Goal: Task Accomplishment & Management: Manage account settings

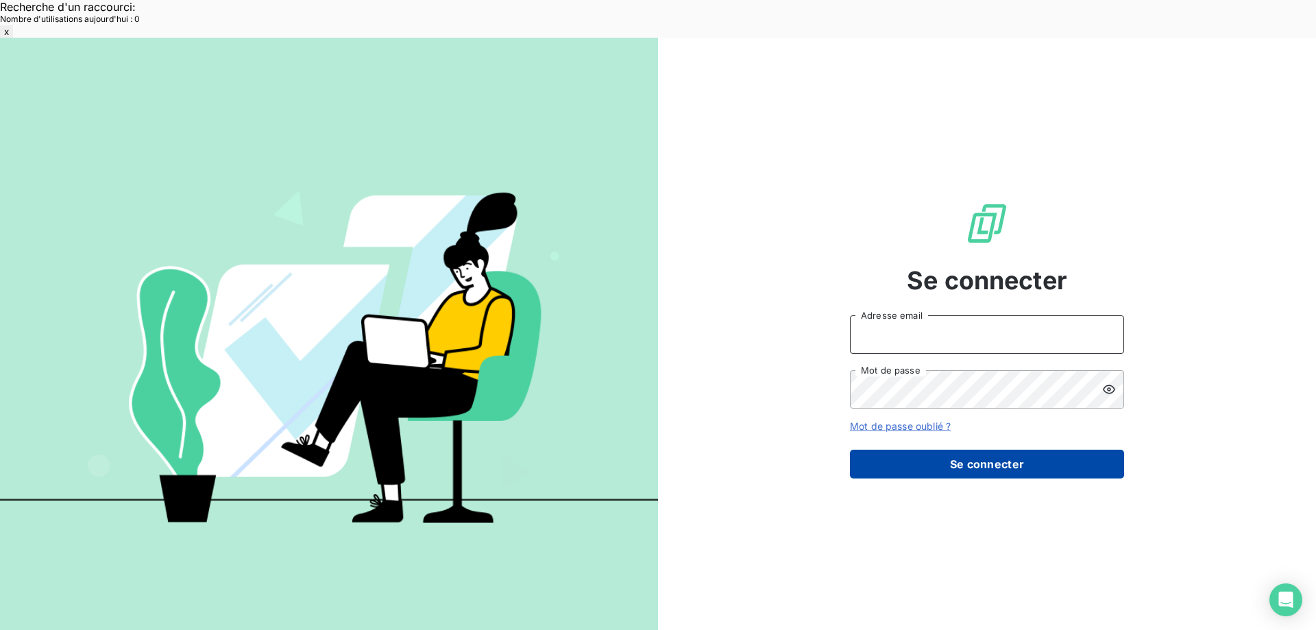
type input "[EMAIL_ADDRESS][DOMAIN_NAME]"
click at [950, 450] on button "Se connecter" at bounding box center [987, 464] width 274 height 29
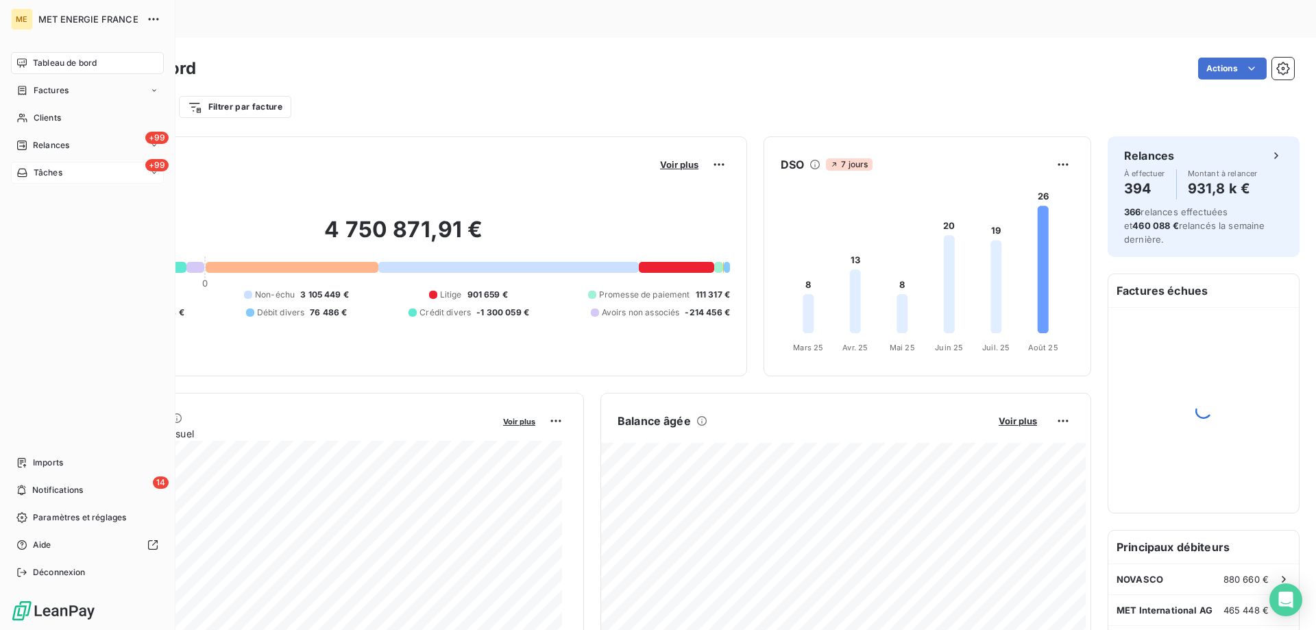
click at [36, 171] on span "Tâches" at bounding box center [48, 173] width 29 height 12
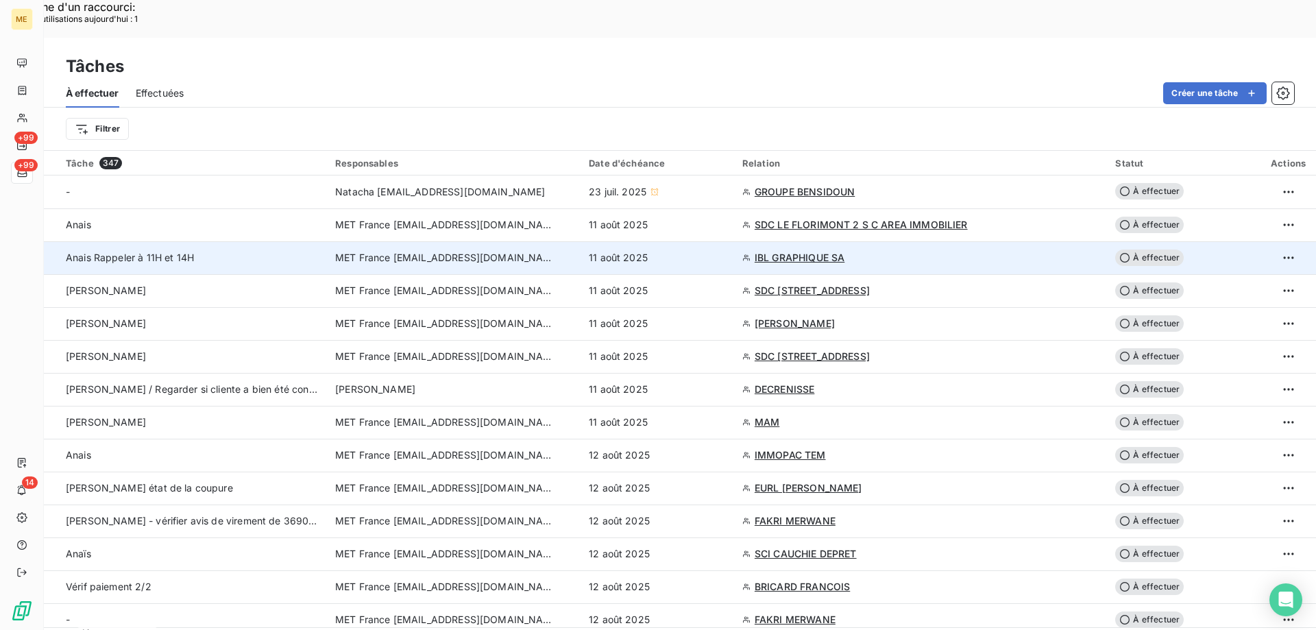
click at [726, 251] on div "11 août 2025" at bounding box center [657, 258] width 137 height 14
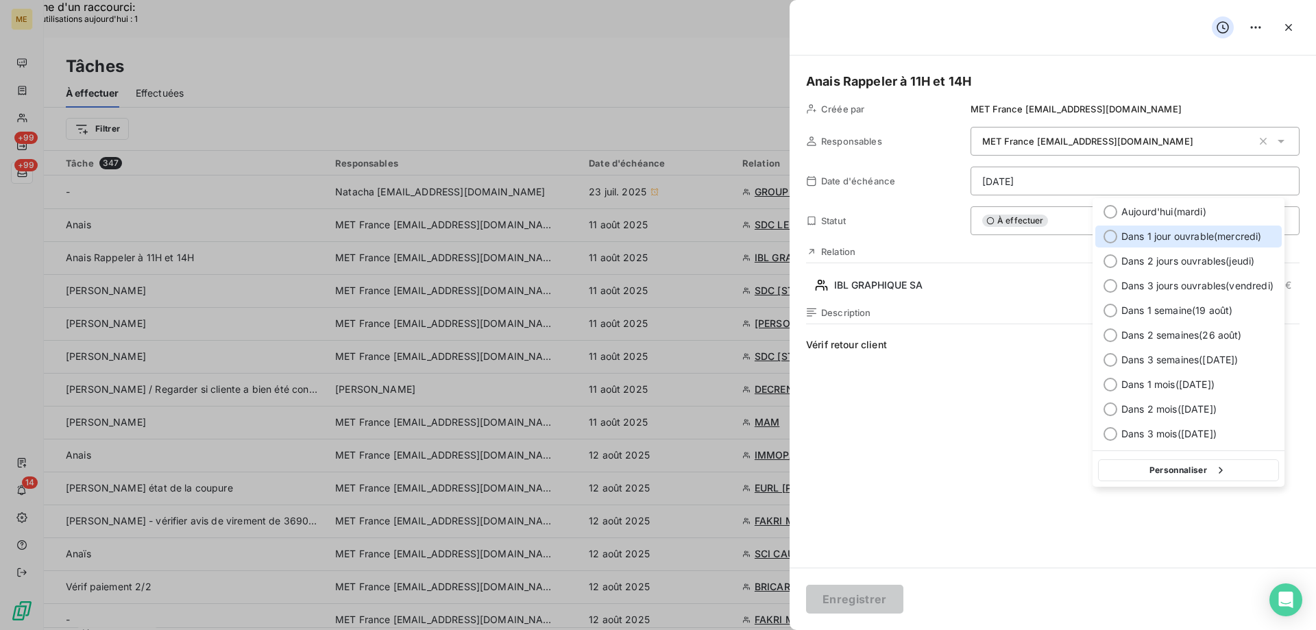
click at [1183, 234] on span "Dans 1 jour ouvrable ( mercredi )" at bounding box center [1191, 237] width 141 height 14
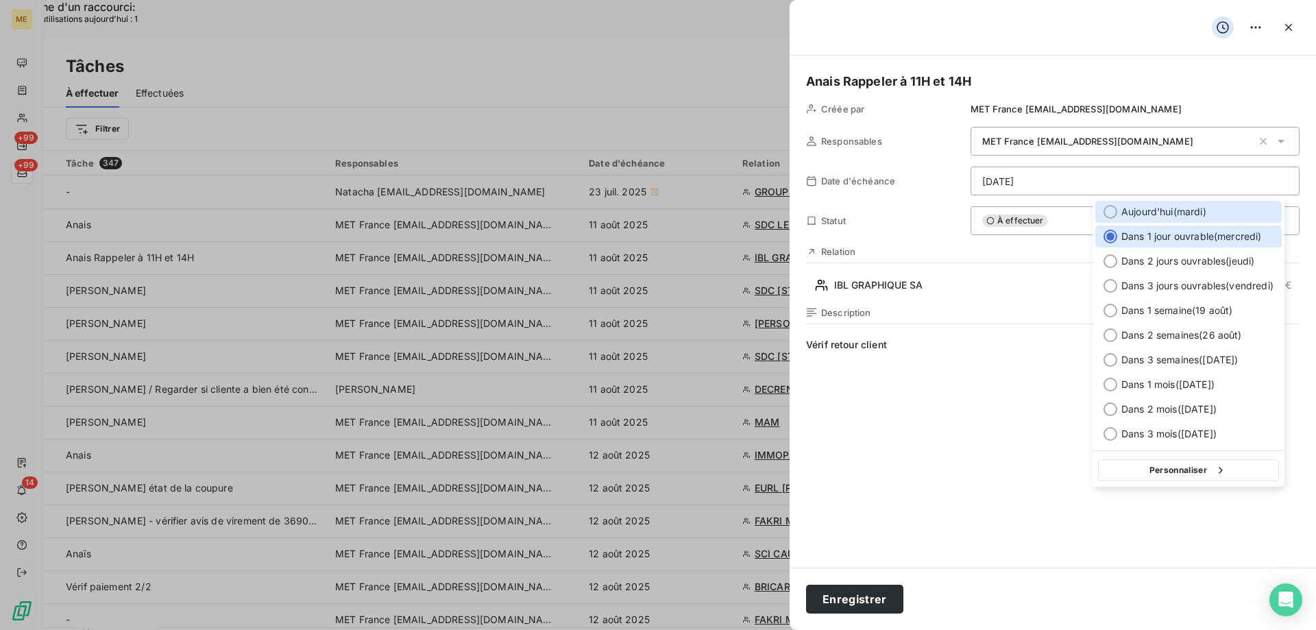
click at [1154, 204] on div "Aujourd'hui ( mardi )" at bounding box center [1188, 212] width 186 height 22
type input "[DATE]"
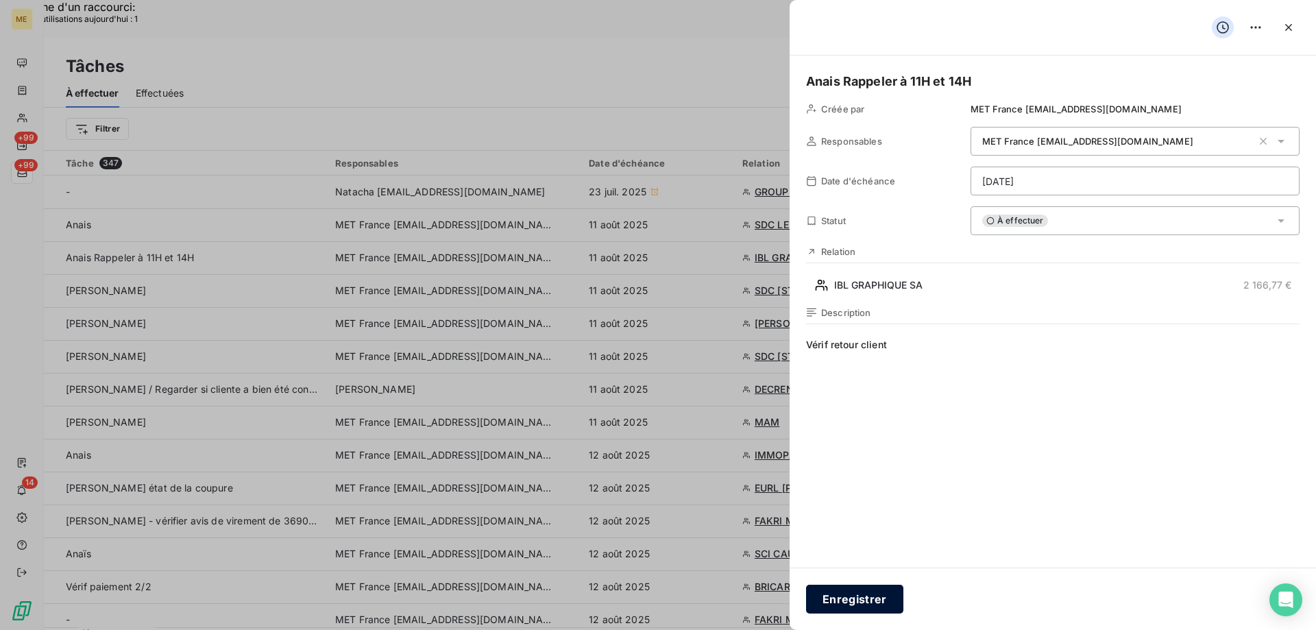
click at [835, 606] on button "Enregistrer" at bounding box center [854, 599] width 97 height 29
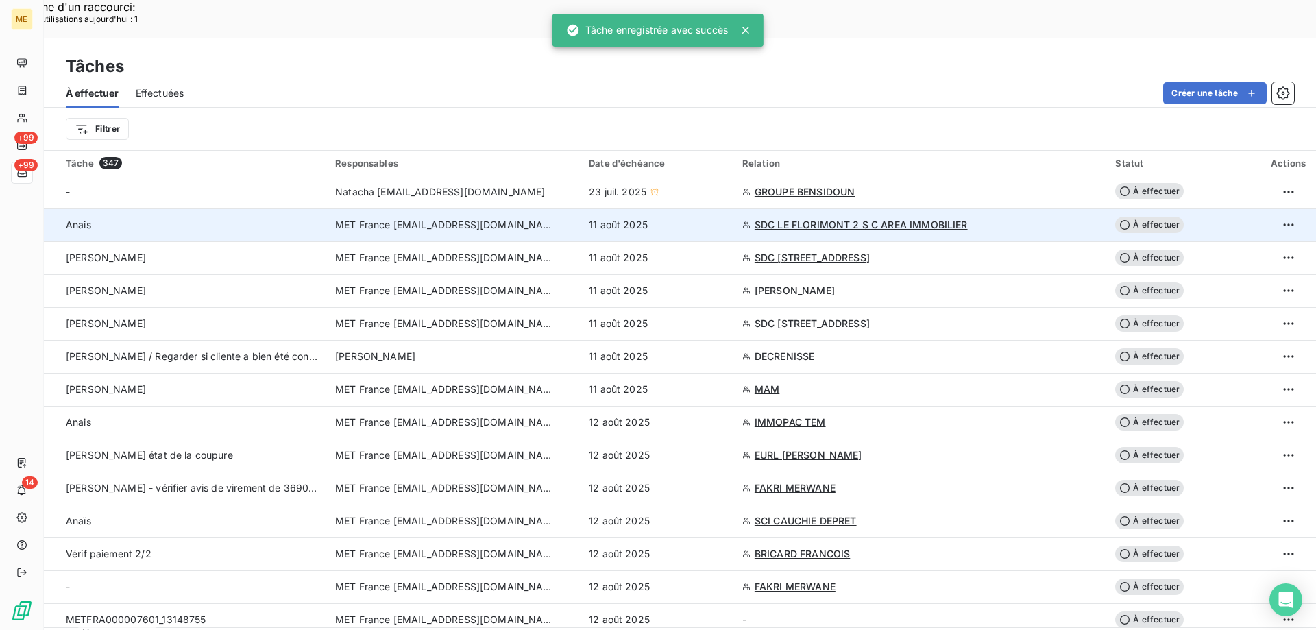
click at [726, 218] on div "11 août 2025" at bounding box center [657, 225] width 137 height 14
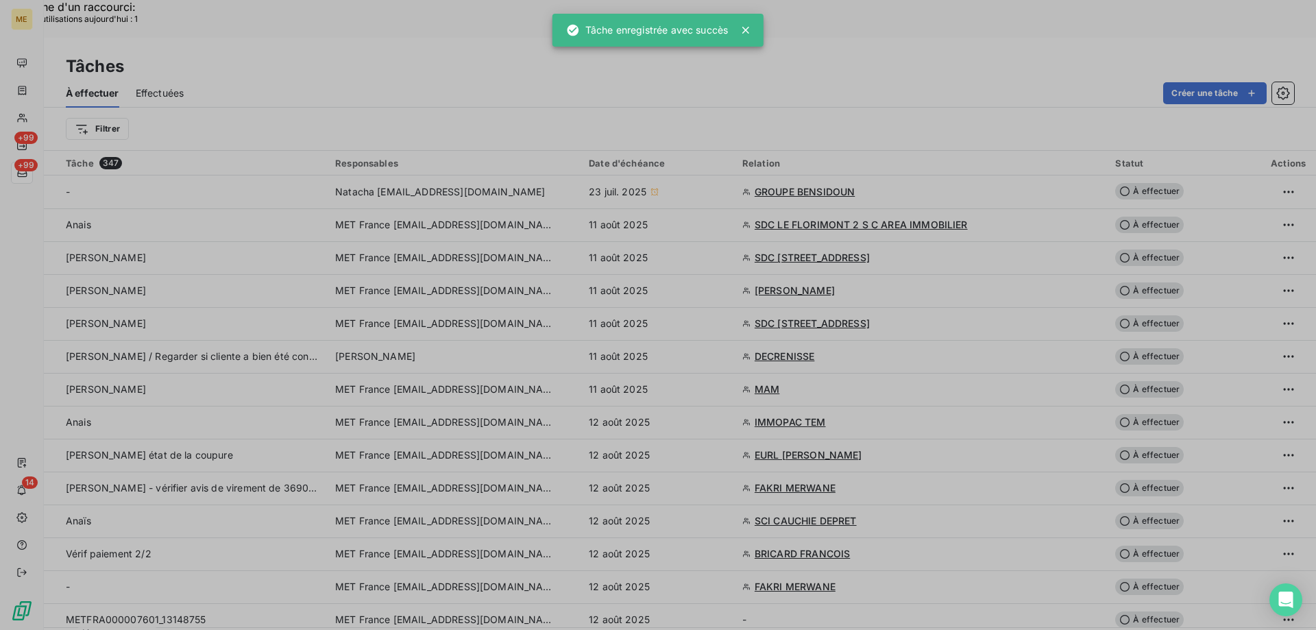
type input "11/08/2025"
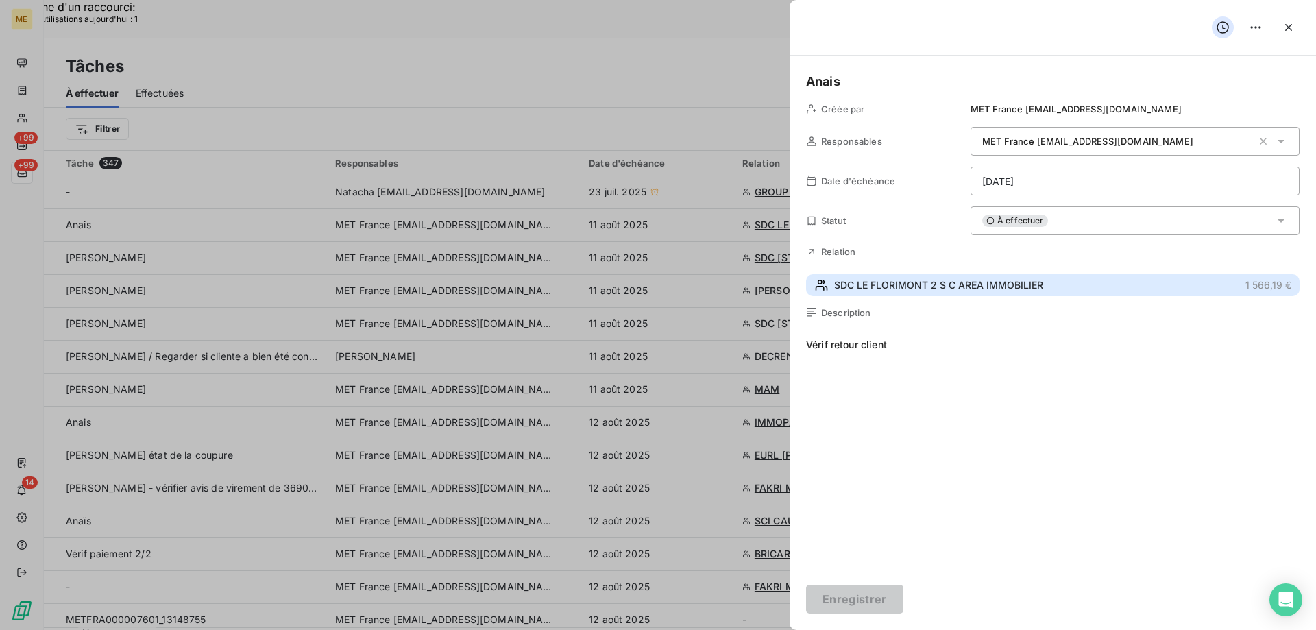
click at [1006, 278] on button "SDC LE FLORIMONT 2 S C AREA IMMOBILIER 1 566,19 €" at bounding box center [1053, 285] width 494 height 22
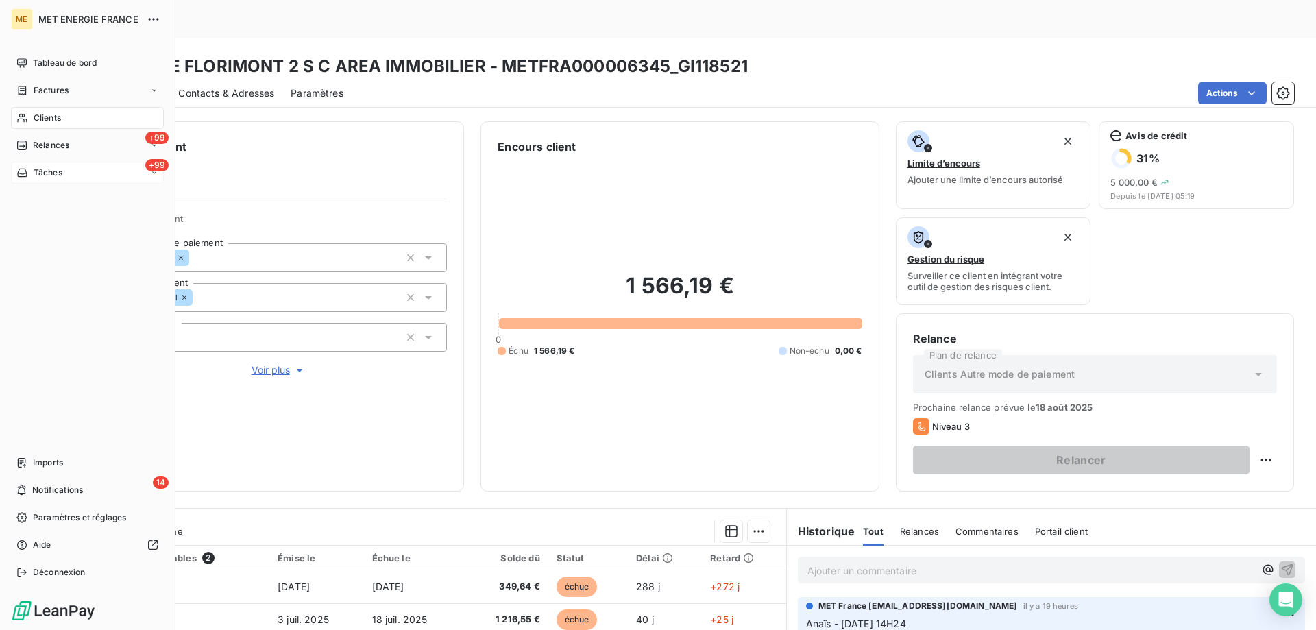
click at [34, 173] on span "Tâches" at bounding box center [48, 173] width 29 height 12
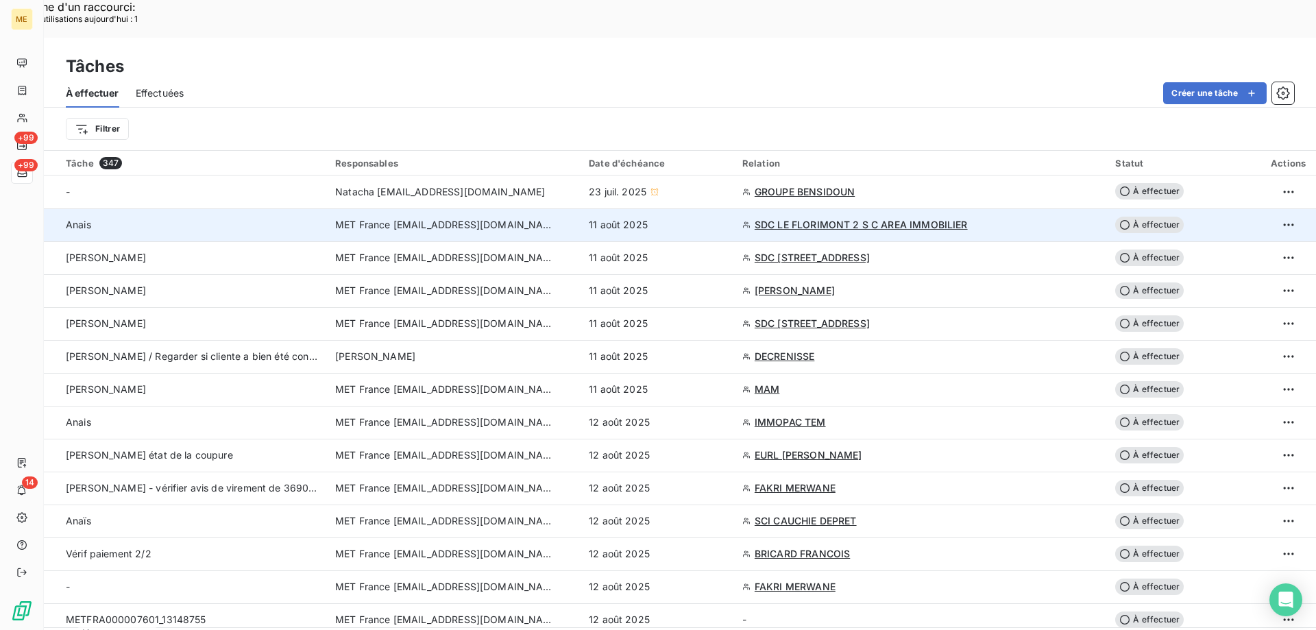
click at [734, 208] on td "11 août 2025" at bounding box center [658, 224] width 154 height 33
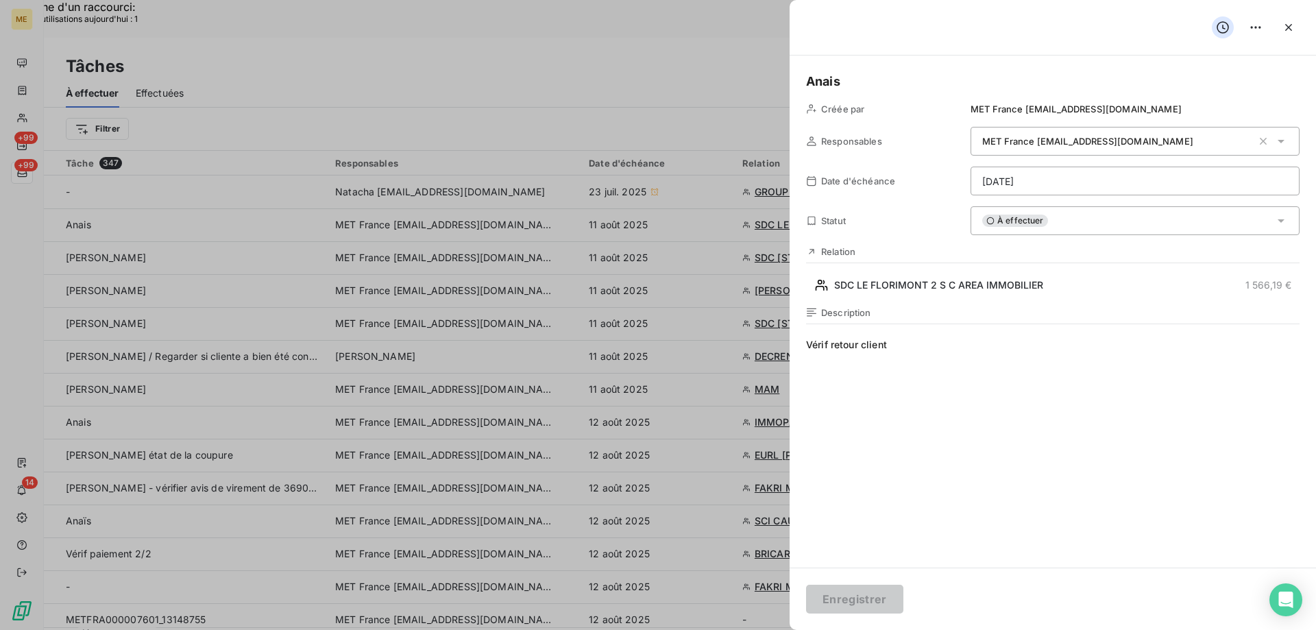
click at [1074, 232] on div "À effectuer" at bounding box center [1135, 220] width 329 height 29
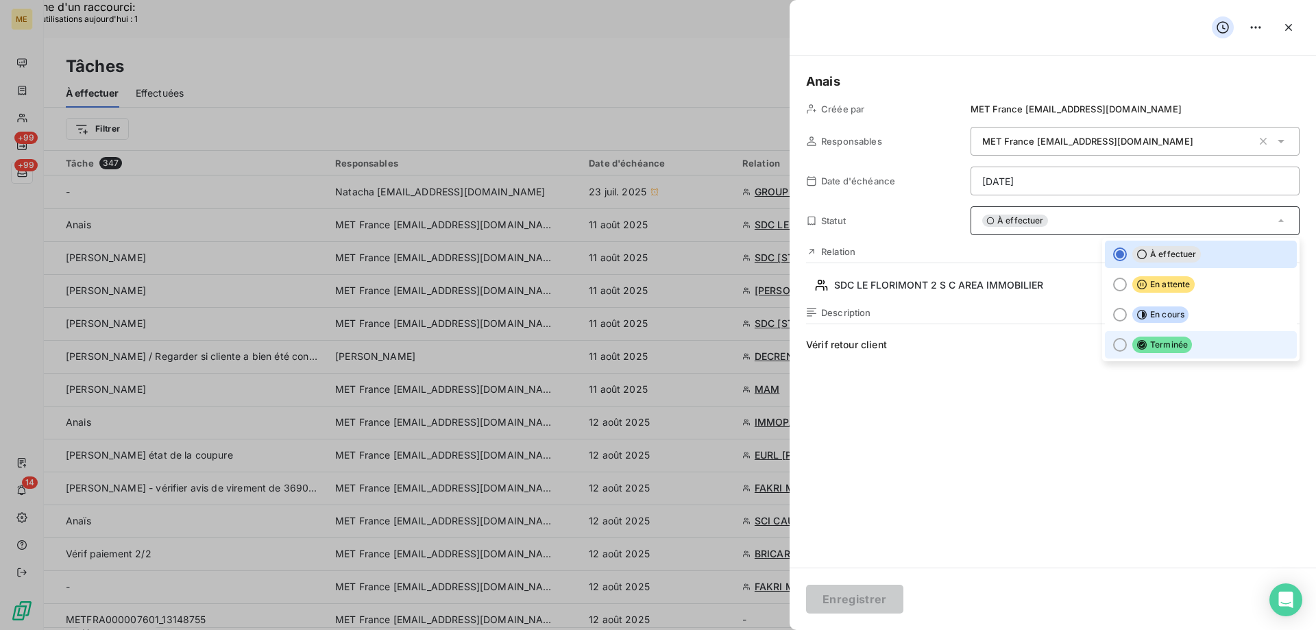
click at [1136, 348] on icon at bounding box center [1141, 344] width 11 height 11
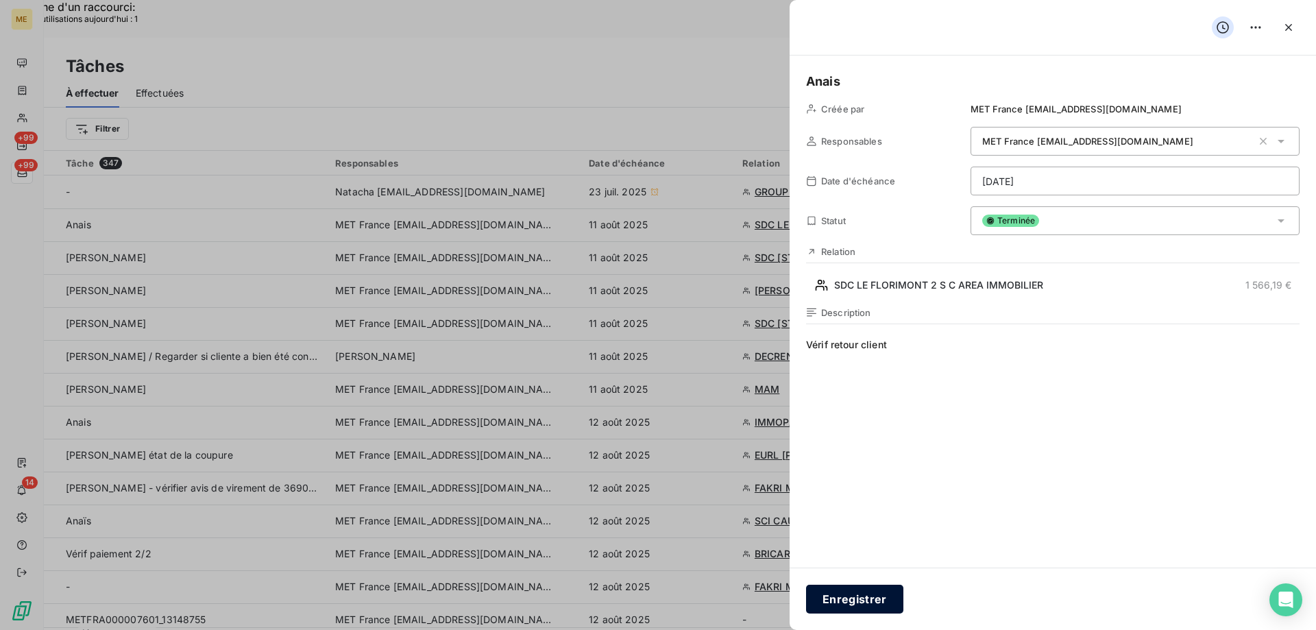
click at [849, 599] on button "Enregistrer" at bounding box center [854, 599] width 97 height 29
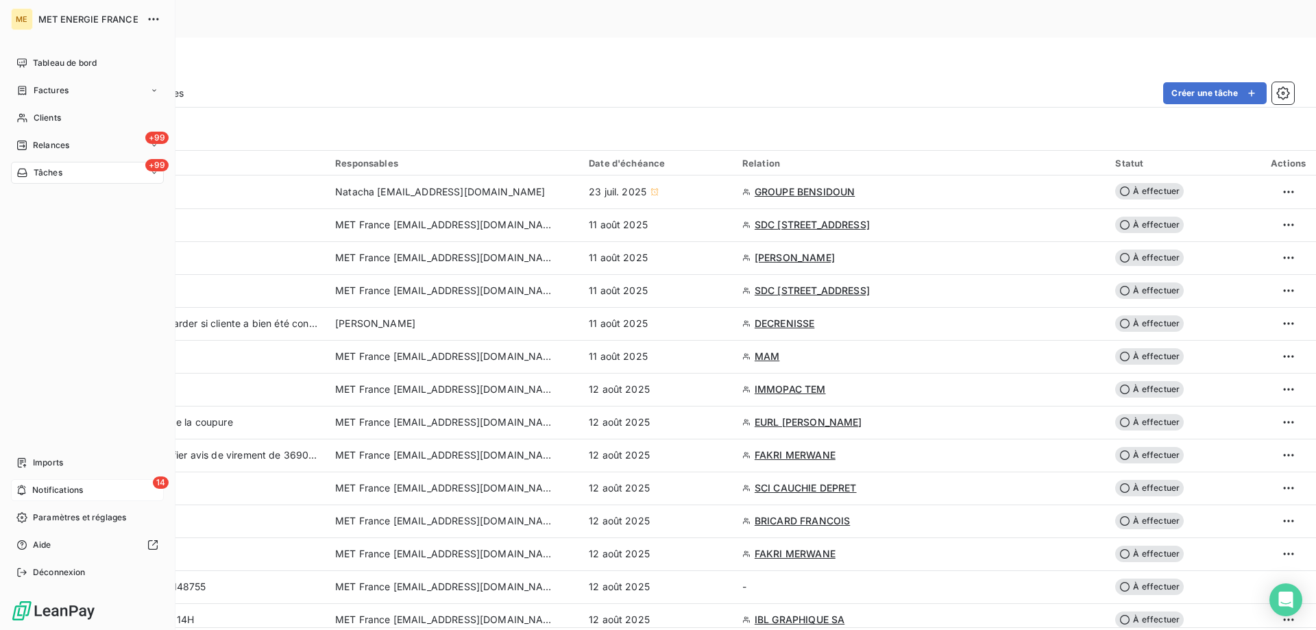
click at [51, 491] on span "Notifications" at bounding box center [57, 490] width 51 height 12
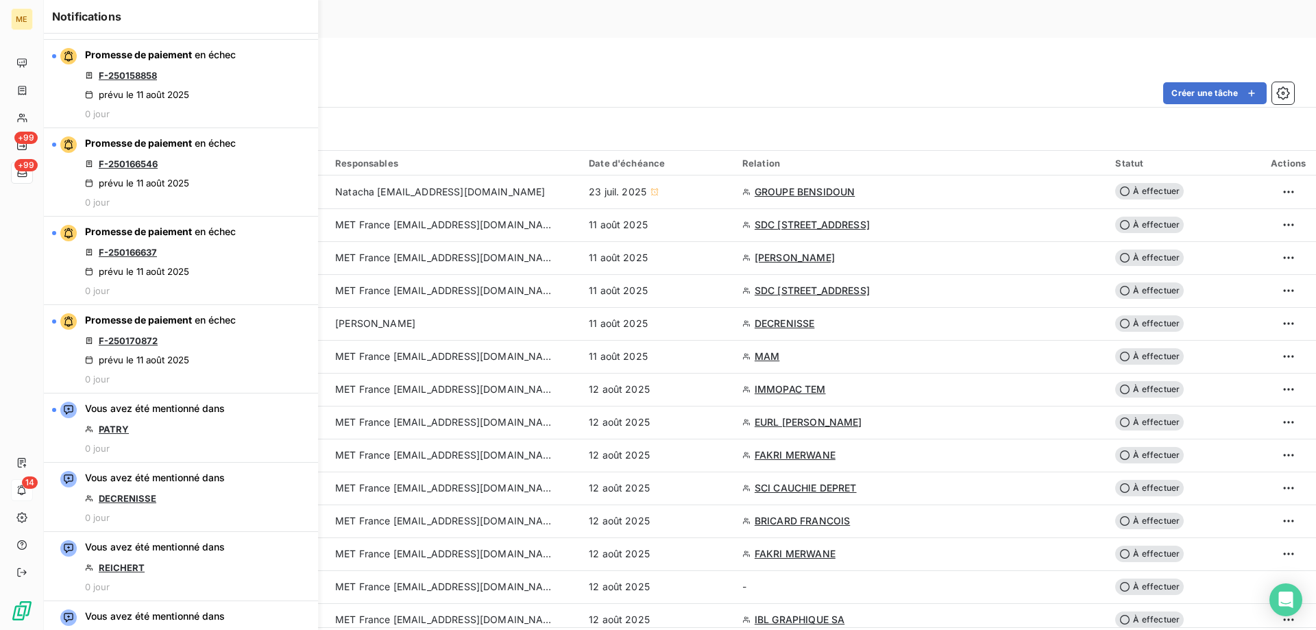
scroll to position [891, 0]
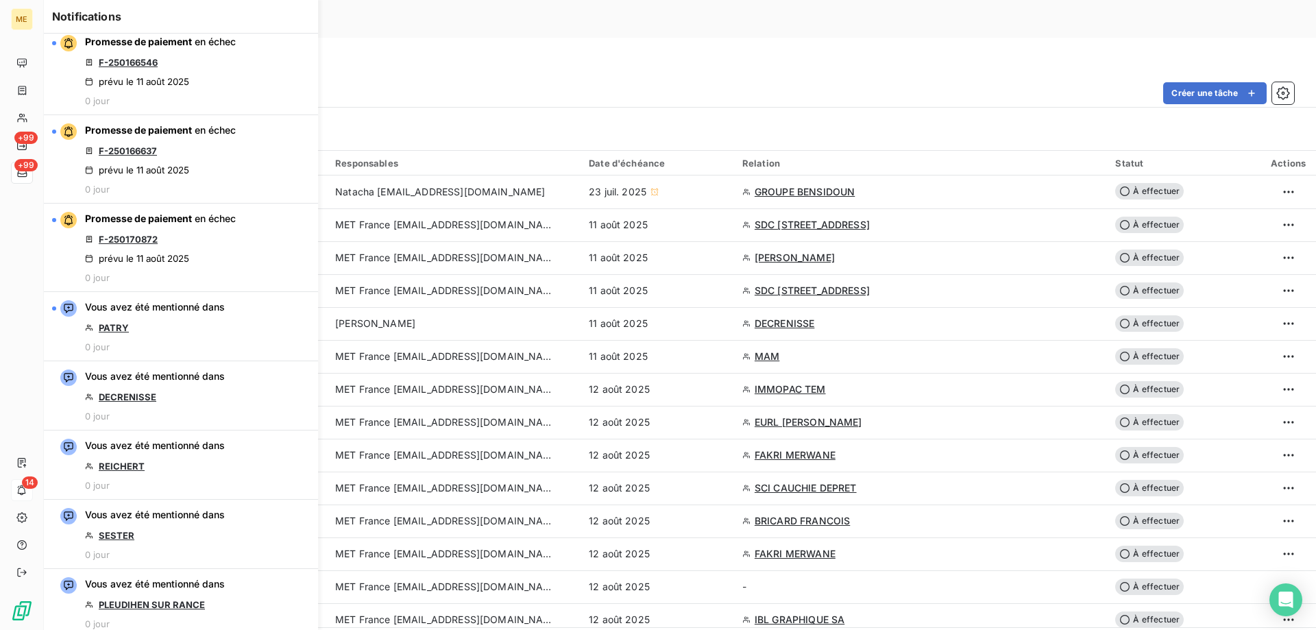
click at [636, 82] on div "Créer une tâche" at bounding box center [747, 93] width 1094 height 22
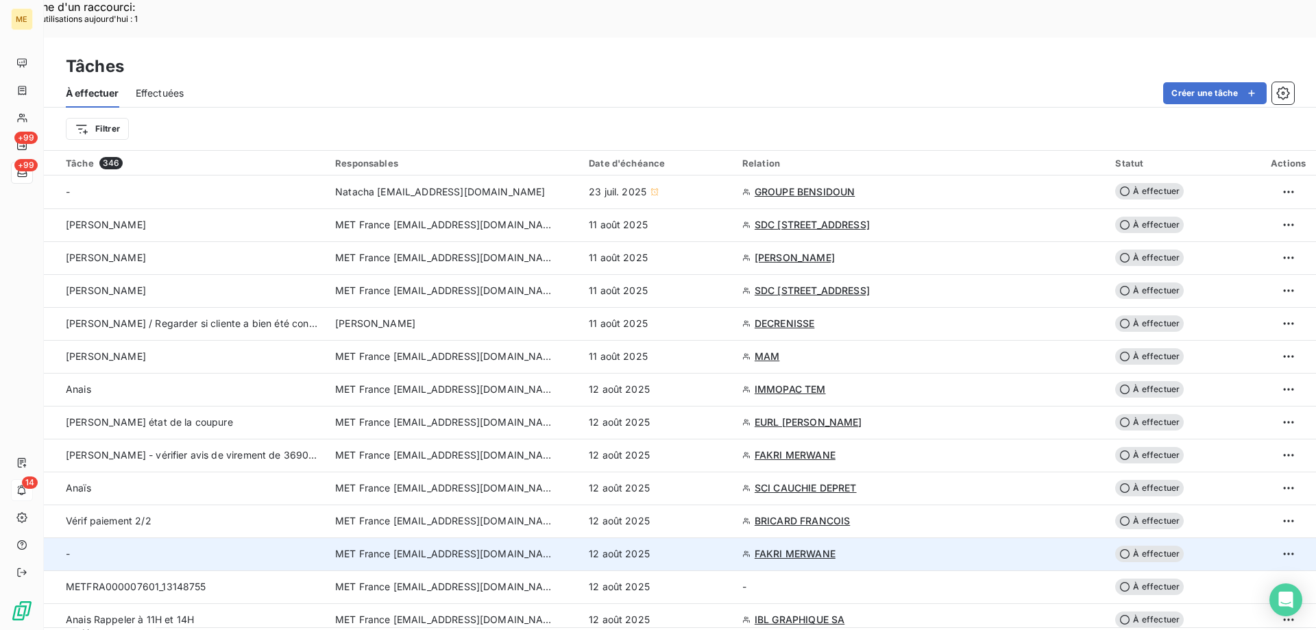
click at [829, 547] on span "FAKRI MERWANE" at bounding box center [795, 554] width 81 height 14
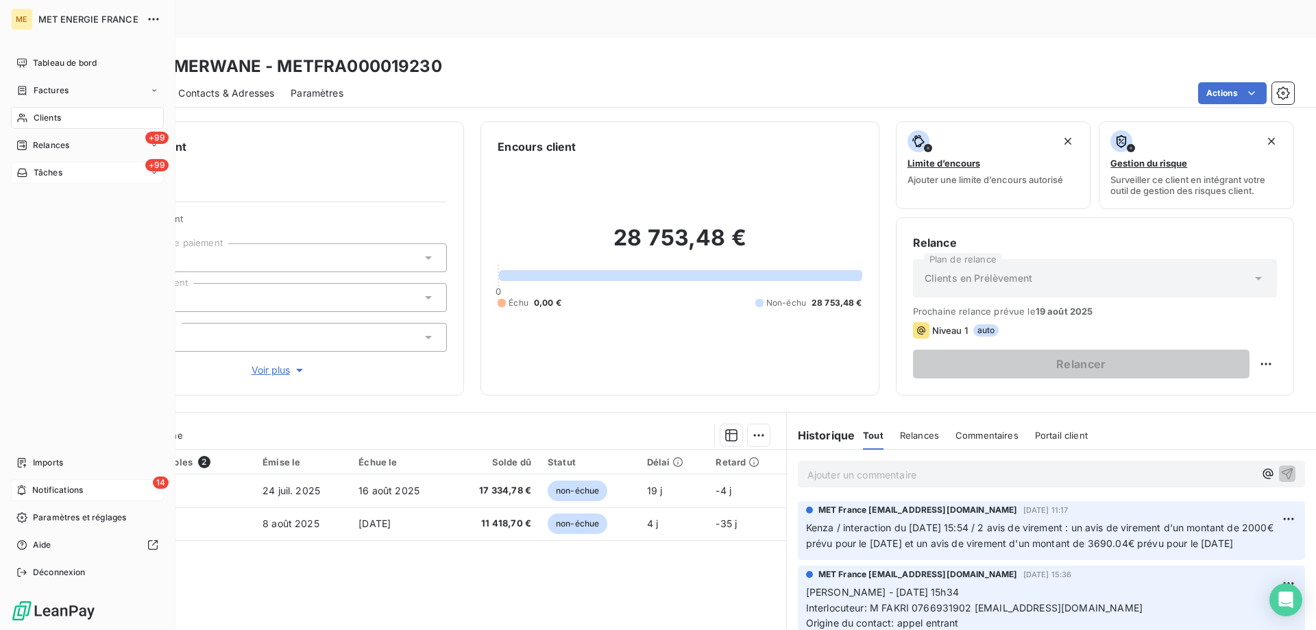
click at [40, 173] on span "Tâches" at bounding box center [48, 173] width 29 height 12
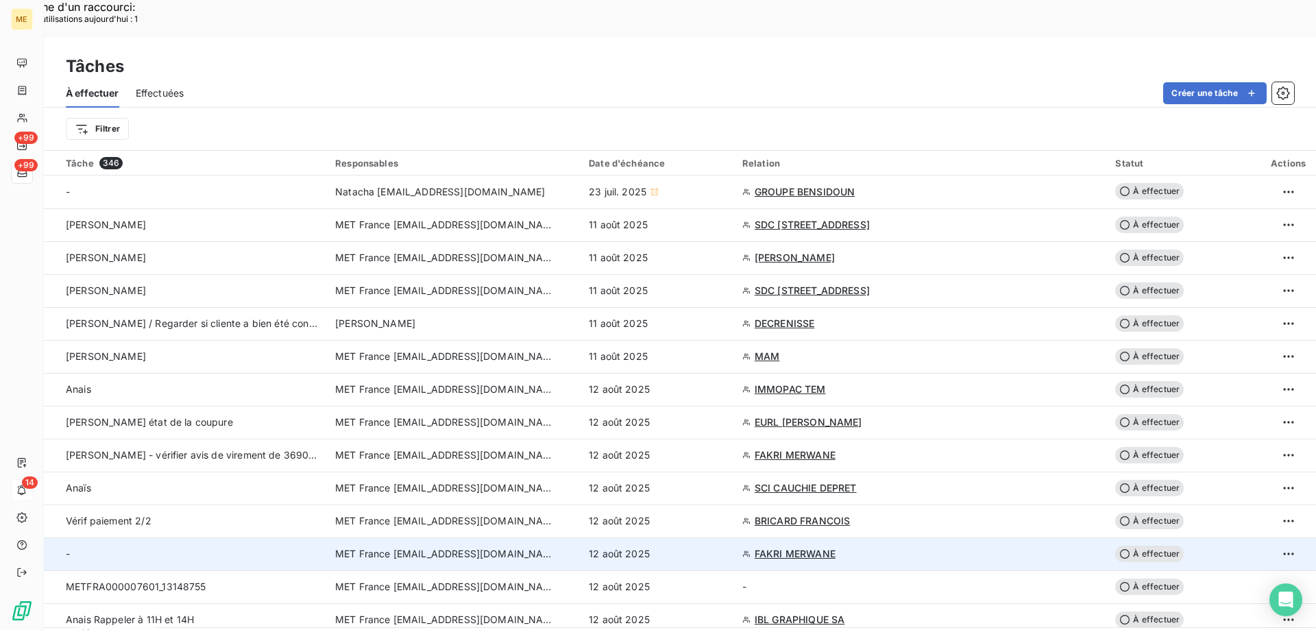
click at [713, 547] on div "12 août 2025" at bounding box center [657, 554] width 137 height 14
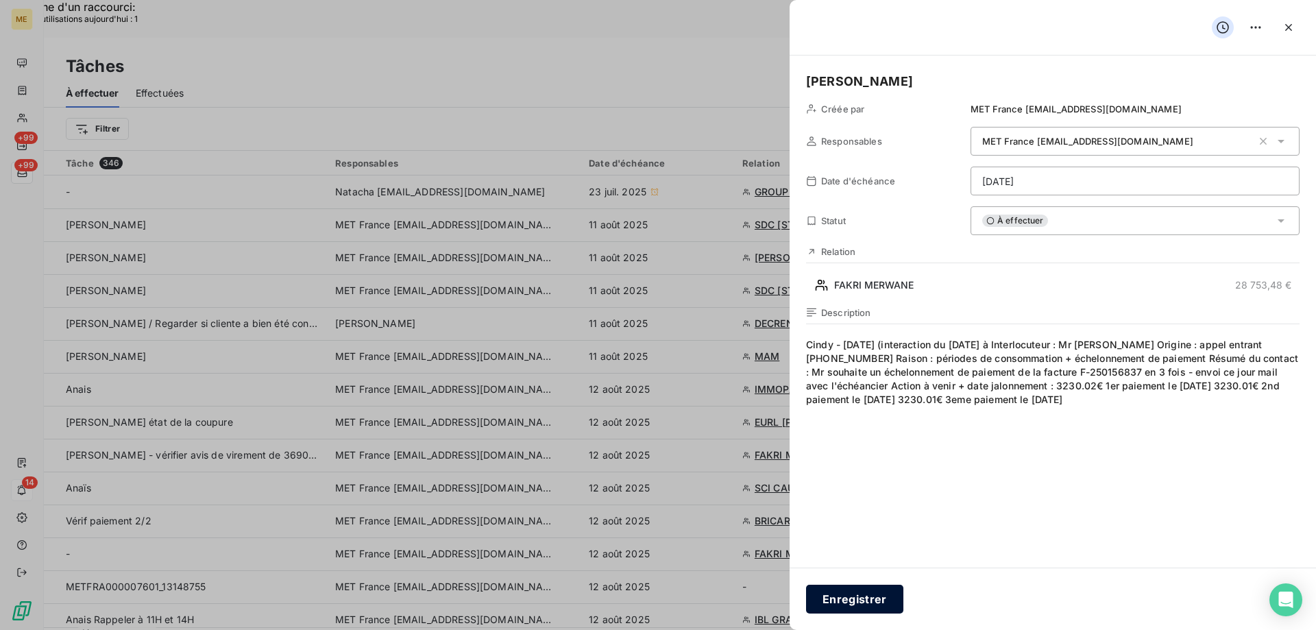
click at [852, 609] on button "Enregistrer" at bounding box center [854, 599] width 97 height 29
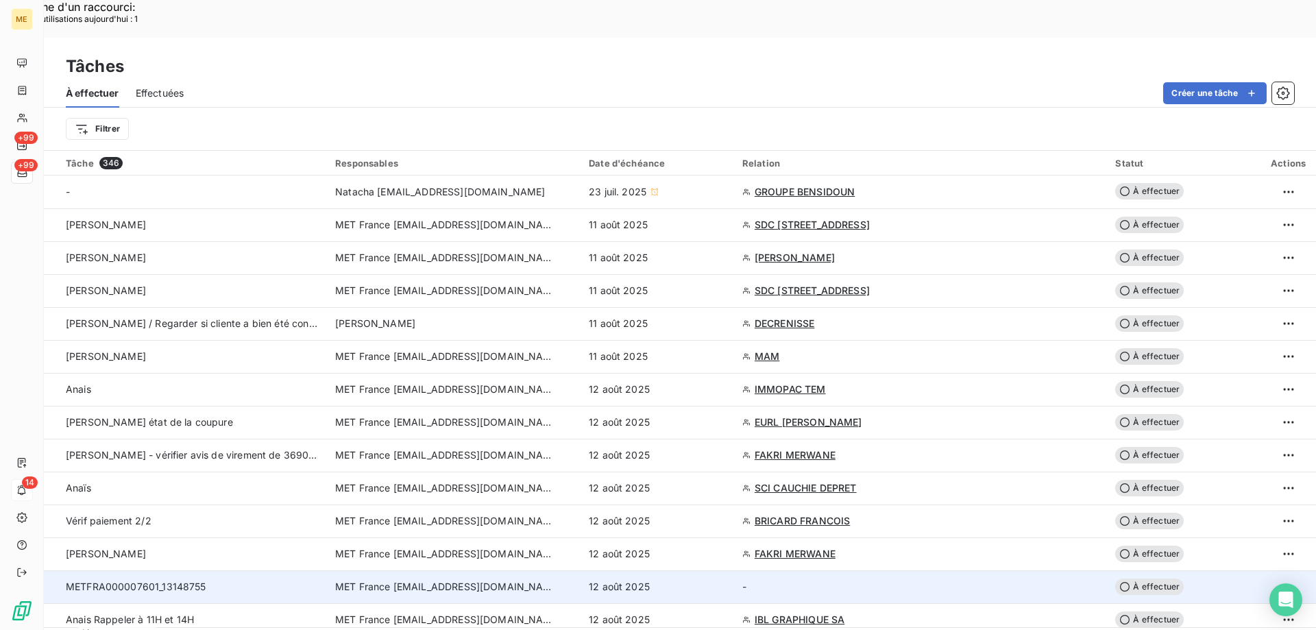
click at [726, 580] on div "12 août 2025" at bounding box center [657, 587] width 137 height 14
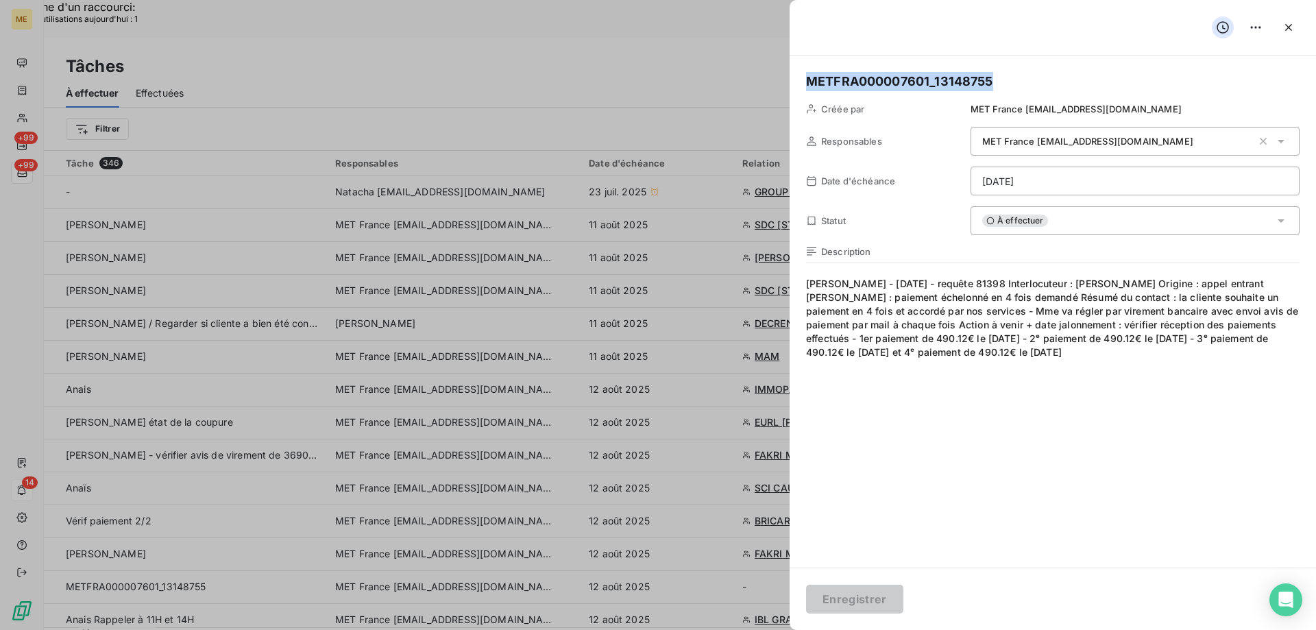
drag, startPoint x: 1006, startPoint y: 83, endPoint x: 795, endPoint y: 83, distance: 211.1
click at [795, 83] on div "METFRA000007601_13148755 Créée par MET France met-france@recouvrement.met.com R…" at bounding box center [1053, 312] width 526 height 512
copy h5 "METFRA000007601_13148755"
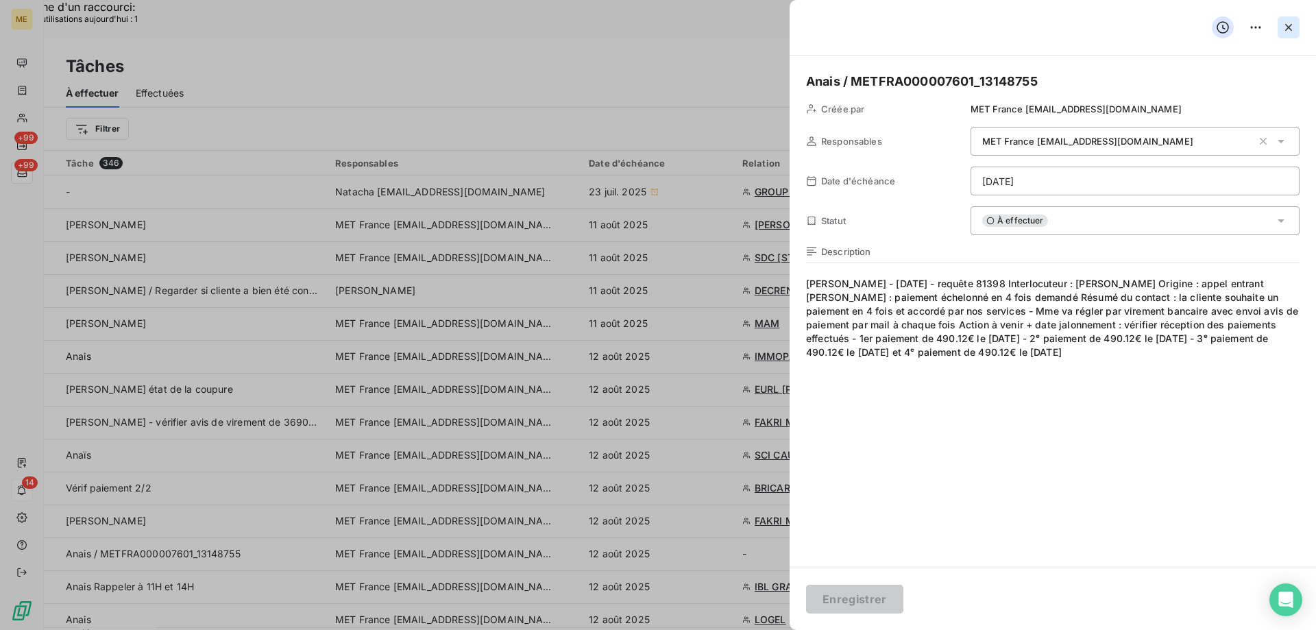
click at [1293, 32] on icon "button" at bounding box center [1289, 28] width 14 height 14
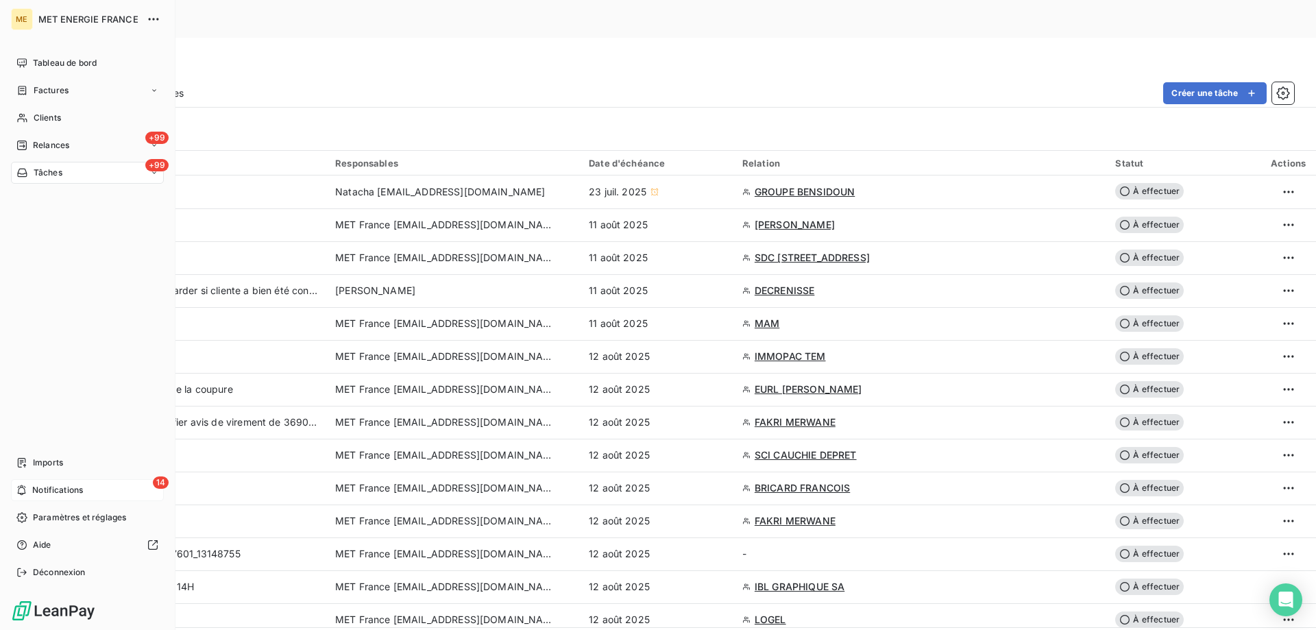
click at [35, 485] on span "Notifications" at bounding box center [57, 490] width 51 height 12
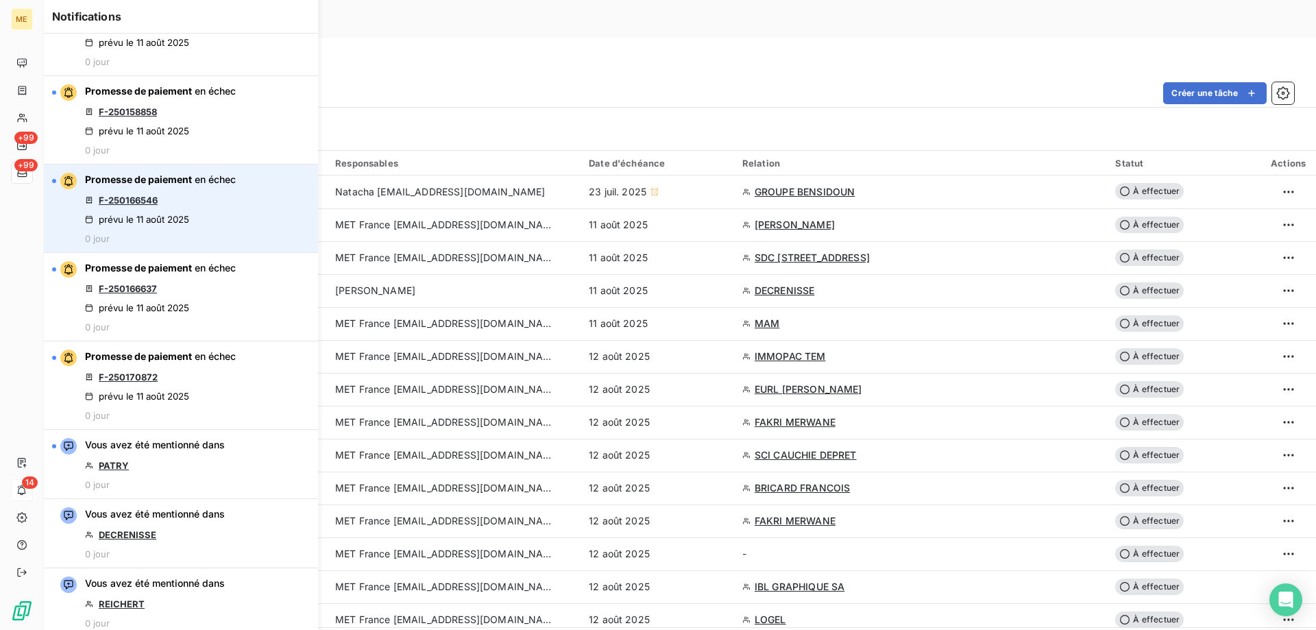
scroll to position [754, 0]
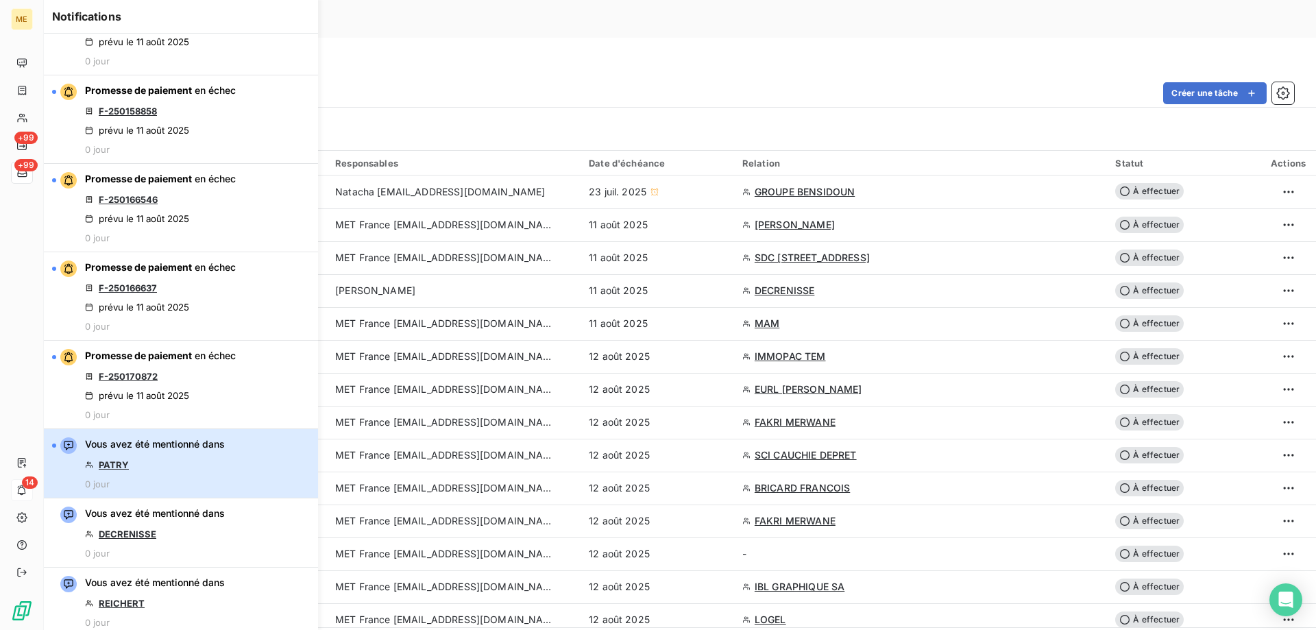
click at [149, 461] on div "Vous avez été mentionné dans PATRY 0 jour" at bounding box center [155, 463] width 140 height 52
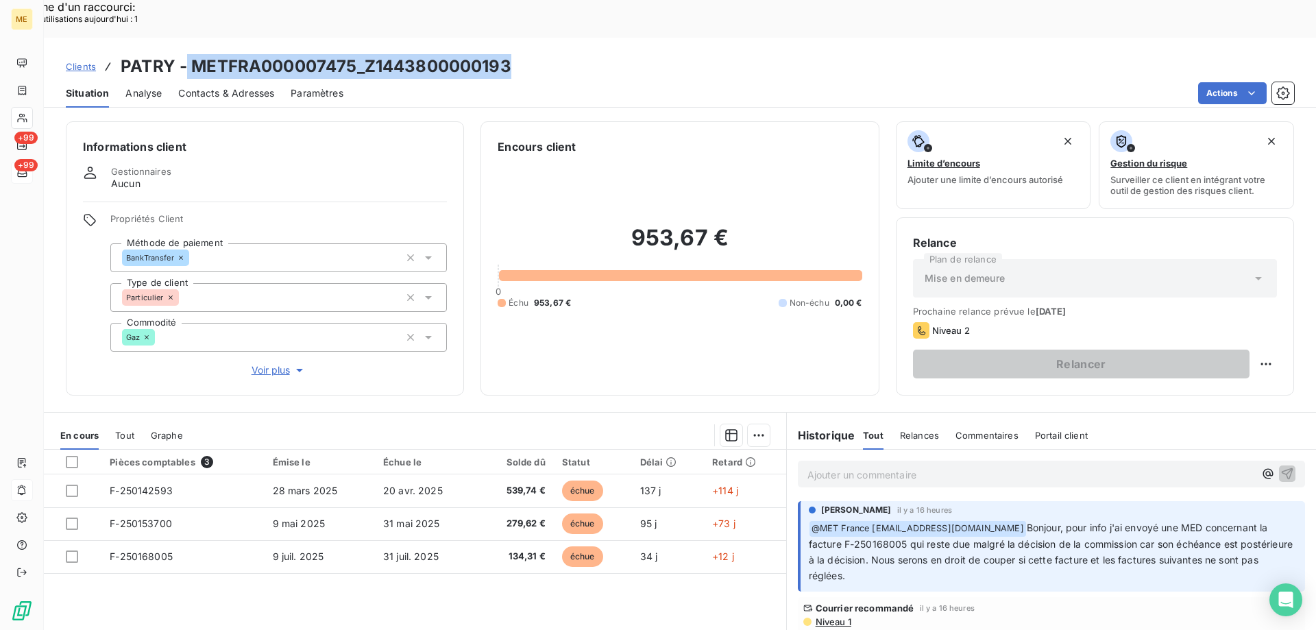
drag, startPoint x: 524, startPoint y: 26, endPoint x: 186, endPoint y: 27, distance: 337.9
click at [186, 54] on div "Clients PATRY - METFRA000007475_Z1443800000193" at bounding box center [680, 66] width 1272 height 25
click at [542, 54] on div "Clients PATRY - METFRA000007475_Z1443800000193" at bounding box center [680, 66] width 1272 height 25
drag, startPoint x: 494, startPoint y: 23, endPoint x: 192, endPoint y: 38, distance: 302.7
click at [192, 54] on div "Clients PATRY - METFRA000007475_Z1443800000193" at bounding box center [680, 66] width 1272 height 25
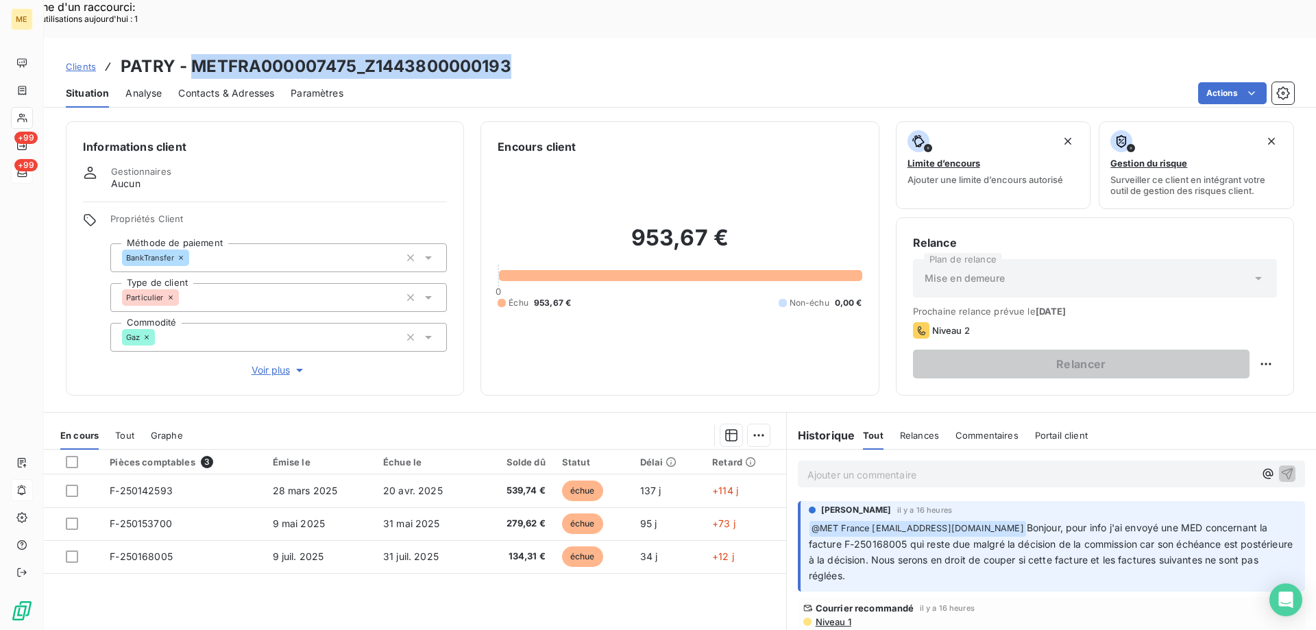
copy h3 "METFRA000007475_Z1443800000193"
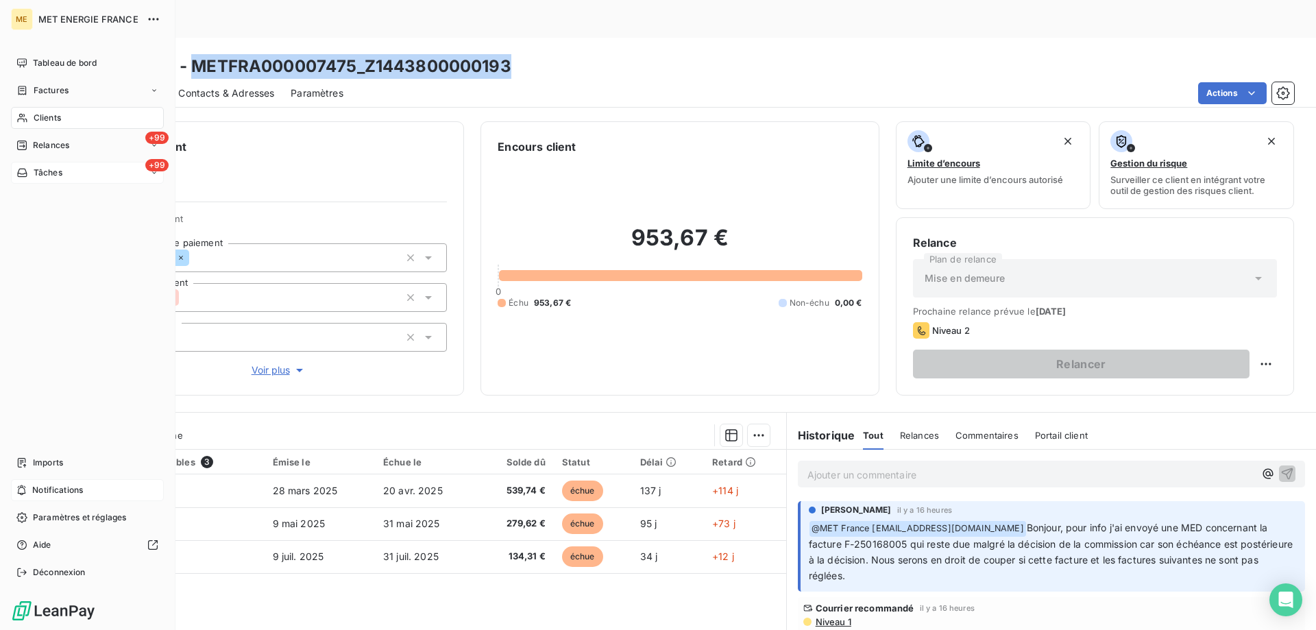
click at [47, 491] on span "Notifications" at bounding box center [57, 490] width 51 height 12
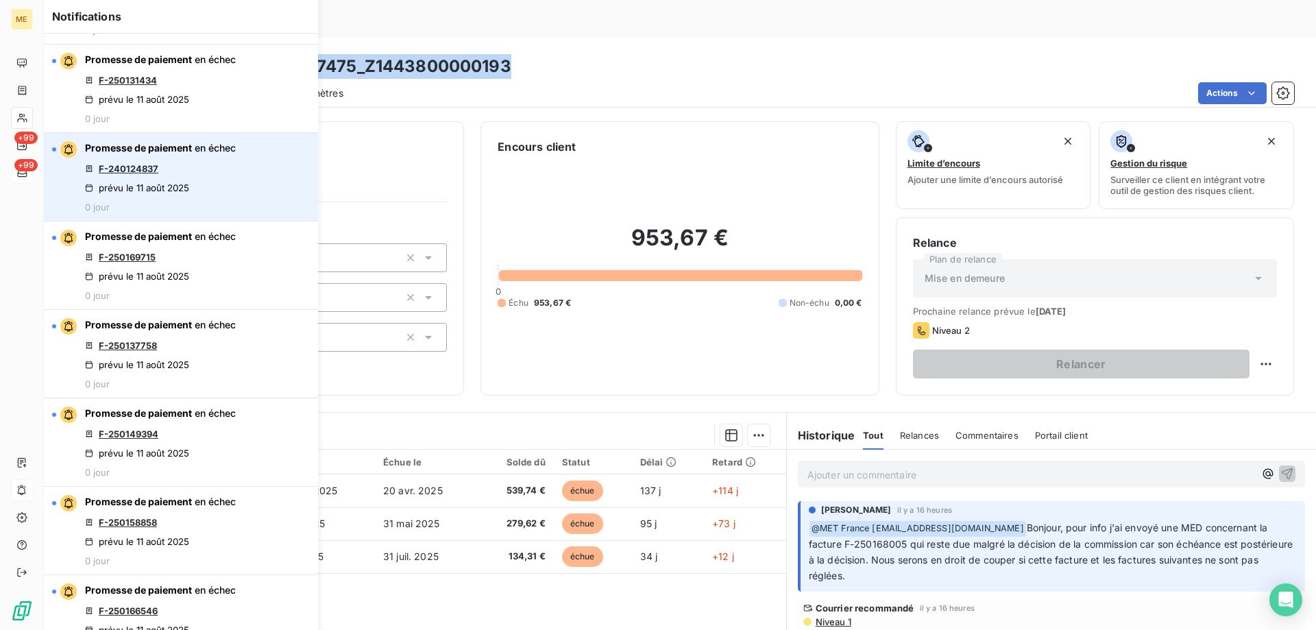
scroll to position [754, 0]
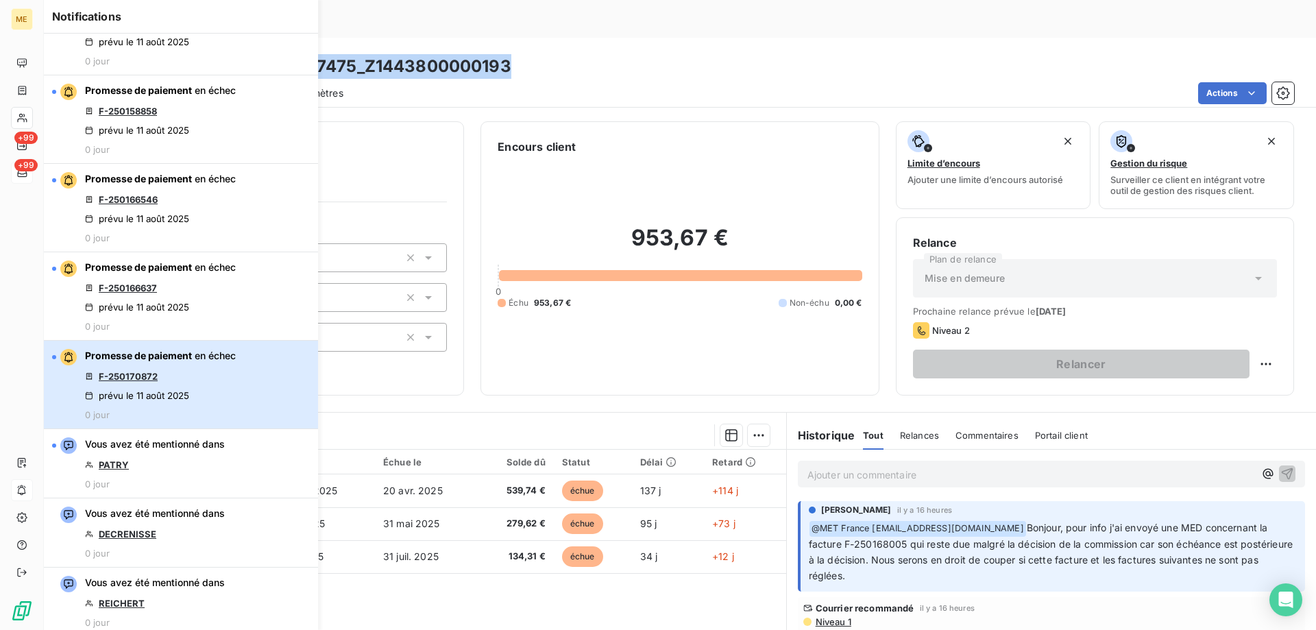
click at [171, 385] on div "Promesse de paiement en échec F-250170872 prévu le 11 août 2025 0 jour" at bounding box center [160, 384] width 151 height 71
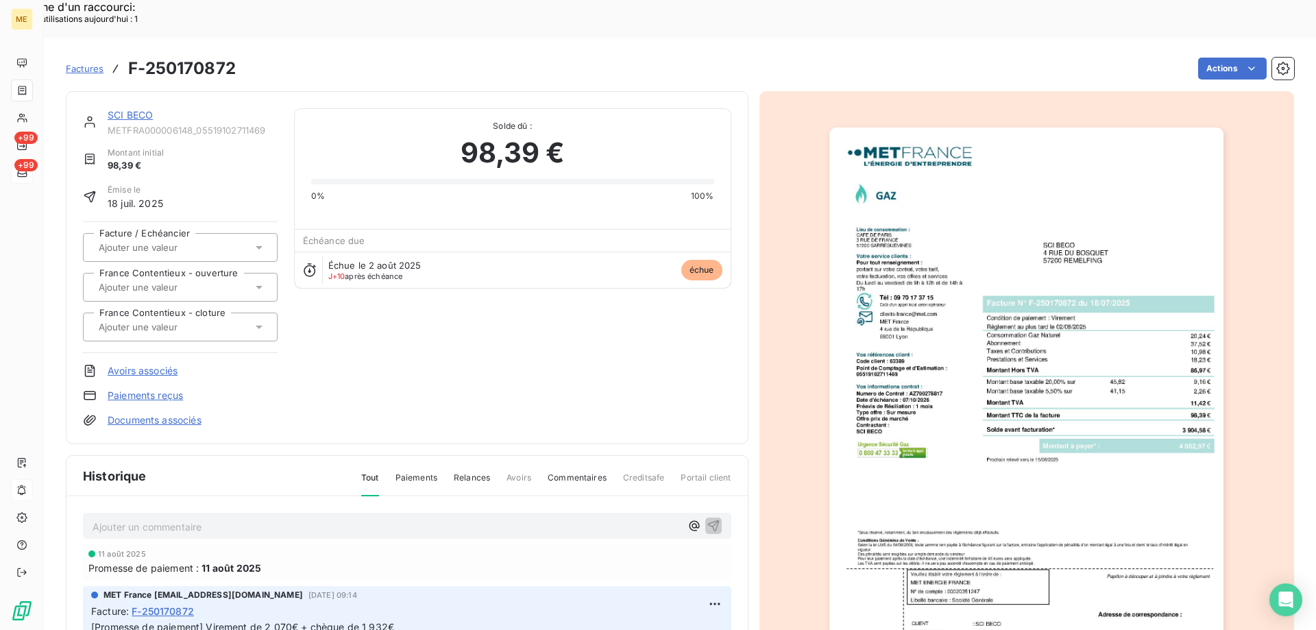
click at [132, 109] on link "SCI BECO" at bounding box center [130, 115] width 45 height 12
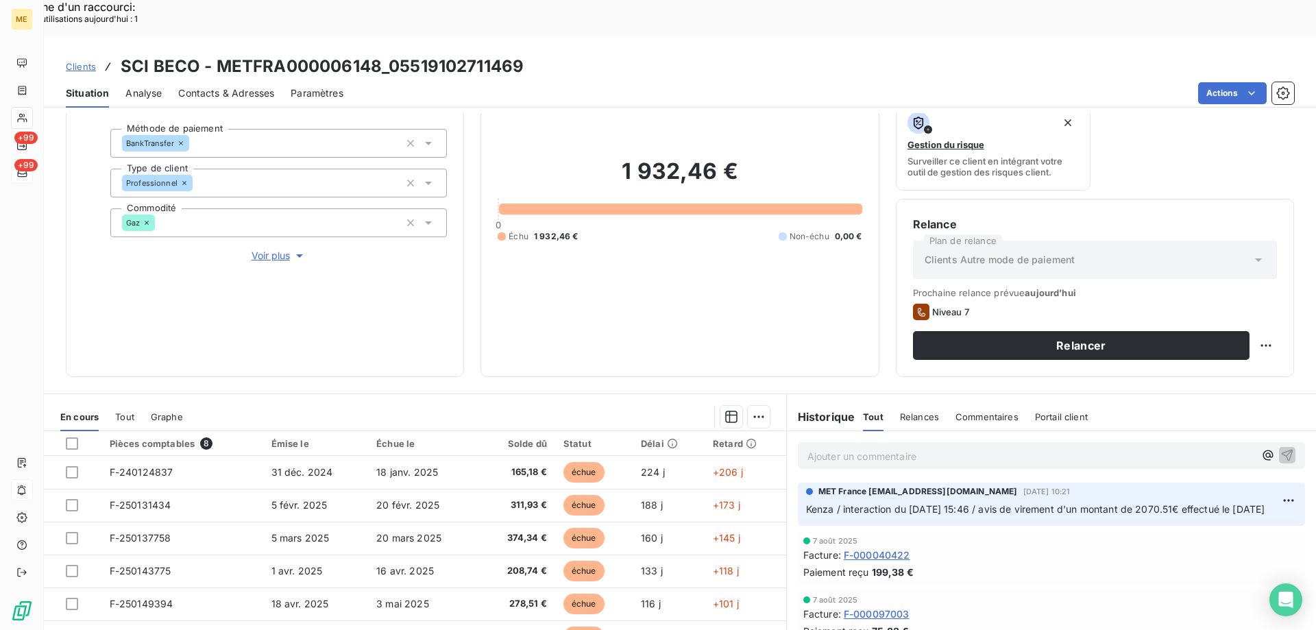
scroll to position [183, 0]
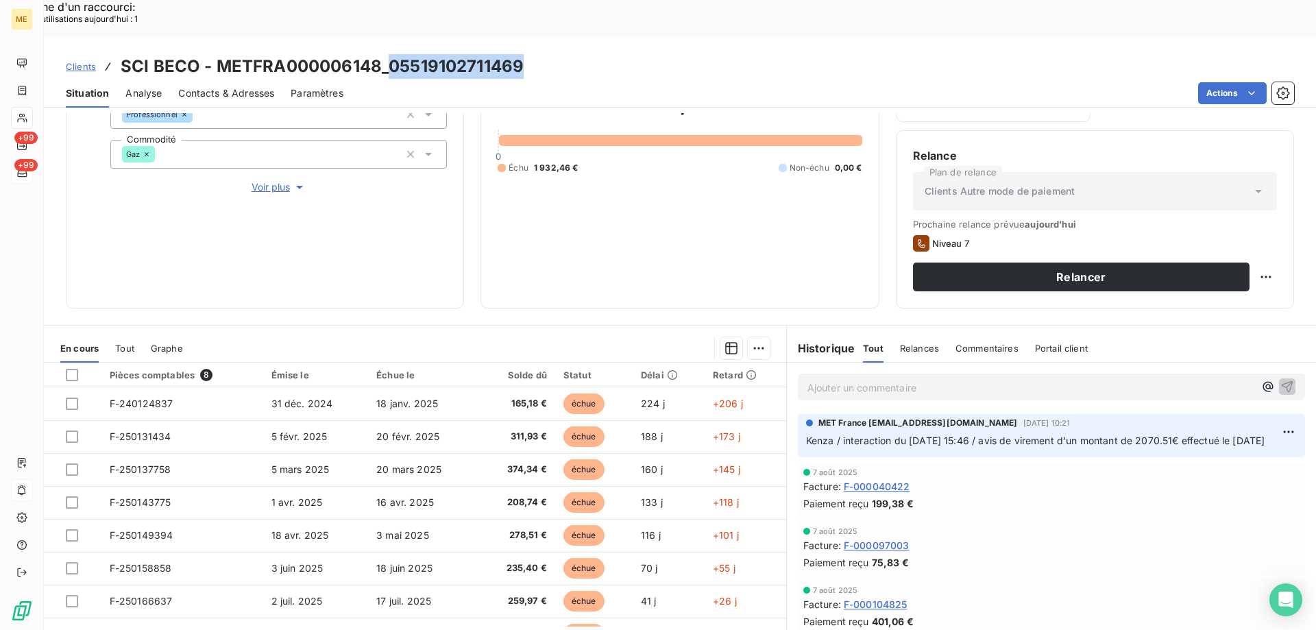
drag, startPoint x: 525, startPoint y: 32, endPoint x: 387, endPoint y: 34, distance: 138.5
click at [387, 54] on div "Clients SCI BECO - METFRA000006148_05519102711469" at bounding box center [680, 66] width 1272 height 25
copy h3 "05519102711469"
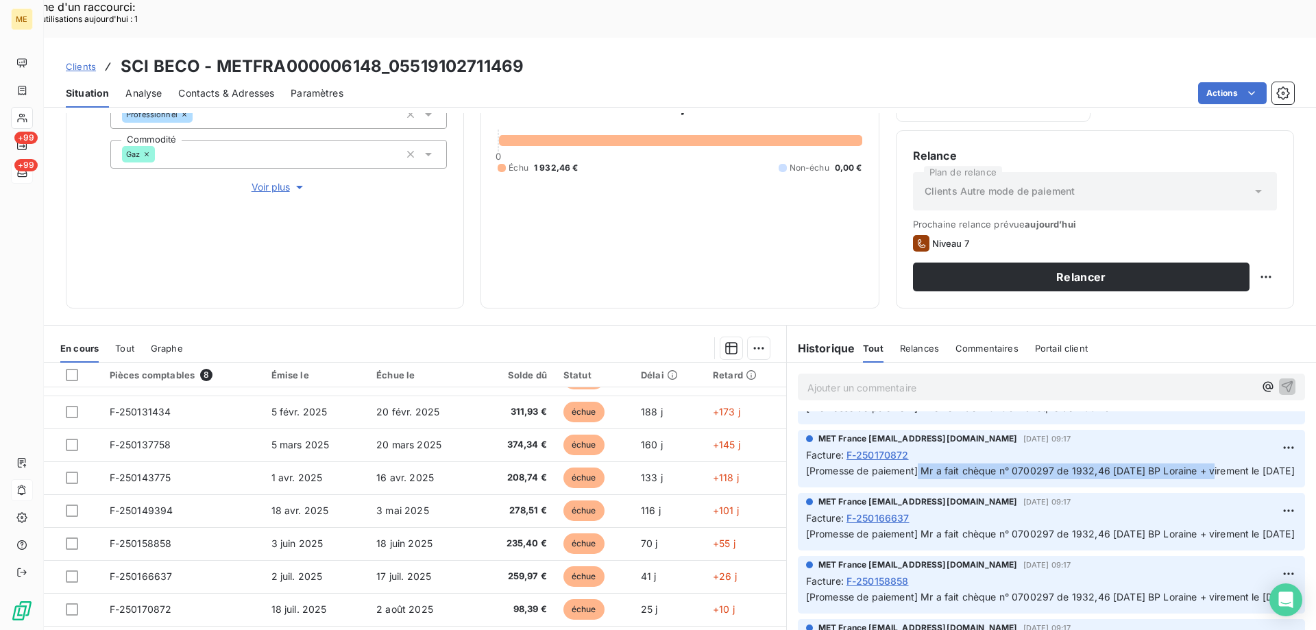
drag, startPoint x: 912, startPoint y: 450, endPoint x: 1214, endPoint y: 452, distance: 301.6
click at [1214, 465] on span "[Promesse de paiement] Mr a fait chèque n° 0700297 de 1932,46 20/07/2025 BP Lor…" at bounding box center [1050, 471] width 489 height 12
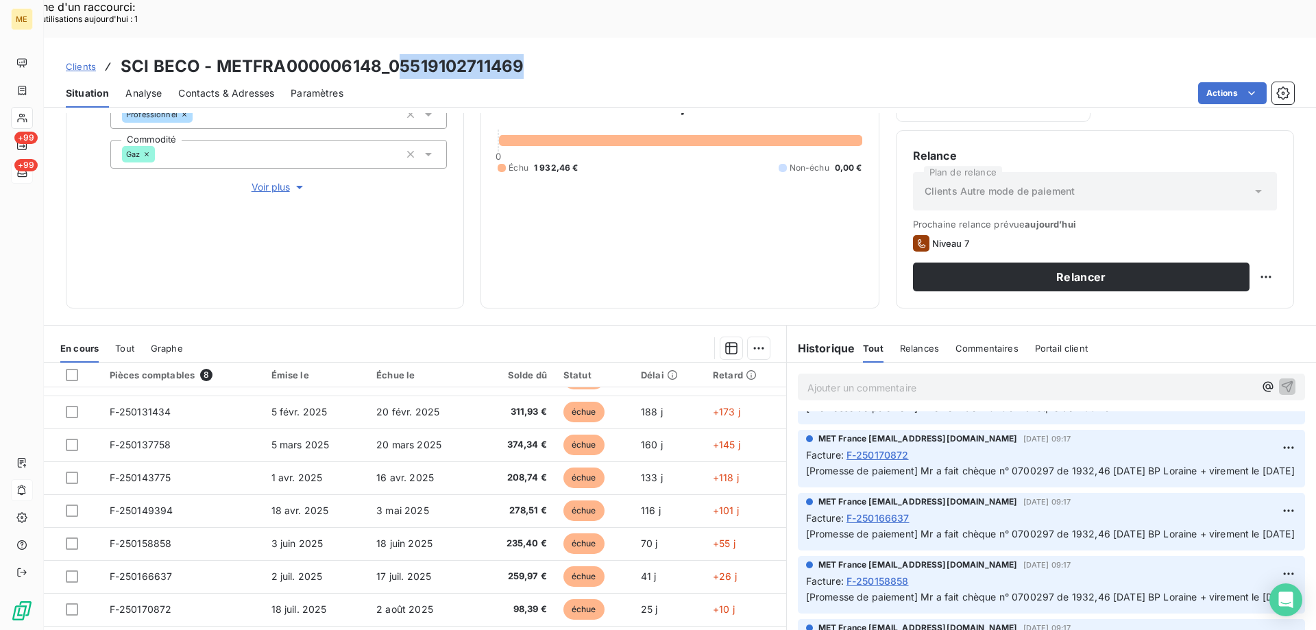
drag, startPoint x: 528, startPoint y: 26, endPoint x: 393, endPoint y: 32, distance: 135.1
click at [393, 54] on div "Clients SCI BECO - METFRA000006148_05519102711469" at bounding box center [680, 66] width 1272 height 25
click at [396, 54] on h3 "SCI BECO - METFRA000006148_05519102711469" at bounding box center [322, 66] width 403 height 25
drag, startPoint x: 388, startPoint y: 32, endPoint x: 541, endPoint y: 27, distance: 152.9
click at [541, 54] on div "Clients SCI BECO - METFRA000006148_05519102711469" at bounding box center [680, 66] width 1272 height 25
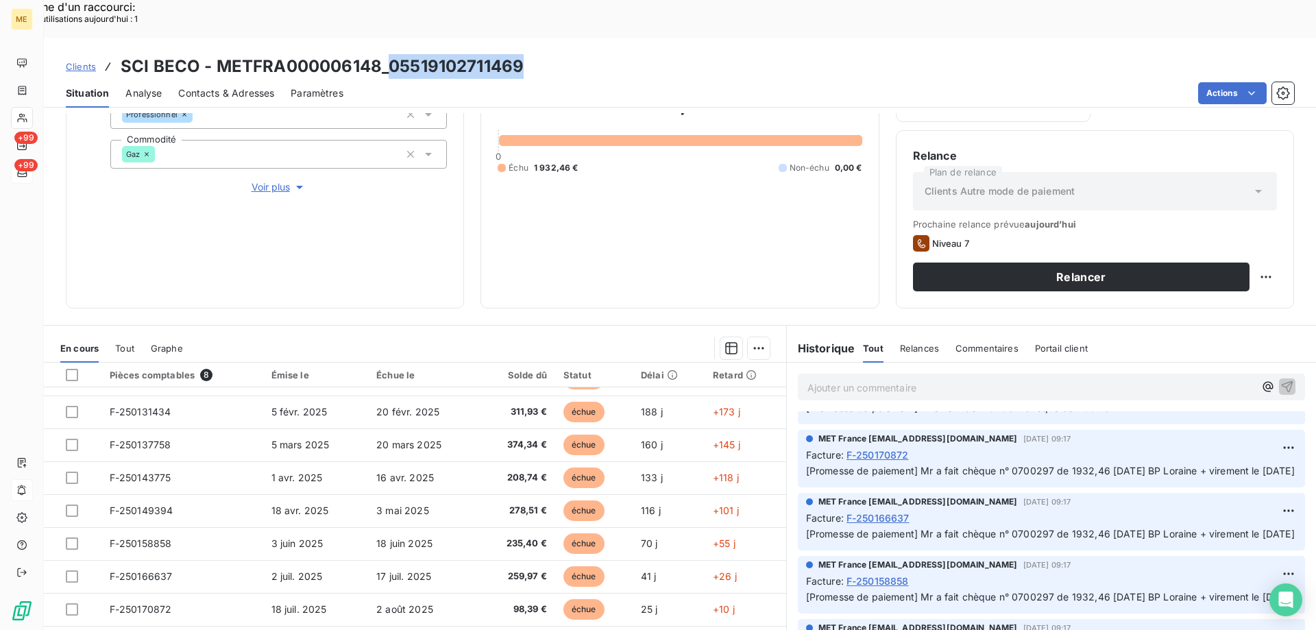
copy h3 "05519102711469"
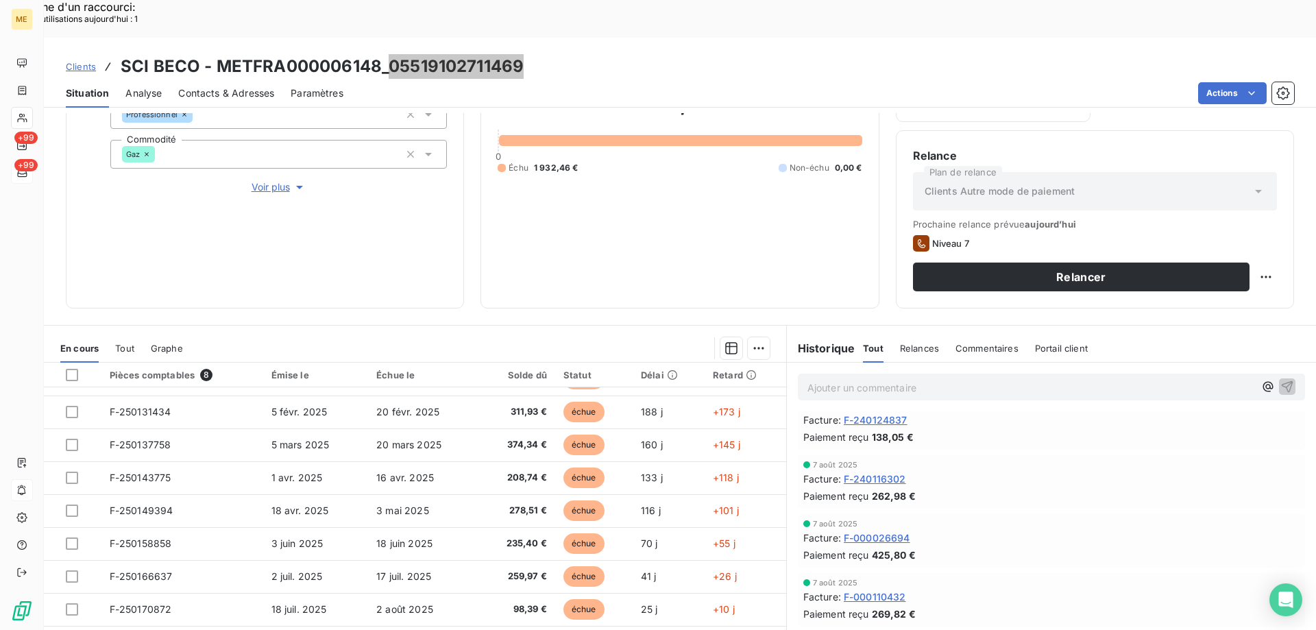
scroll to position [411, 0]
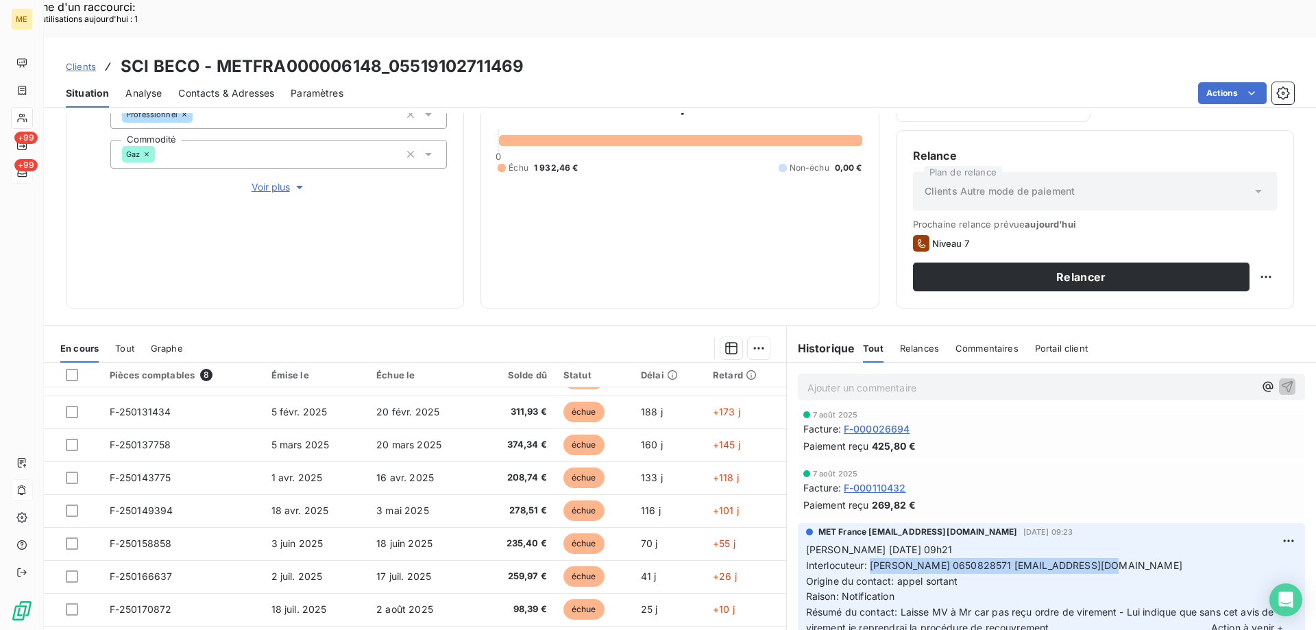
drag, startPoint x: 864, startPoint y: 547, endPoint x: 1145, endPoint y: 542, distance: 281.8
click at [1145, 542] on p "Valérie 06/08/2025 09h21 Interlocuteur: M STEINER 0650828571 JOELSTEINER@OUTLOO…" at bounding box center [1051, 597] width 491 height 110
copy span "[PERSON_NAME] 0650828571 [EMAIL_ADDRESS][DOMAIN_NAME]"
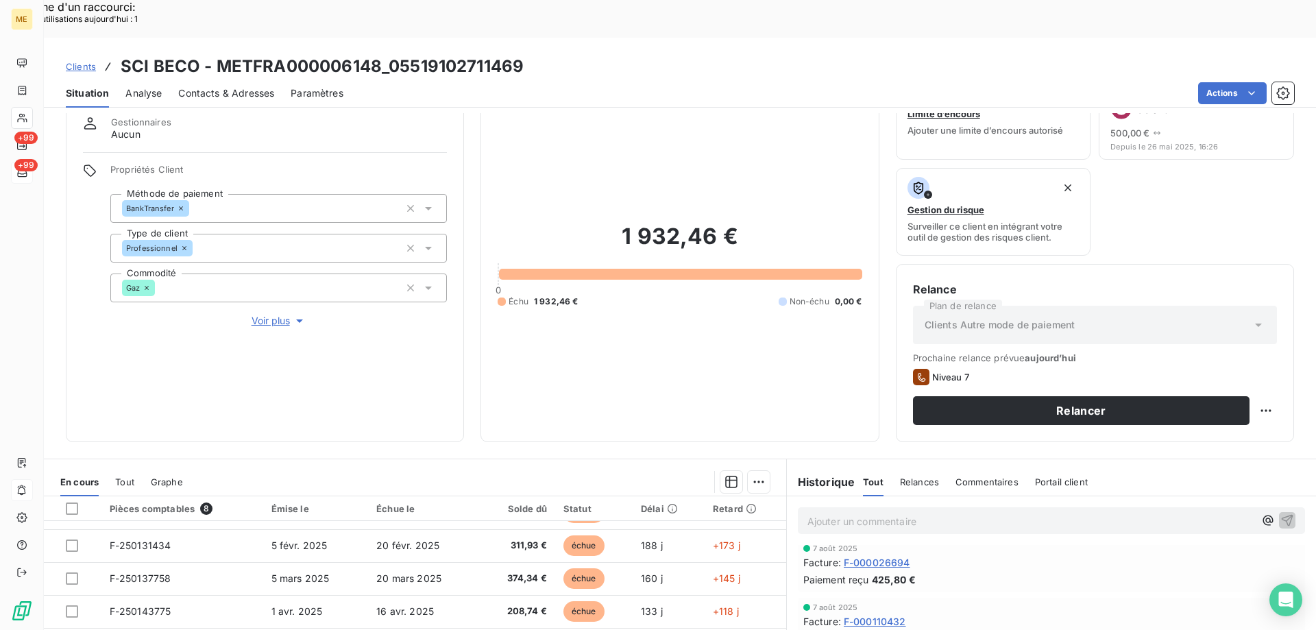
scroll to position [46, 0]
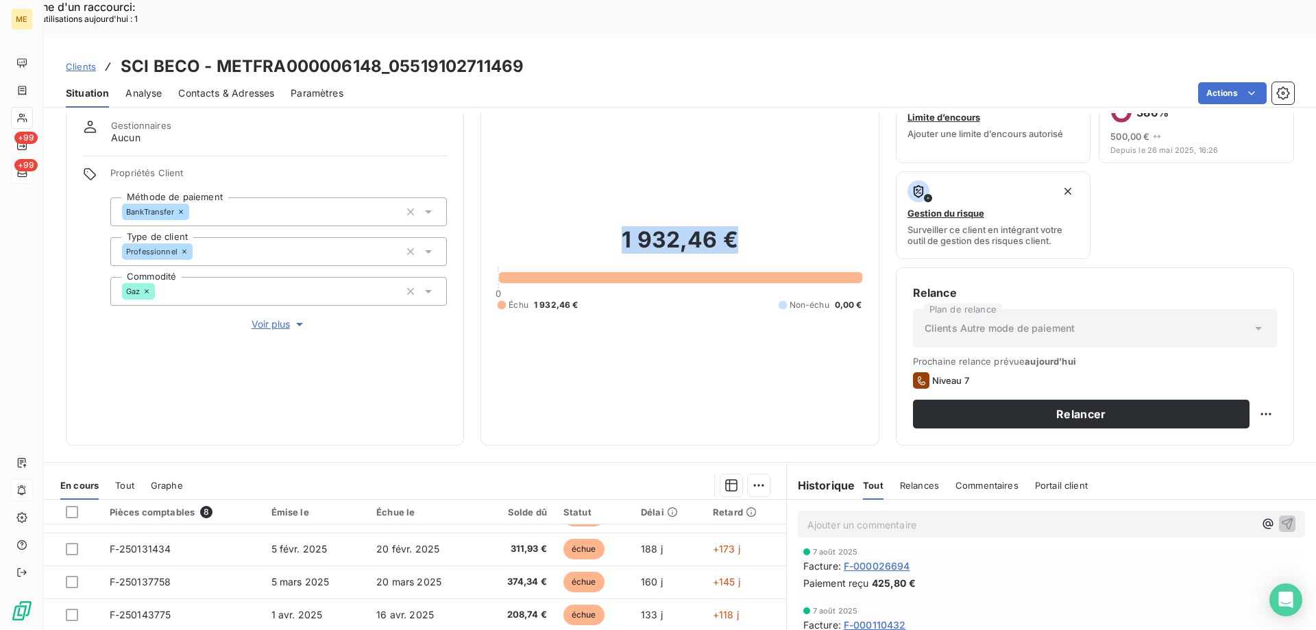
drag, startPoint x: 746, startPoint y: 202, endPoint x: 621, endPoint y: 215, distance: 125.4
click at [621, 226] on h2 "1 932,46 €" at bounding box center [680, 246] width 364 height 41
copy h2 "1 932,46 €"
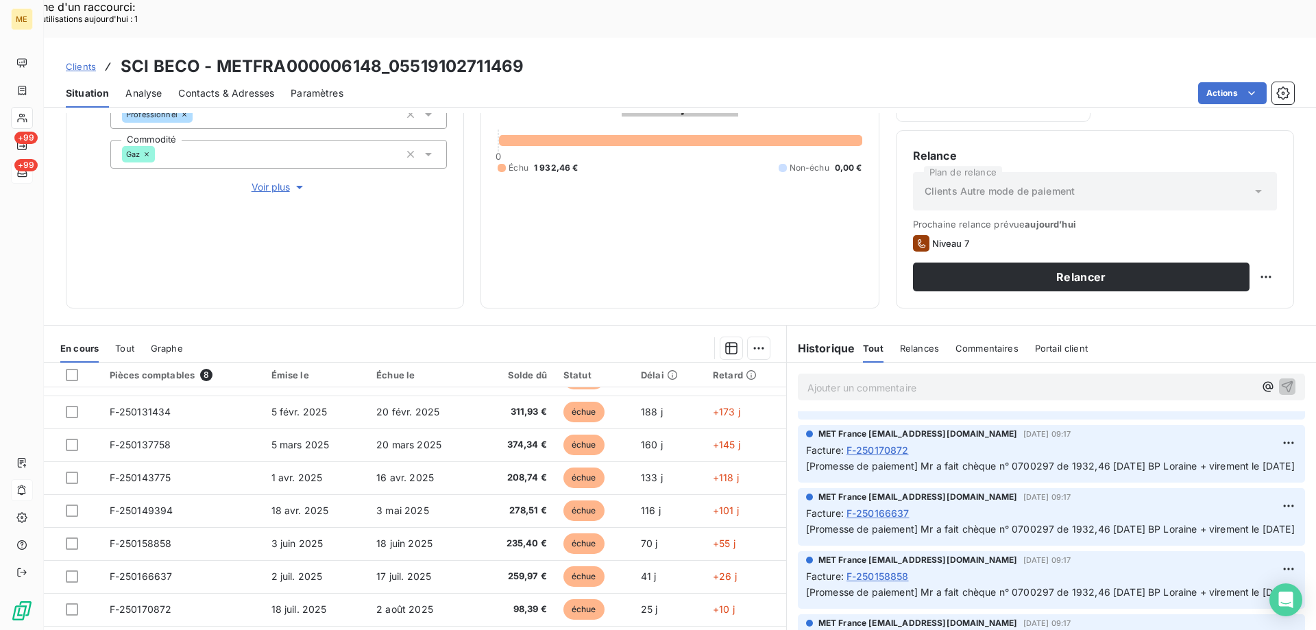
scroll to position [2605, 0]
drag, startPoint x: 1006, startPoint y: 538, endPoint x: 1213, endPoint y: 537, distance: 206.3
click at [1213, 534] on span "[Promesse de paiement] Mr a fait chèque n° 0700297 de 1932,46 20/07/2025 BP Lor…" at bounding box center [1050, 528] width 489 height 12
copy span "0700297 de 1932,46 [DATE] BP [PERSON_NAME]"
click at [73, 369] on div at bounding box center [72, 375] width 12 height 12
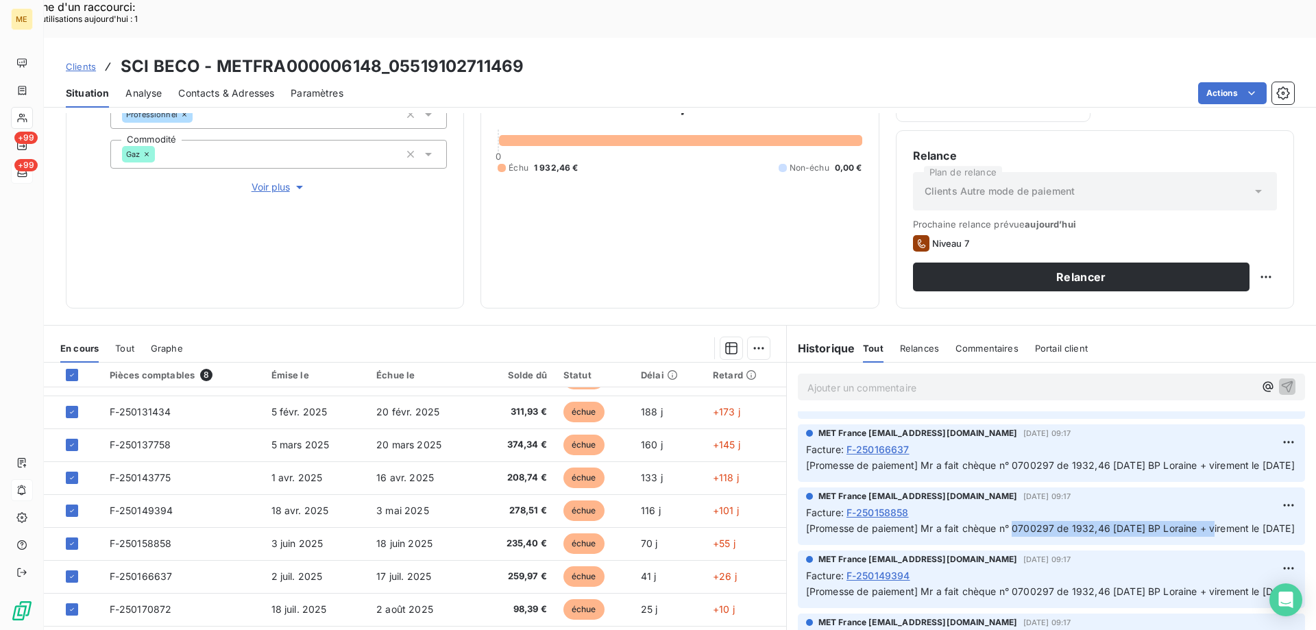
click at [653, 365] on div "Ajouter une promesse de paiement (8 factures)" at bounding box center [632, 365] width 249 height 22
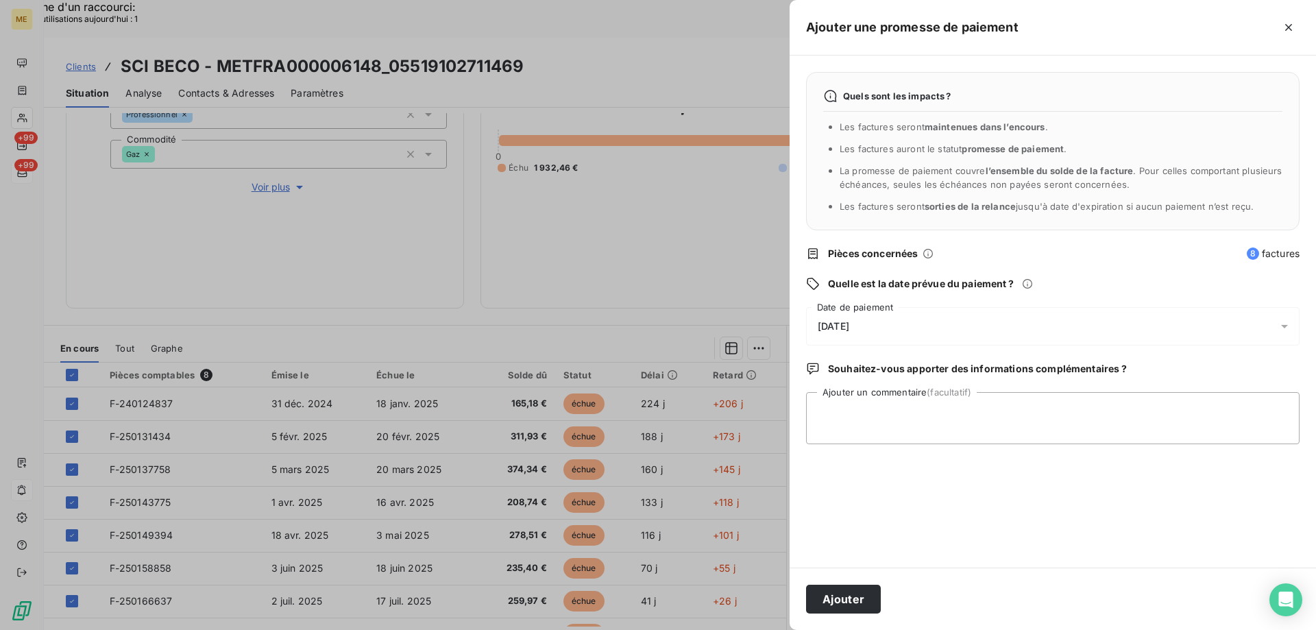
click at [904, 327] on div "13/08/2025" at bounding box center [1053, 326] width 494 height 38
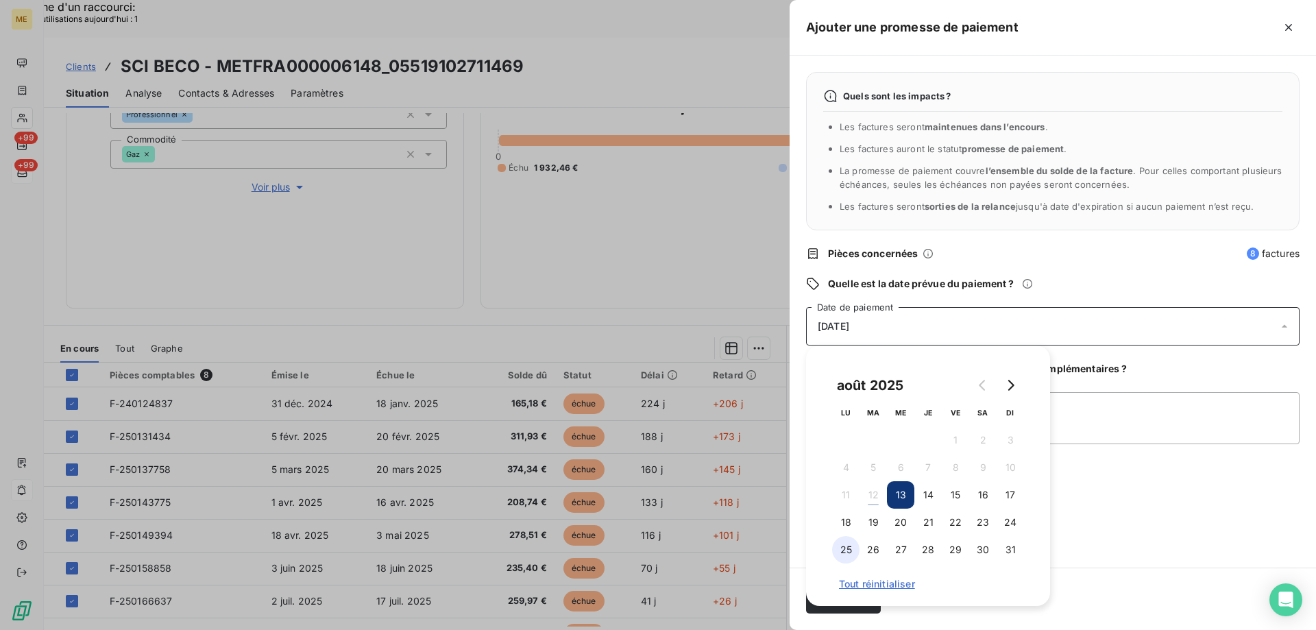
click at [840, 551] on button "25" at bounding box center [845, 549] width 27 height 27
drag, startPoint x: 1112, startPoint y: 425, endPoint x: 1119, endPoint y: 427, distance: 7.2
click at [1112, 424] on textarea "Ajouter un commentaire (facultatif)" at bounding box center [1053, 418] width 494 height 52
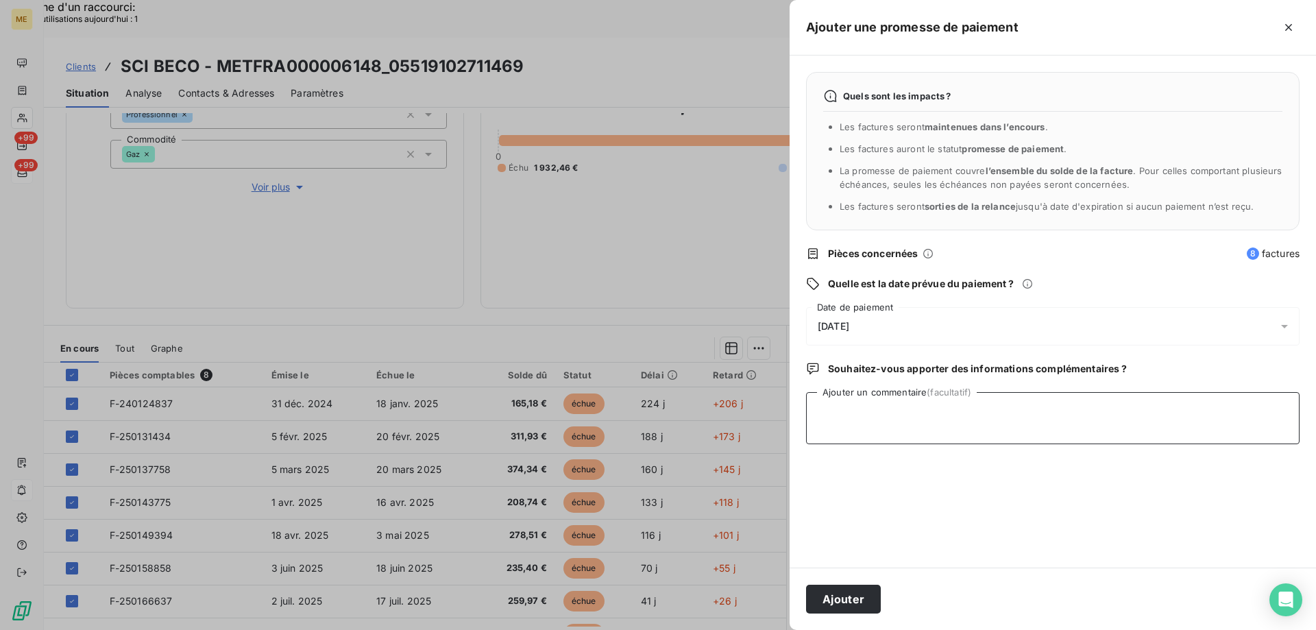
paste textarea "Anaïs - 12/08/2025 - 9H06 Interlocuteur : M STEINER 0650828571 JOELSTEINER@OUTL…"
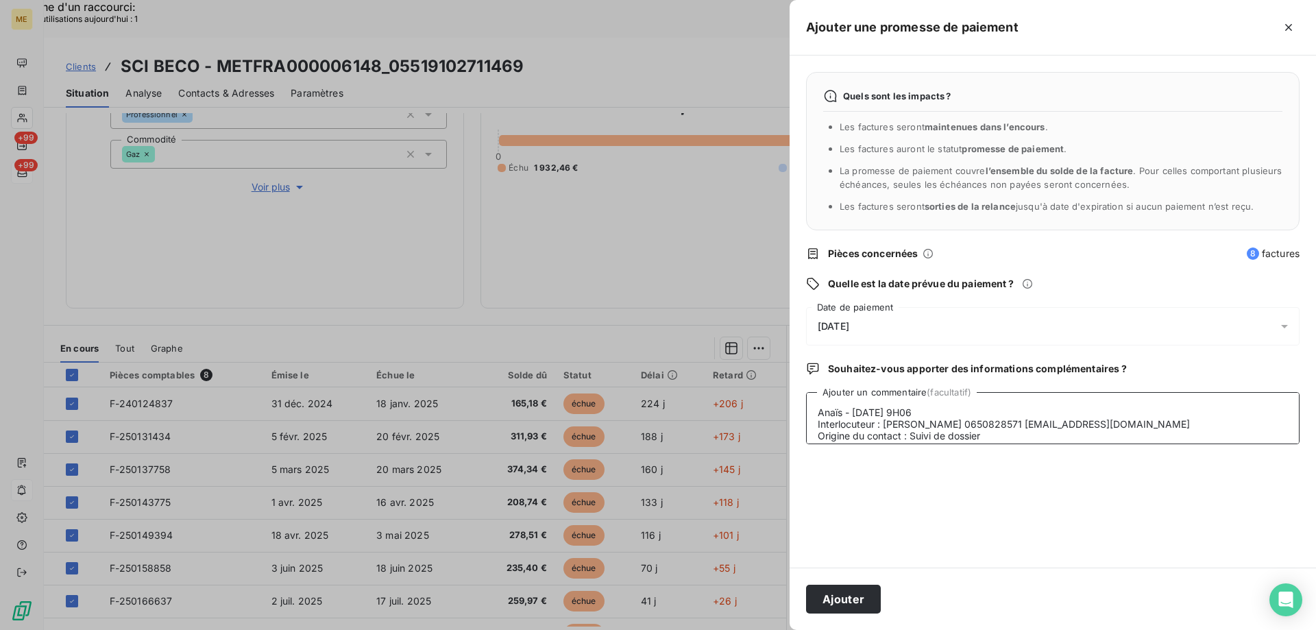
scroll to position [45, 0]
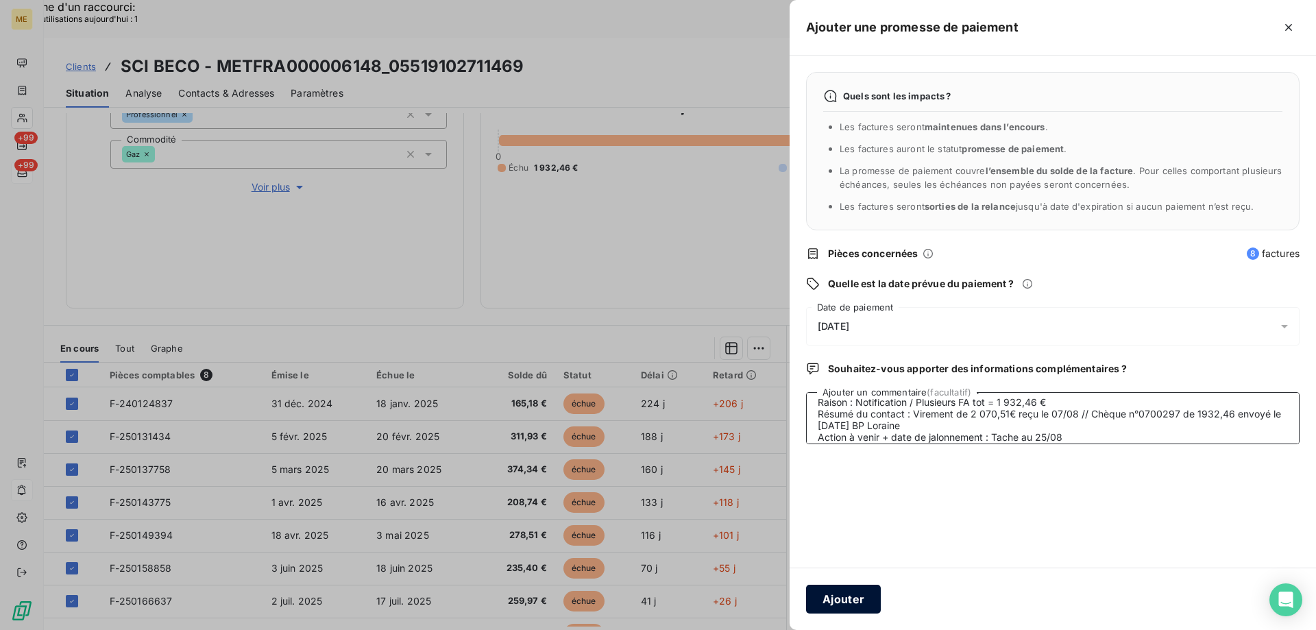
type textarea "Anaïs - 12/08/2025 - 9H06 Interlocuteur : M STEINER 0650828571 JOELSTEINER@OUTL…"
click at [853, 596] on button "Ajouter" at bounding box center [843, 599] width 75 height 29
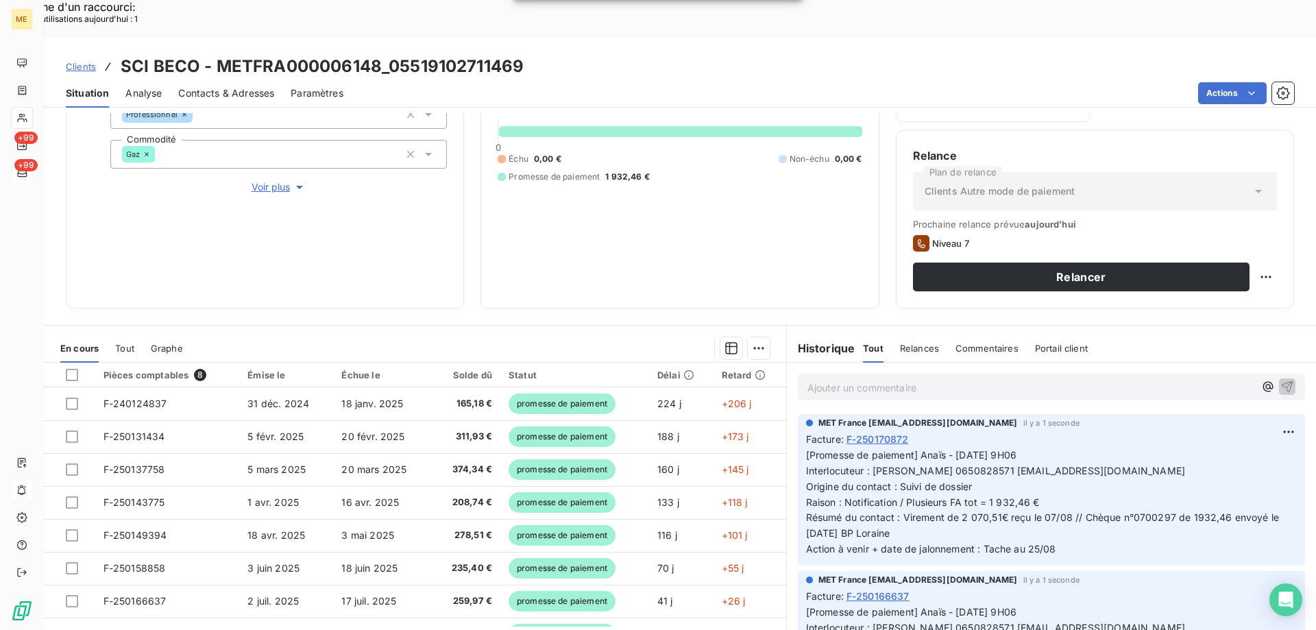
scroll to position [135, 0]
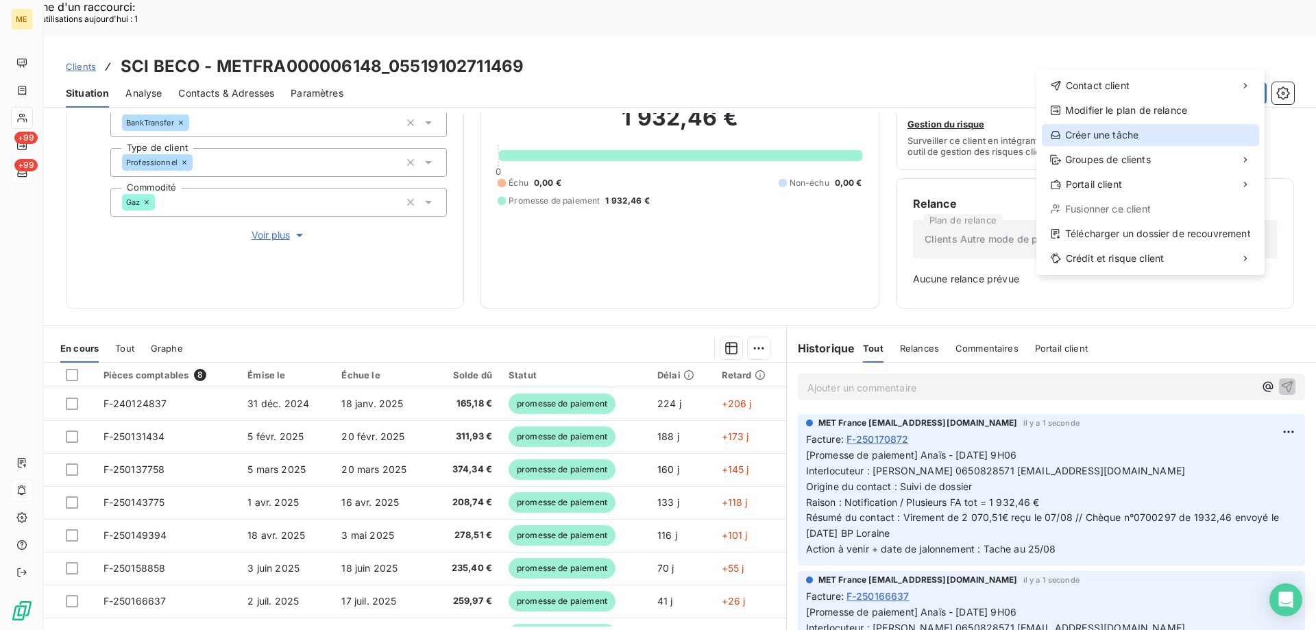
click at [1062, 138] on div "Créer une tâche" at bounding box center [1150, 135] width 217 height 22
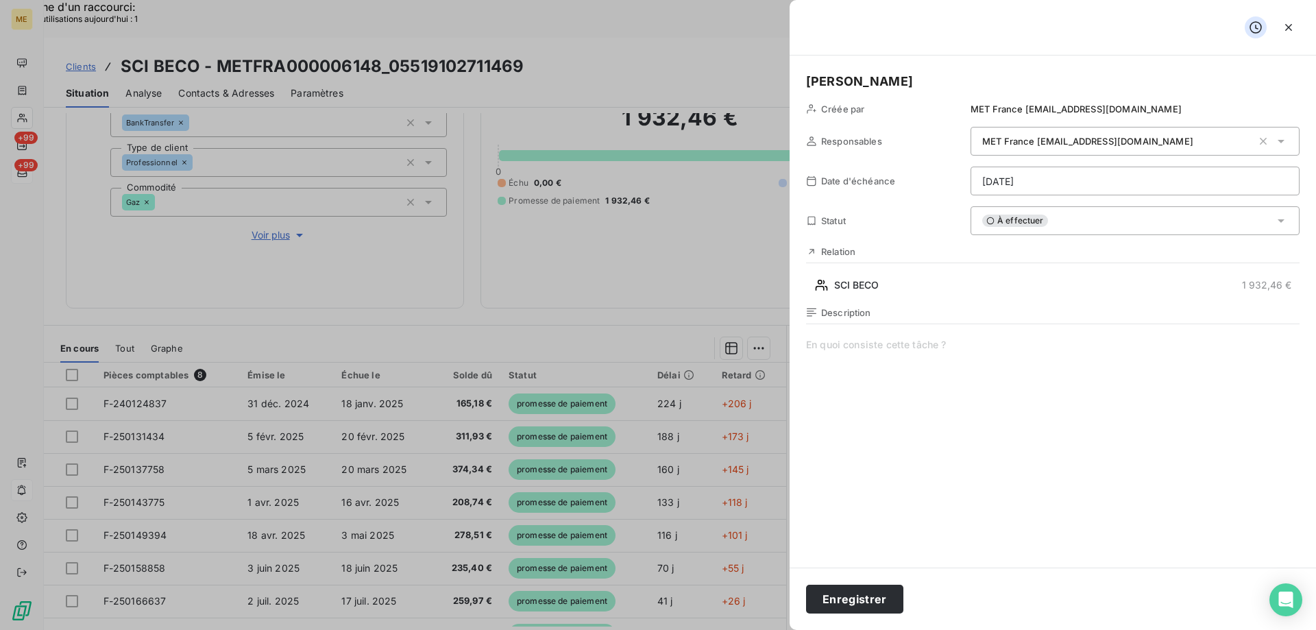
click at [926, 356] on span at bounding box center [1053, 469] width 494 height 263
click at [1027, 354] on span "Vérifier si encaissement du chèque" at bounding box center [1053, 469] width 494 height 263
click at [838, 600] on button "Enregistrer" at bounding box center [854, 599] width 97 height 29
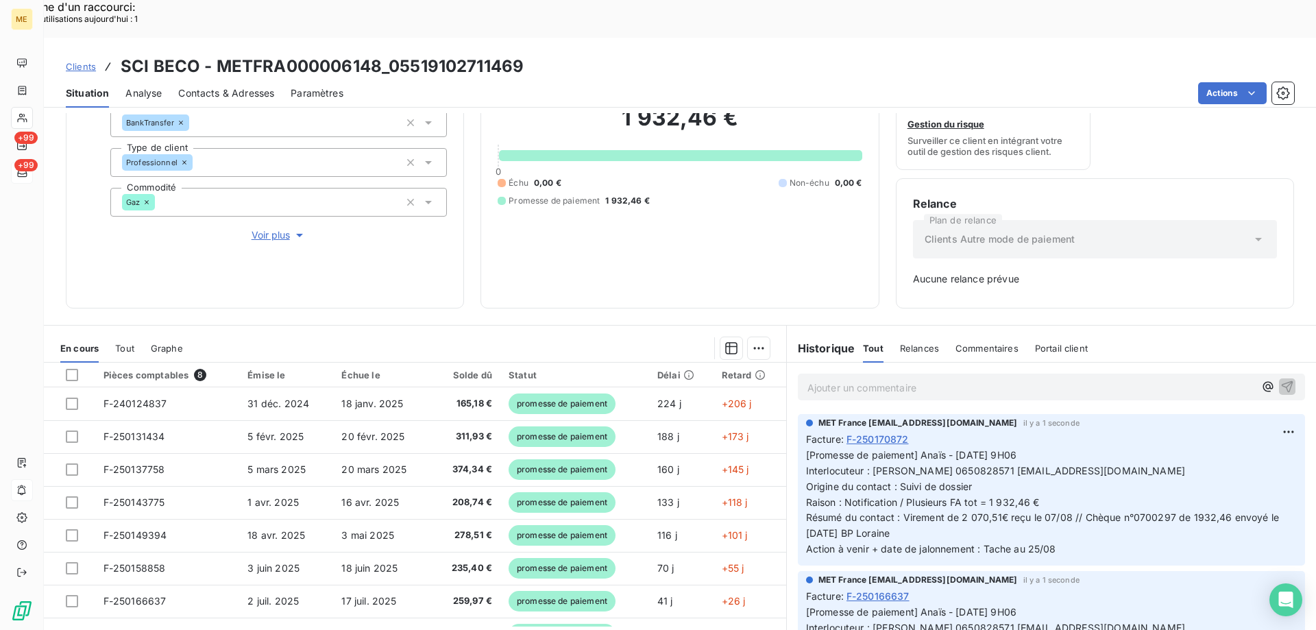
click at [589, 243] on div "1 932,46 € 0 Échu 0,00 € Non-échu 0,00 € Promesse de paiement 1 932,46 €" at bounding box center [680, 155] width 364 height 271
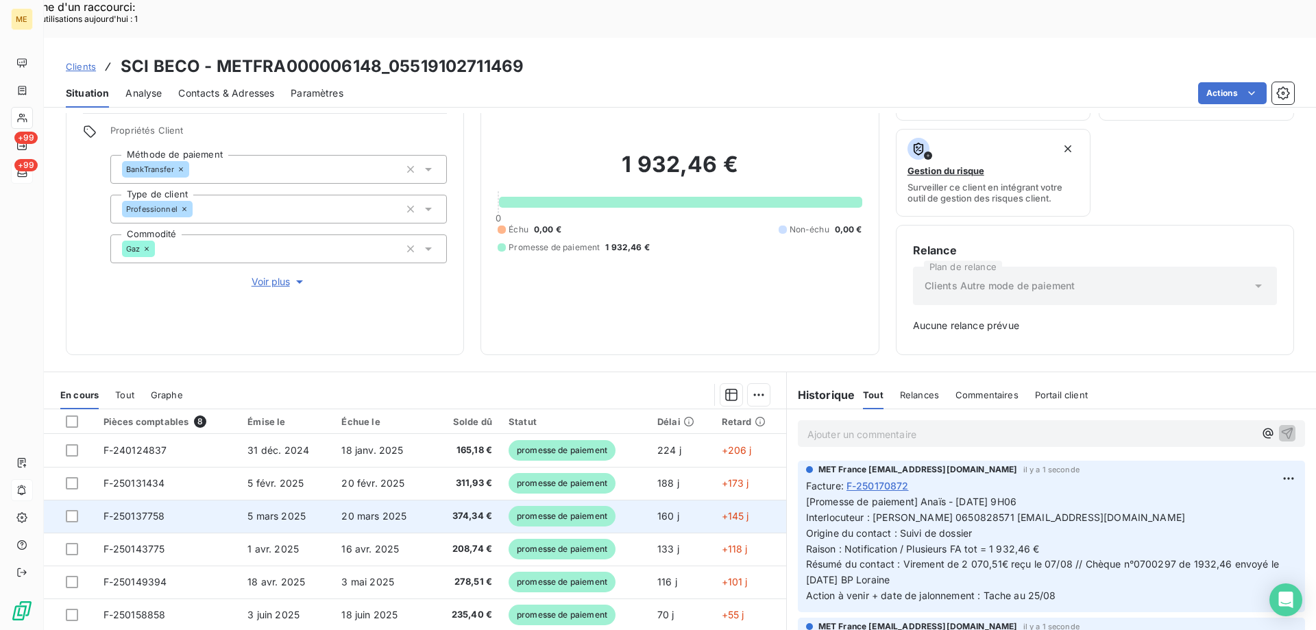
scroll to position [0, 0]
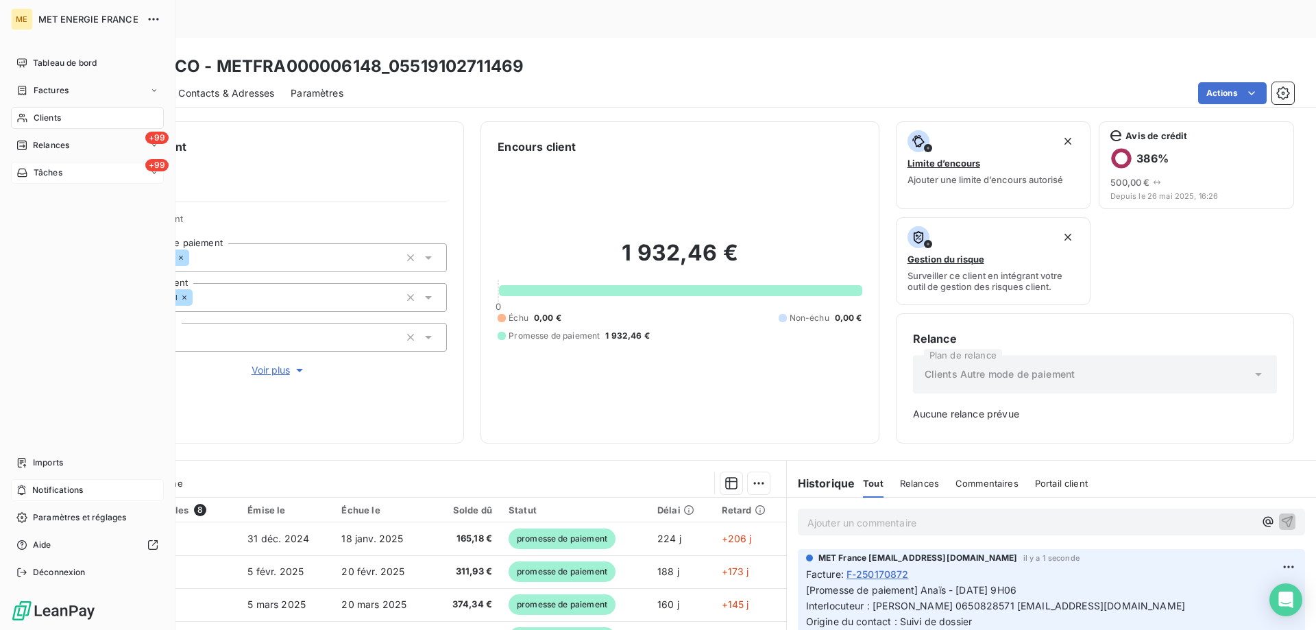
click at [23, 491] on icon at bounding box center [21, 490] width 10 height 11
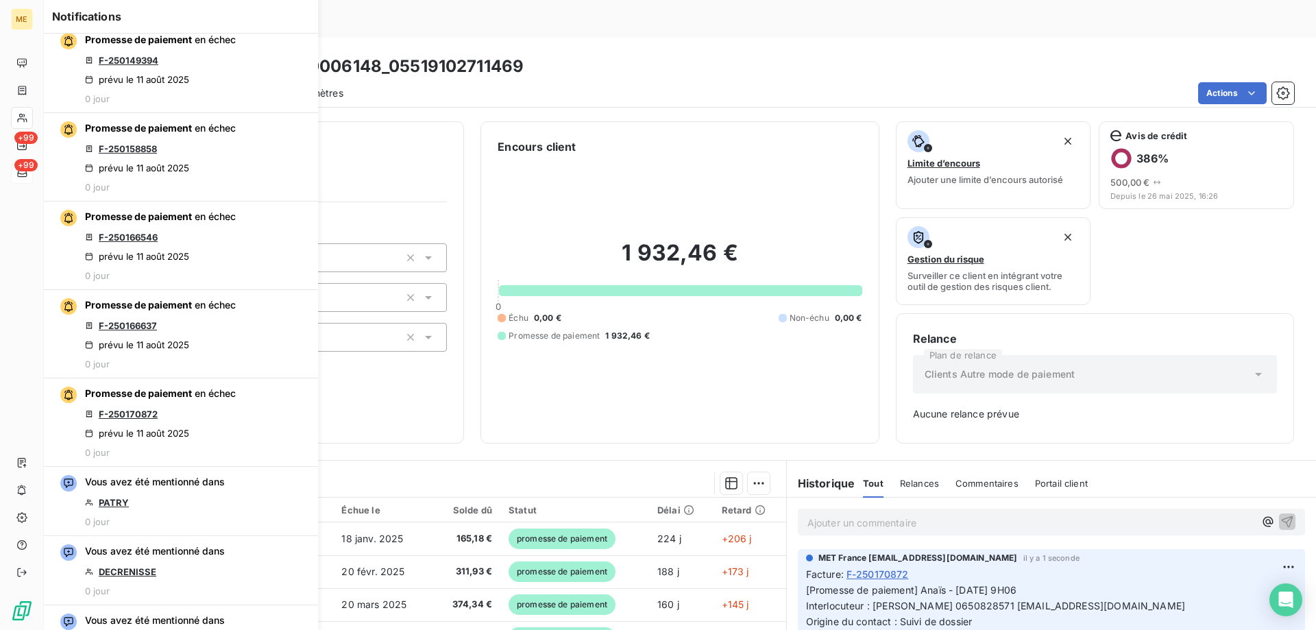
scroll to position [685, 0]
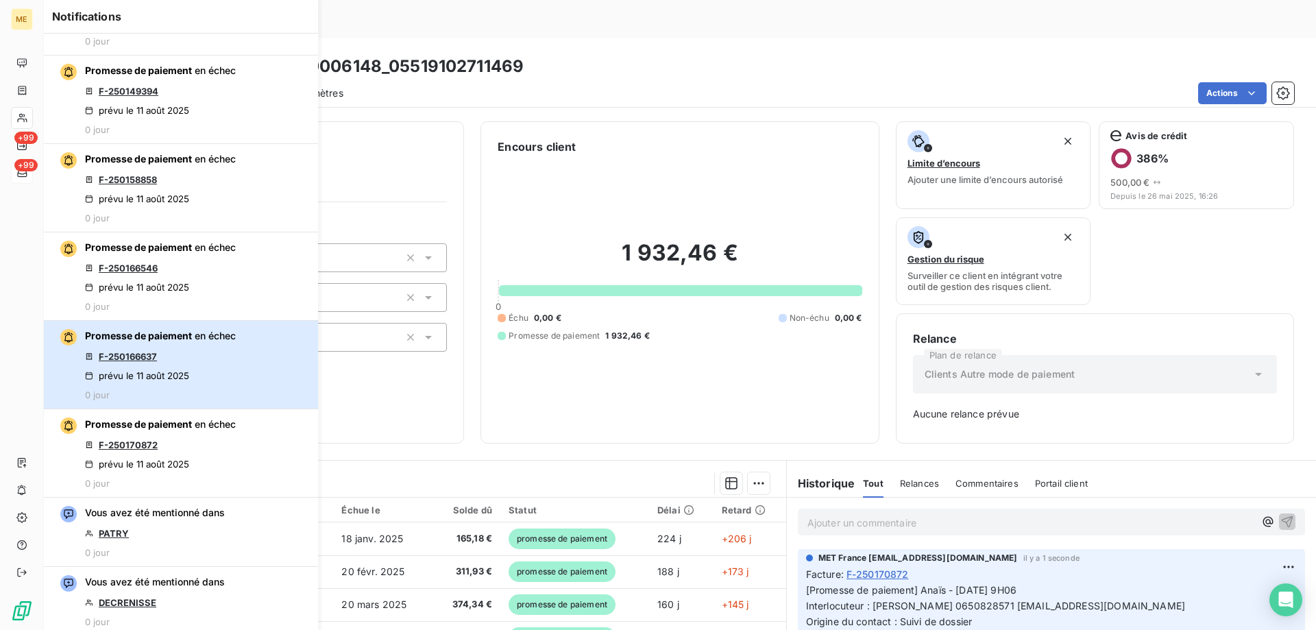
click at [153, 375] on div "prévu le 11 août 2025" at bounding box center [137, 375] width 104 height 11
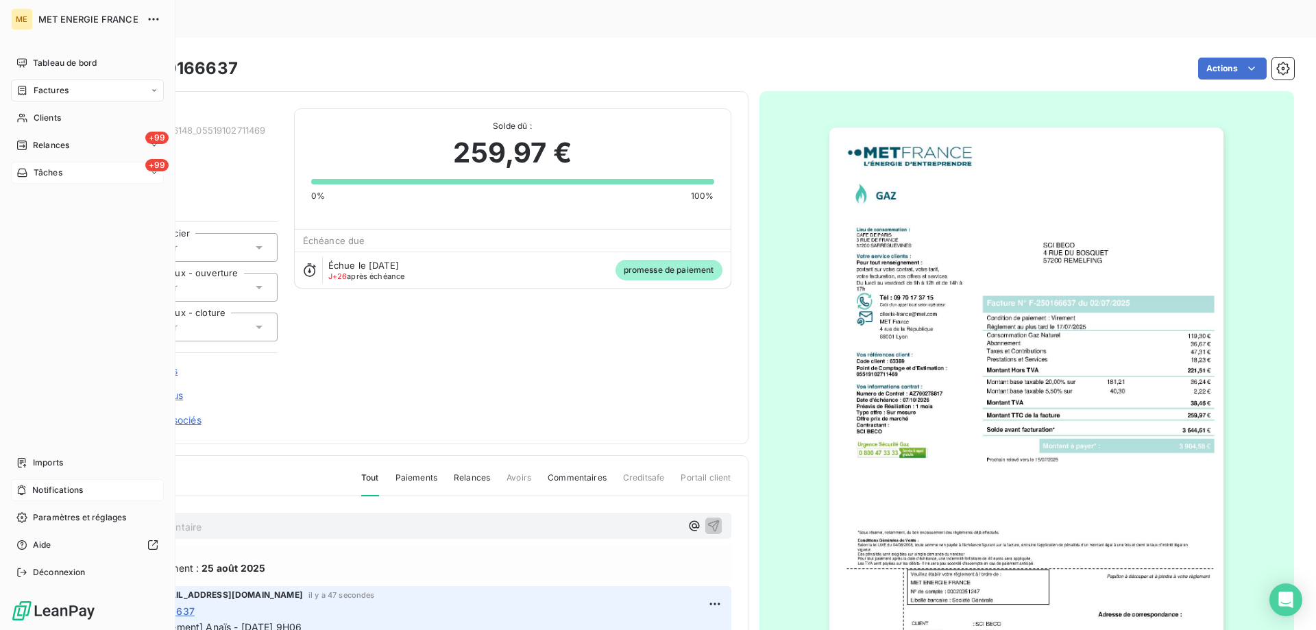
click at [61, 484] on span "Notifications" at bounding box center [57, 490] width 51 height 12
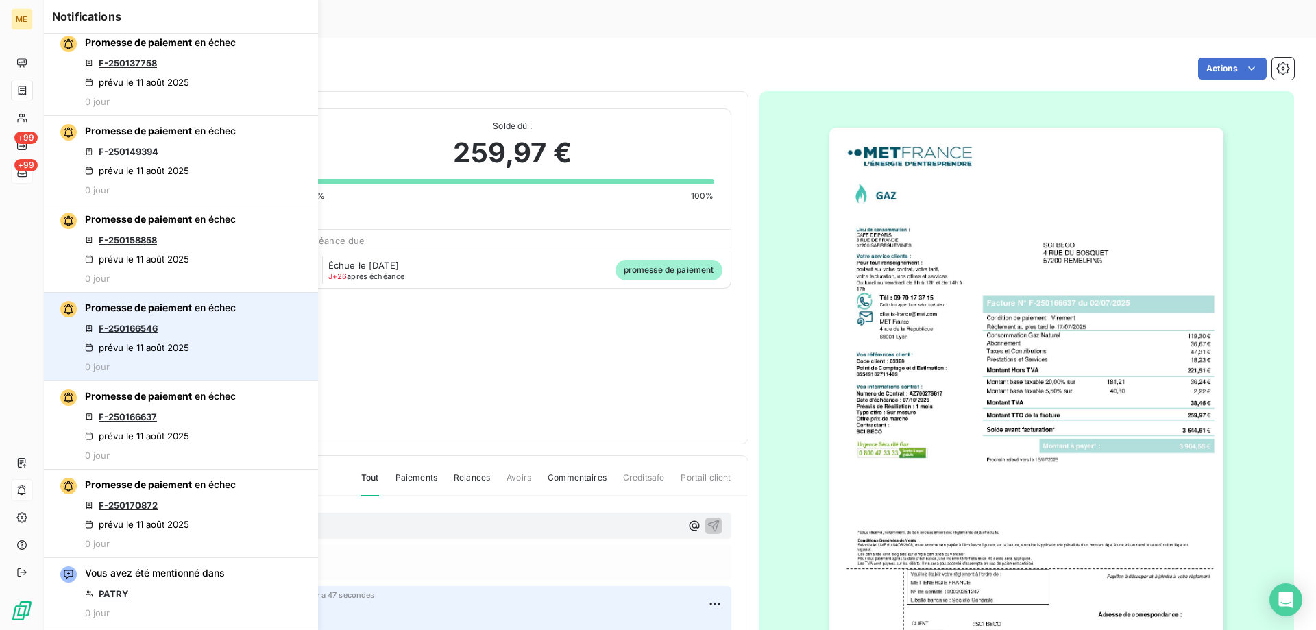
scroll to position [685, 0]
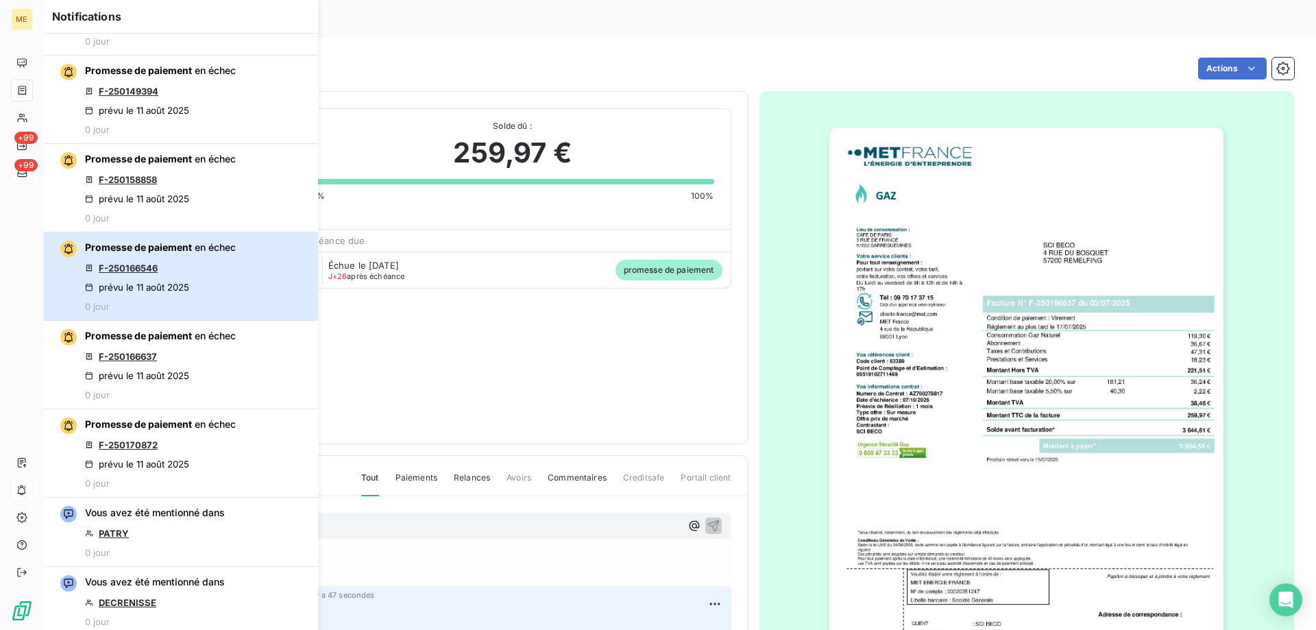
click at [162, 283] on div "prévu le 11 août 2025" at bounding box center [137, 287] width 104 height 11
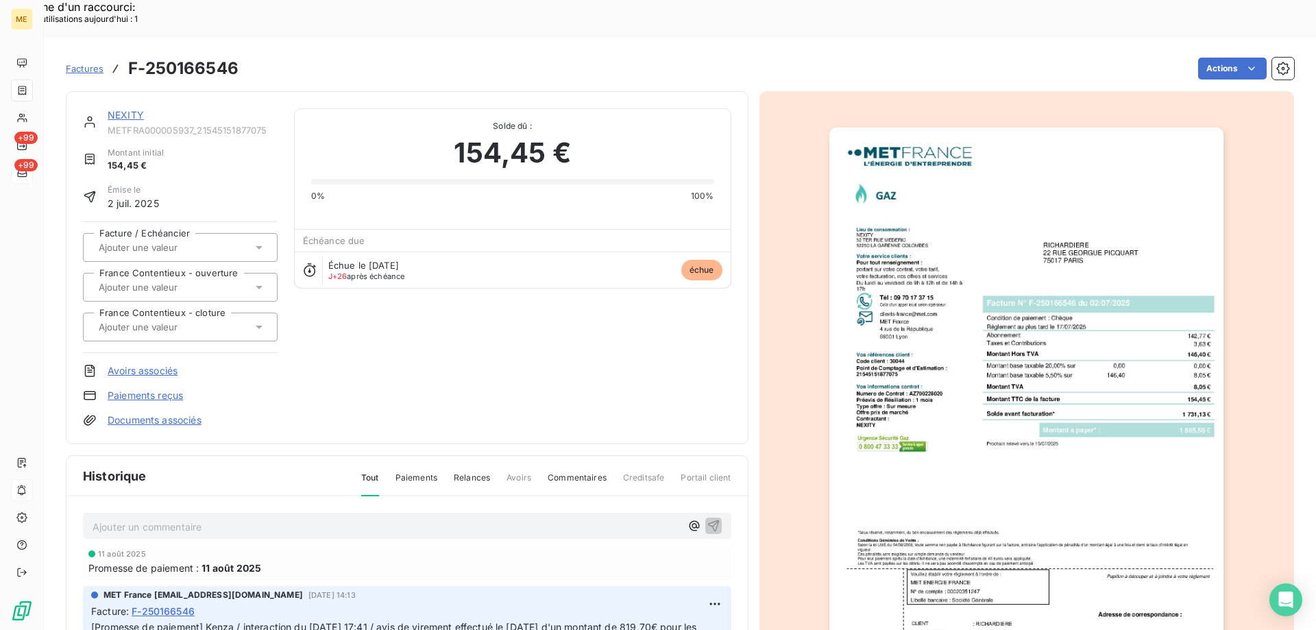
click at [121, 109] on link "NEXITY" at bounding box center [126, 115] width 36 height 12
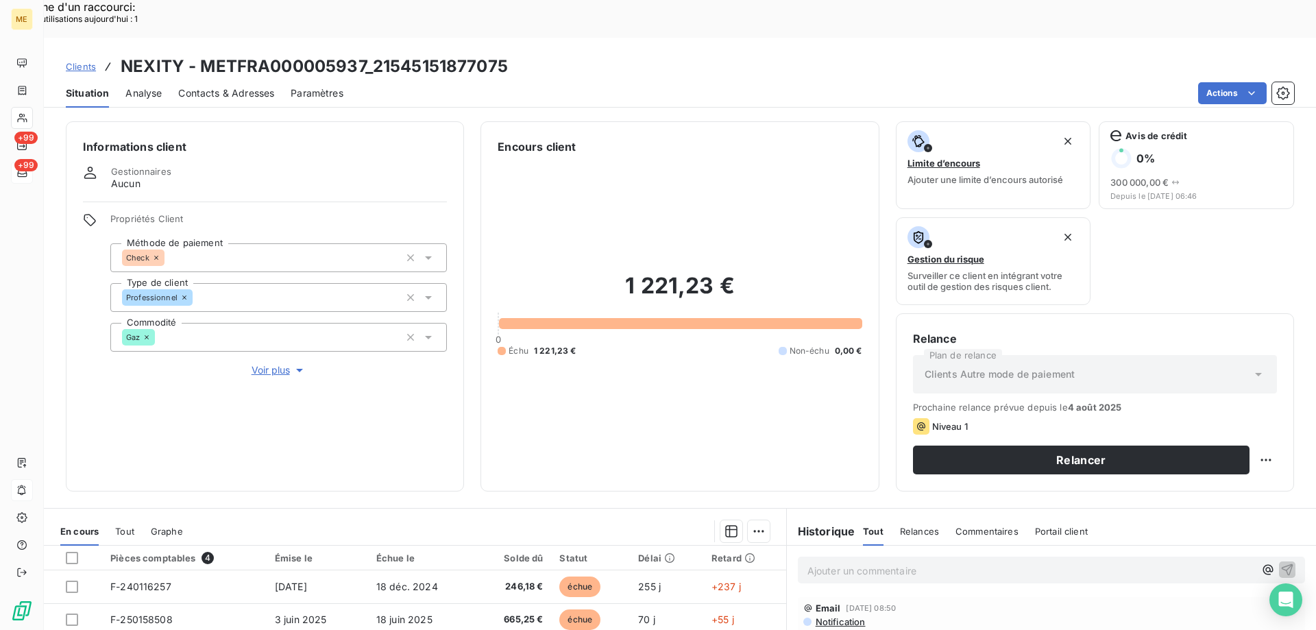
click at [275, 363] on span "Voir plus" at bounding box center [279, 370] width 55 height 14
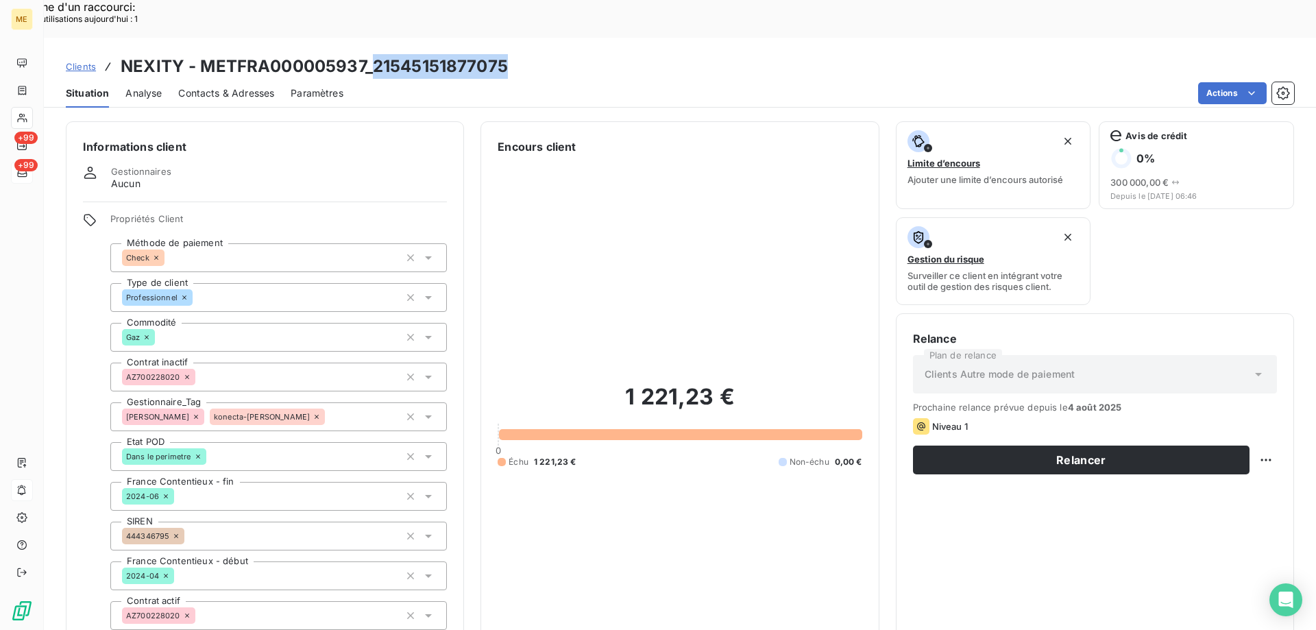
drag, startPoint x: 511, startPoint y: 25, endPoint x: 373, endPoint y: 34, distance: 138.7
click at [373, 54] on div "Clients NEXITY - METFRA000005937_21545151877075" at bounding box center [680, 66] width 1272 height 25
copy h3 "21545151877075"
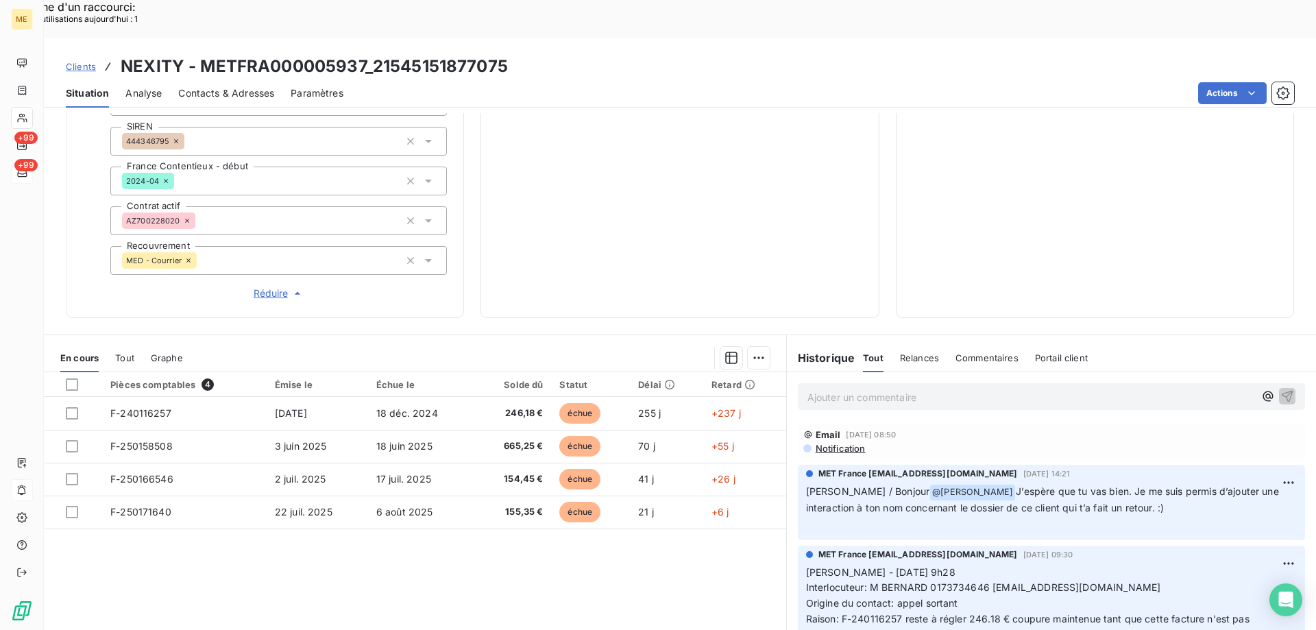
click at [590, 82] on div "Actions" at bounding box center [827, 93] width 934 height 22
drag, startPoint x: 515, startPoint y: 23, endPoint x: 374, endPoint y: 34, distance: 140.9
click at [374, 54] on div "Clients NEXITY - METFRA000005937_21545151877075" at bounding box center [680, 66] width 1272 height 25
copy h3 "21545151877075"
click at [515, 54] on div "Clients NEXITY - METFRA000005937_21545151877075" at bounding box center [680, 66] width 1272 height 25
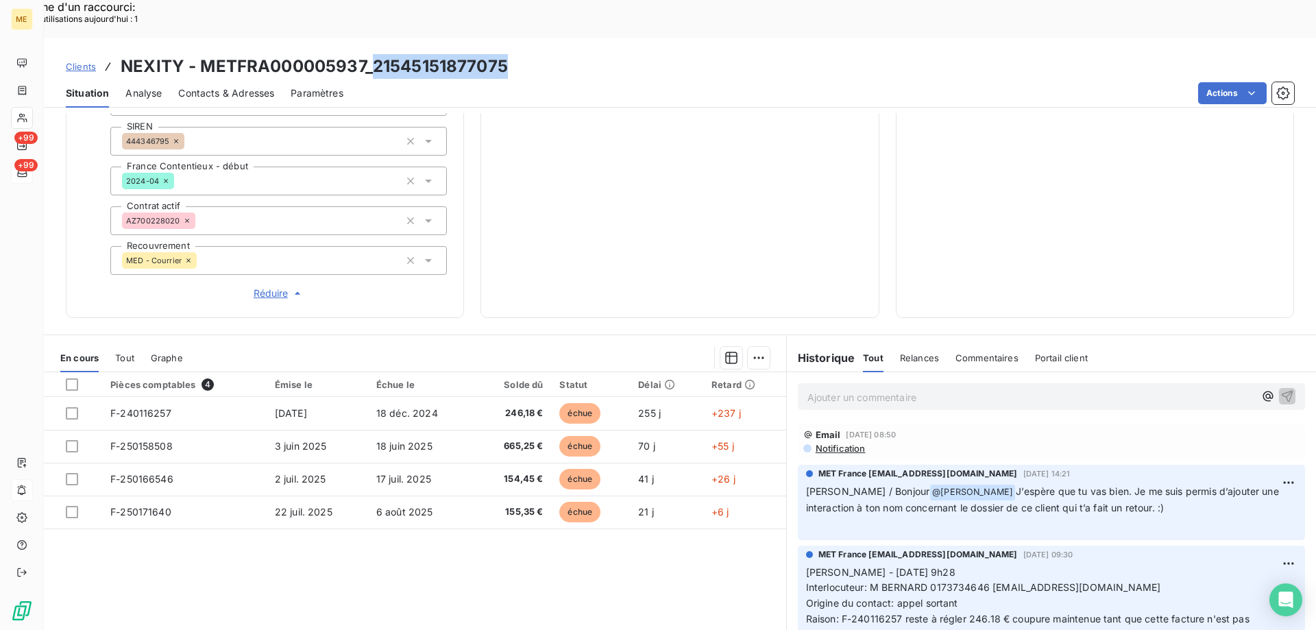
click at [500, 54] on h3 "NEXITY - METFRA000005937_21545151877075" at bounding box center [314, 66] width 387 height 25
click at [508, 54] on div "Clients NEXITY - METFRA000005937_21545151877075" at bounding box center [680, 66] width 1272 height 25
click at [507, 54] on div "Clients NEXITY - METFRA000005937_21545151877075" at bounding box center [680, 66] width 1272 height 25
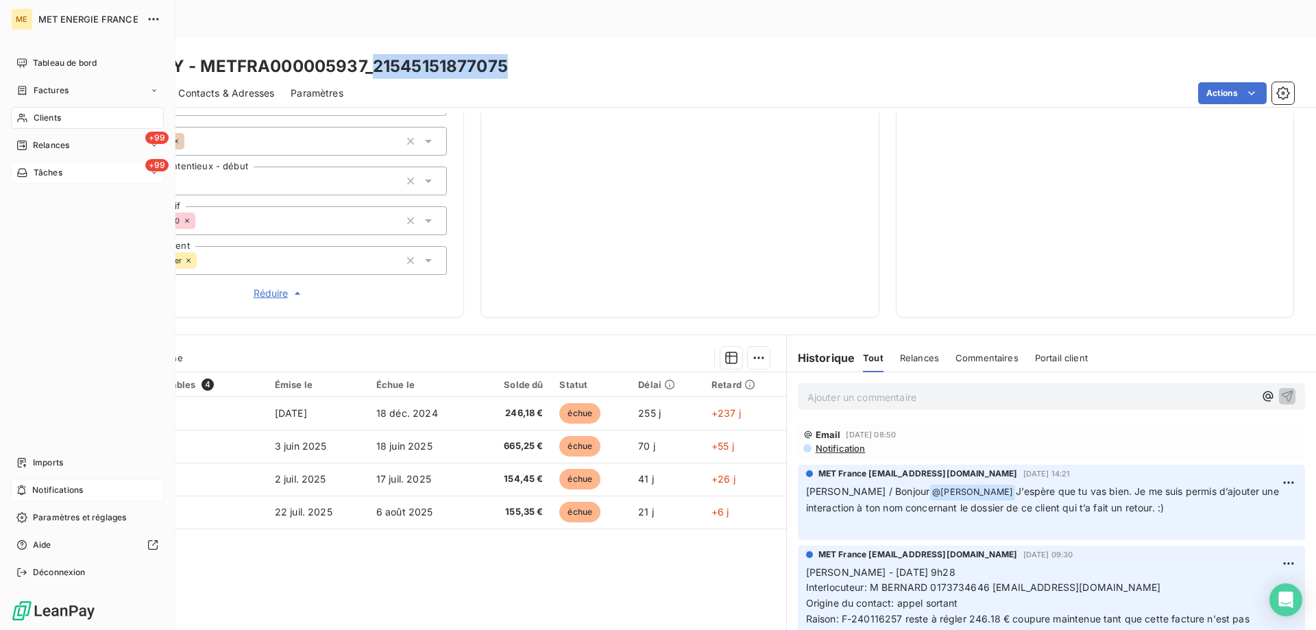
scroll to position [121, 0]
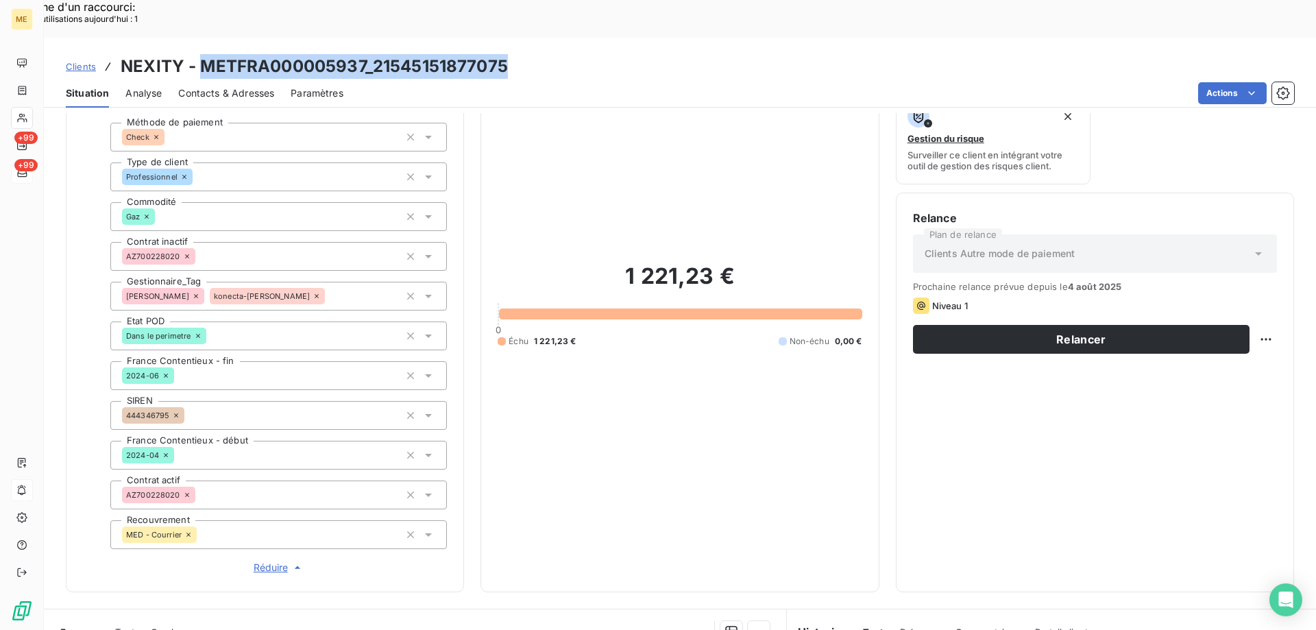
drag, startPoint x: 512, startPoint y: 30, endPoint x: 199, endPoint y: 32, distance: 313.3
click at [199, 54] on div "Clients NEXITY - METFRA000005937_21545151877075" at bounding box center [680, 66] width 1272 height 25
copy h3 "METFRA000005937_21545151877075"
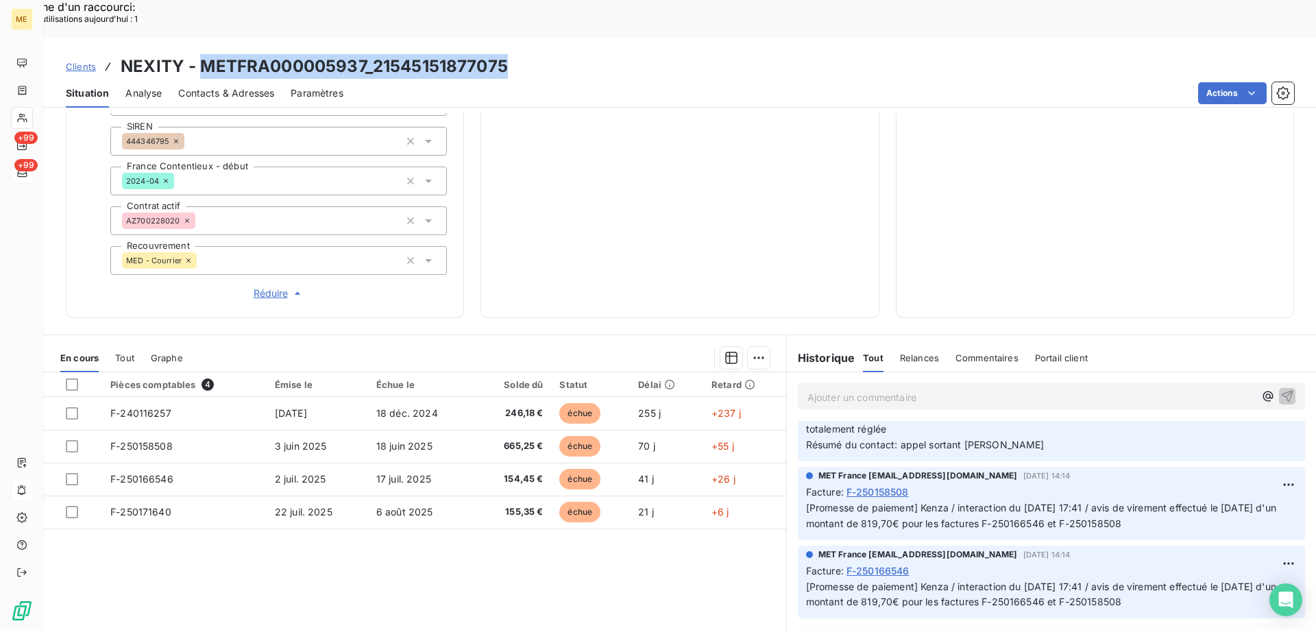
scroll to position [52, 0]
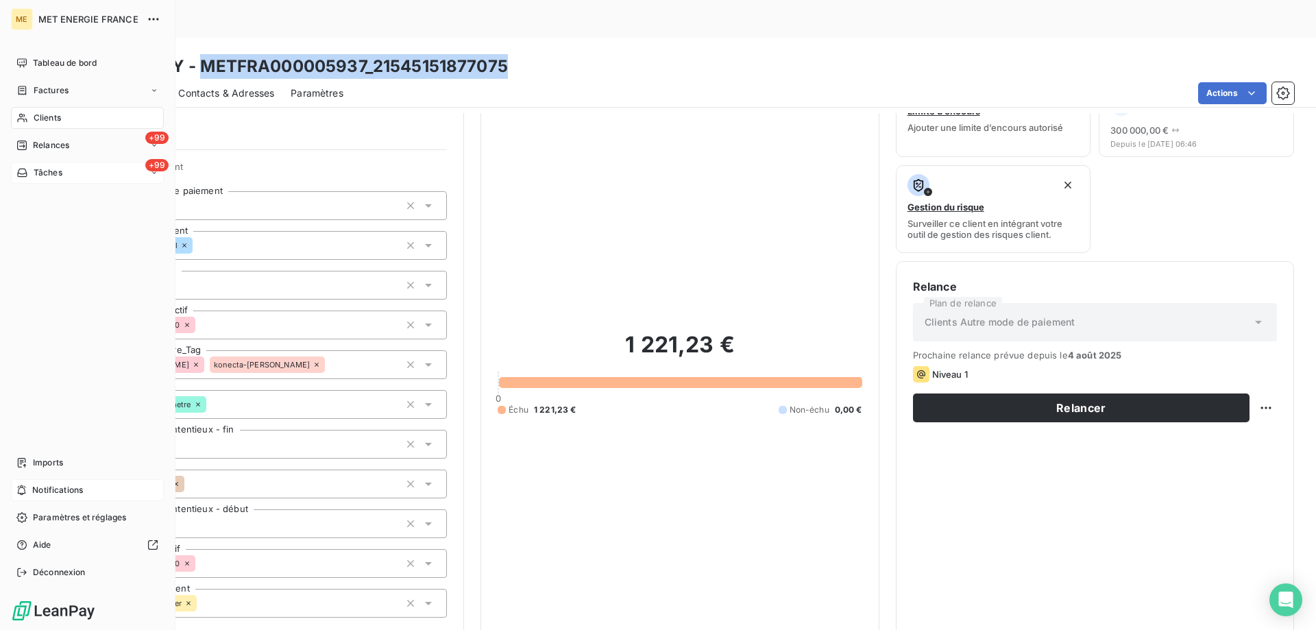
click at [61, 493] on span "Notifications" at bounding box center [57, 490] width 51 height 12
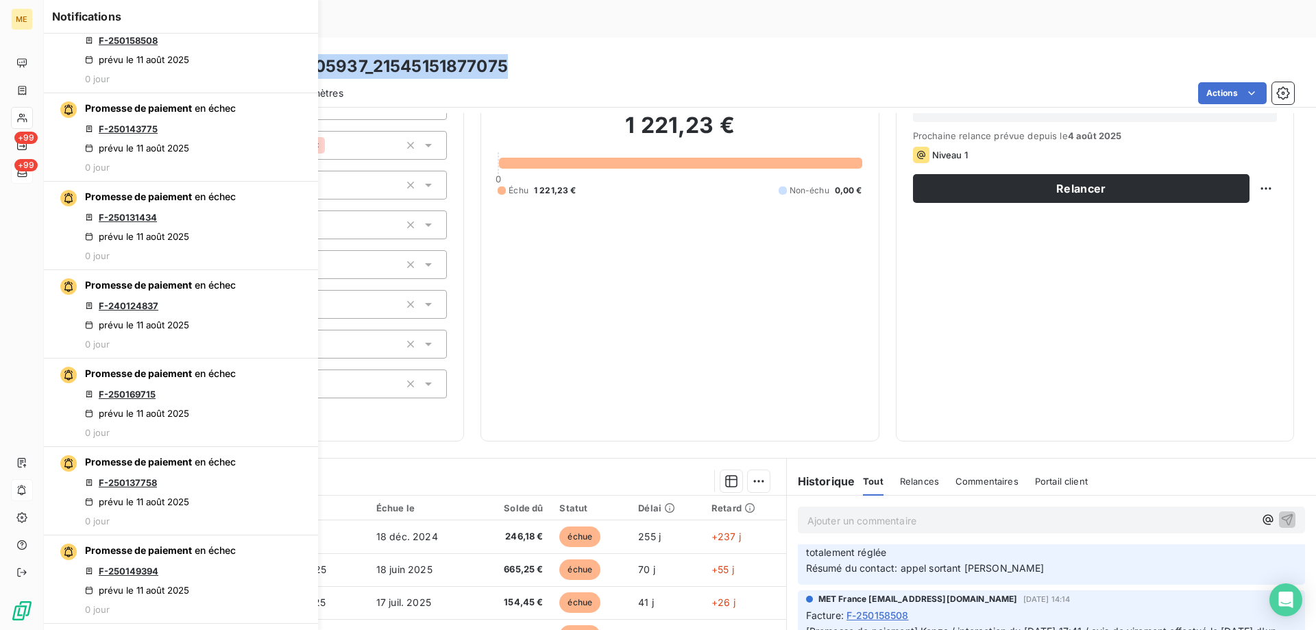
scroll to position [326, 0]
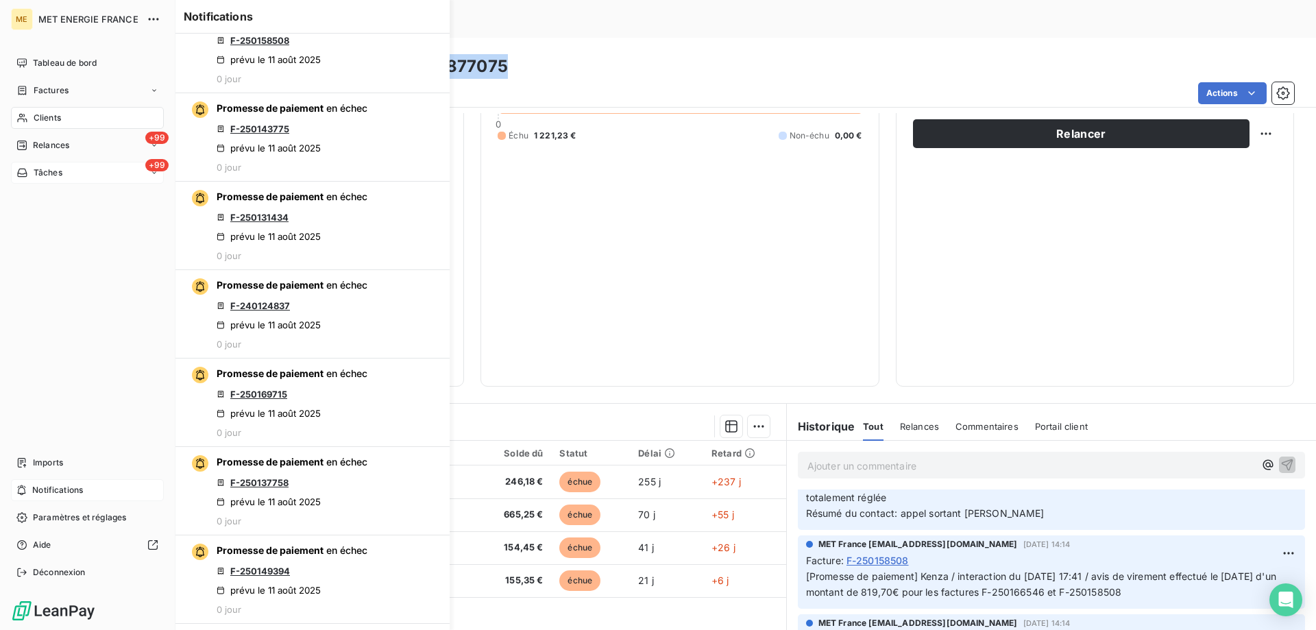
click at [31, 490] on div "Notifications" at bounding box center [87, 490] width 153 height 22
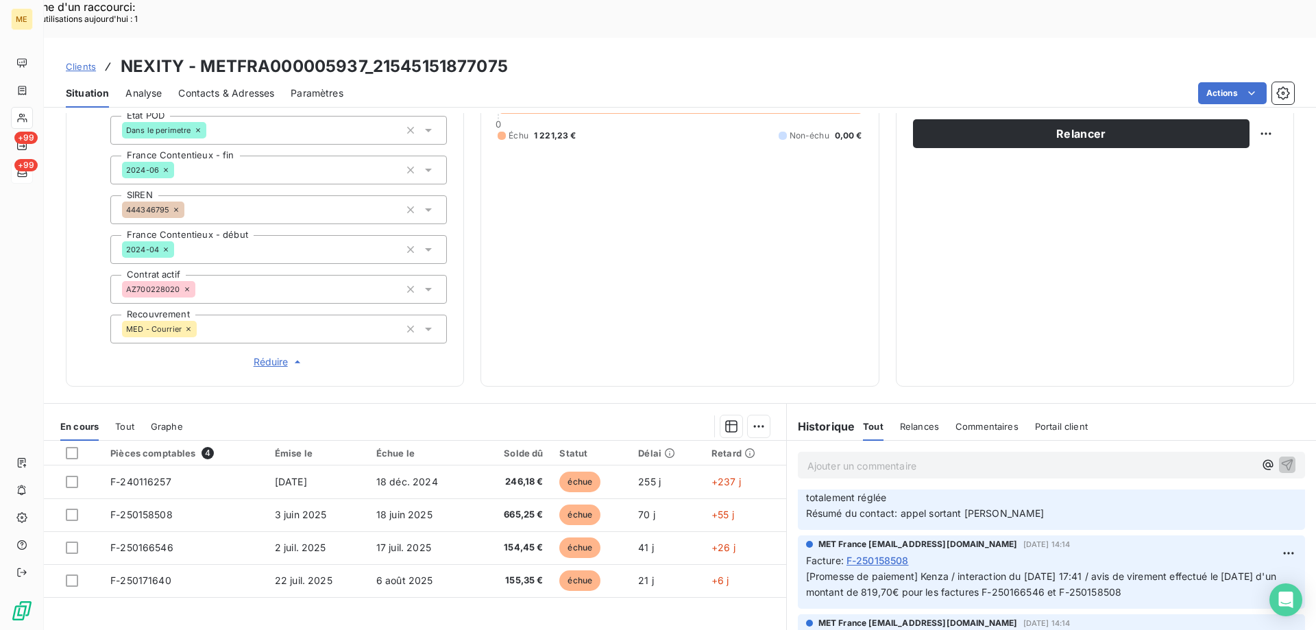
click at [690, 251] on div "1 221,23 € 0 Échu 1 221,23 € Non-échu 0,00 €" at bounding box center [680, 99] width 364 height 541
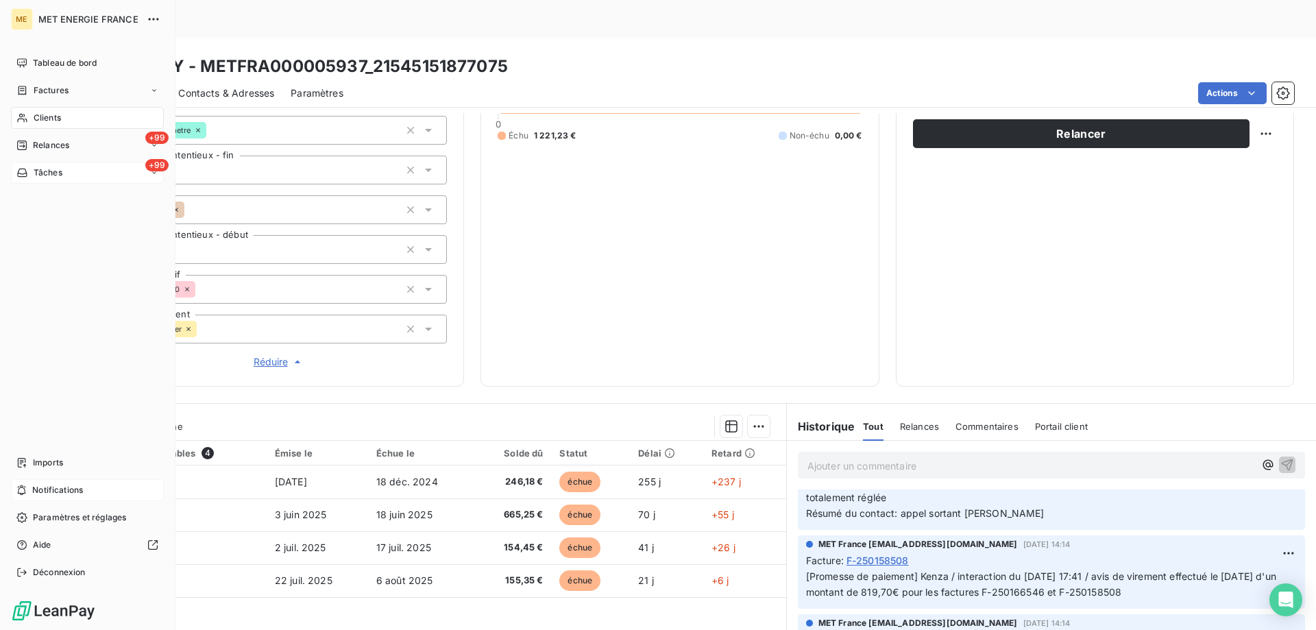
click at [22, 491] on icon at bounding box center [21, 490] width 10 height 11
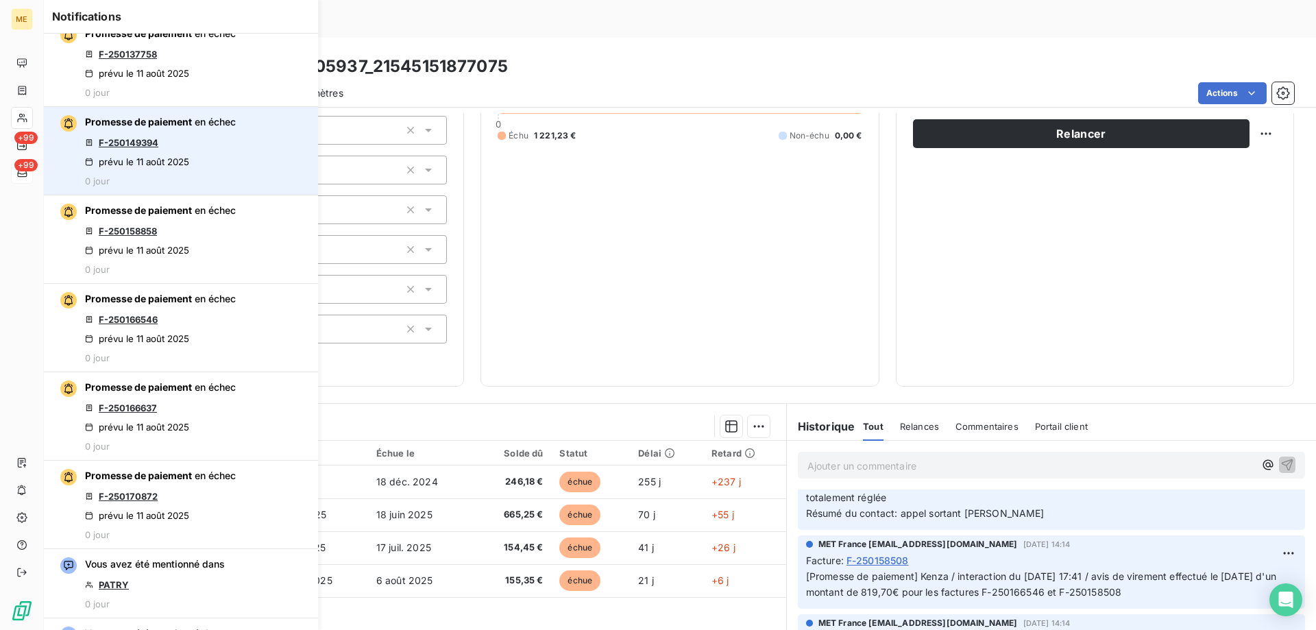
scroll to position [617, 0]
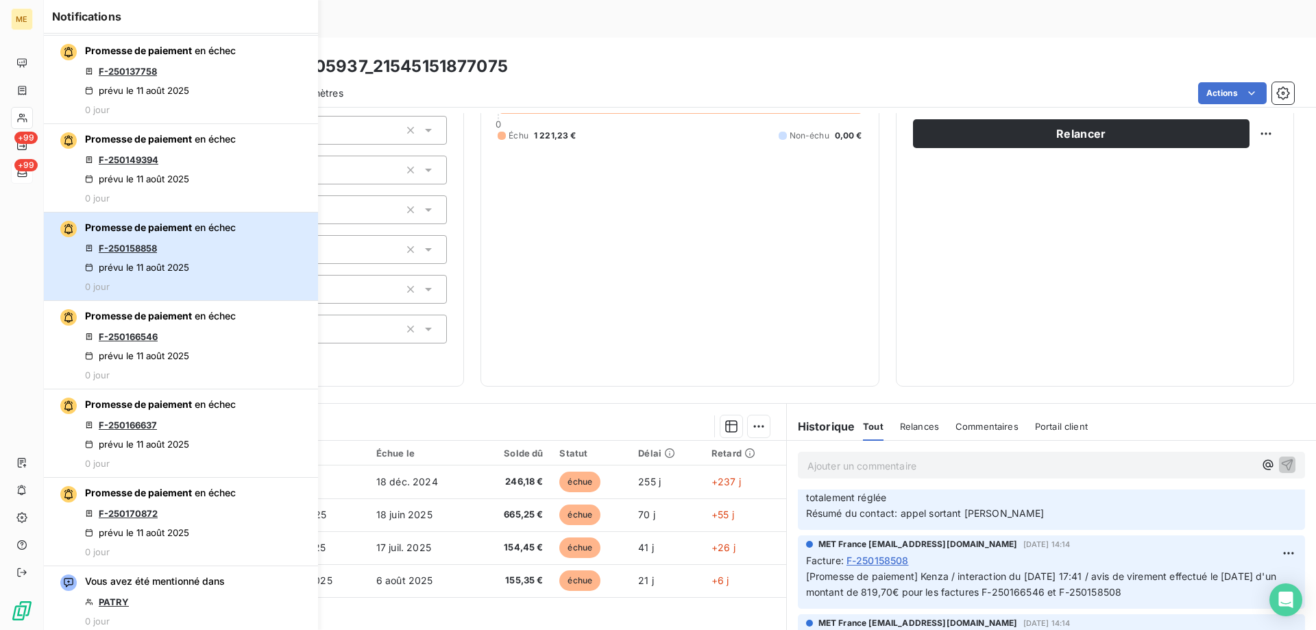
click at [136, 258] on div "Promesse de paiement en échec F-250158858 prévu le 11 août 2025 0 jour" at bounding box center [160, 256] width 151 height 71
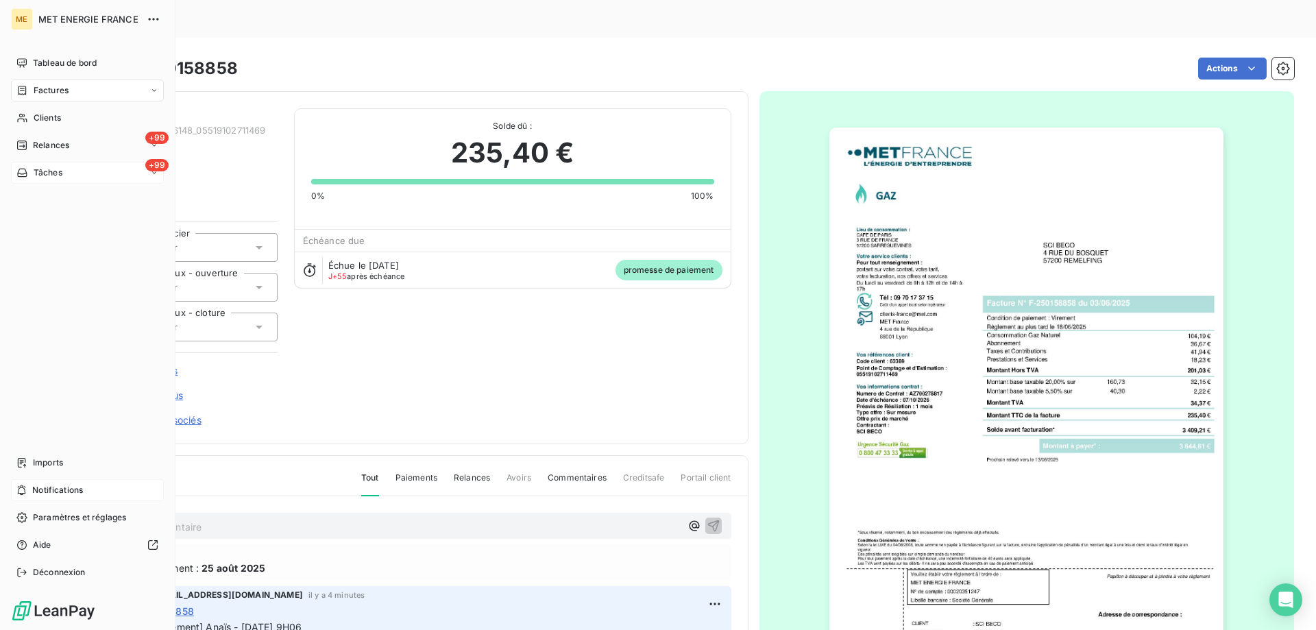
click at [55, 489] on span "Notifications" at bounding box center [57, 490] width 51 height 12
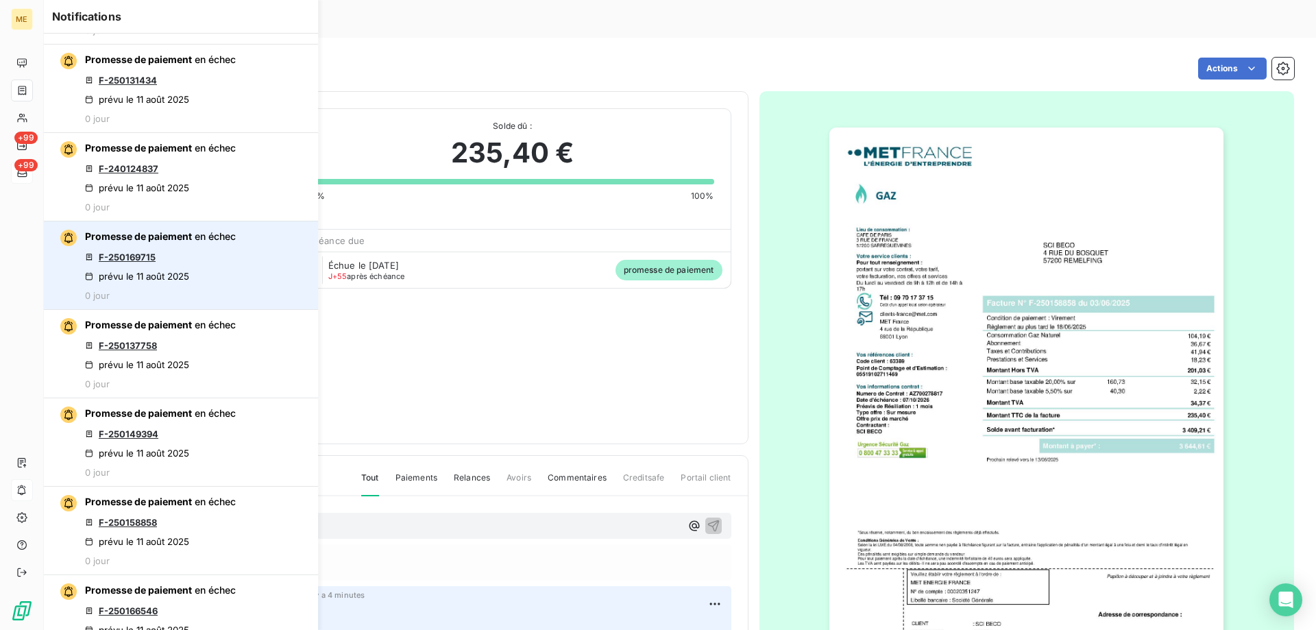
scroll to position [411, 0]
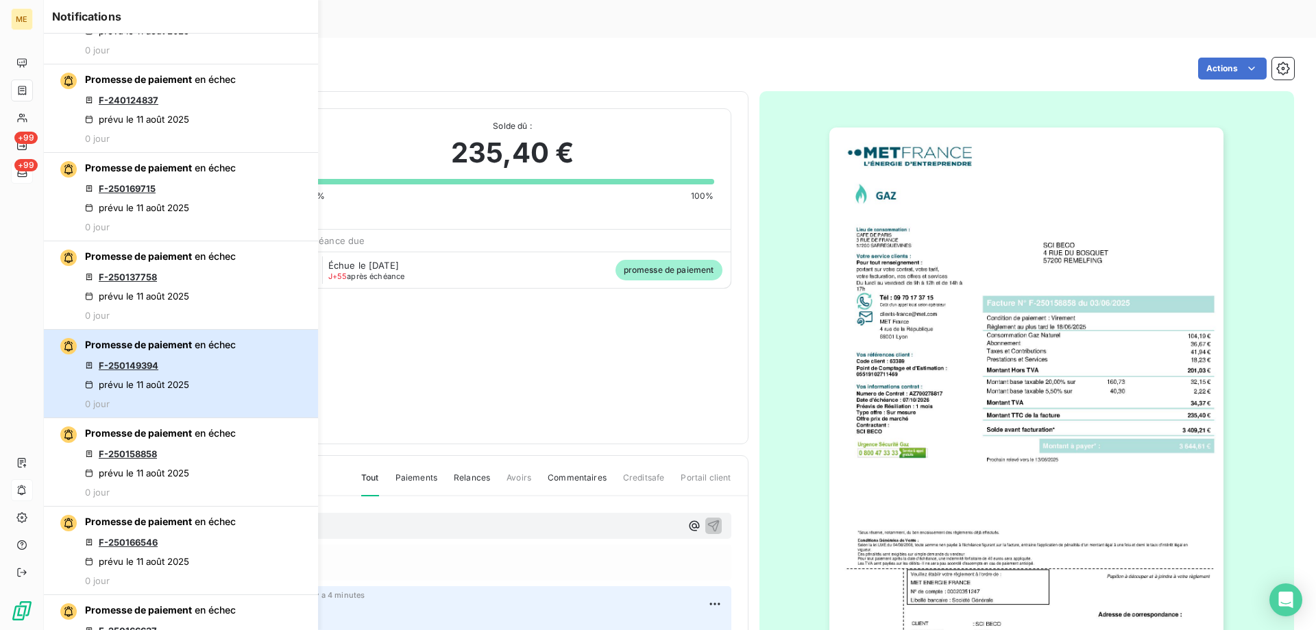
click at [136, 374] on div "Promesse de paiement en échec F-250149394 prévu le 11 août 2025 0 jour" at bounding box center [160, 373] width 151 height 71
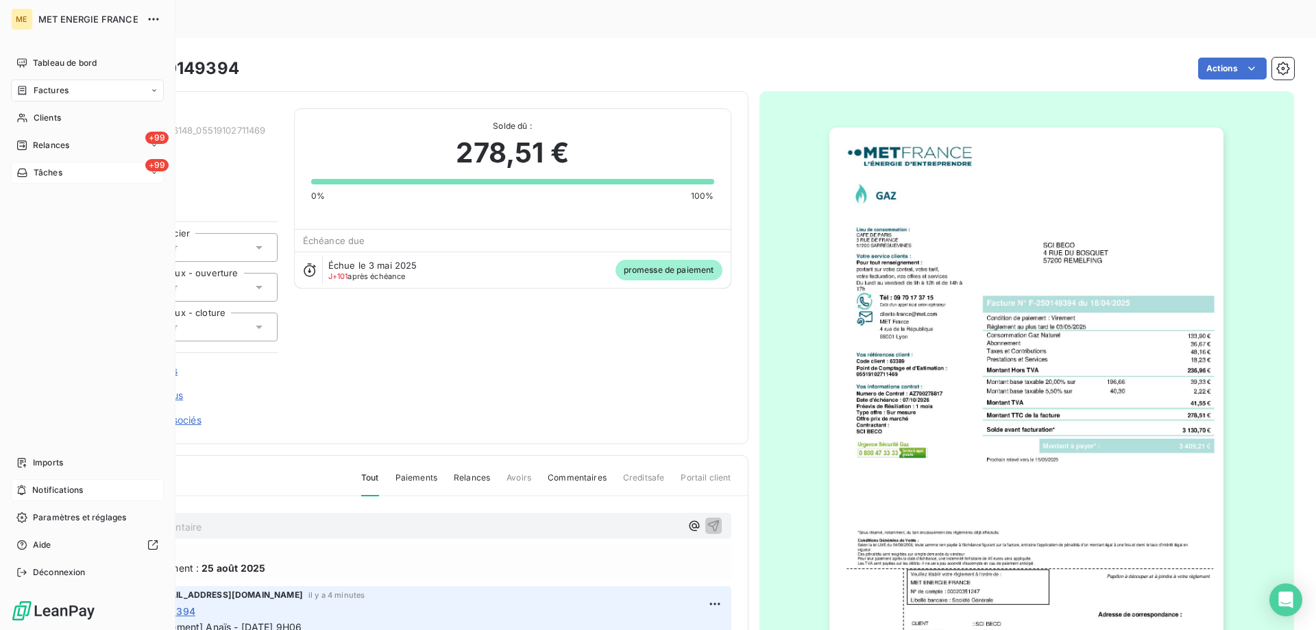
click at [42, 487] on span "Notifications" at bounding box center [57, 490] width 51 height 12
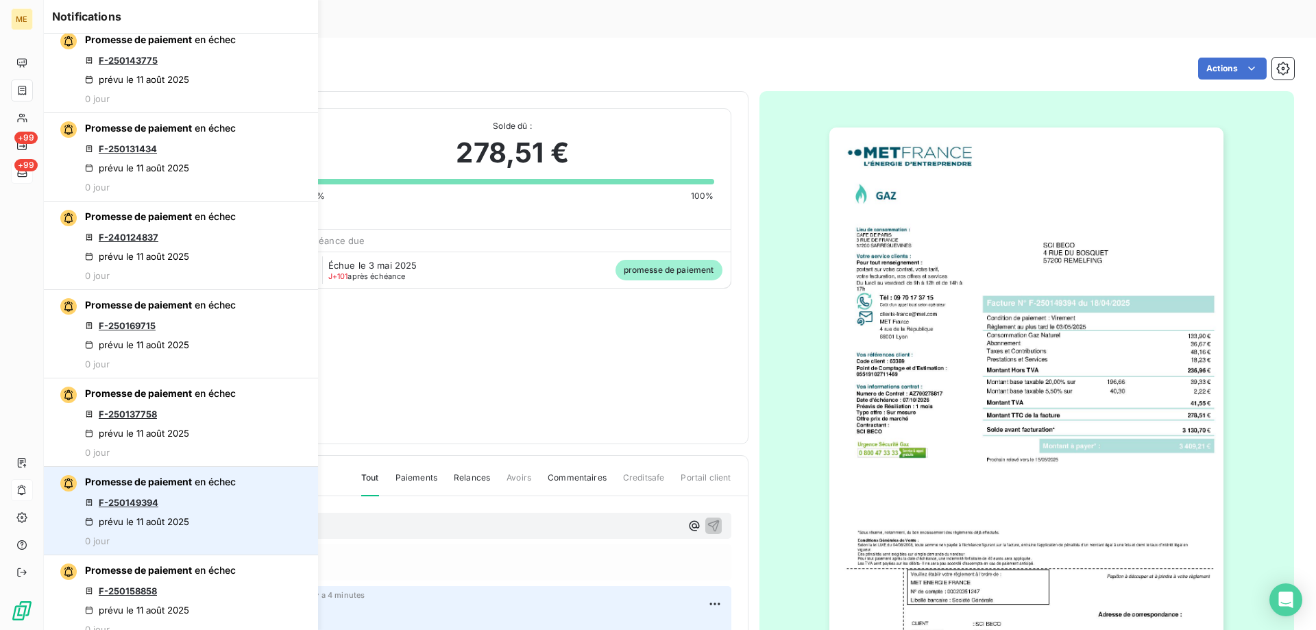
scroll to position [343, 0]
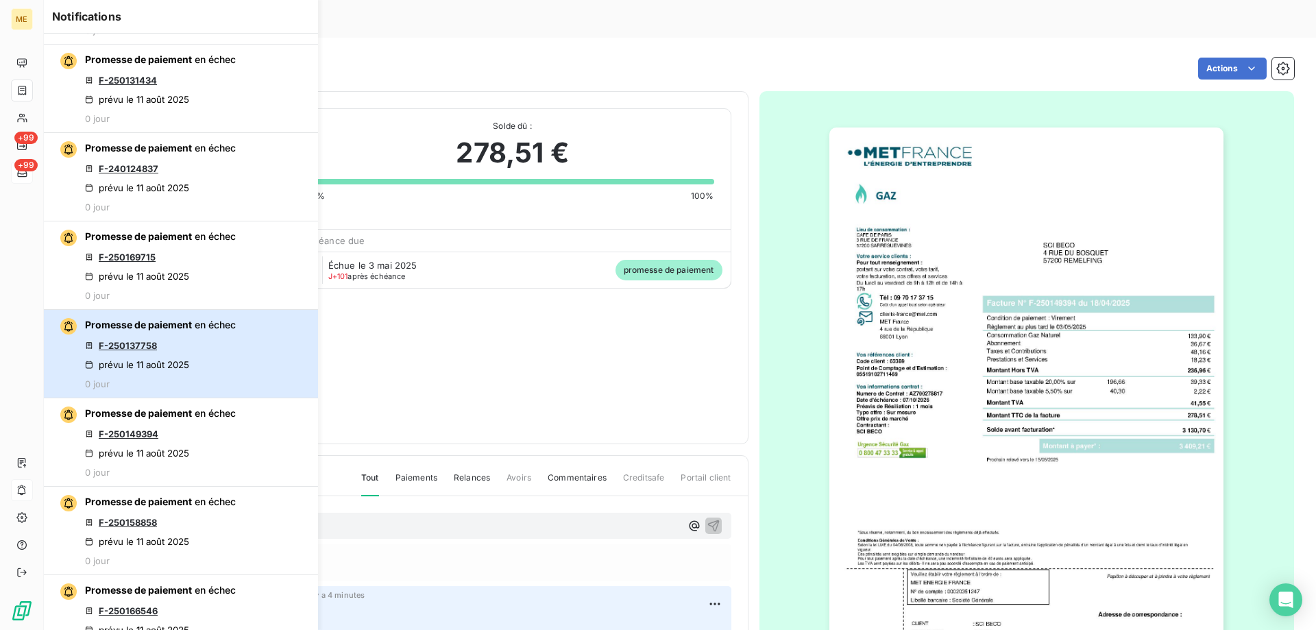
click at [119, 351] on div "Promesse de paiement en échec F-250137758 prévu le 11 août 2025 0 jour" at bounding box center [160, 353] width 151 height 71
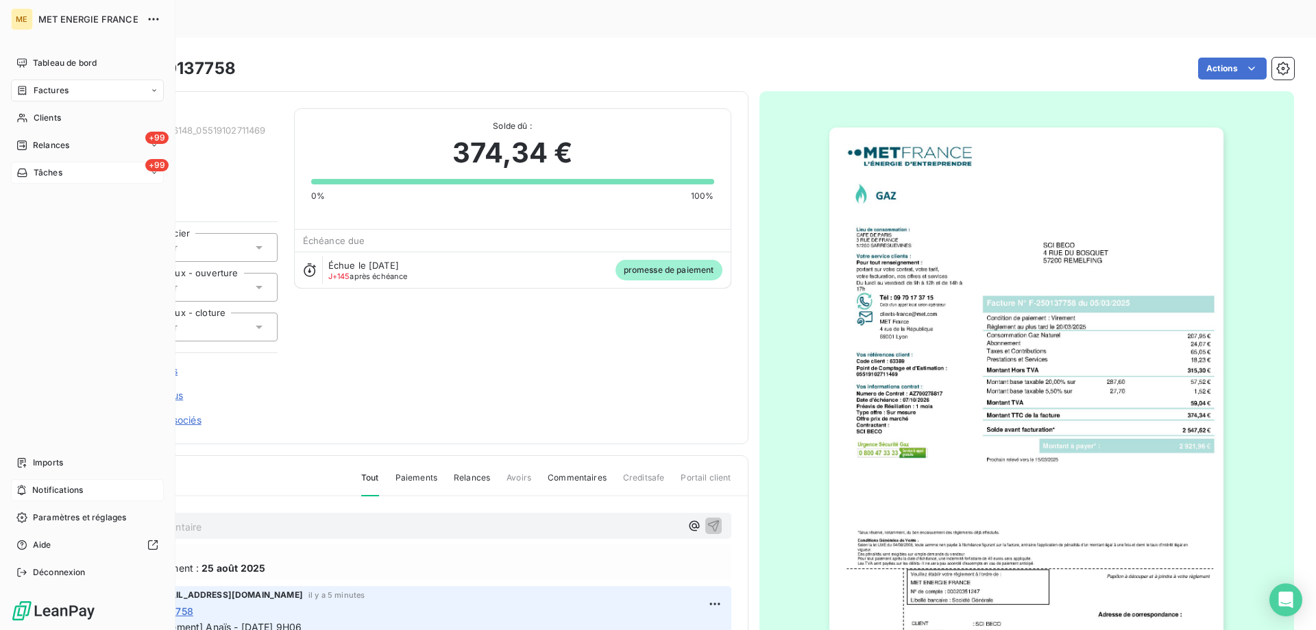
click at [34, 488] on span "Notifications" at bounding box center [57, 490] width 51 height 12
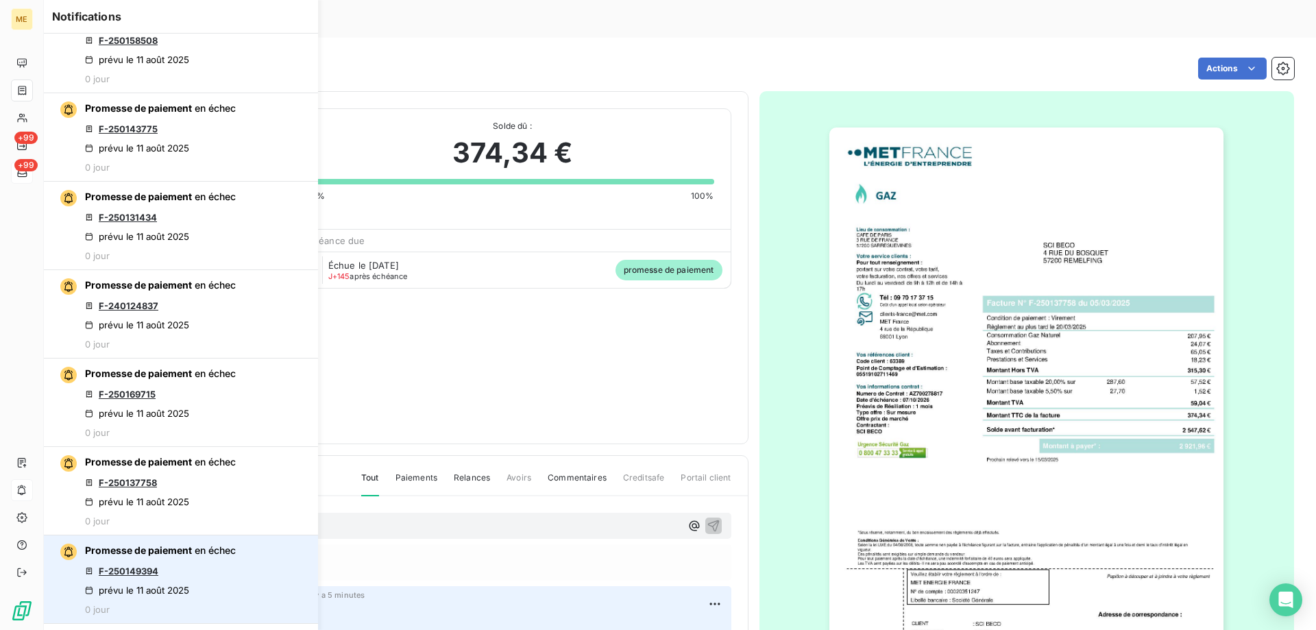
scroll to position [274, 0]
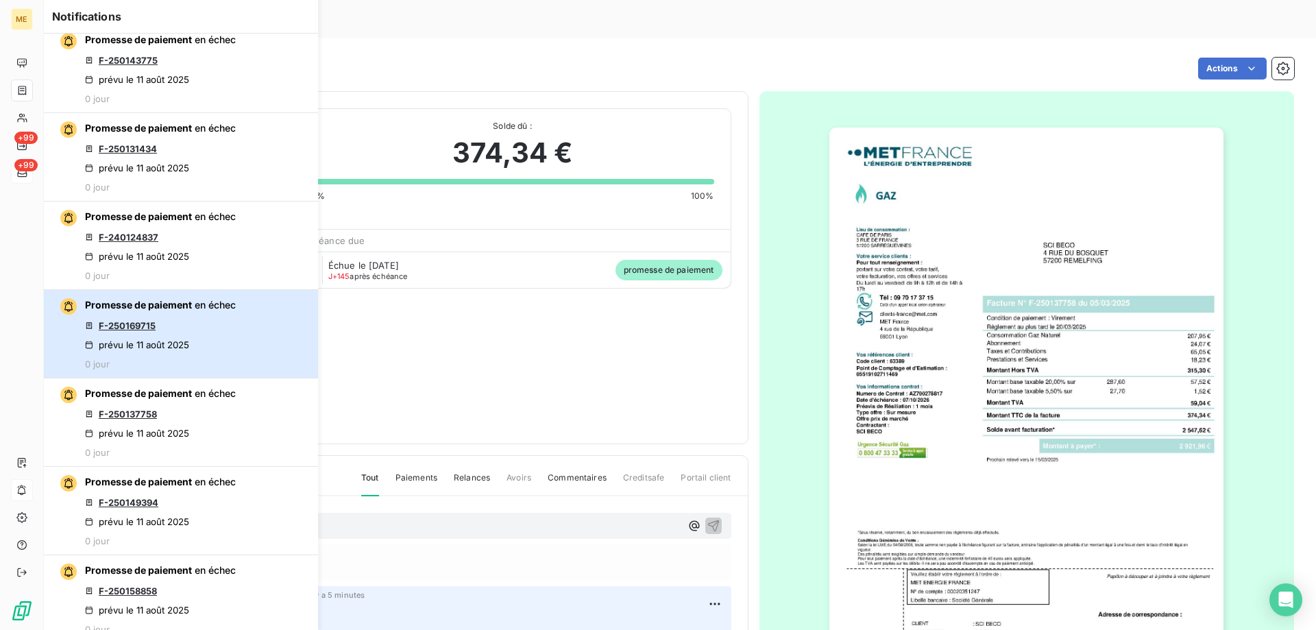
click at [202, 329] on div "Promesse de paiement en échec F-250169715 prévu le 11 août 2025 0 jour" at bounding box center [160, 333] width 151 height 71
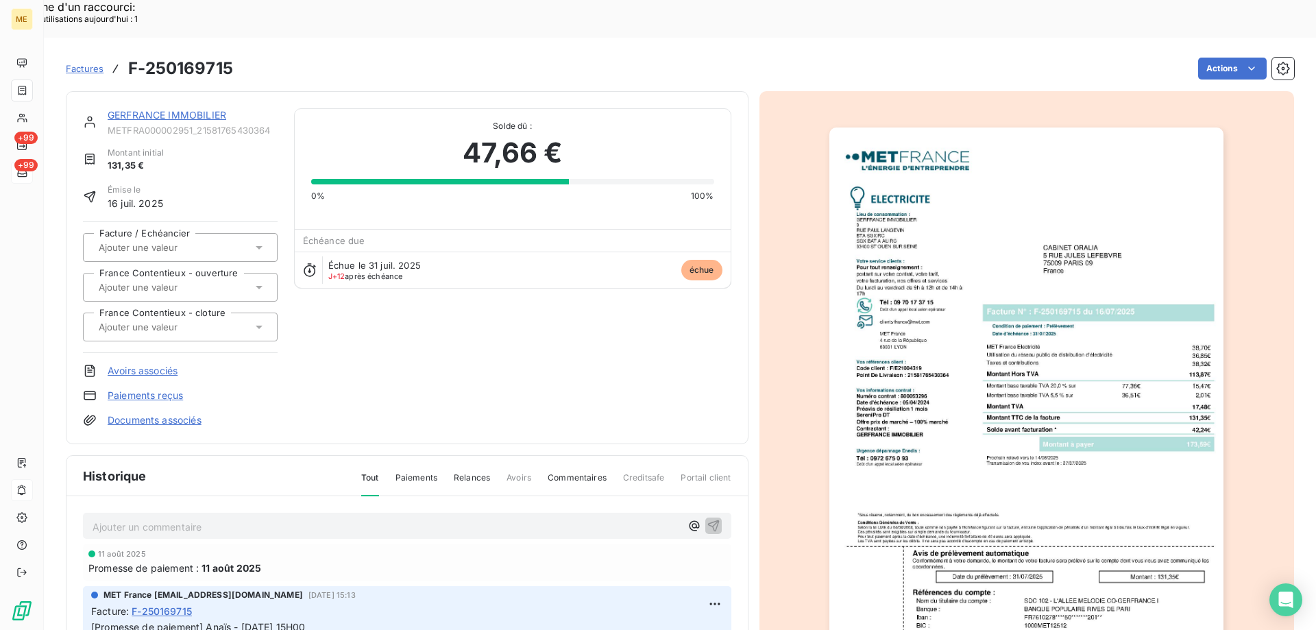
click at [181, 109] on link "GERFRANCE IMMOBILIER" at bounding box center [167, 115] width 119 height 12
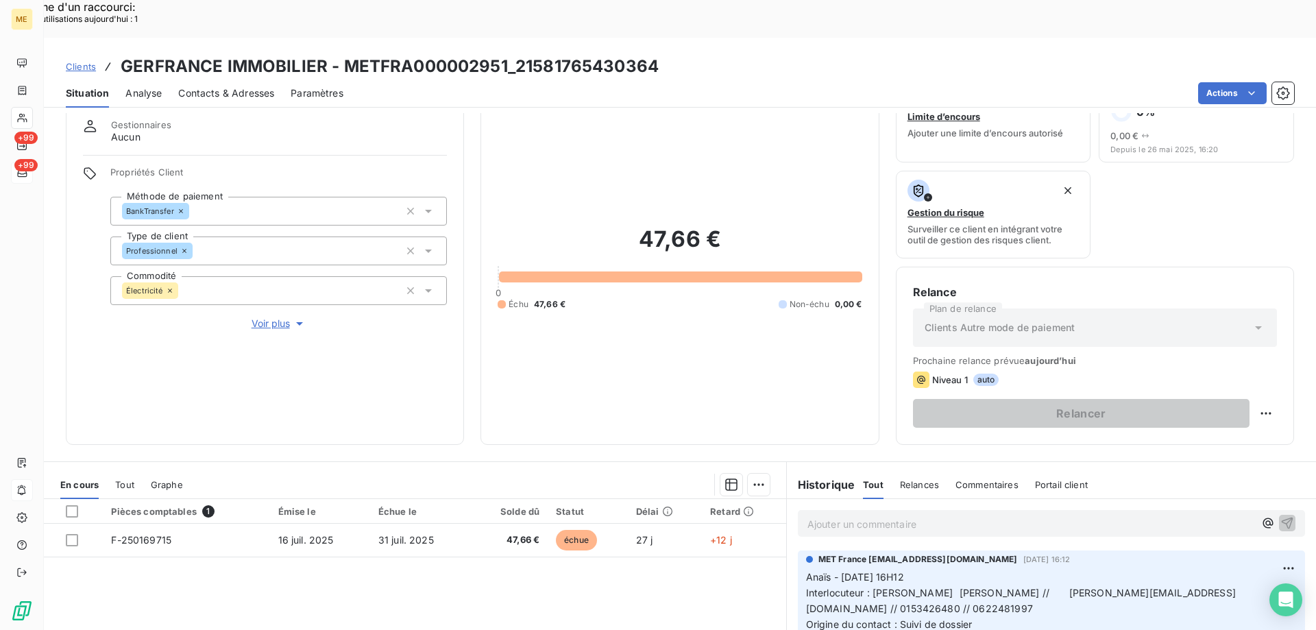
scroll to position [46, 0]
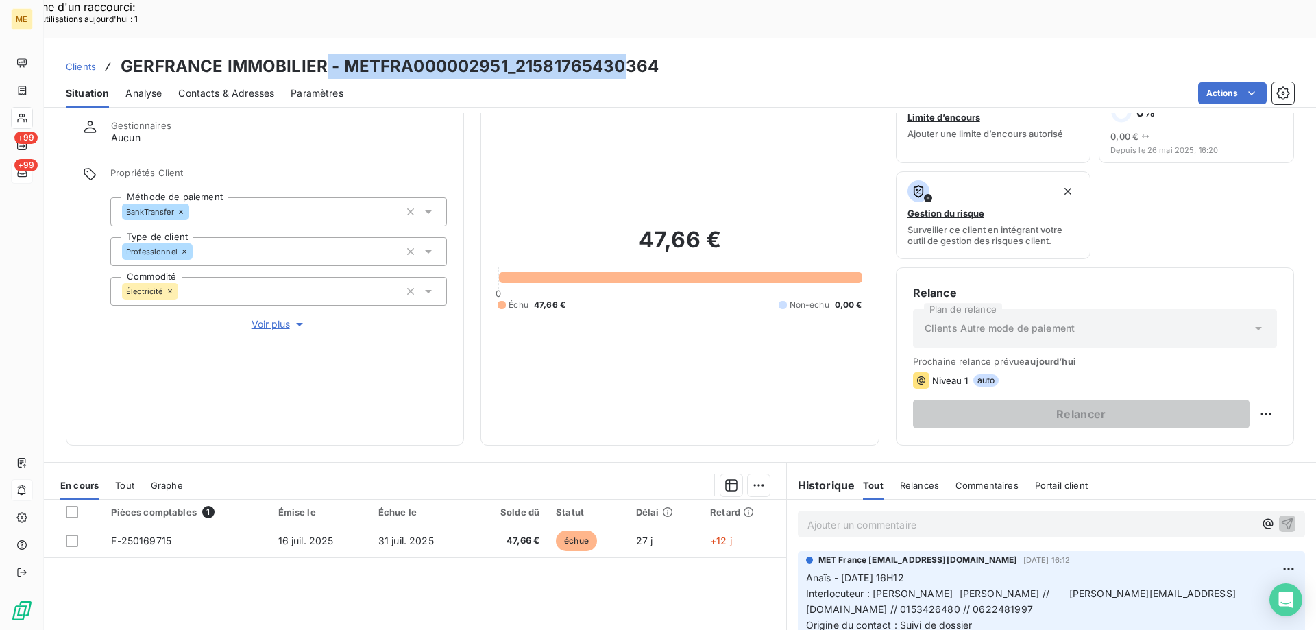
drag, startPoint x: 325, startPoint y: 28, endPoint x: 706, endPoint y: 34, distance: 381.2
click at [659, 54] on div "Clients GERFRANCE IMMOBILIER - METFRA000002951_21581765430364" at bounding box center [680, 66] width 1272 height 25
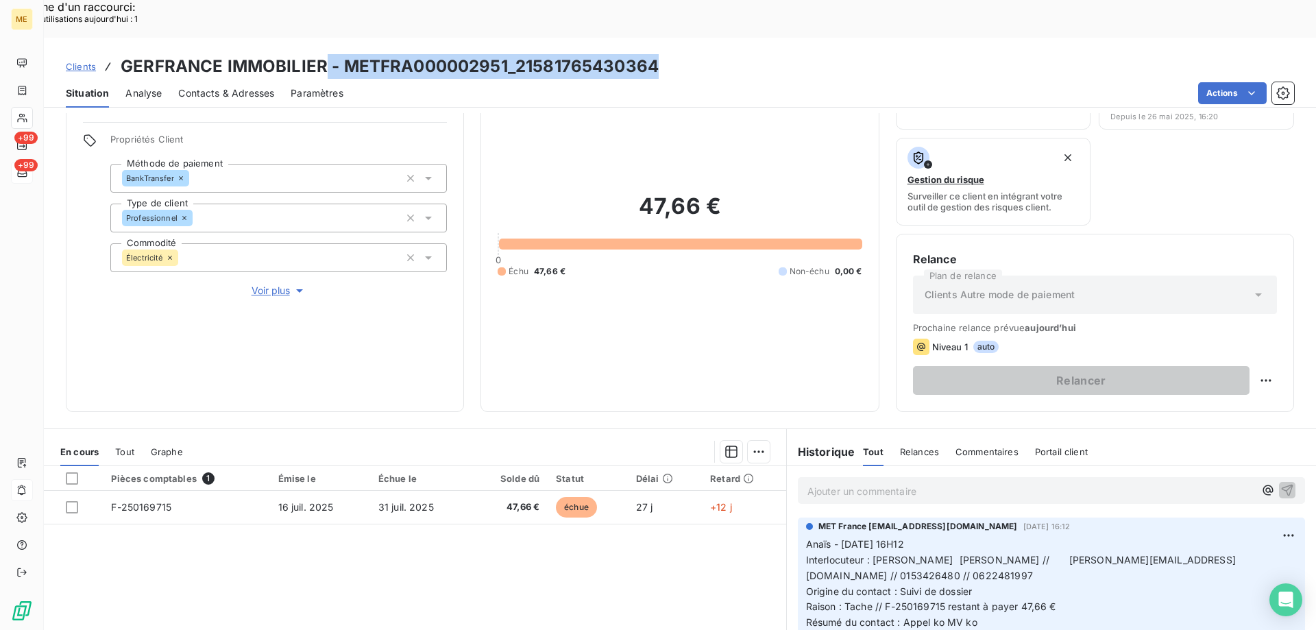
scroll to position [114, 0]
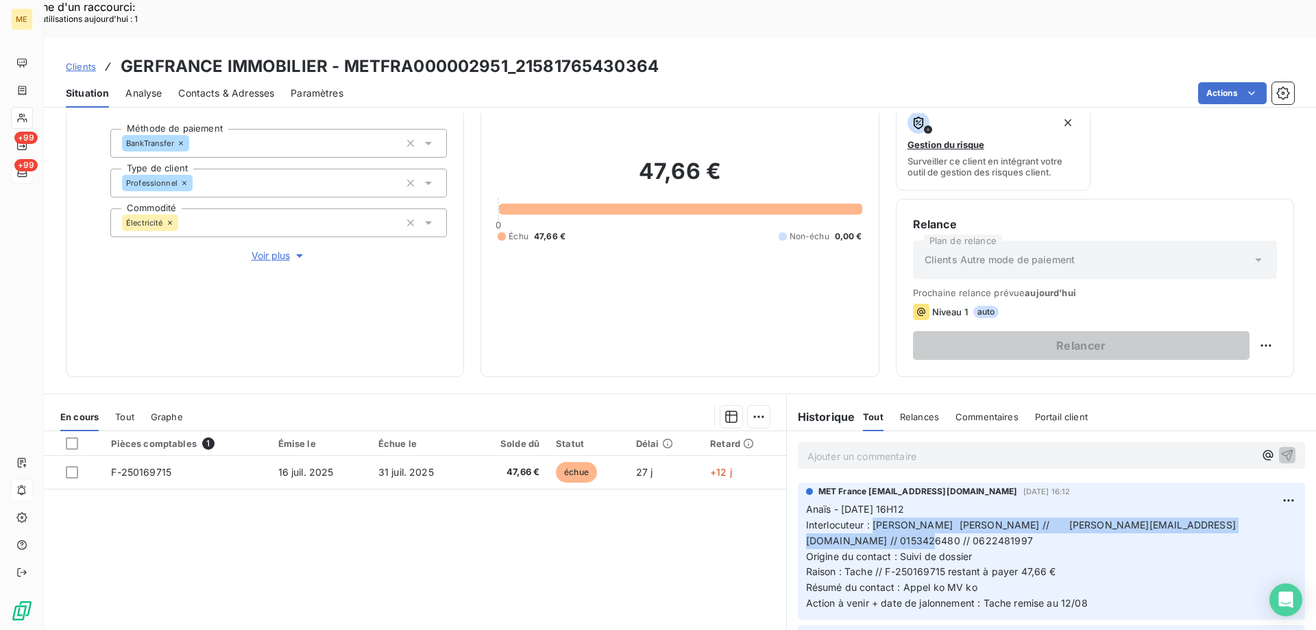
drag, startPoint x: 866, startPoint y: 487, endPoint x: 905, endPoint y: 500, distance: 40.5
click at [905, 502] on p "Anaïs - 08/08/2025 - 16H12 Interlocuteur : Mme IRICANIN Valentina // valentina.…" at bounding box center [1051, 557] width 491 height 110
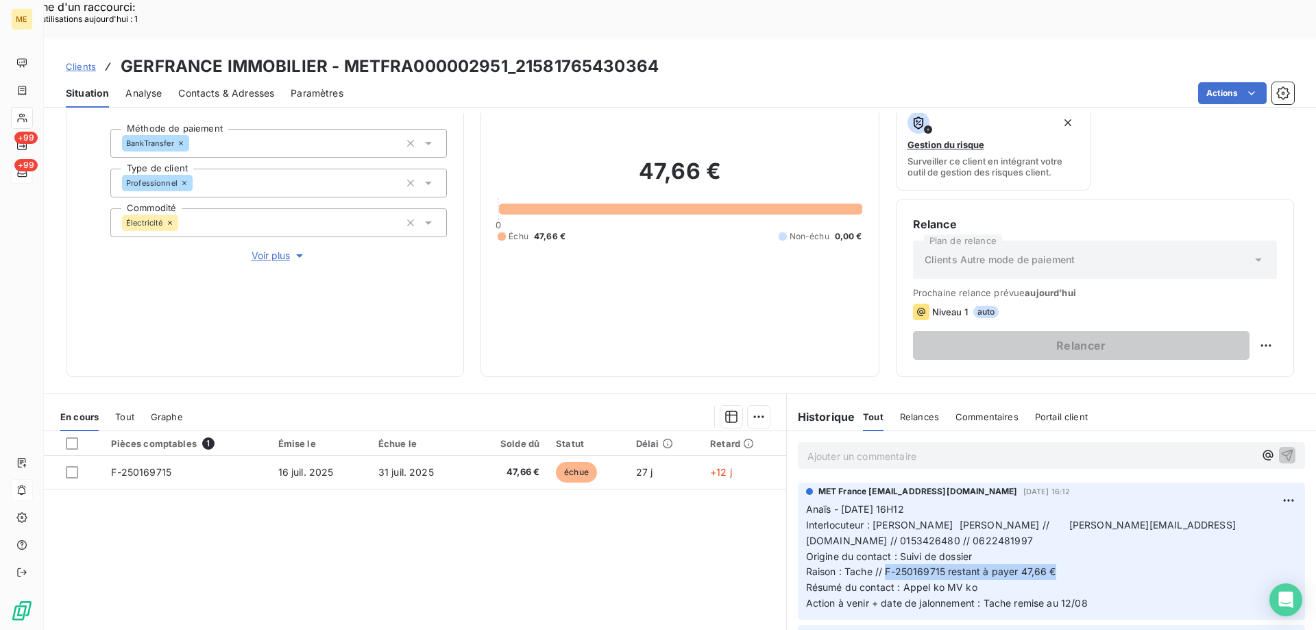
drag, startPoint x: 881, startPoint y: 535, endPoint x: 1069, endPoint y: 534, distance: 187.8
click at [1069, 534] on p "Anaïs - 08/08/2025 - 16H12 Interlocuteur : Mme IRICANIN Valentina // valentina.…" at bounding box center [1051, 557] width 491 height 110
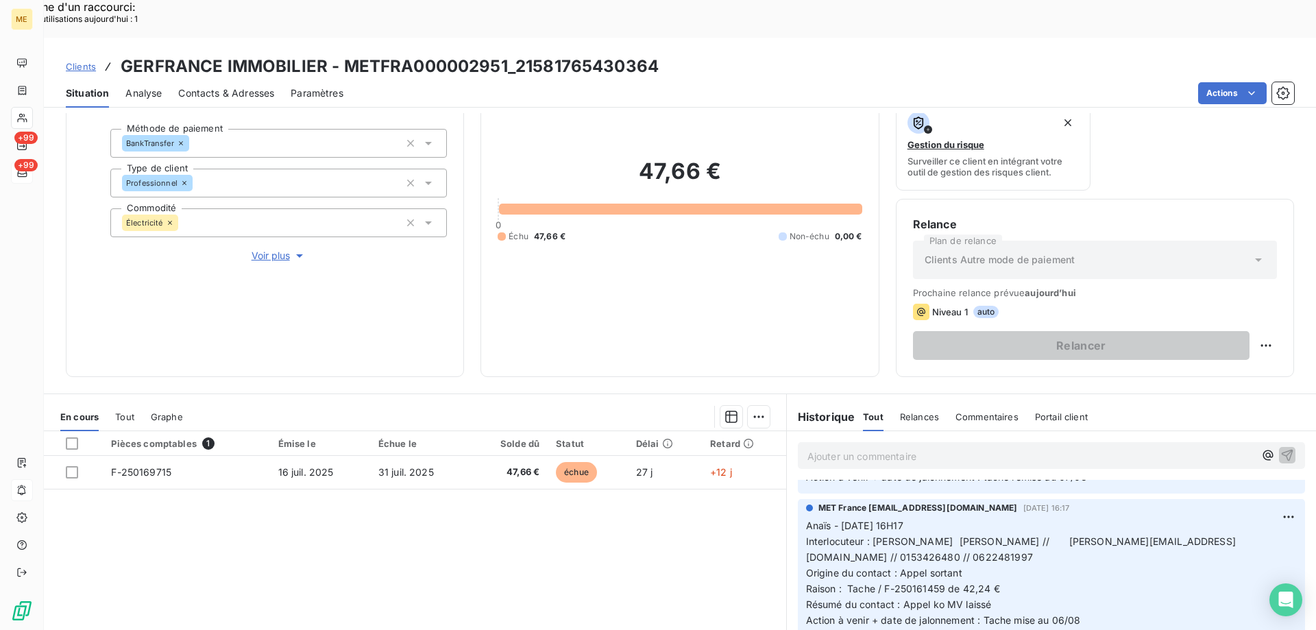
scroll to position [0, 0]
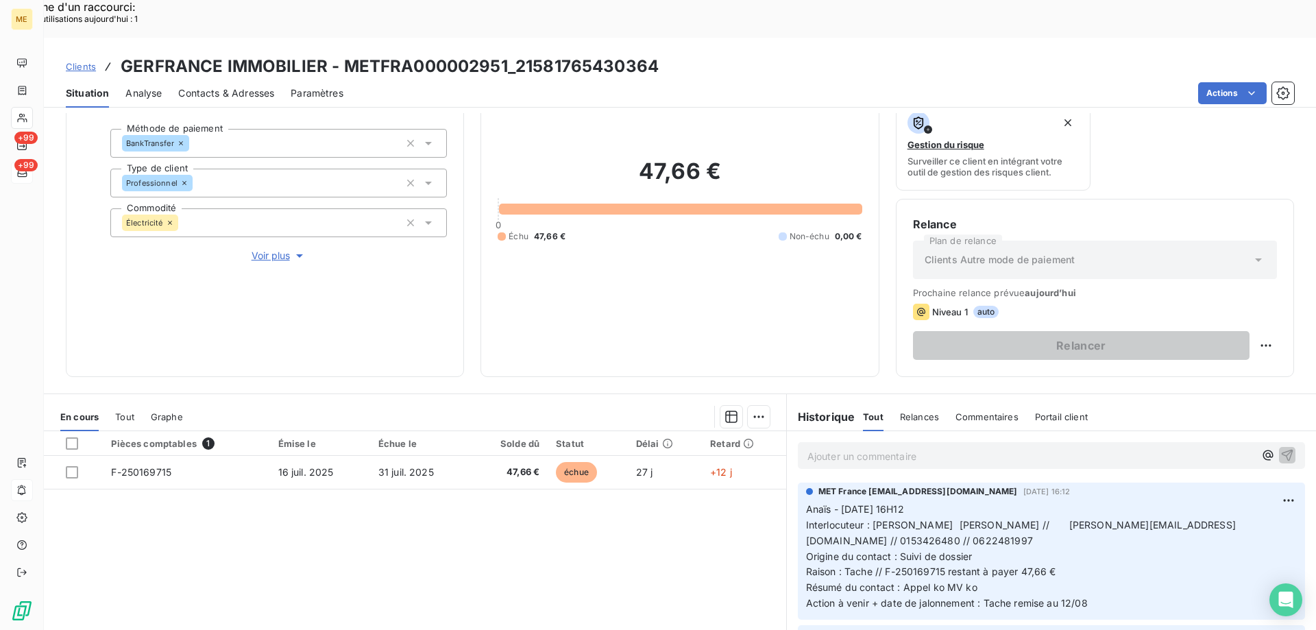
click at [1106, 546] on p "Anaïs - 08/08/2025 - 16H12 Interlocuteur : Mme IRICANIN Valentina // valentina.…" at bounding box center [1051, 557] width 491 height 110
drag, startPoint x: 655, startPoint y: 29, endPoint x: 514, endPoint y: 30, distance: 141.2
click at [514, 54] on h3 "GERFRANCE IMMOBILIER - METFRA000002951_21581765430364" at bounding box center [390, 66] width 538 height 25
drag, startPoint x: 1014, startPoint y: 487, endPoint x: 1139, endPoint y: 489, distance: 124.1
click at [1139, 519] on span "Interlocuteur : Mme IRICANIN Valentina // valentina.iricanin@oralia.fr // 01534…" at bounding box center [1021, 532] width 430 height 27
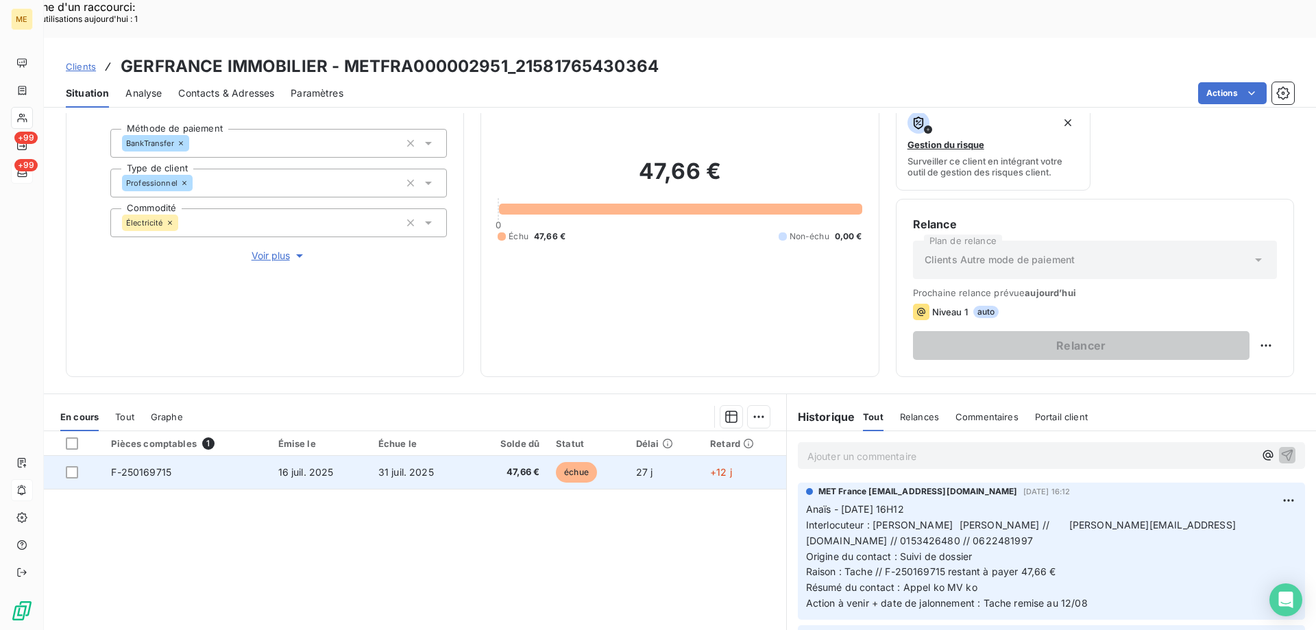
click at [470, 456] on td "47,66 €" at bounding box center [508, 472] width 77 height 33
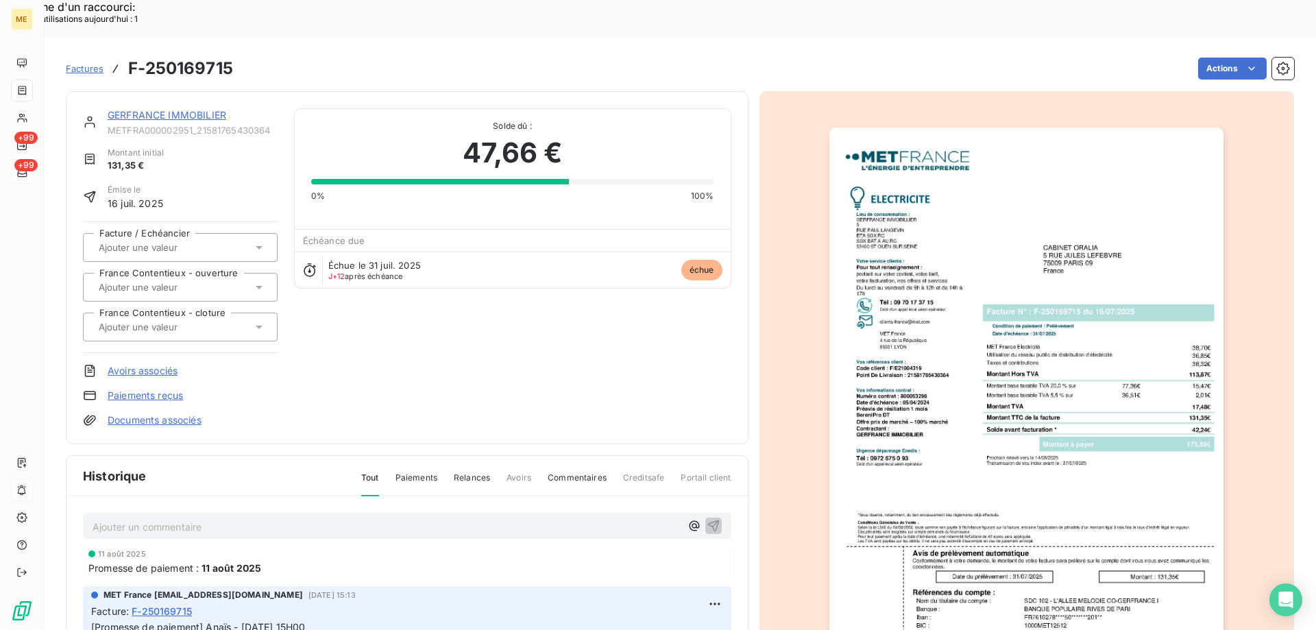
click at [185, 109] on link "GERFRANCE IMMOBILIER" at bounding box center [167, 115] width 119 height 12
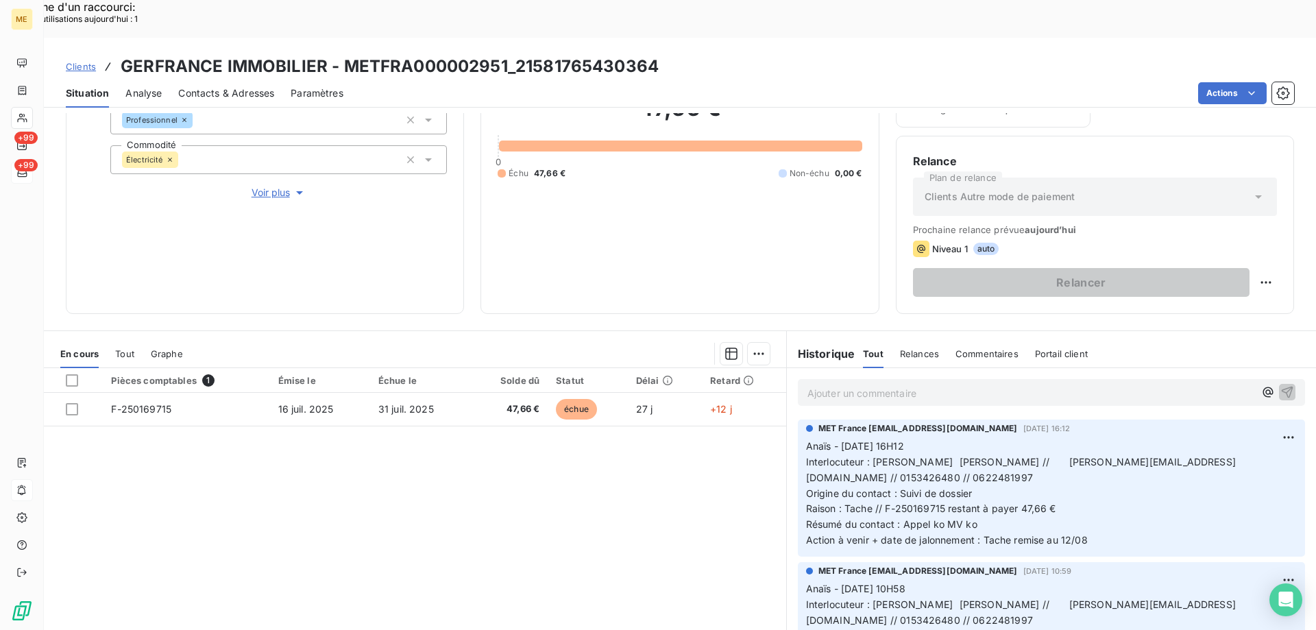
scroll to position [183, 0]
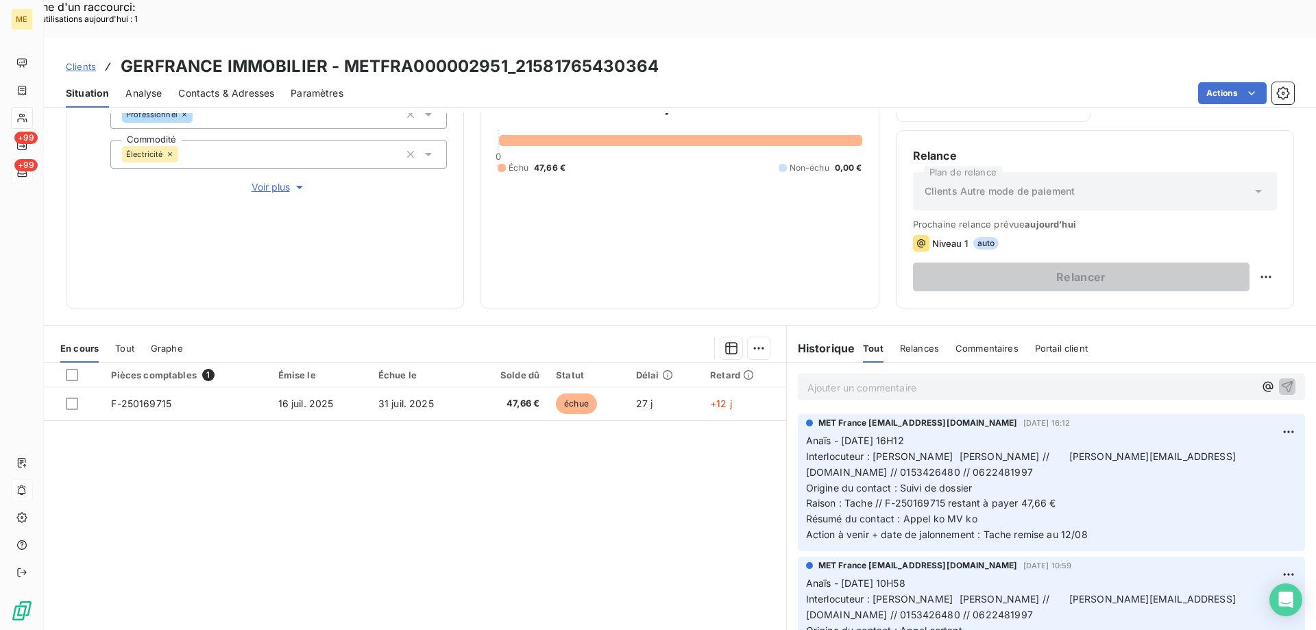
click at [977, 482] on p "Anaïs - 08/08/2025 - 16H12 Interlocuteur : Mme IRICANIN Valentina // valentina.…" at bounding box center [1051, 488] width 491 height 110
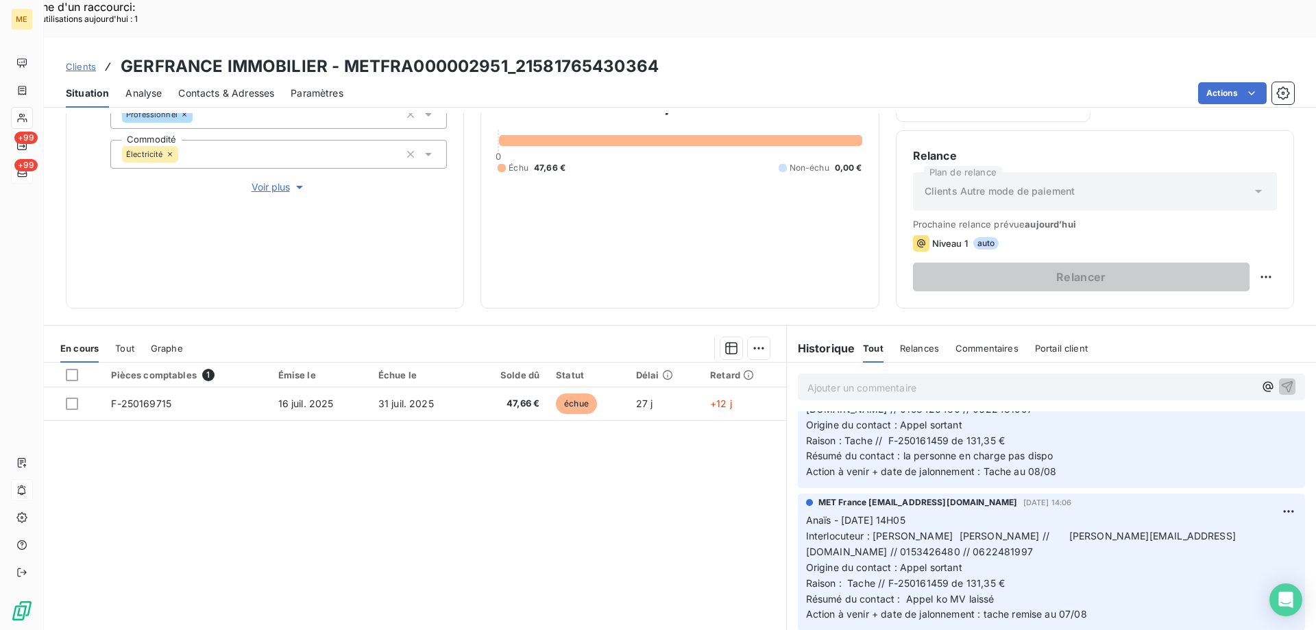
scroll to position [0, 0]
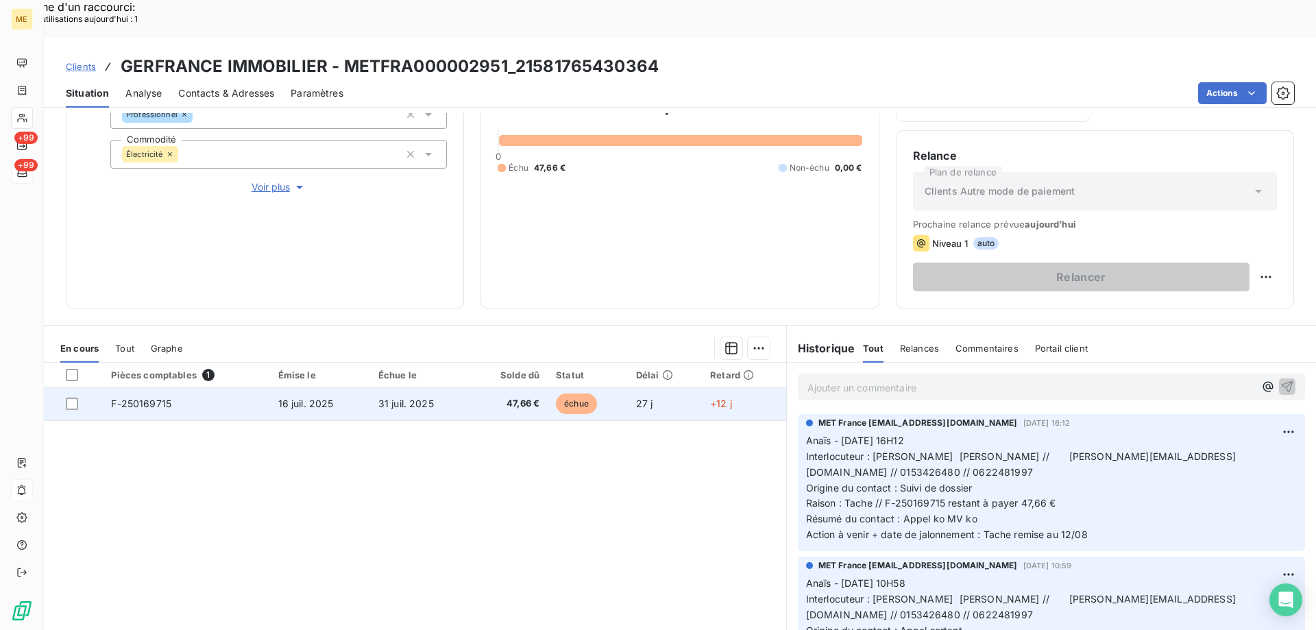
click at [480, 397] on span "47,66 €" at bounding box center [508, 404] width 61 height 14
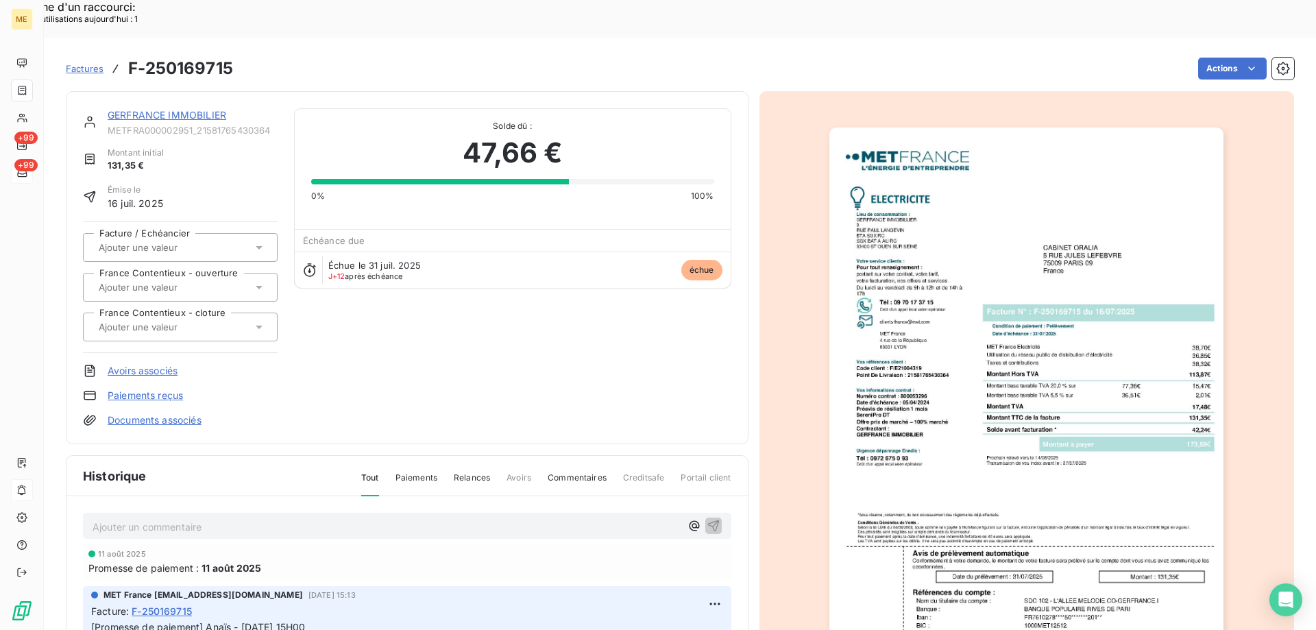
click at [169, 109] on link "GERFRANCE IMMOBILIER" at bounding box center [167, 115] width 119 height 12
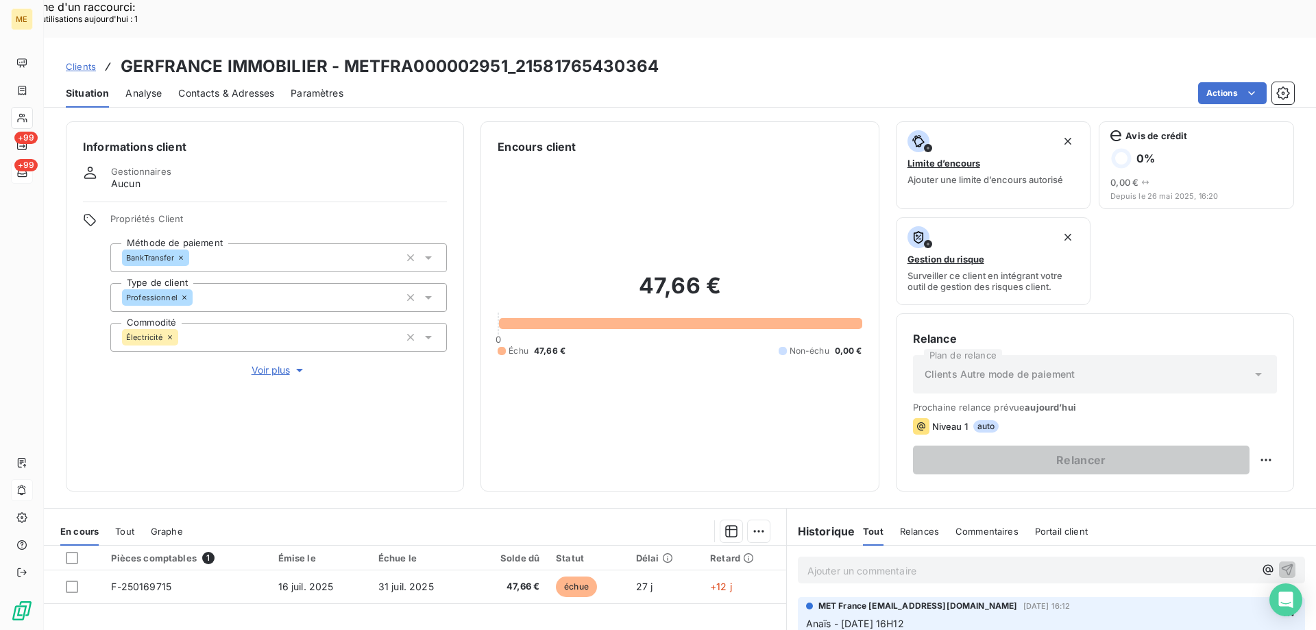
click at [873, 562] on p "Ajouter un commentaire ﻿" at bounding box center [1030, 570] width 447 height 17
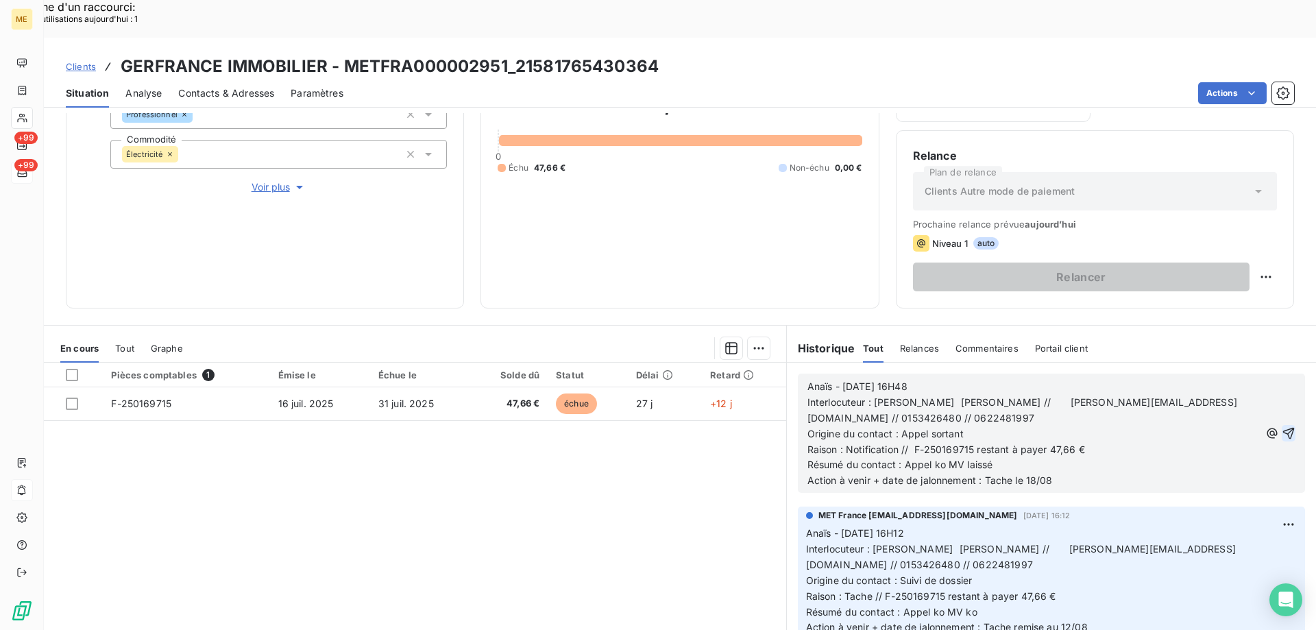
click at [1282, 426] on icon "button" at bounding box center [1289, 433] width 14 height 14
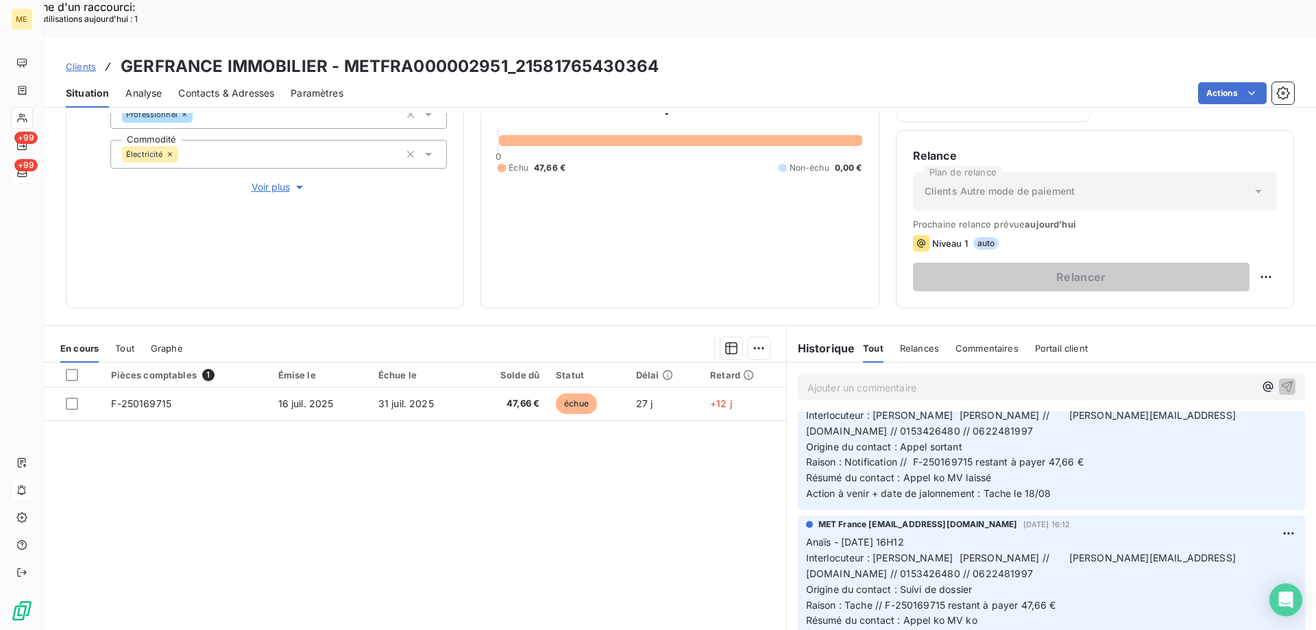
scroll to position [69, 0]
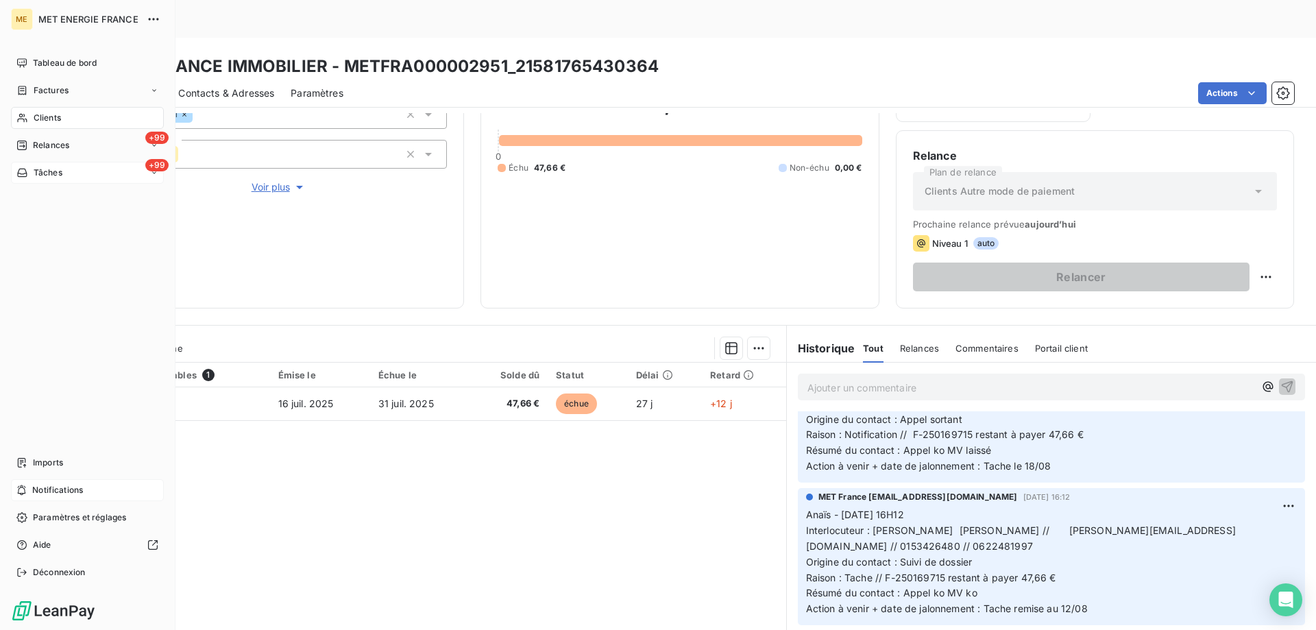
click at [51, 175] on span "Tâches" at bounding box center [48, 173] width 29 height 12
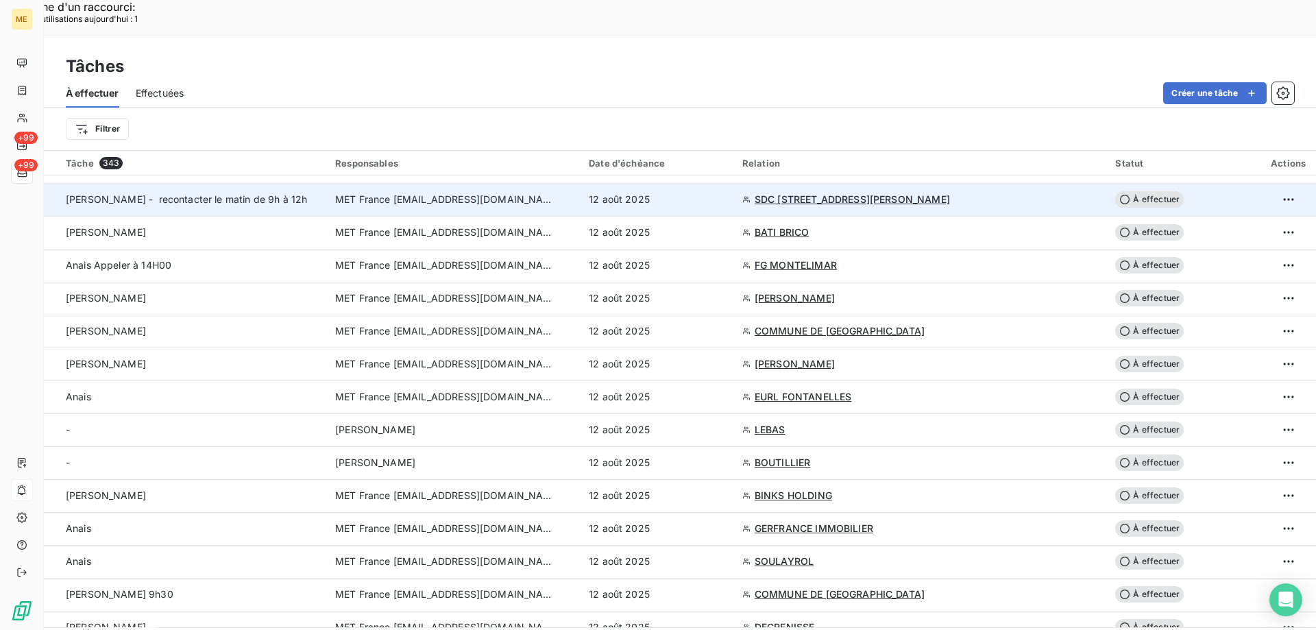
scroll to position [1234, 0]
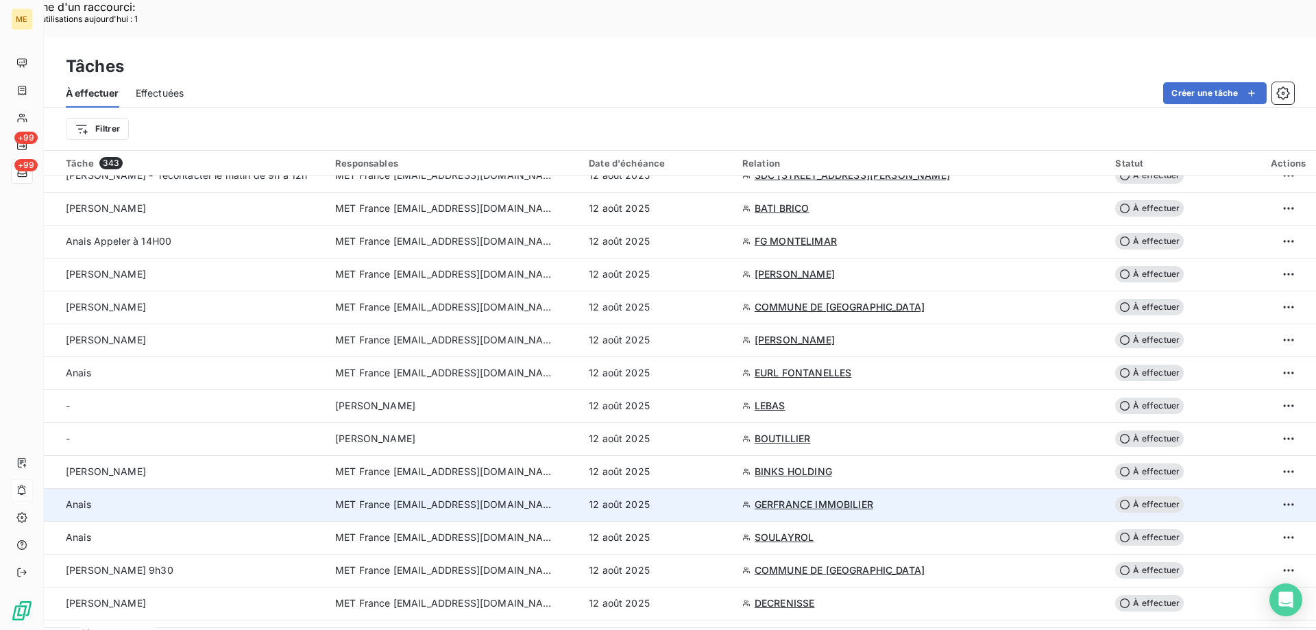
click at [726, 498] on div "12 août 2025" at bounding box center [657, 505] width 137 height 14
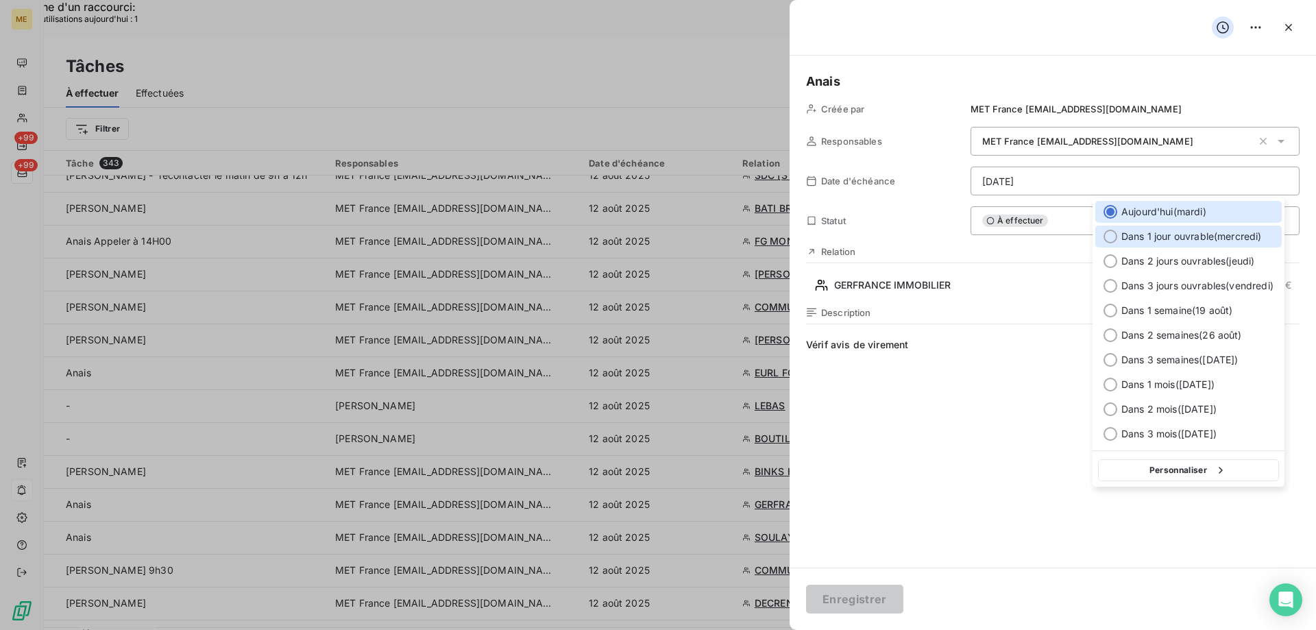
click at [1196, 239] on span "Dans 1 jour ouvrable ( mercredi )" at bounding box center [1191, 237] width 141 height 14
type input "13/08/2025"
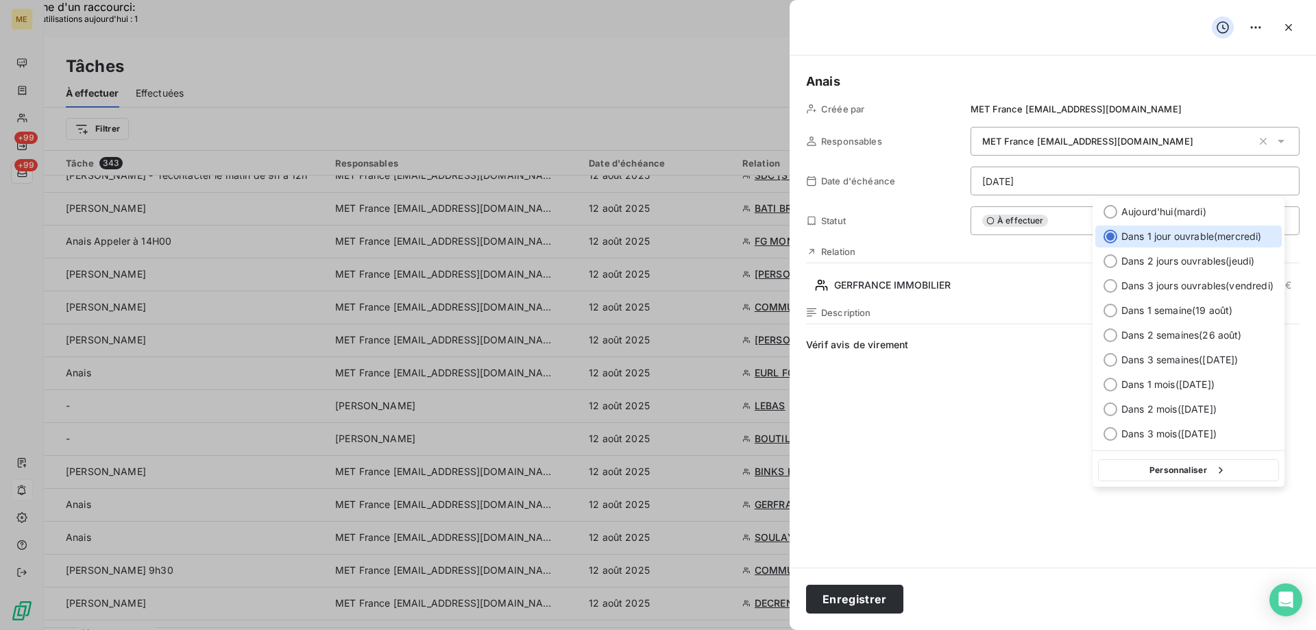
click at [1165, 472] on button "Personnaliser" at bounding box center [1188, 470] width 181 height 22
select select "7"
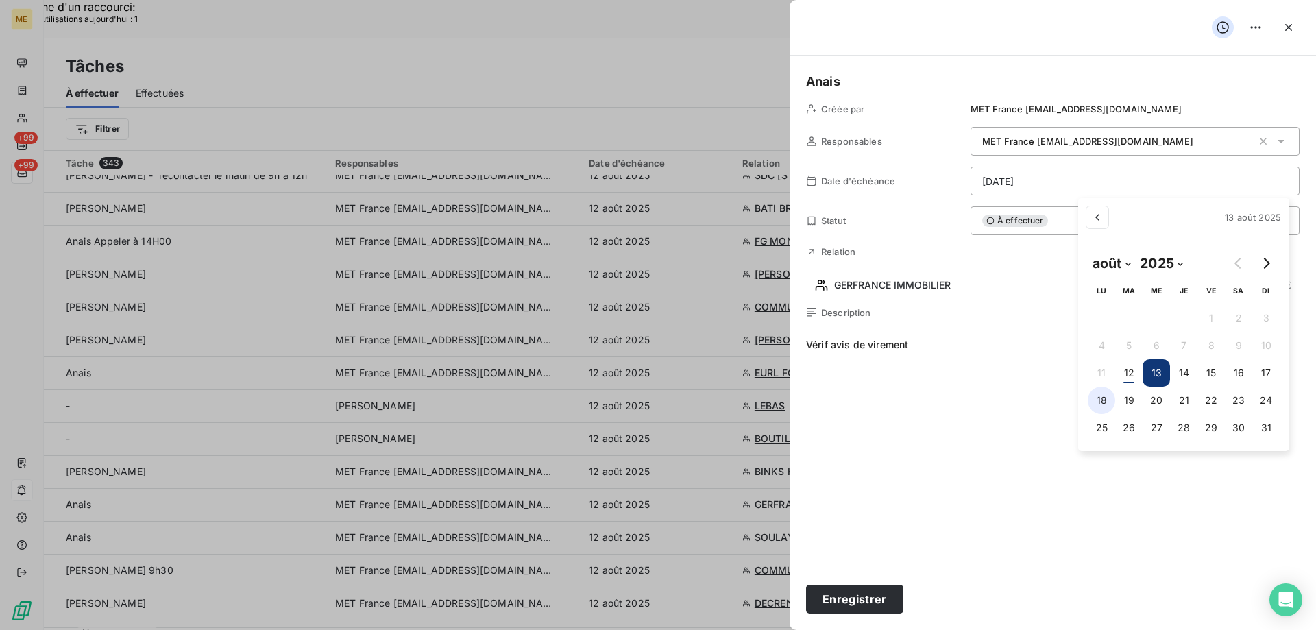
drag, startPoint x: 1099, startPoint y: 402, endPoint x: 1091, endPoint y: 406, distance: 8.9
click at [1098, 402] on button "18" at bounding box center [1101, 400] width 27 height 27
type input "18/08/2025"
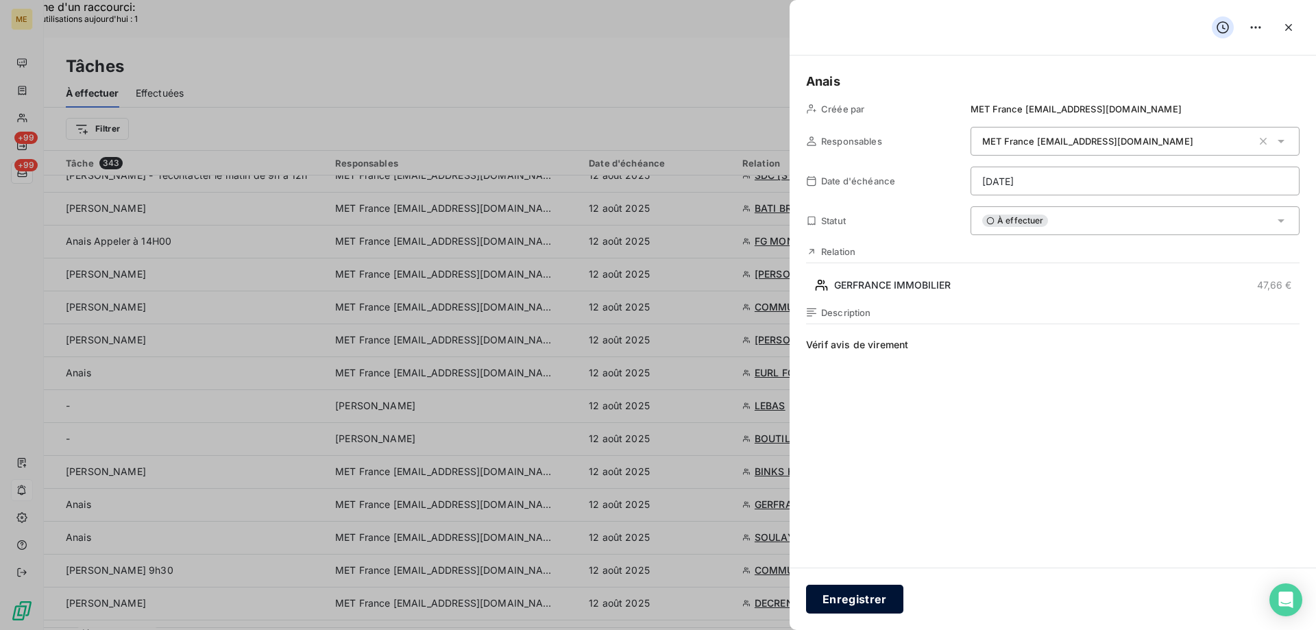
click at [843, 594] on button "Enregistrer" at bounding box center [854, 599] width 97 height 29
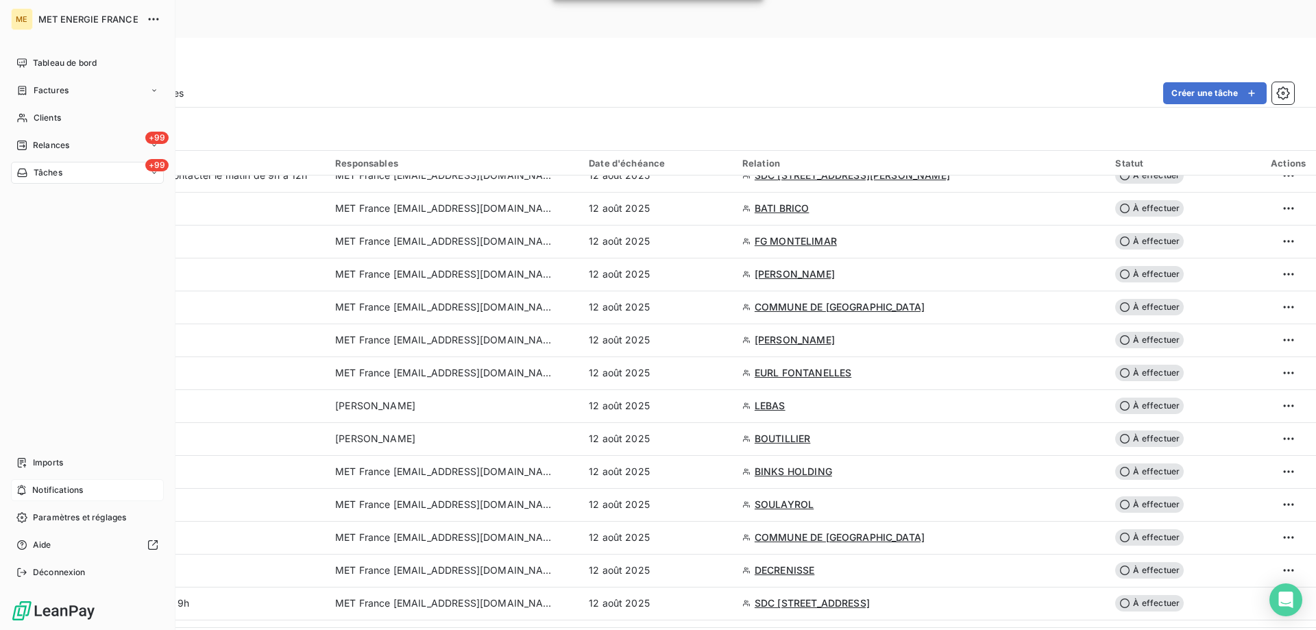
click at [49, 485] on span "Notifications" at bounding box center [57, 490] width 51 height 12
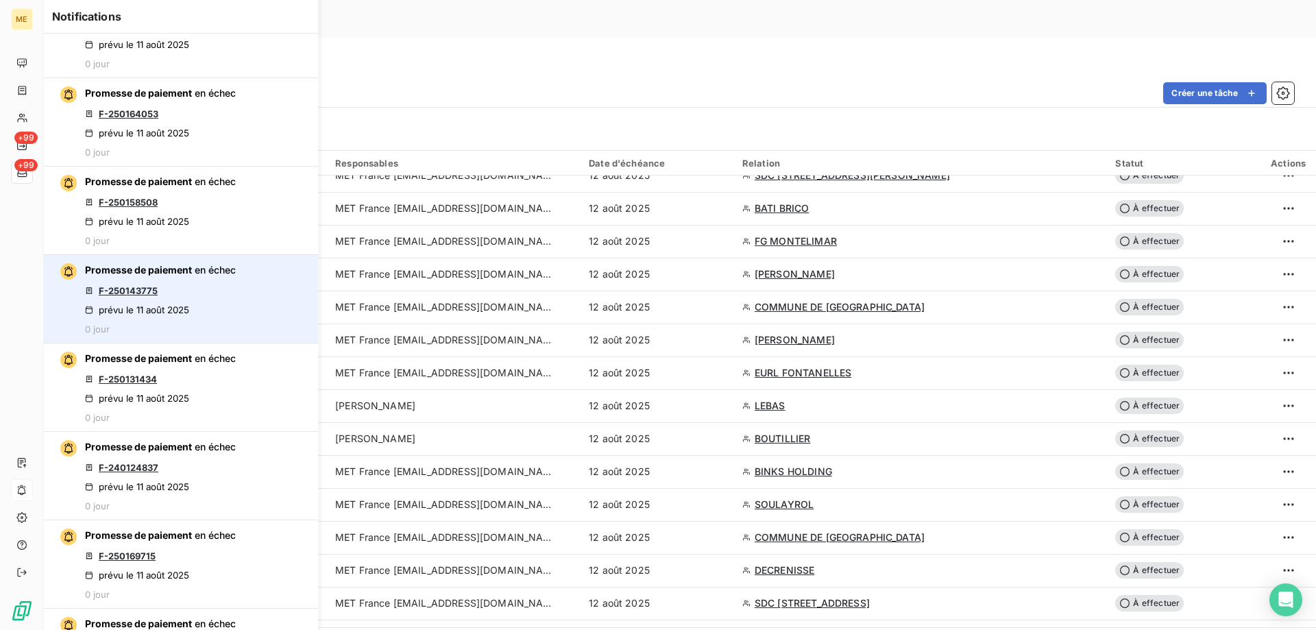
scroll to position [69, 0]
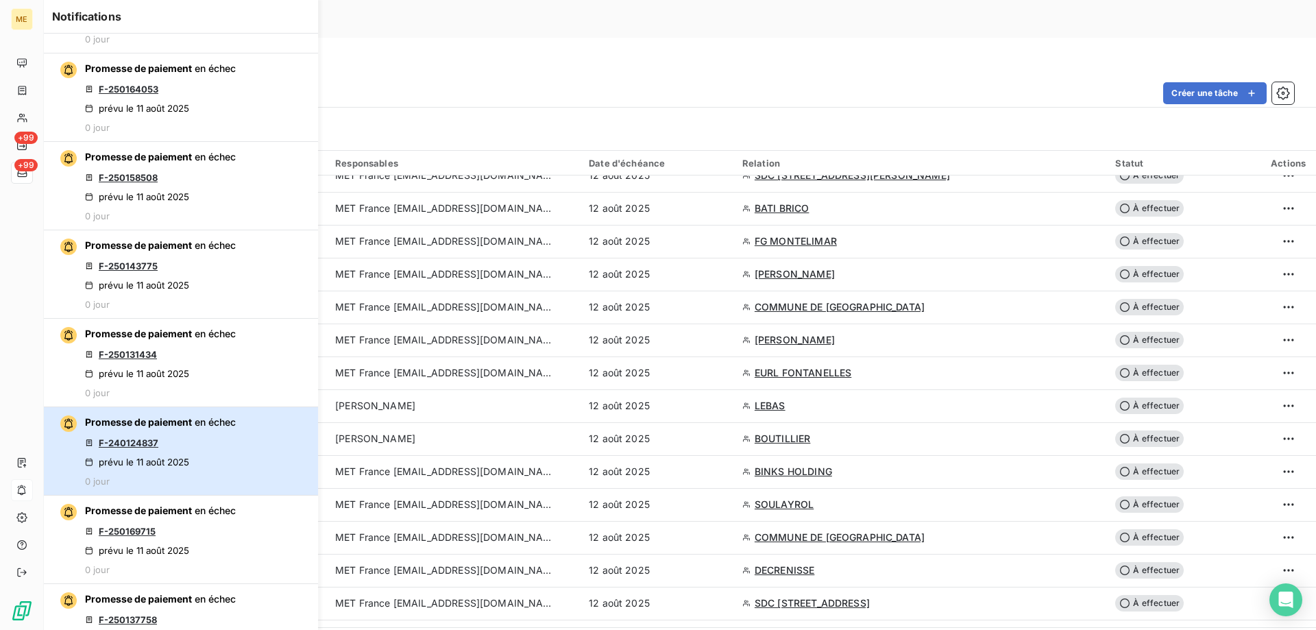
click at [154, 457] on div "prévu le 11 août 2025" at bounding box center [137, 462] width 104 height 11
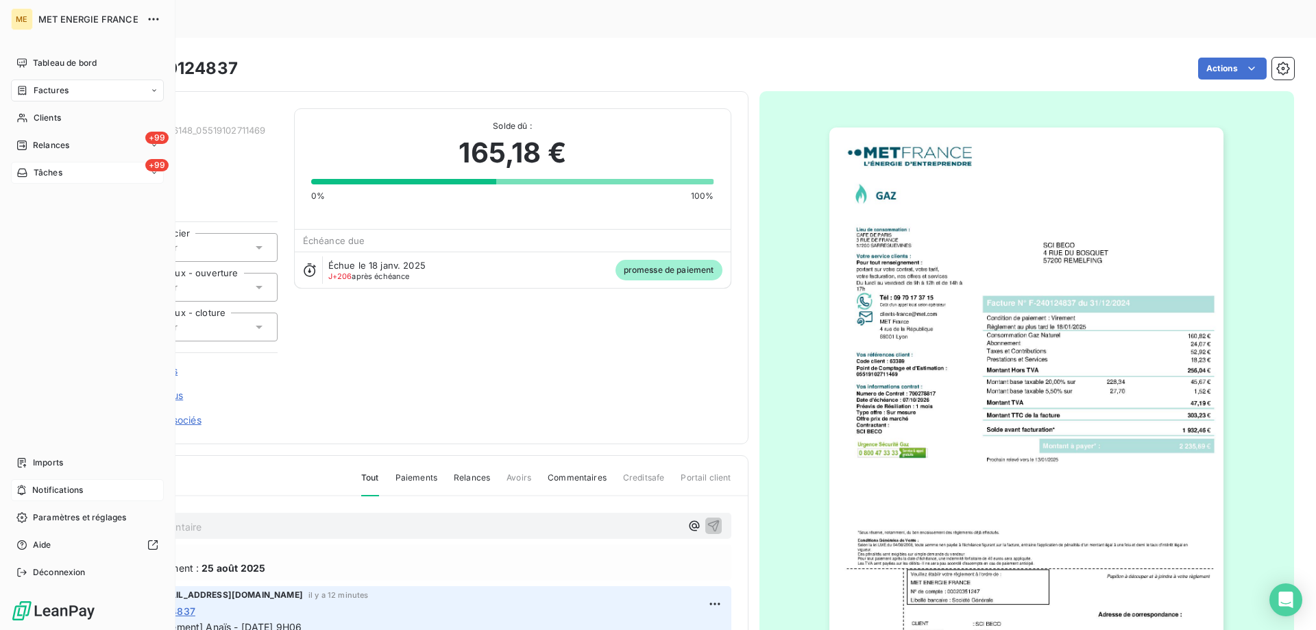
click at [47, 491] on span "Notifications" at bounding box center [57, 490] width 51 height 12
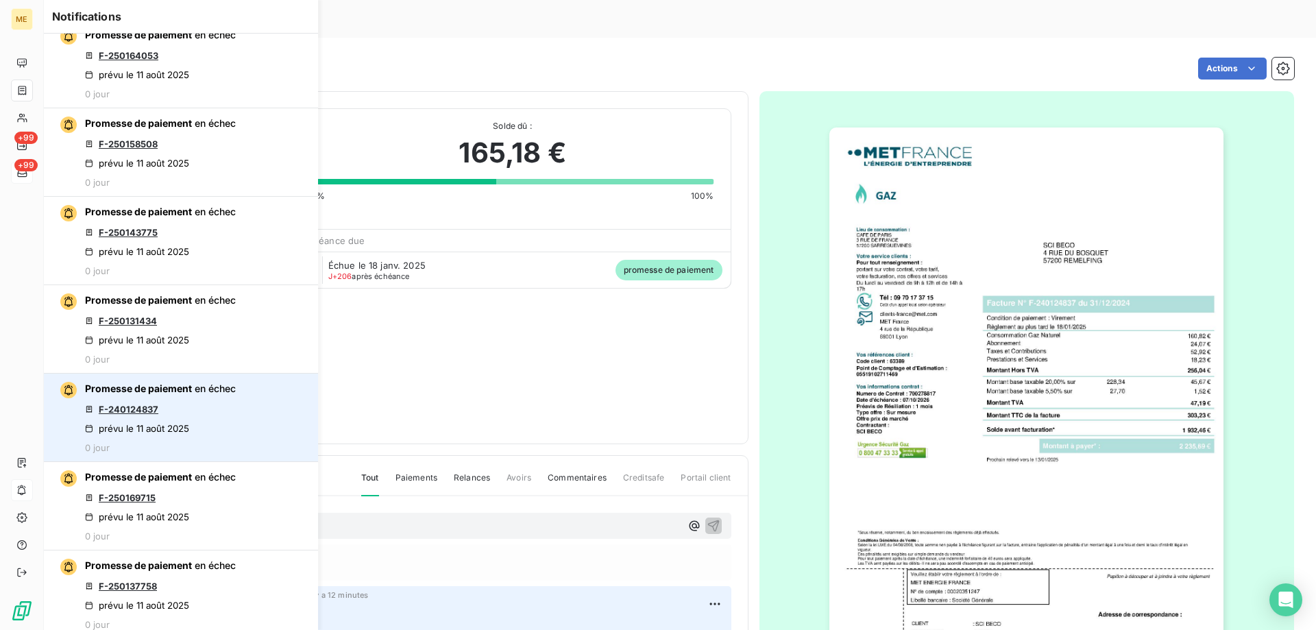
scroll to position [137, 0]
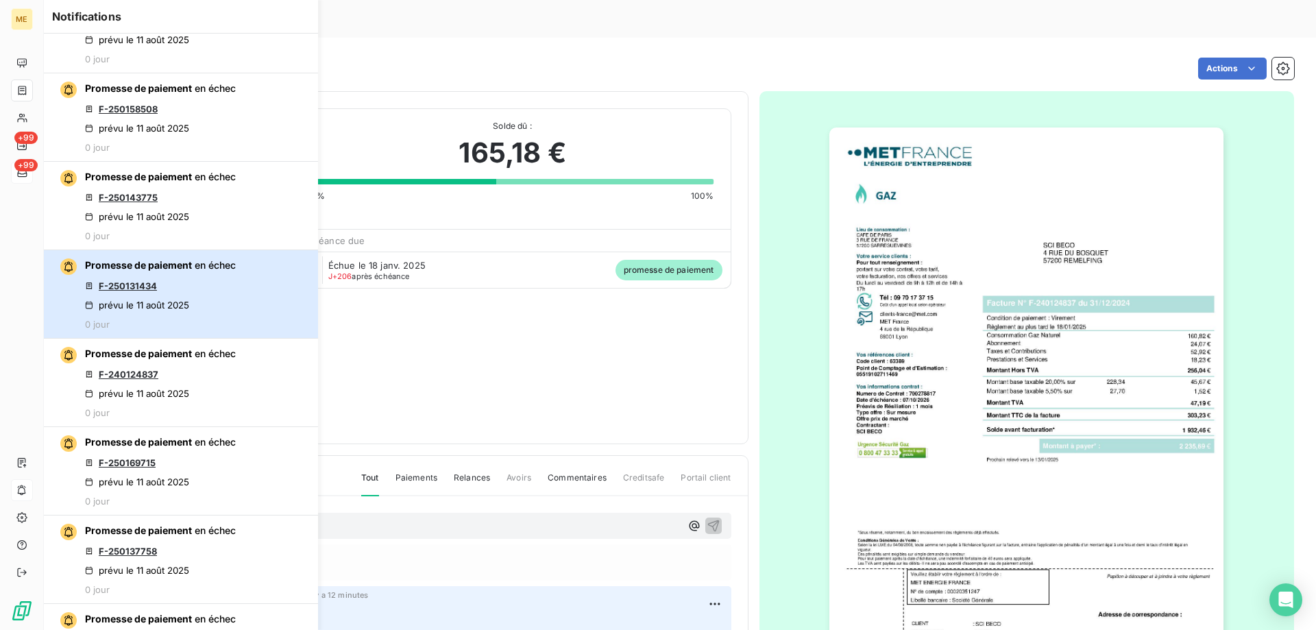
click at [144, 300] on div "prévu le 11 août 2025" at bounding box center [137, 305] width 104 height 11
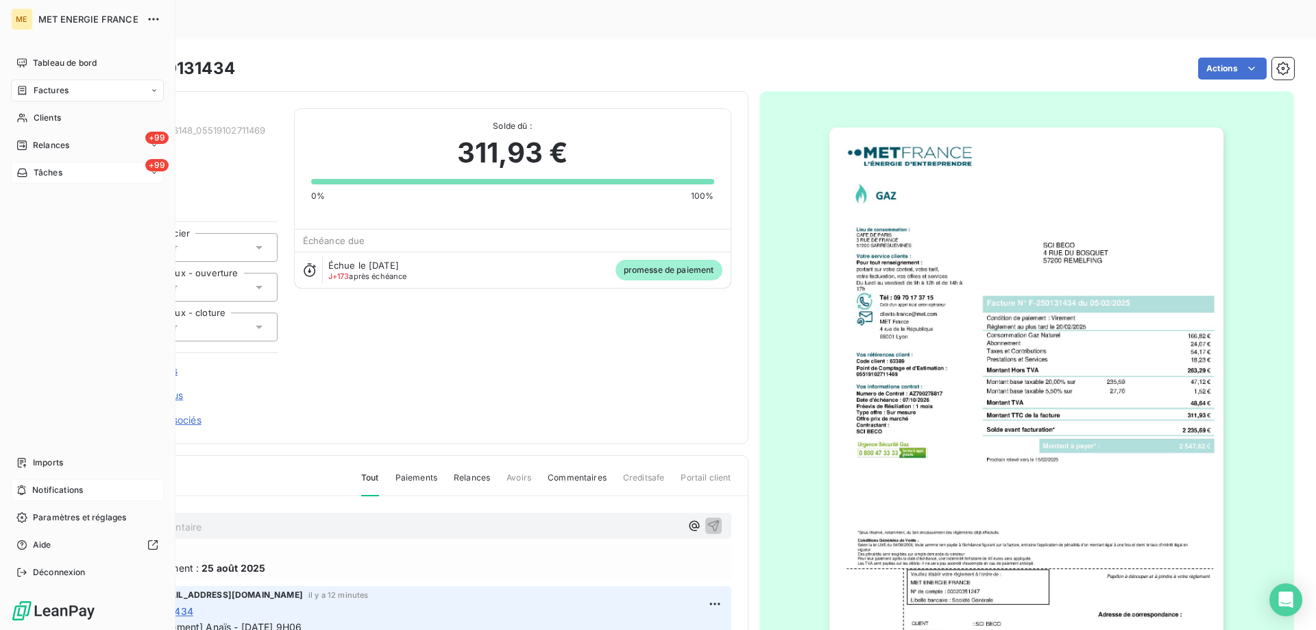
click at [56, 487] on span "Notifications" at bounding box center [57, 490] width 51 height 12
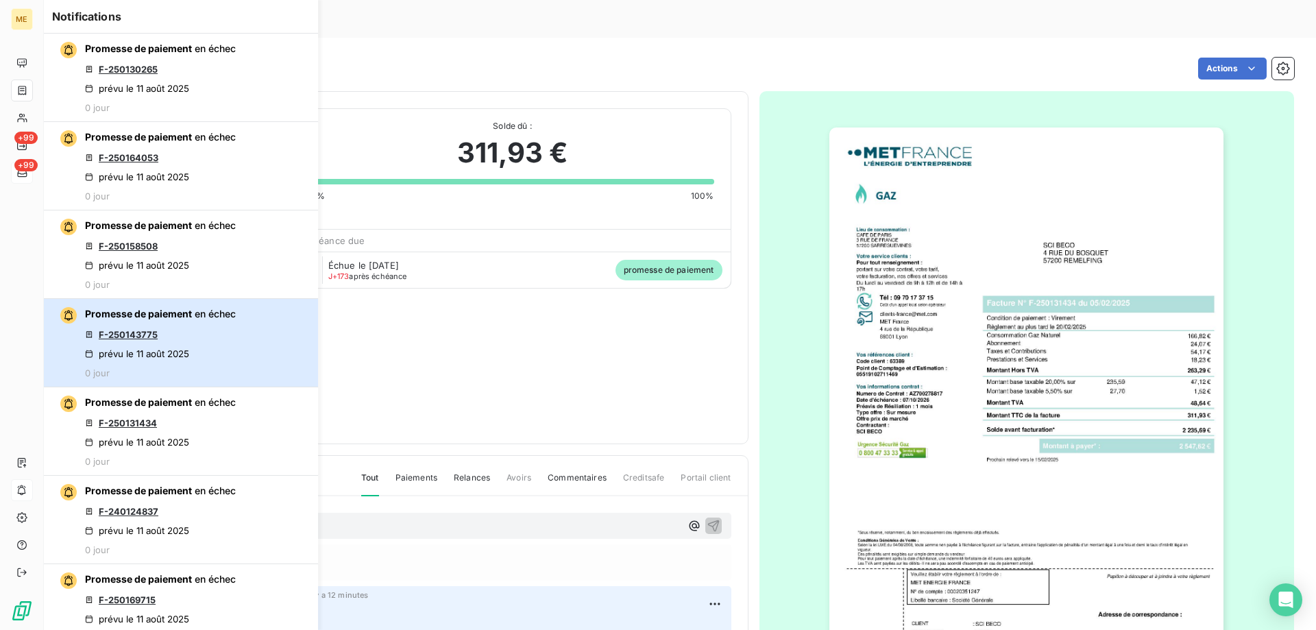
click at [168, 345] on div "Promesse de paiement en échec F-250143775 prévu le 11 août 2025 0 jour" at bounding box center [160, 342] width 151 height 71
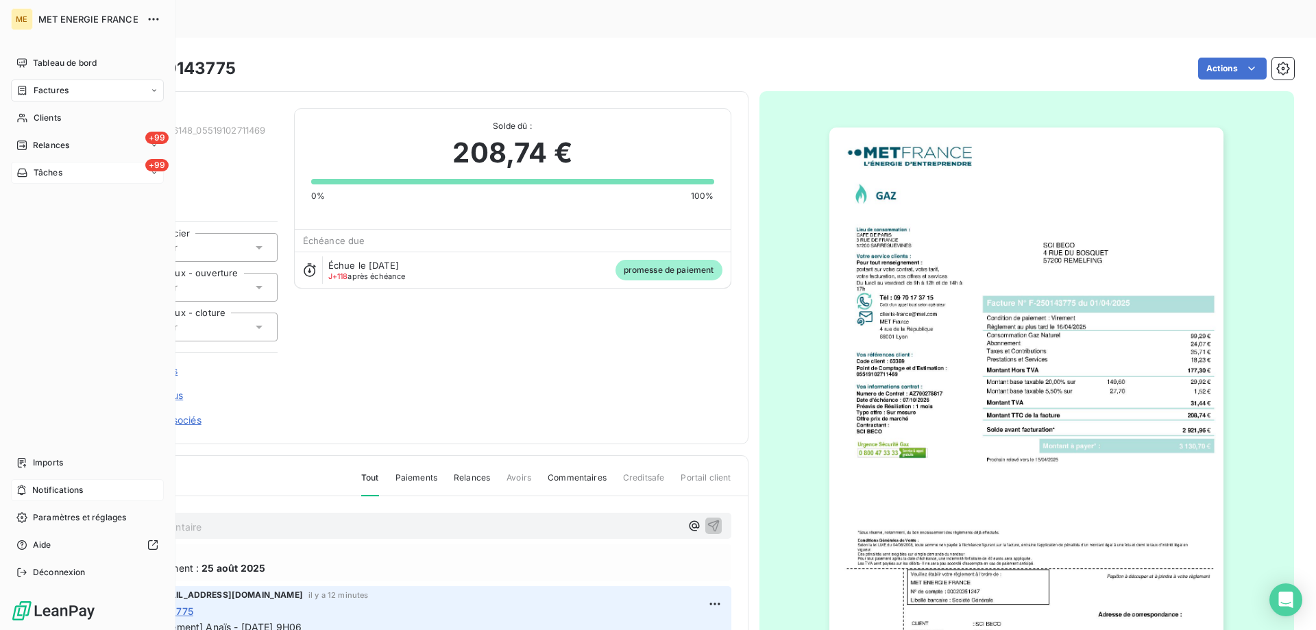
click at [21, 490] on icon at bounding box center [21, 490] width 10 height 11
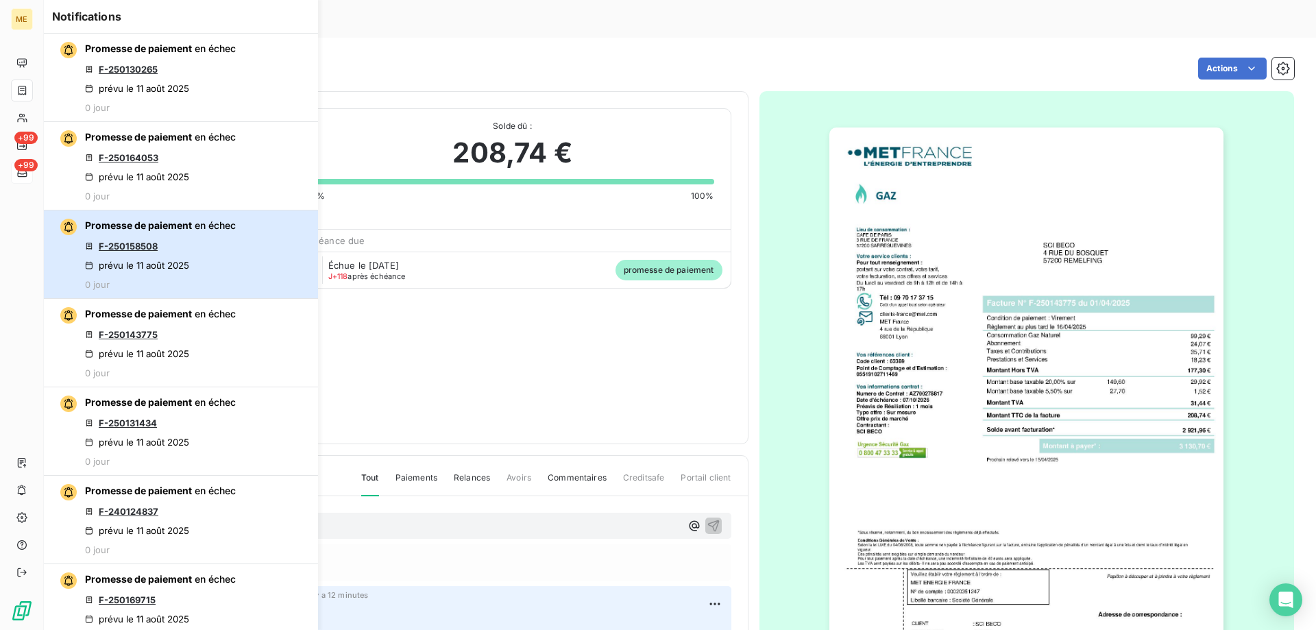
click at [200, 250] on div "Promesse de paiement en échec F-250158508 prévu le 11 août 2025 0 jour" at bounding box center [160, 254] width 151 height 71
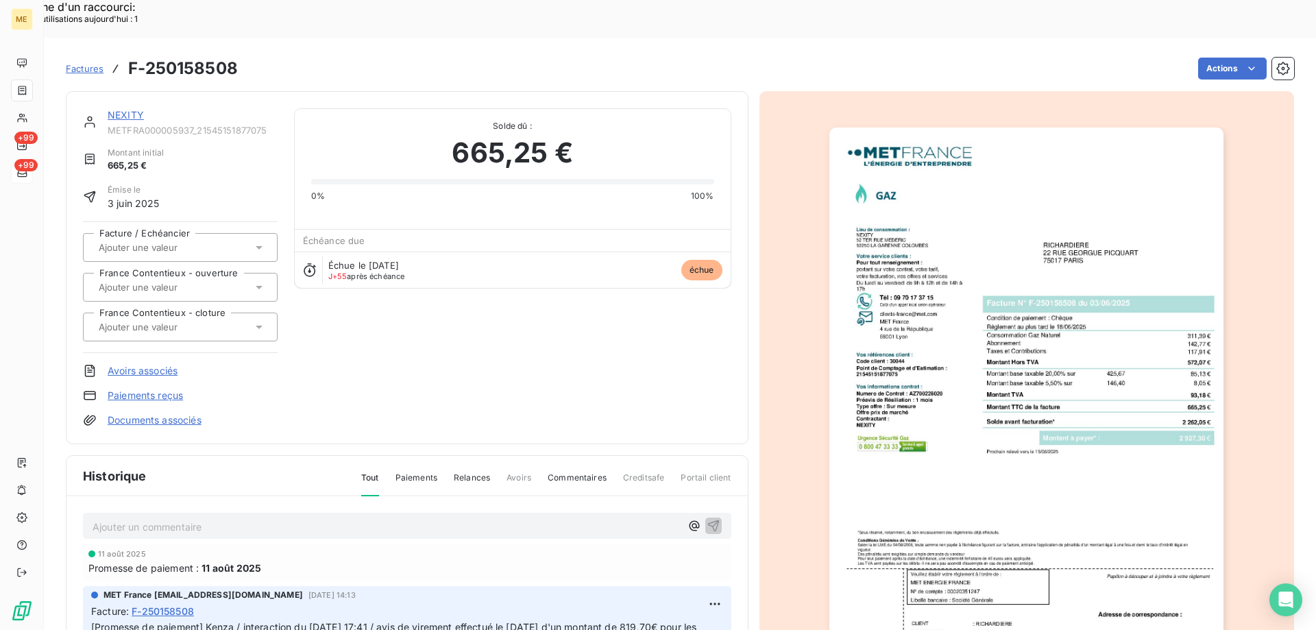
click at [123, 109] on link "NEXITY" at bounding box center [126, 115] width 36 height 12
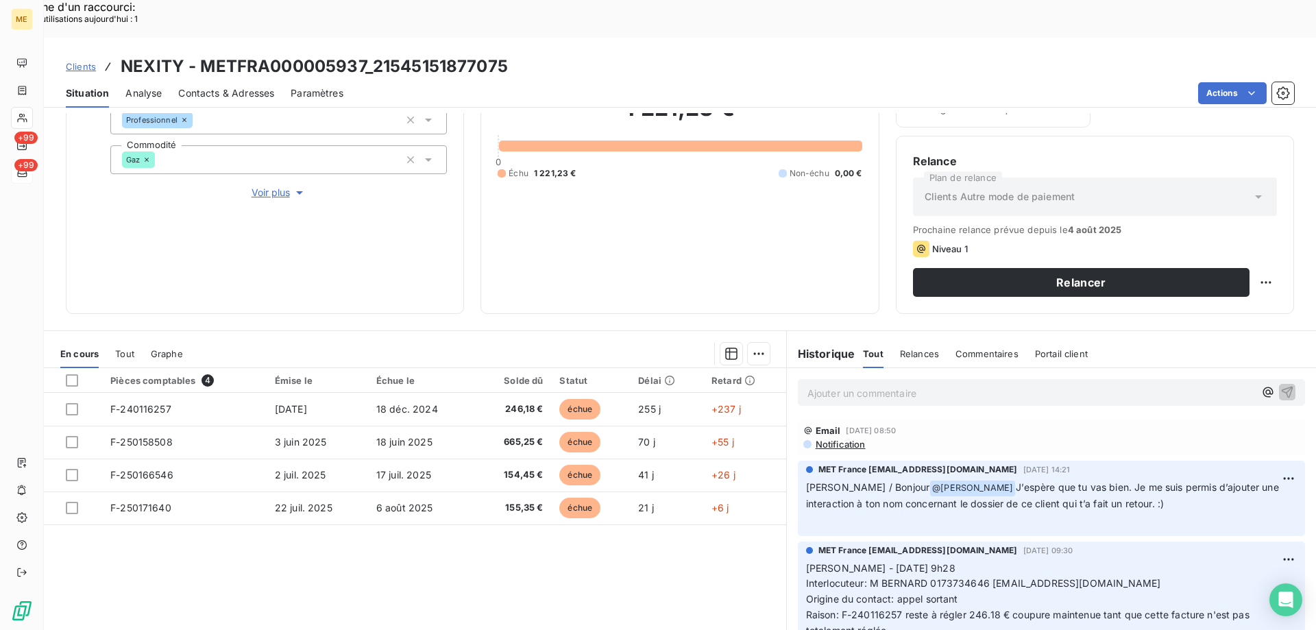
scroll to position [183, 0]
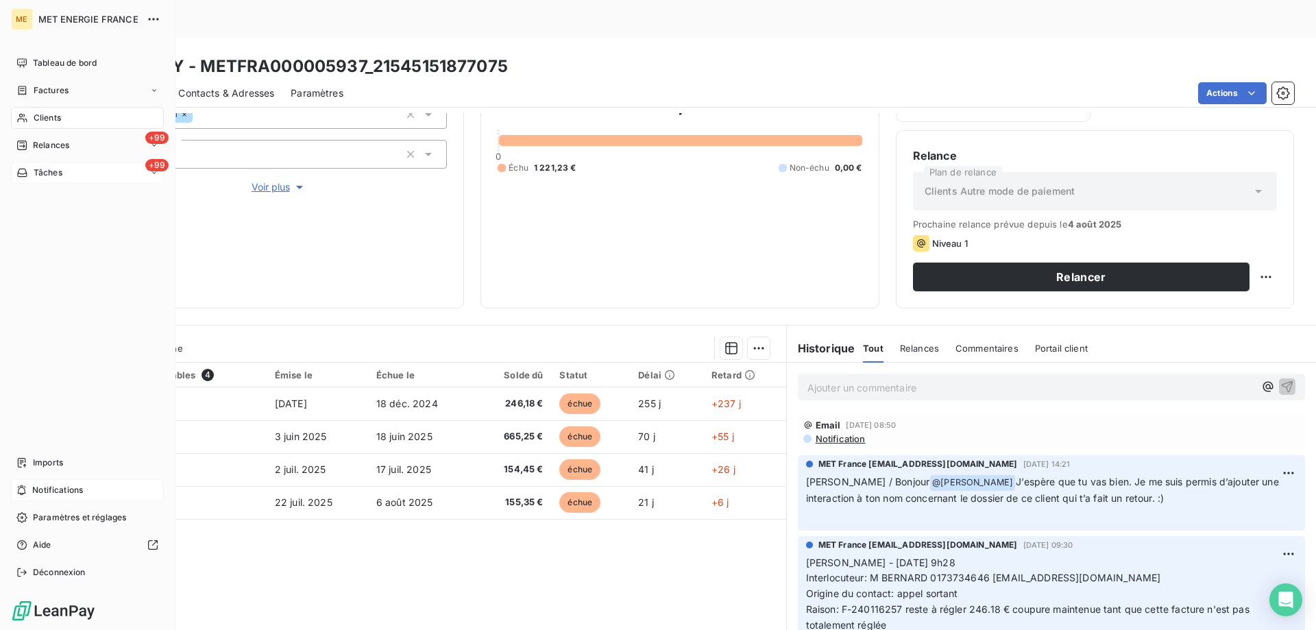
click at [51, 489] on span "Notifications" at bounding box center [57, 490] width 51 height 12
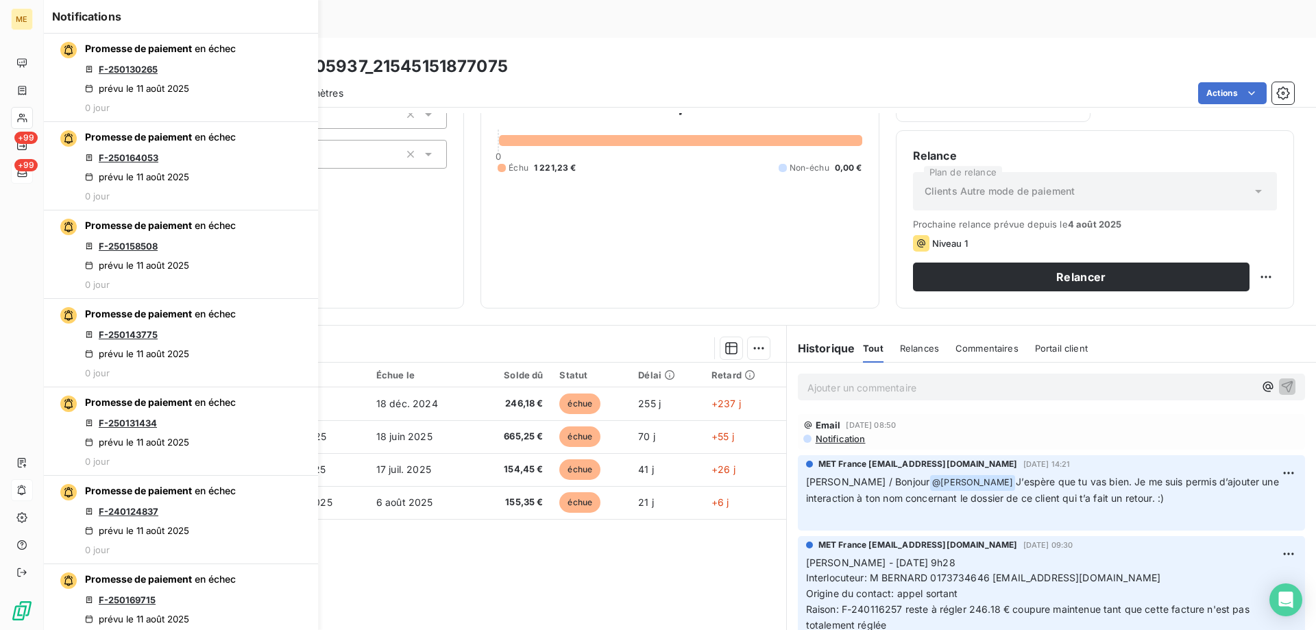
click at [580, 201] on div "1 221,23 € 0 Échu 1 221,23 € Non-échu 0,00 €" at bounding box center [680, 131] width 364 height 319
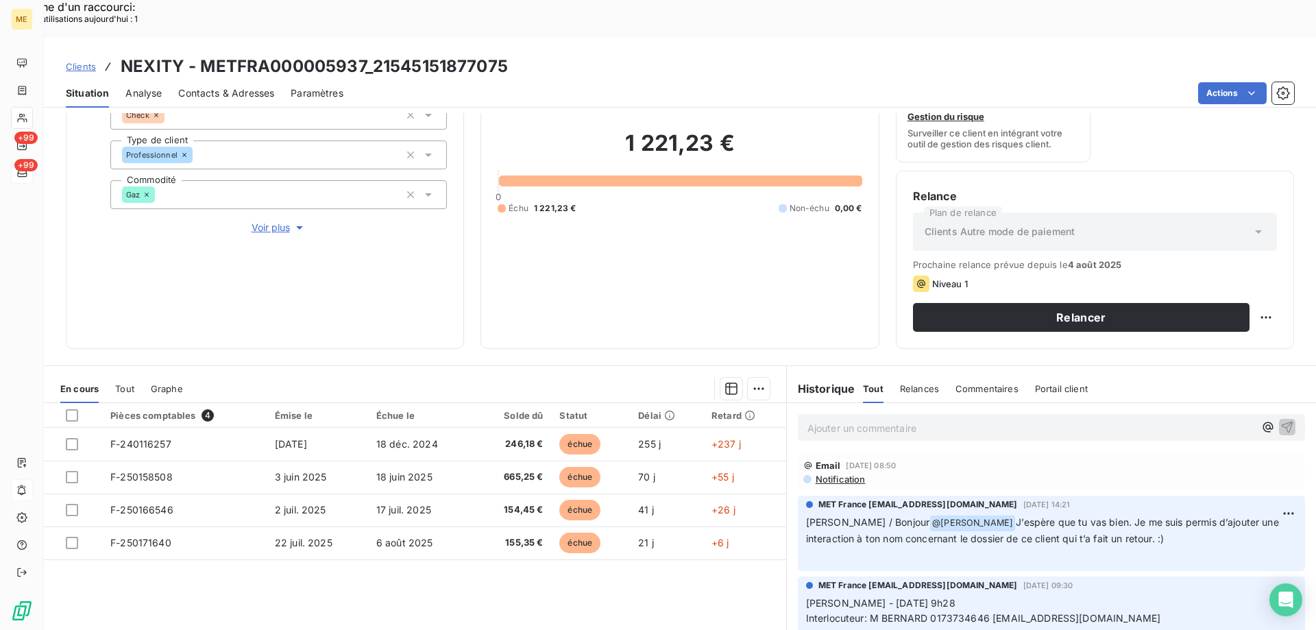
scroll to position [114, 0]
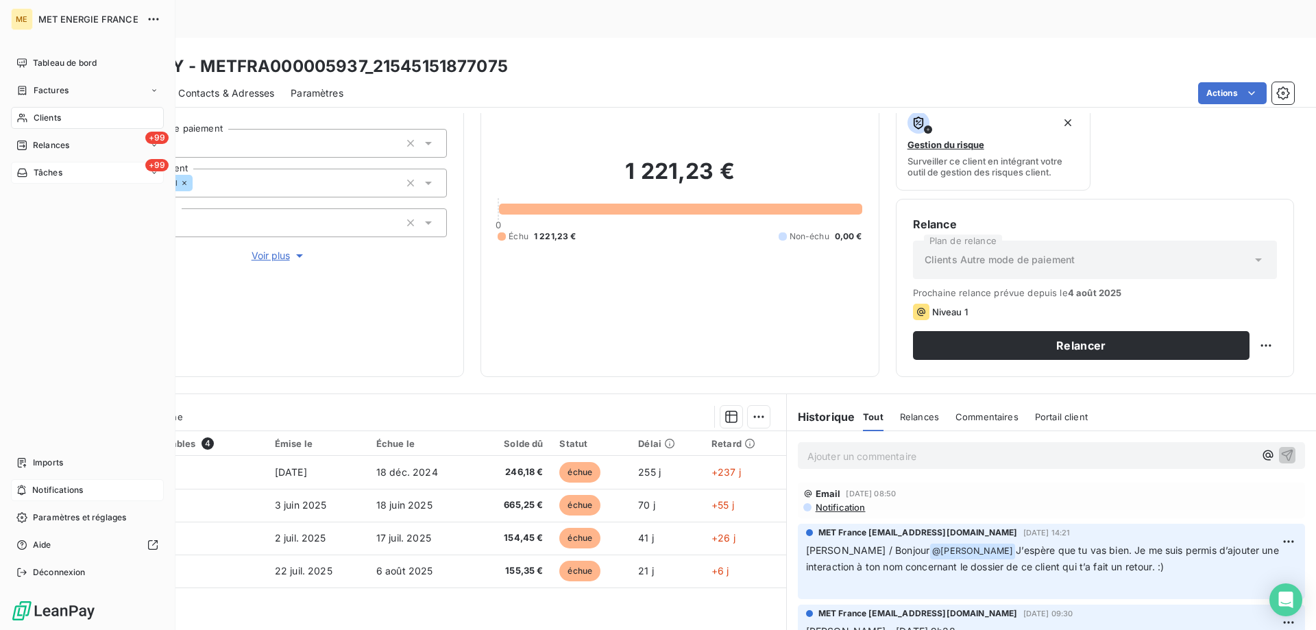
click at [21, 494] on icon at bounding box center [22, 490] width 8 height 10
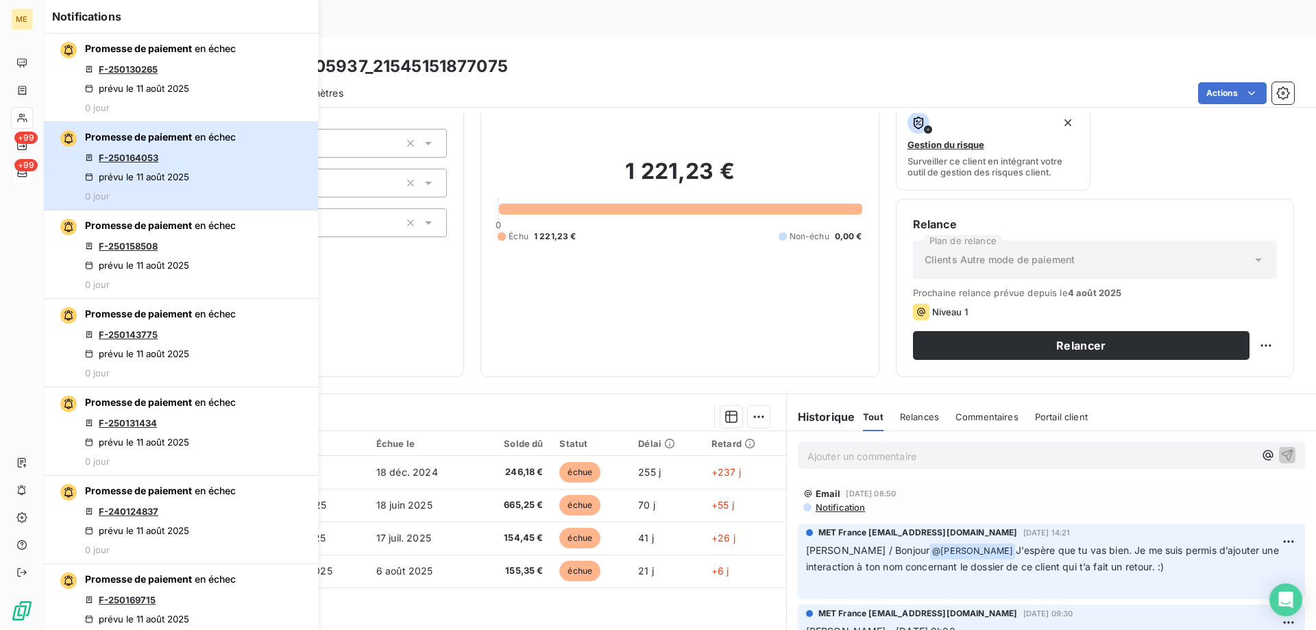
click at [159, 175] on div "prévu le 11 août 2025" at bounding box center [137, 176] width 104 height 11
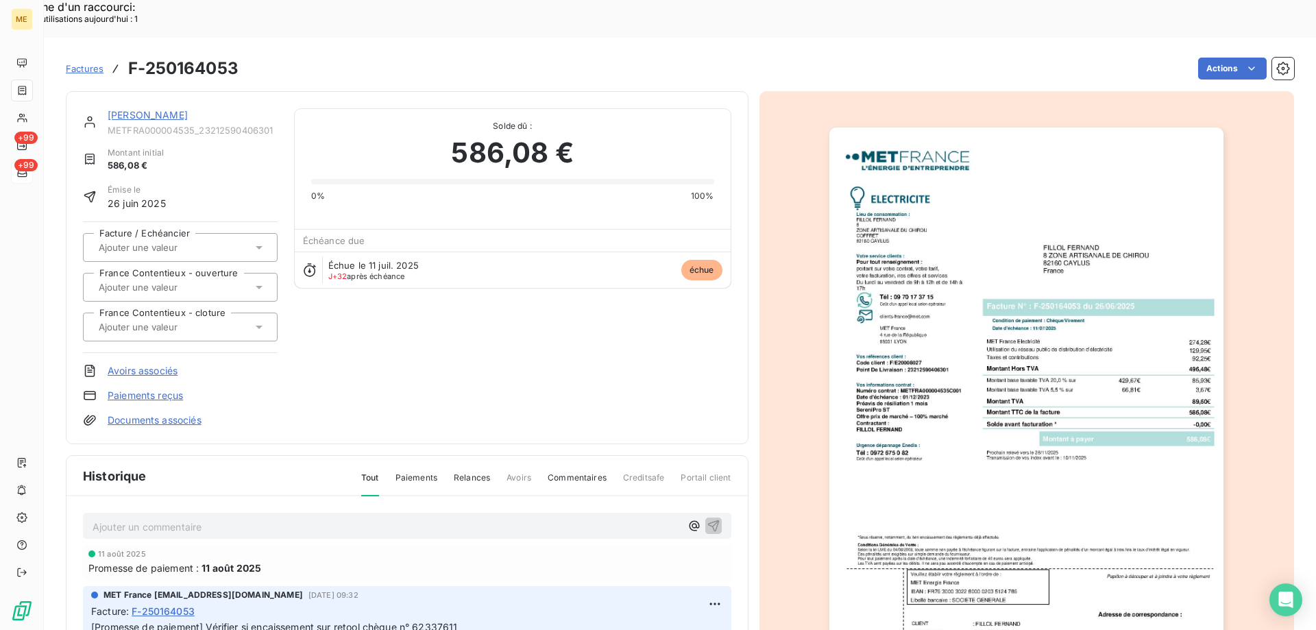
click at [160, 109] on link "FILLOL FERNAND" at bounding box center [148, 115] width 80 height 12
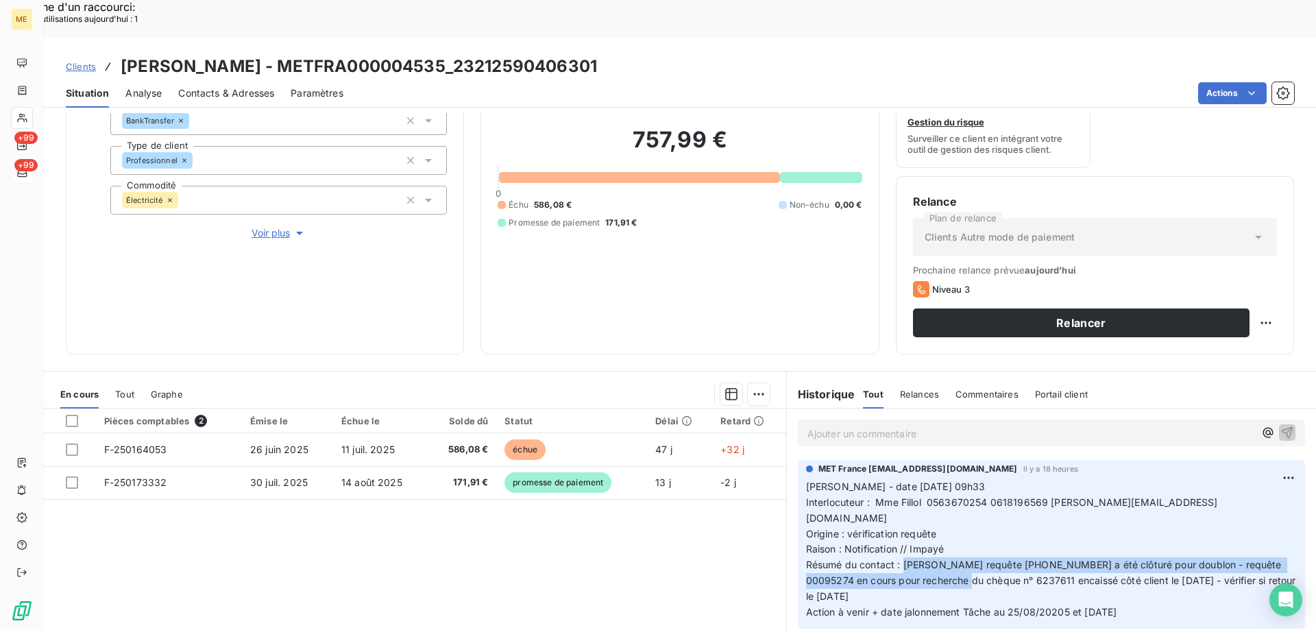
drag, startPoint x: 899, startPoint y: 509, endPoint x: 962, endPoint y: 537, distance: 69.4
click at [962, 534] on p "Valérie - date 11/08/2025 09h33 Interlocuteur : Mme Fillol 0563670254 061819656…" at bounding box center [1051, 549] width 491 height 141
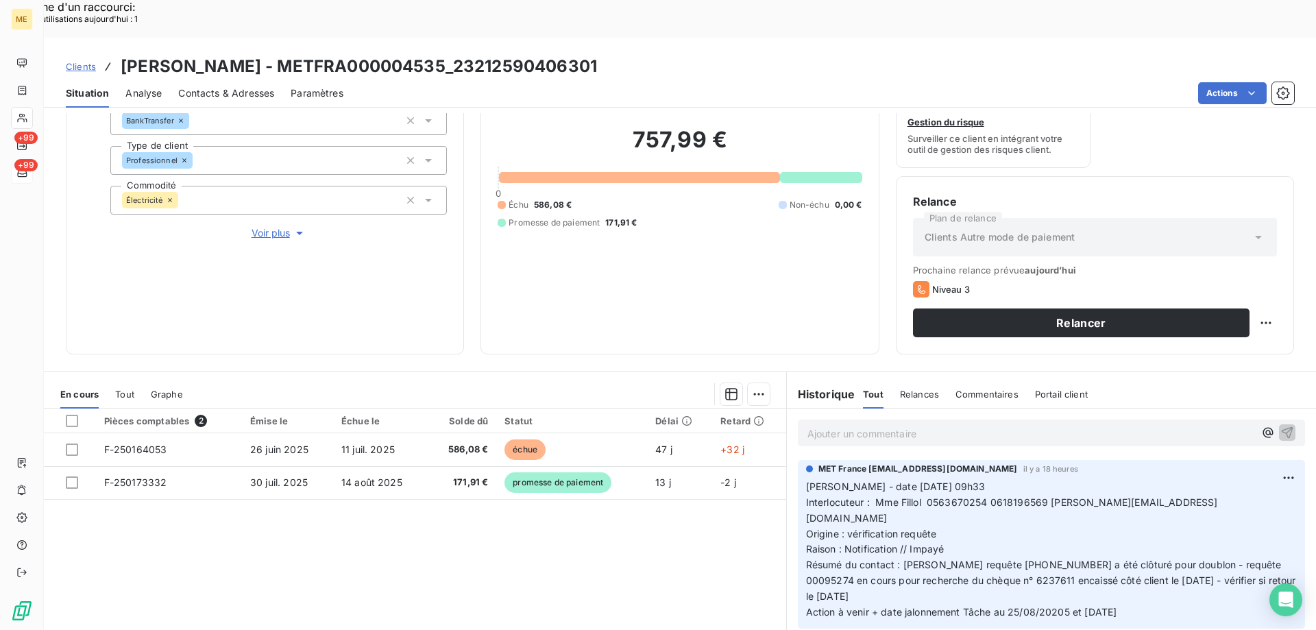
click at [963, 538] on p "Valérie - date 11/08/2025 09h33 Interlocuteur : Mme Fillol 0563670254 061819656…" at bounding box center [1051, 549] width 491 height 141
click at [260, 226] on span "Voir plus" at bounding box center [279, 233] width 55 height 14
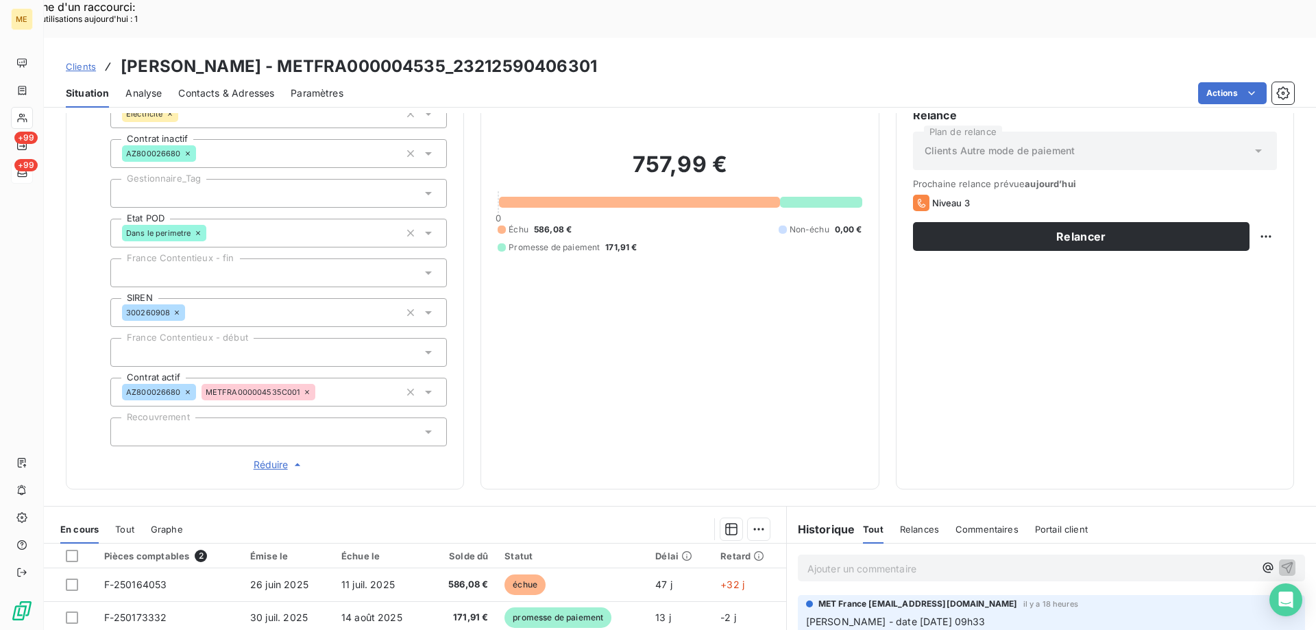
scroll to position [395, 0]
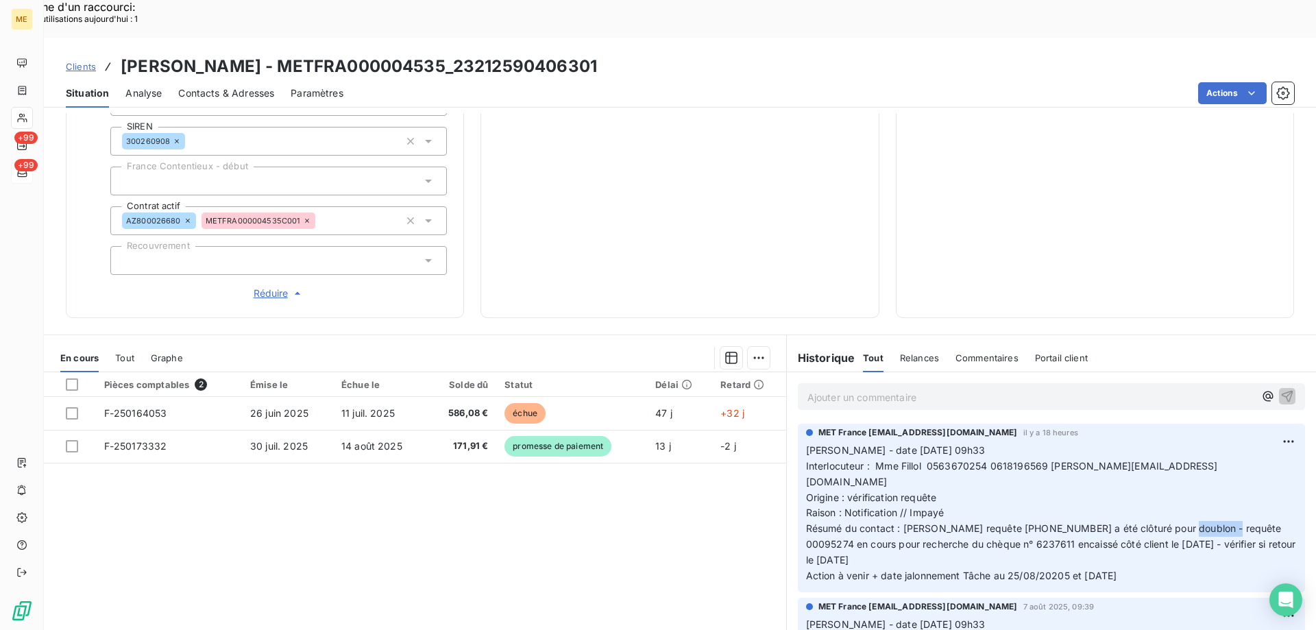
drag, startPoint x: 1216, startPoint y: 463, endPoint x: 1173, endPoint y: 465, distance: 43.2
click at [1173, 522] on span "Résumé du contact : Ma requête 00095307 a été clôturé pour doublon - requête 00…" at bounding box center [1052, 543] width 493 height 43
click at [1102, 522] on span "Résumé du contact : Ma requête 00095307 a été clôturé pour doublon - requête 00…" at bounding box center [1052, 543] width 493 height 43
drag, startPoint x: 1219, startPoint y: 465, endPoint x: 1175, endPoint y: 469, distance: 44.7
click at [1175, 522] on span "Résumé du contact : Ma requête 00095307 a été clôturé pour doublon - requête 00…" at bounding box center [1052, 543] width 493 height 43
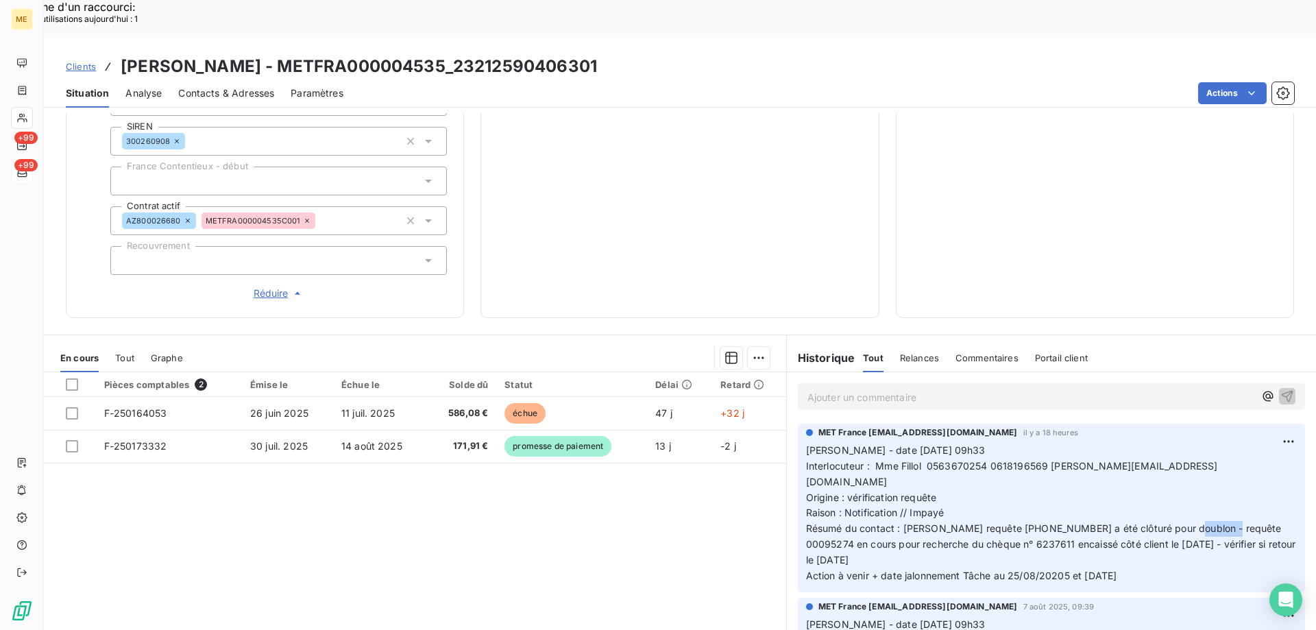
drag, startPoint x: 596, startPoint y: 29, endPoint x: 456, endPoint y: 26, distance: 139.9
click at [456, 54] on div "Clients FILLOL FERNAND - METFRA000004535_23212590406301" at bounding box center [680, 66] width 1272 height 25
drag, startPoint x: 872, startPoint y: 419, endPoint x: 1155, endPoint y: 422, distance: 283.1
click at [1155, 443] on p "Valérie - date 11/08/2025 09h33 Interlocuteur : Mme Fillol 0563670254 061819656…" at bounding box center [1051, 513] width 491 height 141
drag, startPoint x: 167, startPoint y: 365, endPoint x: 113, endPoint y: 276, distance: 103.9
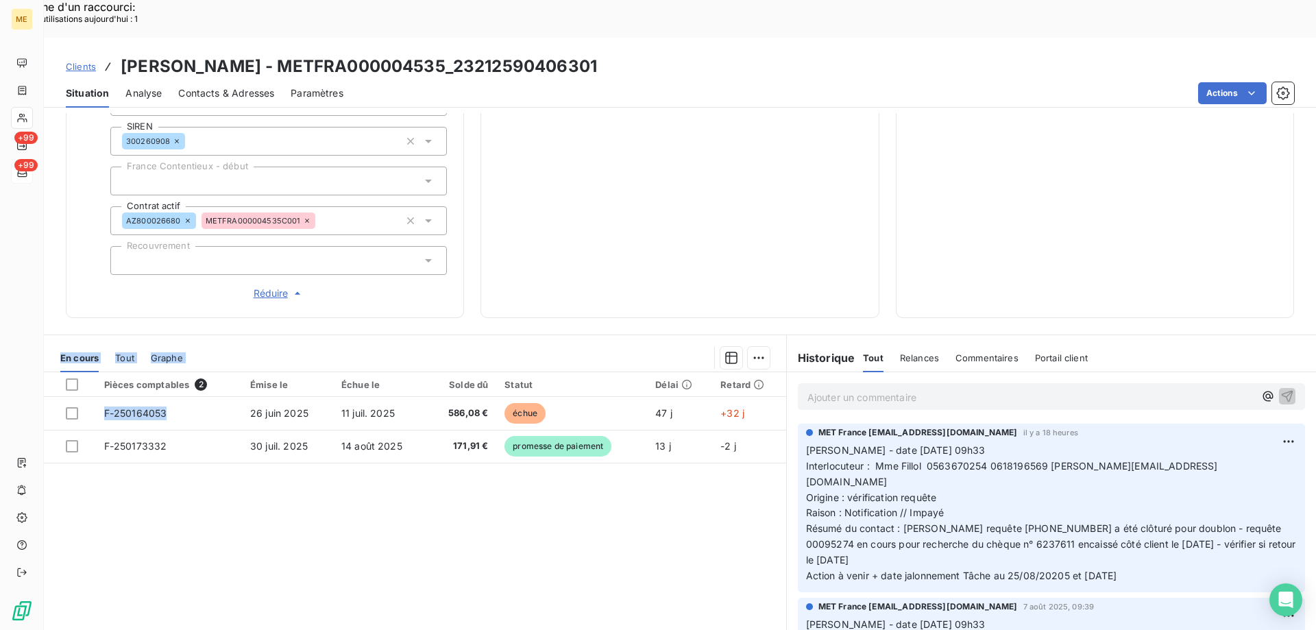
click at [113, 276] on div "Informations client Gestionnaires Aucun Propriétés Client Méthode de paiement B…" at bounding box center [680, 390] width 1272 height 555
drag, startPoint x: 484, startPoint y: 366, endPoint x: 450, endPoint y: 271, distance: 101.3
click at [452, 280] on div "Informations client Gestionnaires Aucun Propriétés Client Méthode de paiement B…" at bounding box center [680, 390] width 1272 height 555
drag, startPoint x: 1218, startPoint y: 466, endPoint x: 1176, endPoint y: 470, distance: 42.0
click at [1176, 522] on span "Résumé du contact : Ma requête 00095307 a été clôturé pour doublon - requête 00…" at bounding box center [1052, 543] width 493 height 43
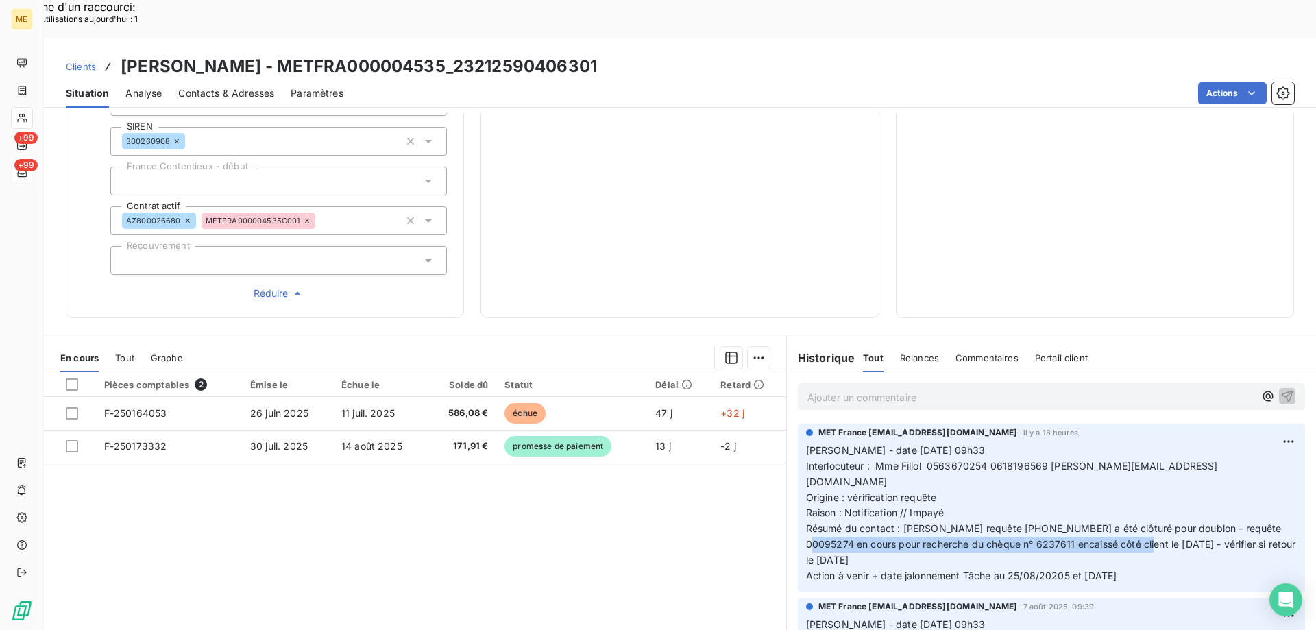
drag, startPoint x: 801, startPoint y: 480, endPoint x: 1137, endPoint y: 485, distance: 335.9
click at [1137, 522] on span "Résumé du contact : Ma requête 00095307 a été clôturé pour doublon - requête 00…" at bounding box center [1052, 543] width 493 height 43
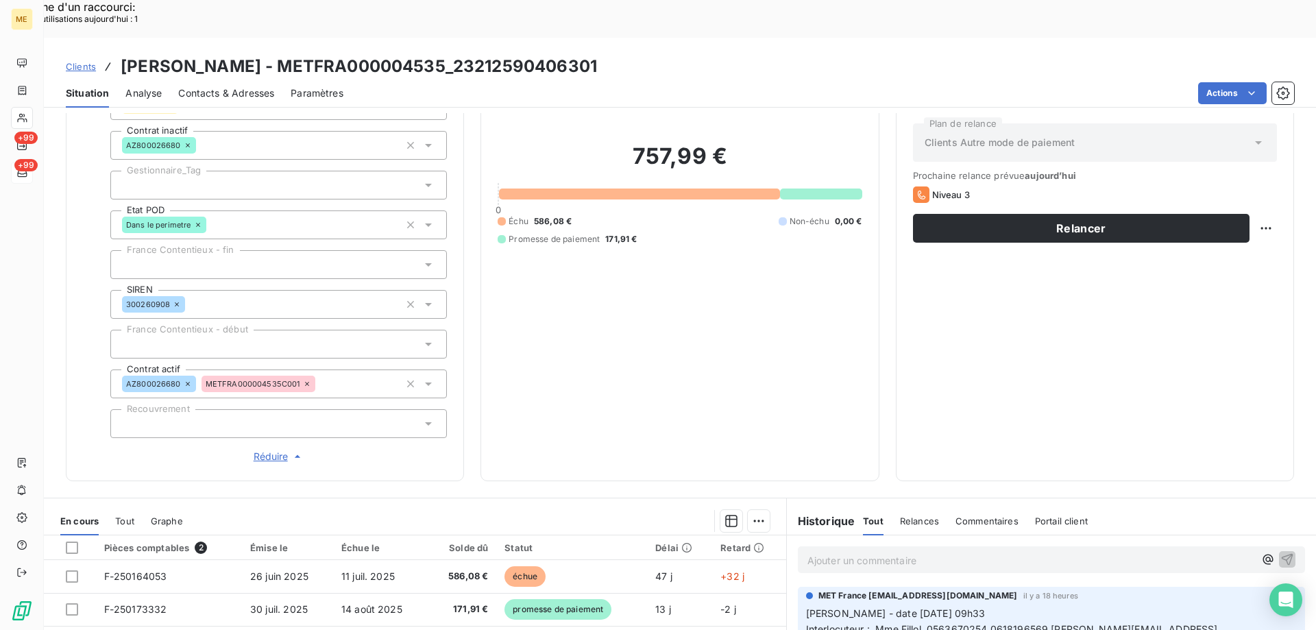
scroll to position [258, 0]
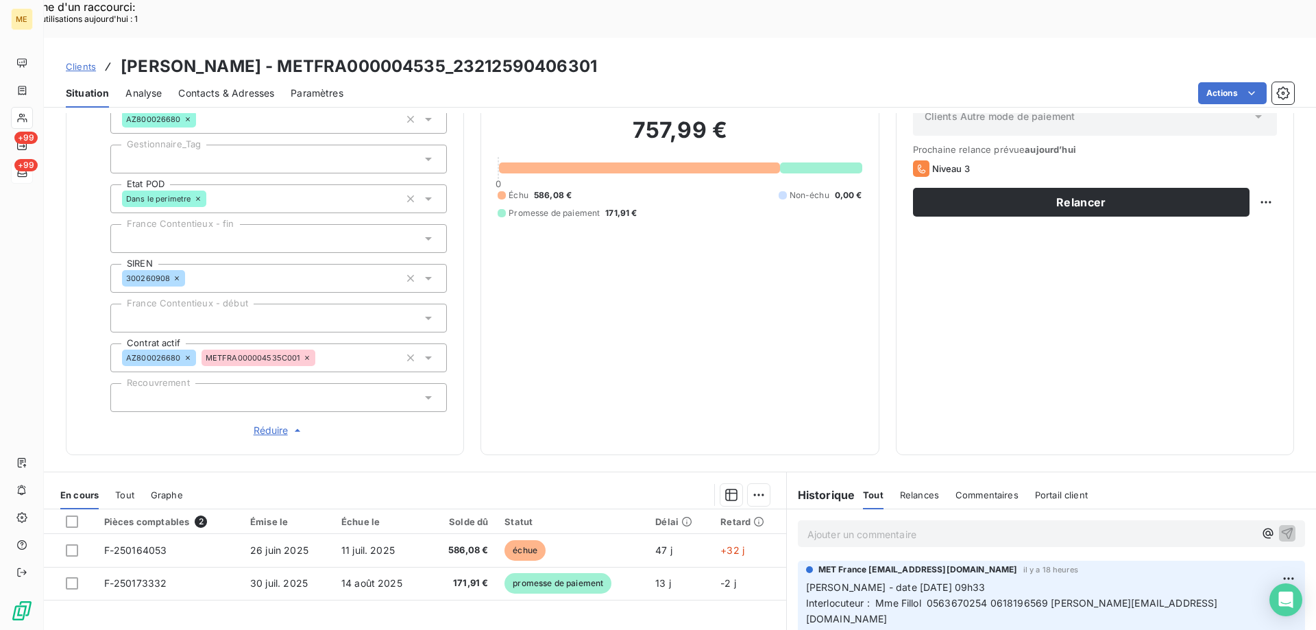
click at [953, 526] on p "Ajouter un commentaire ﻿" at bounding box center [1030, 534] width 447 height 17
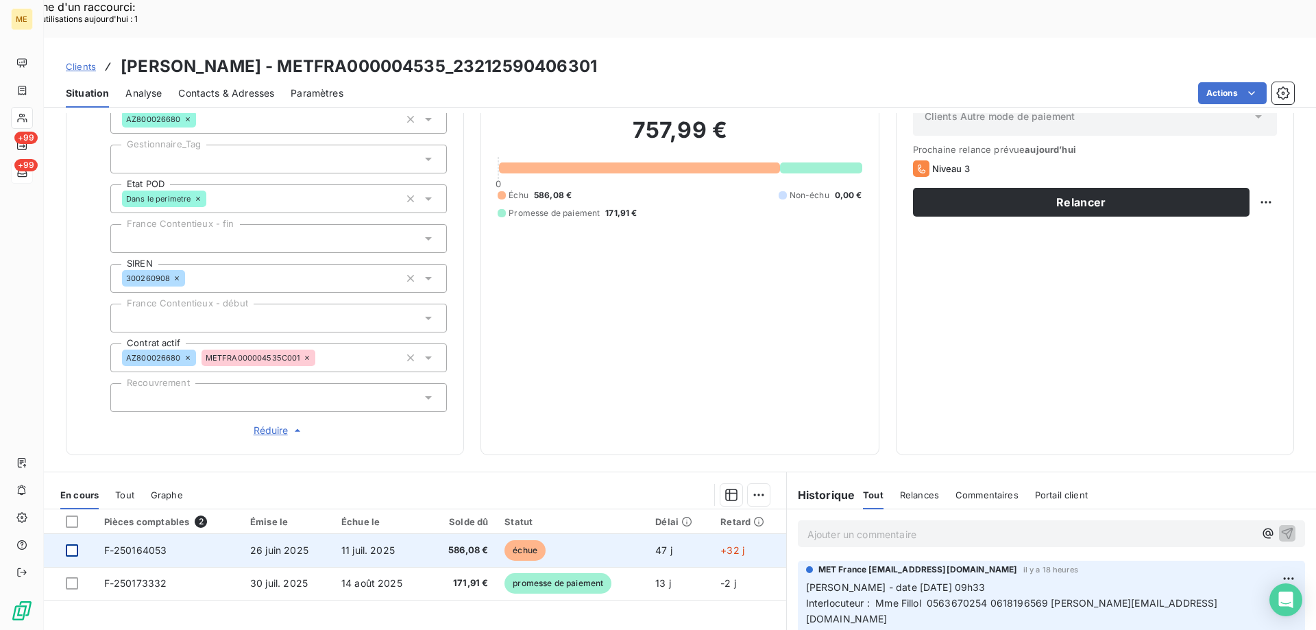
click at [71, 544] on div at bounding box center [72, 550] width 12 height 12
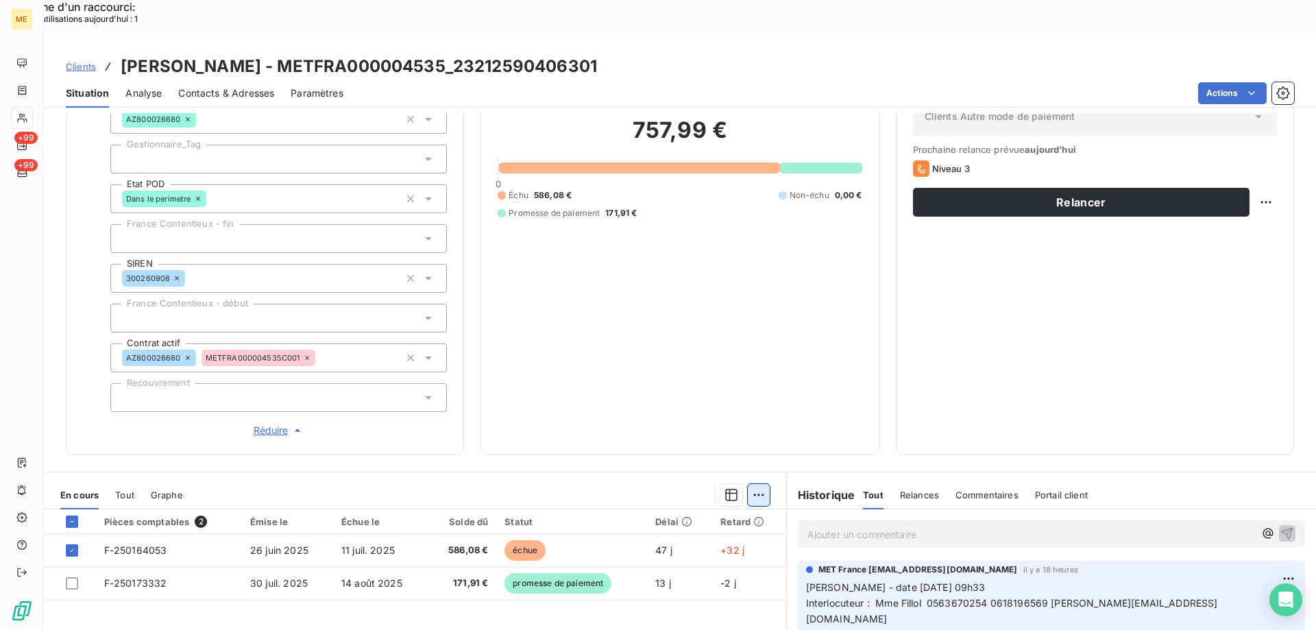
click at [660, 504] on div "Ajouter une promesse de paiement (1 facture)" at bounding box center [636, 502] width 242 height 22
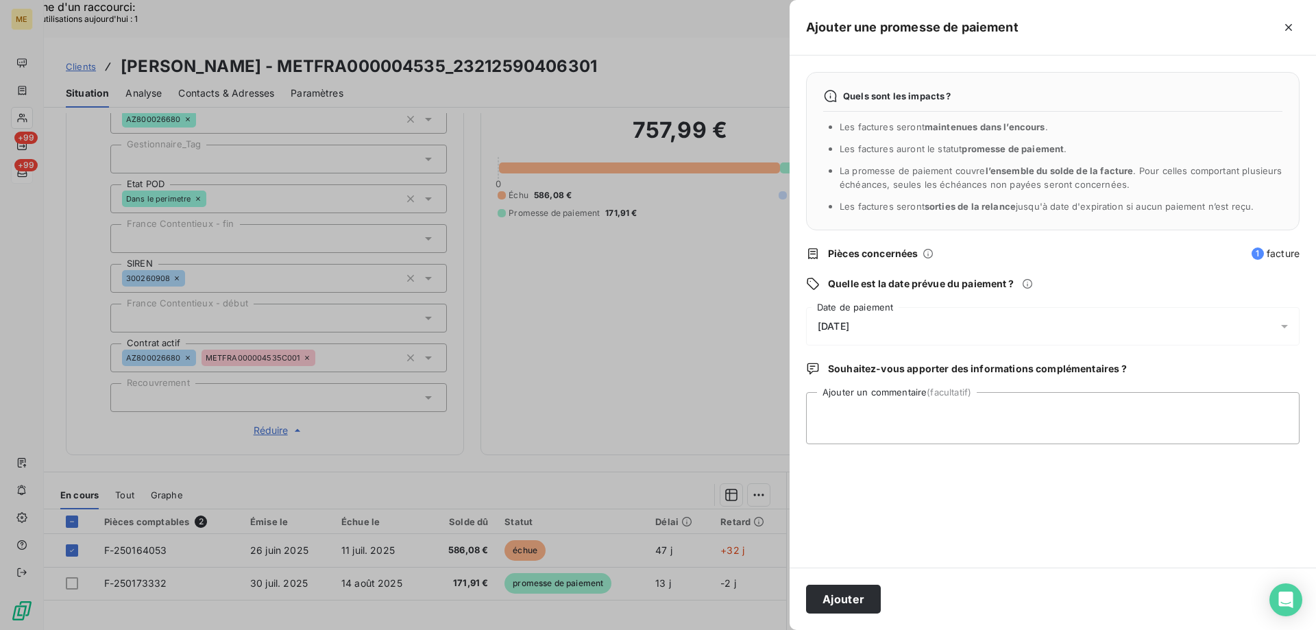
click at [894, 337] on div "13/08/2025" at bounding box center [1053, 326] width 494 height 38
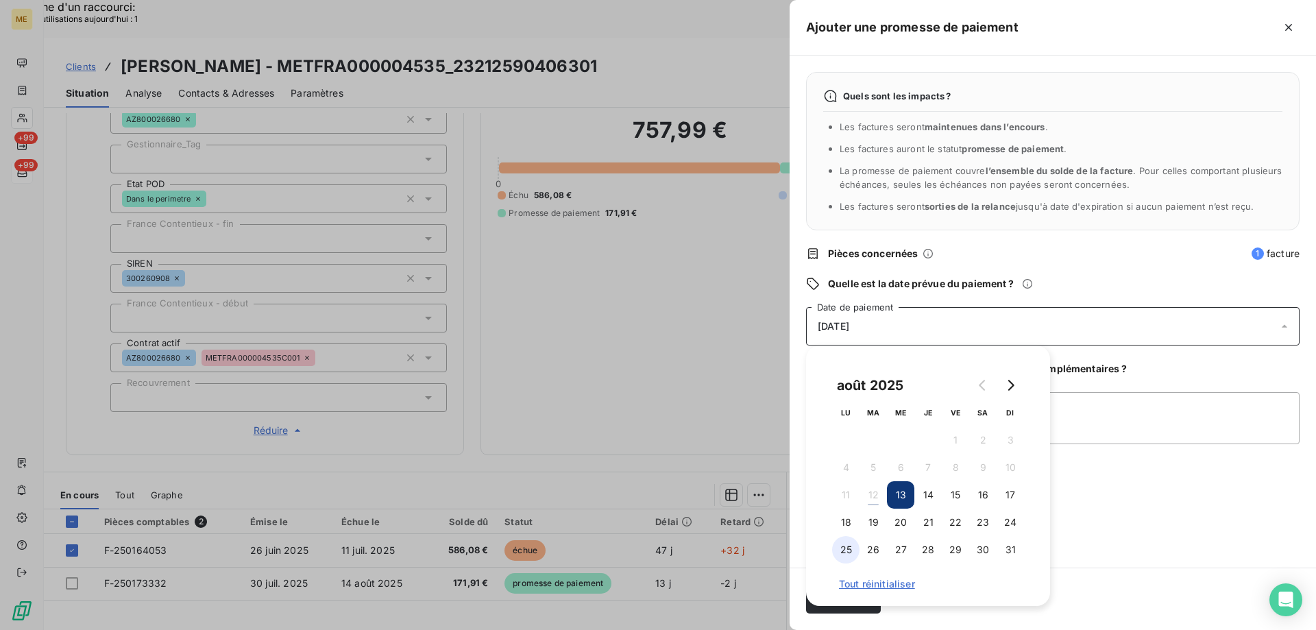
click at [844, 547] on button "25" at bounding box center [845, 549] width 27 height 27
click at [1082, 414] on textarea "Ajouter un commentaire (facultatif)" at bounding box center [1053, 418] width 494 height 52
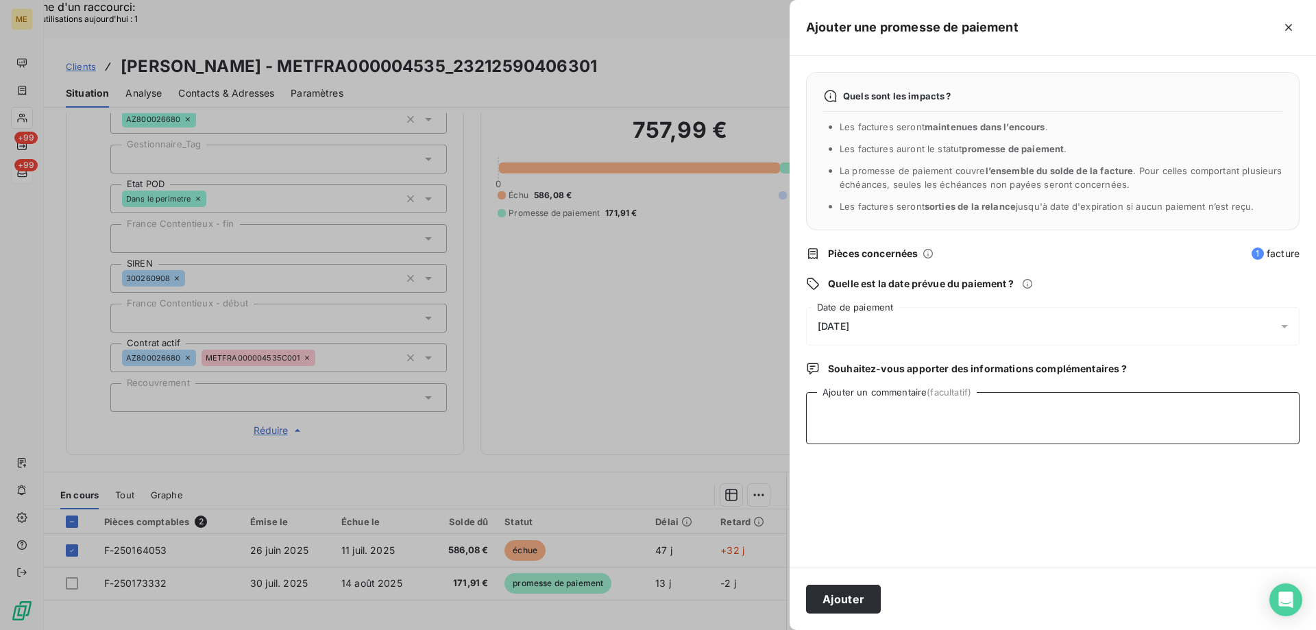
paste textarea "Anaïs - 11/08/2025 - 16H48 Interlocuteur :Mme Fillol 0563670254 0618196569 elie…"
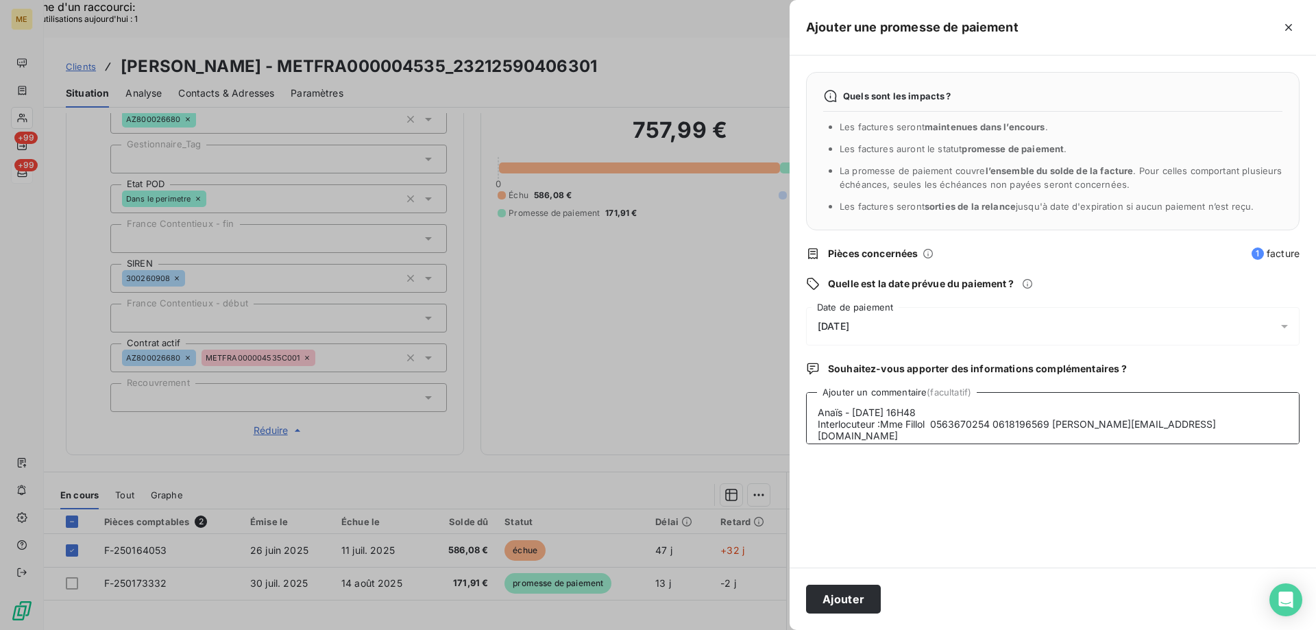
scroll to position [57, 0]
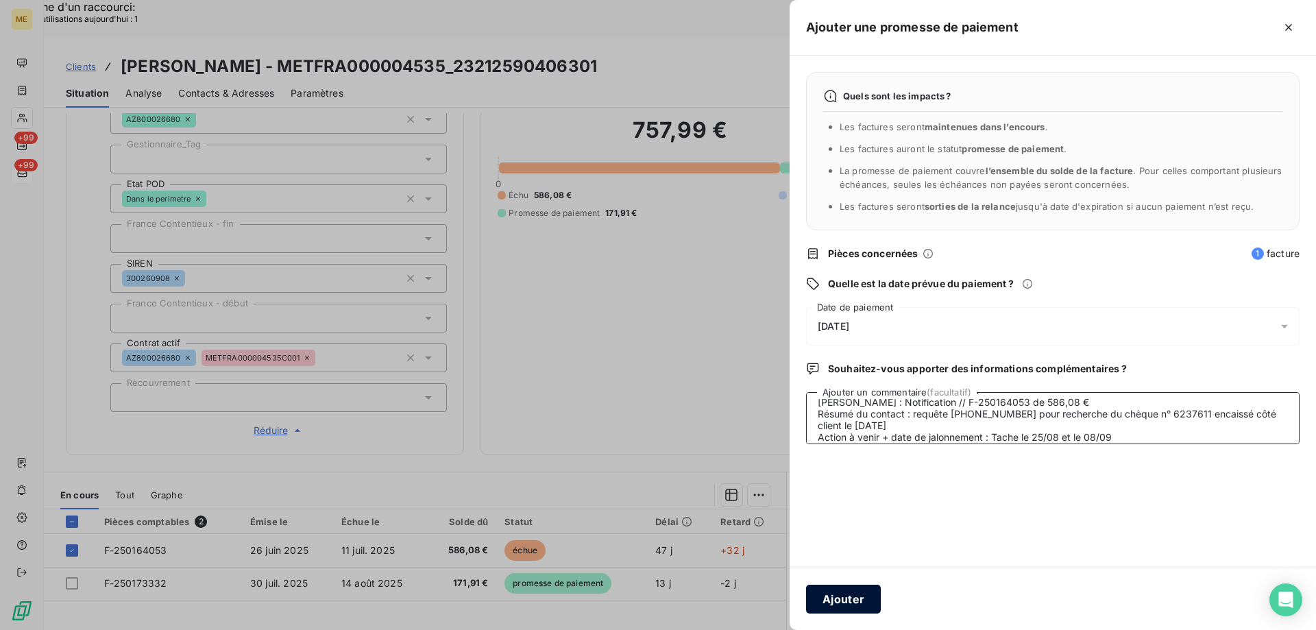
type textarea "Anaïs - 11/08/2025 - 16H48 Interlocuteur :Mme Fillol 0563670254 0618196569 elie…"
click at [817, 603] on button "Ajouter" at bounding box center [843, 599] width 75 height 29
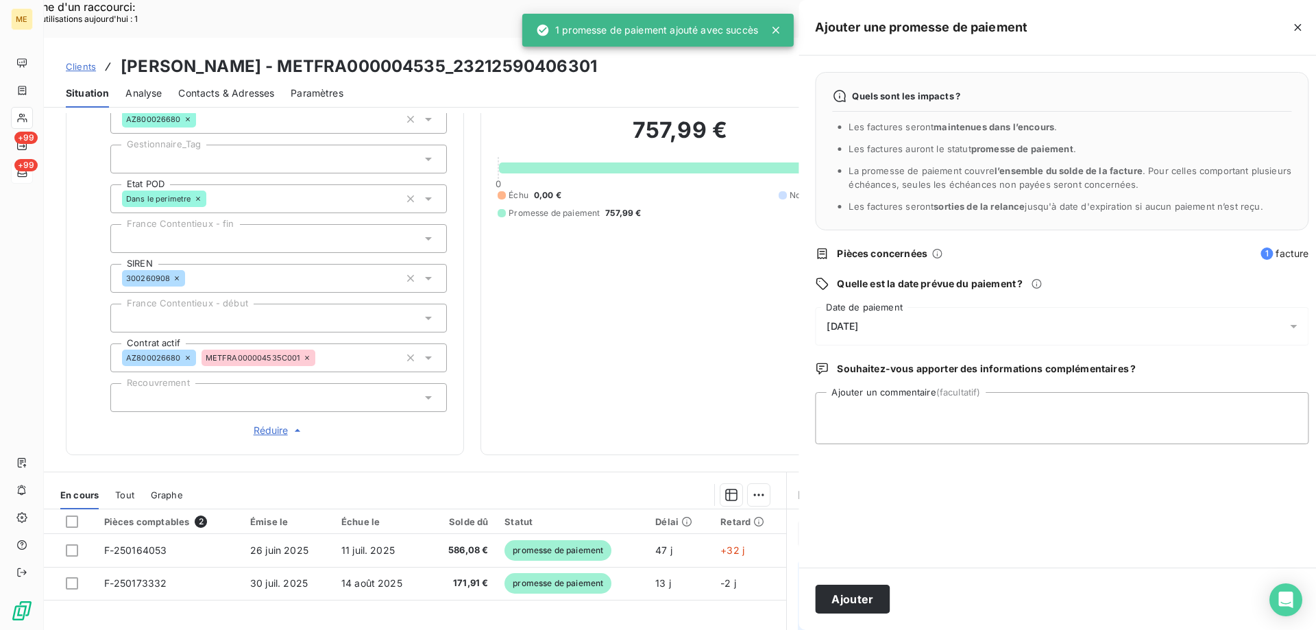
scroll to position [0, 0]
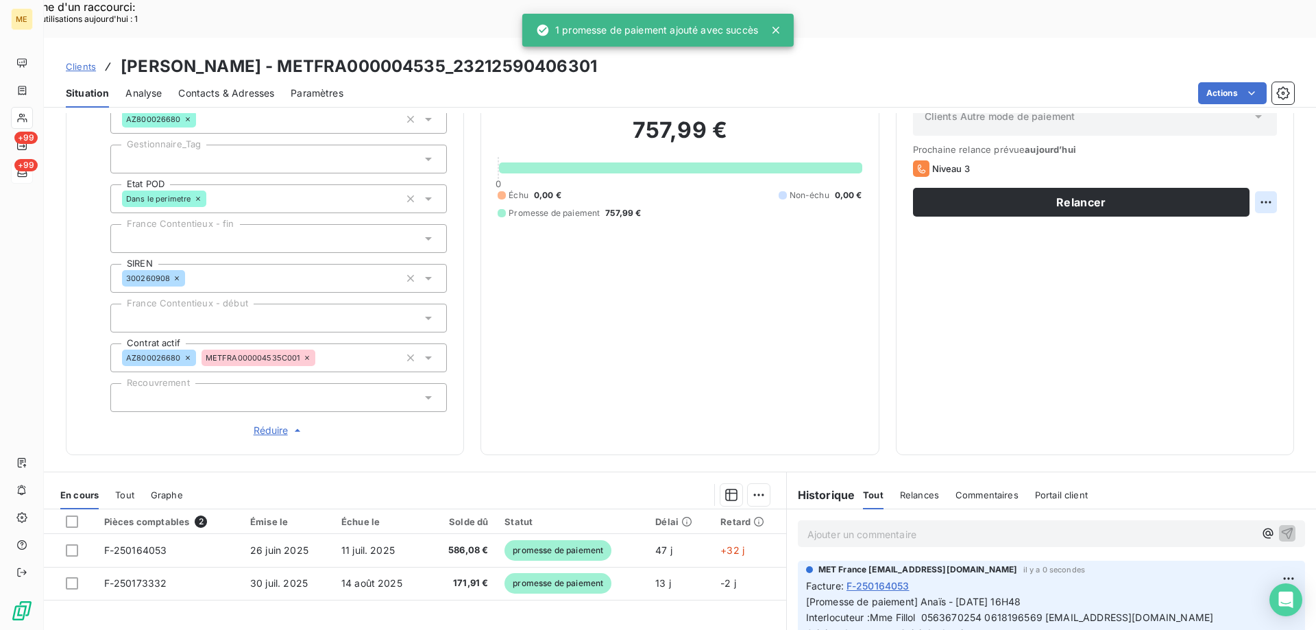
click at [1251, 195] on div "Replanifier cette action" at bounding box center [1199, 195] width 123 height 22
select select "7"
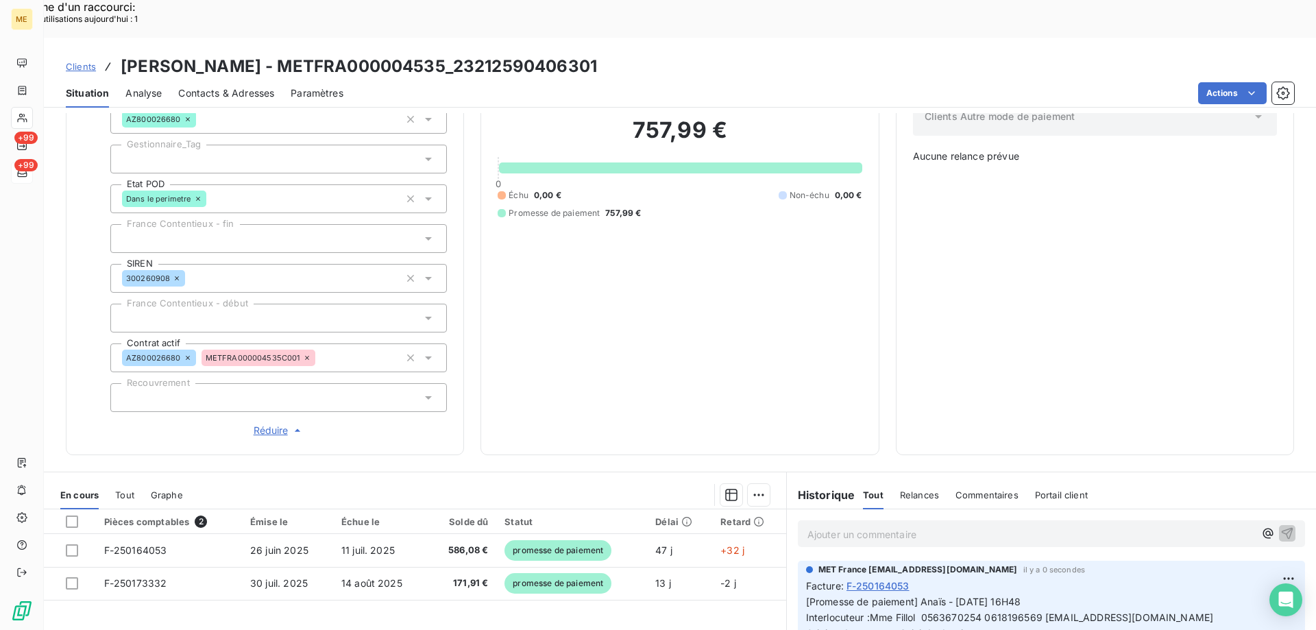
click at [1062, 277] on div "Relance Plan de relance Clients Autre mode de paiement Aucune relance prévue" at bounding box center [1095, 255] width 364 height 365
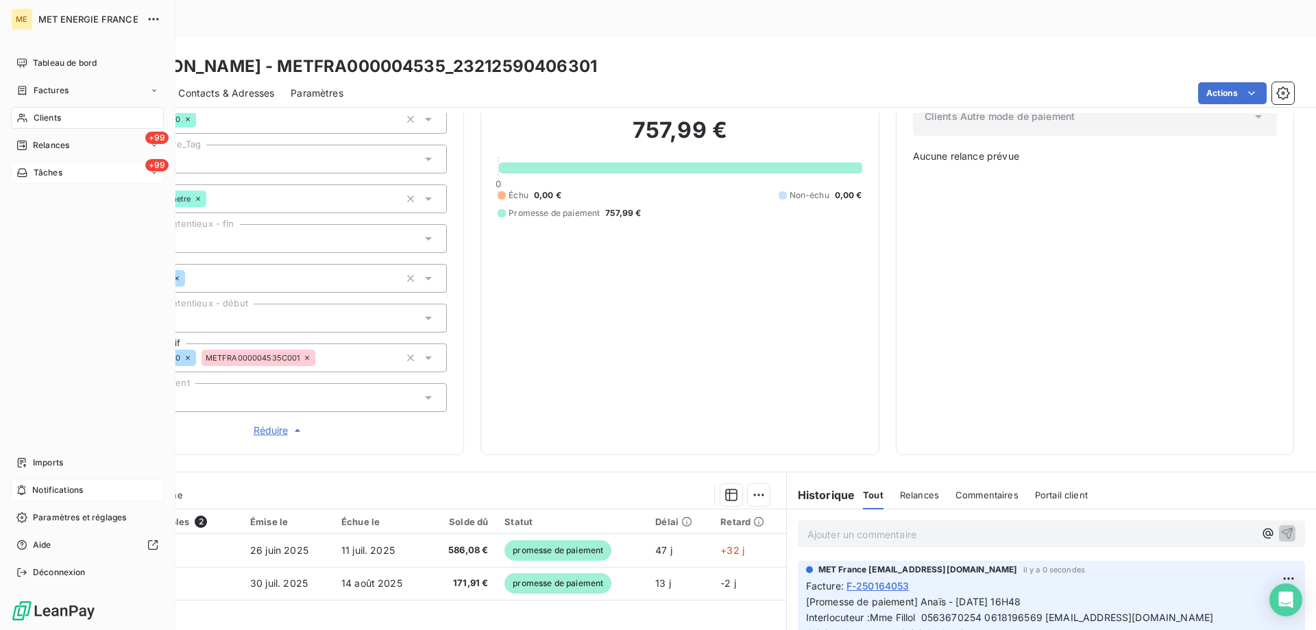
click at [41, 485] on span "Notifications" at bounding box center [57, 490] width 51 height 12
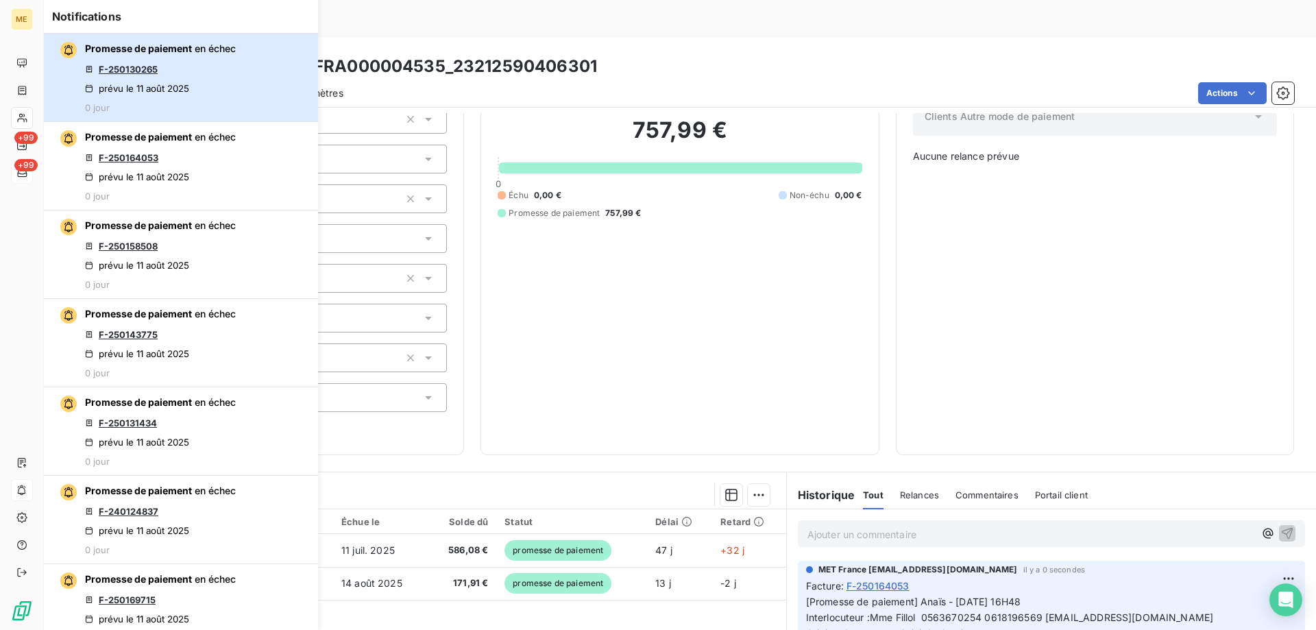
click at [165, 80] on div "Promesse de paiement en échec F-250130265 prévu le 11 août 2025 0 jour" at bounding box center [160, 77] width 151 height 71
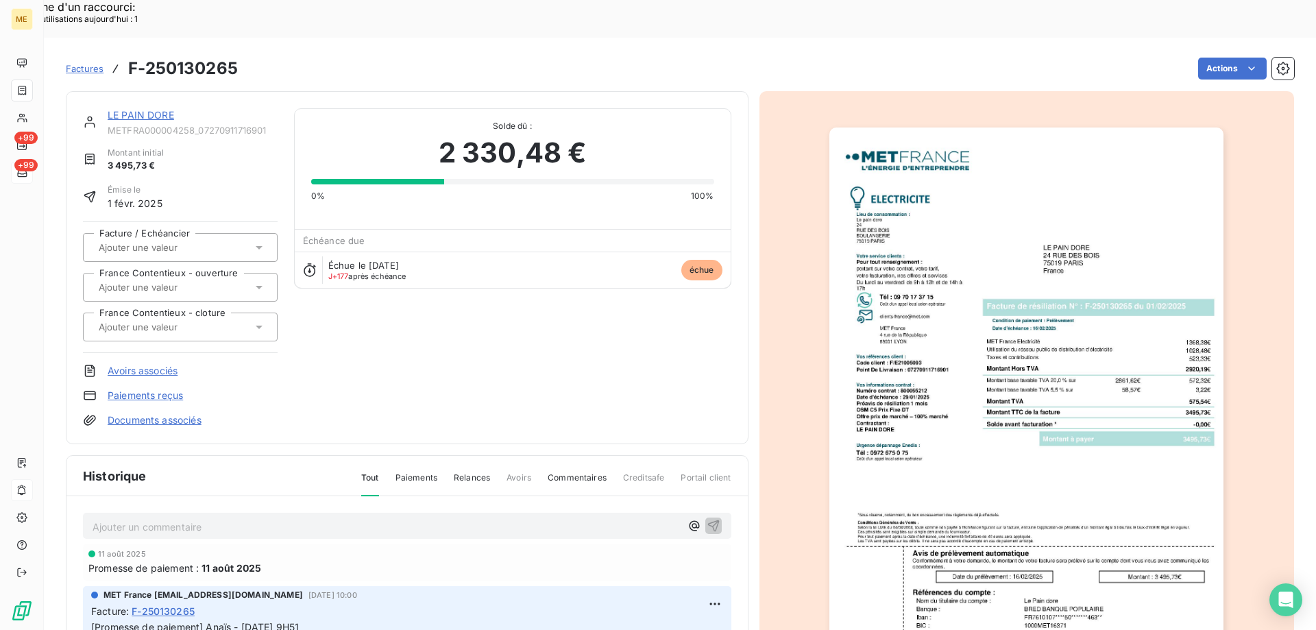
click at [137, 109] on link "LE PAIN DORE" at bounding box center [141, 115] width 66 height 12
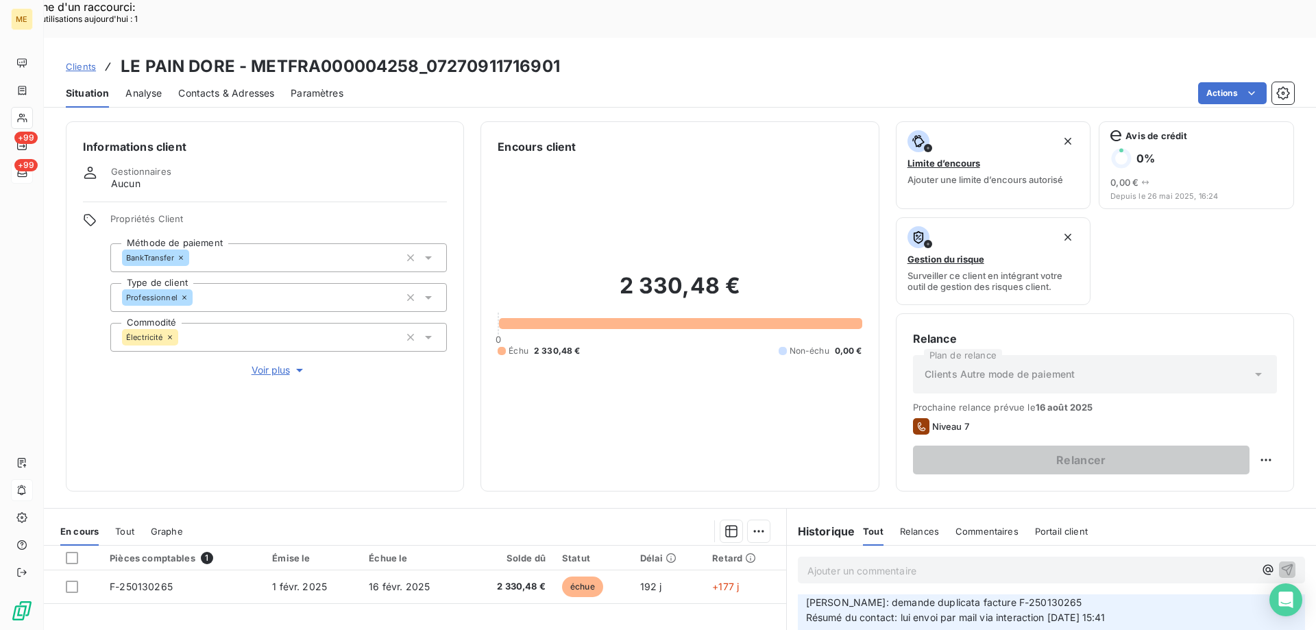
click at [274, 363] on span "Voir plus" at bounding box center [279, 370] width 55 height 14
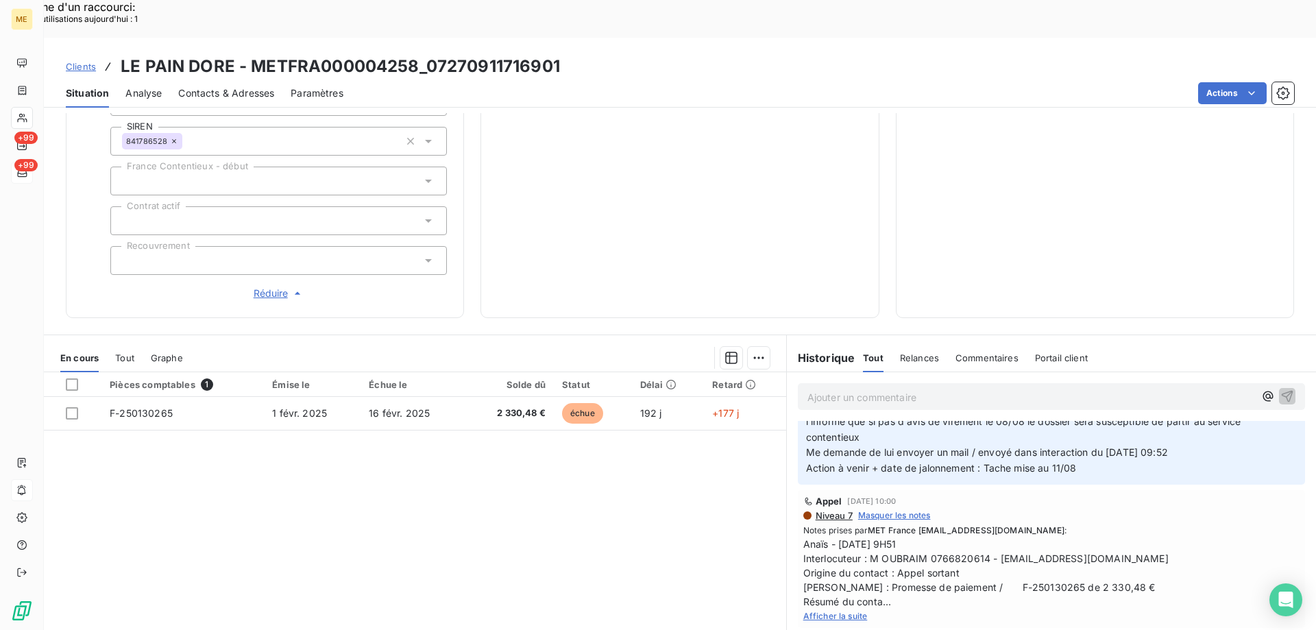
scroll to position [206, 0]
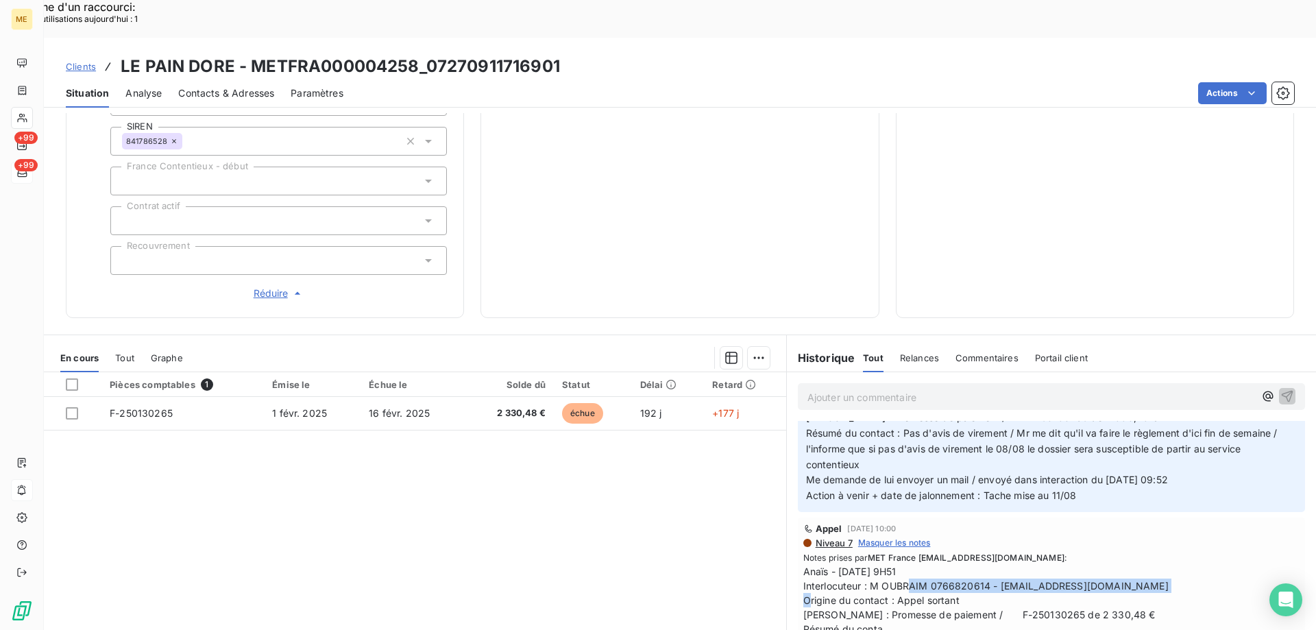
drag, startPoint x: 864, startPoint y: 539, endPoint x: 1156, endPoint y: 541, distance: 291.3
click at [1154, 564] on span "Anaïs - 06/08/2025 - 9H51 Interlocuteur : M OUBRAIM 0766820614 - mousstlm93100@…" at bounding box center [1051, 600] width 496 height 72
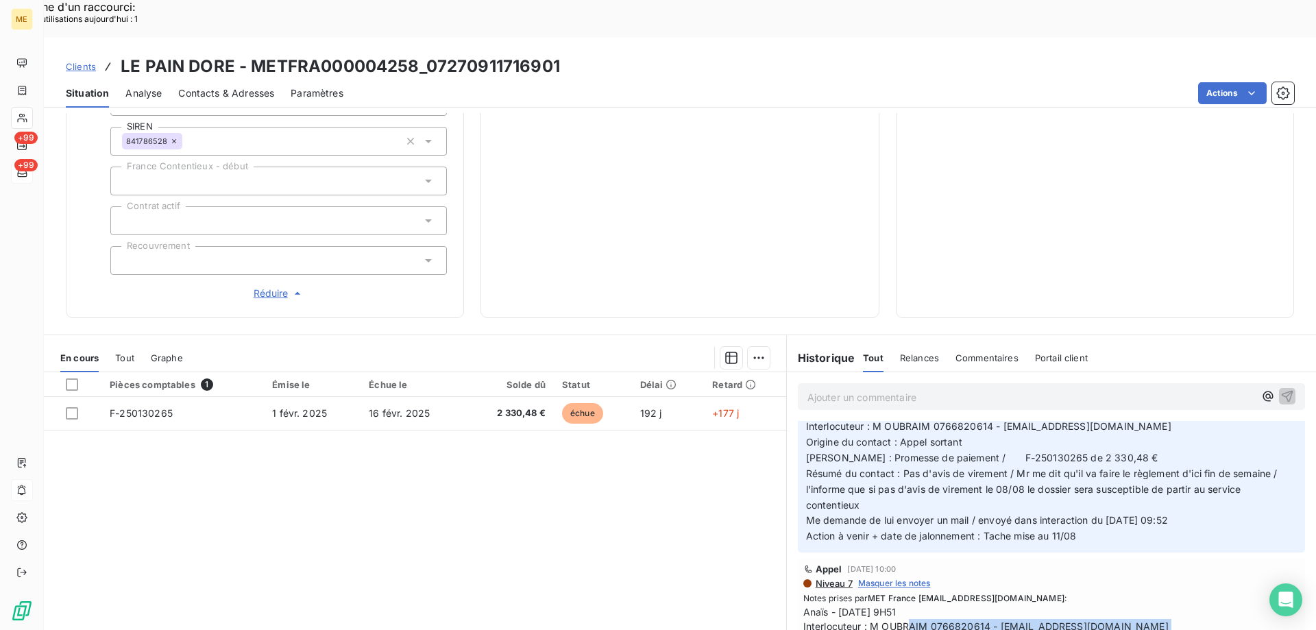
scroll to position [137, 0]
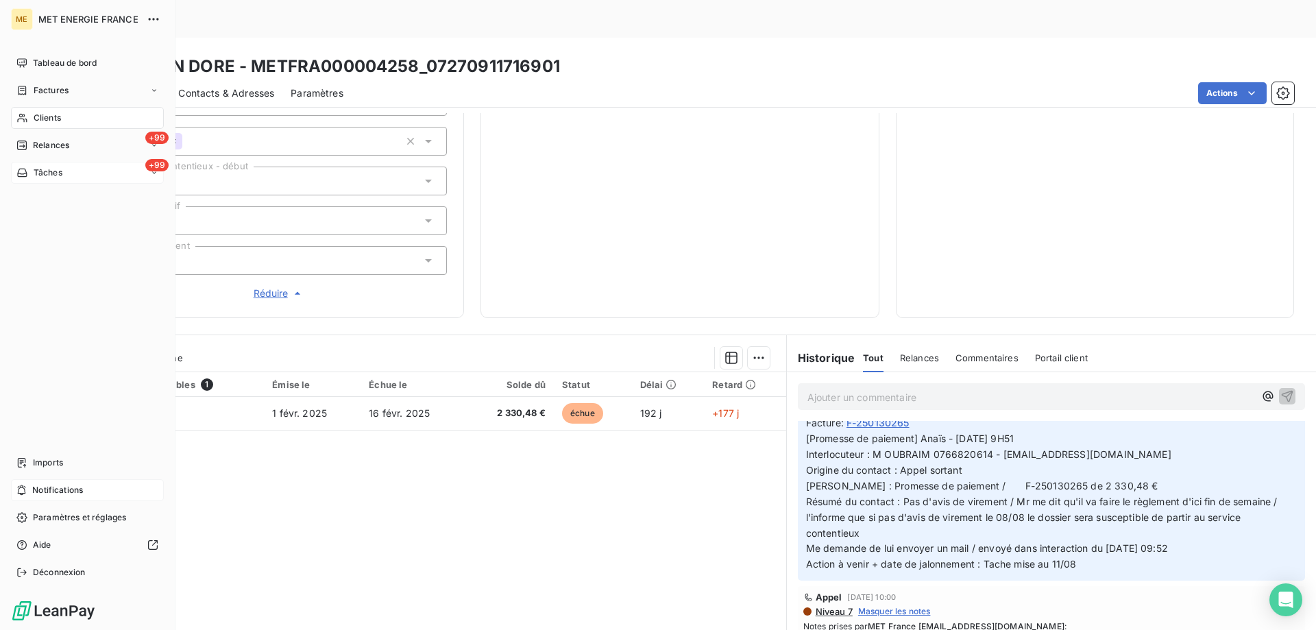
click at [44, 487] on span "Notifications" at bounding box center [57, 490] width 51 height 12
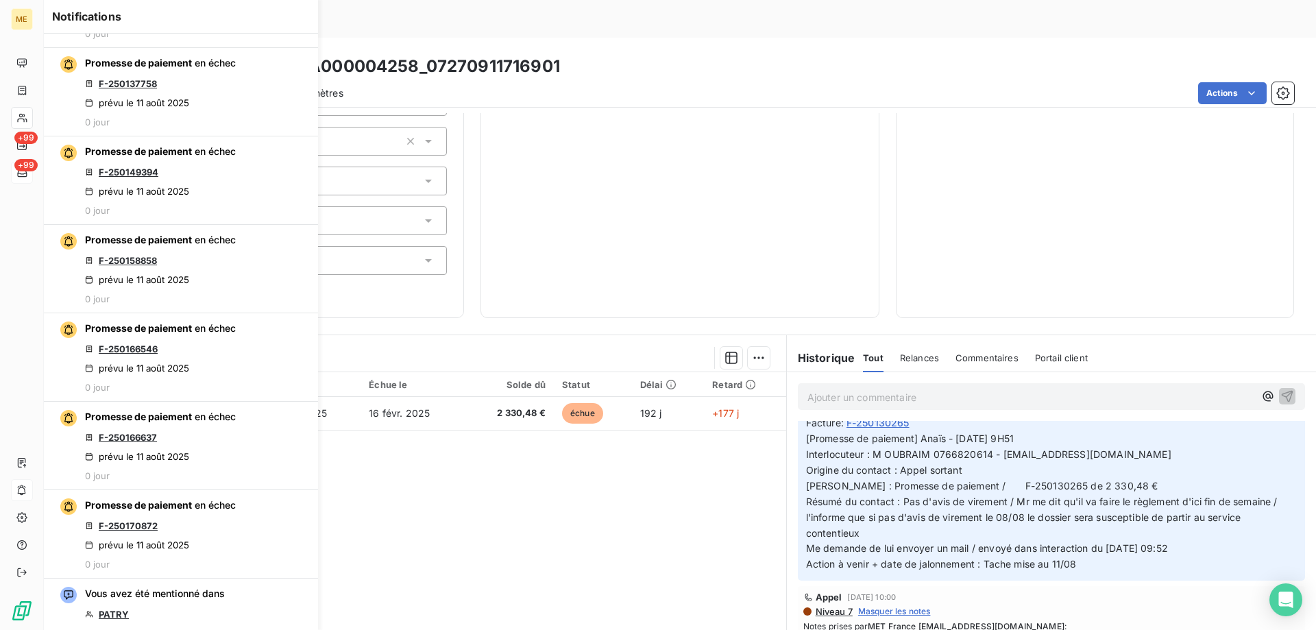
scroll to position [617, 0]
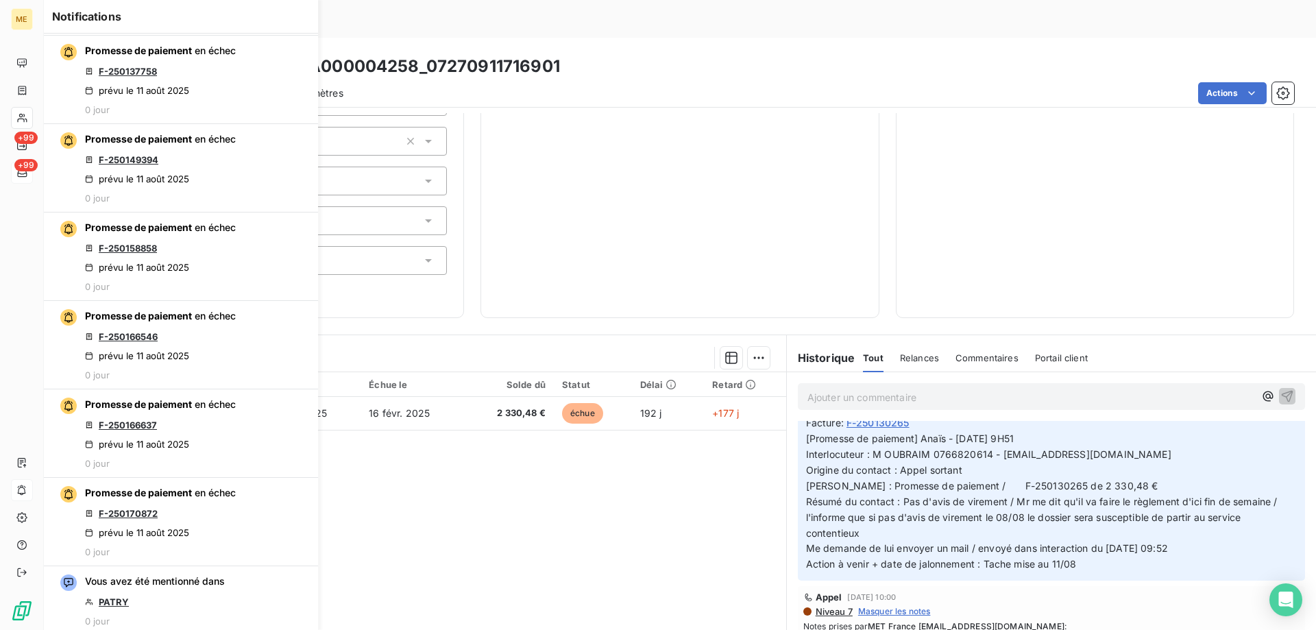
click at [598, 485] on div "Pièces comptables 1 Émise le Échue le Solde dû Statut Délai Retard F-250130265 …" at bounding box center [415, 504] width 742 height 264
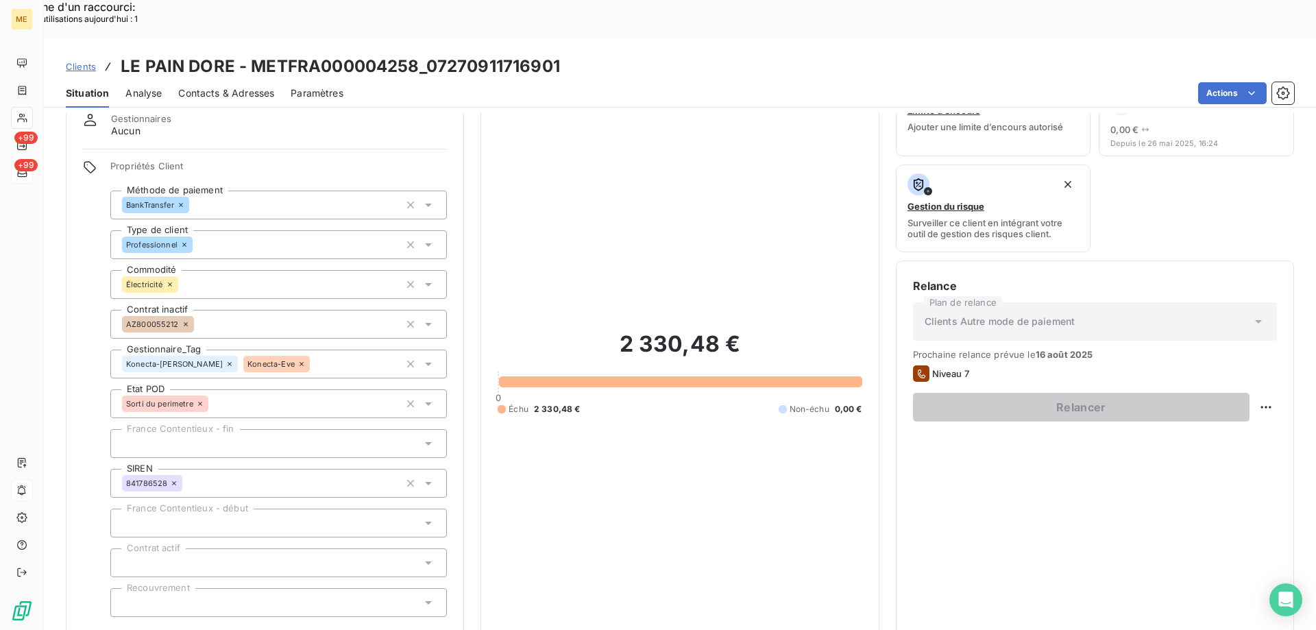
scroll to position [52, 0]
drag, startPoint x: 407, startPoint y: 316, endPoint x: 407, endPoint y: 280, distance: 35.6
click at [407, 358] on icon "button" at bounding box center [411, 365] width 14 height 14
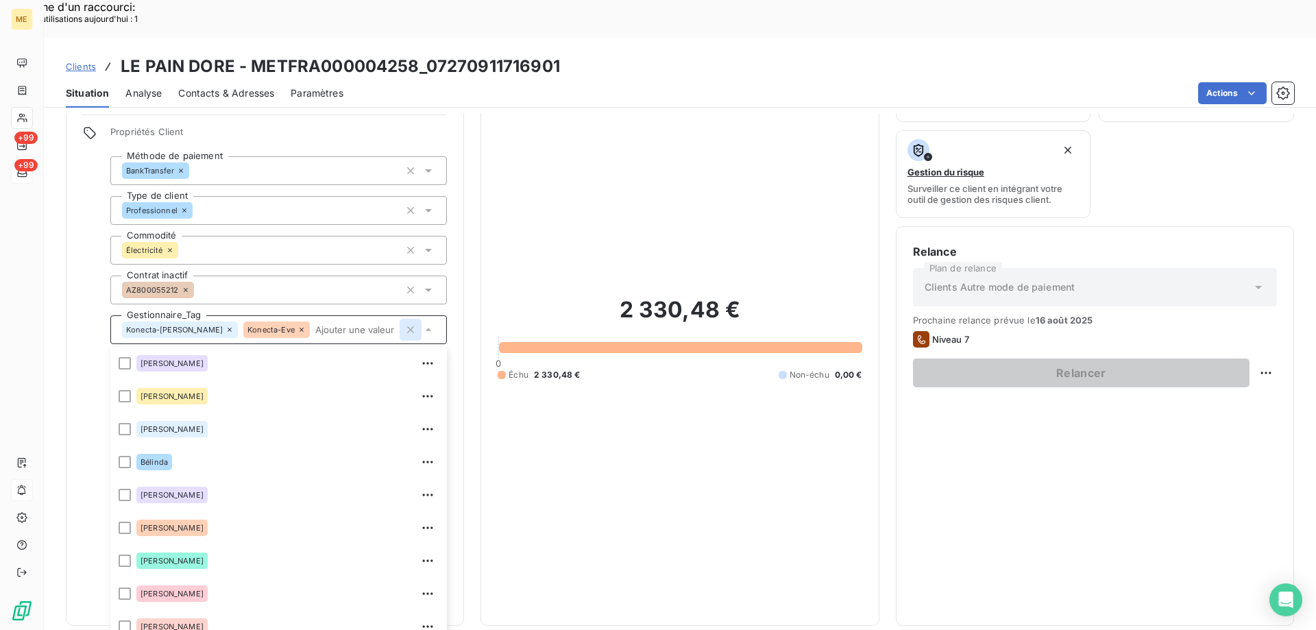
scroll to position [230, 0]
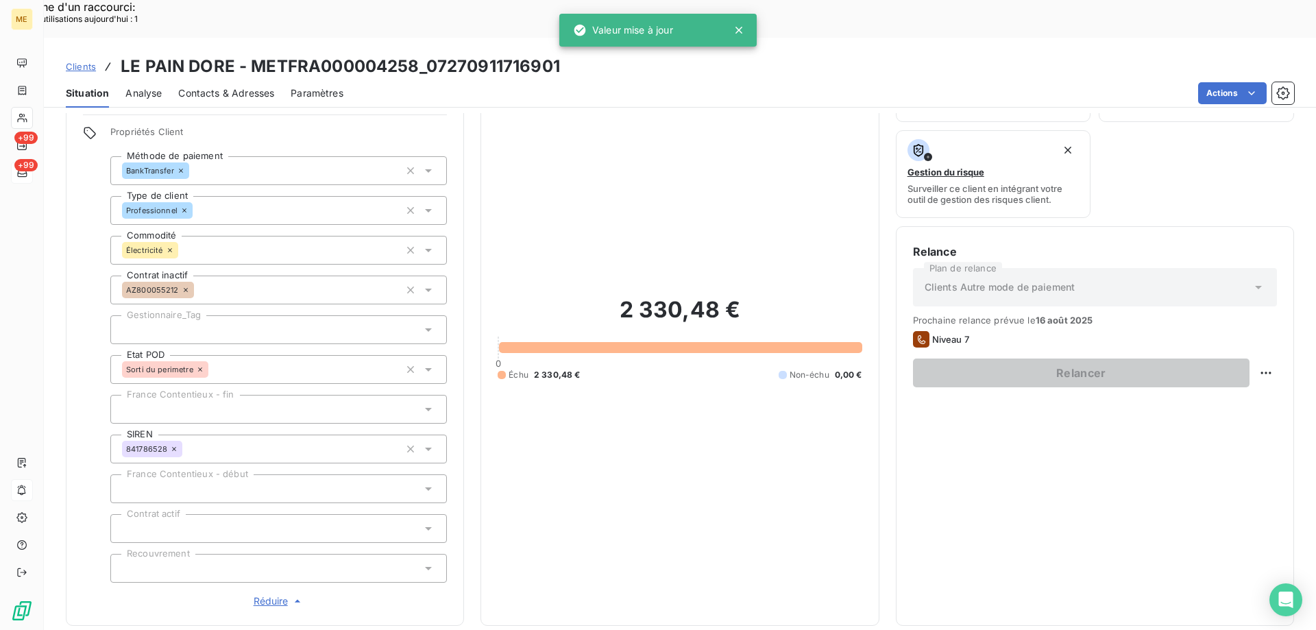
click at [1220, 445] on div "Relance Plan de relance Clients Autre mode de paiement Prochaine relance prévue…" at bounding box center [1095, 425] width 364 height 365
click at [266, 315] on div at bounding box center [278, 329] width 337 height 29
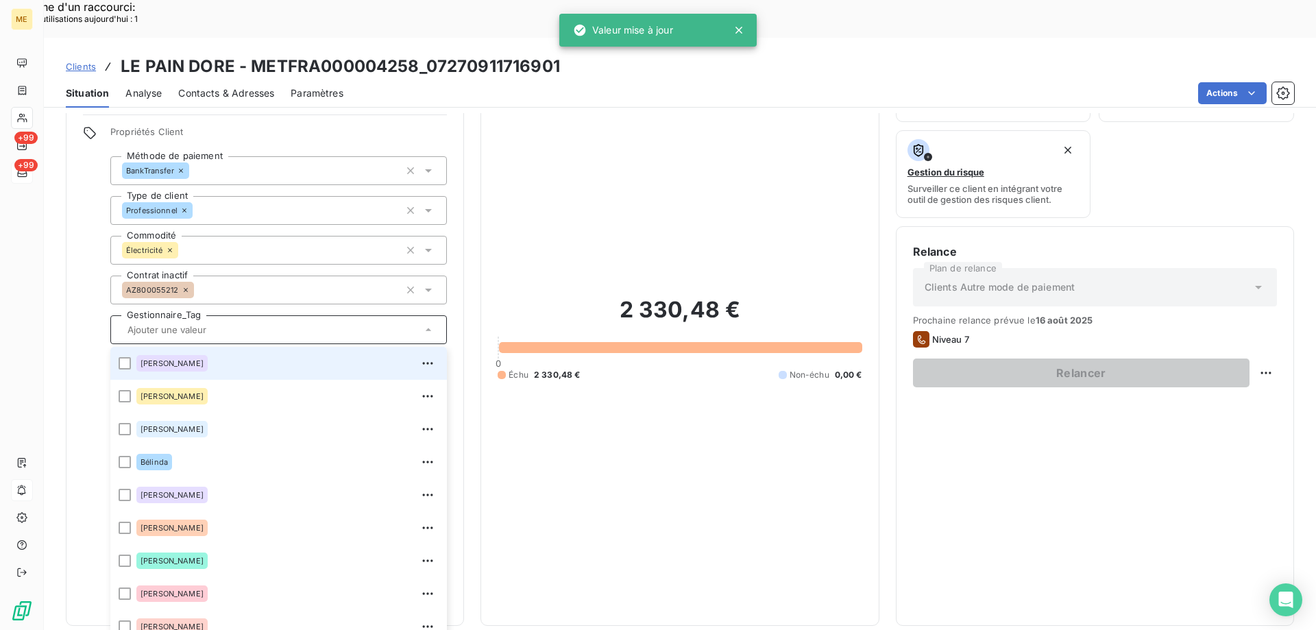
scroll to position [88, 0]
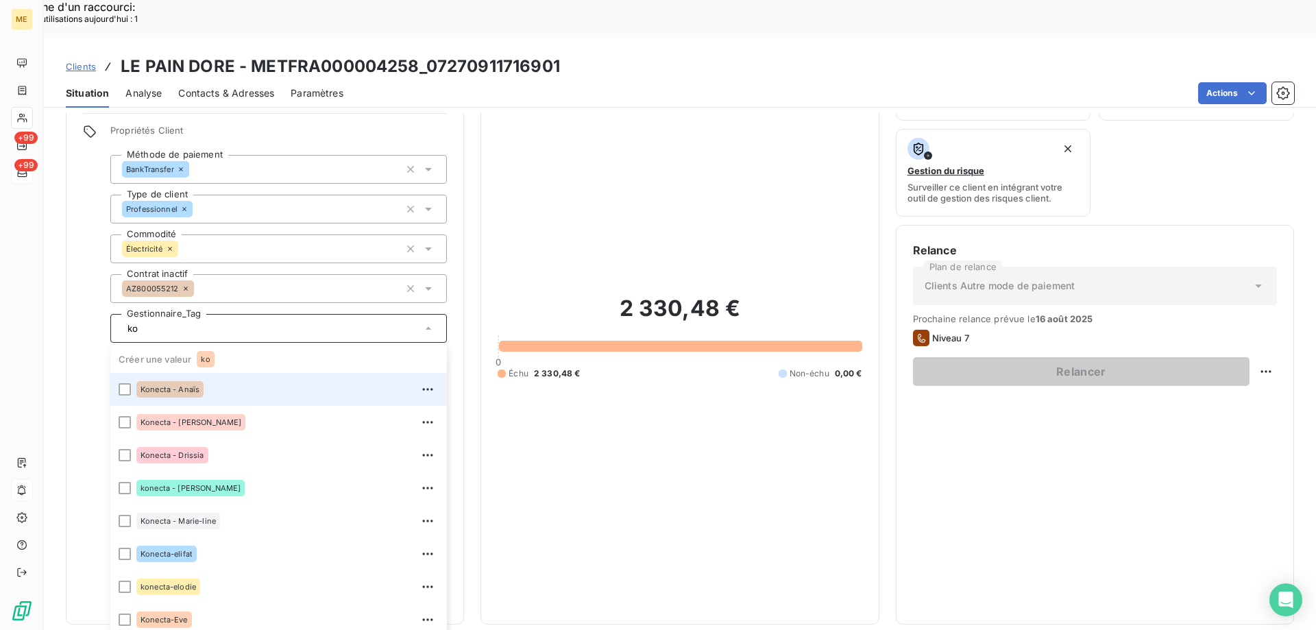
click at [192, 385] on span "Konecta - Anaïs" at bounding box center [170, 389] width 59 height 8
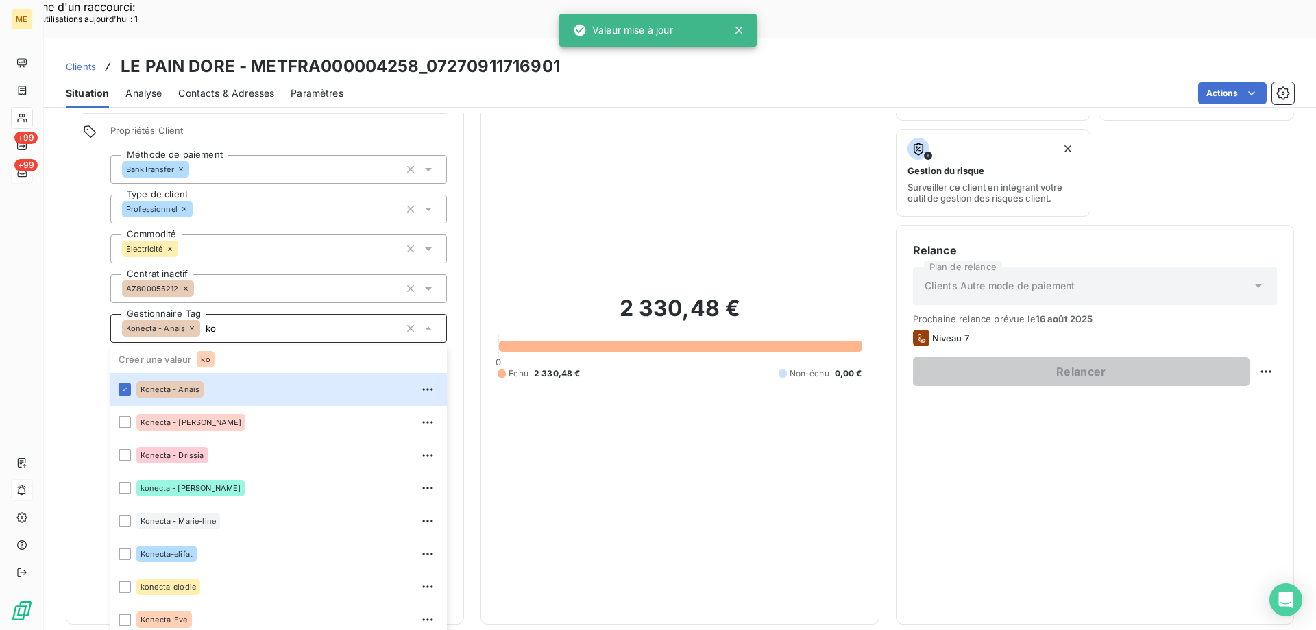
click at [267, 314] on div "Konecta - Anaïs ko" at bounding box center [278, 328] width 337 height 29
type input "ko"
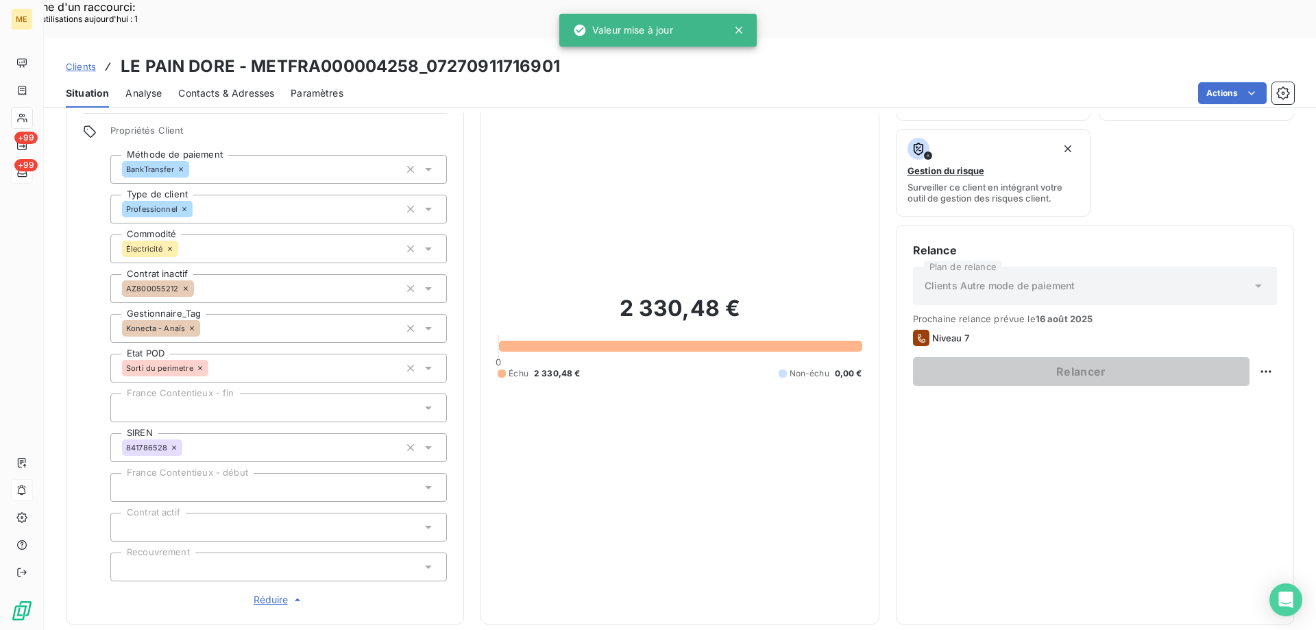
click at [725, 398] on div "2 330,48 € 0 Échu 2 330,48 € Non-échu 0,00 €" at bounding box center [680, 336] width 364 height 541
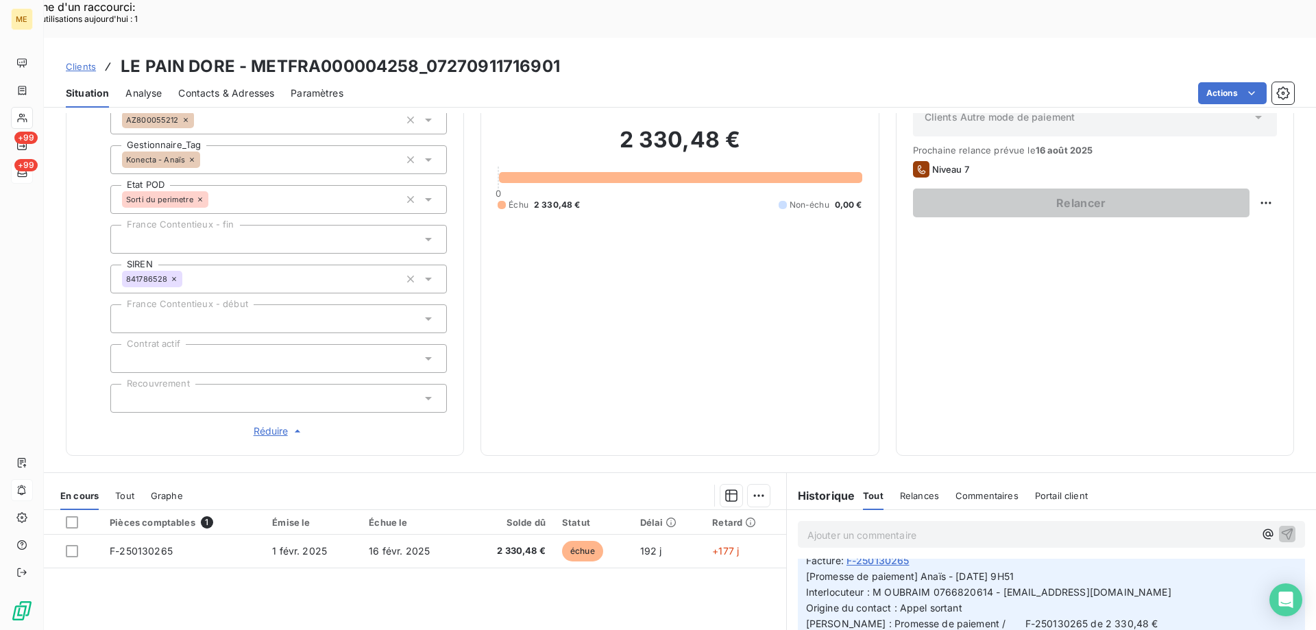
scroll to position [395, 0]
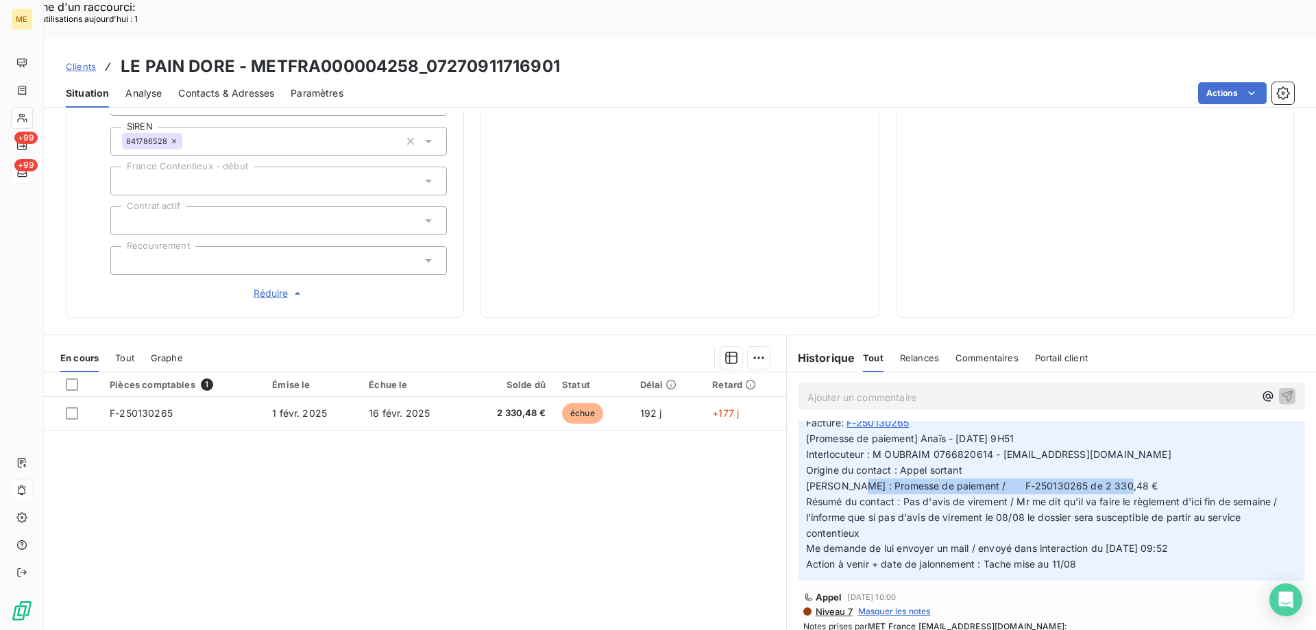
drag, startPoint x: 837, startPoint y: 439, endPoint x: 1143, endPoint y: 435, distance: 306.4
click at [1143, 435] on p "[Promesse de paiement] Anaïs - 06/08/2025 - 9H51 Interlocuteur : M OUBRAIM 0766…" at bounding box center [1051, 501] width 491 height 141
drag, startPoint x: 577, startPoint y: 29, endPoint x: 430, endPoint y: 34, distance: 146.7
click at [430, 54] on div "Clients LE PAIN DORE - METFRA000004258_07270911716901" at bounding box center [680, 66] width 1272 height 25
click at [433, 54] on h3 "LE PAIN DORE - METFRA000004258_07270911716901" at bounding box center [340, 66] width 439 height 25
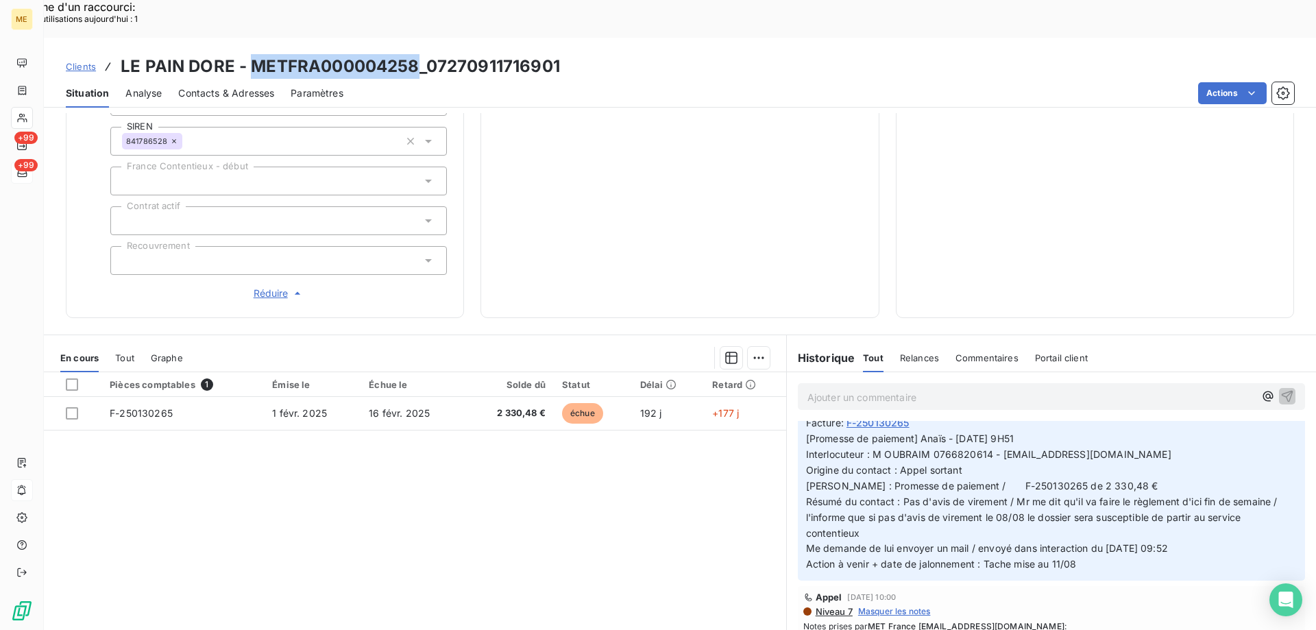
drag, startPoint x: 417, startPoint y: 19, endPoint x: 255, endPoint y: 29, distance: 162.8
click at [255, 54] on h3 "LE PAIN DORE - METFRA000004258_07270911716901" at bounding box center [340, 66] width 439 height 25
click at [578, 79] on div "Situation Analyse Contacts & Adresses Paramètres Actions" at bounding box center [680, 93] width 1272 height 29
drag, startPoint x: 567, startPoint y: 23, endPoint x: 428, endPoint y: 36, distance: 139.8
click at [428, 54] on div "Clients LE PAIN DORE - METFRA000004258_07270911716901" at bounding box center [680, 66] width 1272 height 25
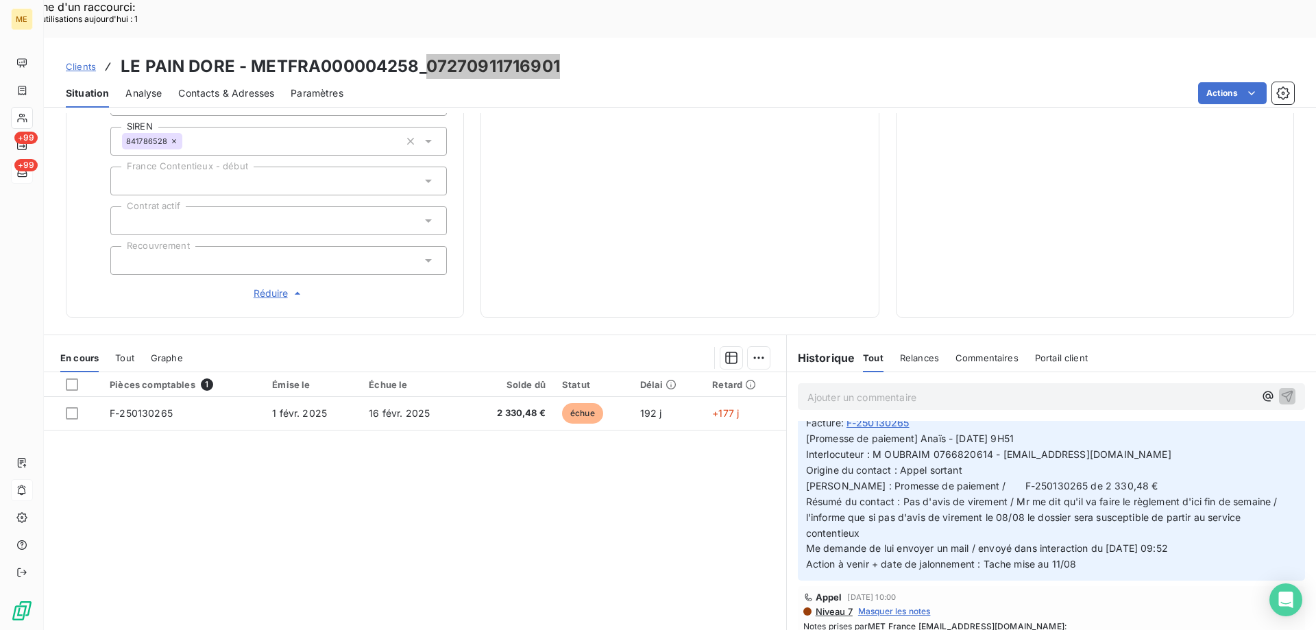
scroll to position [274, 0]
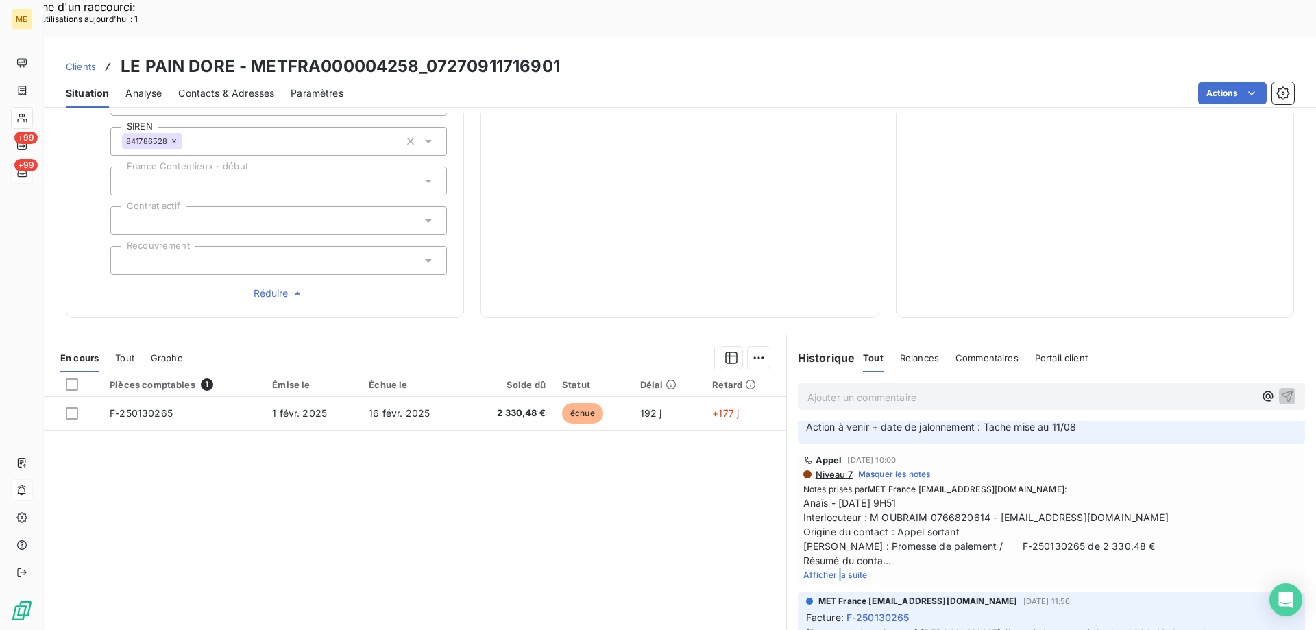
click at [834, 570] on span "Afficher la suite" at bounding box center [835, 575] width 64 height 10
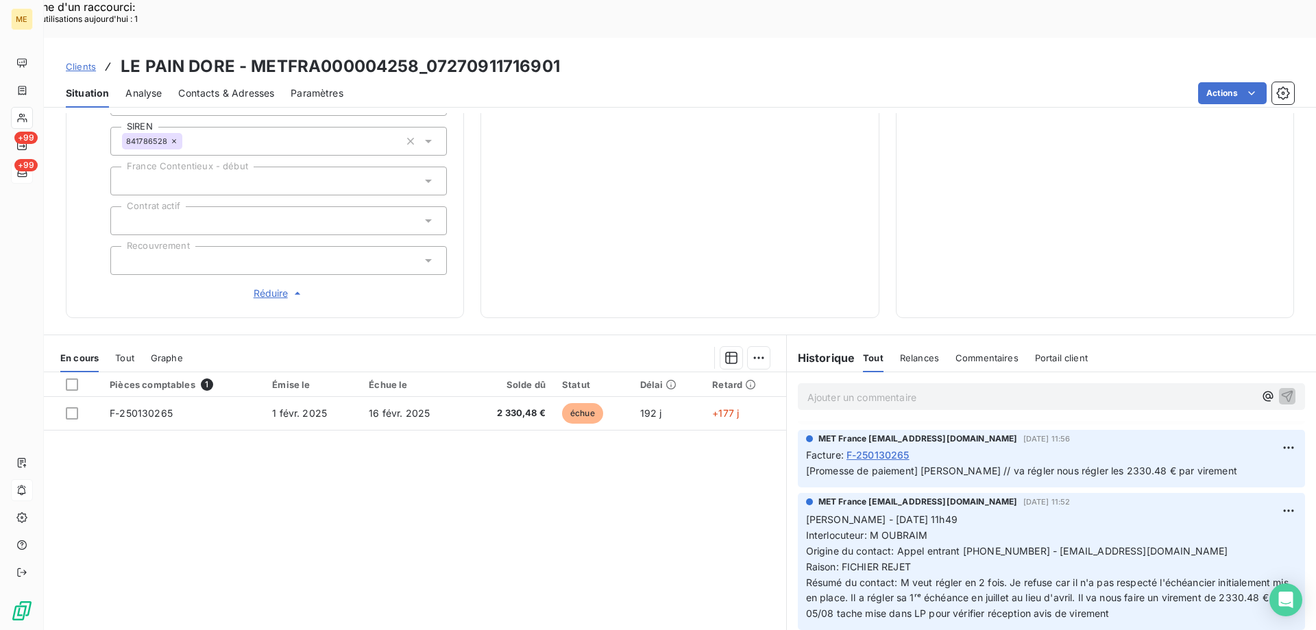
scroll to position [0, 0]
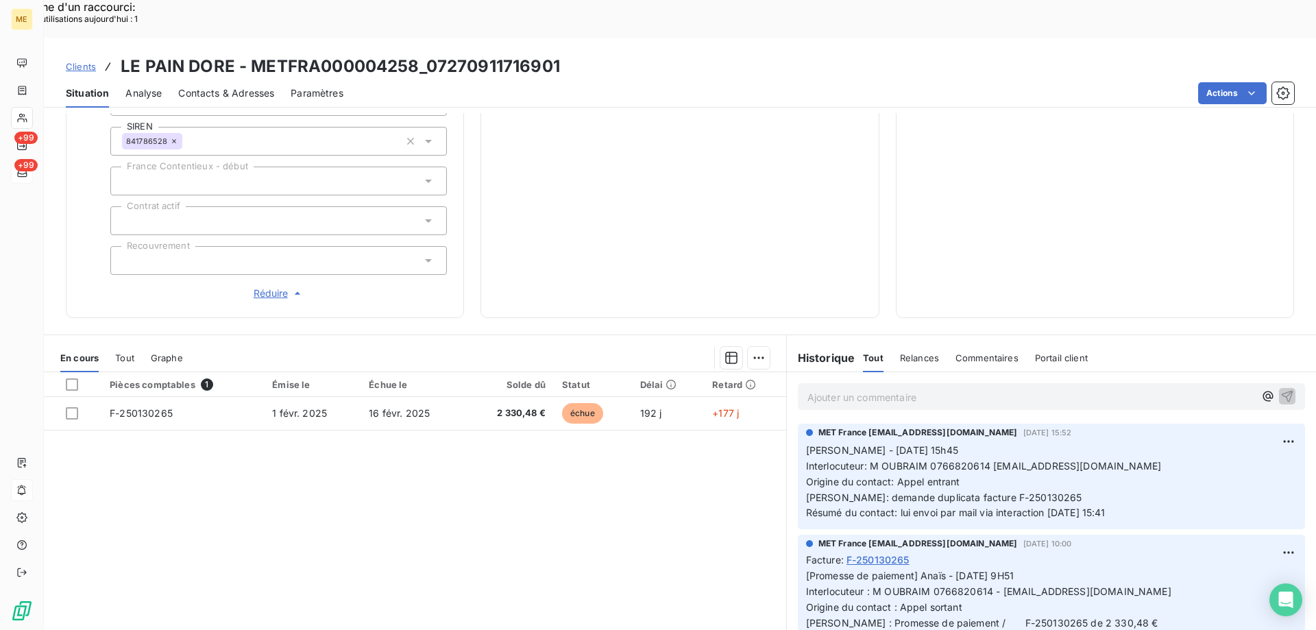
click at [906, 389] on p "Ajouter un commentaire ﻿" at bounding box center [1030, 397] width 447 height 17
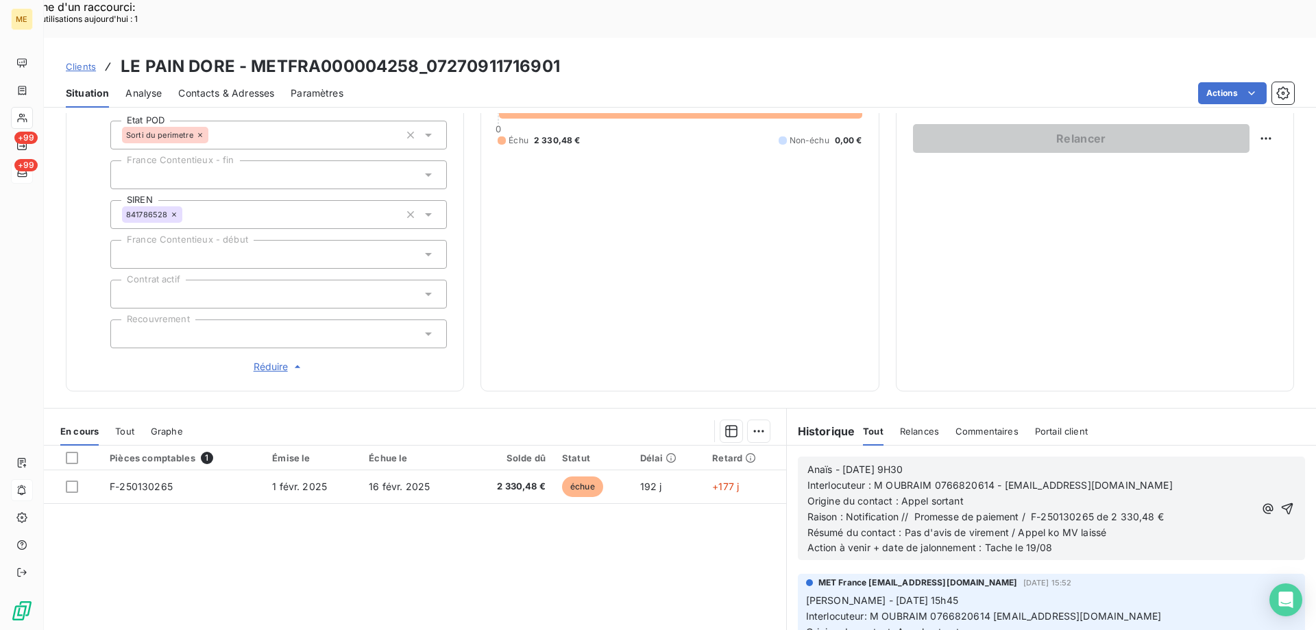
scroll to position [395, 0]
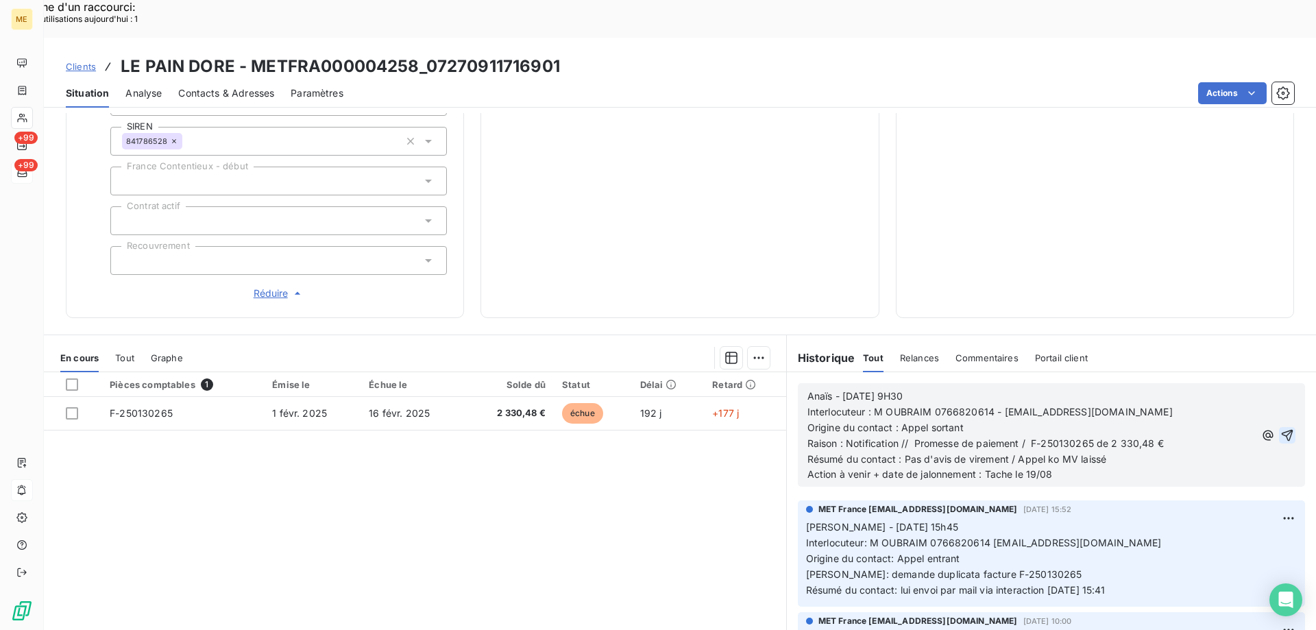
click at [1280, 428] on icon "button" at bounding box center [1287, 435] width 14 height 14
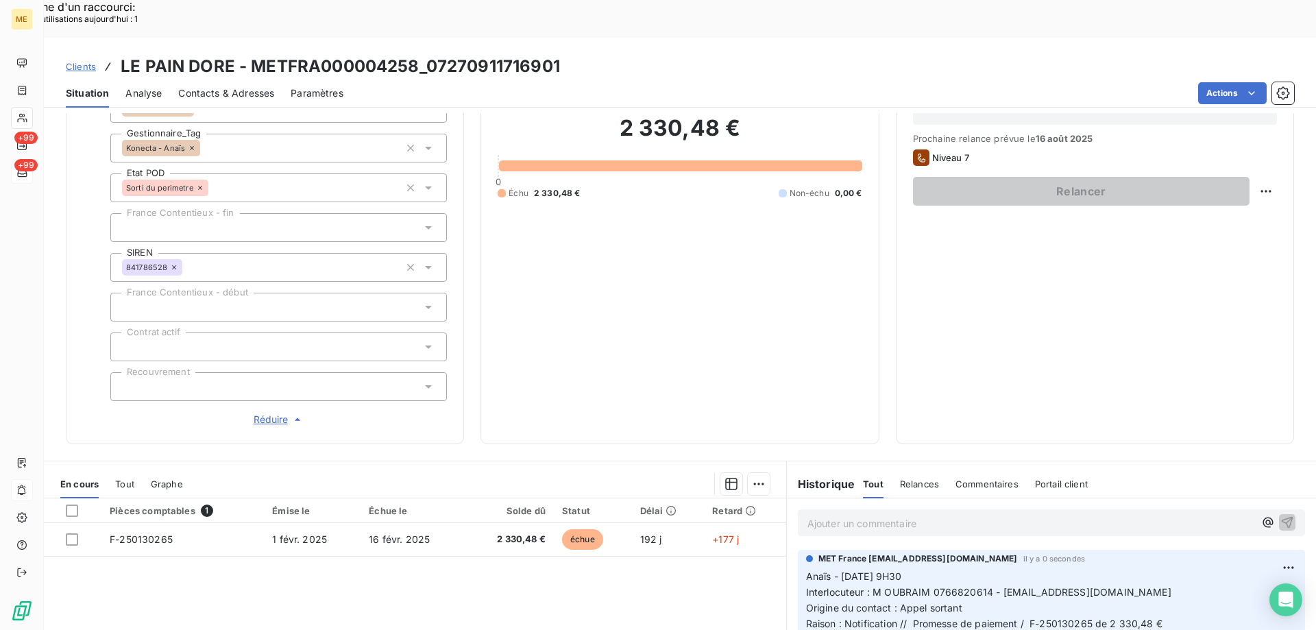
scroll to position [121, 0]
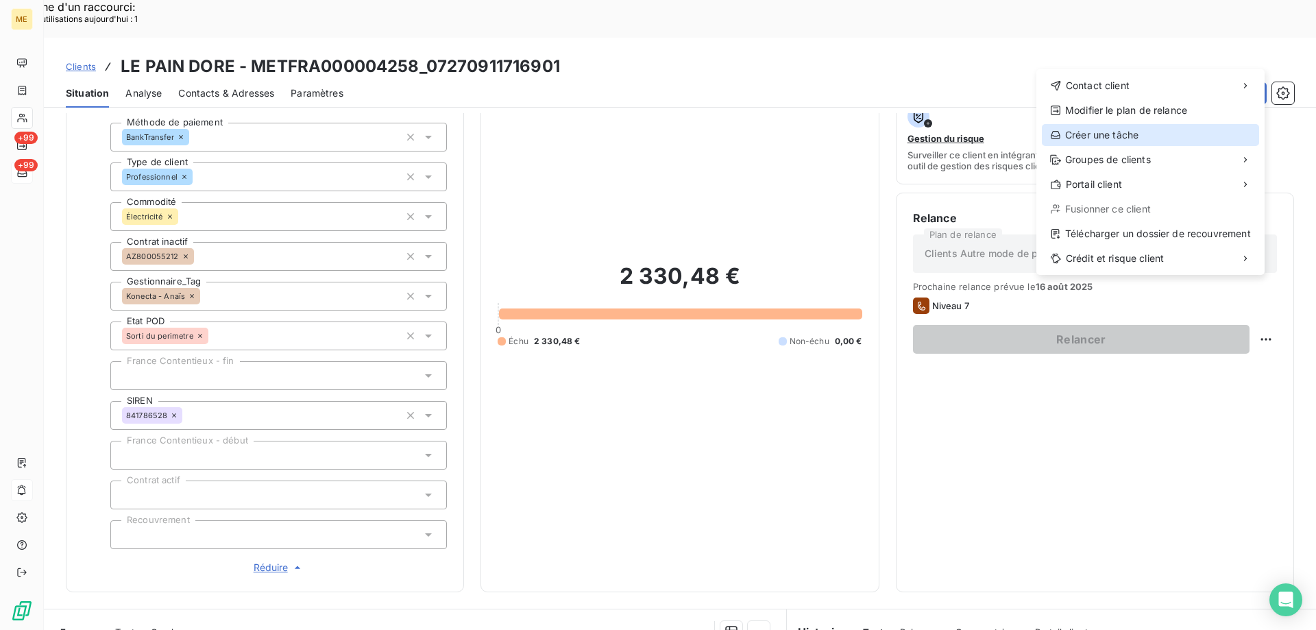
click at [1117, 136] on div "Créer une tâche" at bounding box center [1150, 135] width 217 height 22
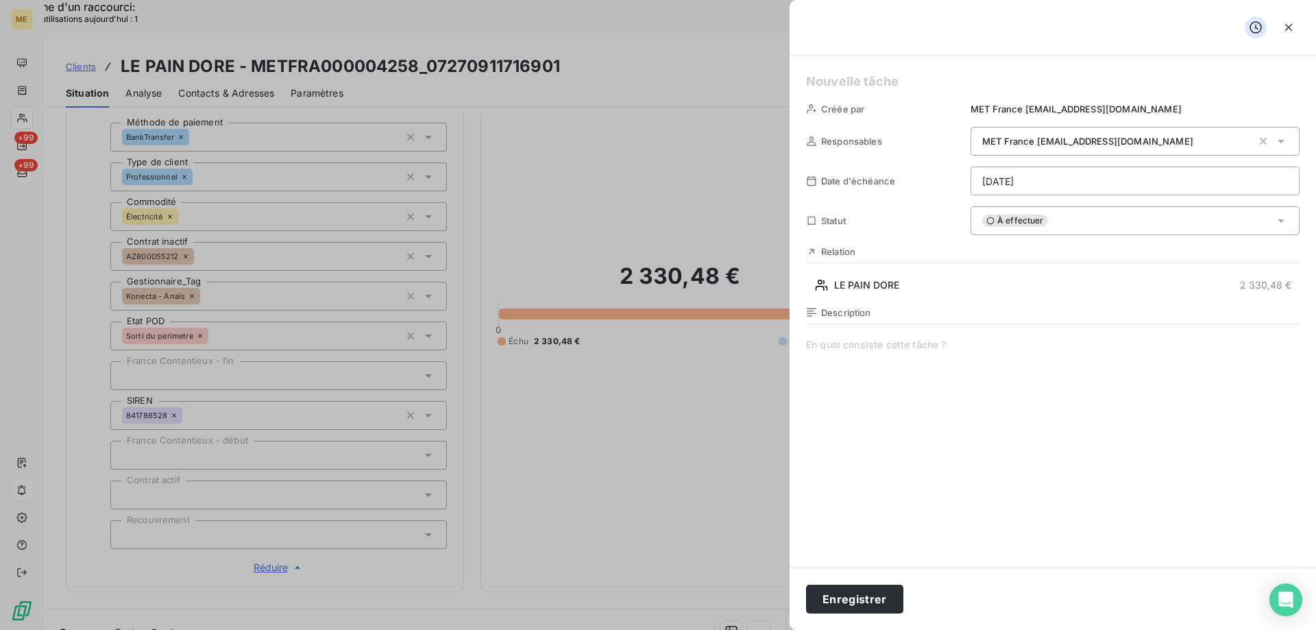
click at [867, 75] on h5 at bounding box center [1053, 81] width 494 height 19
click at [932, 354] on span at bounding box center [1053, 469] width 494 height 263
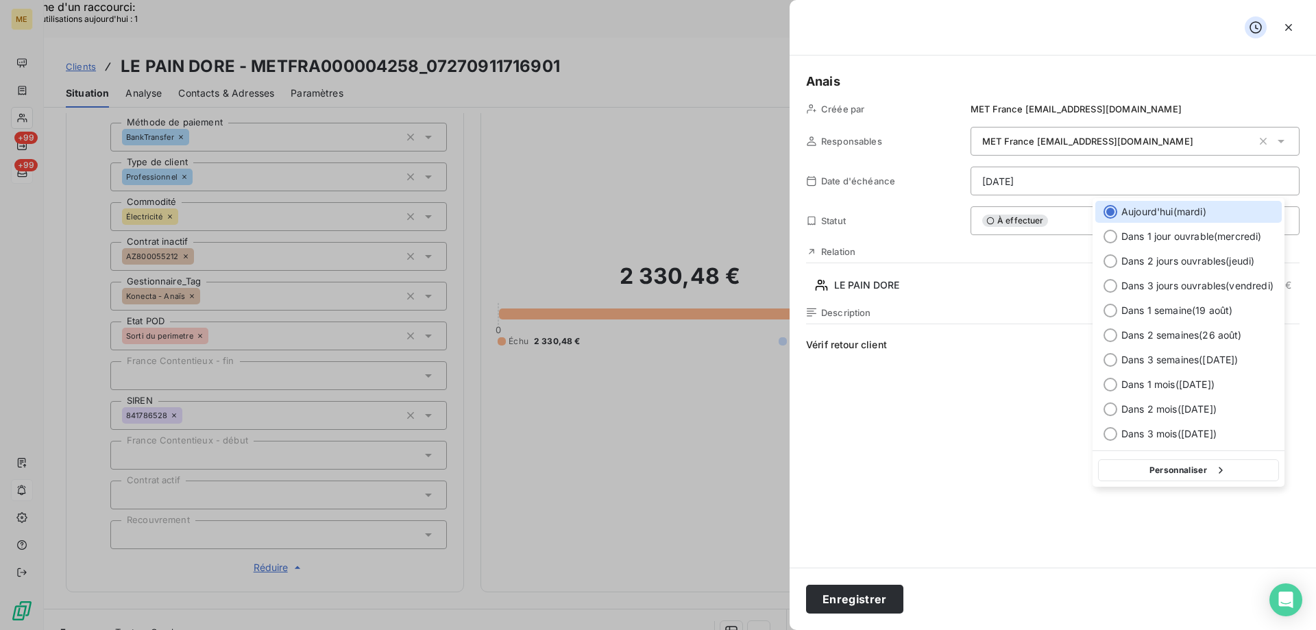
click at [1140, 472] on button "Personnaliser" at bounding box center [1188, 470] width 181 height 22
select select "7"
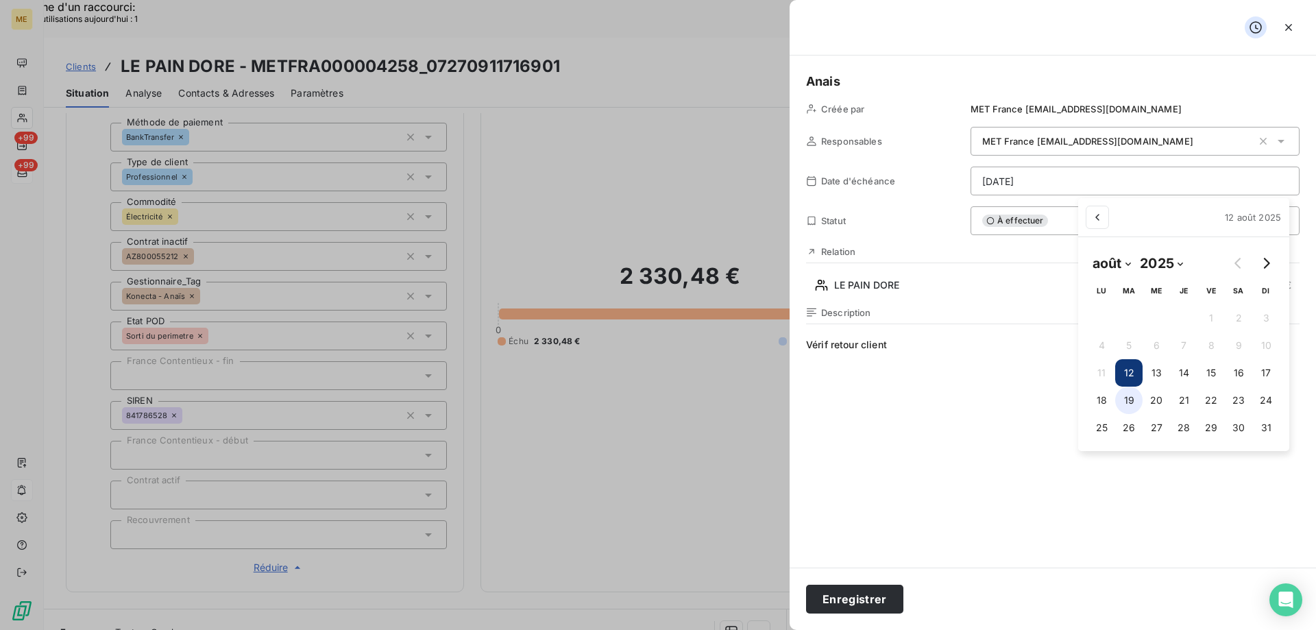
click at [1127, 399] on button "19" at bounding box center [1128, 400] width 27 height 27
type input "19/08/2025"
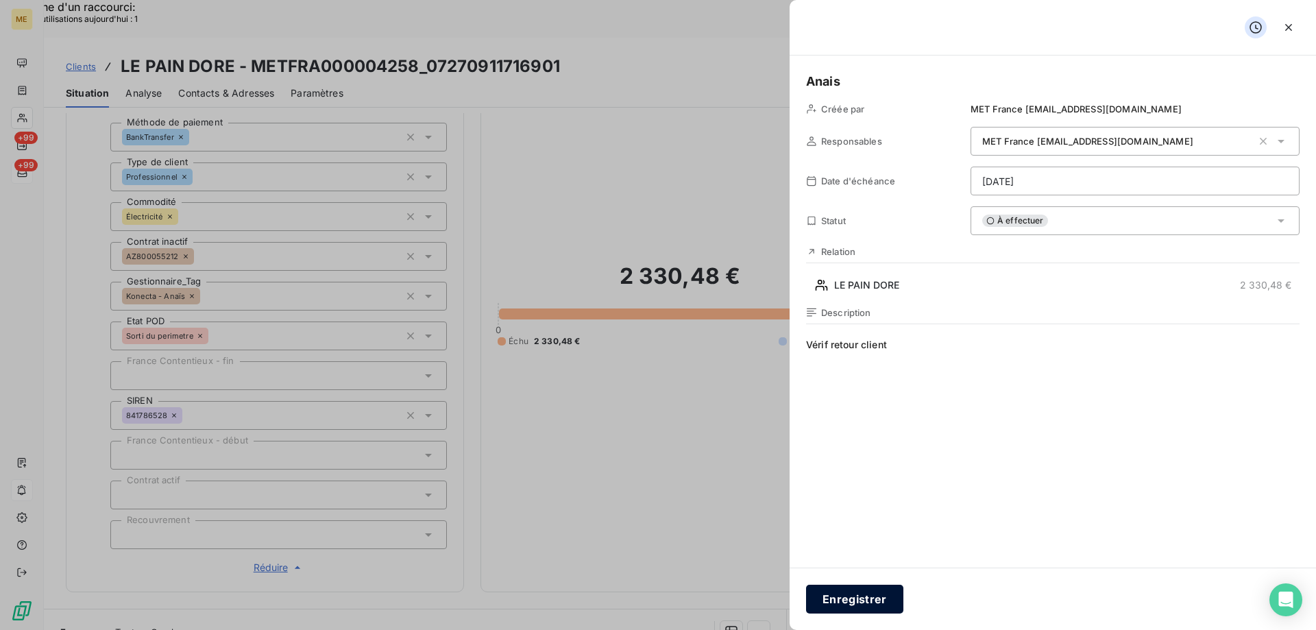
click at [846, 598] on button "Enregistrer" at bounding box center [854, 599] width 97 height 29
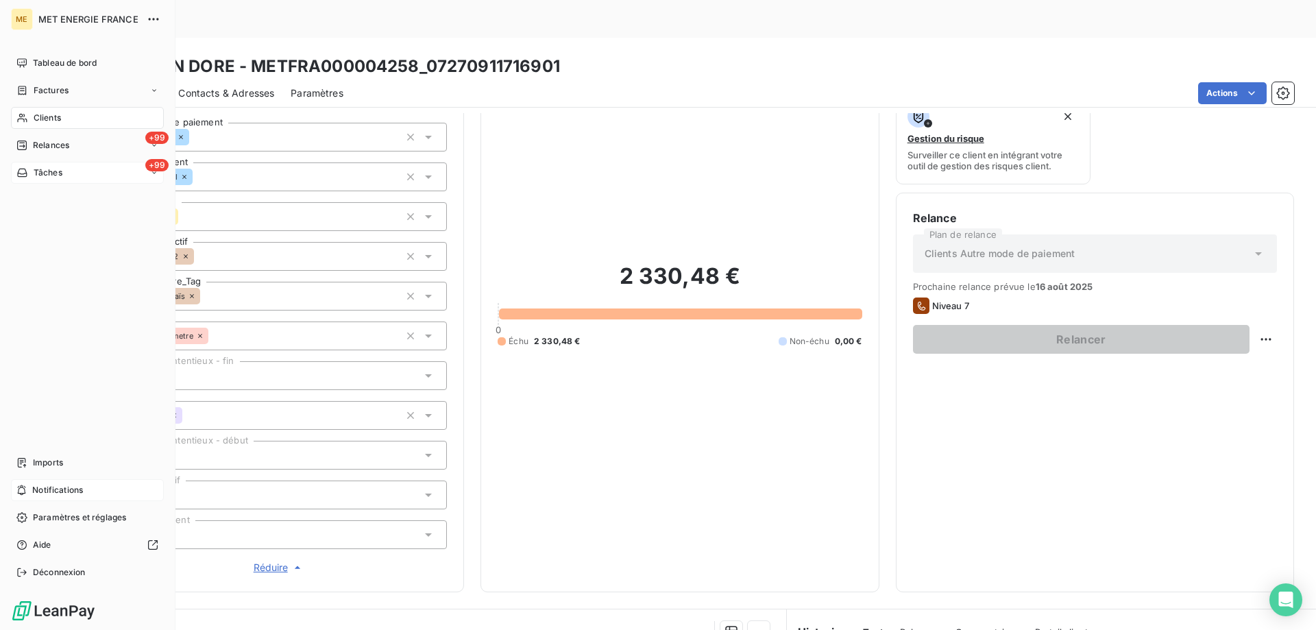
click at [42, 485] on span "Notifications" at bounding box center [57, 490] width 51 height 12
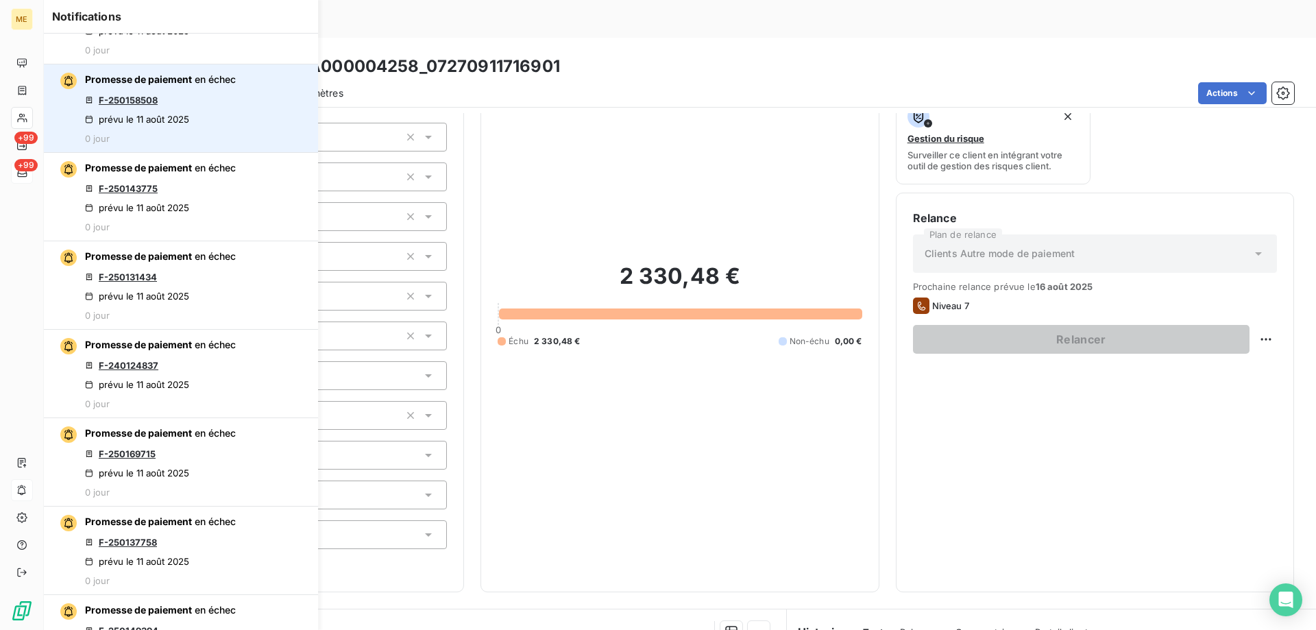
scroll to position [0, 0]
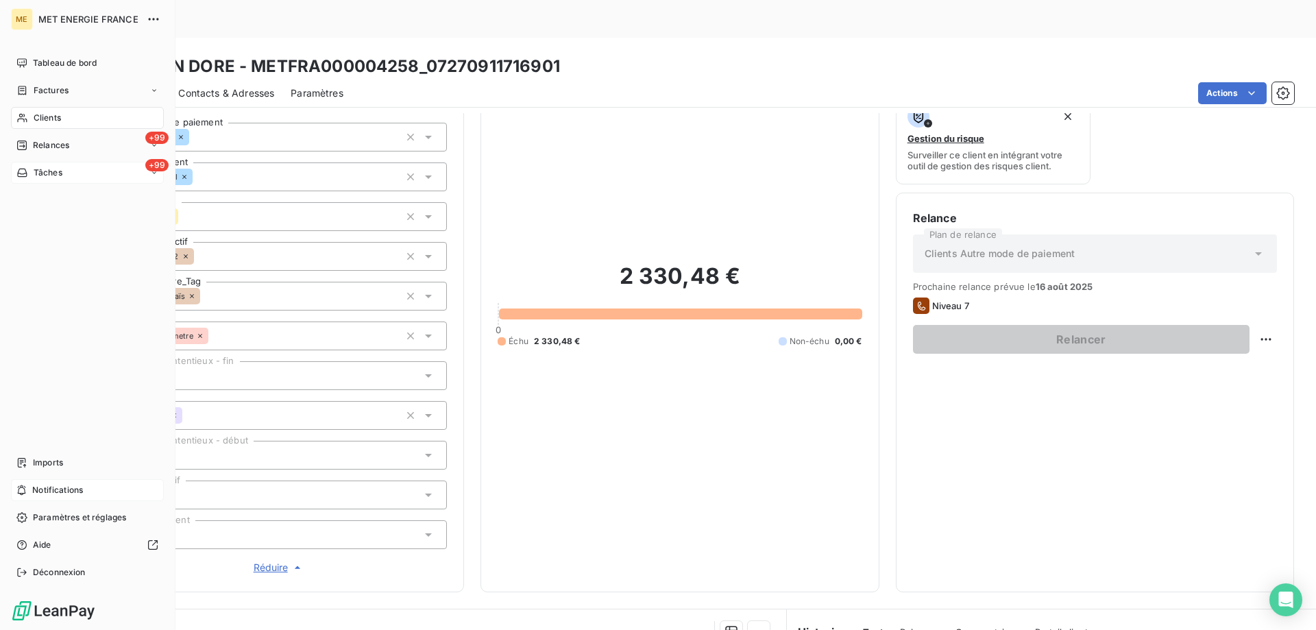
click at [47, 176] on span "Tâches" at bounding box center [48, 173] width 29 height 12
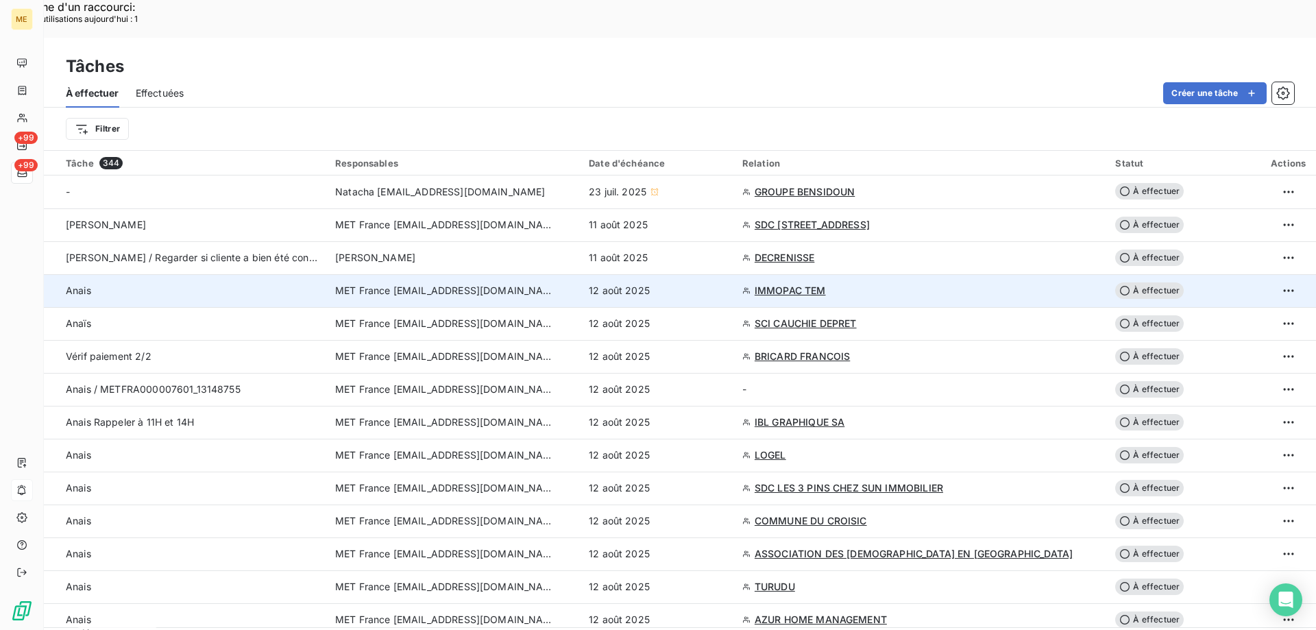
click at [219, 284] on div "Anais" at bounding box center [192, 291] width 253 height 14
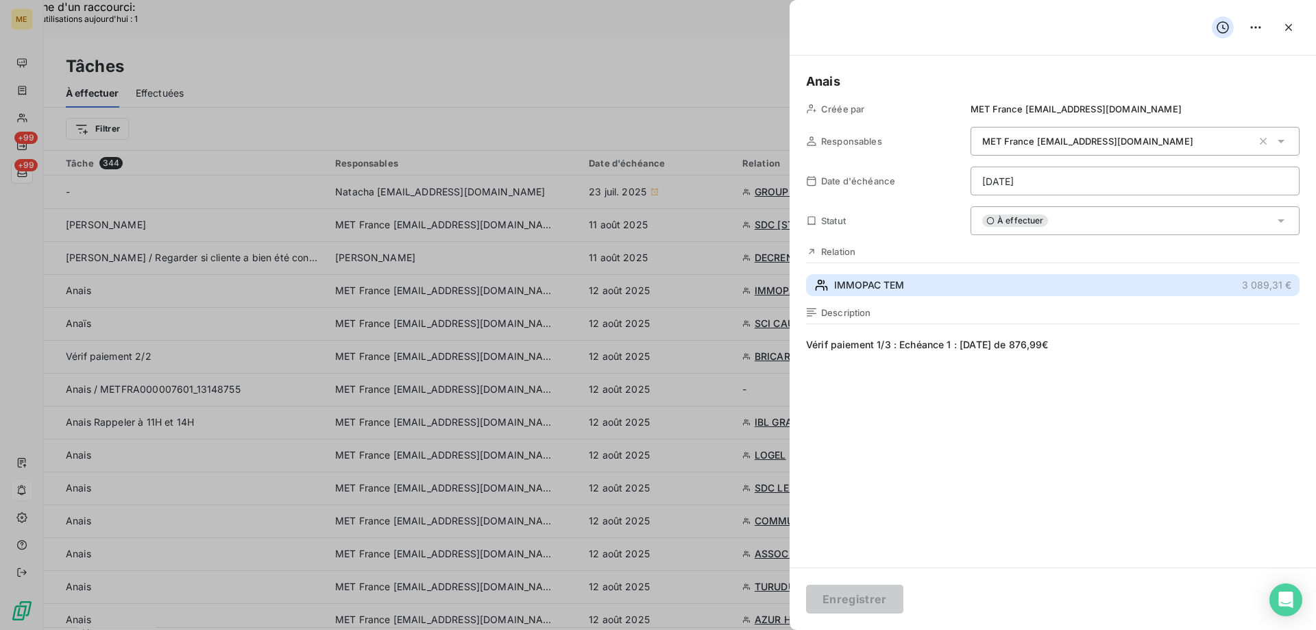
click at [919, 275] on button "IMMOPAC TEM 3 089,31 €" at bounding box center [1053, 285] width 494 height 22
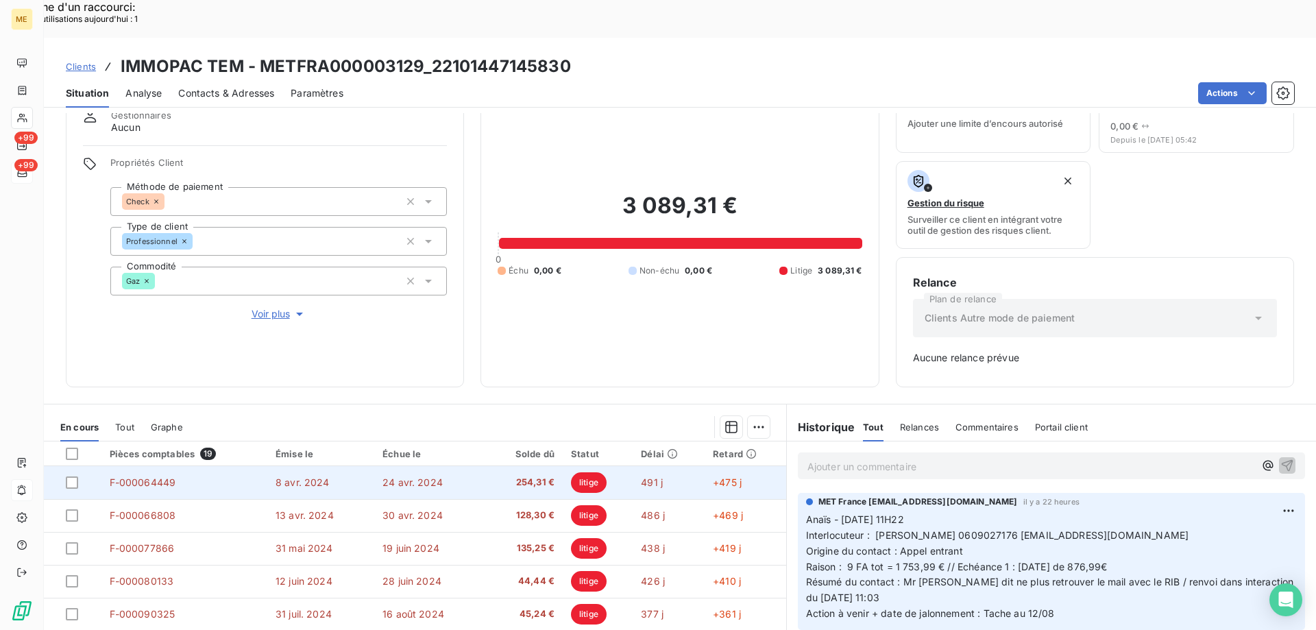
scroll to position [135, 0]
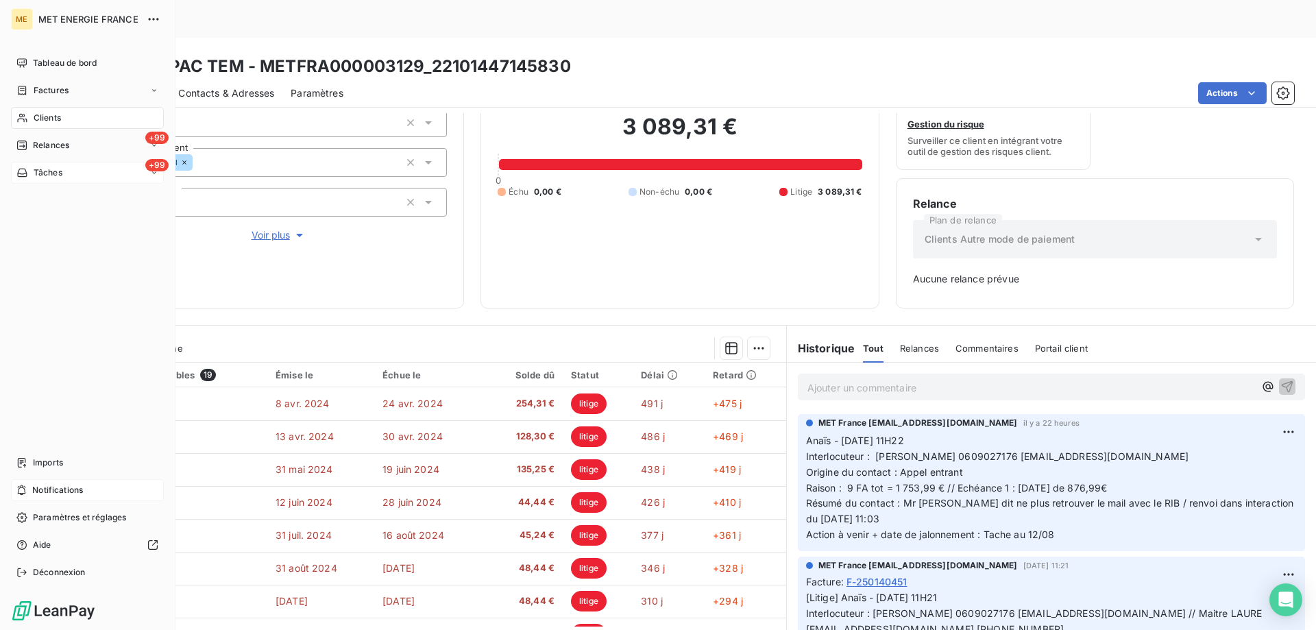
click at [38, 170] on span "Tâches" at bounding box center [48, 173] width 29 height 12
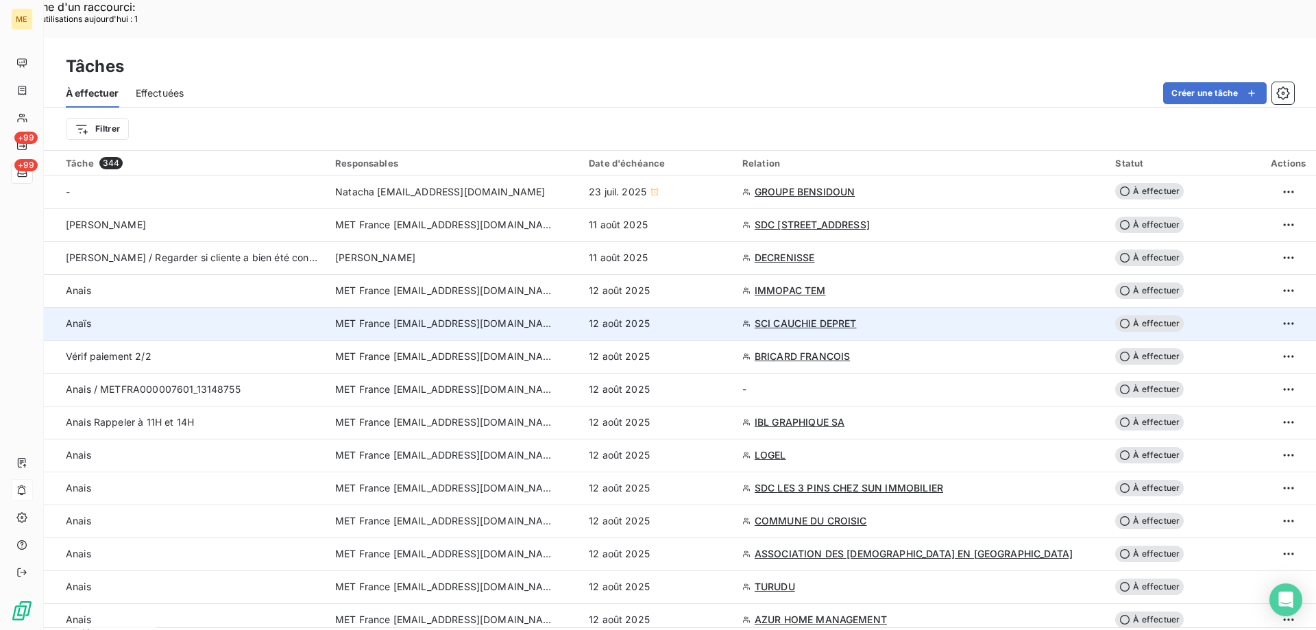
click at [726, 317] on div "12 août 2025" at bounding box center [657, 324] width 137 height 14
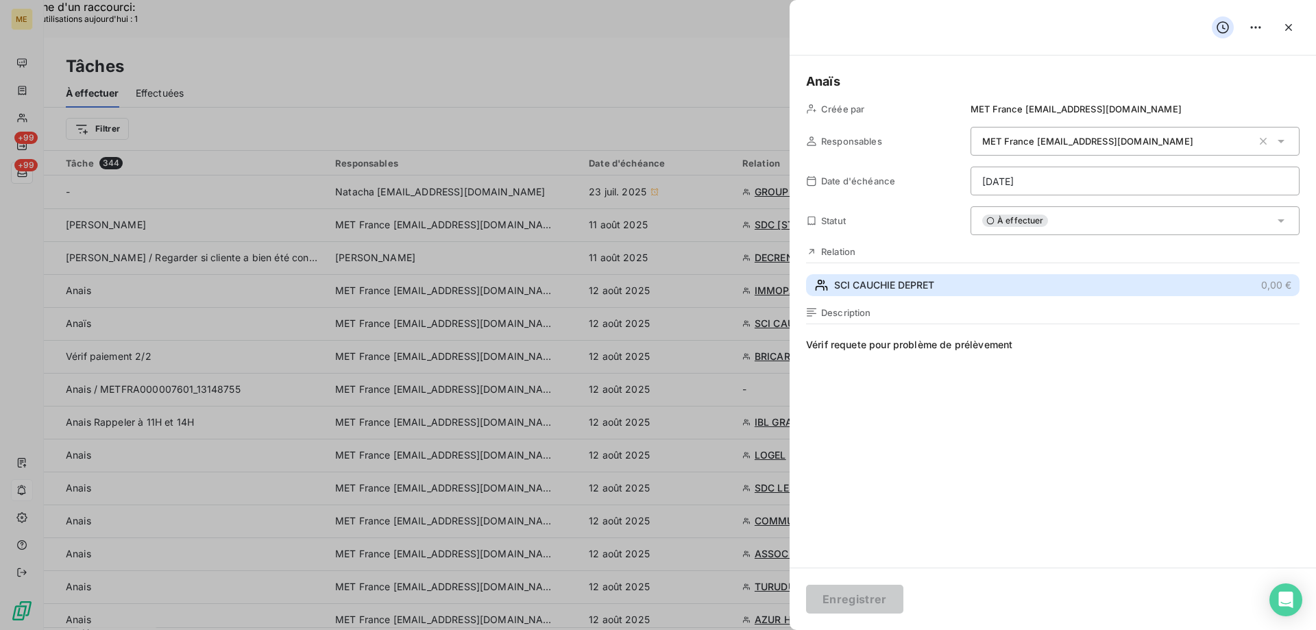
click at [949, 279] on button "SCI CAUCHIE DEPRET 0,00 €" at bounding box center [1053, 285] width 494 height 22
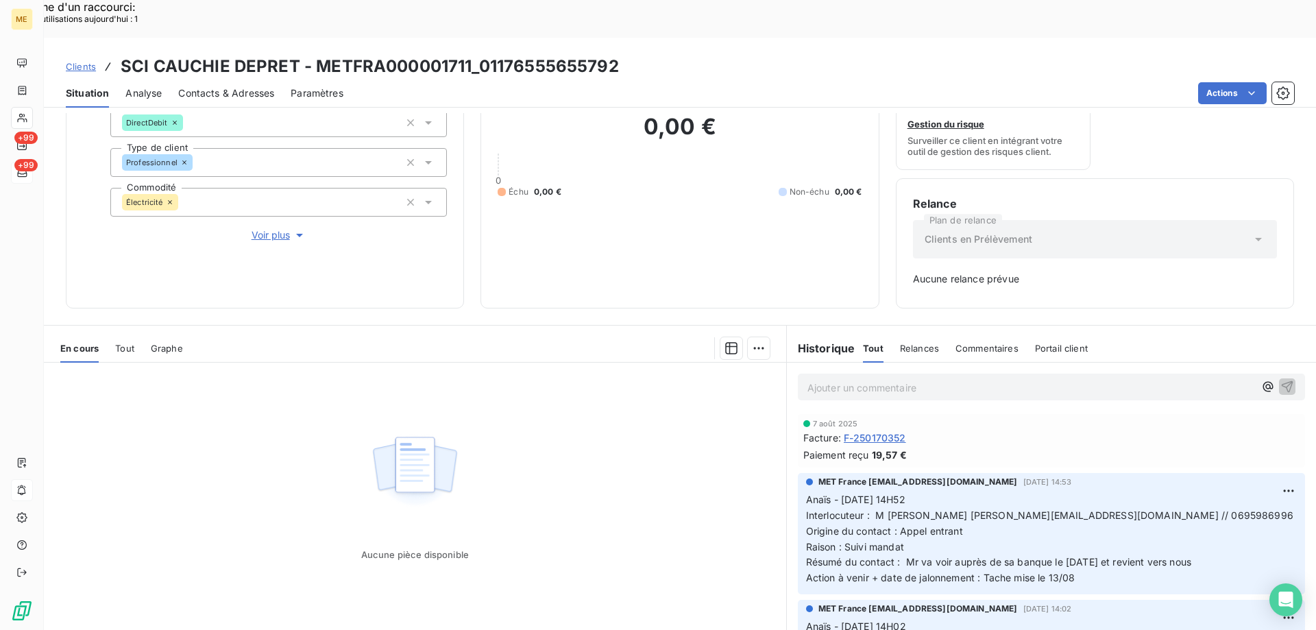
scroll to position [69, 0]
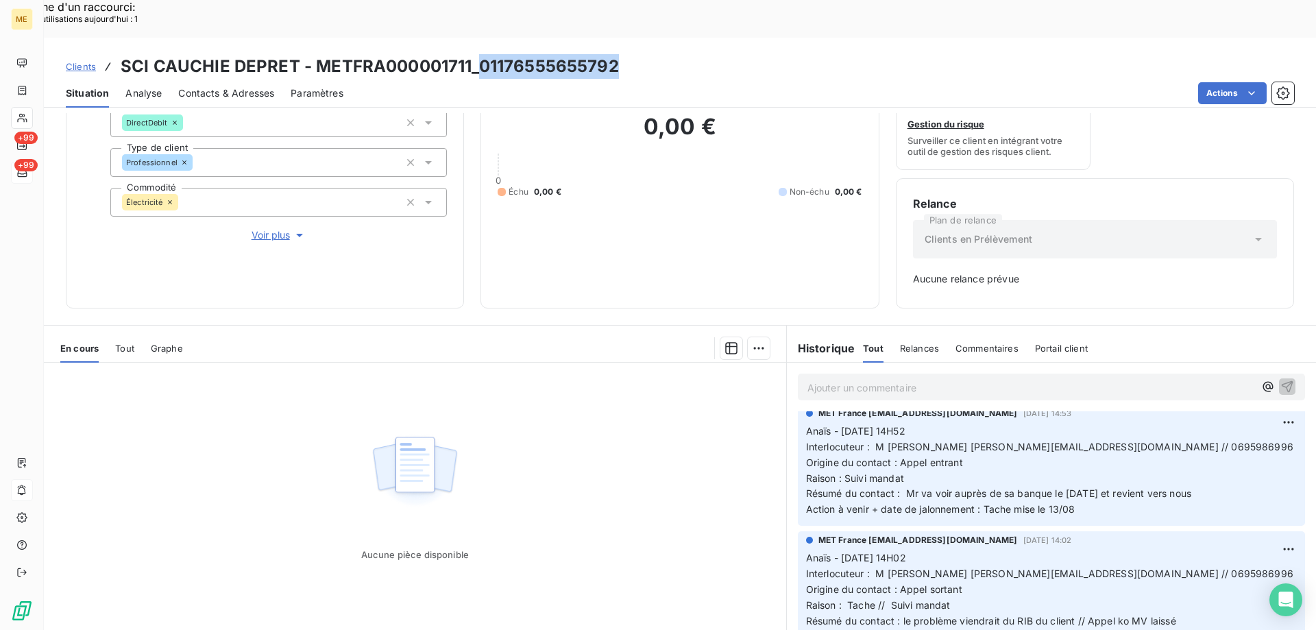
drag, startPoint x: 628, startPoint y: 29, endPoint x: 479, endPoint y: 32, distance: 148.8
click at [479, 54] on div "Clients SCI CAUCHIE DEPRET - METFRA000001711_01176555655792" at bounding box center [680, 66] width 1272 height 25
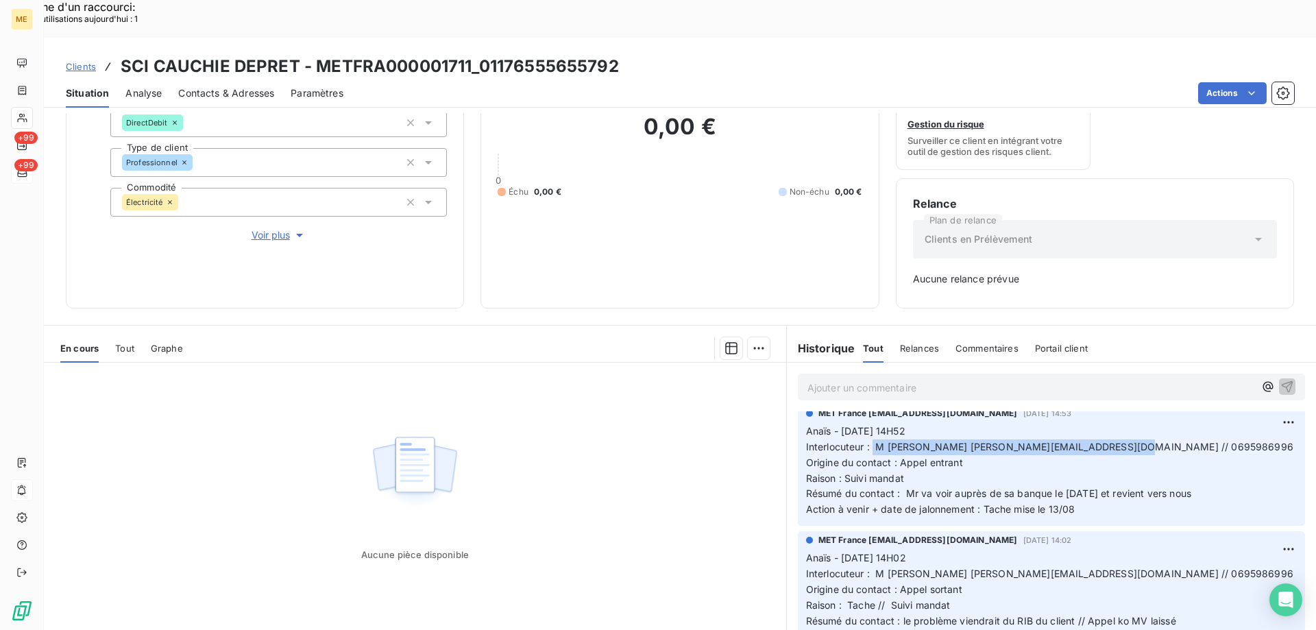
drag, startPoint x: 871, startPoint y: 407, endPoint x: 1141, endPoint y: 406, distance: 270.1
click at [1141, 424] on p "Anaïs - 06/08/2025 - 14H52 Interlocuteur : M Cauchie bernard.cauchie@live.fr //…" at bounding box center [1051, 471] width 491 height 94
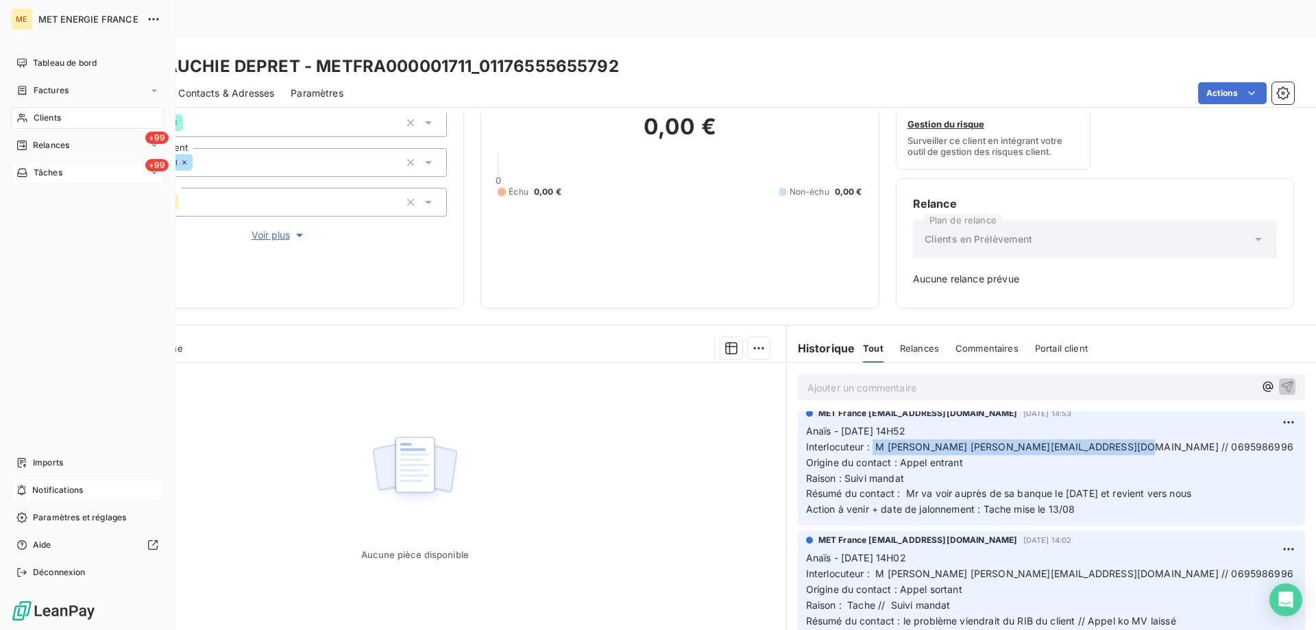
click at [29, 172] on div "Tâches" at bounding box center [39, 173] width 46 height 12
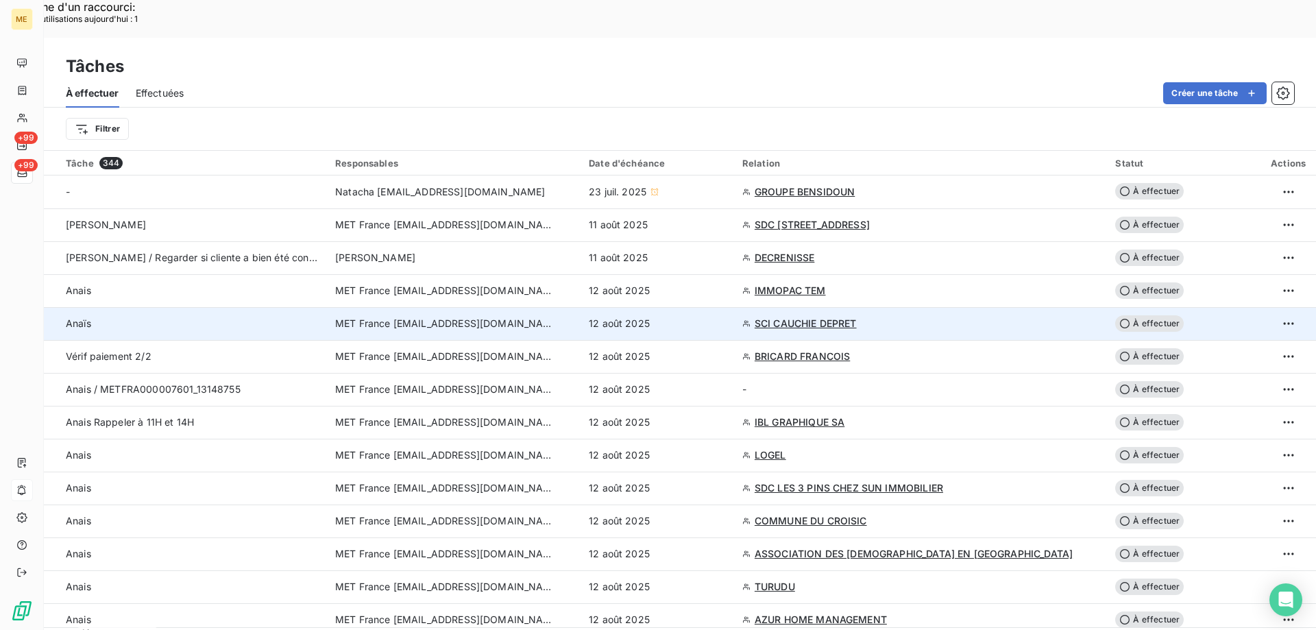
click at [726, 317] on div "12 août 2025" at bounding box center [657, 324] width 137 height 14
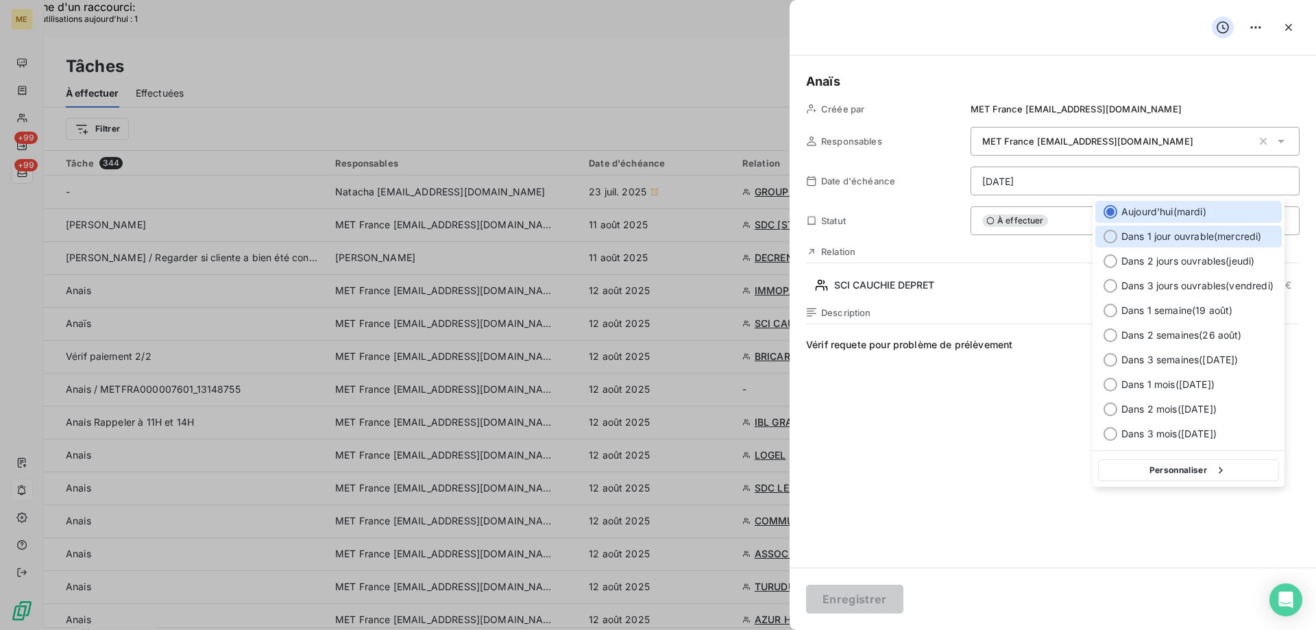
click at [1165, 235] on span "Dans 1 jour ouvrable ( mercredi )" at bounding box center [1191, 237] width 141 height 14
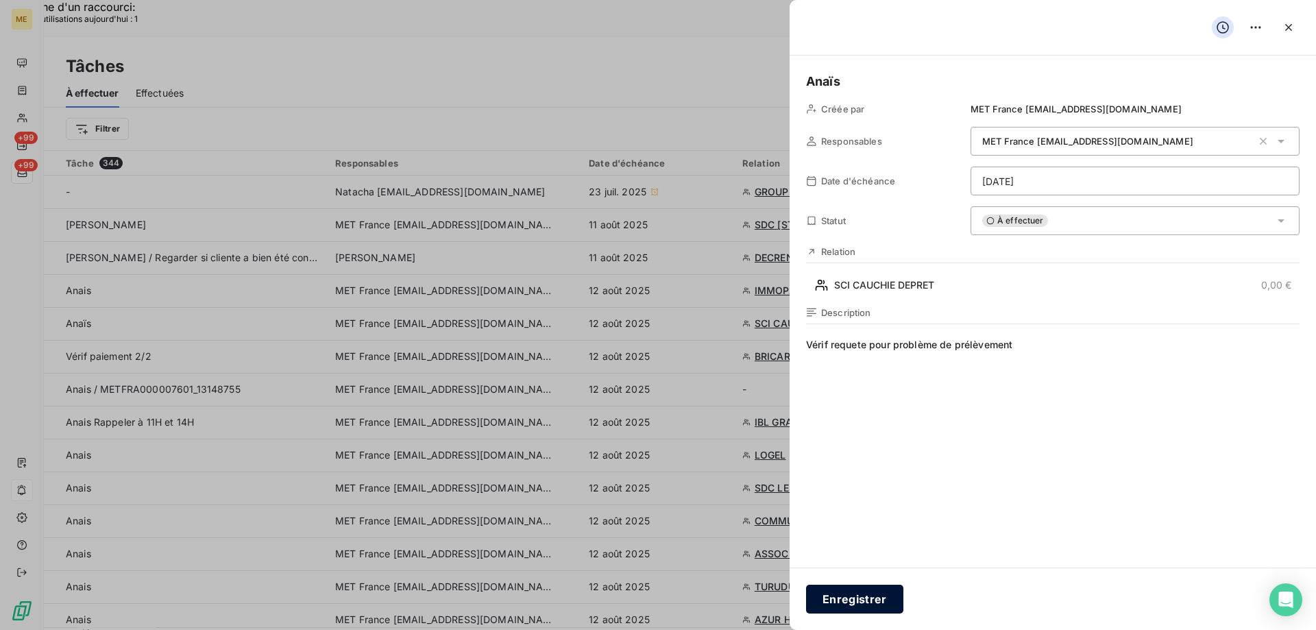
click at [860, 599] on button "Enregistrer" at bounding box center [854, 599] width 97 height 29
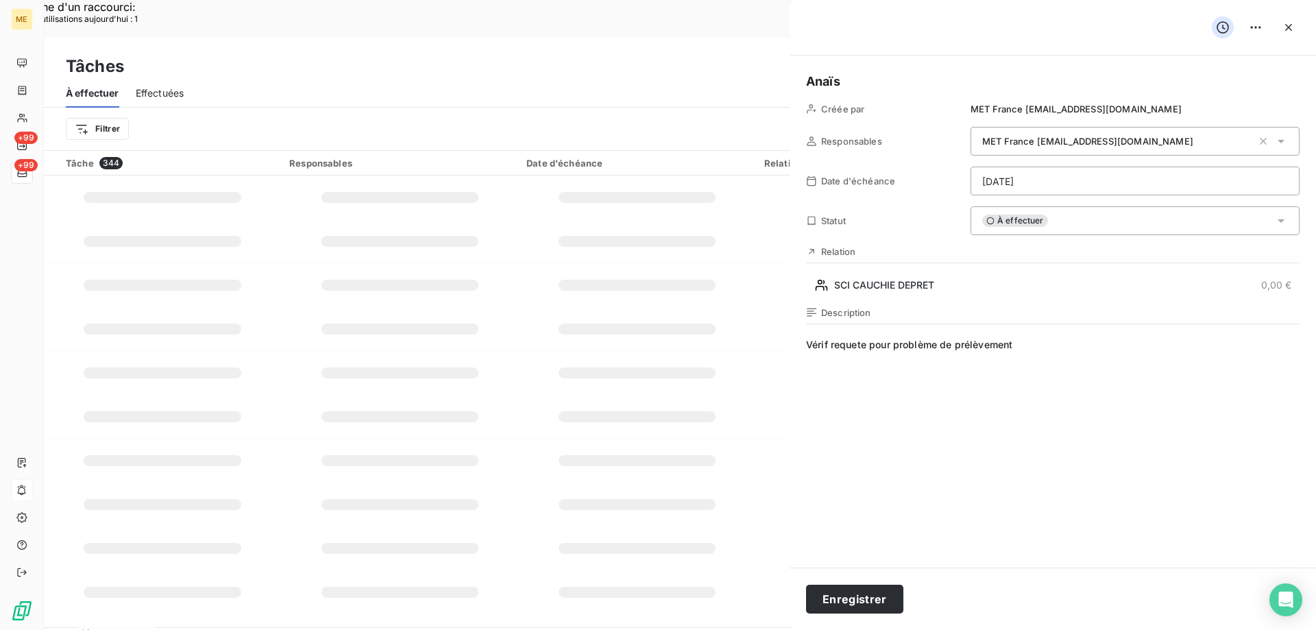
type input "12/08/2025"
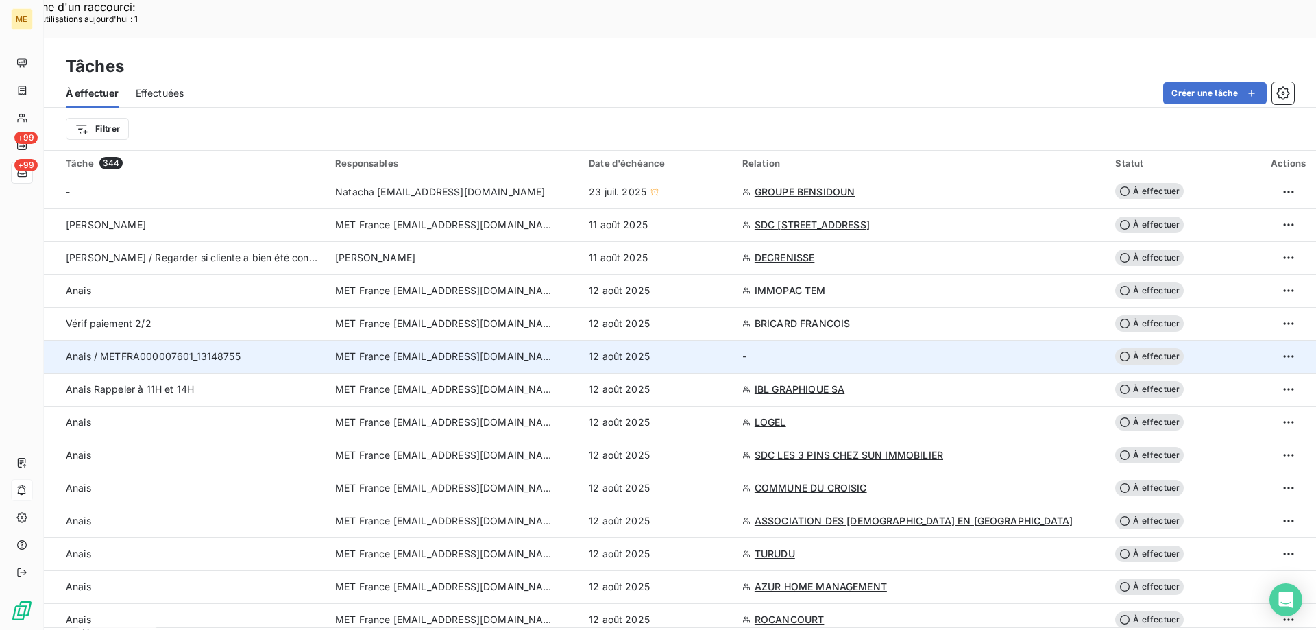
click at [734, 340] on td "12 août 2025" at bounding box center [658, 356] width 154 height 33
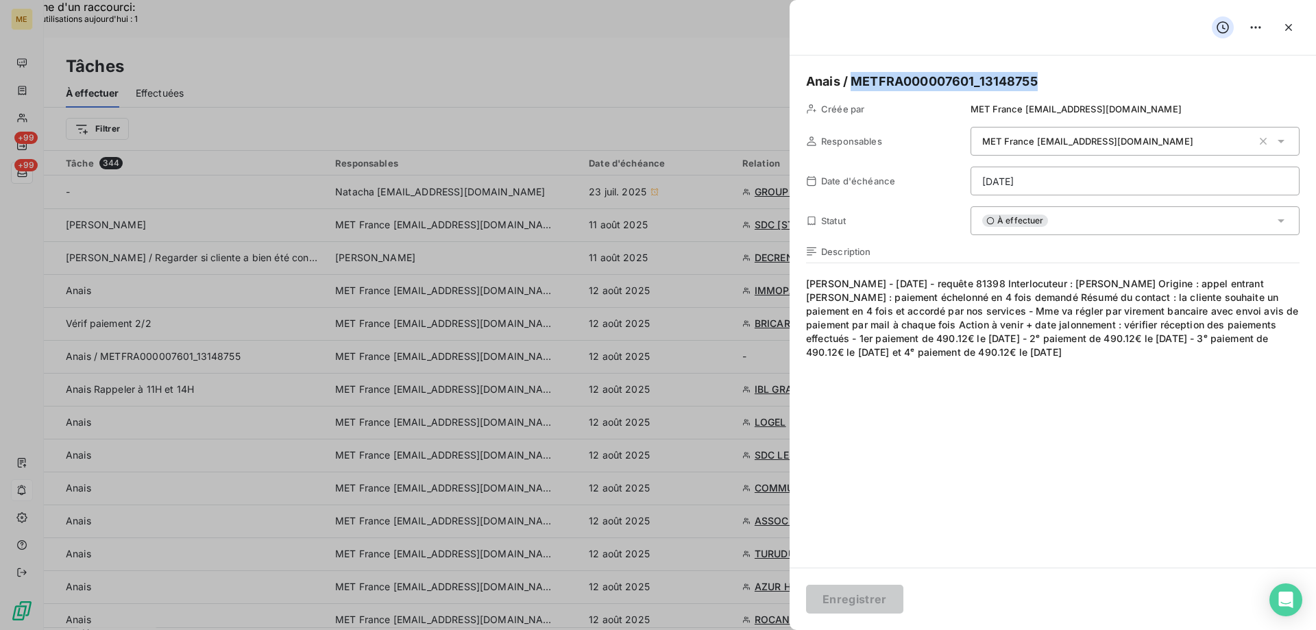
drag, startPoint x: 1043, startPoint y: 84, endPoint x: 851, endPoint y: 88, distance: 192.7
click at [851, 88] on h5 "Anais / METFRA000007601_13148755" at bounding box center [1053, 81] width 494 height 19
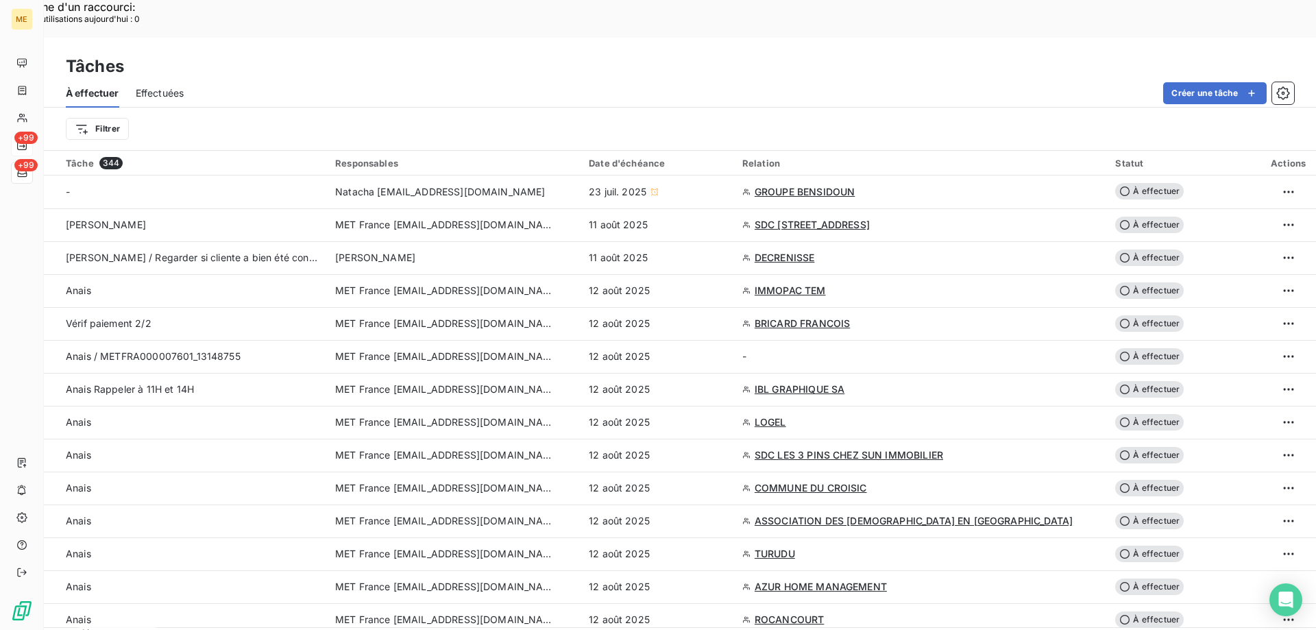
scroll to position [617, 0]
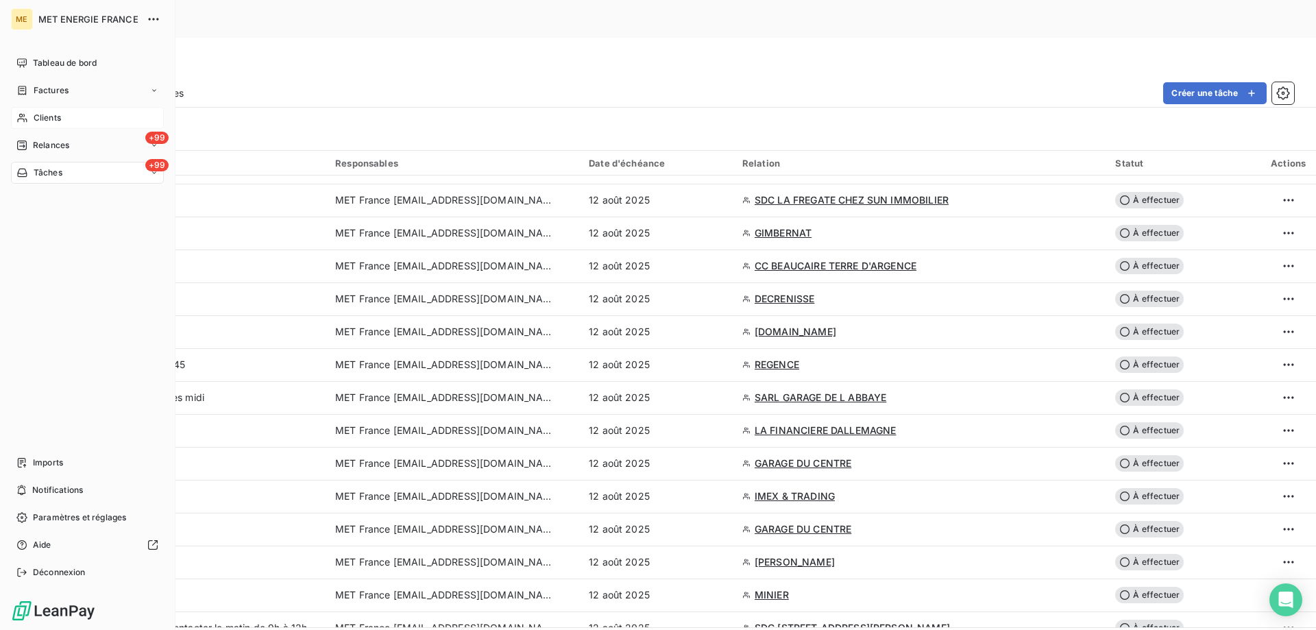
drag, startPoint x: 32, startPoint y: 119, endPoint x: 72, endPoint y: 111, distance: 40.5
click at [34, 118] on div "Clients" at bounding box center [87, 118] width 153 height 22
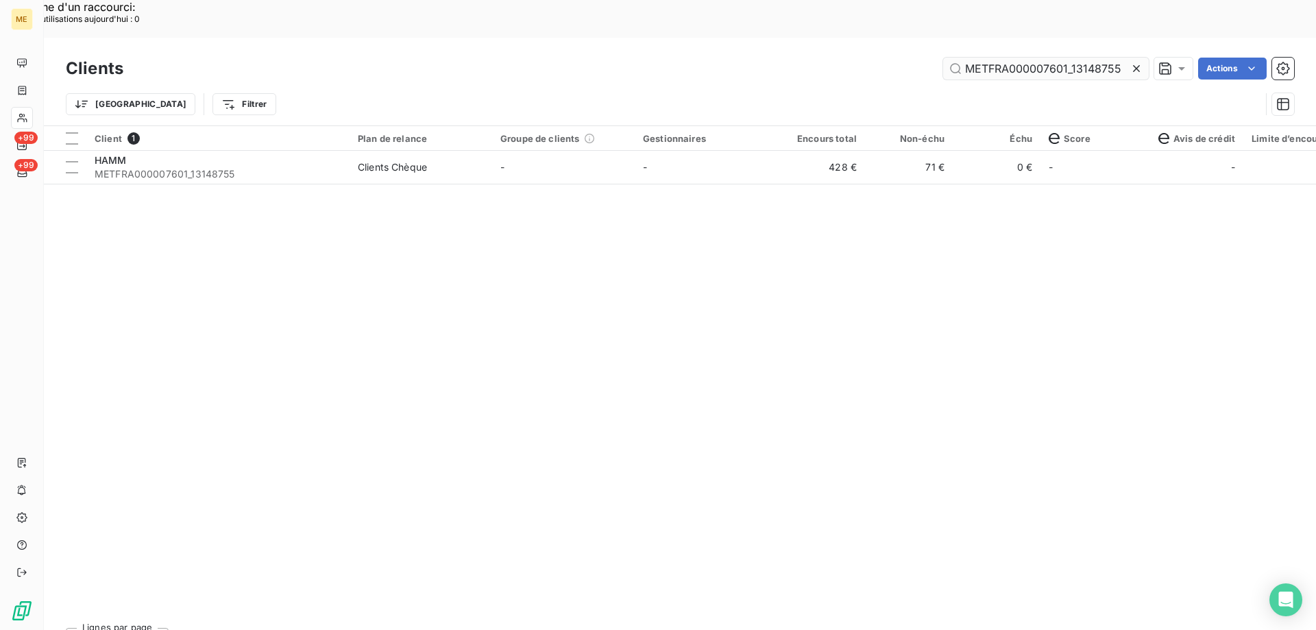
click at [999, 58] on input "METFRA000007601_13148755" at bounding box center [1046, 69] width 206 height 22
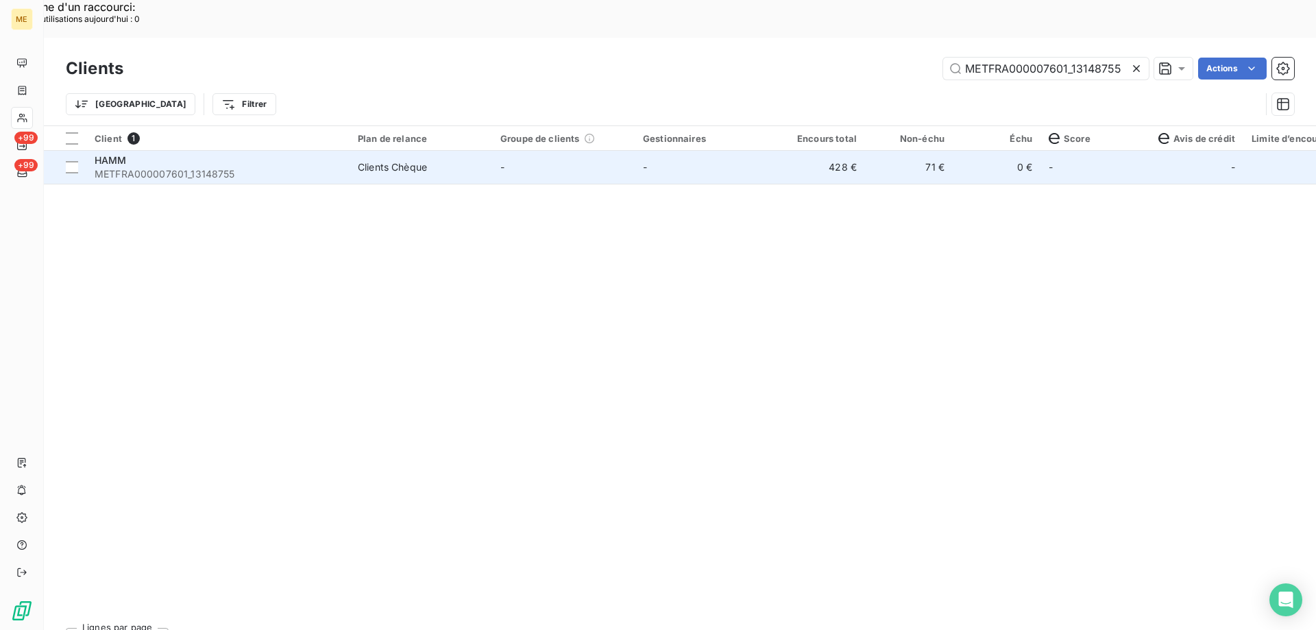
click at [485, 151] on td "Clients Chèque" at bounding box center [421, 167] width 143 height 33
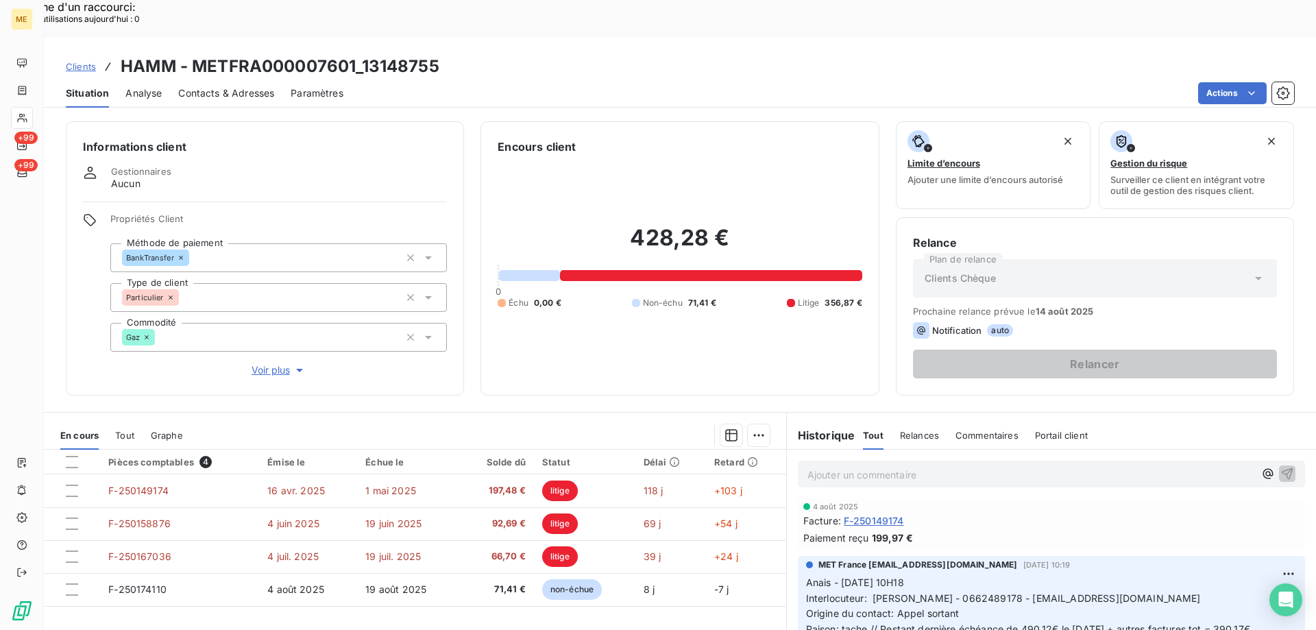
scroll to position [206, 0]
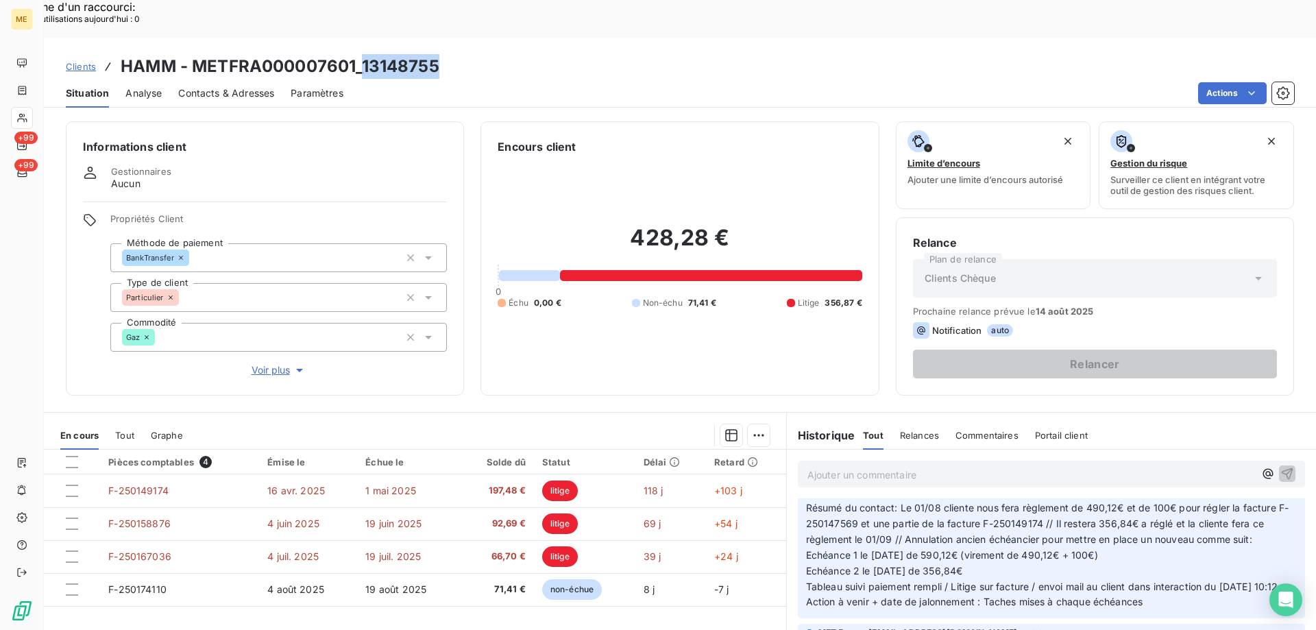
drag, startPoint x: 449, startPoint y: 34, endPoint x: 363, endPoint y: 40, distance: 85.9
click at [363, 54] on div "Clients HAMM - METFRA000007601_13148755" at bounding box center [680, 66] width 1272 height 25
copy h3 "13148755"
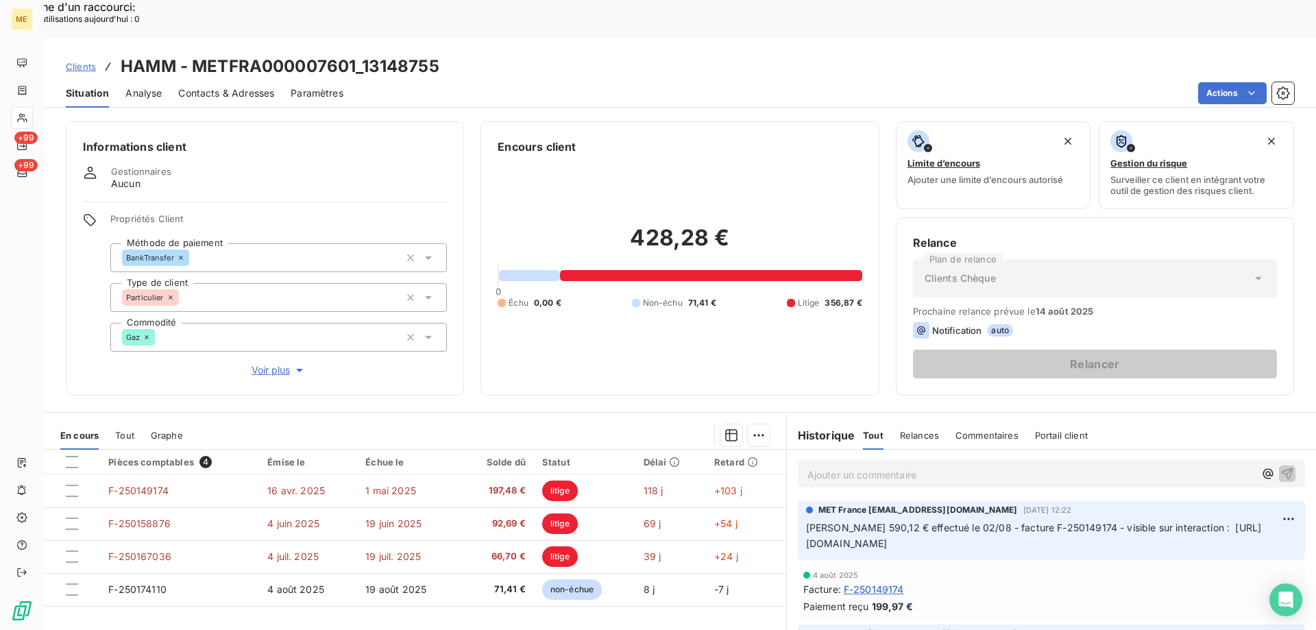
scroll to position [0, 46]
drag, startPoint x: 801, startPoint y: 509, endPoint x: 1305, endPoint y: 508, distance: 504.5
click at [1305, 508] on div "Ajouter un commentaire ﻿ MET France met-france@recouvrement.met.com 4 août 2025…" at bounding box center [1051, 602] width 529 height 305
copy span "[URL][DOMAIN_NAME]"
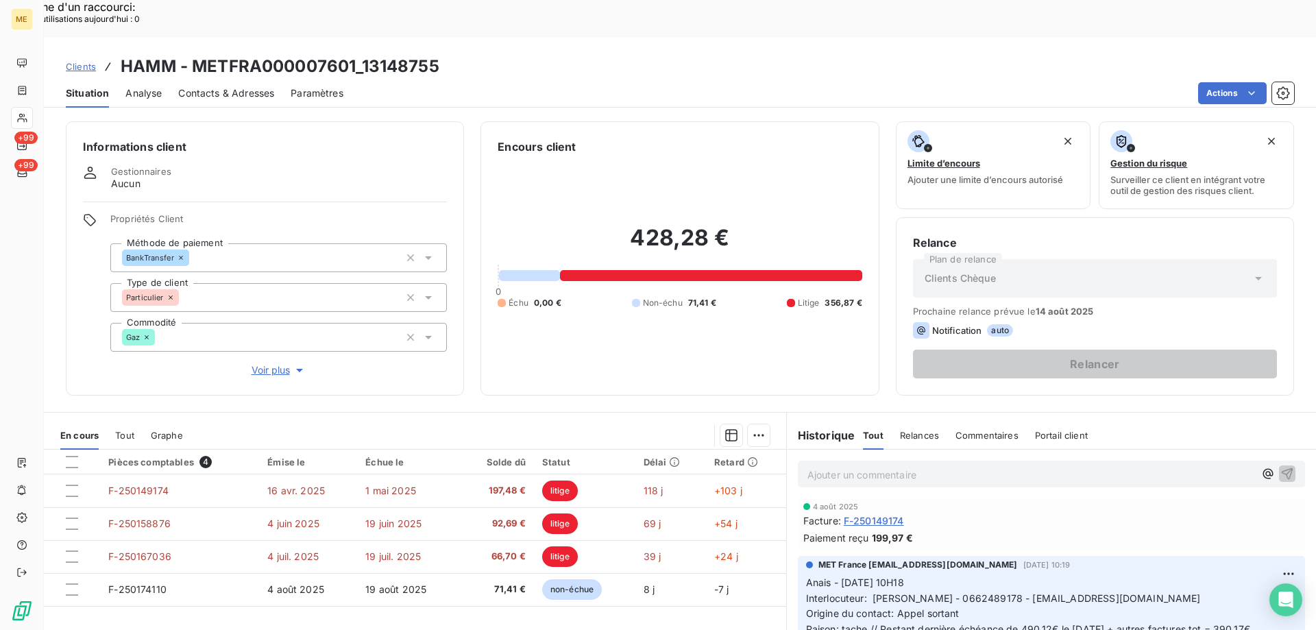
scroll to position [87, 0]
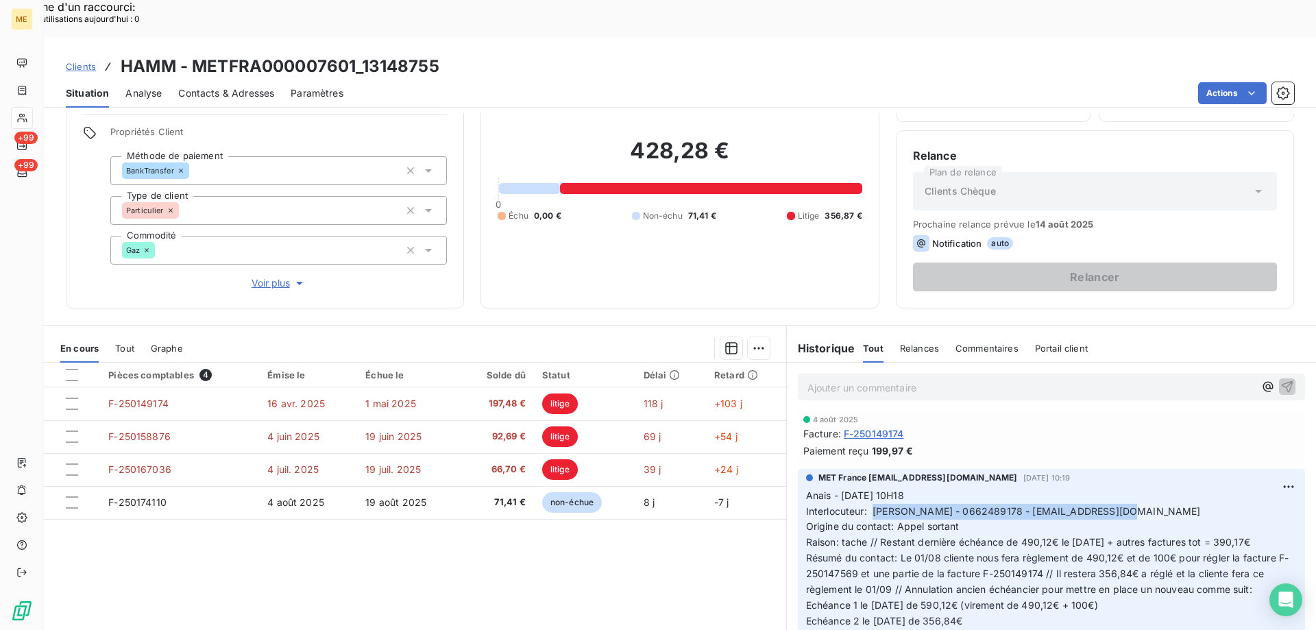
drag, startPoint x: 822, startPoint y: 472, endPoint x: 1106, endPoint y: 471, distance: 284.5
click at [1106, 488] on p "Anais - 11/07/2025 - 10H18 Interlocuteur: Mme HAMM - 0662489178 - antoniahamm85…" at bounding box center [1051, 574] width 491 height 173
copy span "[PERSON_NAME] - 0662489178 - [EMAIL_ADDRESS][DOMAIN_NAME]"
click at [779, 570] on div "Pièces comptables 4 Émise le Échue le Solde dû Statut Délai Retard F-250149174 …" at bounding box center [415, 495] width 742 height 264
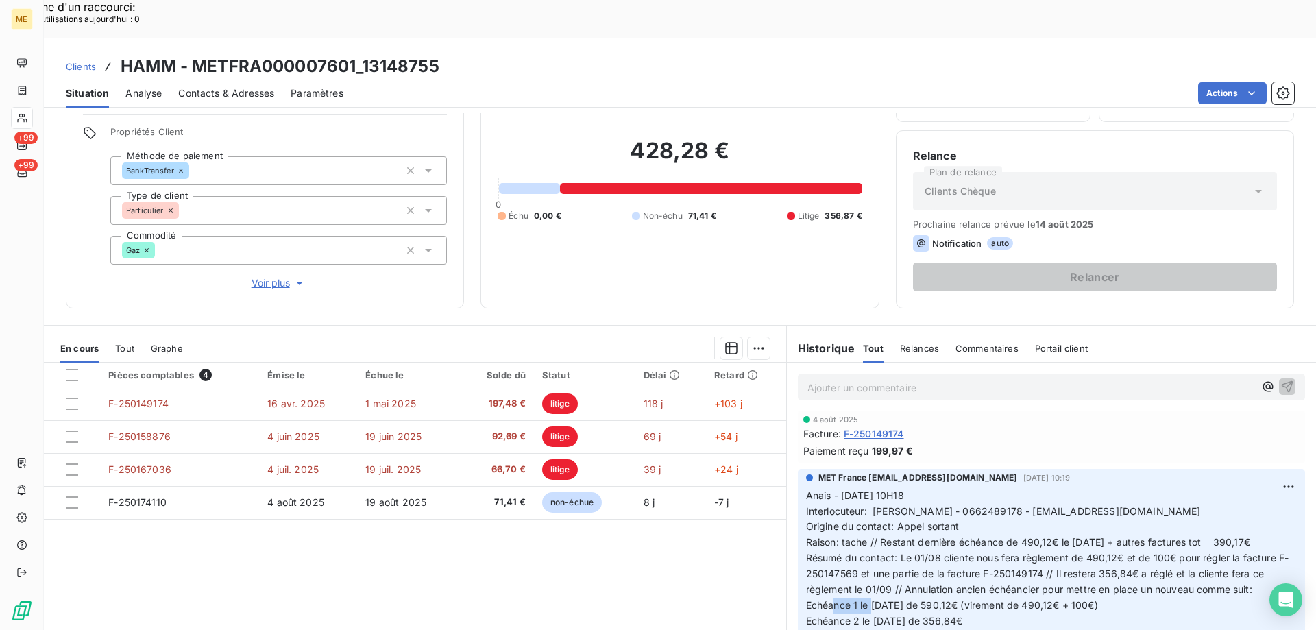
drag, startPoint x: 781, startPoint y: 569, endPoint x: 847, endPoint y: 565, distance: 66.6
click at [847, 599] on span "Echéance 1 le 01/08/2025 de 590,12€ (virement de 490,12€ + 100€)" at bounding box center [952, 605] width 292 height 12
drag, startPoint x: 781, startPoint y: 568, endPoint x: 823, endPoint y: 568, distance: 41.1
click at [823, 599] on span "Echéance 1 le 01/08/2025 de 590,12€ (virement de 490,12€ + 100€)" at bounding box center [952, 605] width 292 height 12
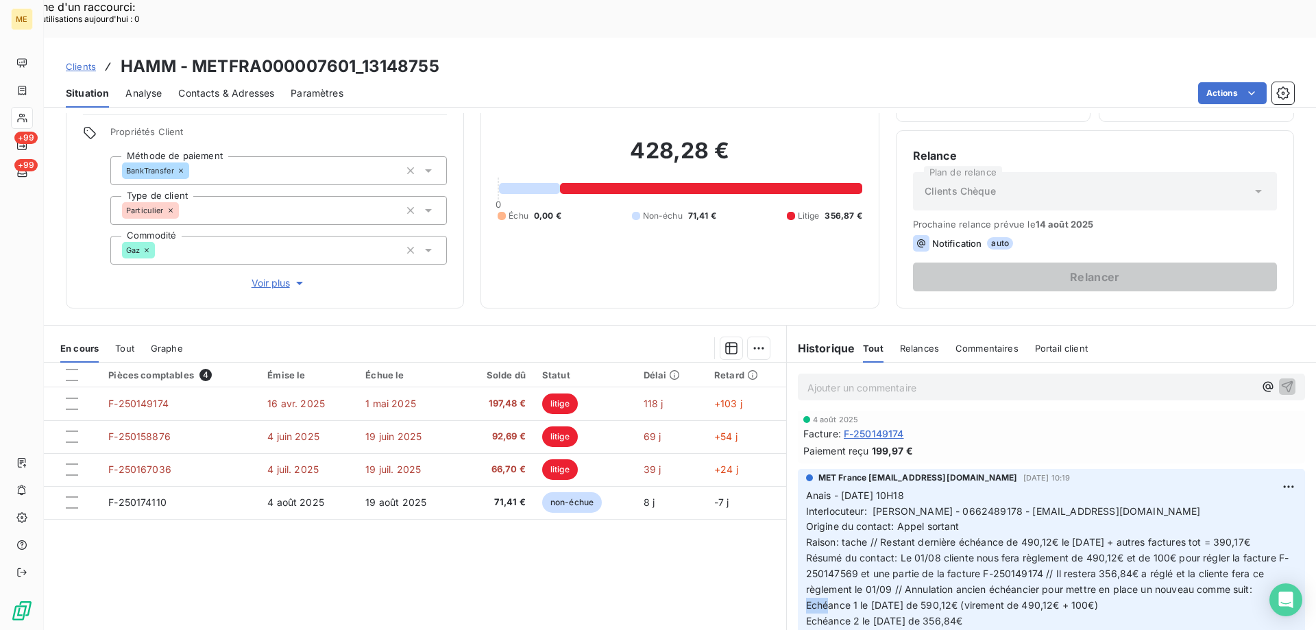
click at [816, 599] on span "Echéance 1 le 01/08/2025 de 590,12€ (virement de 490,12€ + 100€)" at bounding box center [952, 605] width 292 height 12
drag, startPoint x: 799, startPoint y: 568, endPoint x: 975, endPoint y: 568, distance: 176.2
click at [975, 599] on span "Echéance 1 le 01/08/2025 de 590,12€ (virement de 490,12€ + 100€)" at bounding box center [952, 605] width 292 height 12
copy span "Echéance 1 le [DATE] de 590,12€"
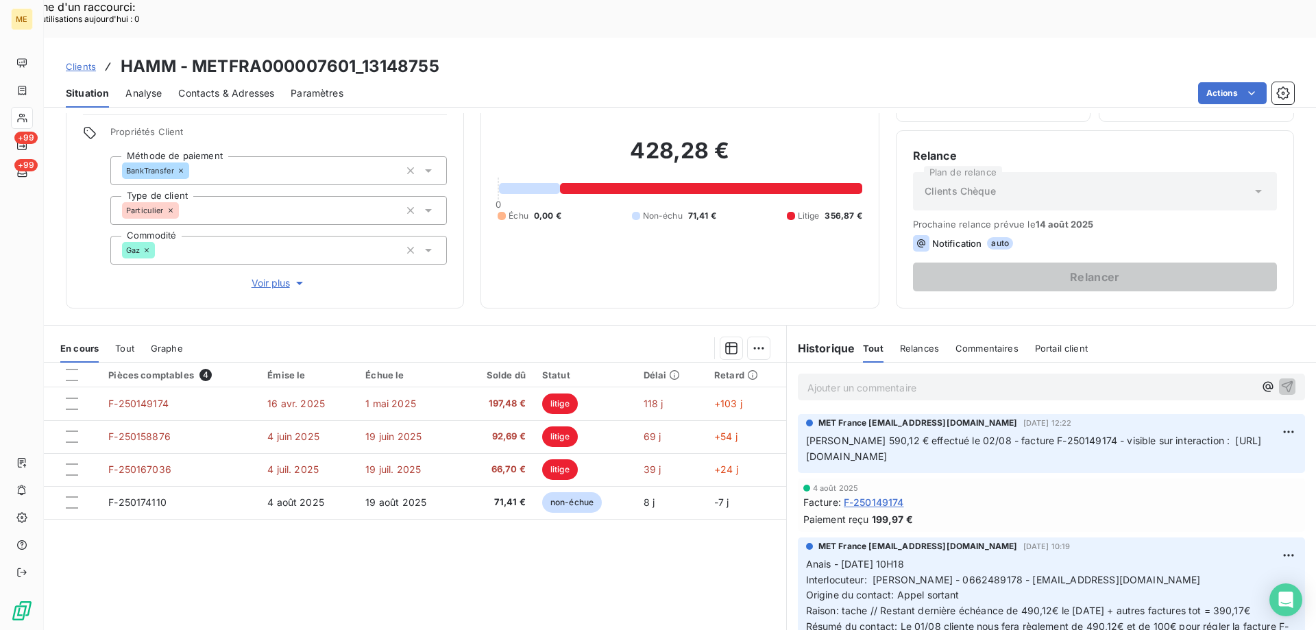
click at [930, 379] on p "Ajouter un commentaire ﻿" at bounding box center [1030, 387] width 447 height 17
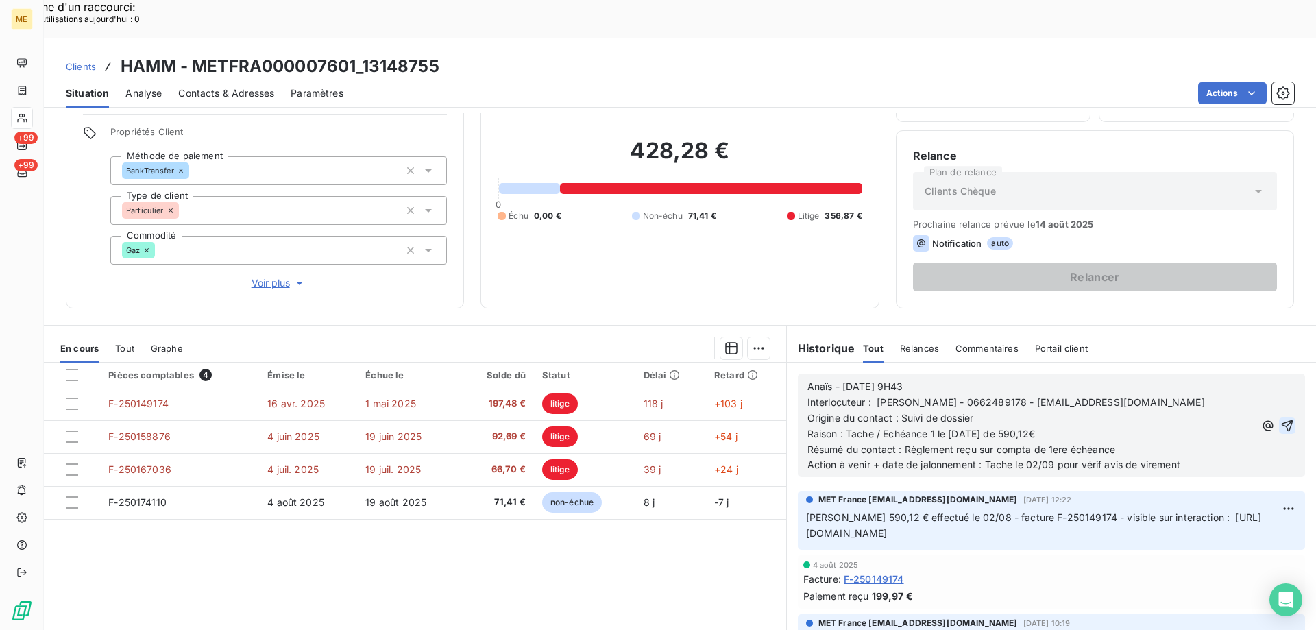
click at [1282, 419] on icon "button" at bounding box center [1288, 425] width 12 height 12
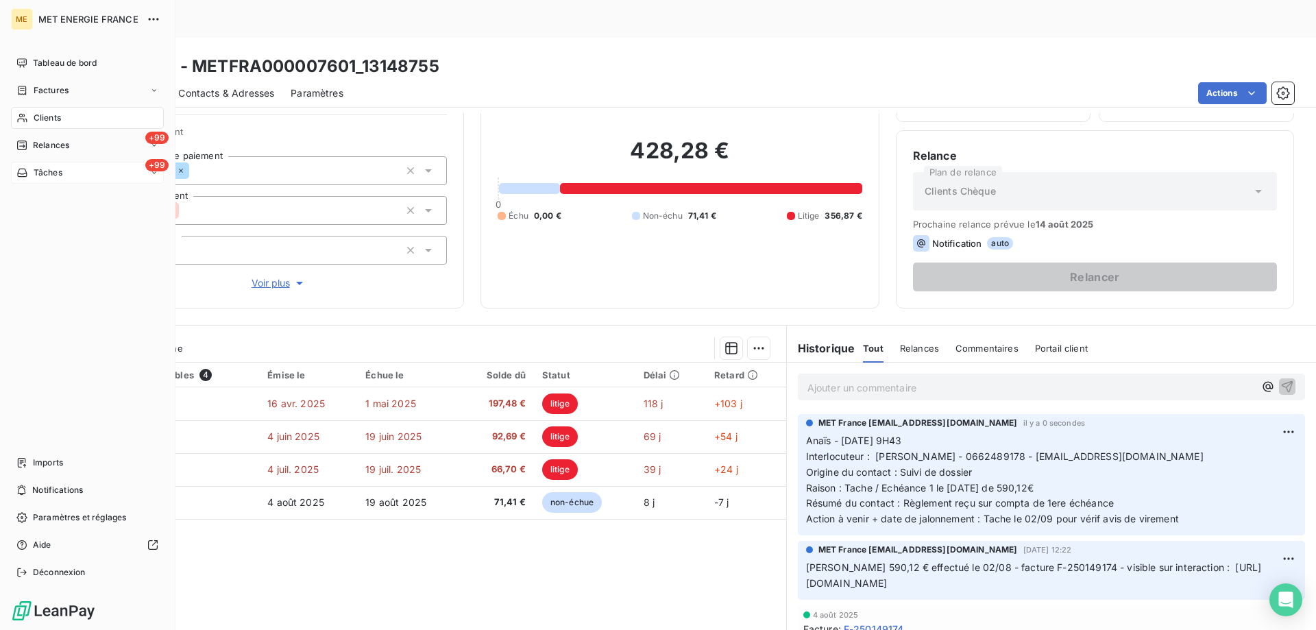
click at [40, 173] on span "Tâches" at bounding box center [48, 173] width 29 height 12
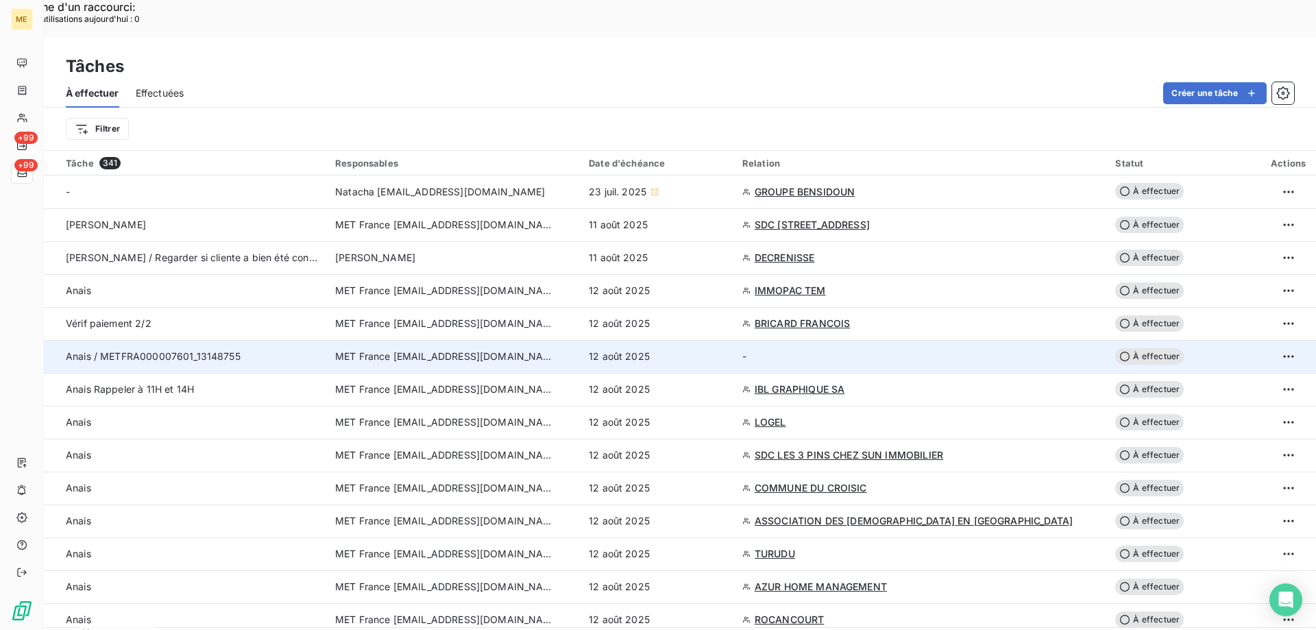
click at [726, 350] on div "12 août 2025" at bounding box center [657, 357] width 137 height 14
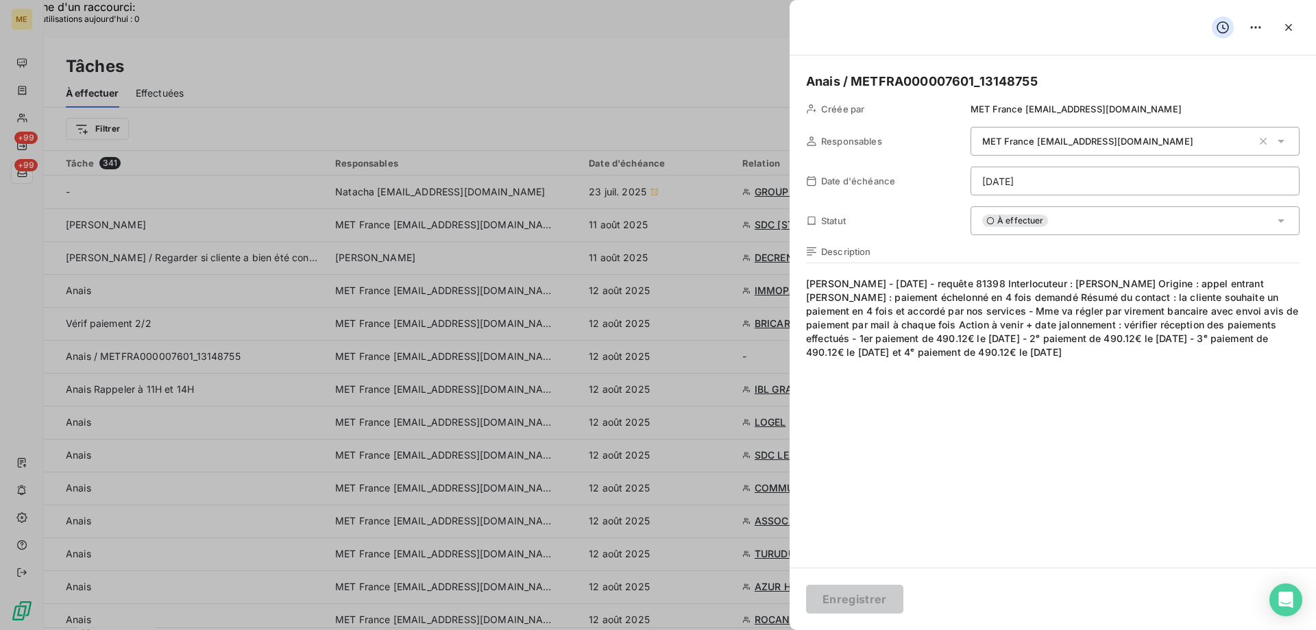
click at [1072, 232] on div "À effectuer" at bounding box center [1135, 220] width 329 height 29
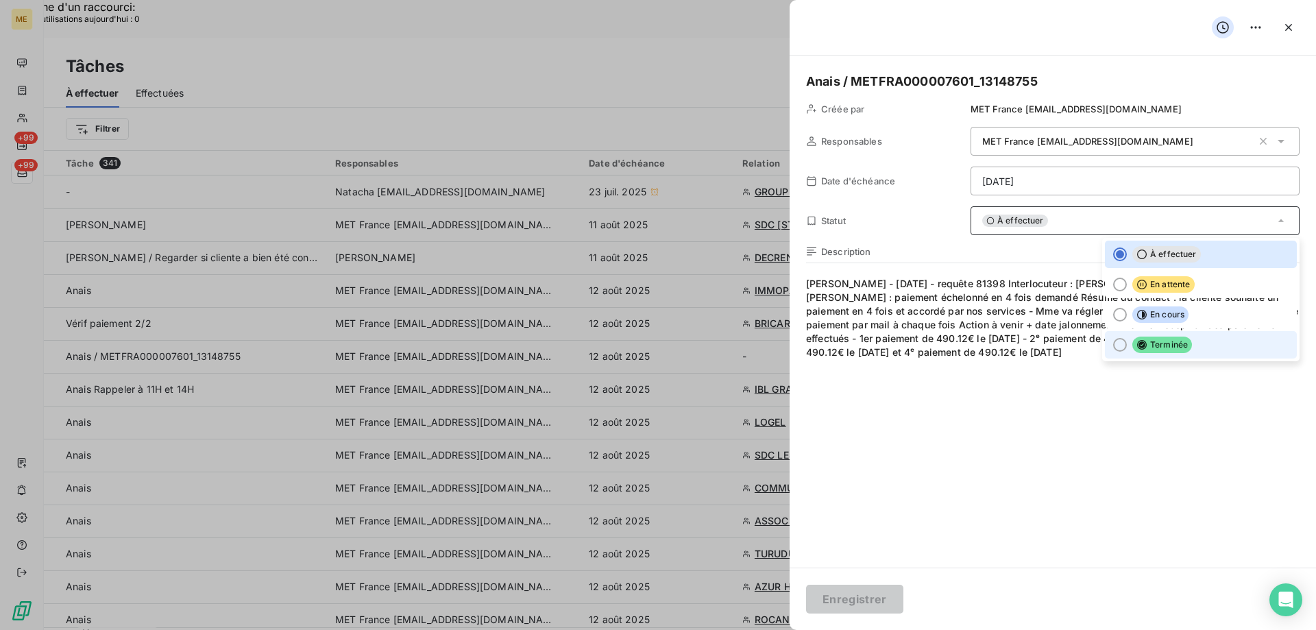
click at [1186, 339] on span "Terminée" at bounding box center [1162, 345] width 60 height 16
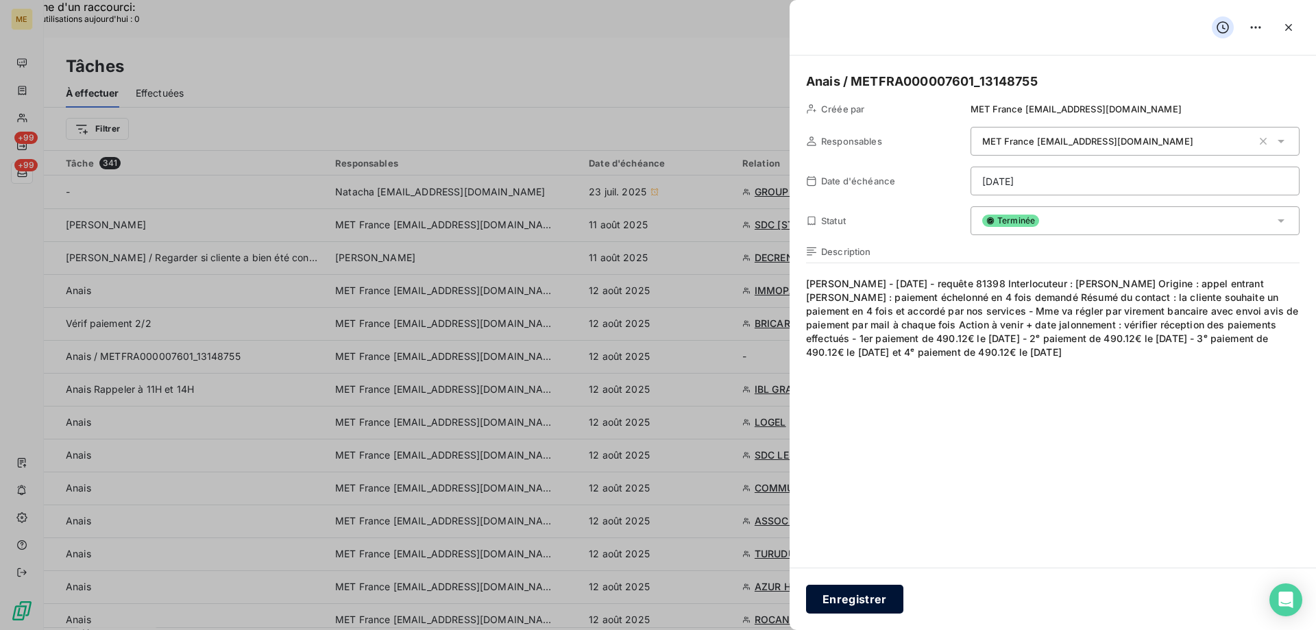
click at [841, 600] on button "Enregistrer" at bounding box center [854, 599] width 97 height 29
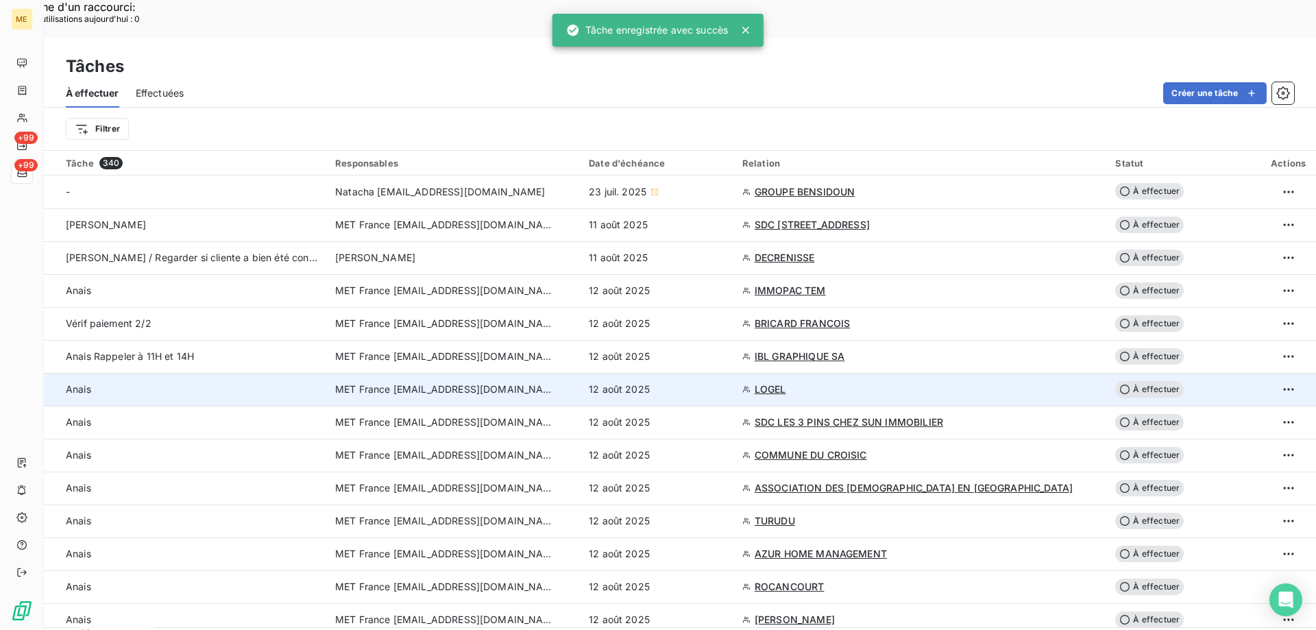
click at [708, 373] on td "12 août 2025" at bounding box center [658, 389] width 154 height 33
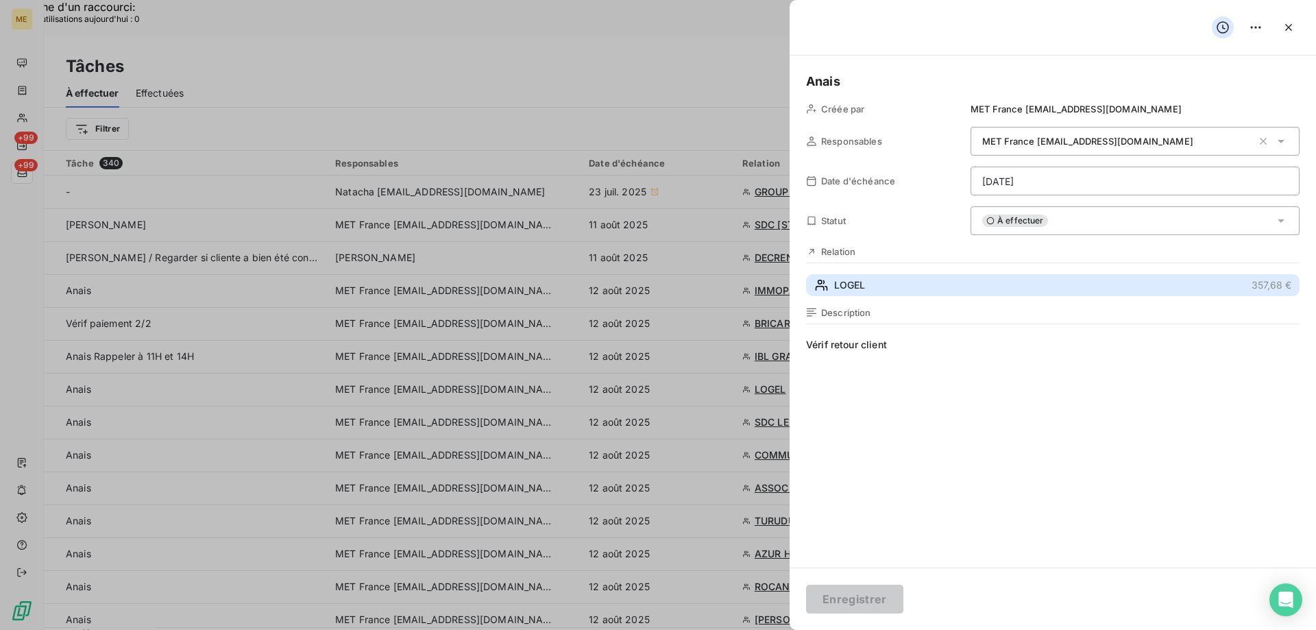
click at [902, 280] on button "LOGEL 357,68 €" at bounding box center [1053, 285] width 494 height 22
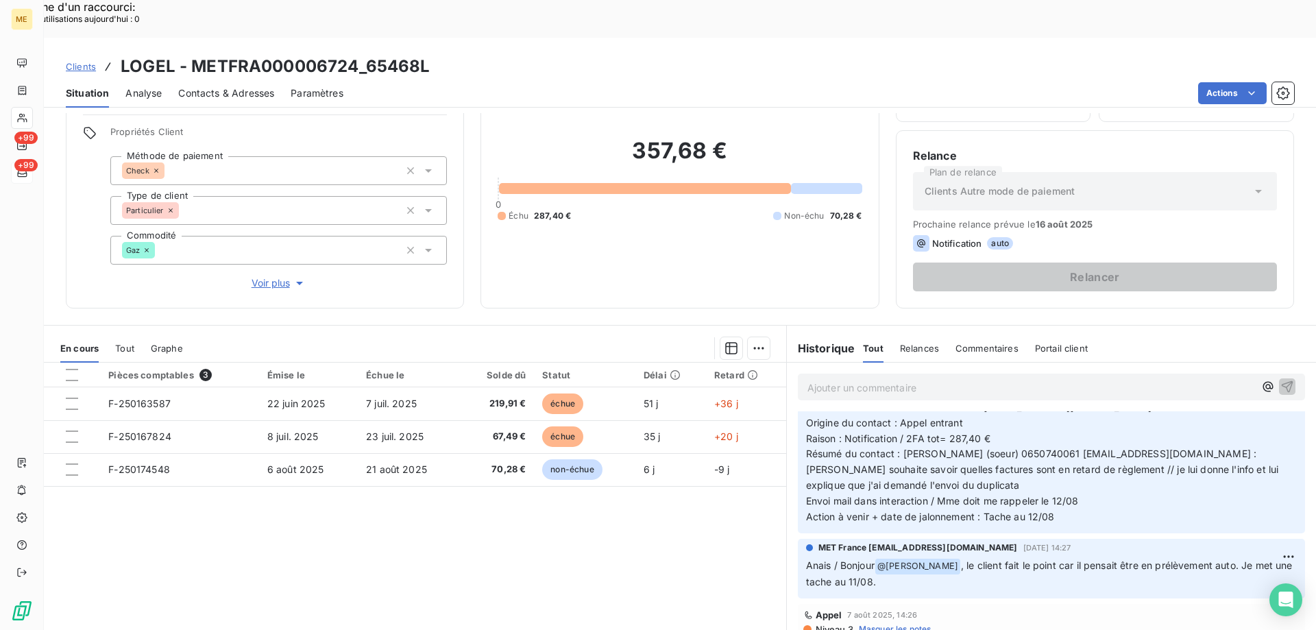
scroll to position [69, 0]
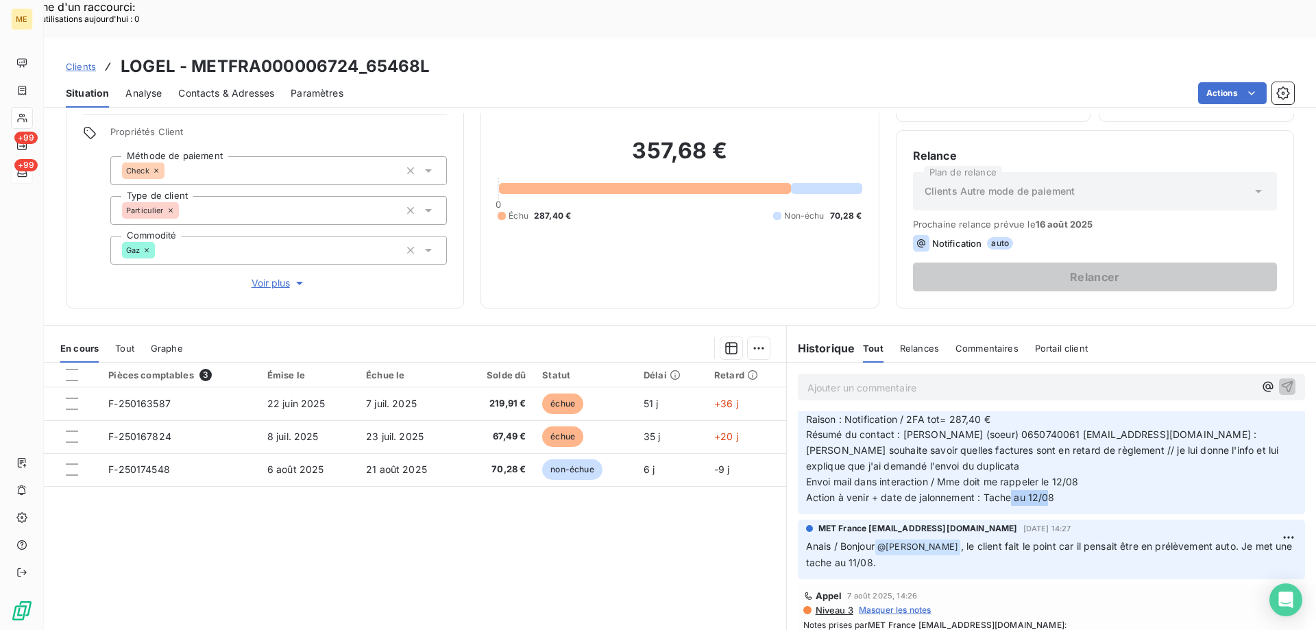
drag, startPoint x: 1044, startPoint y: 461, endPoint x: 1004, endPoint y: 459, distance: 39.8
click at [1004, 491] on span "Action à venir + date de jalonnement : Tache au 12/08" at bounding box center [930, 497] width 249 height 12
click at [1067, 464] on p "Anaïs - 08/08/2025 - 10H37 Interlocuteur : M LOGEL 0670791606 stephanedevin1975…" at bounding box center [1051, 435] width 491 height 141
drag, startPoint x: 173, startPoint y: 36, endPoint x: 114, endPoint y: 32, distance: 58.4
click at [114, 54] on div "Clients LOGEL - METFRA000006724_65468L" at bounding box center [248, 66] width 365 height 25
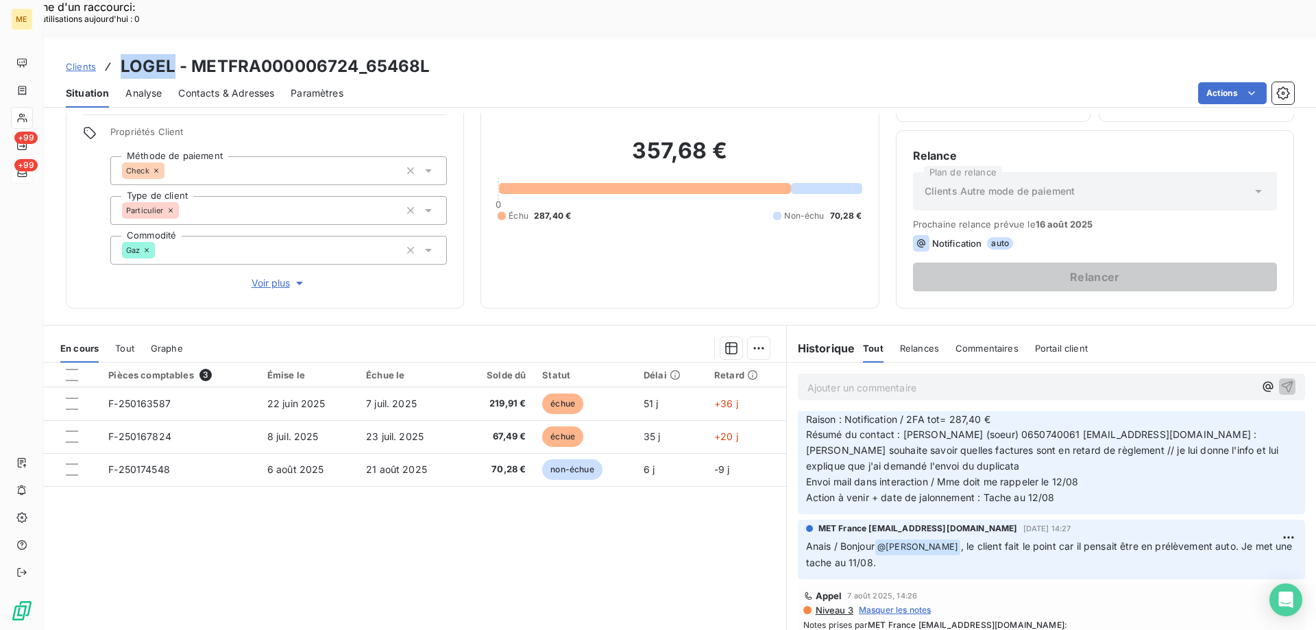
copy h3 "LOGEL"
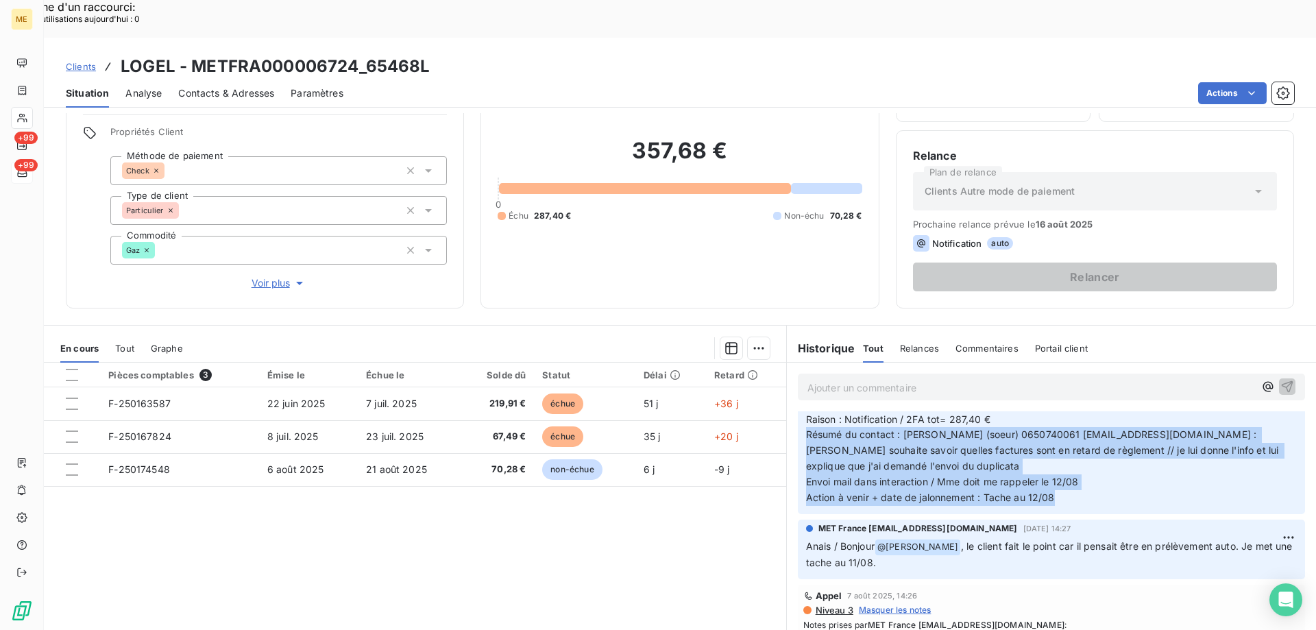
scroll to position [0, 0]
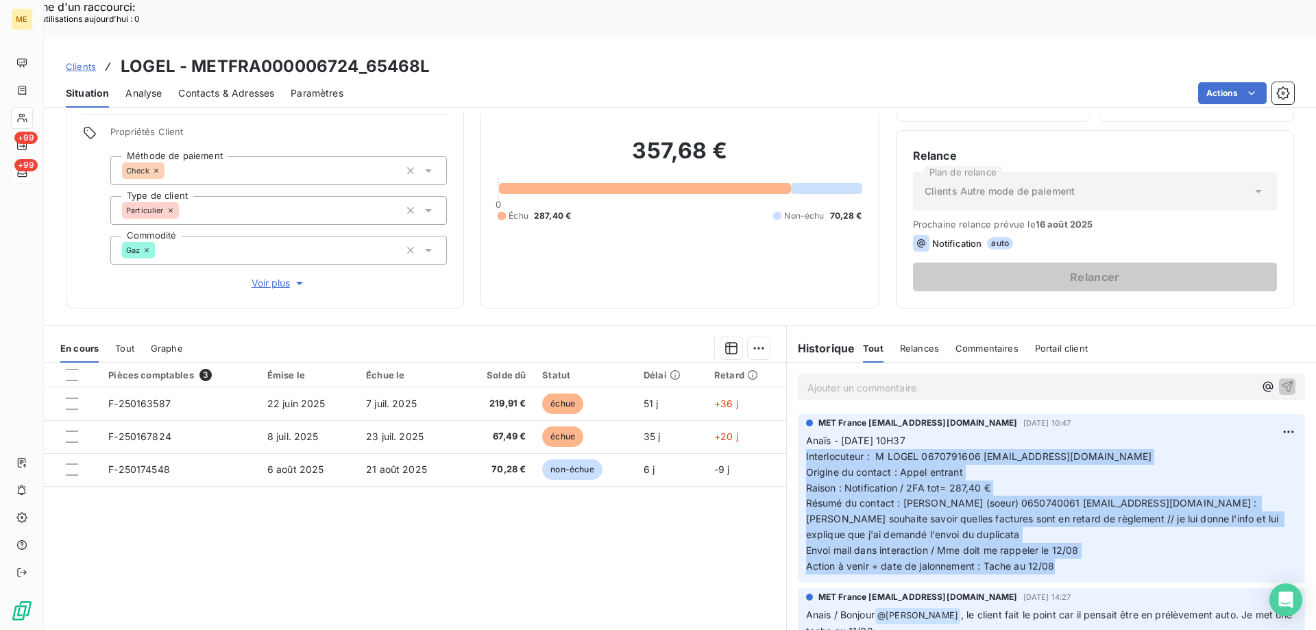
drag, startPoint x: 1049, startPoint y: 460, endPoint x: 795, endPoint y: 423, distance: 257.0
click at [798, 423] on div "MET France met-france@recouvrement.met.com 8 août 2025, 10:47 Anaïs - 08/08/202…" at bounding box center [1051, 498] width 507 height 169
copy p "Interlocuteur : M LOGEL 0670791606 stephanedevin1975@gmail.com Origine du conta…"
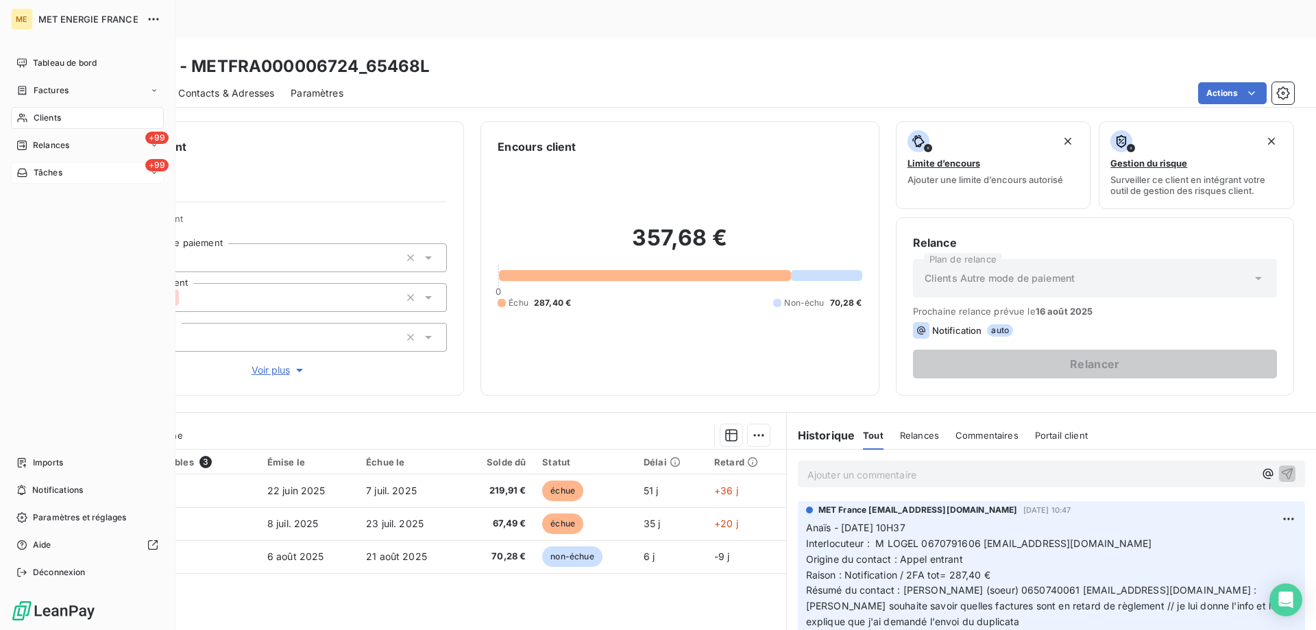
click at [51, 171] on span "Tâches" at bounding box center [48, 173] width 29 height 12
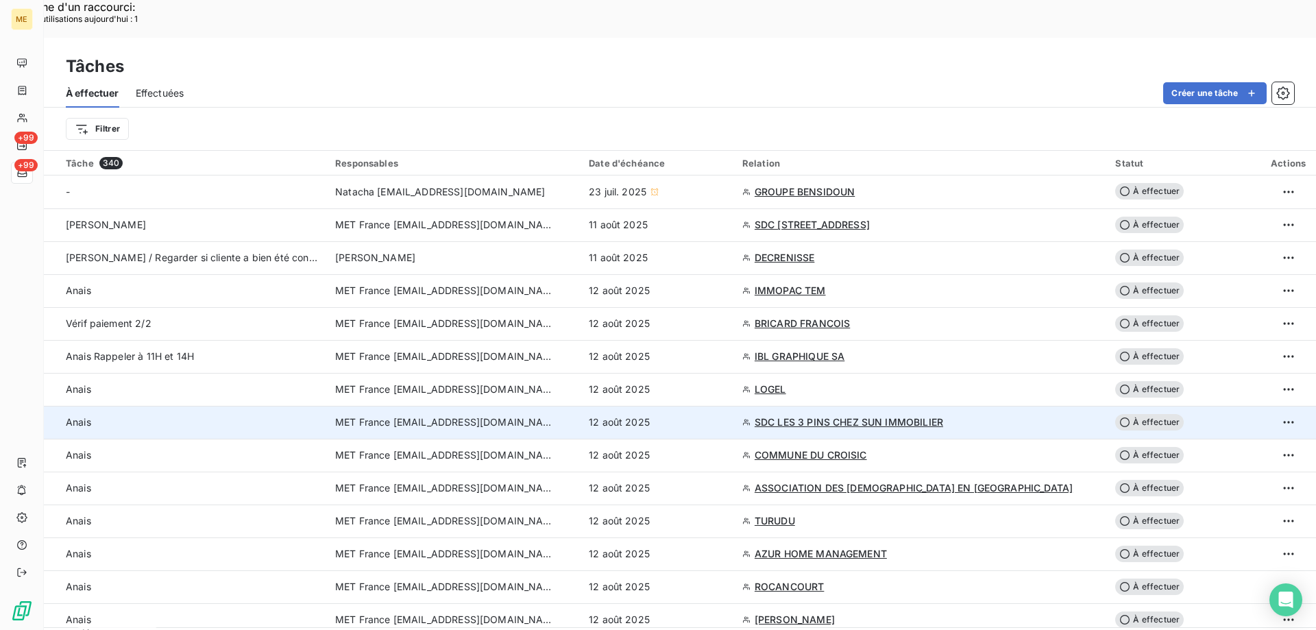
click at [726, 415] on div "12 août 2025" at bounding box center [657, 422] width 137 height 14
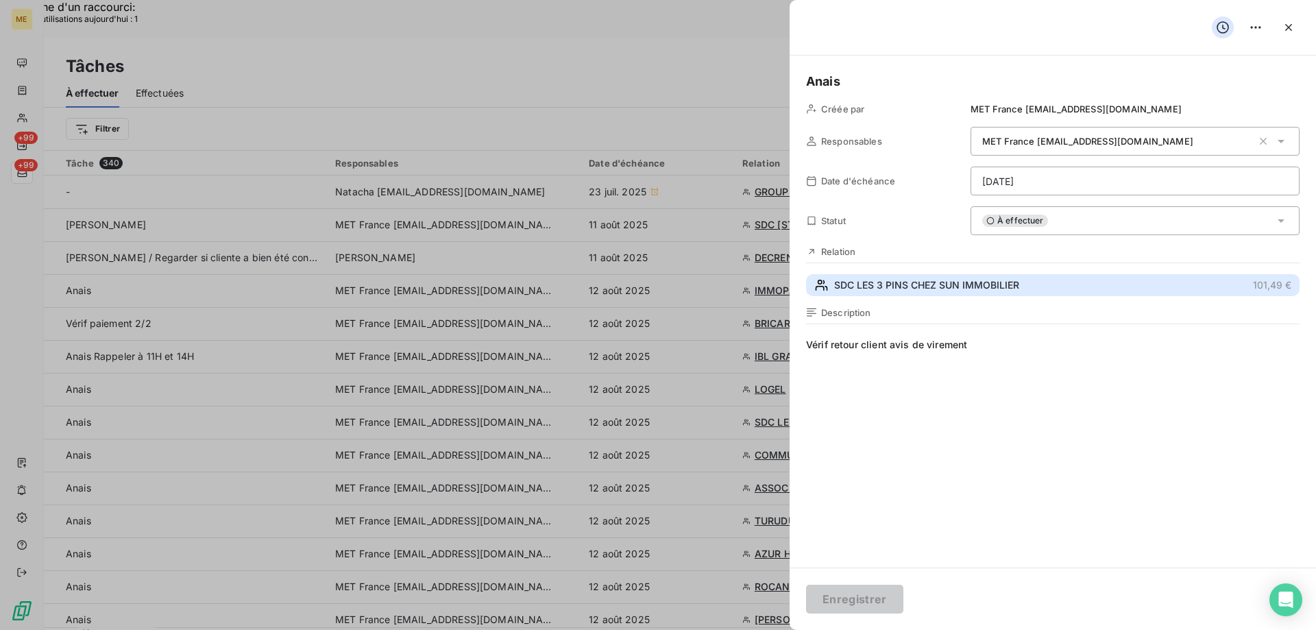
click at [901, 290] on span "SDC LES 3 PINS CHEZ SUN IMMOBILIER" at bounding box center [926, 285] width 185 height 14
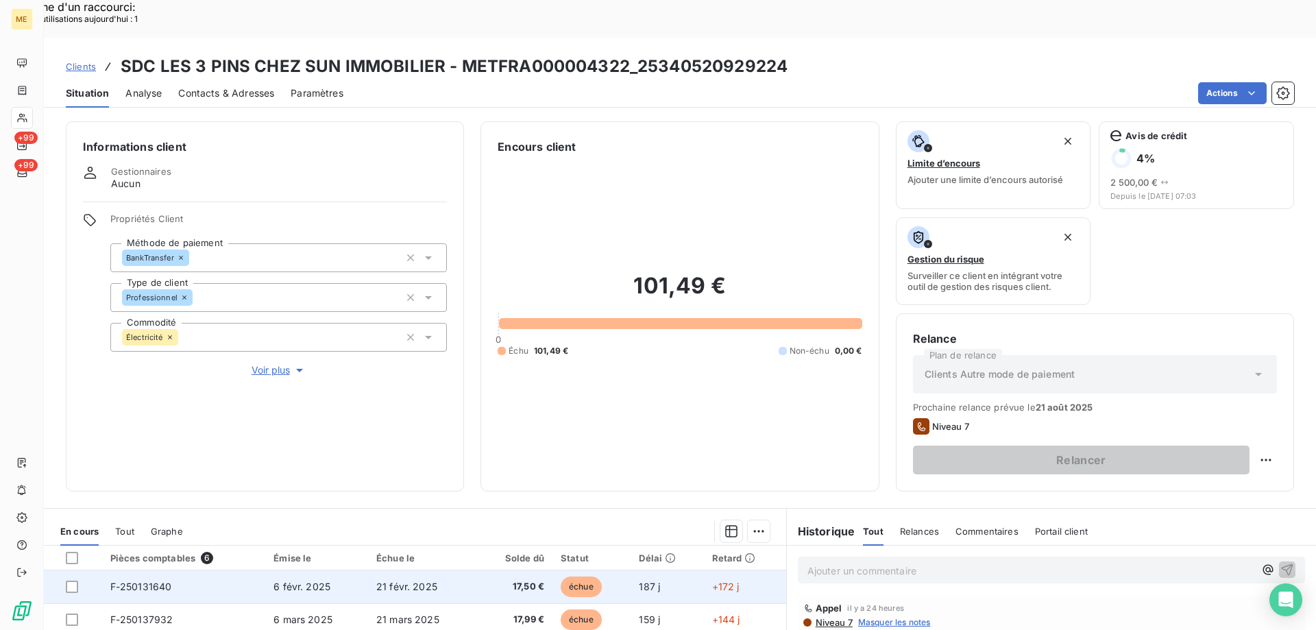
scroll to position [183, 0]
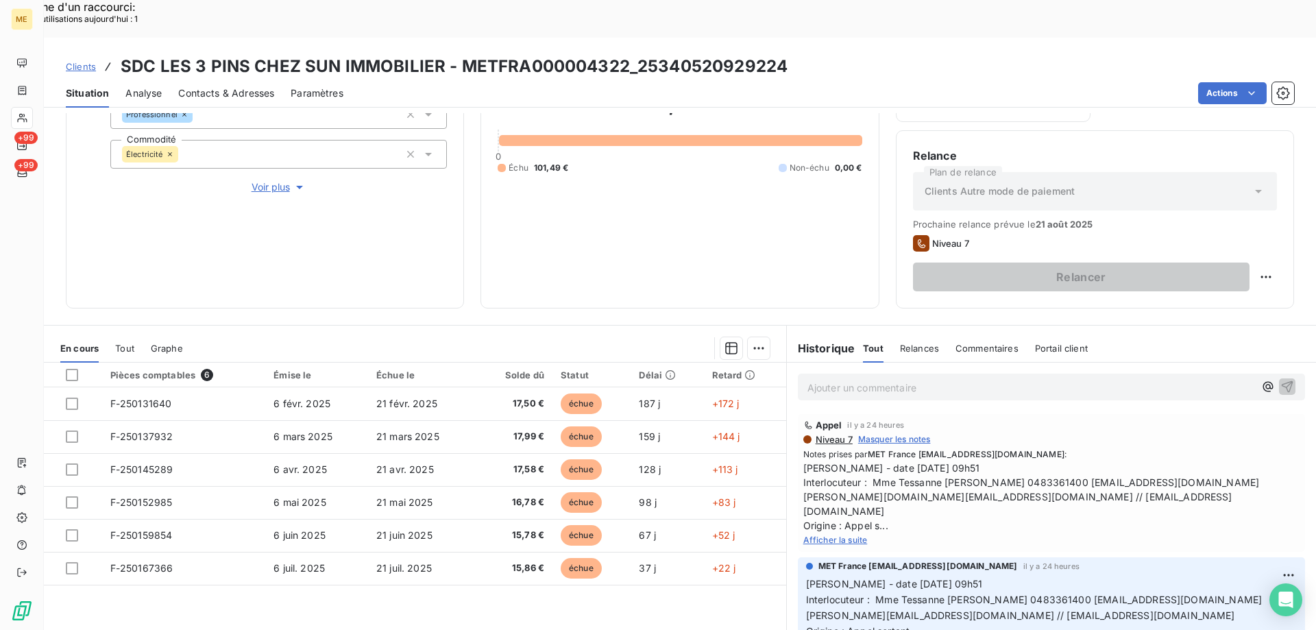
click at [826, 535] on span "Afficher la suite" at bounding box center [835, 540] width 64 height 10
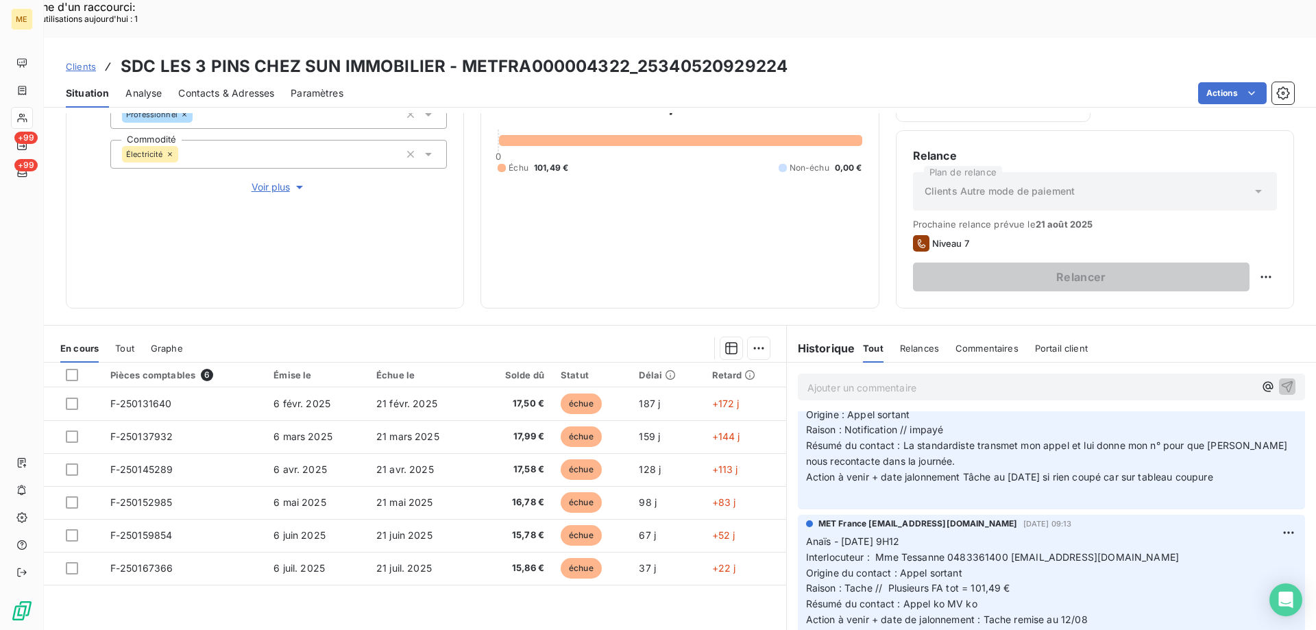
scroll to position [206, 0]
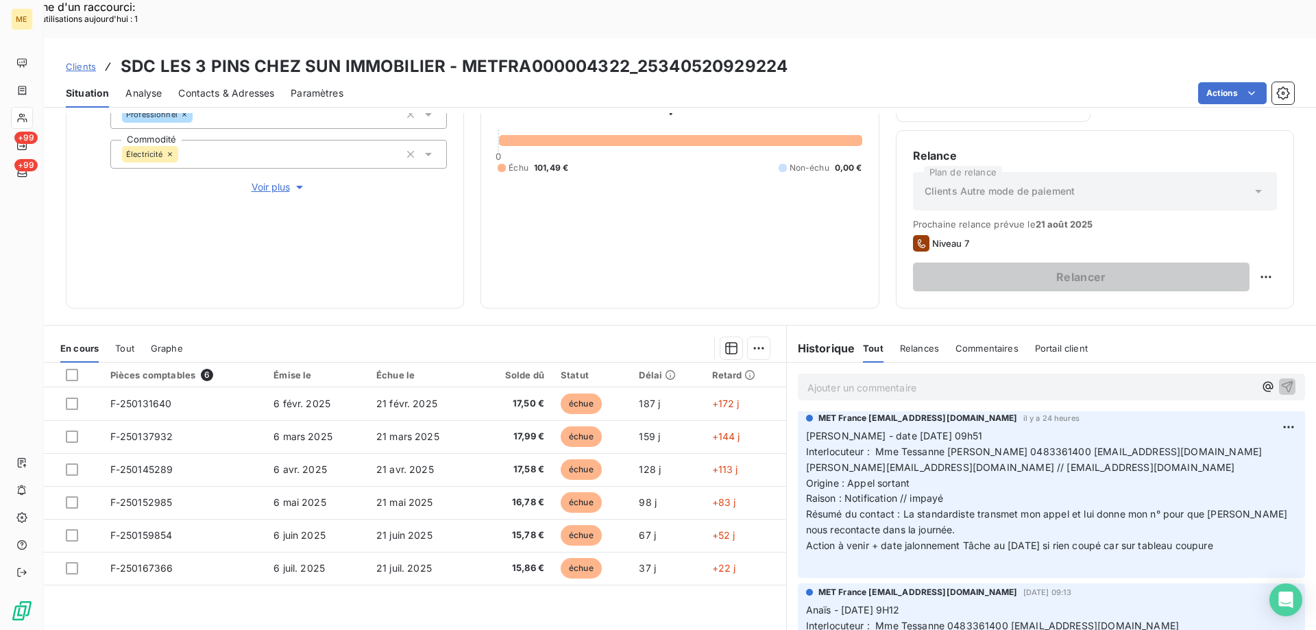
click at [271, 180] on span "Voir plus" at bounding box center [279, 187] width 55 height 14
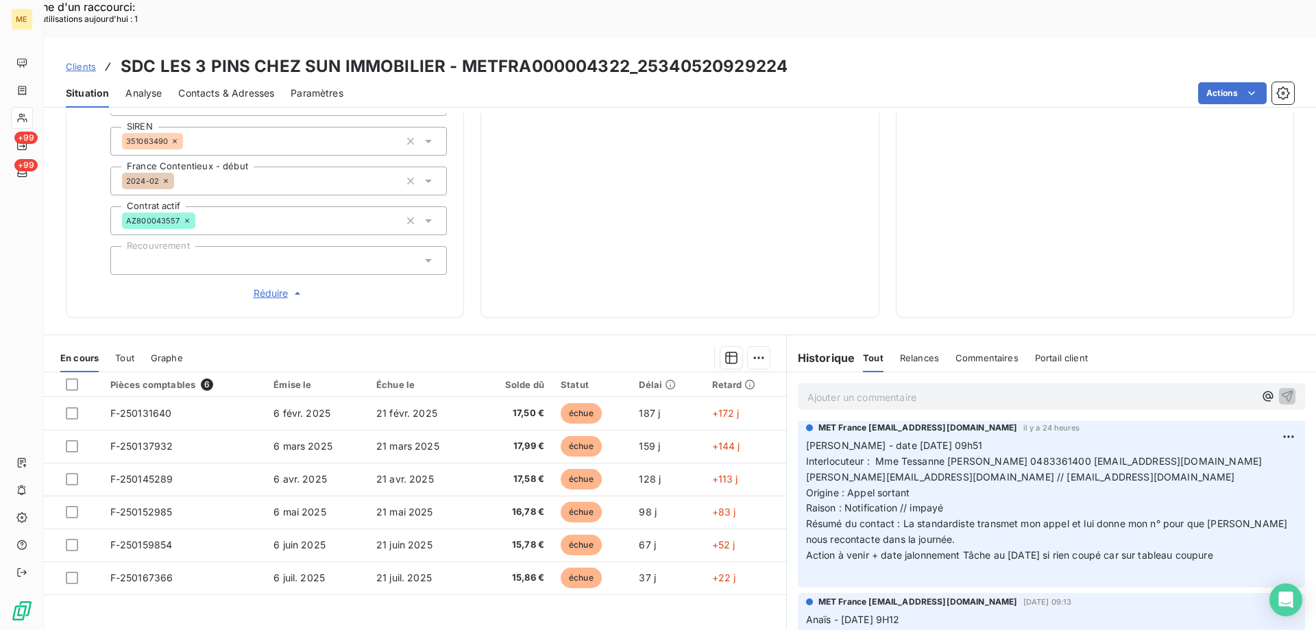
scroll to position [0, 0]
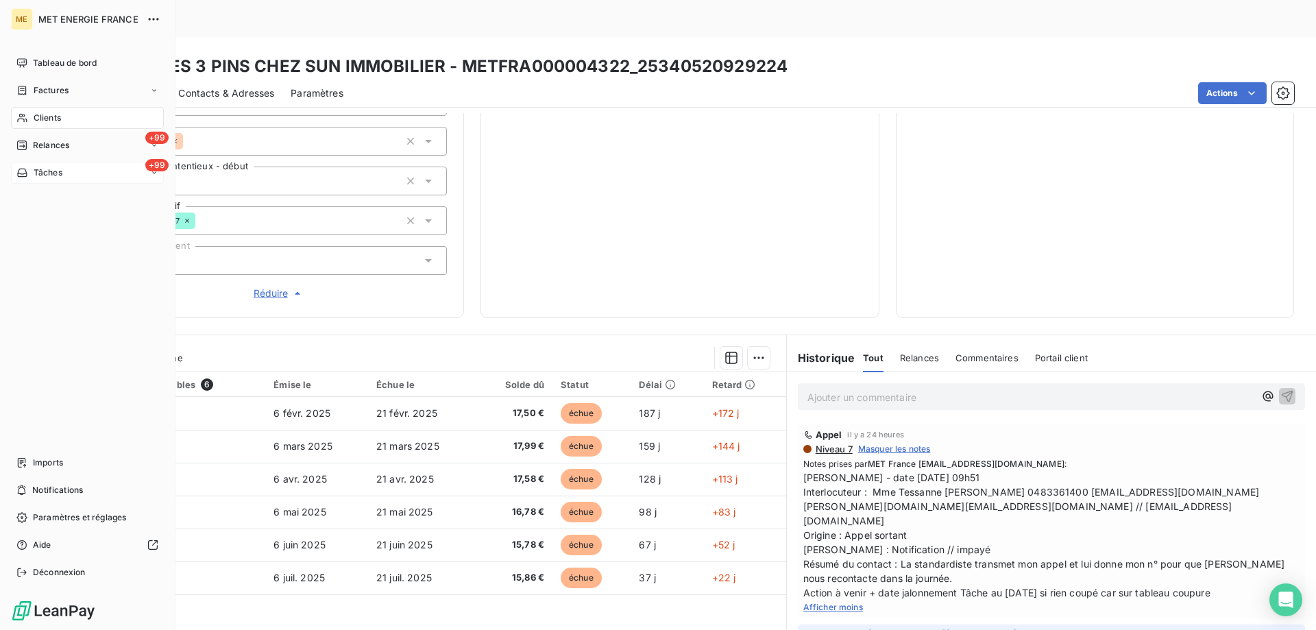
click at [49, 176] on span "Tâches" at bounding box center [48, 173] width 29 height 12
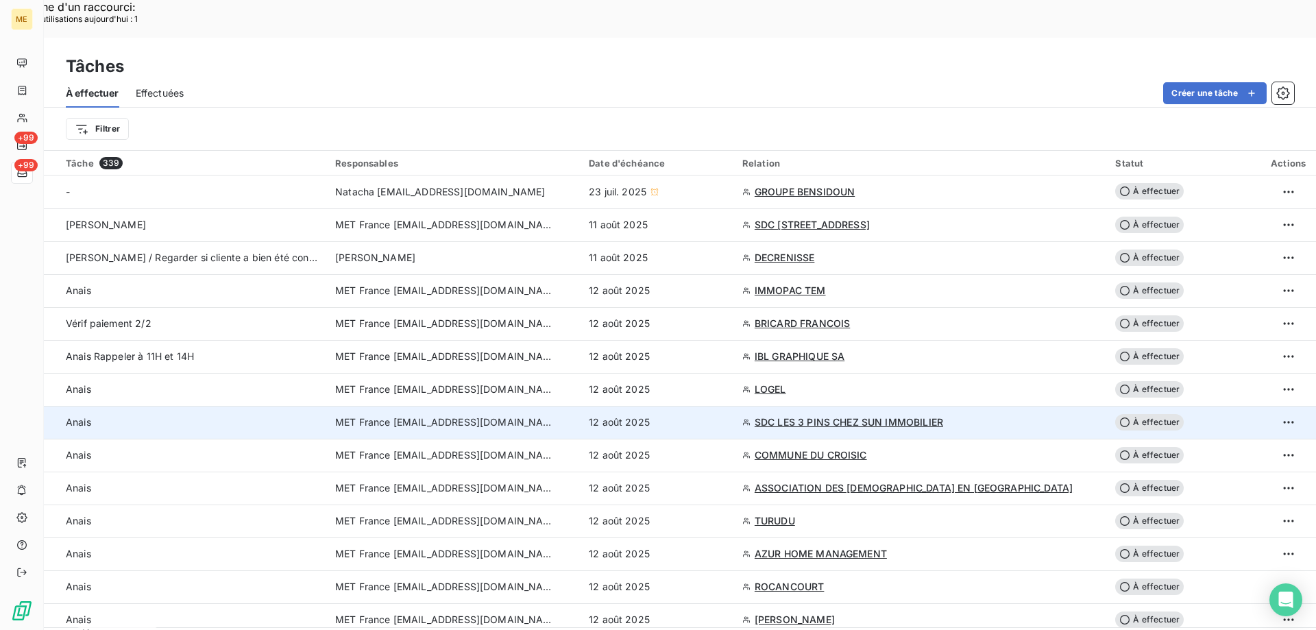
click at [726, 415] on div "12 août 2025" at bounding box center [657, 422] width 137 height 14
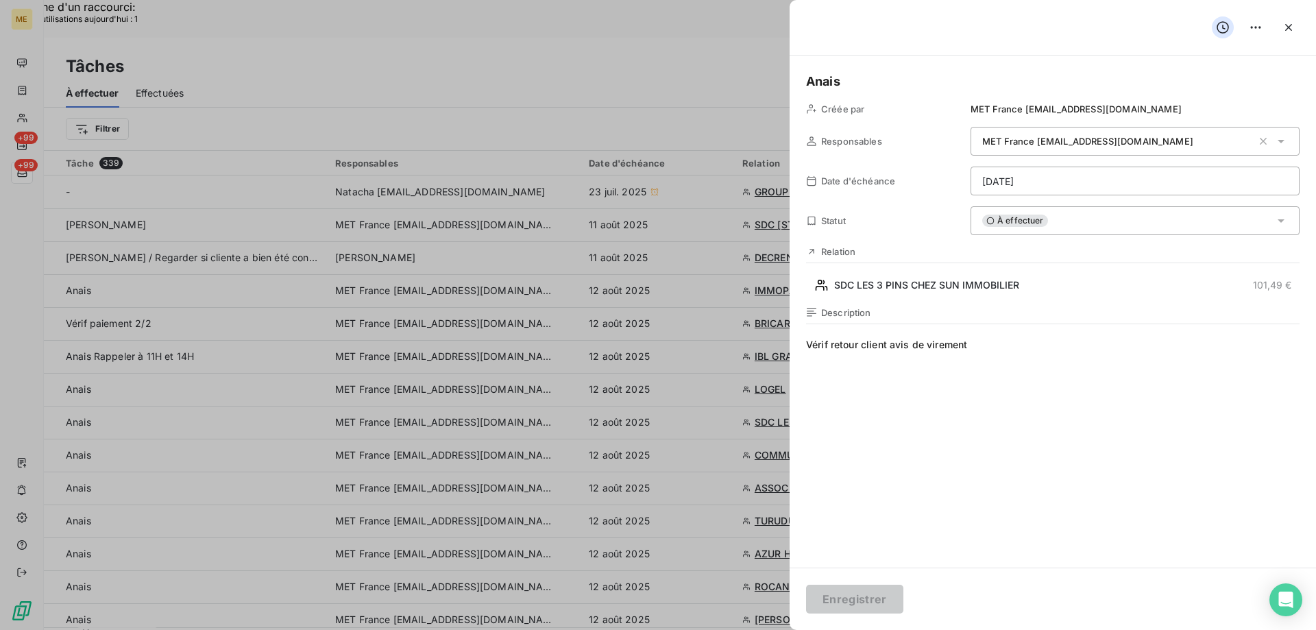
click at [1075, 219] on div "À effectuer" at bounding box center [1135, 220] width 329 height 29
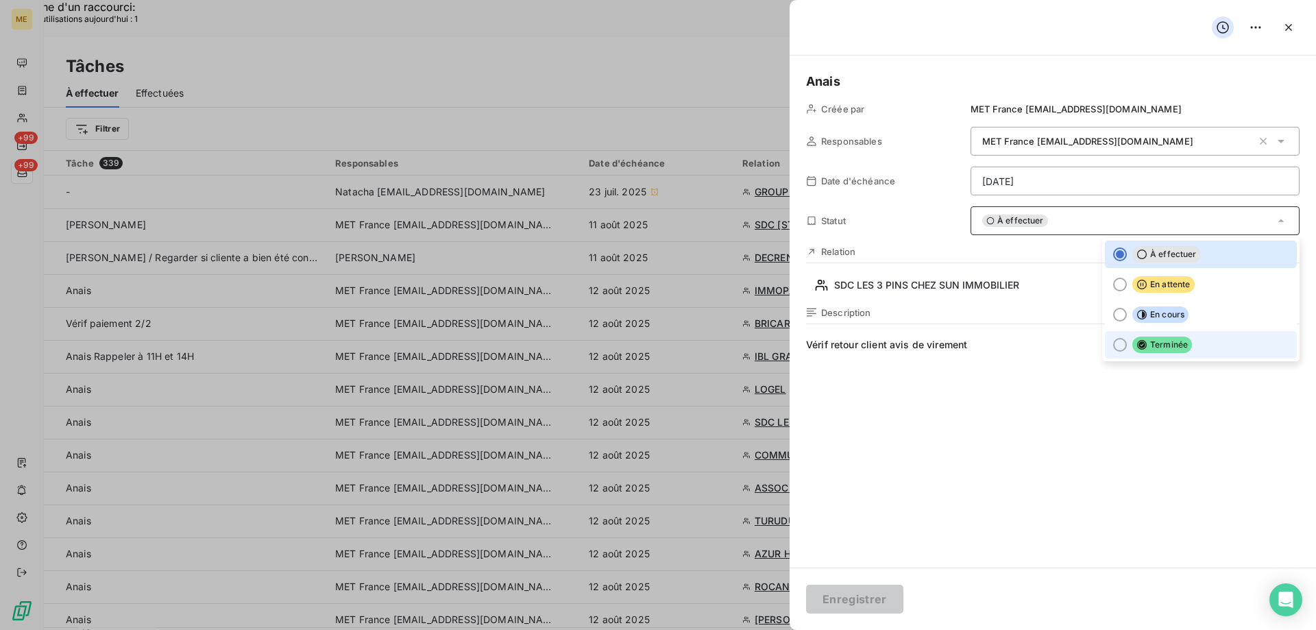
click at [1184, 348] on li "Terminée" at bounding box center [1201, 344] width 192 height 27
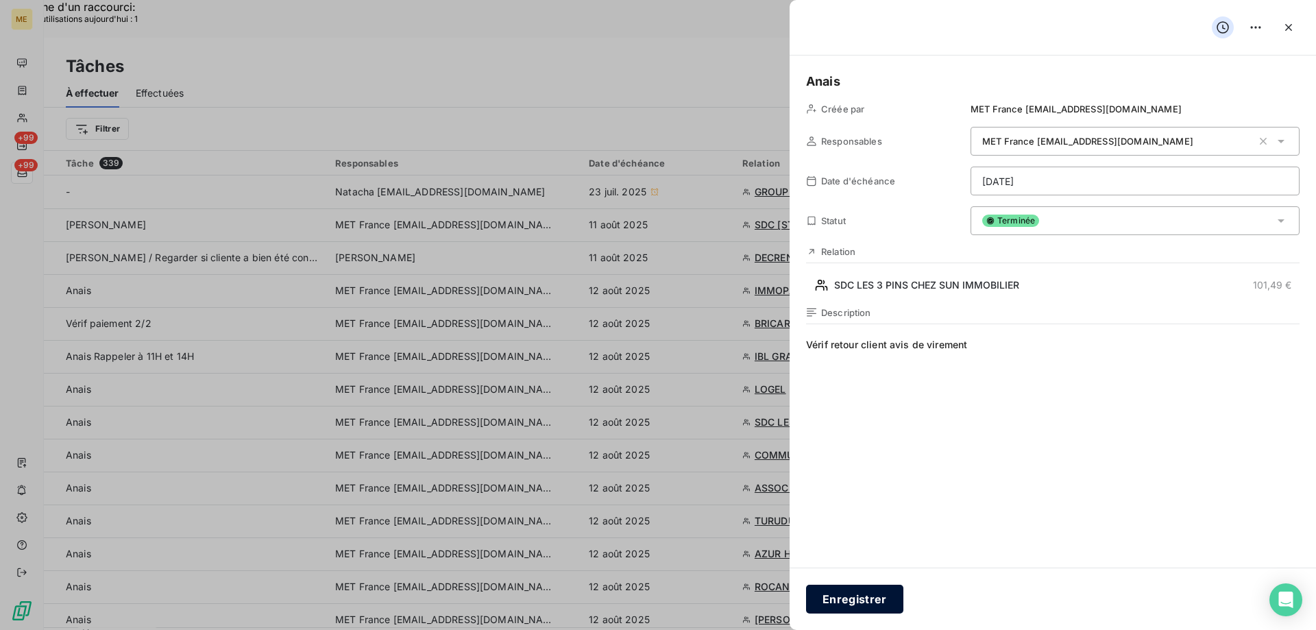
click at [870, 595] on button "Enregistrer" at bounding box center [854, 599] width 97 height 29
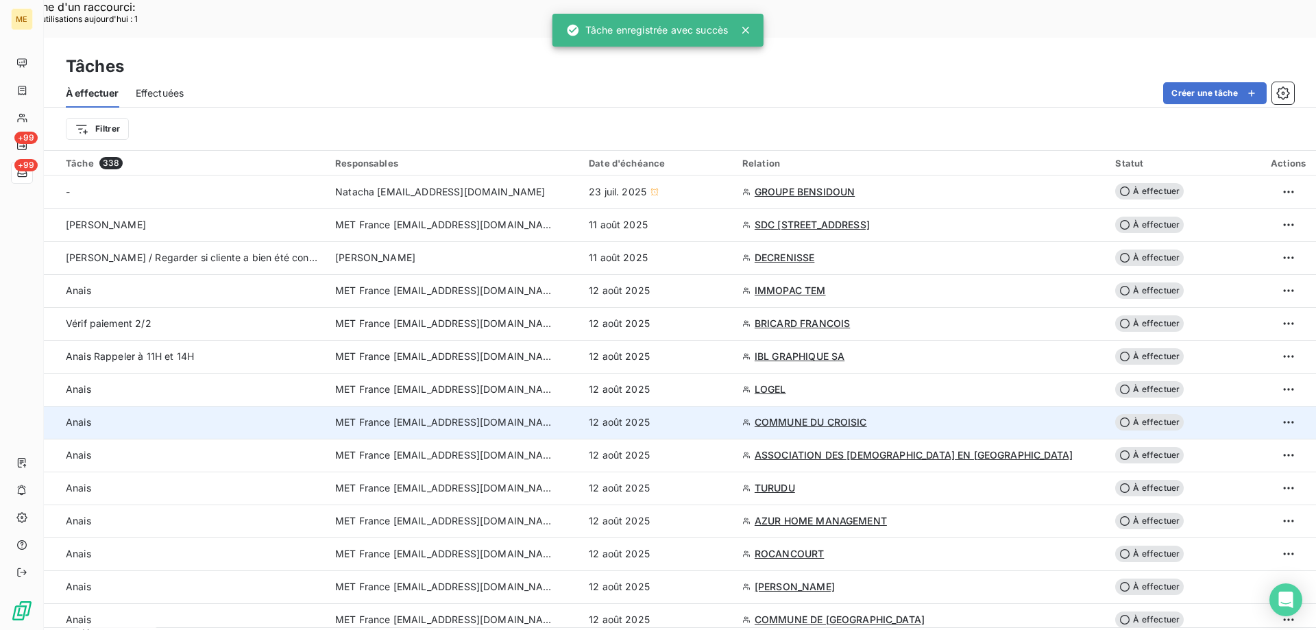
click at [726, 415] on div "12 août 2025" at bounding box center [657, 422] width 137 height 14
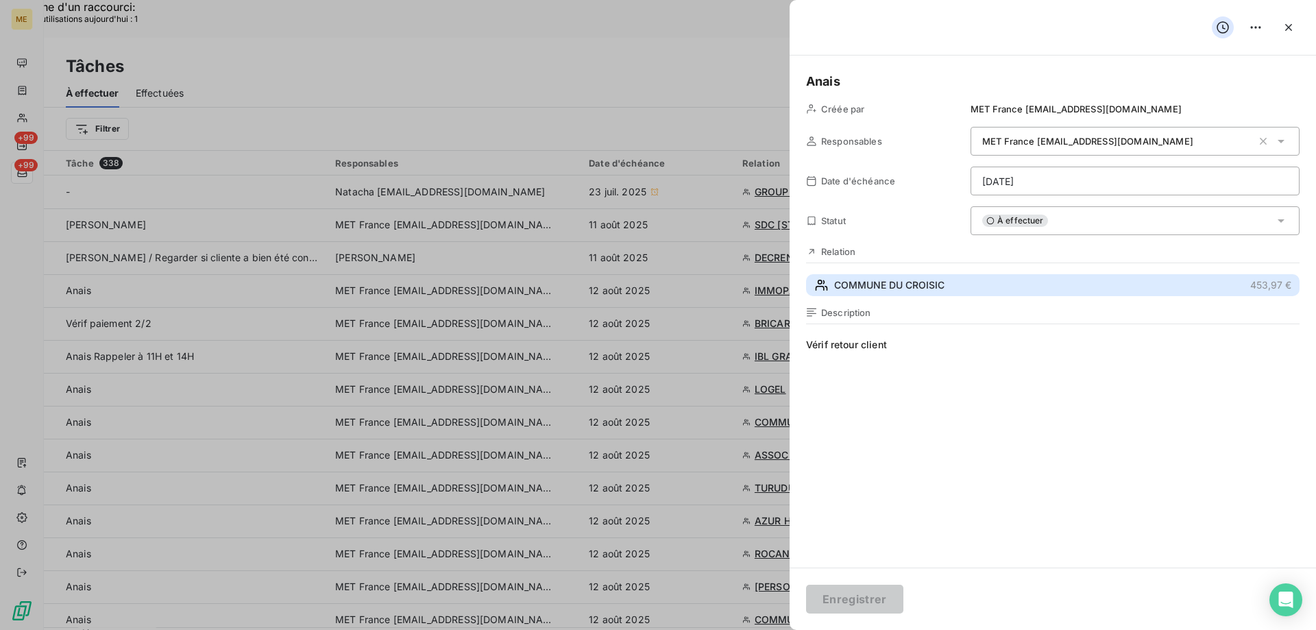
click at [966, 289] on button "COMMUNE DU CROISIC 453,97 €" at bounding box center [1053, 285] width 494 height 22
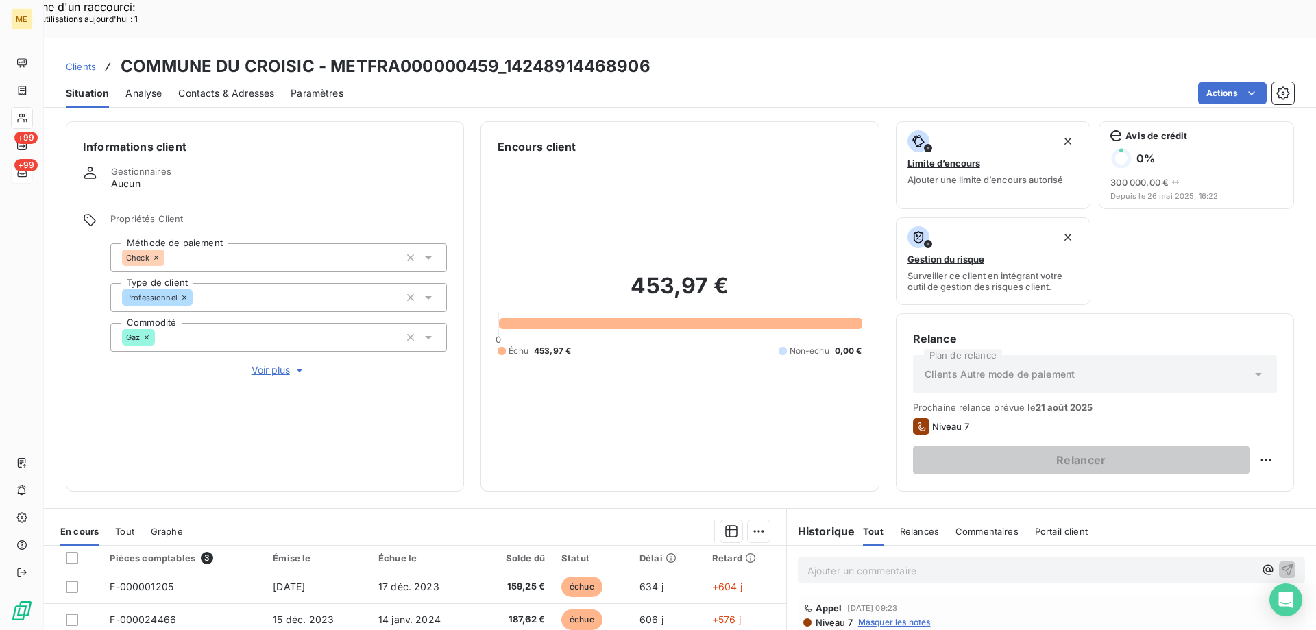
scroll to position [183, 0]
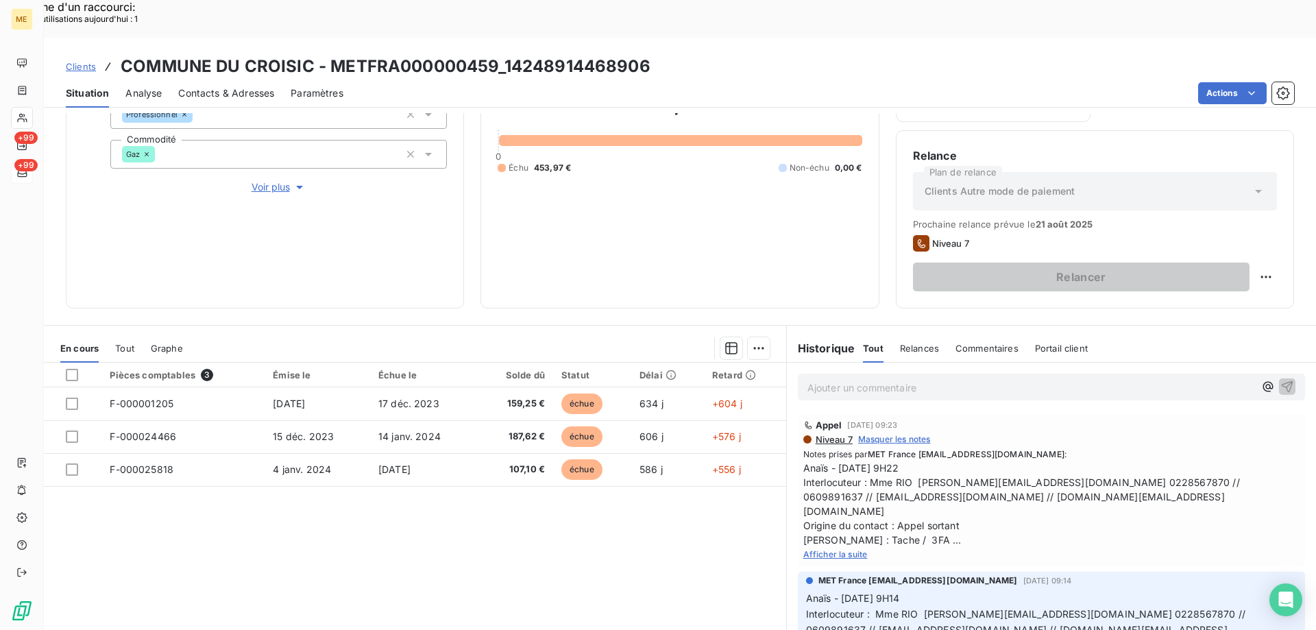
click at [827, 547] on div "Afficher la suite" at bounding box center [1051, 554] width 496 height 14
click at [829, 549] on span "Afficher la suite" at bounding box center [835, 554] width 64 height 10
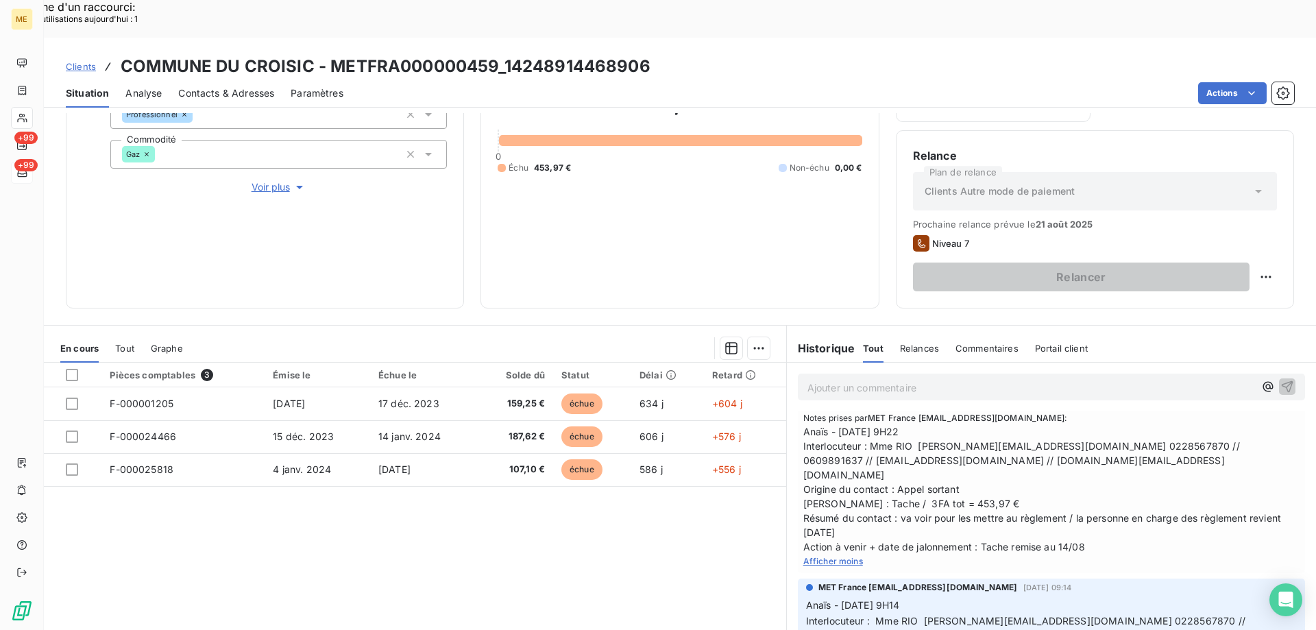
scroll to position [0, 0]
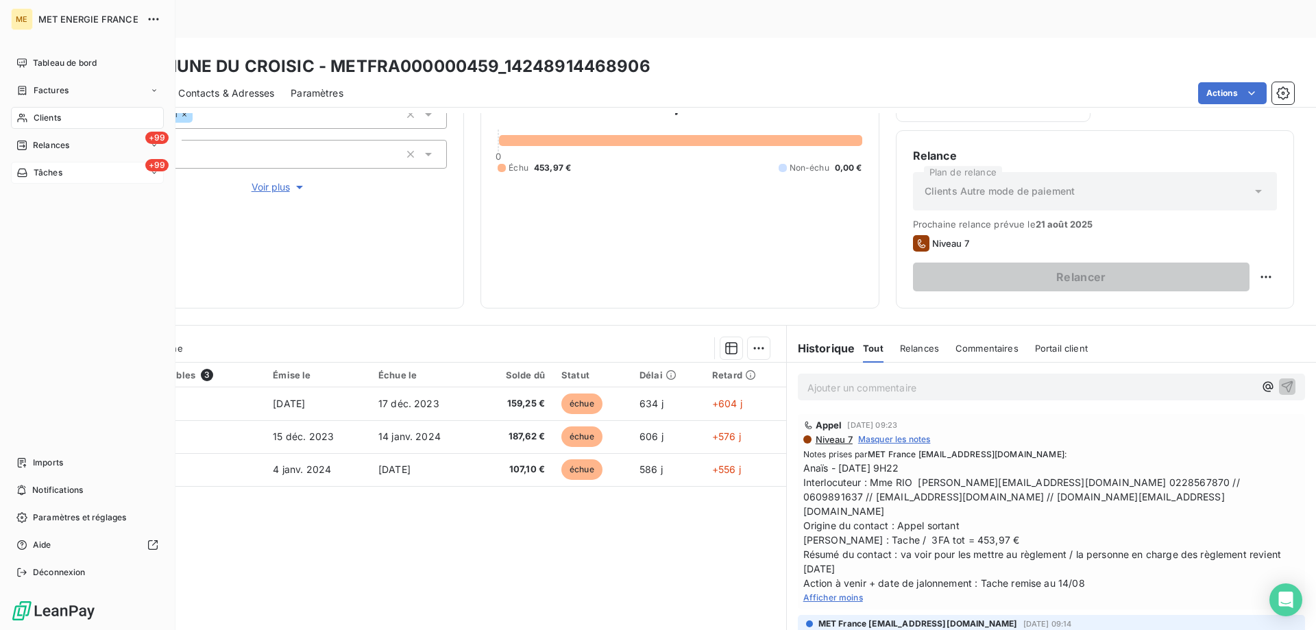
click at [44, 165] on div "+99 Tâches" at bounding box center [87, 173] width 153 height 22
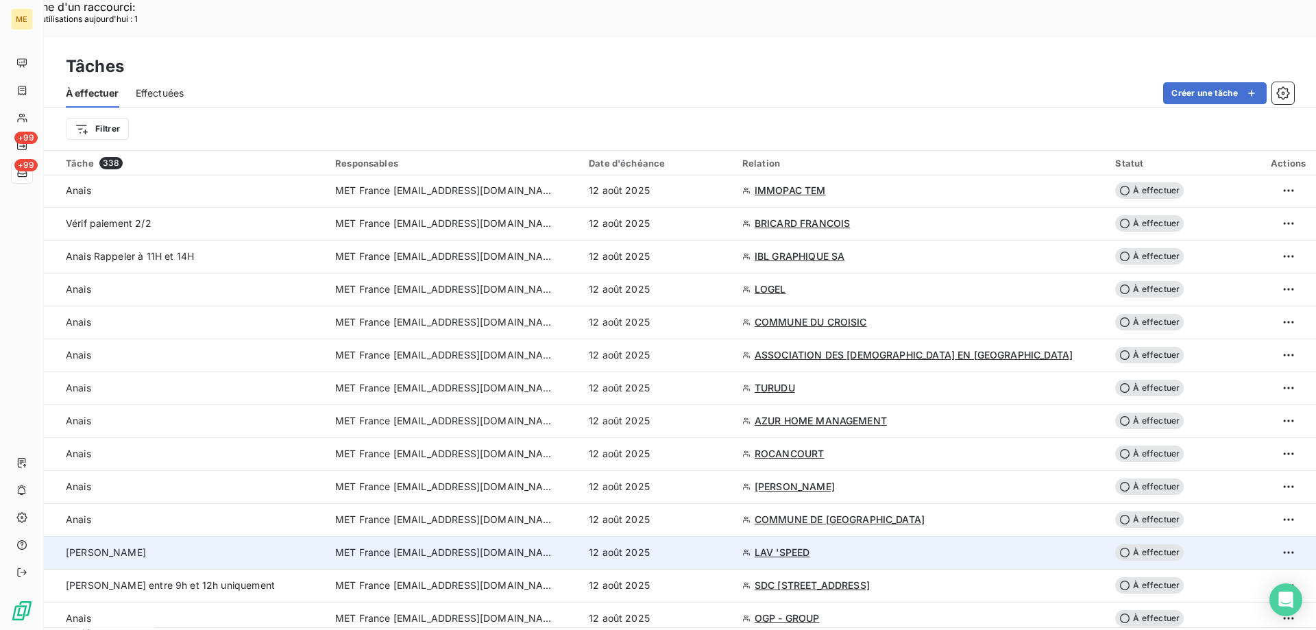
scroll to position [137, 0]
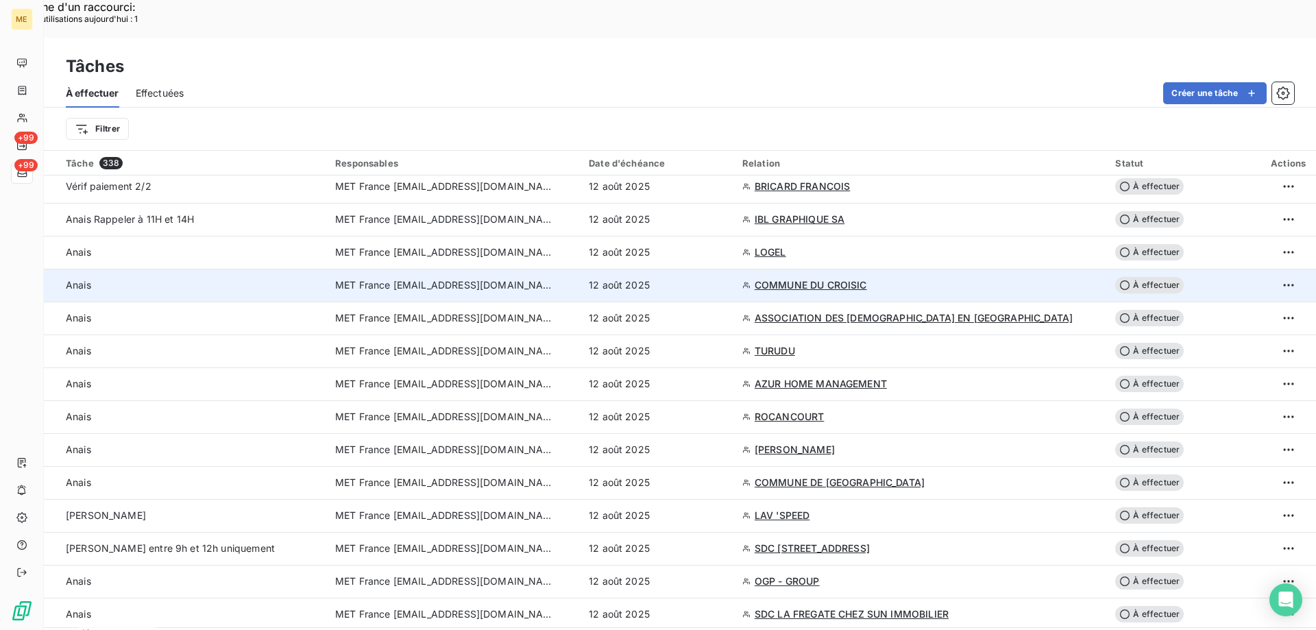
click at [726, 278] on div "12 août 2025" at bounding box center [657, 285] width 137 height 14
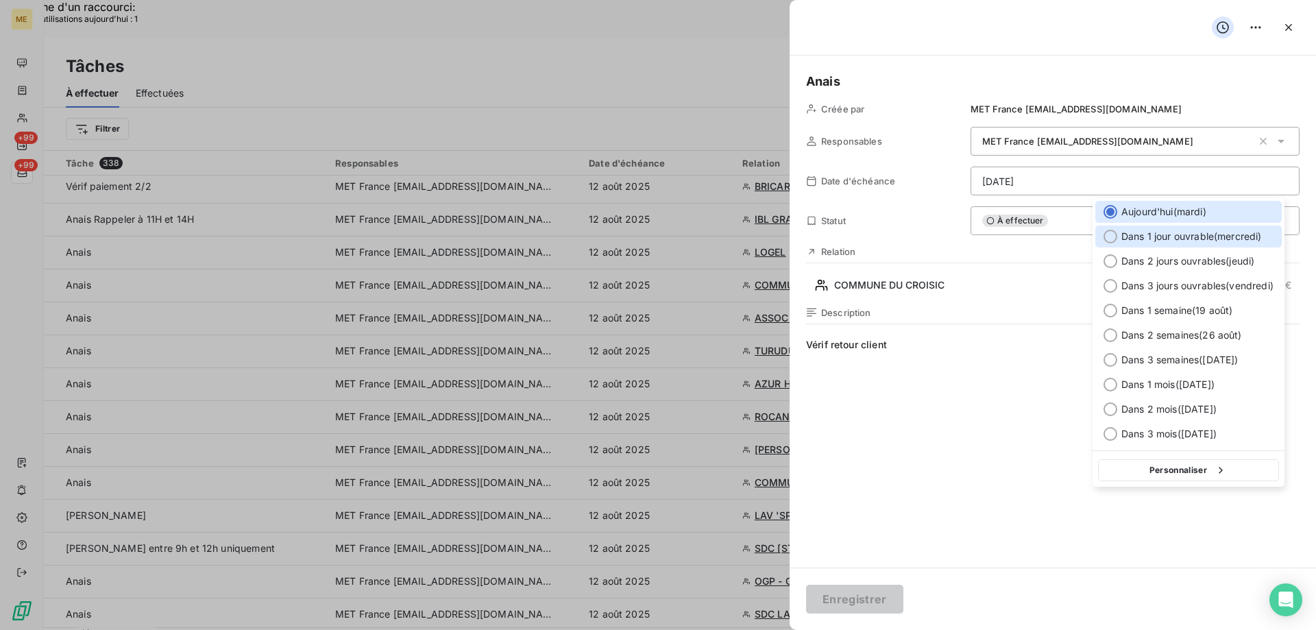
click at [1173, 238] on span "Dans 1 jour ouvrable ( mercredi )" at bounding box center [1191, 237] width 141 height 14
type input "13/08/2025"
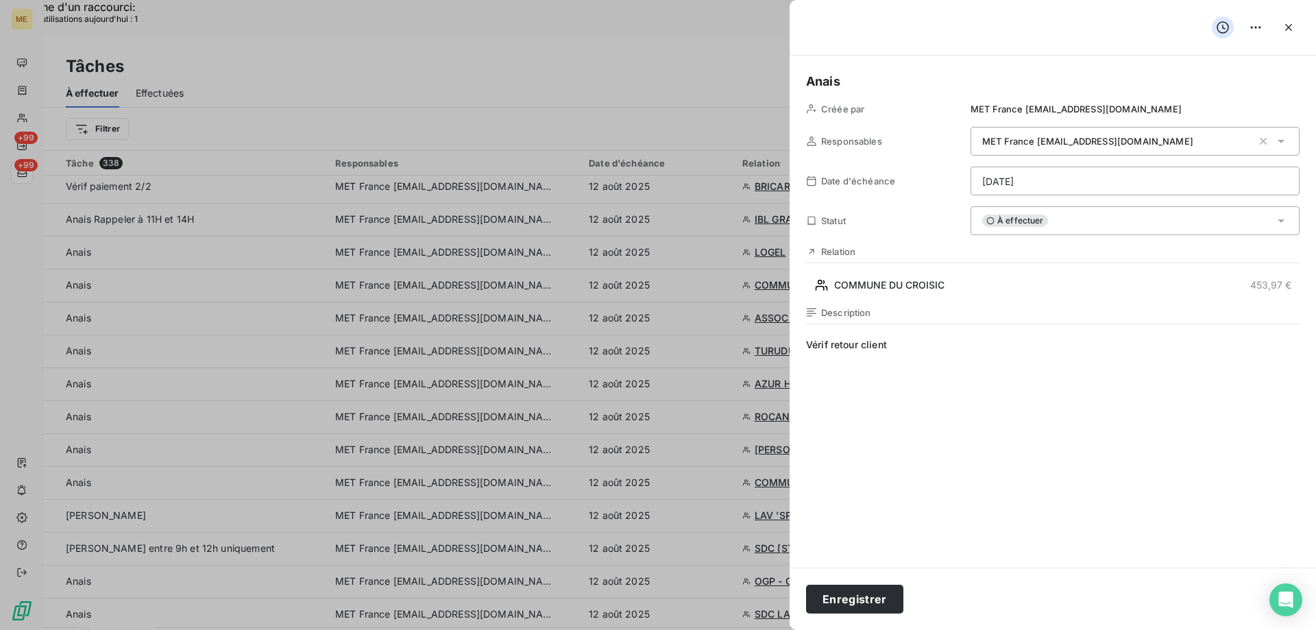
click at [965, 359] on span "Vérif retour client" at bounding box center [1053, 469] width 494 height 263
click at [864, 82] on h5 "Anais" at bounding box center [1053, 81] width 494 height 19
click at [842, 597] on button "Enregistrer" at bounding box center [854, 599] width 97 height 29
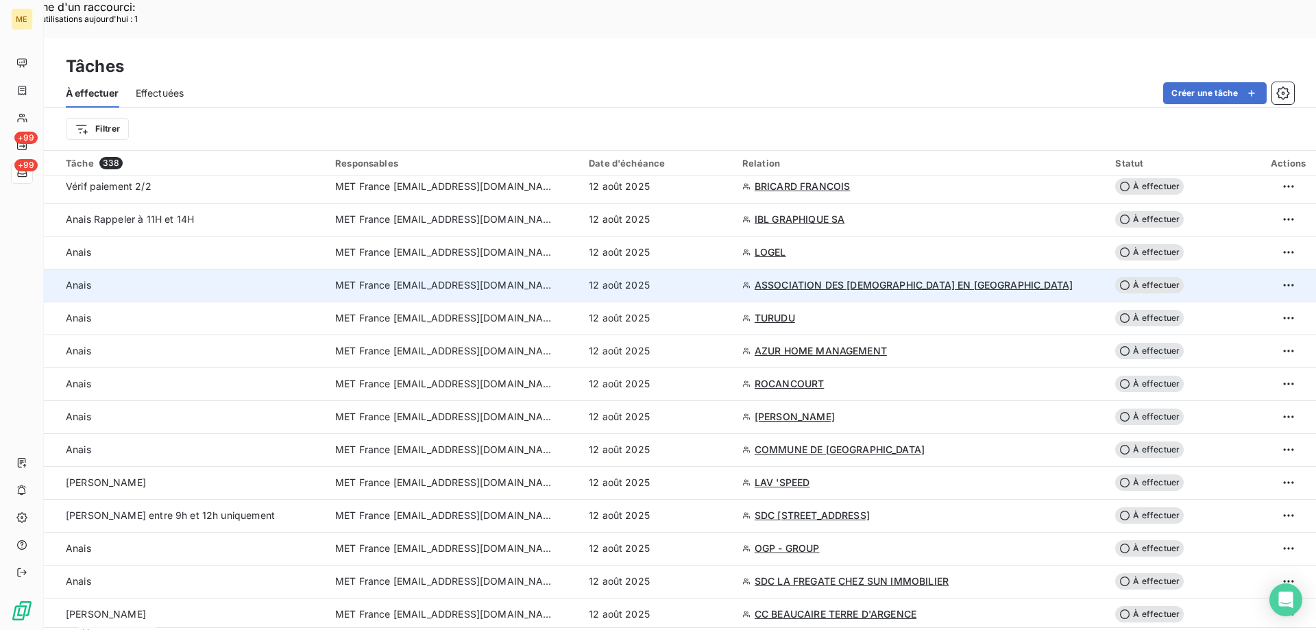
click at [726, 278] on div "12 août 2025" at bounding box center [657, 285] width 137 height 14
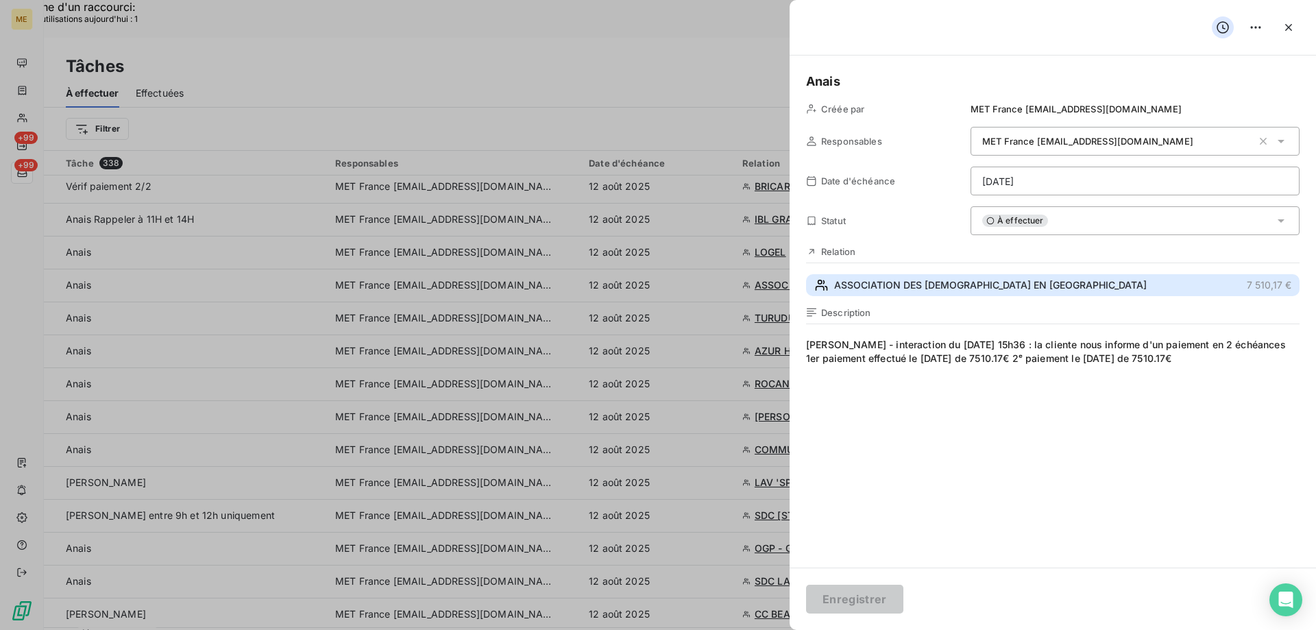
click at [1049, 285] on button "ASSOCIATION DES MUSULMANS EN ALSACE 7 510,17 €" at bounding box center [1053, 285] width 494 height 22
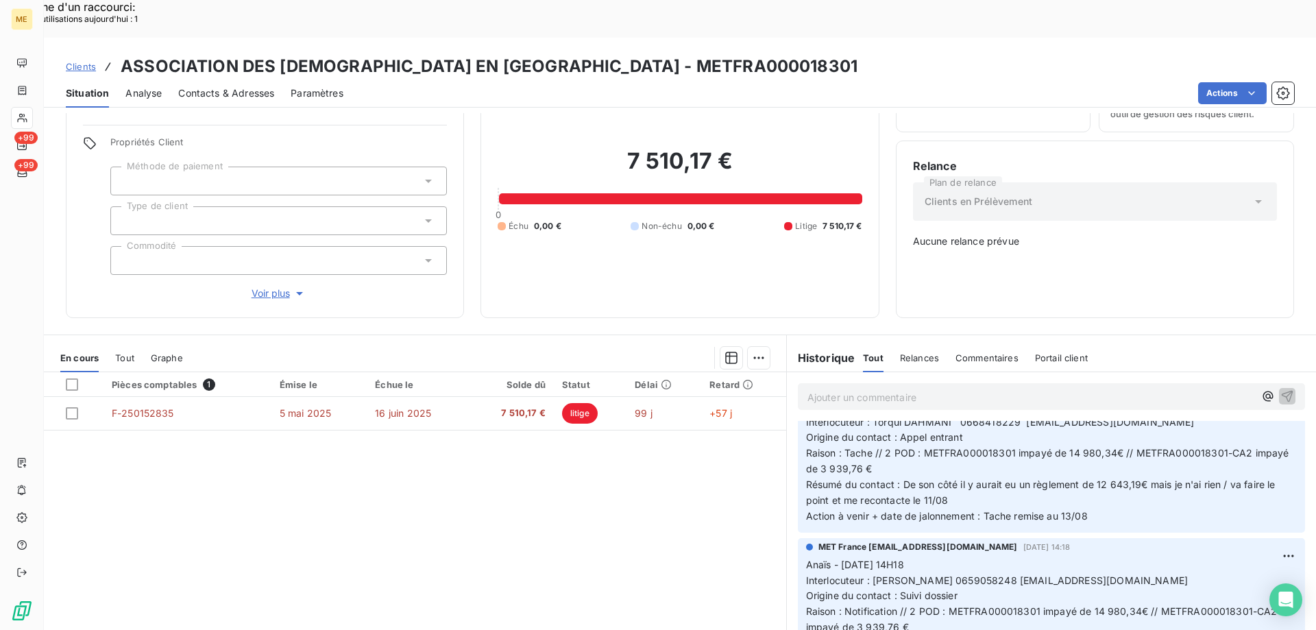
scroll to position [206, 0]
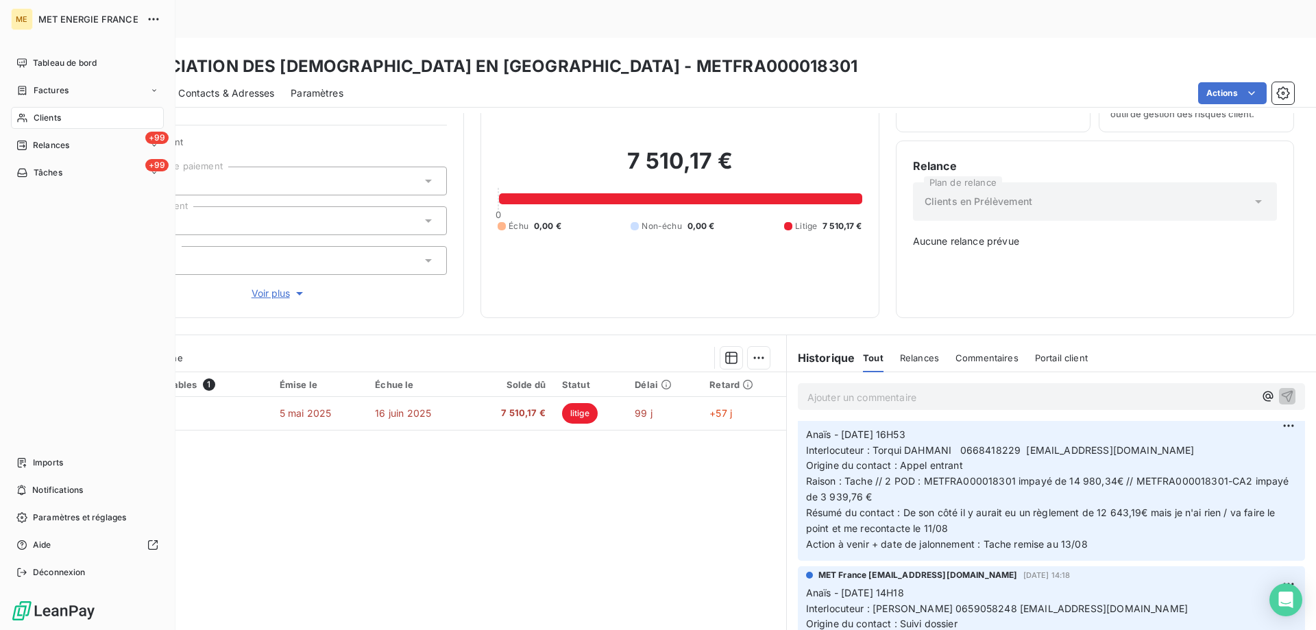
click at [43, 169] on span "Tâches" at bounding box center [48, 173] width 29 height 12
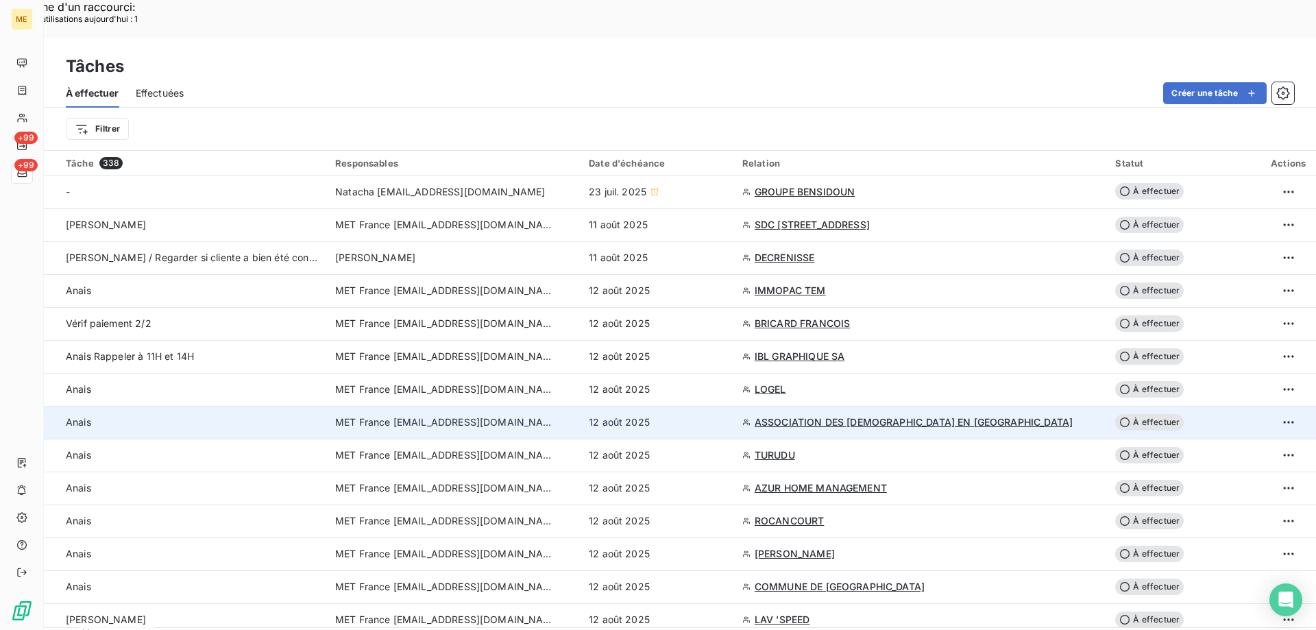
click at [726, 415] on div "12 août 2025" at bounding box center [657, 422] width 137 height 14
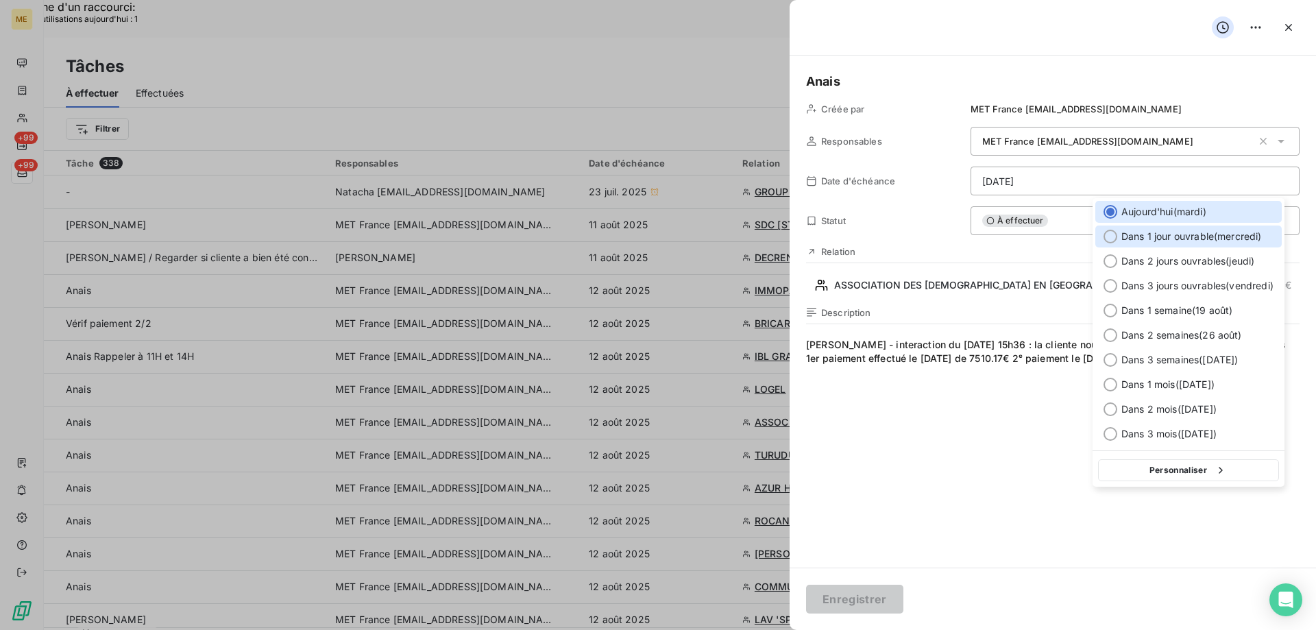
click at [1187, 232] on span "Dans 1 jour ouvrable ( mercredi )" at bounding box center [1191, 237] width 141 height 14
type input "13/08/2025"
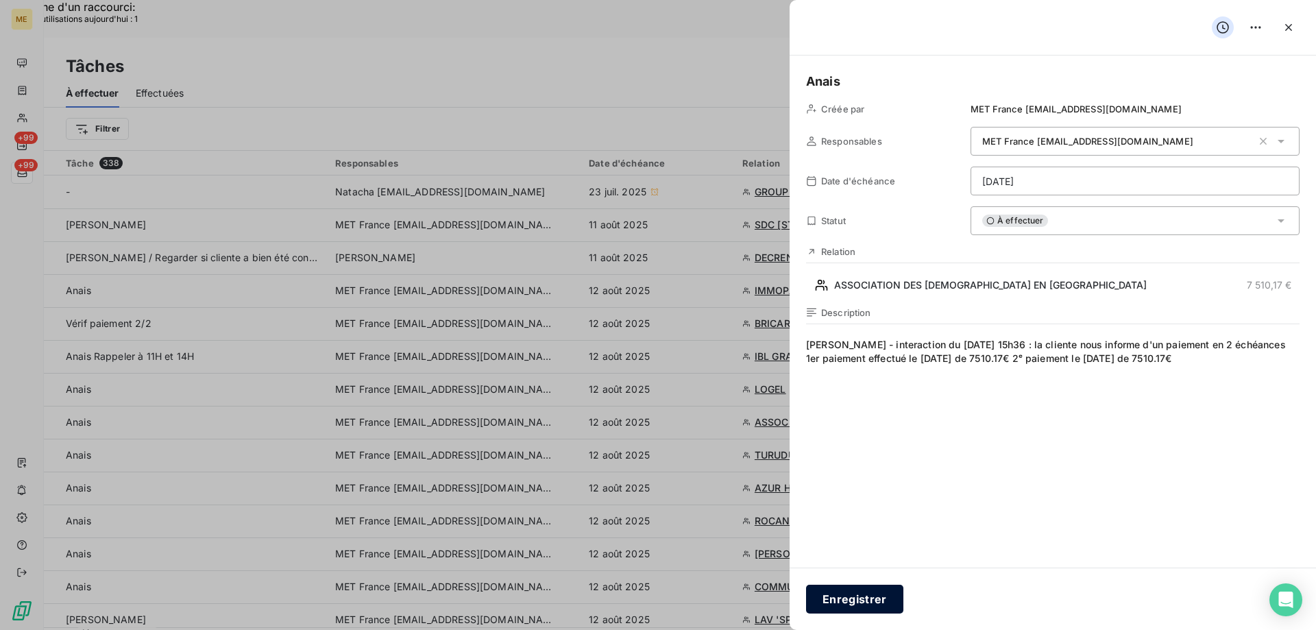
click at [857, 600] on button "Enregistrer" at bounding box center [854, 599] width 97 height 29
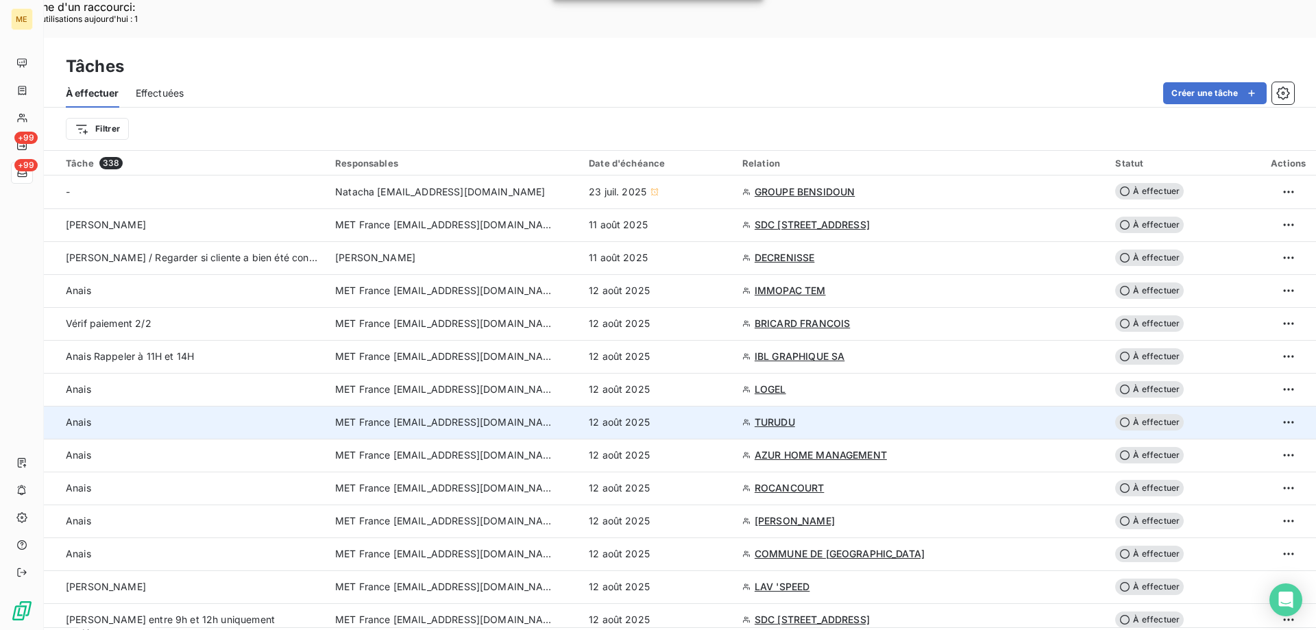
click at [724, 415] on div "12 août 2025" at bounding box center [657, 422] width 137 height 14
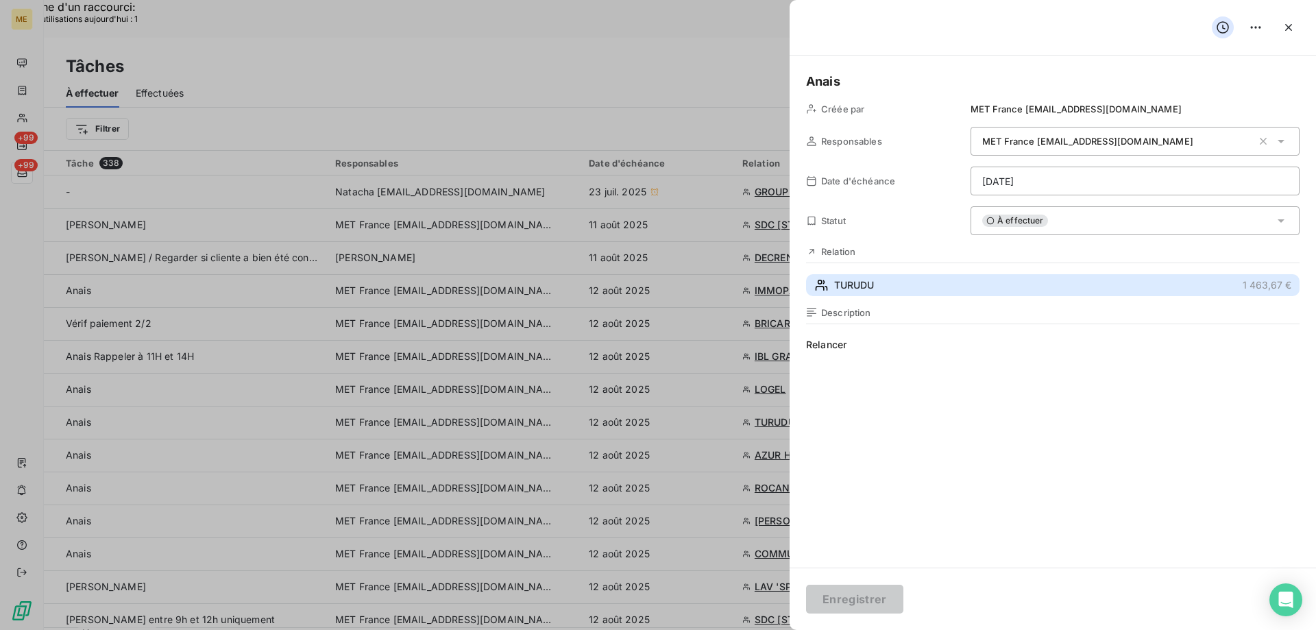
click at [948, 287] on button "TURUDU 1 463,67 €" at bounding box center [1053, 285] width 494 height 22
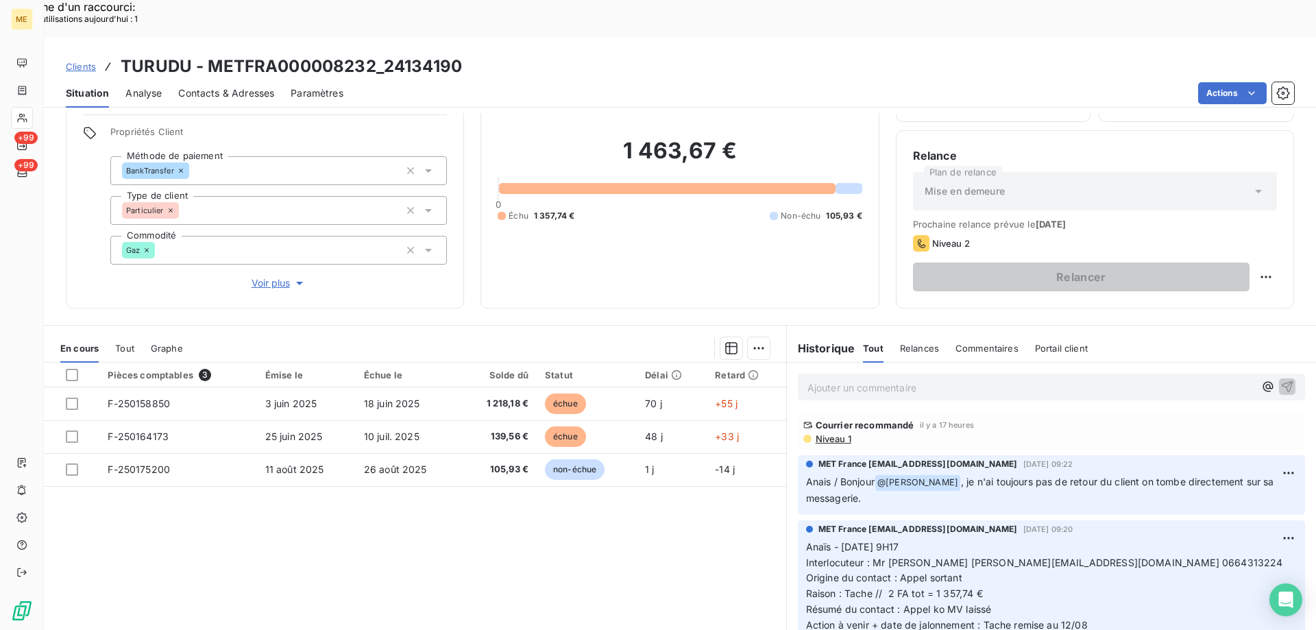
scroll to position [69, 0]
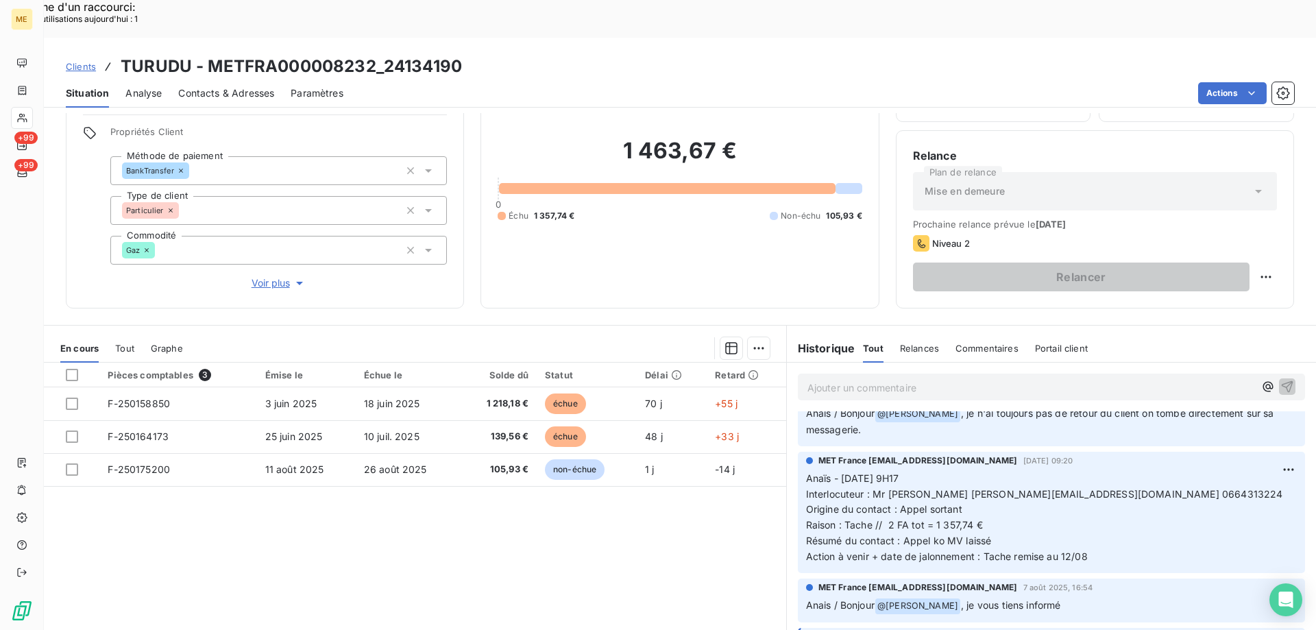
click at [262, 276] on span "Voir plus" at bounding box center [279, 283] width 55 height 14
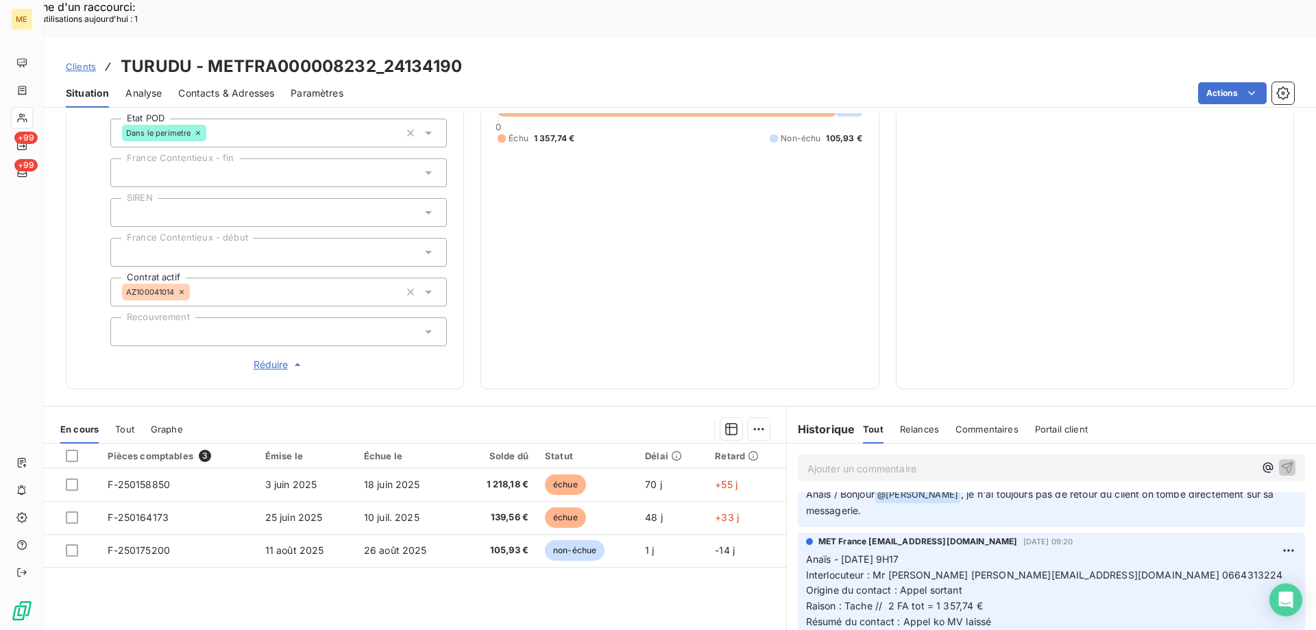
scroll to position [395, 0]
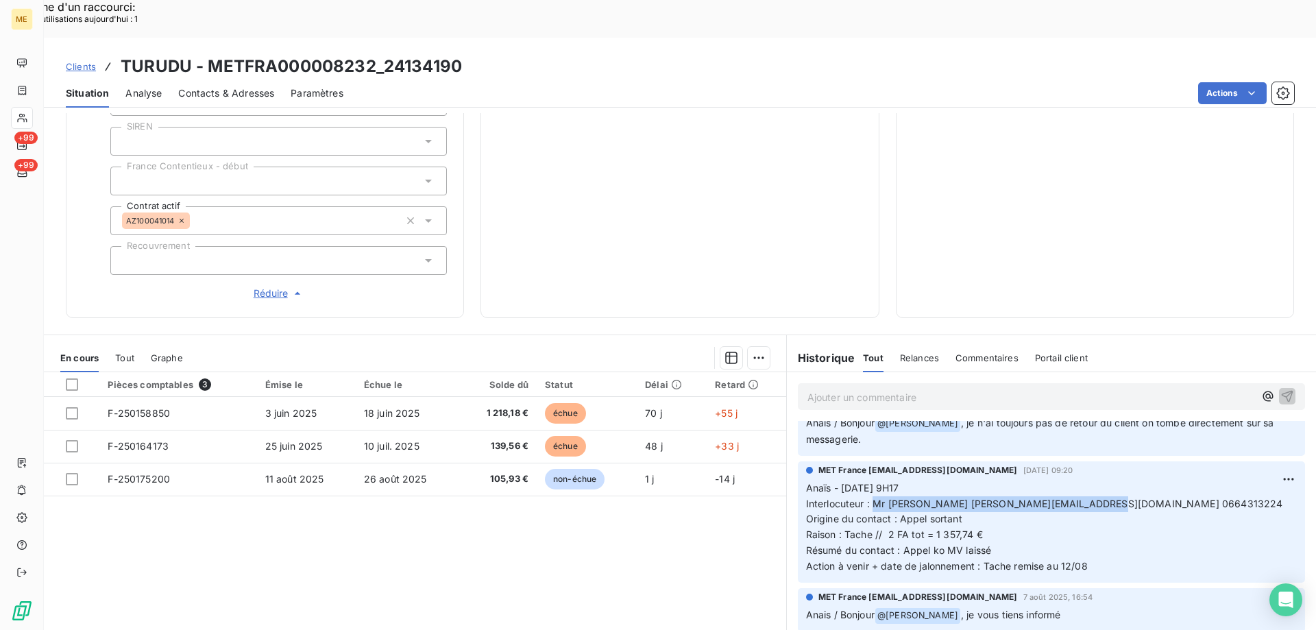
drag, startPoint x: 867, startPoint y: 457, endPoint x: 1130, endPoint y: 453, distance: 263.2
click at [1130, 481] on p "Anaïs - 08/08/2025 - 9H17 Interlocuteur : Mr TURUDU omerturudu@outlook.fr 06643…" at bounding box center [1051, 528] width 491 height 94
copy span "Mr [PERSON_NAME] [PERSON_NAME][EMAIL_ADDRESS][DOMAIN_NAME] 0664313224"
click at [1064, 509] on p "Anaïs - 08/08/2025 - 9H17 Interlocuteur : Mr TURUDU omerturudu@outlook.fr 06643…" at bounding box center [1051, 528] width 491 height 94
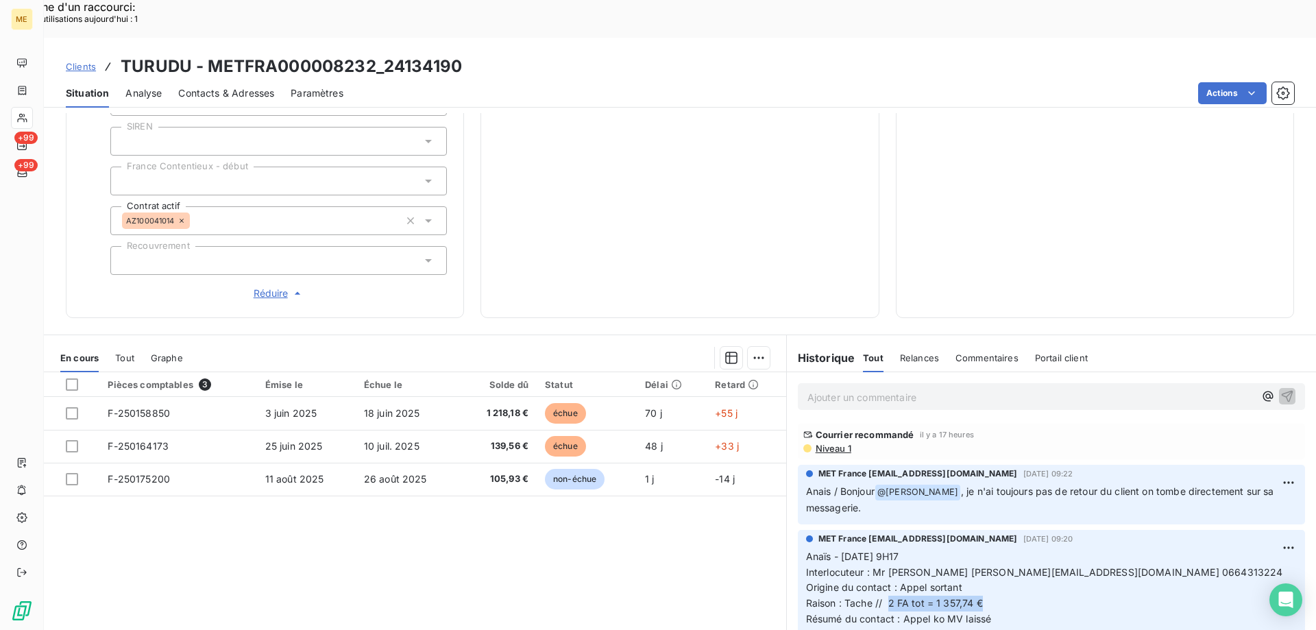
drag, startPoint x: 884, startPoint y: 555, endPoint x: 993, endPoint y: 555, distance: 109.7
click at [993, 555] on p "Anaïs - 08/08/2025 - 9H17 Interlocuteur : Mr TURUDU omerturudu@outlook.fr 06643…" at bounding box center [1051, 596] width 491 height 94
drag, startPoint x: 840, startPoint y: 555, endPoint x: 1006, endPoint y: 554, distance: 166.6
click at [1006, 554] on p "Anaïs - 08/08/2025 - 9H17 Interlocuteur : Mr TURUDU omerturudu@outlook.fr 06643…" at bounding box center [1051, 596] width 491 height 94
copy span "Tache // 2 FA tot = 1 357,74 €"
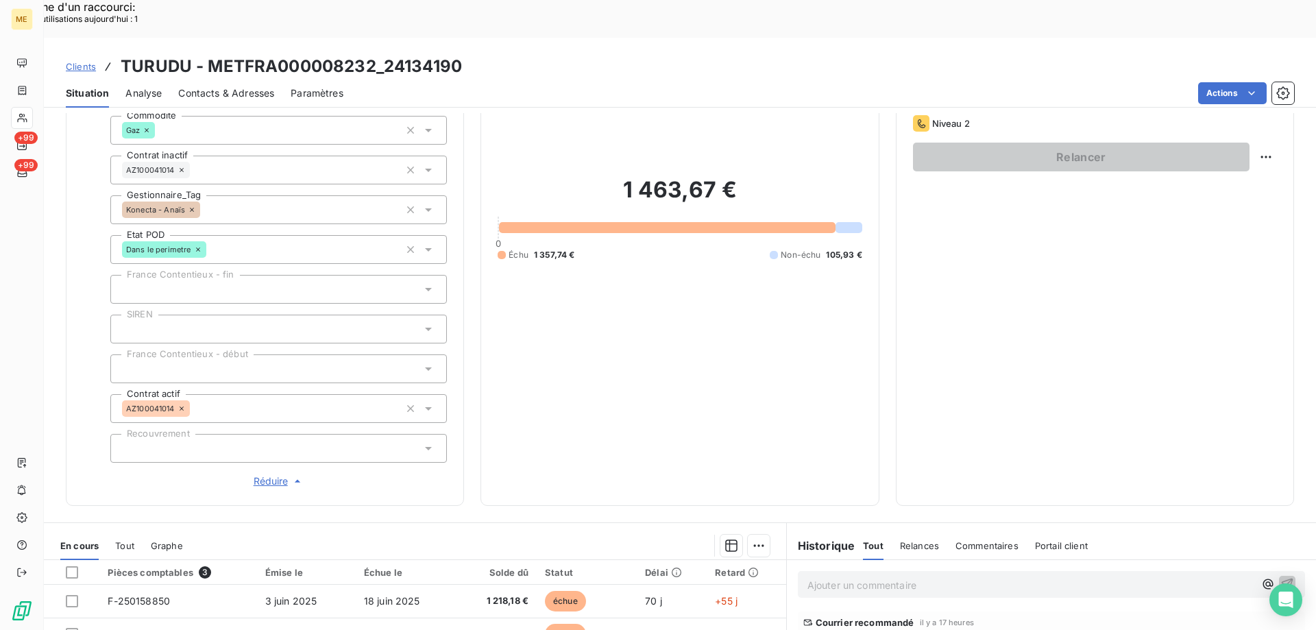
scroll to position [326, 0]
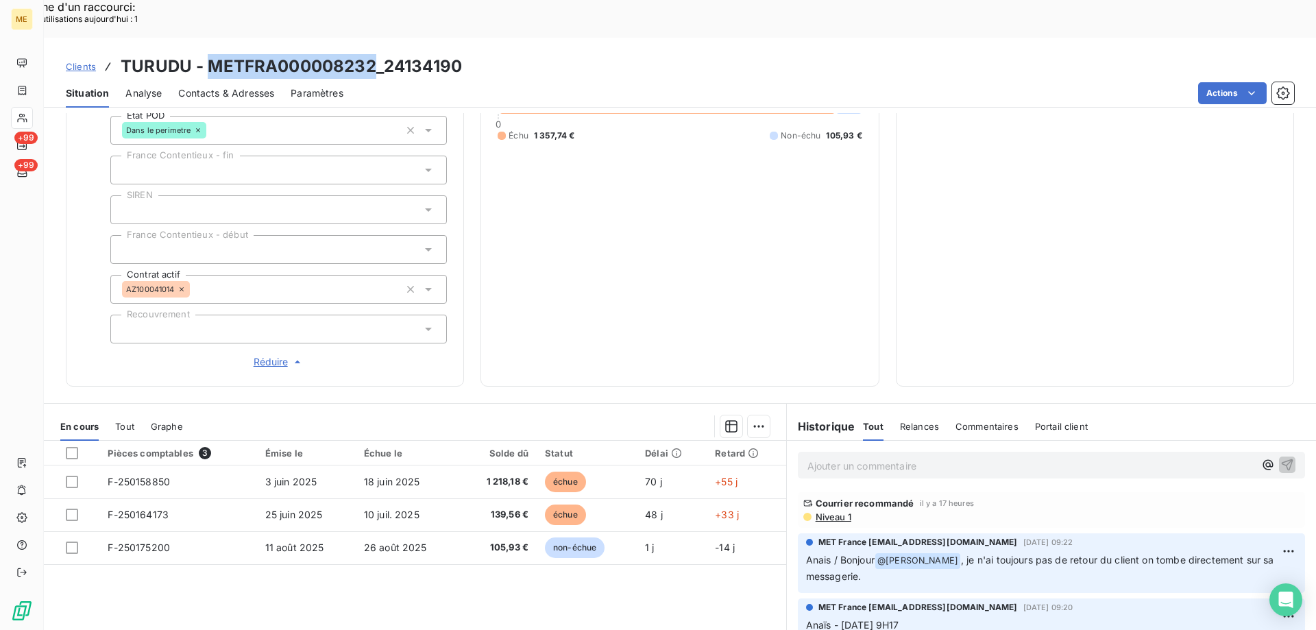
drag, startPoint x: 376, startPoint y: 26, endPoint x: 209, endPoint y: 32, distance: 167.3
click at [209, 54] on h3 "TURUDU - METFRA000008232_24134190" at bounding box center [291, 66] width 341 height 25
copy h3 "METFRA000008232"
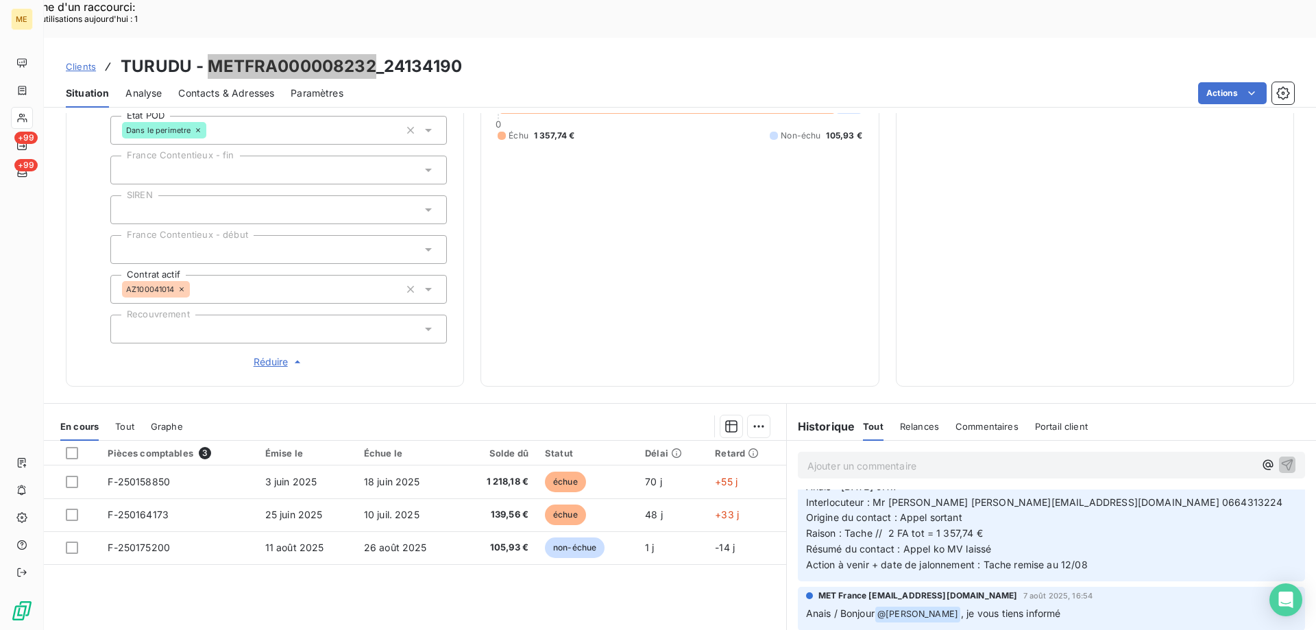
scroll to position [137, 0]
click at [900, 457] on p "Ajouter un commentaire ﻿" at bounding box center [1030, 465] width 447 height 17
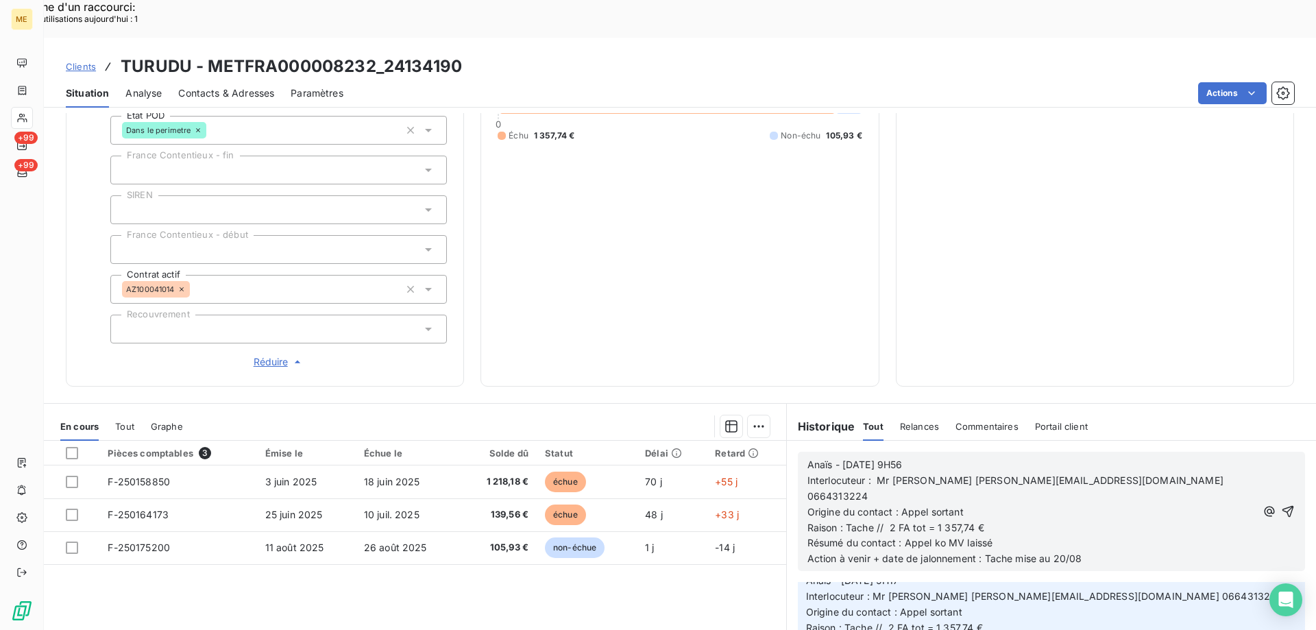
scroll to position [214, 0]
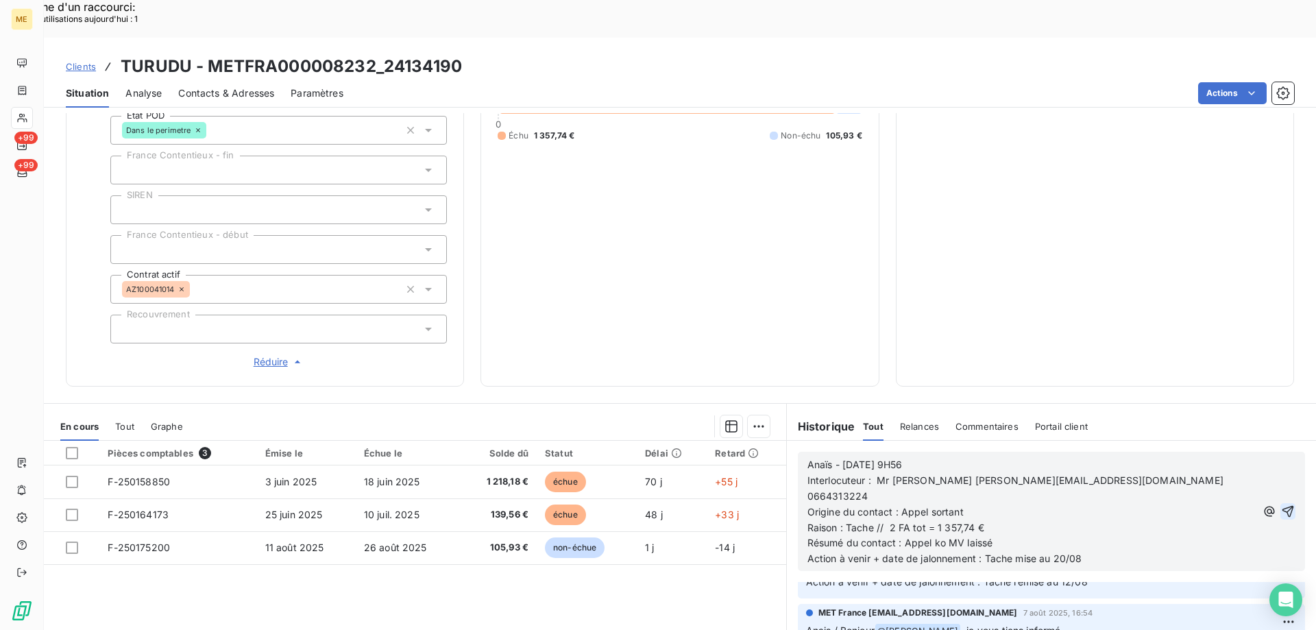
click at [1282, 506] on icon "button" at bounding box center [1288, 512] width 12 height 12
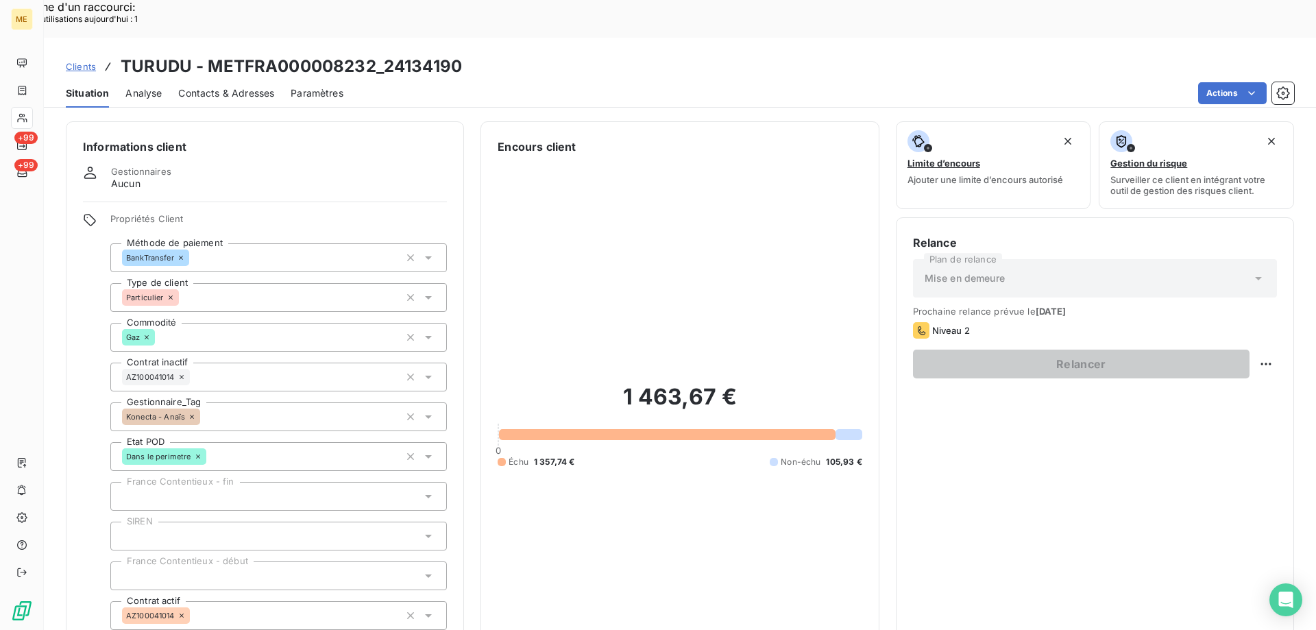
scroll to position [274, 0]
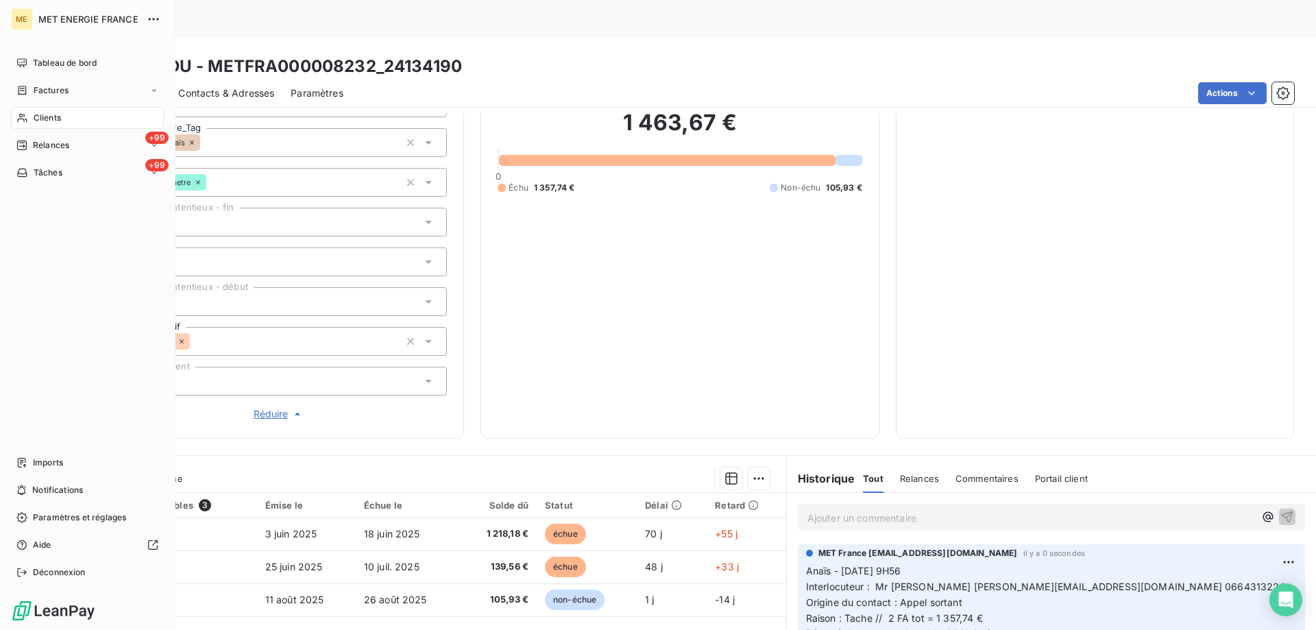
click at [51, 172] on span "Tâches" at bounding box center [48, 173] width 29 height 12
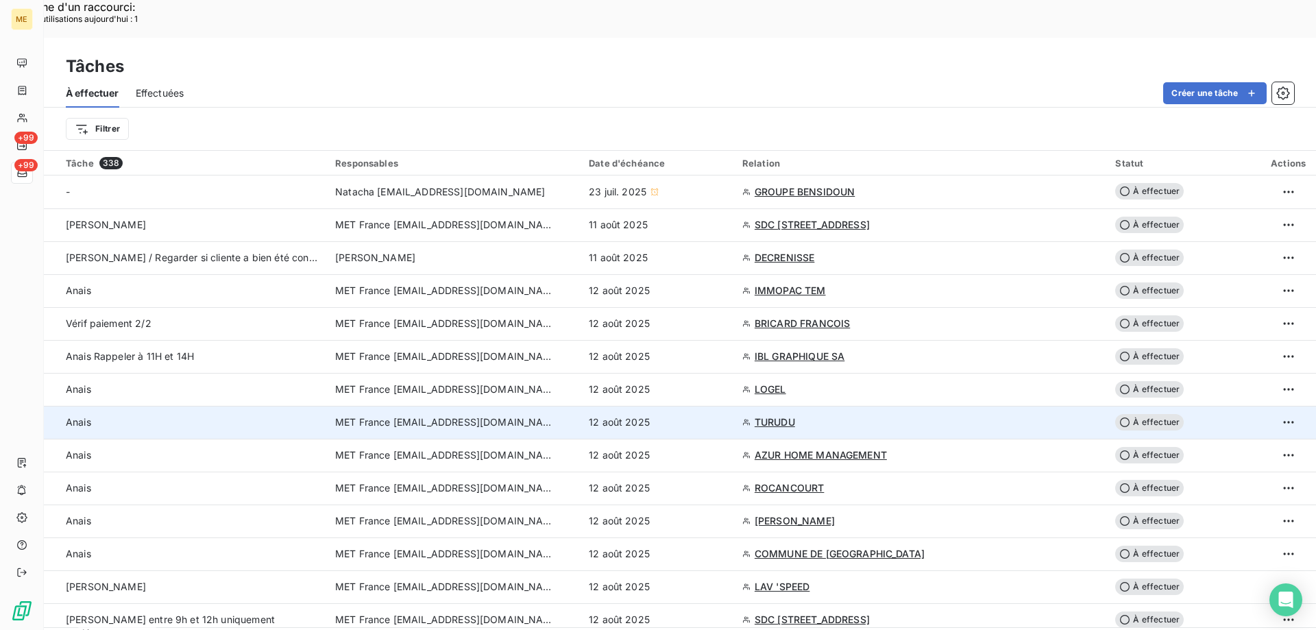
click at [726, 415] on div "12 août 2025" at bounding box center [657, 422] width 137 height 14
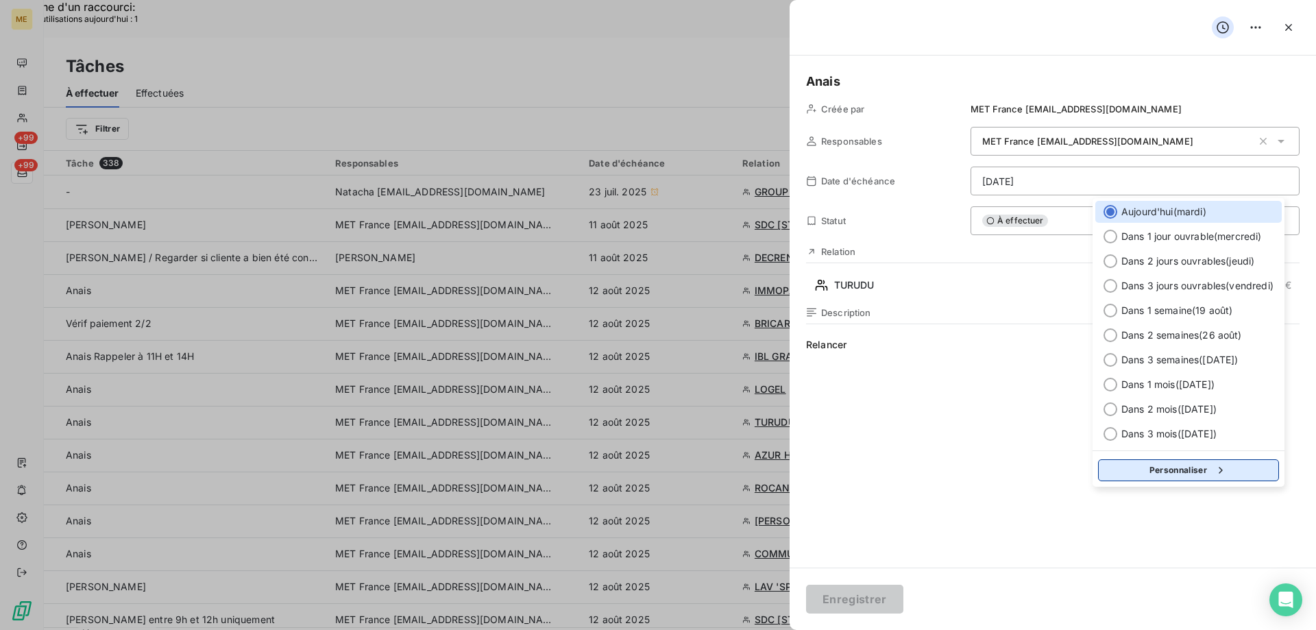
click at [1217, 472] on icon "button" at bounding box center [1221, 470] width 14 height 14
select select "7"
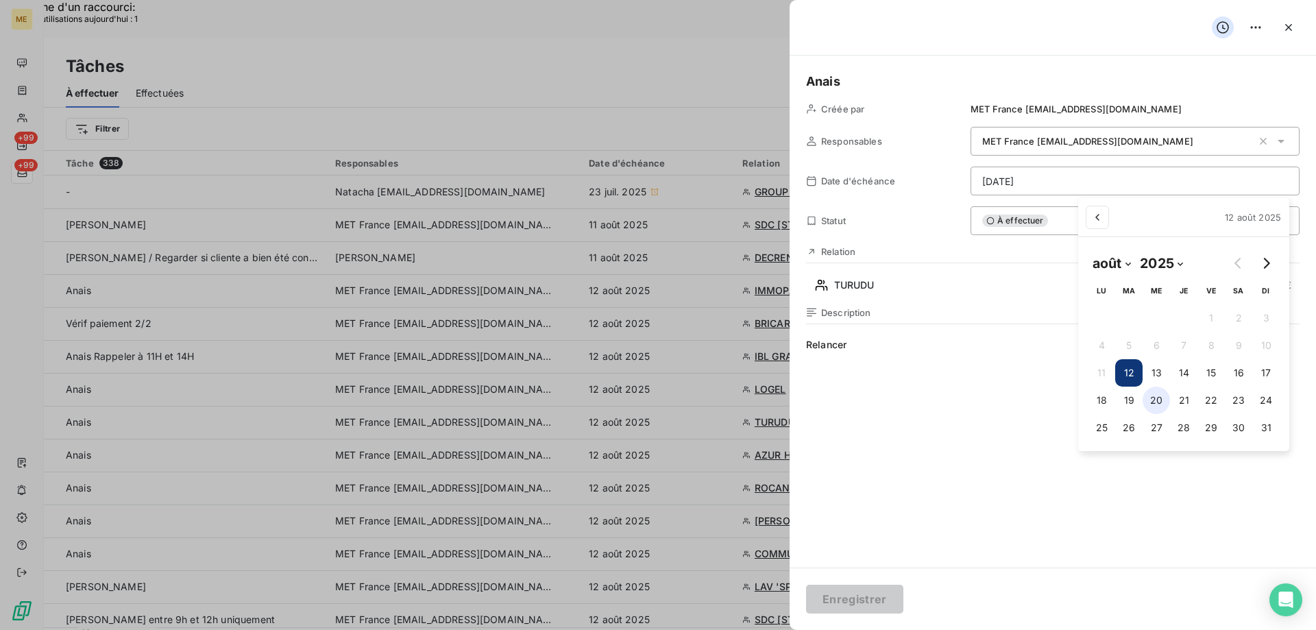
click at [1155, 401] on button "20" at bounding box center [1156, 400] width 27 height 27
type input "20/08/2025"
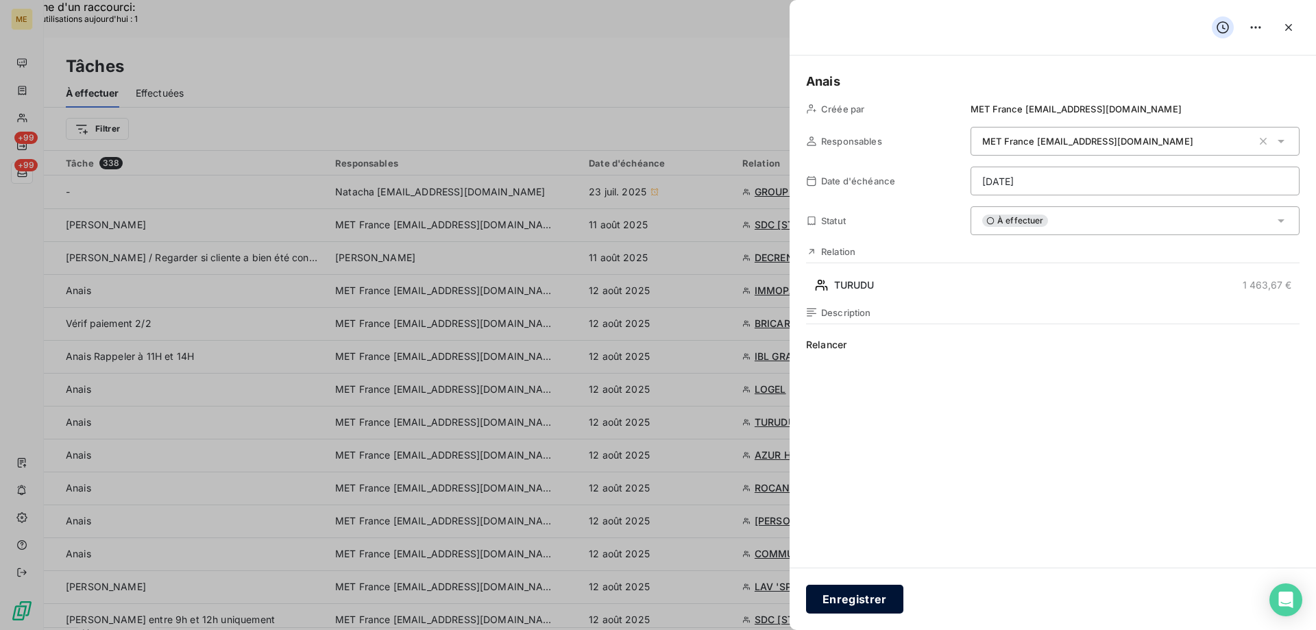
drag, startPoint x: 868, startPoint y: 597, endPoint x: 875, endPoint y: 589, distance: 9.7
click at [868, 598] on button "Enregistrer" at bounding box center [854, 599] width 97 height 29
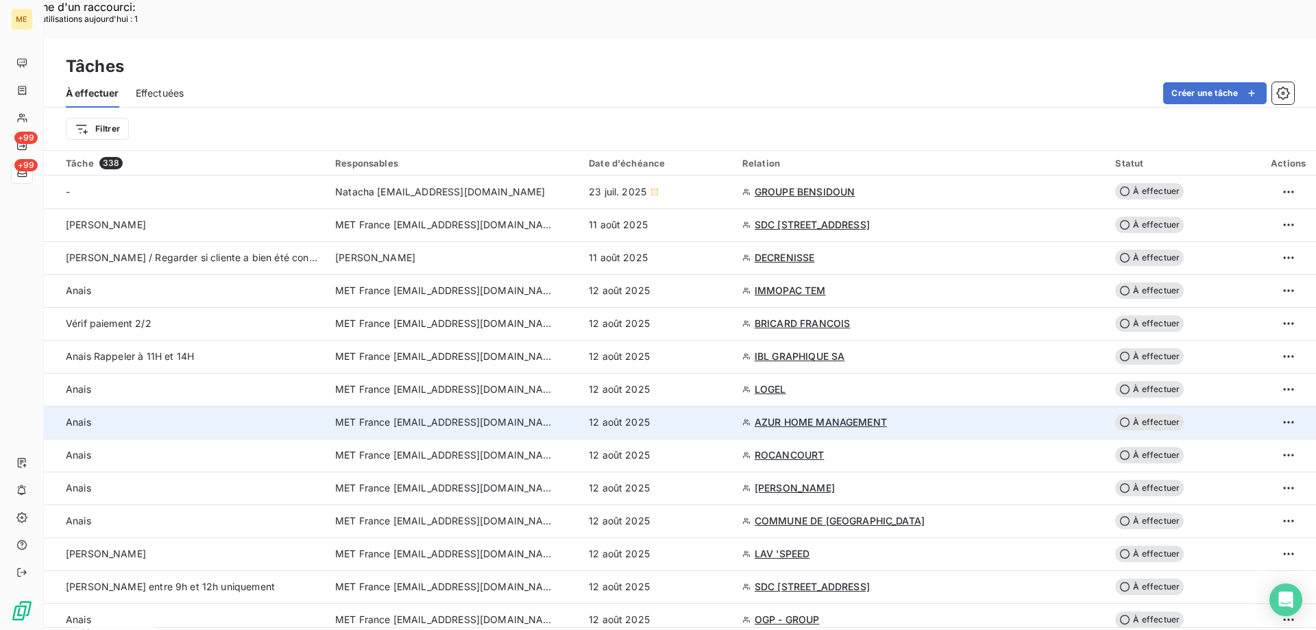
click at [726, 415] on div "12 août 2025" at bounding box center [657, 422] width 137 height 14
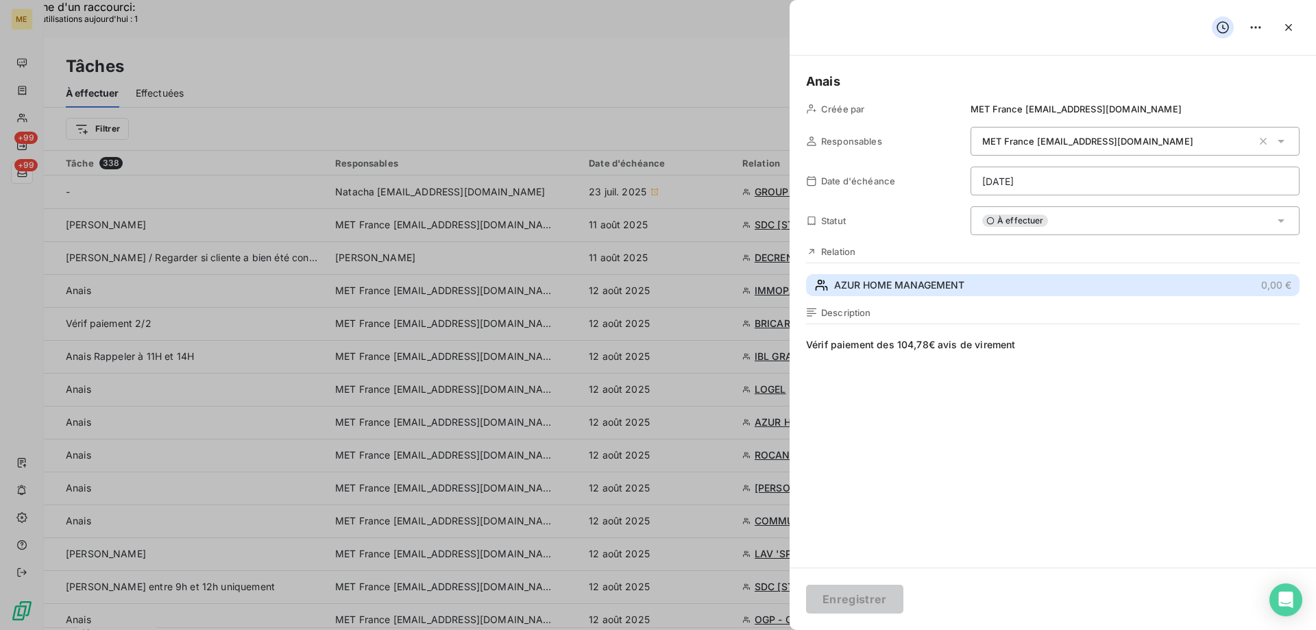
click at [896, 284] on span "AZUR HOME MANAGEMENT" at bounding box center [899, 285] width 130 height 14
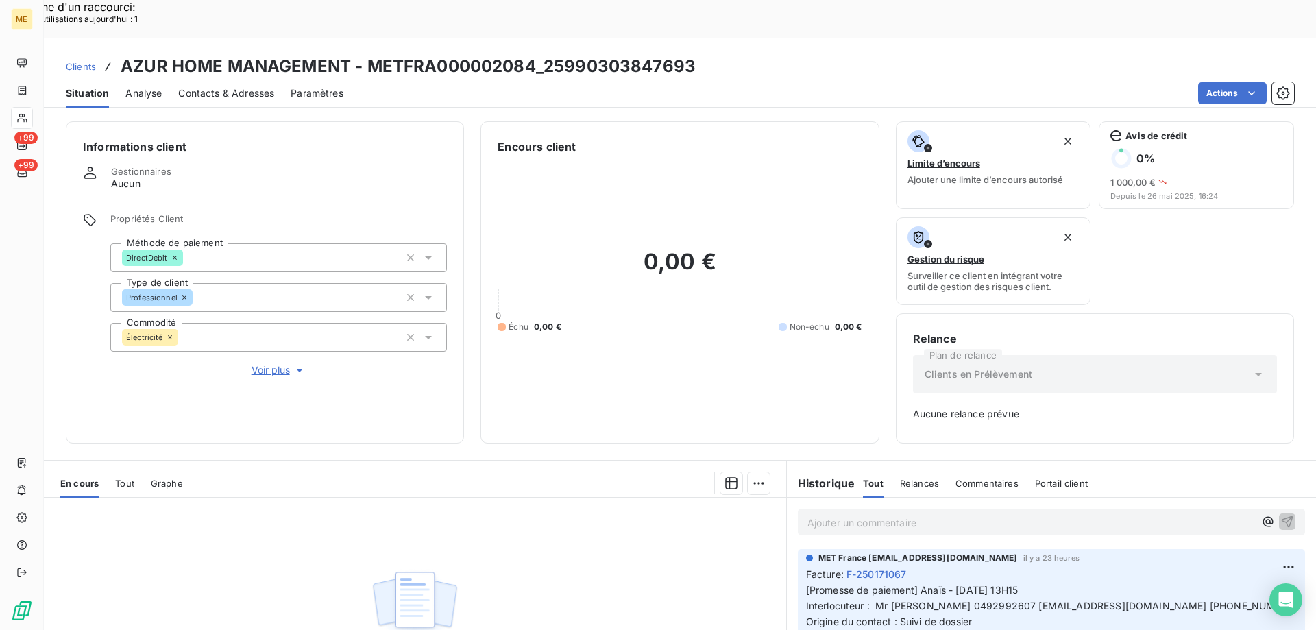
scroll to position [135, 0]
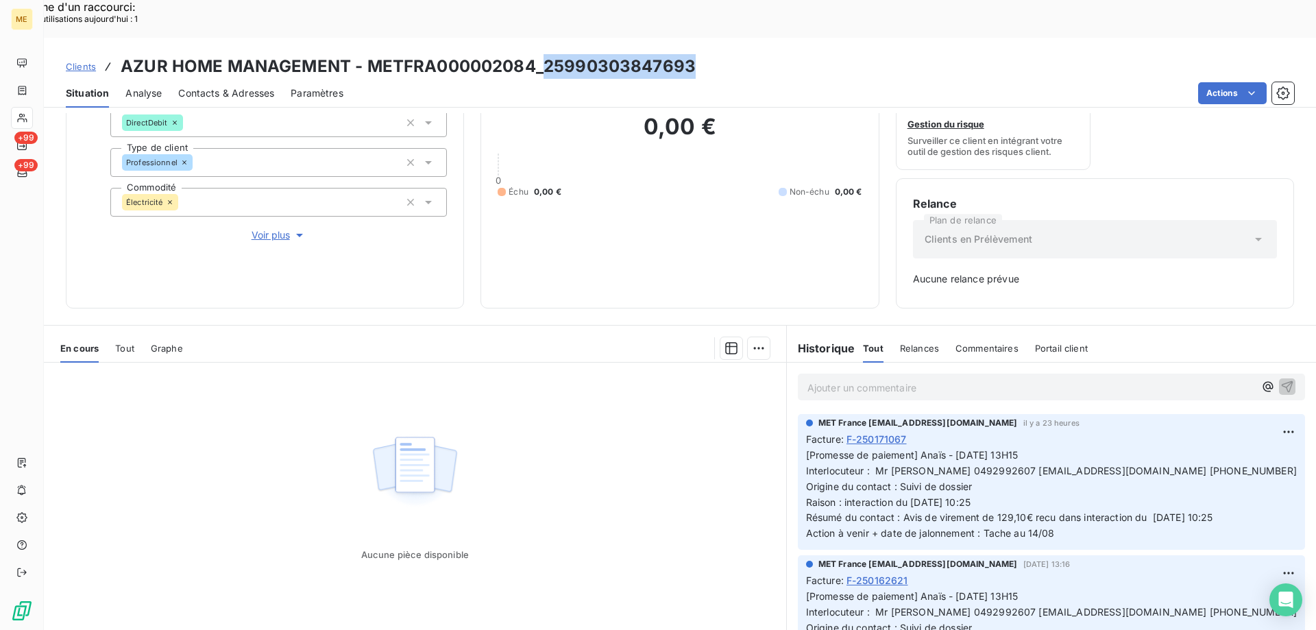
drag, startPoint x: 707, startPoint y: 25, endPoint x: 543, endPoint y: 32, distance: 164.0
click at [543, 54] on div "Clients AZUR HOME MANAGEMENT - METFRA000002084_25990303847693" at bounding box center [680, 66] width 1272 height 25
copy h3 "25990303847693"
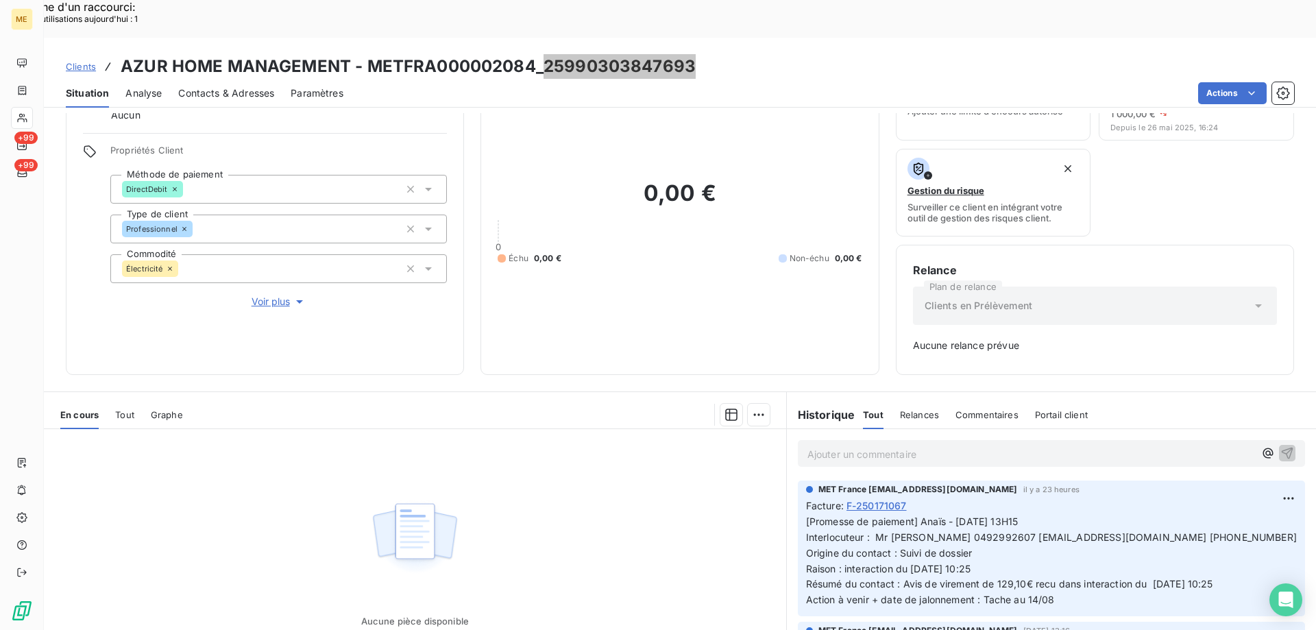
scroll to position [0, 0]
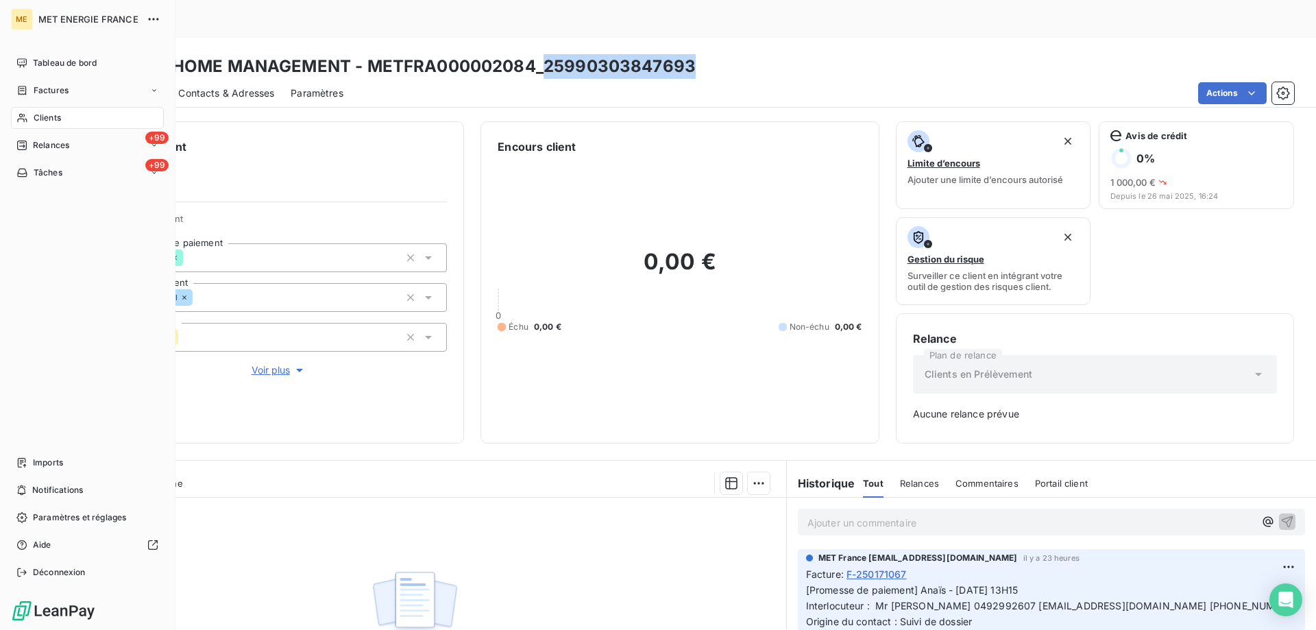
click at [29, 171] on div "Tâches" at bounding box center [39, 173] width 46 height 12
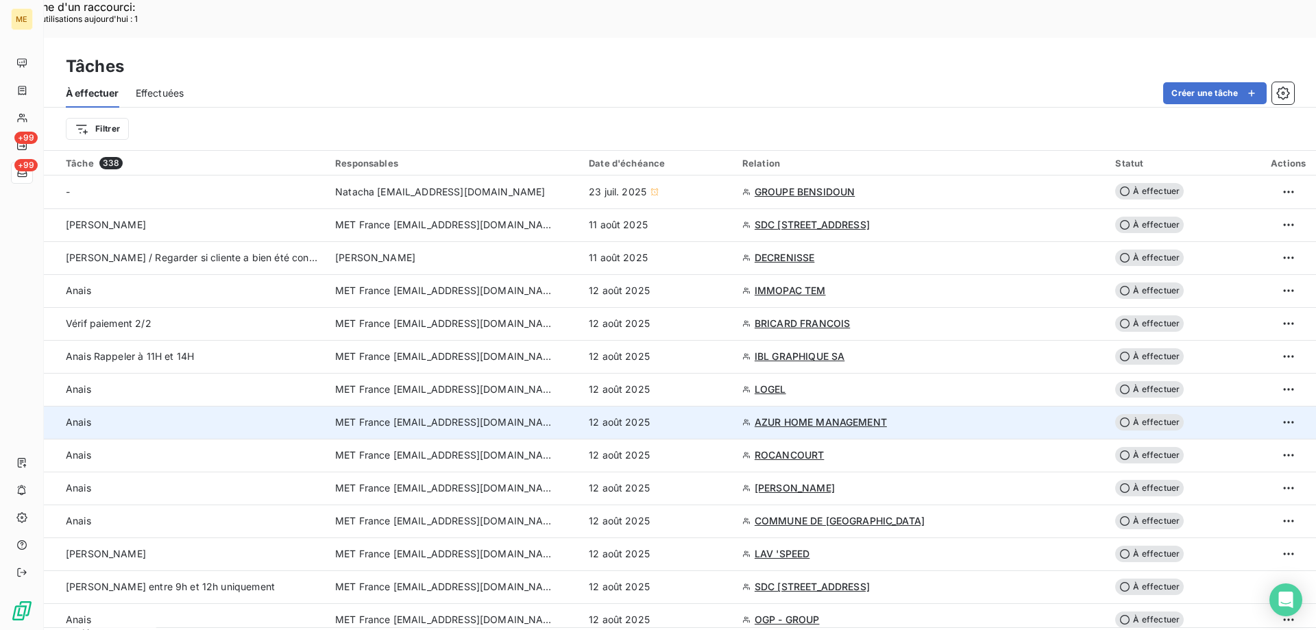
click at [726, 415] on div "12 août 2025" at bounding box center [657, 422] width 137 height 14
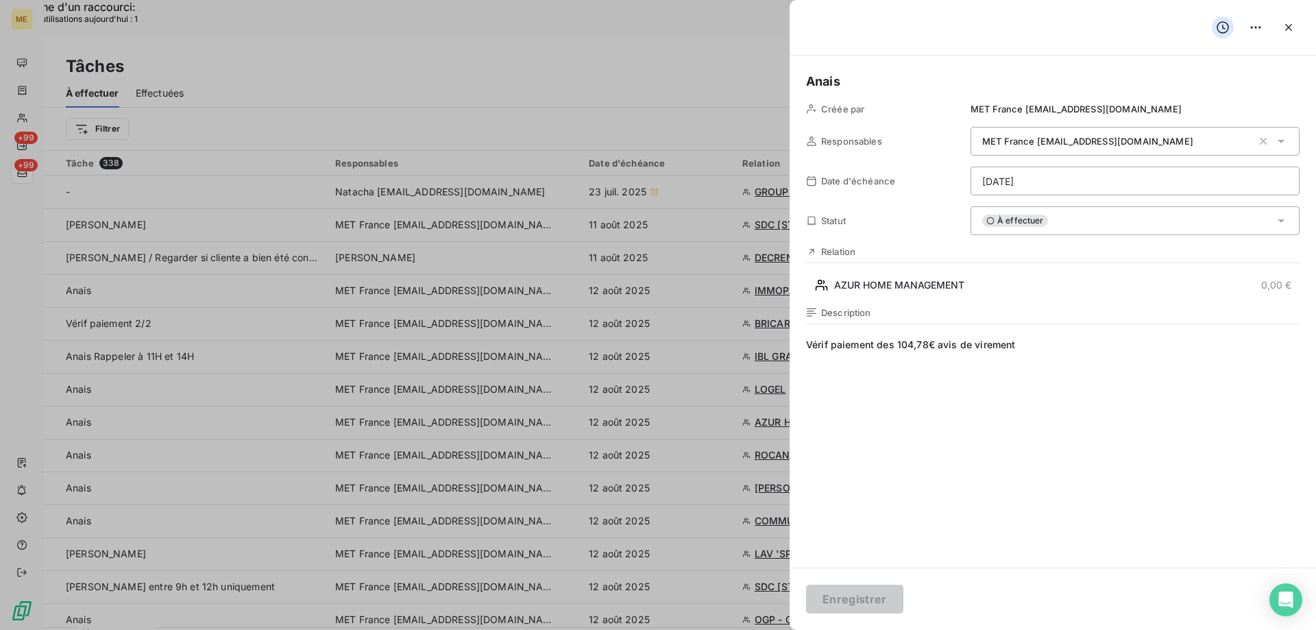
click at [1103, 228] on div "À effectuer" at bounding box center [1135, 220] width 329 height 29
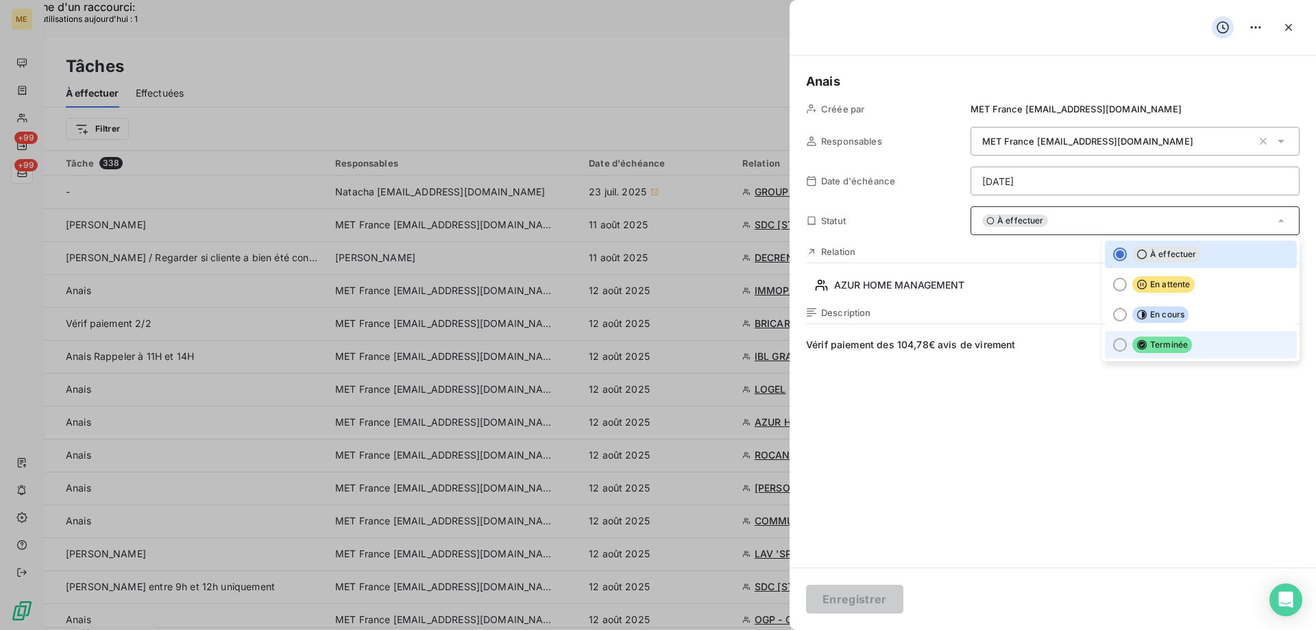
click at [1136, 348] on icon at bounding box center [1141, 344] width 11 height 11
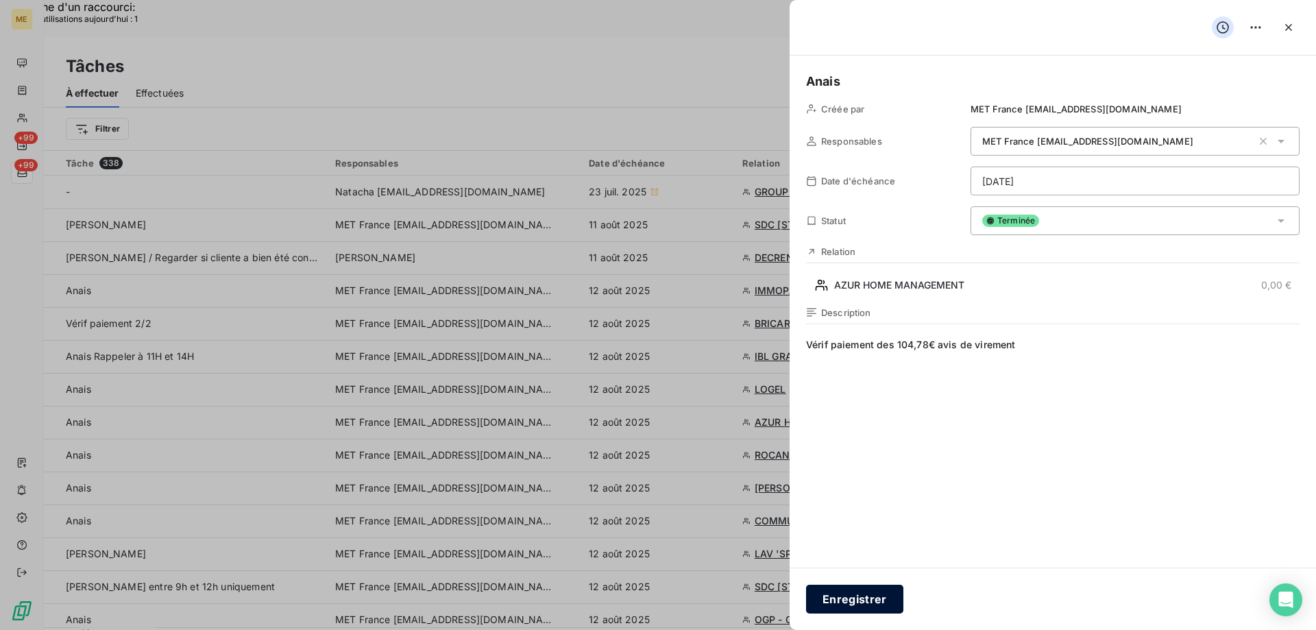
click at [881, 597] on button "Enregistrer" at bounding box center [854, 599] width 97 height 29
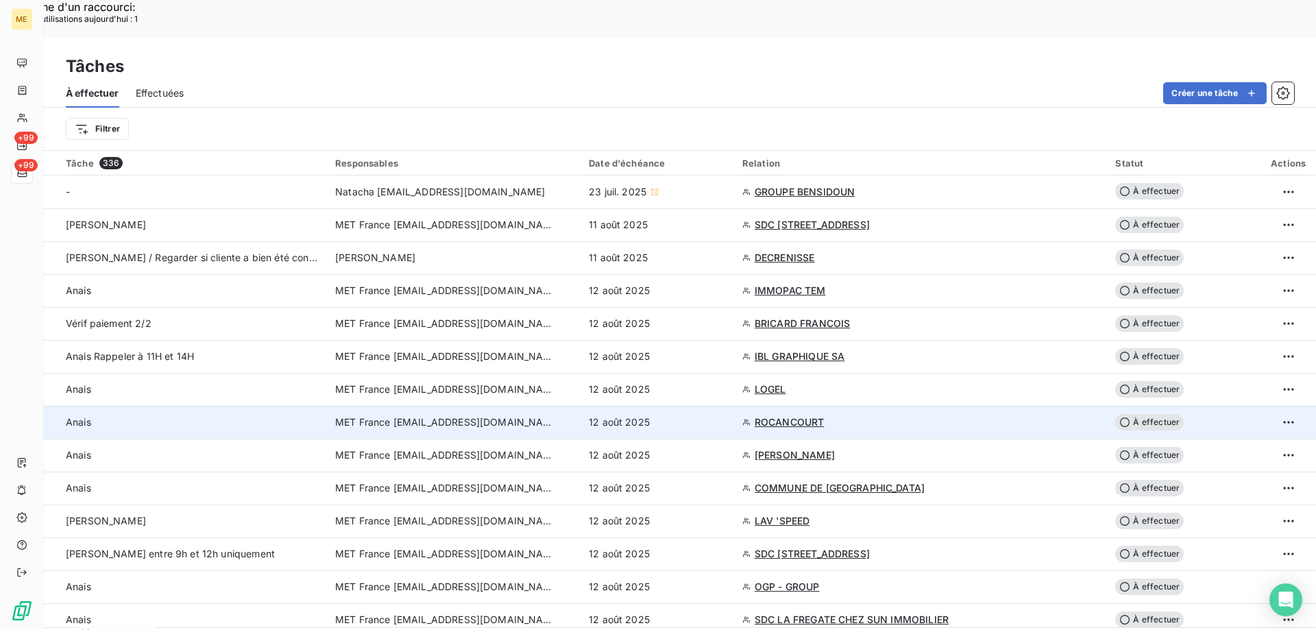
click at [713, 406] on td "12 août 2025" at bounding box center [658, 422] width 154 height 33
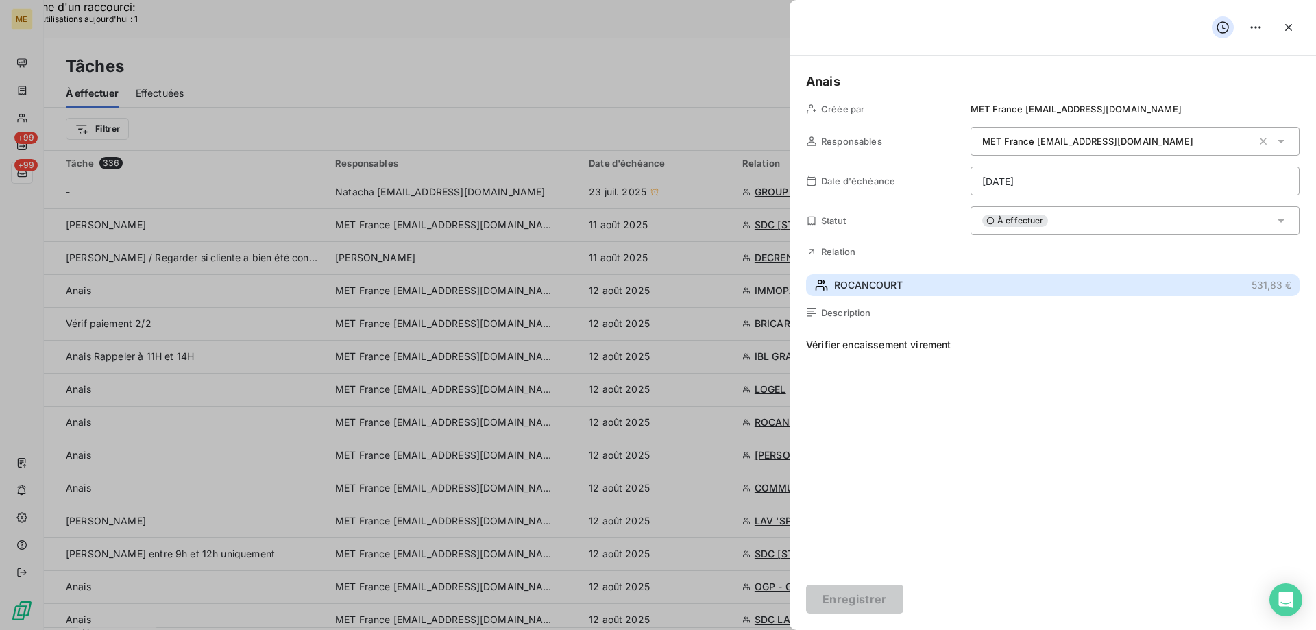
click at [892, 284] on span "ROCANCOURT" at bounding box center [868, 285] width 69 height 14
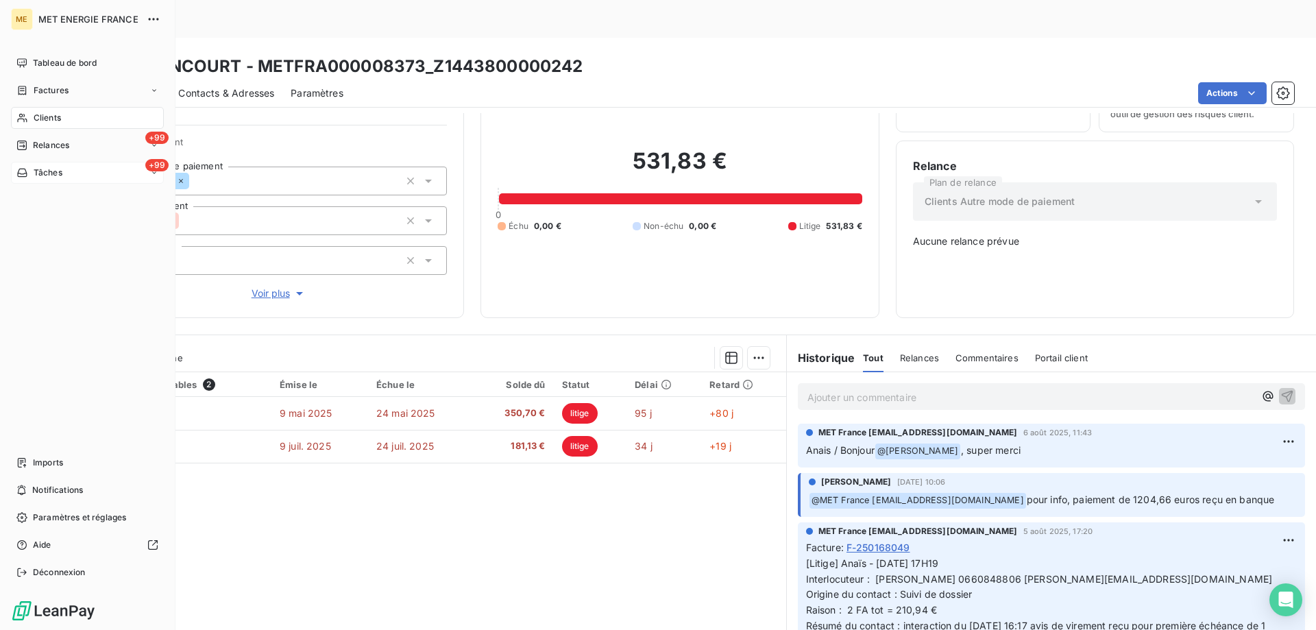
click at [32, 174] on div "Tâches" at bounding box center [39, 173] width 46 height 12
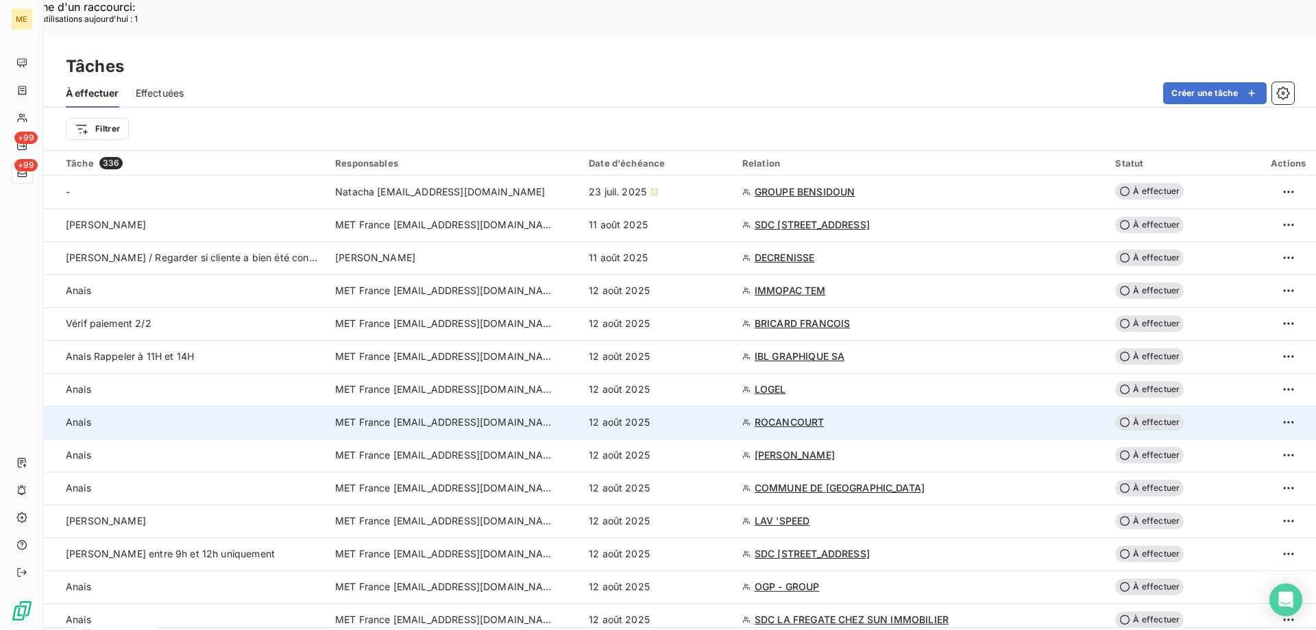
click at [726, 415] on div "12 août 2025" at bounding box center [657, 422] width 137 height 14
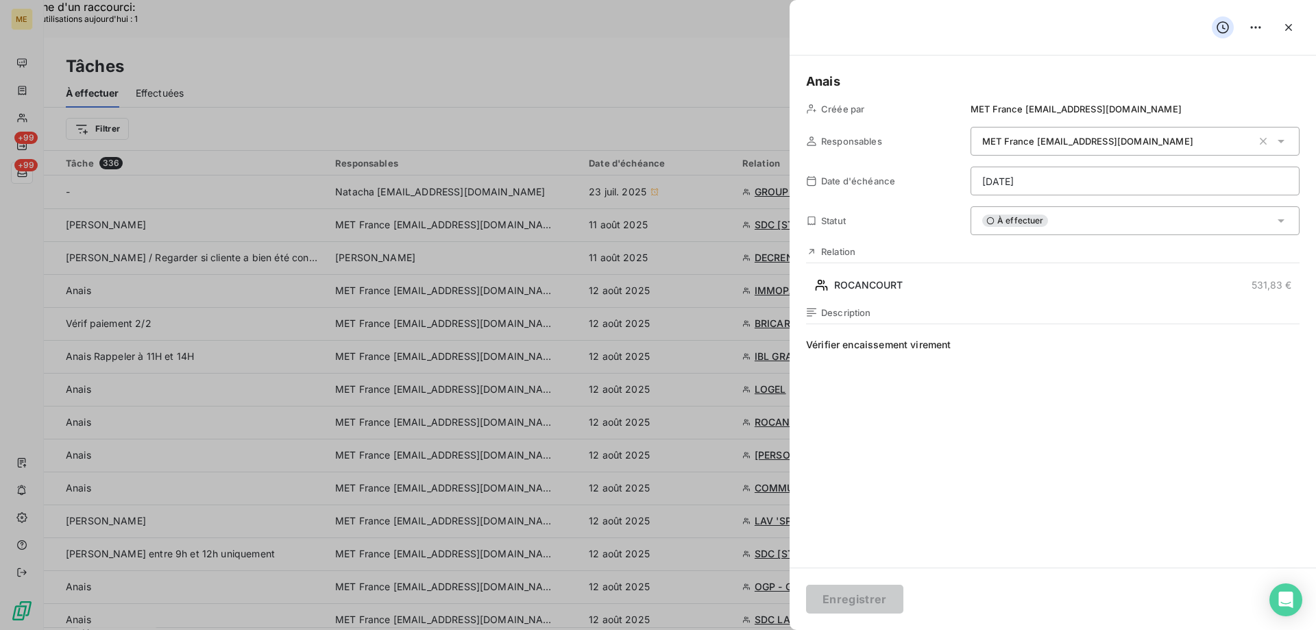
click at [1077, 220] on div "À effectuer" at bounding box center [1135, 220] width 329 height 29
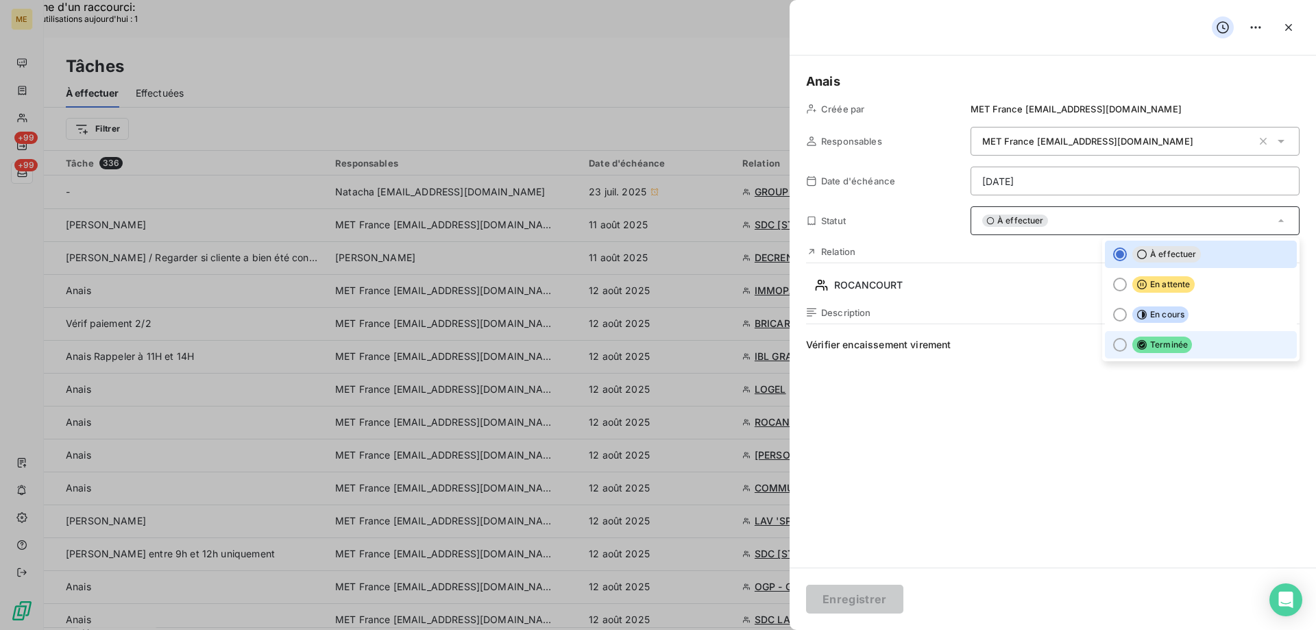
click at [1173, 348] on span "Terminée" at bounding box center [1162, 345] width 60 height 16
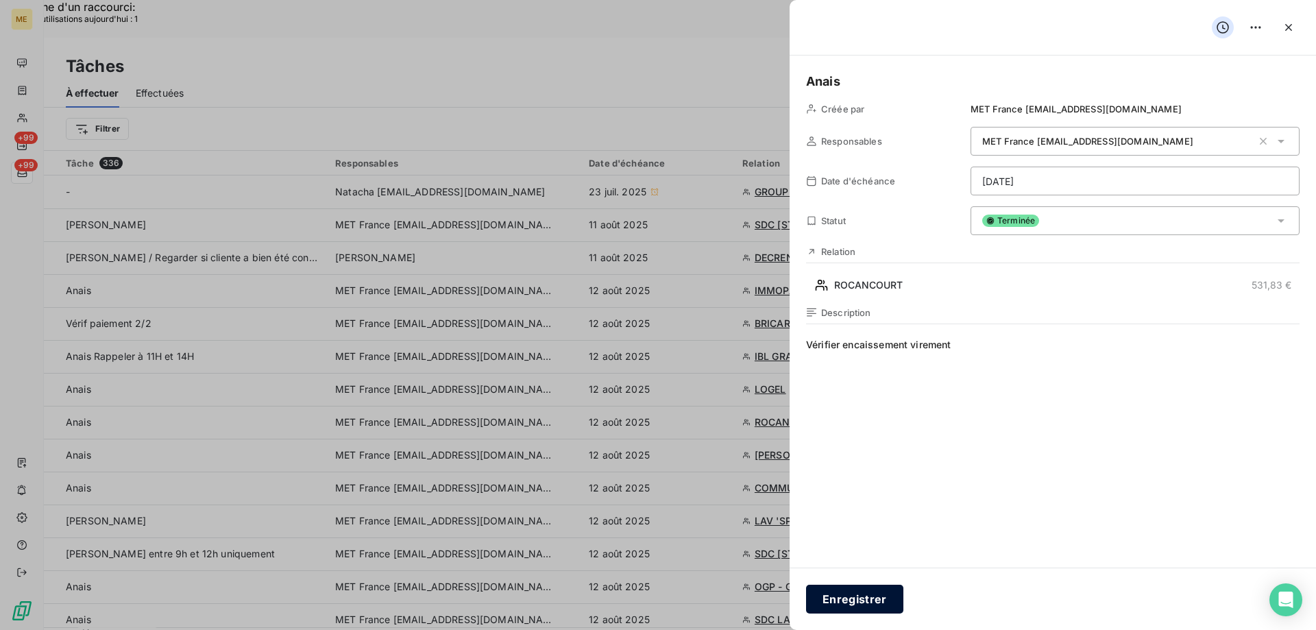
click at [864, 601] on button "Enregistrer" at bounding box center [854, 599] width 97 height 29
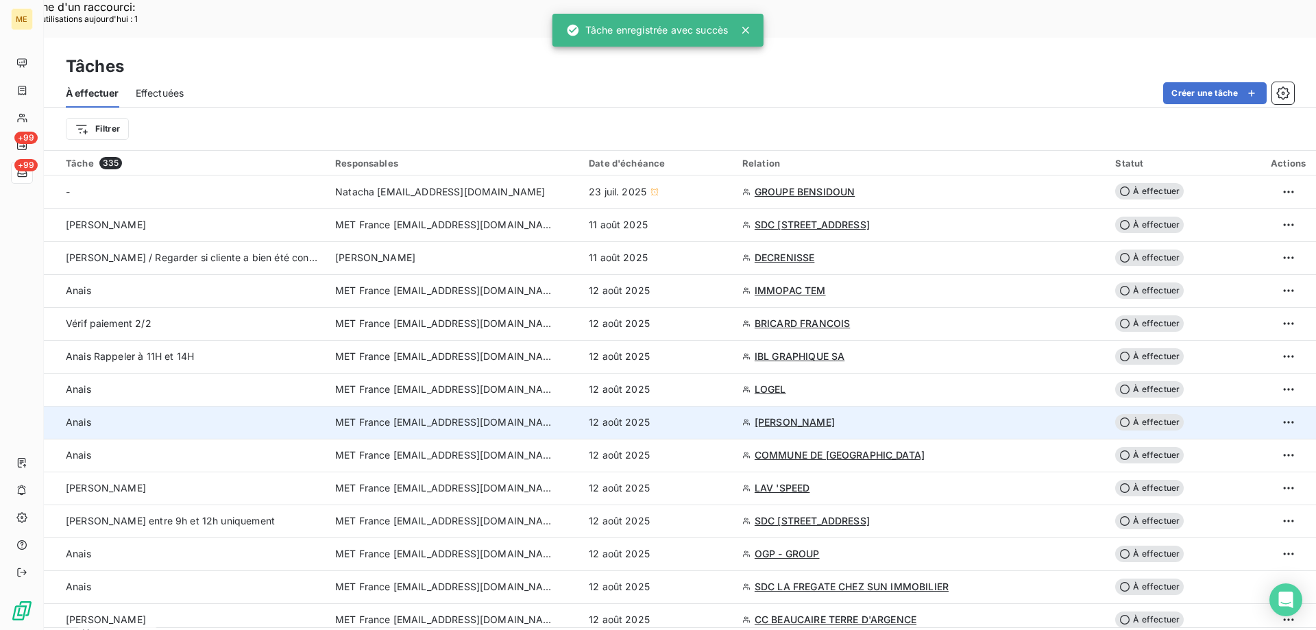
click at [734, 406] on td "12 août 2025" at bounding box center [658, 422] width 154 height 33
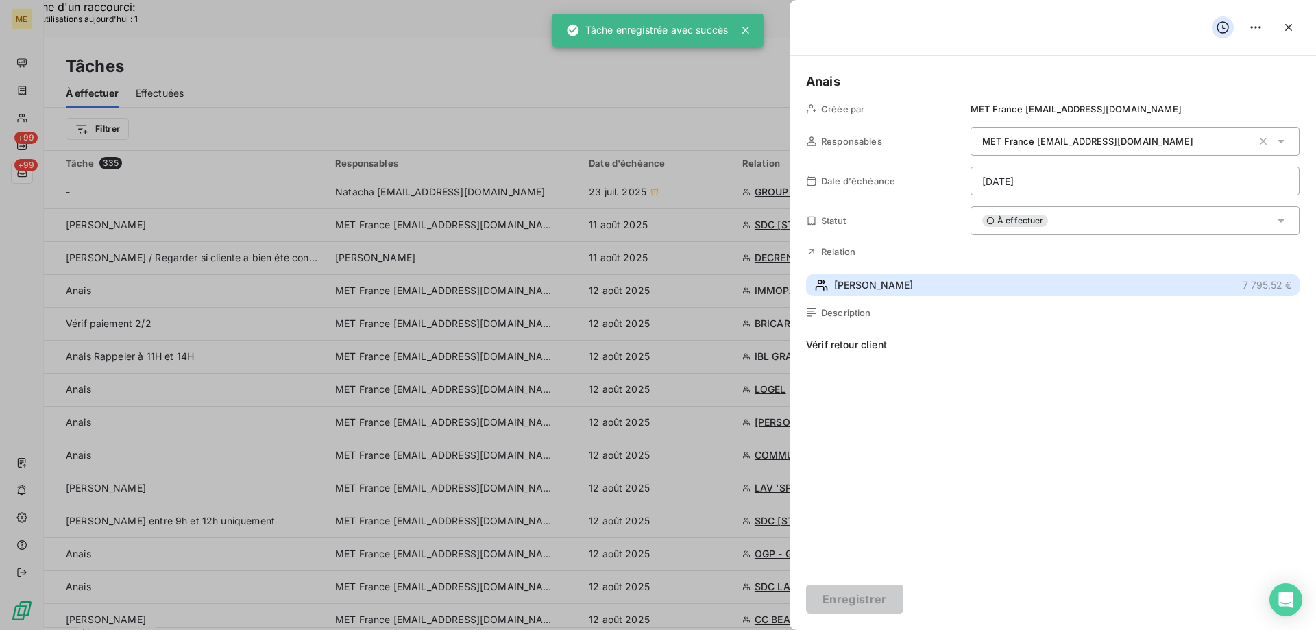
click at [912, 283] on button "OLIVIER 7 795,52 €" at bounding box center [1053, 285] width 494 height 22
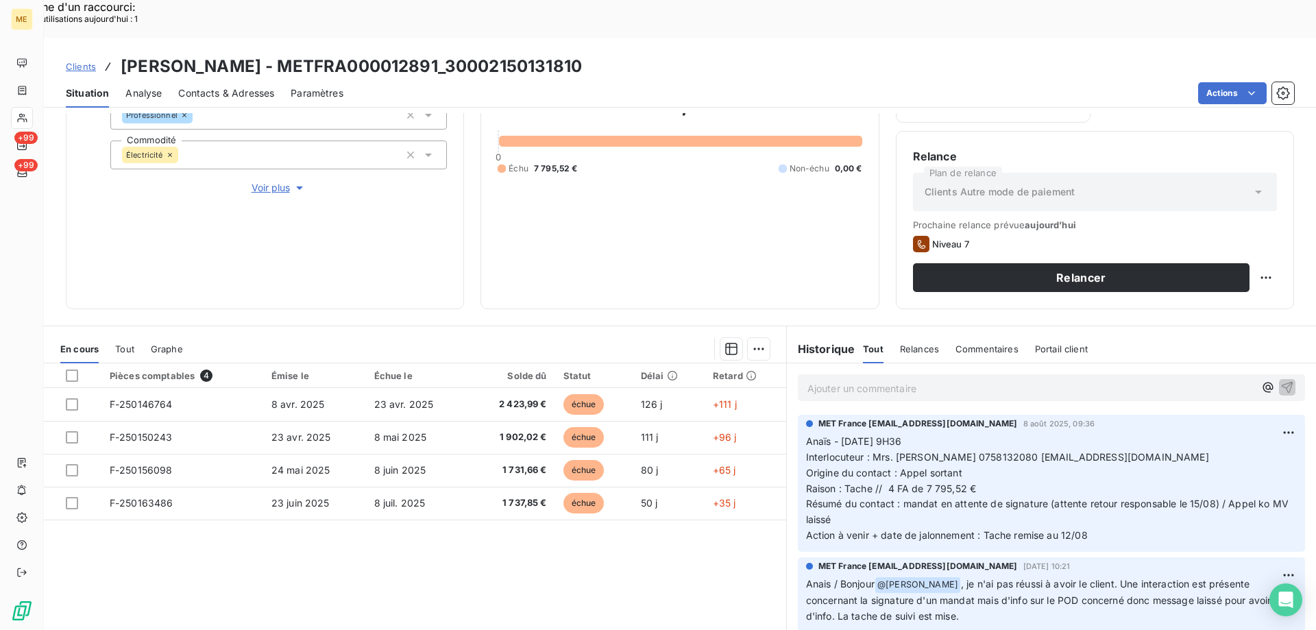
scroll to position [183, 0]
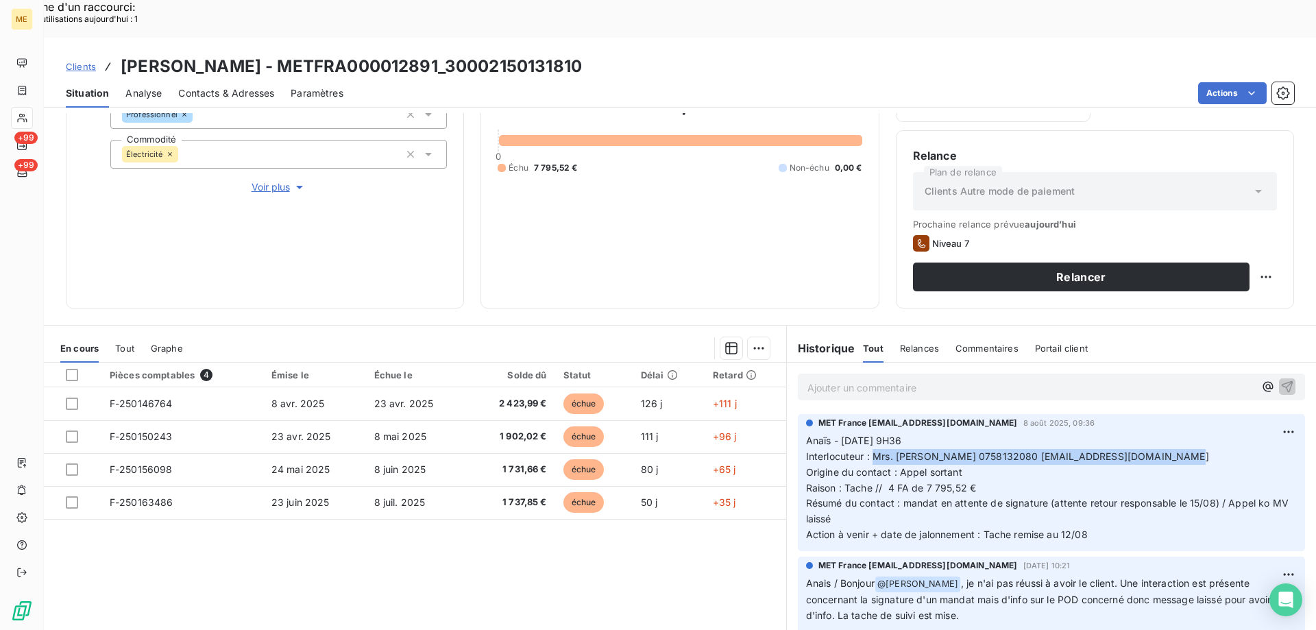
drag, startPoint x: 867, startPoint y: 419, endPoint x: 1195, endPoint y: 417, distance: 328.3
click at [1195, 433] on p "Anaïs - 08/08/2025 - 9H36 Interlocuteur : Mrs. Maysha Hossain 0758132080 maysha…" at bounding box center [1051, 488] width 491 height 110
copy span "Mrs. [PERSON_NAME] 0758132080 [EMAIL_ADDRESS][DOMAIN_NAME]"
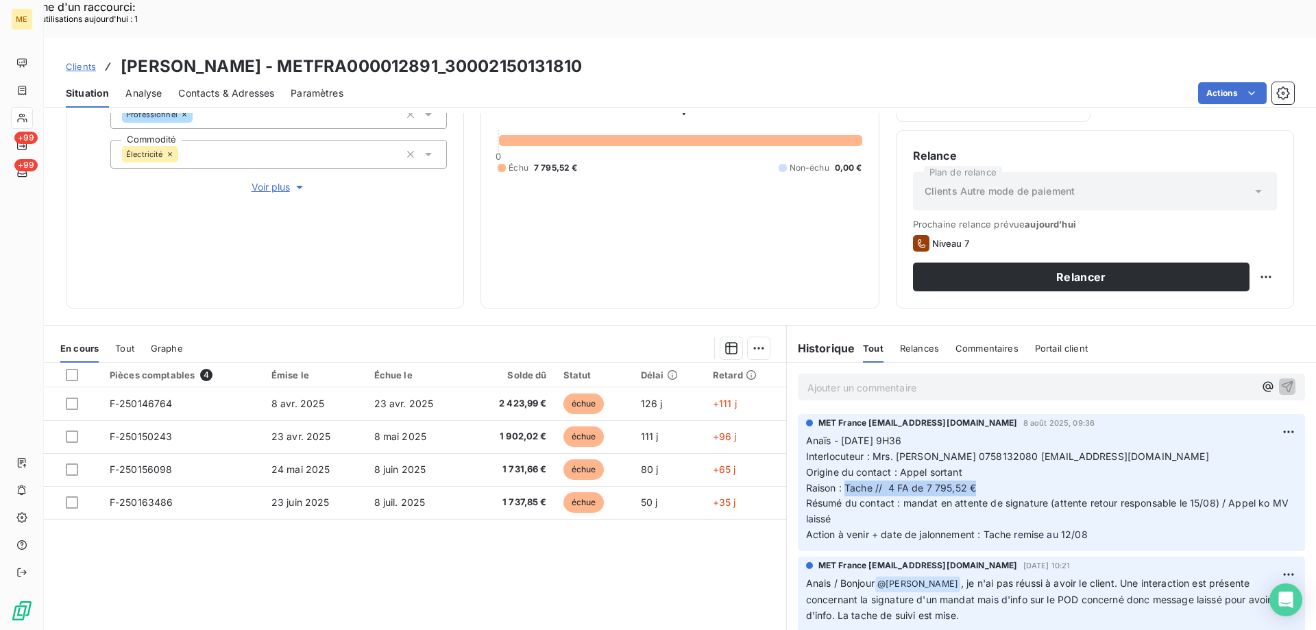
drag, startPoint x: 841, startPoint y: 450, endPoint x: 1010, endPoint y: 452, distance: 168.6
click at [1010, 452] on p "Anaïs - 08/08/2025 - 9H36 Interlocuteur : Mrs. Maysha Hossain 0758132080 maysha…" at bounding box center [1051, 488] width 491 height 110
copy span "Tache // 4 FA de 7 795,52 €"
click at [1012, 473] on p "Anaïs - 08/08/2025 - 9H36 Interlocuteur : Mrs. Maysha Hossain 0758132080 maysha…" at bounding box center [1051, 488] width 491 height 110
drag, startPoint x: 361, startPoint y: 28, endPoint x: 204, endPoint y: 32, distance: 157.7
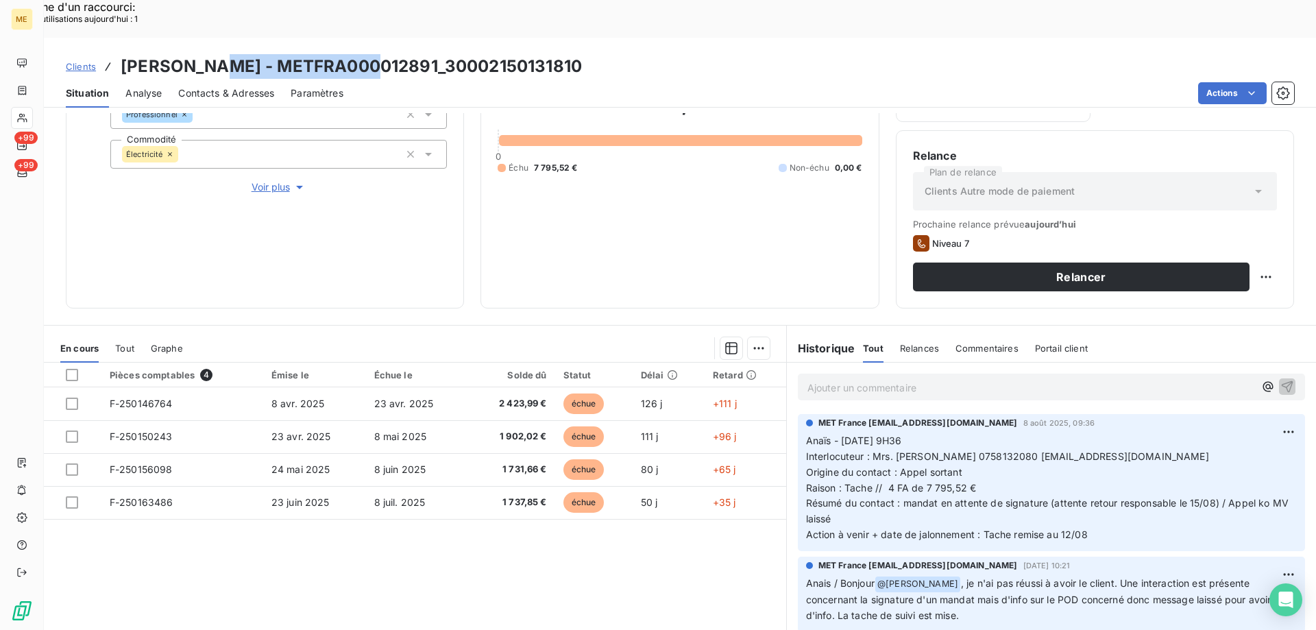
click at [204, 54] on h3 "OLIVIER - METFRA000012891_30002150131810" at bounding box center [351, 66] width 461 height 25
copy h3 "METFRA000012891"
click at [502, 54] on h3 "OLIVIER - METFRA000012891_30002150131810" at bounding box center [351, 66] width 461 height 25
drag, startPoint x: 511, startPoint y: 25, endPoint x: 369, endPoint y: 34, distance: 142.1
click at [369, 54] on div "Clients OLIVIER - METFRA000012891_30002150131810" at bounding box center [680, 66] width 1272 height 25
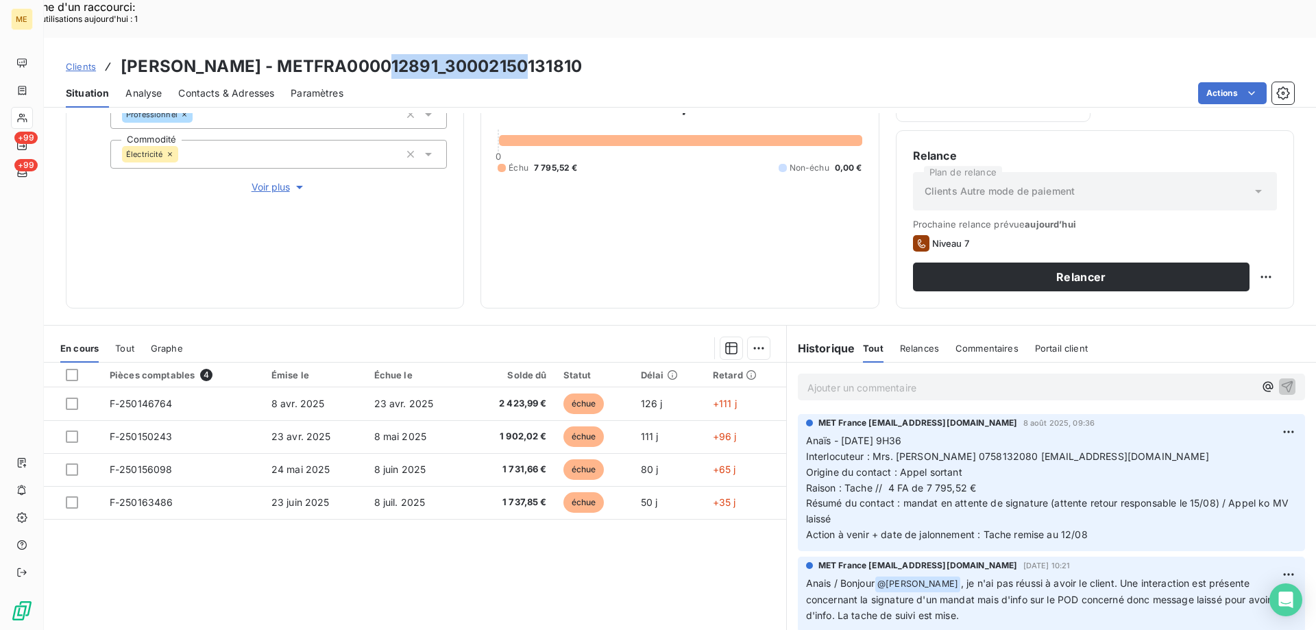
copy h3 "30002150131810"
click at [530, 54] on div "Clients OLIVIER - METFRA000012891_30002150131810" at bounding box center [680, 66] width 1272 height 25
click at [522, 54] on div "Clients OLIVIER - METFRA000012891_30002150131810" at bounding box center [680, 66] width 1272 height 25
drag, startPoint x: 513, startPoint y: 26, endPoint x: 372, endPoint y: 34, distance: 141.4
click at [372, 54] on div "Clients OLIVIER - METFRA000012891_30002150131810" at bounding box center [680, 66] width 1272 height 25
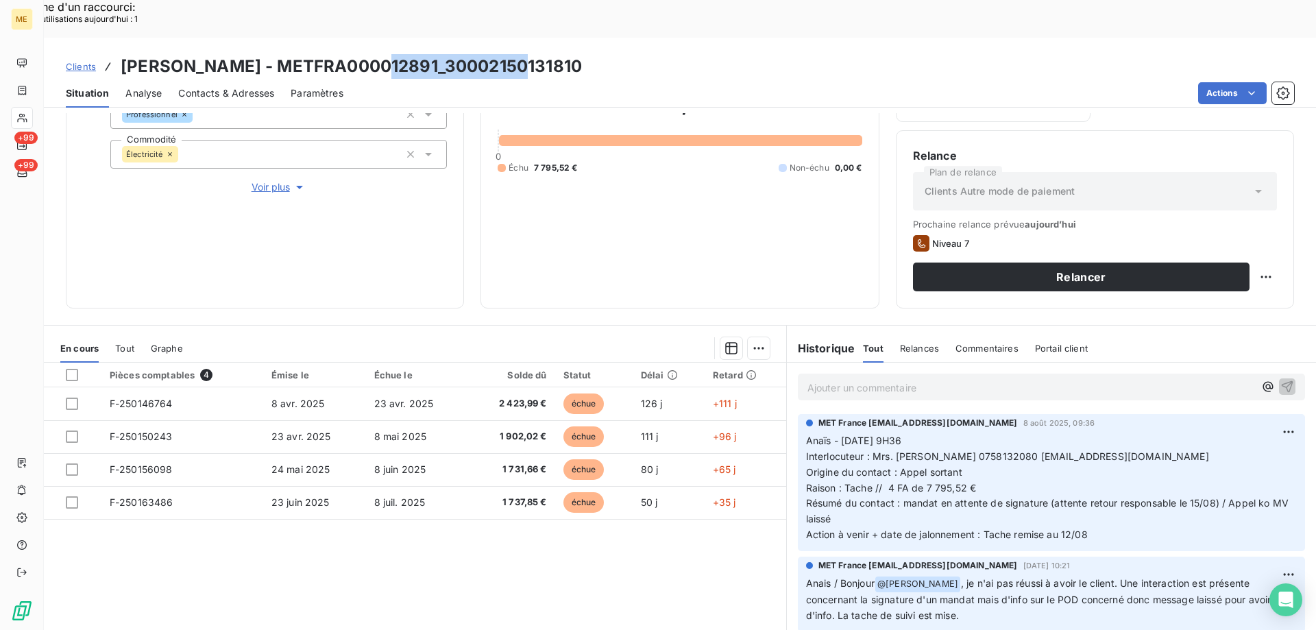
copy h3 "30002150131810"
drag, startPoint x: 187, startPoint y: 25, endPoint x: 122, endPoint y: 25, distance: 65.1
click at [122, 54] on h3 "OLIVIER - METFRA000012891_30002150131810" at bounding box center [351, 66] width 461 height 25
copy h3 "[PERSON_NAME]"
drag, startPoint x: 1191, startPoint y: 419, endPoint x: 1033, endPoint y: 425, distance: 158.5
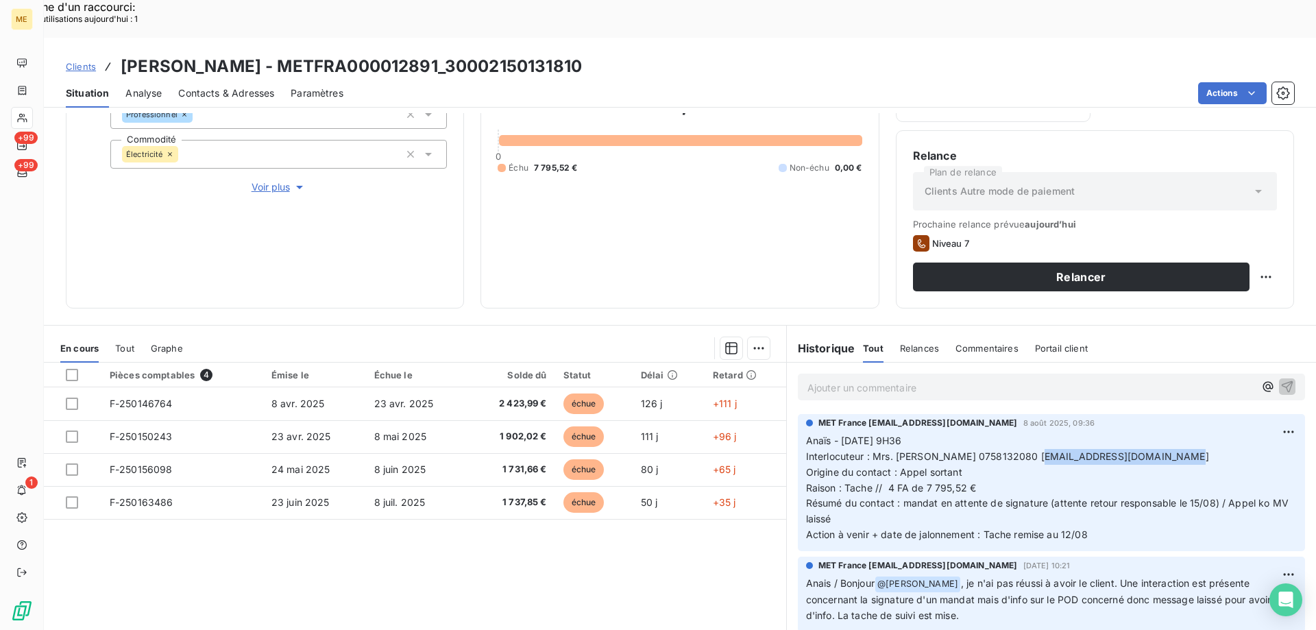
click at [1033, 433] on p "Anaïs - 08/08/2025 - 9H36 Interlocuteur : Mrs. Maysha Hossain 0758132080 maysha…" at bounding box center [1051, 488] width 491 height 110
drag, startPoint x: 517, startPoint y: 27, endPoint x: 372, endPoint y: 32, distance: 144.7
click at [372, 54] on div "Clients OLIVIER - METFRA000012891_30002150131810" at bounding box center [680, 66] width 1272 height 25
click at [937, 379] on p "Ajouter un commentaire ﻿" at bounding box center [1030, 387] width 447 height 17
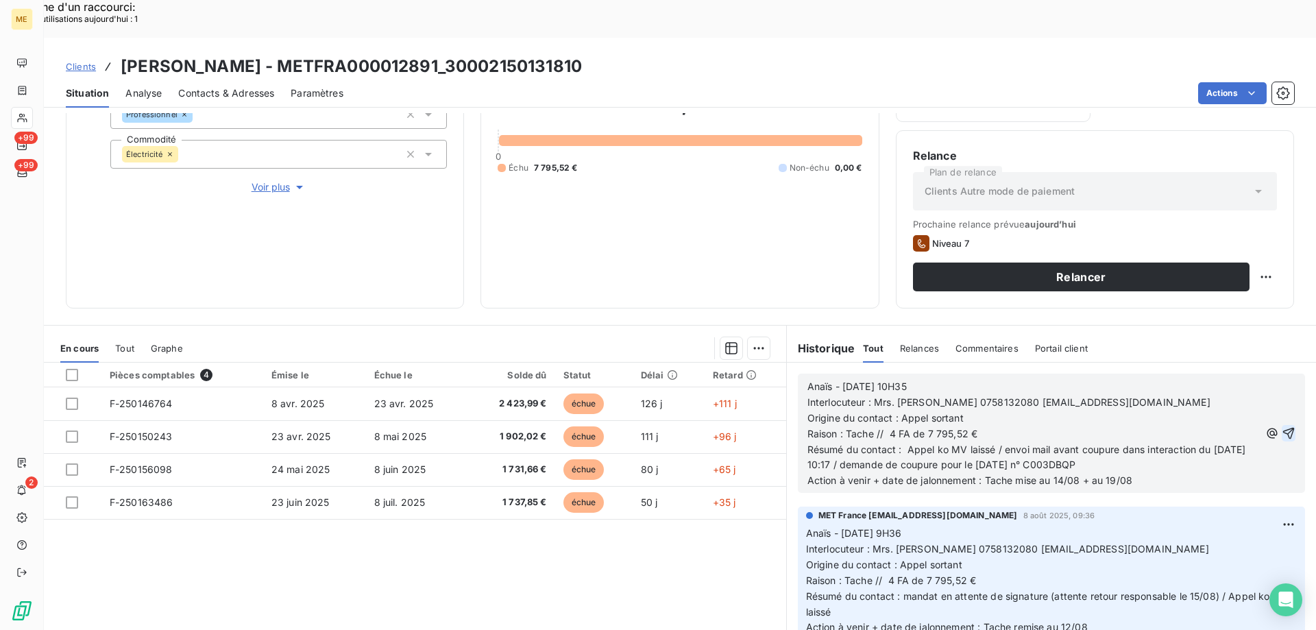
click at [1283, 428] on icon "button" at bounding box center [1289, 434] width 12 height 12
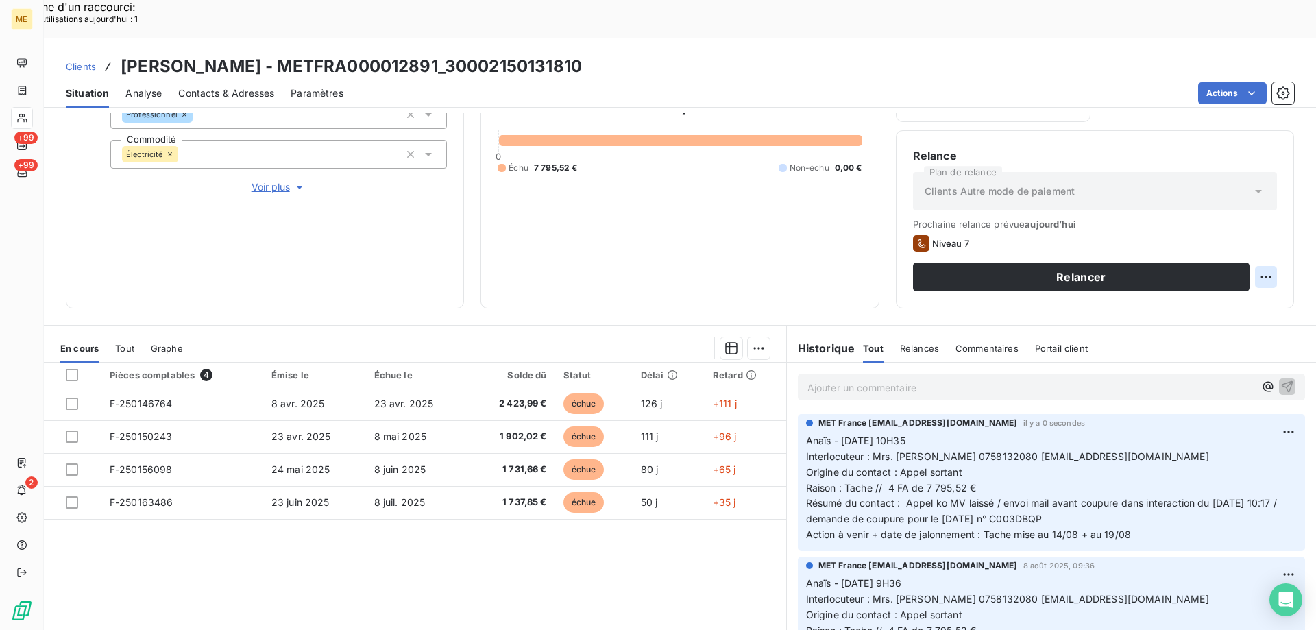
click at [1232, 273] on div "Replanifier cette action" at bounding box center [1199, 269] width 123 height 22
select select "7"
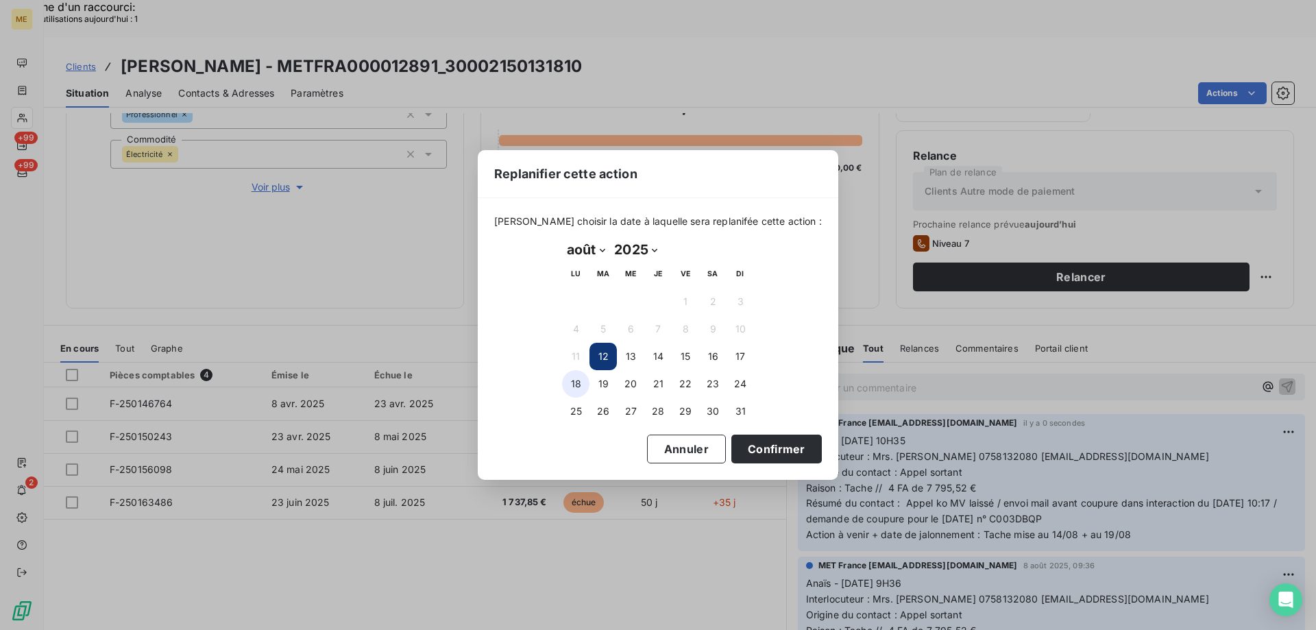
click at [580, 384] on button "18" at bounding box center [575, 383] width 27 height 27
drag, startPoint x: 768, startPoint y: 448, endPoint x: 768, endPoint y: 457, distance: 8.2
click at [768, 450] on button "Confirmer" at bounding box center [776, 449] width 90 height 29
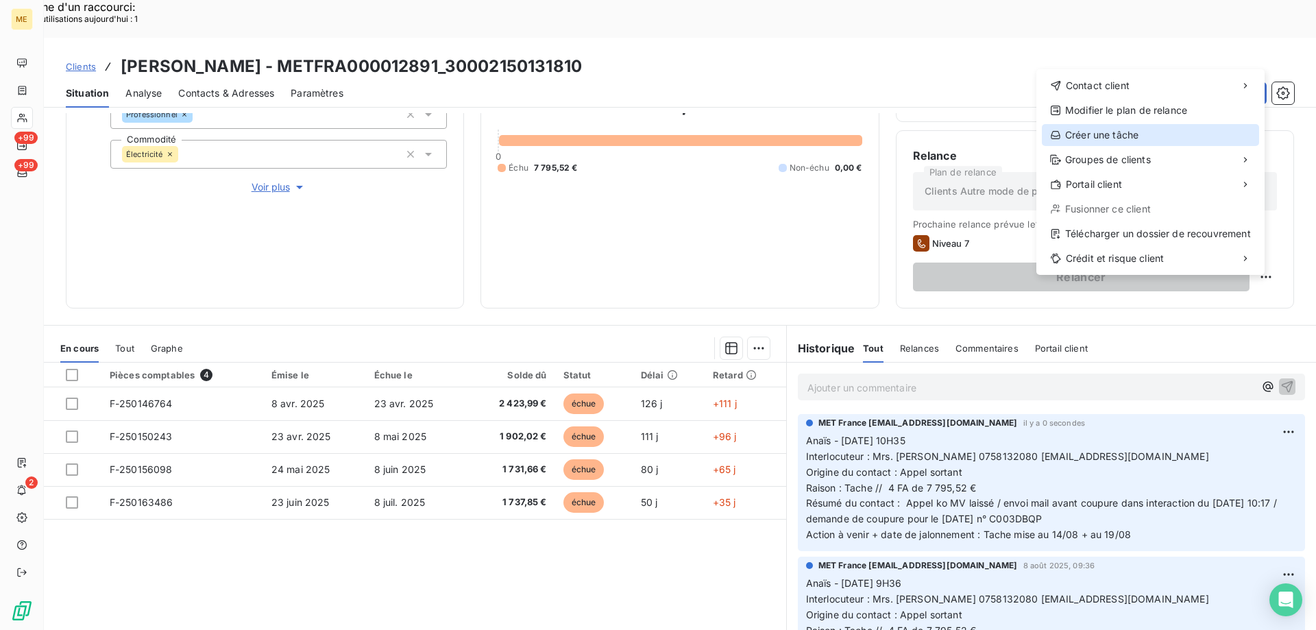
click at [1139, 135] on div "Créer une tâche" at bounding box center [1150, 135] width 217 height 22
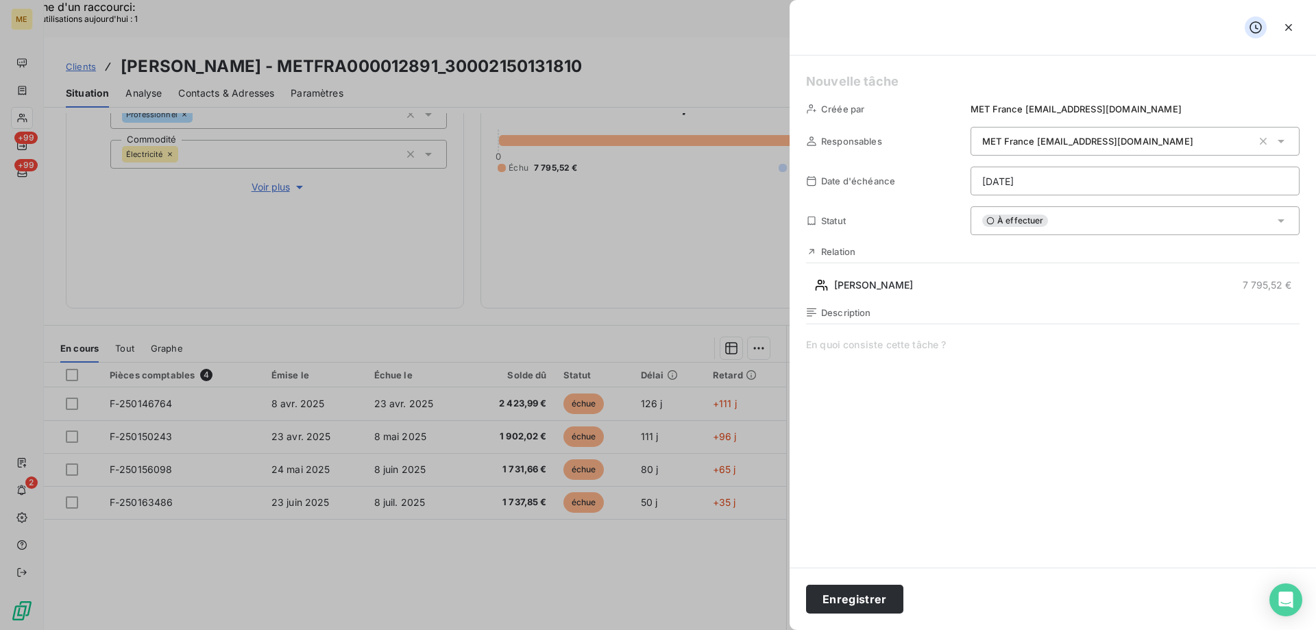
click at [923, 79] on h5 at bounding box center [1053, 81] width 494 height 19
click at [926, 353] on span at bounding box center [1053, 469] width 494 height 263
click at [933, 348] on span "Vérif coupure" at bounding box center [1053, 469] width 494 height 263
click at [848, 606] on button "Enregistrer" at bounding box center [854, 599] width 97 height 29
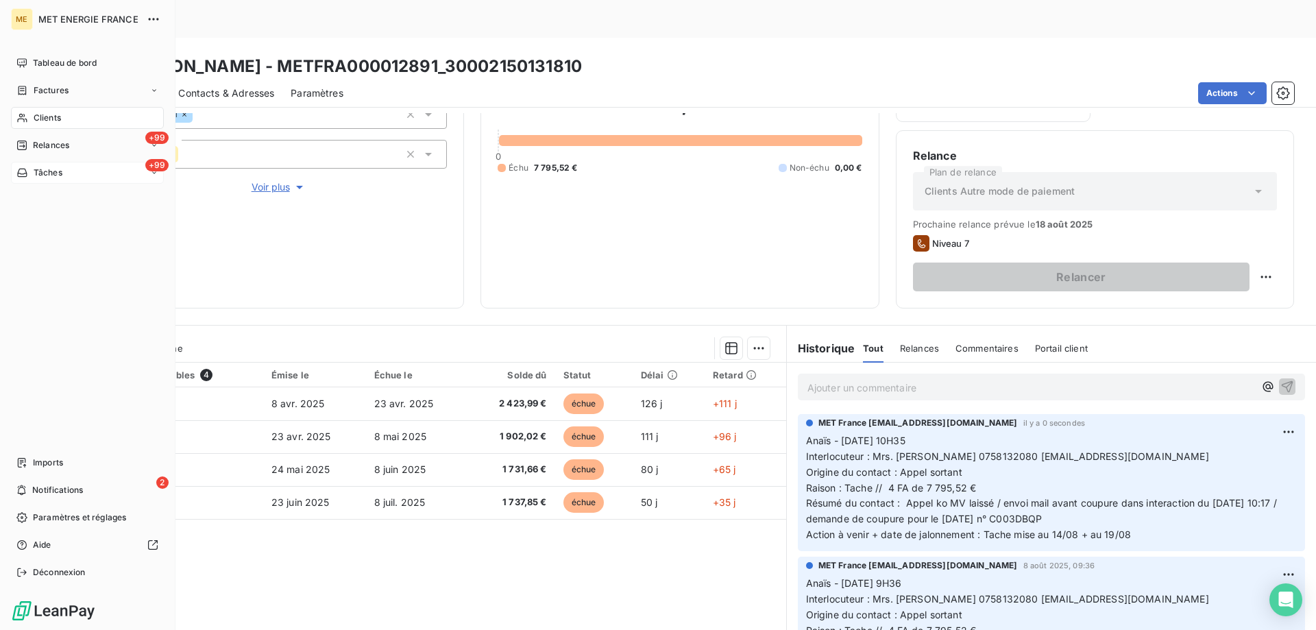
click at [32, 174] on div "Tâches" at bounding box center [39, 173] width 46 height 12
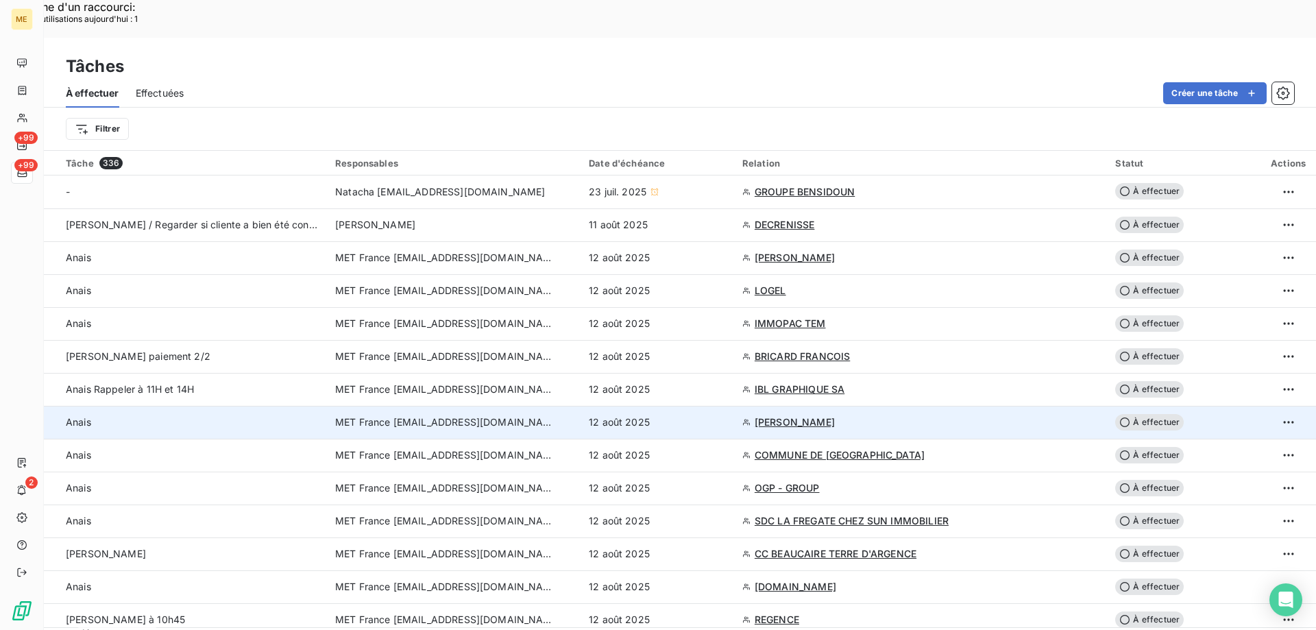
click at [726, 415] on div "12 août 2025" at bounding box center [657, 422] width 137 height 14
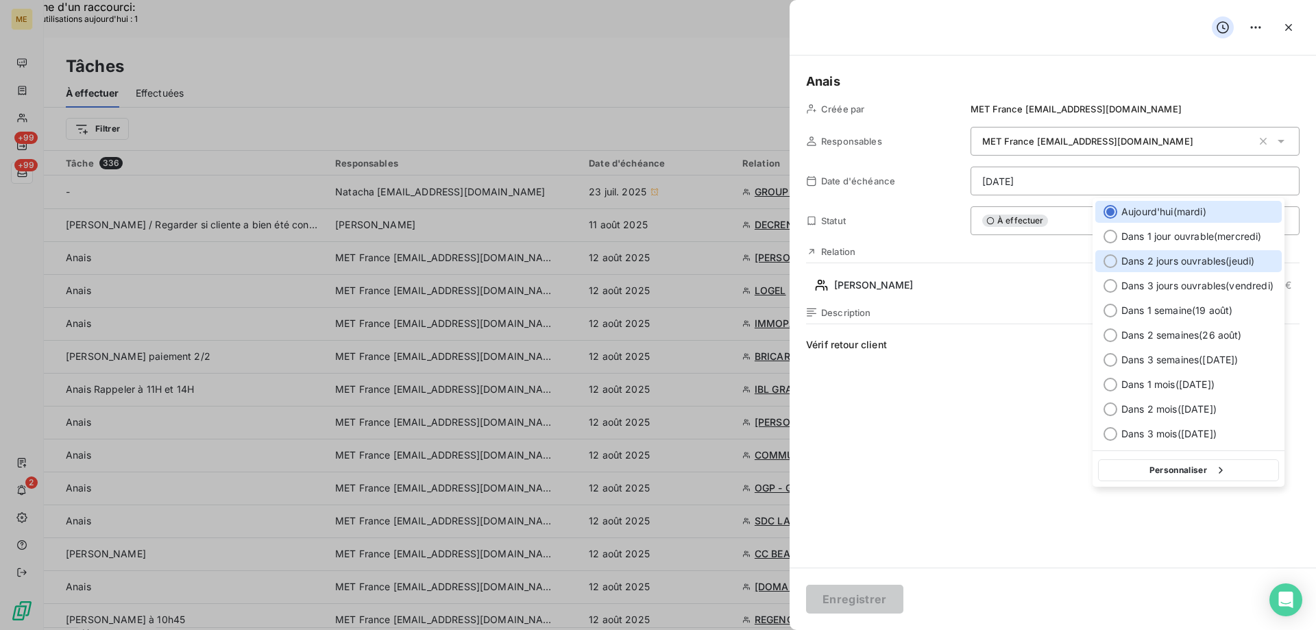
click at [1215, 260] on span "Dans 2 jours ouvrables ( jeudi )" at bounding box center [1187, 261] width 133 height 14
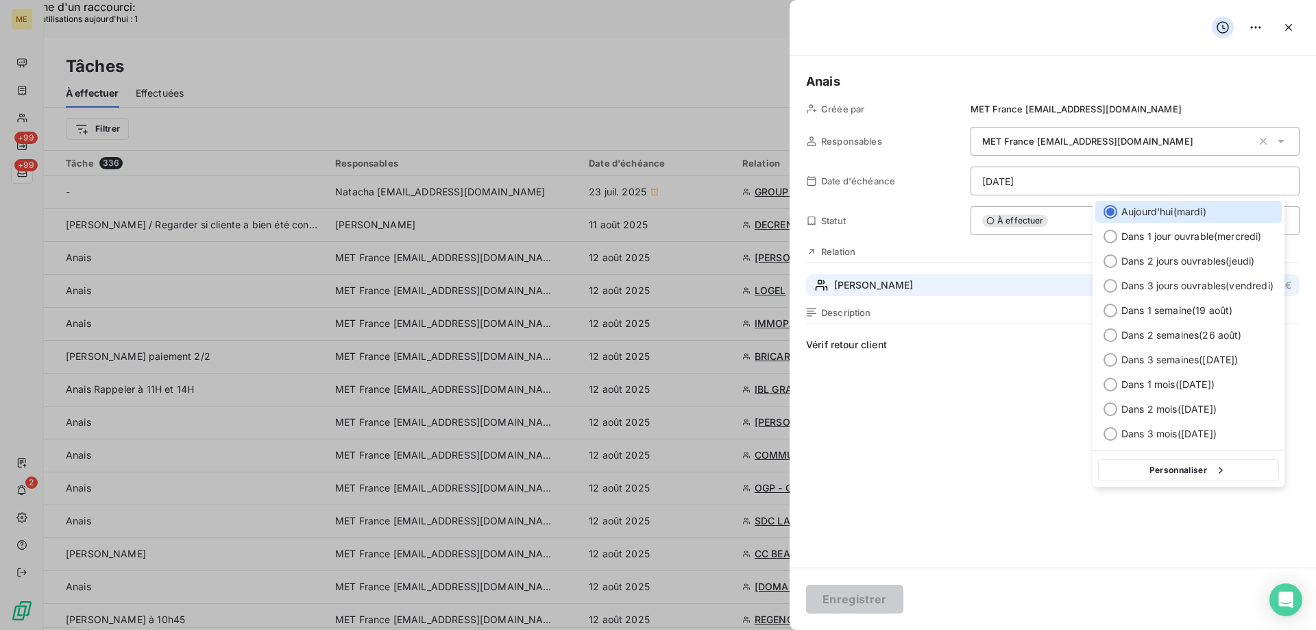
type input "14/08/2025"
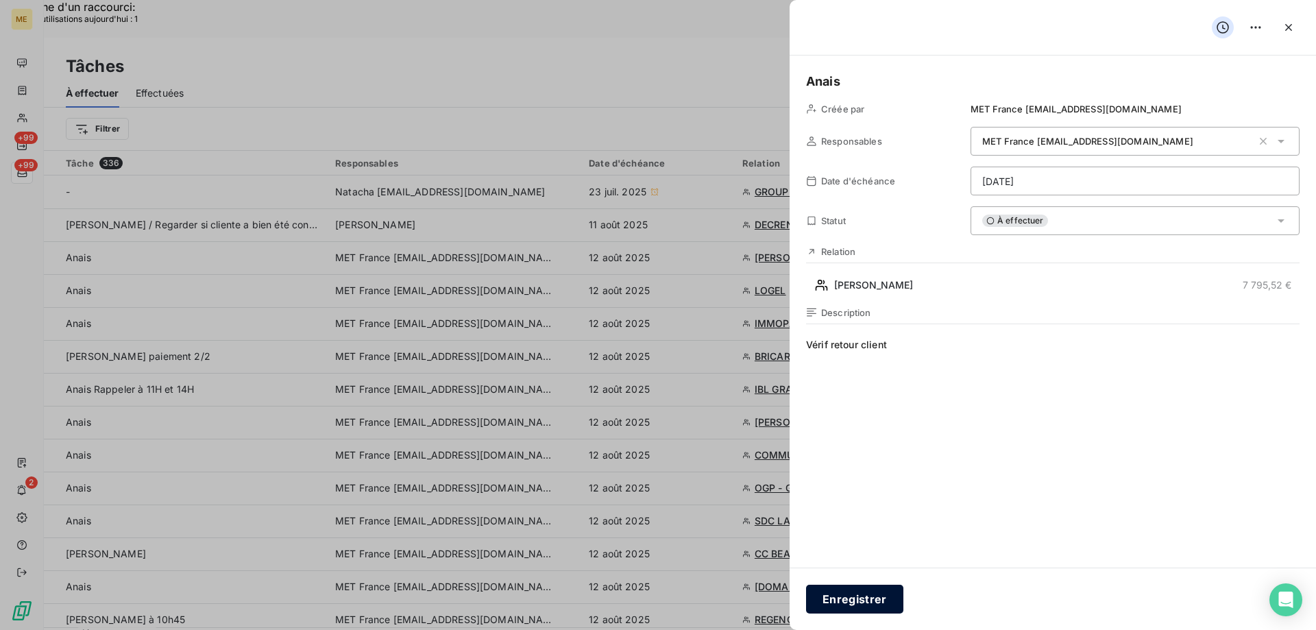
click at [867, 591] on button "Enregistrer" at bounding box center [854, 599] width 97 height 29
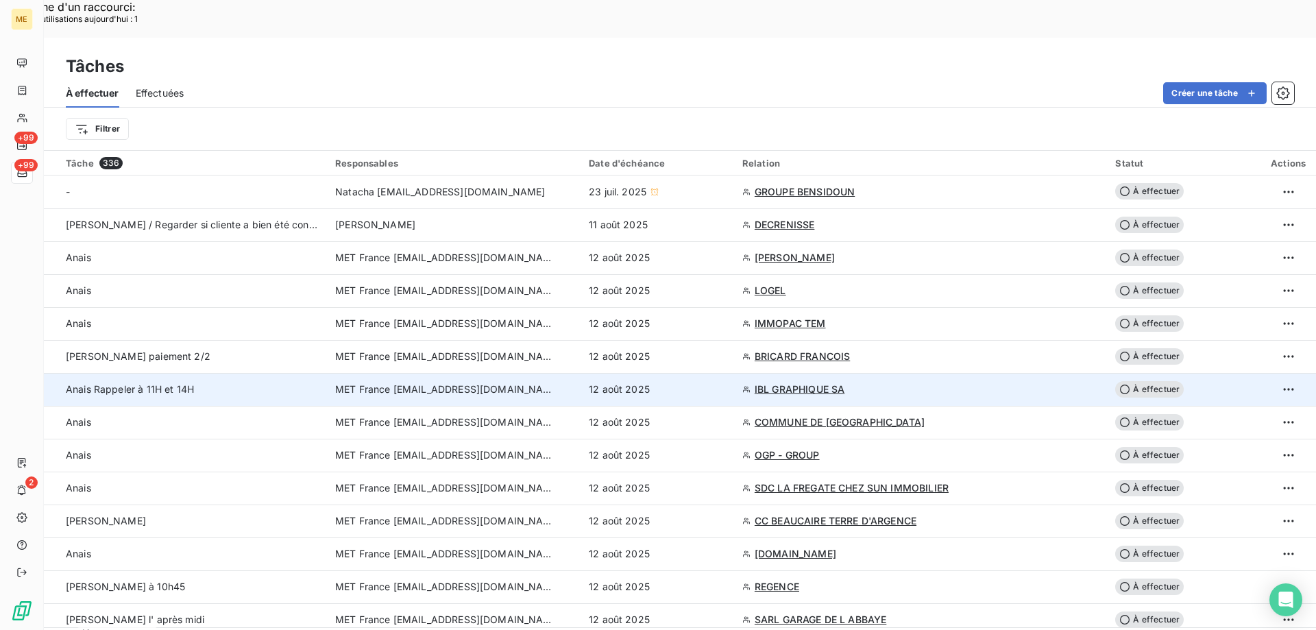
click at [726, 382] on div "12 août 2025" at bounding box center [657, 389] width 137 height 14
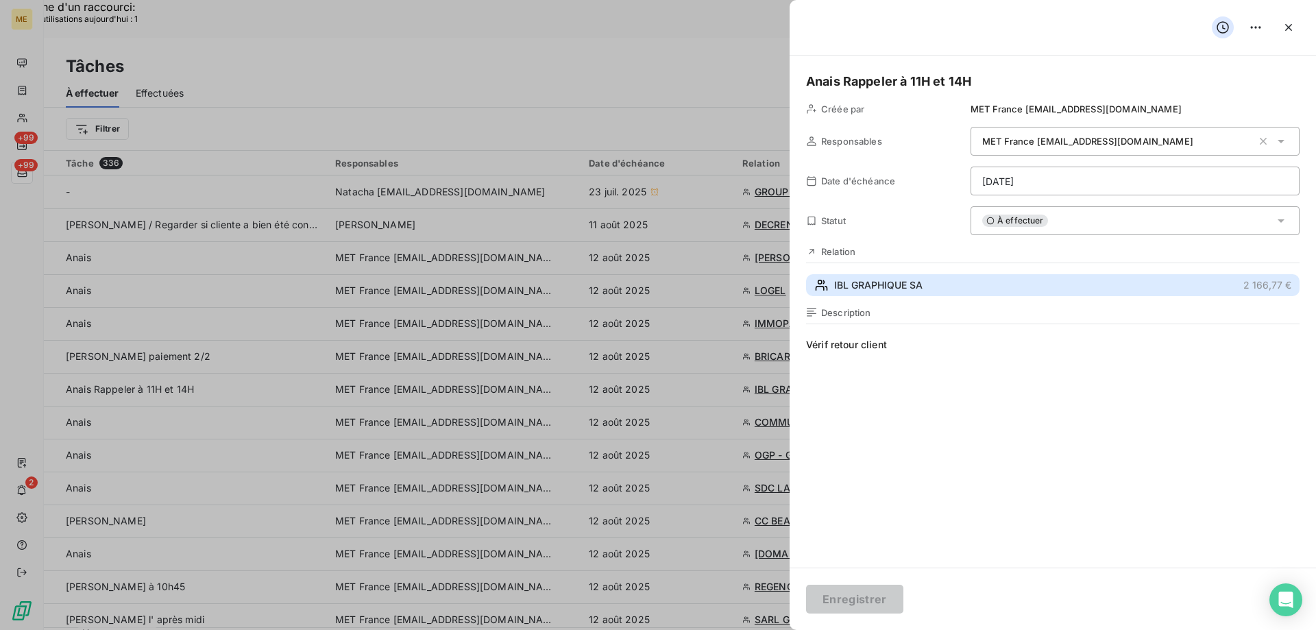
click at [895, 284] on span "IBL GRAPHIQUE SA" at bounding box center [878, 285] width 88 height 14
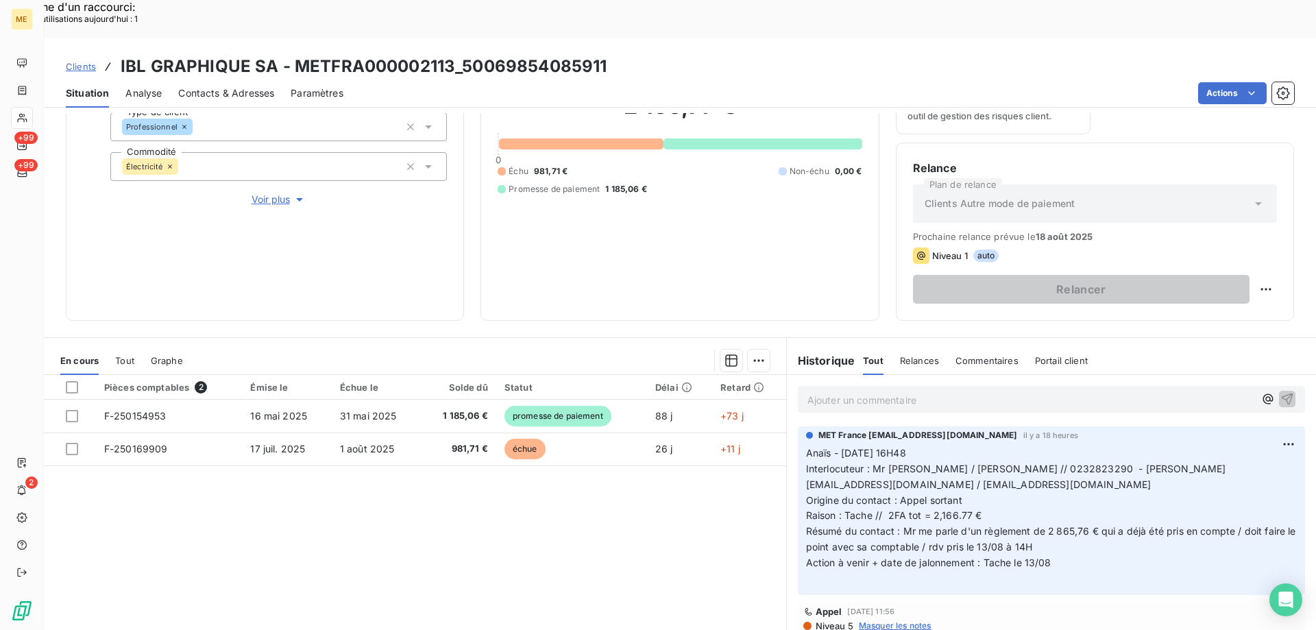
scroll to position [183, 0]
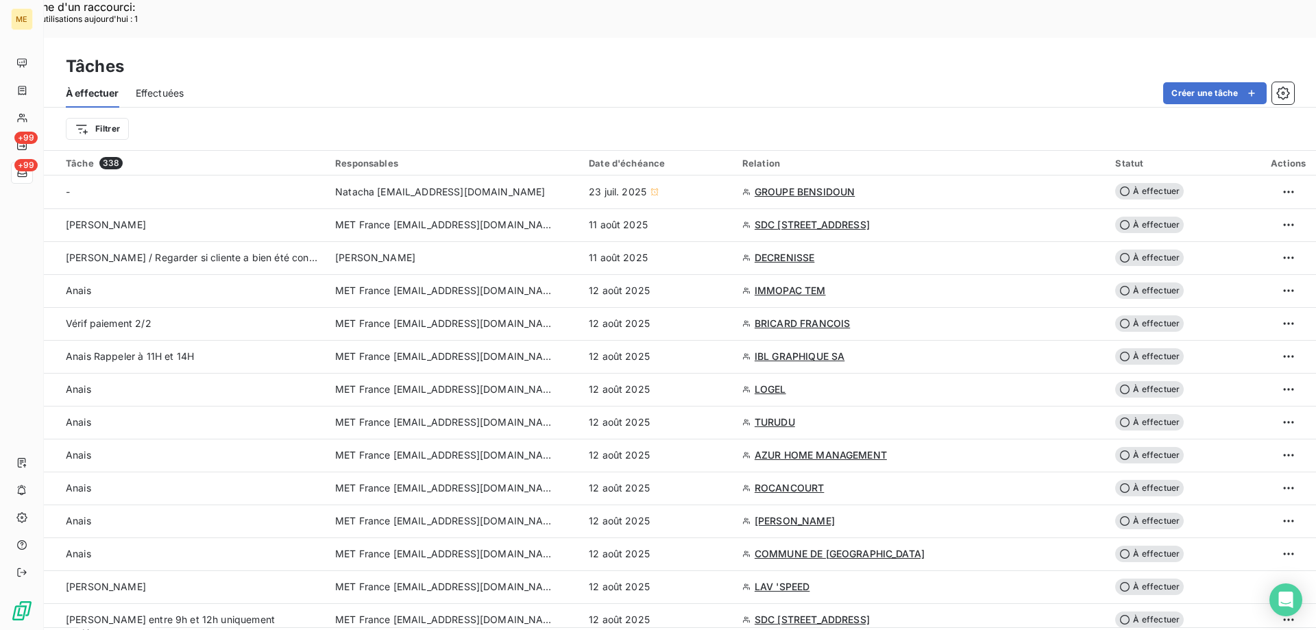
click at [152, 86] on span "Effectuées" at bounding box center [160, 93] width 49 height 14
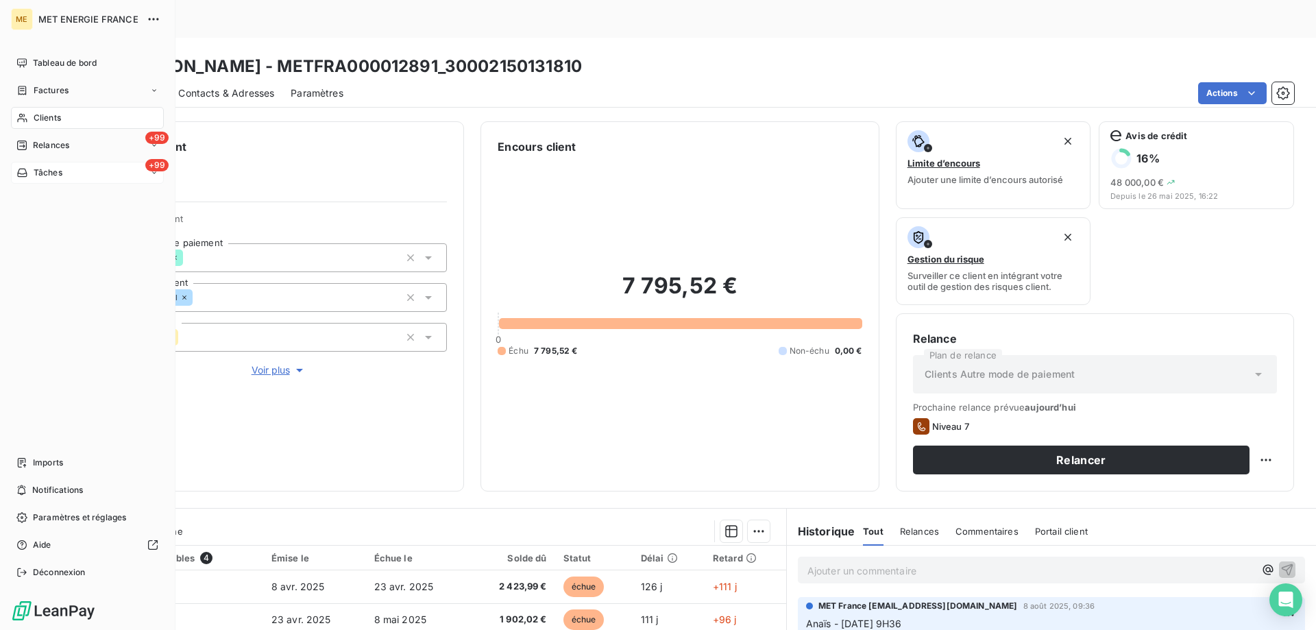
click at [40, 168] on span "Tâches" at bounding box center [48, 173] width 29 height 12
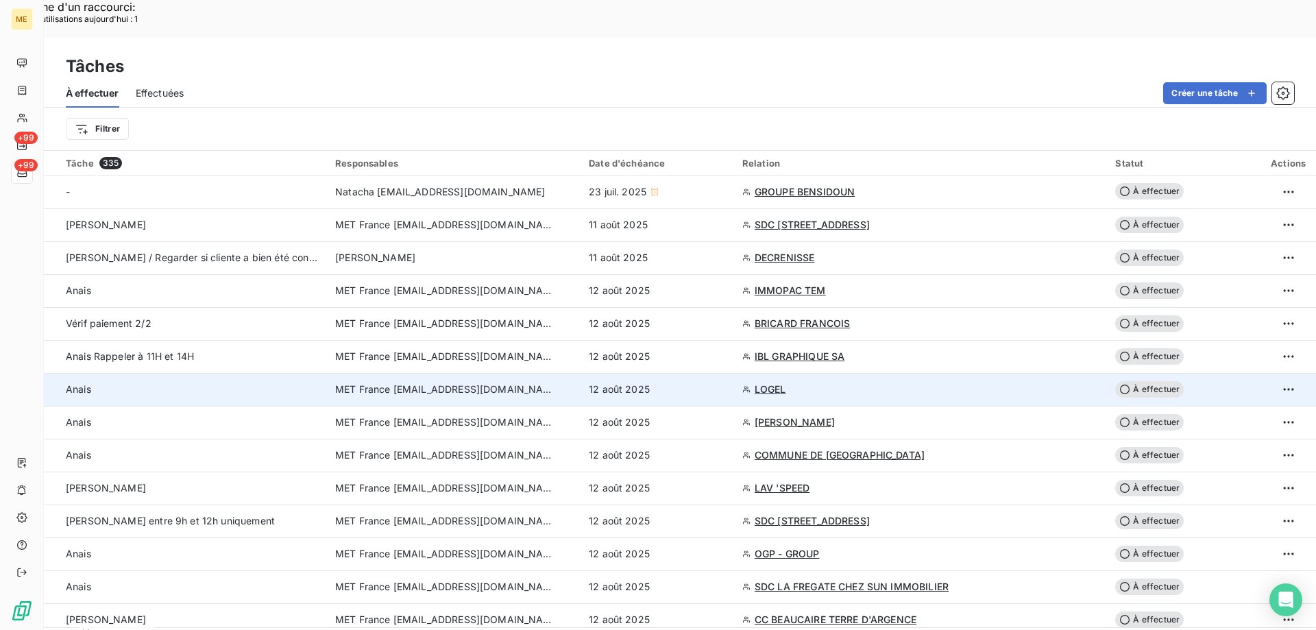
click at [786, 382] on span "LOGEL" at bounding box center [771, 389] width 32 height 14
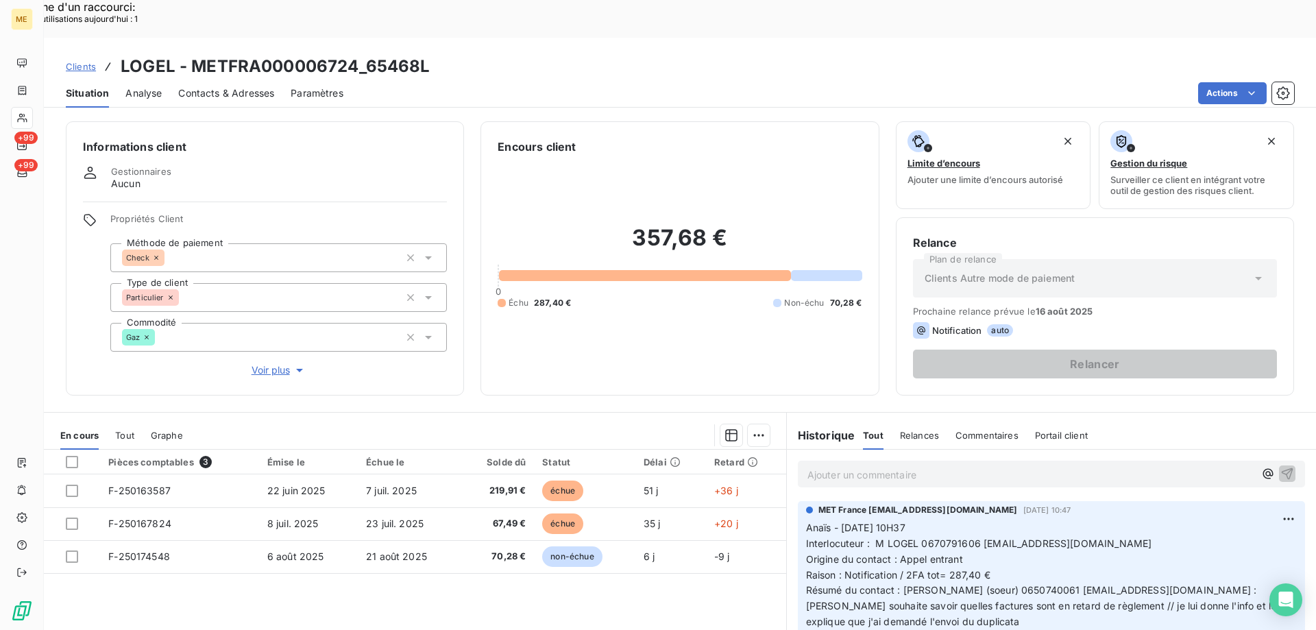
scroll to position [87, 0]
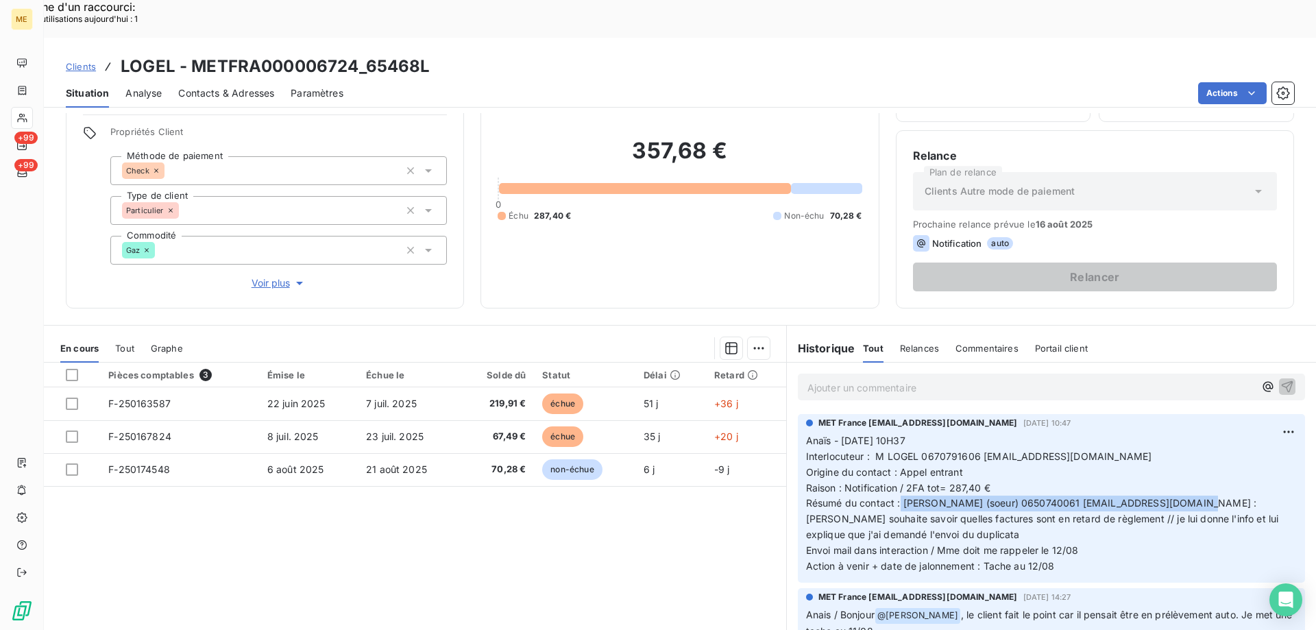
drag, startPoint x: 896, startPoint y: 467, endPoint x: 1209, endPoint y: 467, distance: 313.3
click at [1209, 497] on span "Résumé du contact : Mme ZIMMERMANN (soeur) 0650740061 reneezimmermann@sfr.fr : …" at bounding box center [1044, 518] width 476 height 43
copy span "[PERSON_NAME] (soeur) 0650740061 [EMAIL_ADDRESS][DOMAIN_NAME]"
drag, startPoint x: 573, startPoint y: 168, endPoint x: 533, endPoint y: 173, distance: 40.8
click at [533, 210] on div "Échu 287,40 € Non-échu 70,28 €" at bounding box center [680, 216] width 364 height 12
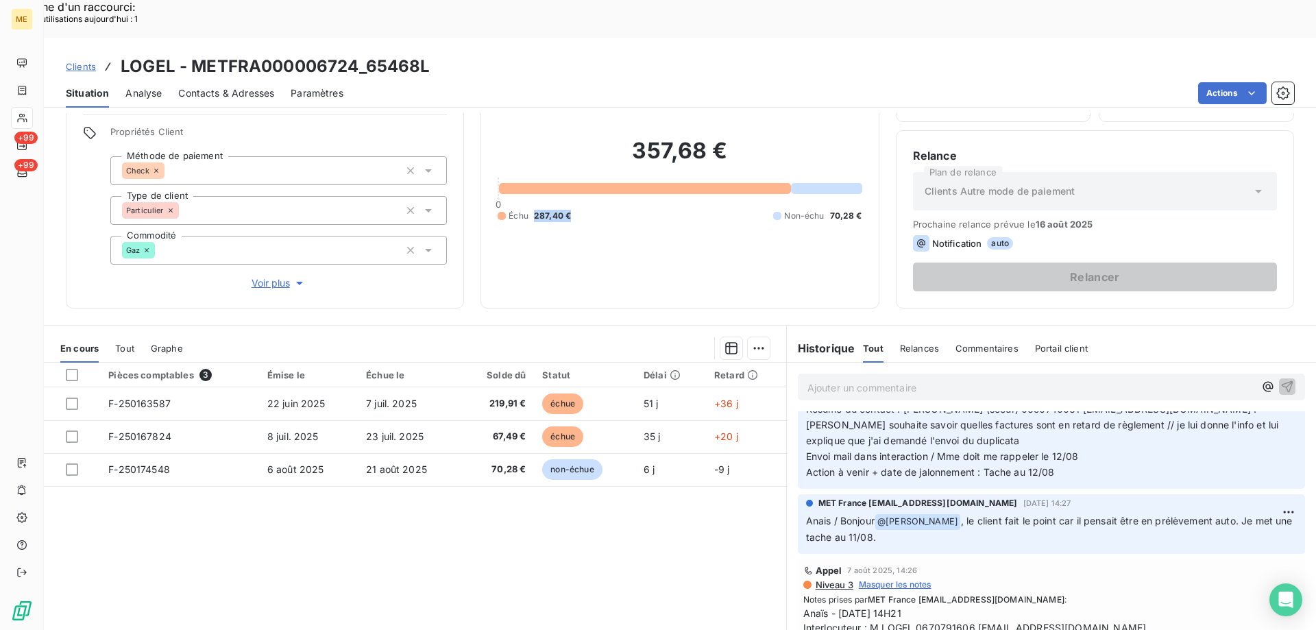
scroll to position [69, 0]
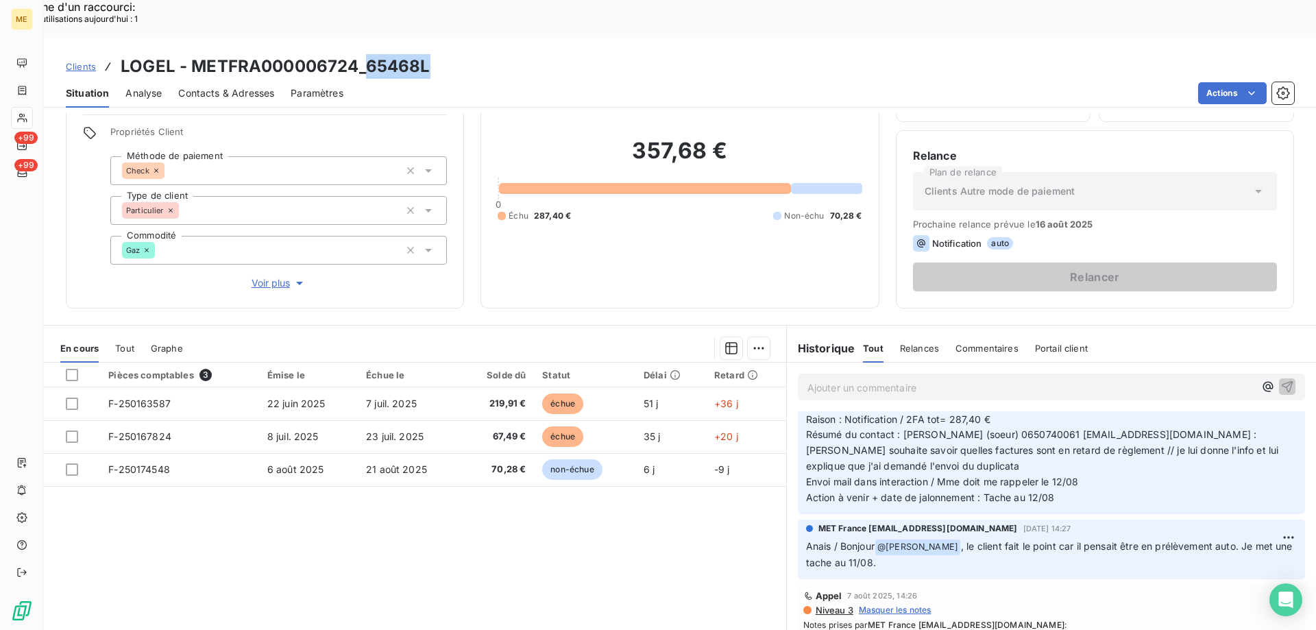
drag, startPoint x: 441, startPoint y: 36, endPoint x: 367, endPoint y: 27, distance: 74.6
click at [367, 54] on div "Clients LOGEL - METFRA000006724_65468L" at bounding box center [680, 66] width 1272 height 25
copy h3 "65468L"
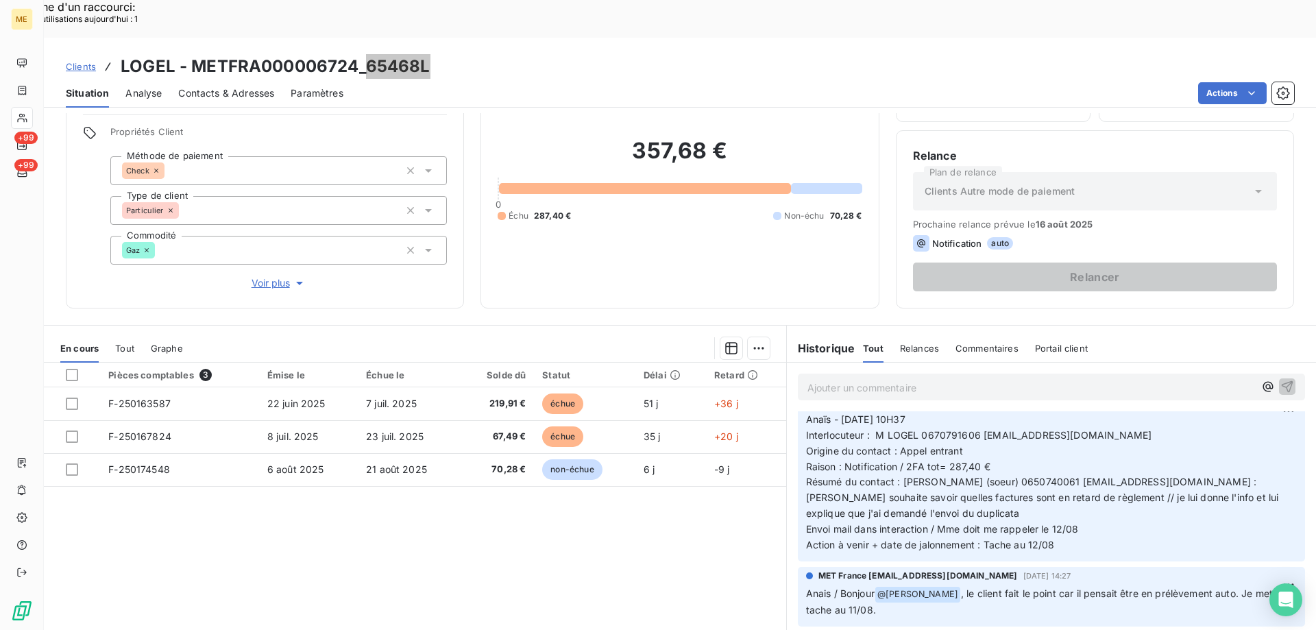
scroll to position [0, 0]
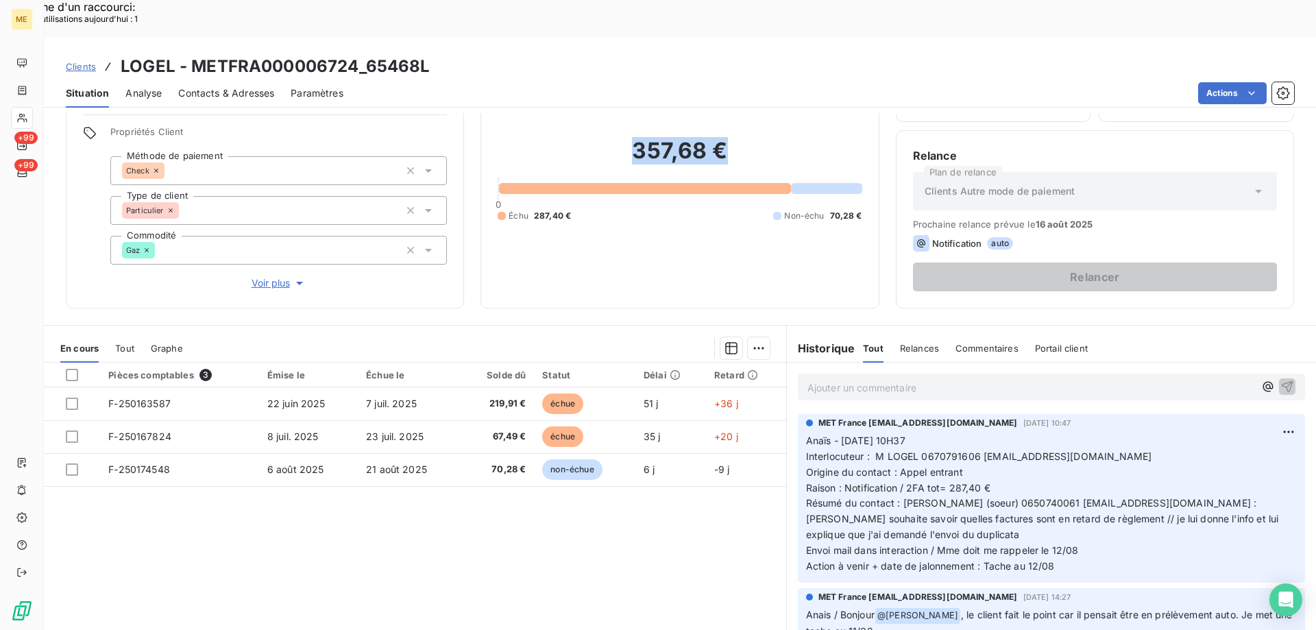
drag, startPoint x: 740, startPoint y: 107, endPoint x: 626, endPoint y: 120, distance: 114.5
click at [626, 137] on h2 "357,68 €" at bounding box center [680, 157] width 364 height 41
copy h2 "357,68 €"
click at [280, 276] on span "Voir plus" at bounding box center [279, 283] width 55 height 14
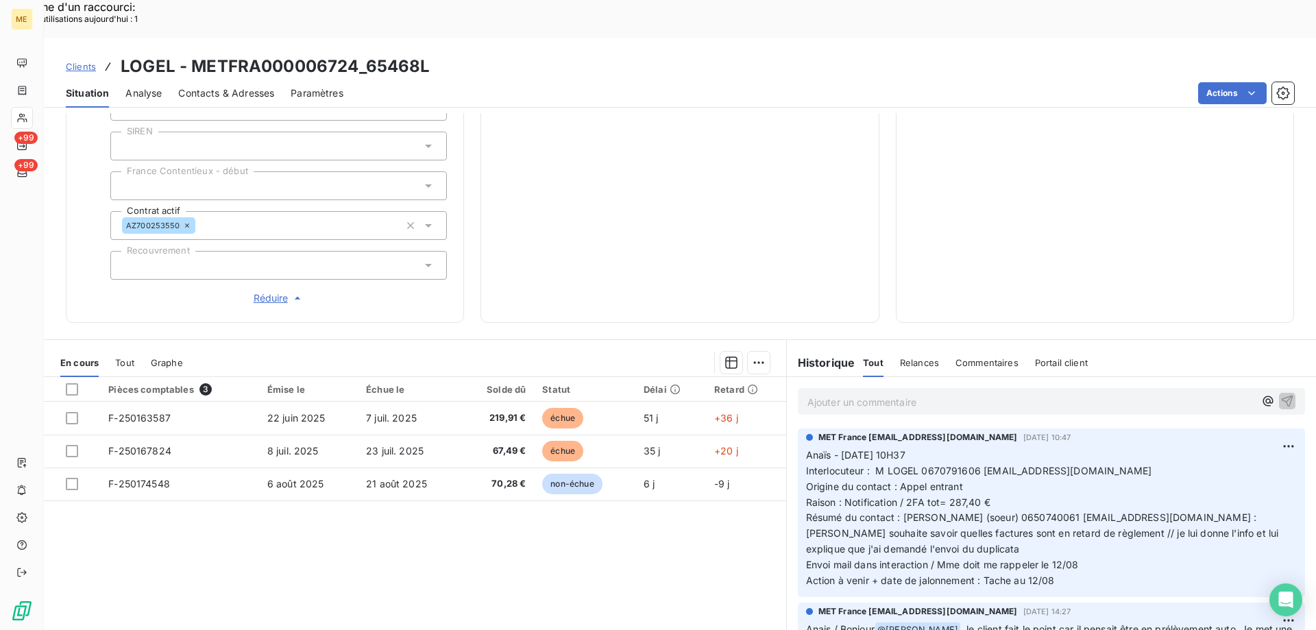
scroll to position [395, 0]
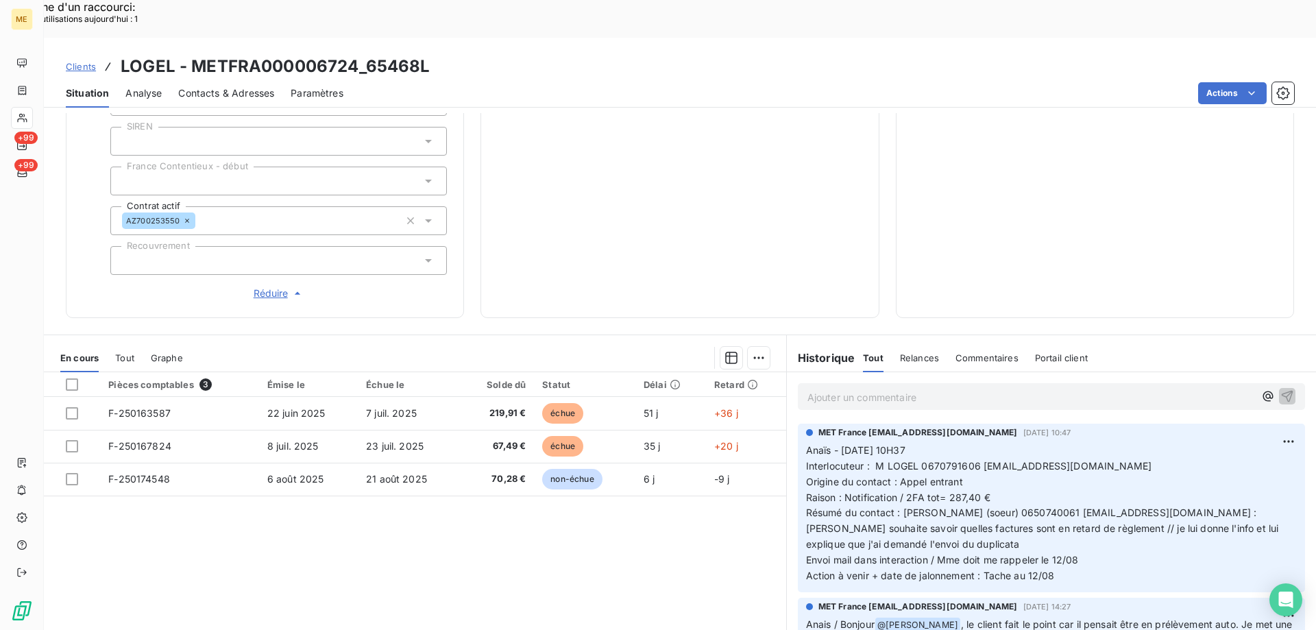
click at [65, 372] on th at bounding box center [72, 384] width 56 height 25
click at [71, 378] on div at bounding box center [72, 384] width 12 height 12
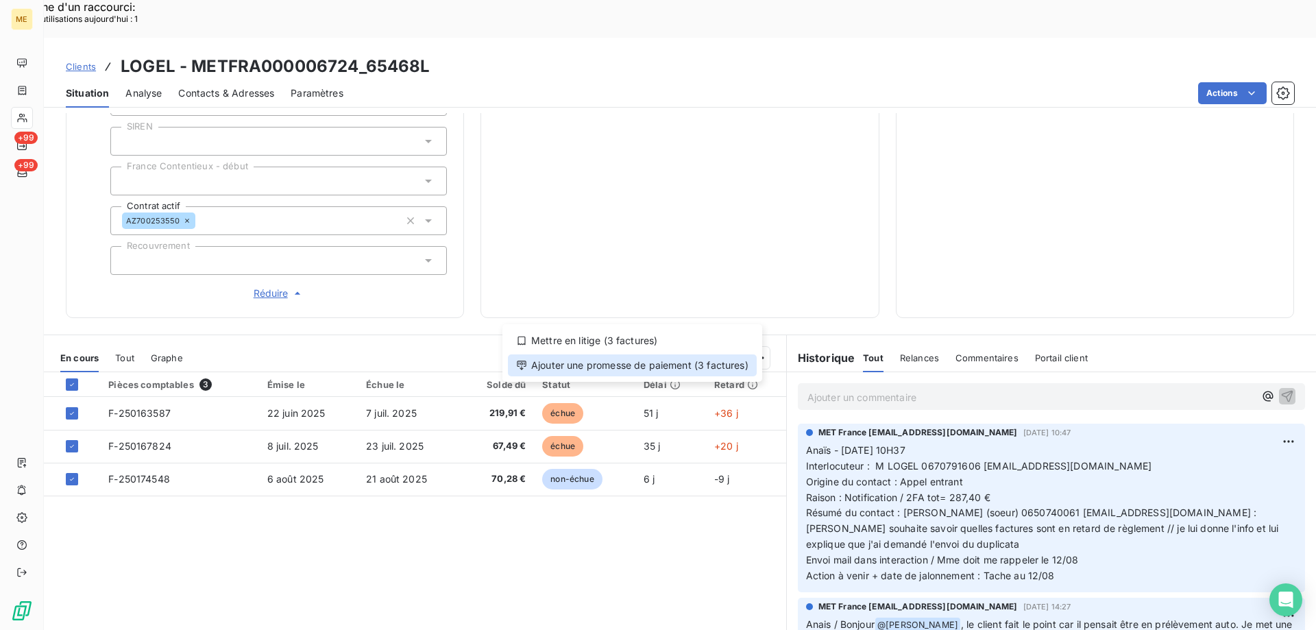
click at [701, 369] on div "Ajouter une promesse de paiement (3 factures)" at bounding box center [632, 365] width 249 height 22
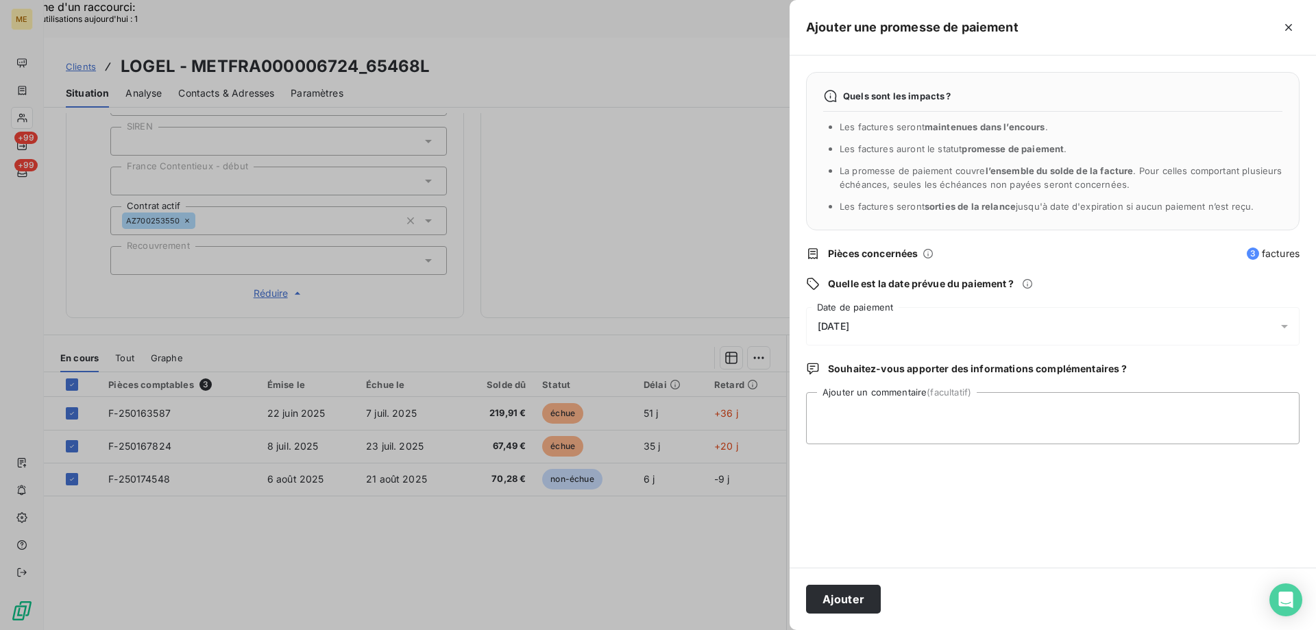
click at [929, 321] on div "[DATE]" at bounding box center [1053, 326] width 494 height 38
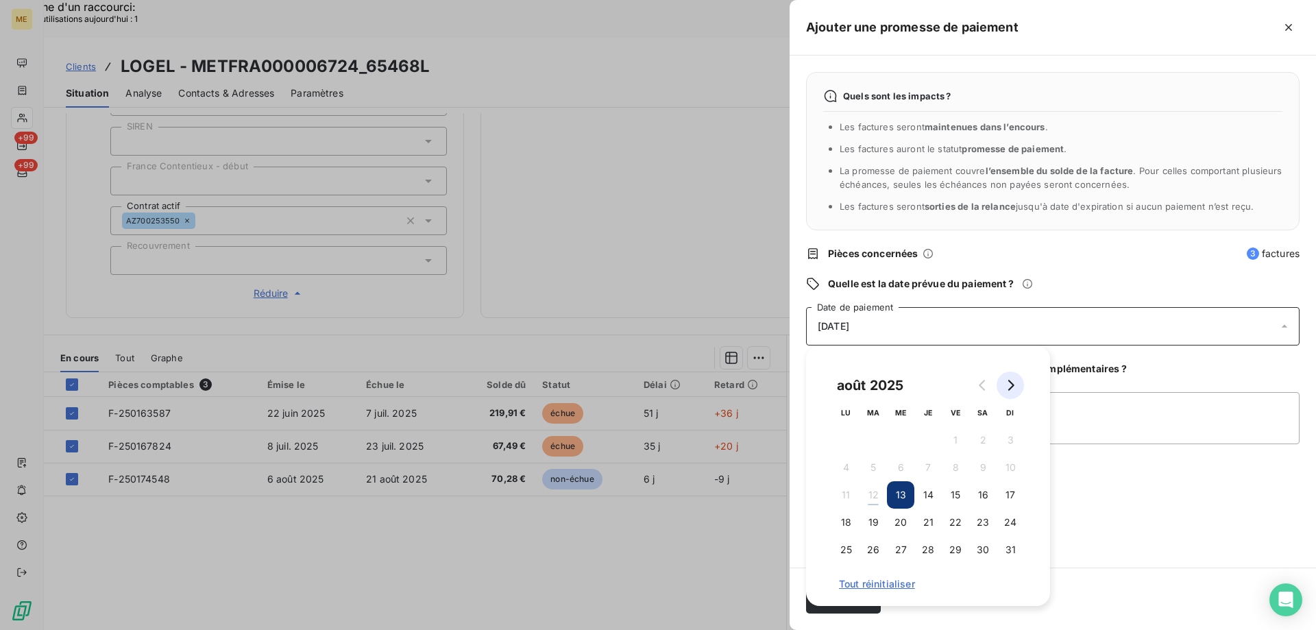
click at [1012, 386] on icon "Go to next month" at bounding box center [1011, 385] width 6 height 11
click at [839, 494] on button "15" at bounding box center [845, 494] width 27 height 27
click at [1126, 411] on textarea "Ajouter un commentaire (facultatif)" at bounding box center [1053, 418] width 494 height 52
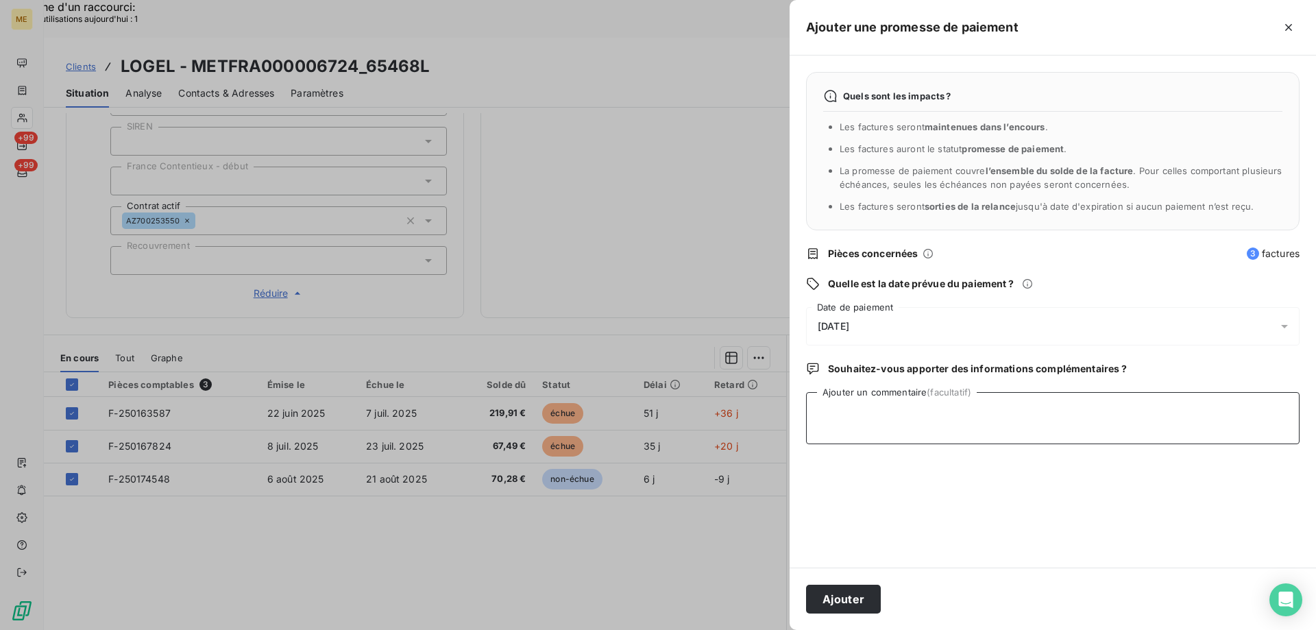
paste textarea "Anaïs - 12/08/2025 - 10H11 Interlocuteur : Mme ZIMMERMANN (soeur) 0650740061 re…"
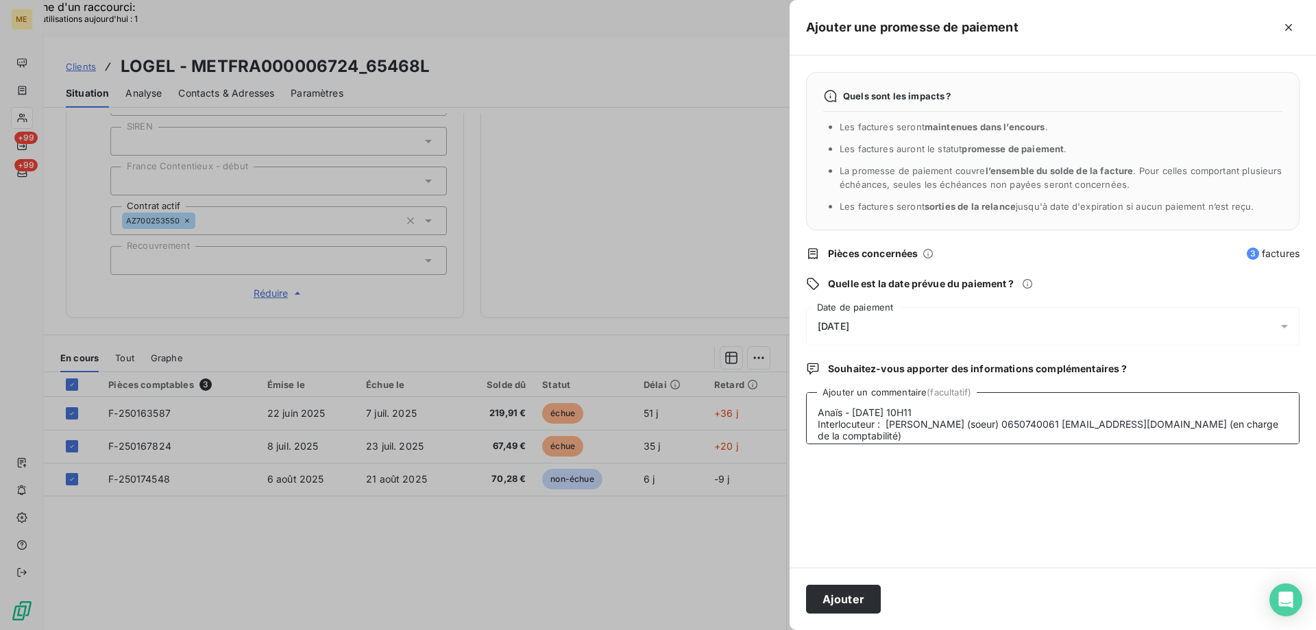
scroll to position [45, 0]
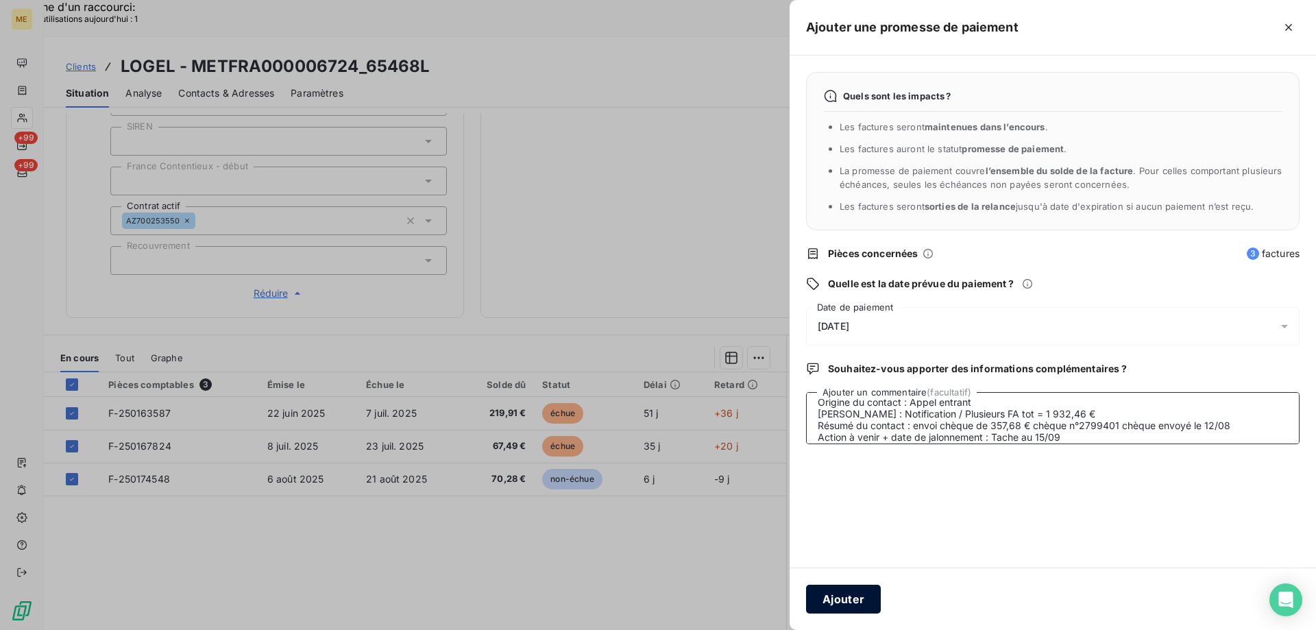
type textarea "Anaïs - 12/08/2025 - 10H11 Interlocuteur : Mme ZIMMERMANN (soeur) 0650740061 re…"
click at [843, 607] on button "Ajouter" at bounding box center [843, 599] width 75 height 29
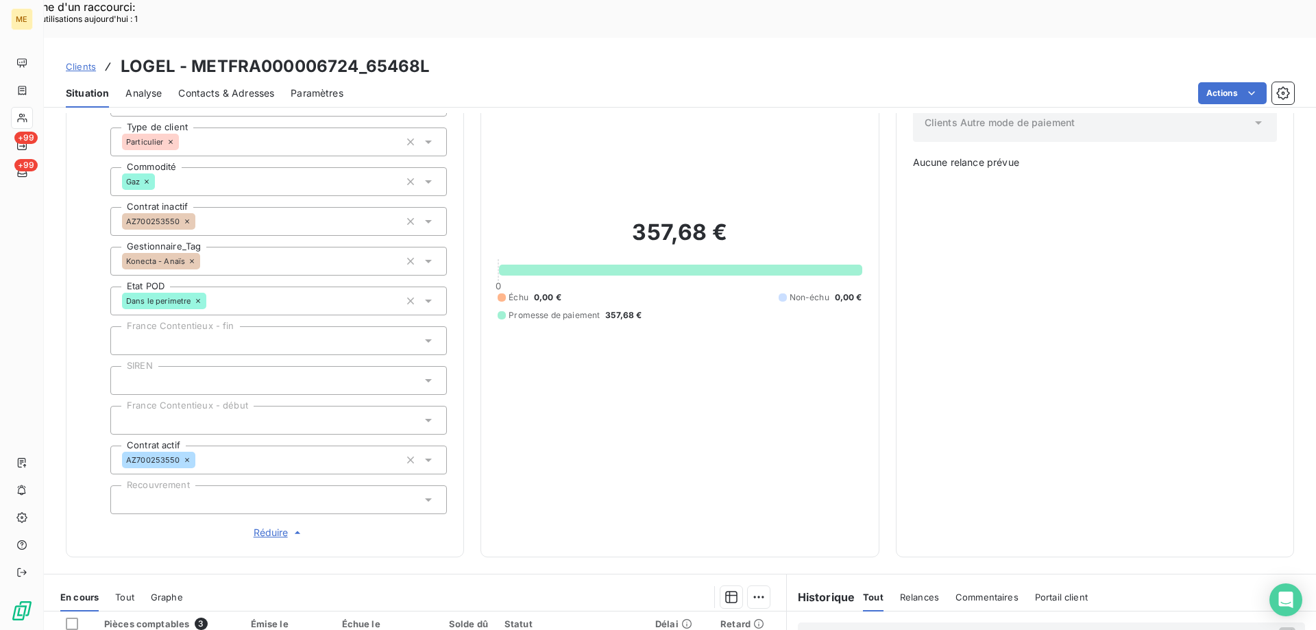
scroll to position [0, 0]
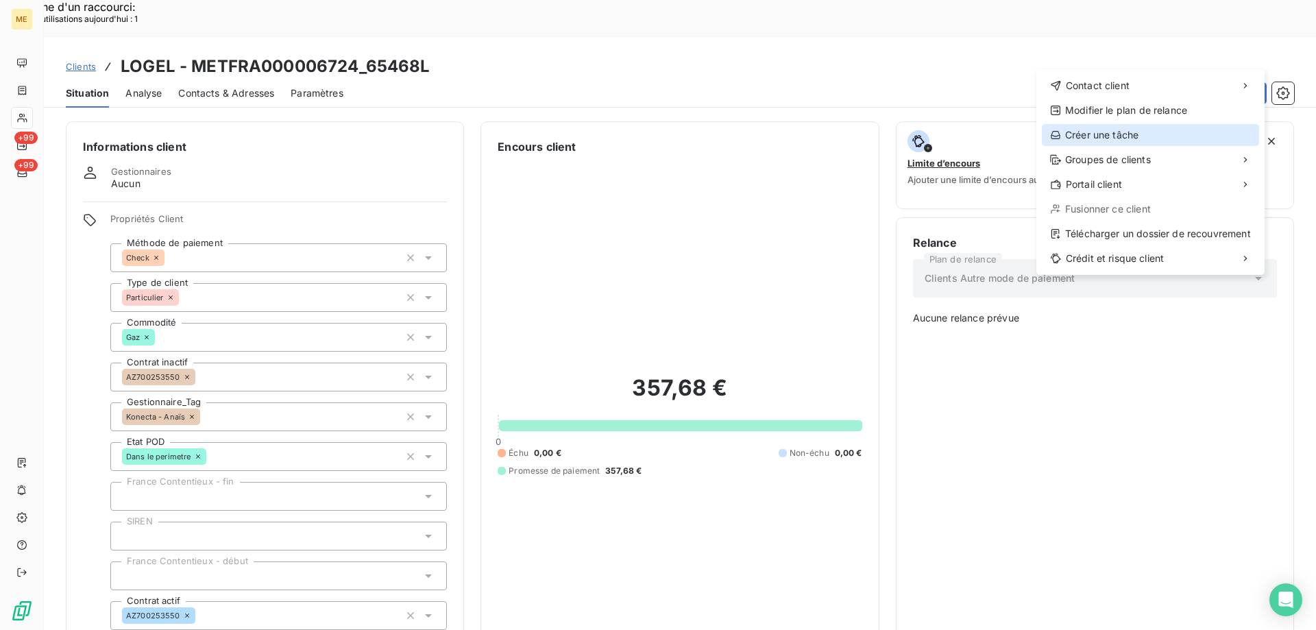
click at [1156, 130] on div "Créer une tâche" at bounding box center [1150, 135] width 217 height 22
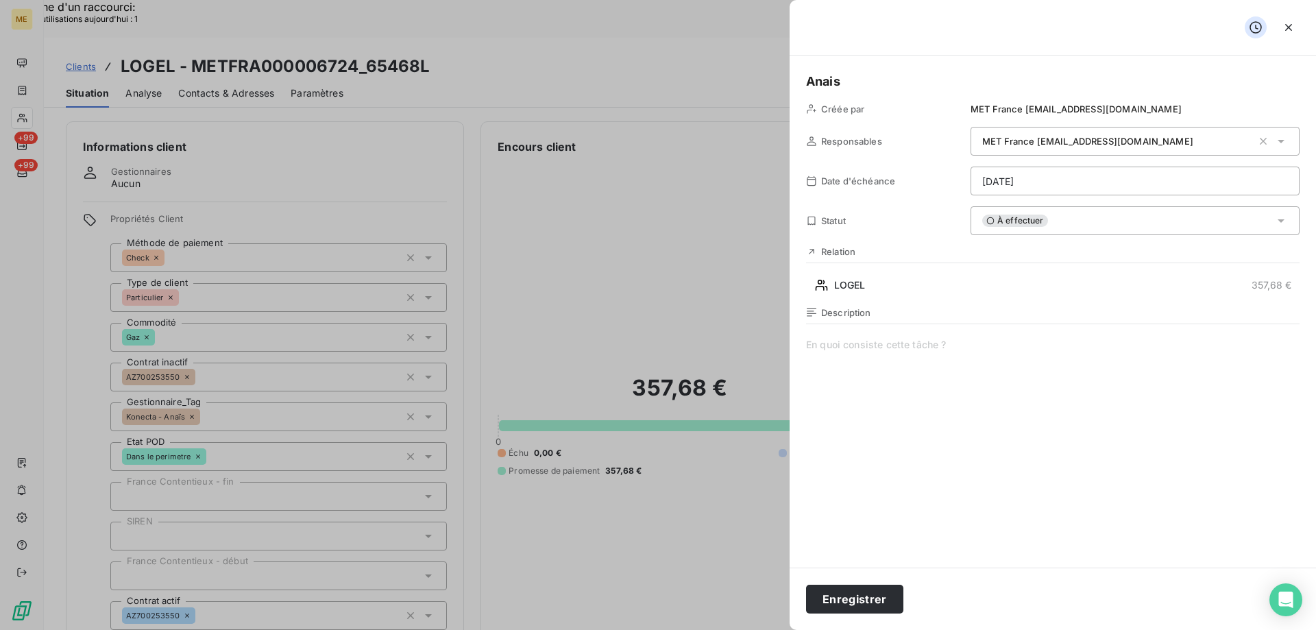
click at [886, 369] on span at bounding box center [1053, 469] width 494 height 263
click at [1001, 349] on span "Vérif encaissement chèque" at bounding box center [1053, 469] width 494 height 263
click at [864, 603] on button "Enregistrer" at bounding box center [854, 599] width 97 height 29
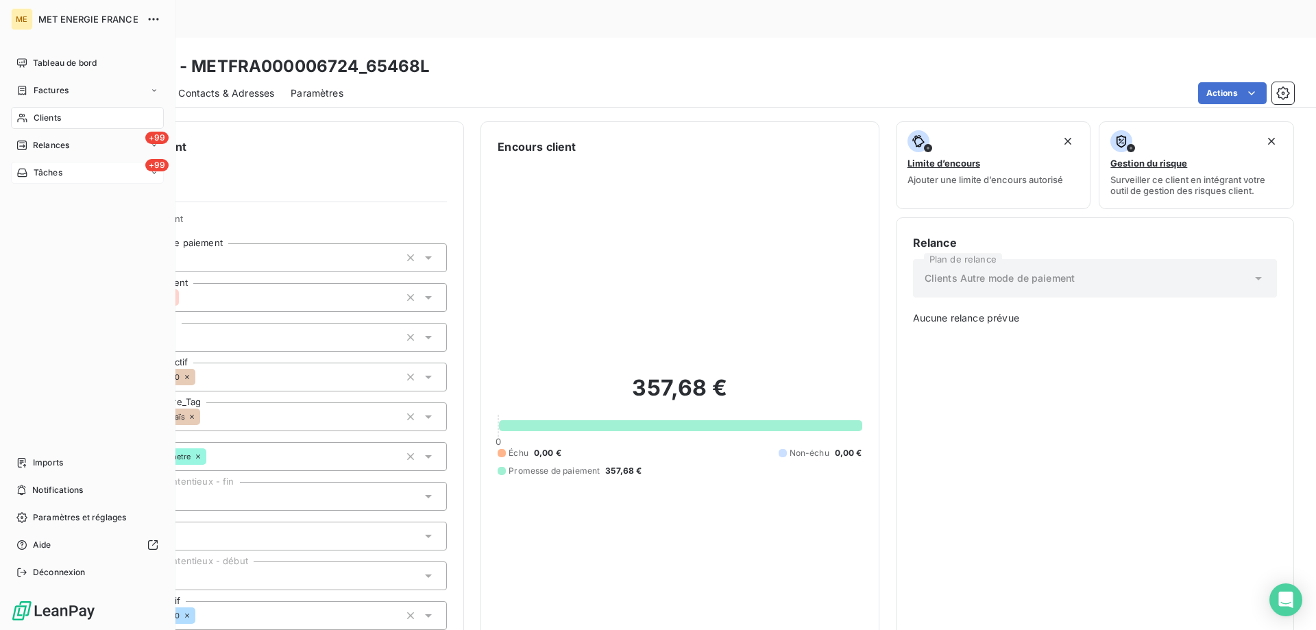
click at [35, 171] on span "Tâches" at bounding box center [48, 173] width 29 height 12
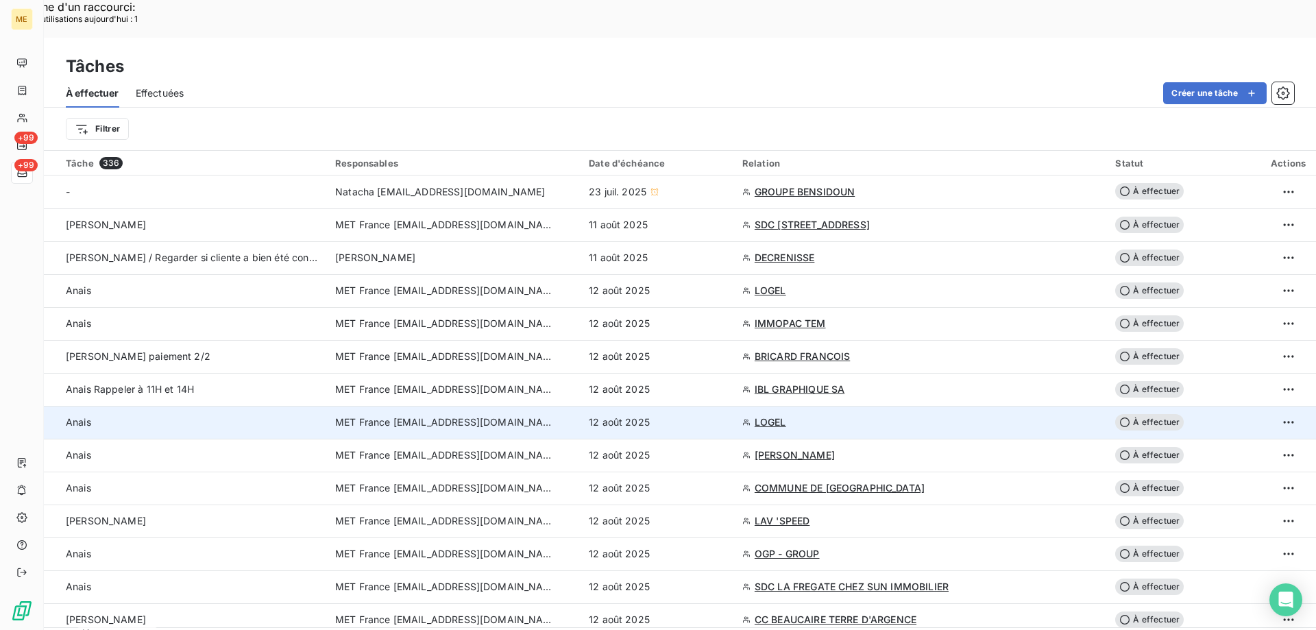
click at [726, 415] on div "12 août 2025" at bounding box center [657, 422] width 137 height 14
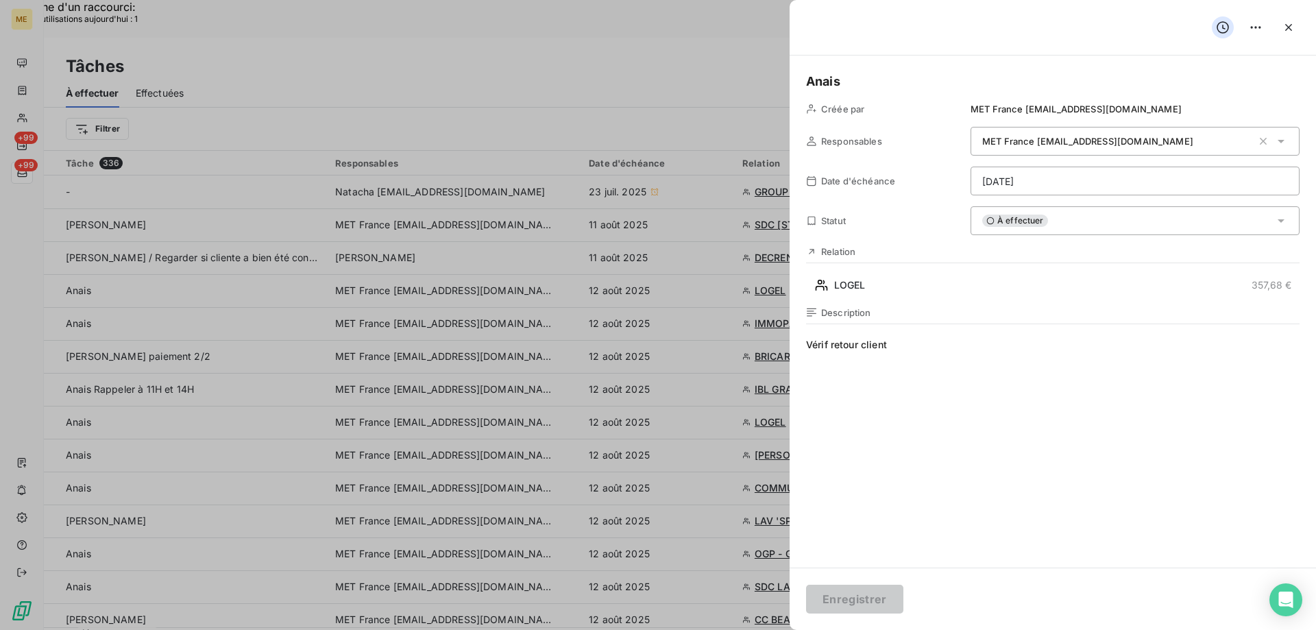
click at [1086, 226] on div "À effectuer" at bounding box center [1135, 220] width 329 height 29
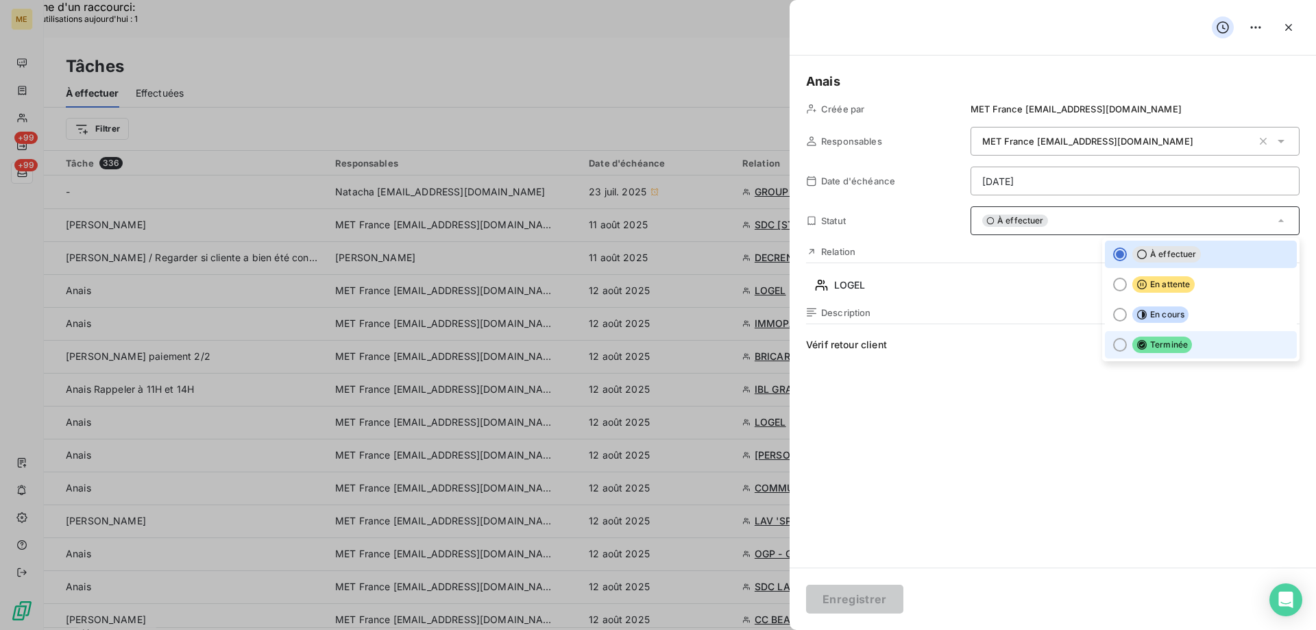
click at [1141, 346] on span "Terminée" at bounding box center [1162, 345] width 60 height 16
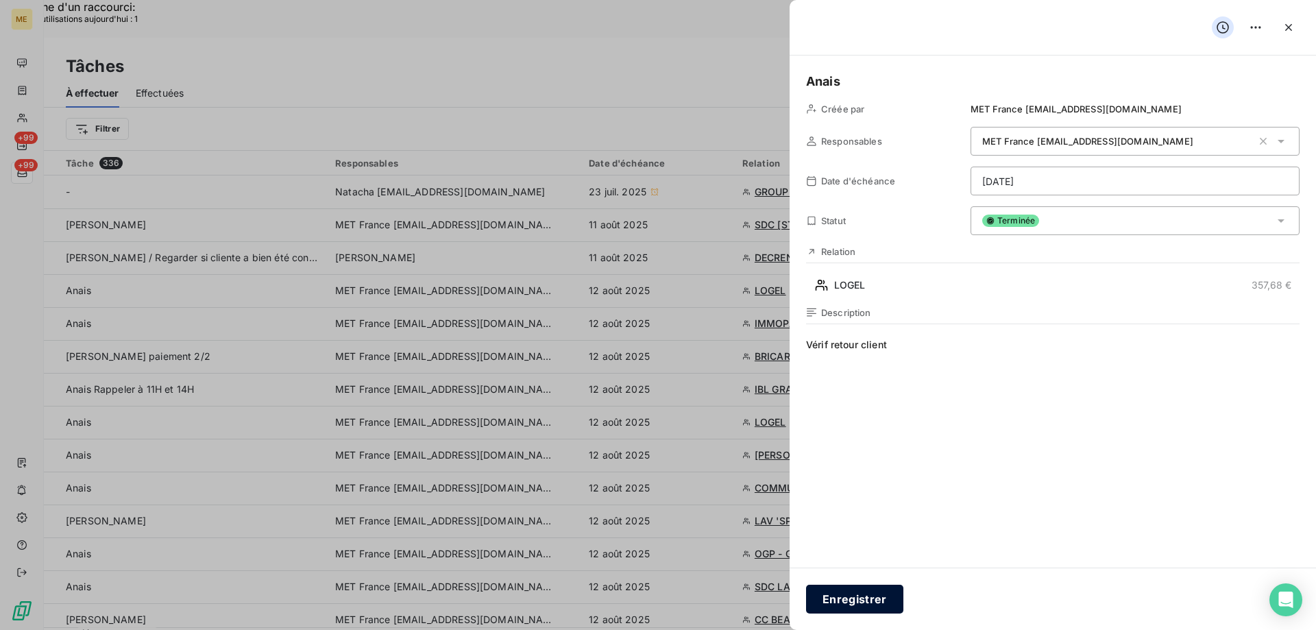
click at [868, 596] on button "Enregistrer" at bounding box center [854, 599] width 97 height 29
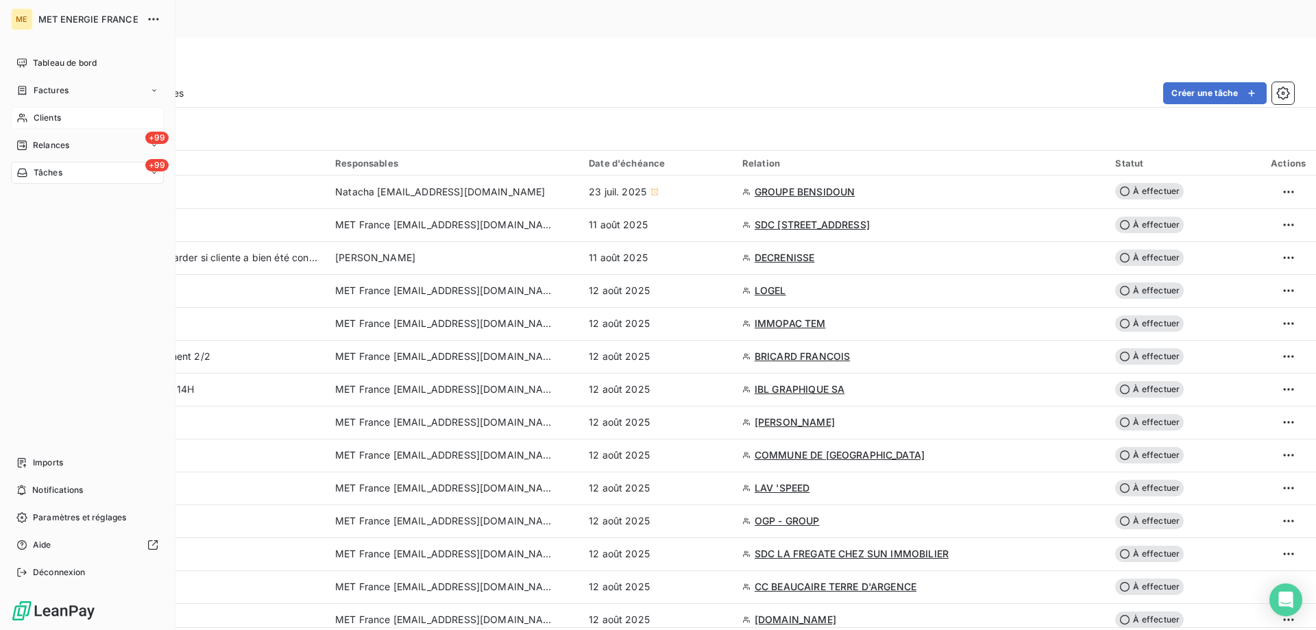
click at [29, 115] on div "Clients" at bounding box center [87, 118] width 153 height 22
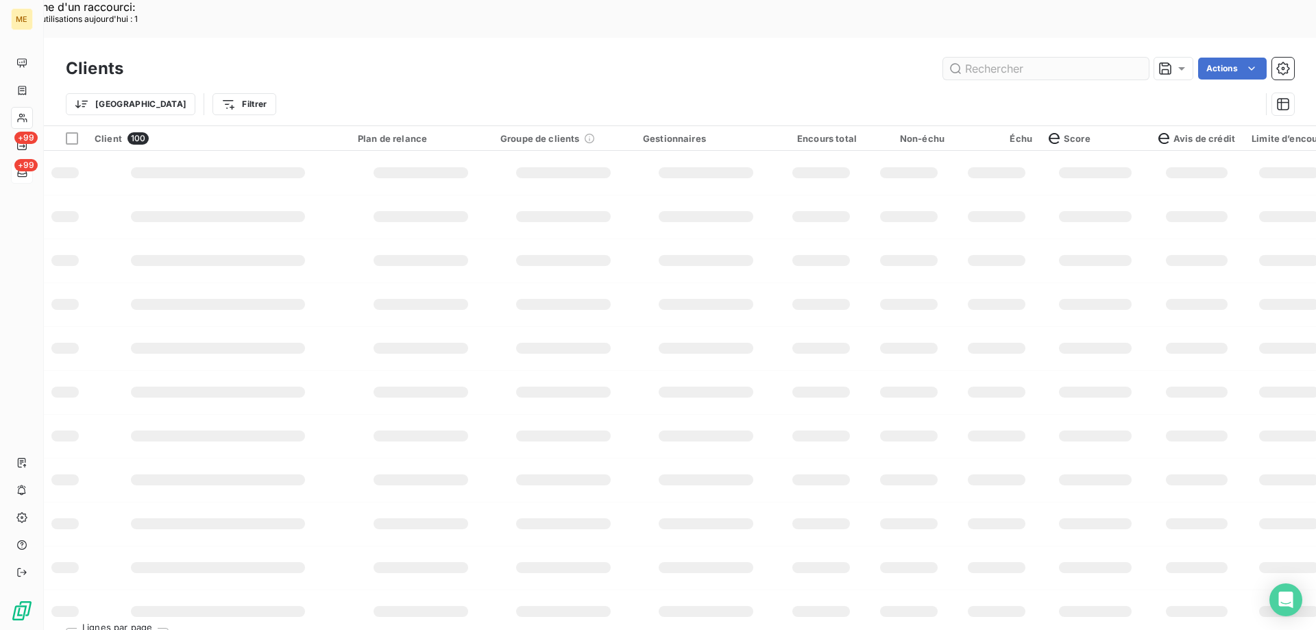
click at [988, 58] on input "text" at bounding box center [1046, 69] width 206 height 22
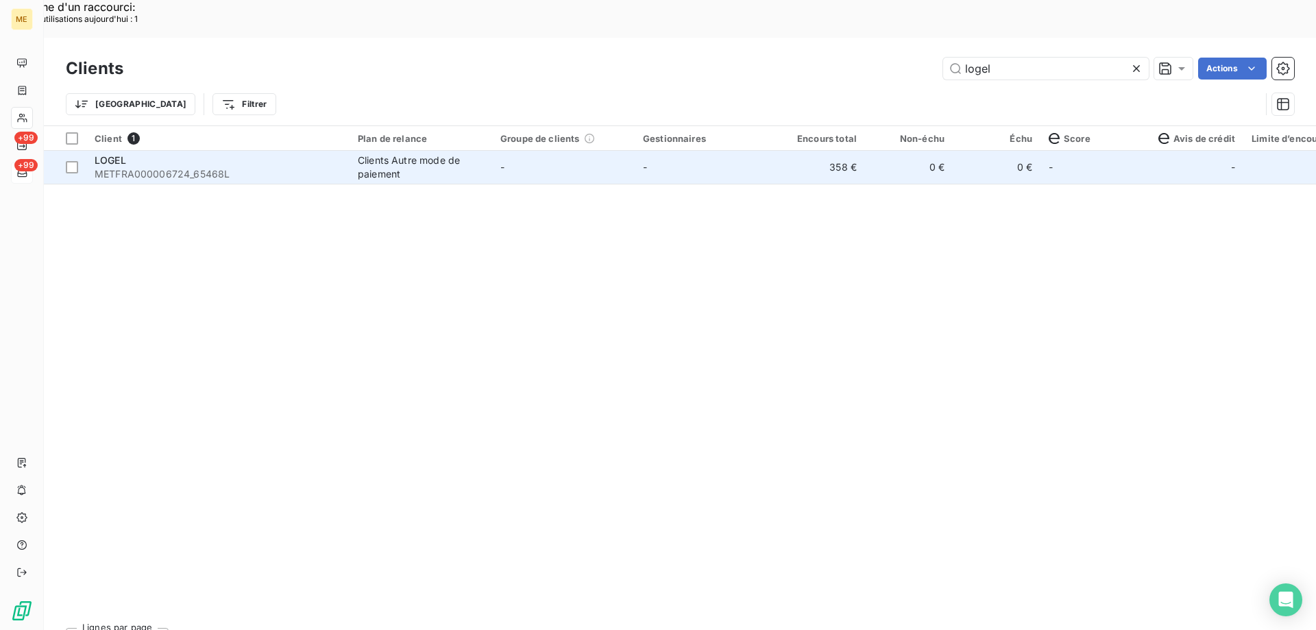
type input "logel"
click at [555, 151] on td "-" at bounding box center [563, 167] width 143 height 33
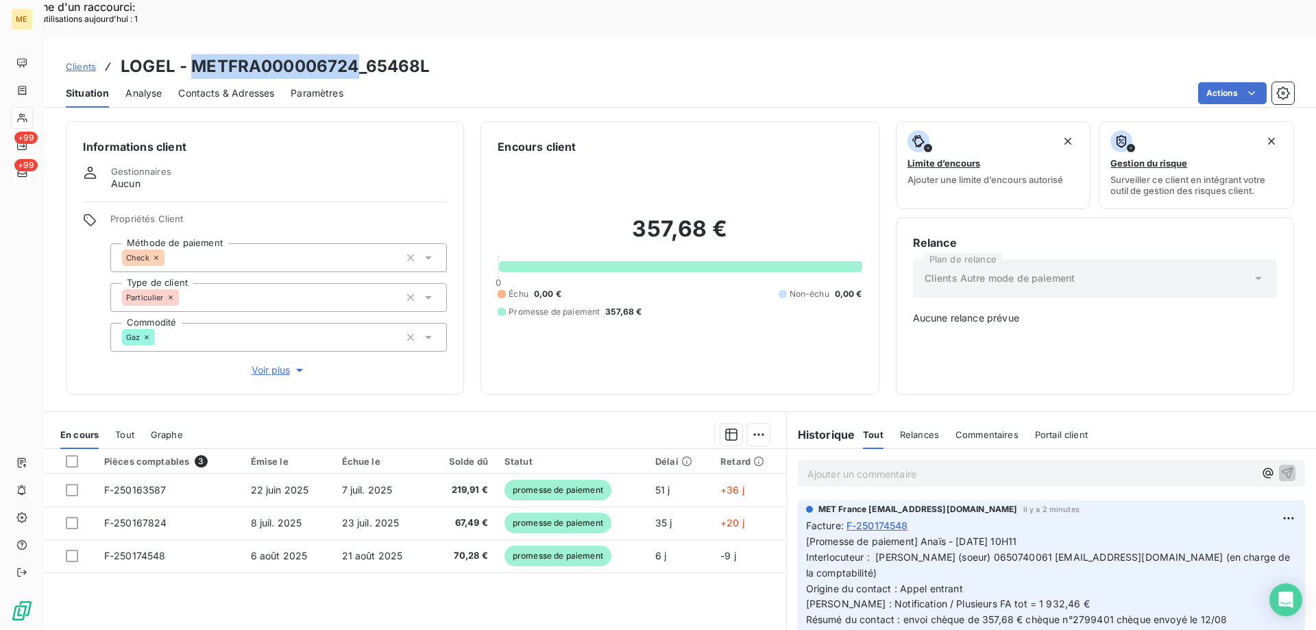
drag, startPoint x: 358, startPoint y: 28, endPoint x: 190, endPoint y: 28, distance: 167.9
click at [190, 54] on h3 "LOGEL - METFRA000006724_65468L" at bounding box center [276, 66] width 310 height 25
copy h3 "METFRA000006724"
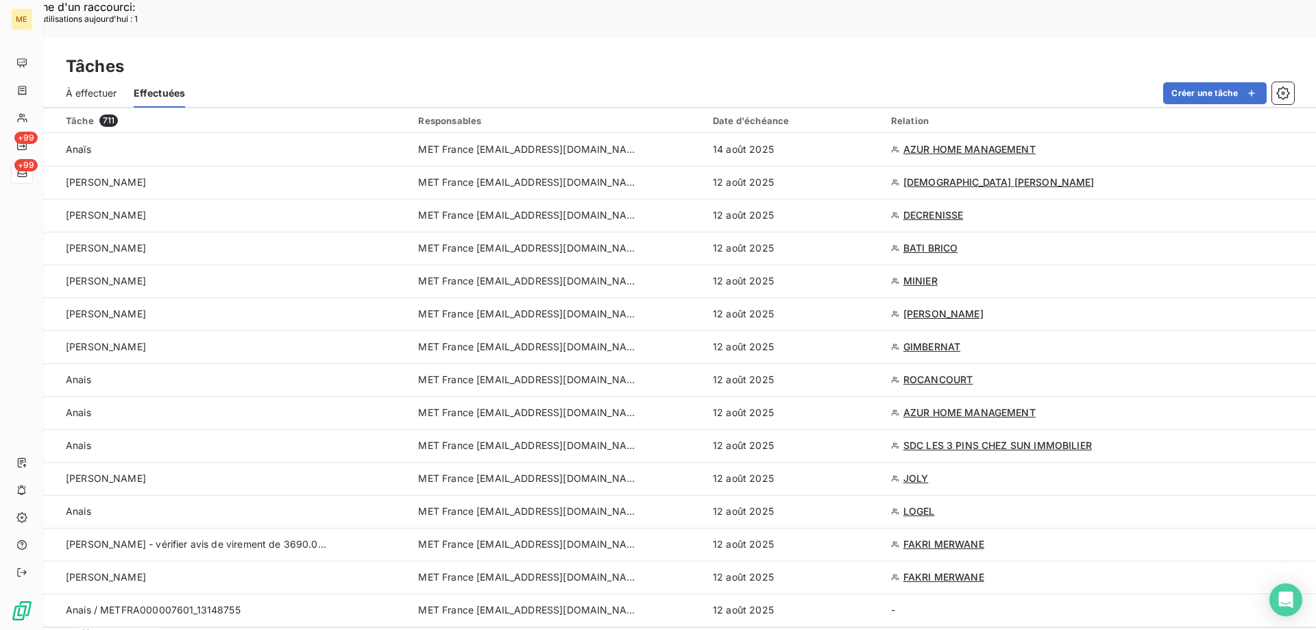
click at [91, 86] on span "À effectuer" at bounding box center [91, 93] width 51 height 14
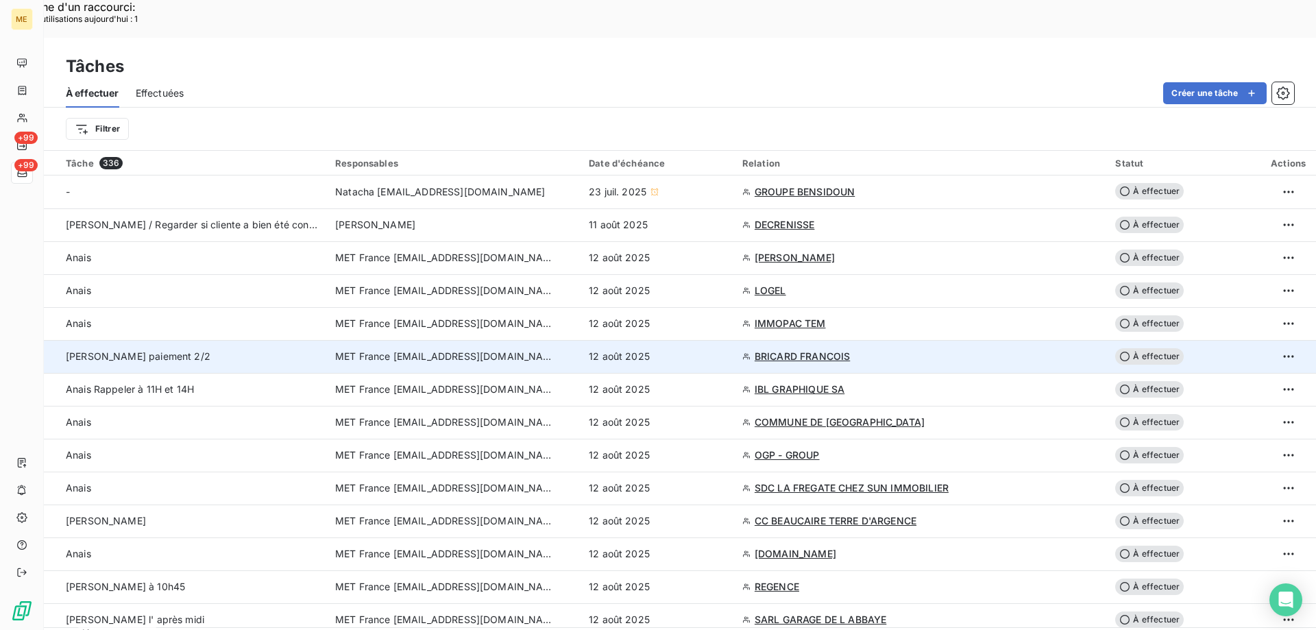
click at [839, 350] on span "BRICARD FRANCOIS" at bounding box center [802, 357] width 95 height 14
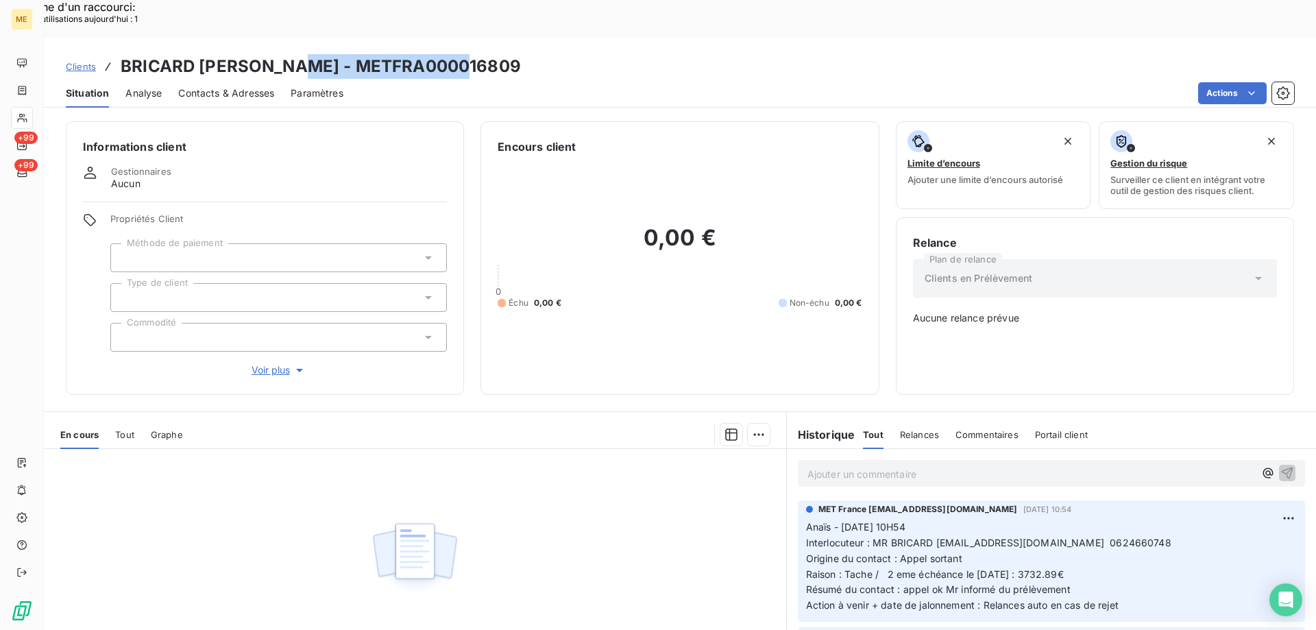
drag, startPoint x: 479, startPoint y: 27, endPoint x: 294, endPoint y: 30, distance: 185.1
click at [294, 54] on div "Clients BRICARD [PERSON_NAME] - METFRA000016809" at bounding box center [680, 66] width 1272 height 25
click at [304, 54] on h3 "BRICARD [PERSON_NAME] - METFRA000016809" at bounding box center [321, 66] width 400 height 25
drag, startPoint x: 300, startPoint y: 27, endPoint x: 494, endPoint y: 28, distance: 193.3
click at [494, 54] on div "Clients BRICARD [PERSON_NAME] - METFRA000016809" at bounding box center [680, 66] width 1272 height 25
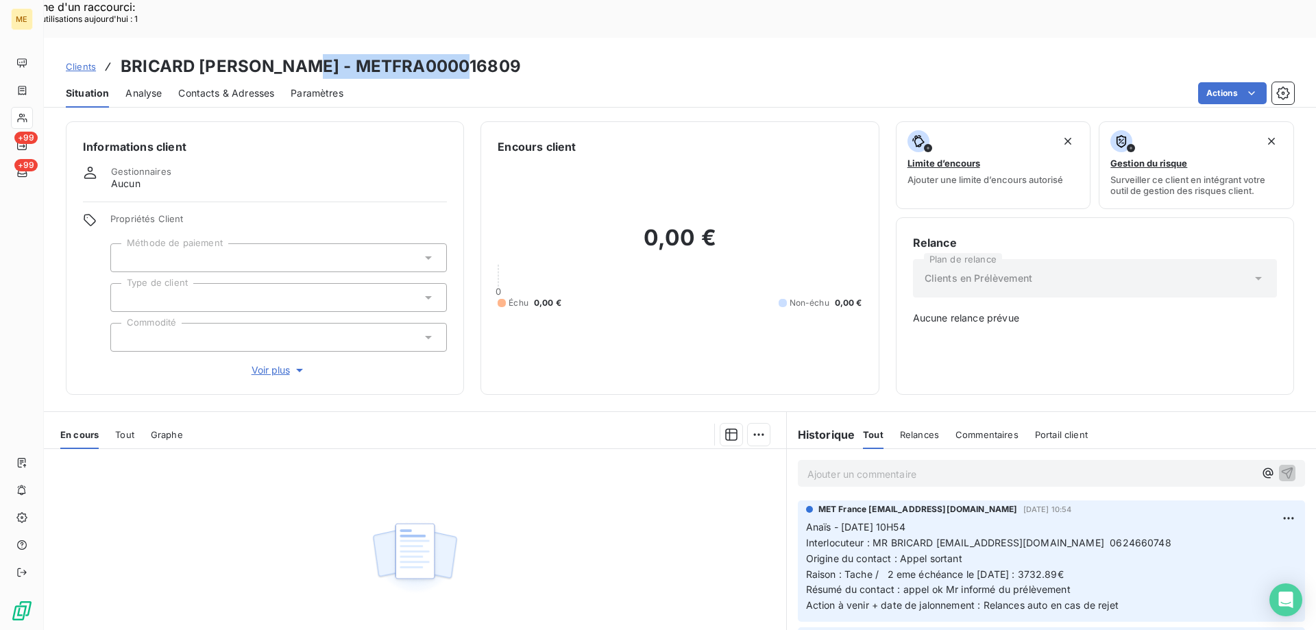
copy h3 "METFRA000016809"
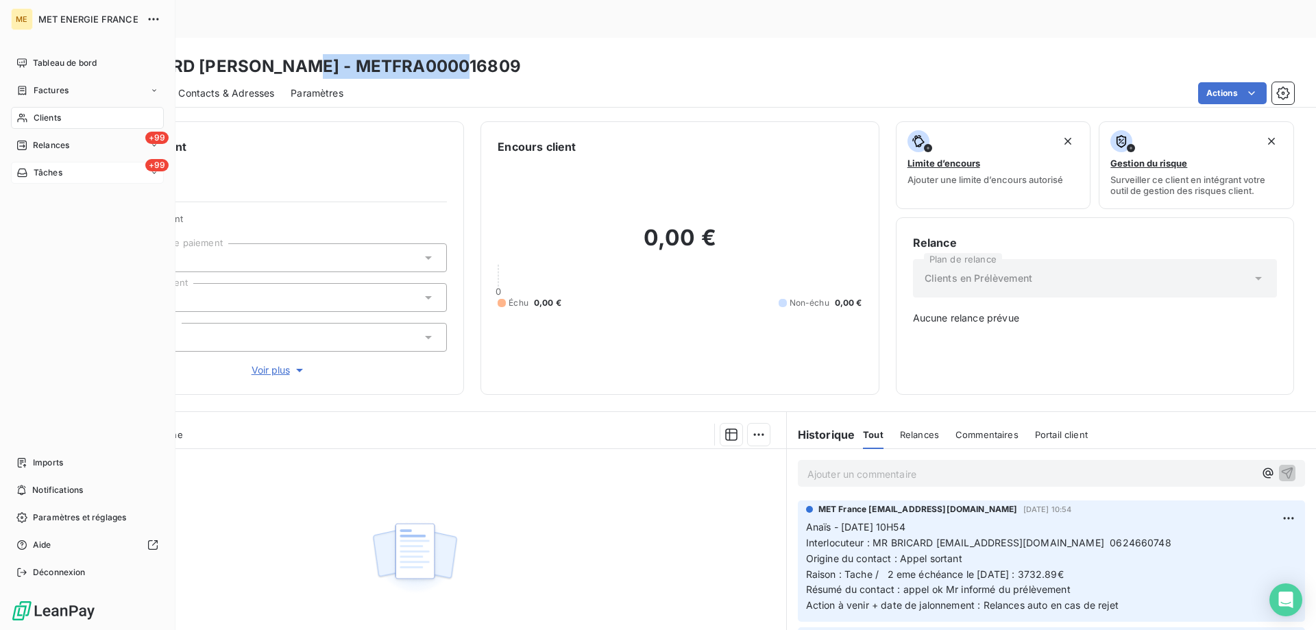
click at [29, 171] on div "Tâches" at bounding box center [39, 173] width 46 height 12
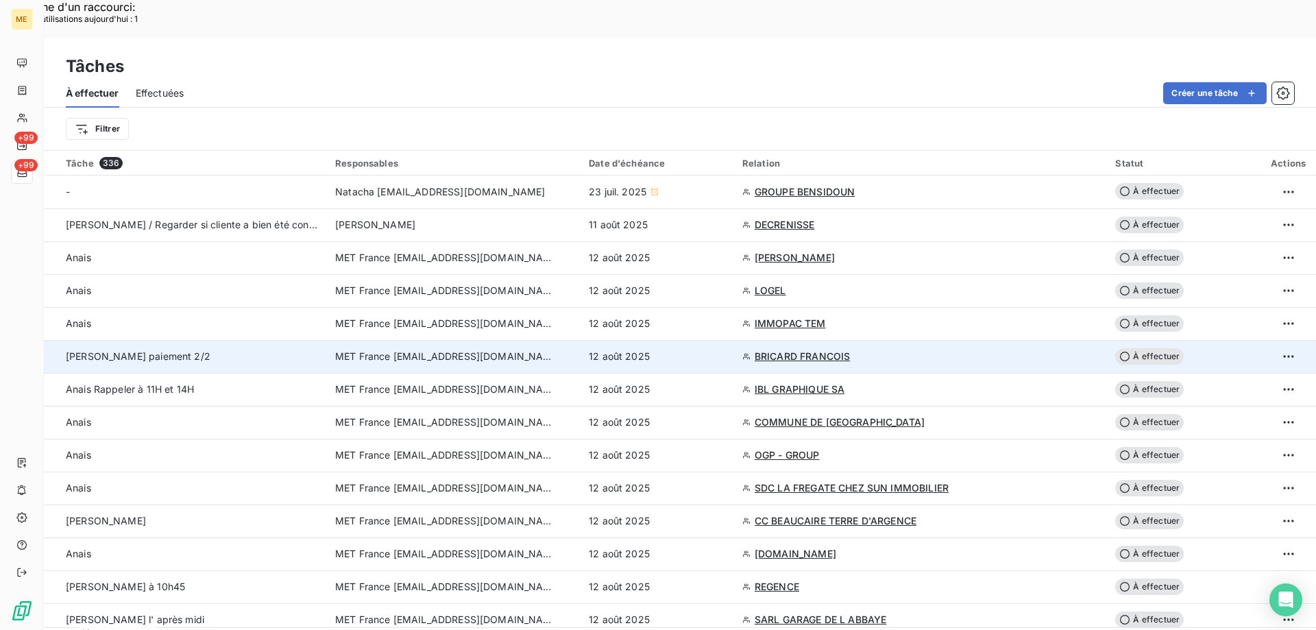
click at [726, 350] on div "12 août 2025" at bounding box center [657, 357] width 137 height 14
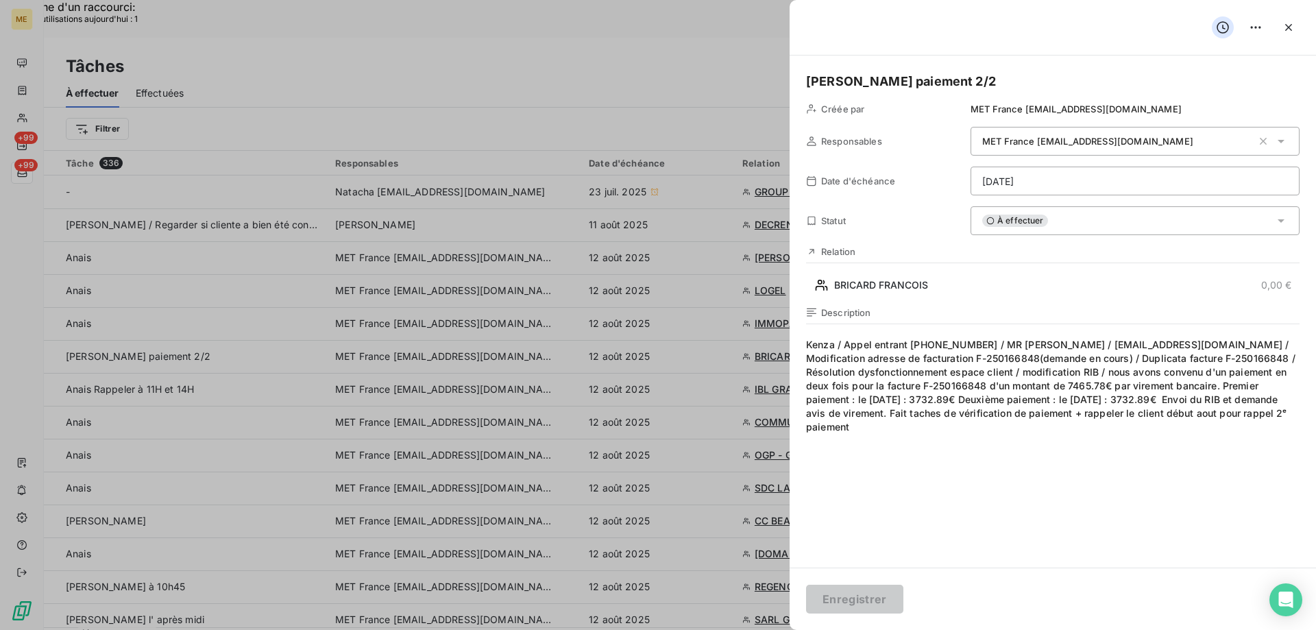
click at [1085, 221] on div "À effectuer" at bounding box center [1135, 220] width 329 height 29
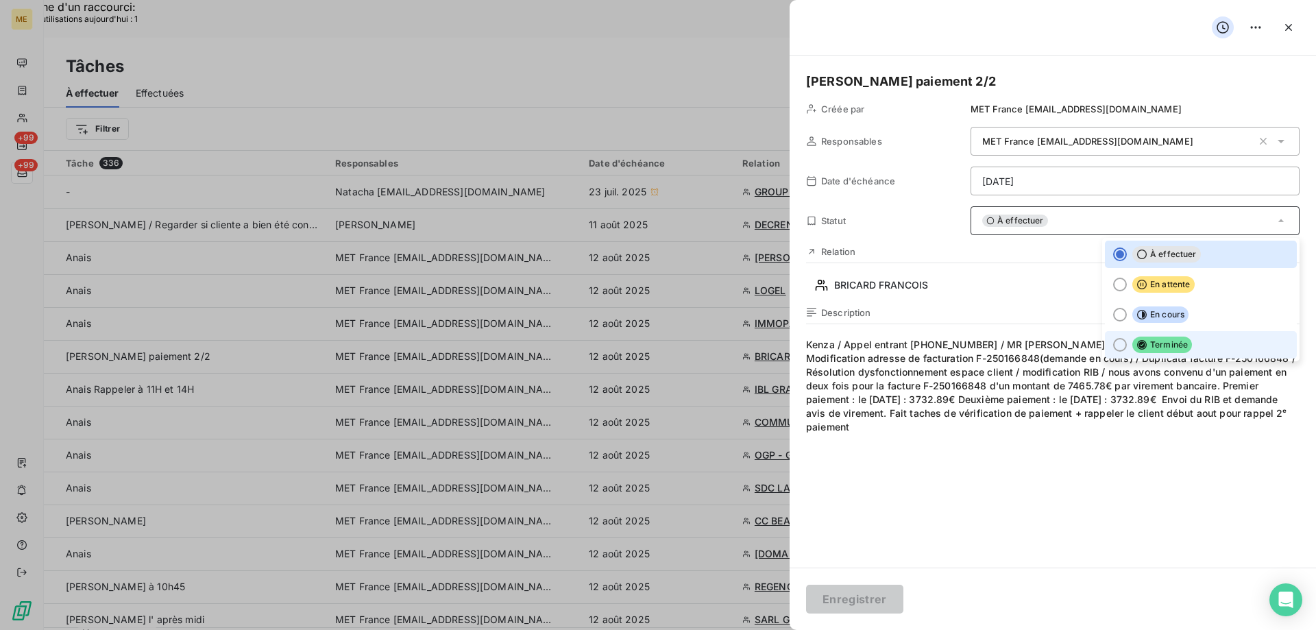
click at [1187, 346] on li "Terminée" at bounding box center [1201, 344] width 192 height 27
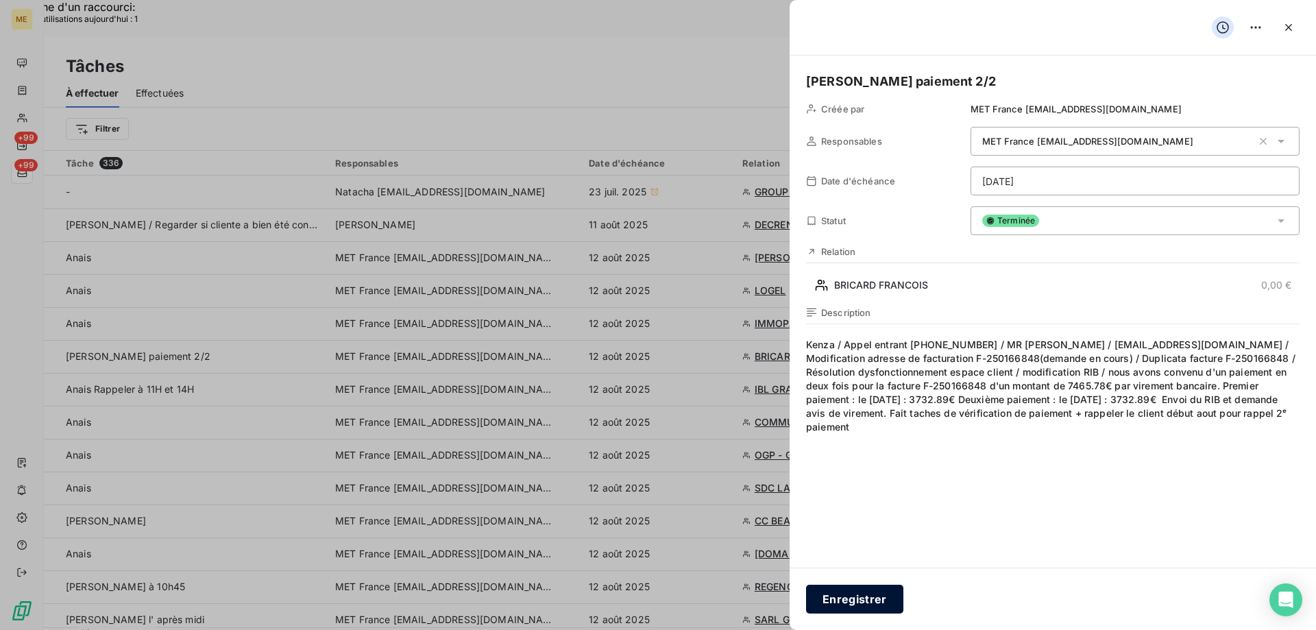
click at [844, 613] on button "Enregistrer" at bounding box center [854, 599] width 97 height 29
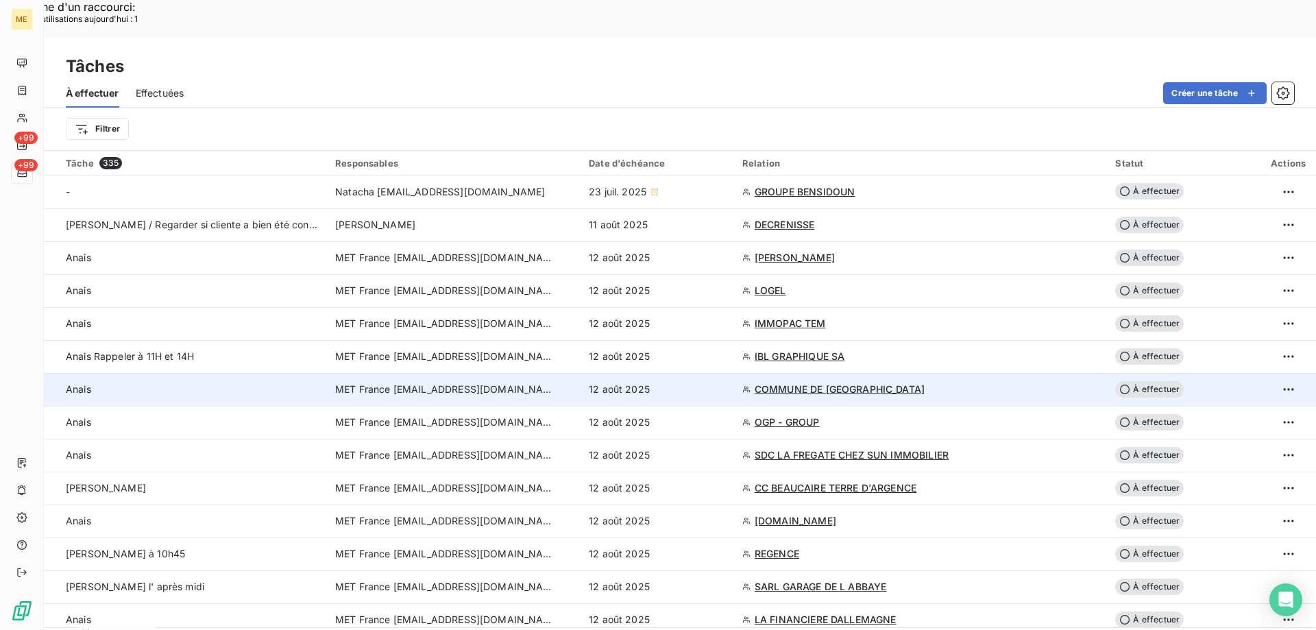
click at [722, 382] on div "12 août 2025" at bounding box center [657, 389] width 137 height 14
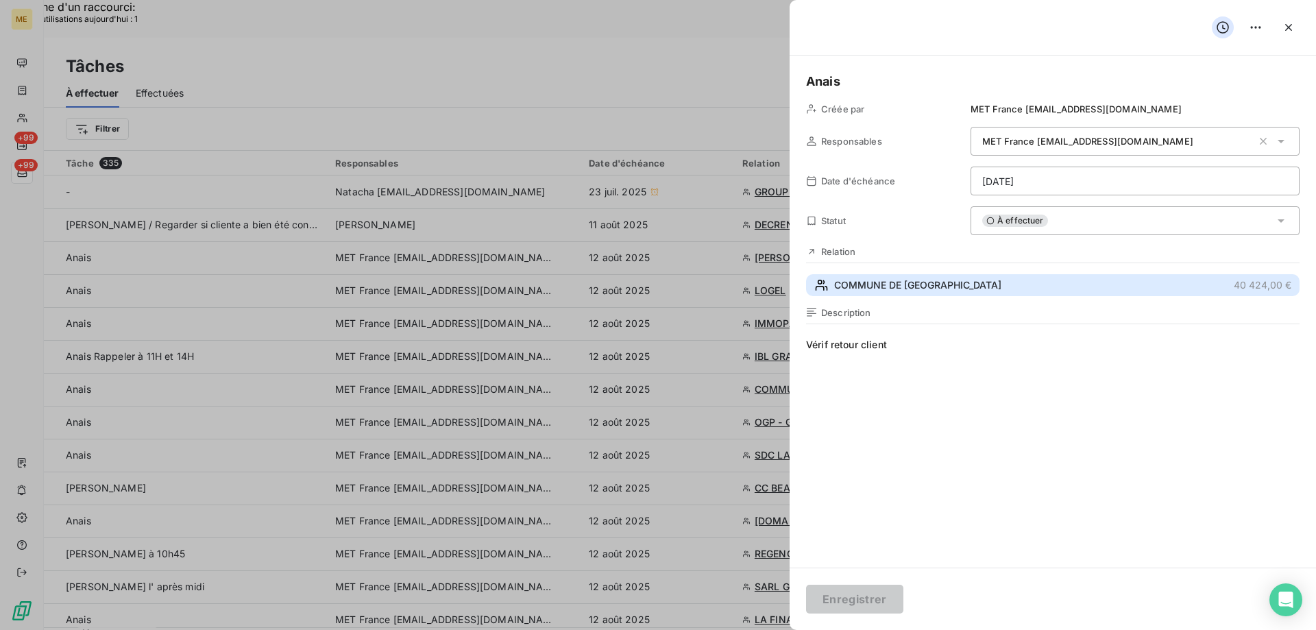
click at [943, 291] on span "COMMUNE DE [GEOGRAPHIC_DATA]" at bounding box center [917, 285] width 167 height 14
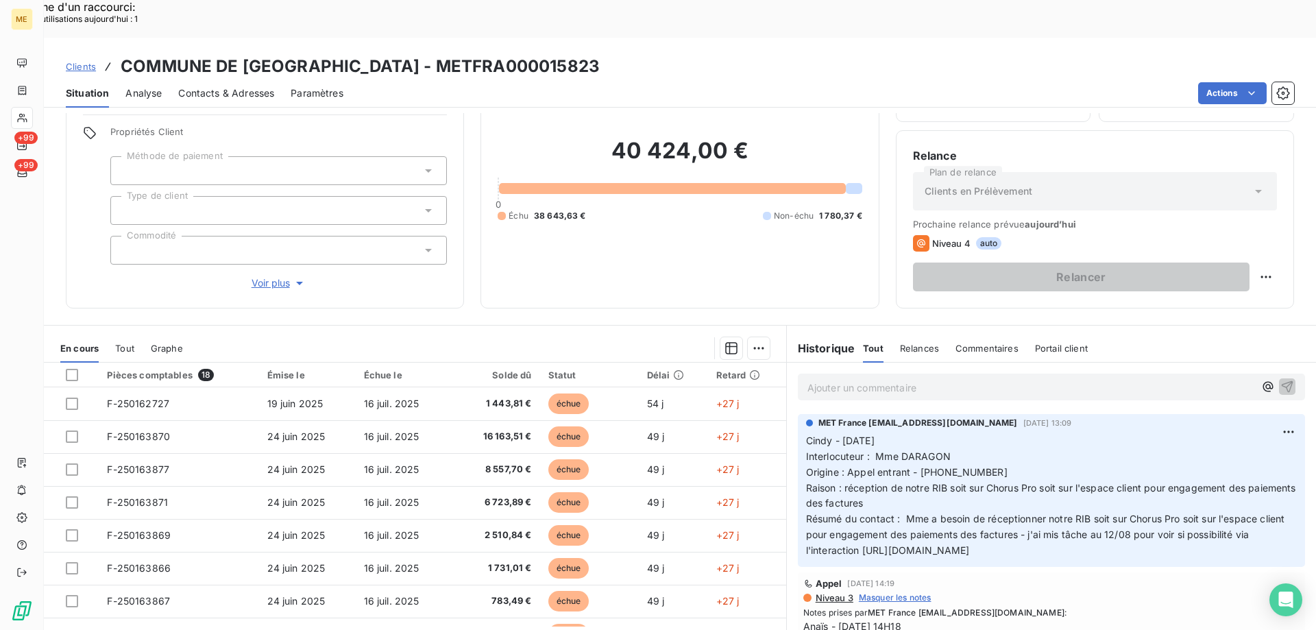
scroll to position [0, 49]
drag, startPoint x: 798, startPoint y: 515, endPoint x: 1308, endPoint y: 515, distance: 510.0
click at [1308, 515] on div "Informations client Gestionnaires Aucun Propriétés Client Méthode de paiement T…" at bounding box center [680, 390] width 1272 height 555
click at [1199, 578] on div "Appel [DATE] 14:19" at bounding box center [1051, 583] width 496 height 11
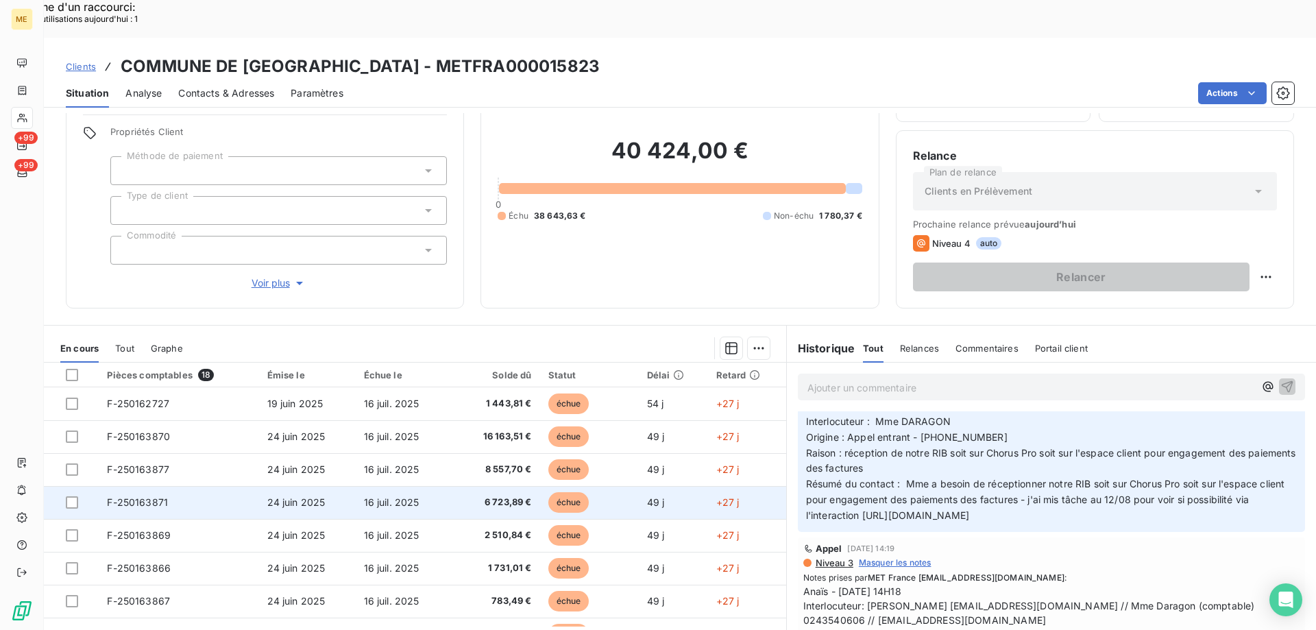
scroll to position [0, 0]
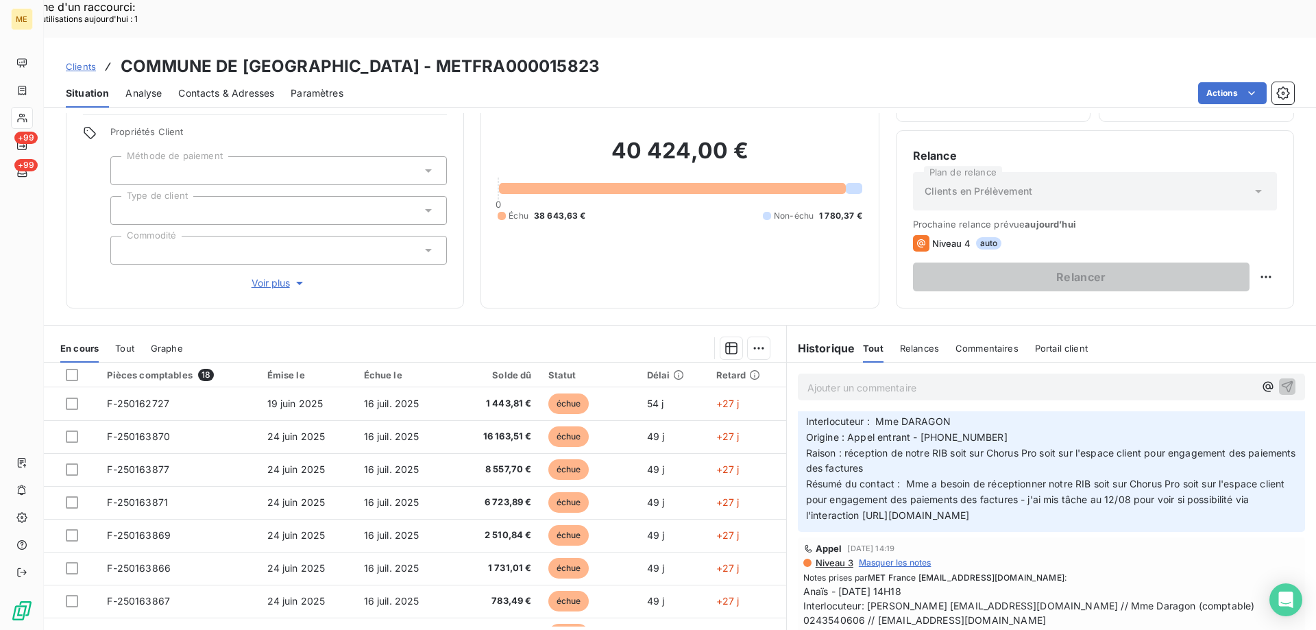
drag, startPoint x: 1295, startPoint y: 476, endPoint x: 794, endPoint y: 480, distance: 501.1
click at [798, 480] on div "MET France [EMAIL_ADDRESS][DOMAIN_NAME] [DATE] 13:09 [PERSON_NAME] - [DATE] Int…" at bounding box center [1051, 455] width 507 height 153
copy span "[URL][DOMAIN_NAME]"
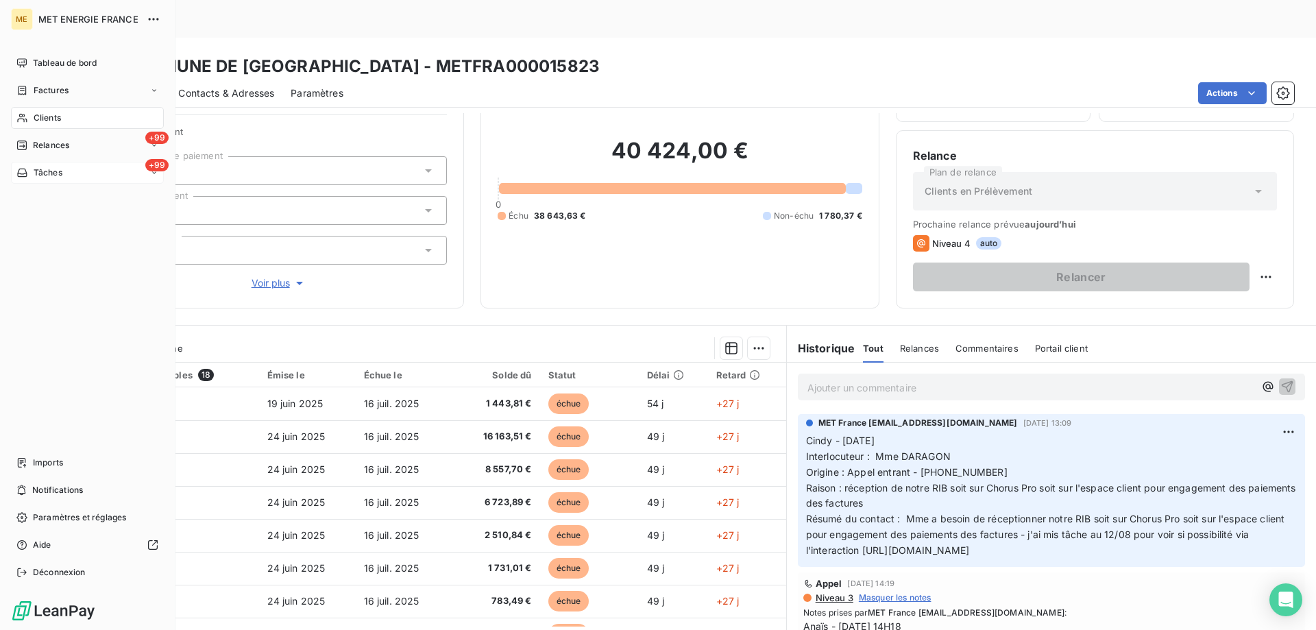
click at [21, 168] on icon at bounding box center [22, 172] width 12 height 11
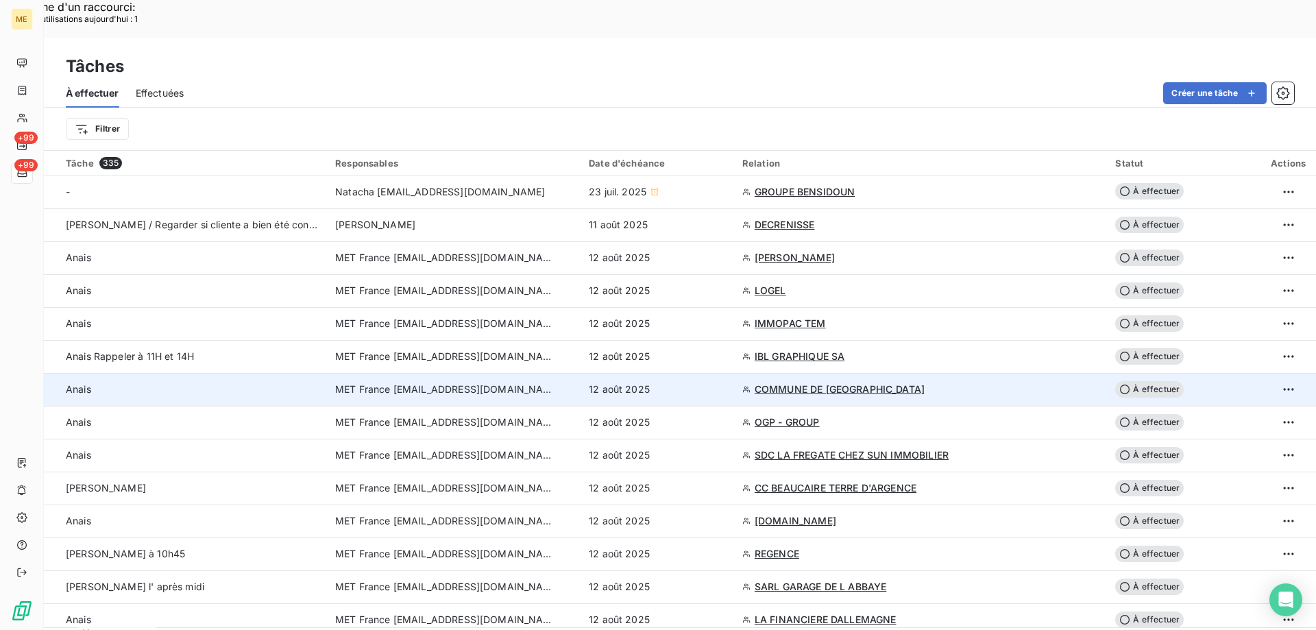
click at [726, 382] on div "12 août 2025" at bounding box center [657, 389] width 137 height 14
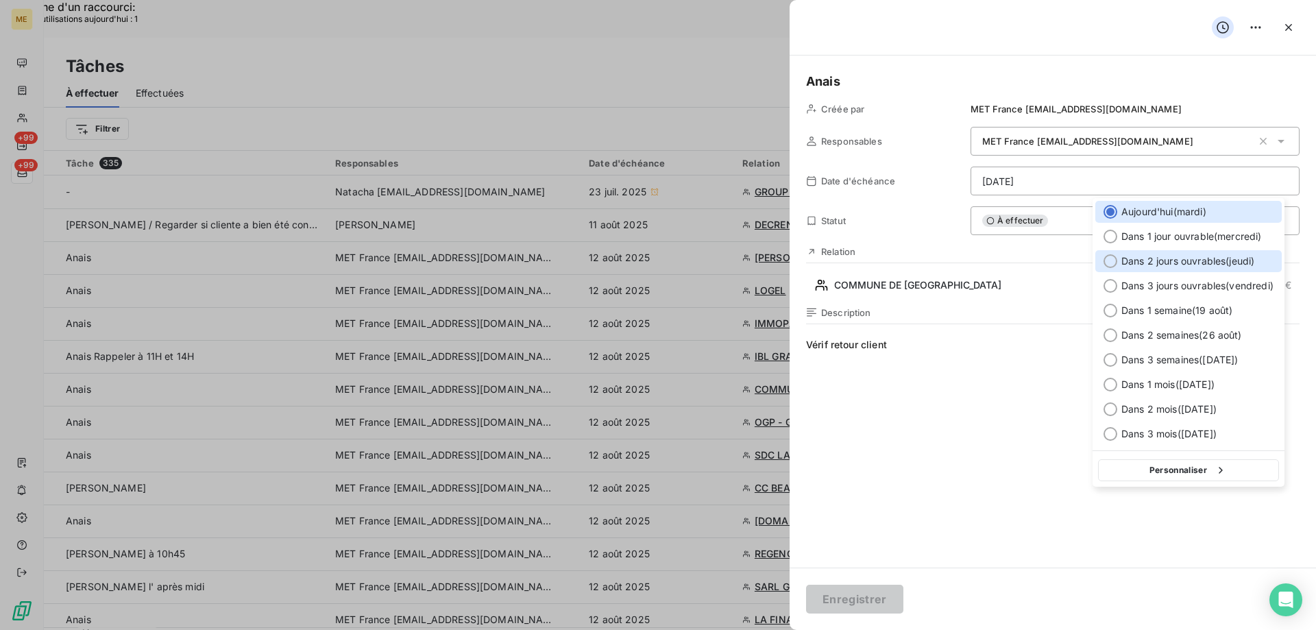
click at [1158, 263] on span "Dans 2 jours ouvrables ( jeudi )" at bounding box center [1187, 261] width 133 height 14
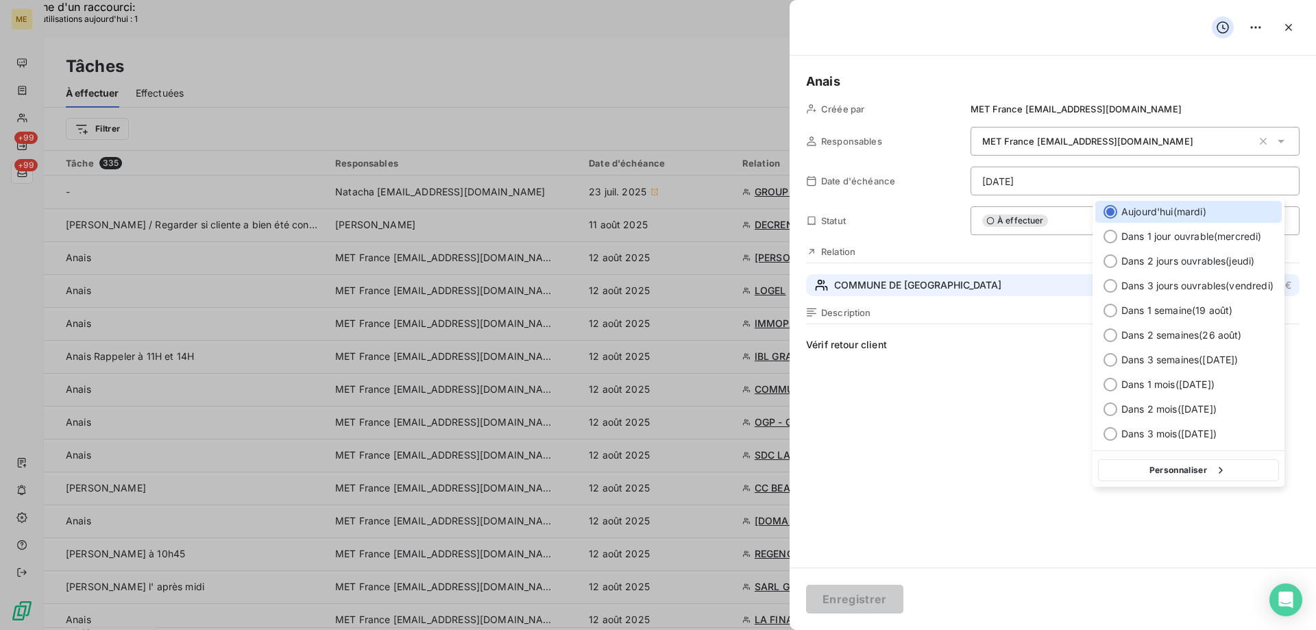
type input "[DATE]"
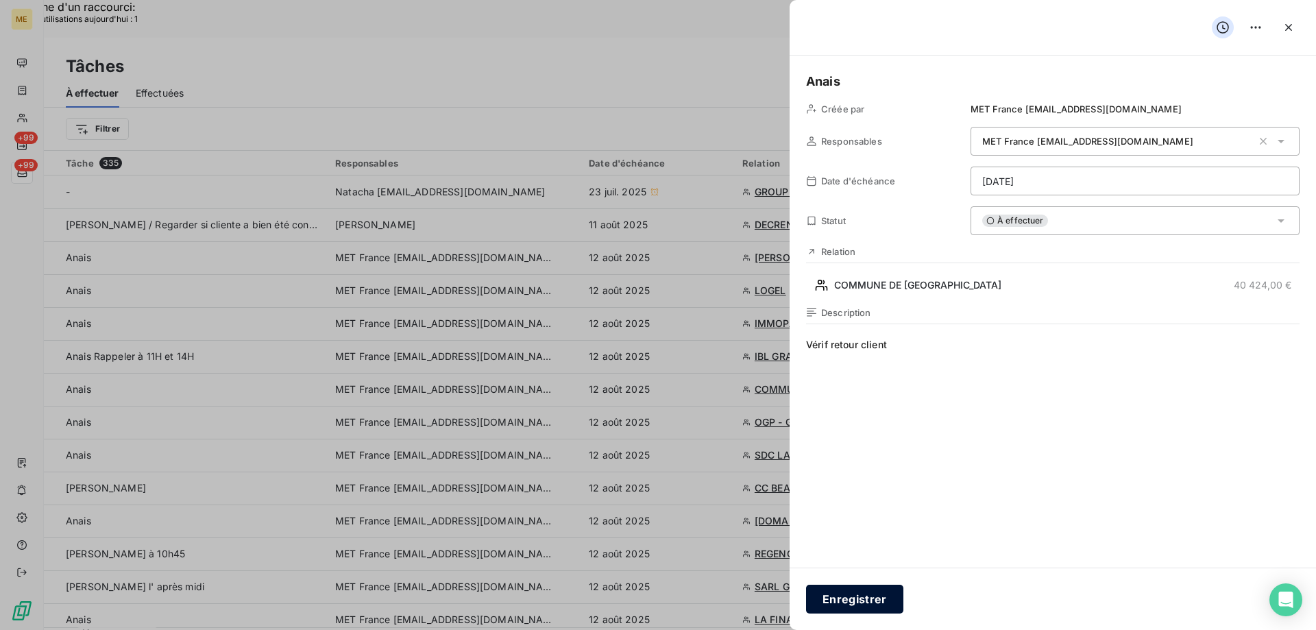
click at [857, 595] on button "Enregistrer" at bounding box center [854, 599] width 97 height 29
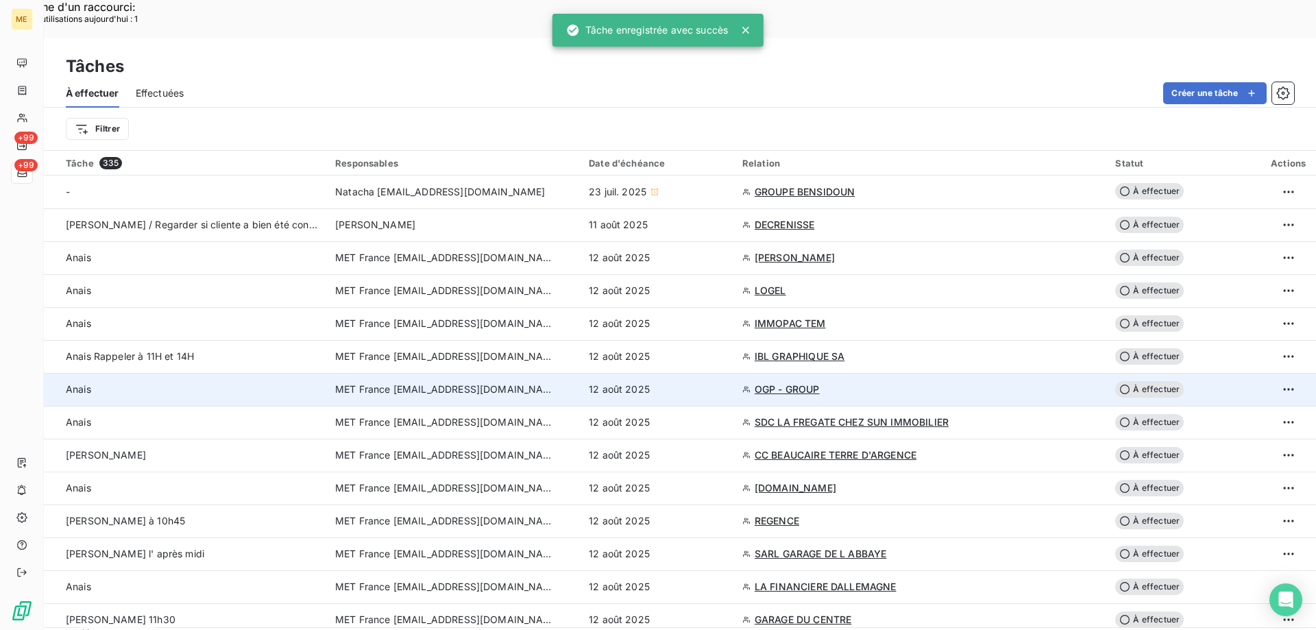
click at [726, 382] on div "12 août 2025" at bounding box center [657, 389] width 137 height 14
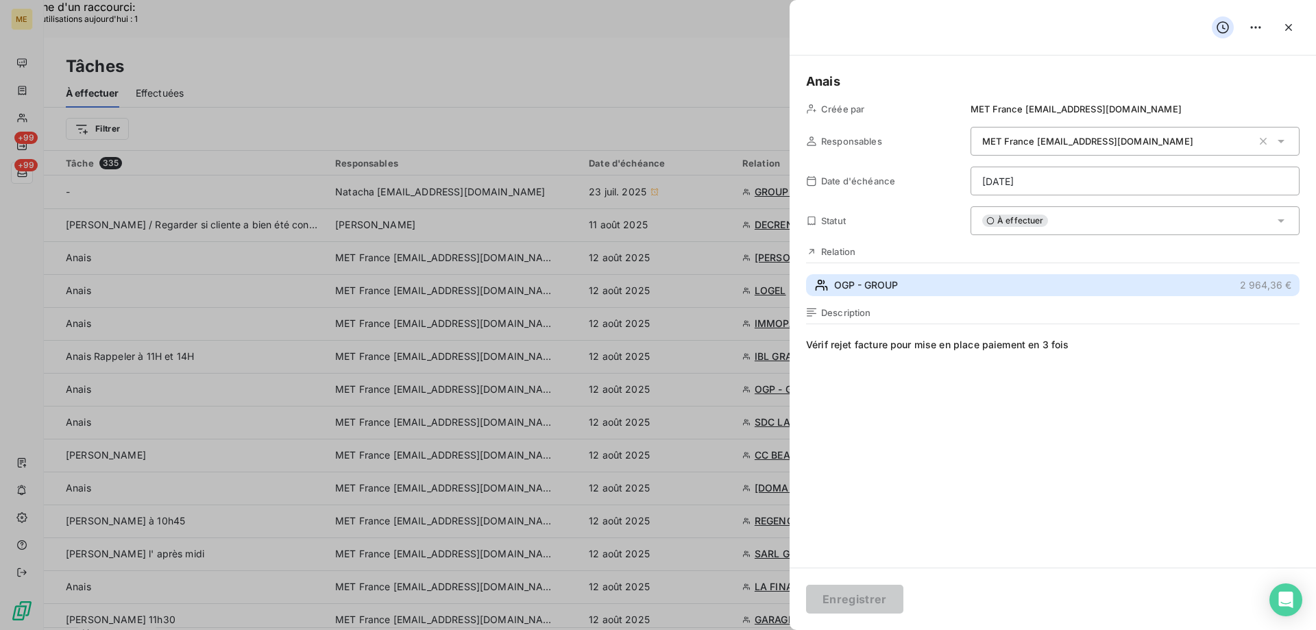
click at [870, 281] on span "OGP - GROUP" at bounding box center [866, 285] width 64 height 14
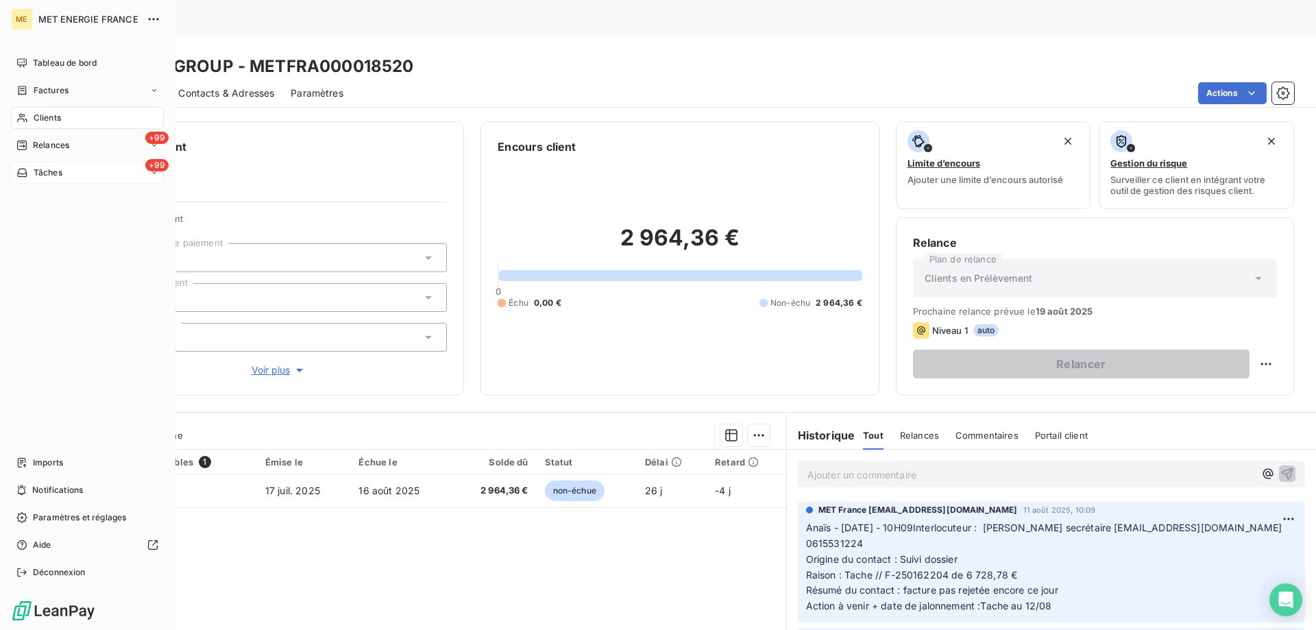
click at [29, 171] on div "Tâches" at bounding box center [39, 173] width 46 height 12
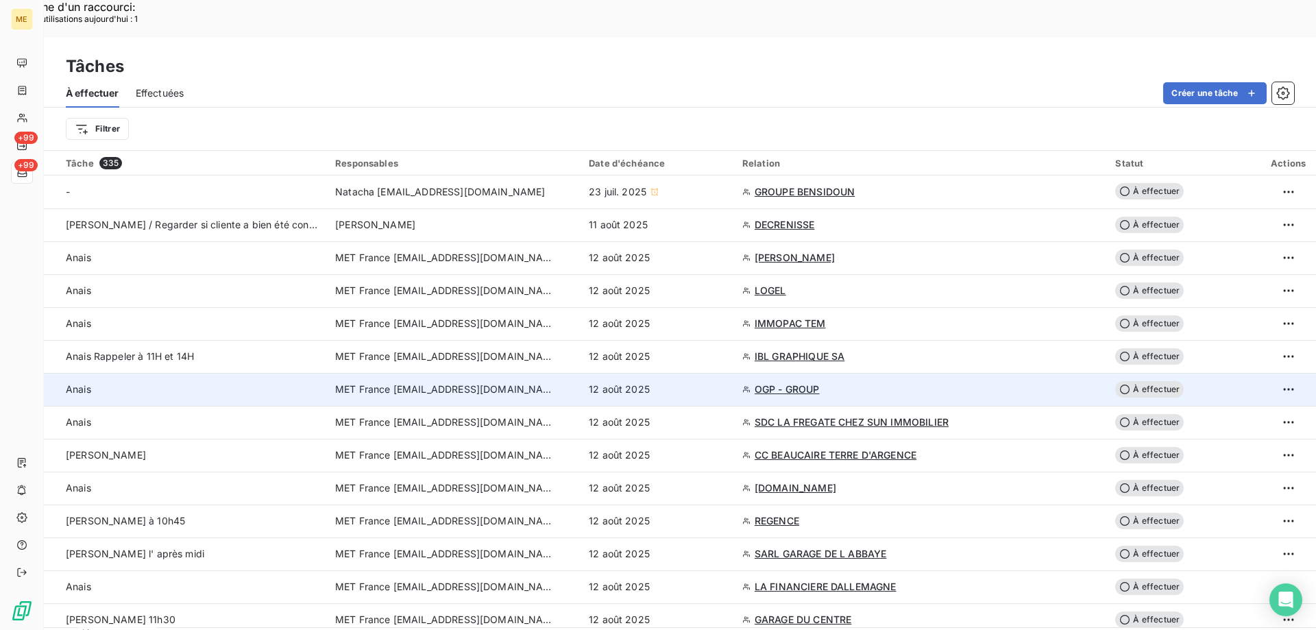
click at [726, 382] on div "12 août 2025" at bounding box center [657, 389] width 137 height 14
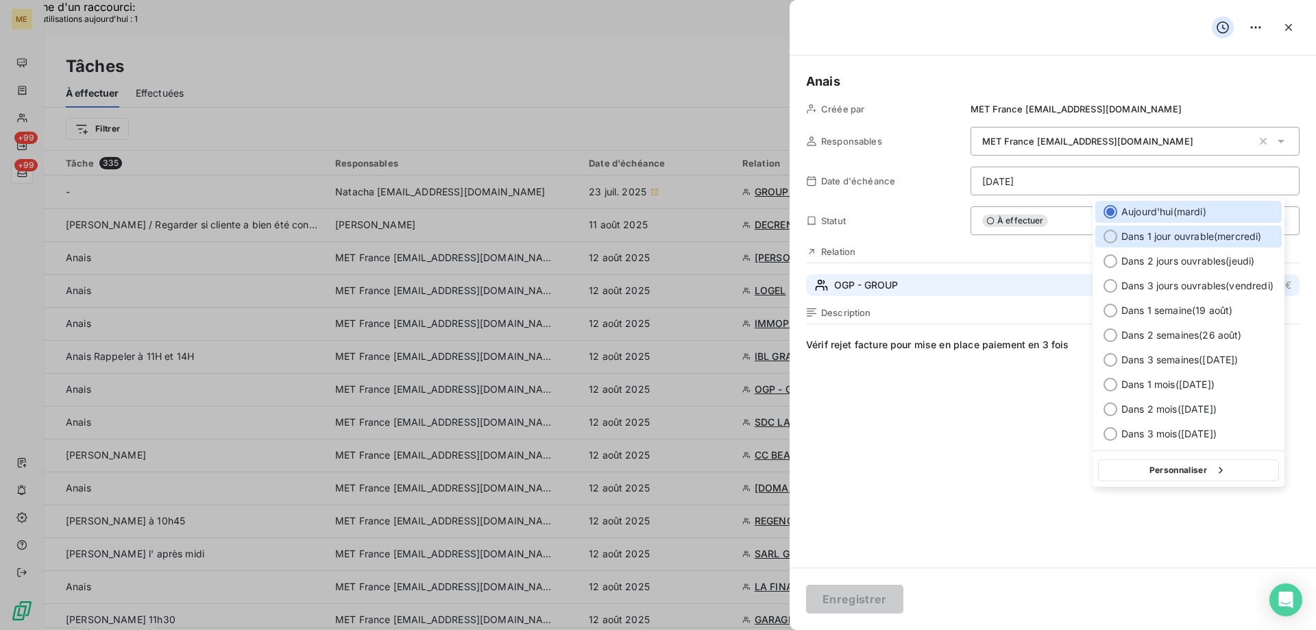
click at [1117, 236] on div "Dans 1 jour ouvrable ( mercredi )" at bounding box center [1188, 237] width 186 height 22
type input "13/08/2025"
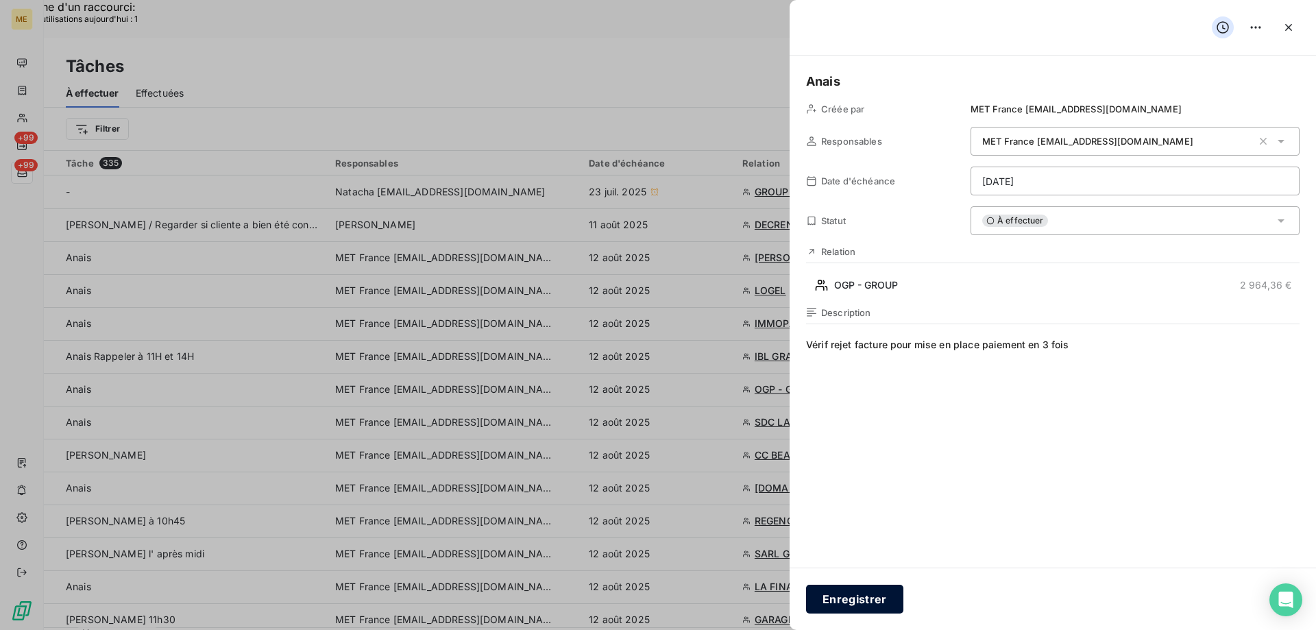
click at [844, 594] on button "Enregistrer" at bounding box center [854, 599] width 97 height 29
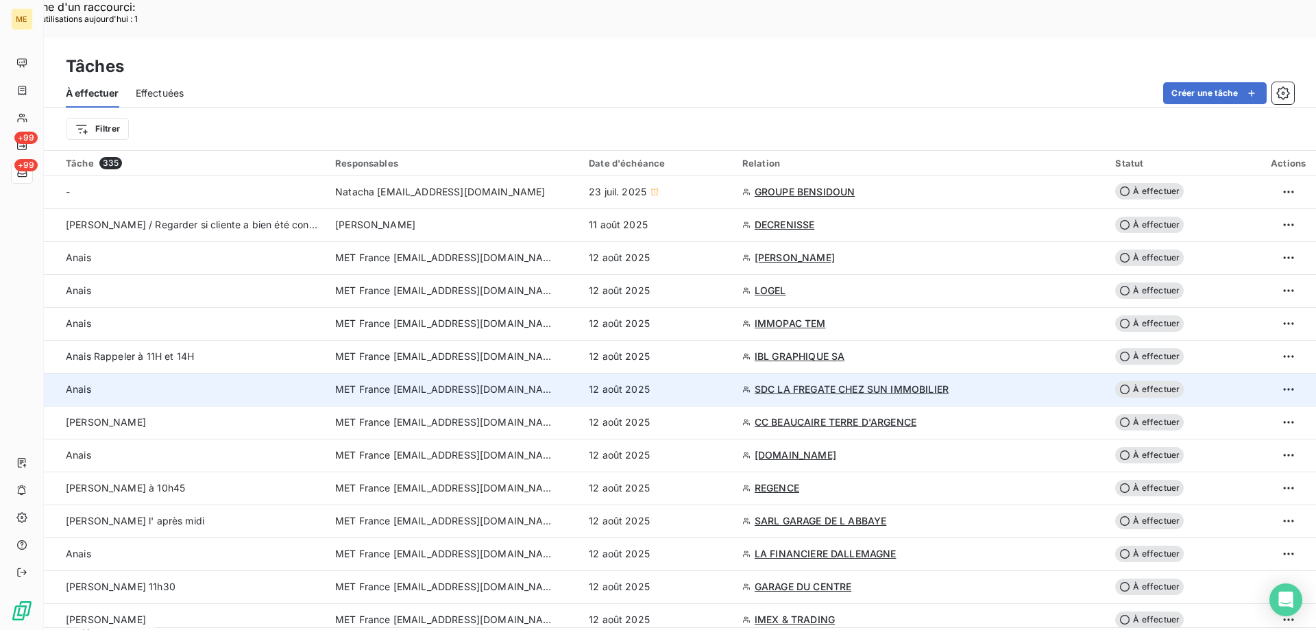
click at [724, 382] on div "12 août 2025" at bounding box center [657, 389] width 137 height 14
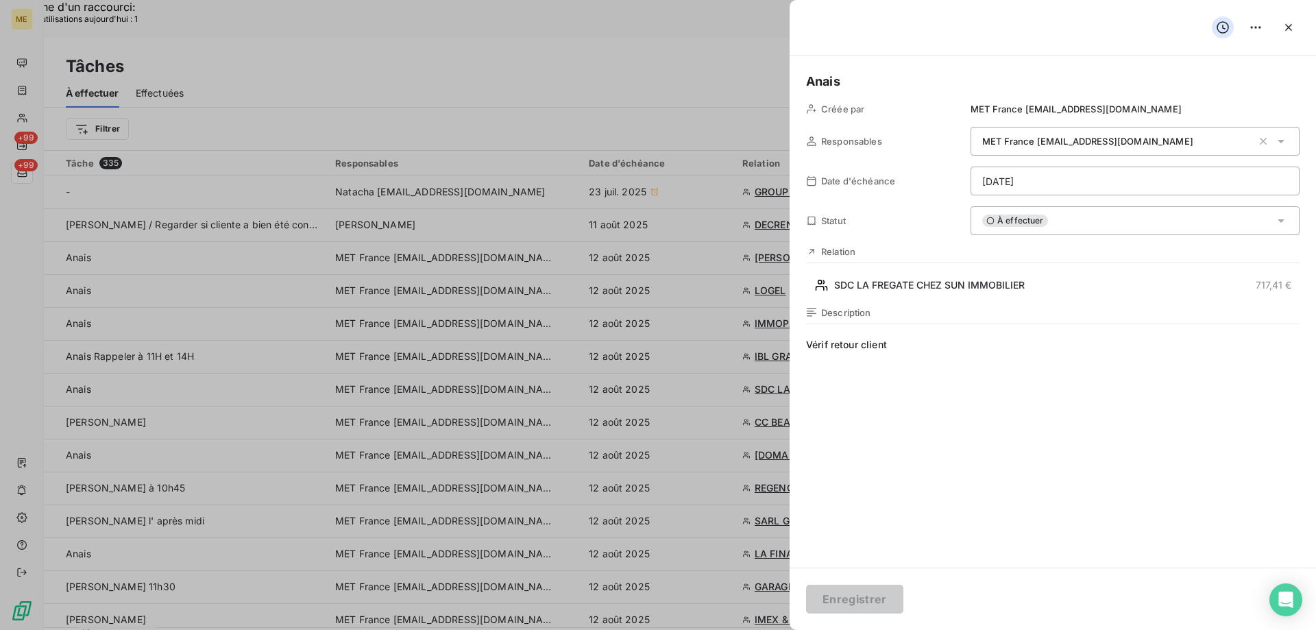
click at [973, 270] on div "Relation SDC LA FREGATE CHEZ SUN IMMOBILIER 717,41 €" at bounding box center [1053, 271] width 494 height 50
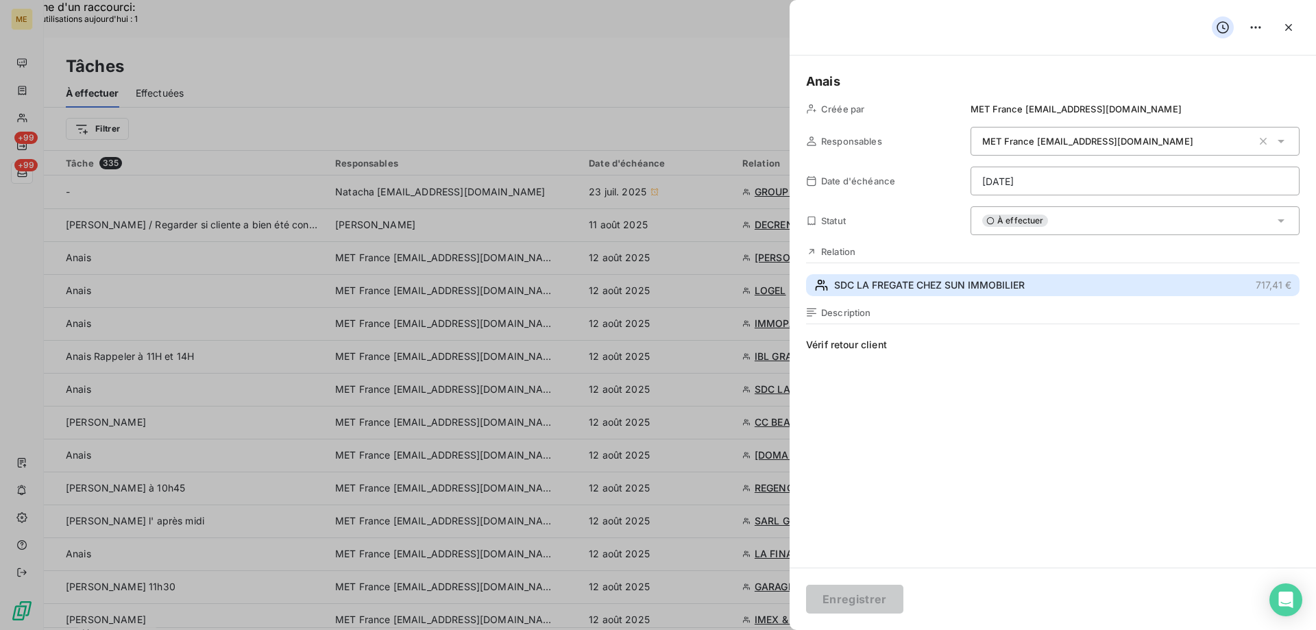
click at [969, 285] on span "SDC LA FREGATE CHEZ SUN IMMOBILIER" at bounding box center [929, 285] width 191 height 14
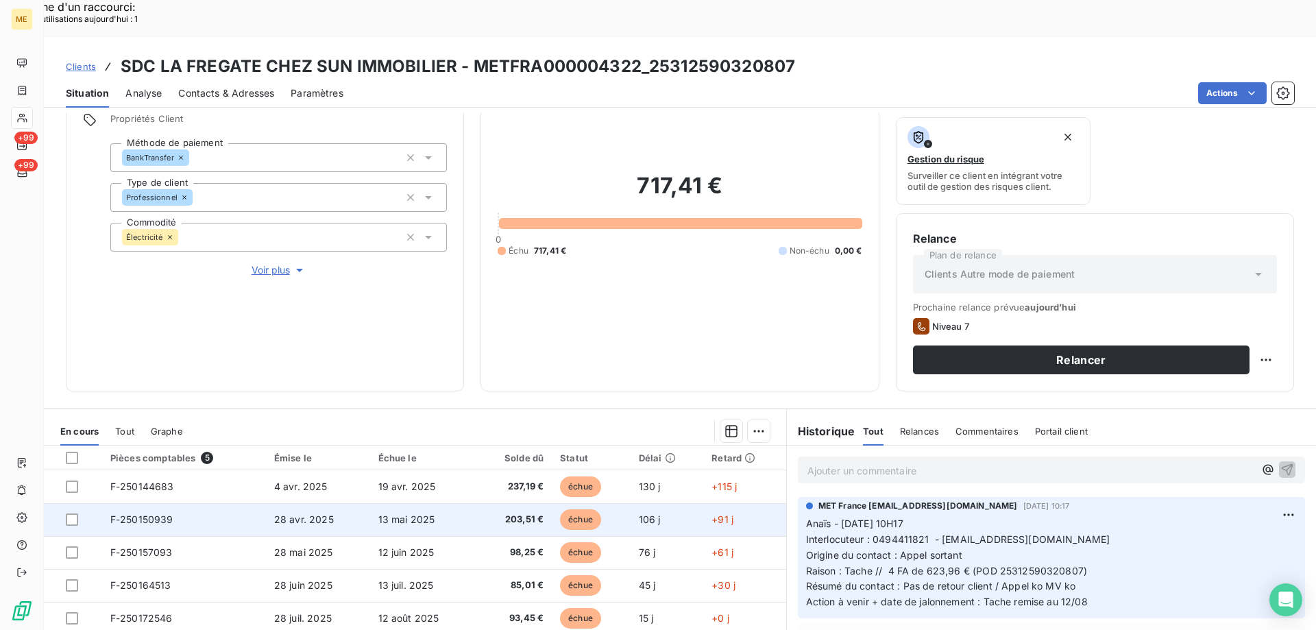
scroll to position [183, 0]
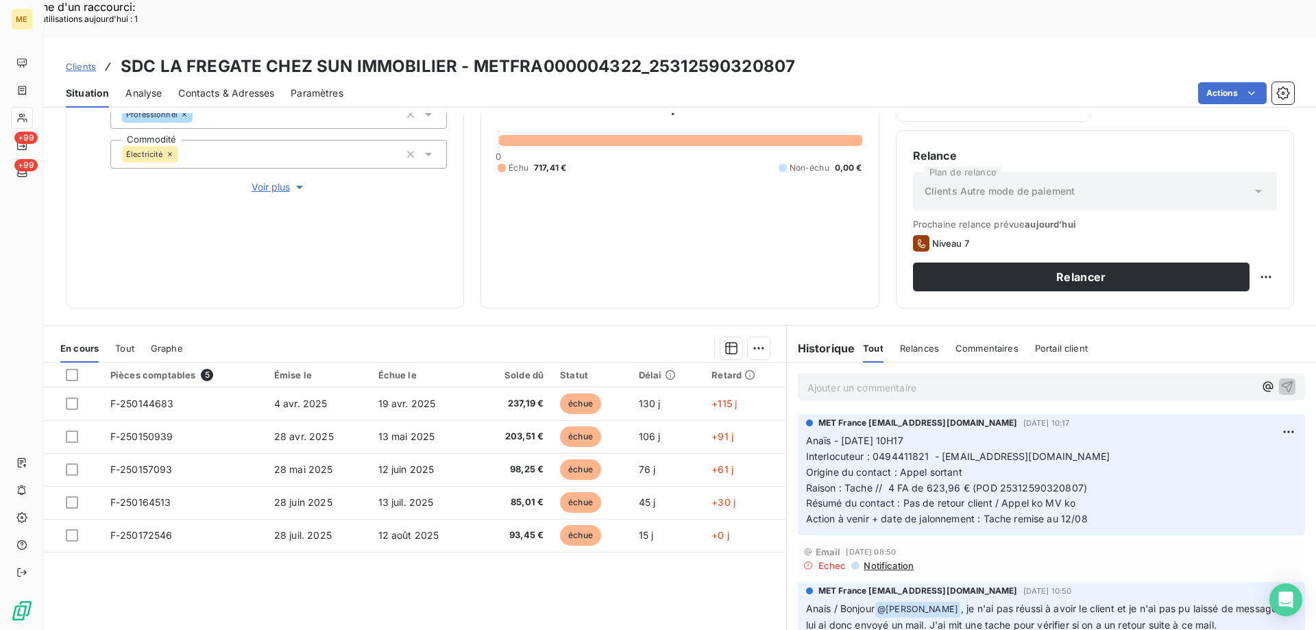
drag, startPoint x: 866, startPoint y: 420, endPoint x: 1092, endPoint y: 416, distance: 225.6
click at [1092, 433] on p "Anaïs - 08/08/2025 - 10H17 Interlocuteur : 0494411821 - veronique.poggioli@fonc…" at bounding box center [1051, 480] width 491 height 94
copy span "0494411821 - [EMAIL_ADDRESS][DOMAIN_NAME]"
drag, startPoint x: 881, startPoint y: 450, endPoint x: 1093, endPoint y: 448, distance: 211.8
click at [1093, 448] on p "Anaïs - 08/08/2025 - 10H17 Interlocuteur : 0494411821 - veronique.poggioli@fonc…" at bounding box center [1051, 480] width 491 height 94
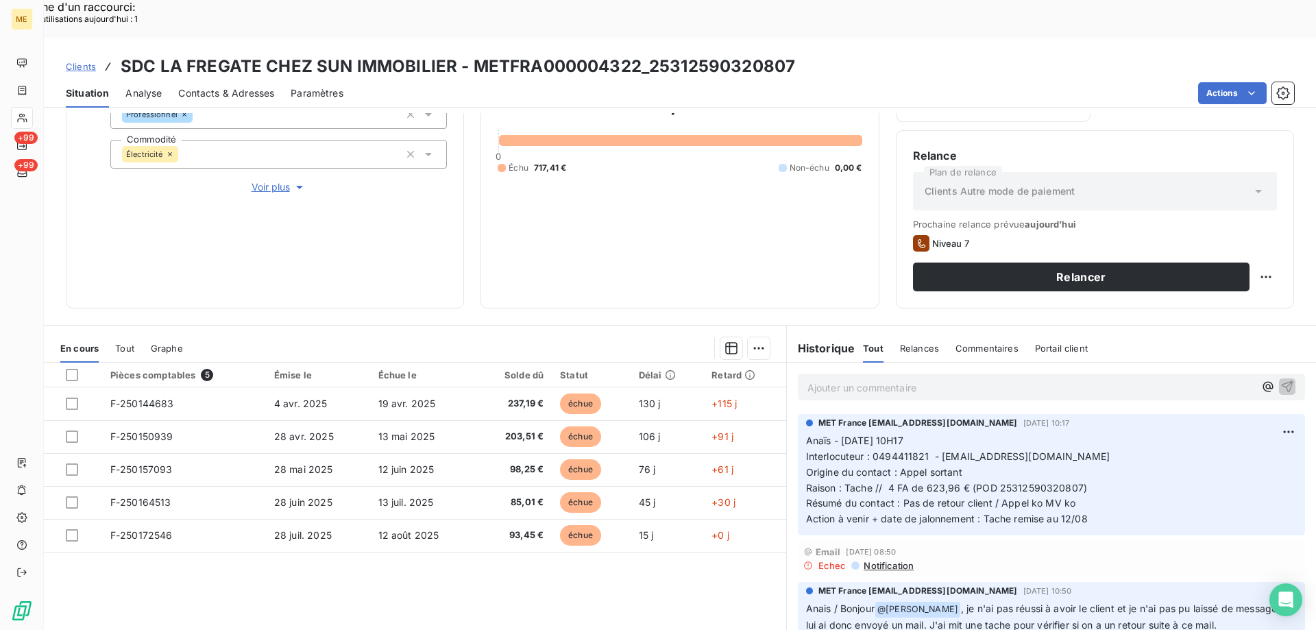
drag, startPoint x: 1038, startPoint y: 477, endPoint x: 919, endPoint y: 471, distance: 120.1
click at [1038, 513] on span "Action à venir + date de jalonnement : Tache remise au 12/08" at bounding box center [947, 519] width 282 height 12
drag, startPoint x: 885, startPoint y: 451, endPoint x: 1093, endPoint y: 451, distance: 208.4
click at [1093, 451] on p "Anaïs - 08/08/2025 - 10H17 Interlocuteur : 0494411821 - veronique.poggioli@fonc…" at bounding box center [1051, 480] width 491 height 94
copy span "4 FA de 623,96 € (POD 25312590320807)"
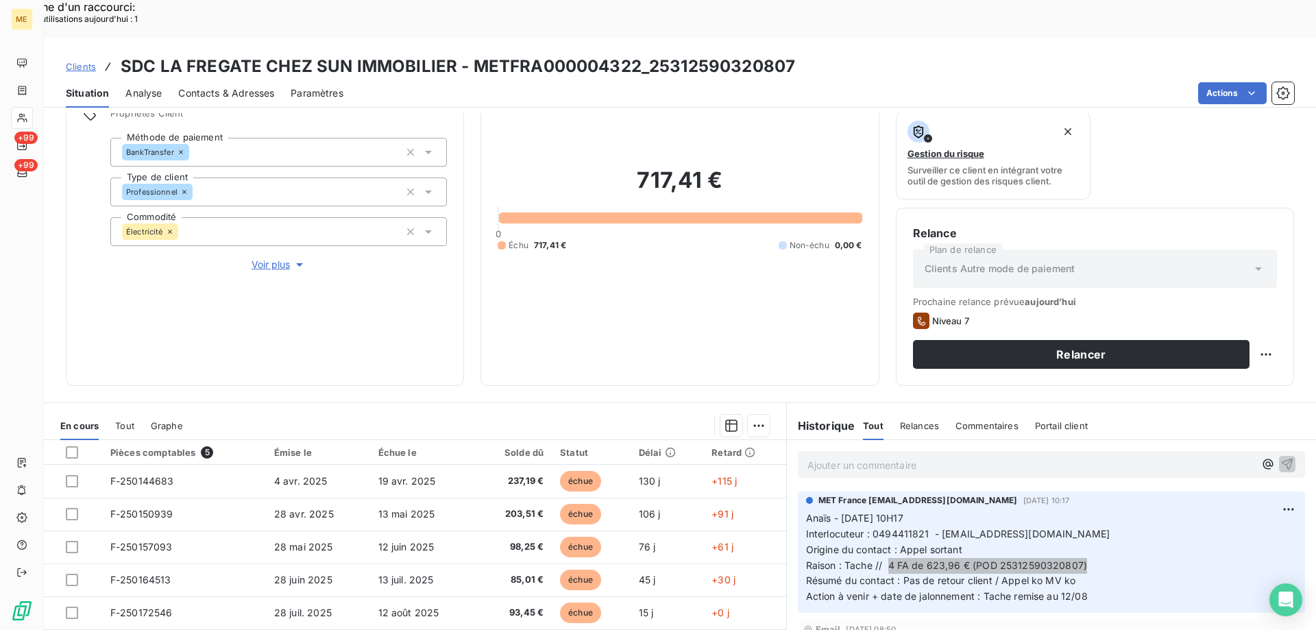
scroll to position [0, 0]
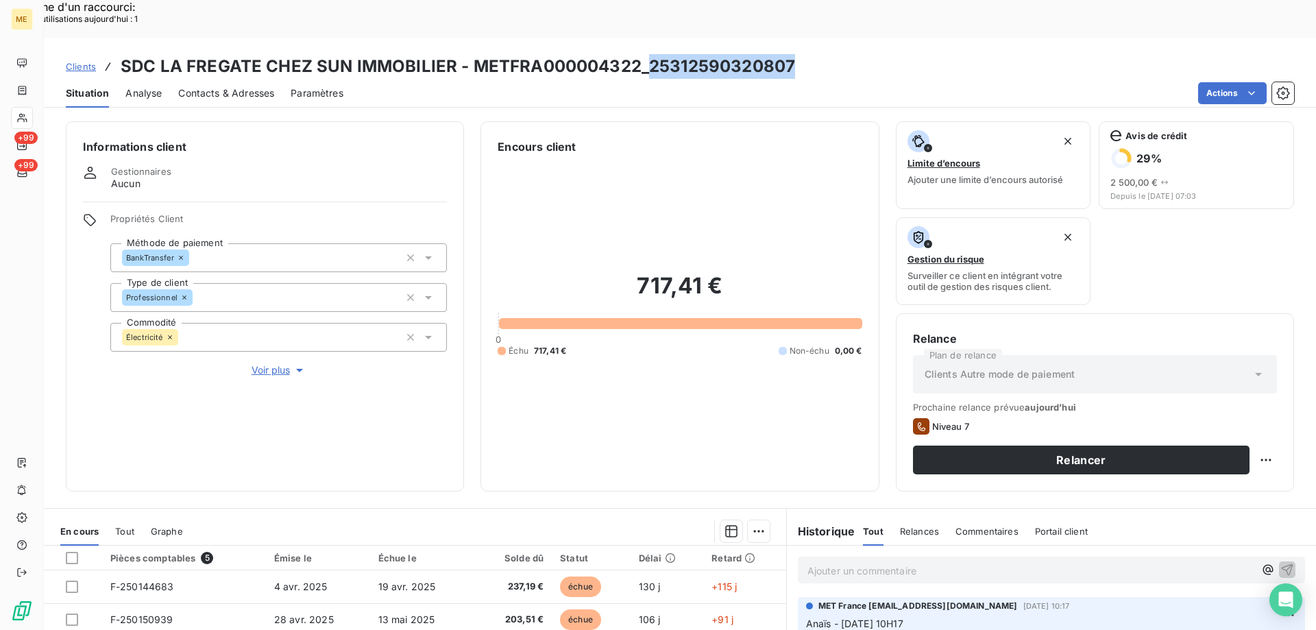
drag, startPoint x: 796, startPoint y: 28, endPoint x: 645, endPoint y: 38, distance: 151.1
click at [645, 54] on div "Clients SDC LA FREGATE CHEZ SUN IMMOBILIER - METFRA000004322_25312590320807" at bounding box center [680, 66] width 1272 height 25
copy h3 "25312590320807"
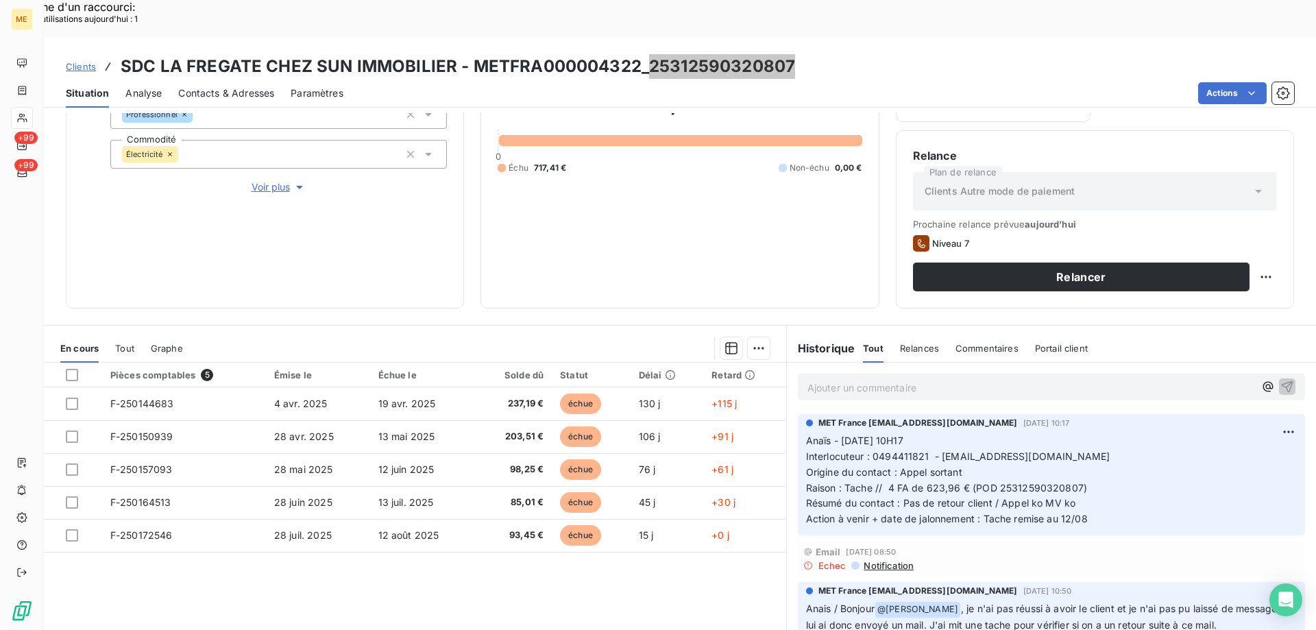
scroll to position [46, 0]
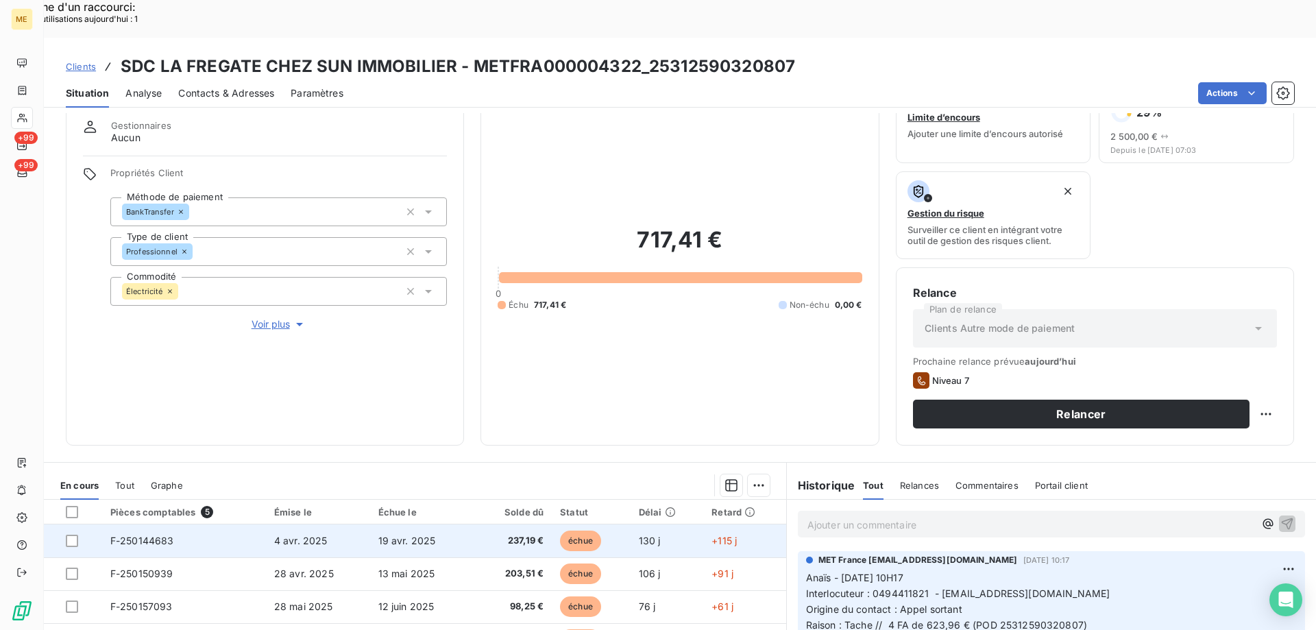
click at [328, 524] on td "4 avr. 2025" at bounding box center [318, 540] width 104 height 33
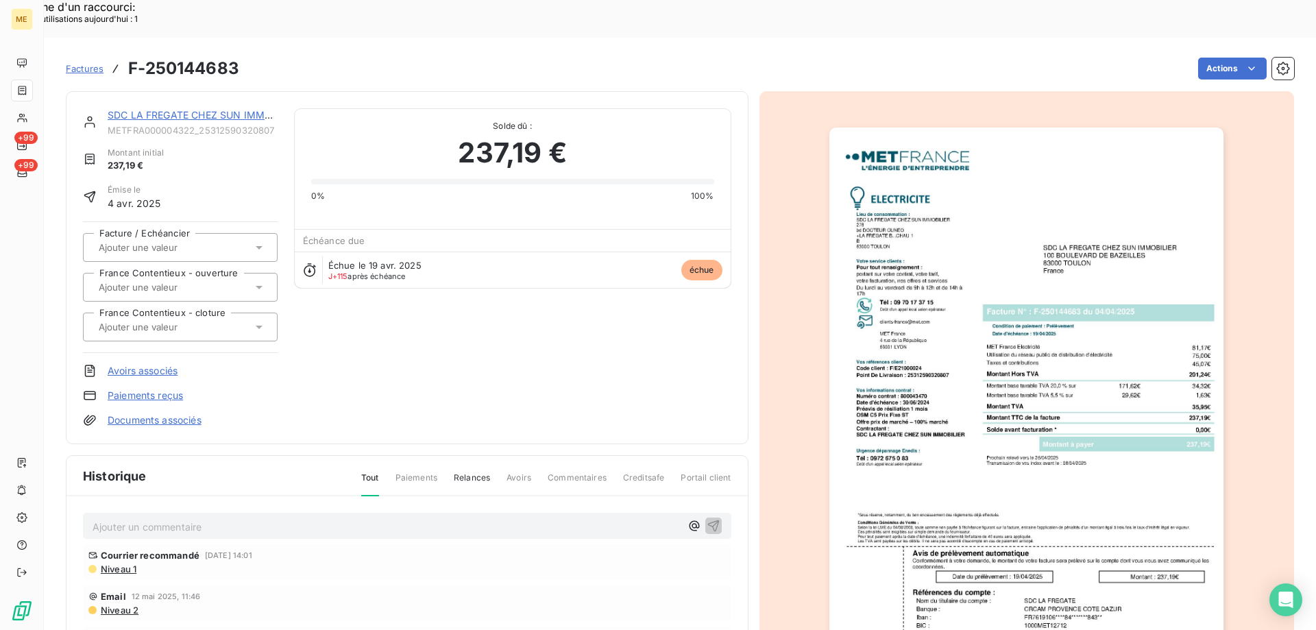
click at [977, 245] on img "button" at bounding box center [1026, 406] width 394 height 558
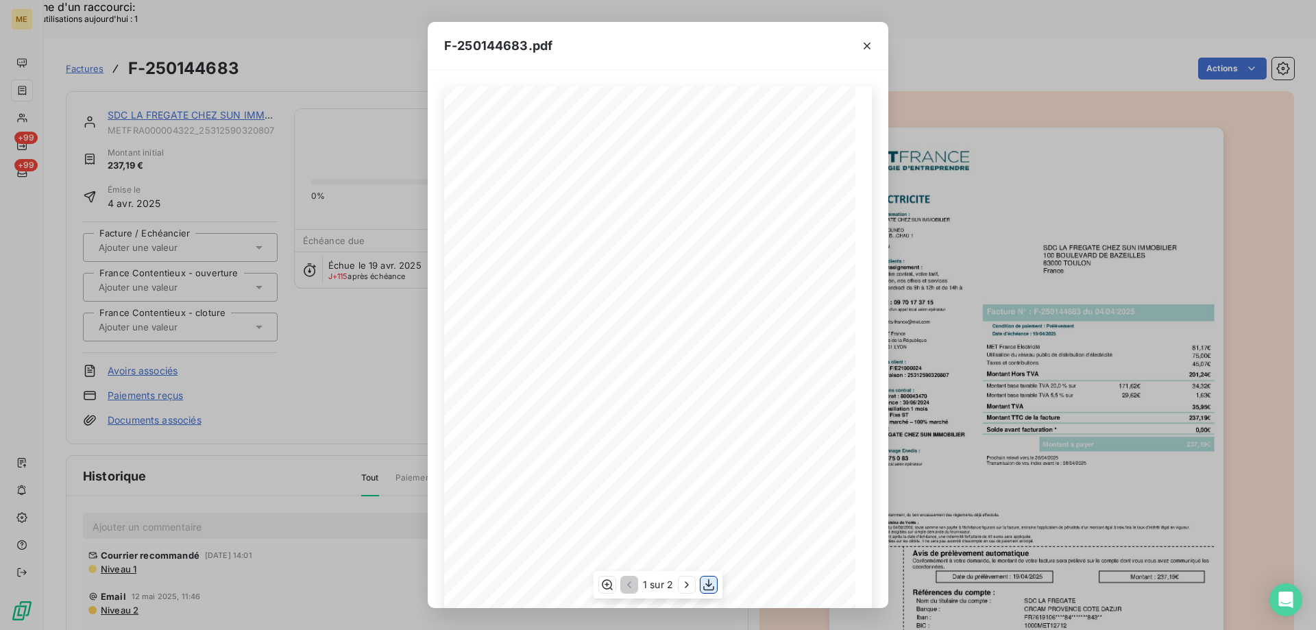
click at [704, 588] on icon "button" at bounding box center [708, 585] width 11 height 12
click at [864, 42] on icon "button" at bounding box center [867, 46] width 14 height 14
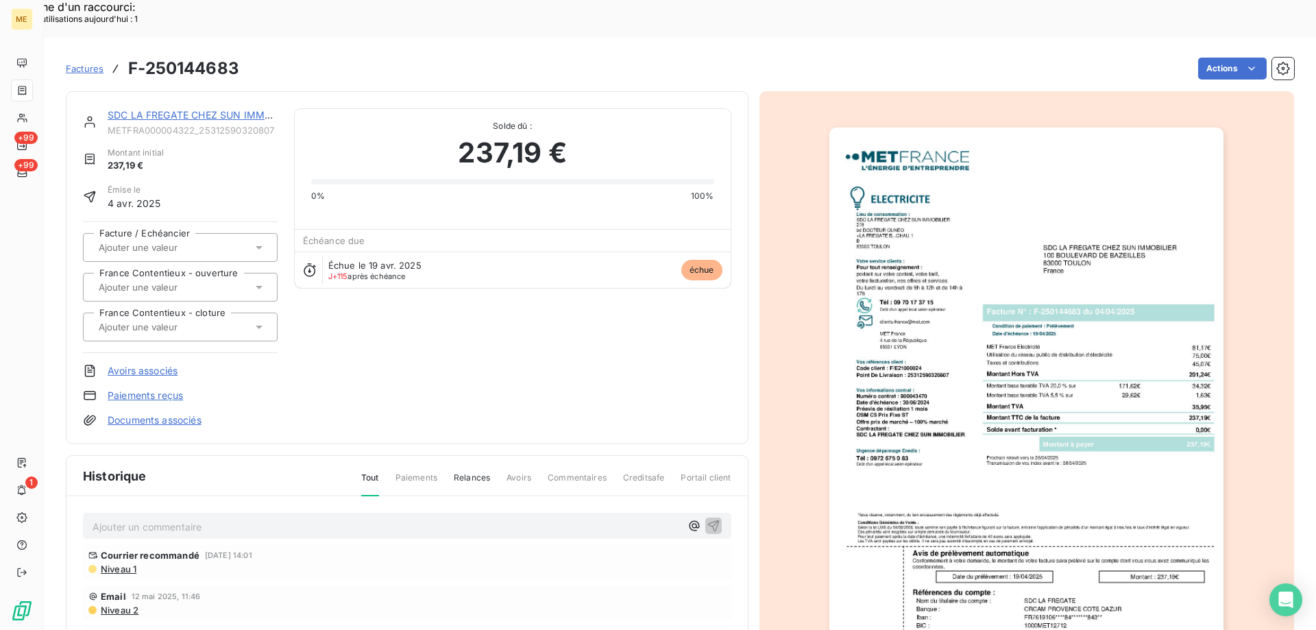
click at [213, 109] on link "SDC LA FREGATE CHEZ SUN IMMOBILIER" at bounding box center [205, 115] width 194 height 12
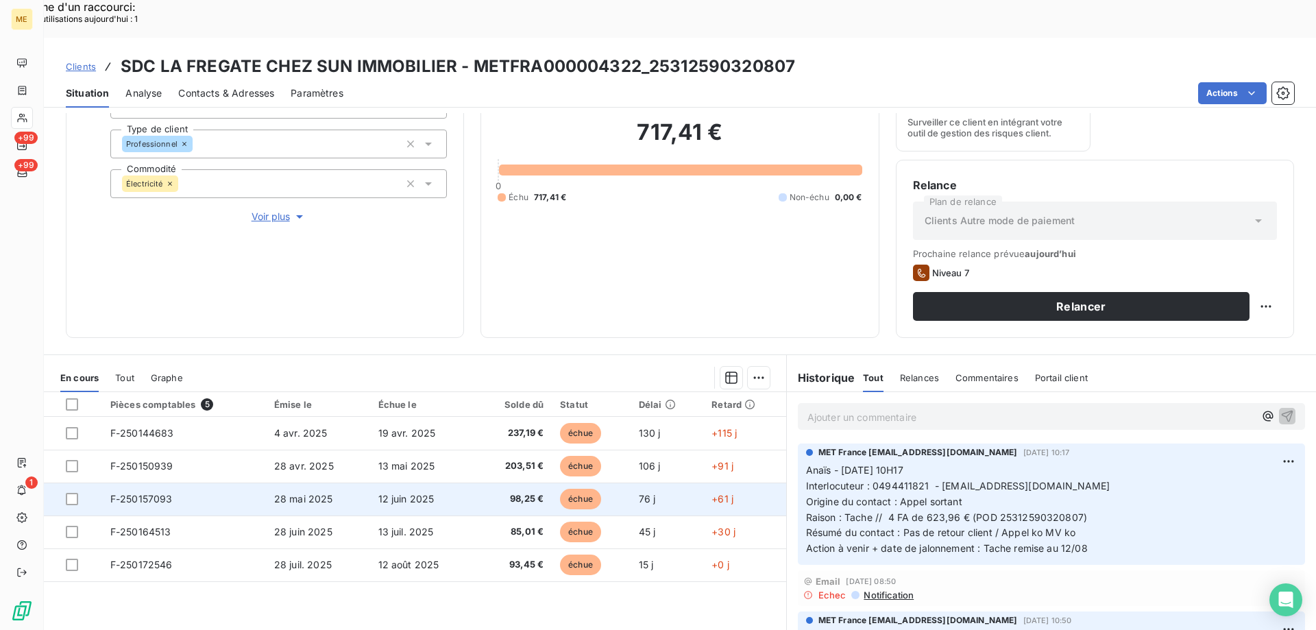
scroll to position [183, 0]
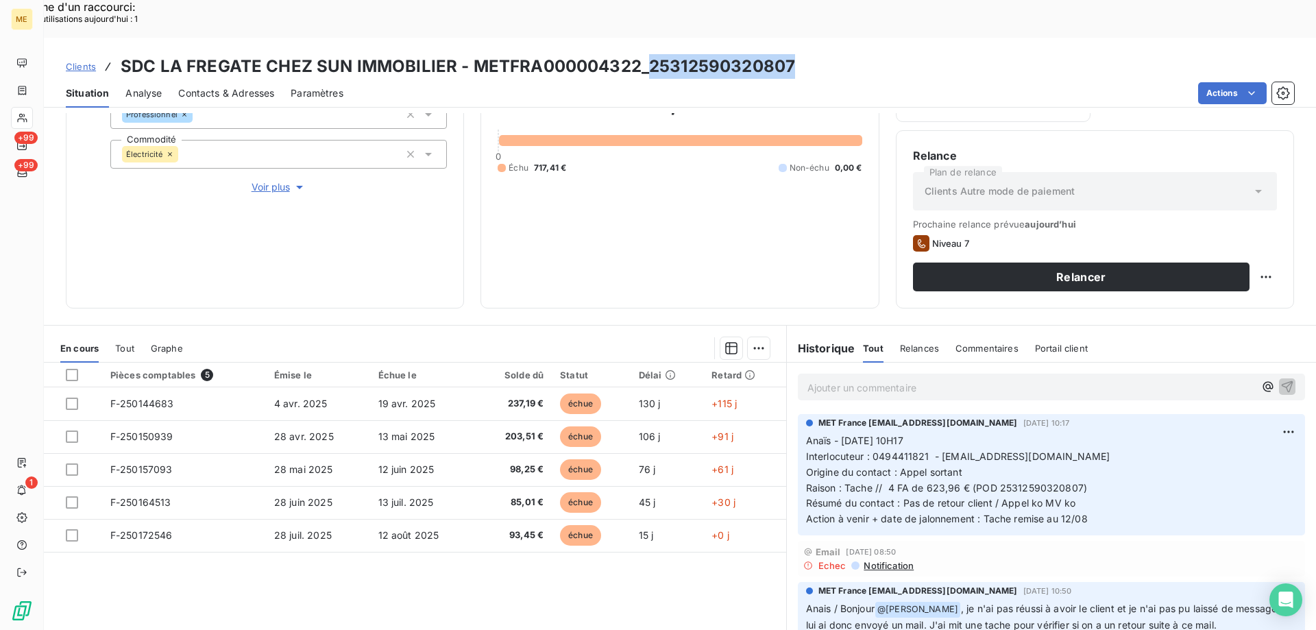
drag, startPoint x: 797, startPoint y: 25, endPoint x: 649, endPoint y: 32, distance: 148.2
click at [649, 54] on div "Clients SDC LA FREGATE CHEZ SUN IMMOBILIER - METFRA000004322_25312590320807" at bounding box center [680, 66] width 1272 height 25
copy h3 "25312590320807"
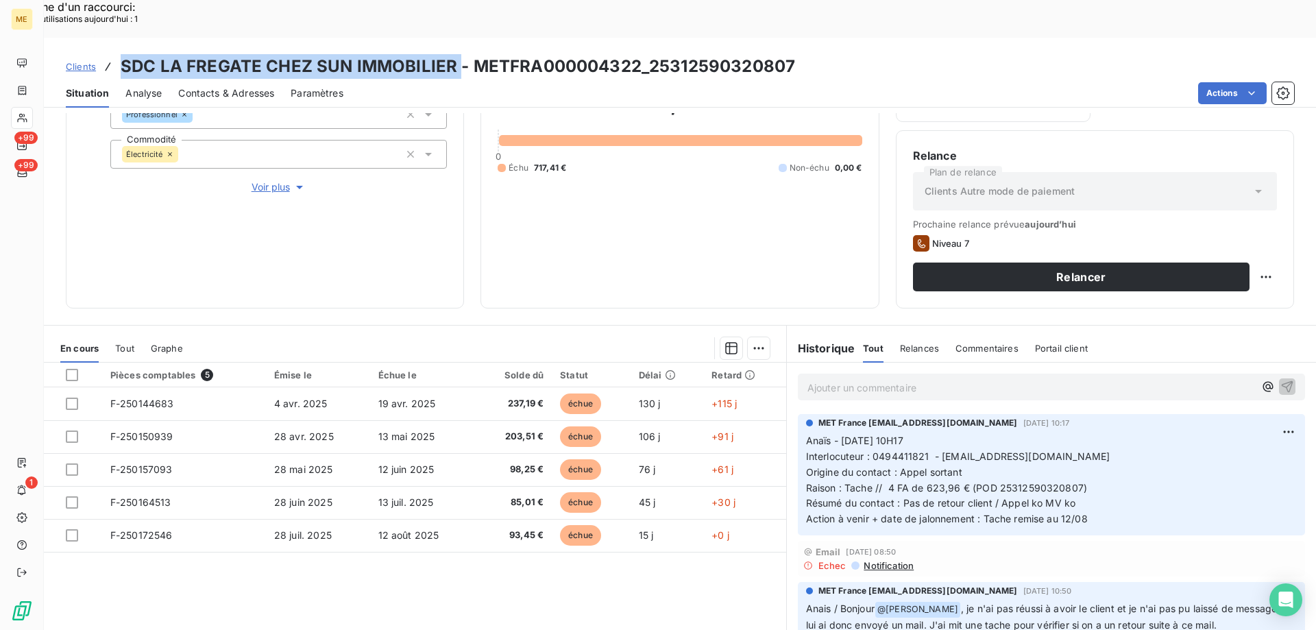
drag, startPoint x: 452, startPoint y: 28, endPoint x: 119, endPoint y: 36, distance: 332.5
click at [119, 54] on div "Clients SDC LA FREGATE CHEZ SUN IMMOBILIER - METFRA000004322_25312590320807" at bounding box center [430, 66] width 729 height 25
copy h3 "SDC LA FREGATE CHEZ SUN IMMOBILIER"
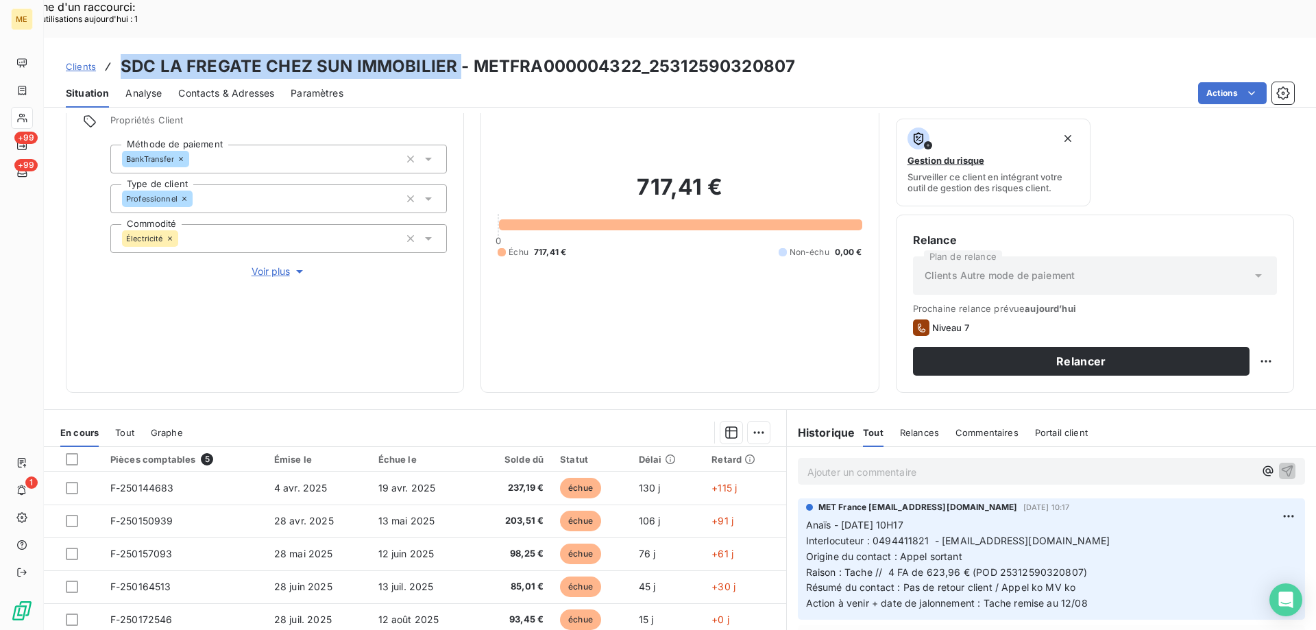
scroll to position [0, 0]
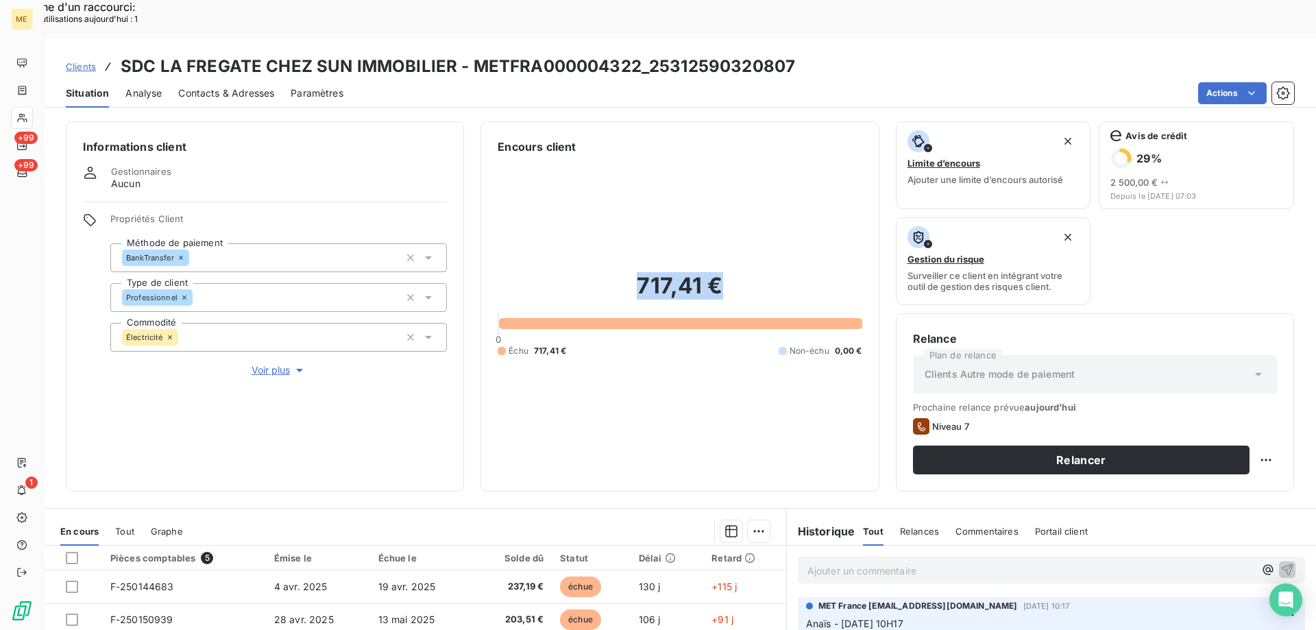
drag, startPoint x: 723, startPoint y: 252, endPoint x: 631, endPoint y: 248, distance: 91.9
click at [631, 272] on h2 "717,41 €" at bounding box center [680, 292] width 364 height 41
drag, startPoint x: 797, startPoint y: 25, endPoint x: 649, endPoint y: 34, distance: 148.3
click at [649, 54] on div "Clients SDC LA FREGATE CHEZ SUN IMMOBILIER - METFRA000004322_25312590320807" at bounding box center [680, 66] width 1272 height 25
copy h3 "25312590320807"
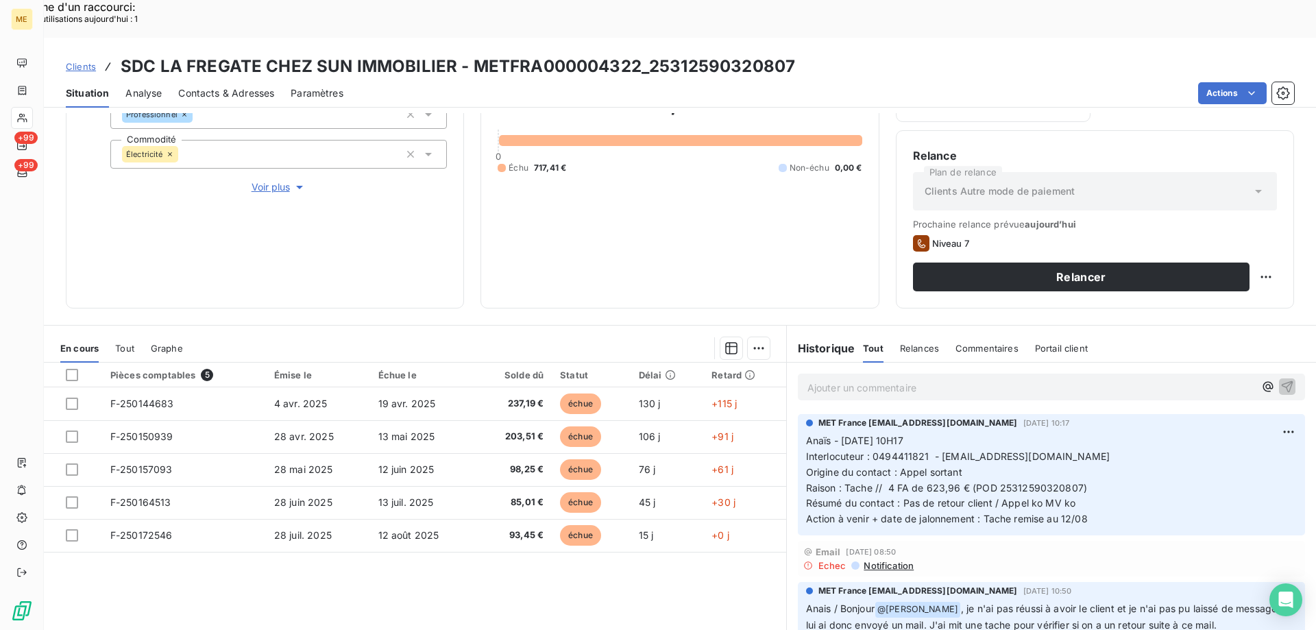
click at [983, 379] on p "Ajouter un commentaire ﻿" at bounding box center [1030, 387] width 447 height 17
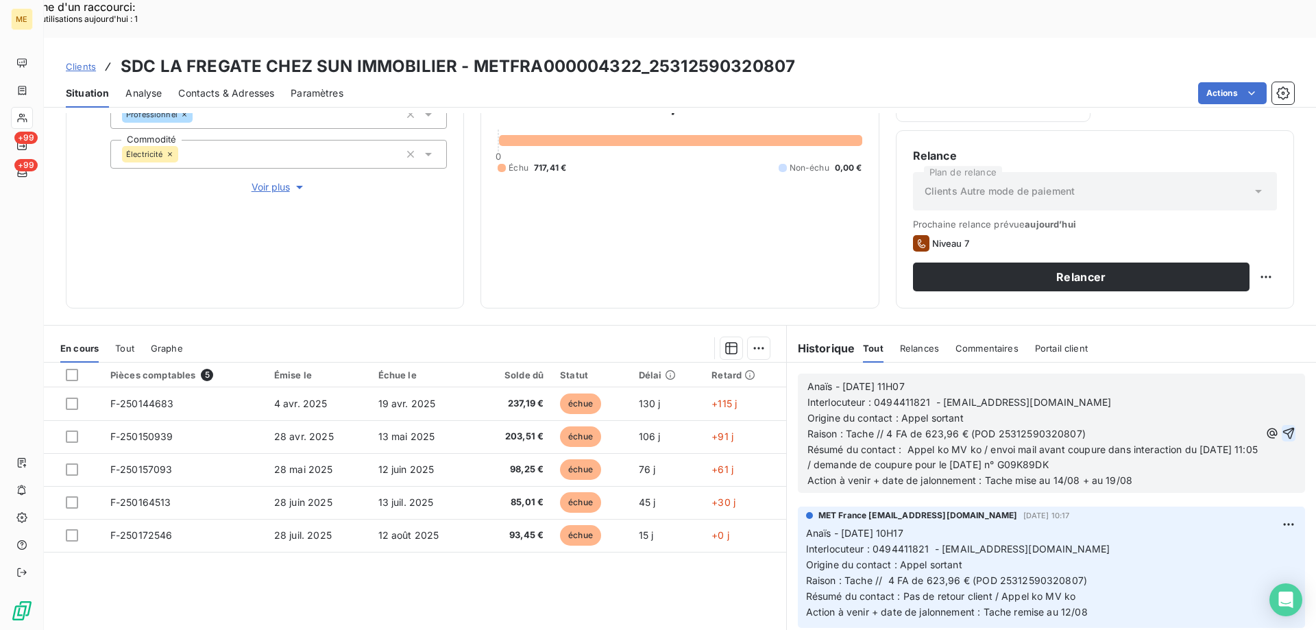
click at [1283, 428] on icon "button" at bounding box center [1289, 434] width 12 height 12
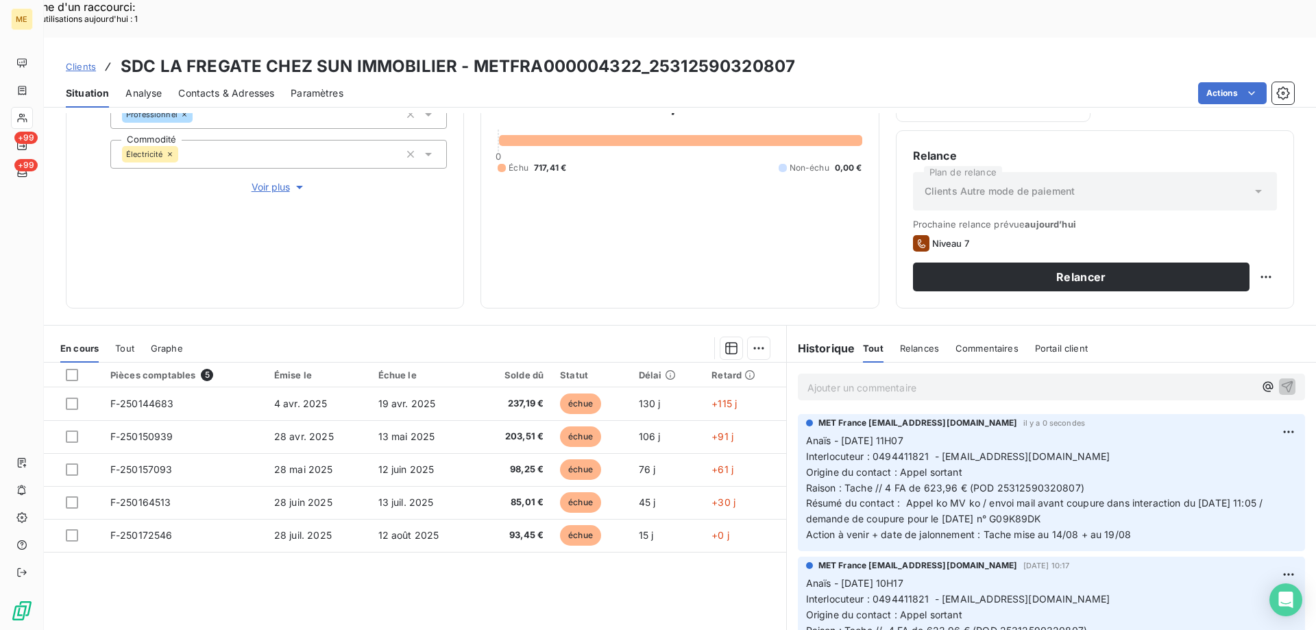
click at [1245, 266] on div "Replanifier cette action" at bounding box center [1199, 269] width 123 height 22
select select "7"
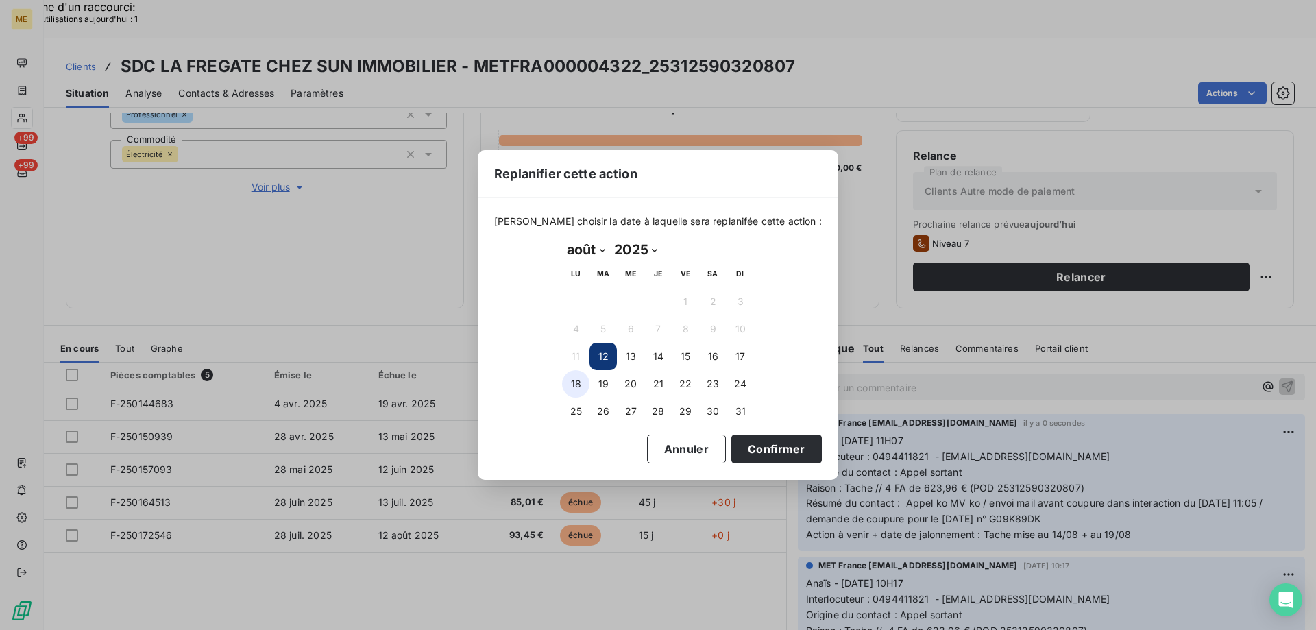
click at [578, 382] on button "18" at bounding box center [575, 383] width 27 height 27
click at [783, 454] on button "Confirmer" at bounding box center [776, 449] width 90 height 29
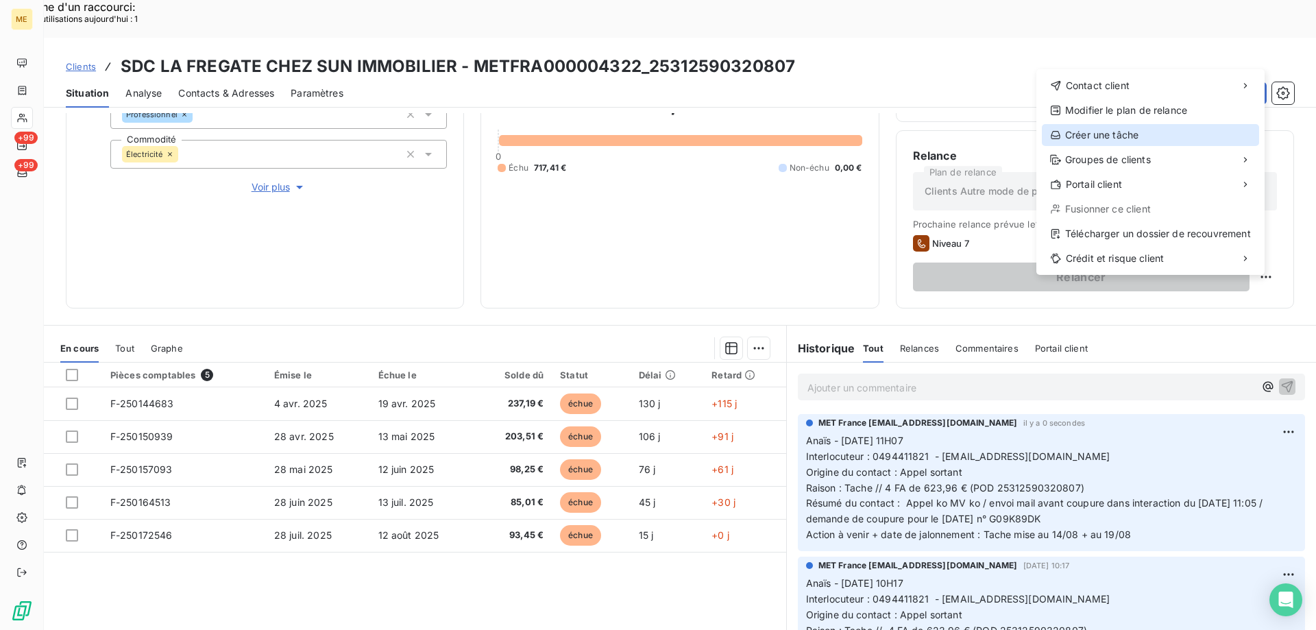
click at [1122, 132] on div "Créer une tâche" at bounding box center [1150, 135] width 217 height 22
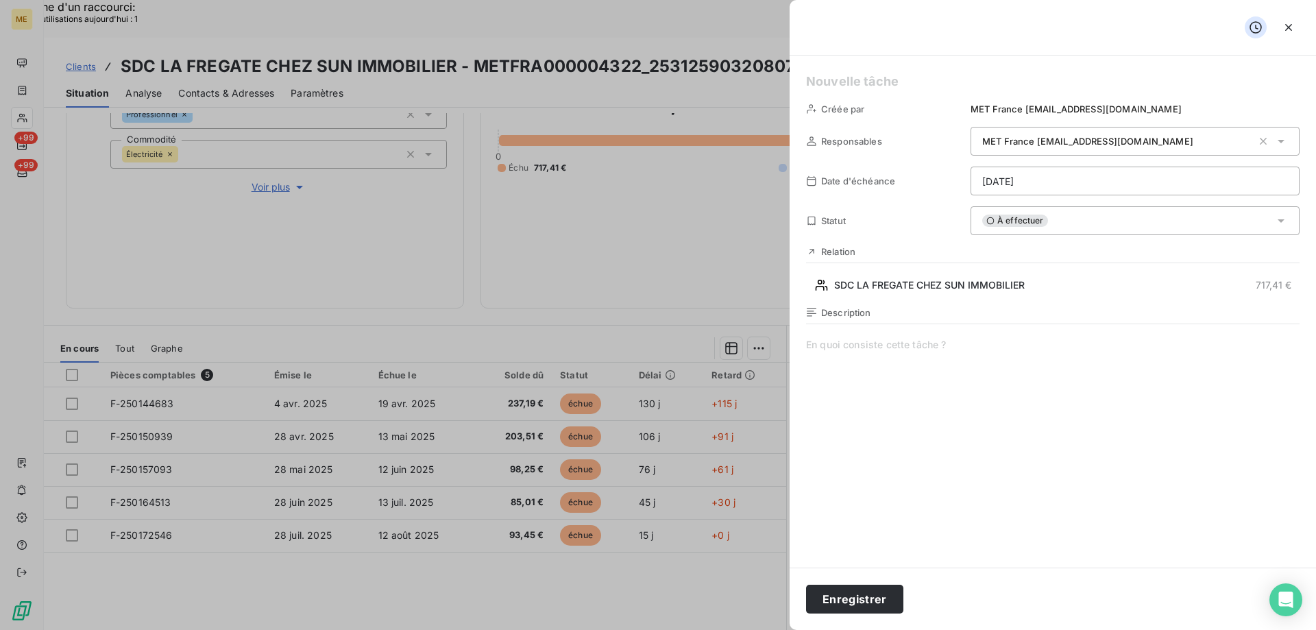
click at [878, 80] on h5 at bounding box center [1053, 81] width 494 height 19
click at [855, 353] on span at bounding box center [1053, 469] width 494 height 263
click at [951, 347] on span "Vérif coupure" at bounding box center [1053, 469] width 494 height 263
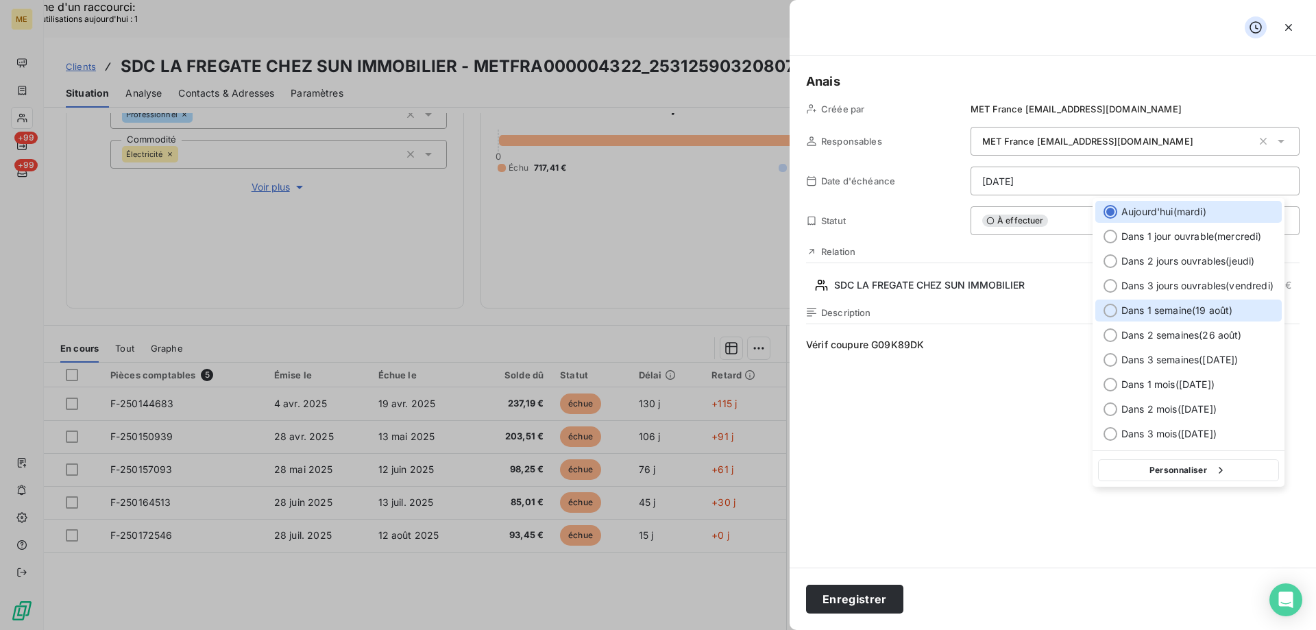
click at [1153, 313] on span "Dans 1 semaine ( 19 août )" at bounding box center [1176, 311] width 111 height 14
type input "19/08/2025"
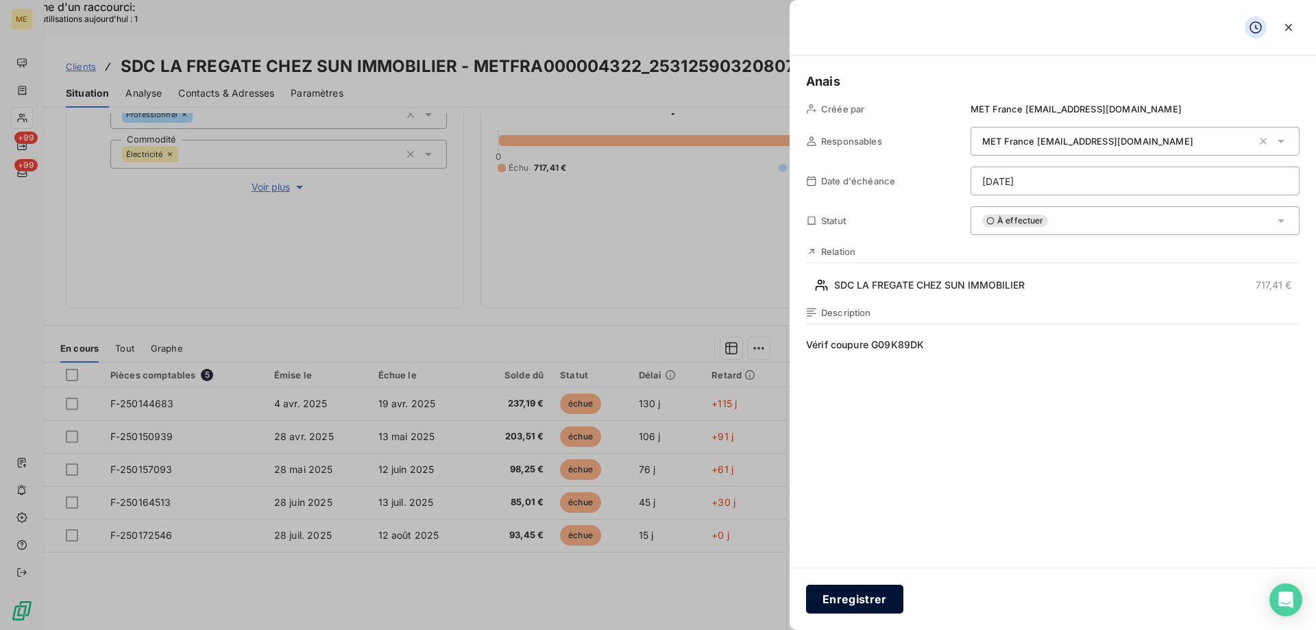
click at [857, 601] on button "Enregistrer" at bounding box center [854, 599] width 97 height 29
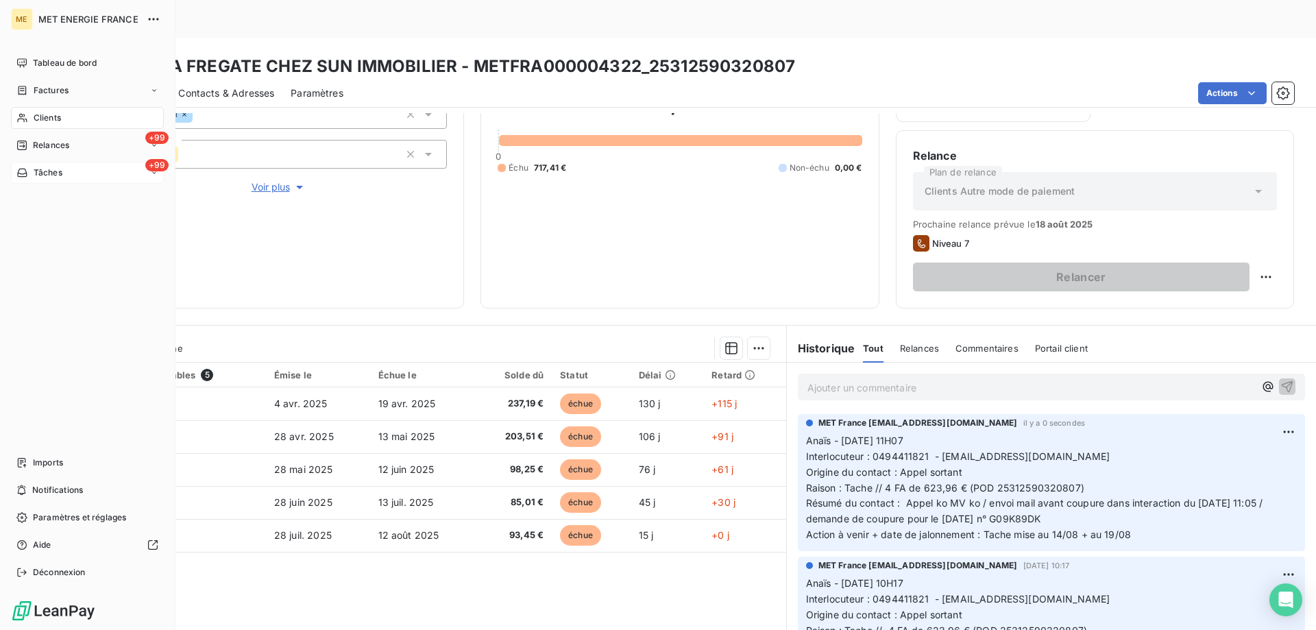
click at [42, 171] on span "Tâches" at bounding box center [48, 173] width 29 height 12
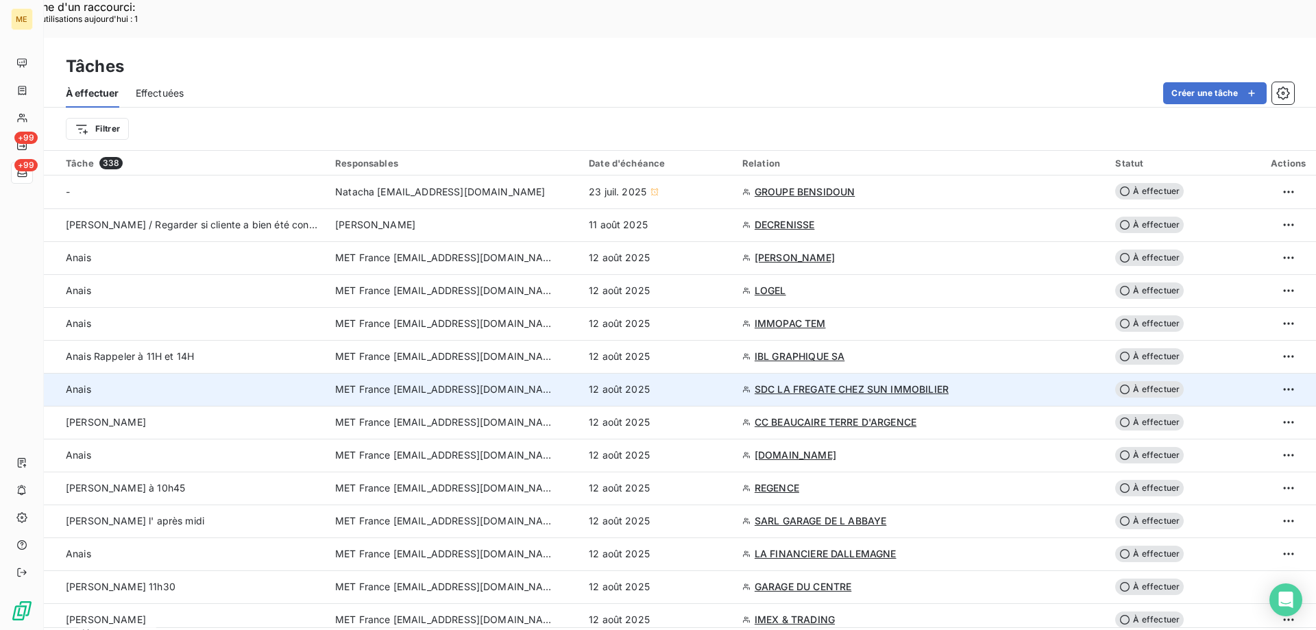
click at [726, 382] on div "12 août 2025" at bounding box center [657, 389] width 137 height 14
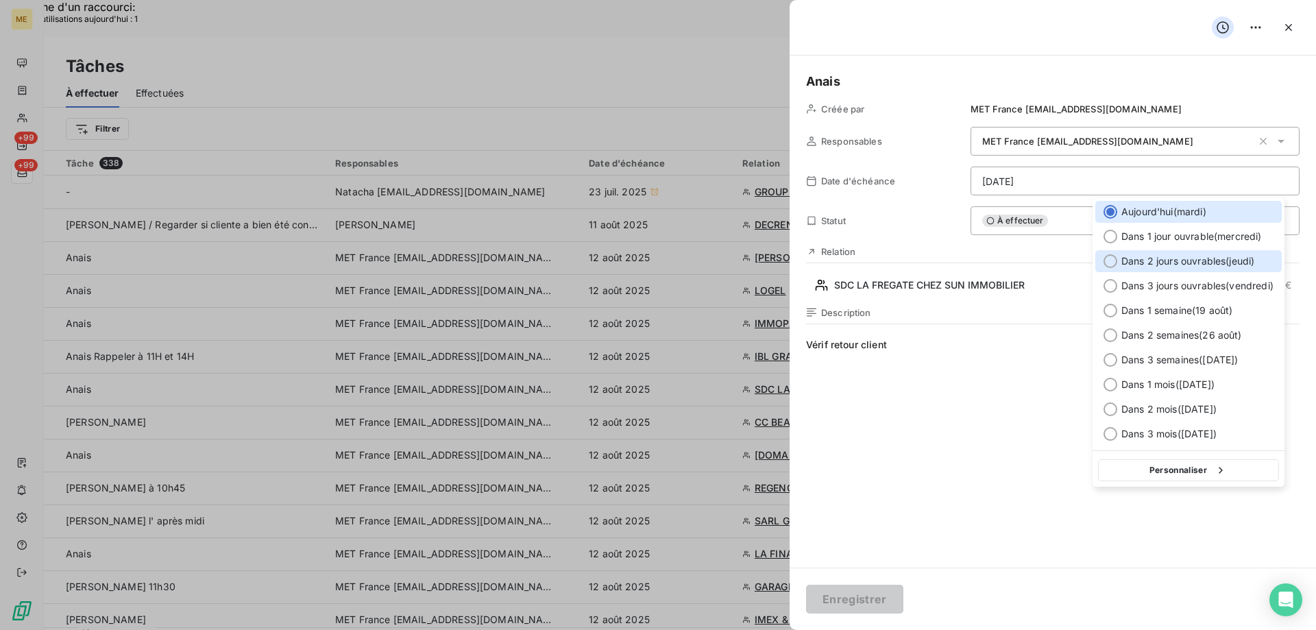
drag, startPoint x: 1180, startPoint y: 261, endPoint x: 1005, endPoint y: 300, distance: 179.0
click at [1180, 261] on span "Dans 2 jours ouvrables ( jeudi )" at bounding box center [1187, 261] width 133 height 14
type input "14/08/2025"
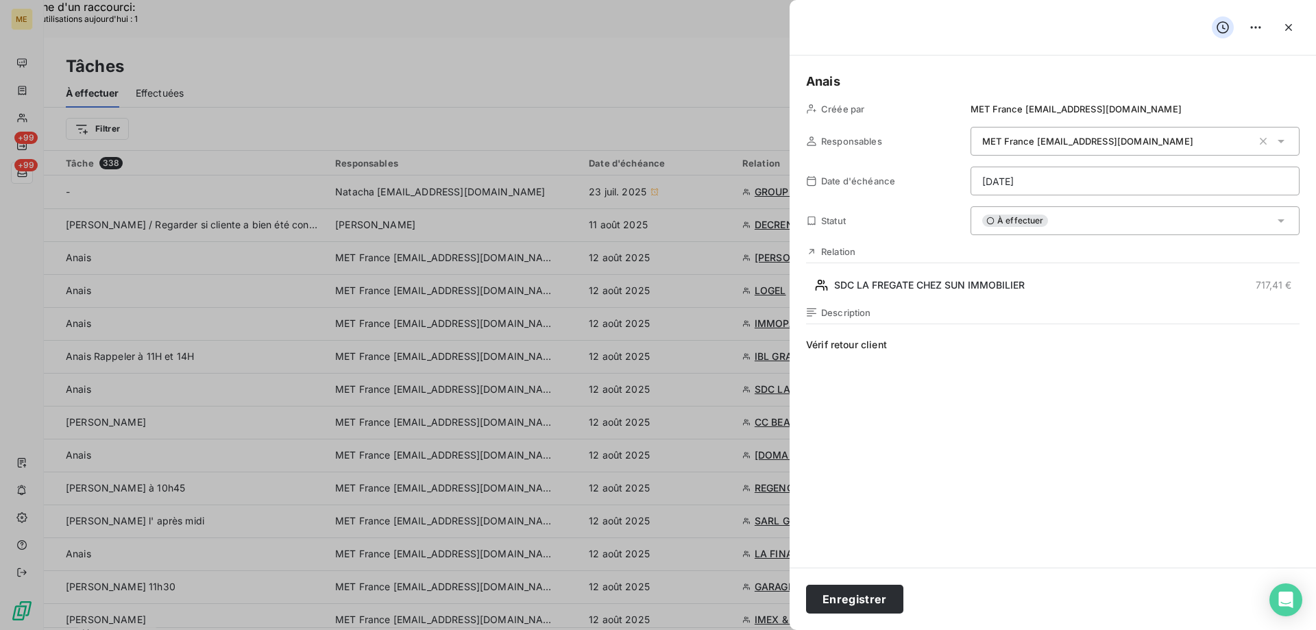
click at [914, 348] on span "Vérif retour client" at bounding box center [1053, 469] width 494 height 263
click at [851, 599] on button "Enregistrer" at bounding box center [854, 599] width 97 height 29
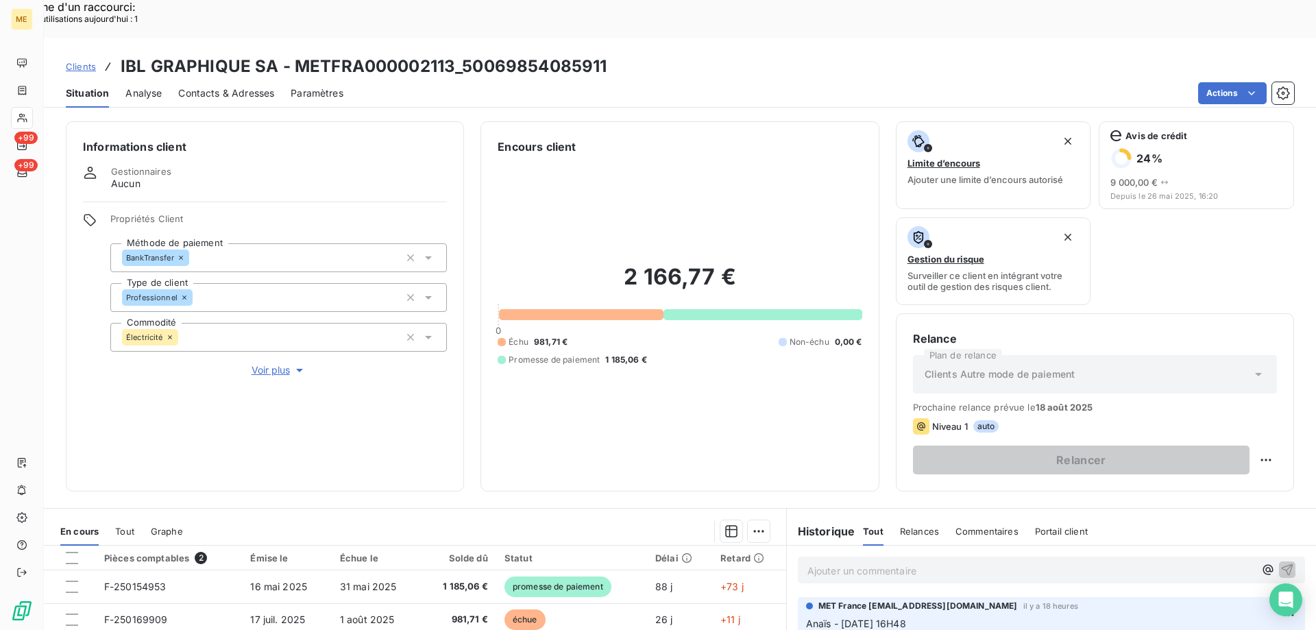
scroll to position [183, 0]
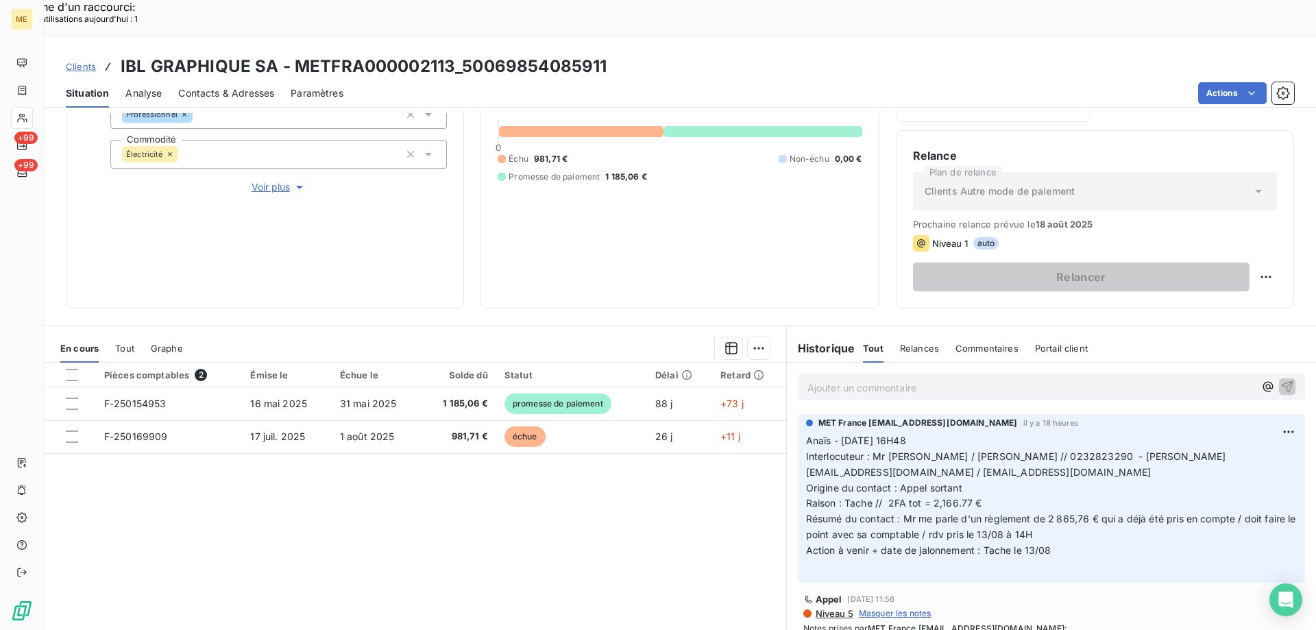
click at [82, 61] on span "Clients" at bounding box center [81, 66] width 30 height 11
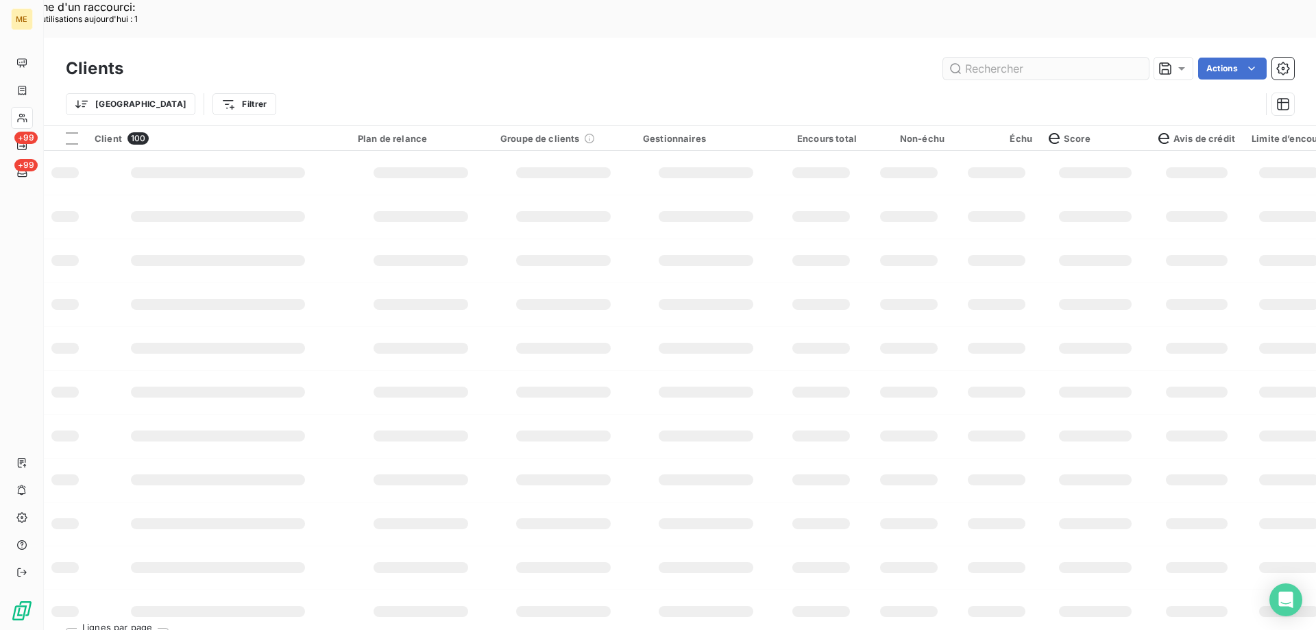
click at [980, 58] on input "text" at bounding box center [1046, 69] width 206 height 22
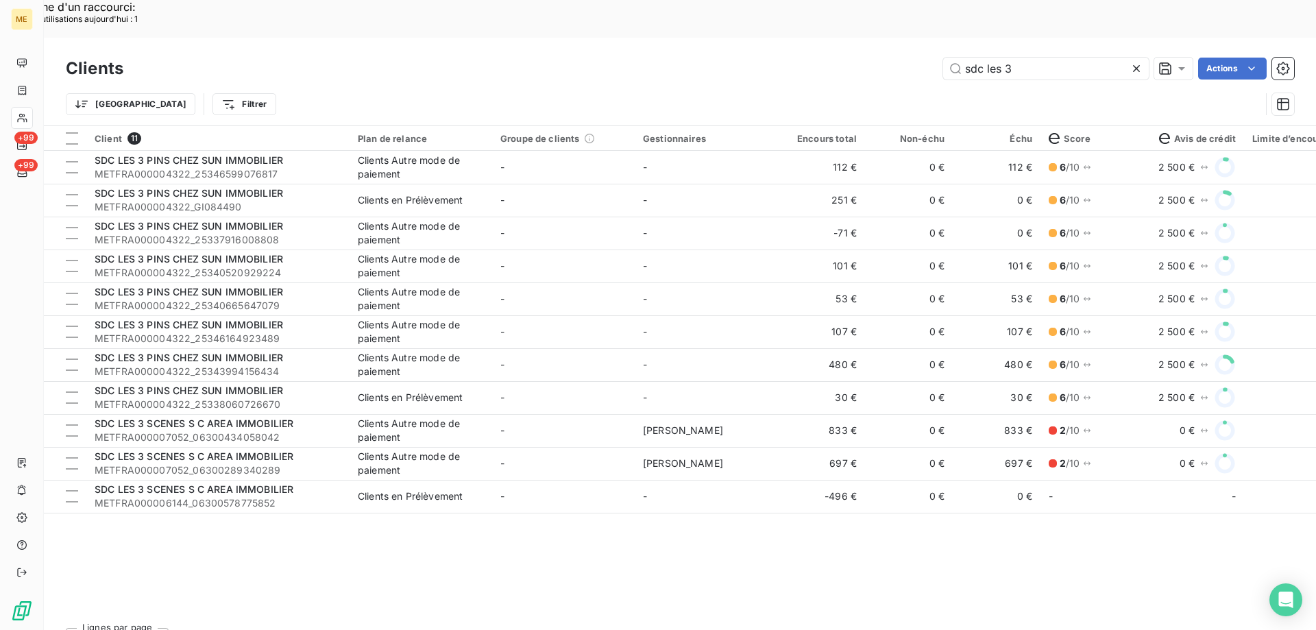
type input "sdc les 3"
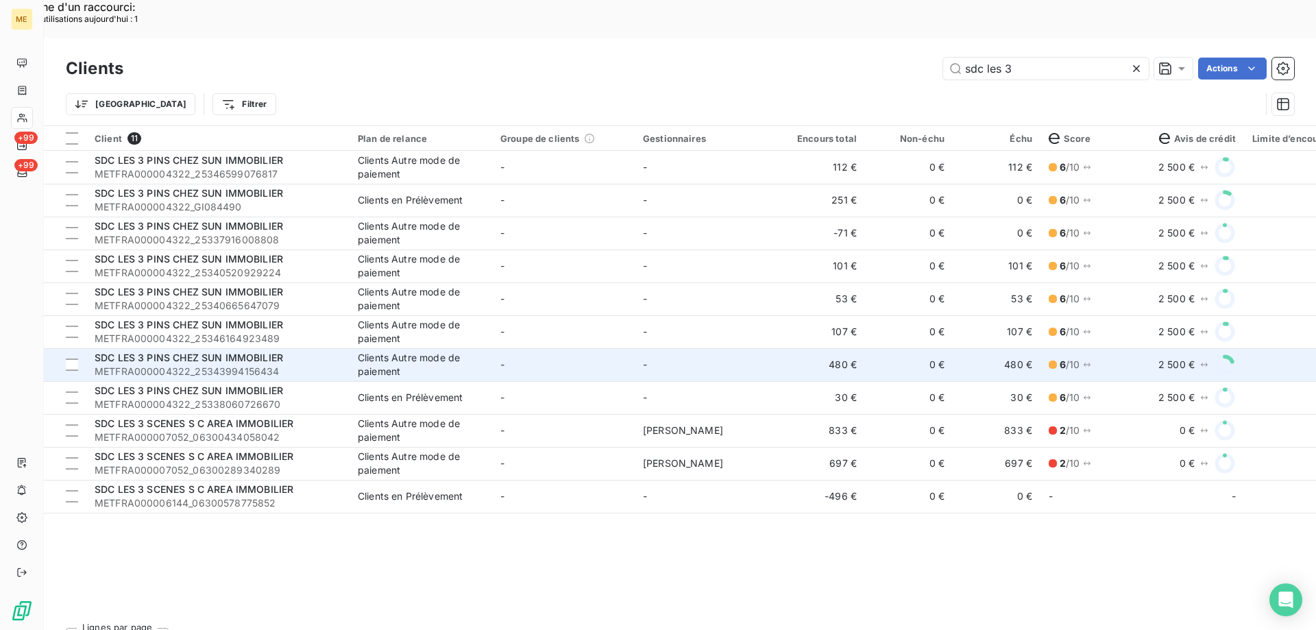
click at [310, 351] on div "SDC LES 3 PINS CHEZ SUN IMMOBILIER" at bounding box center [218, 358] width 247 height 14
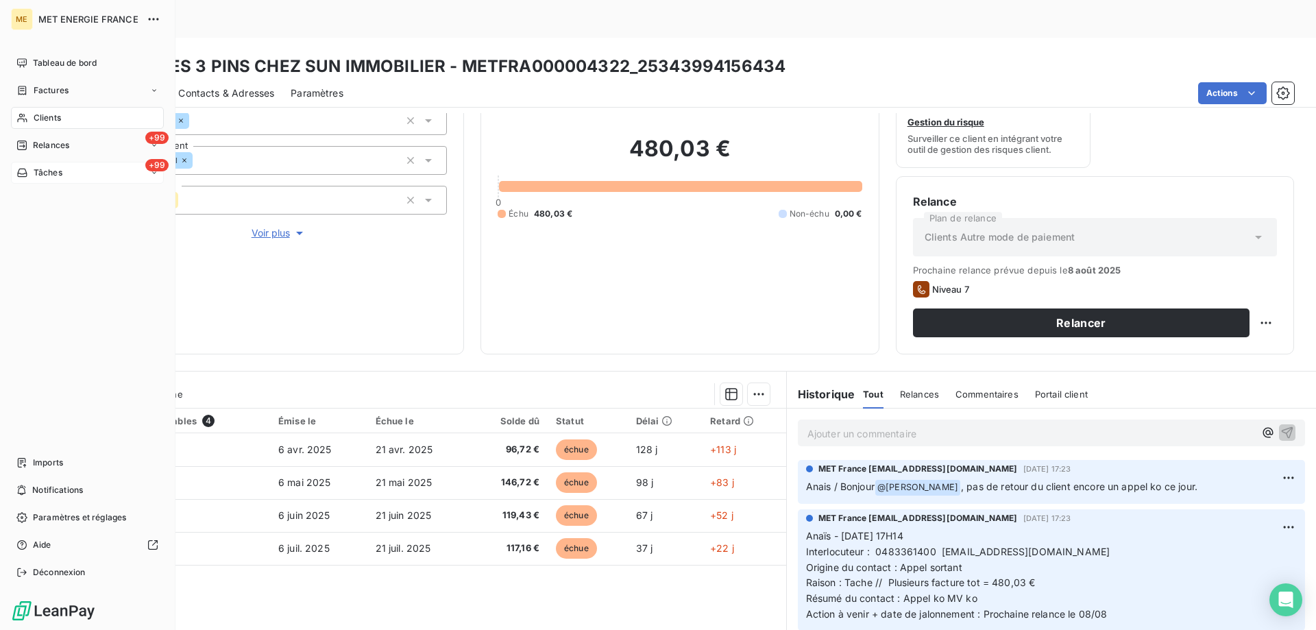
click at [45, 171] on span "Tâches" at bounding box center [48, 173] width 29 height 12
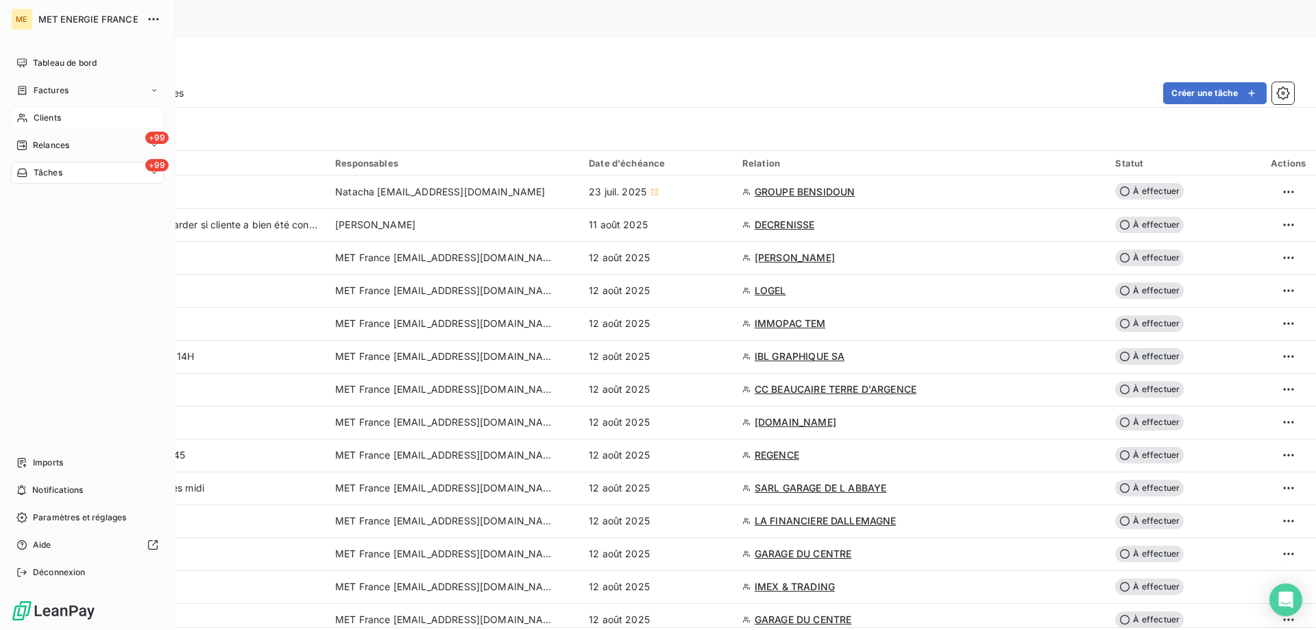
click at [54, 114] on span "Clients" at bounding box center [47, 118] width 27 height 12
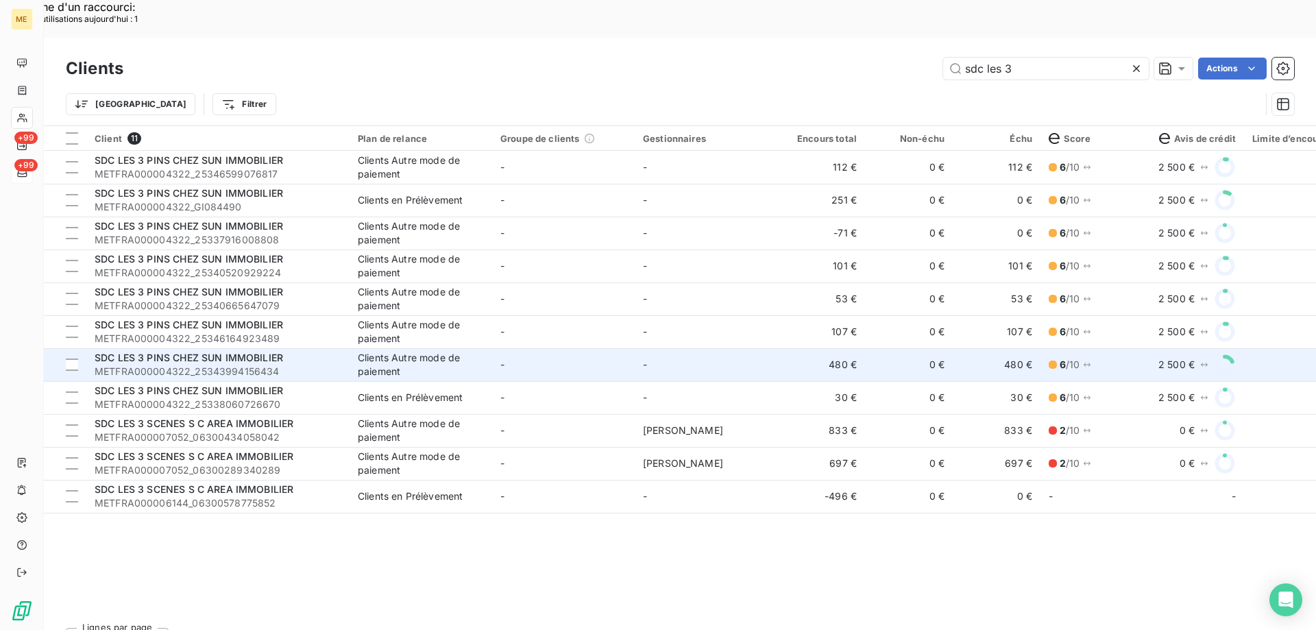
click at [562, 348] on td "-" at bounding box center [563, 364] width 143 height 33
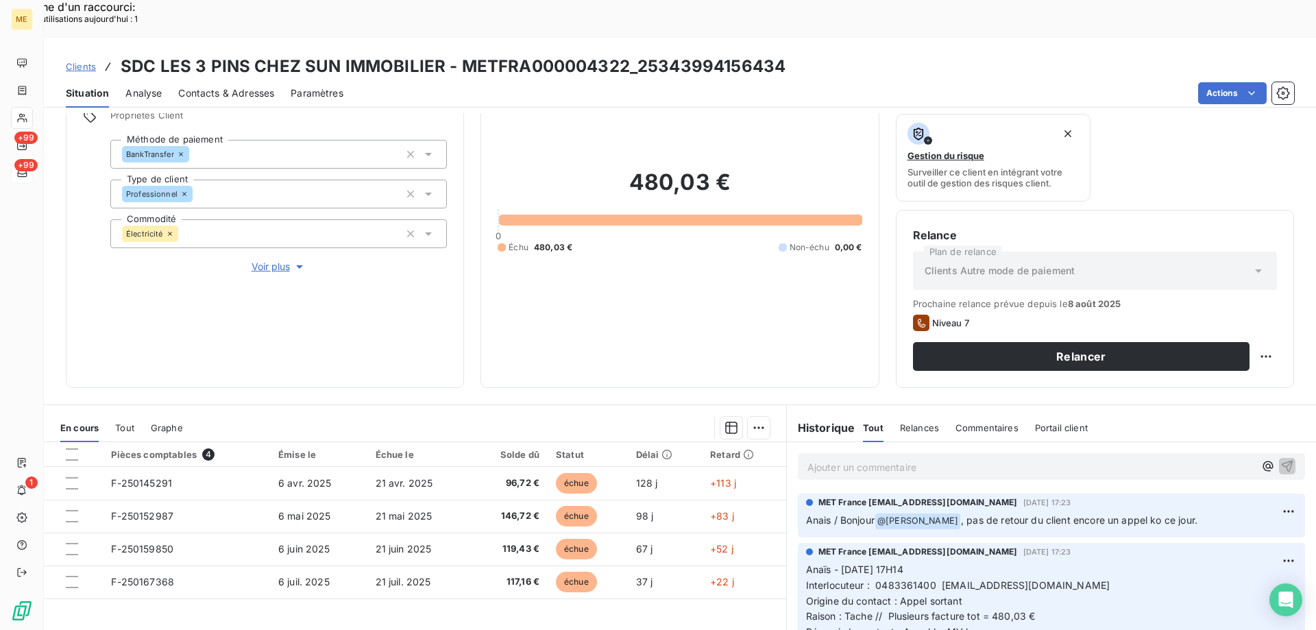
scroll to position [183, 0]
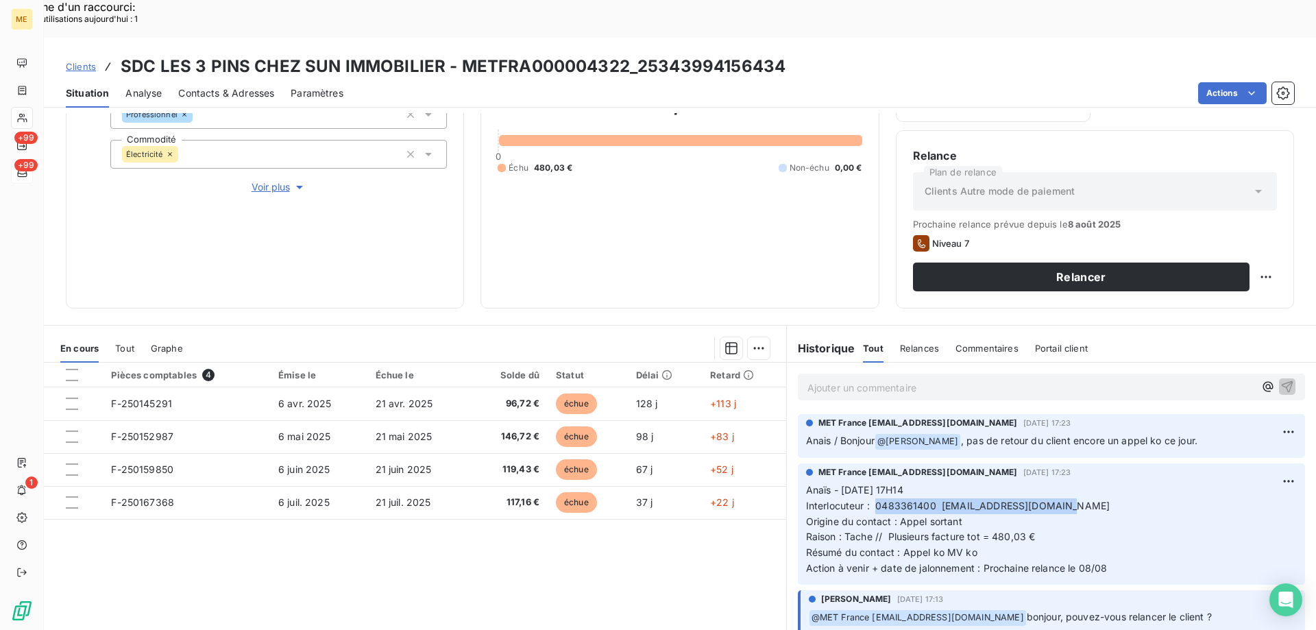
drag, startPoint x: 870, startPoint y: 467, endPoint x: 1053, endPoint y: 472, distance: 183.1
click at [1053, 500] on span "Interlocuteur : 0483361400 [EMAIL_ADDRESS][DOMAIN_NAME]" at bounding box center [958, 506] width 304 height 12
copy span "0483361400 [EMAIL_ADDRESS][DOMAIN_NAME]"
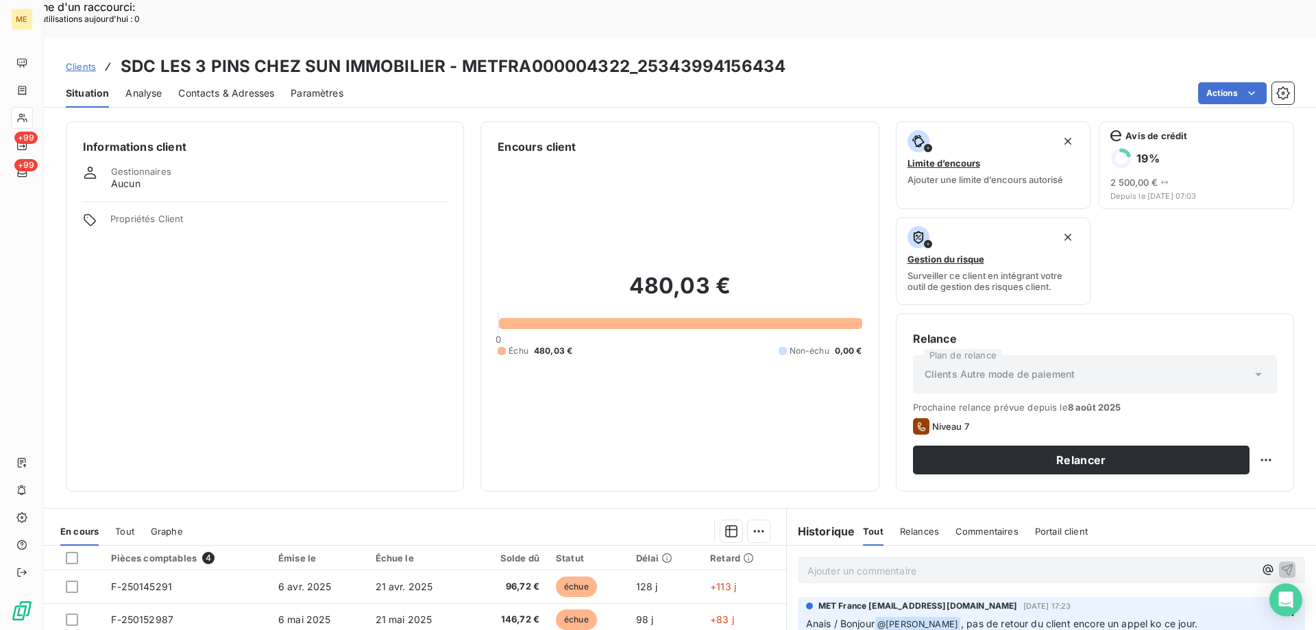
click at [82, 61] on span "Clients" at bounding box center [81, 66] width 30 height 11
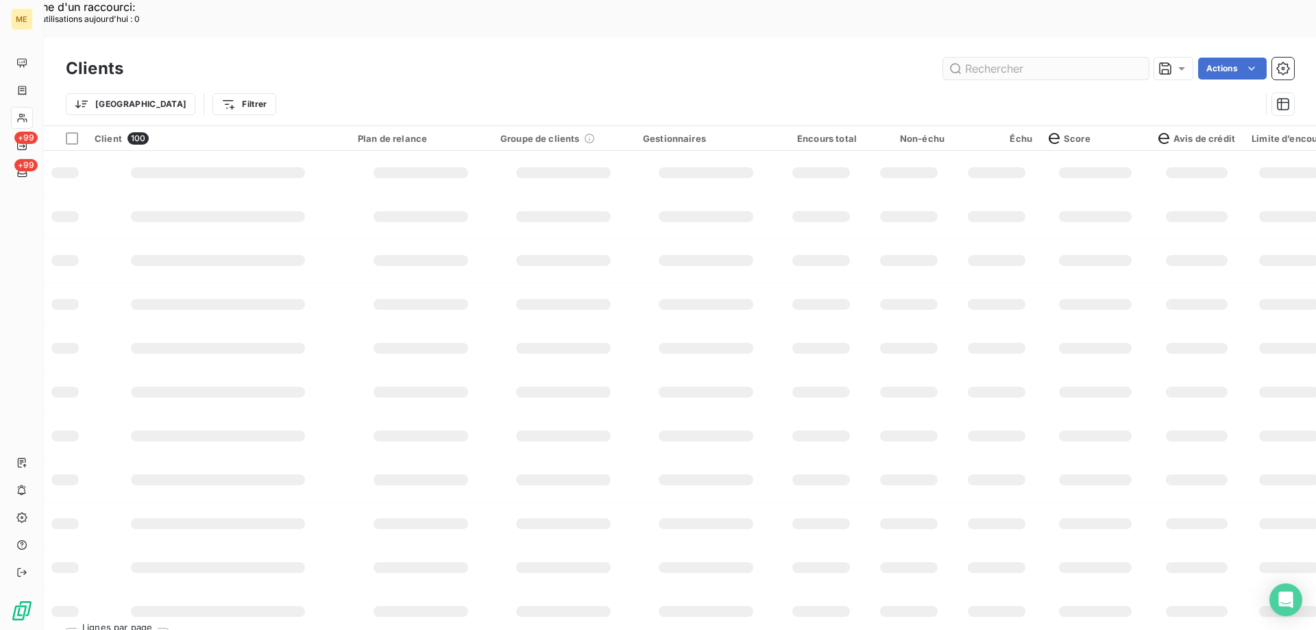
click at [997, 58] on input "text" at bounding box center [1046, 69] width 206 height 22
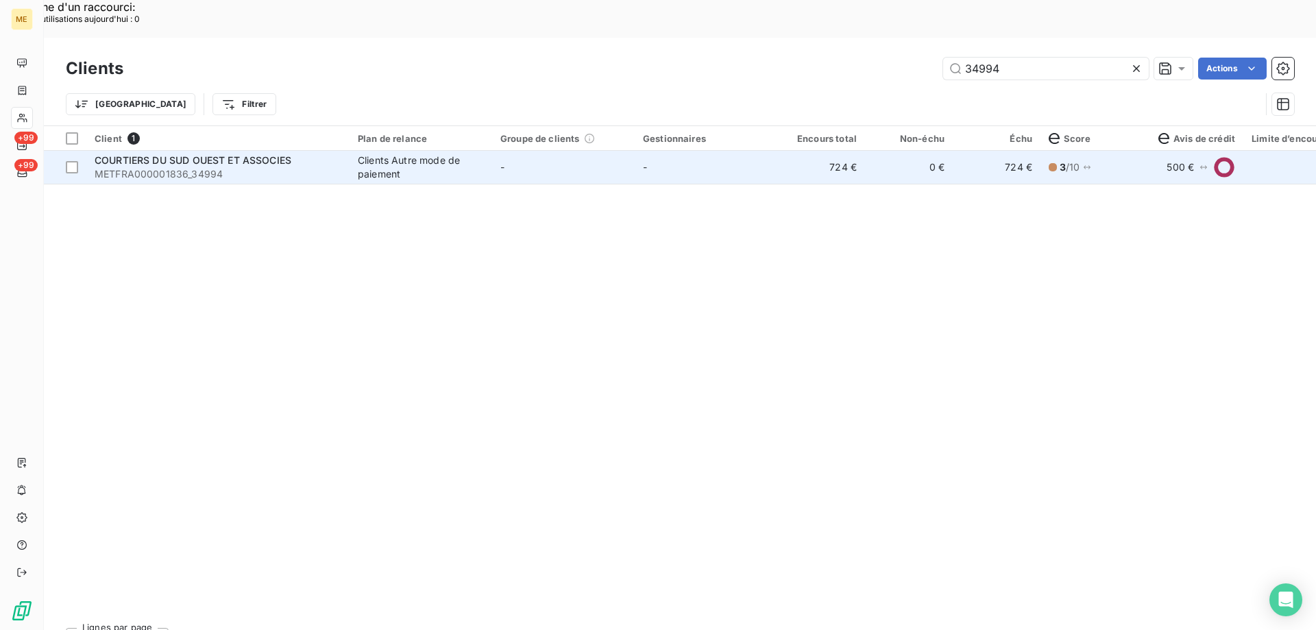
type input "34994"
click at [530, 151] on td "-" at bounding box center [563, 167] width 143 height 33
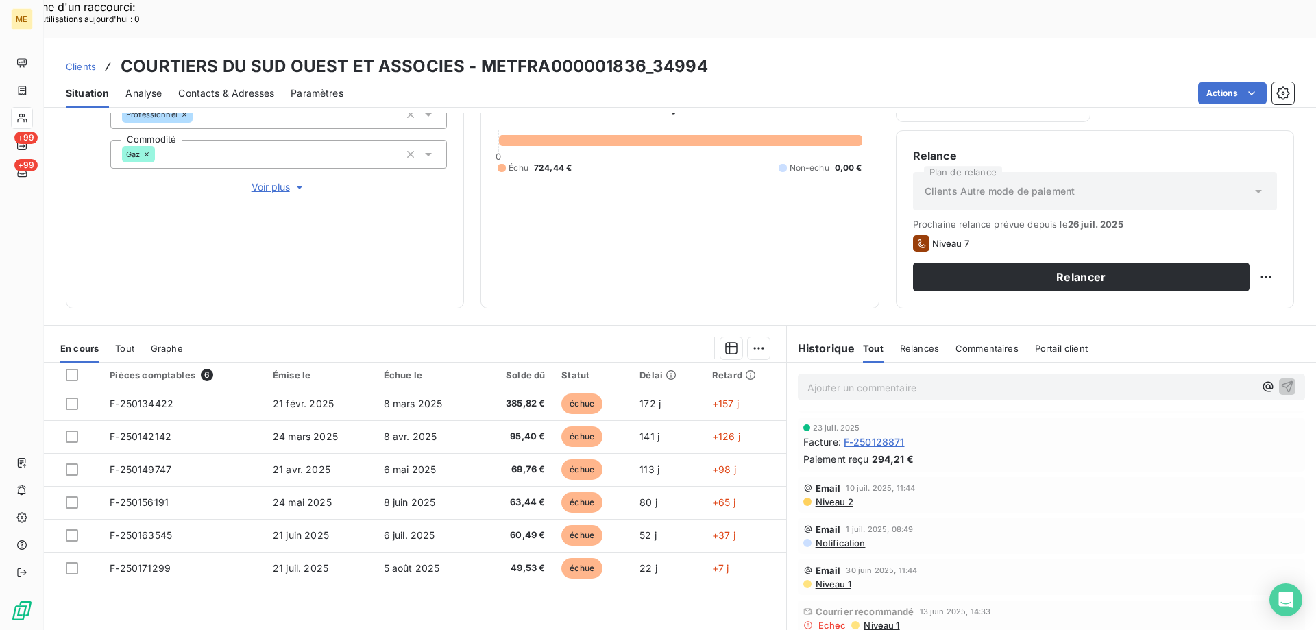
scroll to position [137, 0]
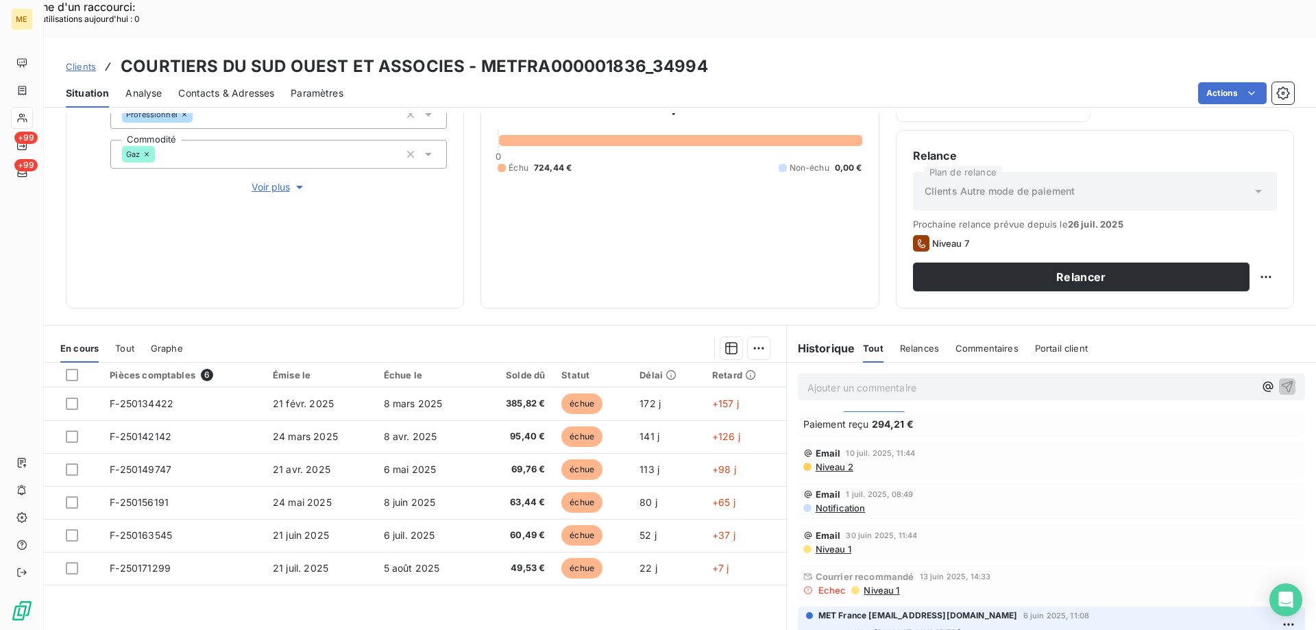
click at [256, 86] on span "Contacts & Adresses" at bounding box center [226, 93] width 96 height 14
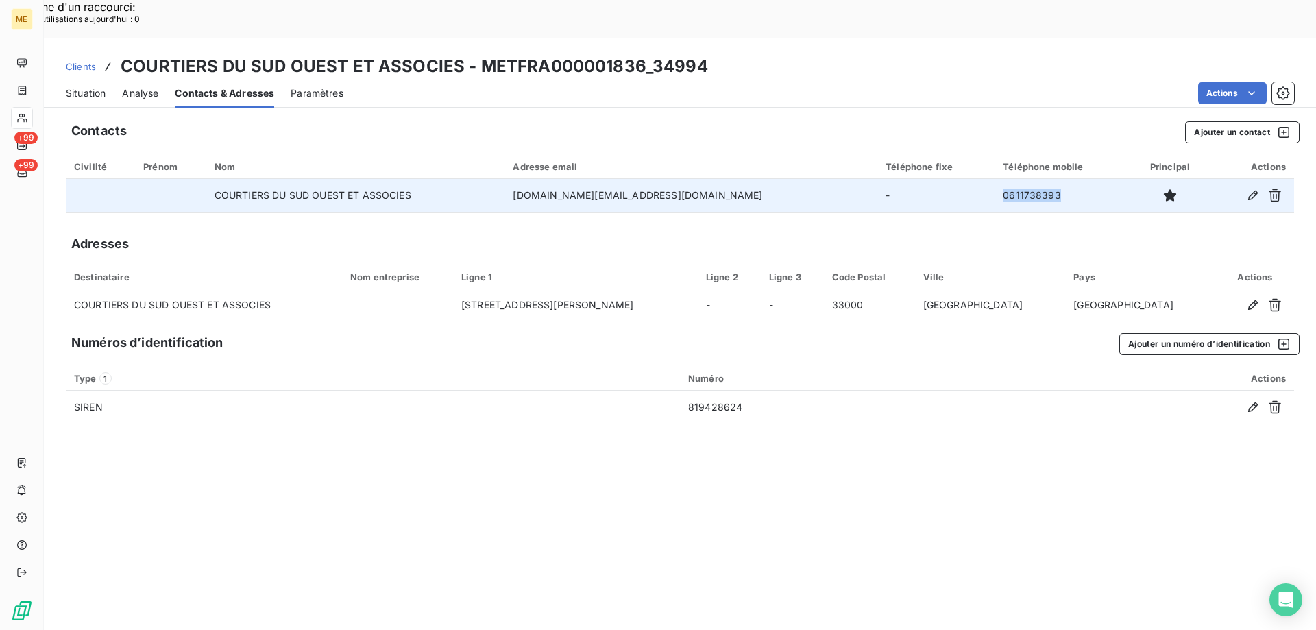
copy td "0611738393"
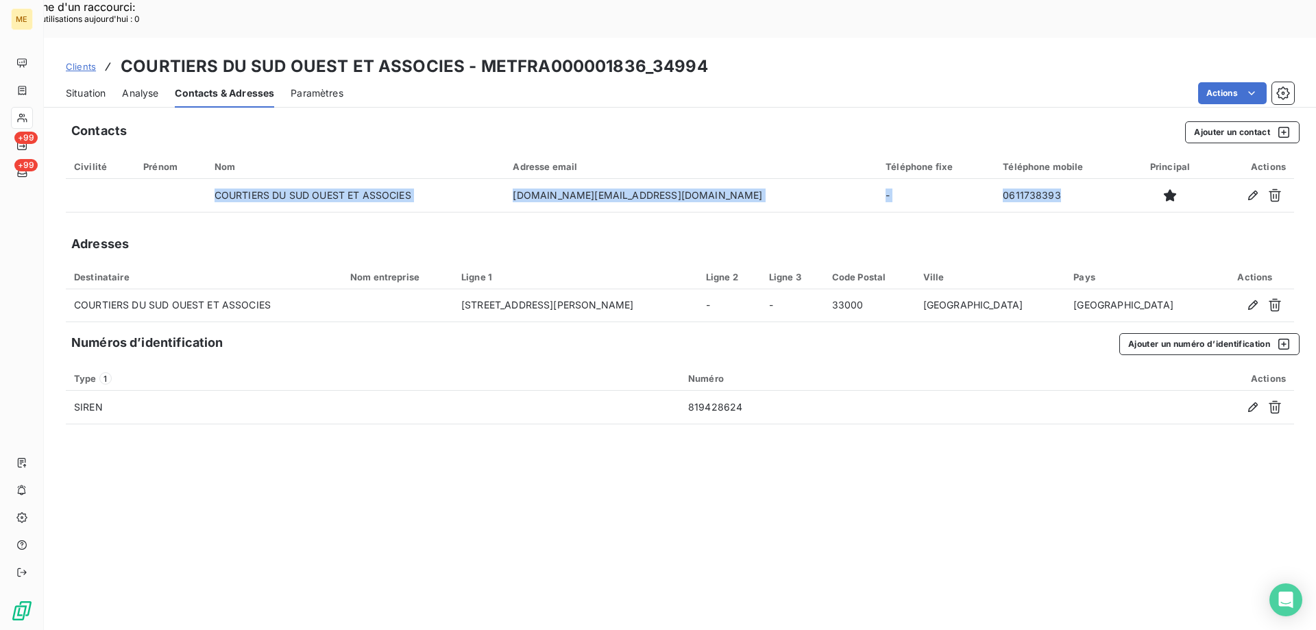
drag, startPoint x: 1011, startPoint y: 156, endPoint x: 952, endPoint y: 187, distance: 66.5
click at [952, 187] on div "Contacts Ajouter un contact Civilité Prénom Nom Adresse email Téléphone fixe Té…" at bounding box center [680, 390] width 1272 height 555
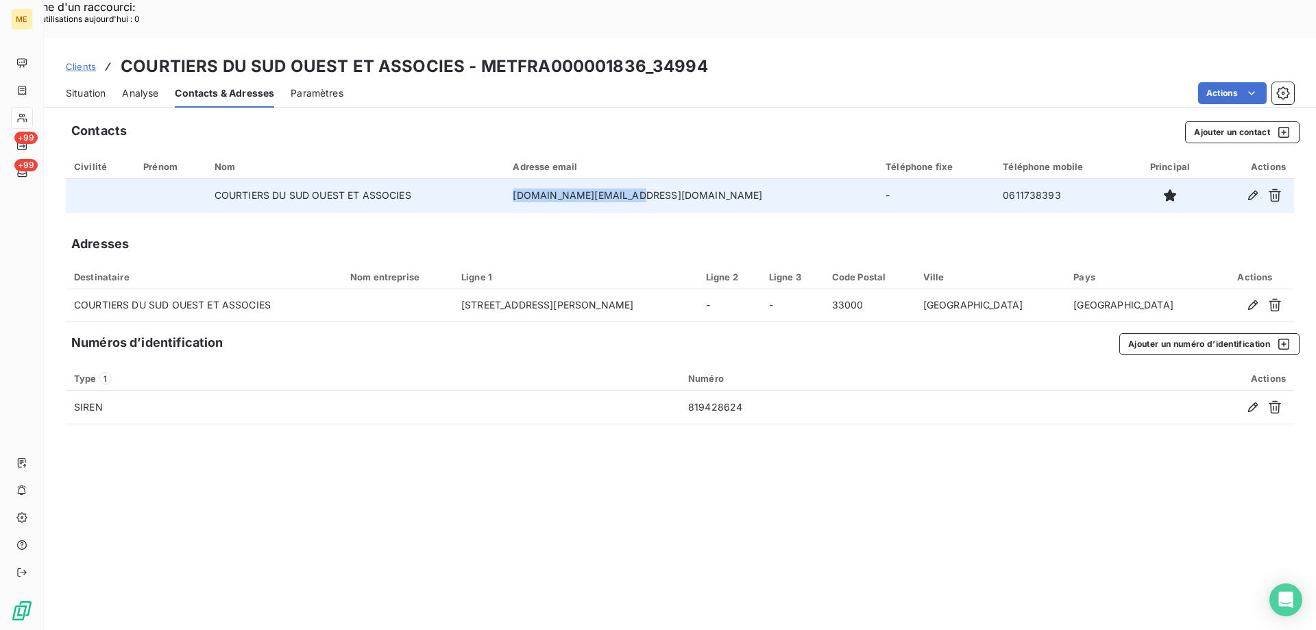
copy td "[DOMAIN_NAME][EMAIL_ADDRESS][DOMAIN_NAME]"
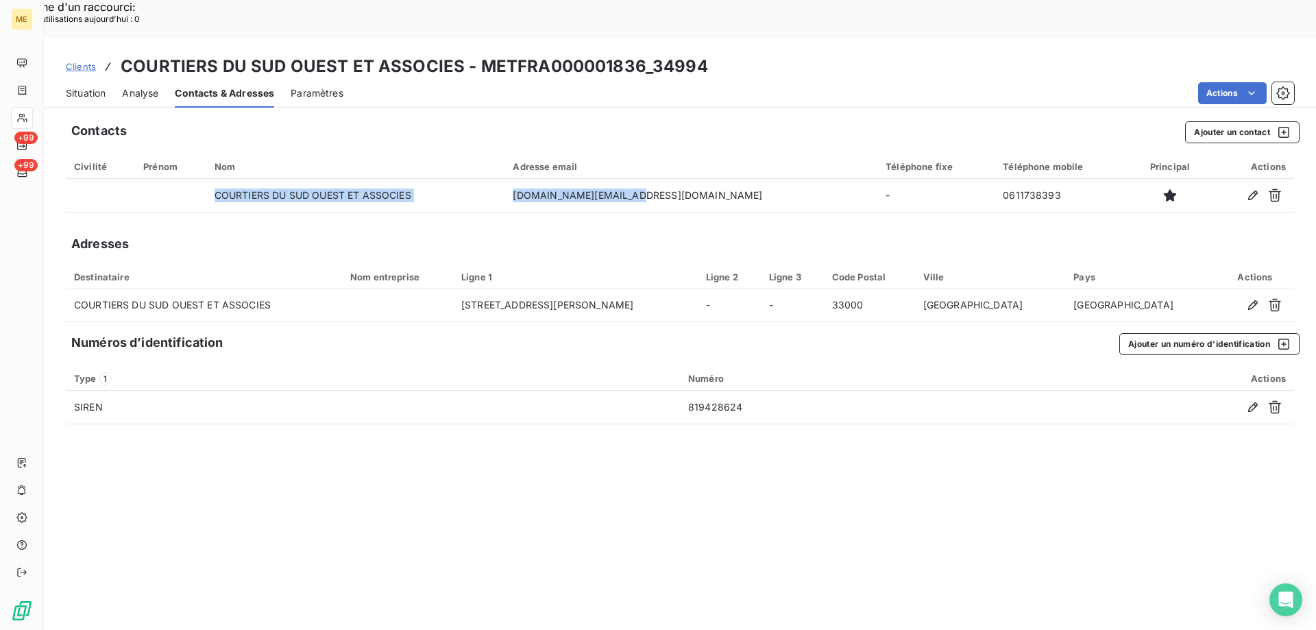
drag, startPoint x: 715, startPoint y: 156, endPoint x: 604, endPoint y: 175, distance: 112.7
click at [604, 175] on div "Contacts Ajouter un contact Civilité Prénom Nom Adresse email Téléphone fixe Té…" at bounding box center [680, 390] width 1272 height 555
click at [465, 234] on div "Adresses" at bounding box center [680, 243] width 1228 height 19
click at [89, 86] on span "Situation" at bounding box center [86, 93] width 40 height 14
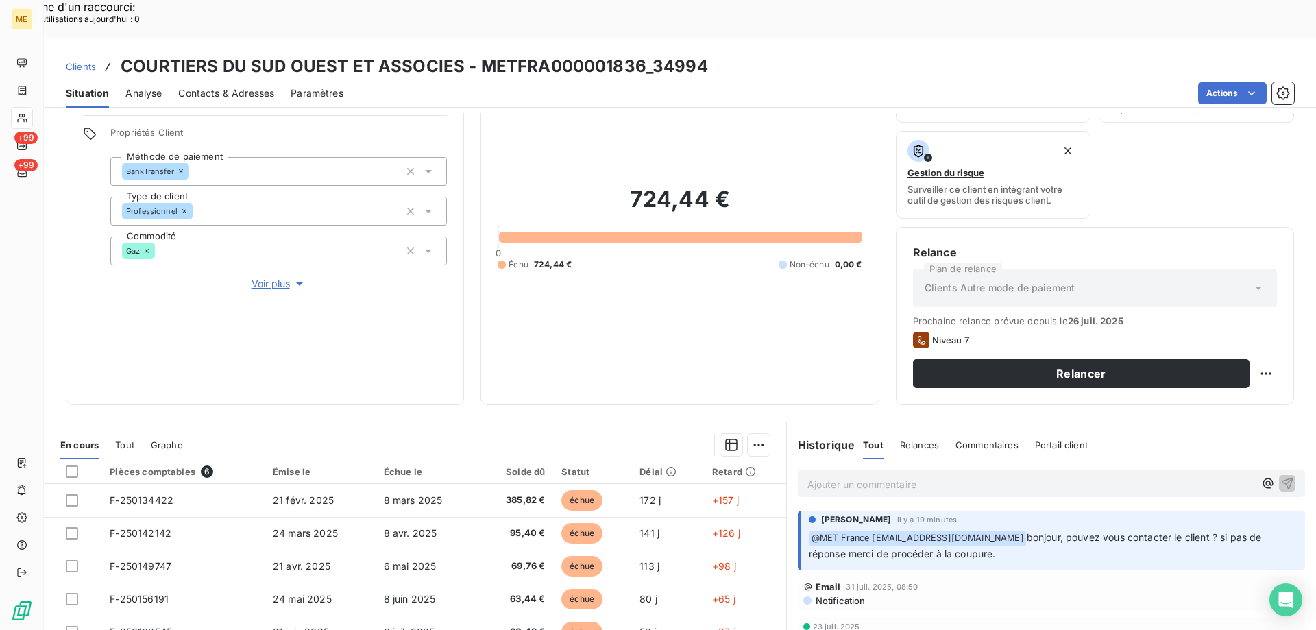
scroll to position [183, 0]
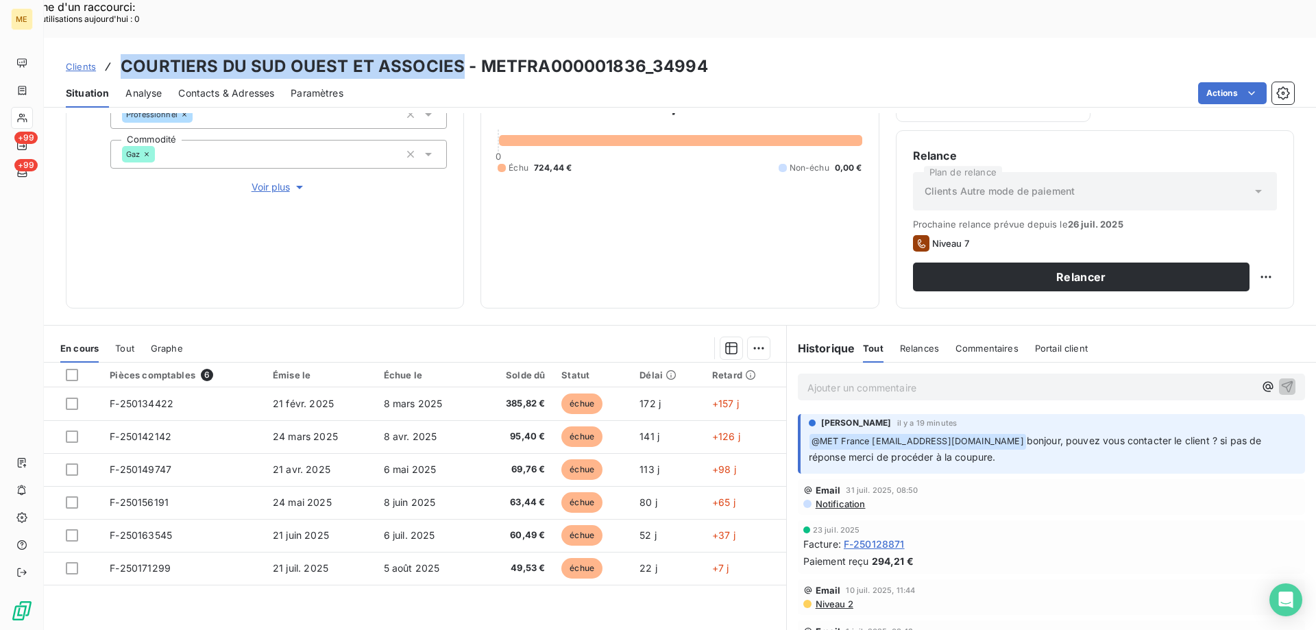
drag, startPoint x: 457, startPoint y: 29, endPoint x: 123, endPoint y: 36, distance: 334.6
click at [123, 54] on h3 "COURTIERS DU SUD OUEST ET ASSOCIES - METFRA000001836_34994" at bounding box center [414, 66] width 587 height 25
copy h3 "COURTIERS DU SUD OUEST ET ASSOCIES"
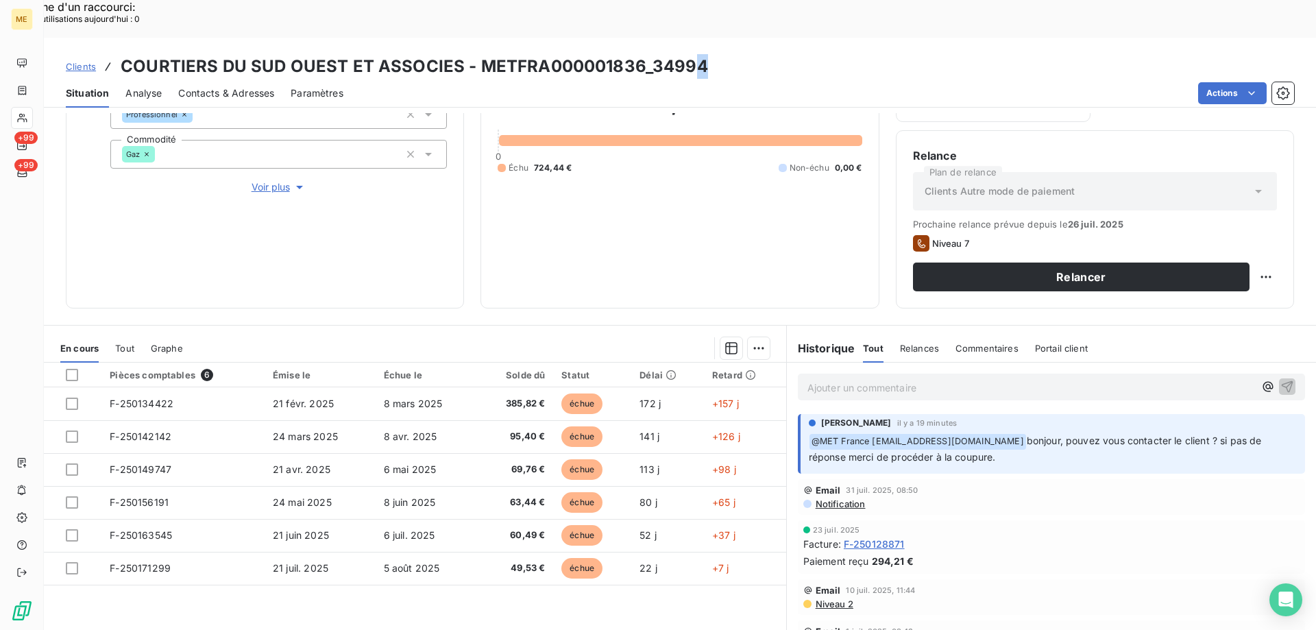
click at [692, 54] on h3 "COURTIERS DU SUD OUEST ET ASSOCIES - METFRA000001836_34994" at bounding box center [414, 66] width 587 height 25
drag, startPoint x: 715, startPoint y: 25, endPoint x: 708, endPoint y: 29, distance: 8.0
click at [714, 54] on div "Clients COURTIERS DU SUD OUEST ET ASSOCIES - METFRA000001836_34994" at bounding box center [680, 66] width 1272 height 25
drag, startPoint x: 708, startPoint y: 32, endPoint x: 646, endPoint y: 36, distance: 61.8
click at [646, 54] on div "Clients COURTIERS DU SUD OUEST ET ASSOCIES - METFRA000001836_34994" at bounding box center [680, 66] width 1272 height 25
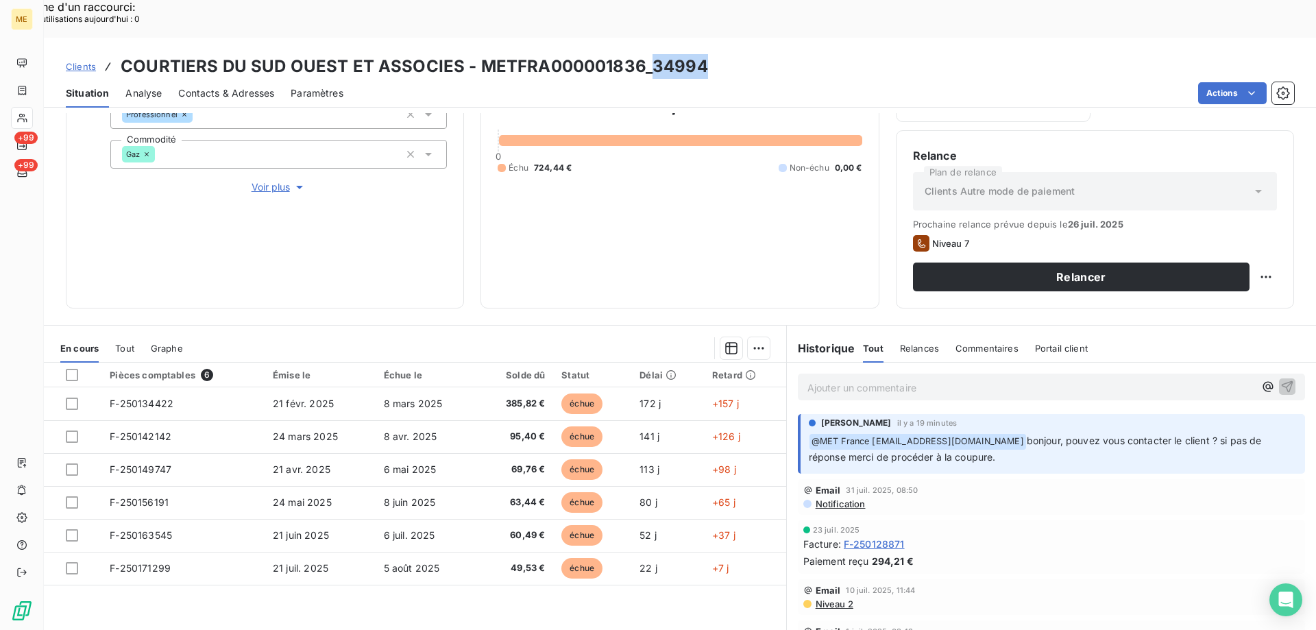
copy h3 "34994"
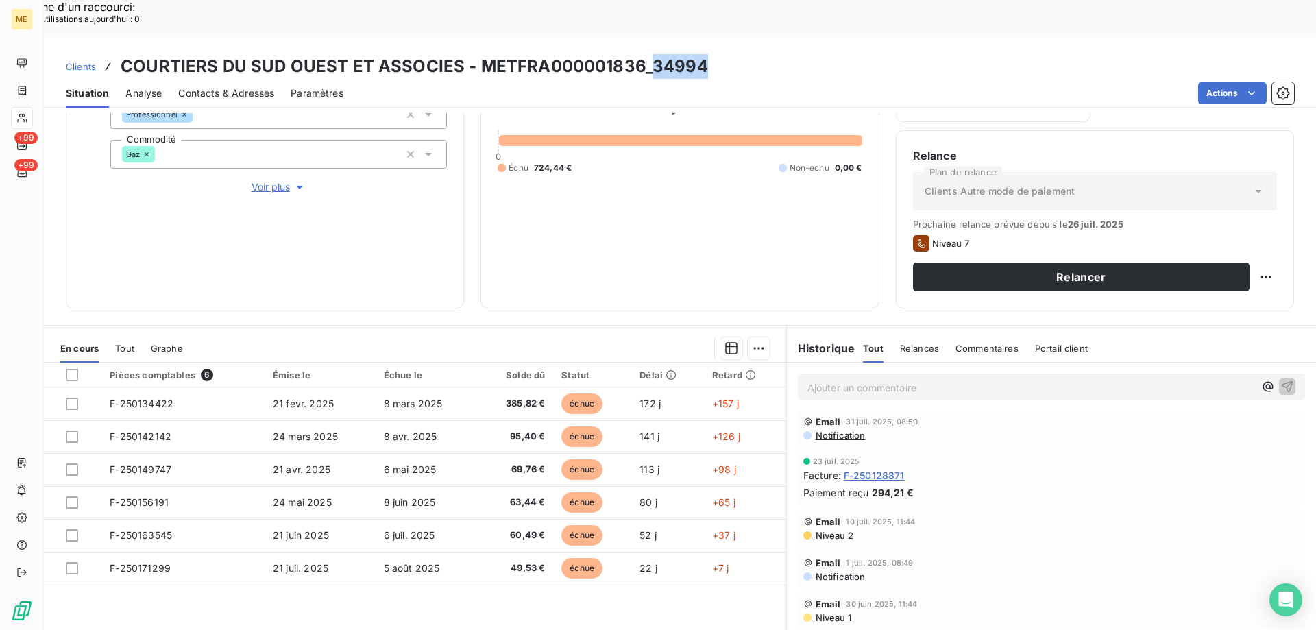
scroll to position [206, 0]
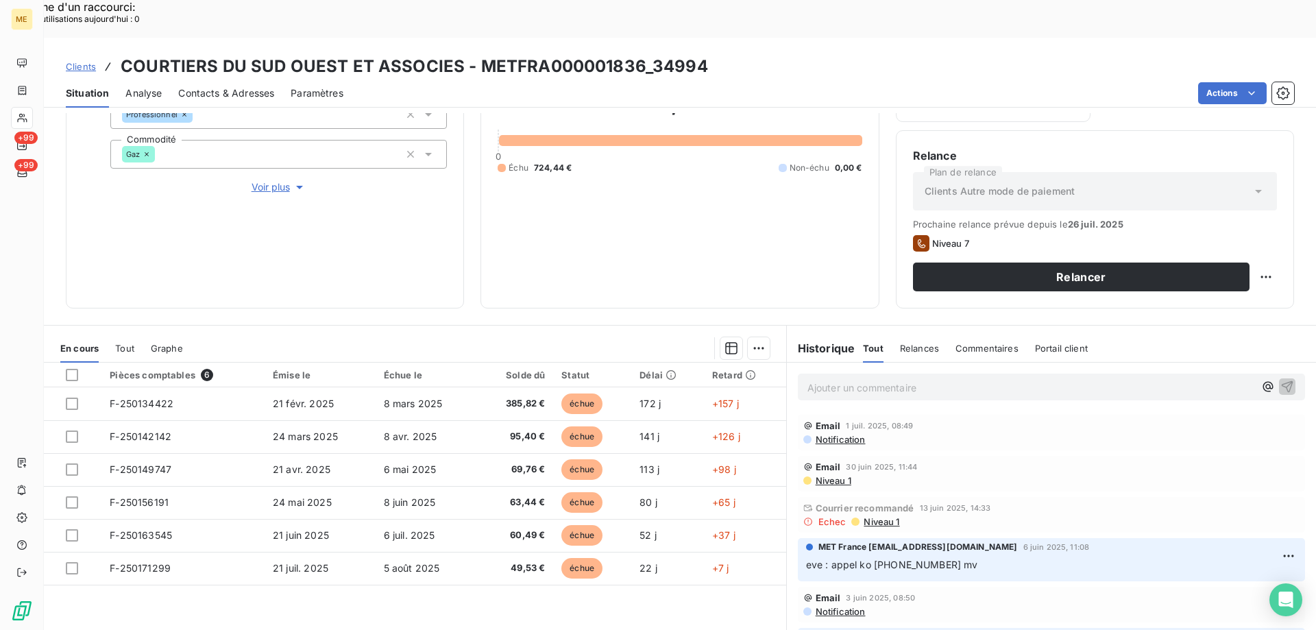
click at [880, 516] on span "Niveau 1" at bounding box center [880, 521] width 37 height 11
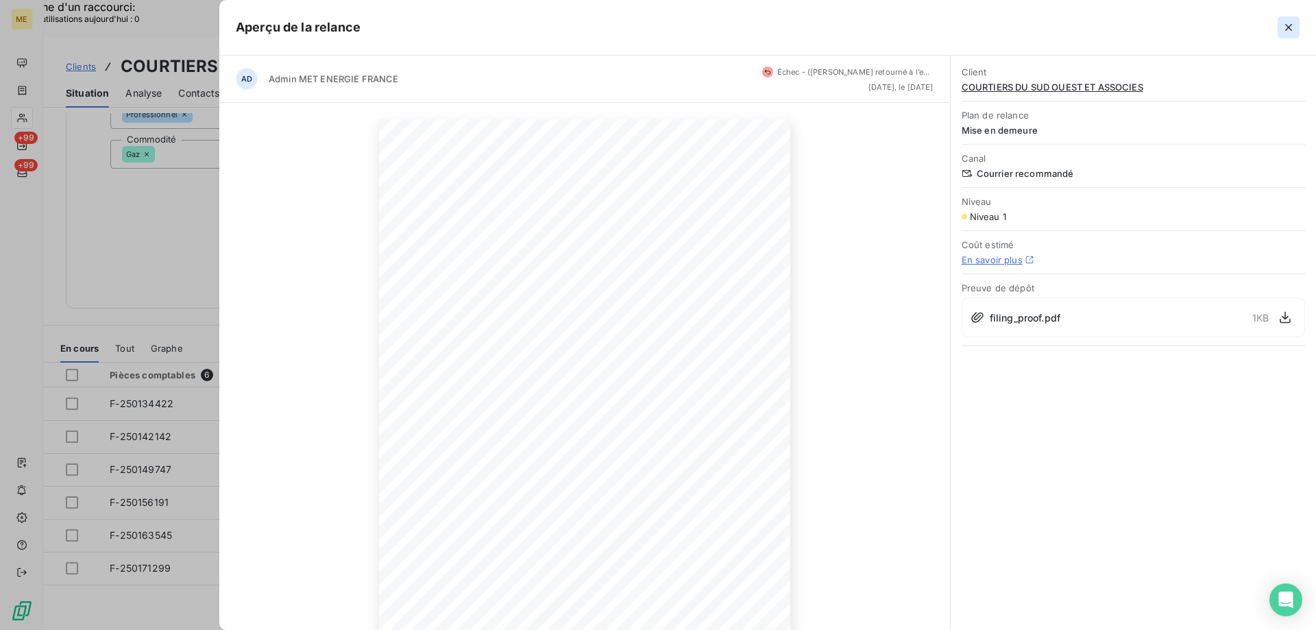
click at [1290, 29] on icon "button" at bounding box center [1288, 27] width 7 height 7
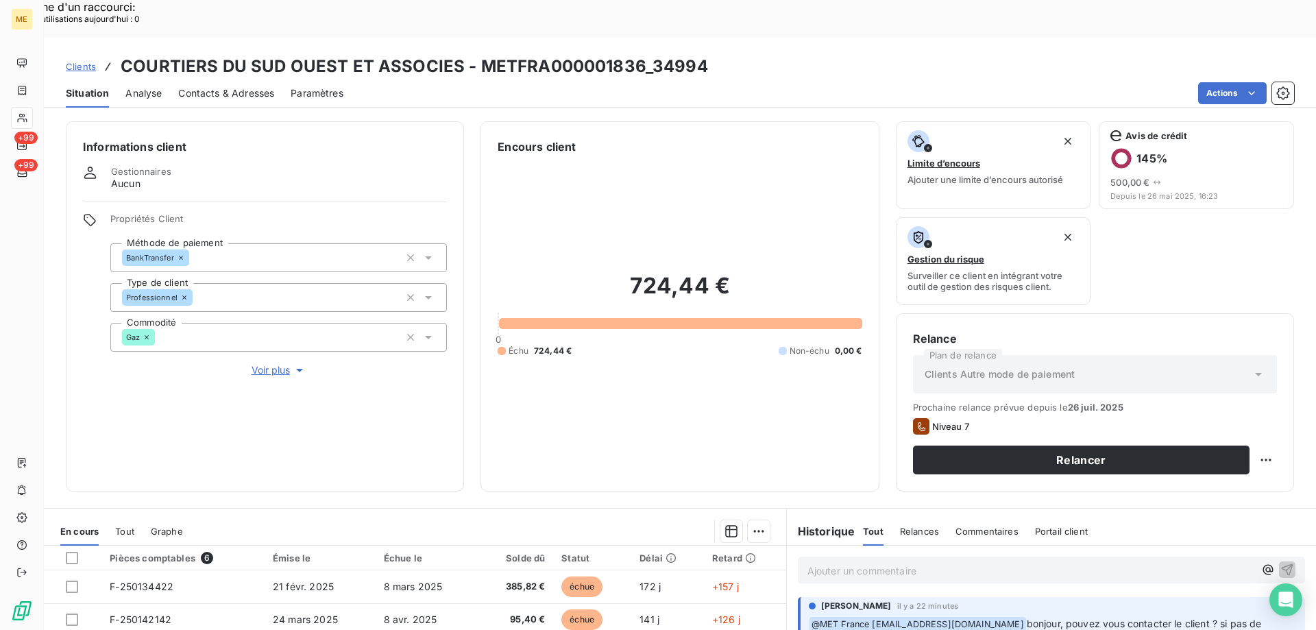
scroll to position [183, 0]
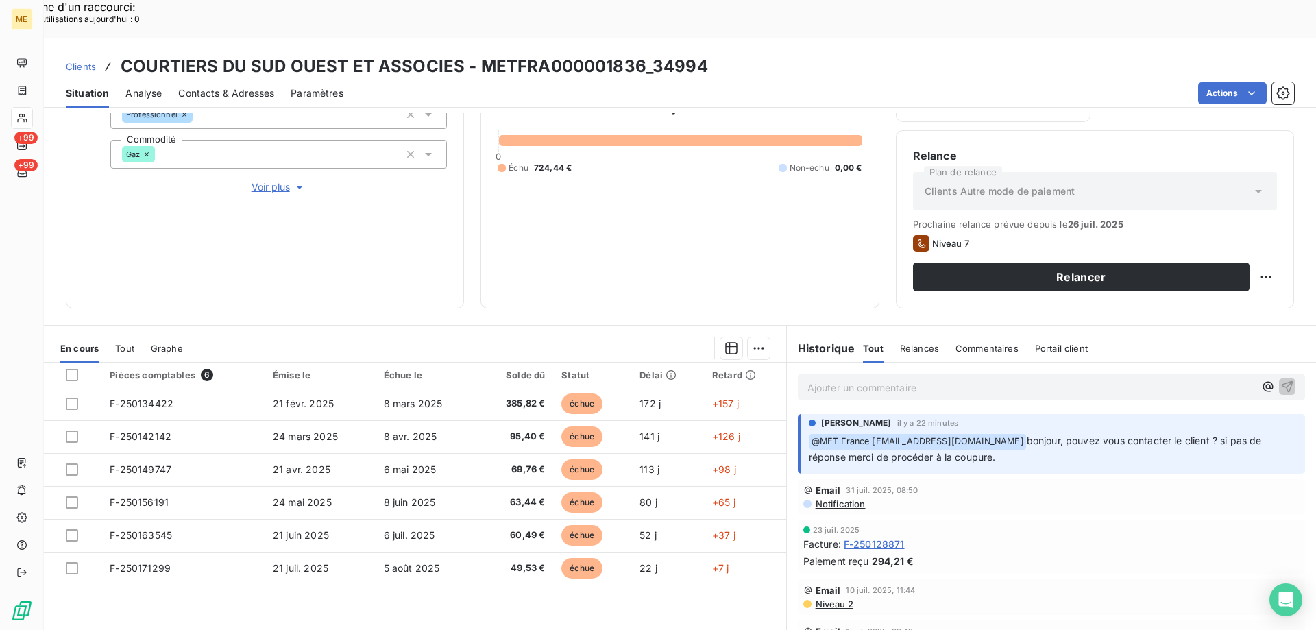
click at [199, 86] on span "Contacts & Adresses" at bounding box center [226, 93] width 96 height 14
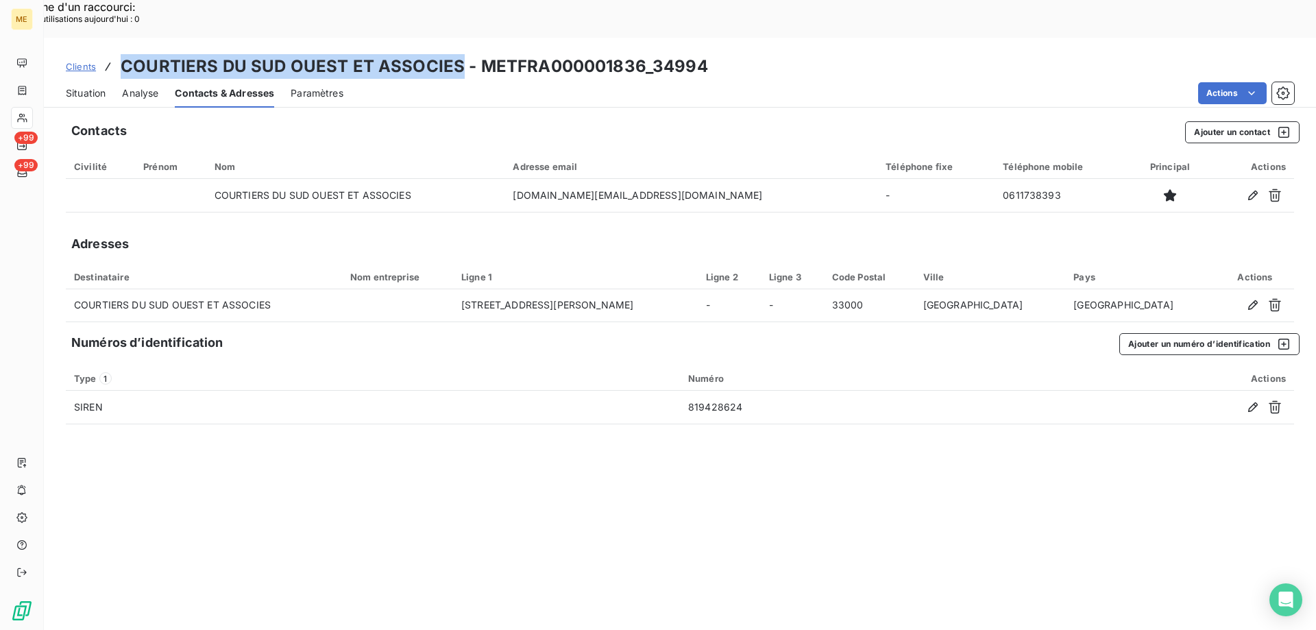
drag, startPoint x: 459, startPoint y: 32, endPoint x: 114, endPoint y: 34, distance: 345.5
click at [114, 54] on div "Clients COURTIERS DU SUD OUEST ET ASSOCIES - METFRA000001836_34994" at bounding box center [387, 66] width 642 height 25
copy h3 "COURTIERS DU SUD OUEST ET ASSOCIES"
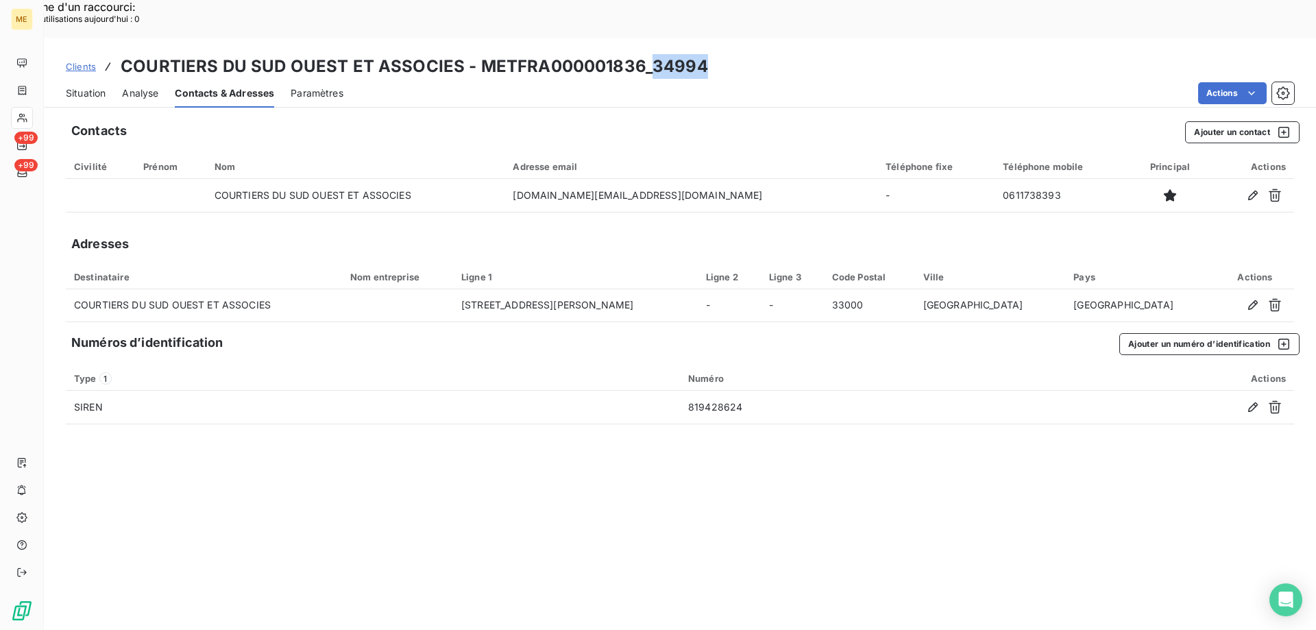
drag, startPoint x: 718, startPoint y: 23, endPoint x: 643, endPoint y: 25, distance: 75.4
click at [643, 54] on div "Clients COURTIERS DU SUD OUEST ET ASSOCIES - METFRA000001836_34994" at bounding box center [680, 66] width 1272 height 25
copy h3 "34994"
click at [97, 86] on span "Situation" at bounding box center [86, 93] width 40 height 14
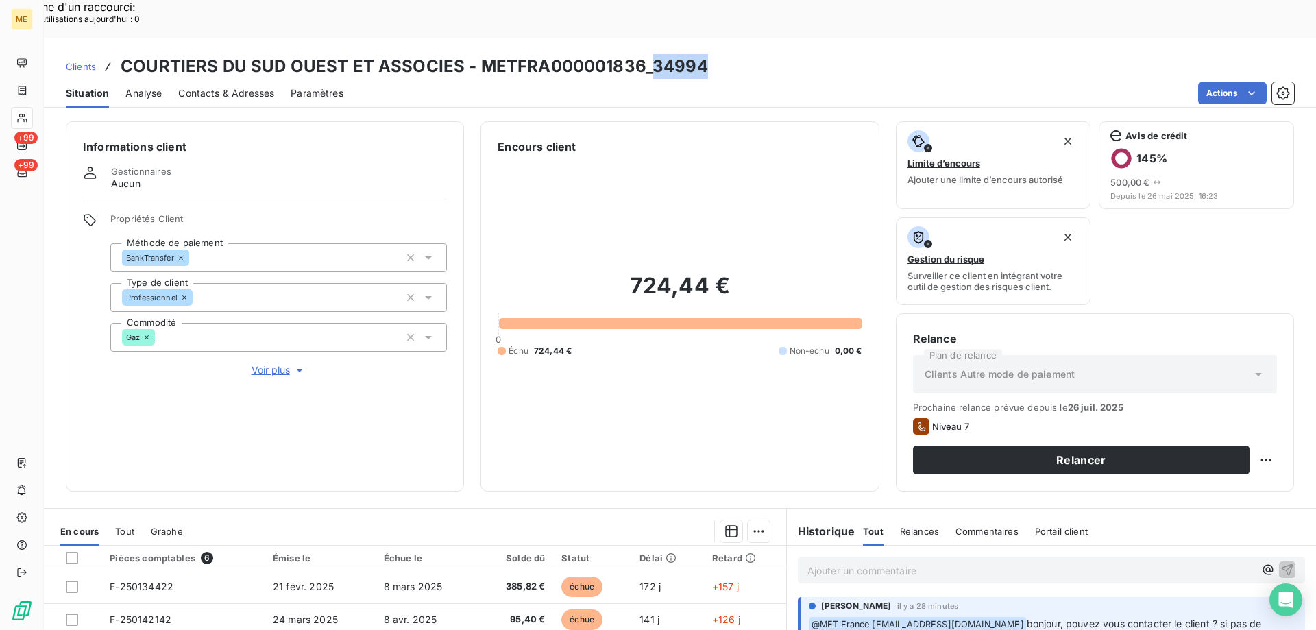
click at [277, 363] on span "Voir plus" at bounding box center [279, 370] width 55 height 14
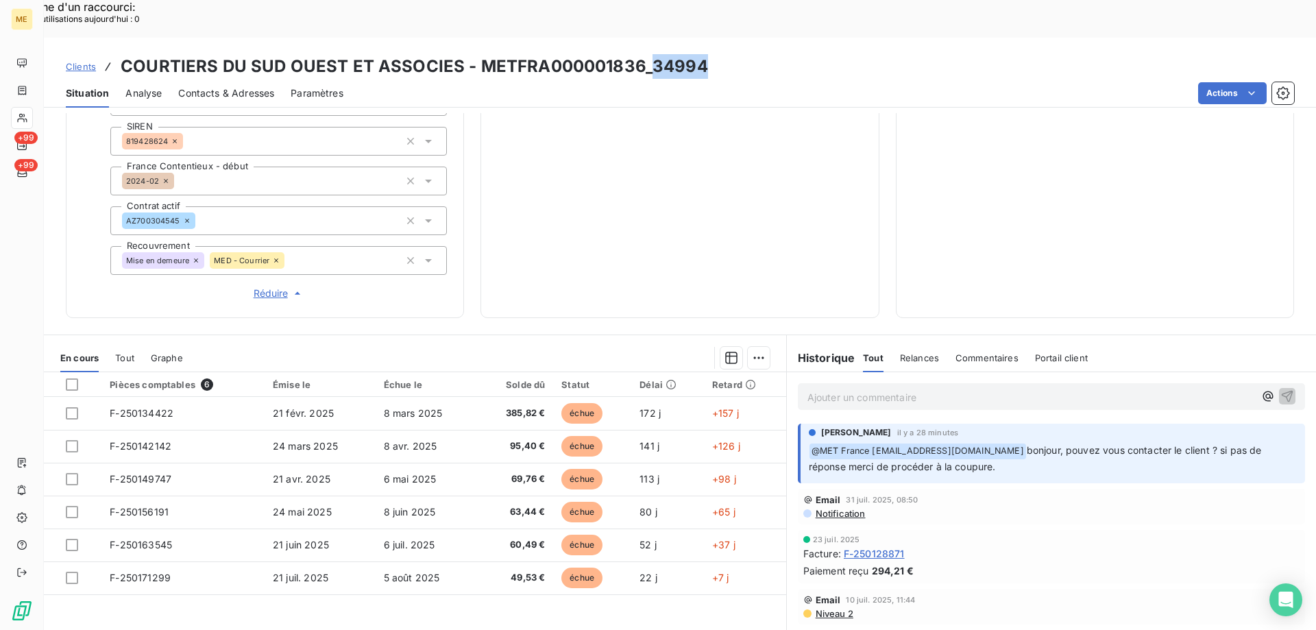
scroll to position [0, 0]
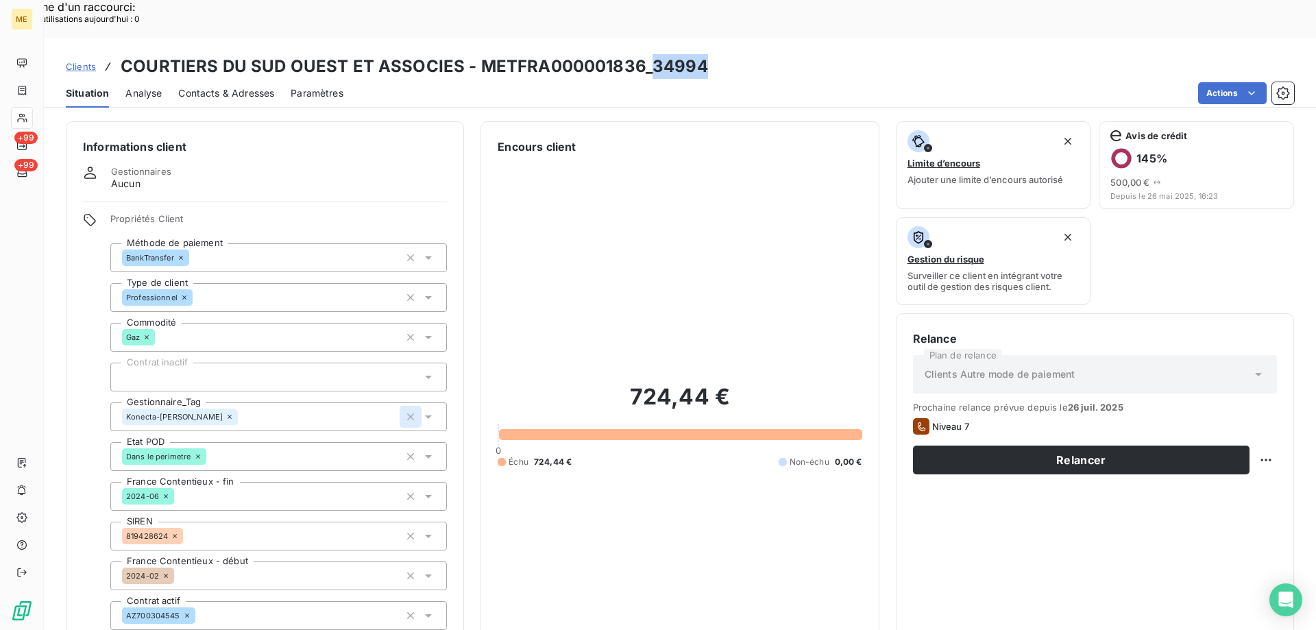
click at [410, 413] on icon "button" at bounding box center [410, 416] width 7 height 7
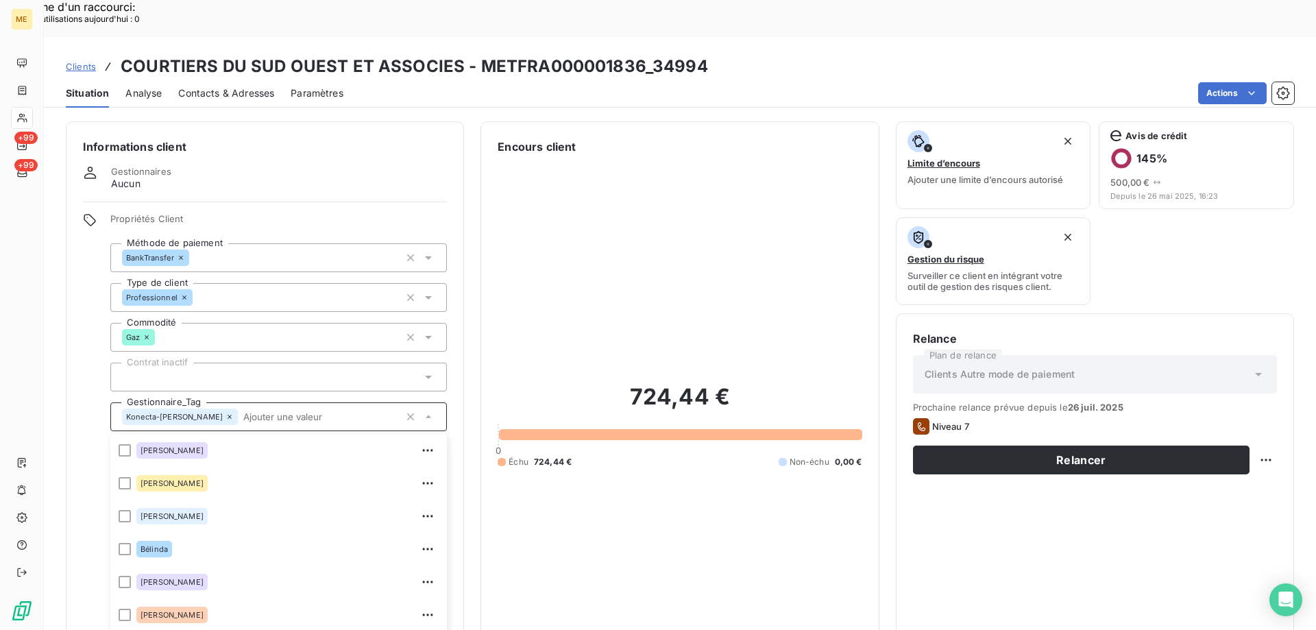
scroll to position [87, 0]
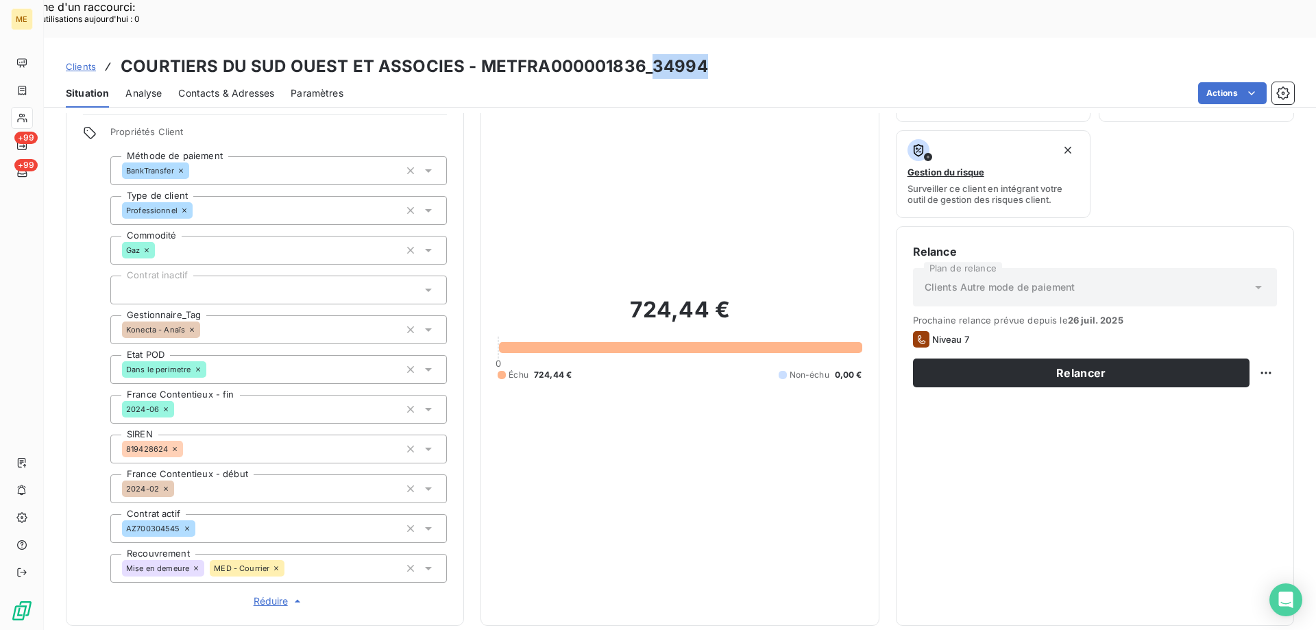
drag, startPoint x: 703, startPoint y: 25, endPoint x: 646, endPoint y: 26, distance: 56.2
click at [646, 54] on div "Clients COURTIERS DU SUD OUEST ET ASSOCIES - METFRA000001836_34994" at bounding box center [680, 66] width 1272 height 25
copy h3 "34994"
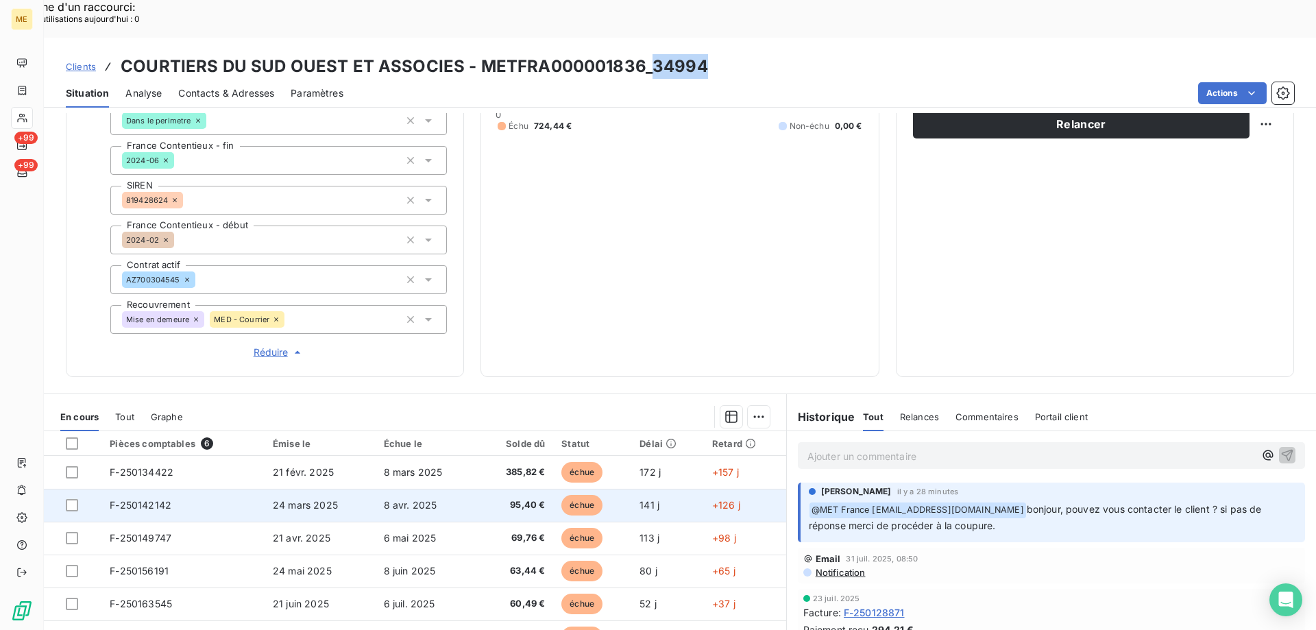
scroll to position [395, 0]
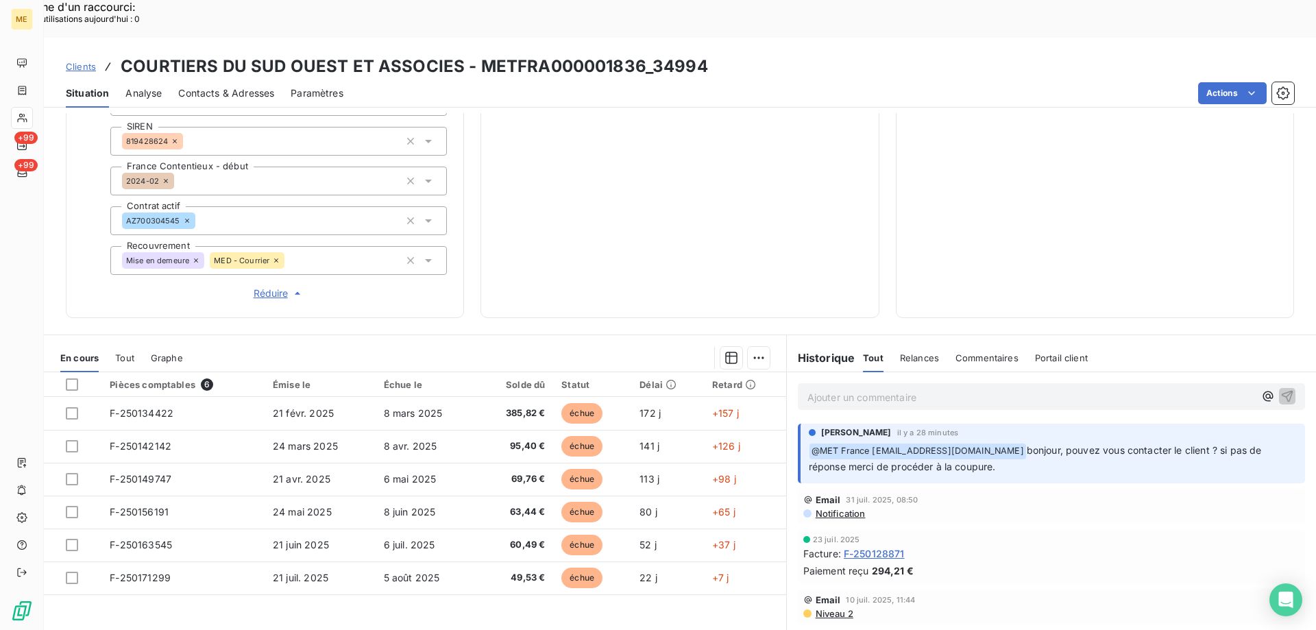
click at [964, 389] on p "Ajouter un commentaire ﻿" at bounding box center [1030, 397] width 447 height 17
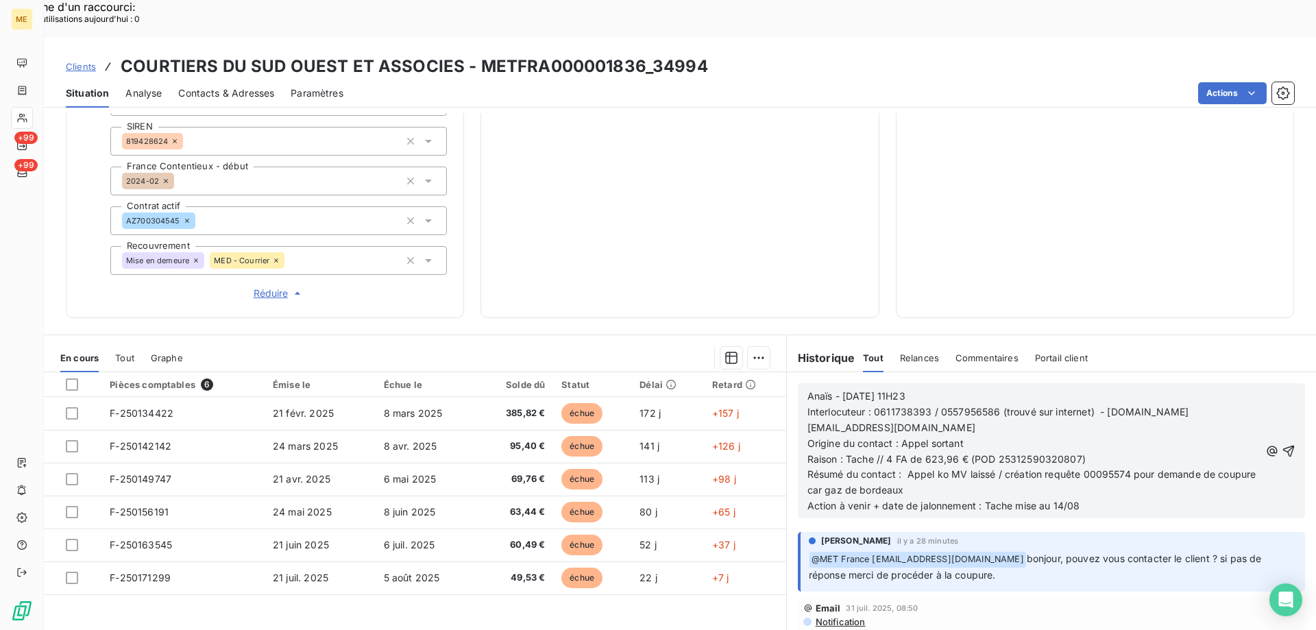
click at [1282, 444] on icon "button" at bounding box center [1289, 451] width 14 height 14
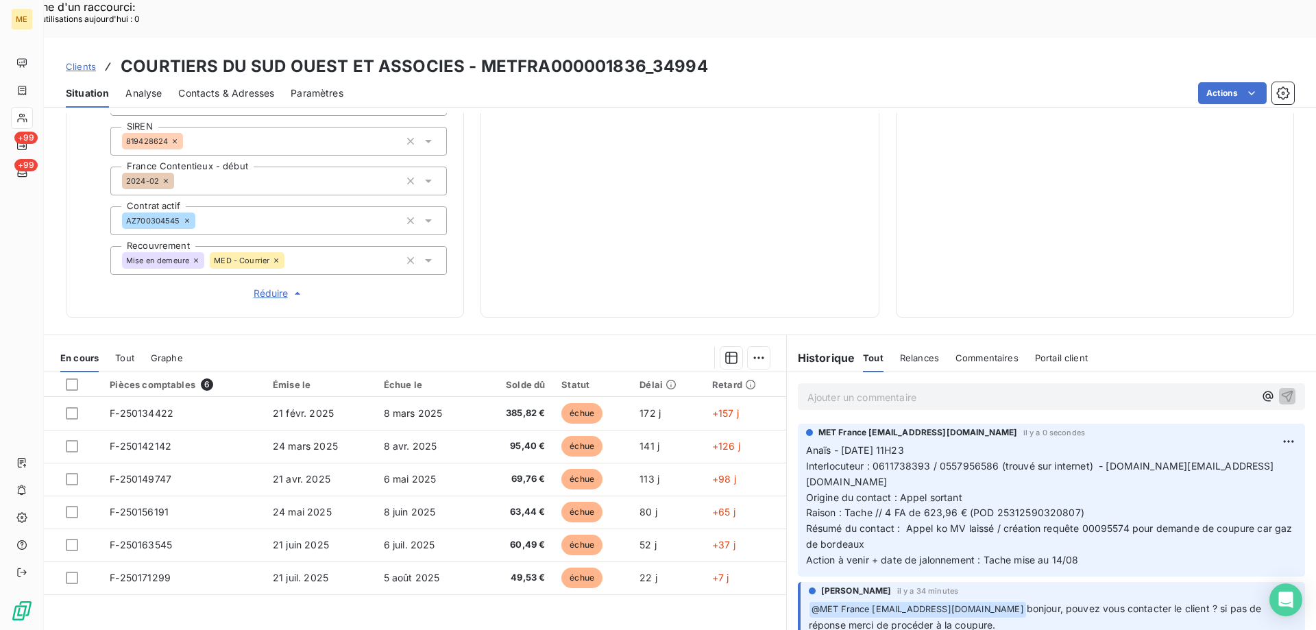
click at [896, 389] on p "Ajouter un commentaire ﻿" at bounding box center [1030, 397] width 447 height 17
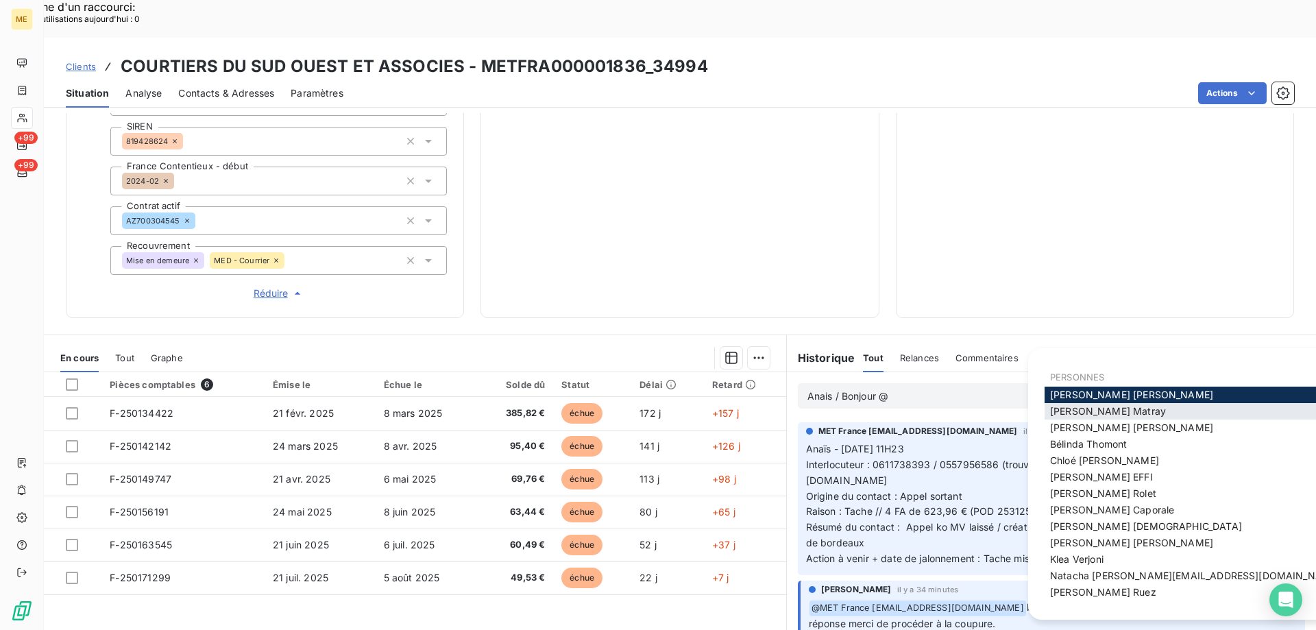
click at [1086, 406] on span "Amélie Matray" at bounding box center [1108, 411] width 116 height 12
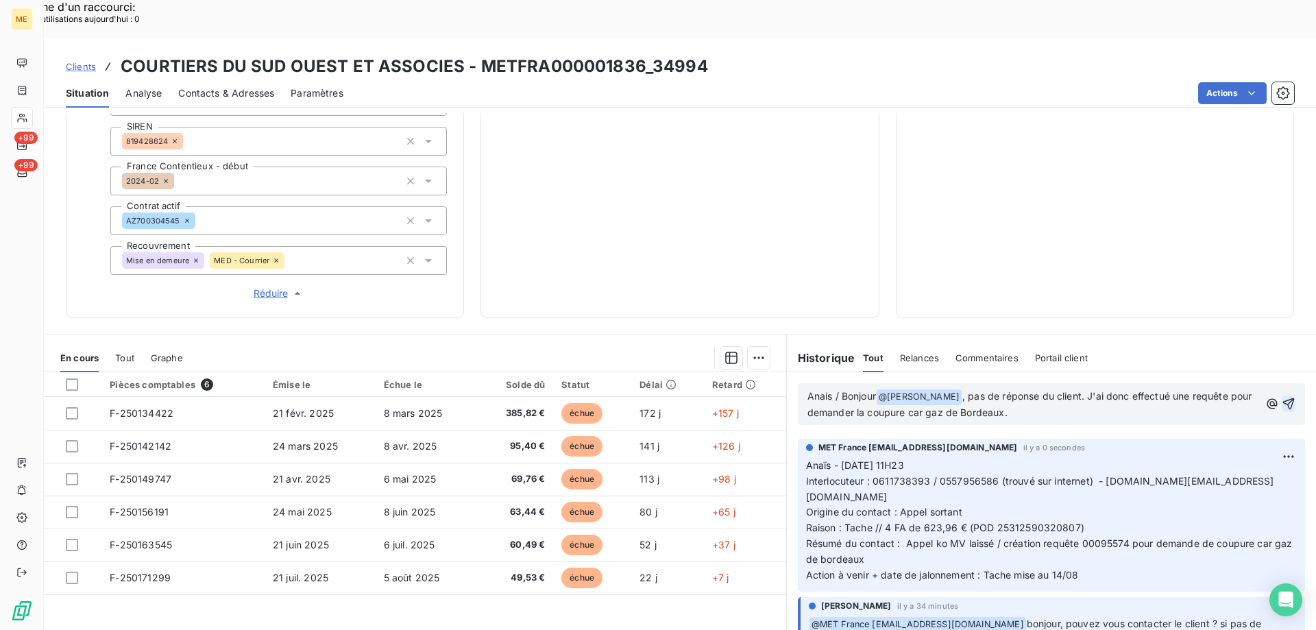
click at [1283, 398] on icon "button" at bounding box center [1289, 404] width 12 height 12
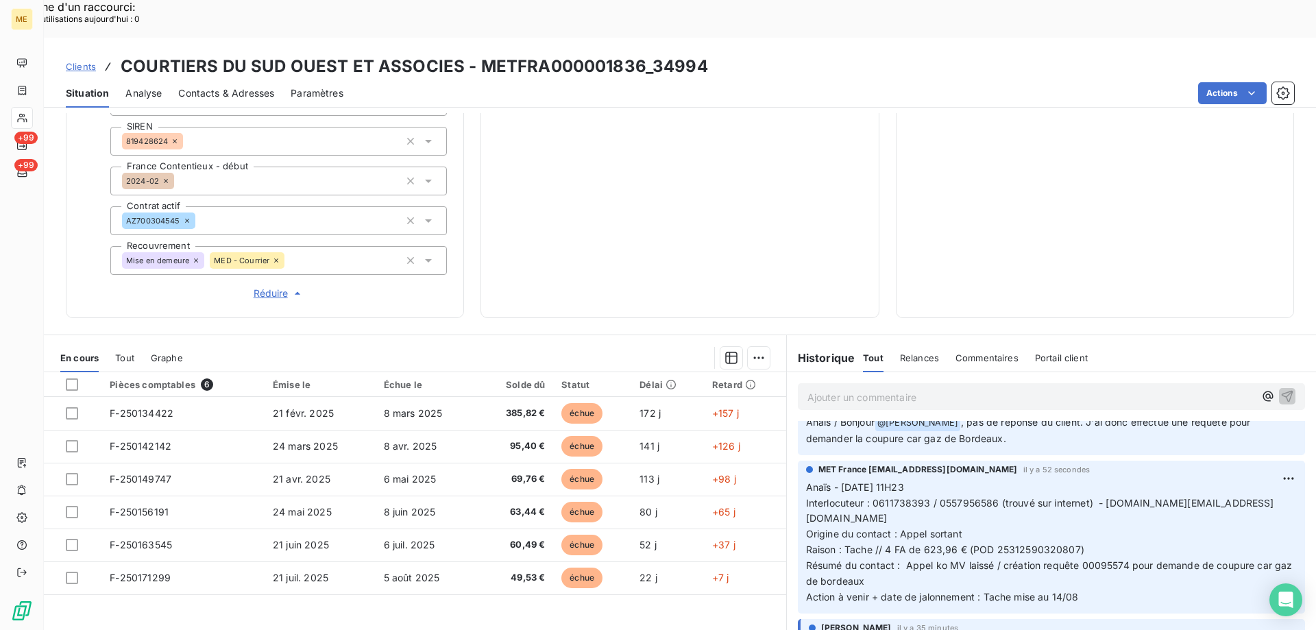
scroll to position [0, 0]
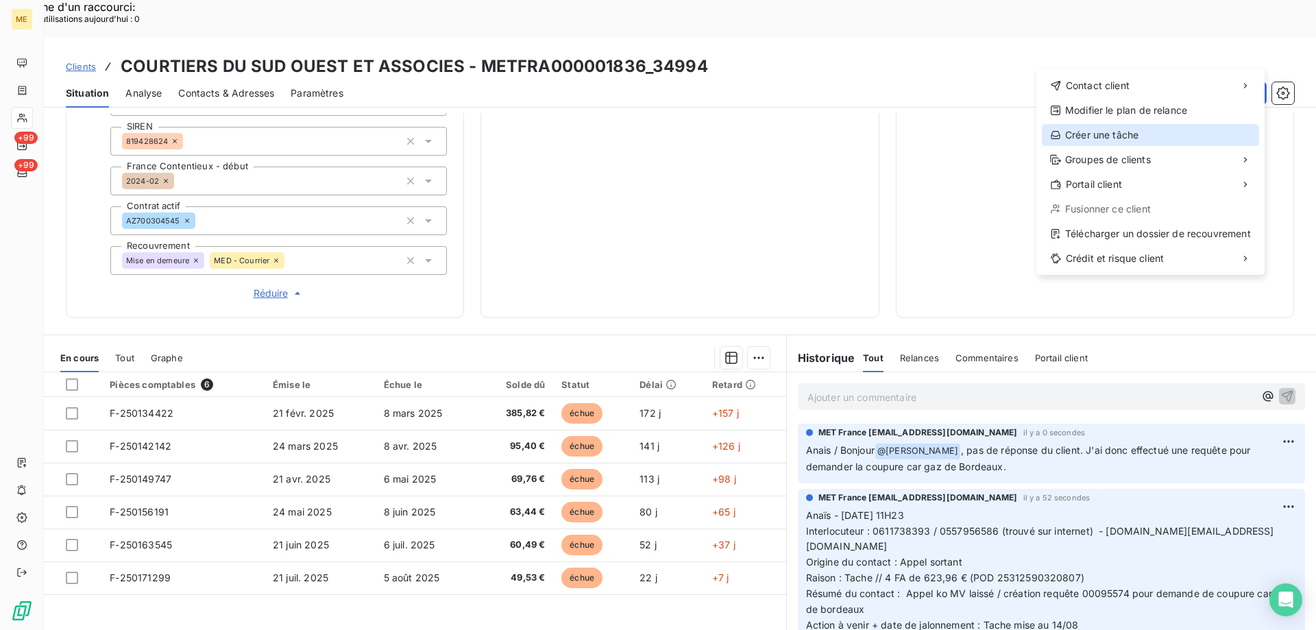
click at [1097, 128] on div "Créer une tâche" at bounding box center [1150, 135] width 217 height 22
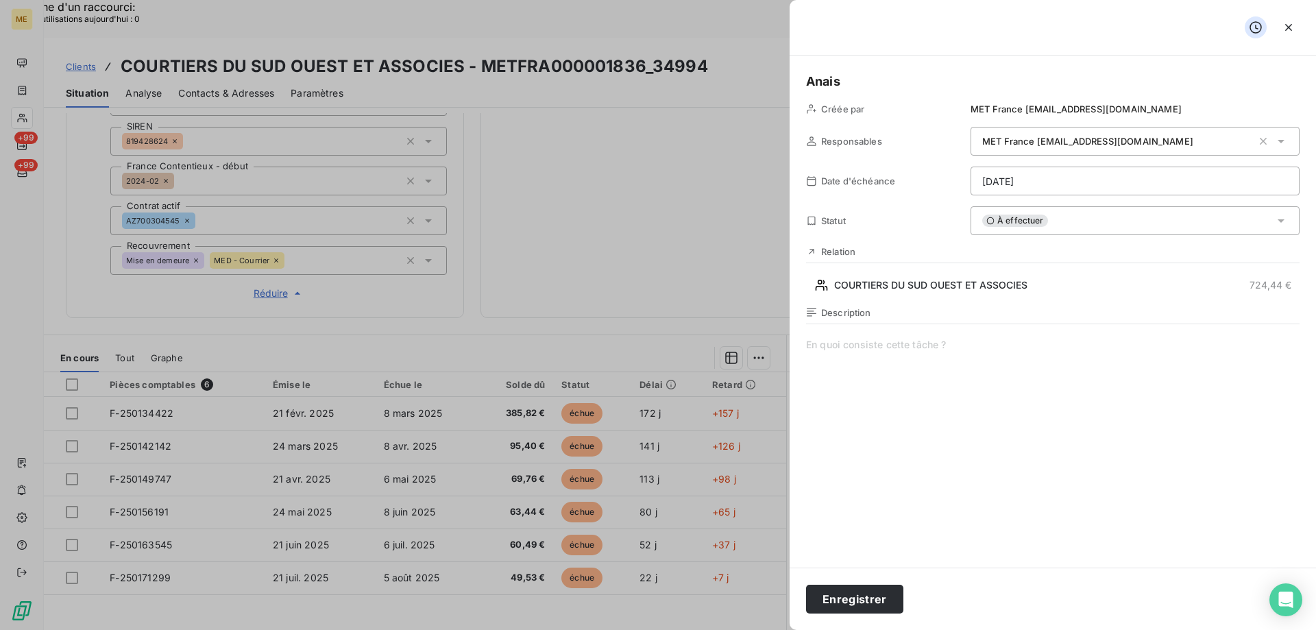
click at [874, 351] on span at bounding box center [1053, 469] width 494 height 263
click at [964, 343] on span "Vérif retour requête coupure" at bounding box center [1053, 469] width 494 height 263
click at [860, 600] on button "Enregistrer" at bounding box center [854, 599] width 97 height 29
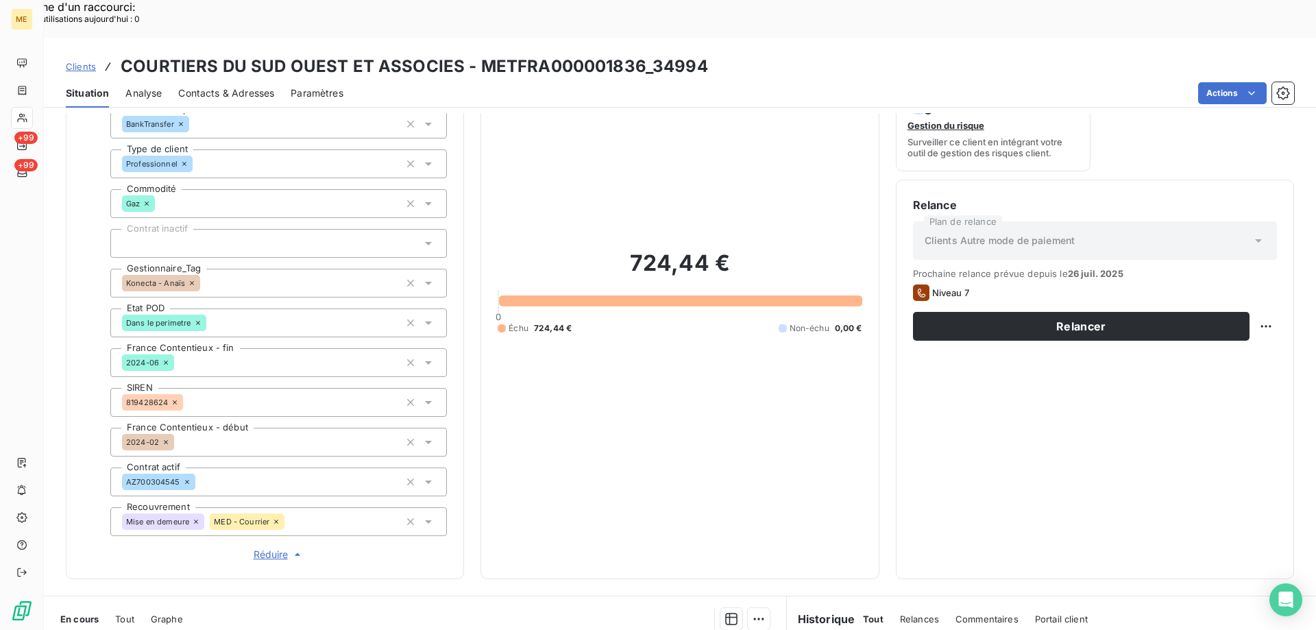
scroll to position [121, 0]
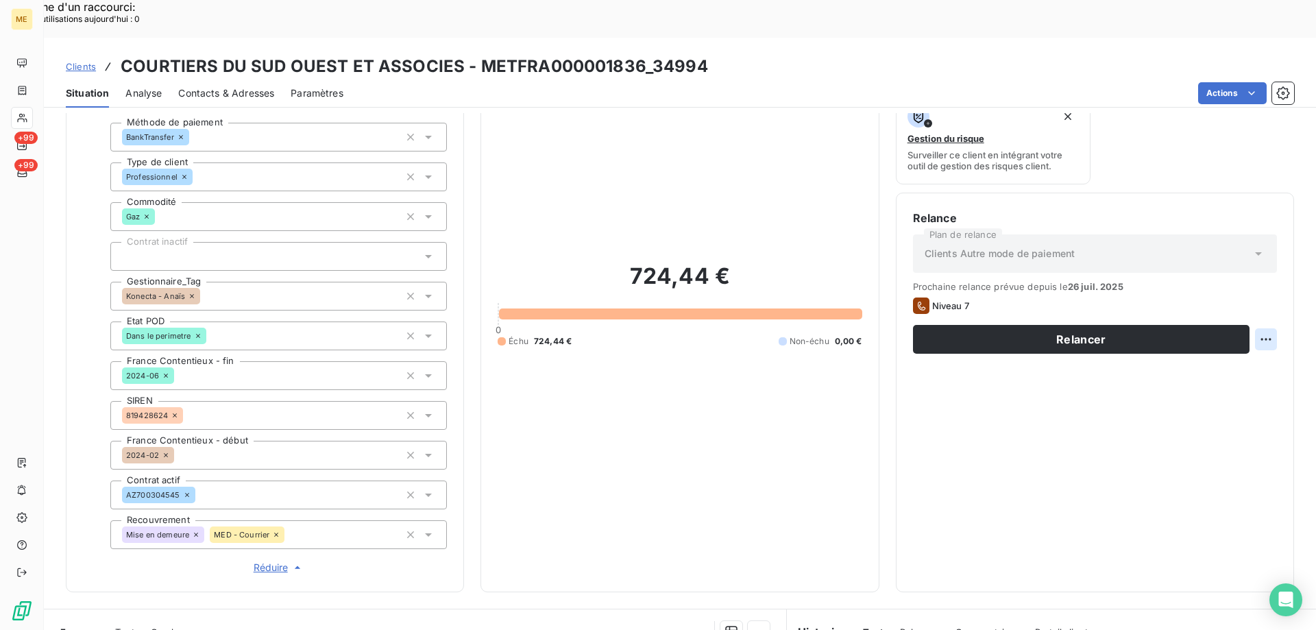
click at [1241, 330] on div "Replanifier cette action" at bounding box center [1199, 332] width 123 height 22
select select "7"
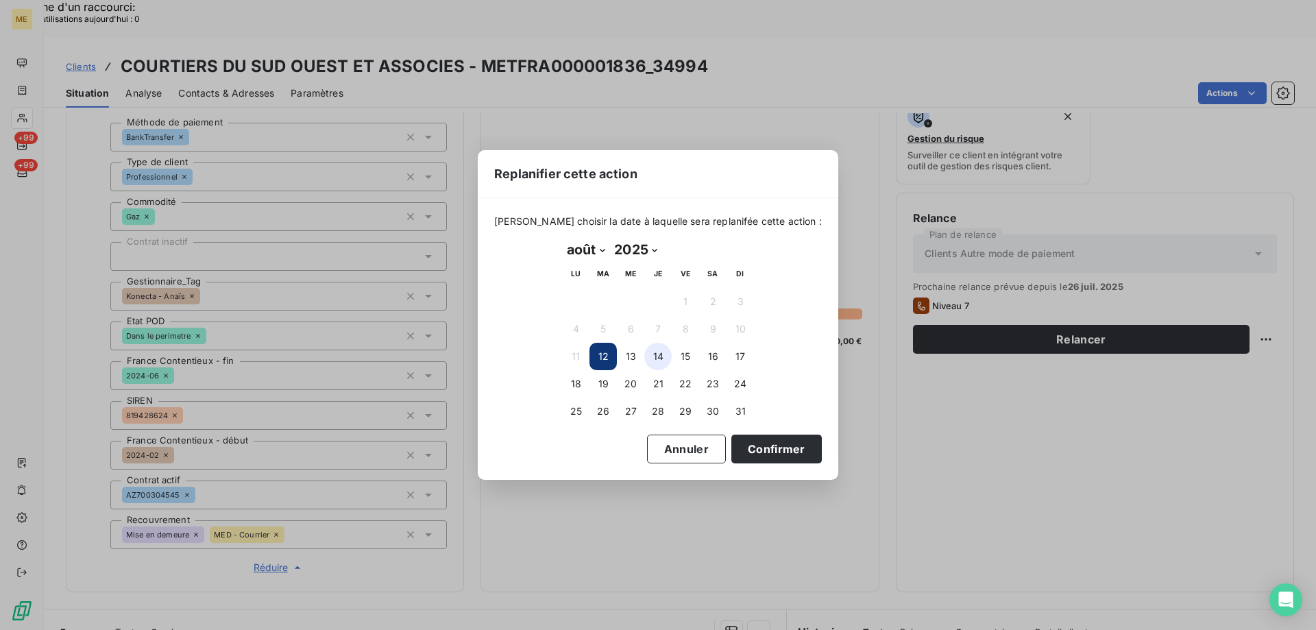
click at [669, 358] on button "14" at bounding box center [657, 356] width 27 height 27
click at [746, 450] on button "Confirmer" at bounding box center [776, 449] width 90 height 29
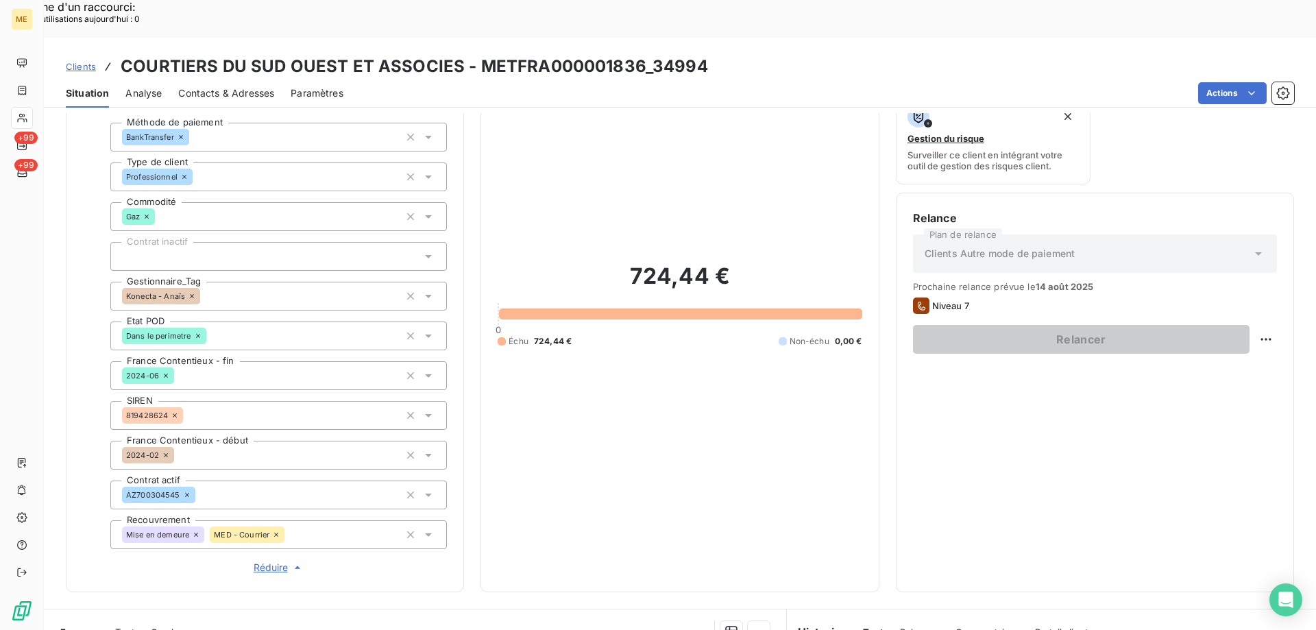
scroll to position [395, 0]
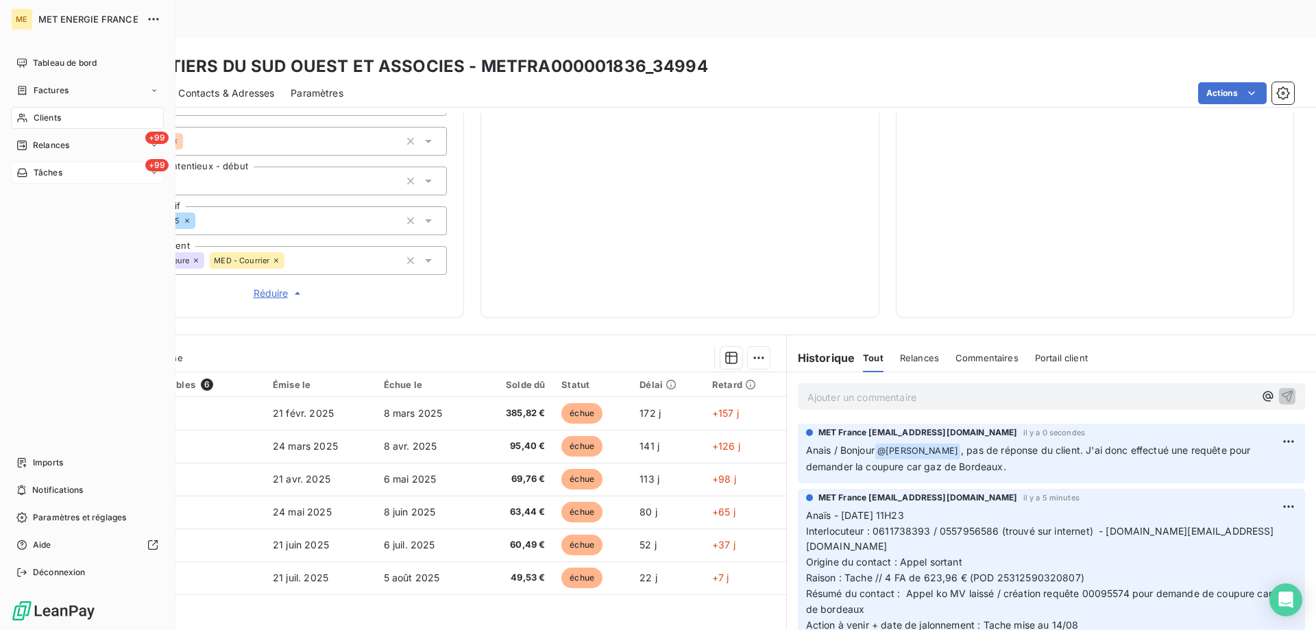
click at [54, 175] on span "Tâches" at bounding box center [48, 173] width 29 height 12
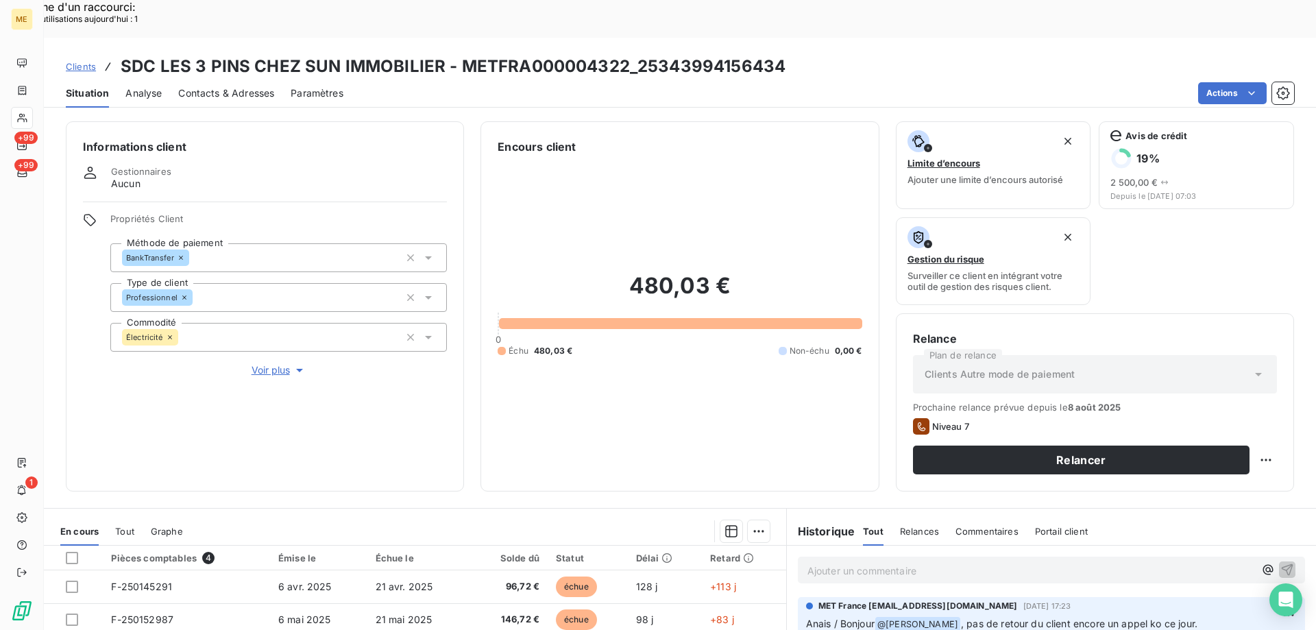
scroll to position [183, 0]
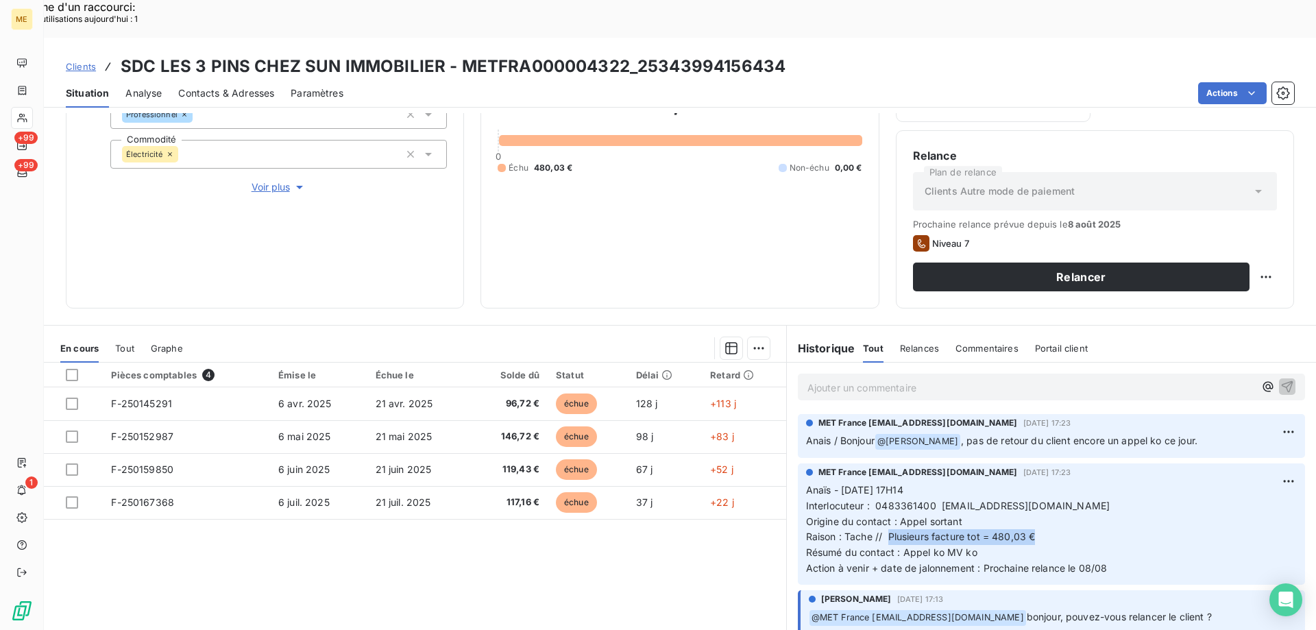
drag, startPoint x: 885, startPoint y: 500, endPoint x: 1049, endPoint y: 500, distance: 164.5
click at [1049, 500] on p "Anaïs - [DATE] 17H14 Interlocuteur : 0483361400 [EMAIL_ADDRESS][DOMAIN_NAME] Or…" at bounding box center [1051, 530] width 491 height 94
copy span "Plusieurs facture tot = 480,03 €"
drag, startPoint x: 784, startPoint y: 23, endPoint x: 634, endPoint y: 34, distance: 150.5
click at [634, 54] on div "Clients SDC LES 3 PINS CHEZ SUN IMMOBILIER - METFRA000004322_25343994156434" at bounding box center [680, 66] width 1272 height 25
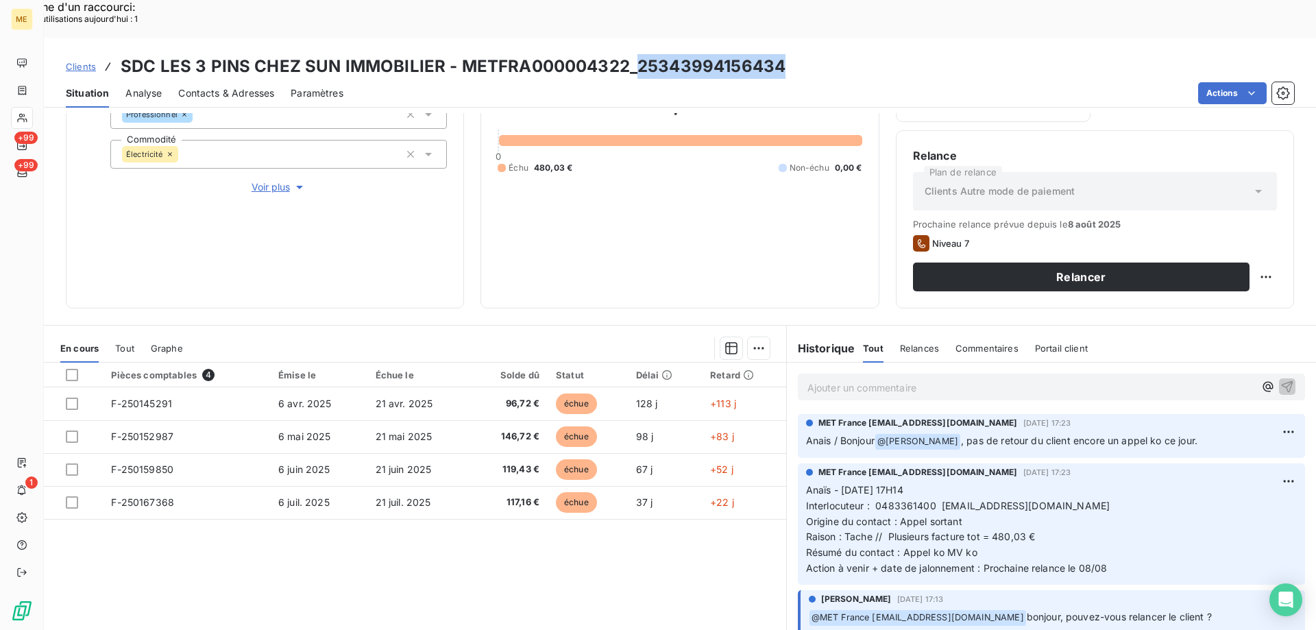
copy h3 "25343994156434"
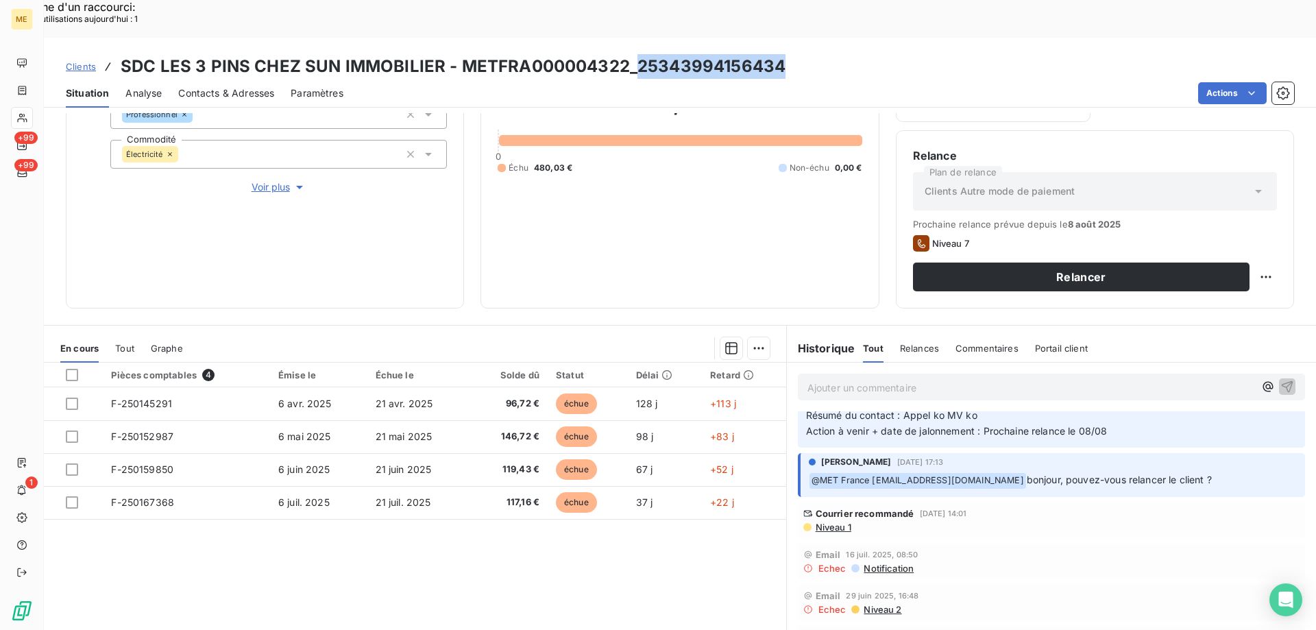
scroll to position [0, 0]
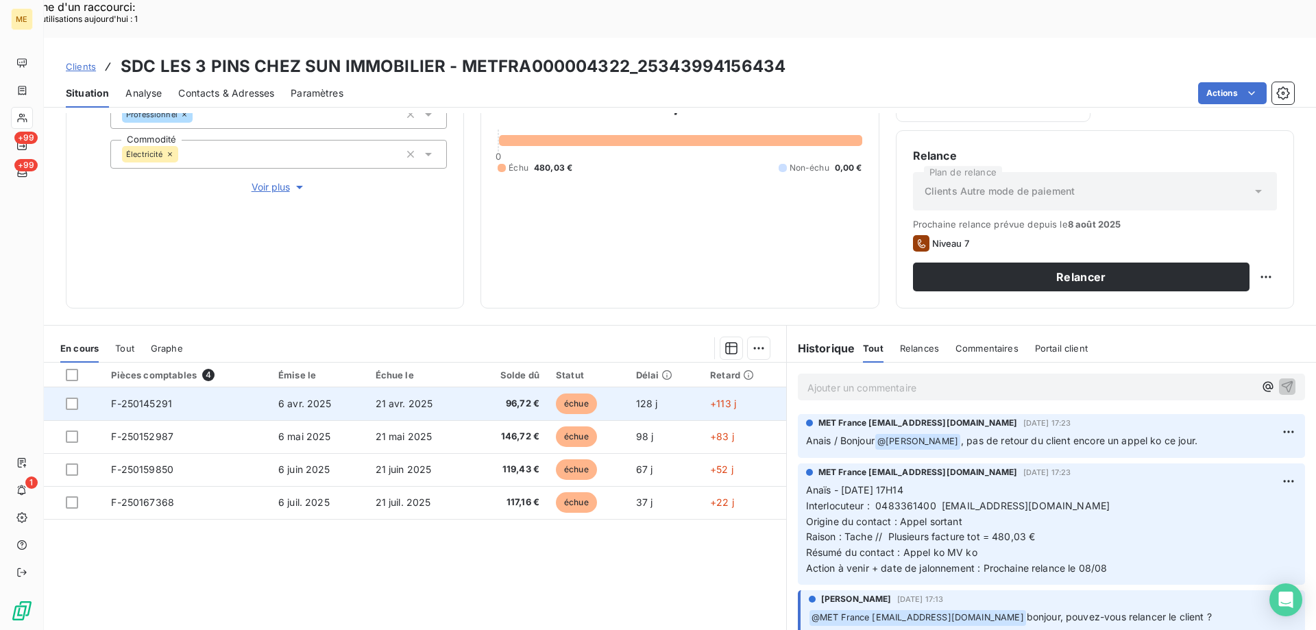
click at [478, 397] on span "96,72 €" at bounding box center [508, 404] width 61 height 14
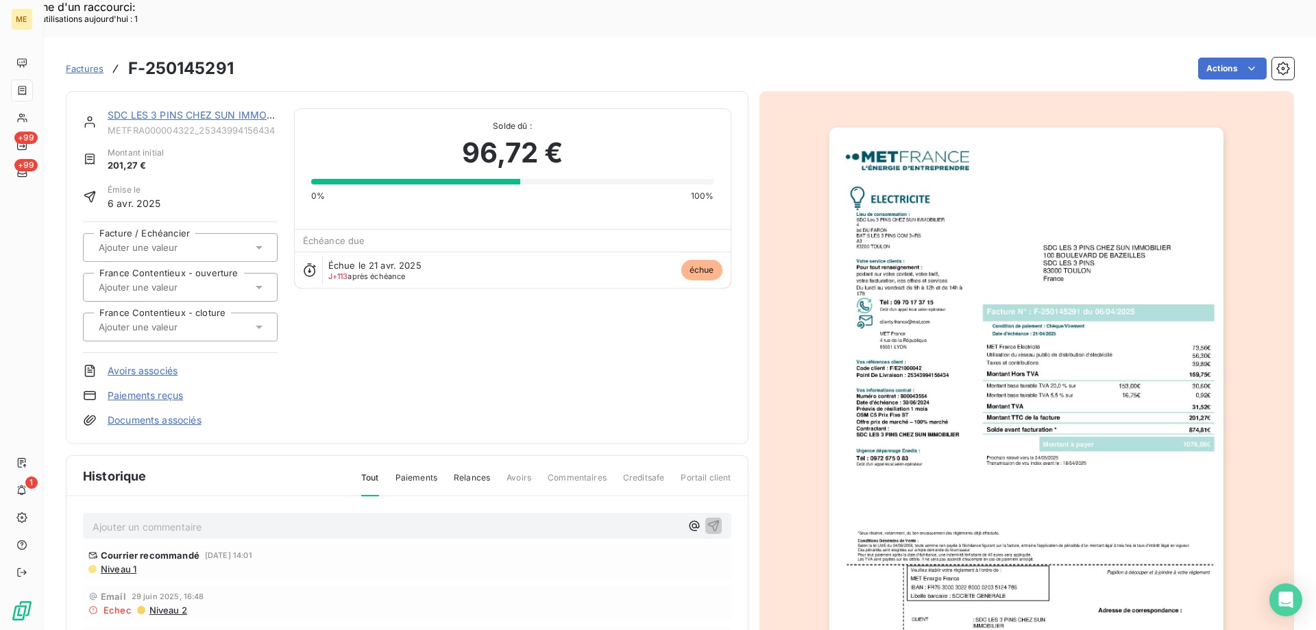
click at [991, 570] on img "button" at bounding box center [1026, 406] width 394 height 558
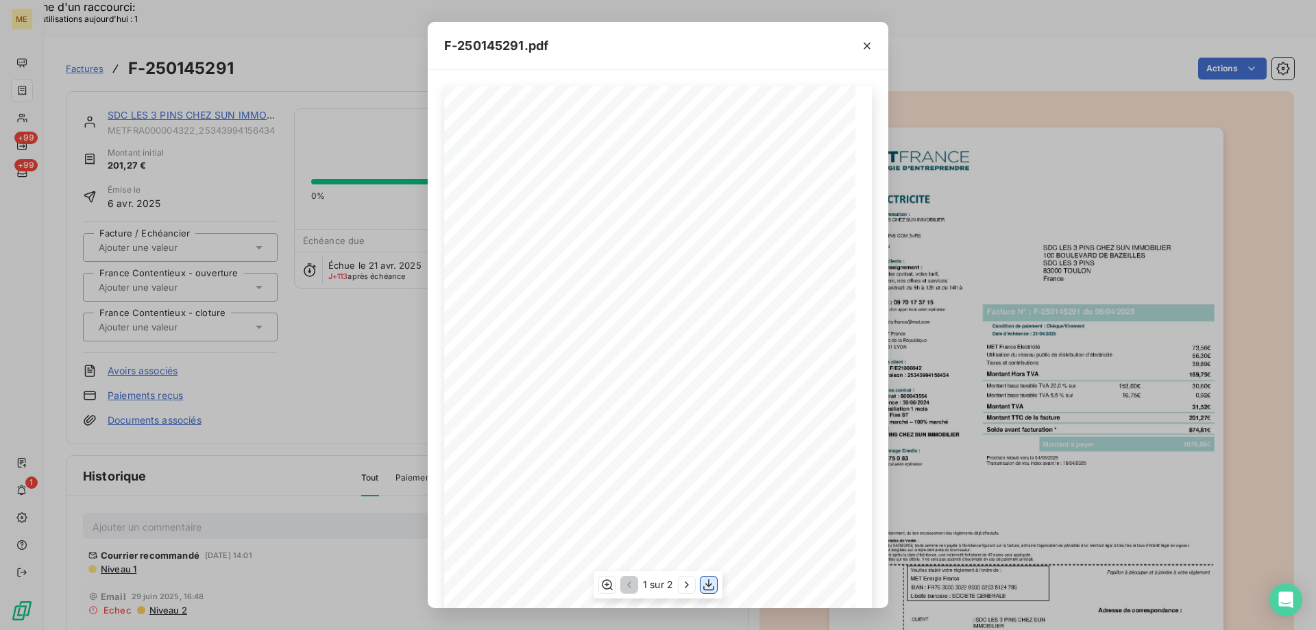
click at [708, 583] on icon "button" at bounding box center [709, 585] width 14 height 14
click at [867, 41] on icon "button" at bounding box center [867, 46] width 14 height 14
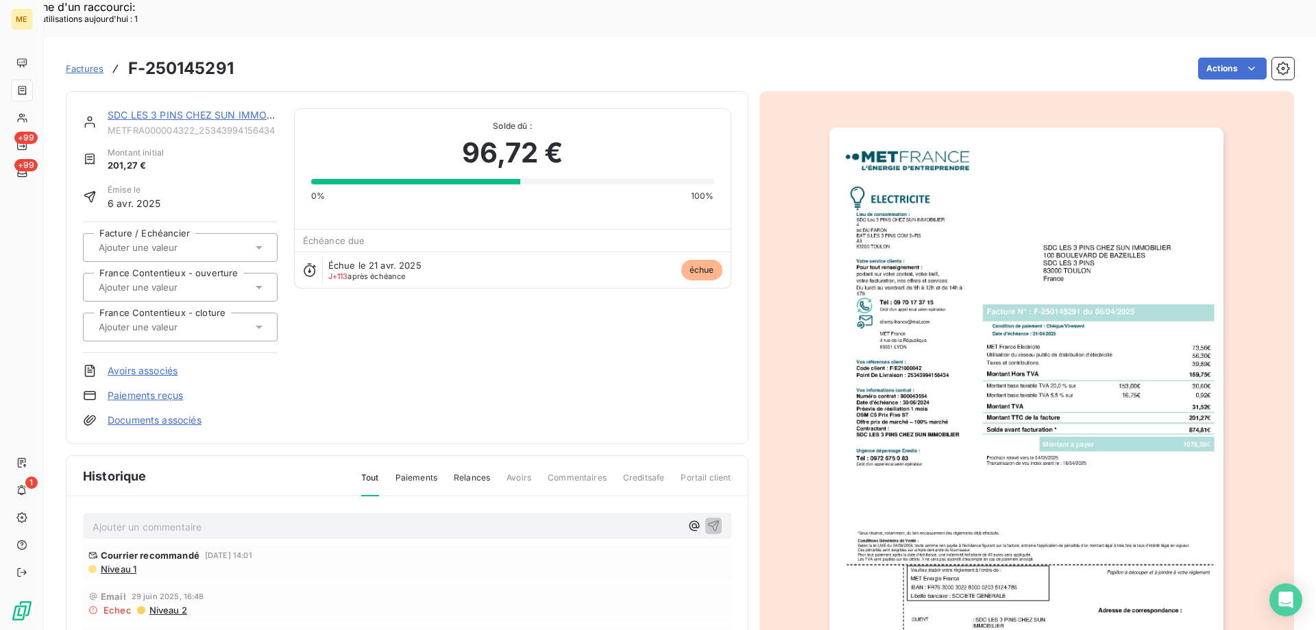
click at [232, 109] on link "SDC LES 3 PINS CHEZ SUN IMMOBILIER" at bounding box center [202, 115] width 188 height 12
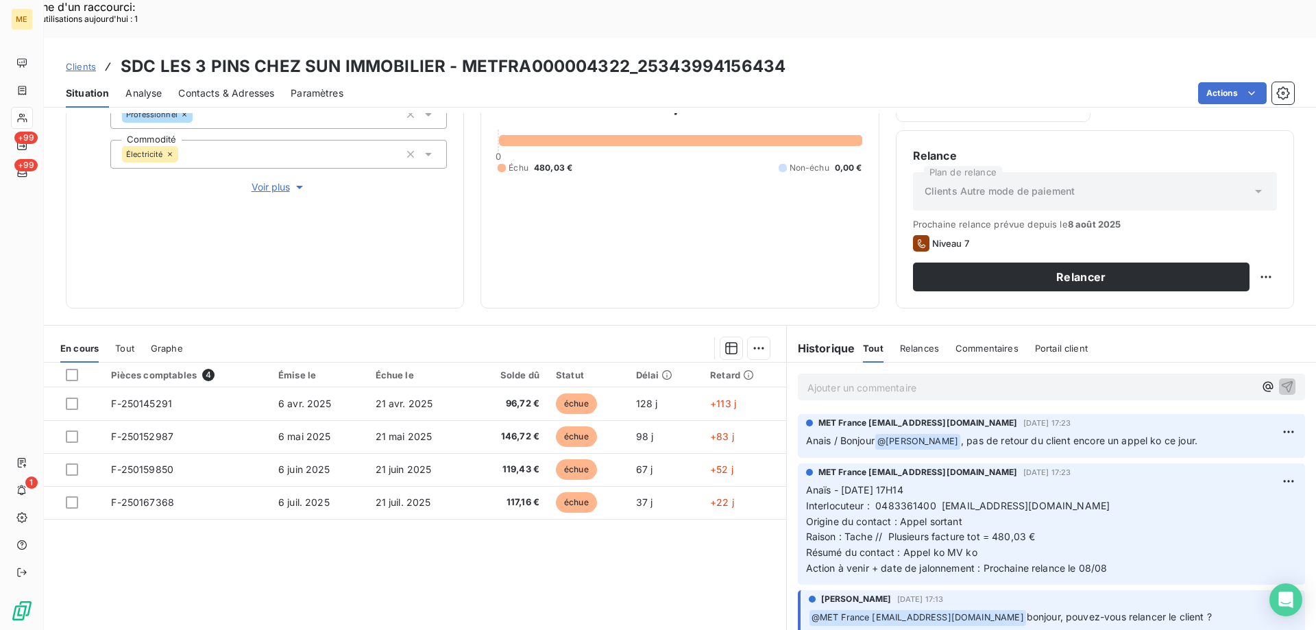
scroll to position [46, 0]
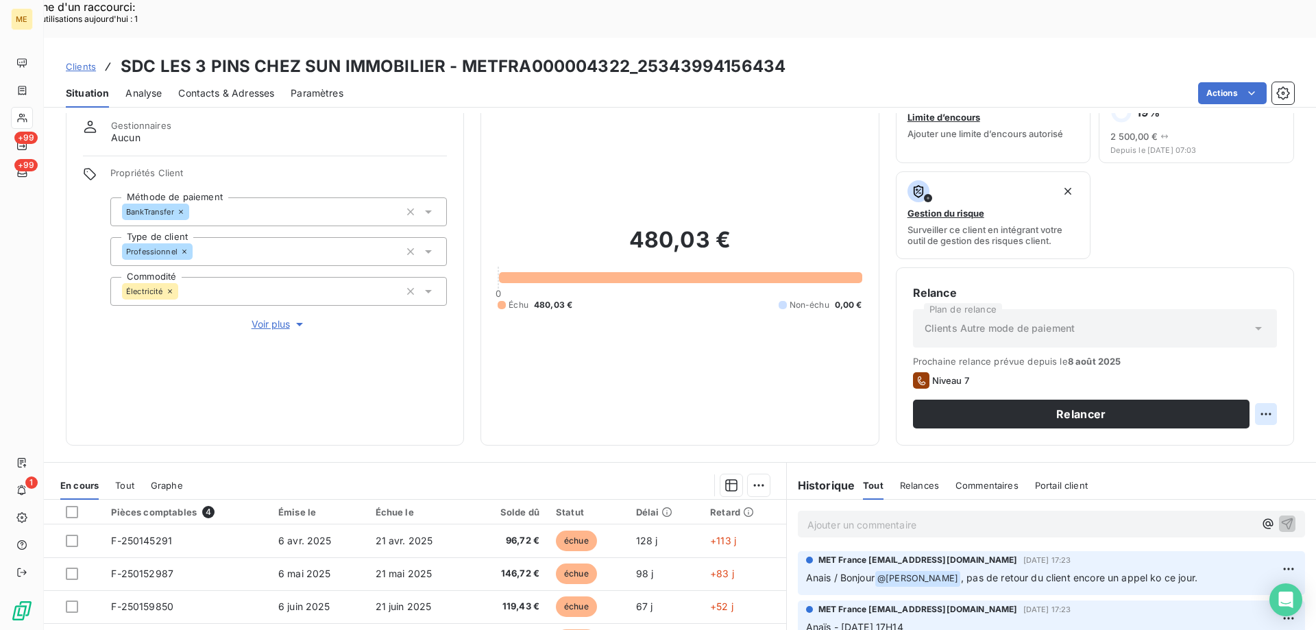
click at [1185, 420] on div "Replanifier cette action" at bounding box center [1199, 406] width 134 height 33
click at [1187, 413] on div "Replanifier cette action" at bounding box center [1199, 407] width 123 height 22
select select "7"
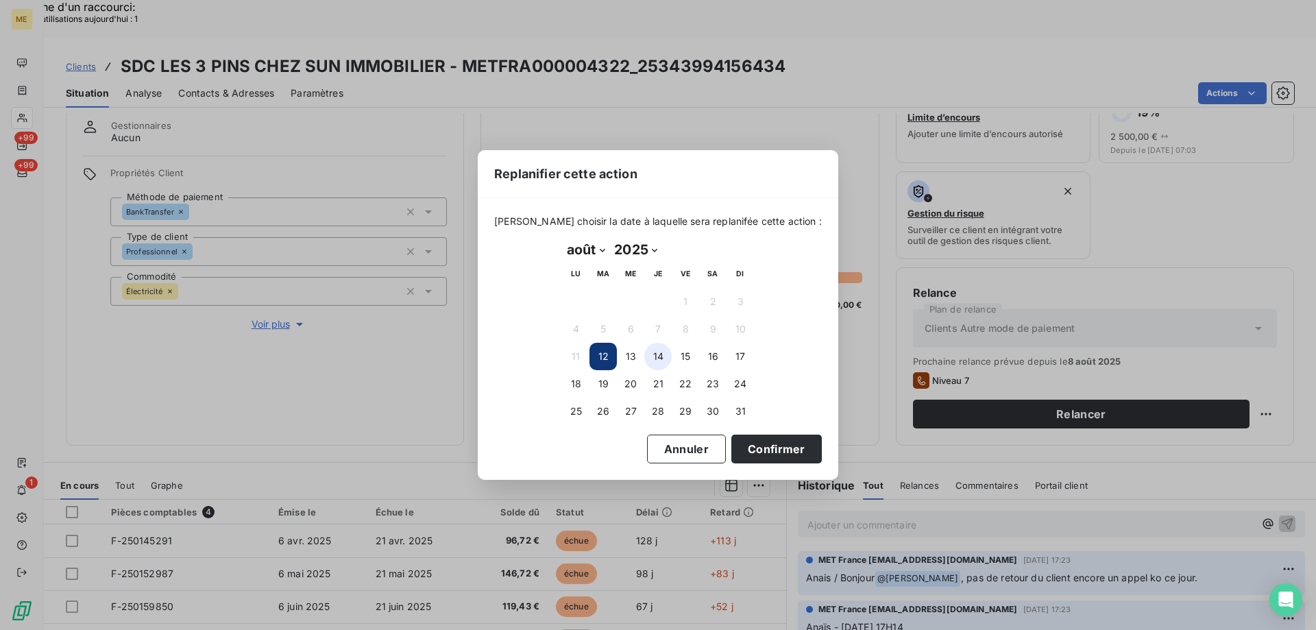
click at [665, 360] on button "14" at bounding box center [657, 356] width 27 height 27
click at [773, 446] on button "Confirmer" at bounding box center [776, 449] width 90 height 29
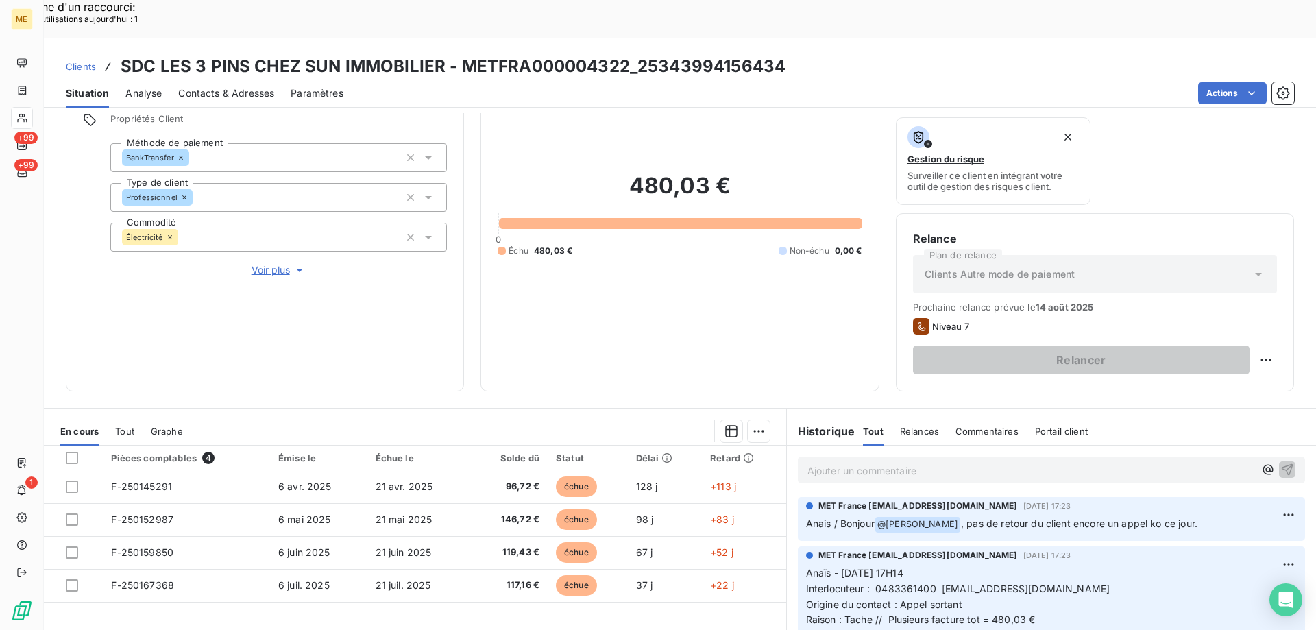
scroll to position [183, 0]
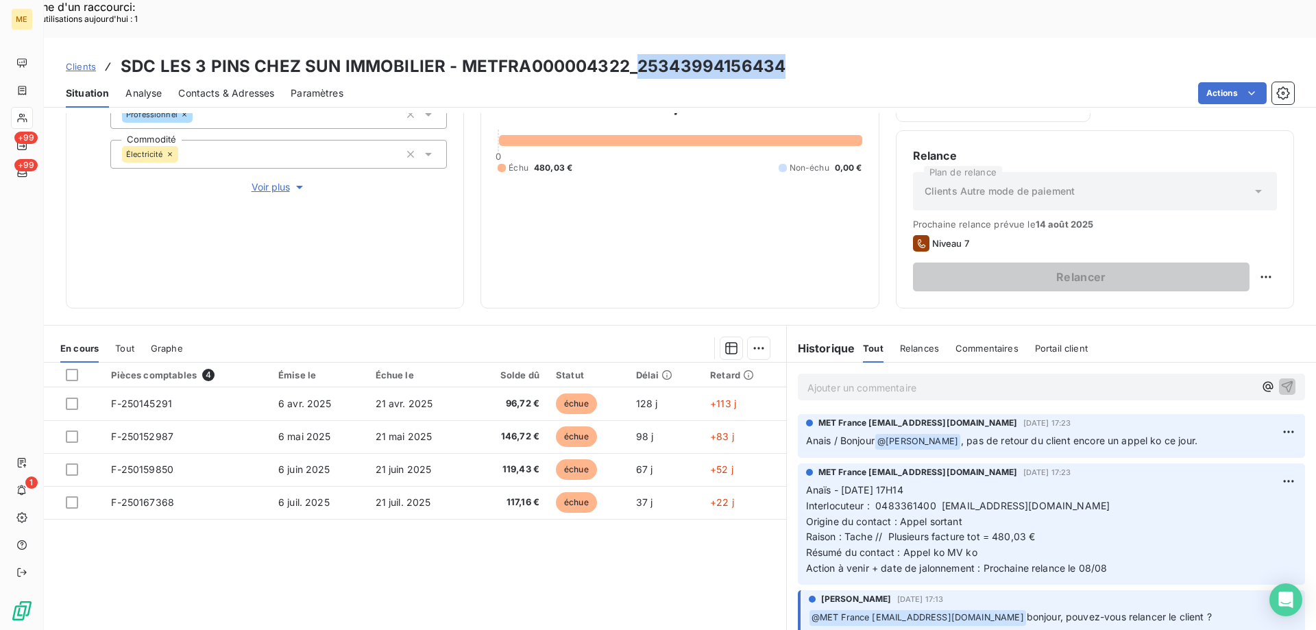
drag, startPoint x: 775, startPoint y: 30, endPoint x: 650, endPoint y: 25, distance: 124.2
click at [635, 54] on div "Clients SDC LES 3 PINS CHEZ SUN IMMOBILIER - METFRA000004322_25343994156434" at bounding box center [680, 66] width 1272 height 25
copy h3 "25343994156434"
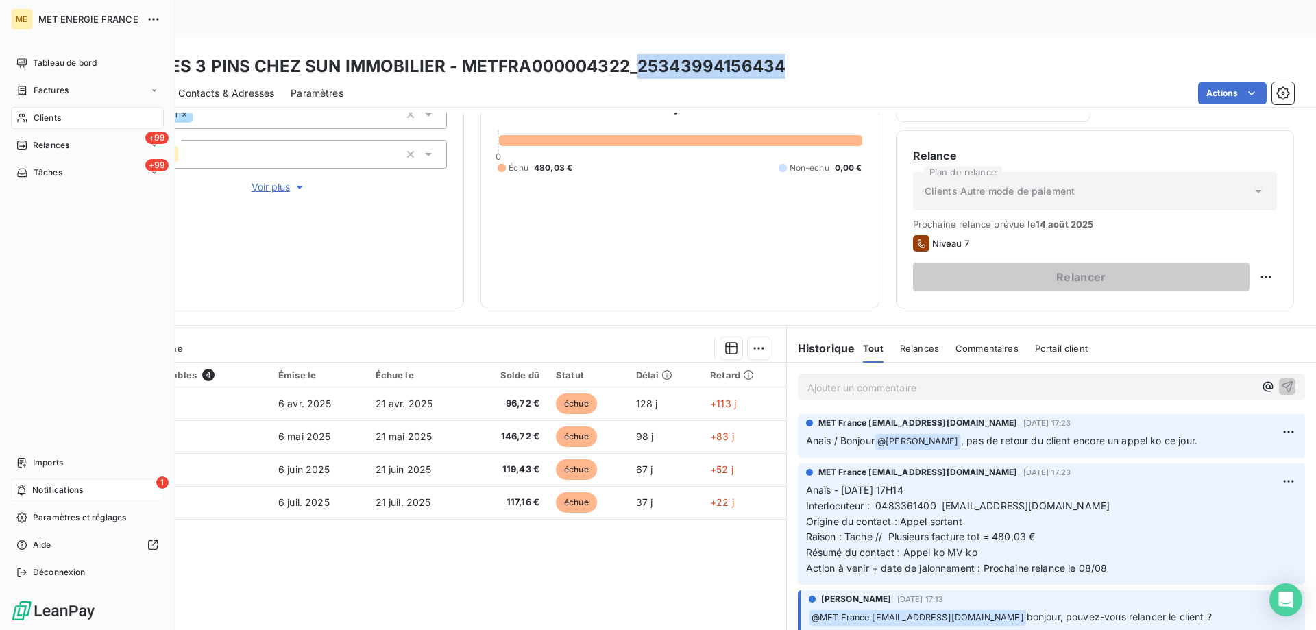
click at [24, 487] on icon at bounding box center [21, 490] width 10 height 11
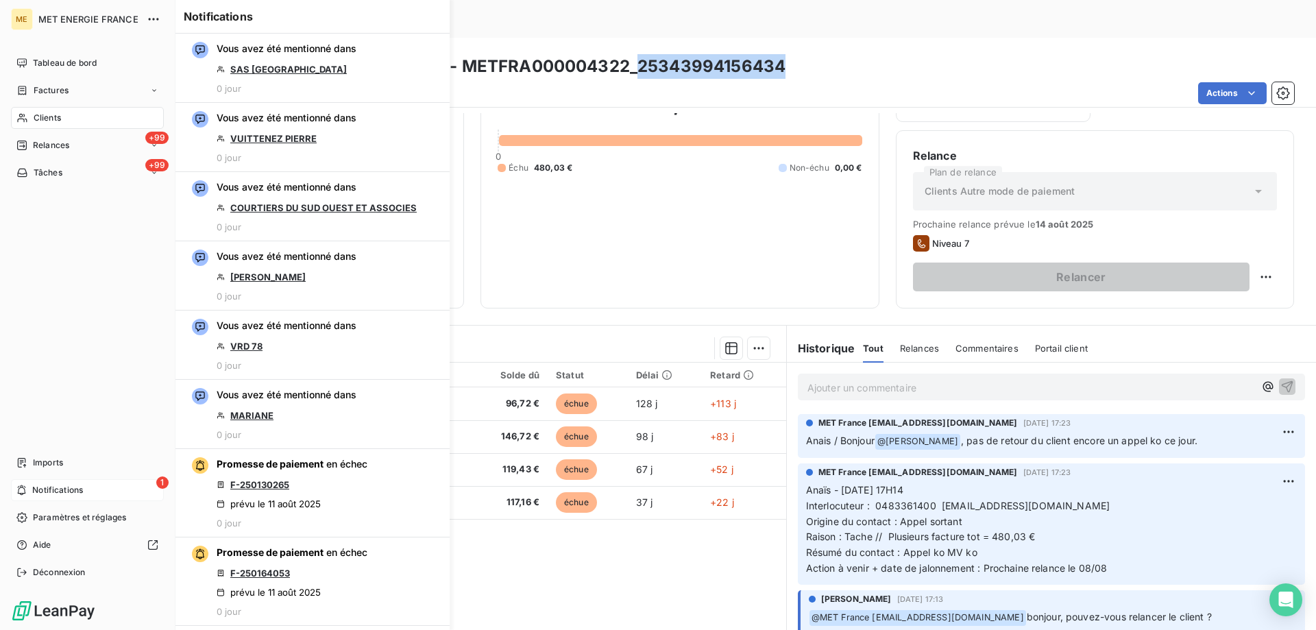
click at [49, 491] on span "Notifications" at bounding box center [57, 490] width 51 height 12
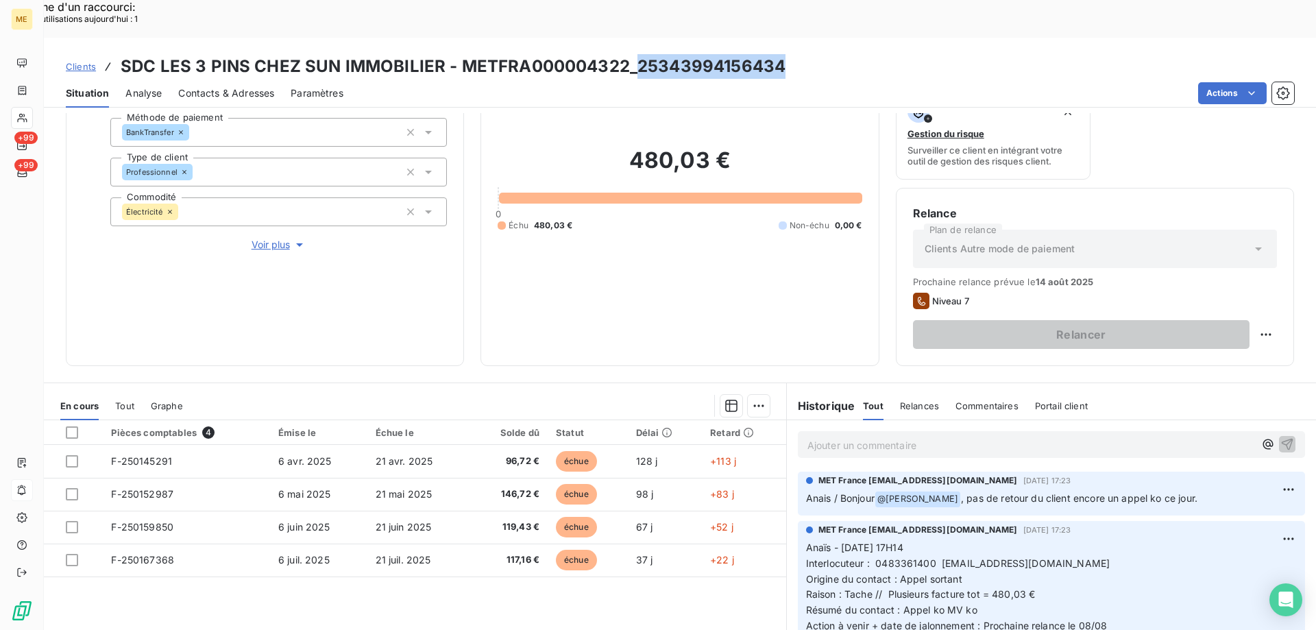
scroll to position [0, 0]
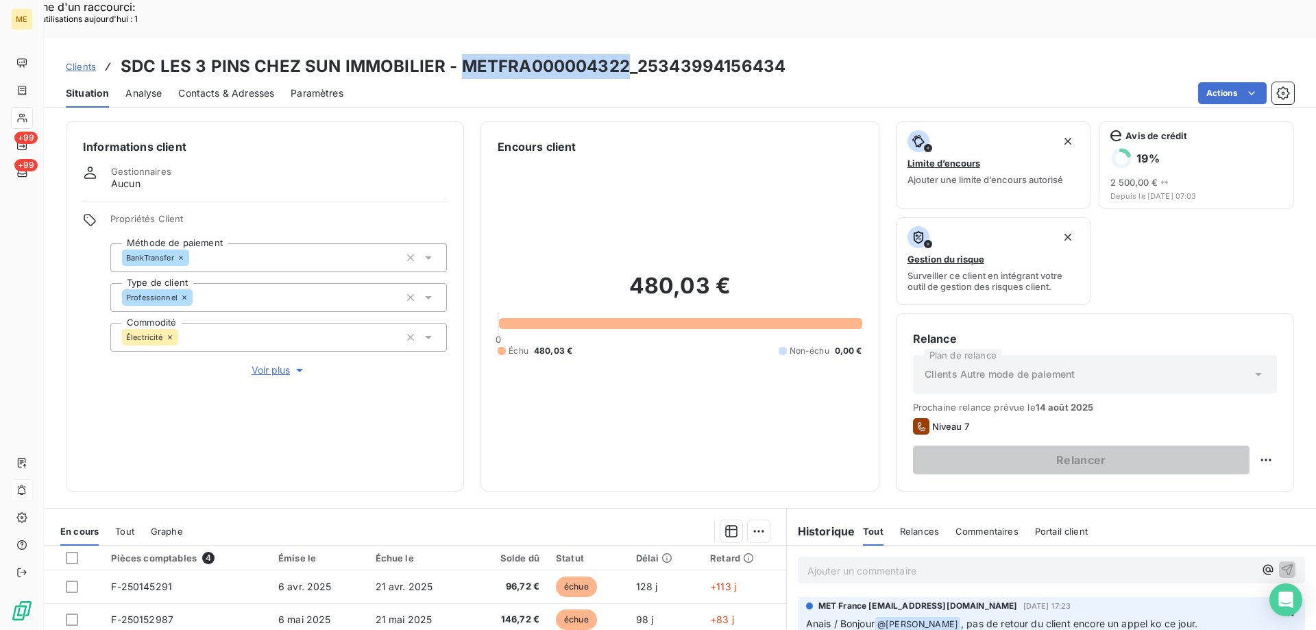
drag, startPoint x: 624, startPoint y: 28, endPoint x: 458, endPoint y: 36, distance: 166.1
click at [458, 54] on h3 "SDC LES 3 PINS CHEZ SUN IMMOBILIER - METFRA000004322_25343994156434" at bounding box center [453, 66] width 665 height 25
copy h3 "METFRA000004322"
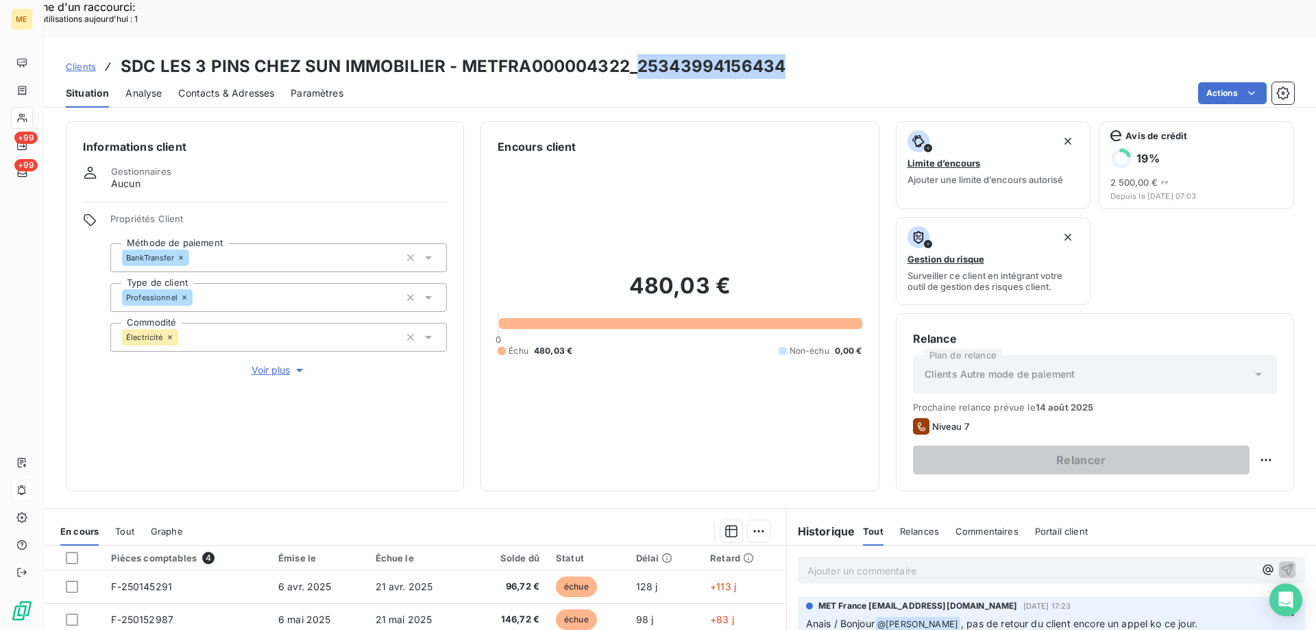
drag, startPoint x: 784, startPoint y: 26, endPoint x: 635, endPoint y: 29, distance: 148.8
click at [635, 54] on div "Clients SDC LES 3 PINS CHEZ SUN IMMOBILIER - METFRA000004322_25343994156434" at bounding box center [680, 66] width 1272 height 25
copy h3 "25343994156434"
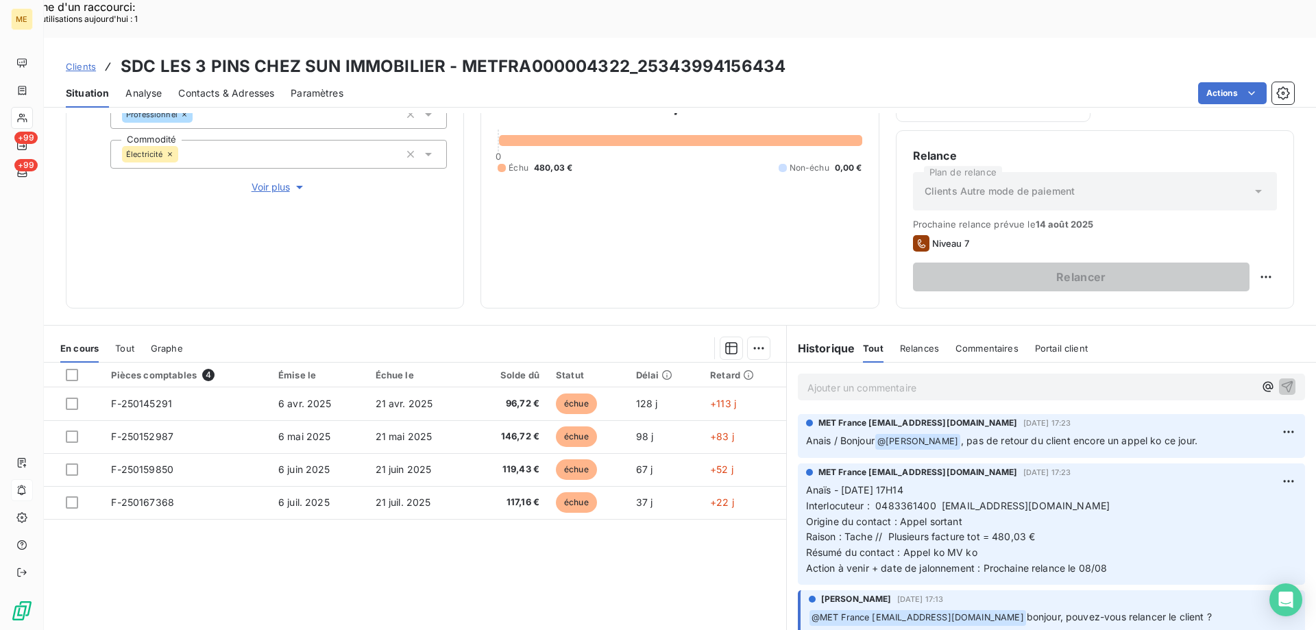
click at [864, 379] on p "Ajouter un commentaire ﻿" at bounding box center [1030, 387] width 447 height 17
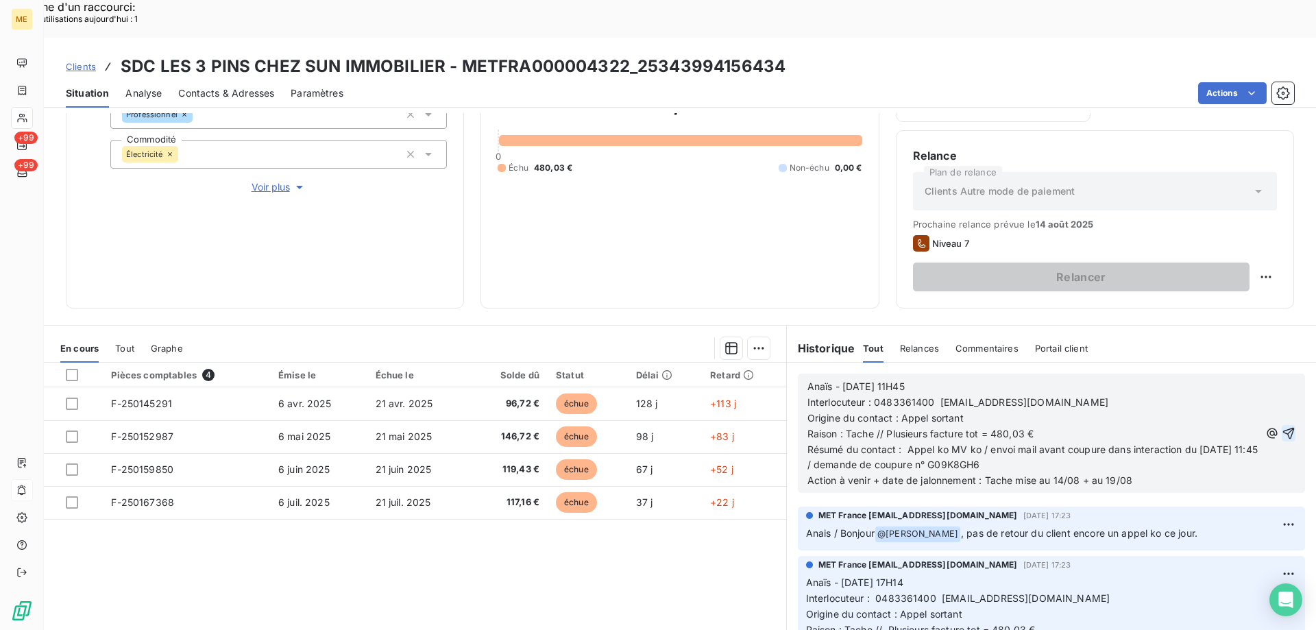
click at [1283, 428] on icon "button" at bounding box center [1289, 434] width 12 height 12
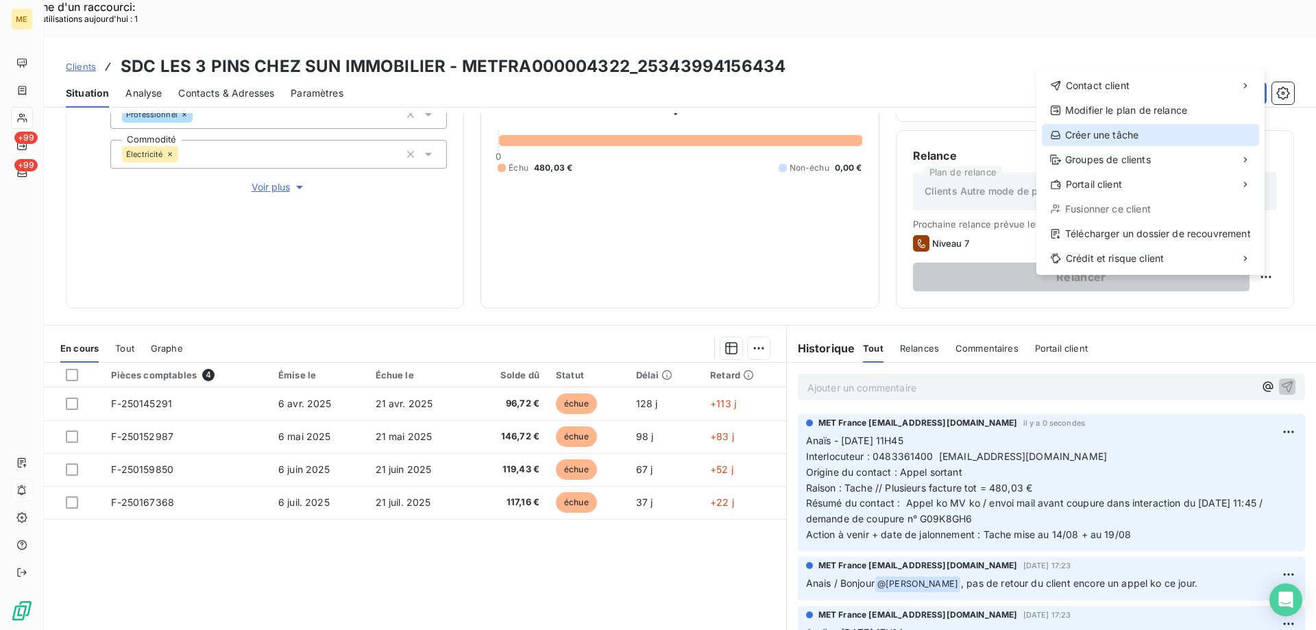
click at [1093, 132] on div "Créer une tâche" at bounding box center [1150, 135] width 217 height 22
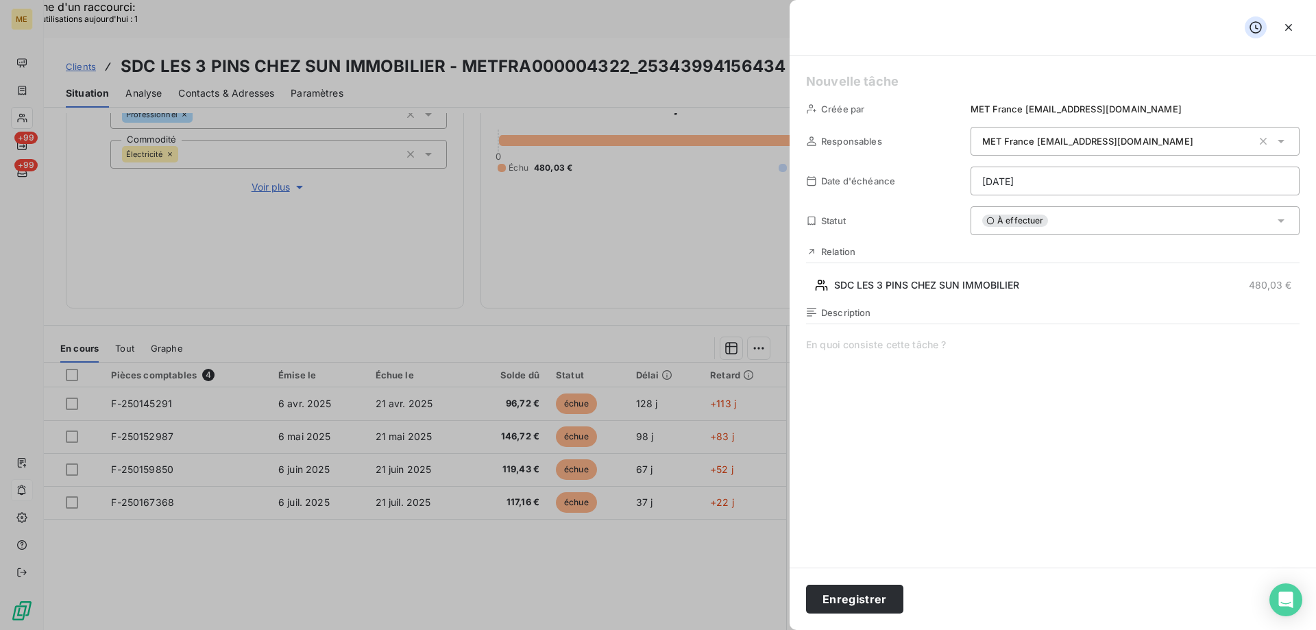
click at [862, 81] on h5 at bounding box center [1053, 81] width 494 height 19
click at [907, 339] on span at bounding box center [1053, 469] width 494 height 263
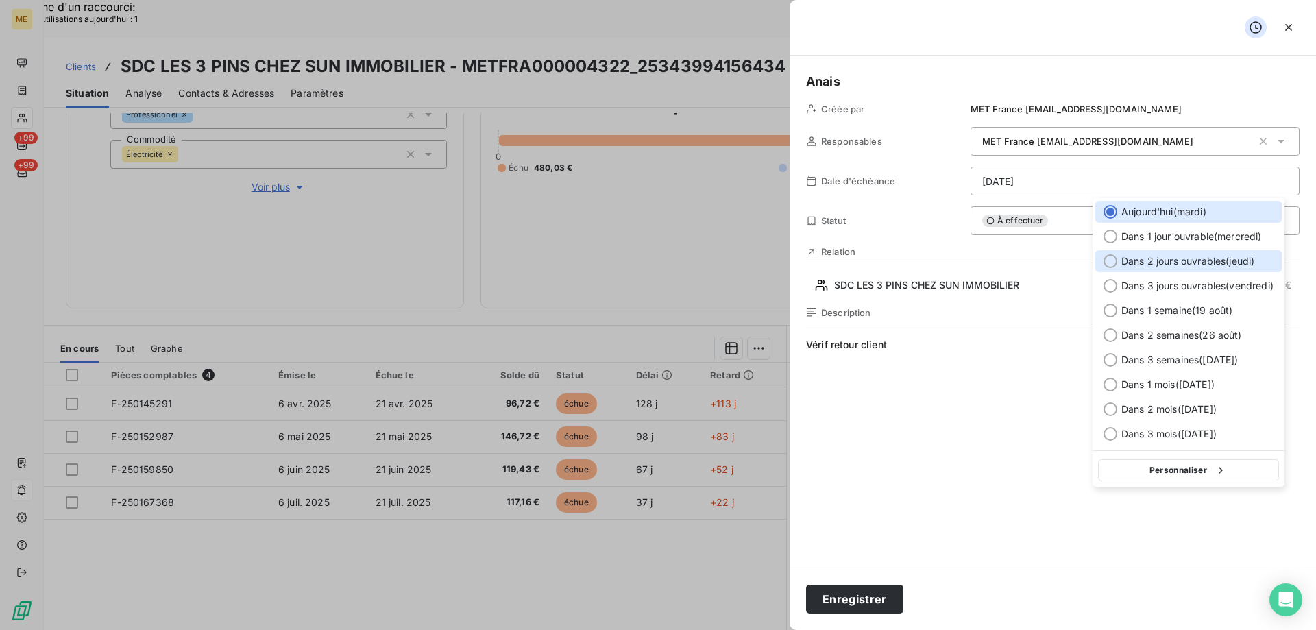
click at [1144, 264] on span "Dans 2 jours ouvrables ( jeudi )" at bounding box center [1187, 261] width 133 height 14
type input "[DATE]"
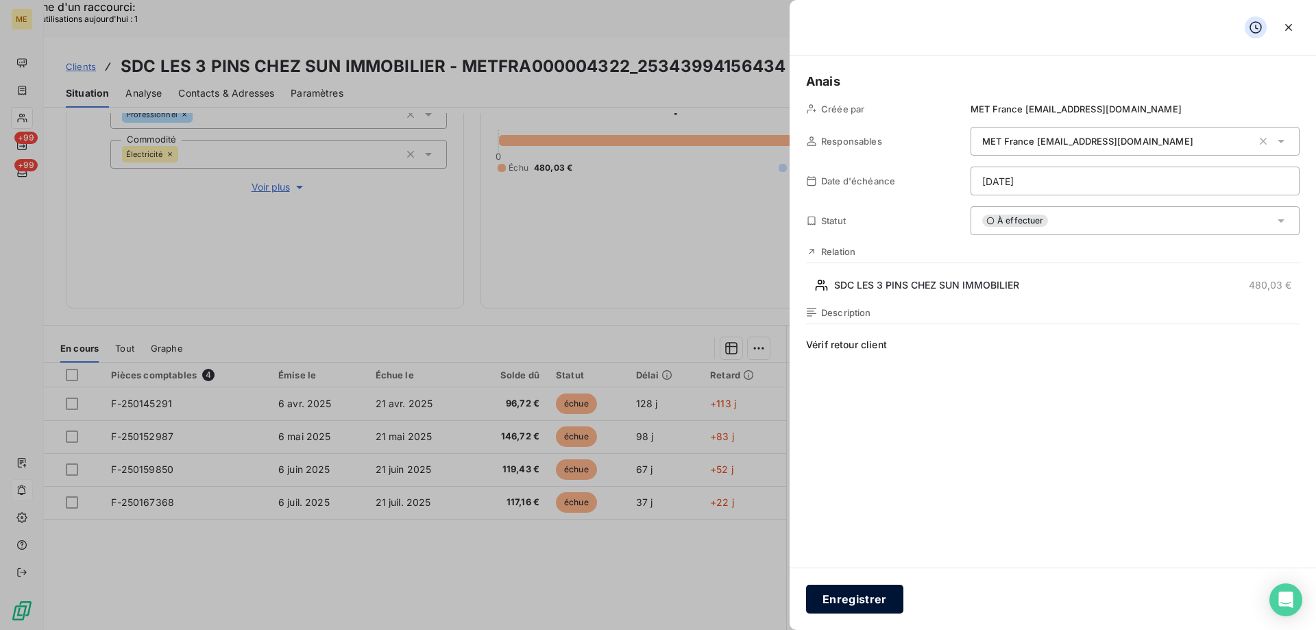
click at [868, 598] on button "Enregistrer" at bounding box center [854, 599] width 97 height 29
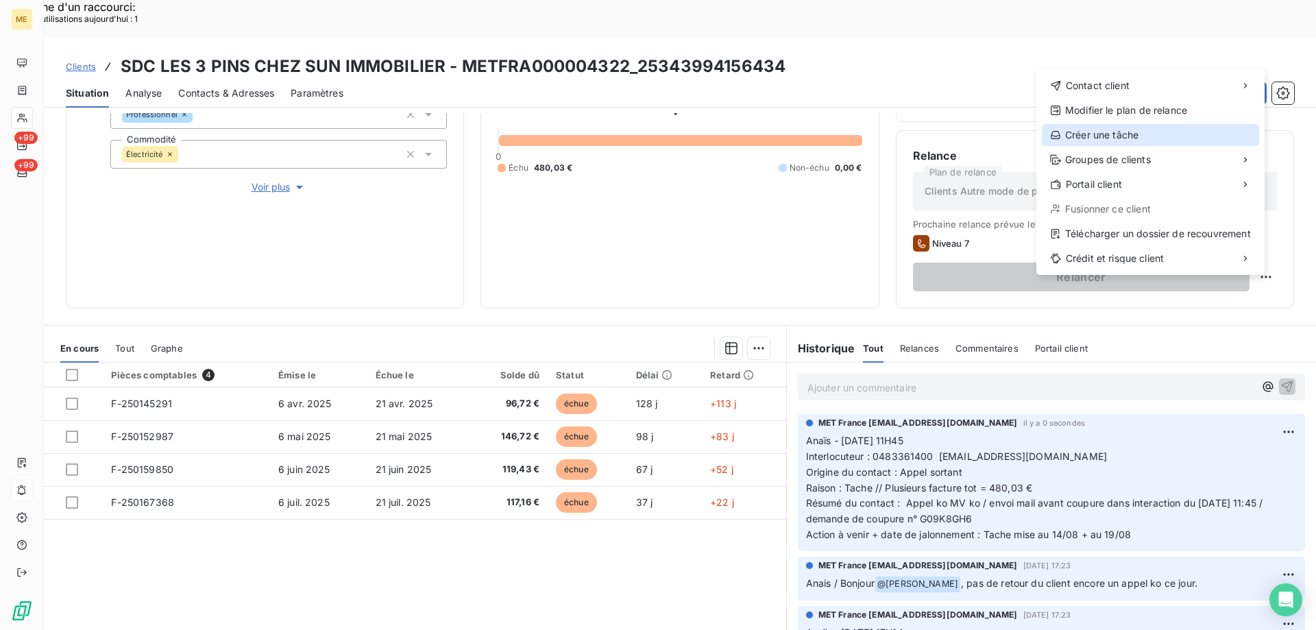
click at [1109, 134] on div "Créer une tâche" at bounding box center [1150, 135] width 217 height 22
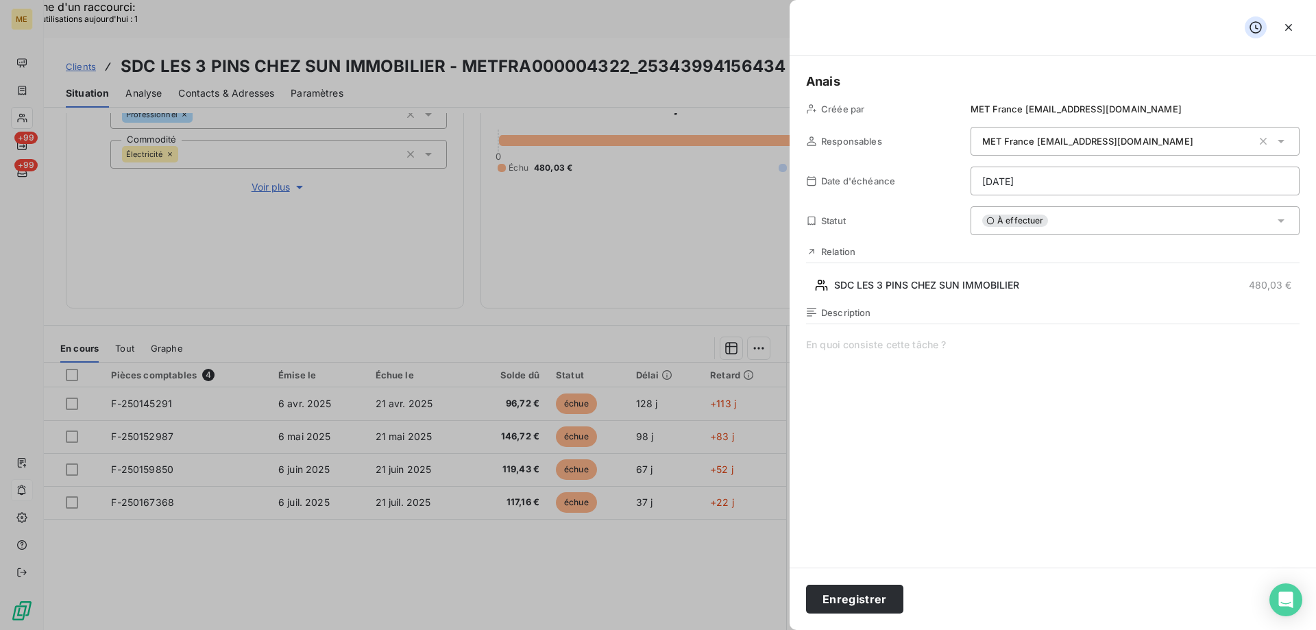
click at [857, 343] on span at bounding box center [1053, 469] width 494 height 263
click at [895, 349] on span "Vérif coupure" at bounding box center [1053, 469] width 494 height 263
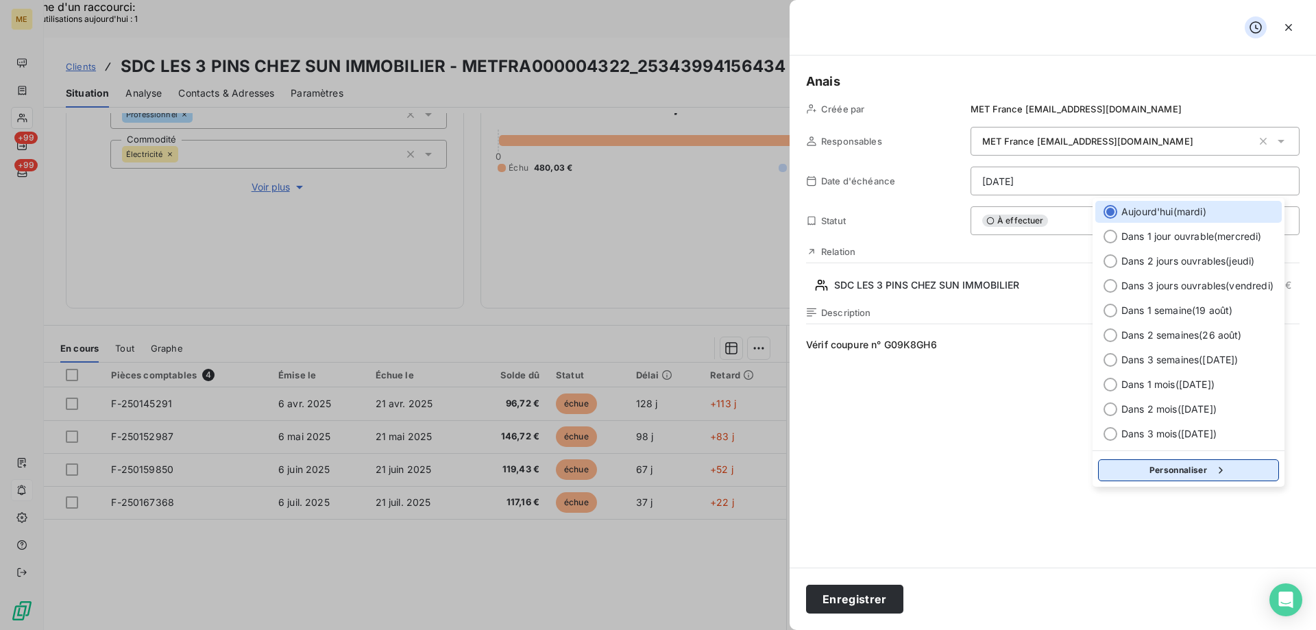
click at [1176, 476] on button "Personnaliser" at bounding box center [1188, 470] width 181 height 22
select select "7"
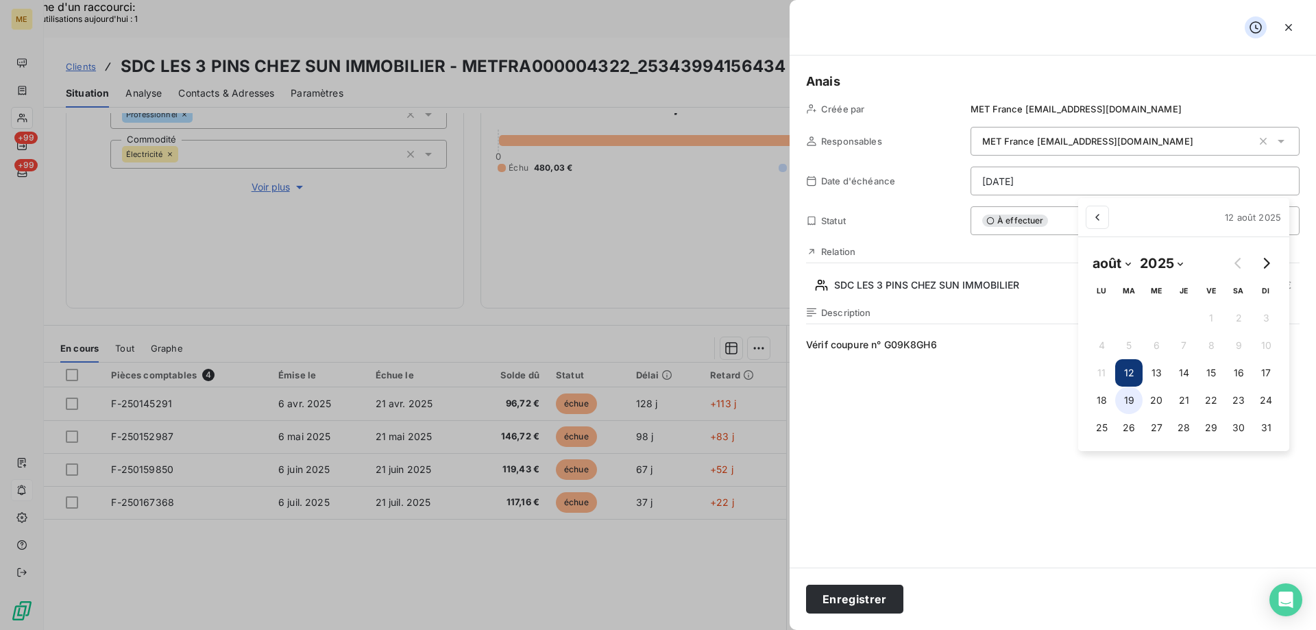
click at [1133, 400] on button "19" at bounding box center [1128, 400] width 27 height 27
type input "[DATE]"
drag, startPoint x: 922, startPoint y: 446, endPoint x: 921, endPoint y: 470, distance: 24.0
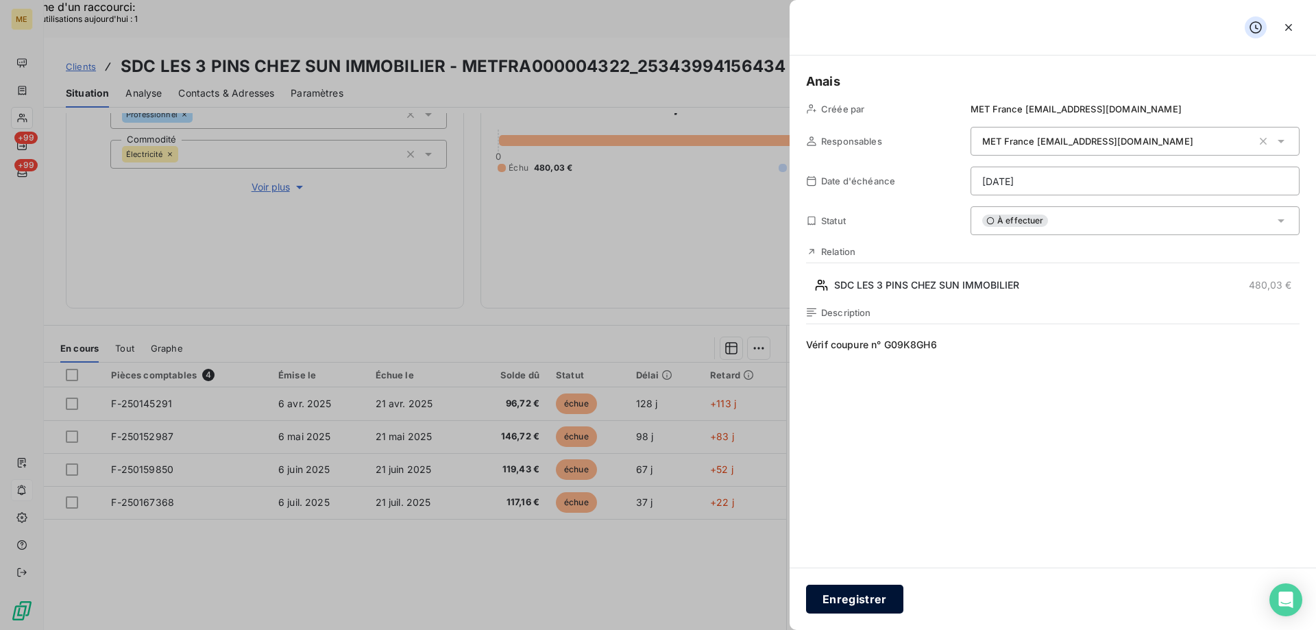
click at [856, 599] on button "Enregistrer" at bounding box center [854, 599] width 97 height 29
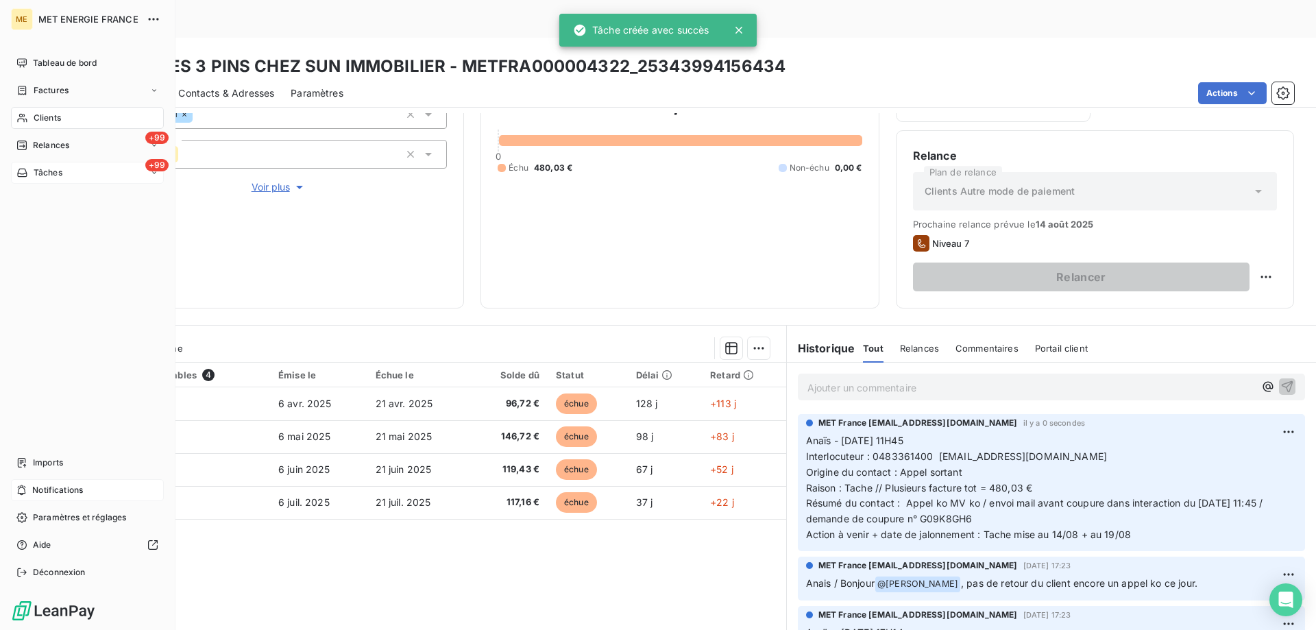
click at [49, 169] on span "Tâches" at bounding box center [48, 173] width 29 height 12
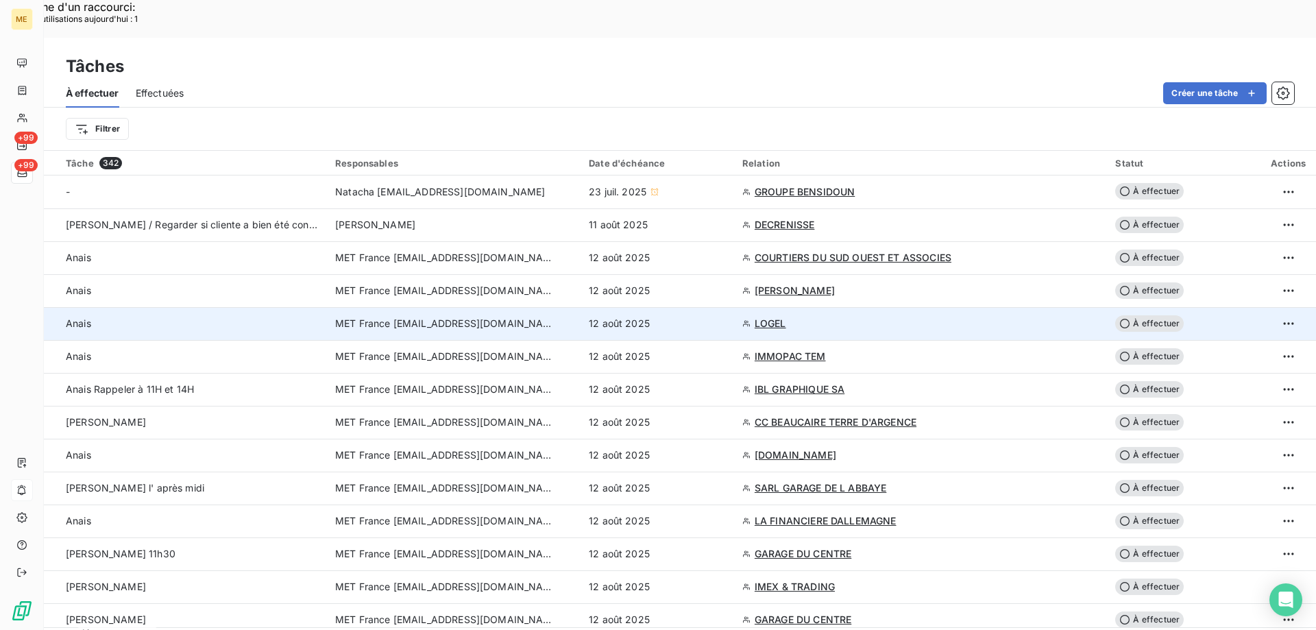
click at [726, 317] on div "12 août 2025" at bounding box center [657, 324] width 137 height 14
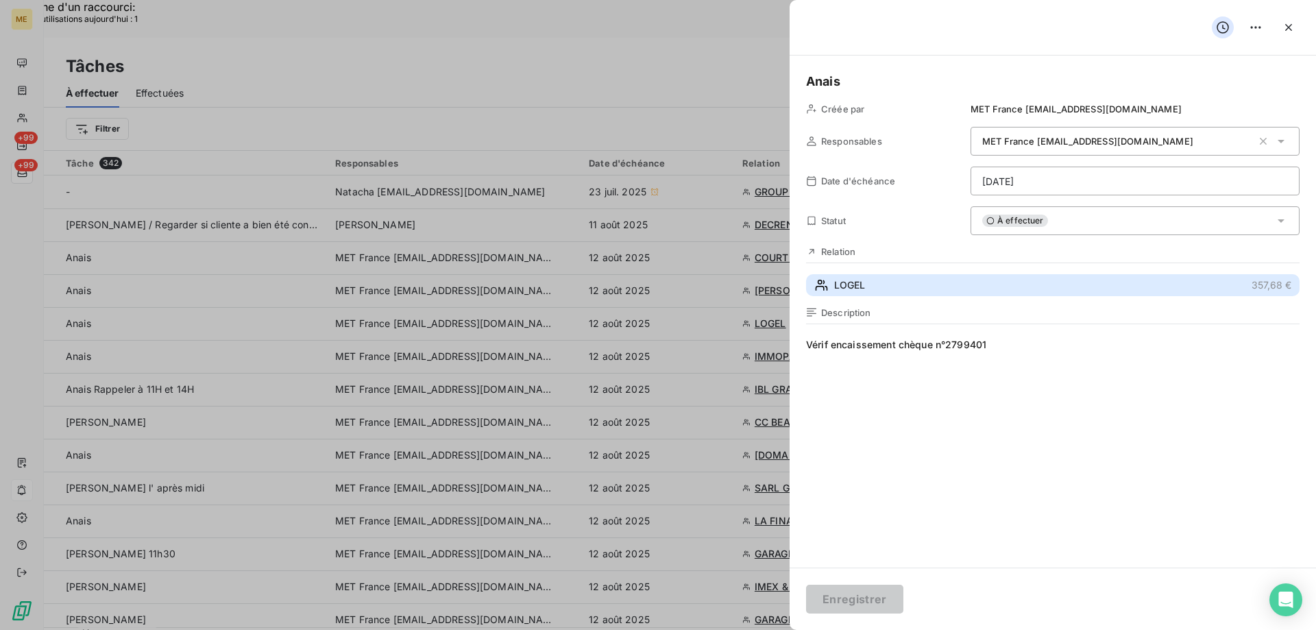
click at [964, 283] on button "LOGEL 357,68 €" at bounding box center [1053, 285] width 494 height 22
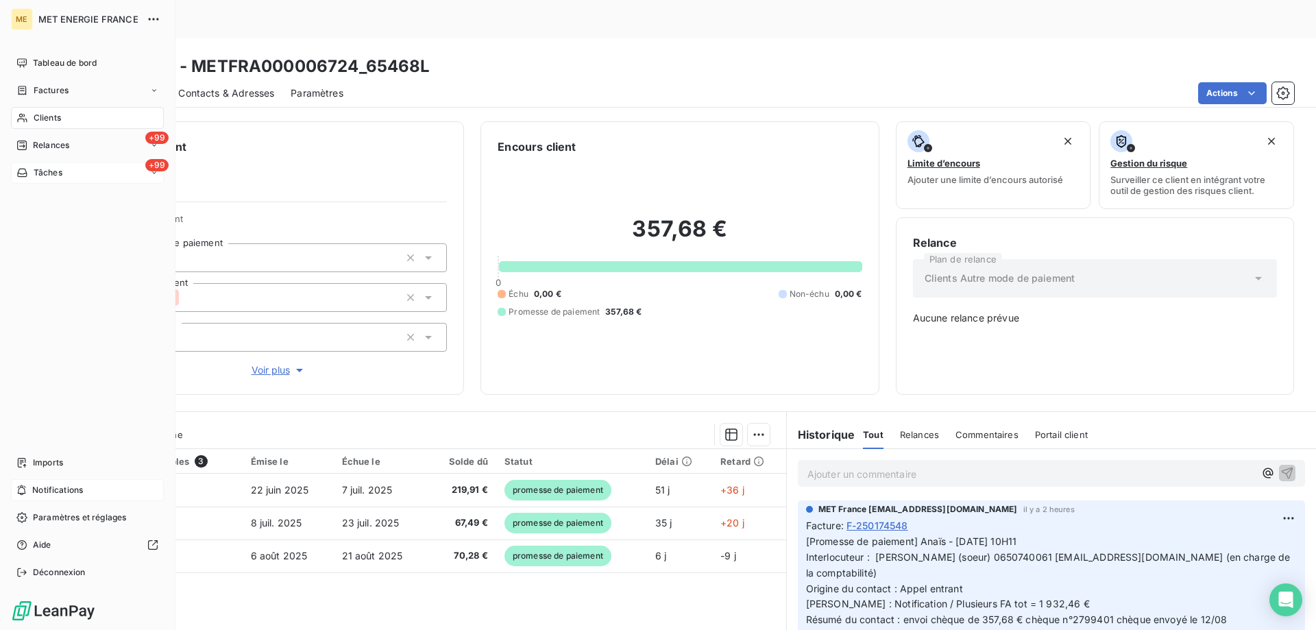
click at [45, 172] on span "Tâches" at bounding box center [48, 173] width 29 height 12
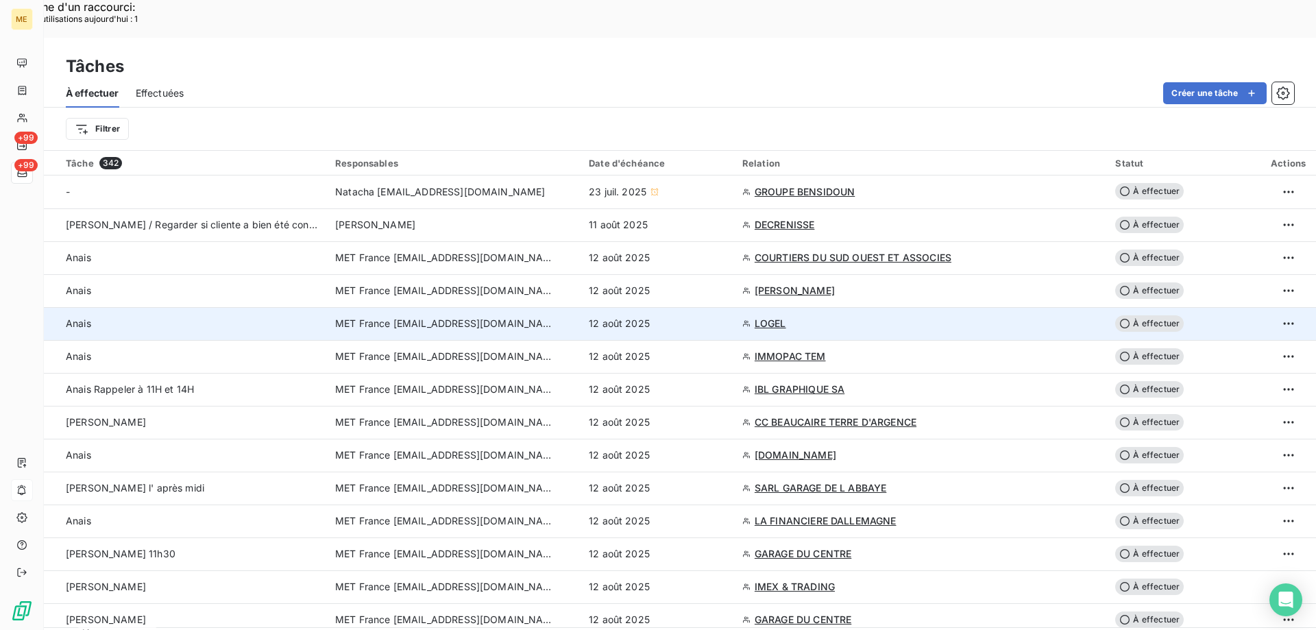
click at [726, 317] on div "12 août 2025" at bounding box center [657, 324] width 137 height 14
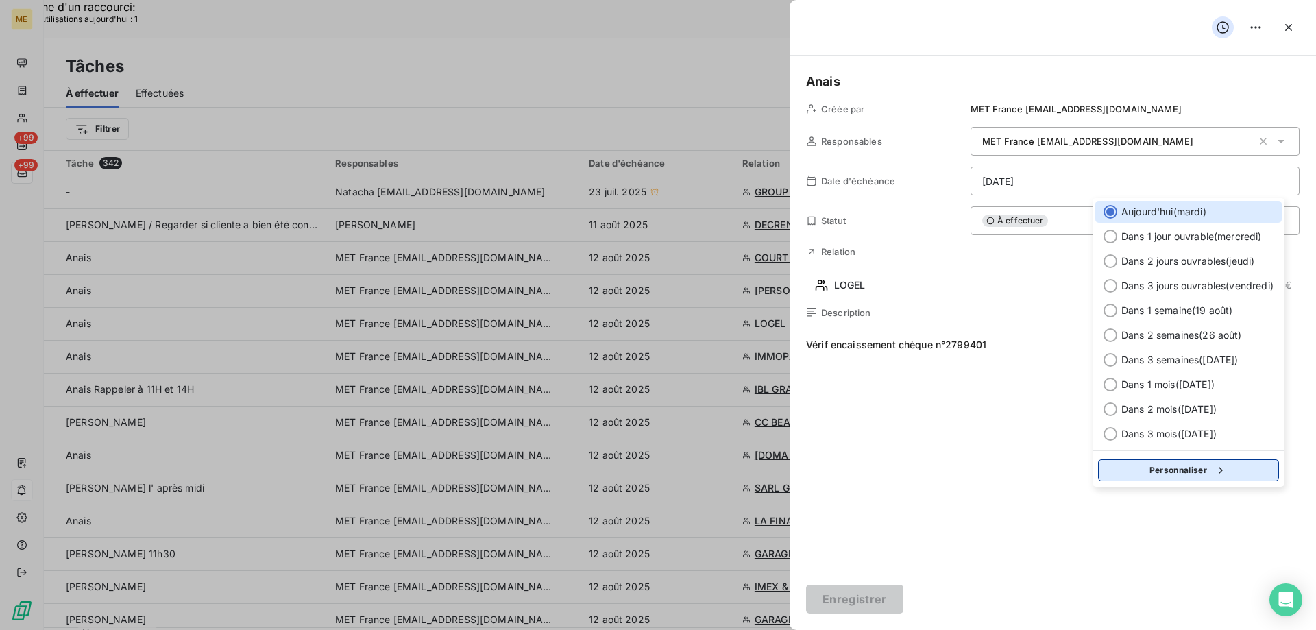
click at [1175, 475] on button "Personnaliser" at bounding box center [1188, 470] width 181 height 22
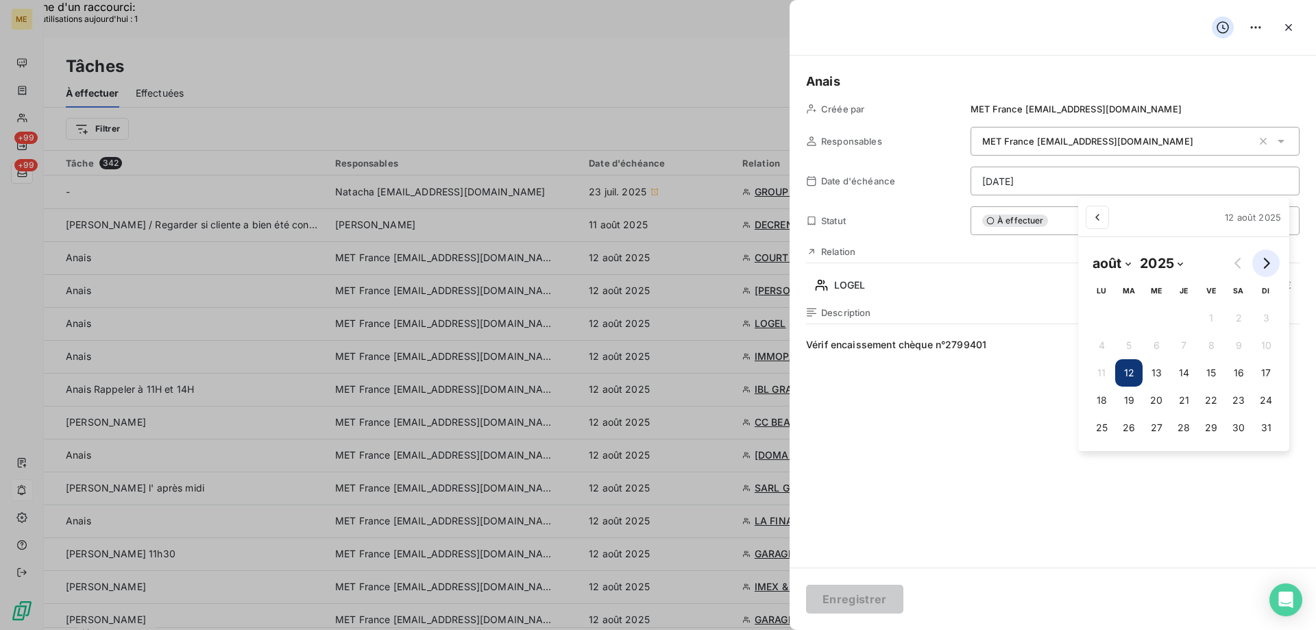
click at [1269, 264] on icon "Go to next month" at bounding box center [1267, 263] width 6 height 11
select select "8"
click at [1095, 370] on button "15" at bounding box center [1095, 372] width 27 height 27
type input "[DATE]"
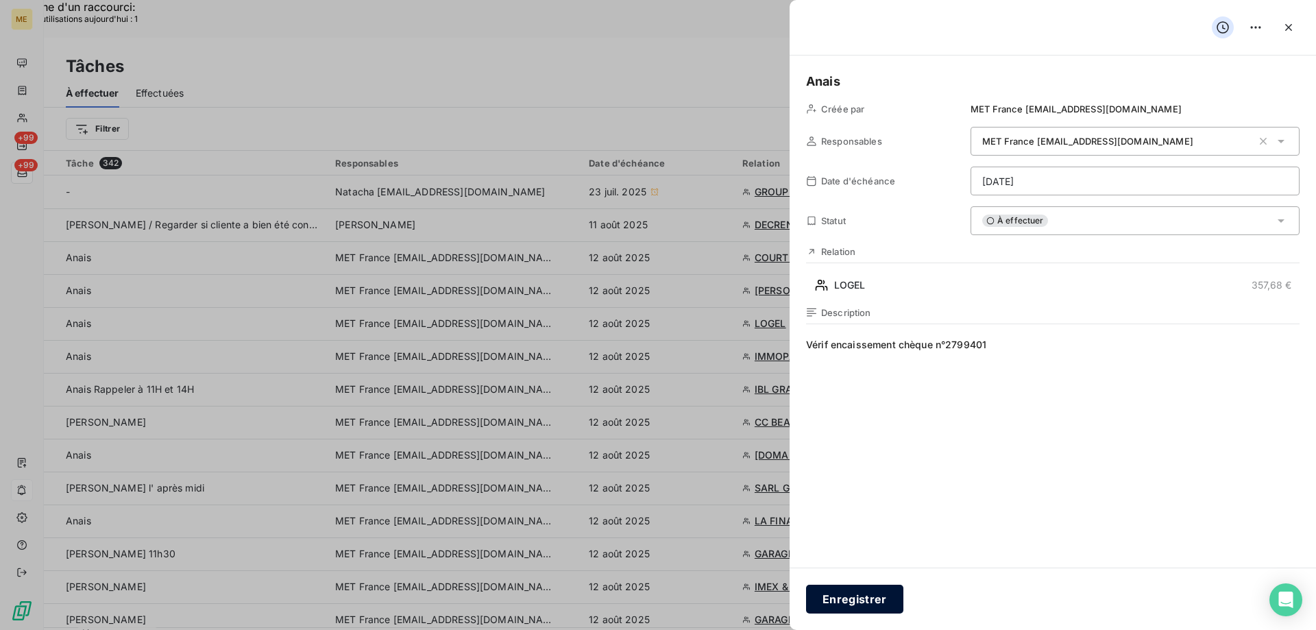
click at [840, 601] on button "Enregistrer" at bounding box center [854, 599] width 97 height 29
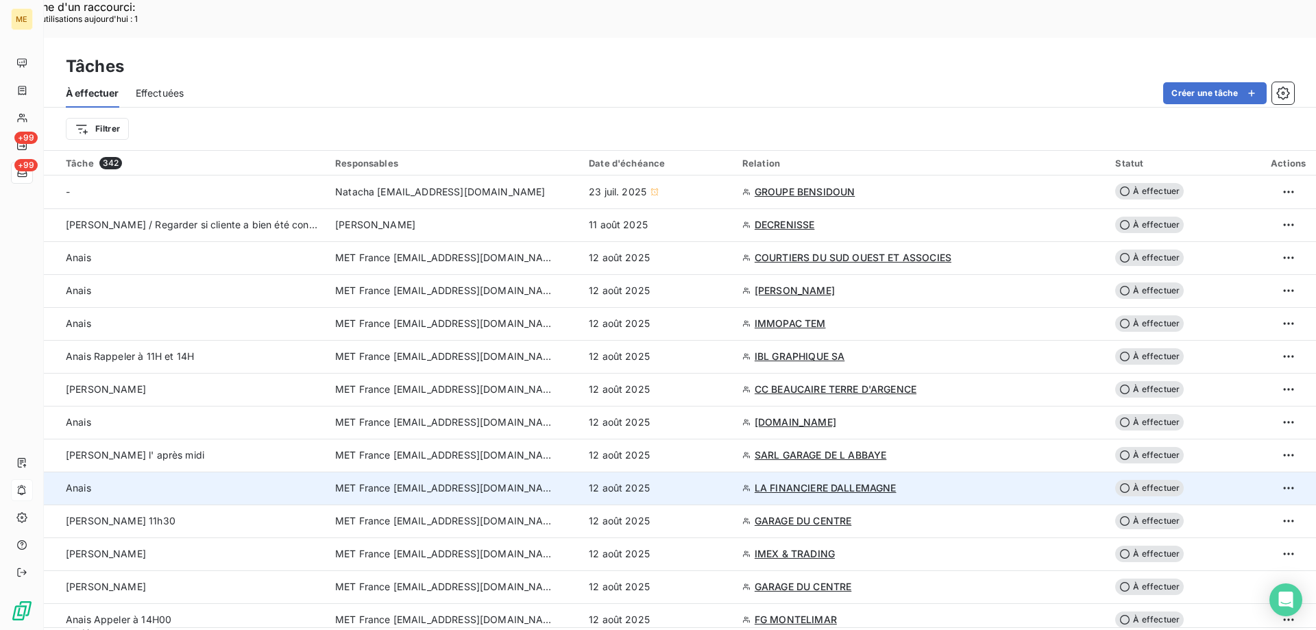
click at [704, 481] on div "12 août 2025" at bounding box center [657, 488] width 137 height 14
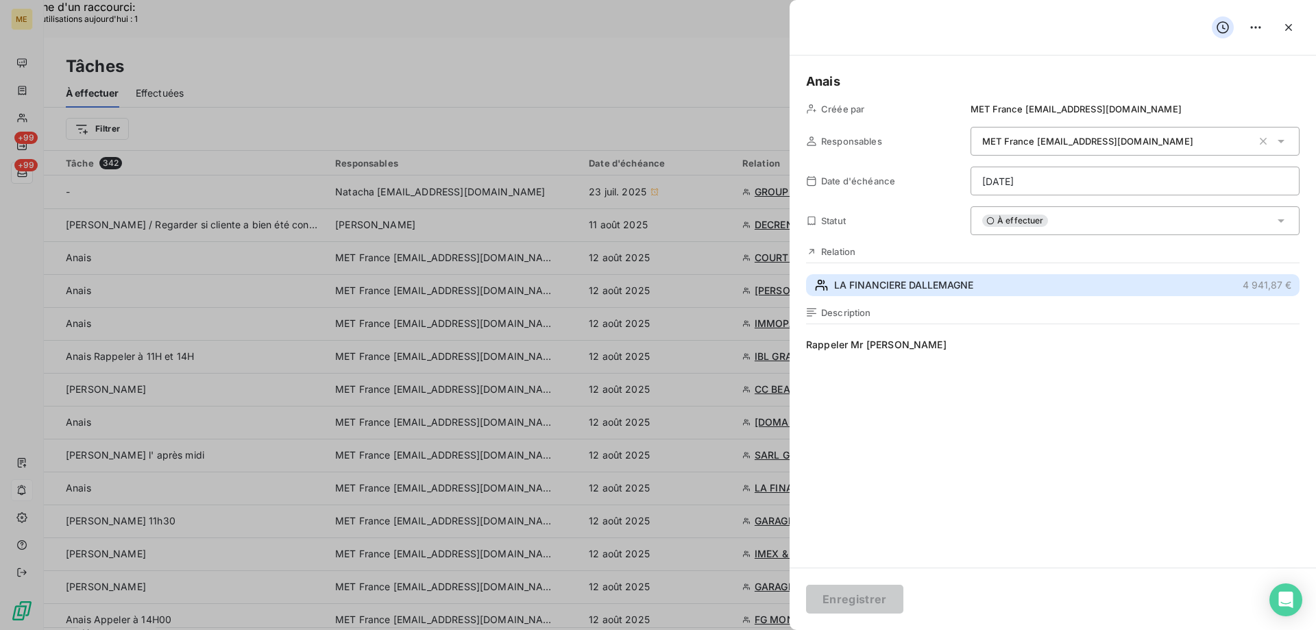
click at [909, 284] on span "LA FINANCIERE DALLEMAGNE" at bounding box center [903, 285] width 139 height 14
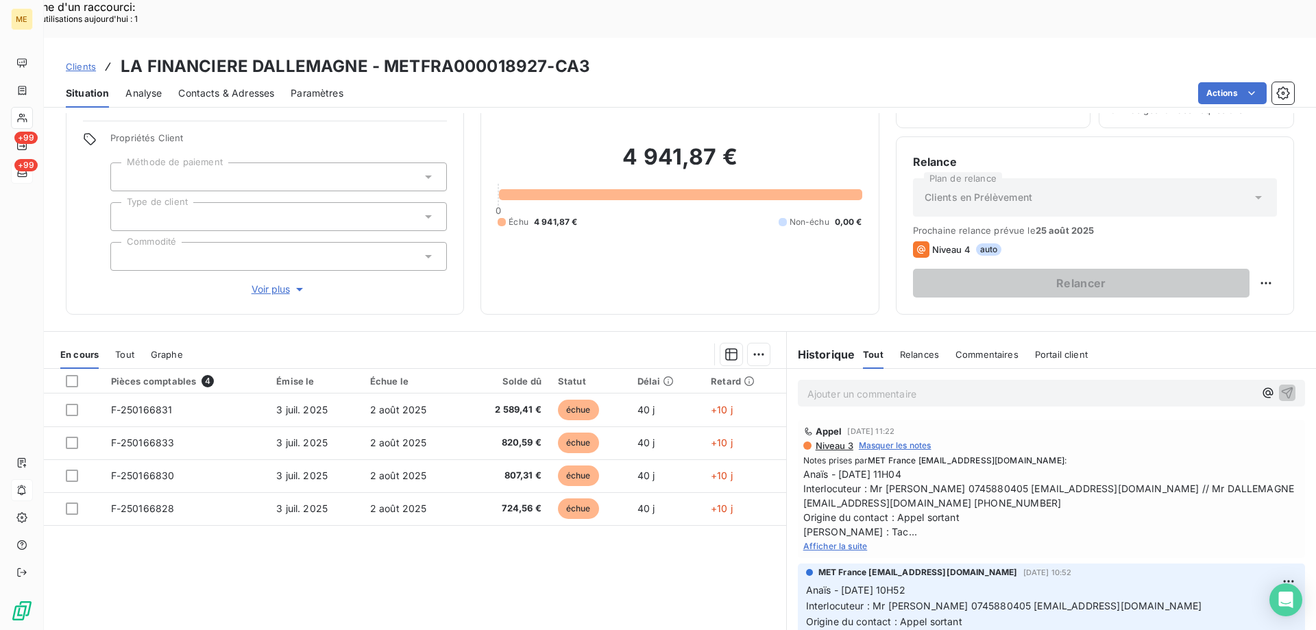
scroll to position [87, 0]
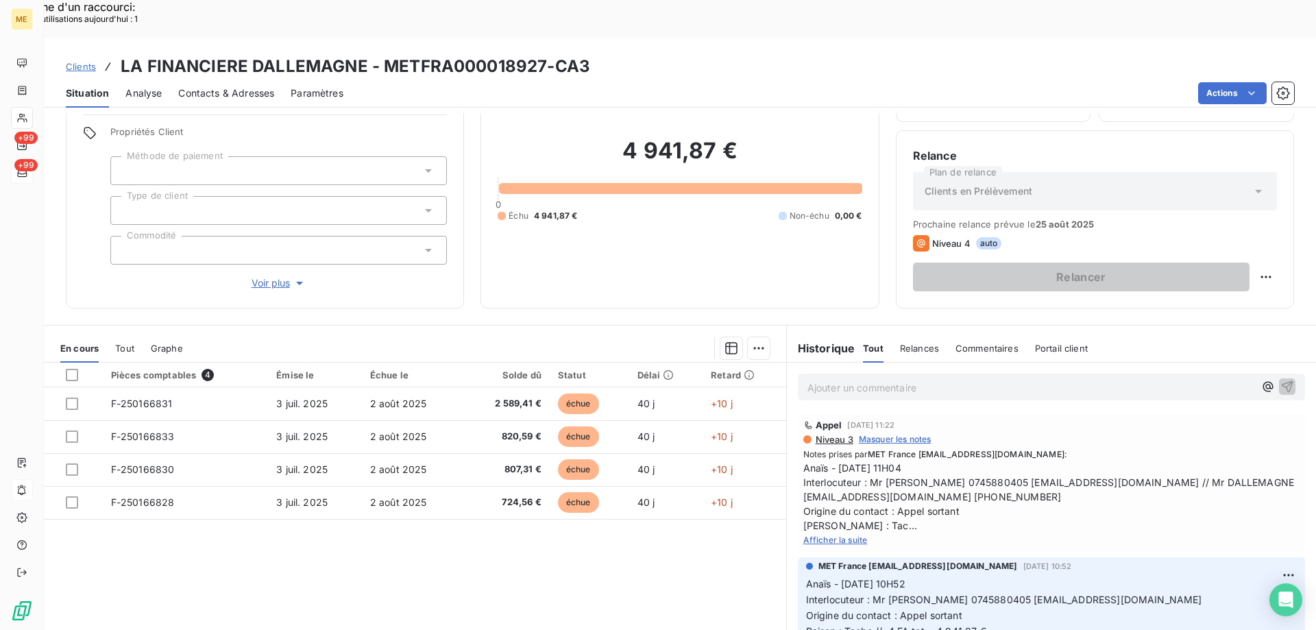
click at [848, 535] on span "Afficher la suite" at bounding box center [835, 540] width 64 height 10
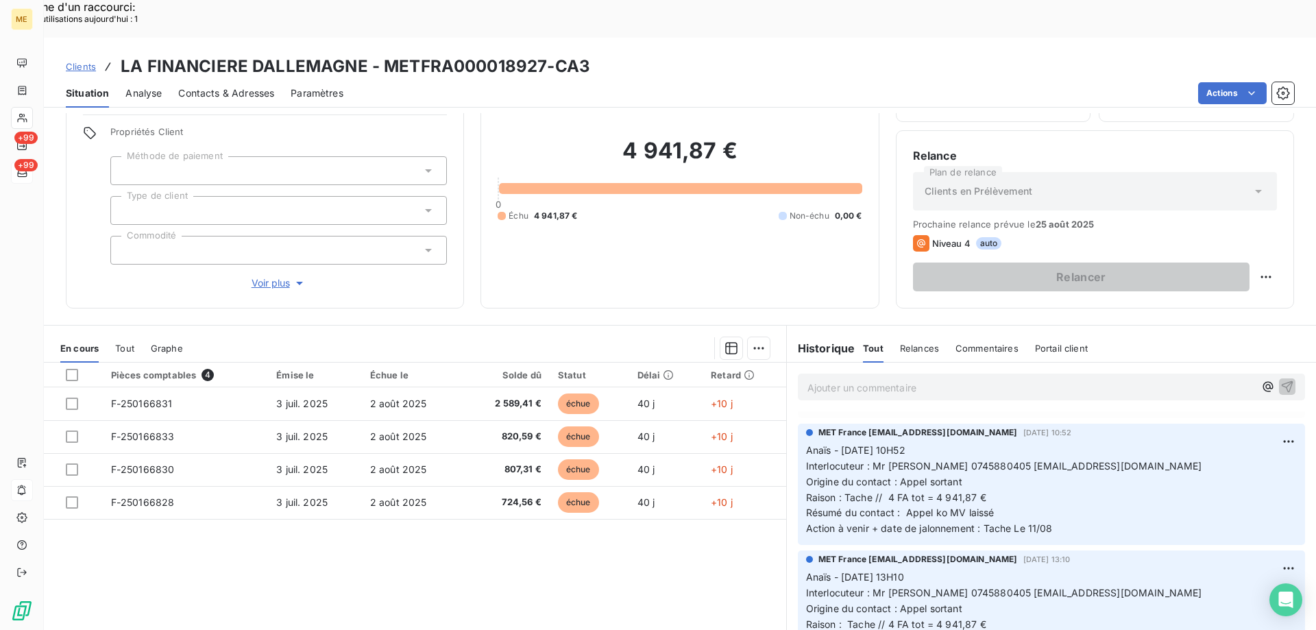
scroll to position [0, 0]
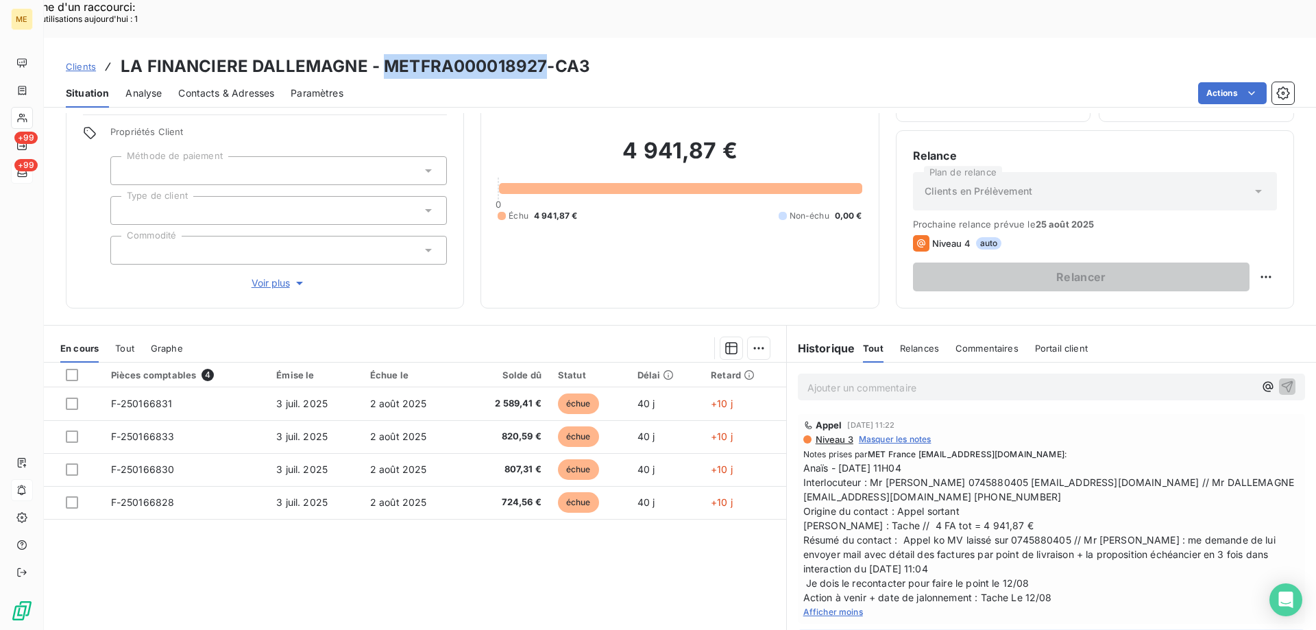
drag, startPoint x: 542, startPoint y: 25, endPoint x: 380, endPoint y: 29, distance: 162.5
click at [380, 54] on h3 "LA FINANCIERE DALLEMAGNE - METFRA000018927-CA3" at bounding box center [356, 66] width 470 height 25
copy h3 "METFRA000018927"
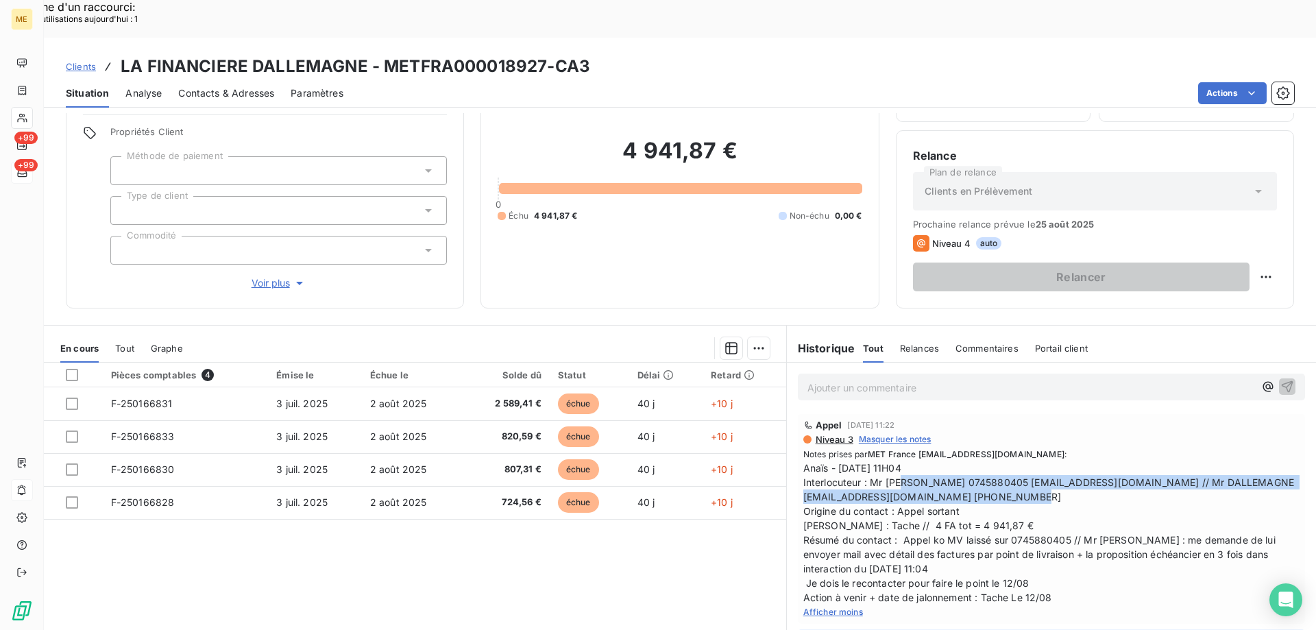
drag, startPoint x: 866, startPoint y: 446, endPoint x: 1041, endPoint y: 458, distance: 175.9
click at [1041, 461] on span "Anaïs - [DATE] 11H04 Interlocuteur : Mr [PERSON_NAME] 0745880405 [EMAIL_ADDRESS…" at bounding box center [1051, 533] width 496 height 144
click at [1093, 461] on span "Anaïs - [DATE] 11H04 Interlocuteur : Mr [PERSON_NAME] 0745880405 [EMAIL_ADDRESS…" at bounding box center [1051, 533] width 496 height 144
click at [1114, 461] on span "Anaïs - [DATE] 11H04 Interlocuteur : Mr [PERSON_NAME] 0745880405 [EMAIL_ADDRESS…" at bounding box center [1051, 533] width 496 height 144
drag, startPoint x: 1120, startPoint y: 443, endPoint x: 1150, endPoint y: 463, distance: 35.6
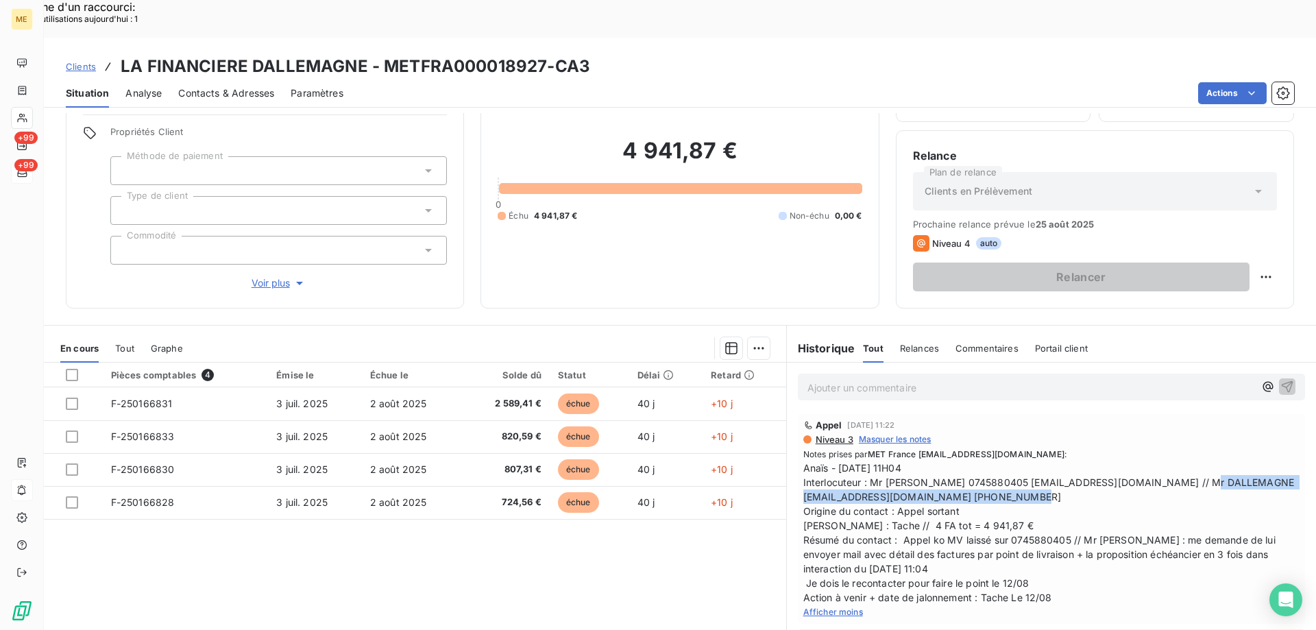
click at [1150, 463] on span "Anaïs - [DATE] 11H04 Interlocuteur : Mr [PERSON_NAME] 0745880405 [EMAIL_ADDRESS…" at bounding box center [1051, 533] width 496 height 144
copy span "Mr DALLEMAGNE [EMAIL_ADDRESS][DOMAIN_NAME] 0675395756"
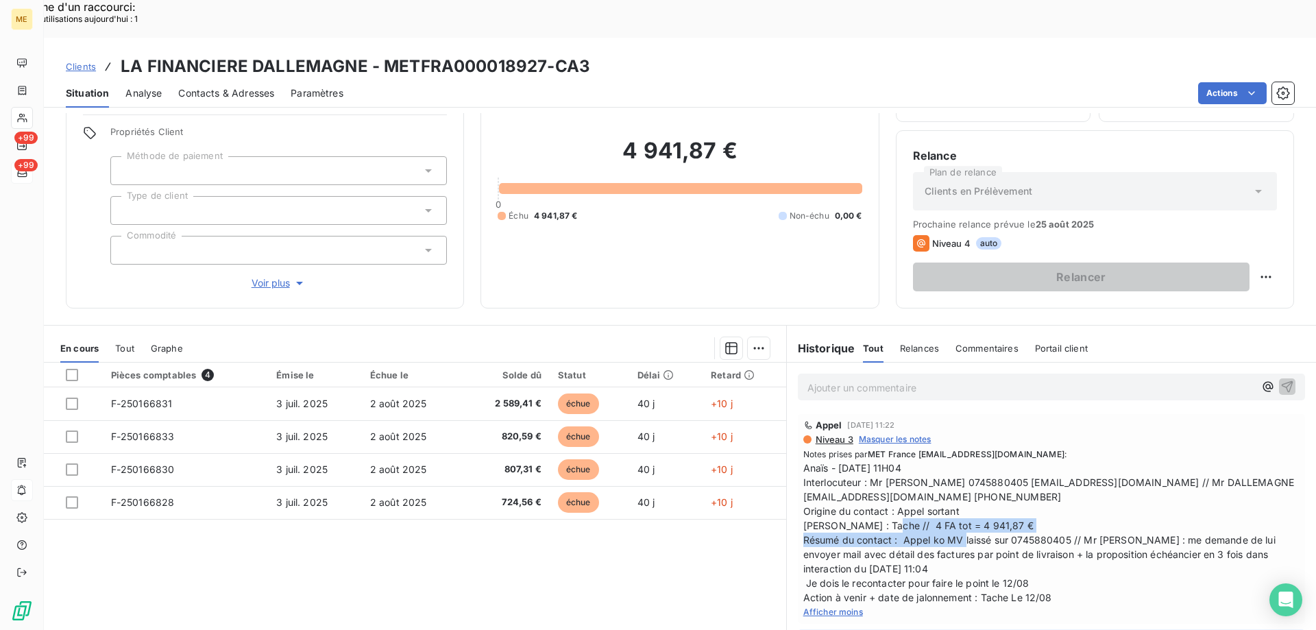
drag, startPoint x: 884, startPoint y: 489, endPoint x: 1006, endPoint y: 482, distance: 122.2
click at [1000, 494] on span "Anaïs - [DATE] 11H04 Interlocuteur : Mr [PERSON_NAME] 0745880405 [EMAIL_ADDRESS…" at bounding box center [1051, 533] width 496 height 144
click at [1007, 483] on span "Anaïs - [DATE] 11H04 Interlocuteur : Mr [PERSON_NAME] 0745880405 [EMAIL_ADDRESS…" at bounding box center [1051, 533] width 496 height 144
click at [881, 489] on span "Anaïs - [DATE] 11H04 Interlocuteur : Mr [PERSON_NAME] 0745880405 [EMAIL_ADDRESS…" at bounding box center [1051, 533] width 496 height 144
drag, startPoint x: 880, startPoint y: 489, endPoint x: 977, endPoint y: 487, distance: 97.4
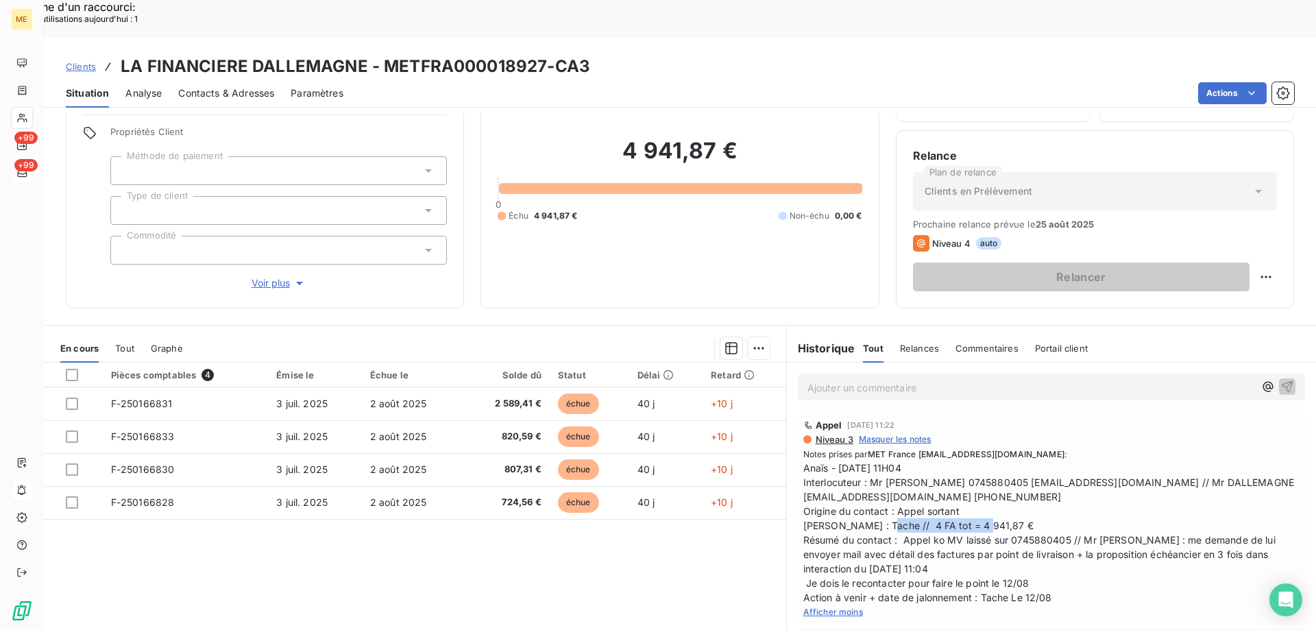
click at [977, 487] on span "Anaïs - [DATE] 11H04 Interlocuteur : Mr [PERSON_NAME] 0745880405 [EMAIL_ADDRESS…" at bounding box center [1051, 533] width 496 height 144
copy span "4 FA tot = 4 941,87 €"
drag, startPoint x: 543, startPoint y: 27, endPoint x: 382, endPoint y: 30, distance: 160.4
click at [382, 54] on h3 "LA FINANCIERE DALLEMAGNE - METFRA000018927-CA3" at bounding box center [356, 66] width 470 height 25
copy h3 "METFRA000018927"
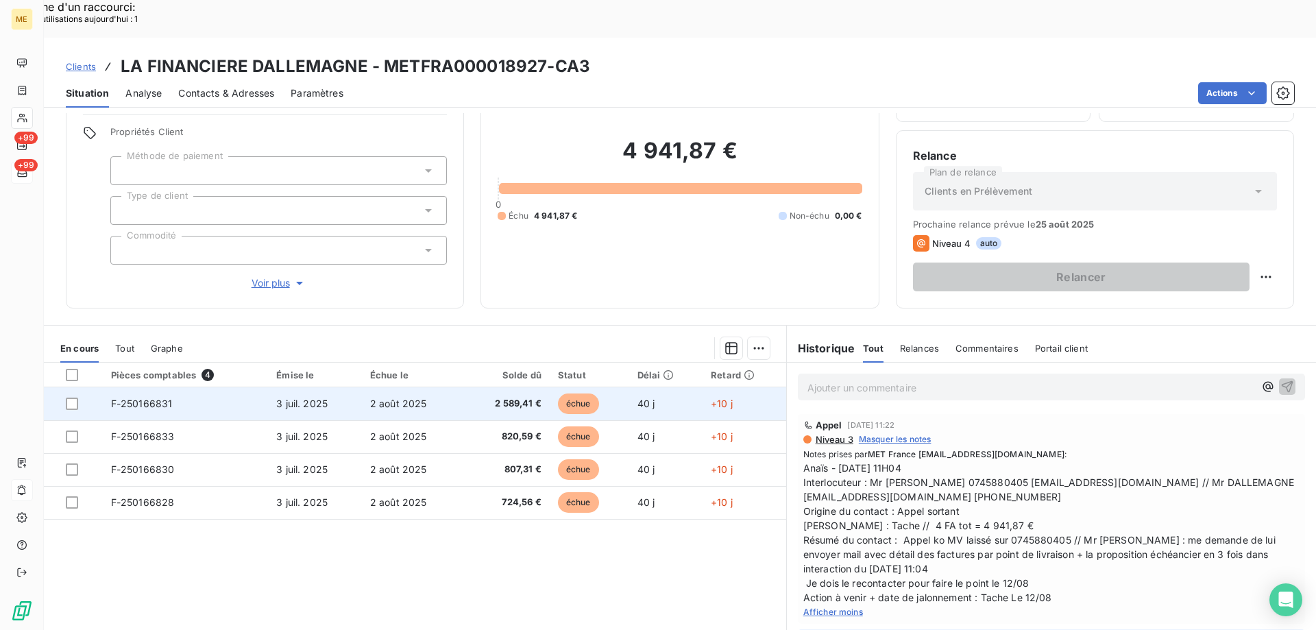
click at [465, 387] on td "2 589,41 €" at bounding box center [506, 403] width 87 height 33
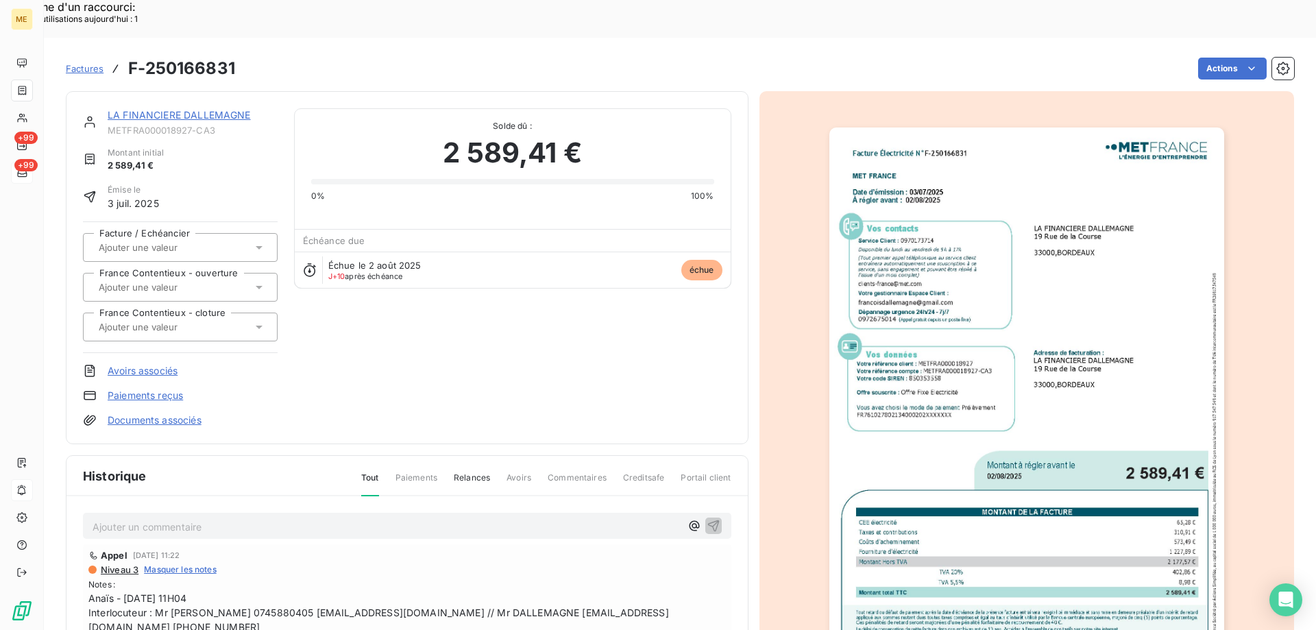
click at [1071, 354] on img "button" at bounding box center [1026, 406] width 395 height 558
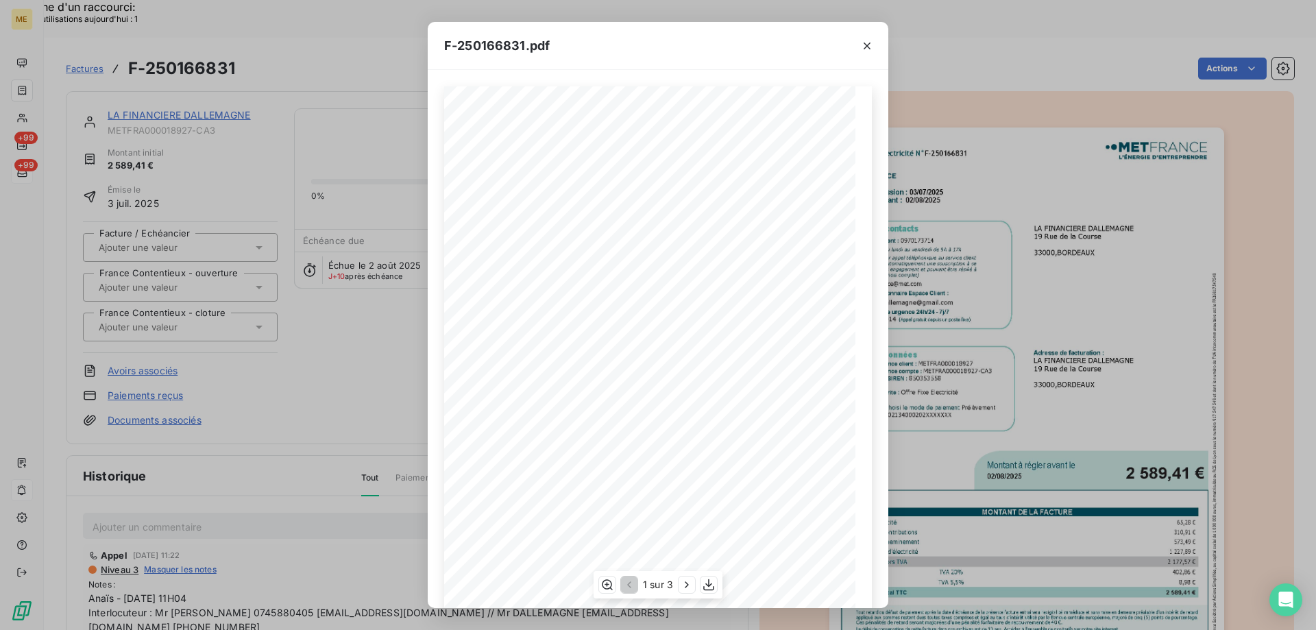
scroll to position [94, 0]
click at [714, 580] on icon "button" at bounding box center [709, 585] width 14 height 14
click at [862, 45] on icon "button" at bounding box center [867, 46] width 14 height 14
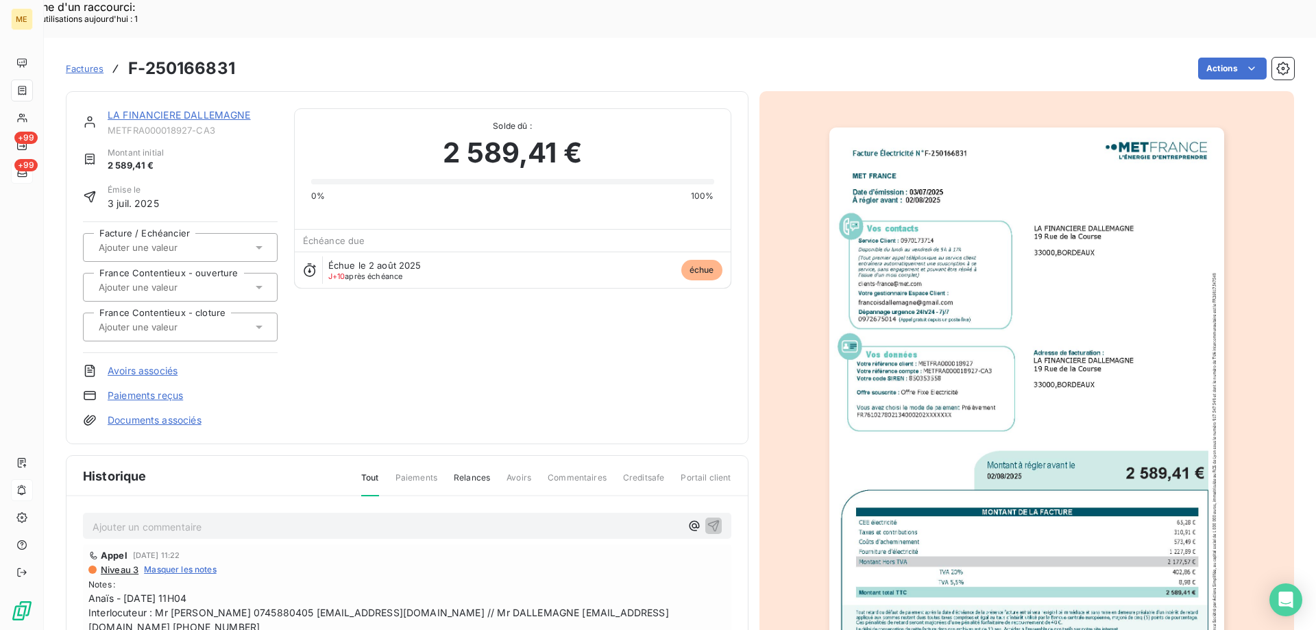
click at [157, 109] on link "LA FINANCIERE DALLEMAGNE" at bounding box center [179, 115] width 143 height 12
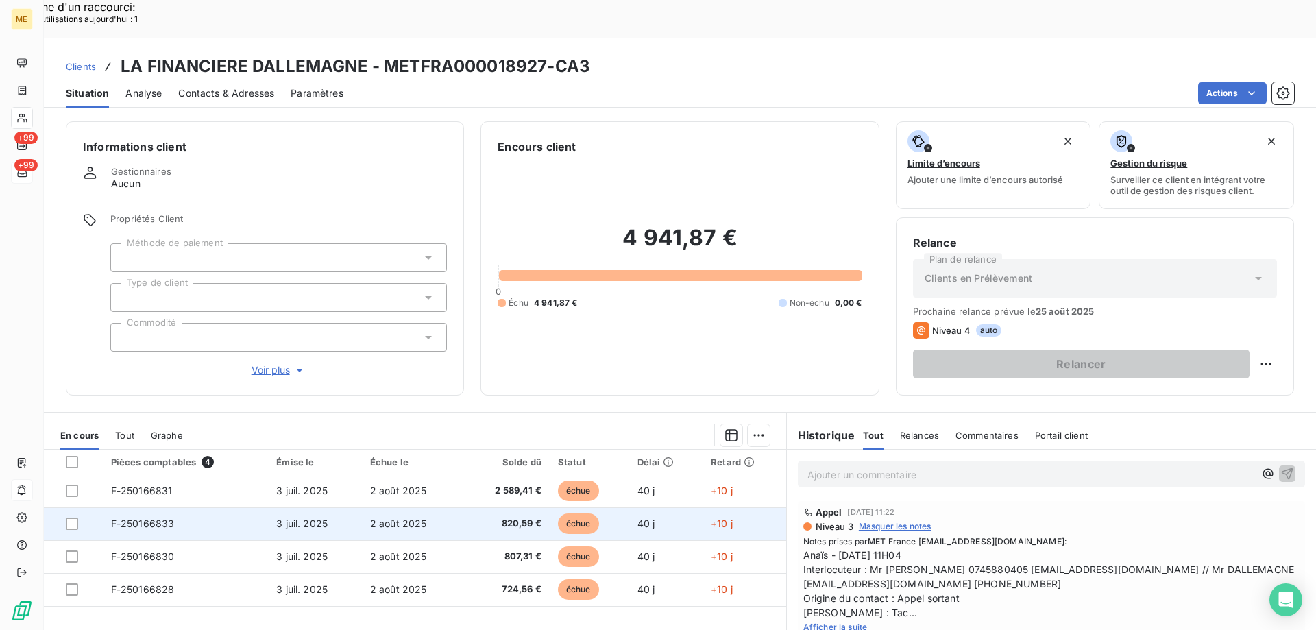
click at [467, 507] on td "820,59 €" at bounding box center [506, 523] width 87 height 33
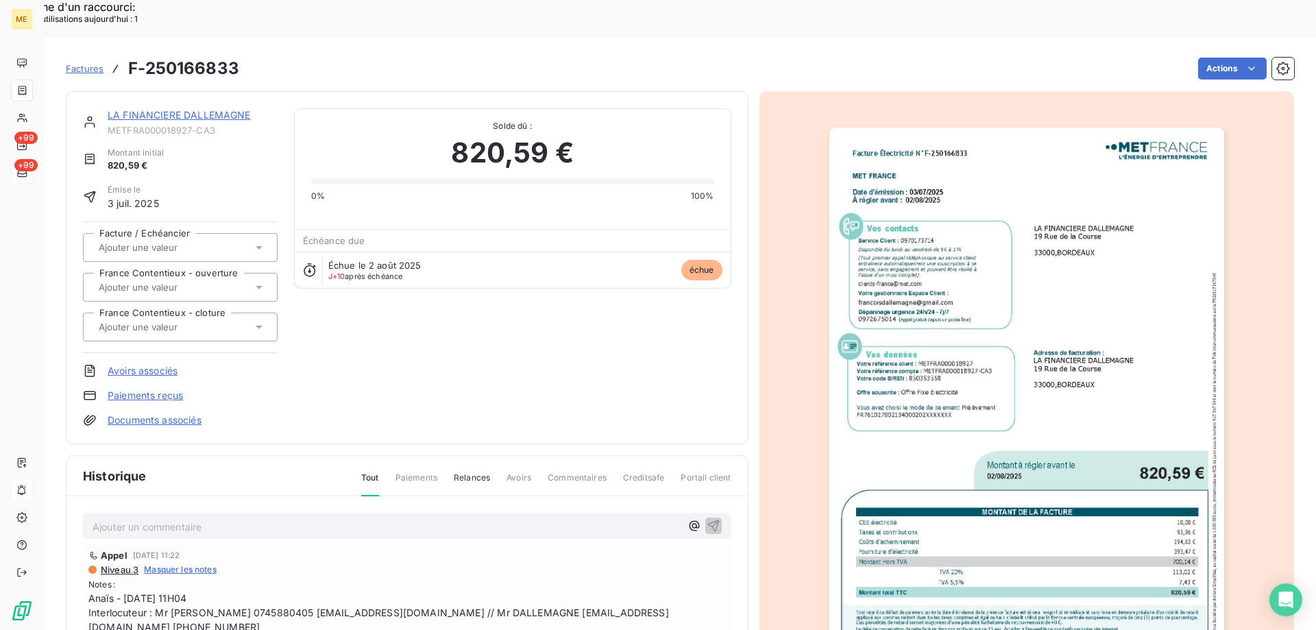
click at [1003, 376] on img "button" at bounding box center [1026, 406] width 395 height 558
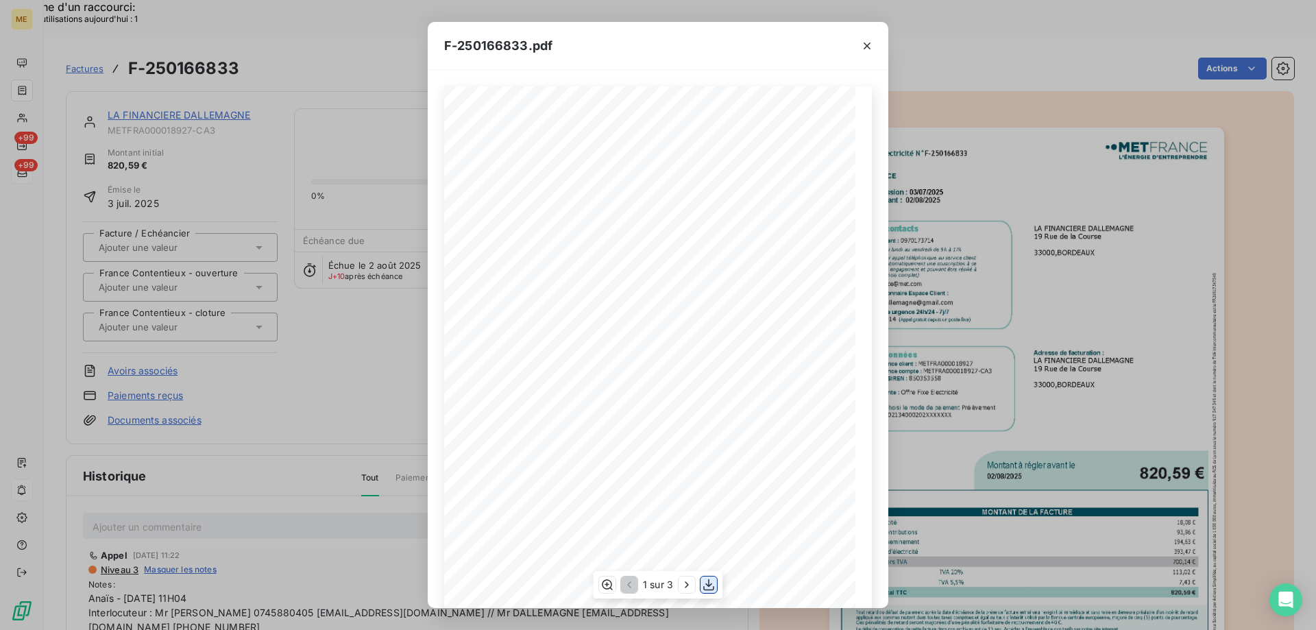
click at [712, 585] on icon "button" at bounding box center [709, 585] width 14 height 14
click at [870, 42] on icon "button" at bounding box center [867, 45] width 7 height 7
click at [865, 42] on icon "button" at bounding box center [867, 46] width 14 height 14
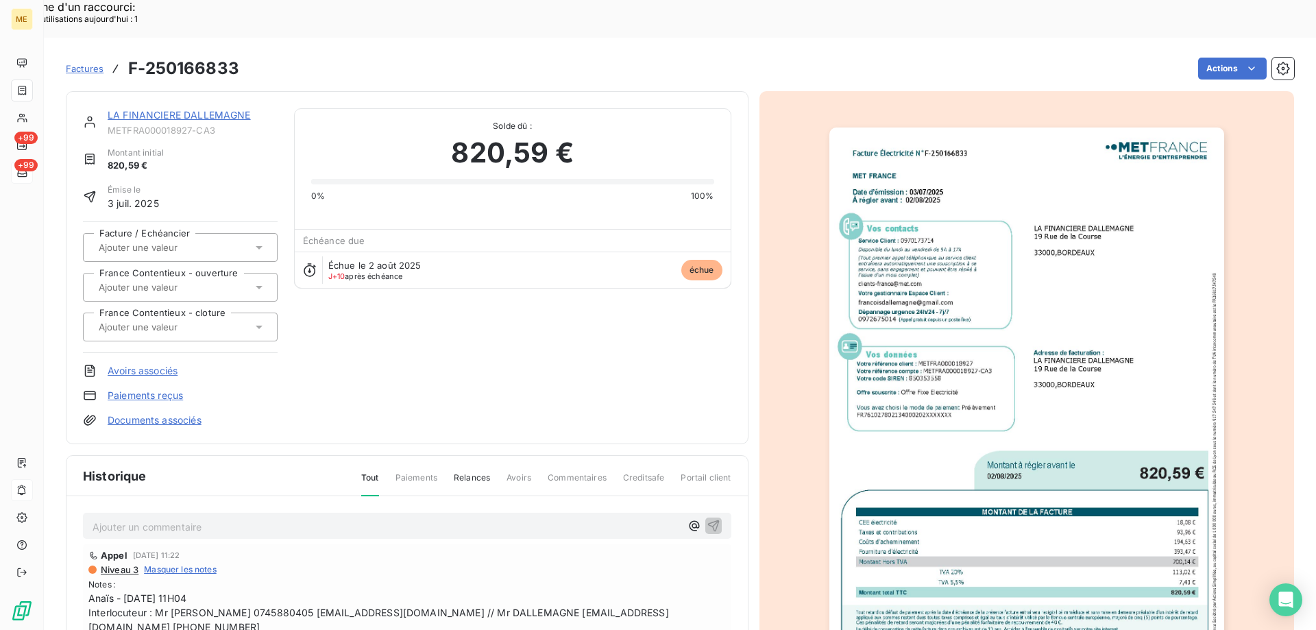
click at [178, 108] on div "LA FINANCIERE DALLEMAGNE" at bounding box center [193, 115] width 170 height 14
click at [171, 109] on link "LA FINANCIERE DALLEMAGNE" at bounding box center [179, 115] width 143 height 12
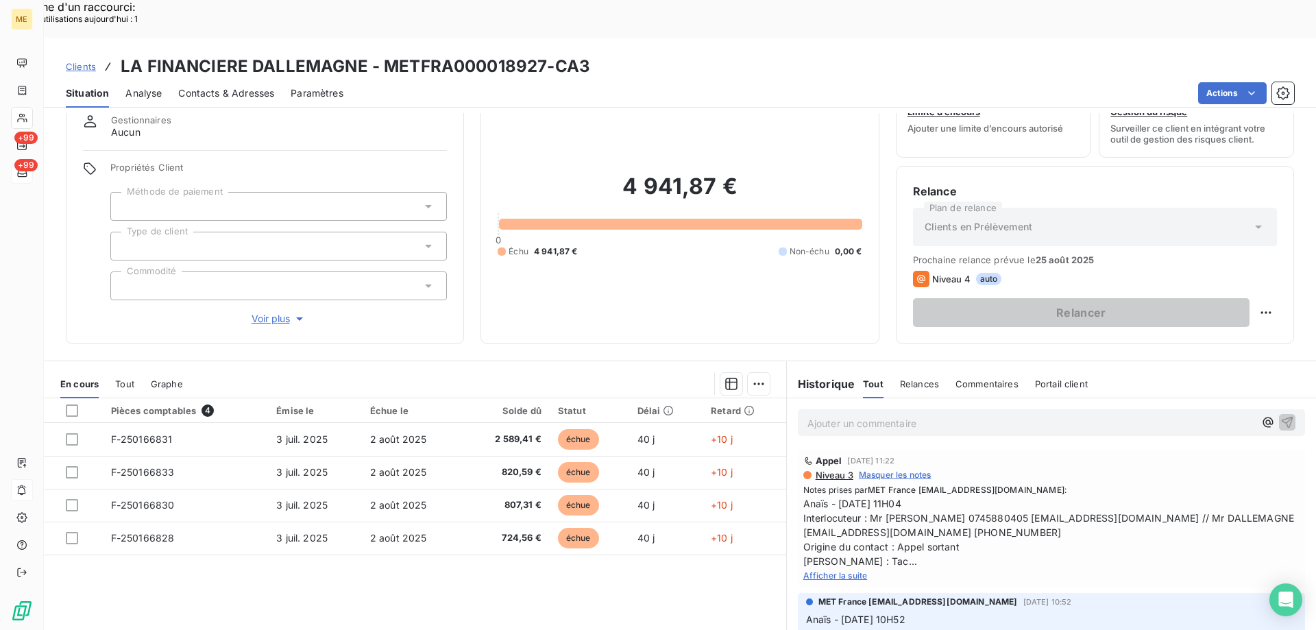
scroll to position [87, 0]
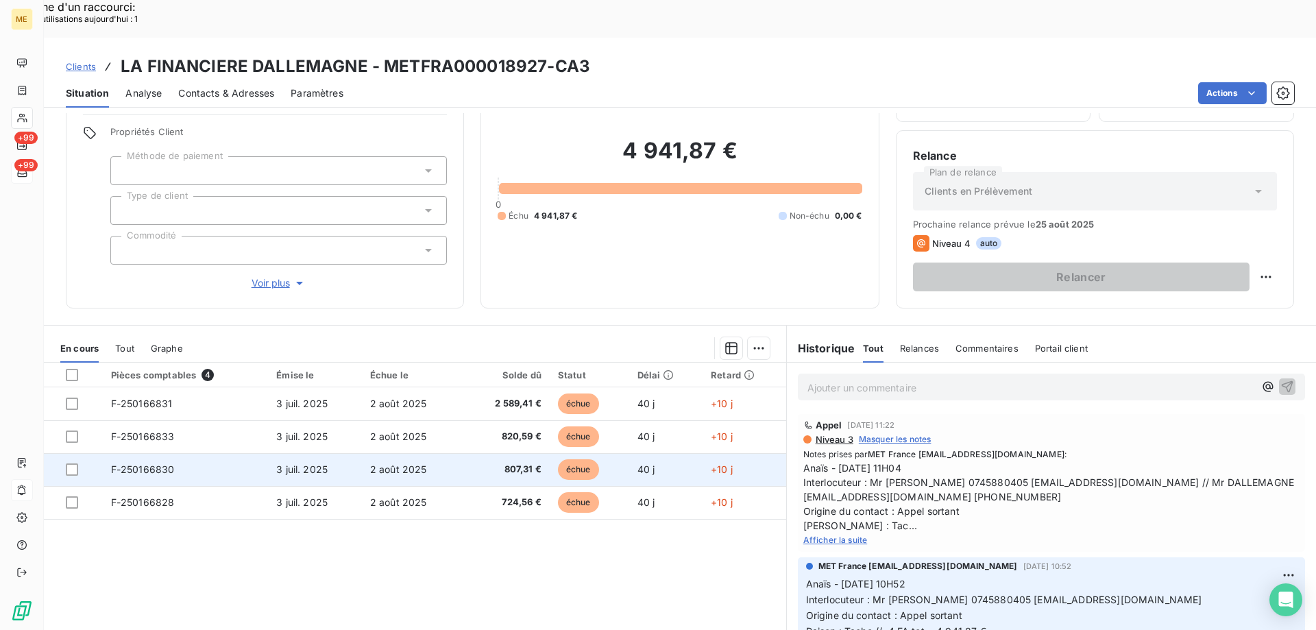
click at [442, 453] on td "2 août 2025" at bounding box center [412, 469] width 101 height 33
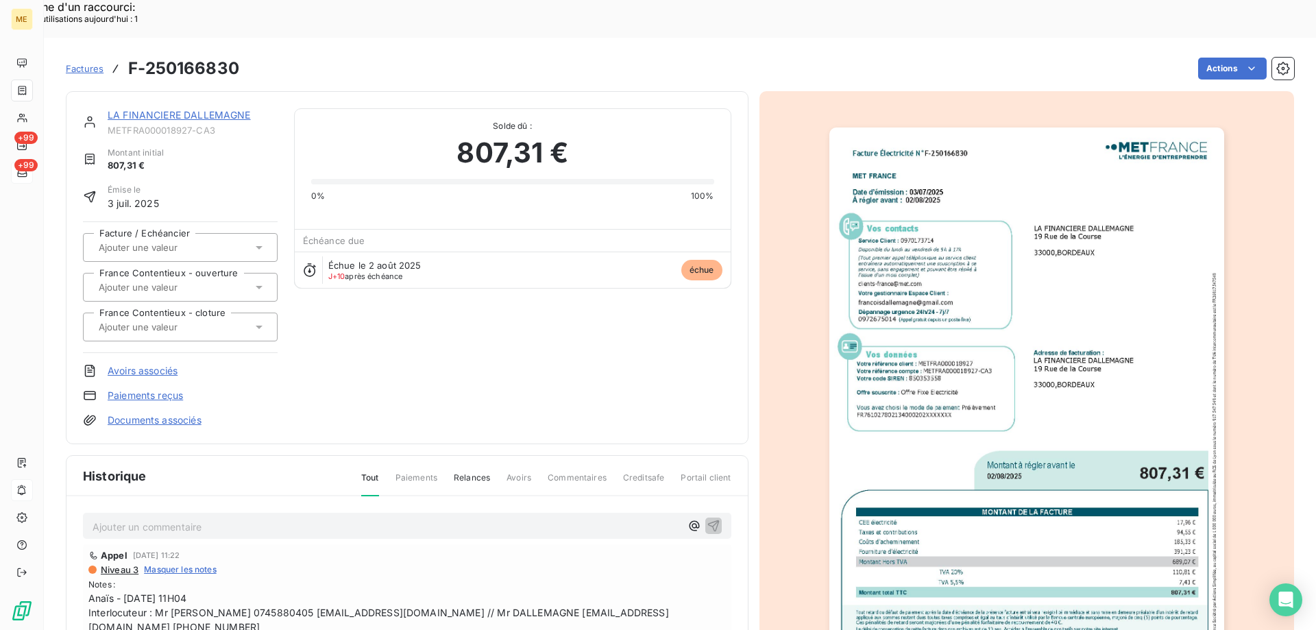
click at [1082, 365] on img "button" at bounding box center [1026, 406] width 395 height 558
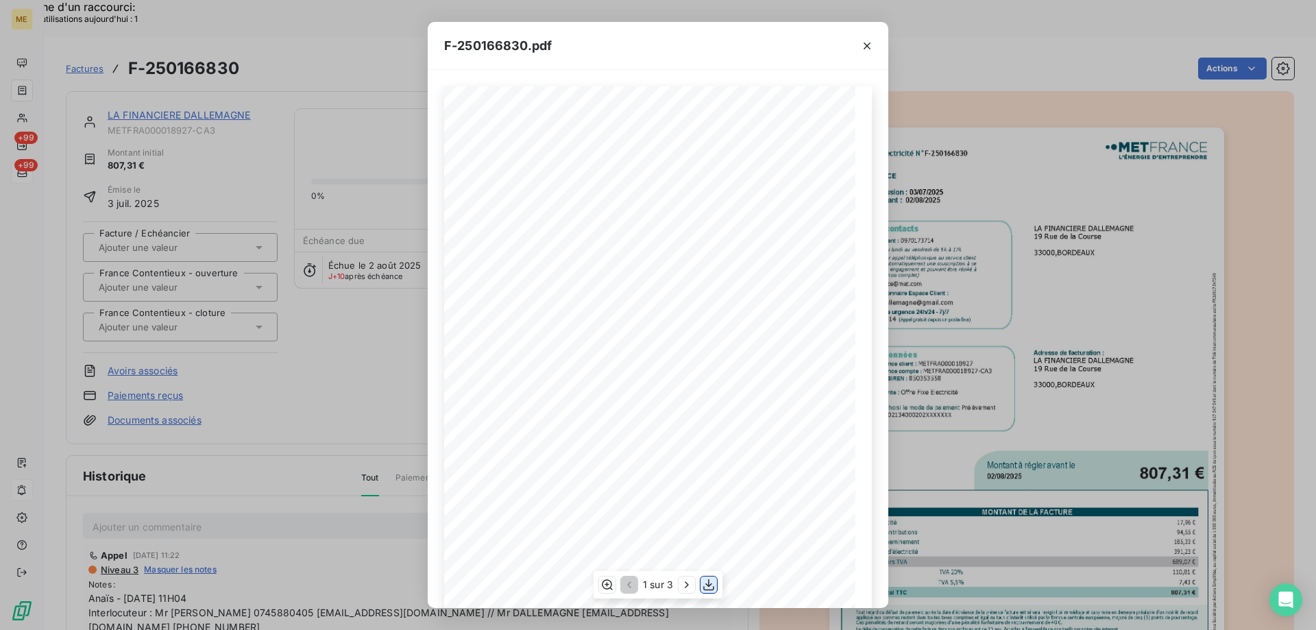
click at [710, 580] on icon "button" at bounding box center [709, 585] width 14 height 14
click at [871, 45] on icon "button" at bounding box center [867, 46] width 14 height 14
click at [866, 47] on icon "button" at bounding box center [867, 46] width 14 height 14
click at [868, 45] on icon "button" at bounding box center [867, 45] width 7 height 7
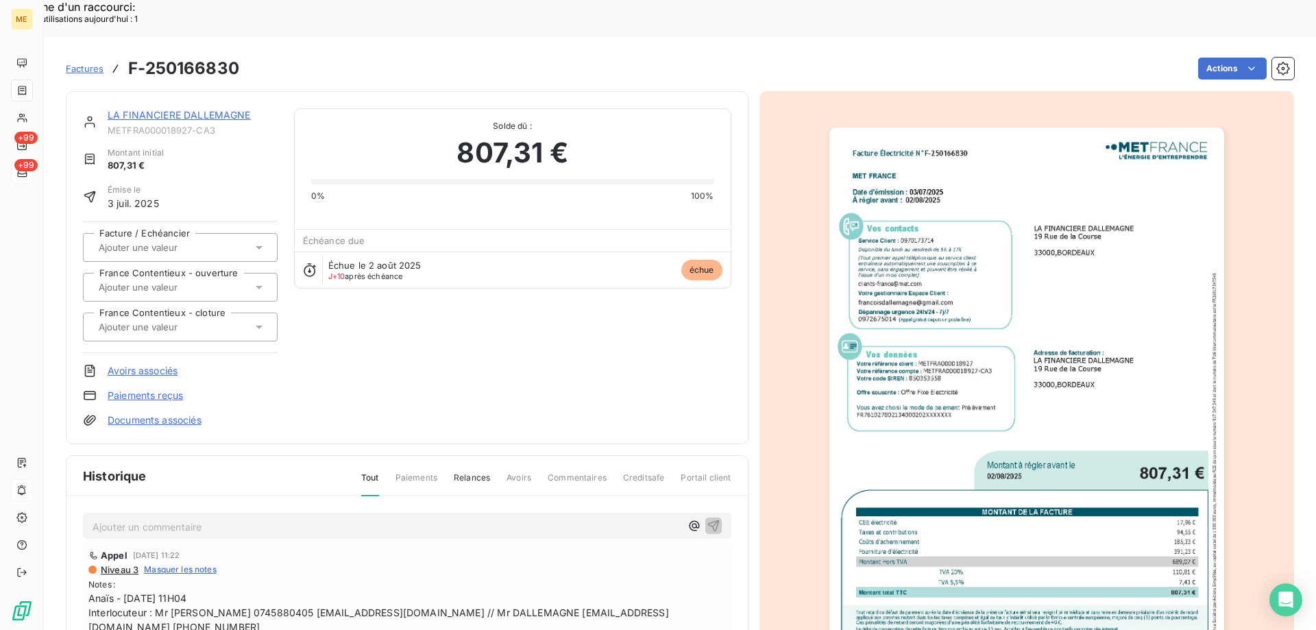
click at [183, 109] on link "LA FINANCIERE DALLEMAGNE" at bounding box center [179, 115] width 143 height 12
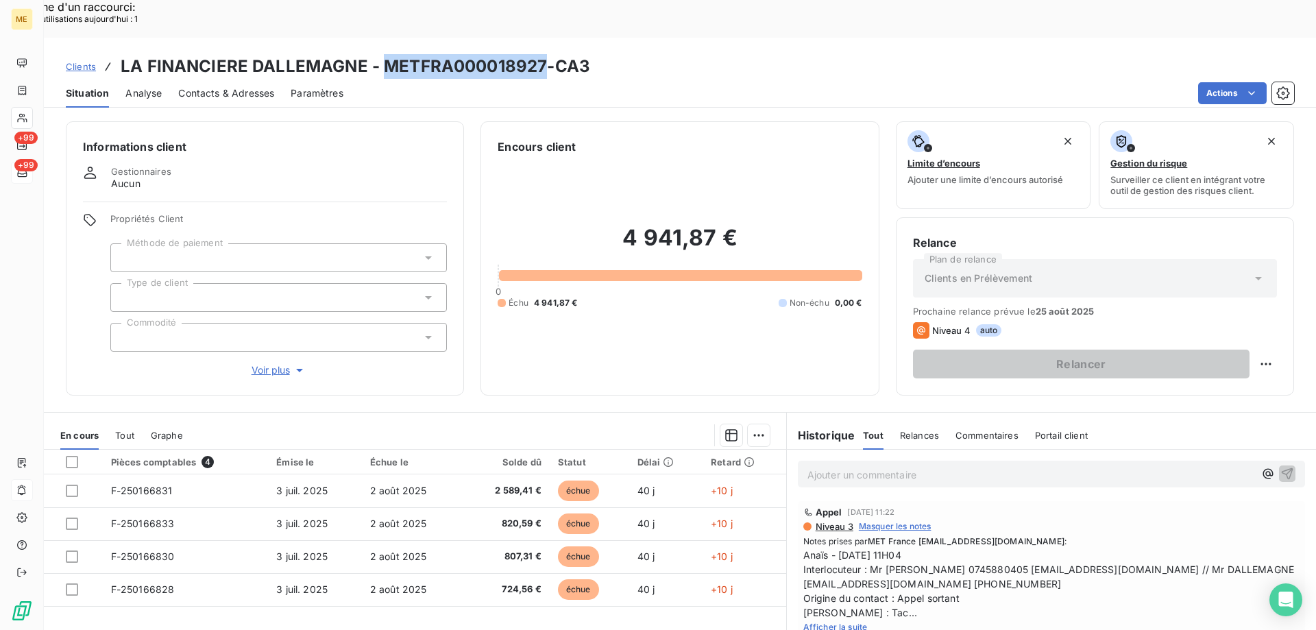
drag, startPoint x: 544, startPoint y: 32, endPoint x: 380, endPoint y: 36, distance: 163.9
click at [380, 54] on h3 "LA FINANCIERE DALLEMAGNE - METFRA000018927-CA3" at bounding box center [356, 66] width 470 height 25
copy h3 "METFRA000018927"
click at [816, 622] on span "Afficher la suite" at bounding box center [835, 627] width 64 height 10
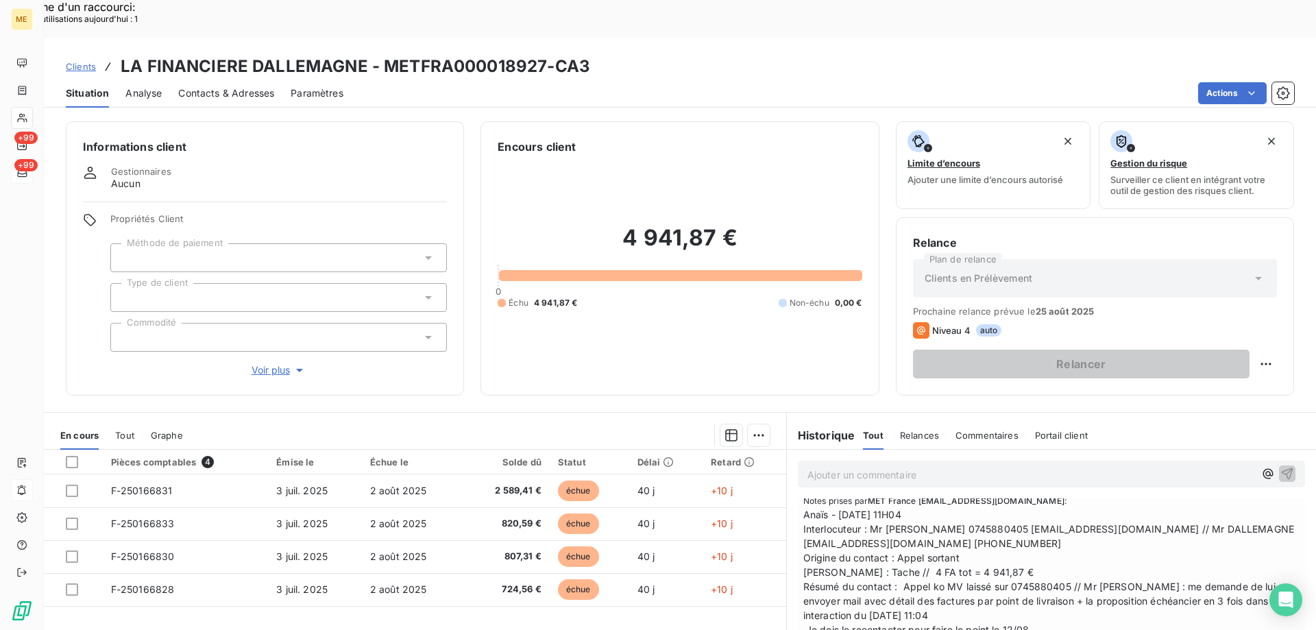
scroll to position [69, 0]
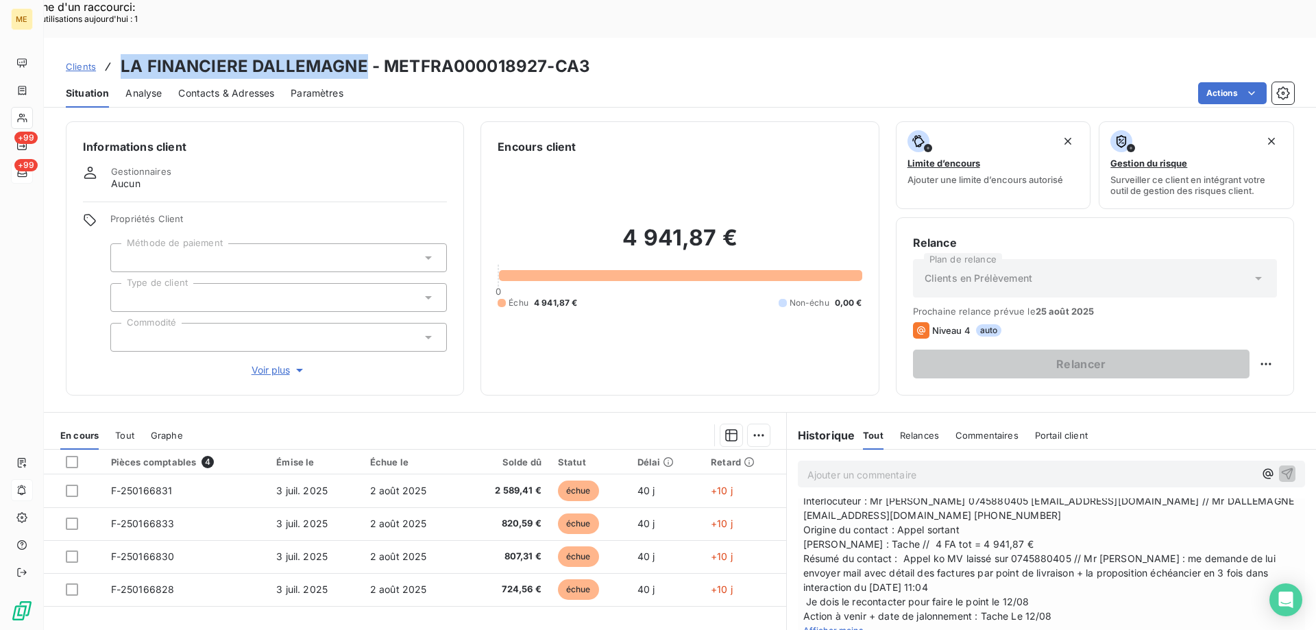
drag, startPoint x: 365, startPoint y: 27, endPoint x: 117, endPoint y: 34, distance: 248.2
click at [117, 54] on div "Clients LA FINANCIERE DALLEMAGNE - METFRA000018927-CA3" at bounding box center [328, 66] width 524 height 25
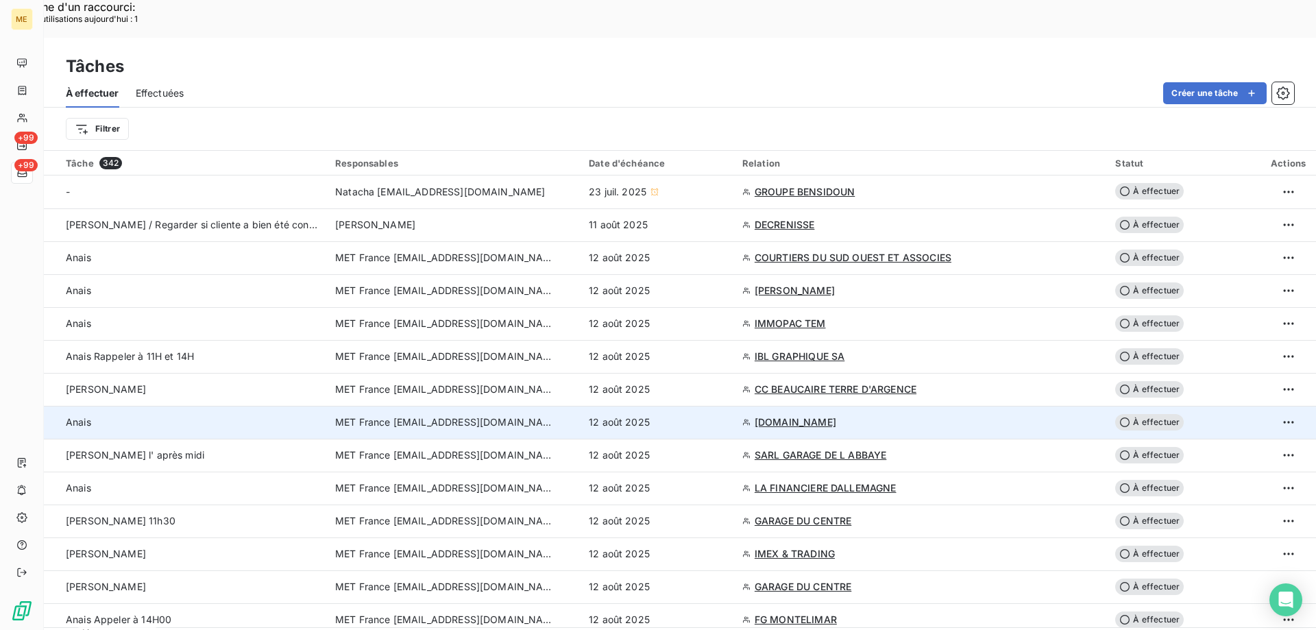
click at [726, 415] on div "12 août 2025" at bounding box center [657, 422] width 137 height 14
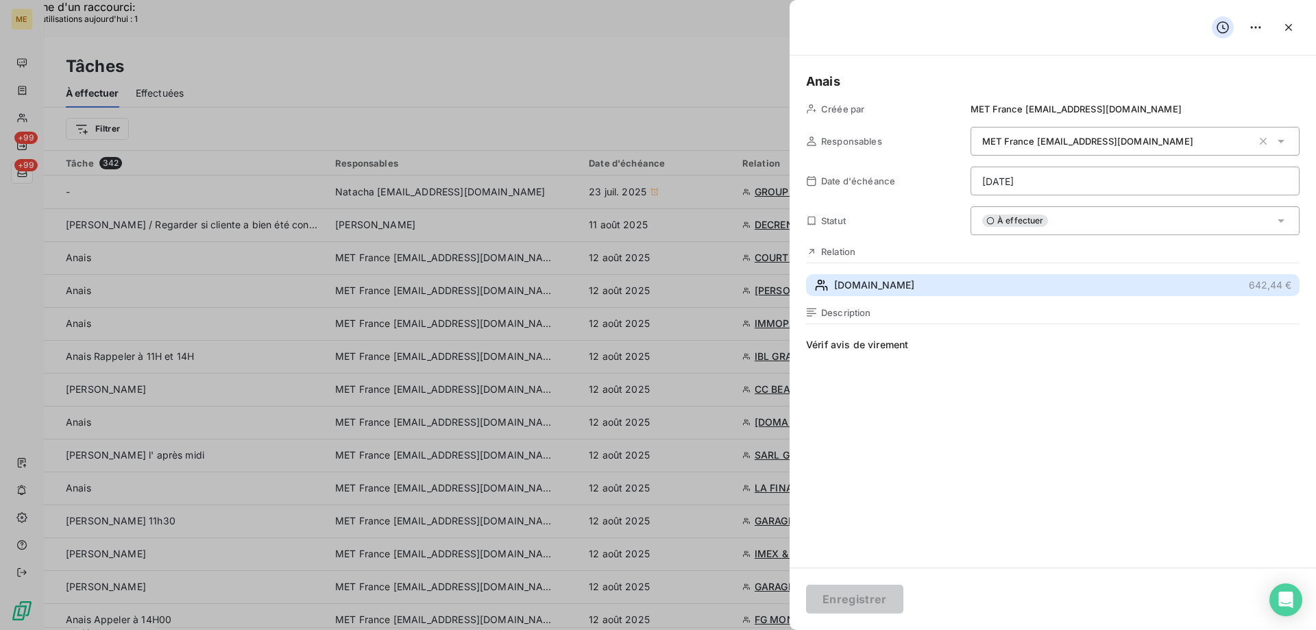
click at [901, 286] on span "[DOMAIN_NAME]" at bounding box center [874, 285] width 80 height 14
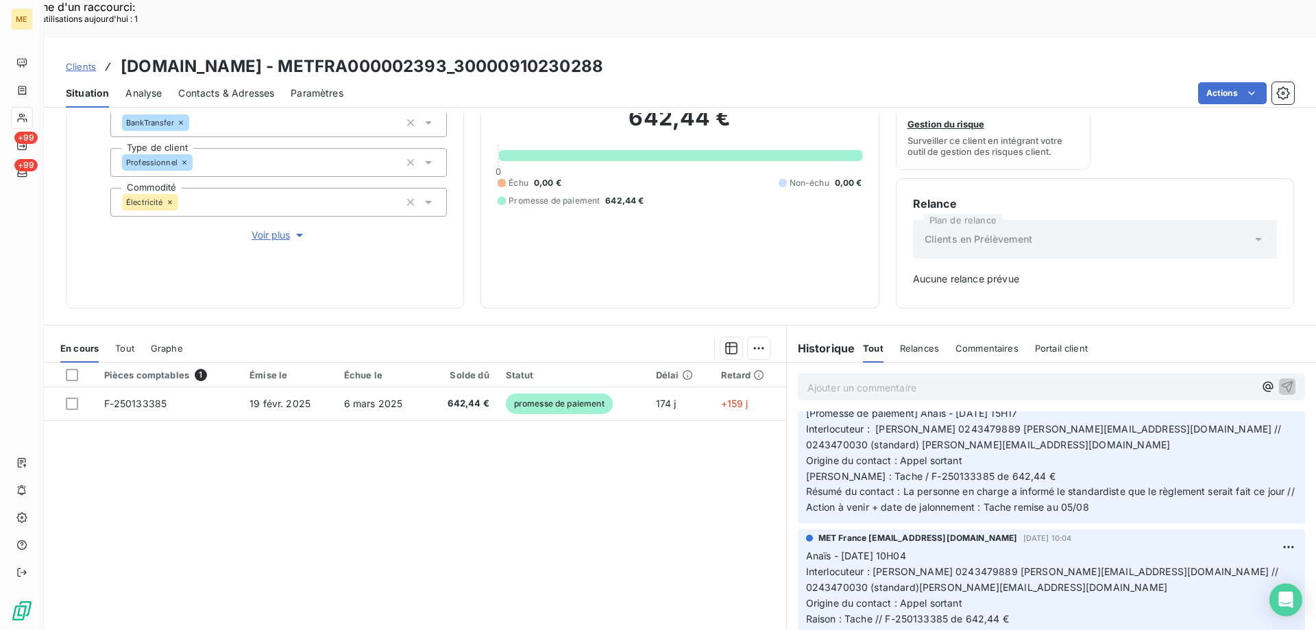
scroll to position [411, 0]
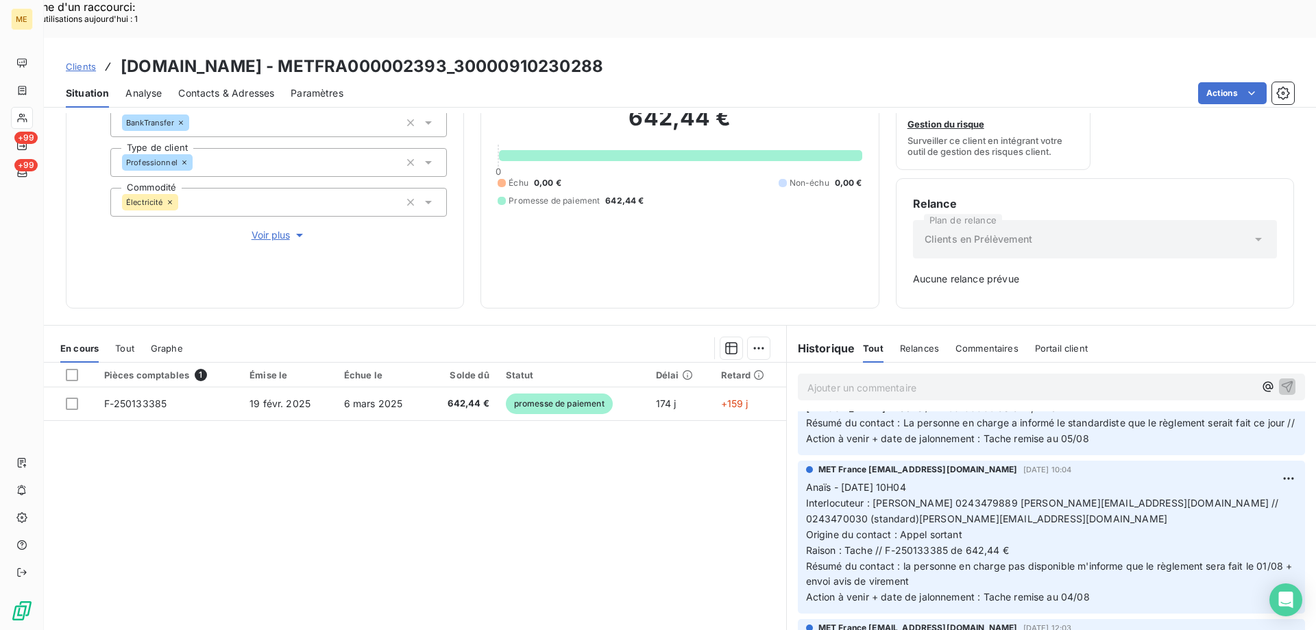
click at [953, 559] on p "Anaïs - [DATE] 10H04 Interlocuteur : [PERSON_NAME] 0243479889 [PERSON_NAME][EMA…" at bounding box center [1051, 542] width 491 height 125
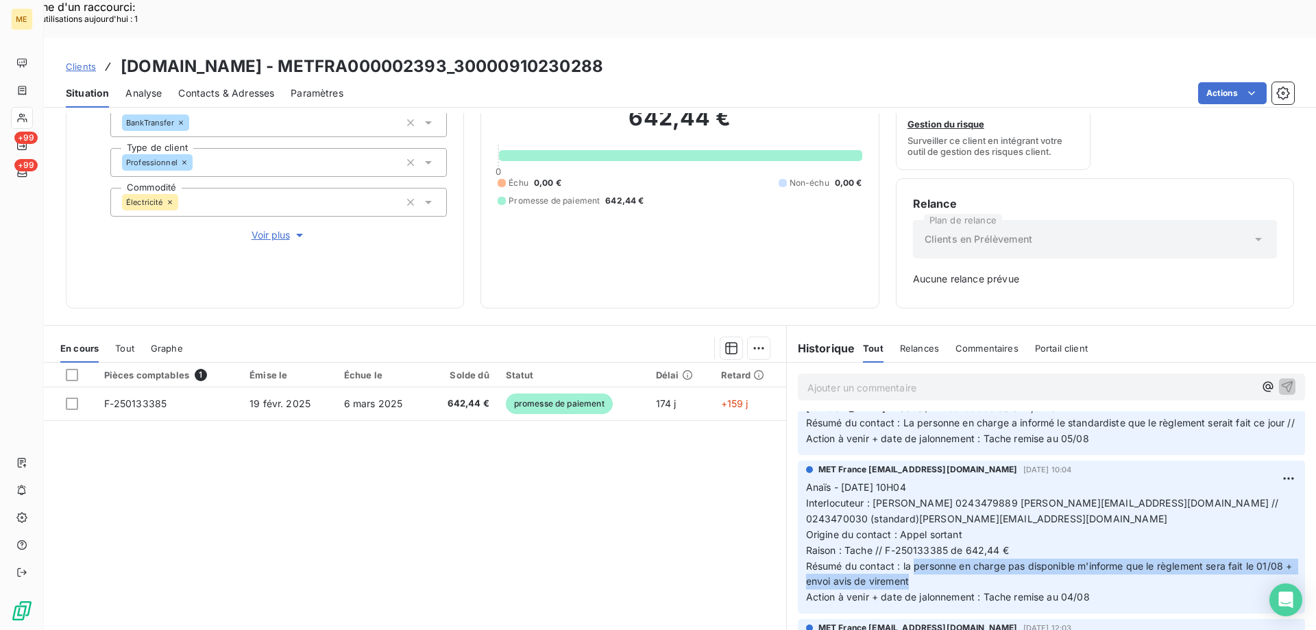
drag, startPoint x: 945, startPoint y: 558, endPoint x: 907, endPoint y: 546, distance: 39.5
click at [907, 546] on p "Anaïs - [DATE] 10H04 Interlocuteur : [PERSON_NAME] 0243479889 [PERSON_NAME][EMA…" at bounding box center [1051, 542] width 491 height 125
click at [963, 561] on p "Anaïs - [DATE] 10H04 Interlocuteur : [PERSON_NAME] 0243479889 [PERSON_NAME][EMA…" at bounding box center [1051, 542] width 491 height 125
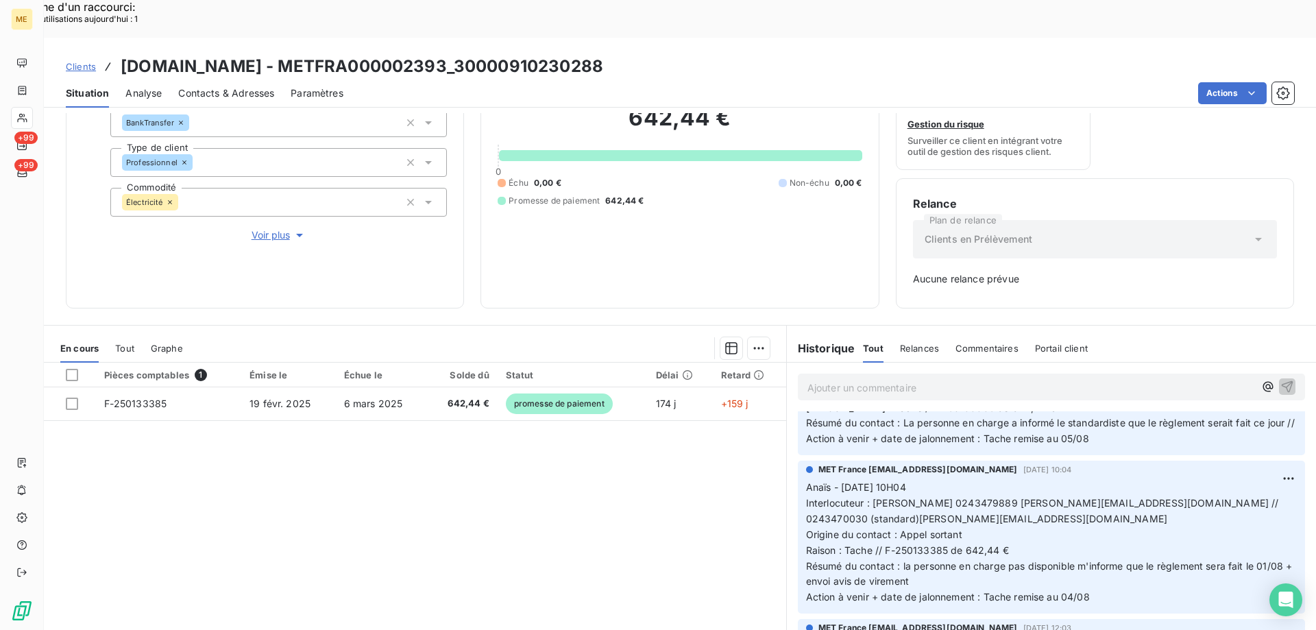
click at [945, 559] on p "Anaïs - [DATE] 10H04 Interlocuteur : [PERSON_NAME] 0243479889 [PERSON_NAME][EMA…" at bounding box center [1051, 542] width 491 height 125
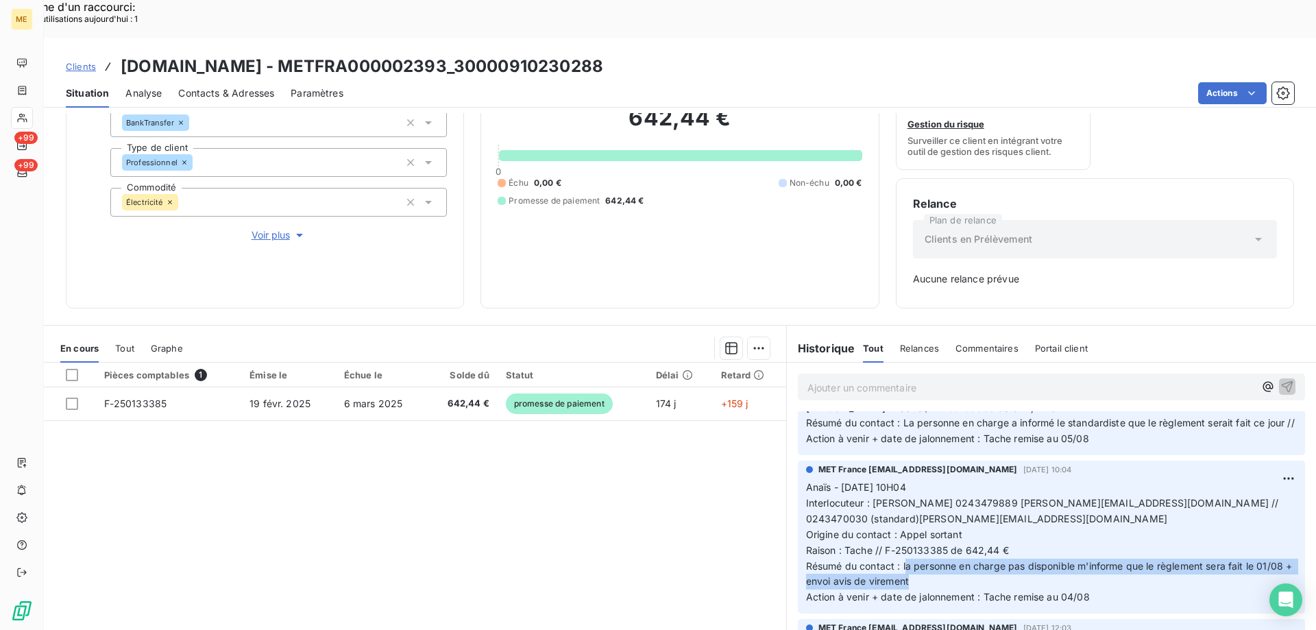
drag, startPoint x: 900, startPoint y: 546, endPoint x: 944, endPoint y: 561, distance: 46.4
click at [944, 561] on p "Anaïs - [DATE] 10H04 Interlocuteur : [PERSON_NAME] 0243479889 [PERSON_NAME][EMA…" at bounding box center [1051, 542] width 491 height 125
click at [953, 564] on p "Anaïs - [DATE] 10H04 Interlocuteur : [PERSON_NAME] 0243479889 [PERSON_NAME][EMA…" at bounding box center [1051, 542] width 491 height 125
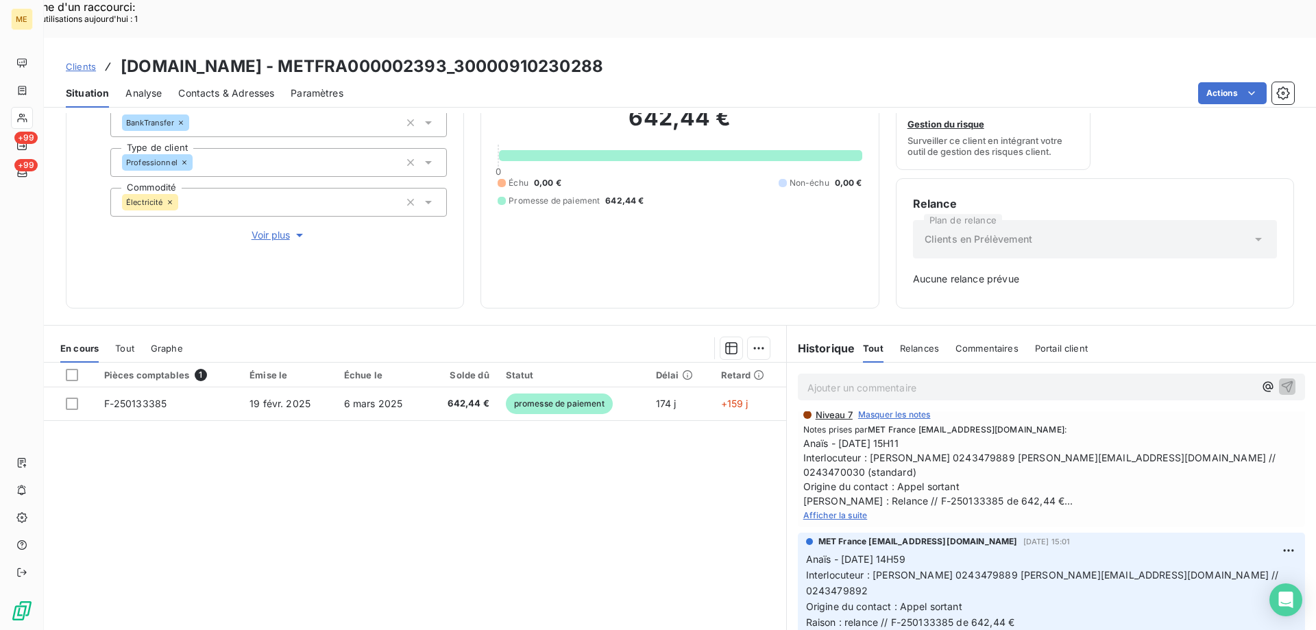
scroll to position [823, 0]
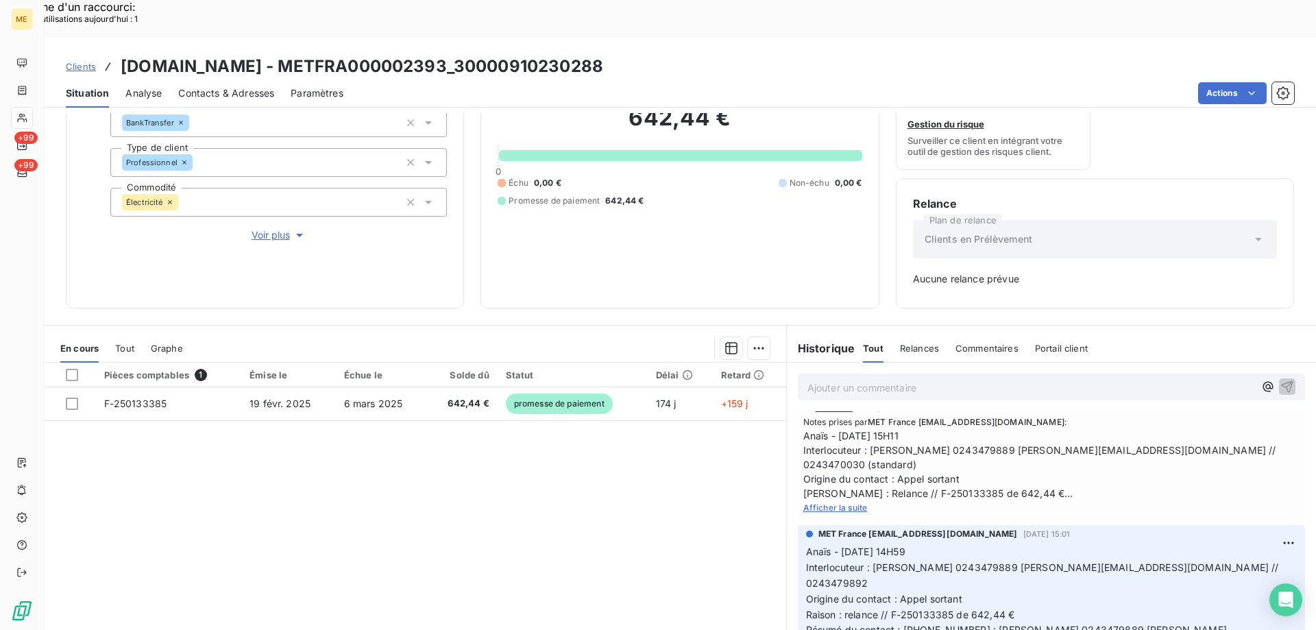
click at [844, 502] on span "Afficher la suite" at bounding box center [835, 507] width 64 height 10
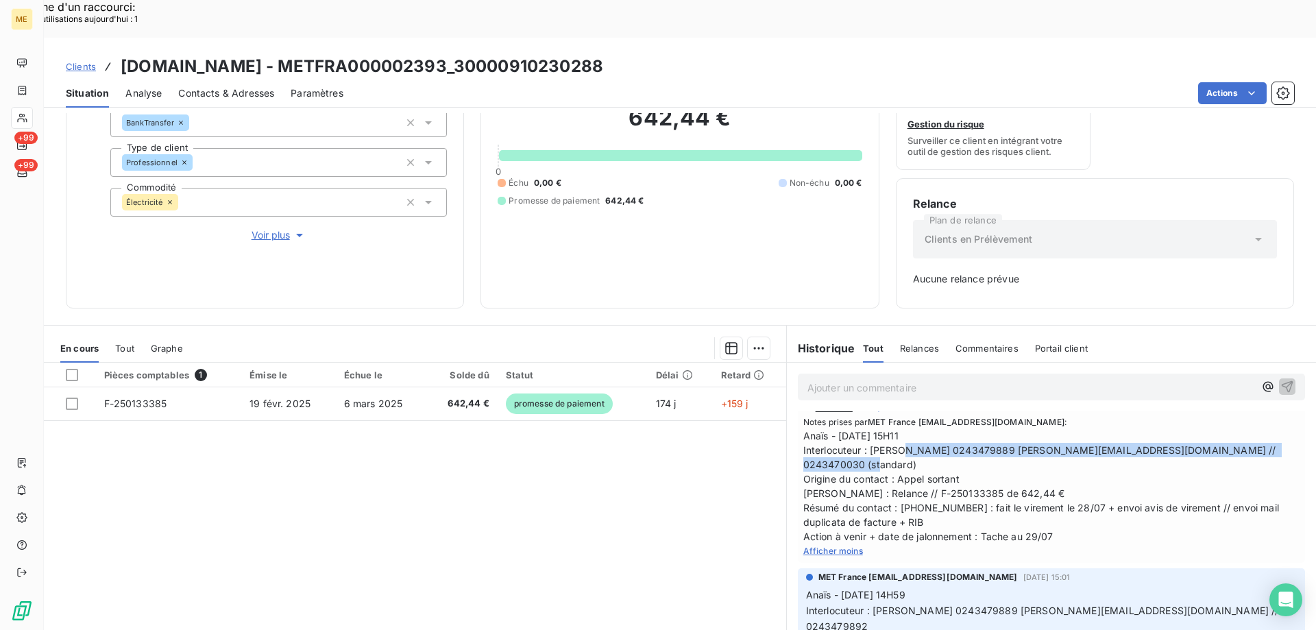
drag, startPoint x: 864, startPoint y: 430, endPoint x: 906, endPoint y: 444, distance: 44.7
click at [906, 444] on span "Anaïs - [DATE] 15H11 Interlocuteur : [PERSON_NAME] 0243479889 [PERSON_NAME][EMA…" at bounding box center [1051, 485] width 496 height 115
copy span "[PERSON_NAME] 0243479889 [PERSON_NAME][EMAIL_ADDRESS][DOMAIN_NAME] // 024347003…"
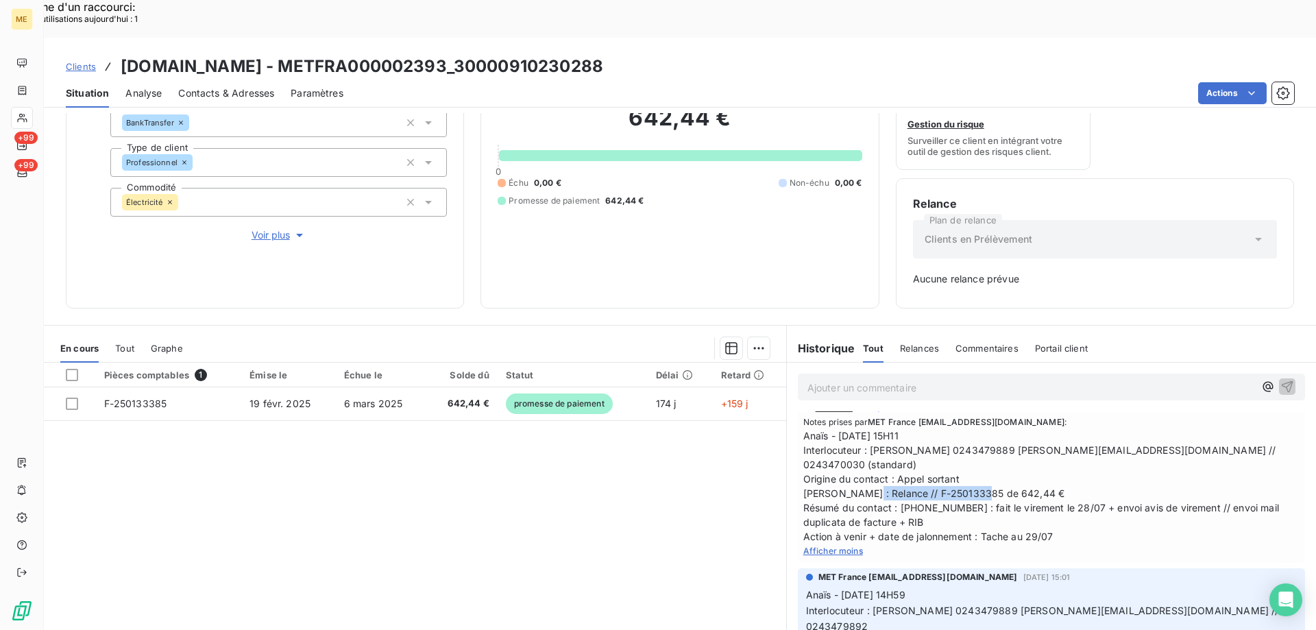
drag, startPoint x: 887, startPoint y: 473, endPoint x: 1023, endPoint y: 470, distance: 136.4
click at [1023, 470] on span "Anaïs - [DATE] 15H11 Interlocuteur : [PERSON_NAME] 0243479889 [PERSON_NAME][EMA…" at bounding box center [1051, 485] width 496 height 115
copy span "F-250133385 de 642,44 €"
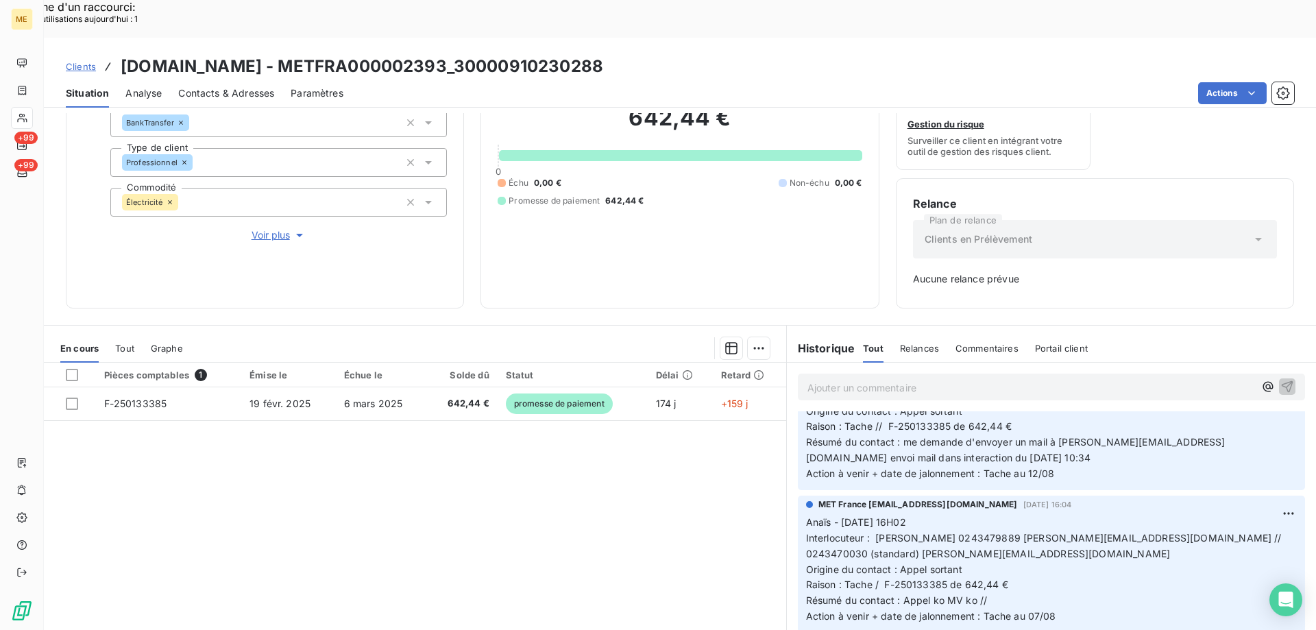
scroll to position [0, 0]
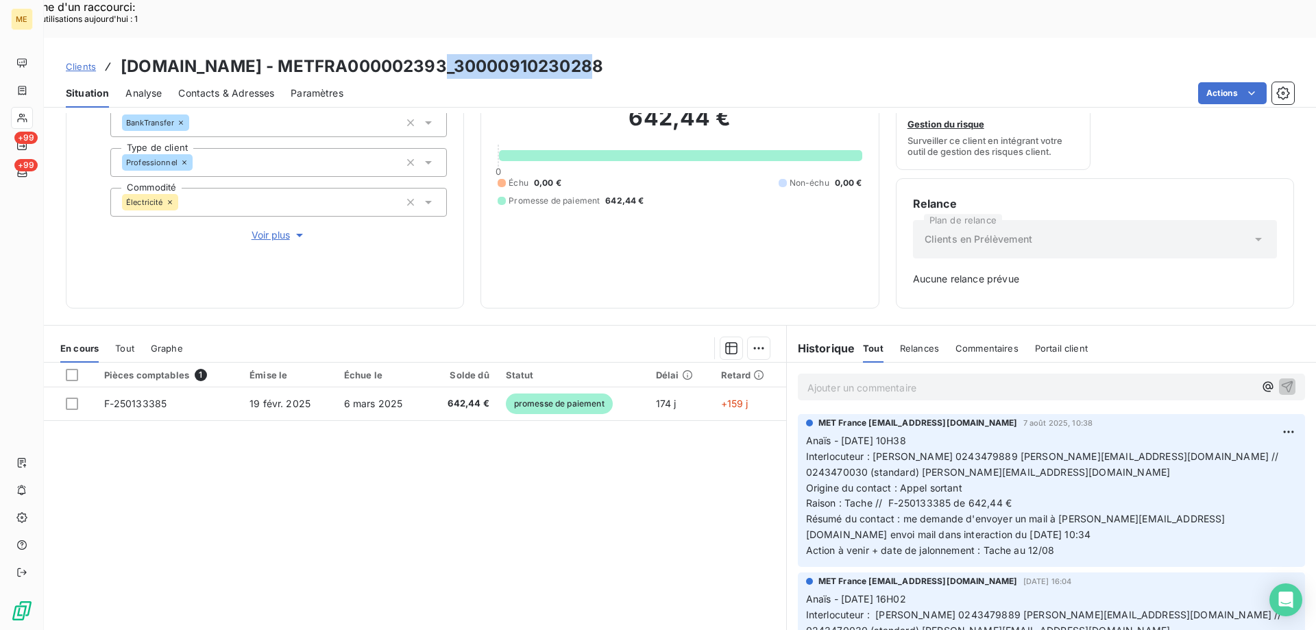
drag, startPoint x: 616, startPoint y: 21, endPoint x: 457, endPoint y: 27, distance: 158.5
click at [457, 54] on div "Clients [DOMAIN_NAME] - METFRA000002393_30000910230288" at bounding box center [680, 66] width 1272 height 25
copy h3 "30000910230288"
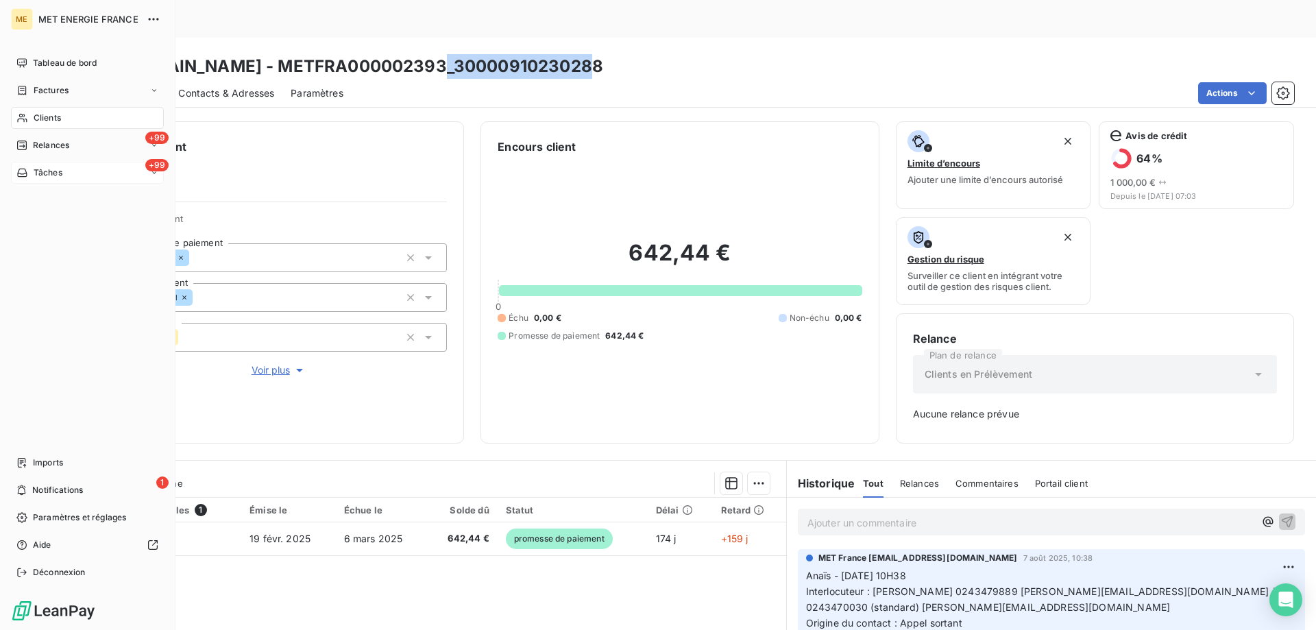
click at [51, 175] on span "Tâches" at bounding box center [48, 173] width 29 height 12
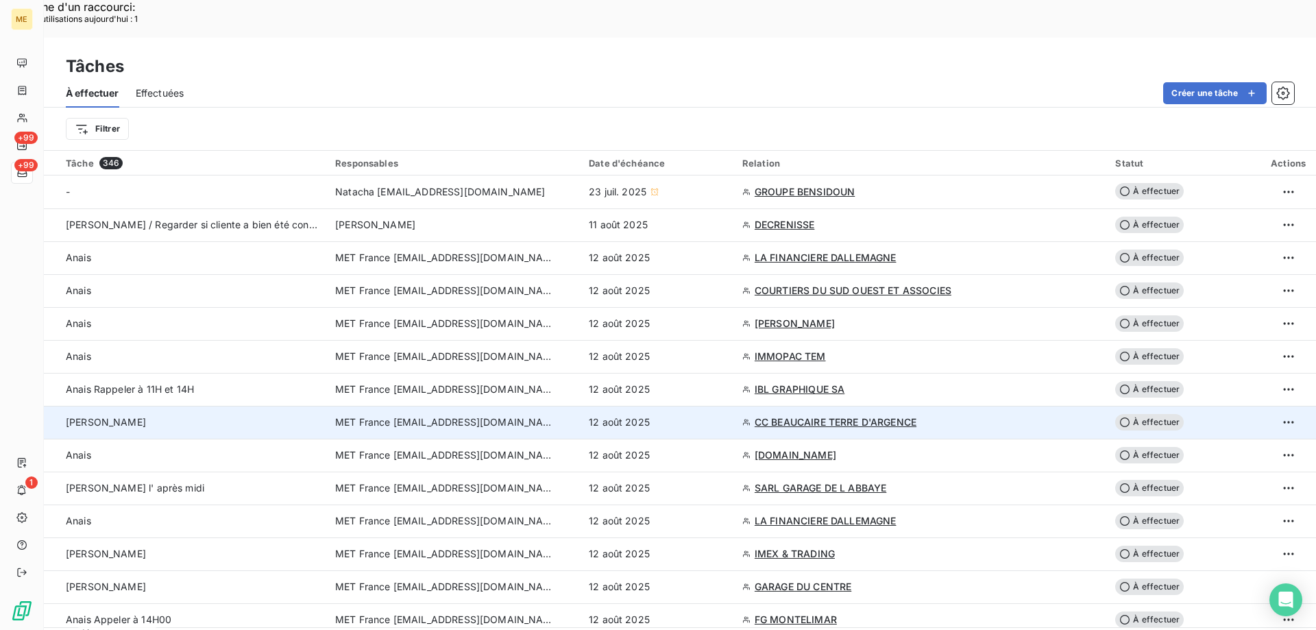
scroll to position [69, 0]
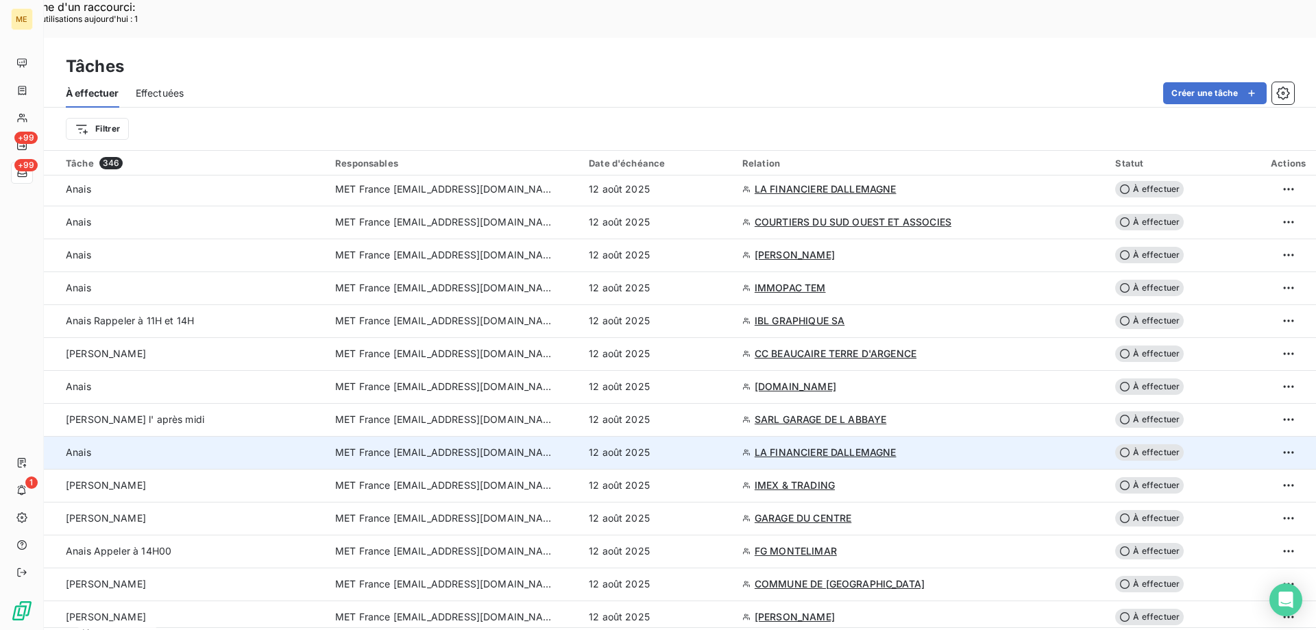
click at [726, 446] on div "12 août 2025" at bounding box center [657, 453] width 137 height 14
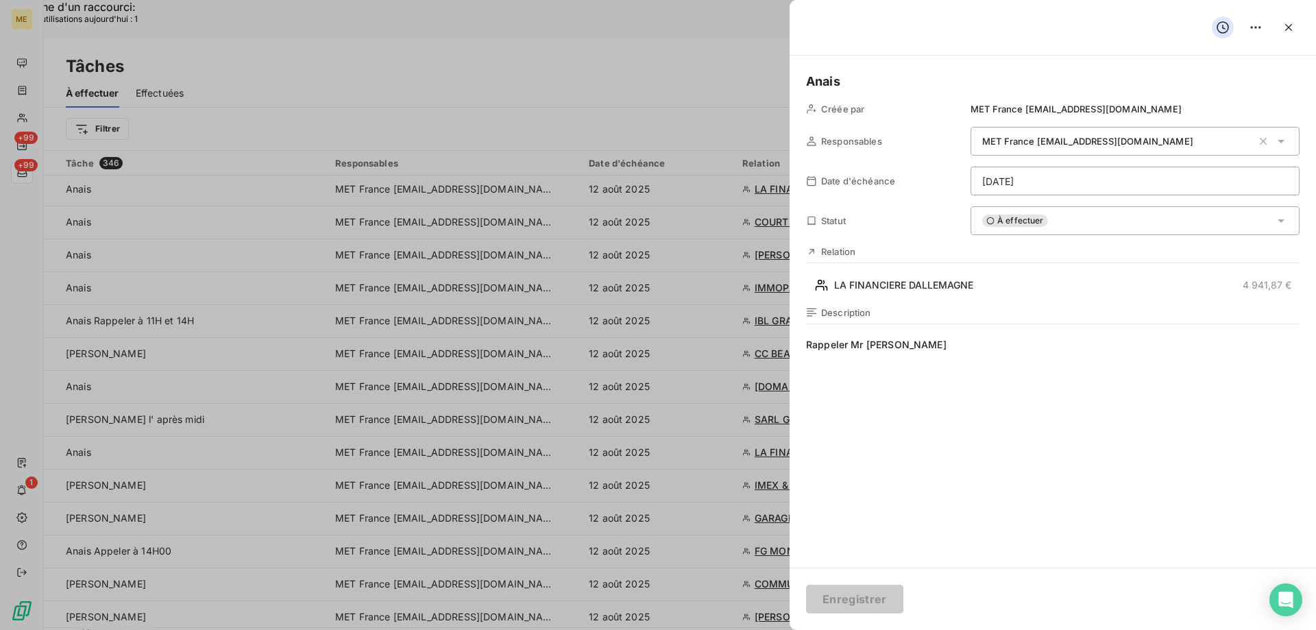
click at [1061, 221] on div "À effectuer" at bounding box center [1135, 220] width 329 height 29
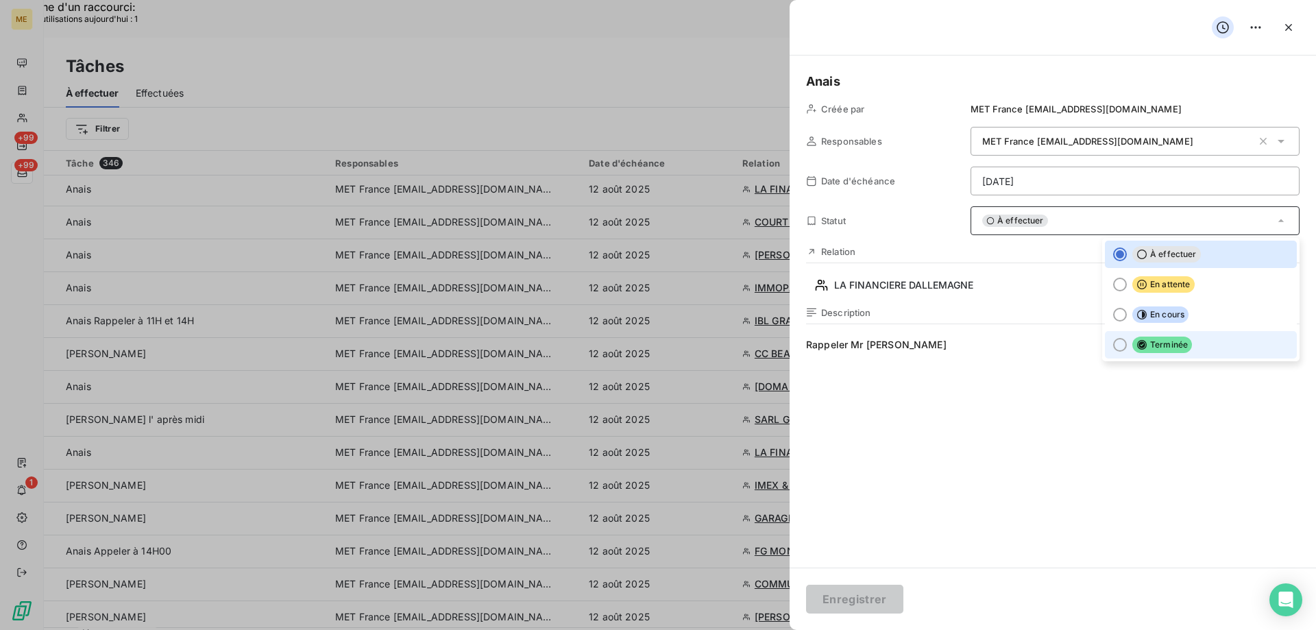
click at [1216, 343] on li "Terminée" at bounding box center [1201, 344] width 192 height 27
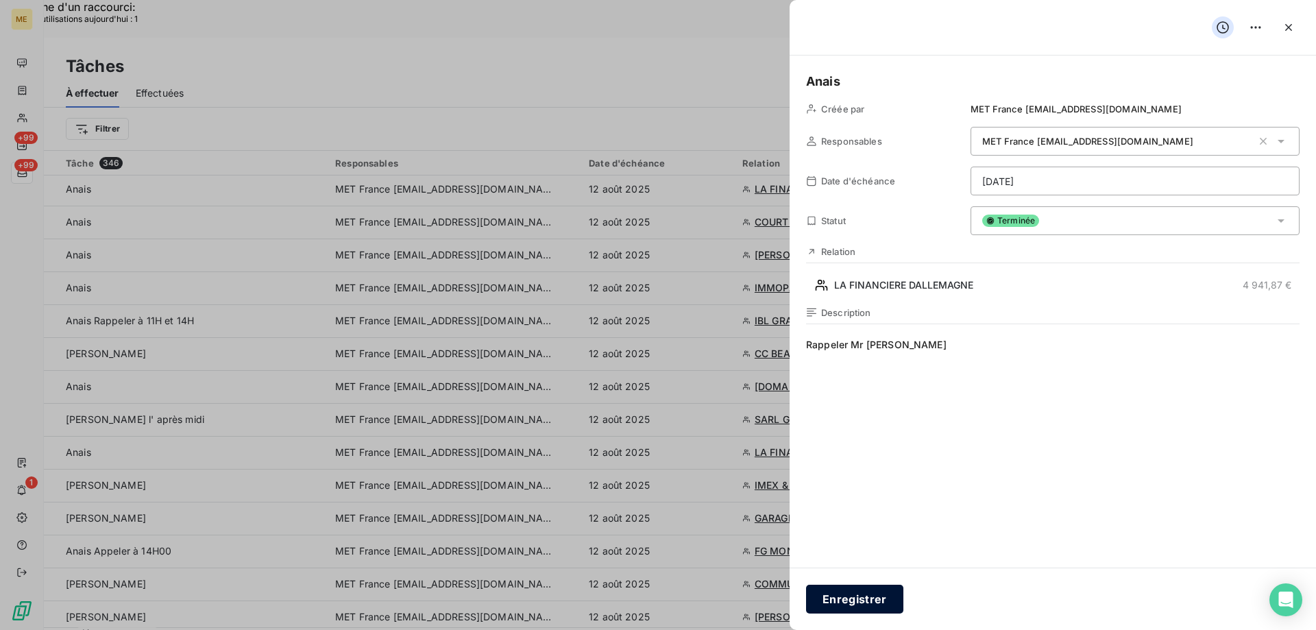
click at [862, 595] on button "Enregistrer" at bounding box center [854, 599] width 97 height 29
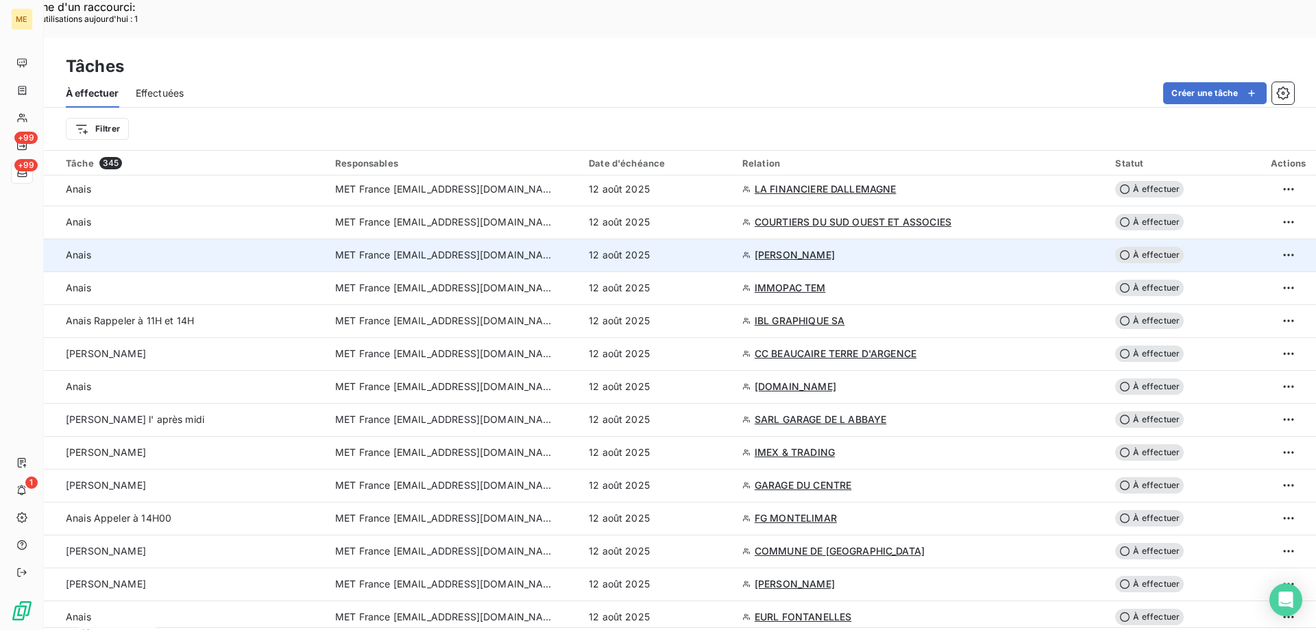
click at [726, 248] on div "12 août 2025" at bounding box center [657, 255] width 137 height 14
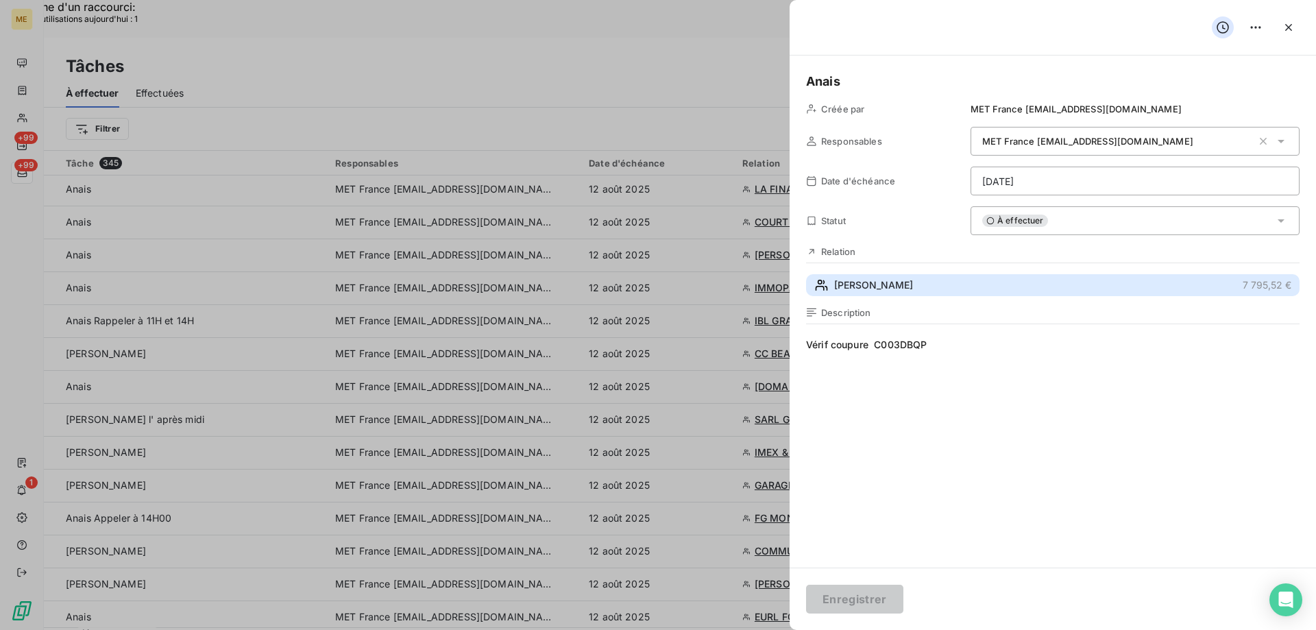
click at [947, 284] on button "OLIVIER 7 795,52 €" at bounding box center [1053, 285] width 494 height 22
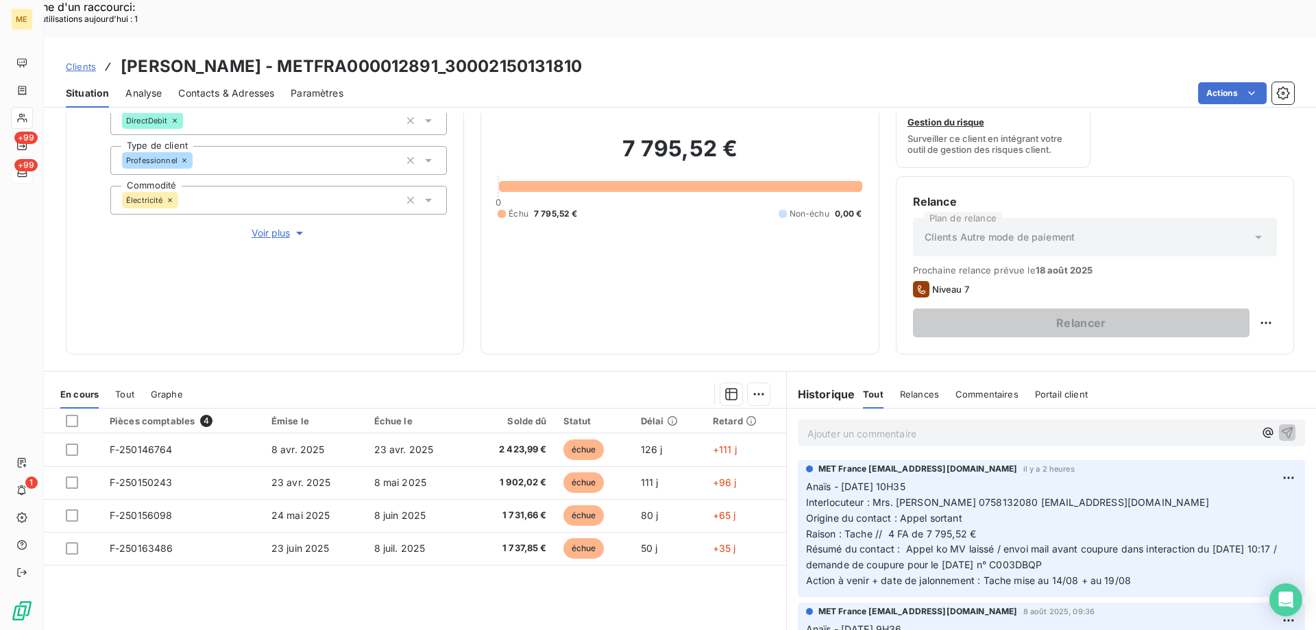
click at [1139, 543] on p "Anaïs - [DATE] 10H35 Interlocuteur : Mrs. [PERSON_NAME] 0758132080 [EMAIL_ADDRE…" at bounding box center [1051, 534] width 491 height 110
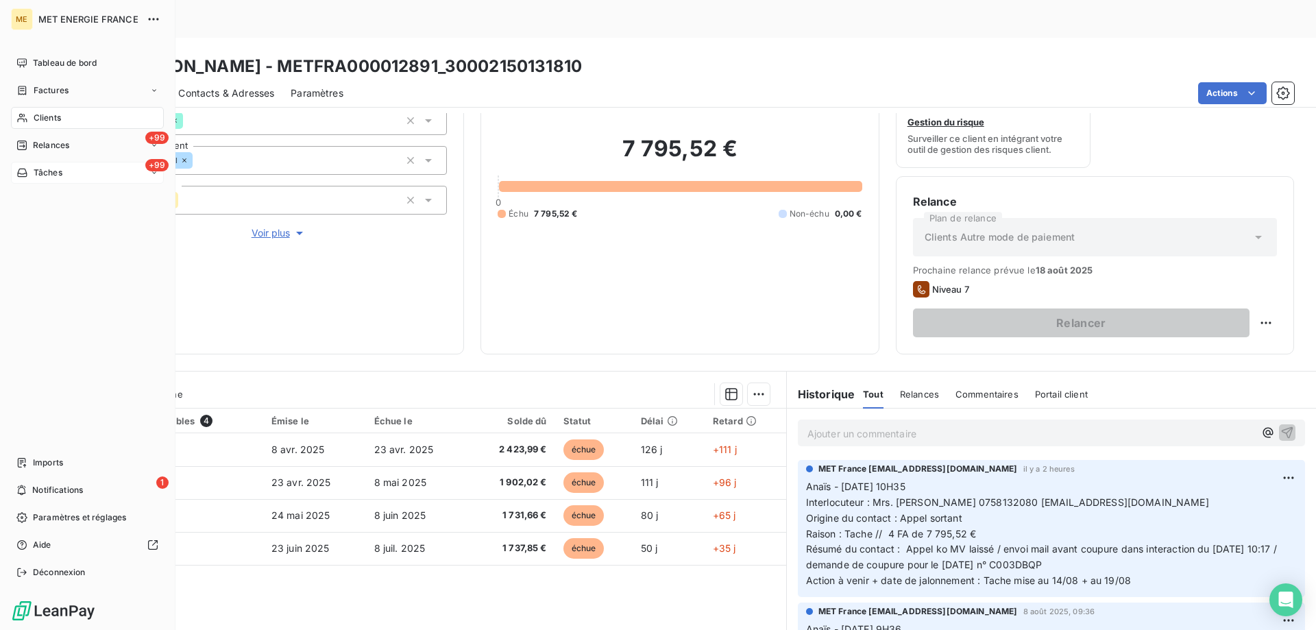
click at [35, 174] on span "Tâches" at bounding box center [48, 173] width 29 height 12
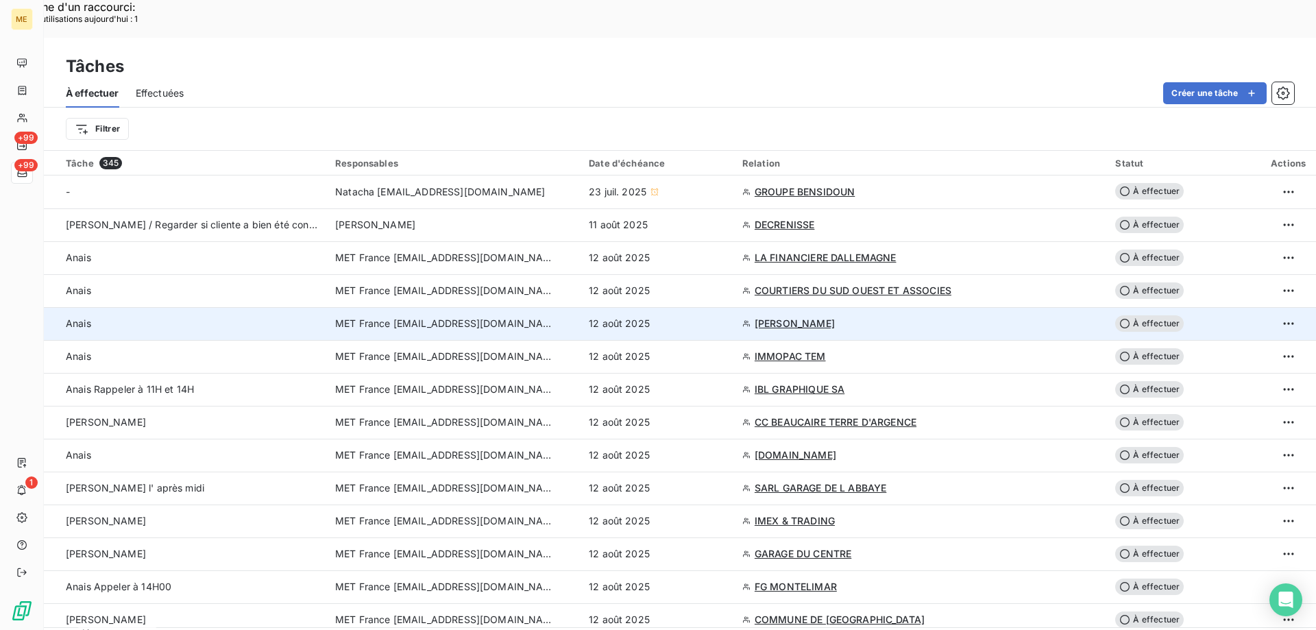
click at [726, 317] on div "12 août 2025" at bounding box center [657, 324] width 137 height 14
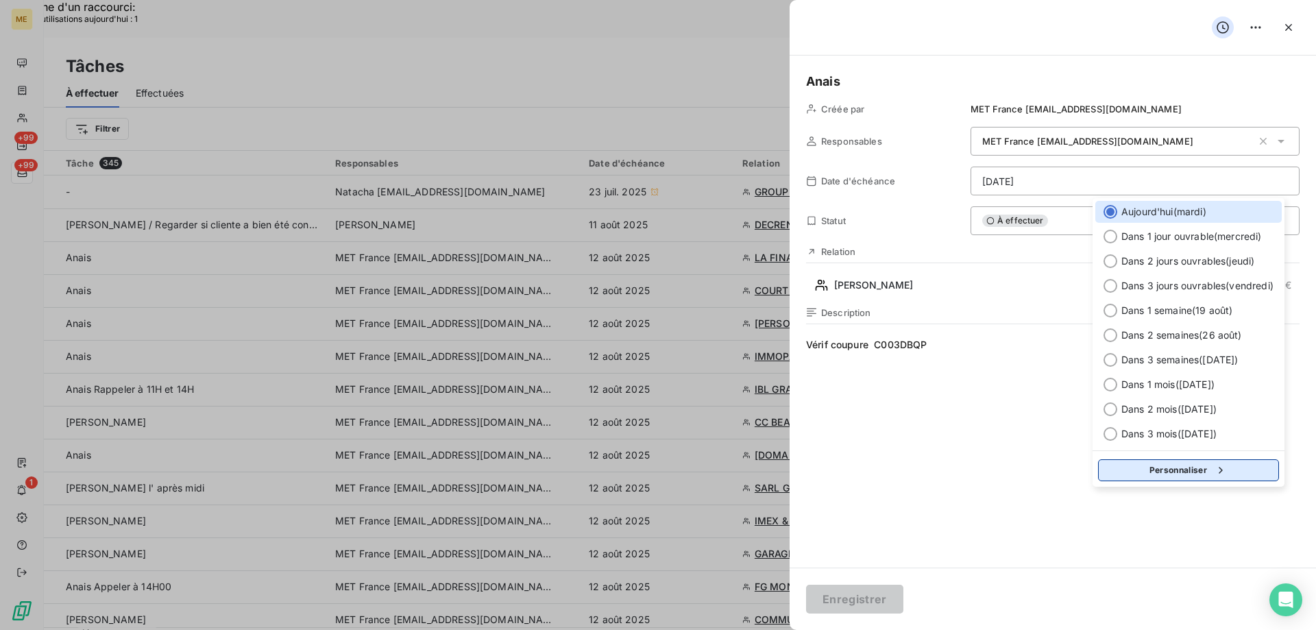
click at [1187, 476] on button "Personnaliser" at bounding box center [1188, 470] width 181 height 22
select select "7"
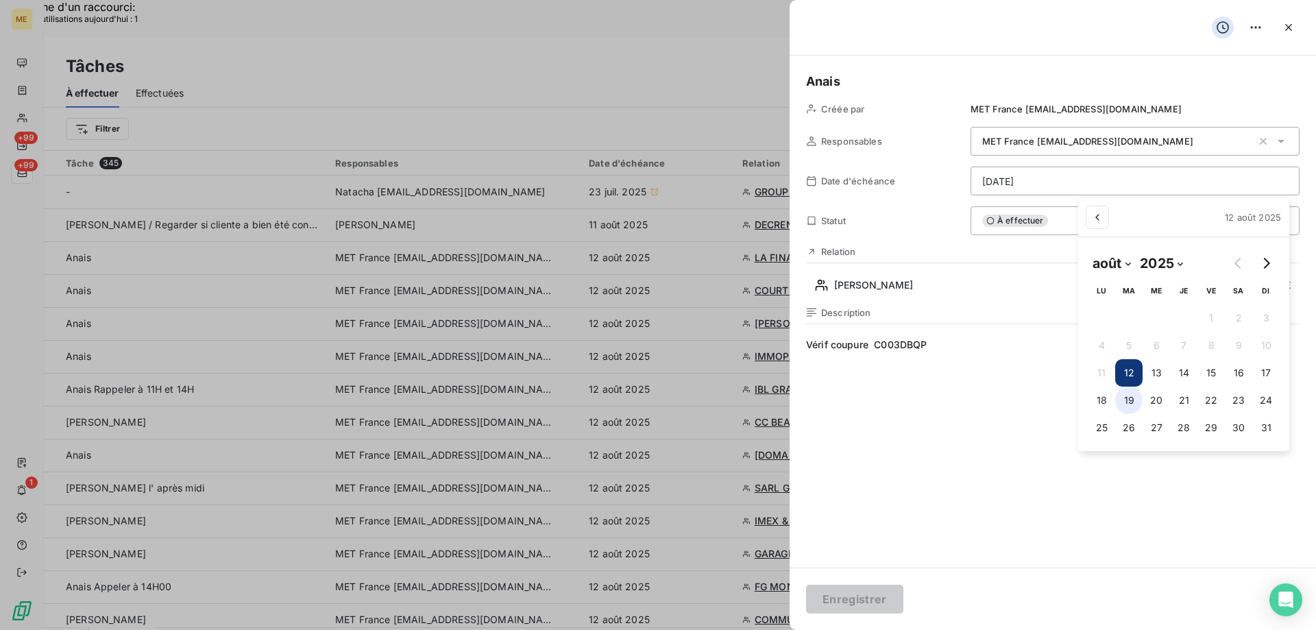
click at [1131, 399] on button "19" at bounding box center [1128, 400] width 27 height 27
type input "[DATE]"
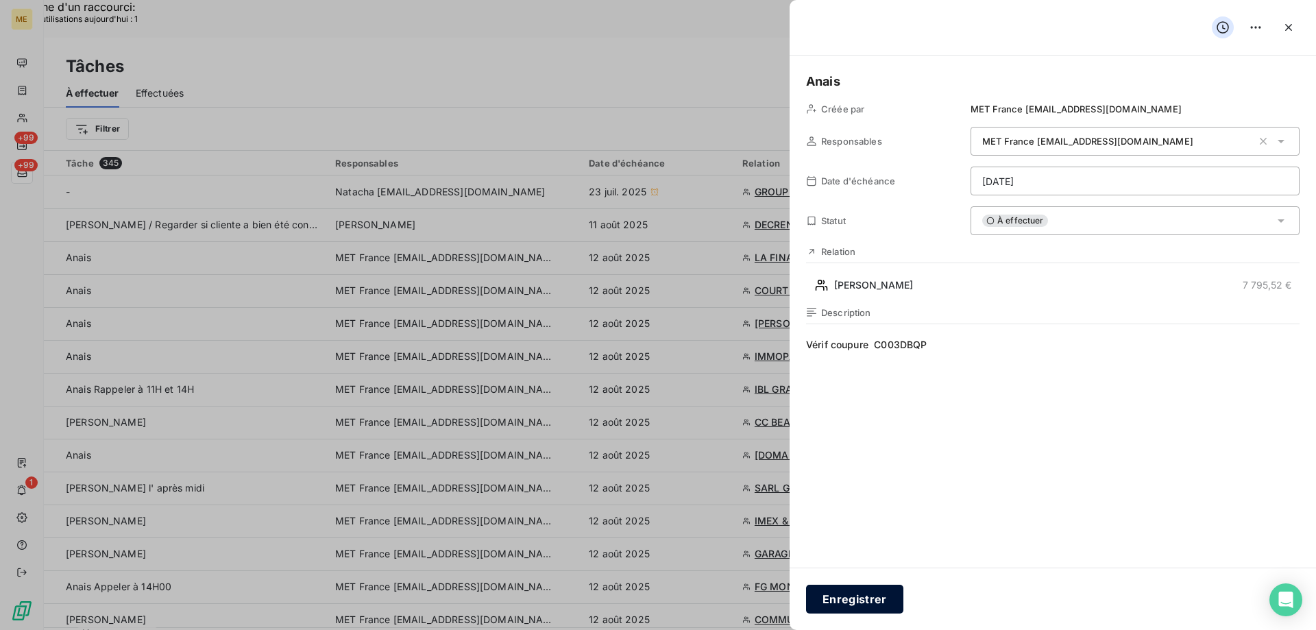
click at [864, 599] on button "Enregistrer" at bounding box center [854, 599] width 97 height 29
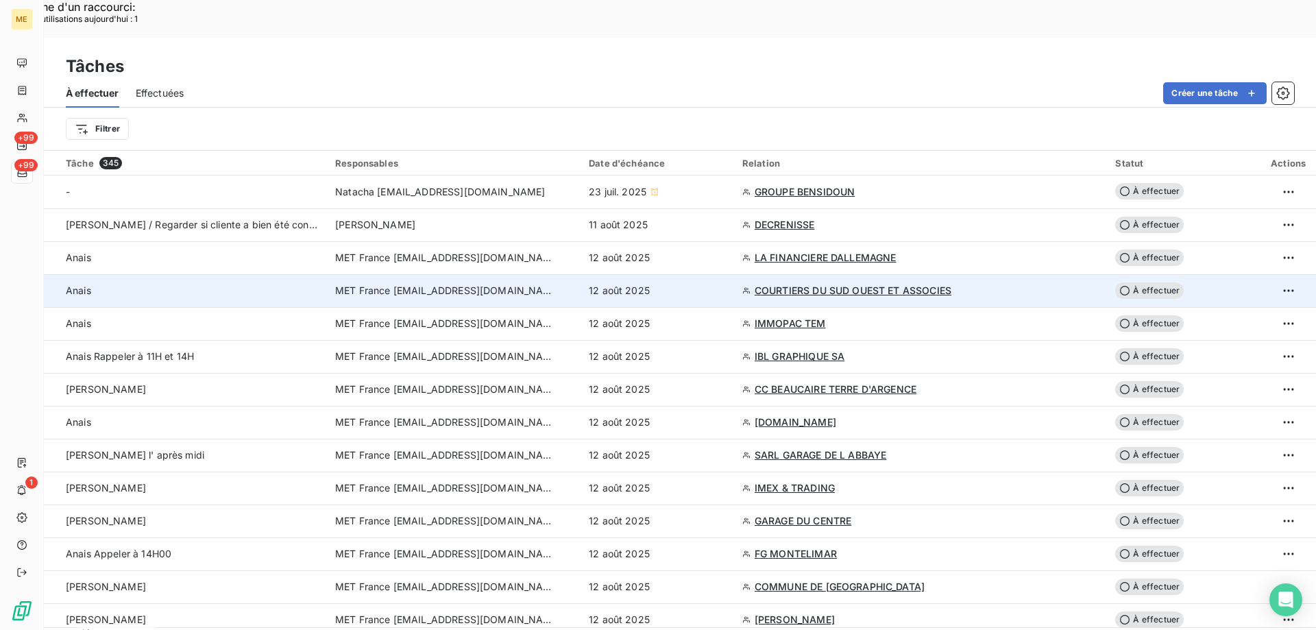
click at [726, 284] on div "12 août 2025" at bounding box center [657, 291] width 137 height 14
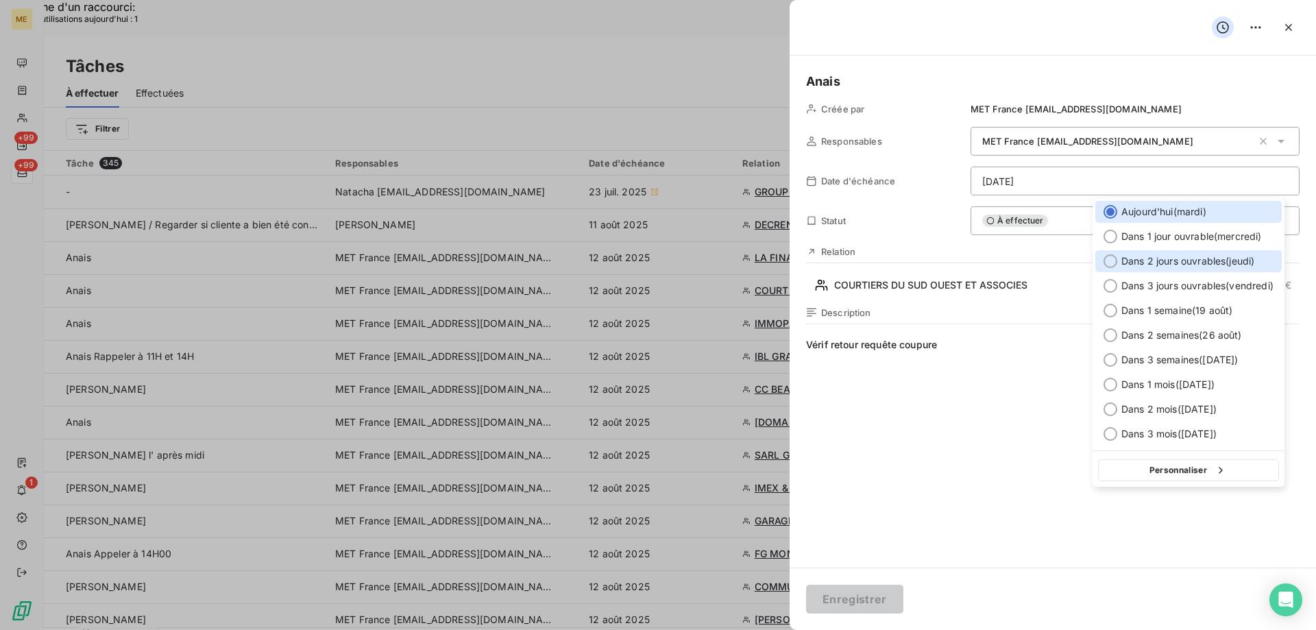
click at [1215, 263] on span "Dans 2 jours ouvrables ( jeudi )" at bounding box center [1187, 261] width 133 height 14
type input "[DATE]"
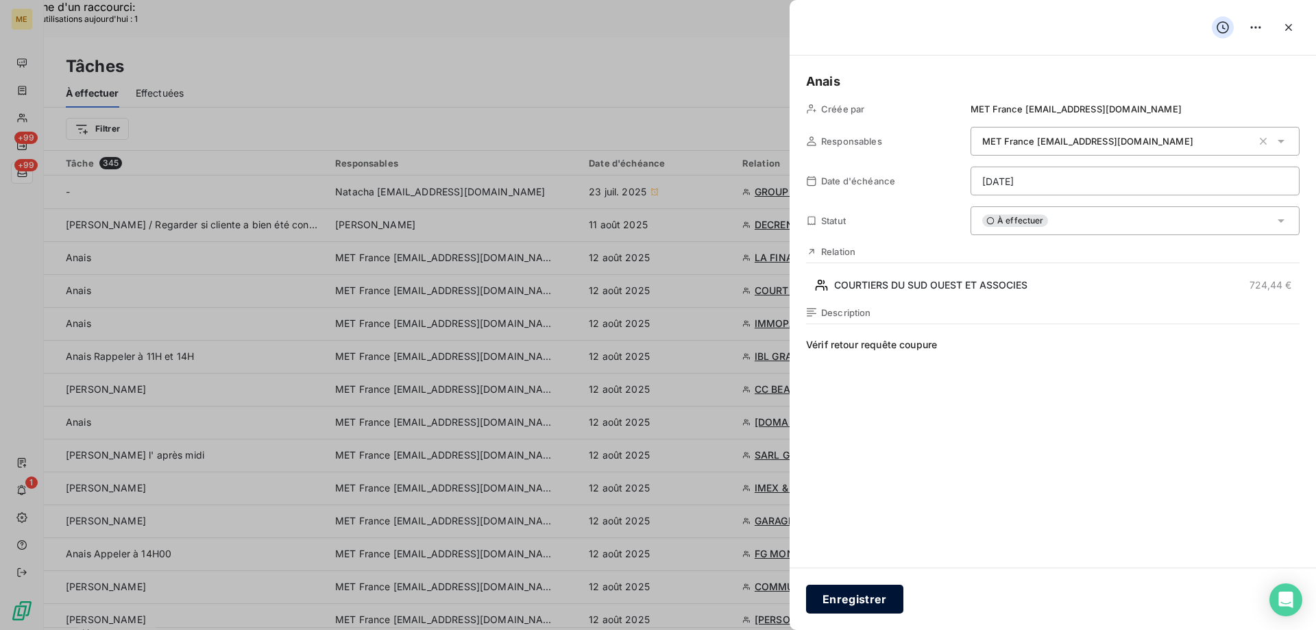
click at [840, 601] on button "Enregistrer" at bounding box center [854, 599] width 97 height 29
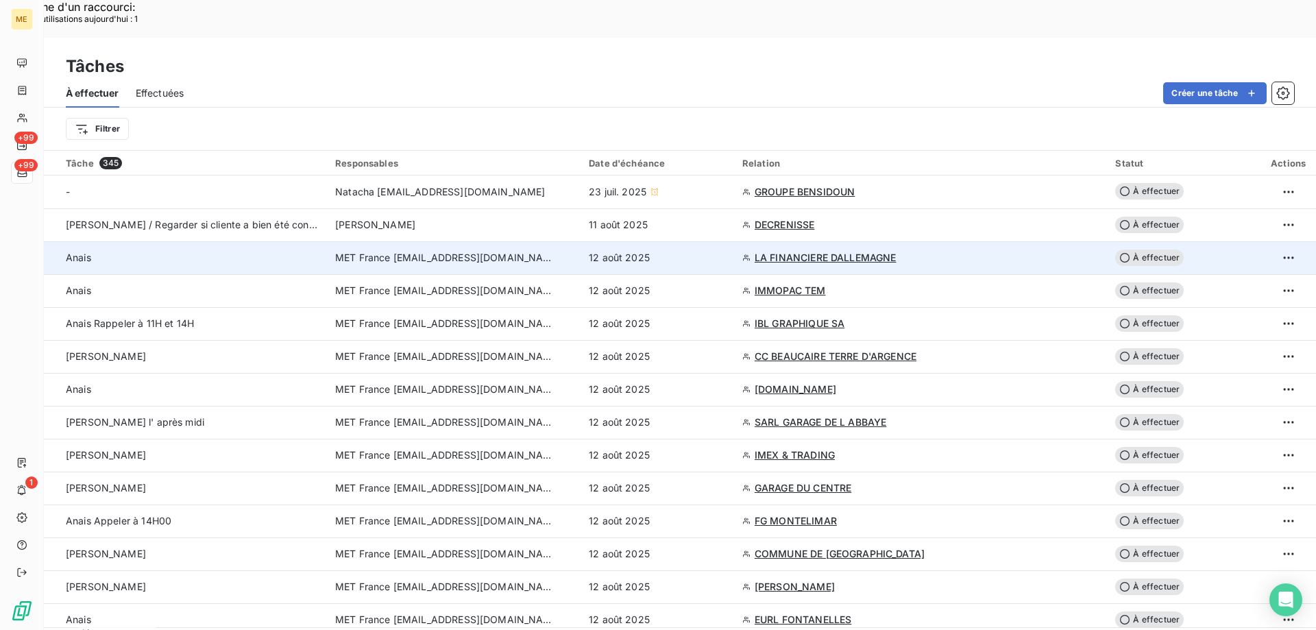
click at [726, 251] on div "12 août 2025" at bounding box center [657, 258] width 137 height 14
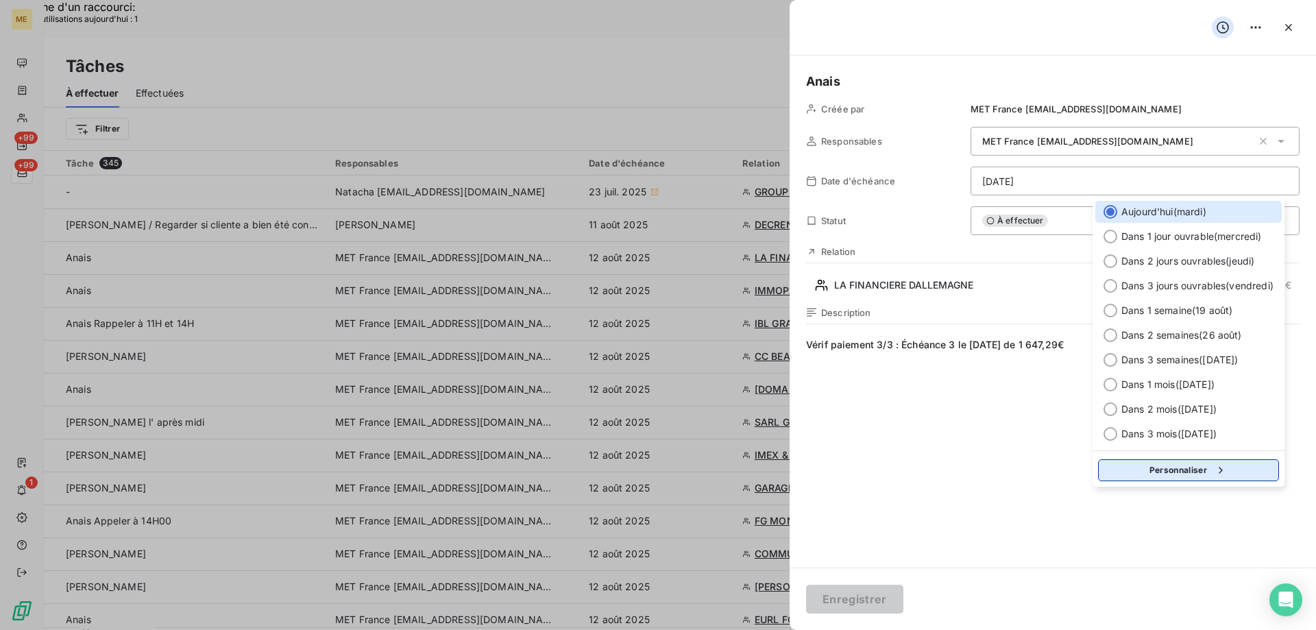
click at [1224, 474] on icon "button" at bounding box center [1221, 470] width 14 height 14
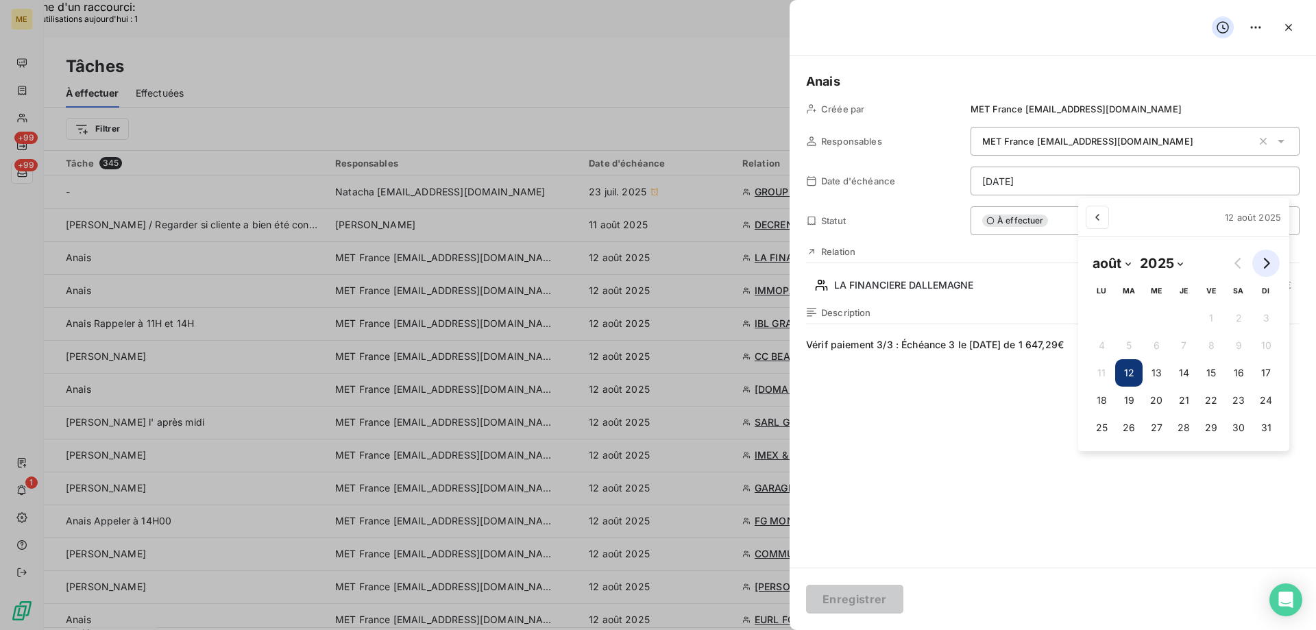
click at [1262, 269] on button "Go to next month" at bounding box center [1265, 263] width 27 height 27
select select "9"
click at [1154, 373] on button "15" at bounding box center [1156, 372] width 27 height 27
type input "[DATE]"
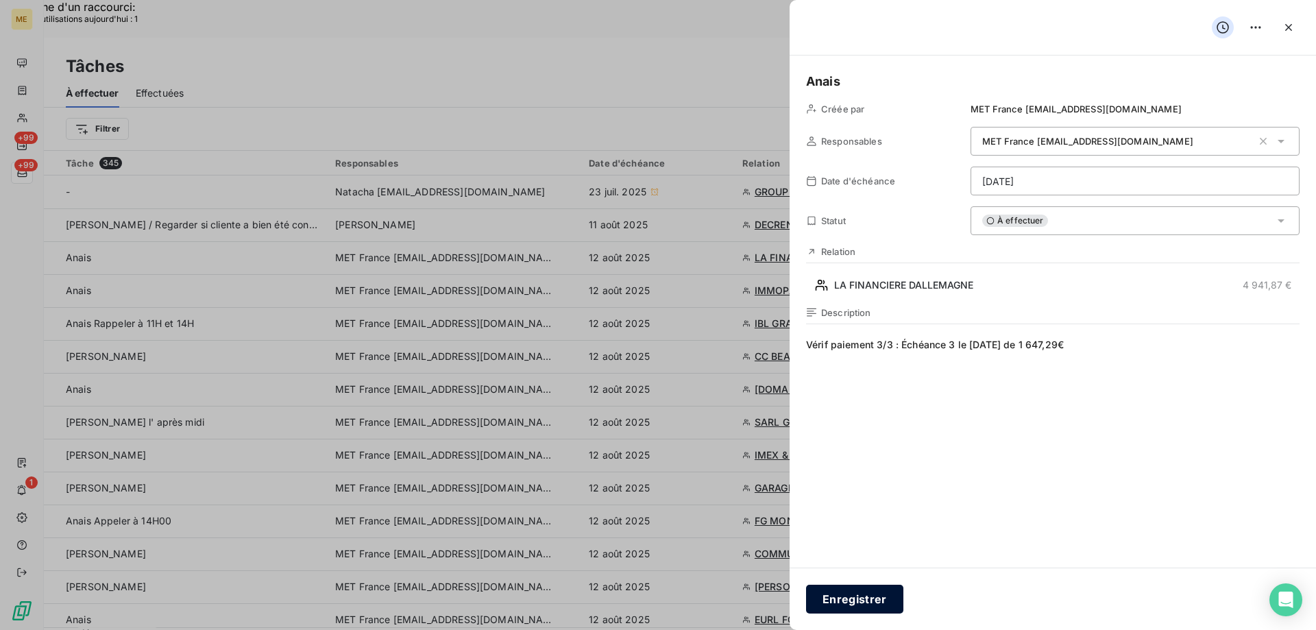
click at [846, 608] on button "Enregistrer" at bounding box center [854, 599] width 97 height 29
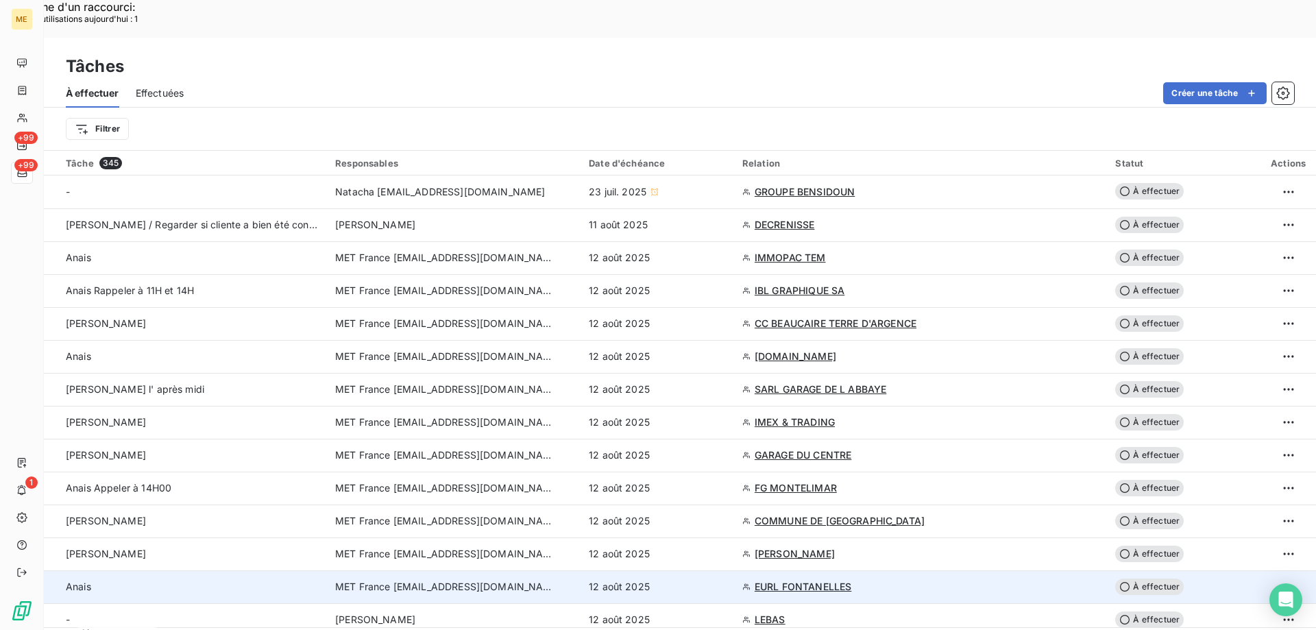
scroll to position [69, 0]
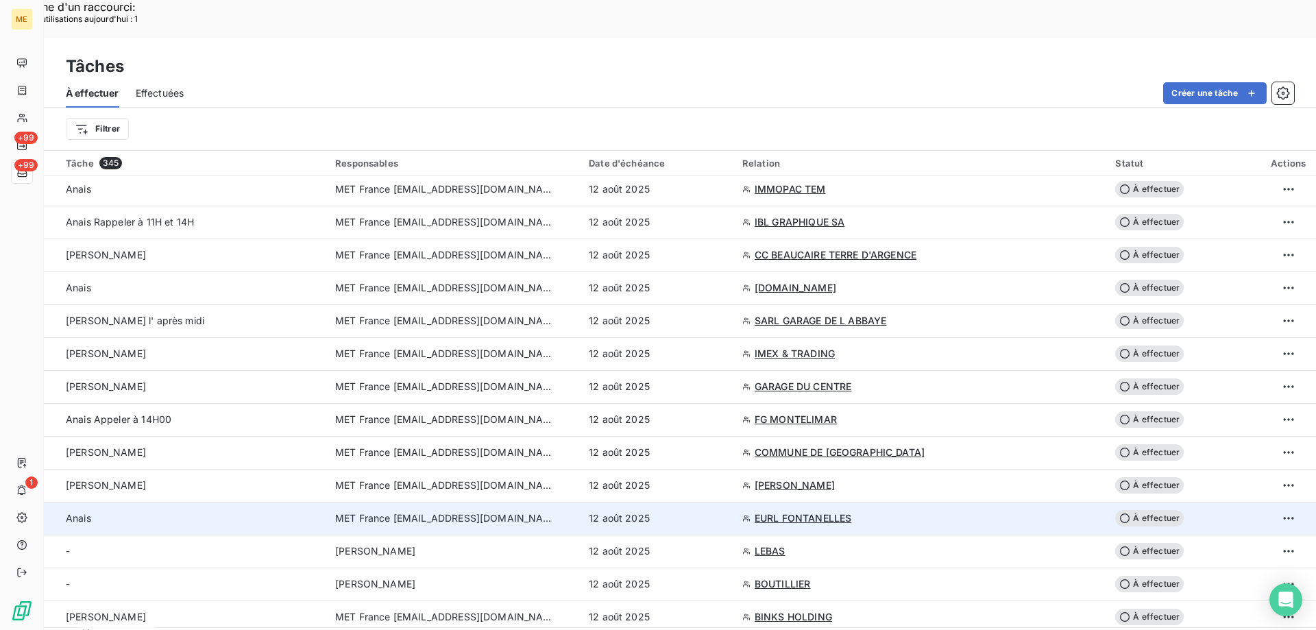
click at [729, 502] on td "12 août 2025" at bounding box center [658, 518] width 154 height 33
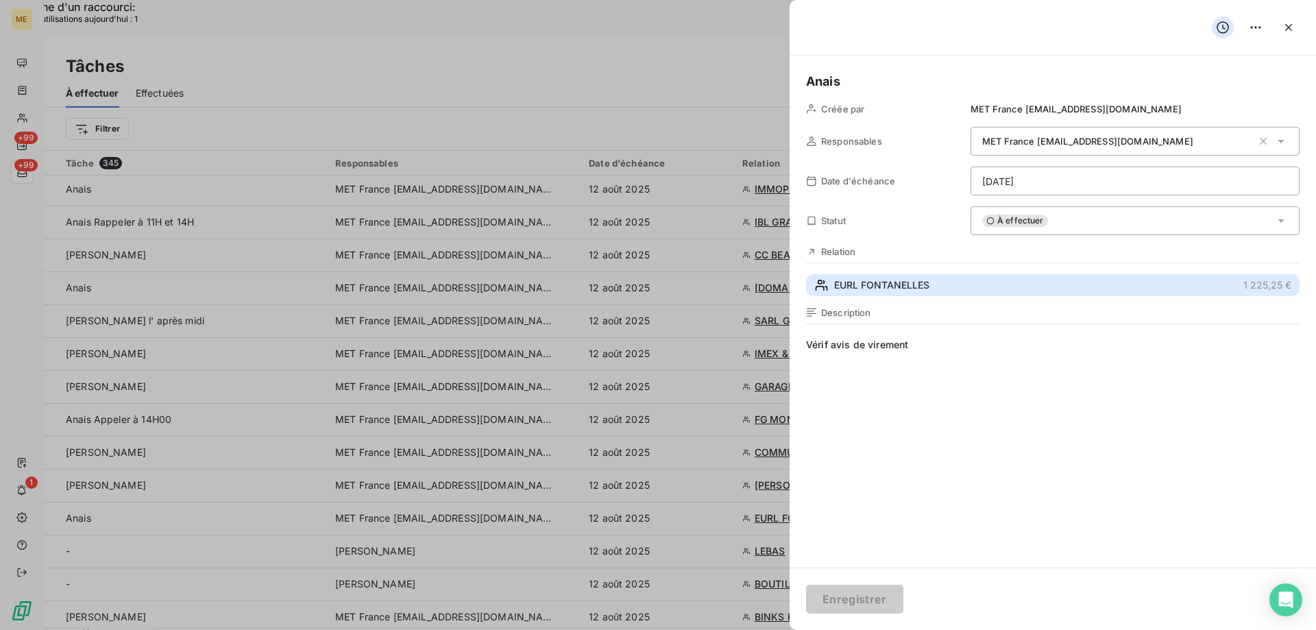
click at [1008, 289] on button "EURL FONTANELLES 1 225,25 €" at bounding box center [1053, 285] width 494 height 22
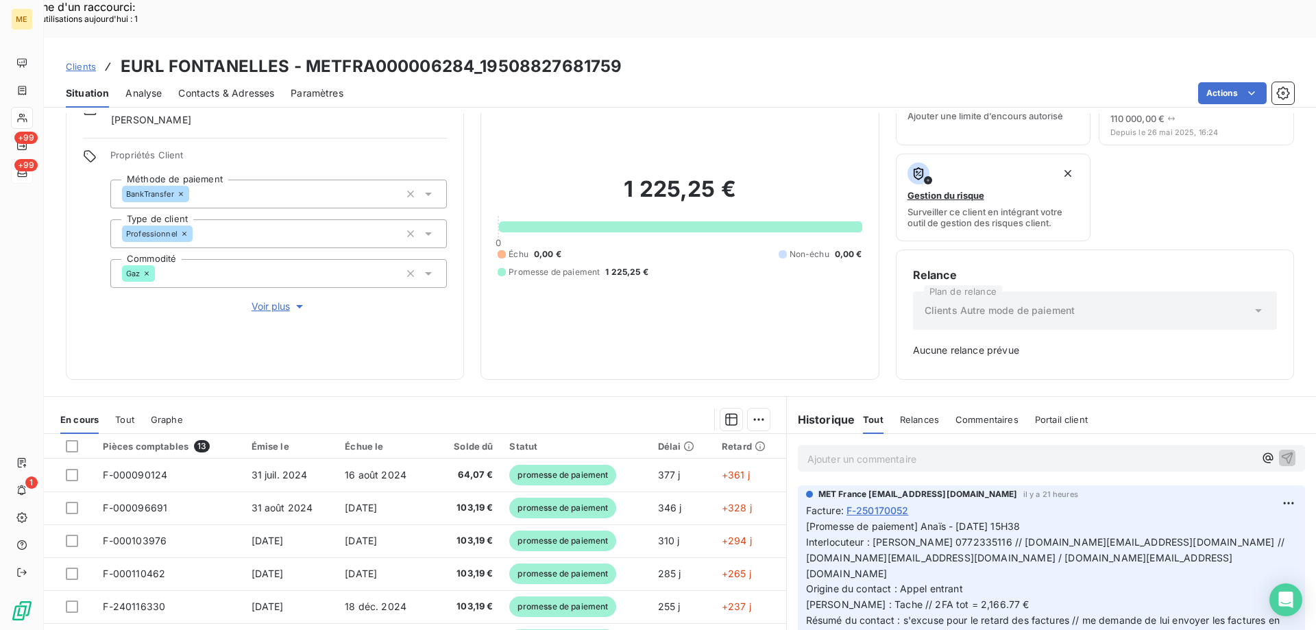
scroll to position [135, 0]
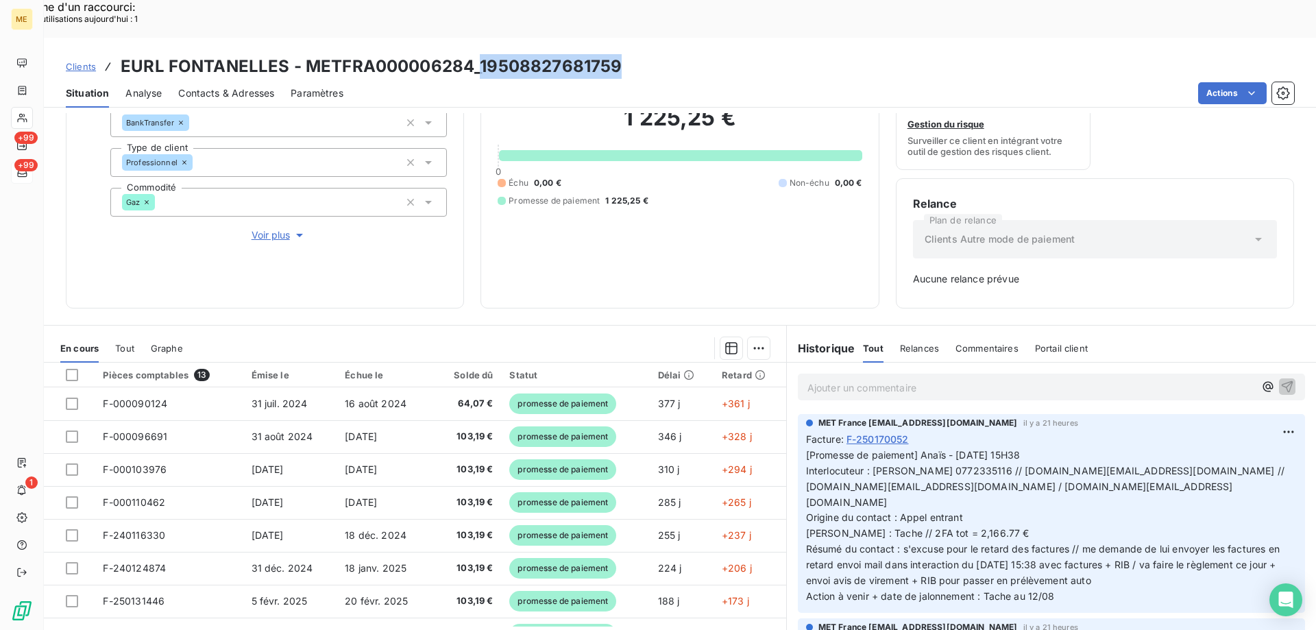
drag, startPoint x: 616, startPoint y: 21, endPoint x: 476, endPoint y: 30, distance: 140.2
click at [476, 54] on h3 "EURL FONTANELLES - METFRA000006284_19508827681759" at bounding box center [371, 66] width 501 height 25
copy h3 "19508827681759"
drag, startPoint x: 964, startPoint y: 447, endPoint x: 798, endPoint y: 453, distance: 166.0
click at [798, 453] on div "MET France [EMAIL_ADDRESS][DOMAIN_NAME] il y a 21 heures Facture : F-250170052 …" at bounding box center [1051, 513] width 507 height 199
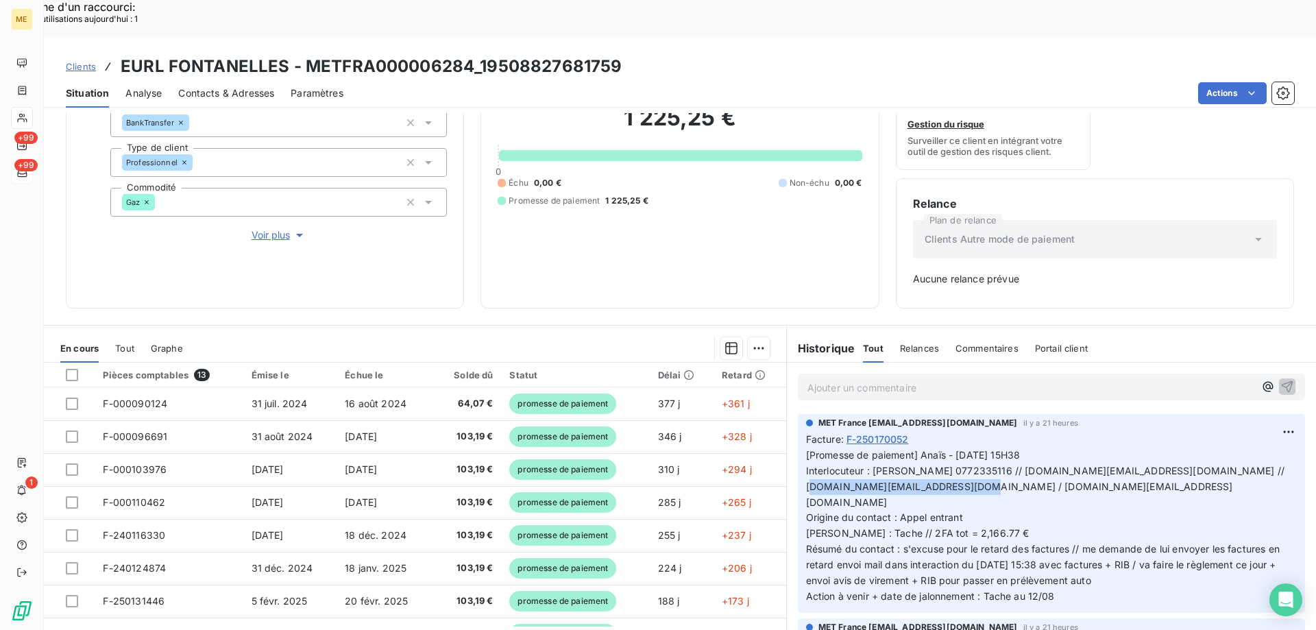
copy span "[EMAIL_ADDRESS][DOMAIN_NAME]"
drag, startPoint x: 865, startPoint y: 432, endPoint x: 1196, endPoint y: 446, distance: 331.4
click at [1196, 448] on p "[Promesse de paiement] Anaïs - [DATE] 15H38 Interlocuteur : [PERSON_NAME] 07723…" at bounding box center [1051, 526] width 491 height 157
copy span "[PERSON_NAME] 0772335116 // [DOMAIN_NAME][EMAIL_ADDRESS][DOMAIN_NAME] // [DOMAI…"
drag, startPoint x: 913, startPoint y: 513, endPoint x: 882, endPoint y: 487, distance: 40.4
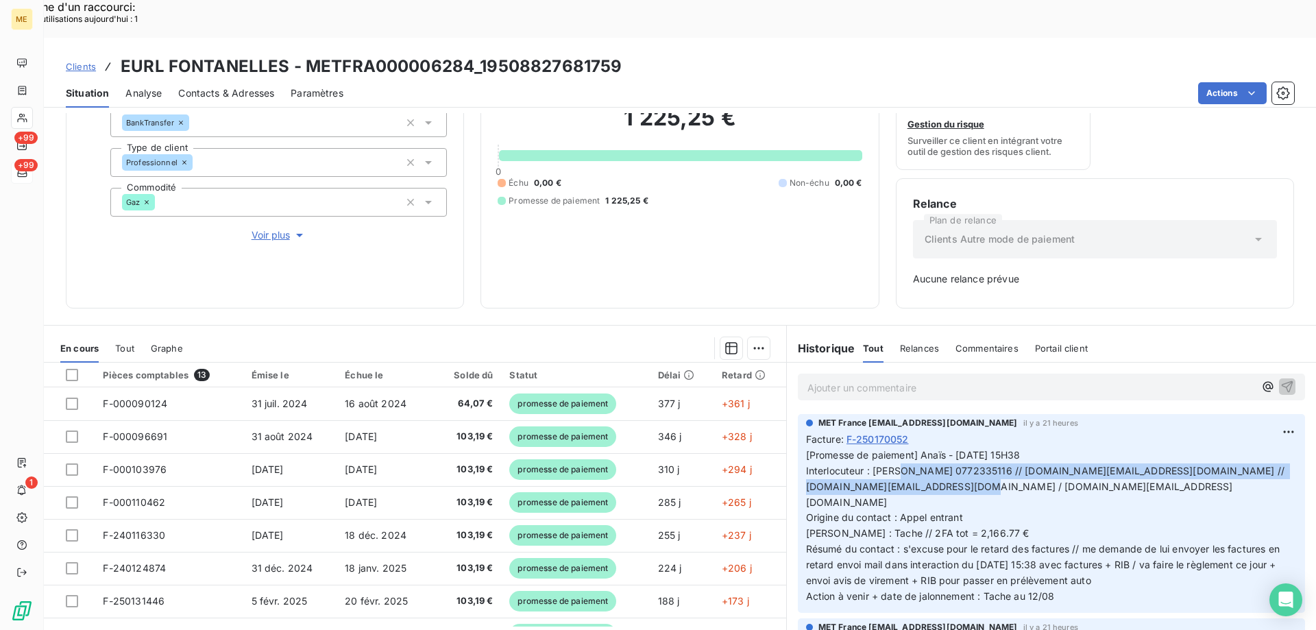
click at [913, 513] on span "[Promesse de paiement] Anaïs - [DATE] 15H38 Interlocuteur : [PERSON_NAME] 07723…" at bounding box center [1046, 525] width 481 height 153
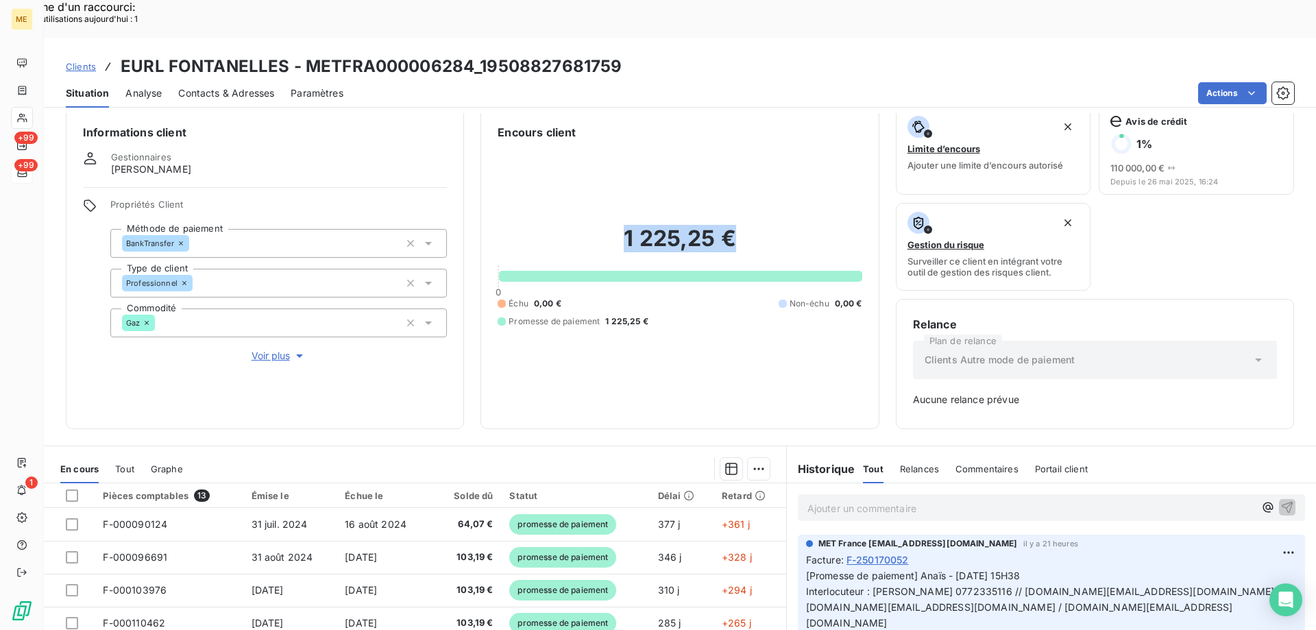
scroll to position [12, 0]
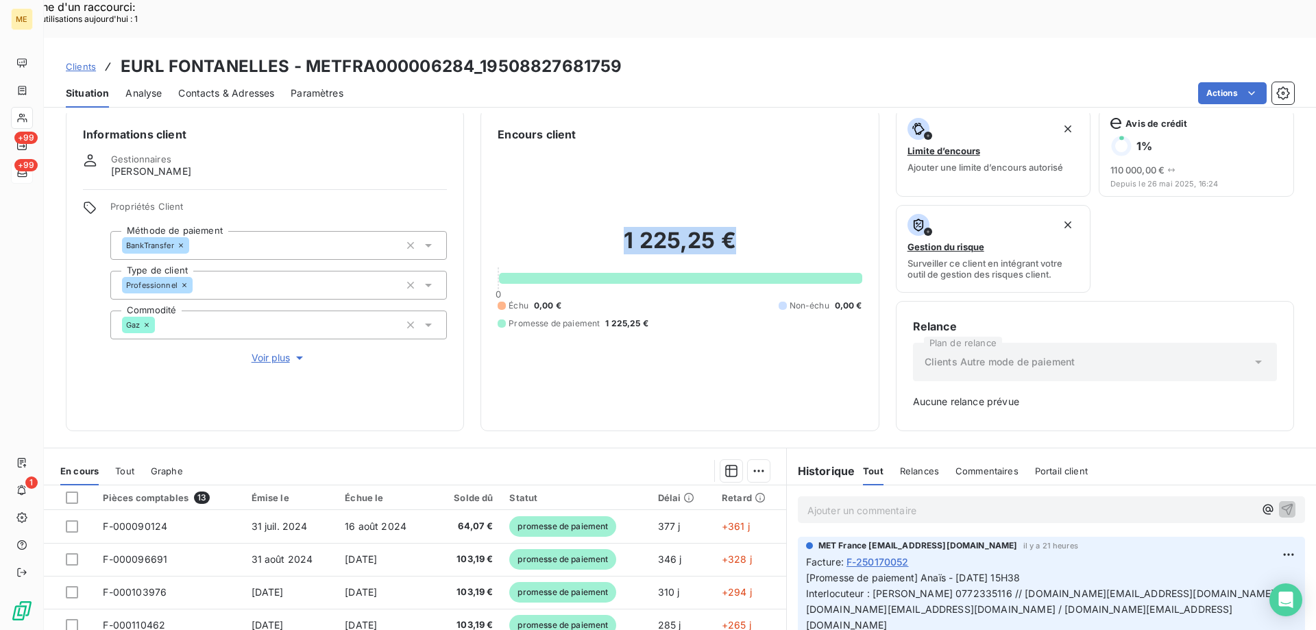
drag, startPoint x: 746, startPoint y: 82, endPoint x: 606, endPoint y: 191, distance: 177.8
click at [606, 191] on div "1 225,25 € 0 Échu 0,00 € Non-échu 0,00 € Promesse de paiement 1 225,25 €" at bounding box center [680, 278] width 364 height 271
copy h2 "1 225,25 €"
click at [849, 502] on p "Ajouter un commentaire ﻿" at bounding box center [1030, 510] width 447 height 17
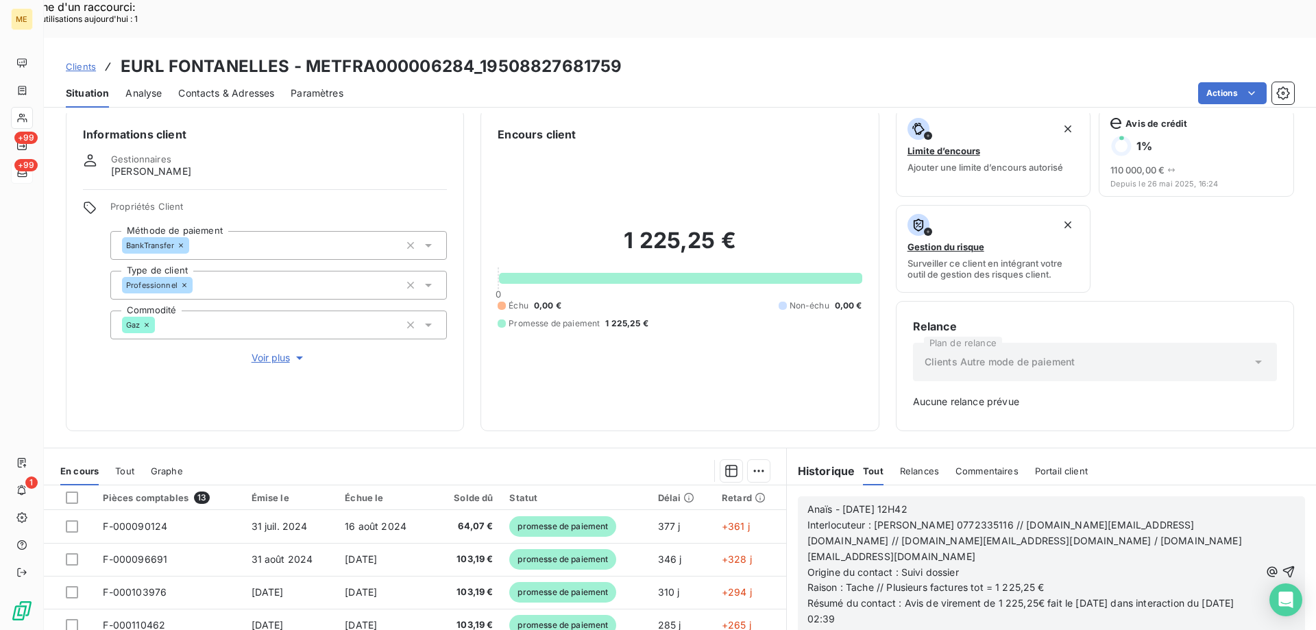
click at [1282, 565] on icon "button" at bounding box center [1289, 572] width 14 height 14
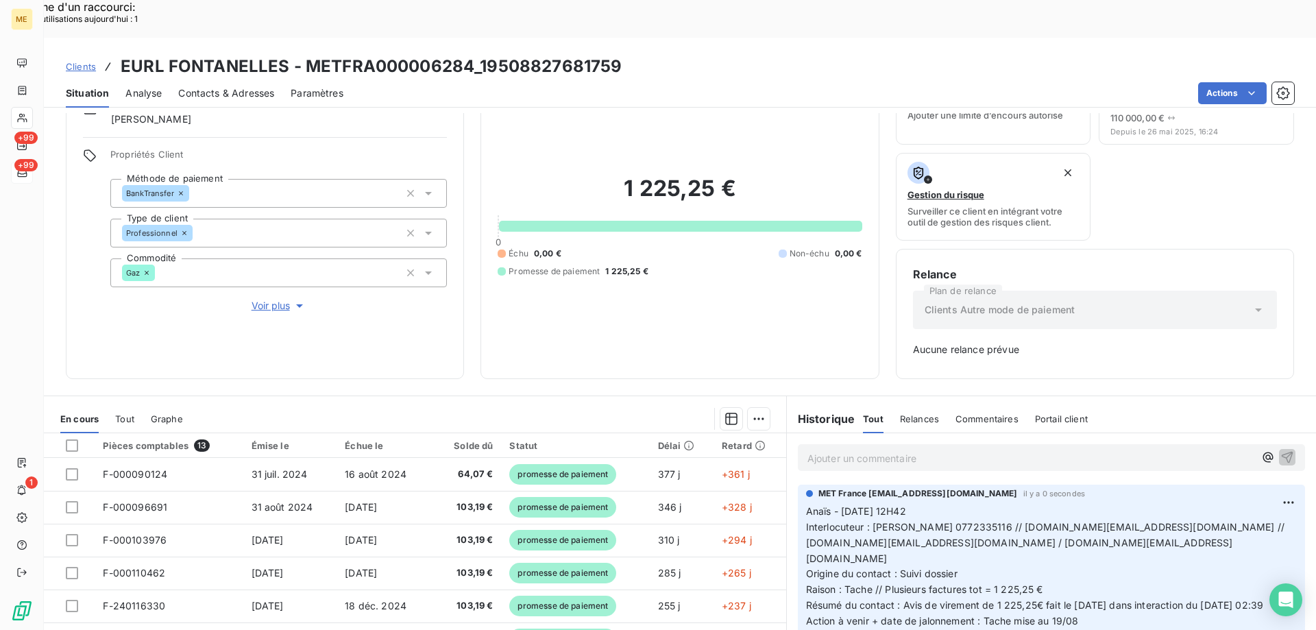
scroll to position [135, 0]
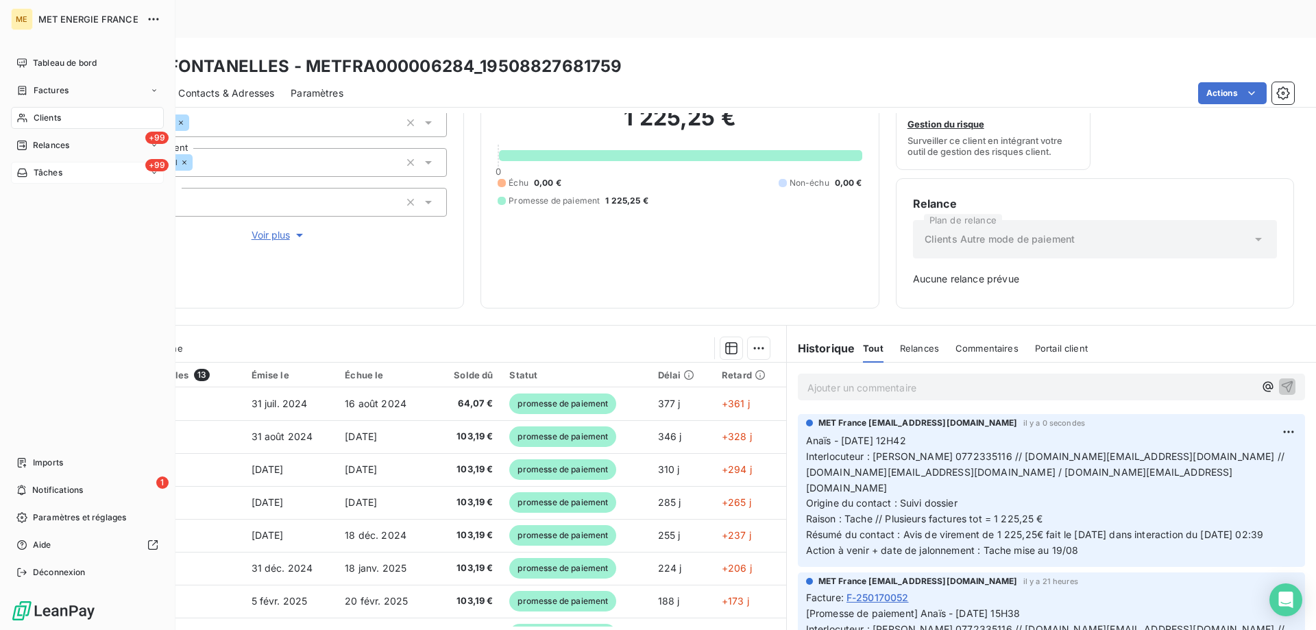
click at [36, 171] on span "Tâches" at bounding box center [48, 173] width 29 height 12
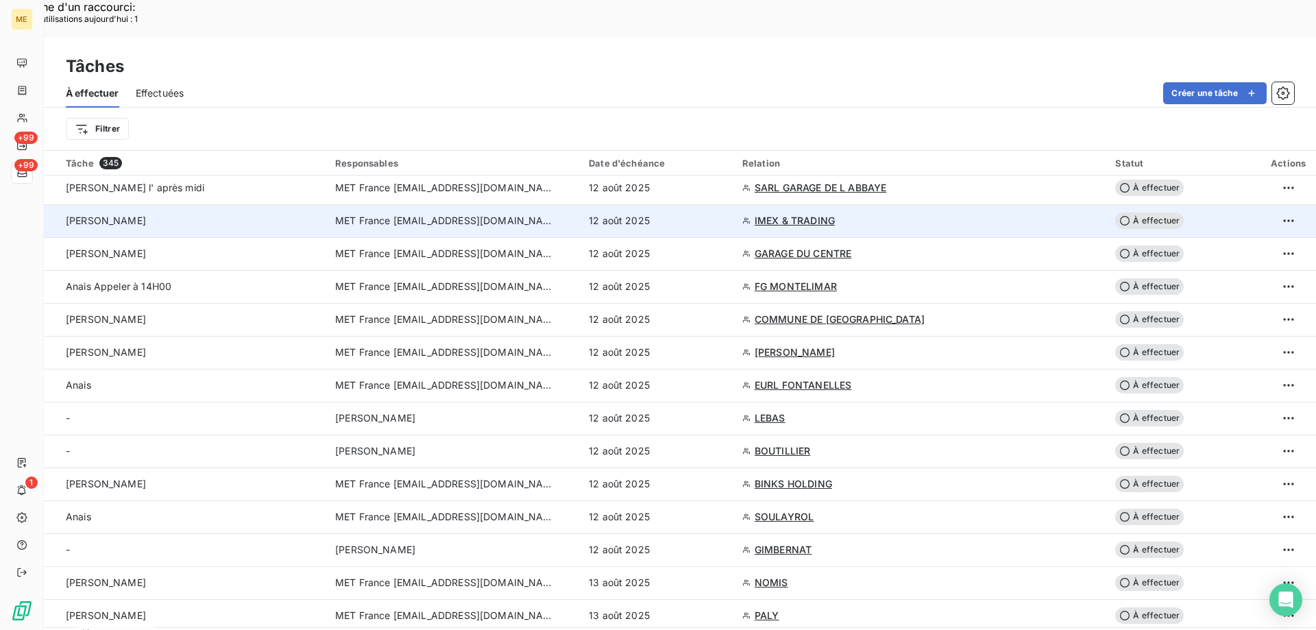
scroll to position [206, 0]
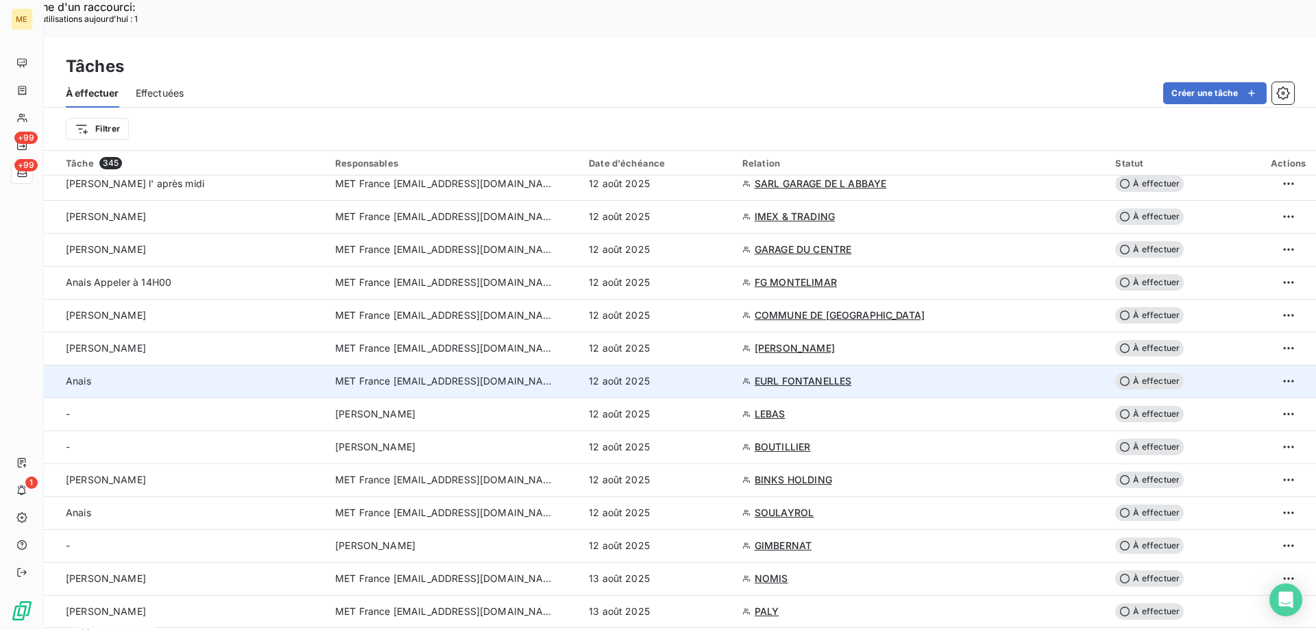
click at [726, 374] on div "12 août 2025" at bounding box center [657, 381] width 137 height 14
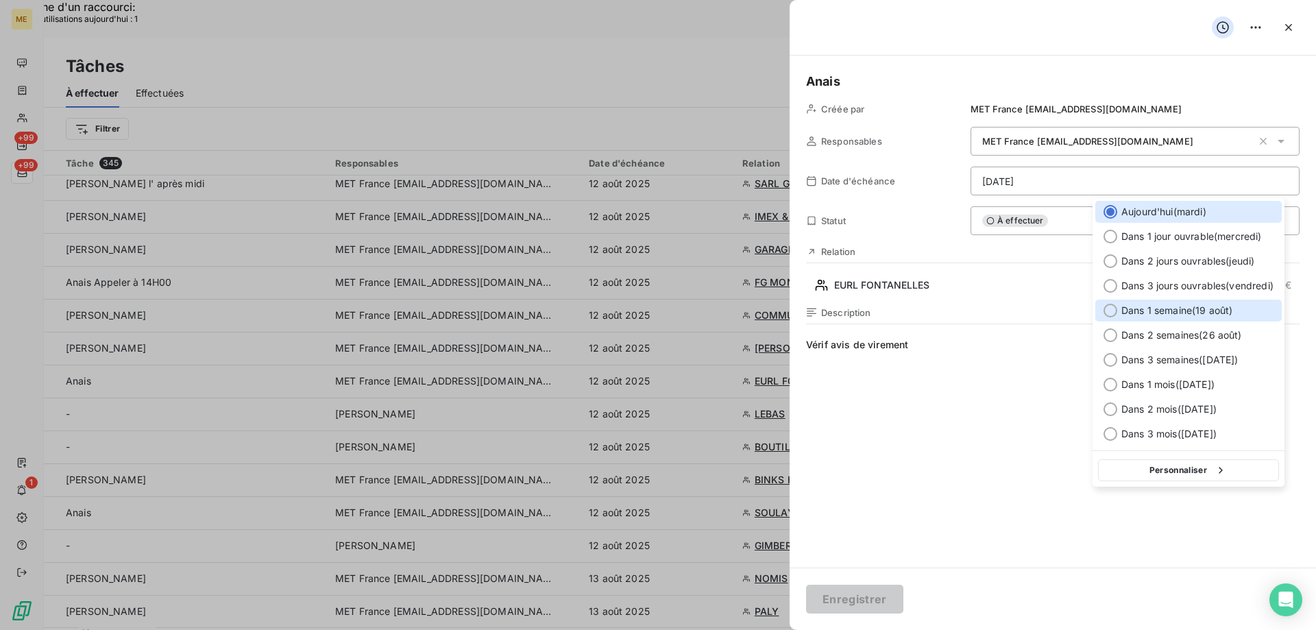
click at [1208, 311] on span "Dans 1 semaine ( 19 août )" at bounding box center [1176, 311] width 111 height 14
type input "[DATE]"
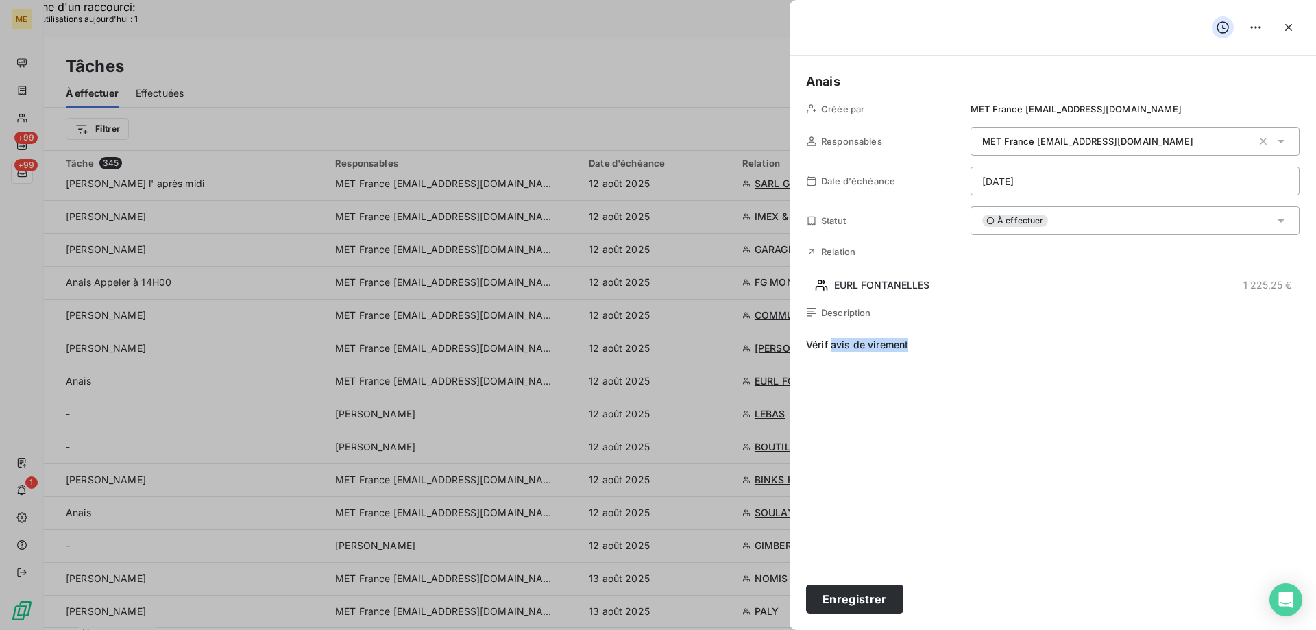
drag, startPoint x: 938, startPoint y: 352, endPoint x: 831, endPoint y: 352, distance: 107.6
click at [831, 352] on span "Vérif avis de virement" at bounding box center [1053, 469] width 494 height 263
click at [852, 607] on button "Enregistrer" at bounding box center [854, 599] width 97 height 29
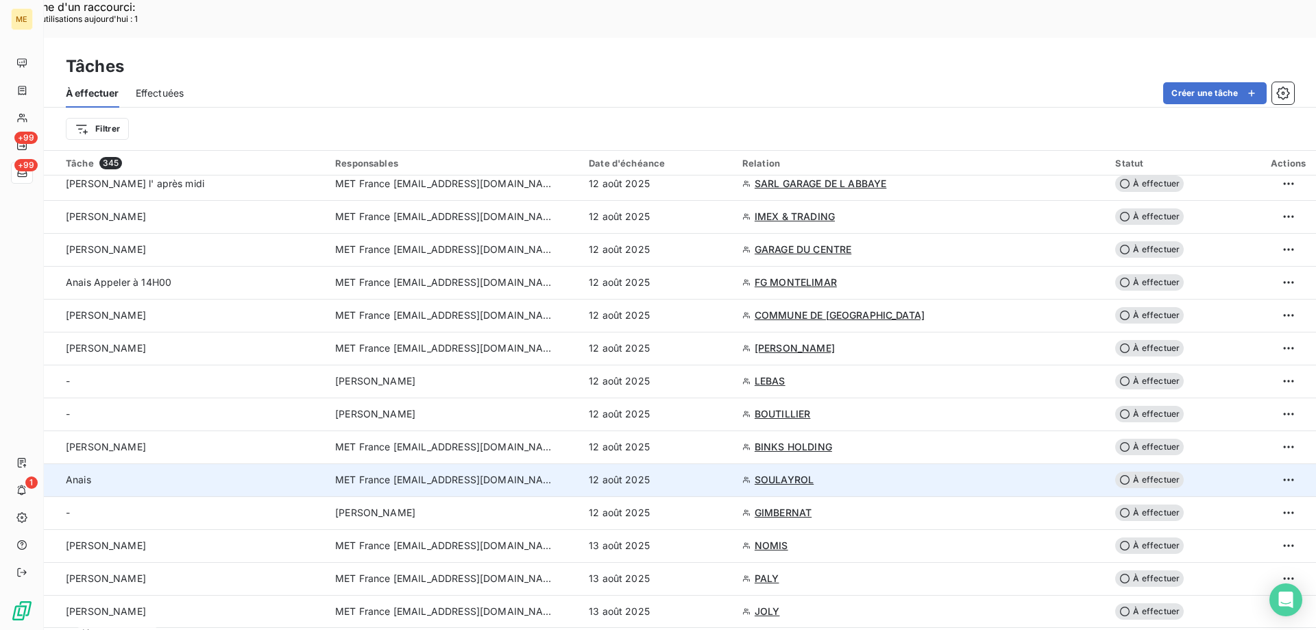
click at [555, 473] on span "MET France [EMAIL_ADDRESS][DOMAIN_NAME]" at bounding box center [444, 480] width 219 height 14
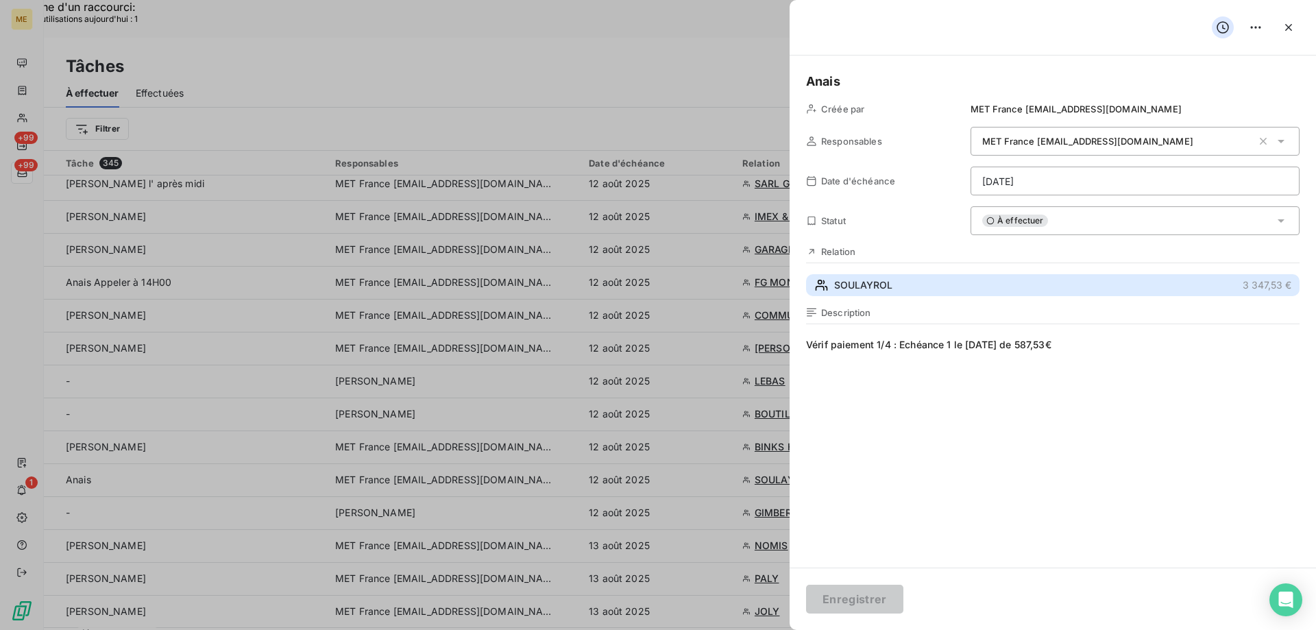
click at [864, 287] on span "SOULAYROL" at bounding box center [863, 285] width 58 height 14
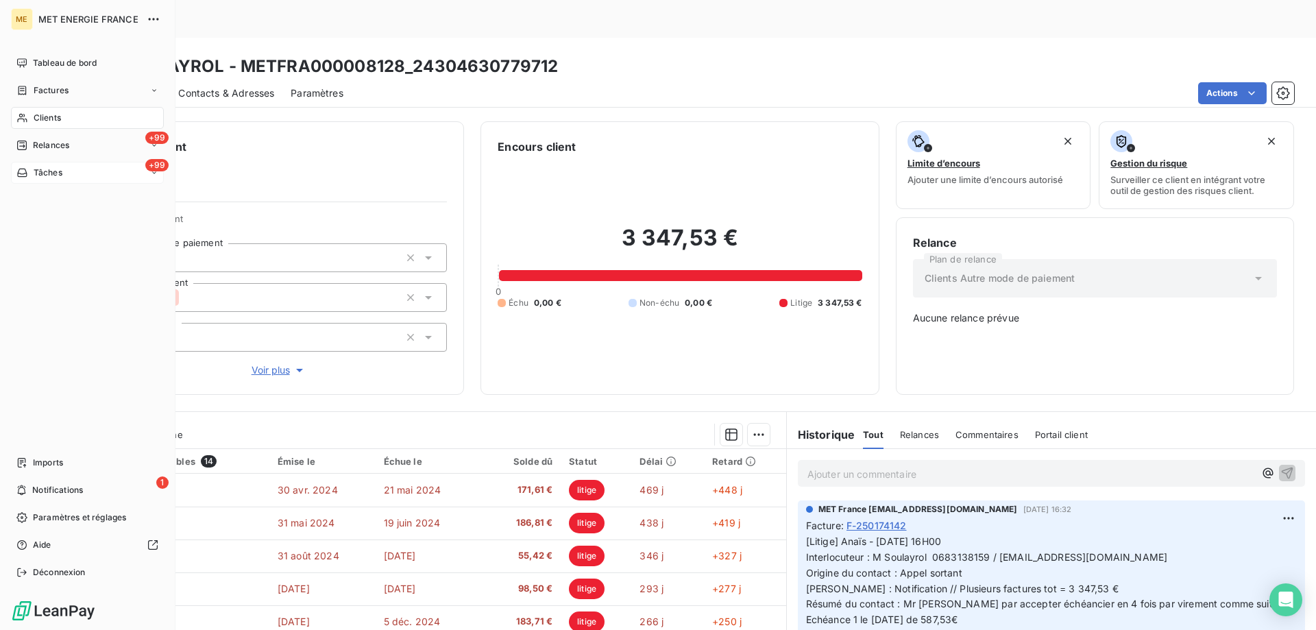
click at [62, 173] on span "Tâches" at bounding box center [48, 173] width 29 height 12
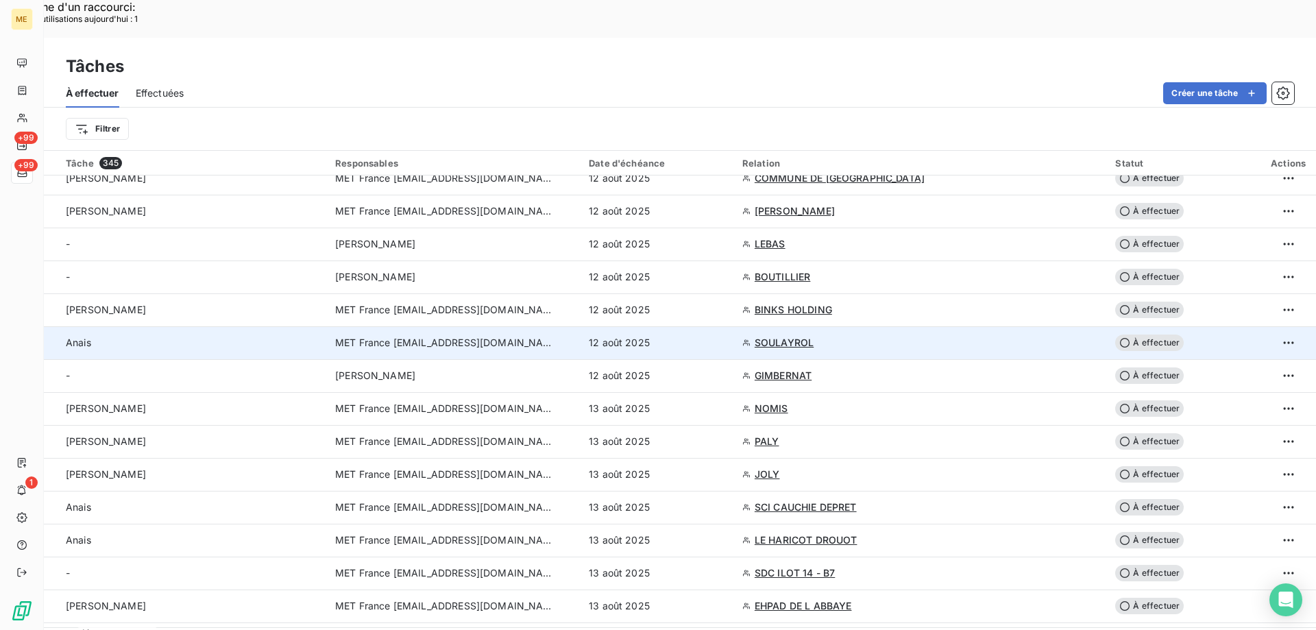
scroll to position [274, 0]
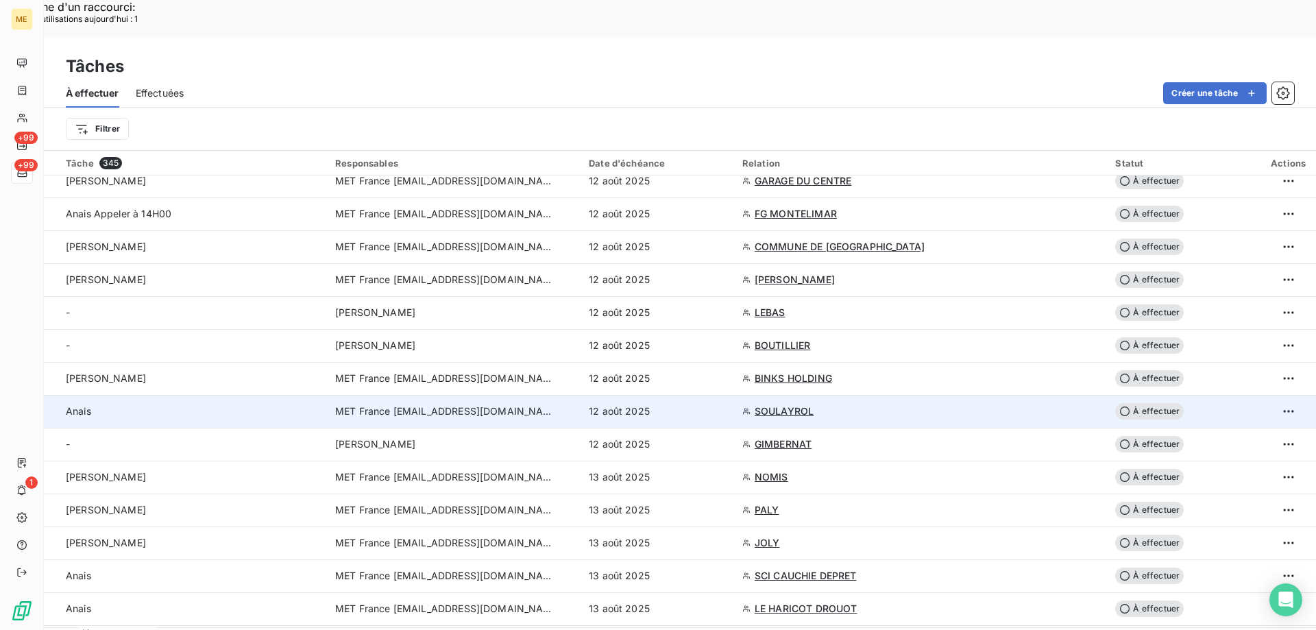
click at [814, 404] on span "SOULAYROL" at bounding box center [784, 411] width 59 height 14
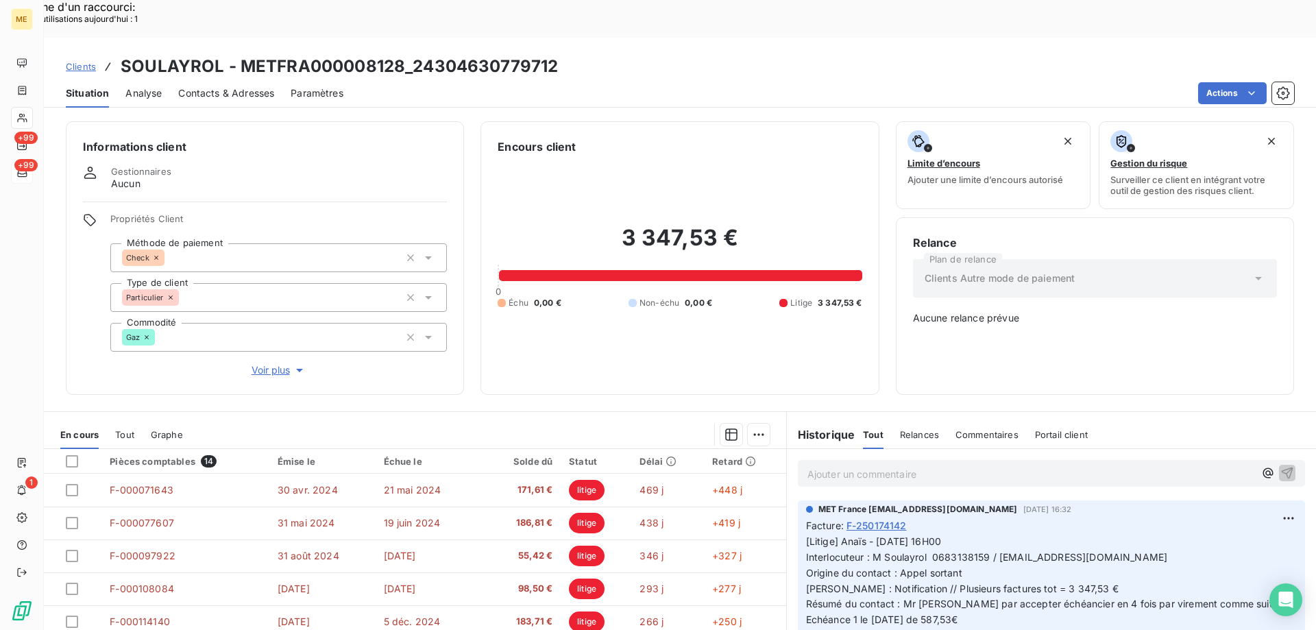
scroll to position [69, 0]
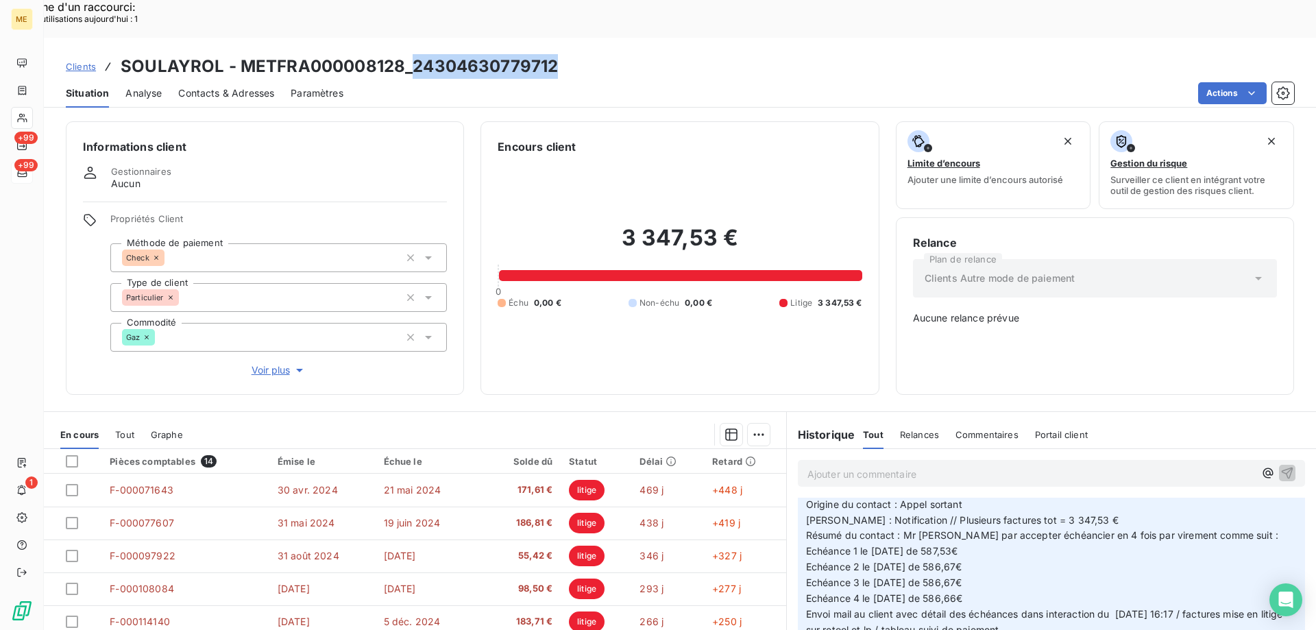
drag, startPoint x: 555, startPoint y: 27, endPoint x: 410, endPoint y: 34, distance: 145.4
click at [410, 54] on div "Clients SOULAYROL - METFRA000008128_24304630779712" at bounding box center [680, 66] width 1272 height 25
copy h3 "24304630779712"
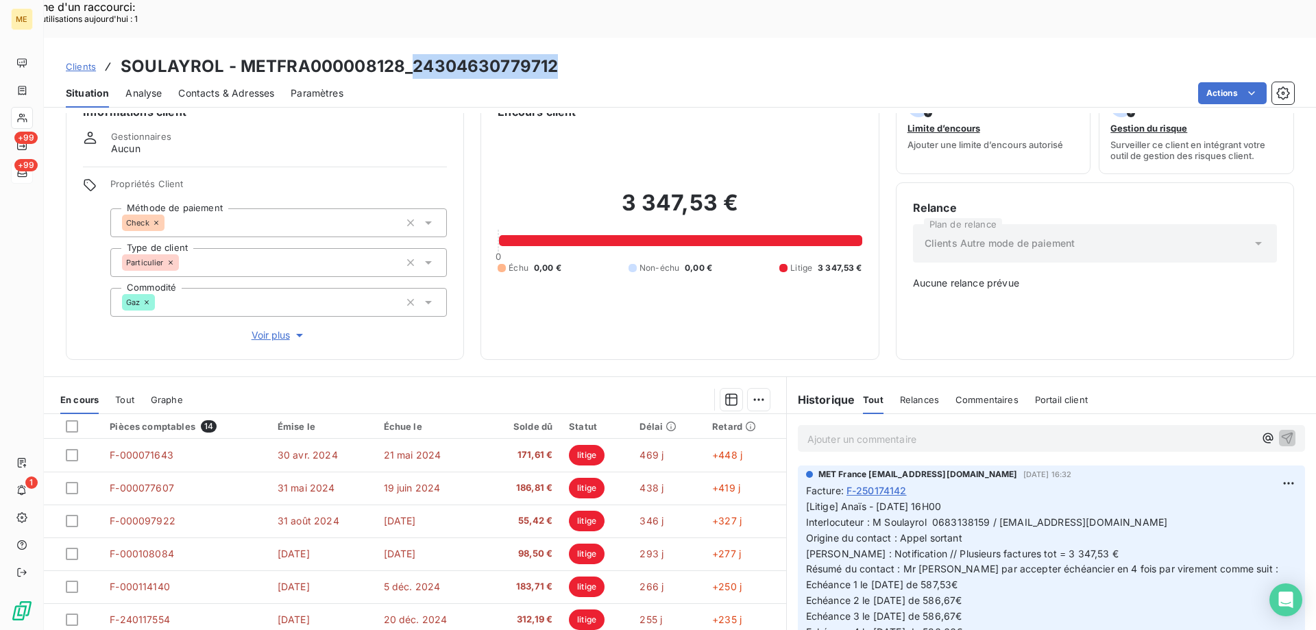
scroll to position [77, 0]
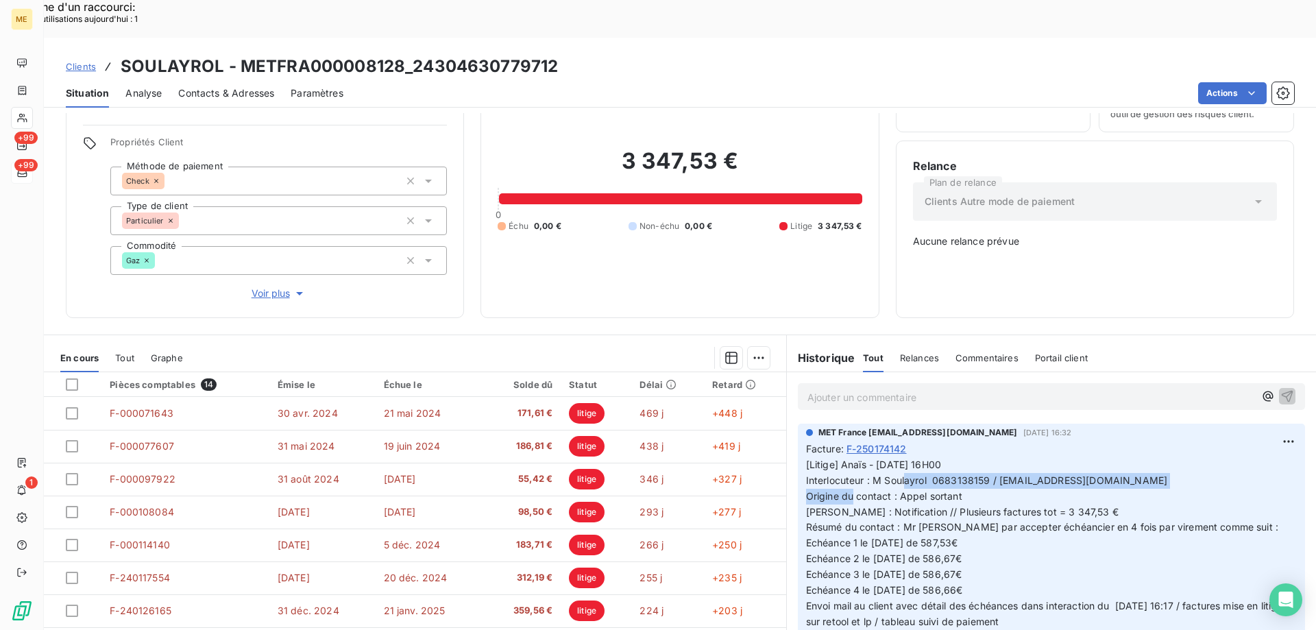
drag, startPoint x: 867, startPoint y: 434, endPoint x: 1195, endPoint y: 438, distance: 327.7
click at [1195, 457] on p "[Litige] Anaïs - [DATE] 16H00 Interlocuteur : M Soulayrol 0683138159 / [EMAIL_A…" at bounding box center [1051, 551] width 491 height 188
copy span "M Soulayrol 0683138159 / [EMAIL_ADDRESS][DOMAIN_NAME]"
click at [781, 232] on div "3 347,53 € 0 Échu 0,00 € Non-échu 0,00 € Litige 3 347,53 €" at bounding box center [680, 189] width 364 height 223
drag, startPoint x: 904, startPoint y: 465, endPoint x: 1082, endPoint y: 462, distance: 178.2
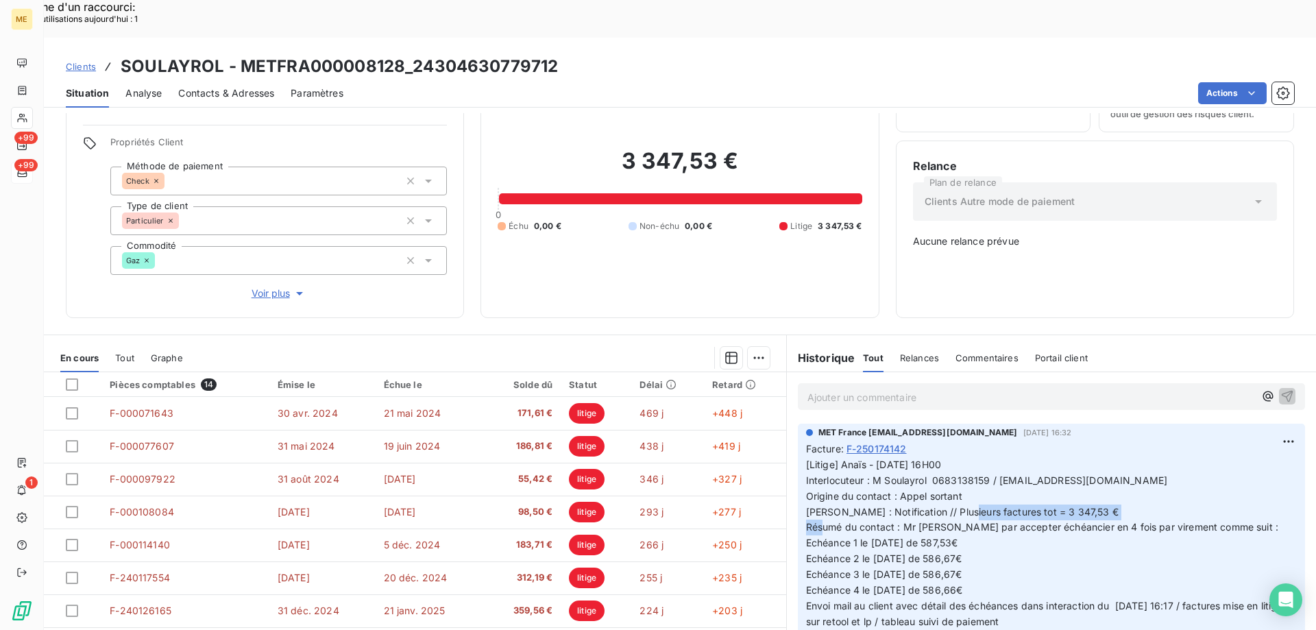
click at [1082, 462] on p "[Litige] Anaïs - [DATE] 16H00 Interlocuteur : M Soulayrol 0683138159 / [EMAIL_A…" at bounding box center [1051, 551] width 491 height 188
copy span "Plusieurs factures tot = 3 347,53 €"
drag, startPoint x: 799, startPoint y: 498, endPoint x: 986, endPoint y: 499, distance: 187.8
click at [986, 499] on div "MET France [EMAIL_ADDRESS][DOMAIN_NAME] [DATE] 16:32 Facture : F-250174142 [Lit…" at bounding box center [1051, 539] width 507 height 230
click at [887, 389] on p "Ajouter un commentaire ﻿" at bounding box center [1030, 397] width 447 height 17
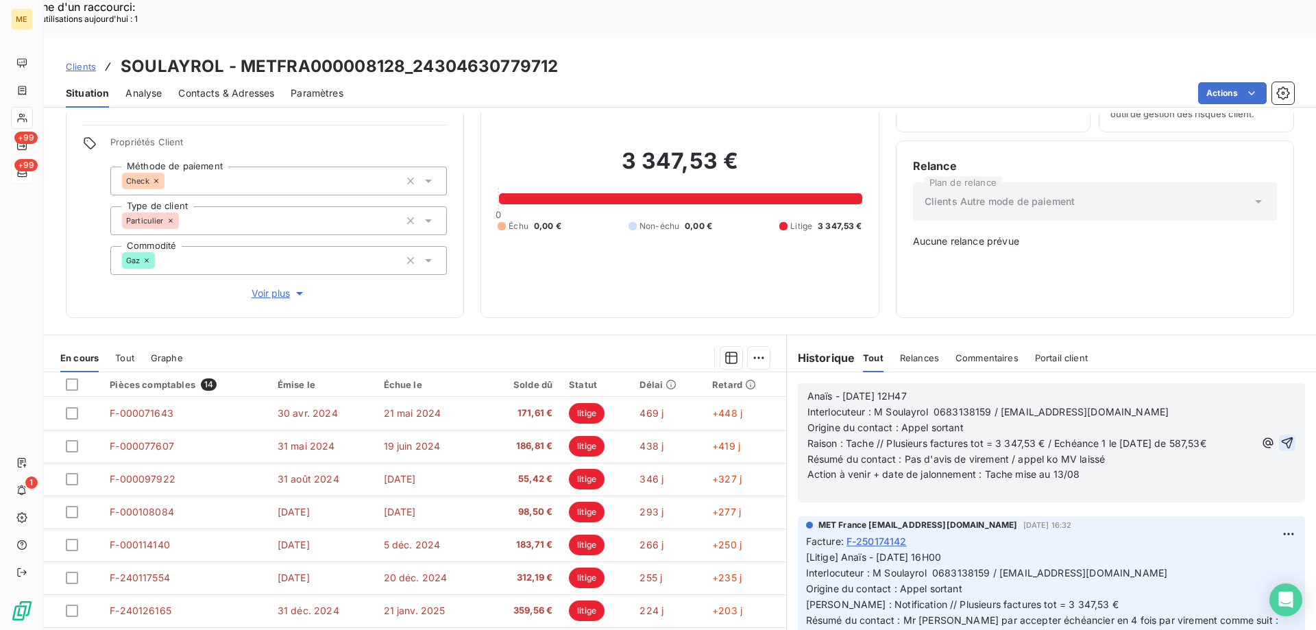
drag, startPoint x: 1267, startPoint y: 394, endPoint x: 1258, endPoint y: 402, distance: 11.7
click at [1280, 436] on icon "button" at bounding box center [1287, 443] width 14 height 14
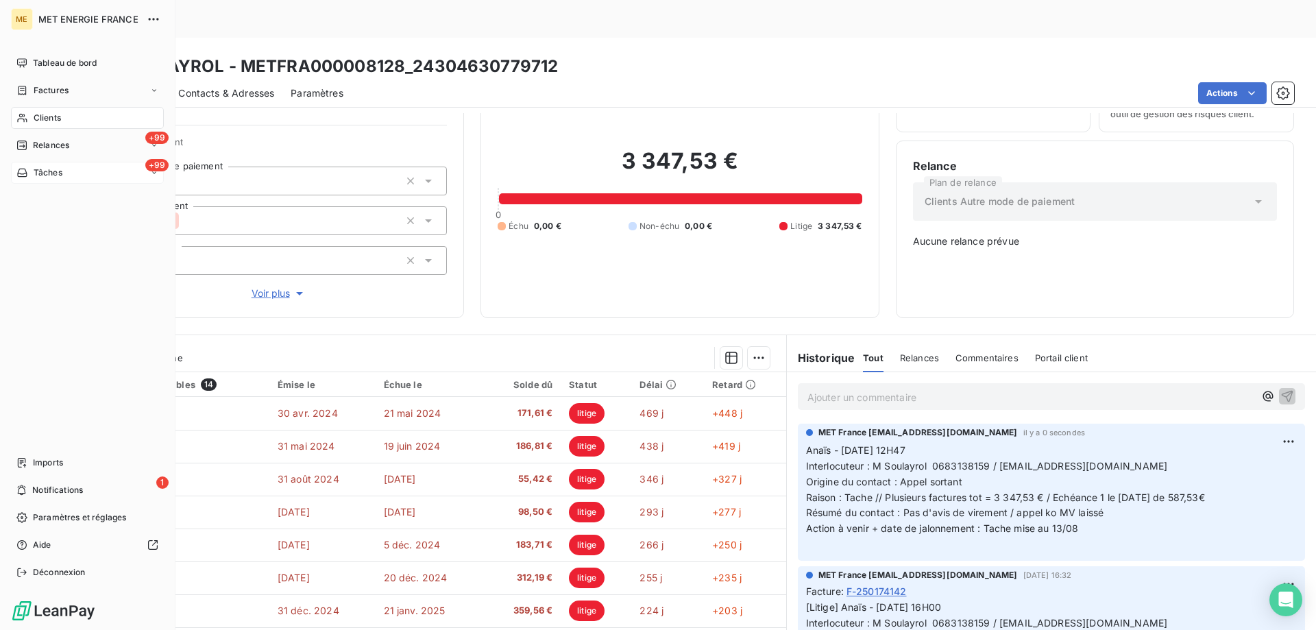
click at [23, 173] on icon at bounding box center [22, 172] width 12 height 11
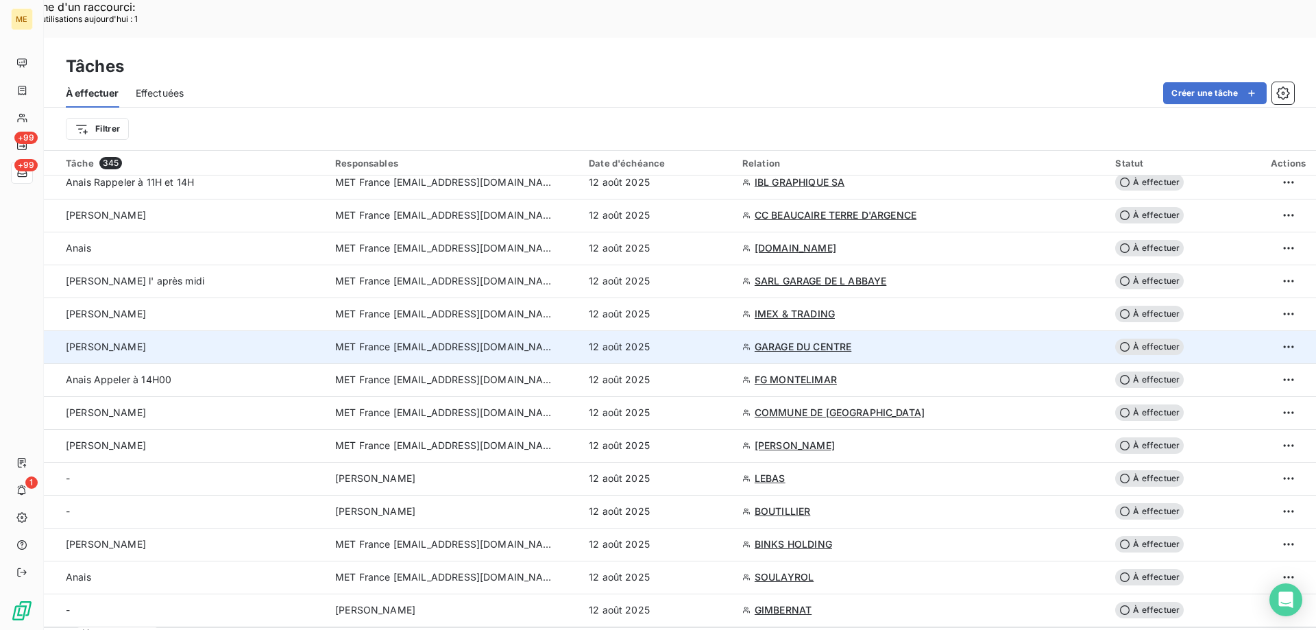
scroll to position [206, 0]
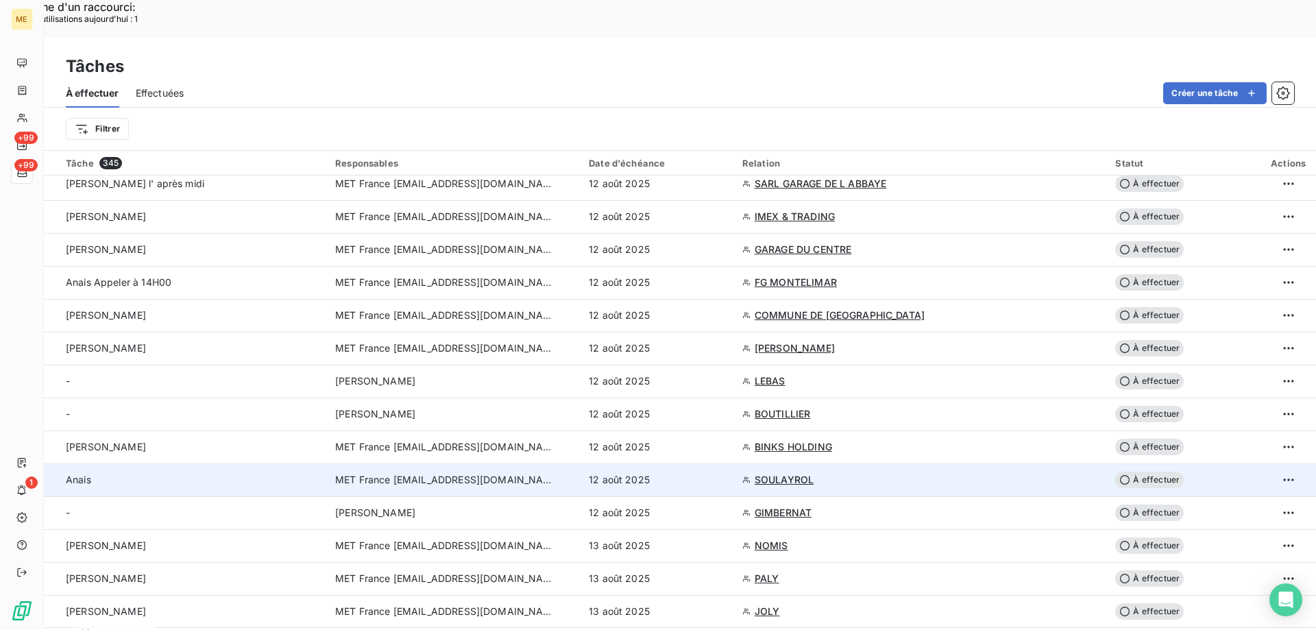
click at [581, 463] on td "MET France [EMAIL_ADDRESS][DOMAIN_NAME]" at bounding box center [454, 479] width 254 height 33
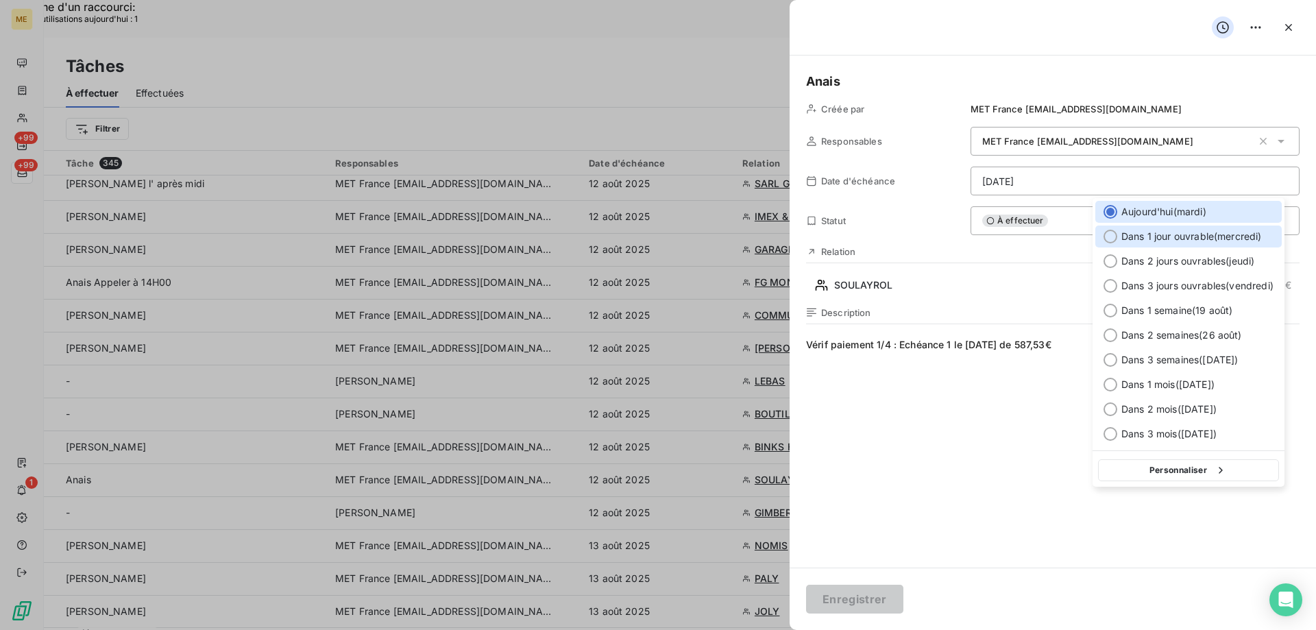
click at [1197, 240] on span "Dans 1 jour ouvrable ( mercredi )" at bounding box center [1191, 237] width 141 height 14
type input "[DATE]"
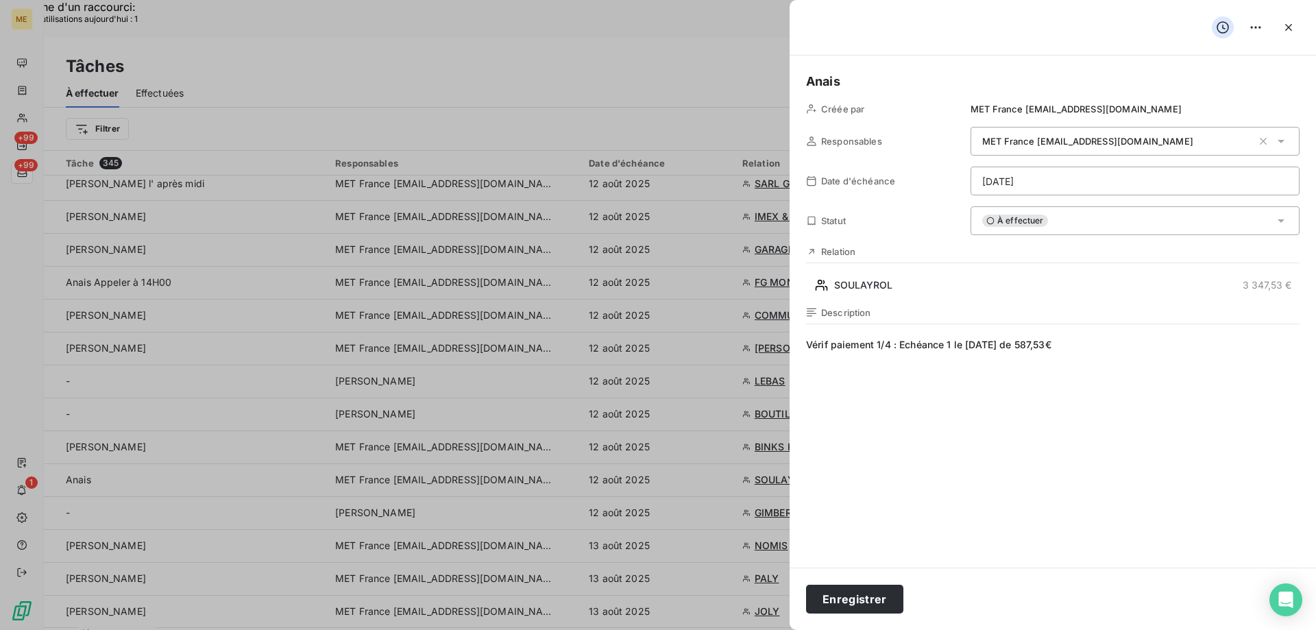
drag, startPoint x: 855, startPoint y: 606, endPoint x: 705, endPoint y: 607, distance: 150.8
click at [855, 606] on button "Enregistrer" at bounding box center [854, 599] width 97 height 29
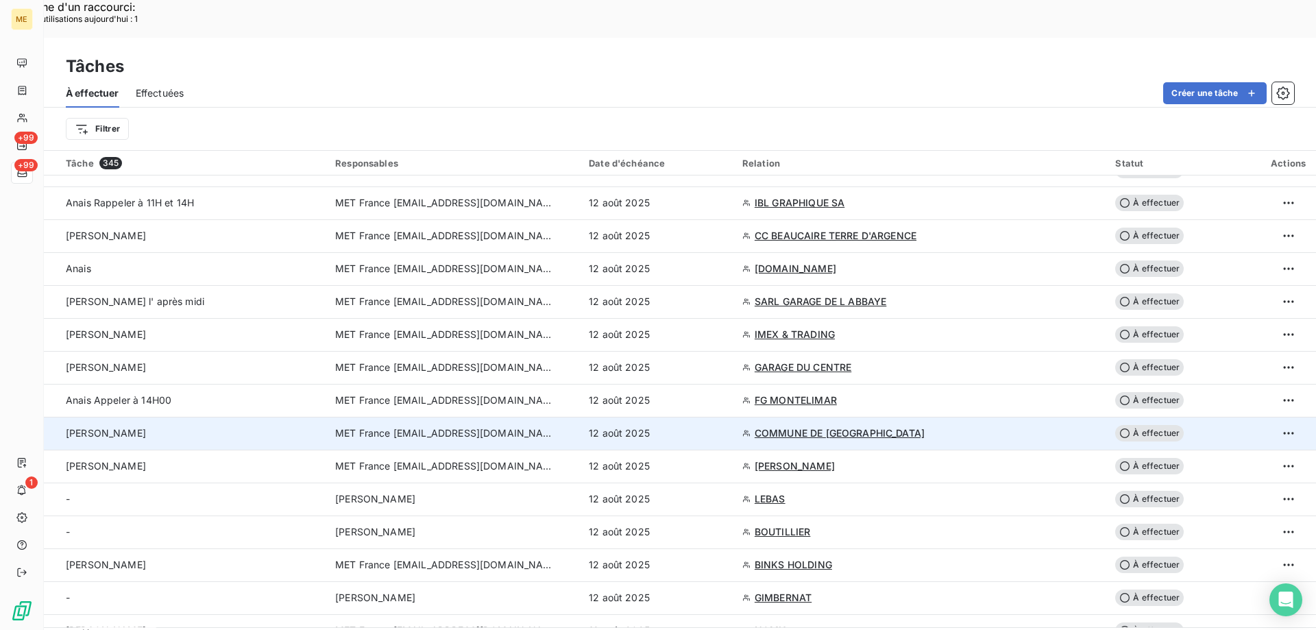
scroll to position [69, 0]
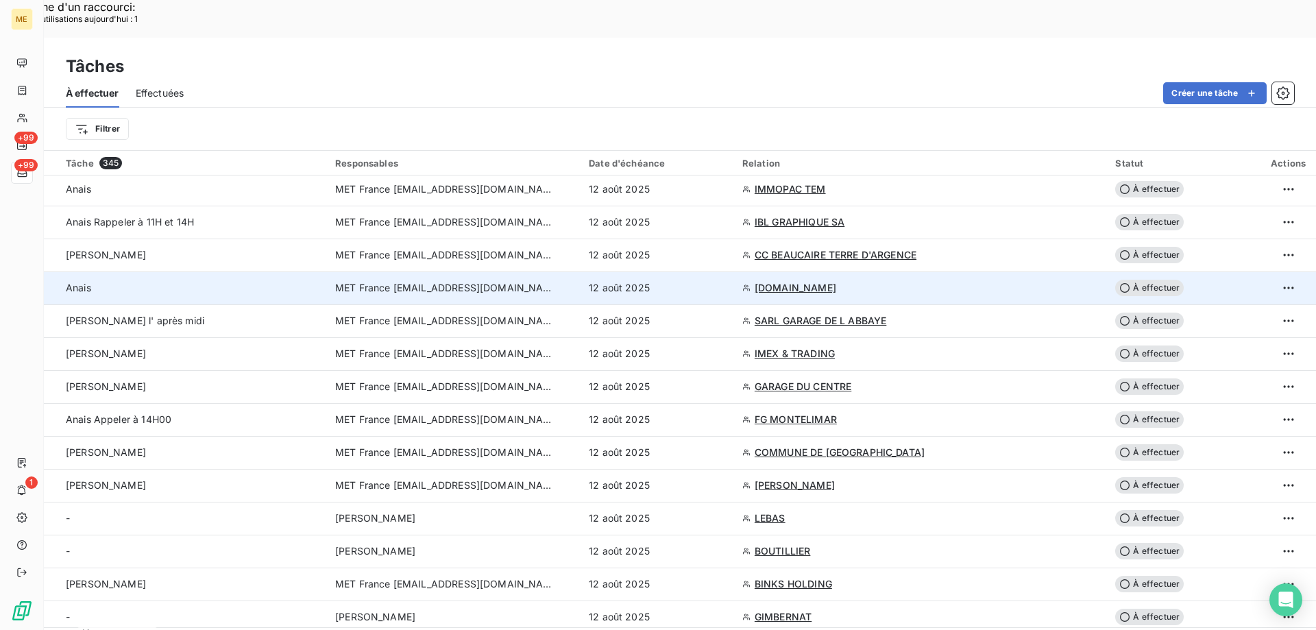
click at [726, 281] on div "12 août 2025" at bounding box center [657, 288] width 137 height 14
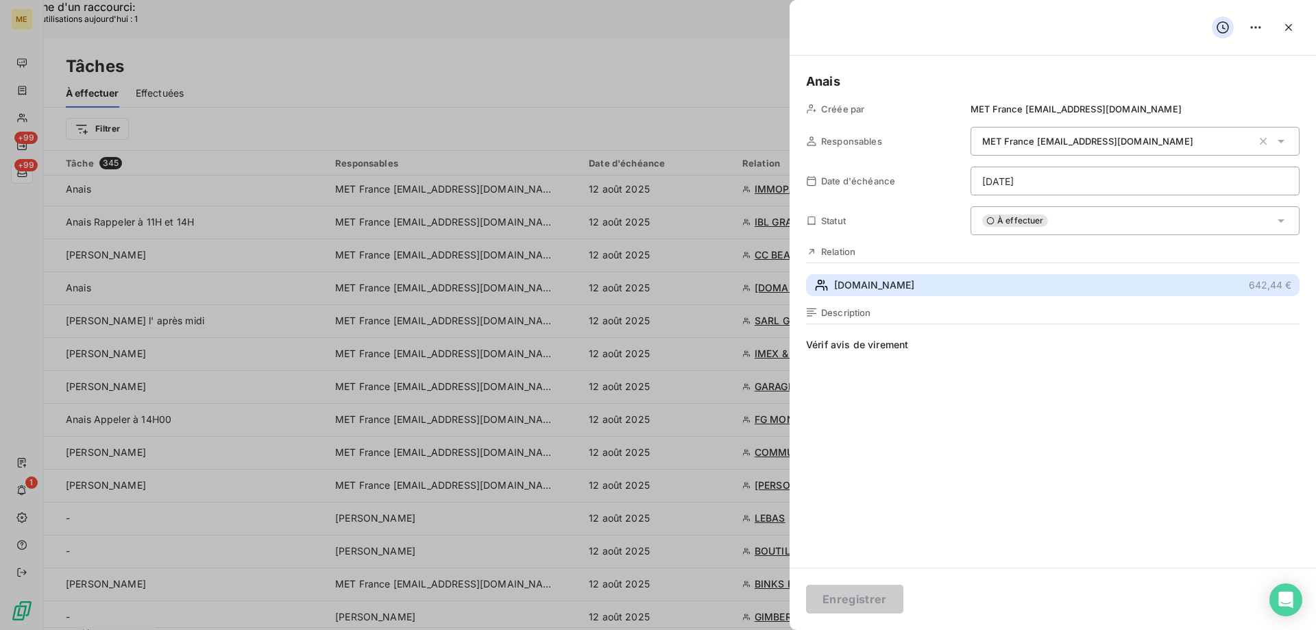
click at [931, 285] on button "[DOMAIN_NAME] 642,44 €" at bounding box center [1053, 285] width 494 height 22
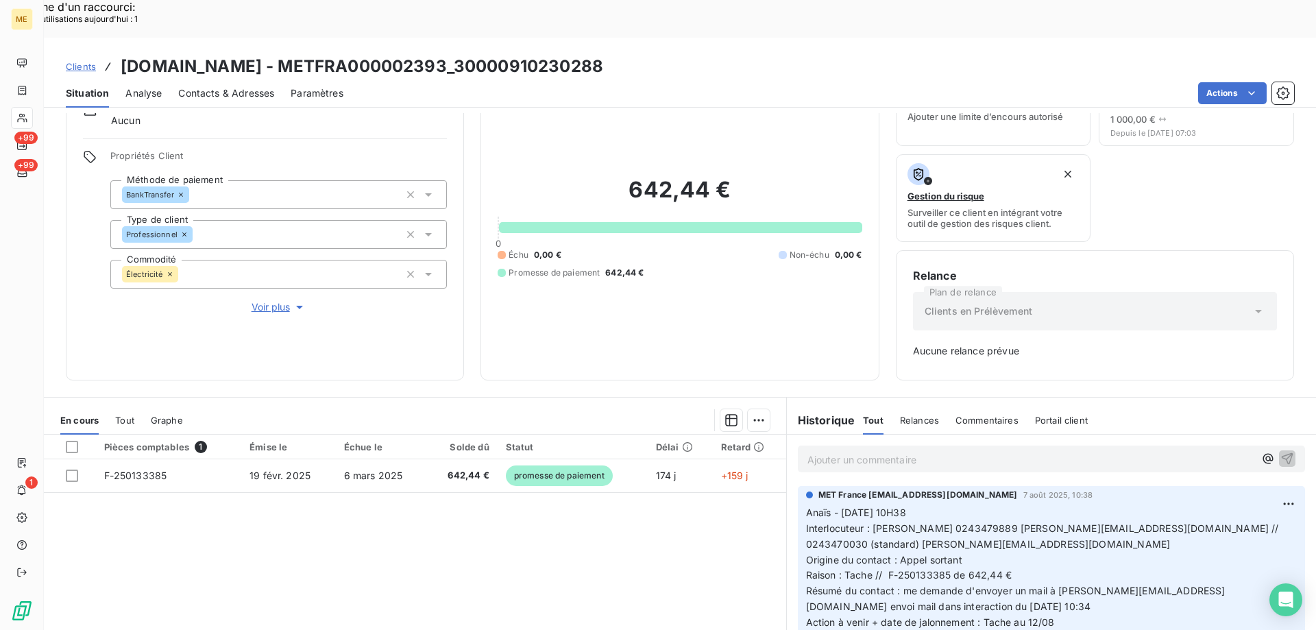
scroll to position [135, 0]
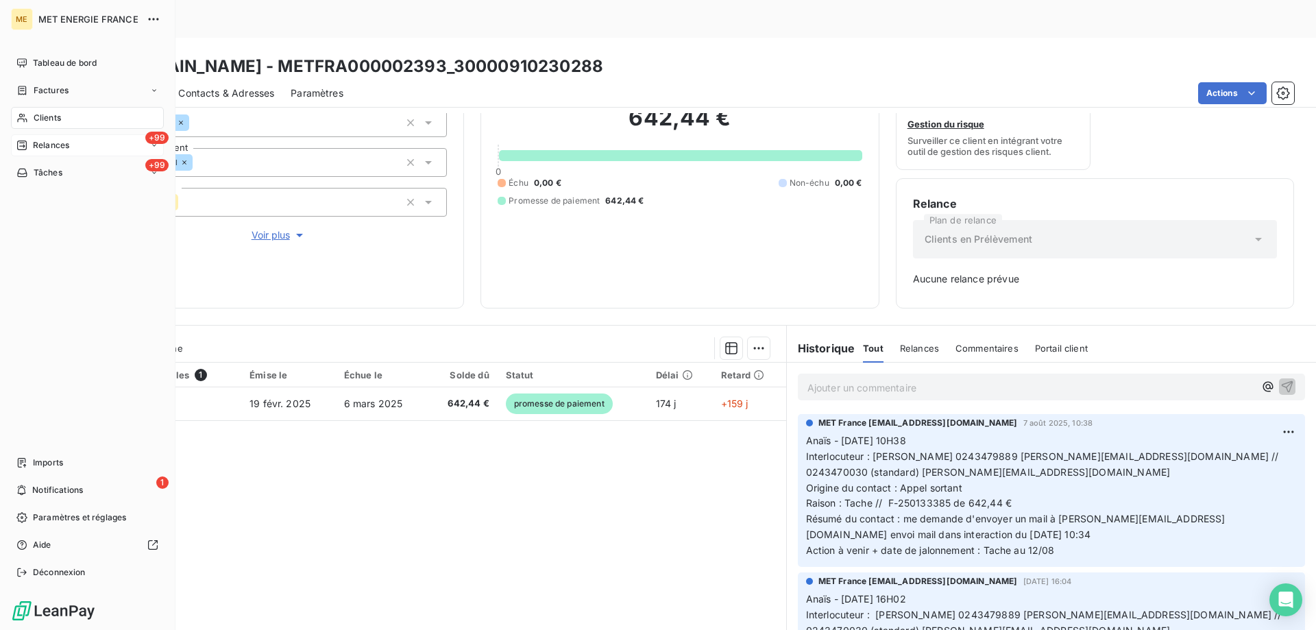
click at [69, 144] on span "Relances" at bounding box center [51, 145] width 36 height 12
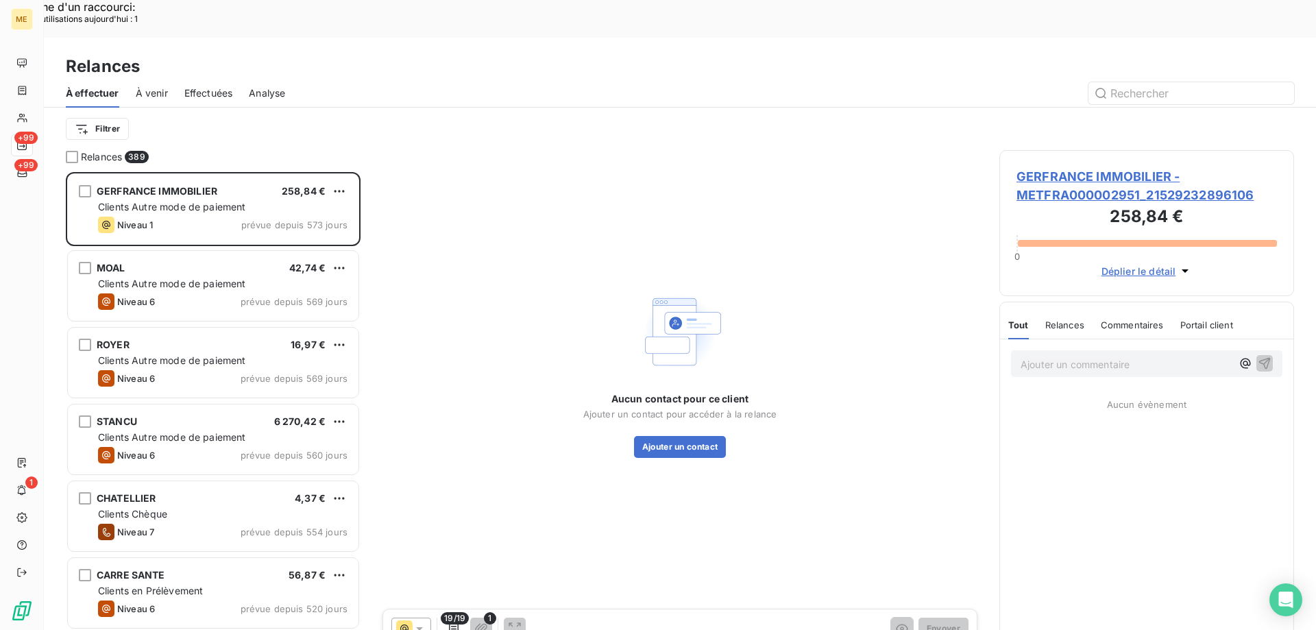
scroll to position [485, 284]
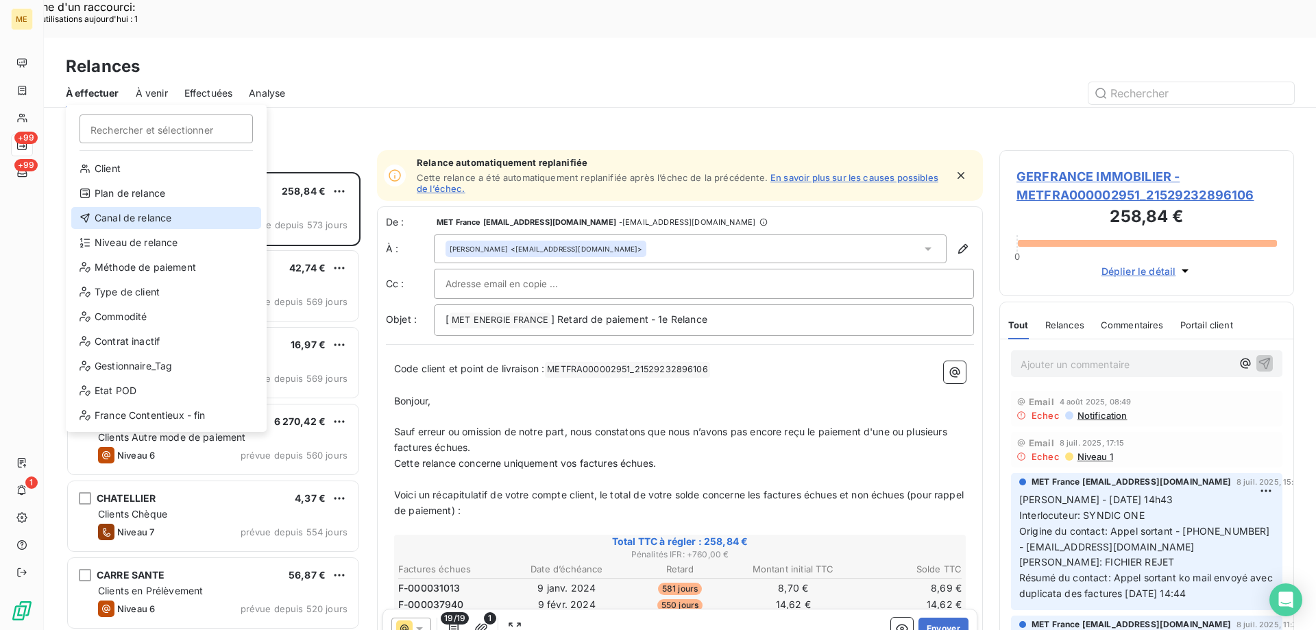
click at [146, 218] on div "Canal de relance" at bounding box center [166, 218] width 190 height 22
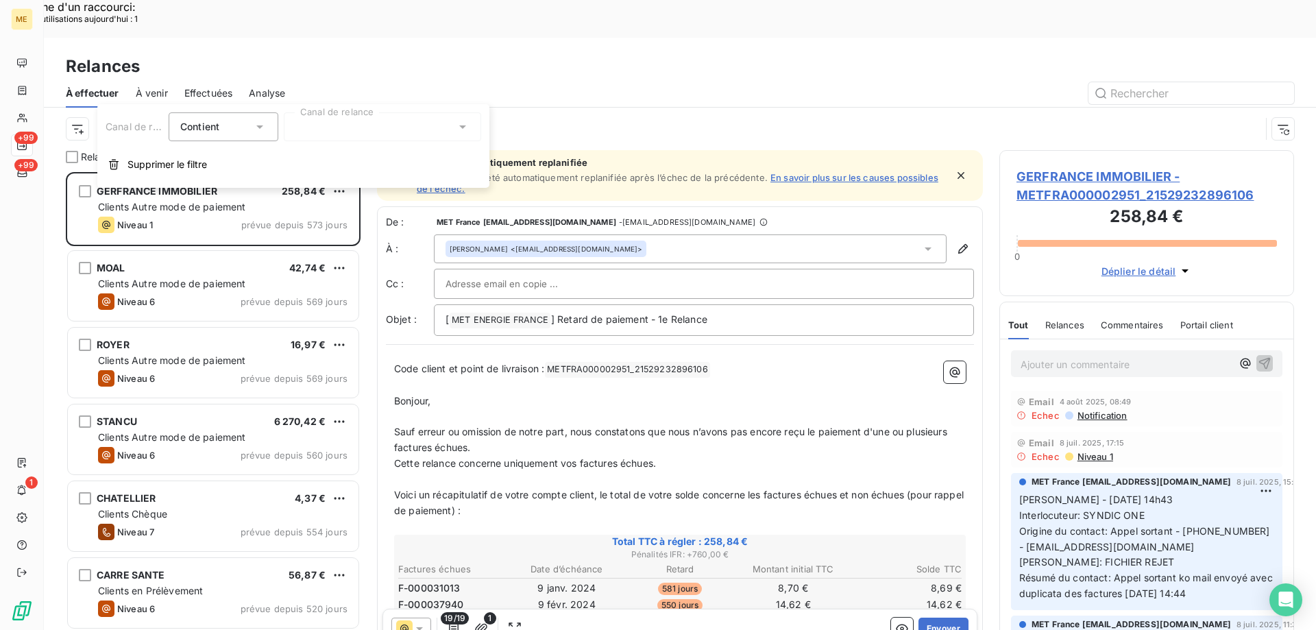
click at [354, 132] on div at bounding box center [382, 126] width 197 height 29
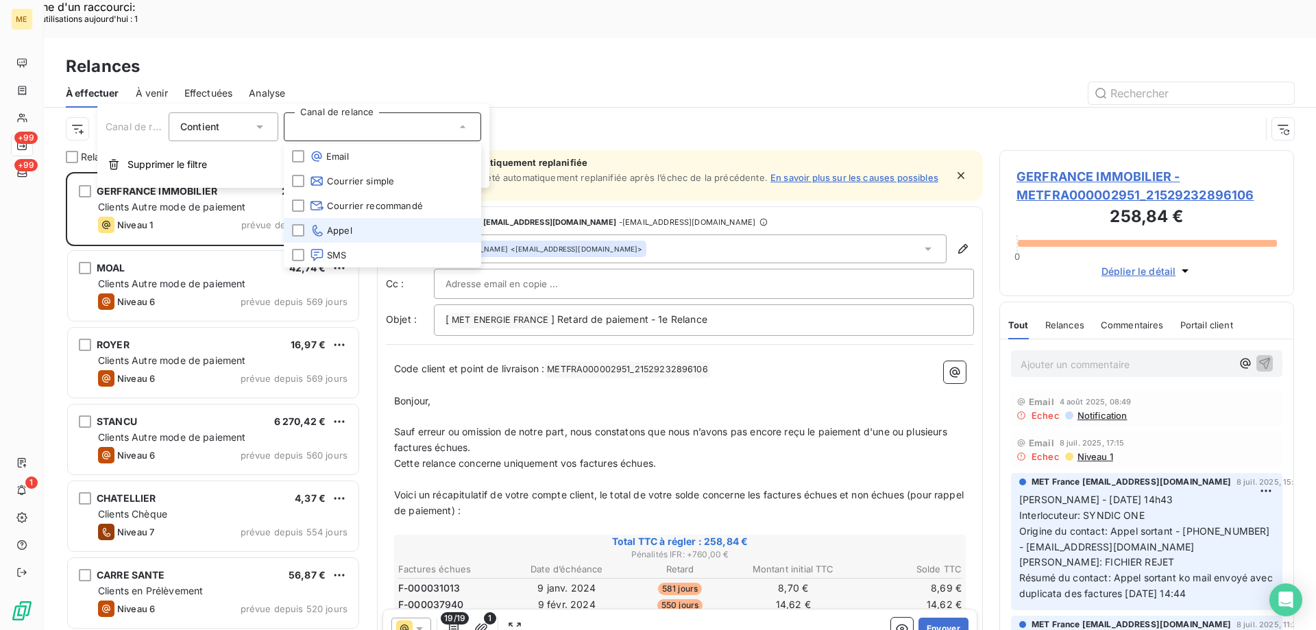
click at [348, 229] on span "Appel" at bounding box center [331, 230] width 42 height 14
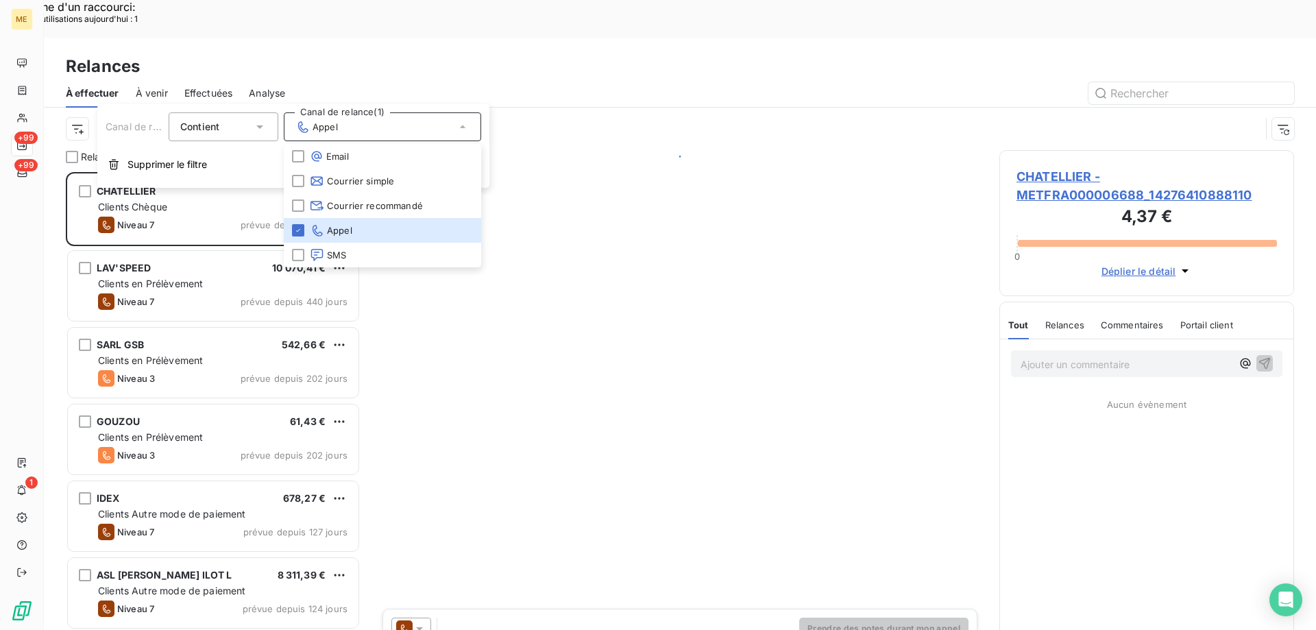
scroll to position [485, 284]
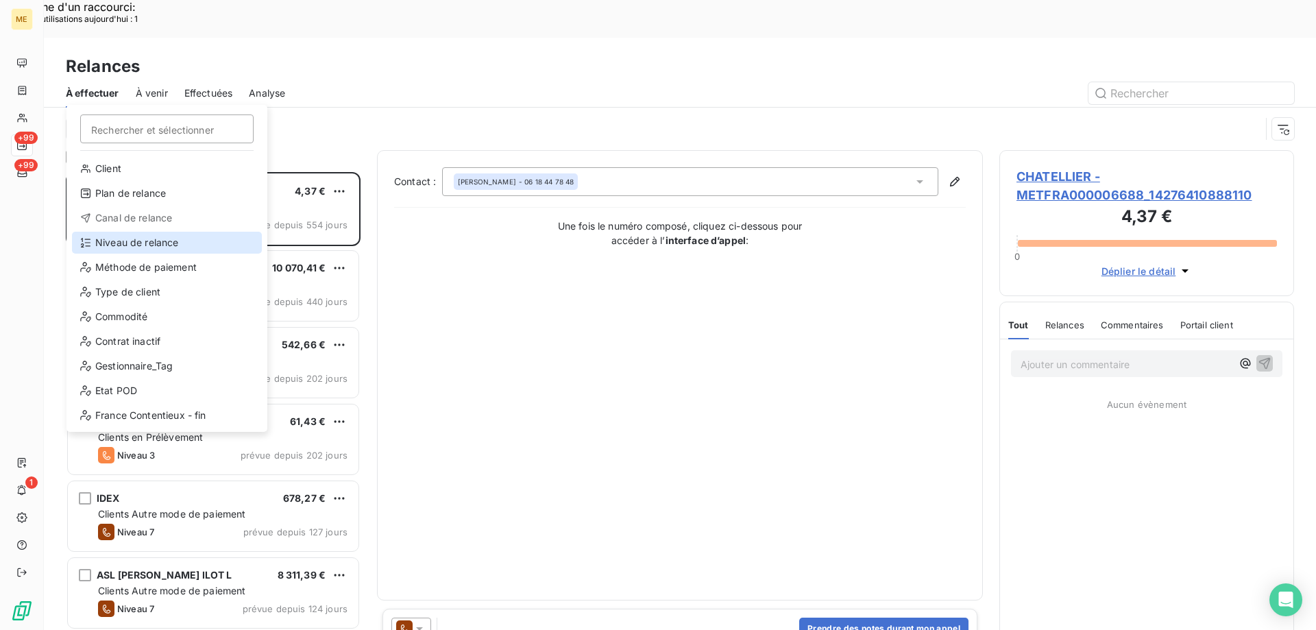
click at [143, 240] on div "Niveau de relance" at bounding box center [167, 243] width 190 height 22
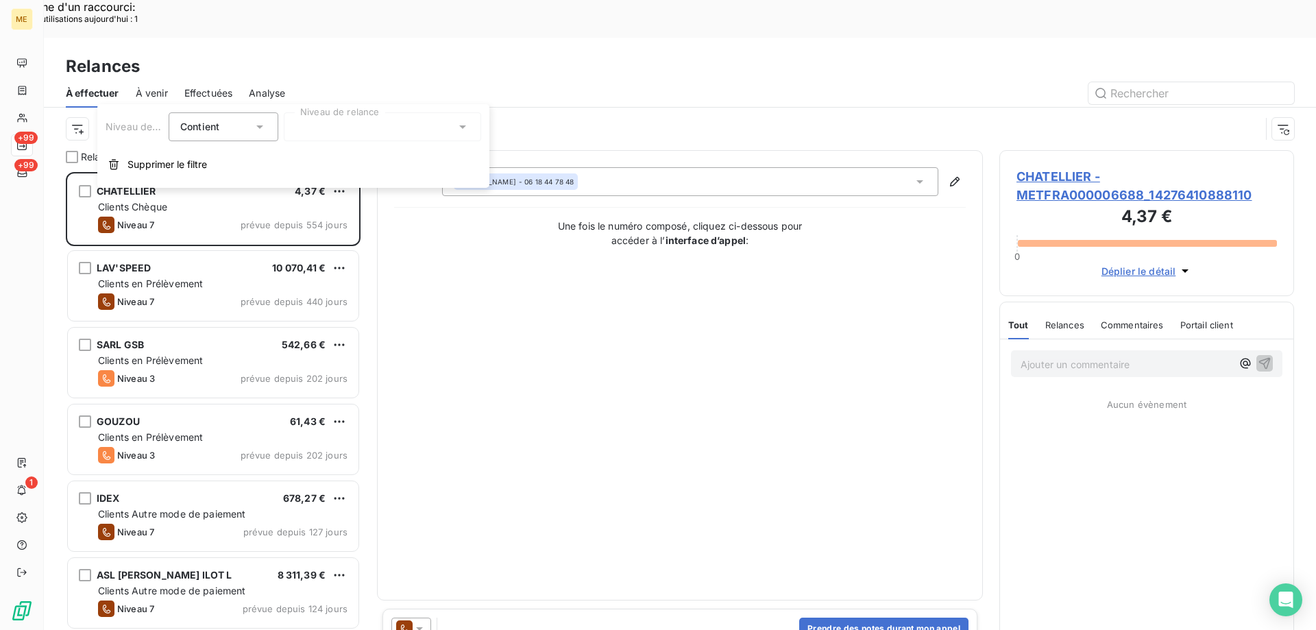
click at [404, 126] on div at bounding box center [382, 126] width 197 height 29
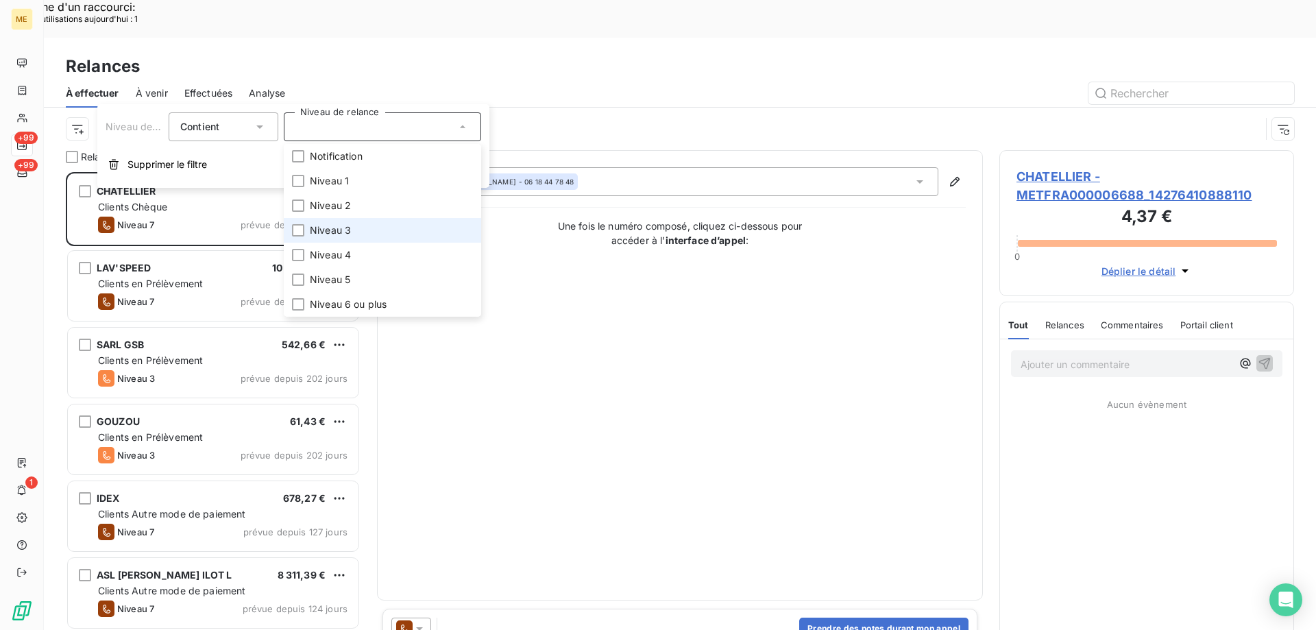
click at [380, 228] on li "Niveau 3" at bounding box center [382, 230] width 197 height 25
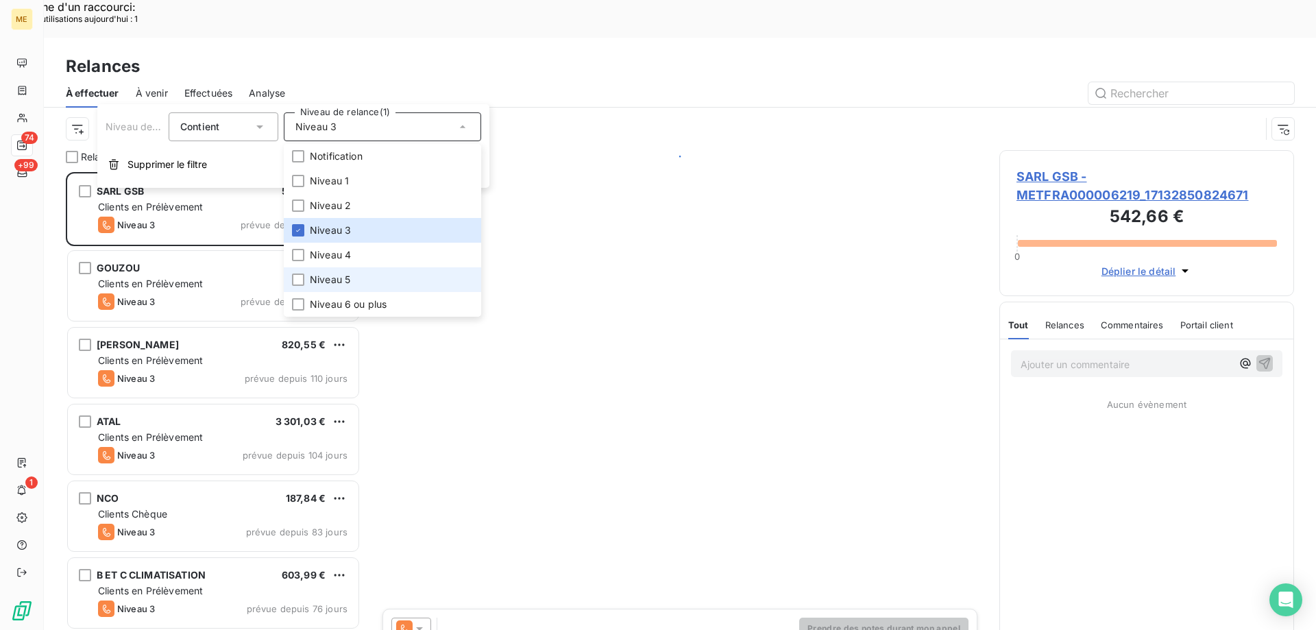
scroll to position [485, 284]
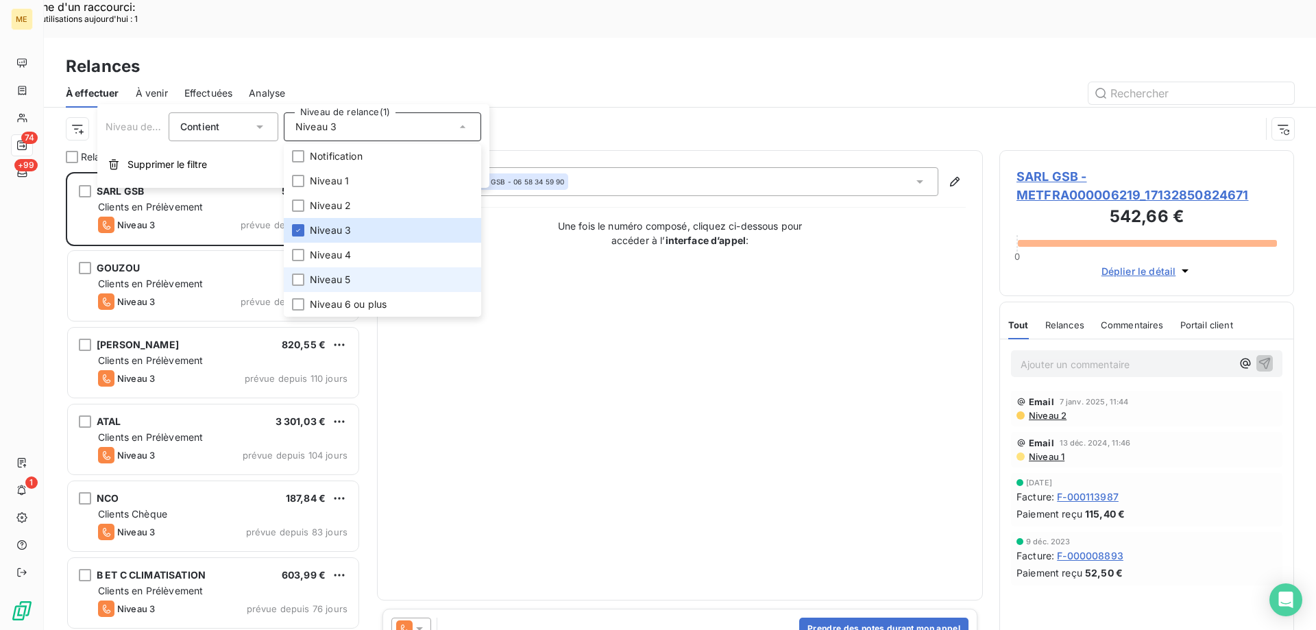
drag, startPoint x: 363, startPoint y: 276, endPoint x: 365, endPoint y: 305, distance: 29.5
click at [363, 276] on li "Niveau 5" at bounding box center [382, 279] width 197 height 25
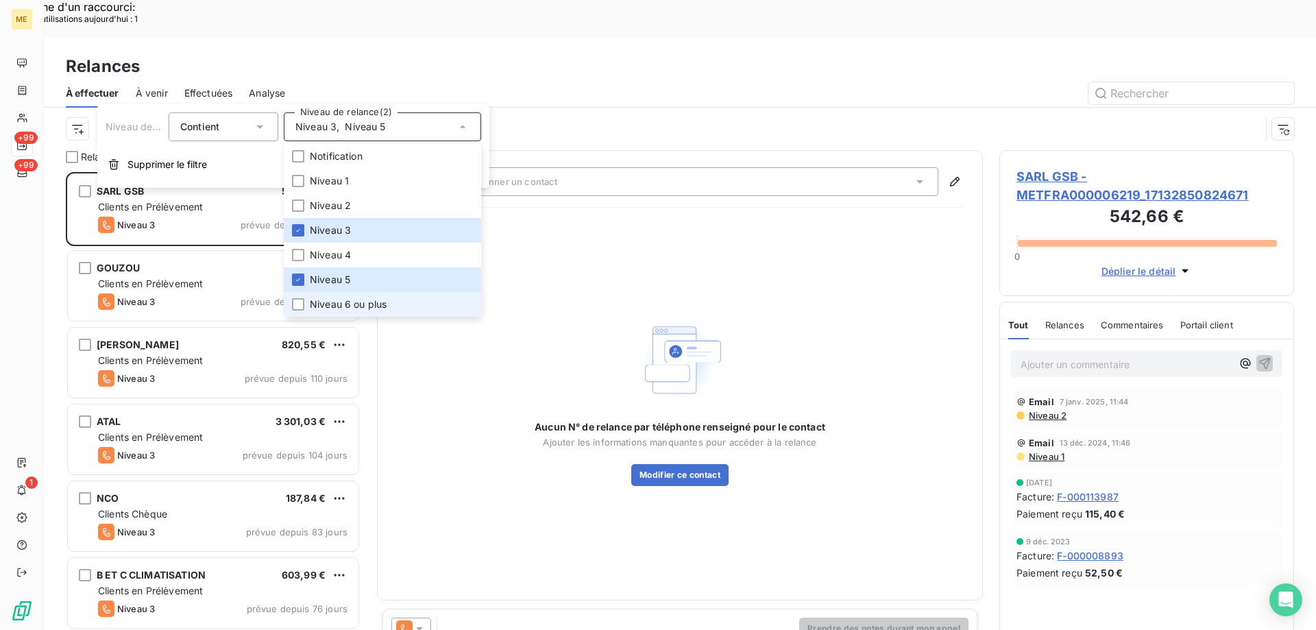
click at [365, 305] on span "Niveau 6 ou plus" at bounding box center [348, 304] width 77 height 14
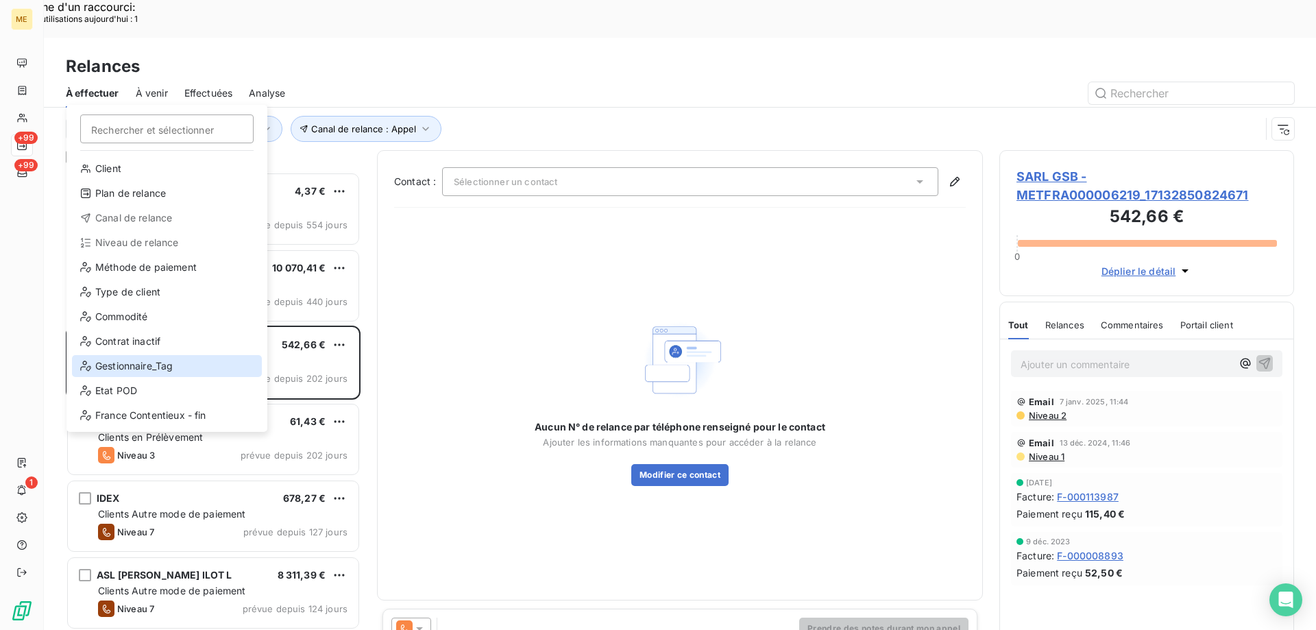
click at [160, 367] on div "Gestionnaire_Tag" at bounding box center [167, 366] width 190 height 22
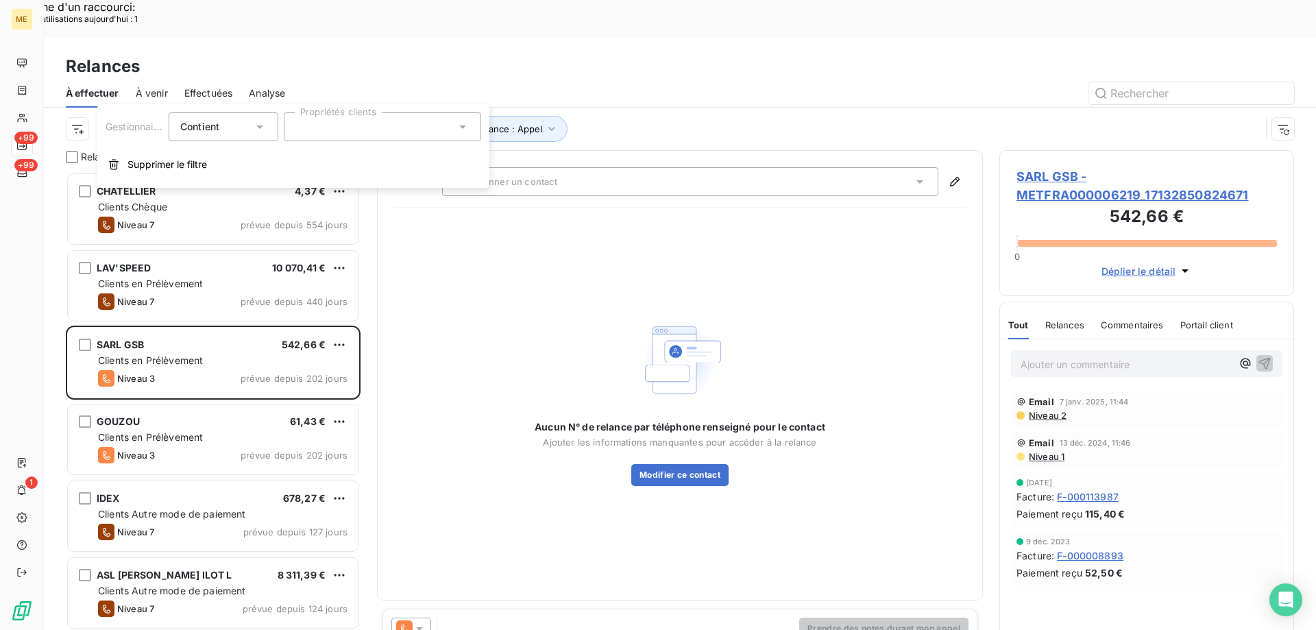
click at [326, 126] on div at bounding box center [382, 126] width 197 height 29
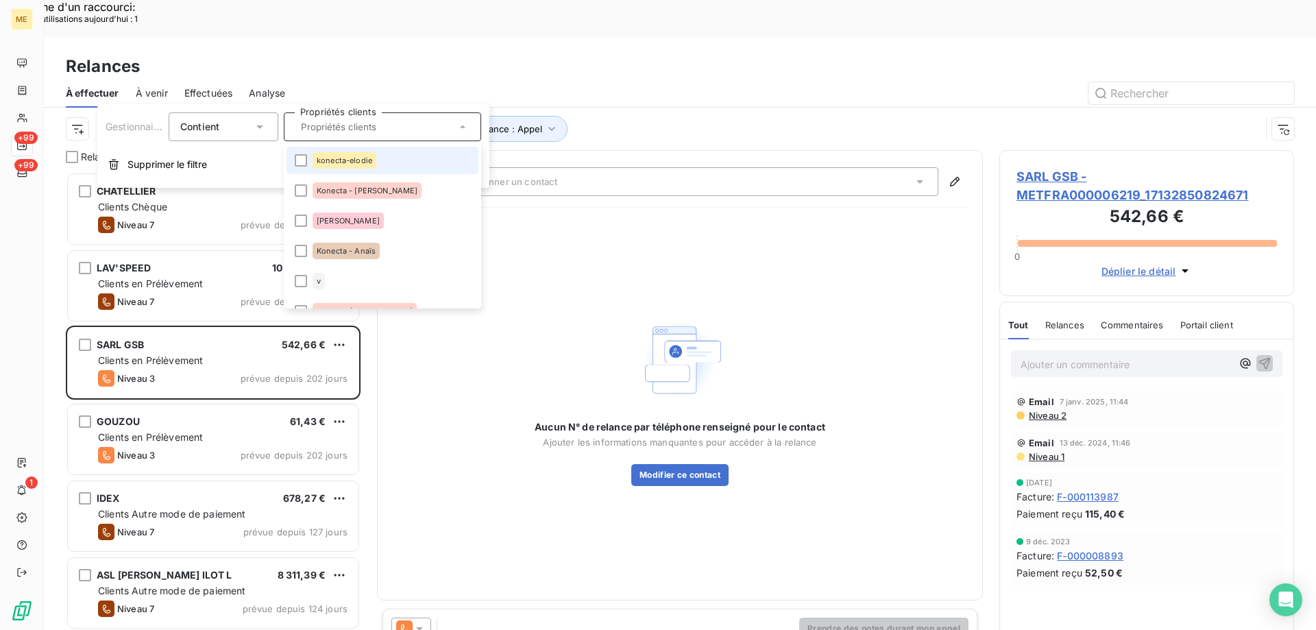
drag, startPoint x: 392, startPoint y: 160, endPoint x: 392, endPoint y: 170, distance: 9.6
click at [393, 160] on li "konecta-elodie" at bounding box center [383, 160] width 192 height 27
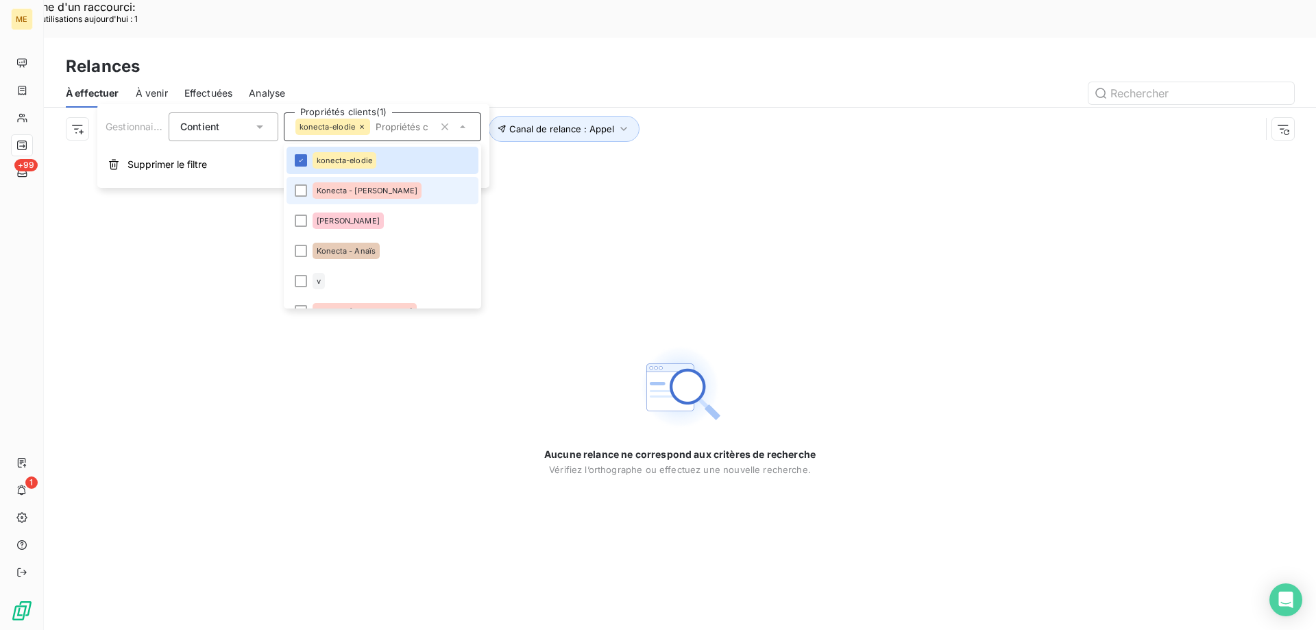
click at [386, 193] on li "Konecta - Cindy" at bounding box center [383, 190] width 192 height 27
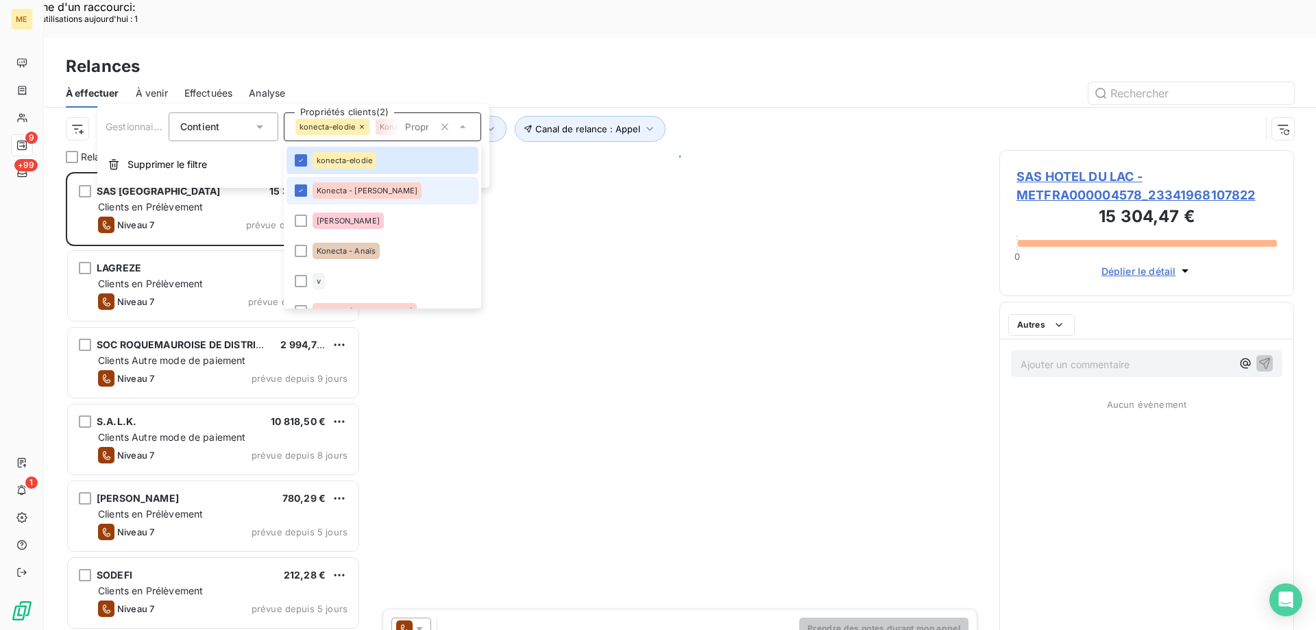
scroll to position [485, 284]
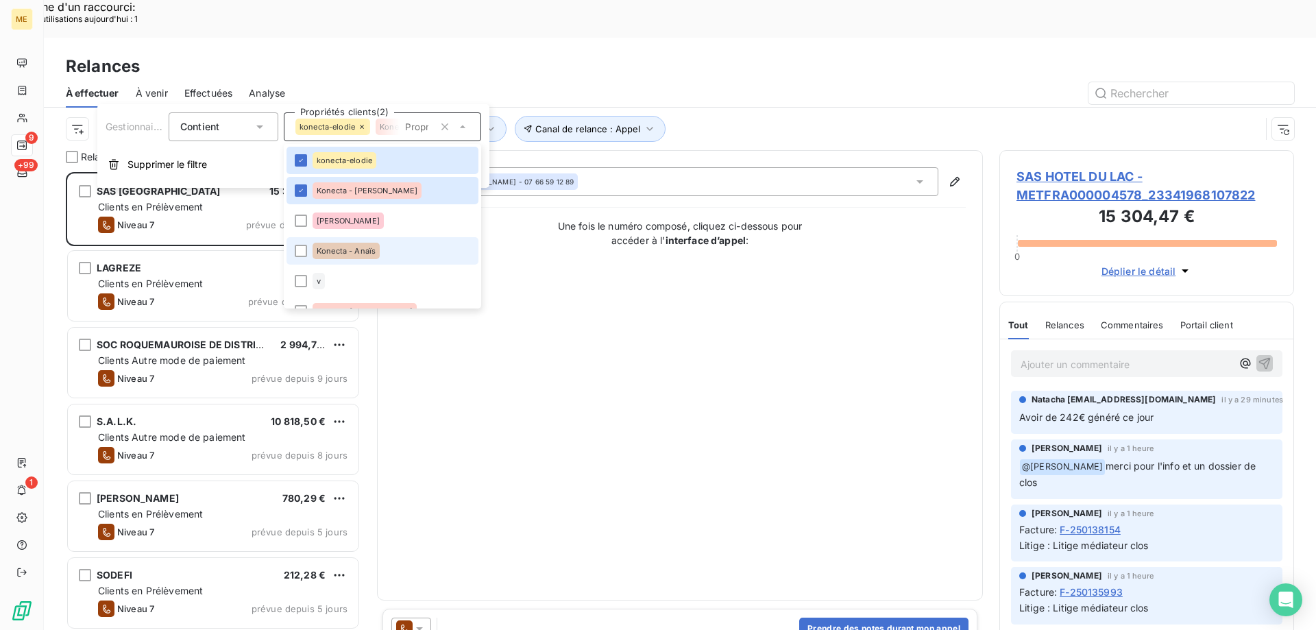
click at [374, 246] on div "Konecta - Anaïs" at bounding box center [346, 251] width 67 height 16
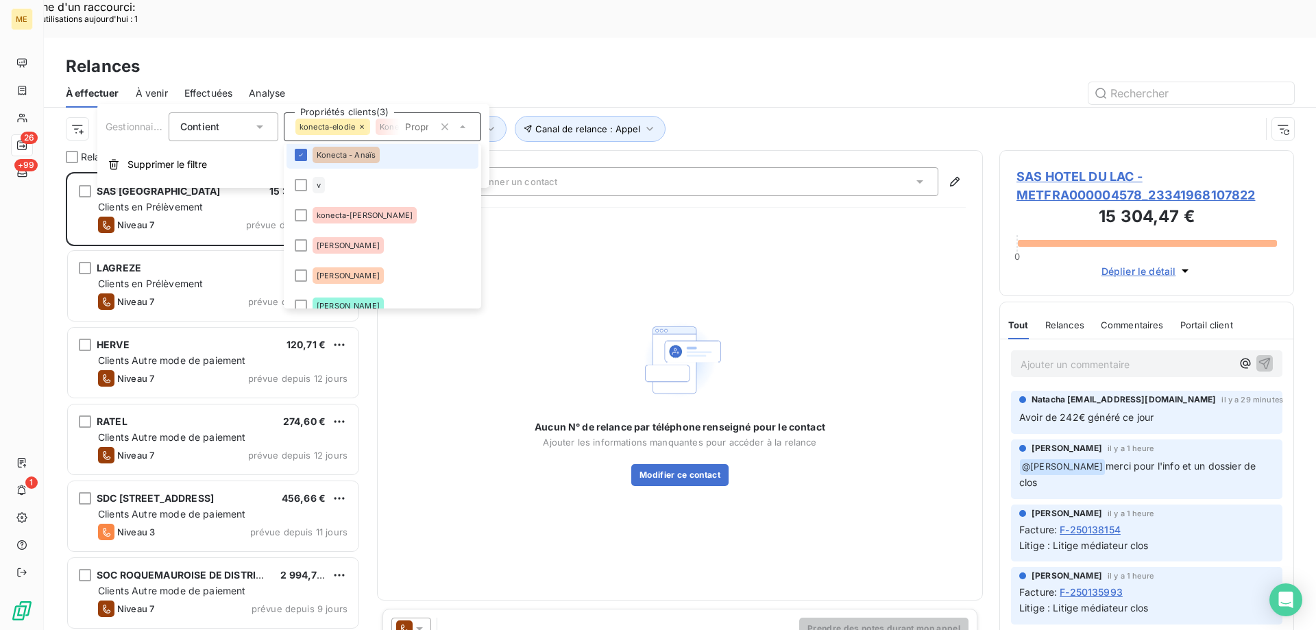
scroll to position [137, 0]
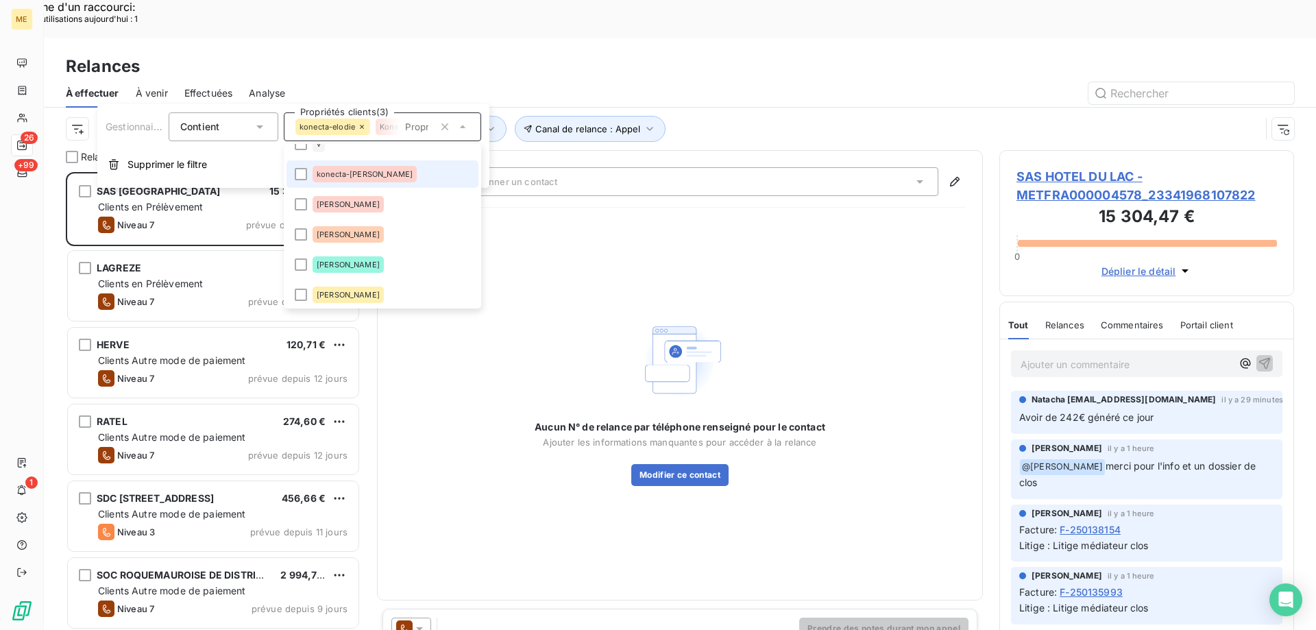
click at [364, 175] on span "konecta-valérie" at bounding box center [365, 174] width 96 height 8
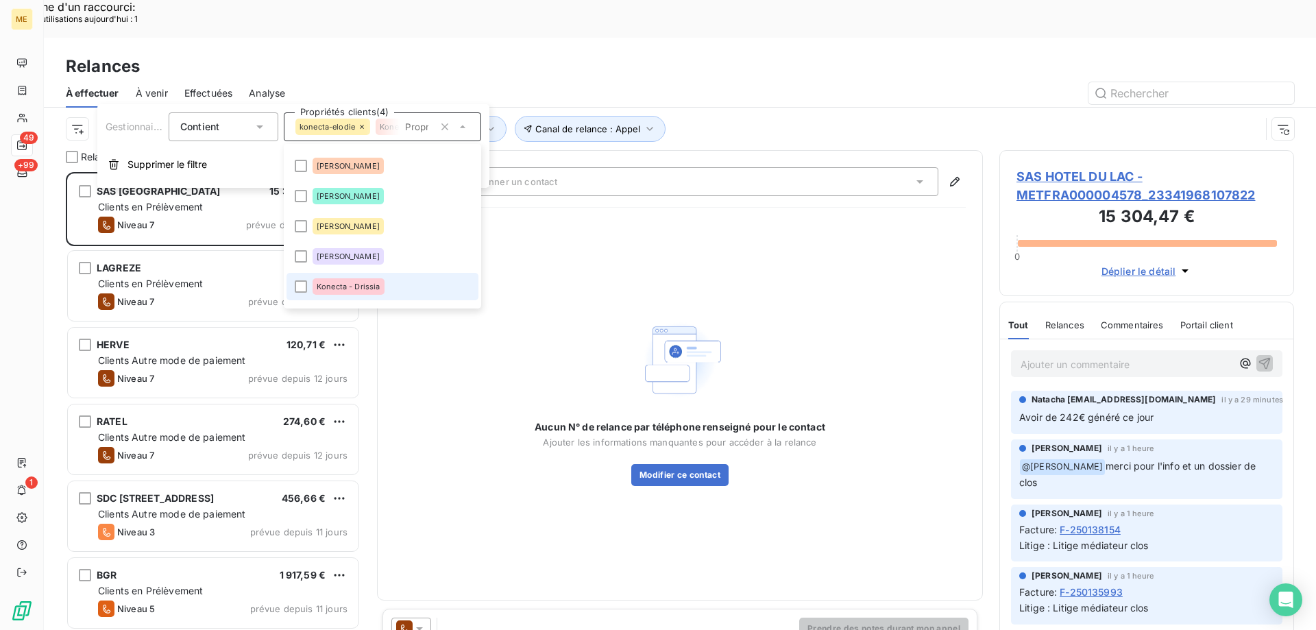
click at [372, 284] on span "Konecta - Drissia" at bounding box center [349, 286] width 64 height 8
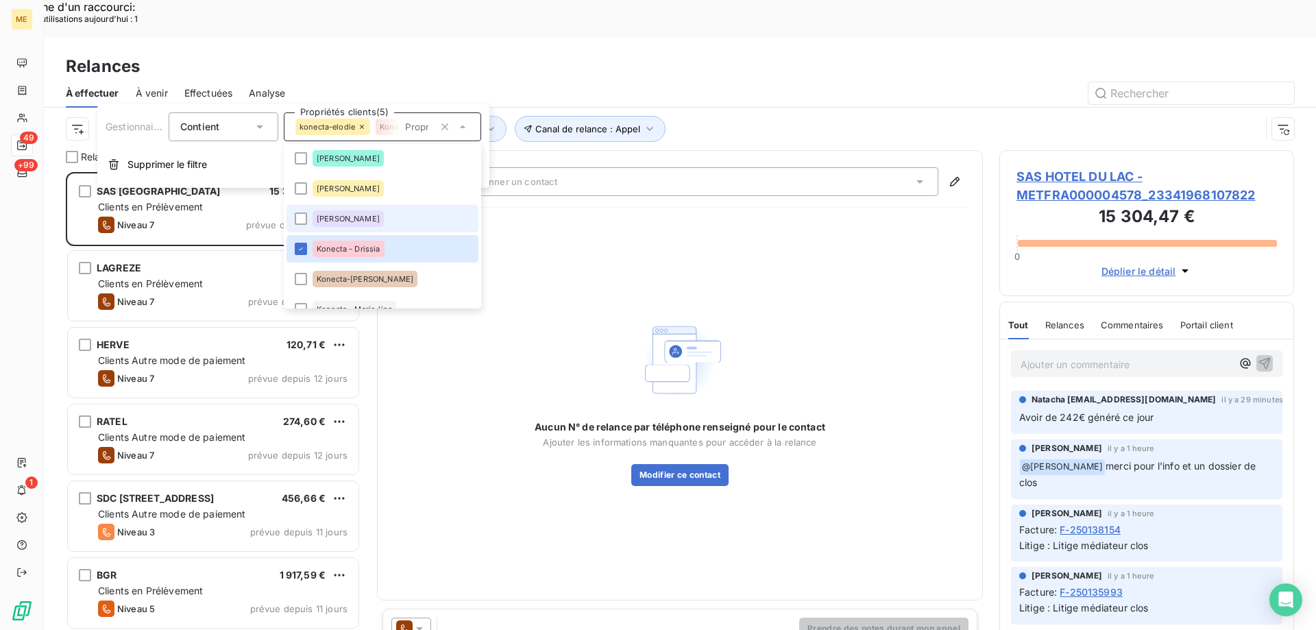
scroll to position [274, 0]
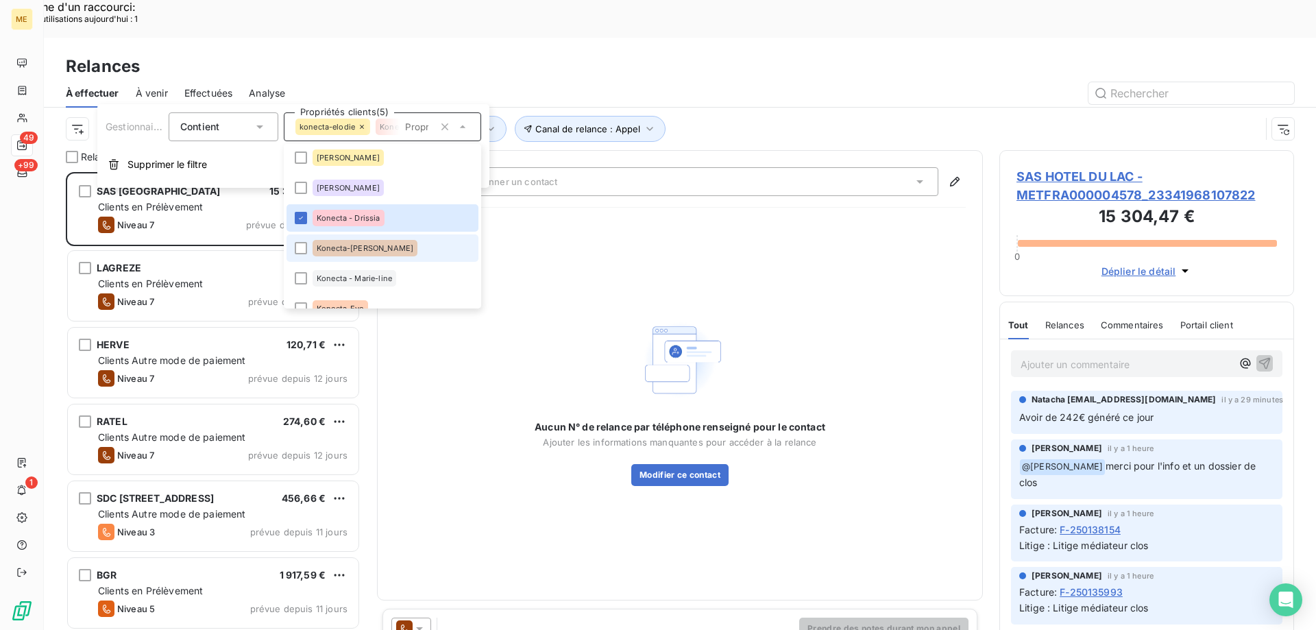
click at [374, 248] on span "Konecta-Laurine" at bounding box center [365, 248] width 97 height 8
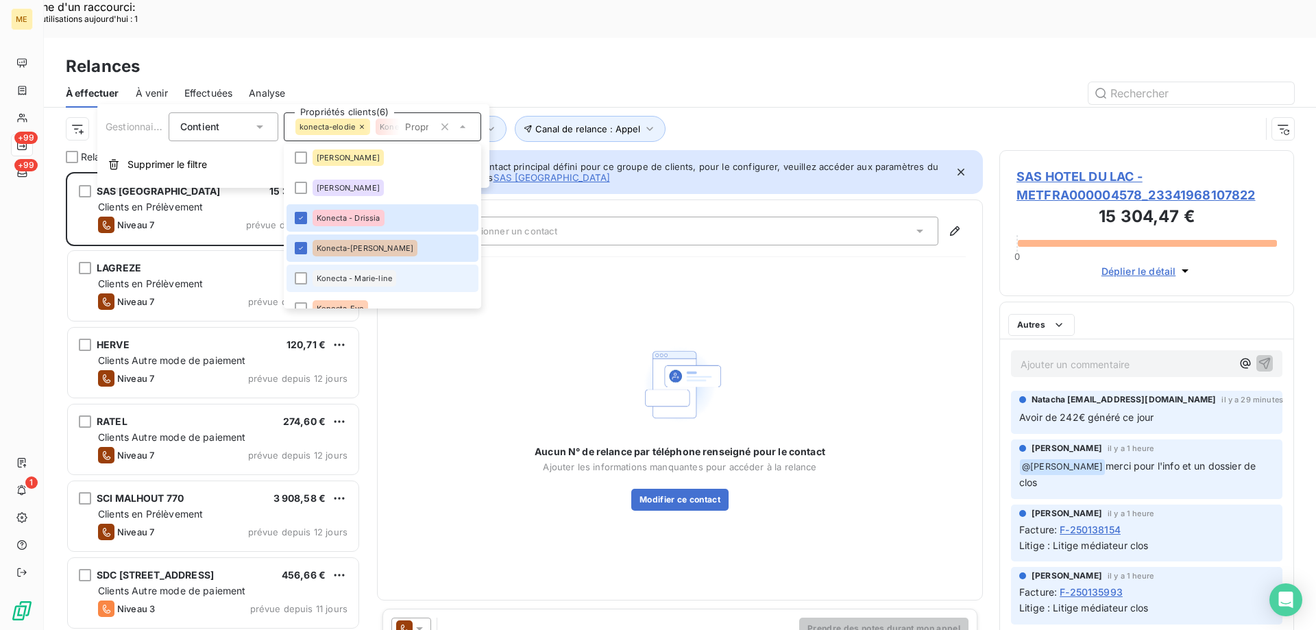
click at [388, 272] on div "Konecta - Marie-line" at bounding box center [355, 278] width 84 height 16
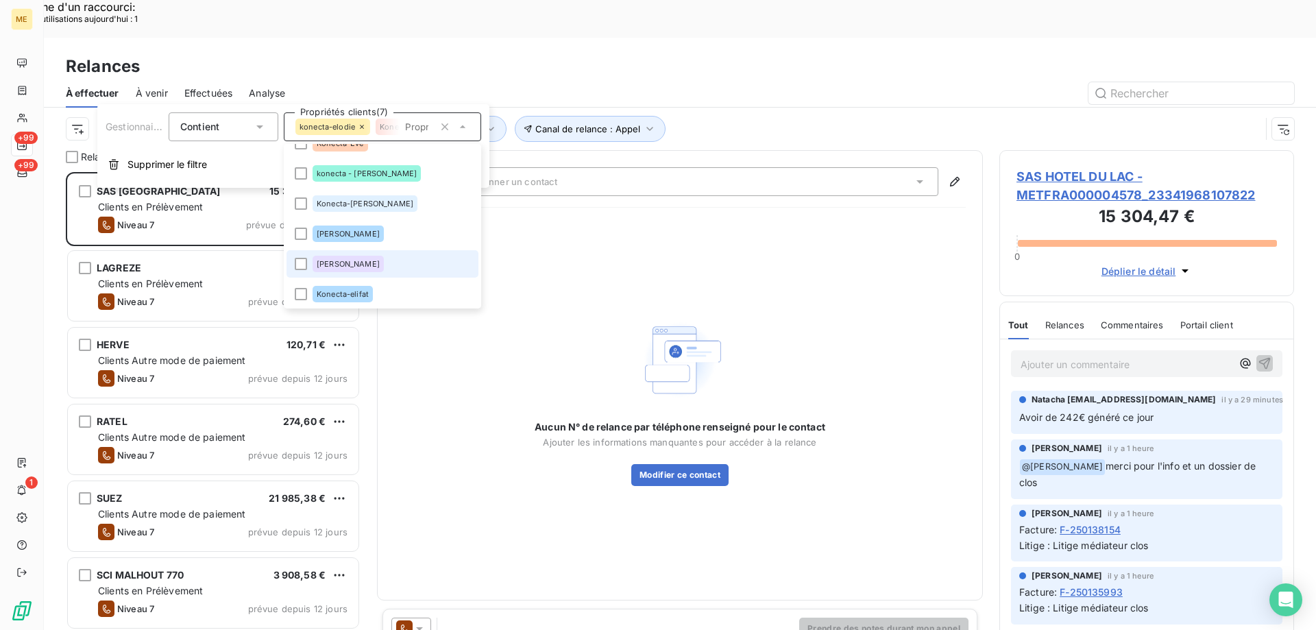
scroll to position [411, 0]
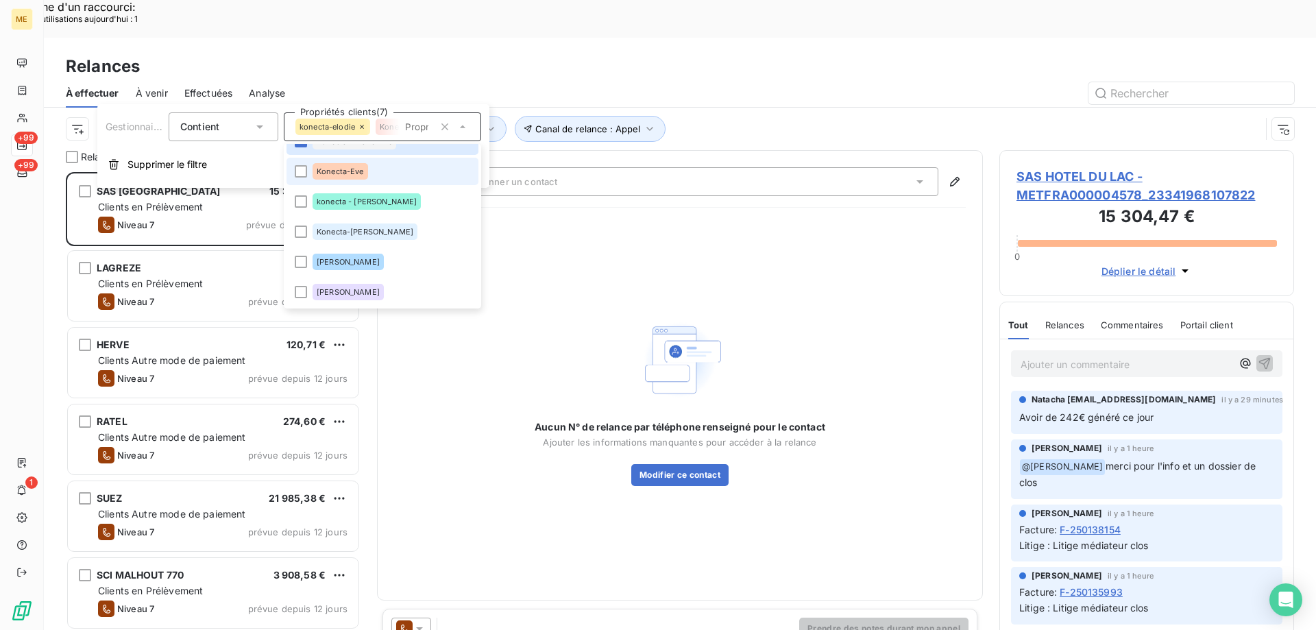
click at [376, 173] on li "Konecta-Eve" at bounding box center [383, 171] width 192 height 27
click at [378, 199] on li "konecta - lisa" at bounding box center [383, 201] width 192 height 27
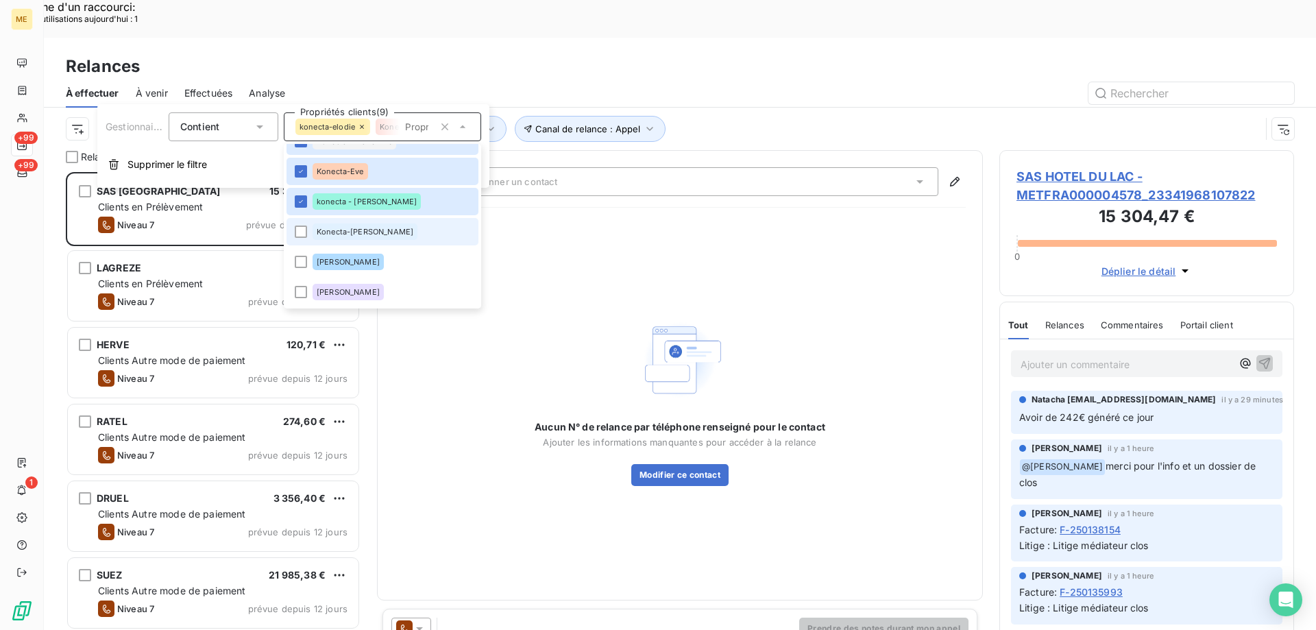
click at [376, 221] on li "Konecta-Sylvain" at bounding box center [383, 231] width 192 height 27
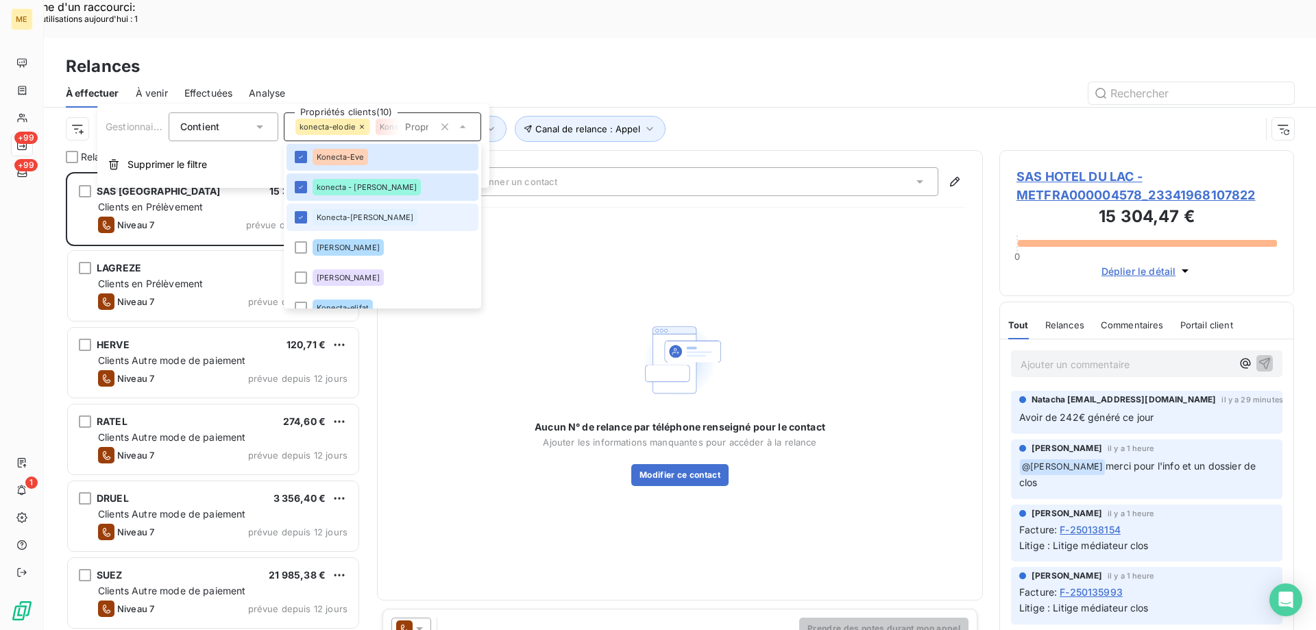
scroll to position [480, 0]
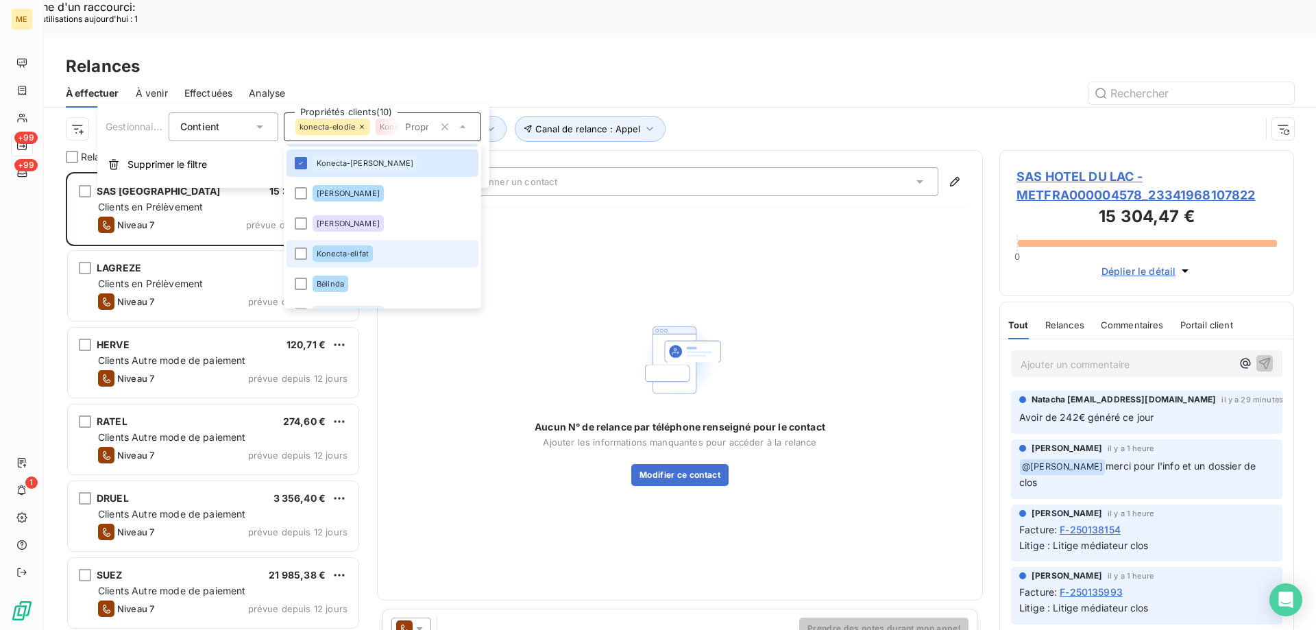
click at [387, 254] on li "Konecta-elifat" at bounding box center [383, 253] width 192 height 27
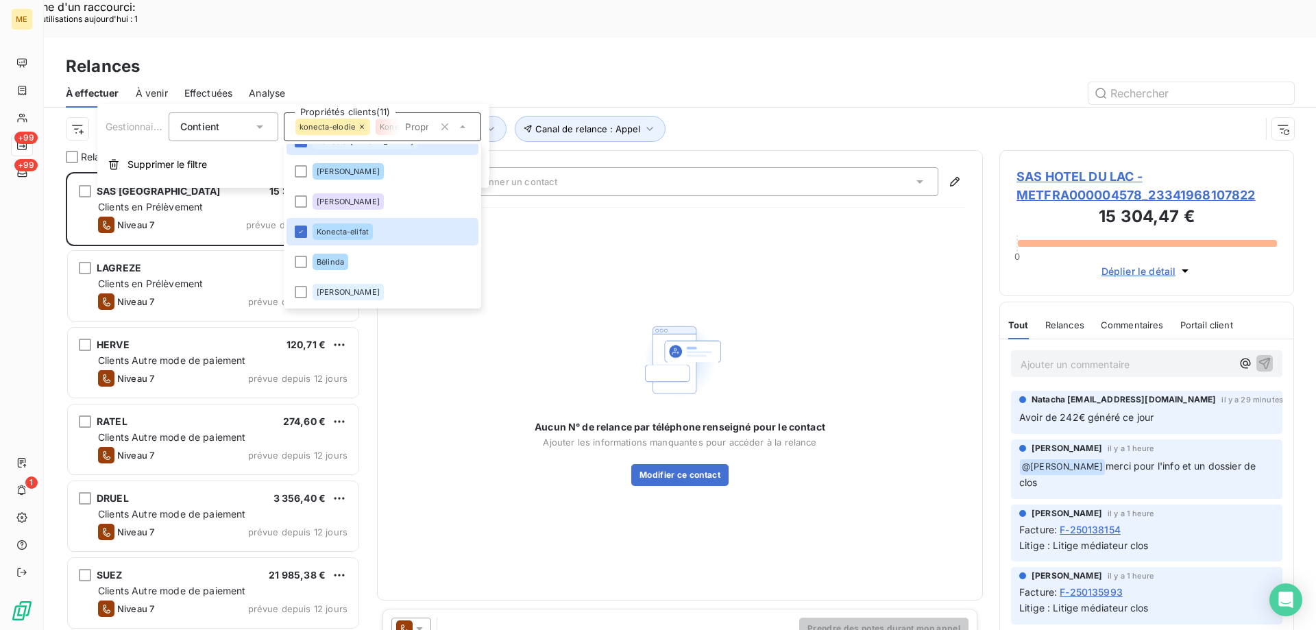
click at [731, 116] on div "Canal de relance : Appel Niveau de relance : Niveau 3 , ... Gestionnaire_Tag : …" at bounding box center [663, 129] width 1195 height 26
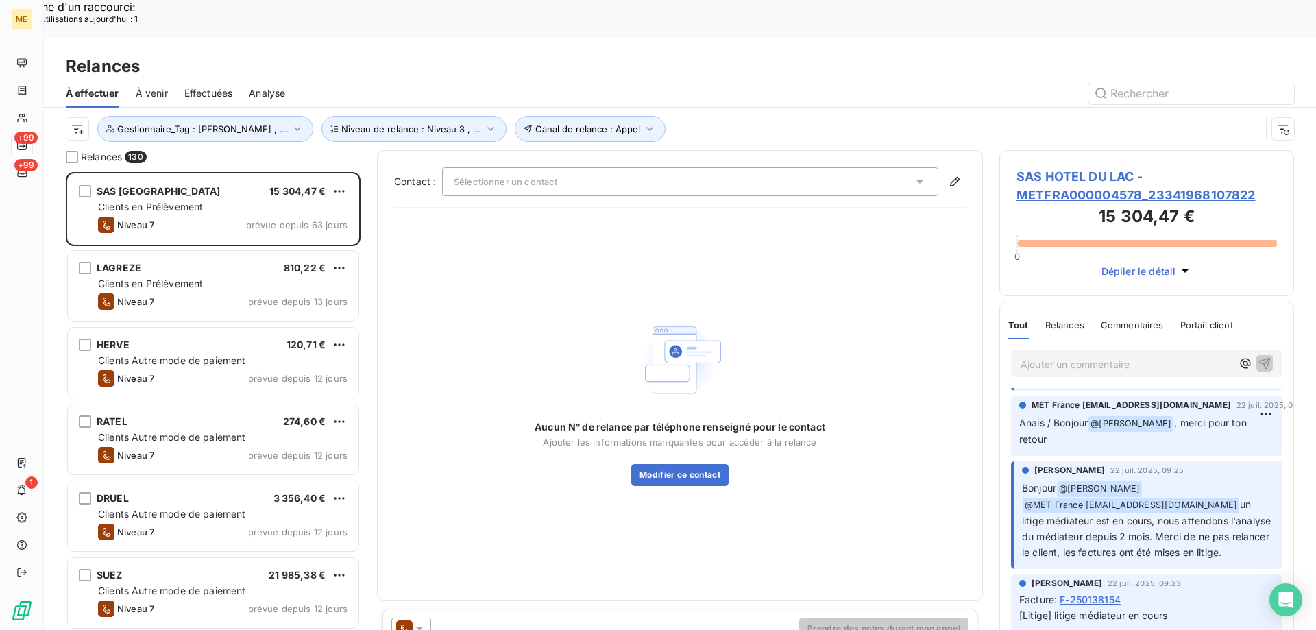
scroll to position [685, 0]
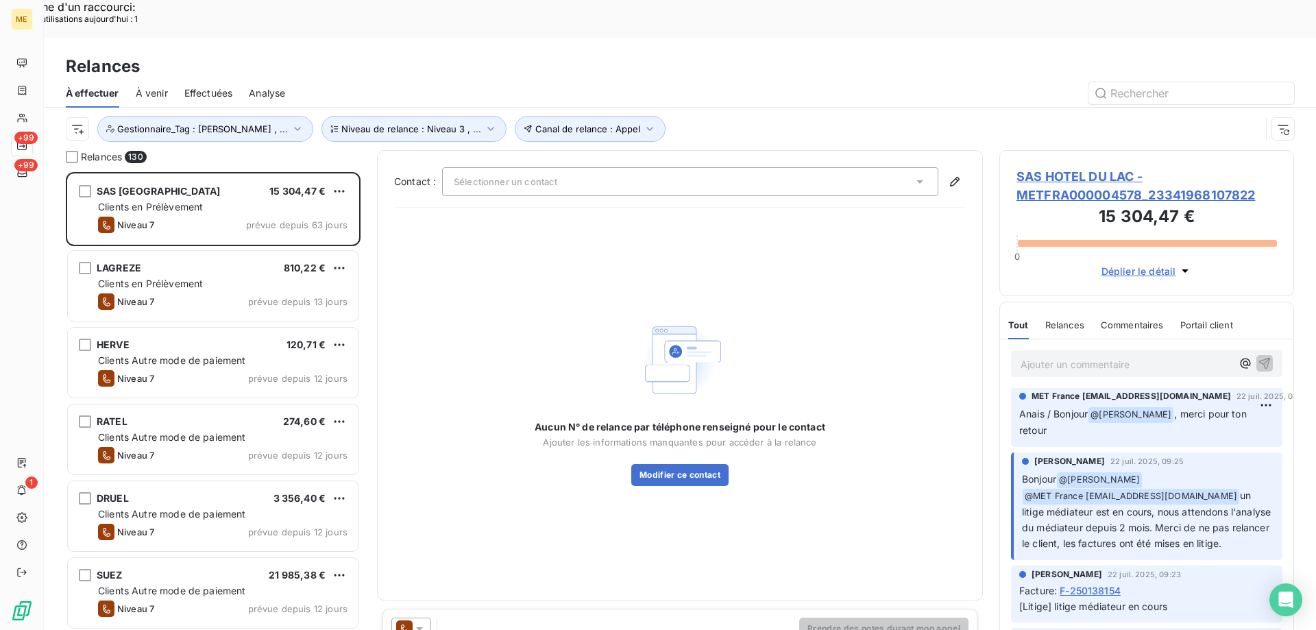
click at [1066, 167] on span "SAS HOTEL DU LAC - METFRA000004578_23341968107822" at bounding box center [1147, 185] width 260 height 37
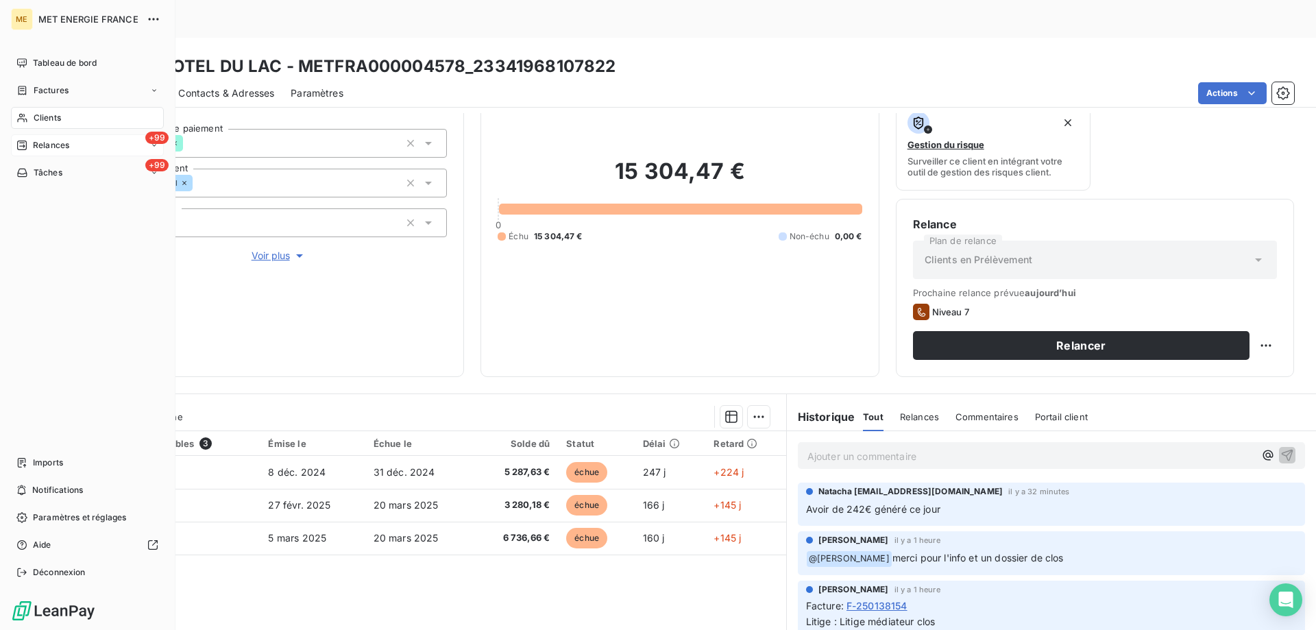
click at [37, 143] on span "Relances" at bounding box center [51, 145] width 36 height 12
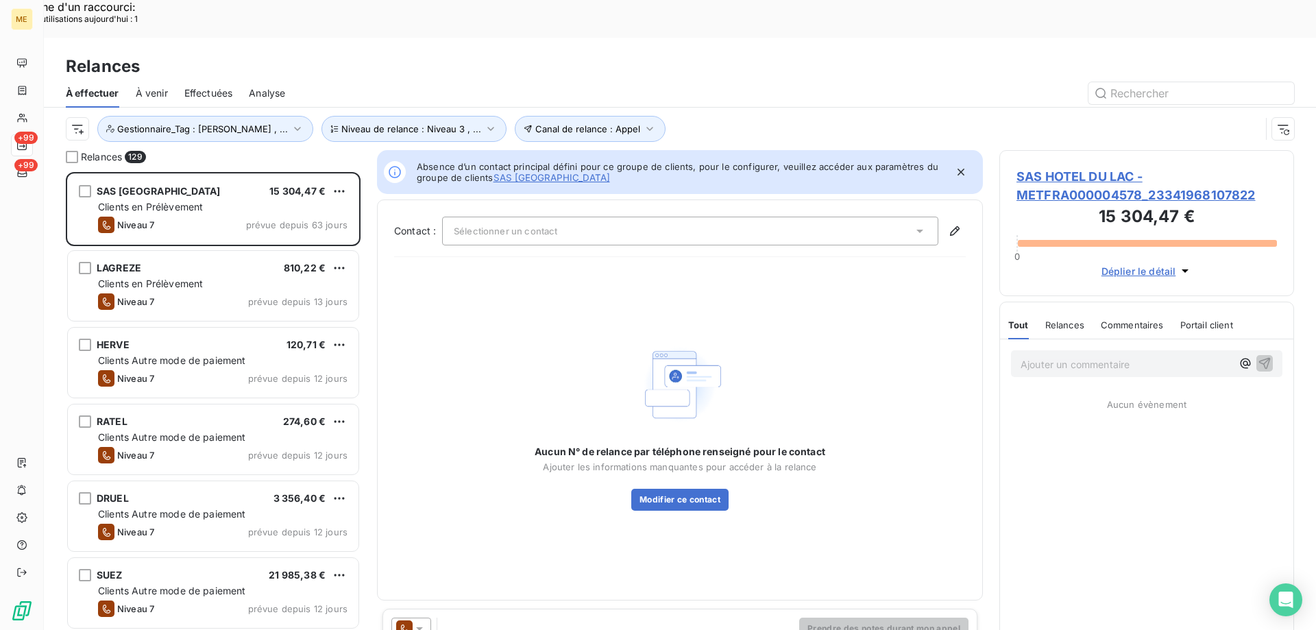
scroll to position [485, 284]
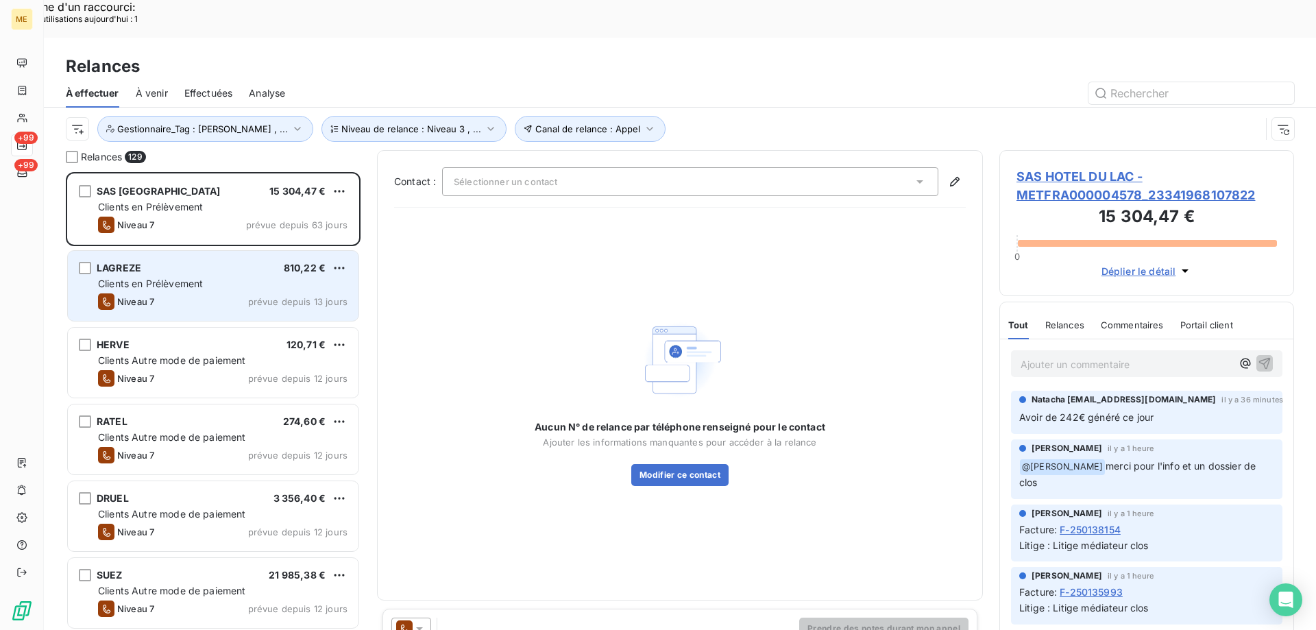
click at [194, 278] on span "Clients en Prélèvement" at bounding box center [150, 284] width 105 height 12
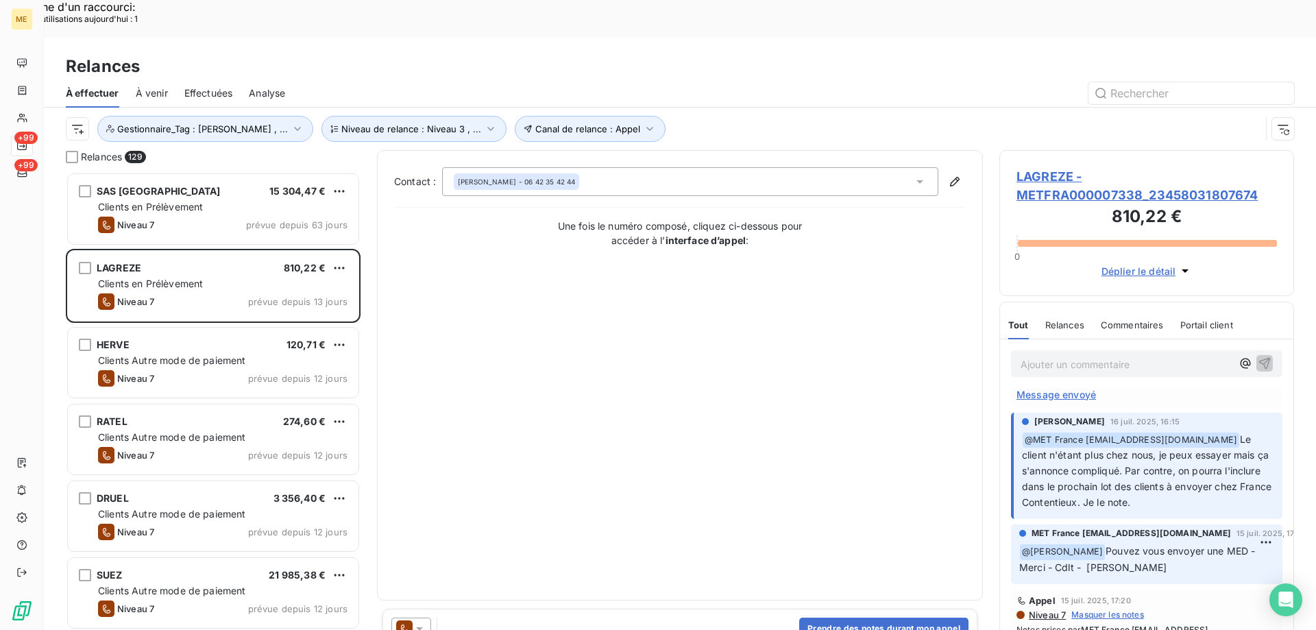
scroll to position [137, 0]
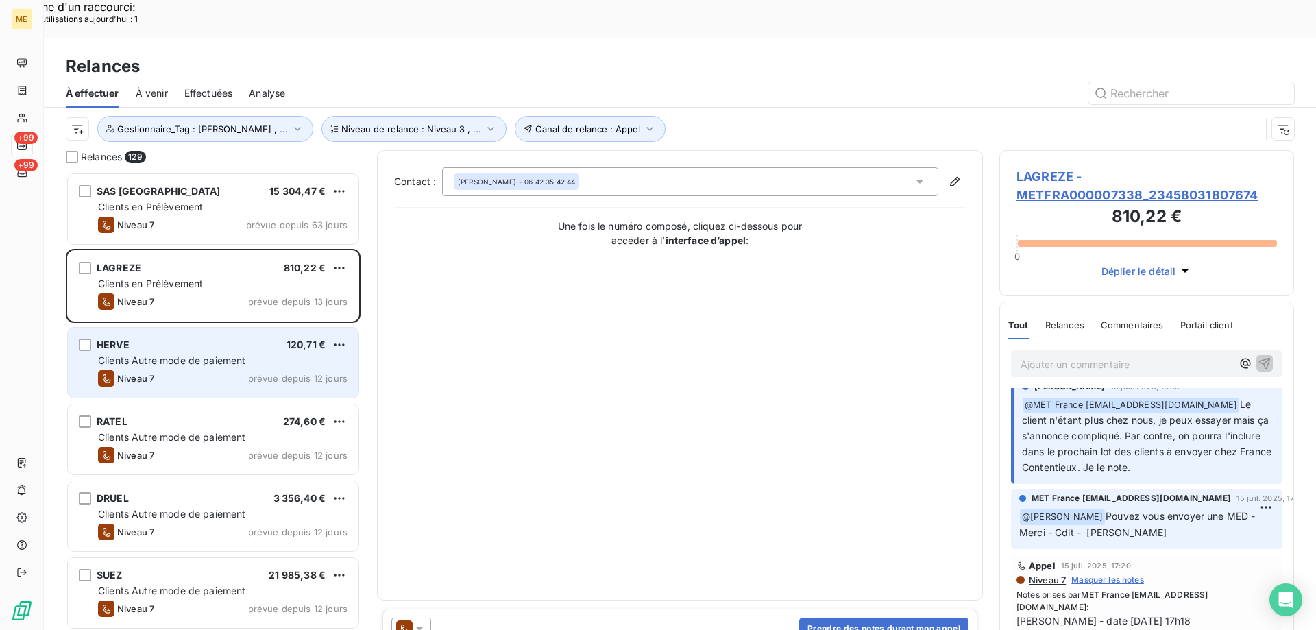
click at [143, 354] on span "Clients Autre mode de paiement" at bounding box center [172, 360] width 148 height 12
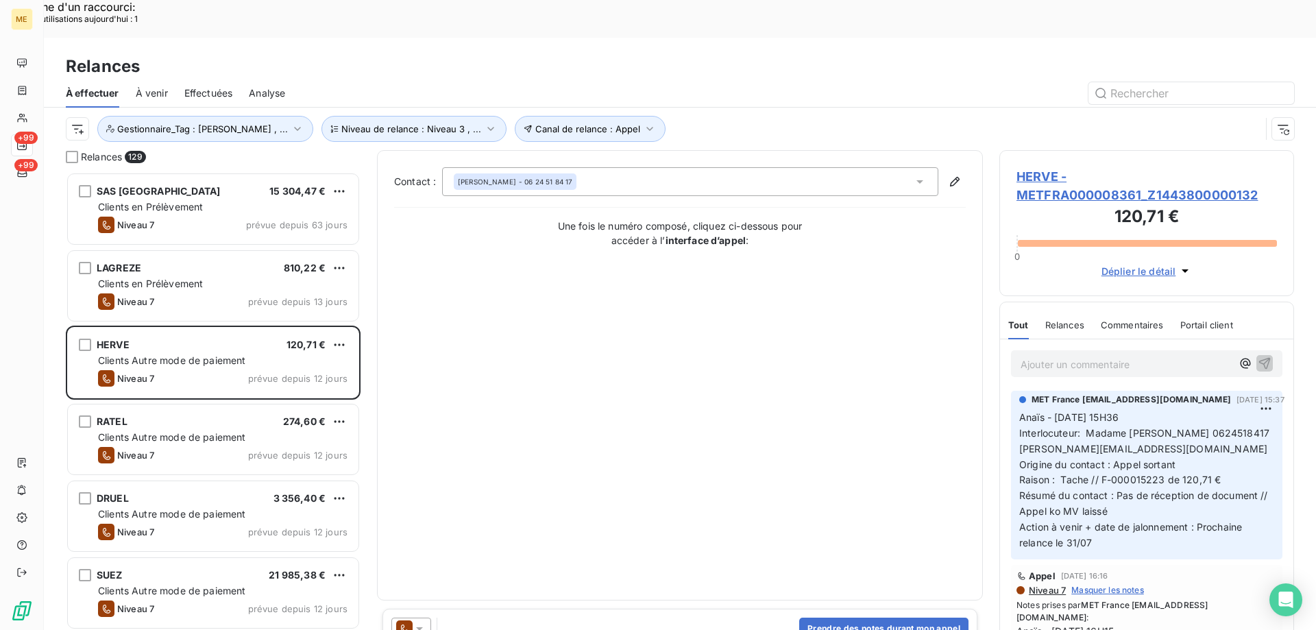
click at [1075, 167] on span "HERVE - METFRA000008361_Z1443800000132" at bounding box center [1147, 185] width 260 height 37
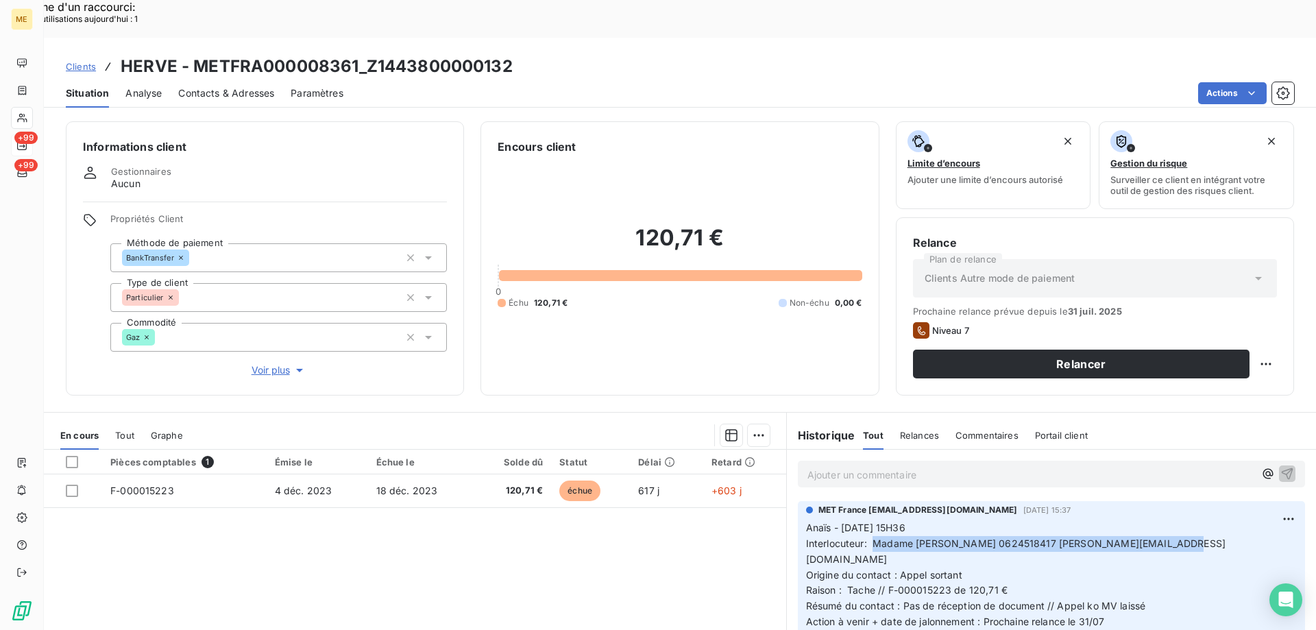
drag, startPoint x: 868, startPoint y: 504, endPoint x: 1172, endPoint y: 502, distance: 304.3
click at [1172, 520] on p "Anaïs - 29/07/2025 - 15H36 Interlocuteur: Madame Herve Marion 0624518417 marion…" at bounding box center [1051, 575] width 491 height 110
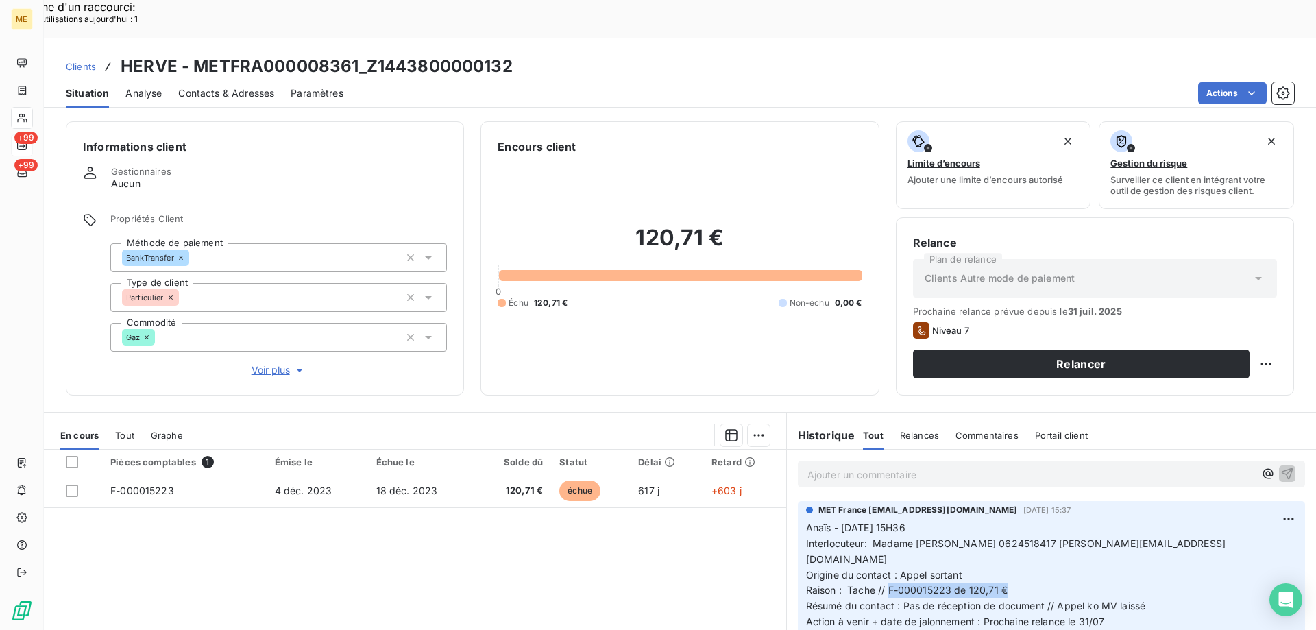
drag, startPoint x: 884, startPoint y: 538, endPoint x: 1045, endPoint y: 535, distance: 161.1
click at [1045, 535] on p "Anaïs - 29/07/2025 - 15H36 Interlocuteur: Madame Herve Marion 0624518417 marion…" at bounding box center [1051, 575] width 491 height 110
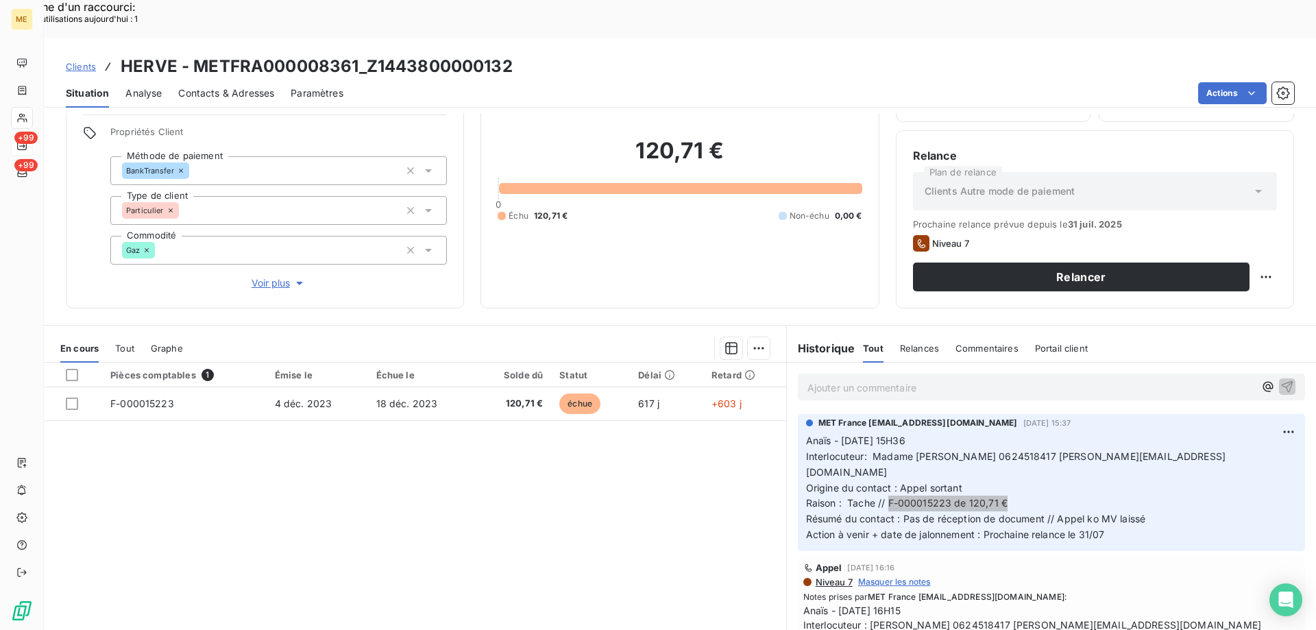
scroll to position [137, 0]
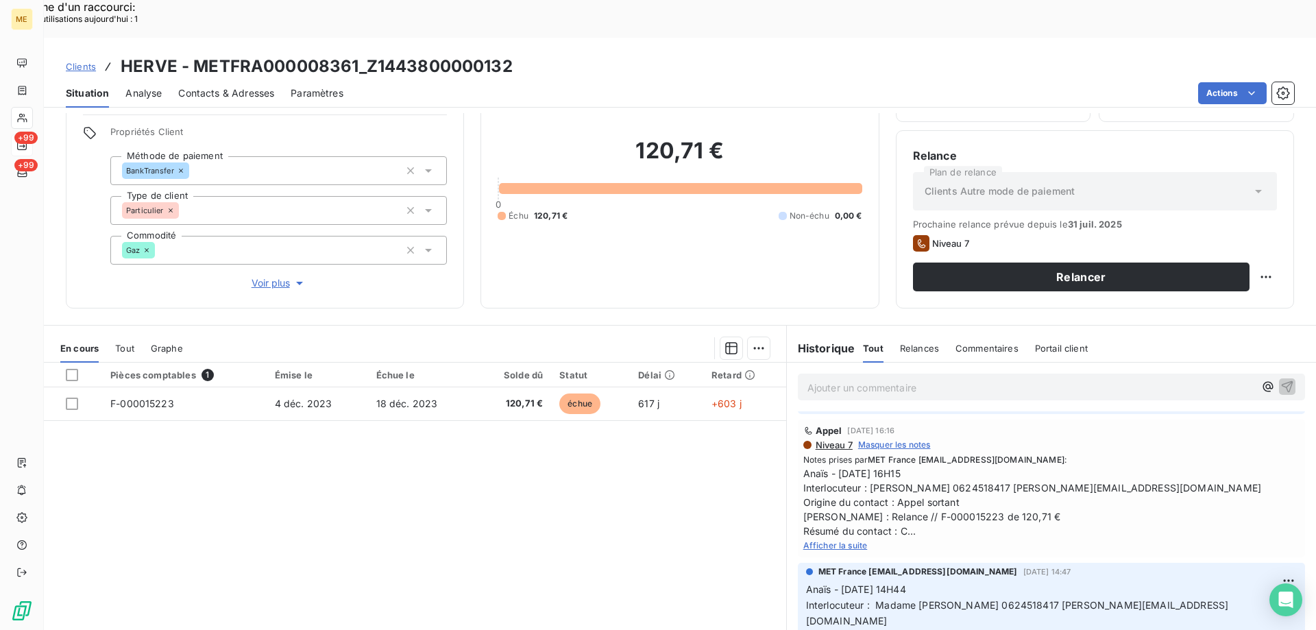
click at [824, 540] on span "Afficher la suite" at bounding box center [835, 545] width 64 height 10
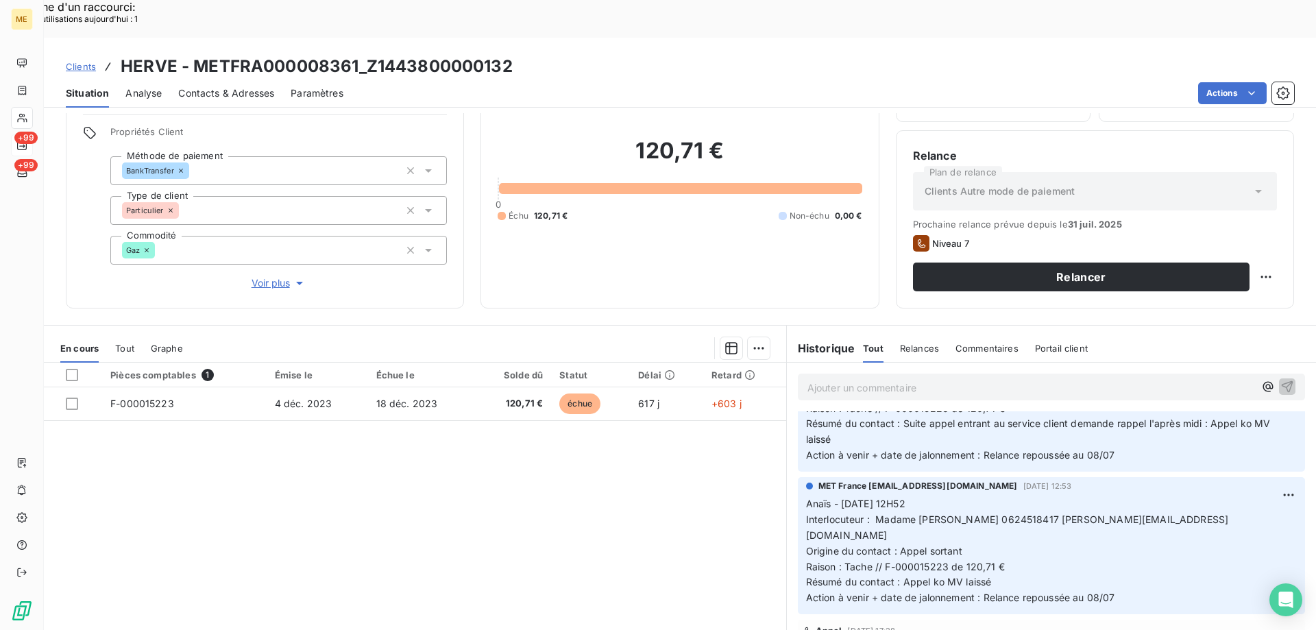
scroll to position [411, 0]
drag, startPoint x: 515, startPoint y: 25, endPoint x: 348, endPoint y: 38, distance: 167.8
click at [367, 54] on div "Clients HERVE - METFRA000008361_Z1443800000132" at bounding box center [680, 66] width 1272 height 25
click at [334, 79] on div "Paramètres" at bounding box center [317, 93] width 53 height 29
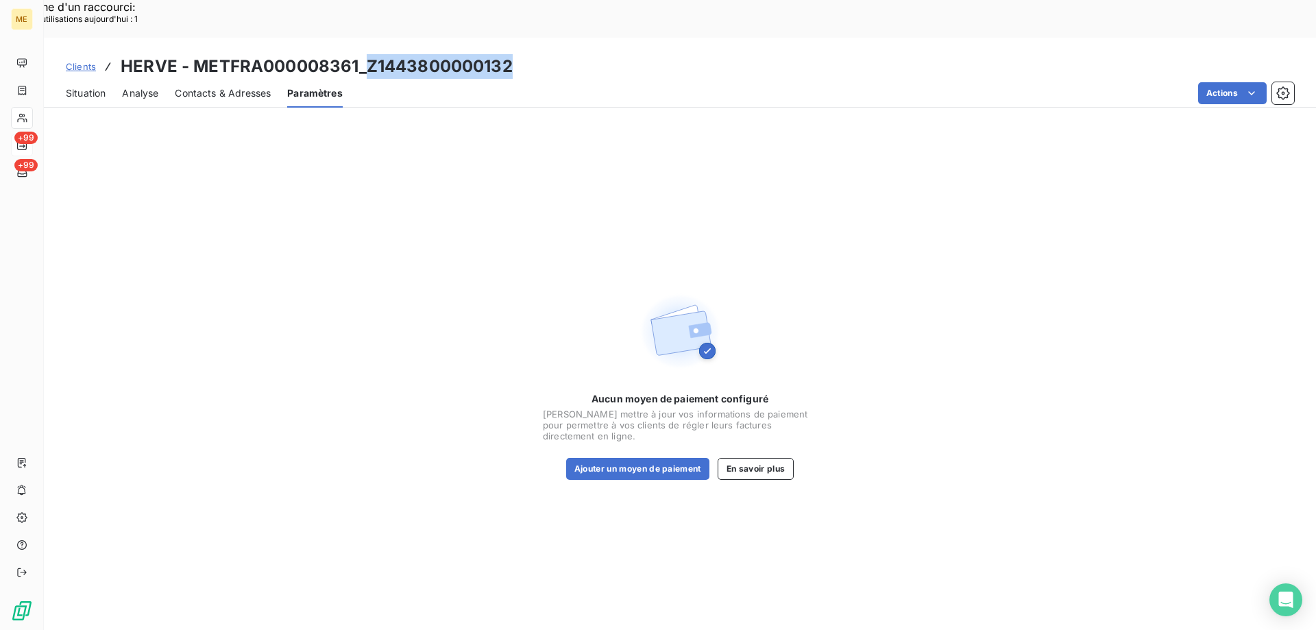
click at [69, 86] on span "Situation" at bounding box center [86, 93] width 40 height 14
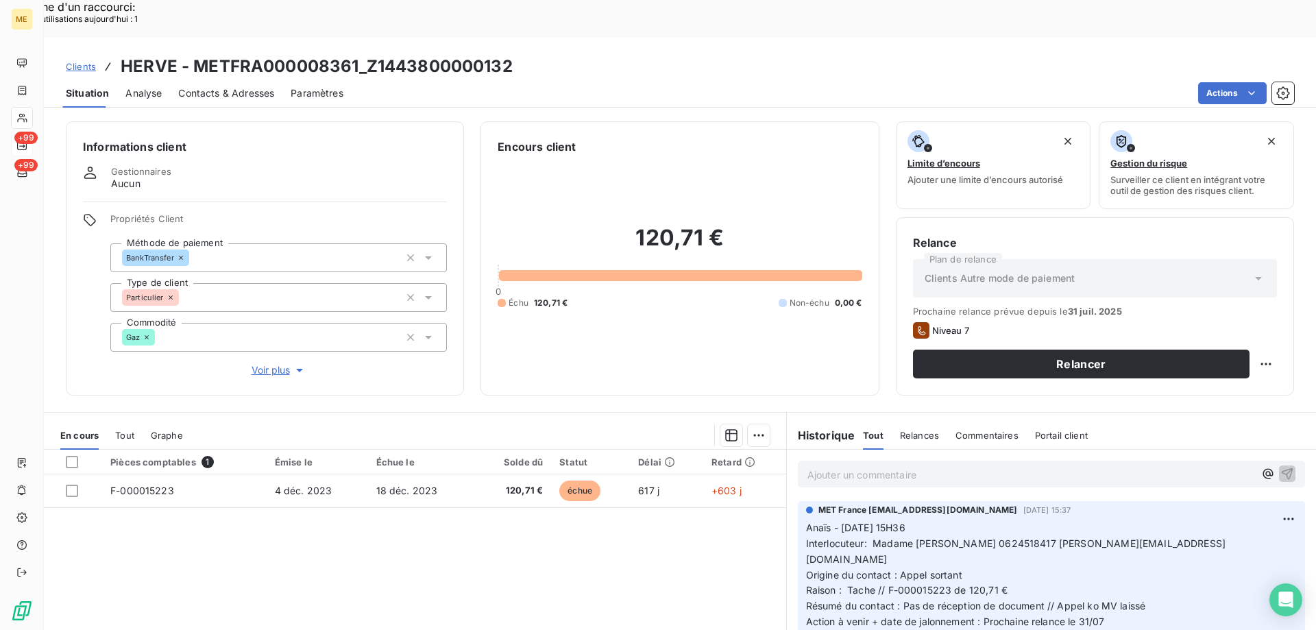
click at [279, 54] on h3 "HERVE - METFRA000008361_Z1443800000132" at bounding box center [317, 66] width 392 height 25
drag, startPoint x: 358, startPoint y: 27, endPoint x: 194, endPoint y: 30, distance: 163.8
click at [194, 54] on h3 "HERVE - METFRA000008361_Z1443800000132" at bounding box center [317, 66] width 392 height 25
drag, startPoint x: 977, startPoint y: 507, endPoint x: 1030, endPoint y: 503, distance: 52.9
click at [1030, 537] on span "Interlocuteur: Madame Herve Marion 0624518417 marion.hervee@hotmail.com" at bounding box center [1015, 550] width 419 height 27
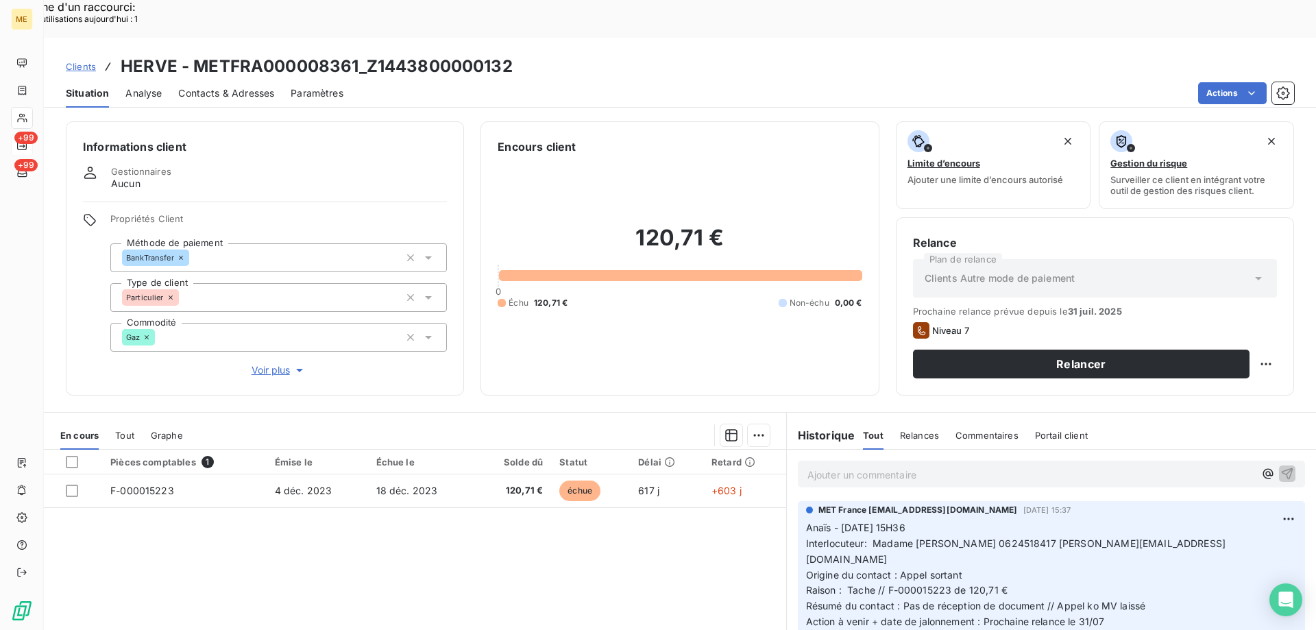
click at [1041, 466] on p "Ajouter un commentaire ﻿" at bounding box center [1030, 474] width 447 height 17
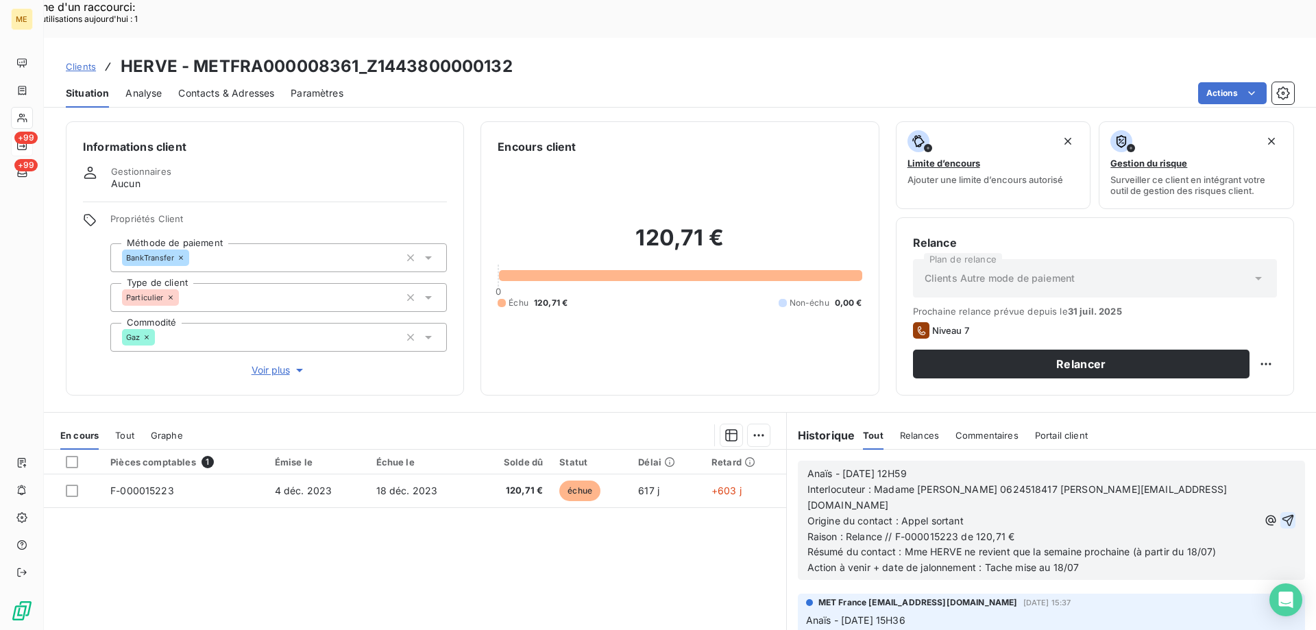
click at [1281, 513] on icon "button" at bounding box center [1288, 520] width 14 height 14
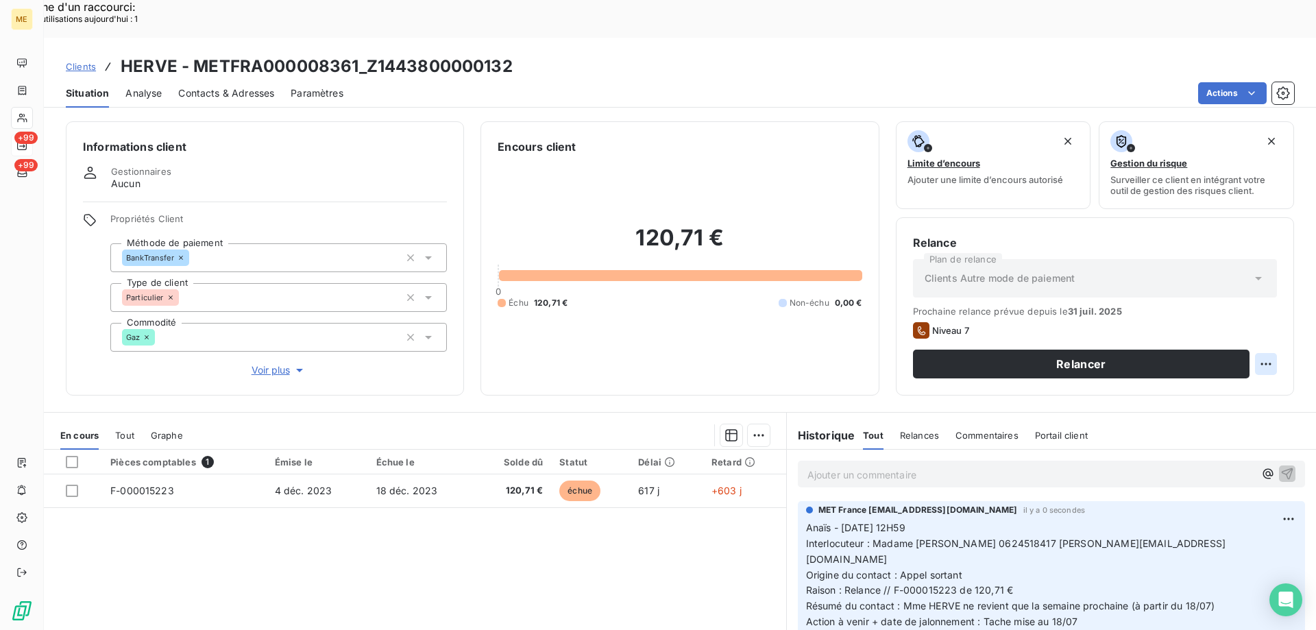
click at [1247, 365] on div "Replanifier cette action" at bounding box center [1199, 356] width 123 height 22
select select "7"
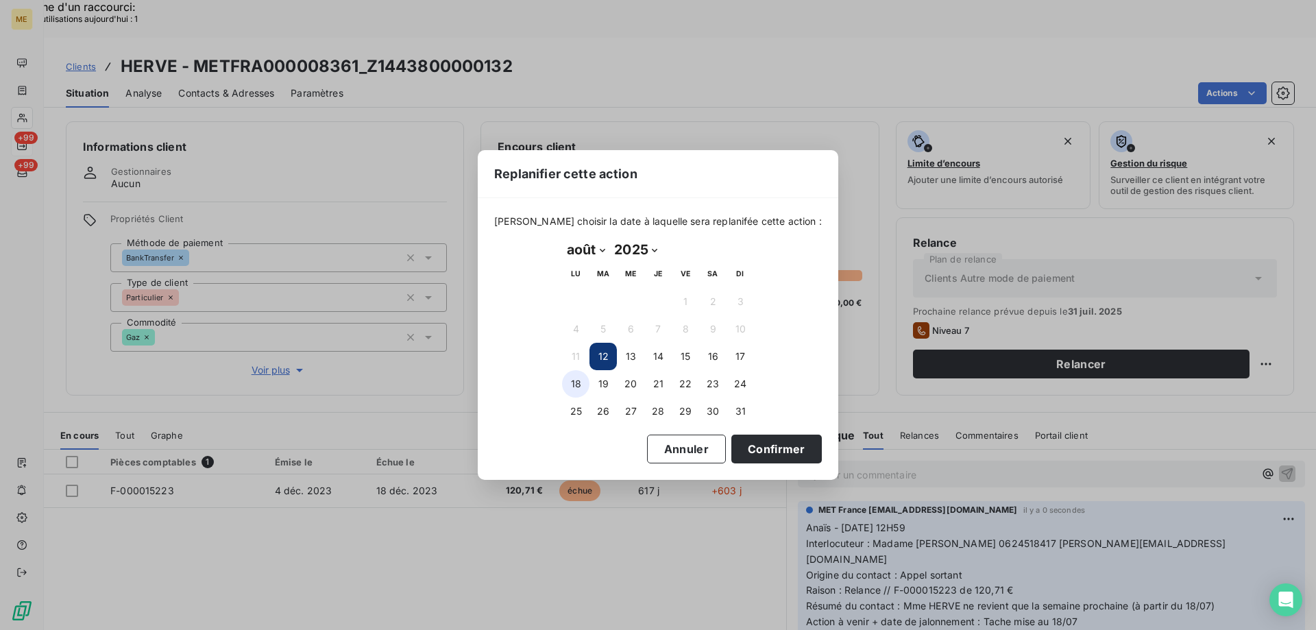
click at [576, 382] on button "18" at bounding box center [575, 383] width 27 height 27
click at [779, 452] on button "Confirmer" at bounding box center [776, 449] width 90 height 29
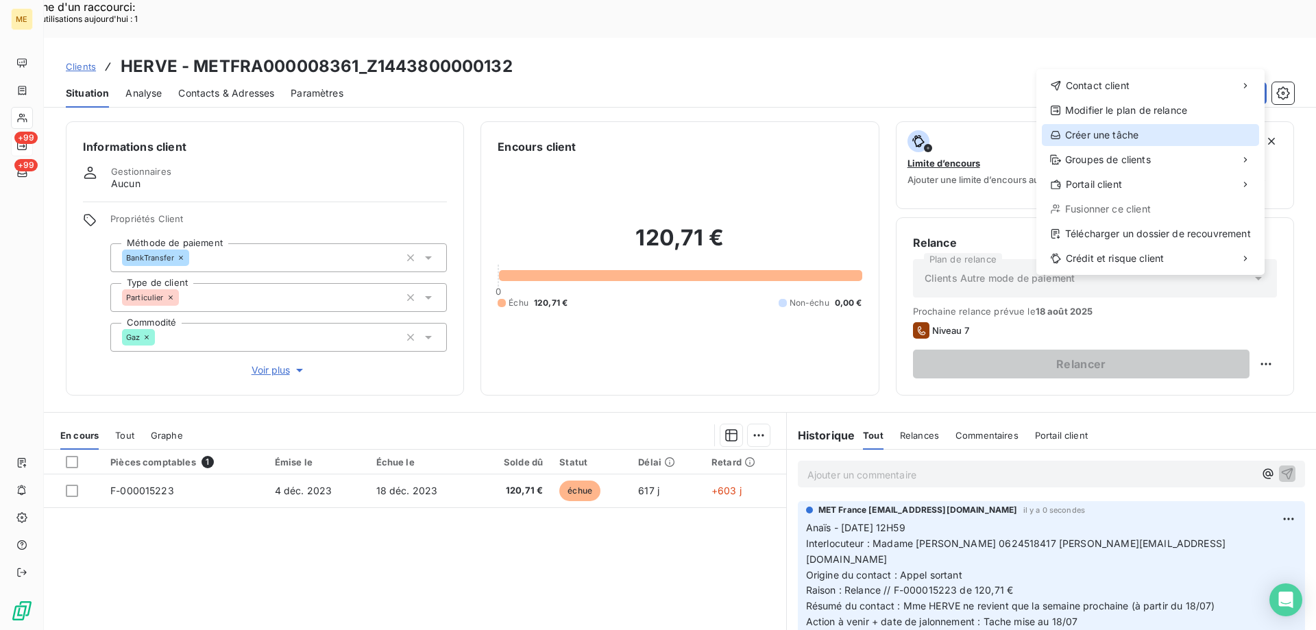
click at [1098, 137] on div "Créer une tâche" at bounding box center [1150, 135] width 217 height 22
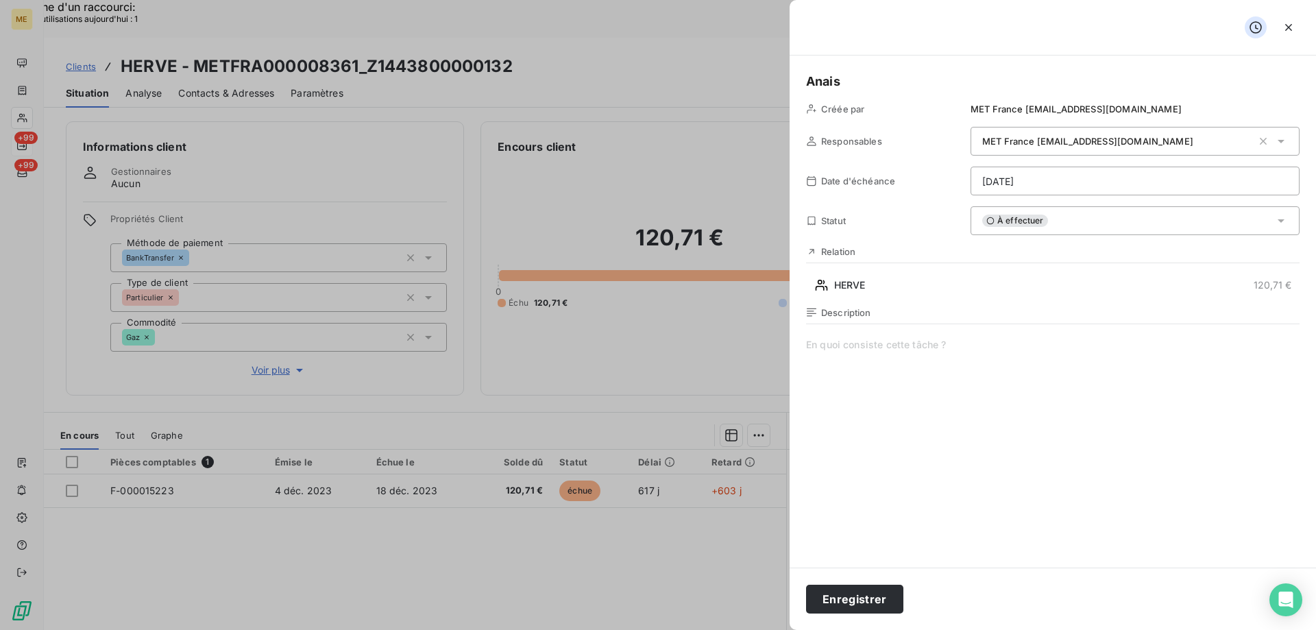
click at [865, 355] on span at bounding box center [1053, 469] width 494 height 263
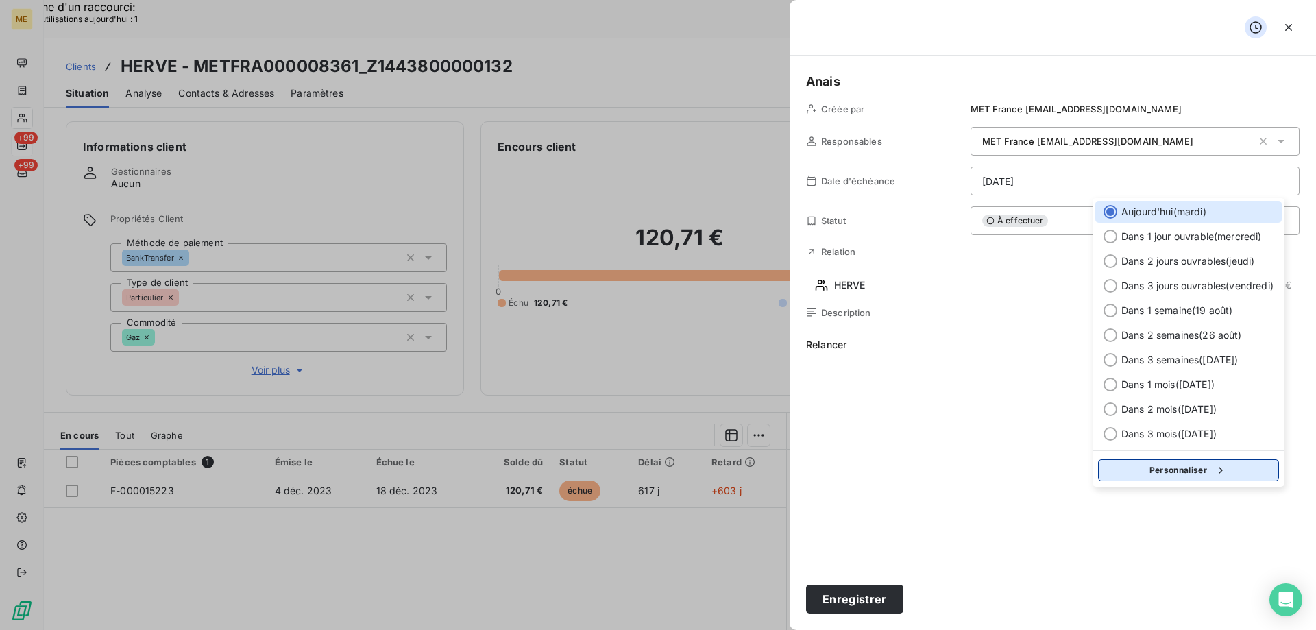
click at [1167, 478] on button "Personnaliser" at bounding box center [1188, 470] width 181 height 22
select select "7"
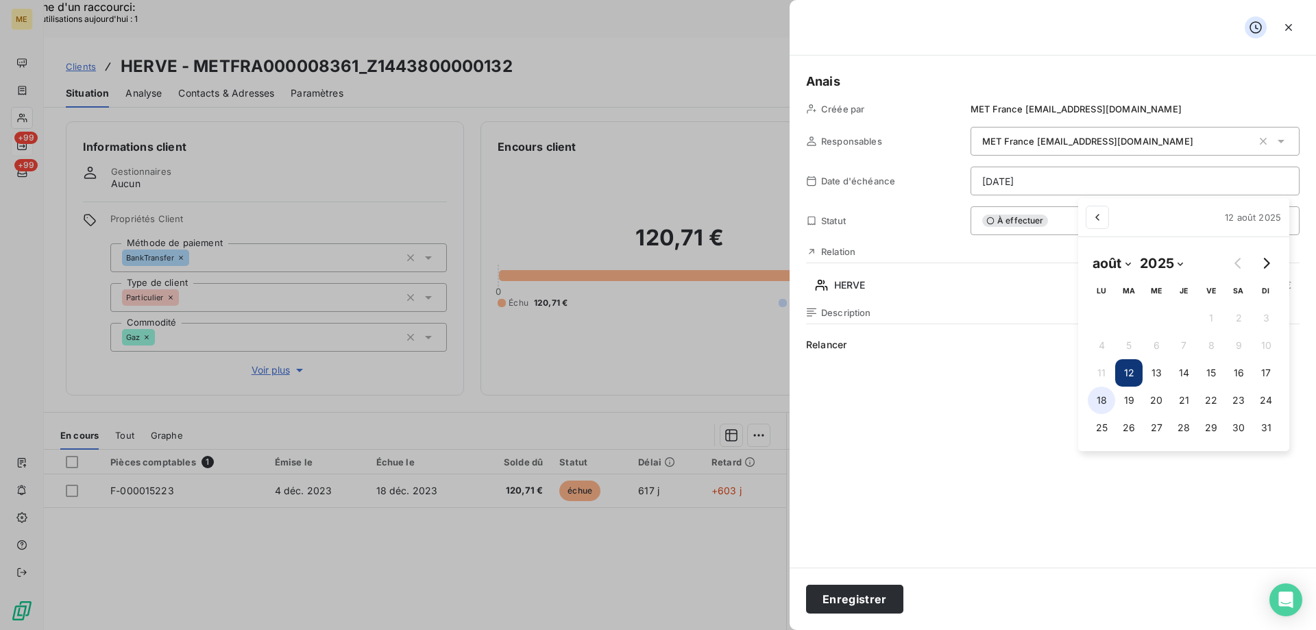
click at [1099, 404] on button "18" at bounding box center [1101, 400] width 27 height 27
type input "18/08/2025"
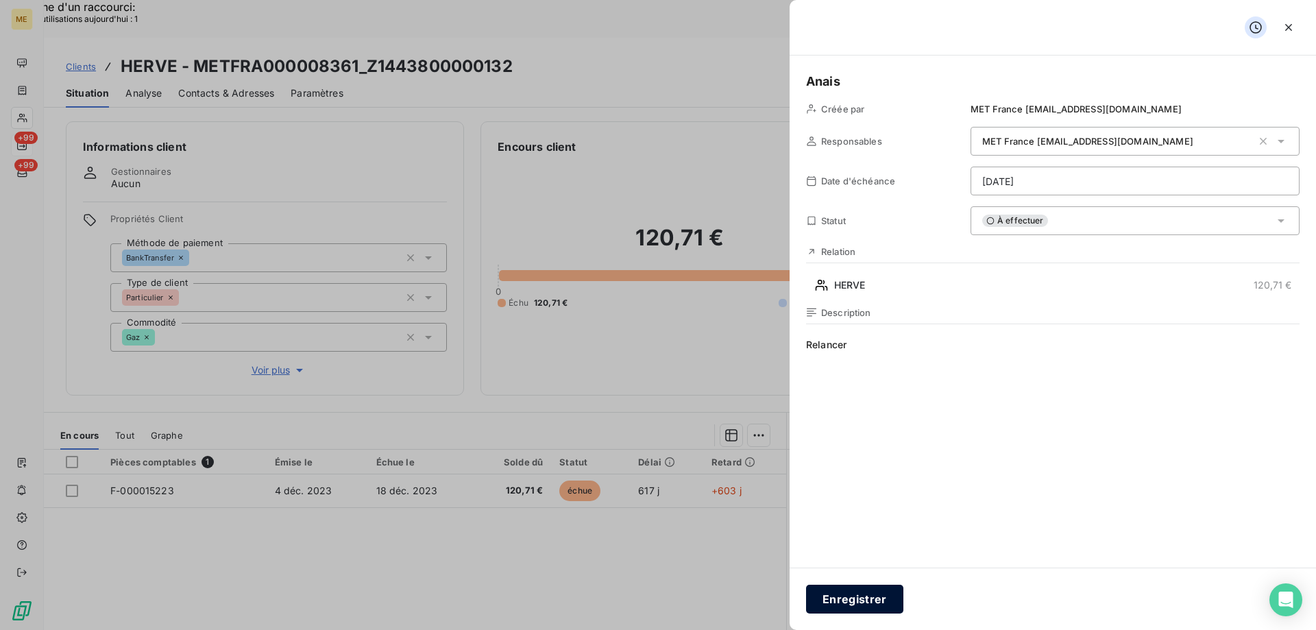
click at [836, 600] on button "Enregistrer" at bounding box center [854, 599] width 97 height 29
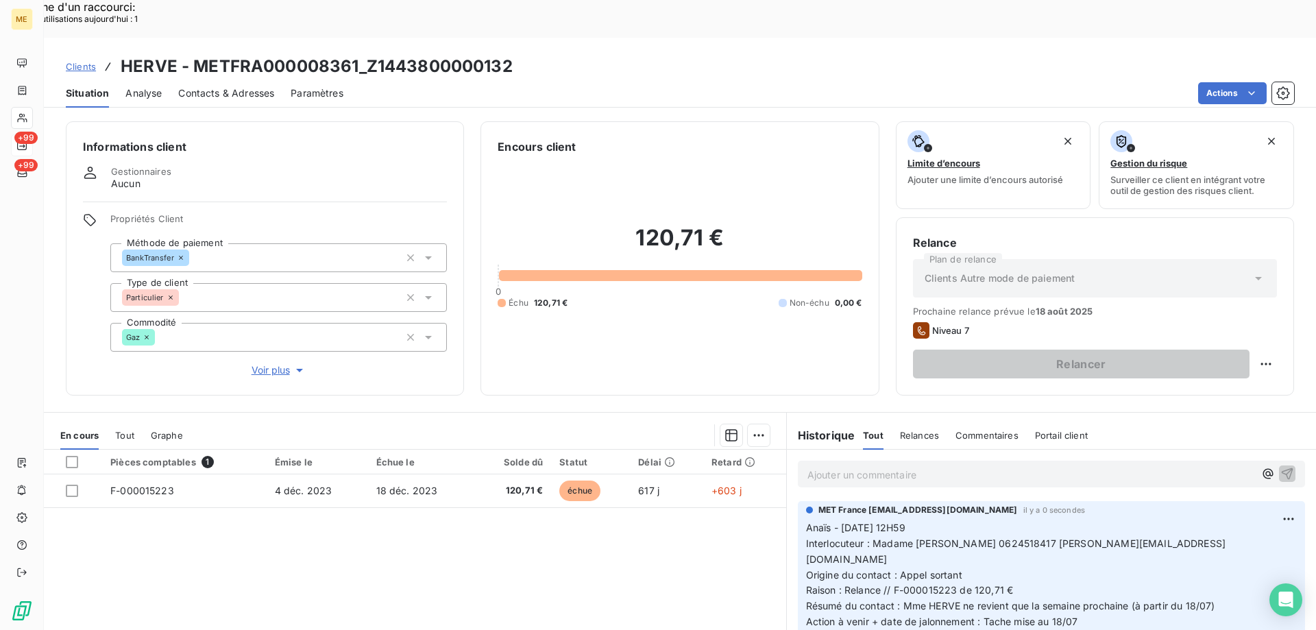
click at [599, 320] on div "120,71 € 0 Échu 120,71 € Non-échu 0,00 €" at bounding box center [680, 266] width 364 height 223
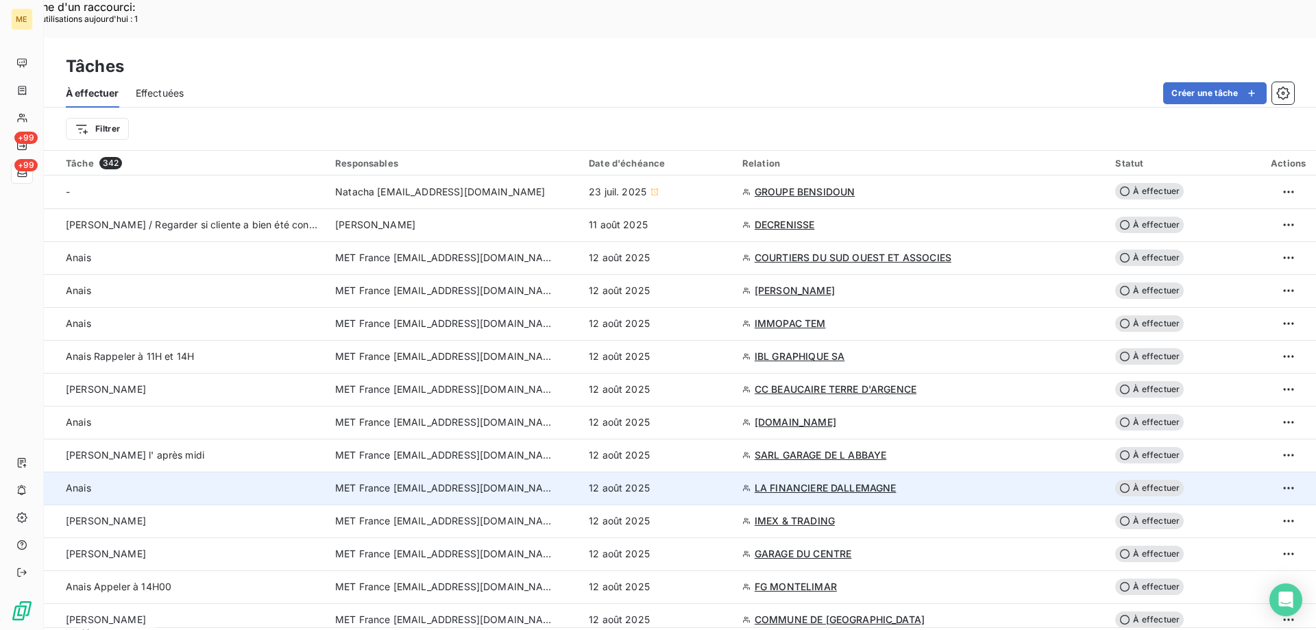
click at [812, 481] on span "LA FINANCIERE DALLEMAGNE" at bounding box center [826, 488] width 142 height 14
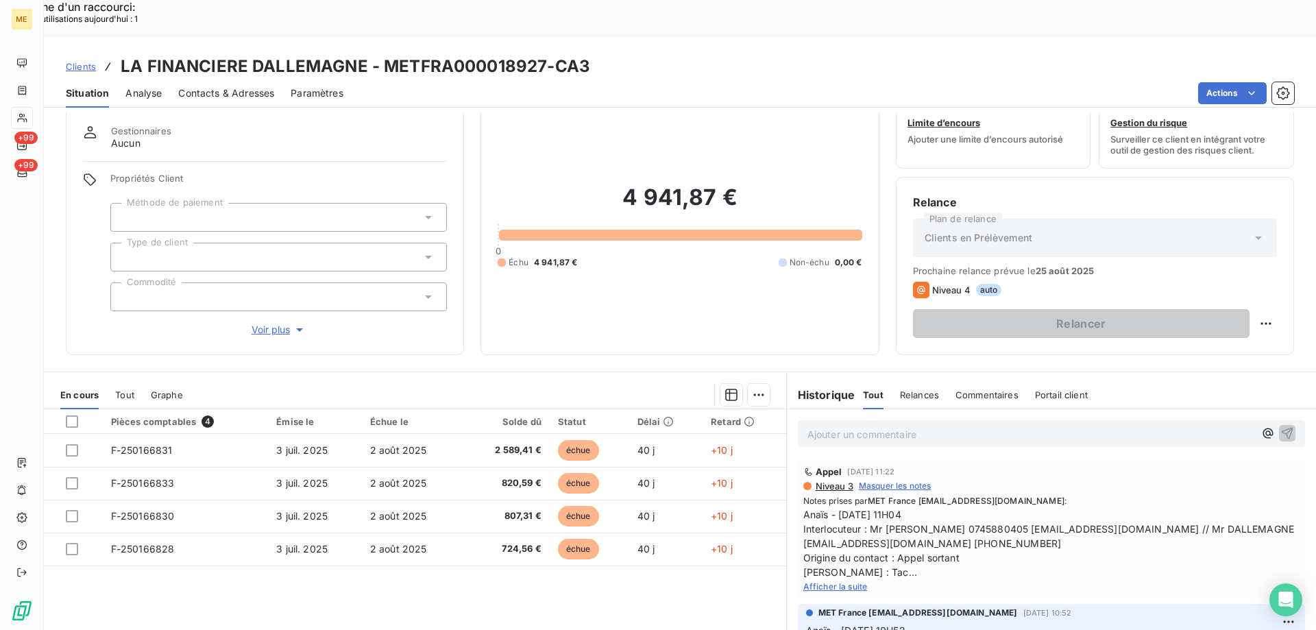
scroll to position [69, 0]
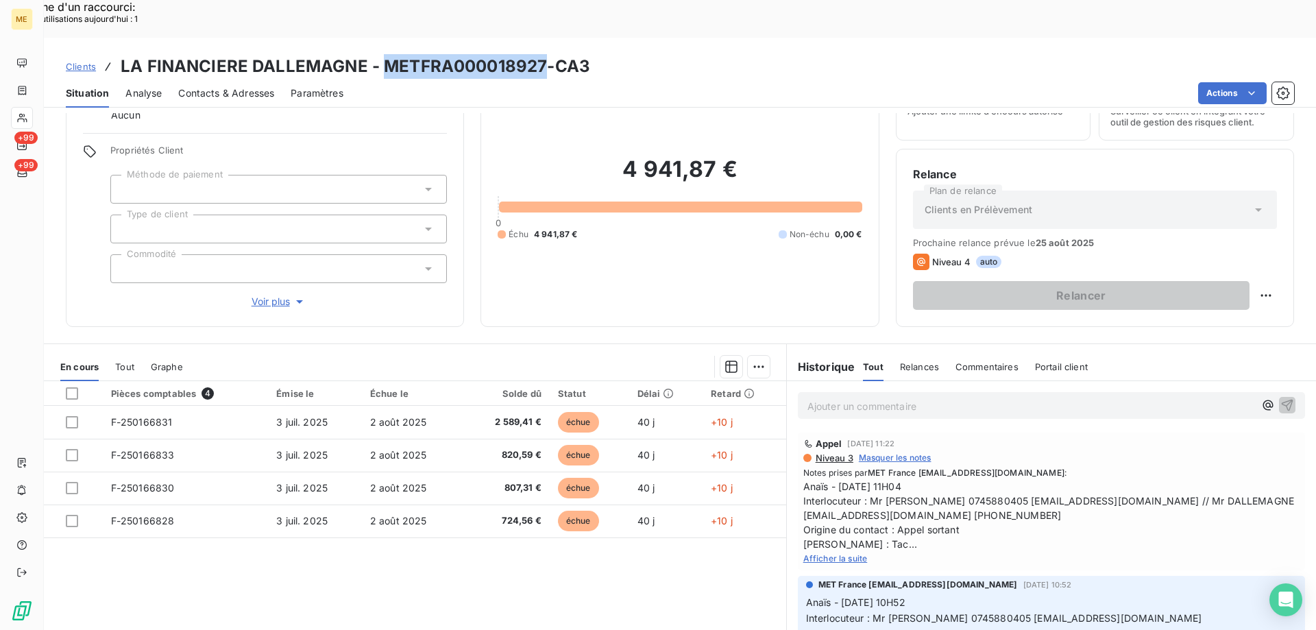
drag, startPoint x: 543, startPoint y: 29, endPoint x: 387, endPoint y: 27, distance: 156.3
click at [387, 54] on h3 "LA FINANCIERE DALLEMAGNE - METFRA000018927-CA3" at bounding box center [356, 66] width 470 height 25
copy h3 "METFRA000018927"
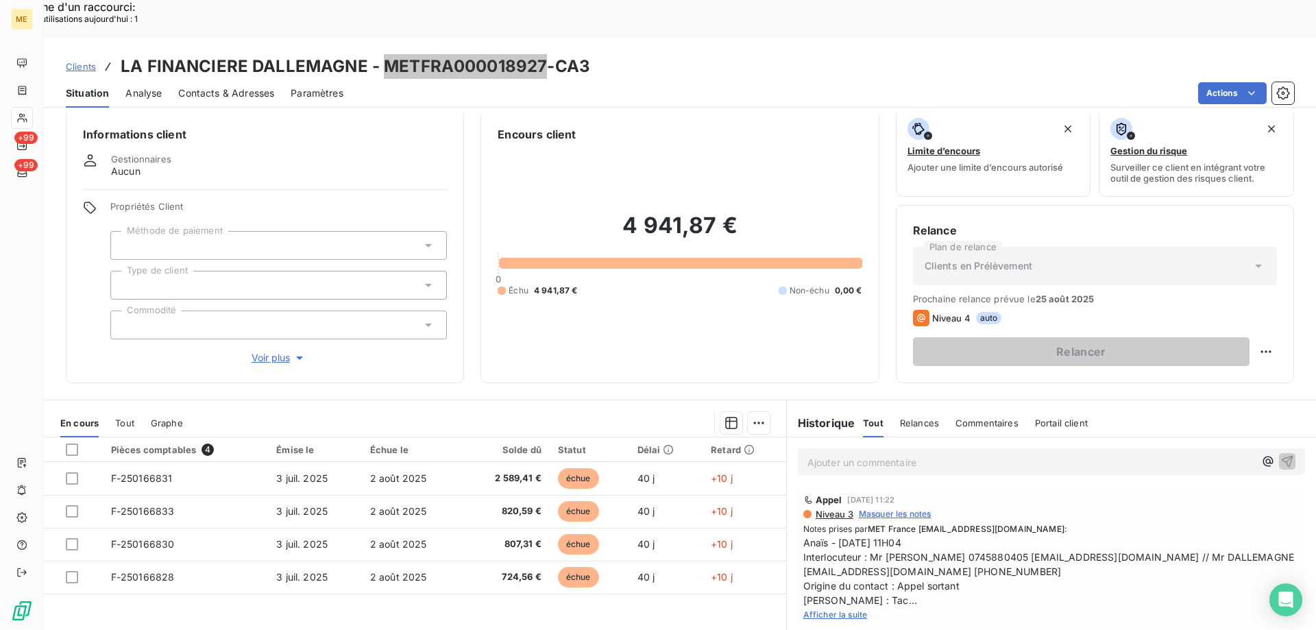
scroll to position [0, 0]
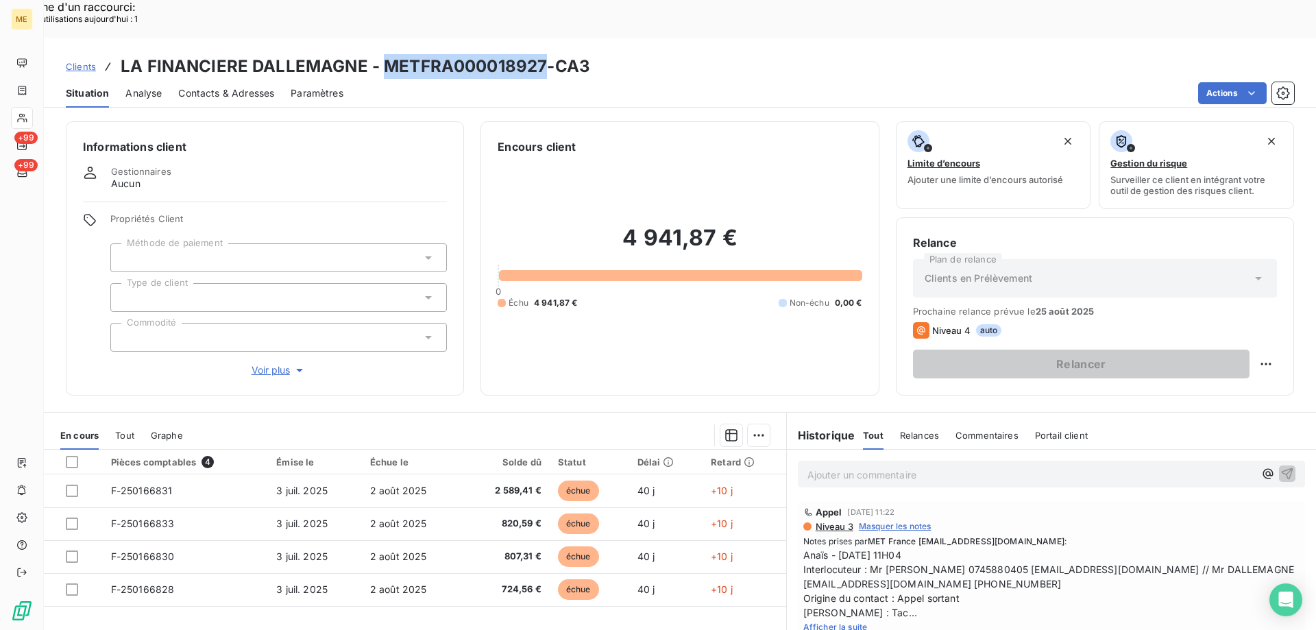
click at [833, 622] on span "Afficher la suite" at bounding box center [835, 627] width 64 height 10
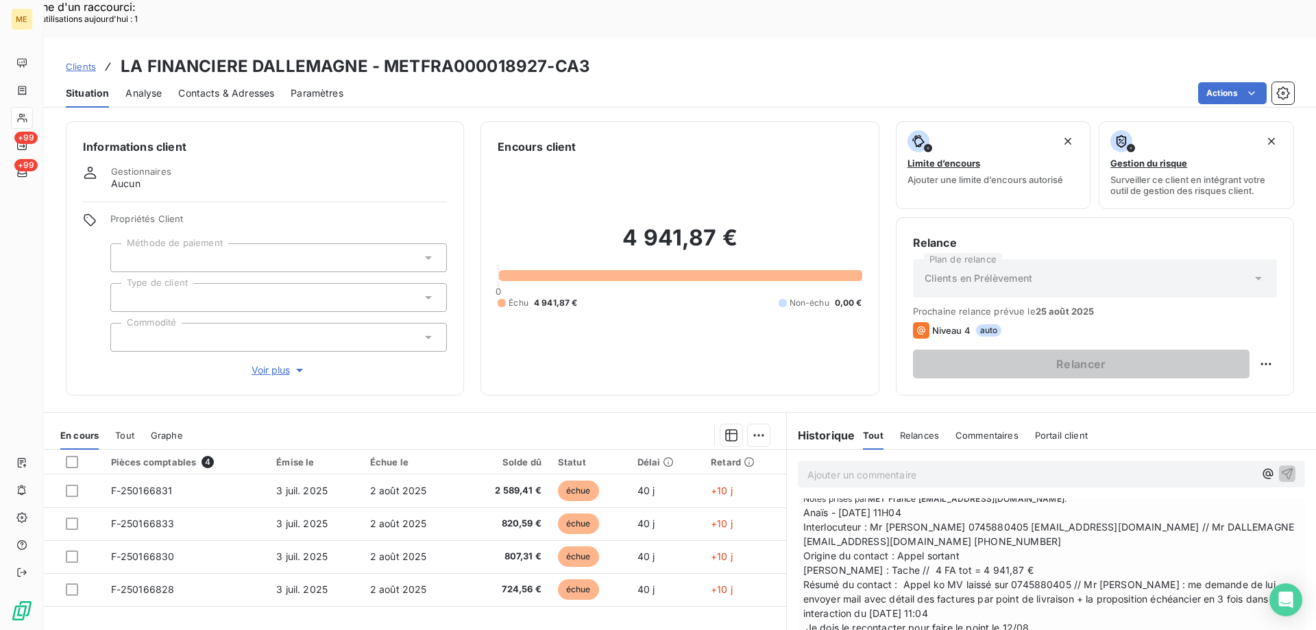
scroll to position [69, 0]
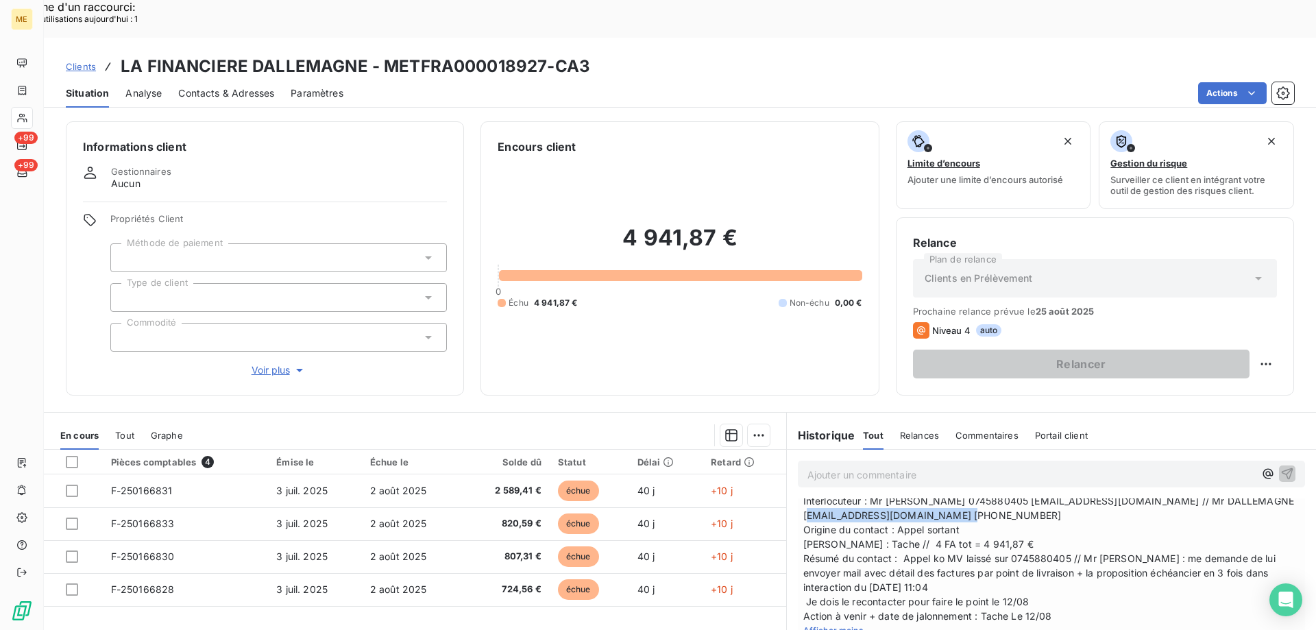
drag, startPoint x: 948, startPoint y: 476, endPoint x: 796, endPoint y: 480, distance: 151.5
click at [803, 480] on span "Anaïs - 08/08/2025 - 11H04 Interlocuteur : Mr Louillet 0745880405 mlouillet@vol…" at bounding box center [1051, 551] width 496 height 144
copy span "[EMAIL_ADDRESS][DOMAIN_NAME]"
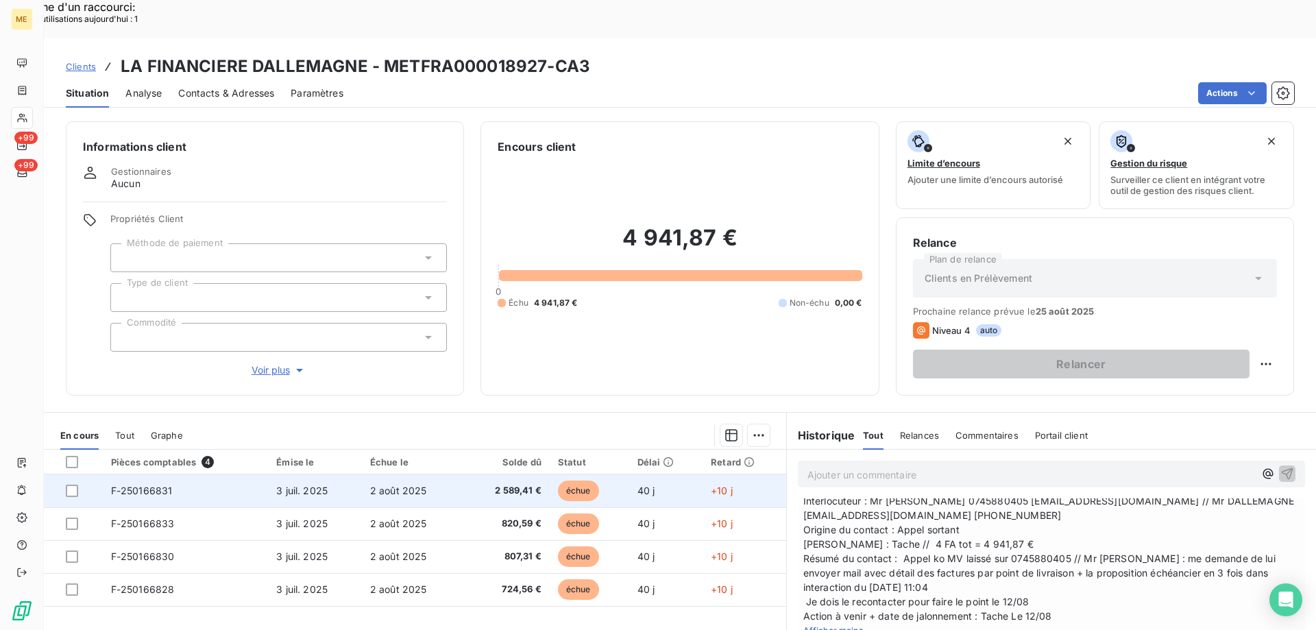
click at [331, 474] on td "3 juil. 2025" at bounding box center [315, 490] width 94 height 33
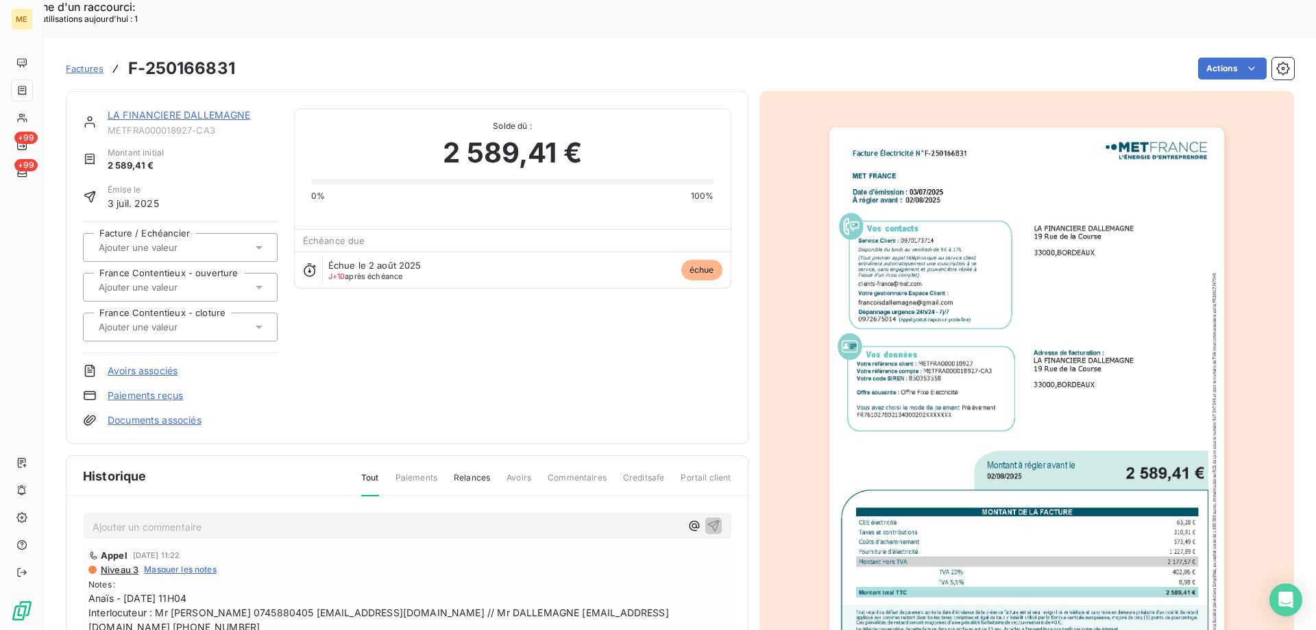
click at [1006, 533] on img "button" at bounding box center [1026, 406] width 395 height 558
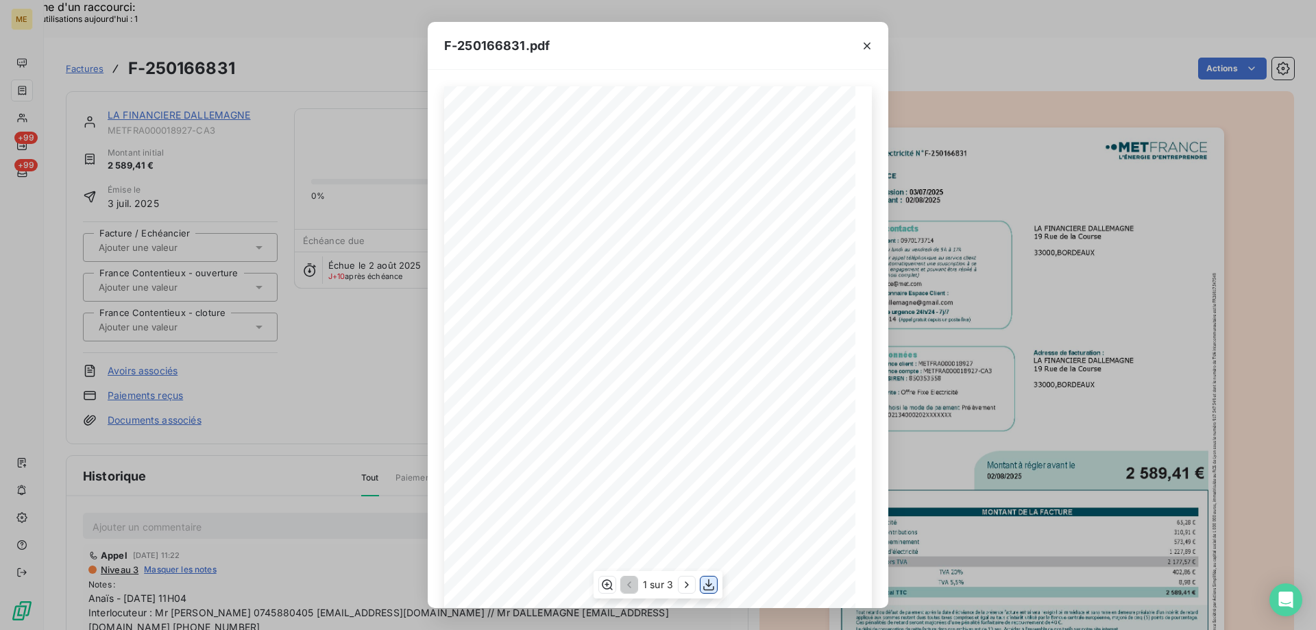
click at [716, 583] on icon "button" at bounding box center [709, 585] width 14 height 14
click at [867, 47] on icon "button" at bounding box center [867, 46] width 14 height 14
click at [866, 45] on icon "button" at bounding box center [867, 45] width 7 height 7
click at [864, 43] on icon "button" at bounding box center [867, 45] width 7 height 7
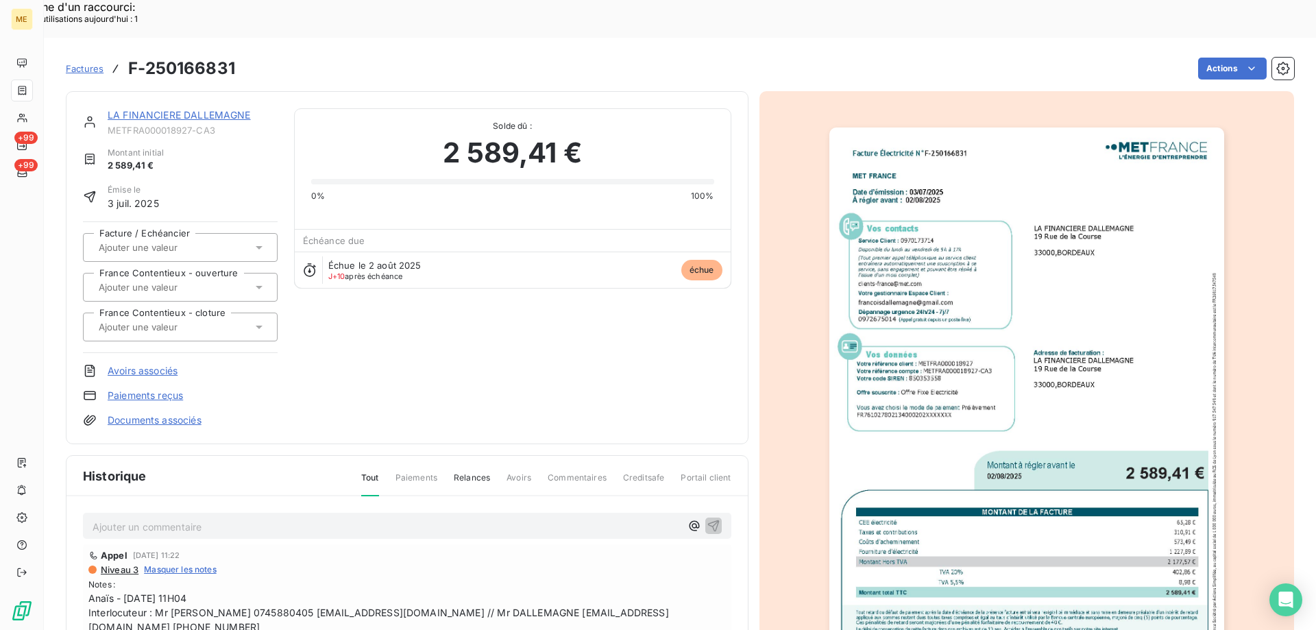
click at [174, 109] on link "LA FINANCIERE DALLEMAGNE" at bounding box center [179, 115] width 143 height 12
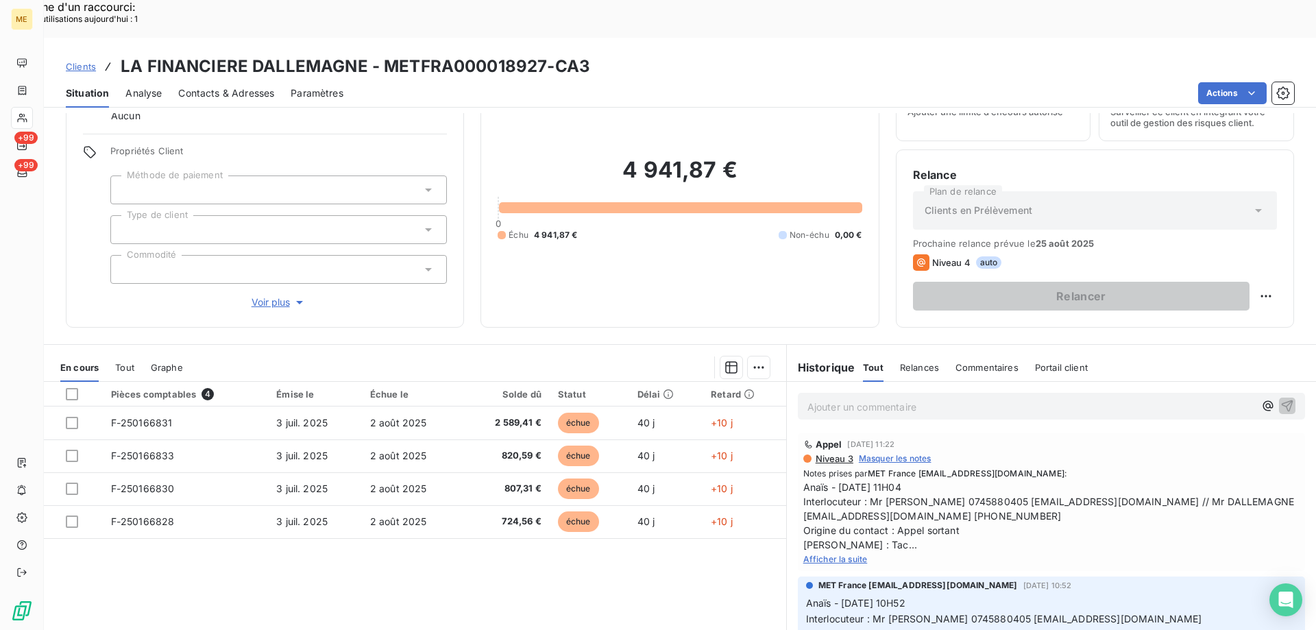
scroll to position [69, 0]
drag, startPoint x: 591, startPoint y: 23, endPoint x: 545, endPoint y: 28, distance: 46.3
click at [545, 54] on div "Clients LA FINANCIERE DALLEMAGNE - METFRA000018927-CA3" at bounding box center [680, 66] width 1272 height 25
copy h3 "-CA3"
click at [521, 54] on h3 "LA FINANCIERE DALLEMAGNE - METFRA000018927-CA3" at bounding box center [356, 66] width 470 height 25
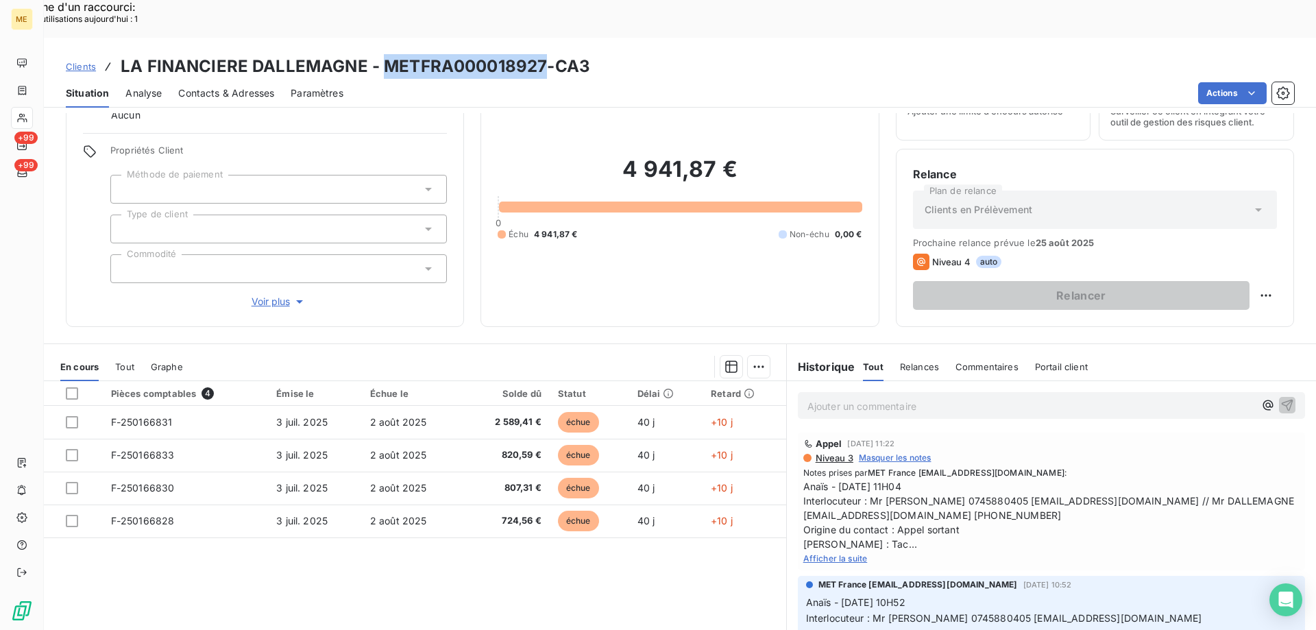
drag, startPoint x: 540, startPoint y: 28, endPoint x: 385, endPoint y: 28, distance: 155.6
click at [385, 54] on h3 "LA FINANCIERE DALLEMAGNE - METFRA000018927-CA3" at bounding box center [356, 66] width 470 height 25
copy h3 "METFRA000018927"
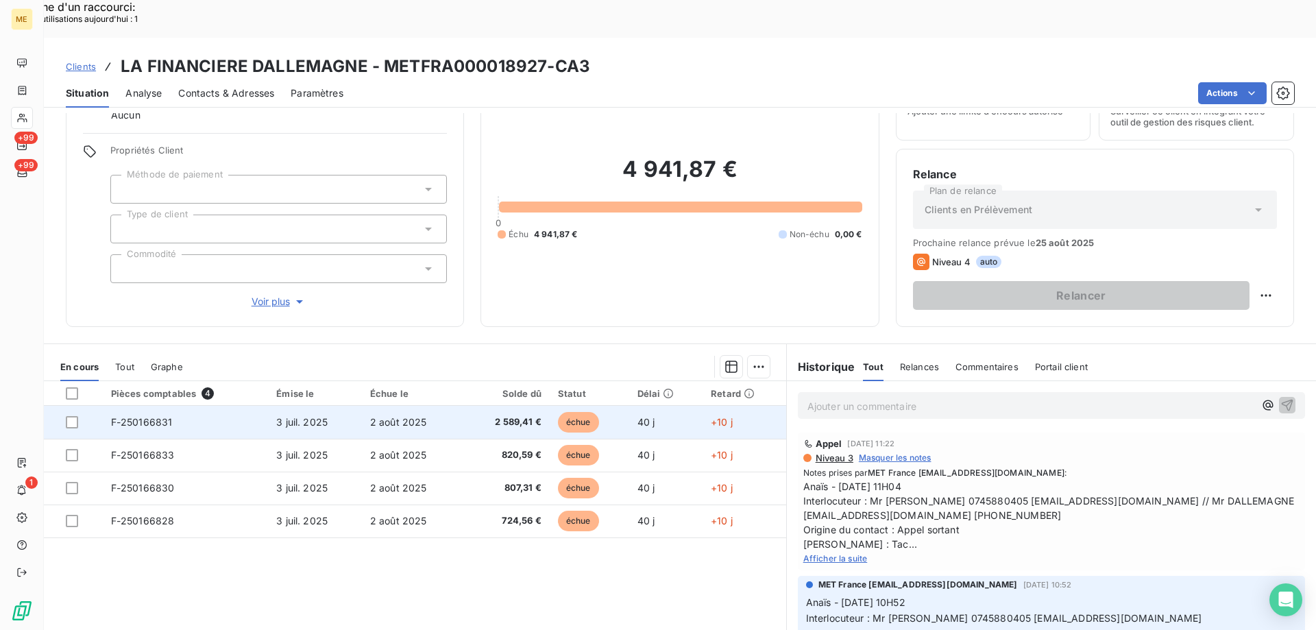
click at [214, 406] on td "F-250166831" at bounding box center [186, 422] width 166 height 33
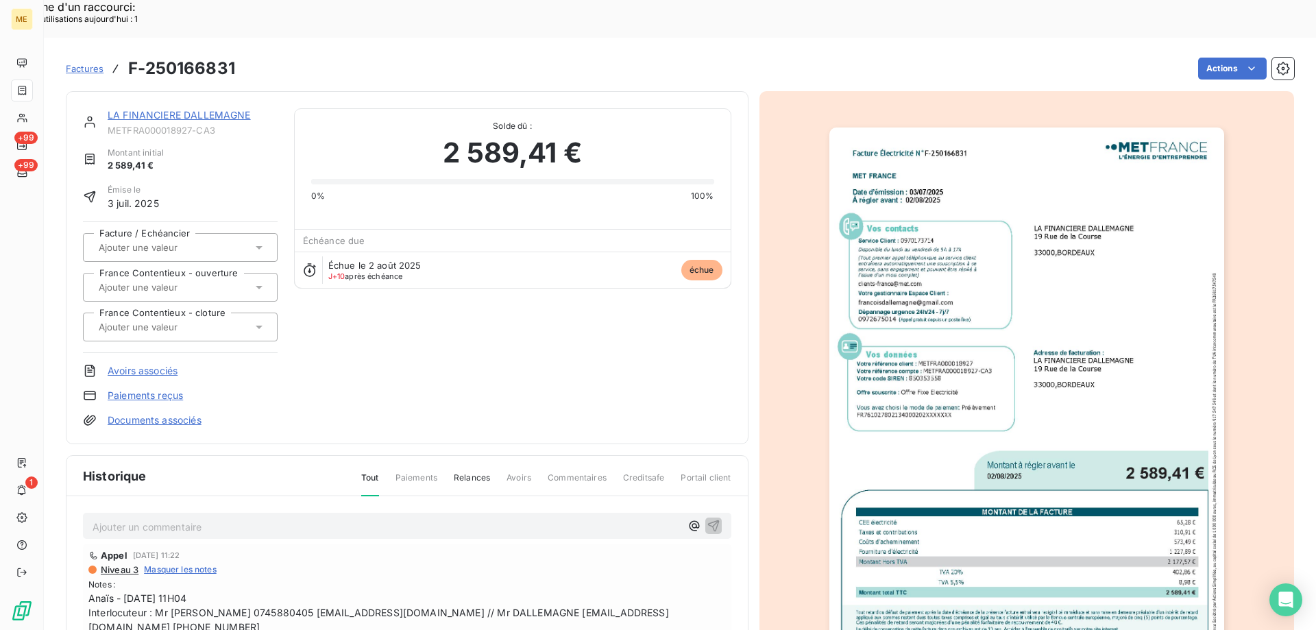
click at [1110, 437] on img "button" at bounding box center [1026, 406] width 395 height 558
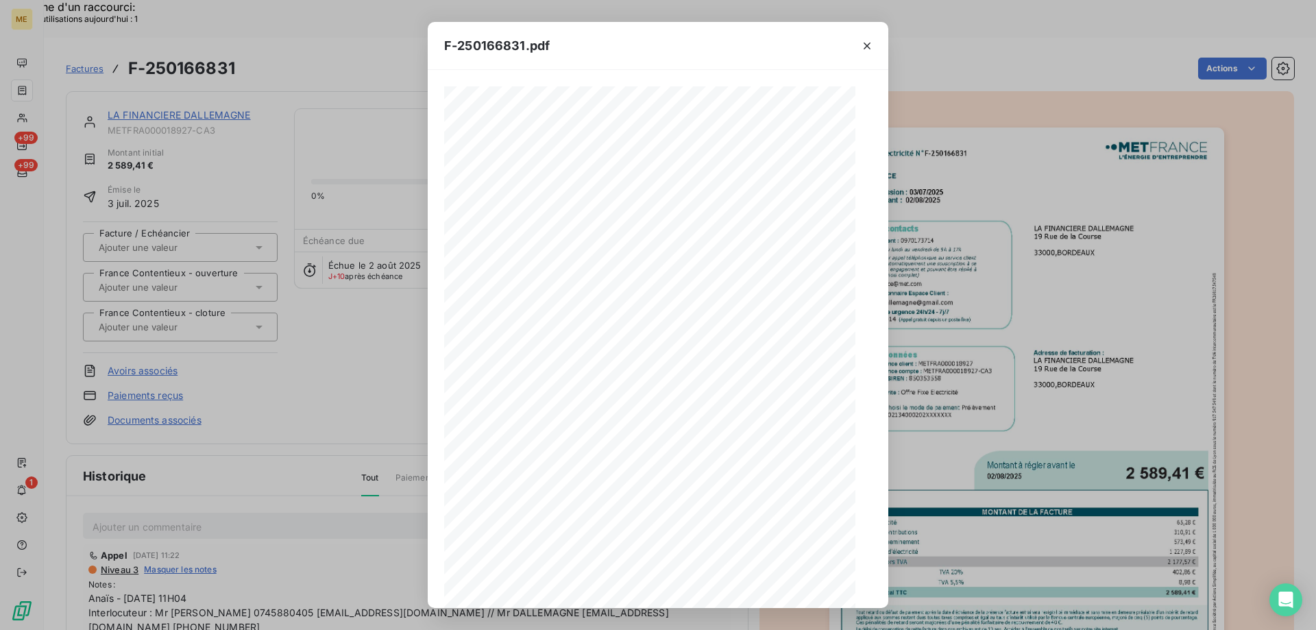
click at [868, 47] on icon "button" at bounding box center [867, 45] width 7 height 7
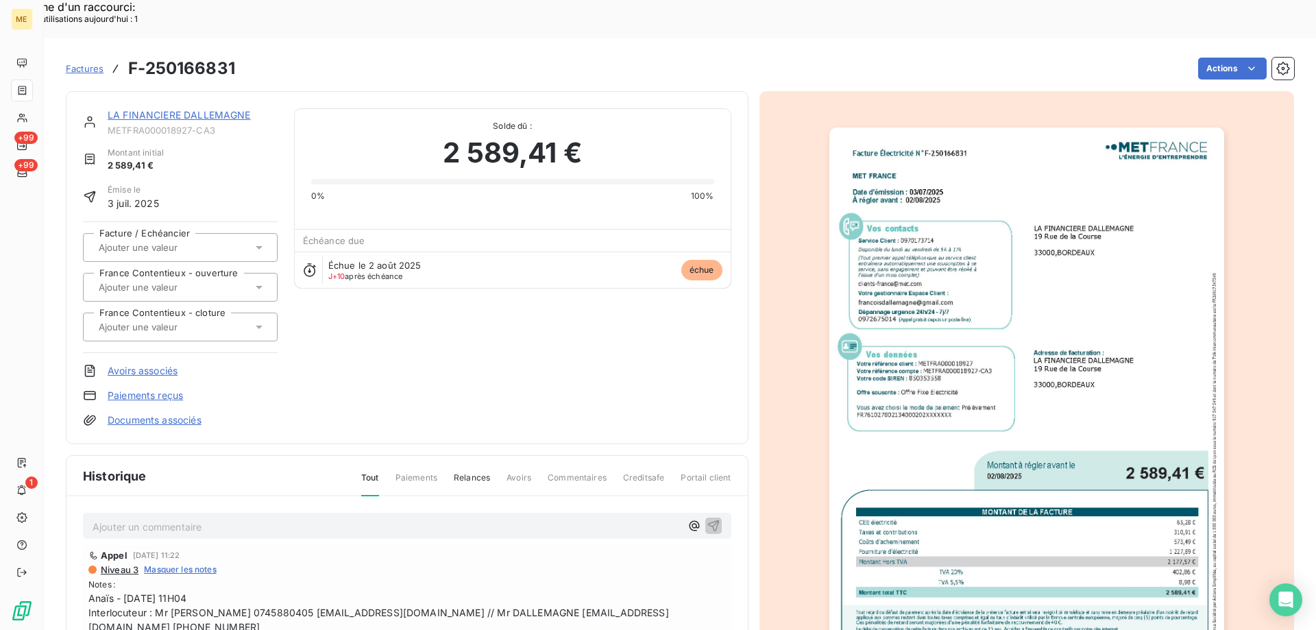
click at [208, 109] on link "LA FINANCIERE DALLEMAGNE" at bounding box center [179, 115] width 143 height 12
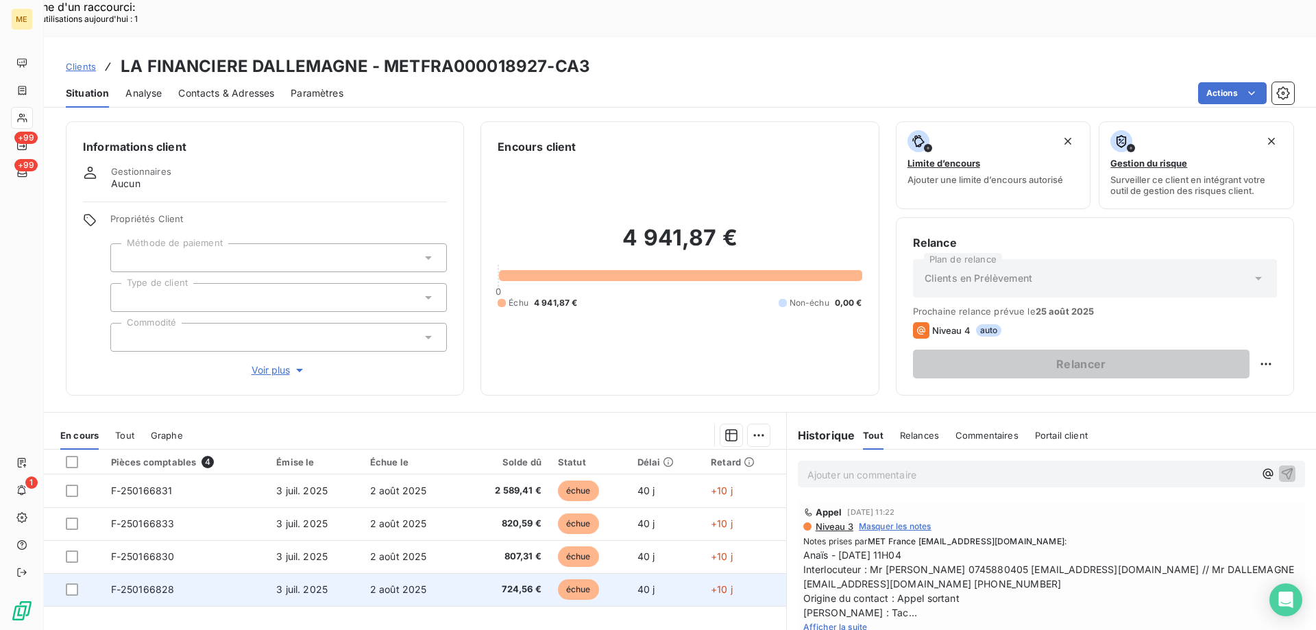
click at [386, 583] on span "2 août 2025" at bounding box center [398, 589] width 57 height 12
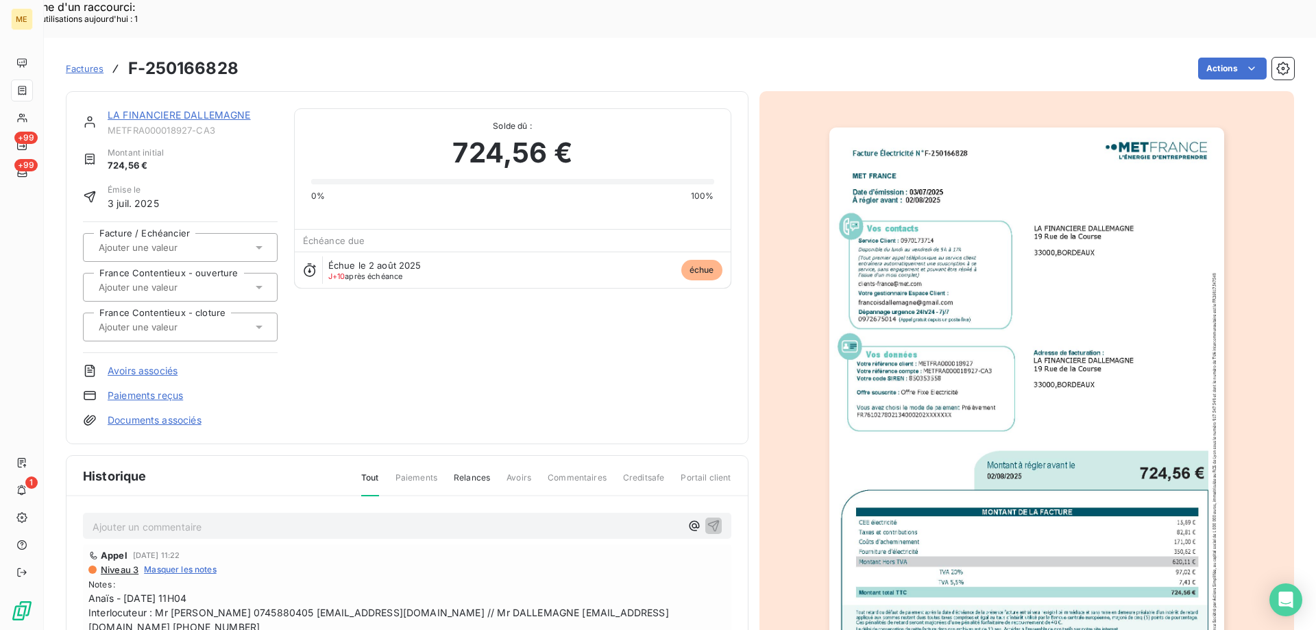
click at [1097, 373] on img "button" at bounding box center [1026, 406] width 395 height 558
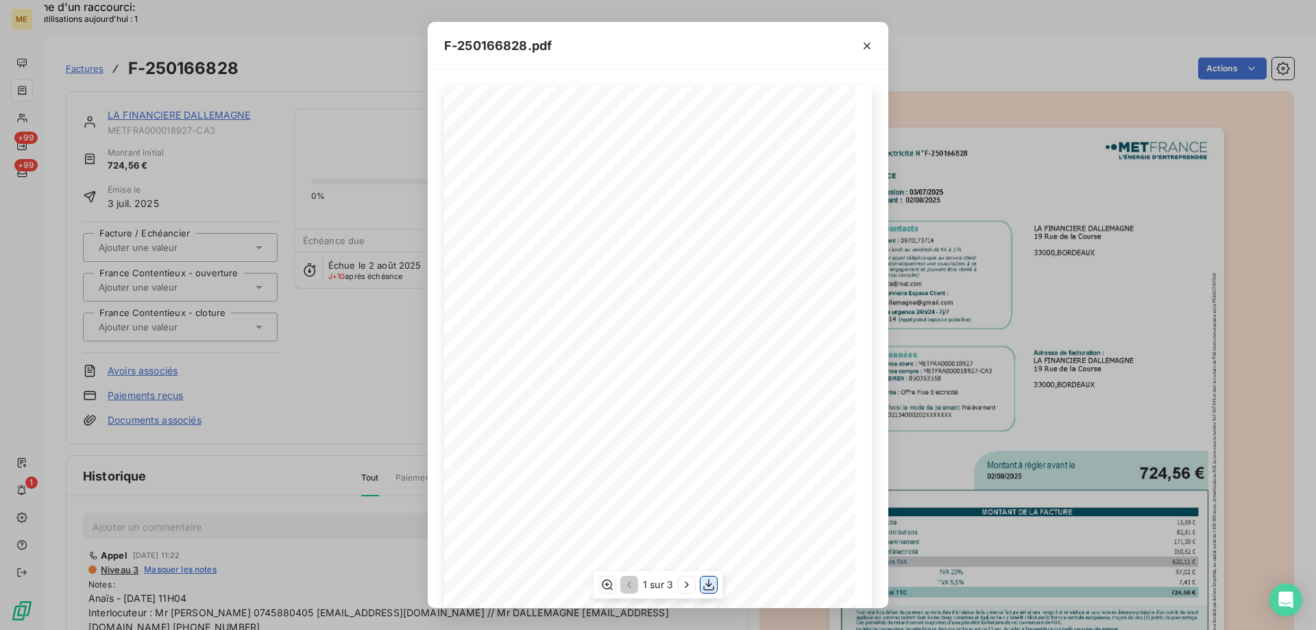
click at [706, 588] on icon "button" at bounding box center [709, 585] width 14 height 14
click at [867, 45] on icon "button" at bounding box center [867, 46] width 14 height 14
click at [865, 43] on icon "button" at bounding box center [867, 45] width 7 height 7
click at [866, 45] on icon "button" at bounding box center [867, 45] width 7 height 7
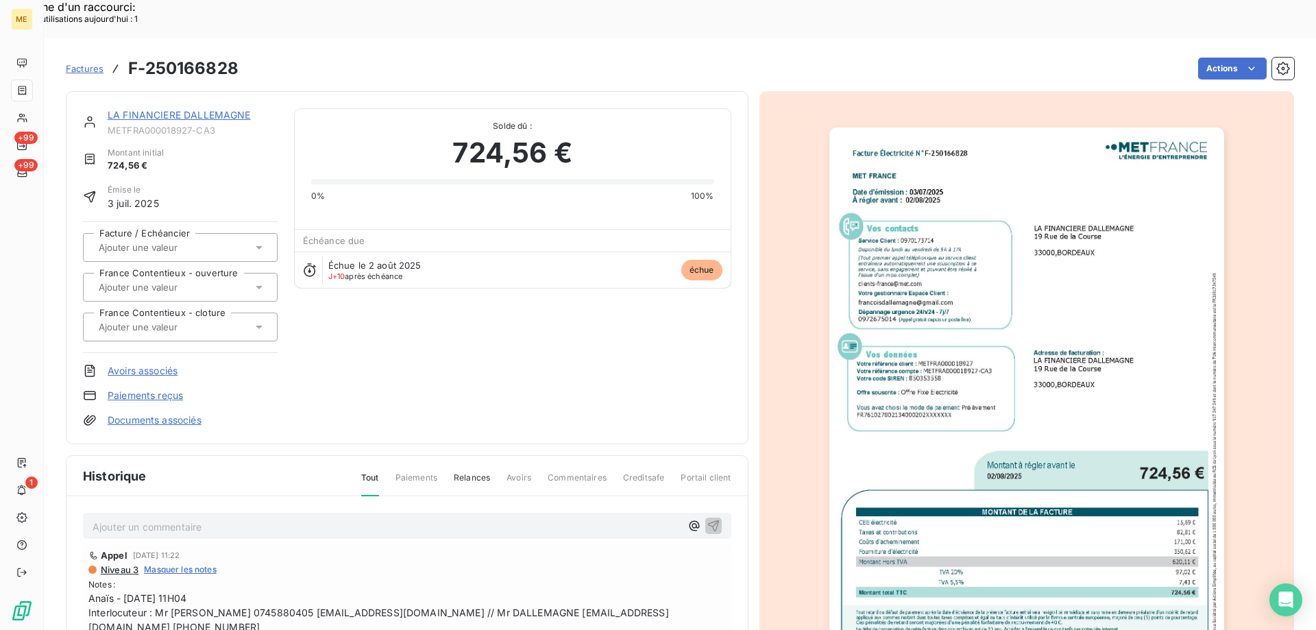
click at [223, 109] on link "LA FINANCIERE DALLEMAGNE" at bounding box center [179, 115] width 143 height 12
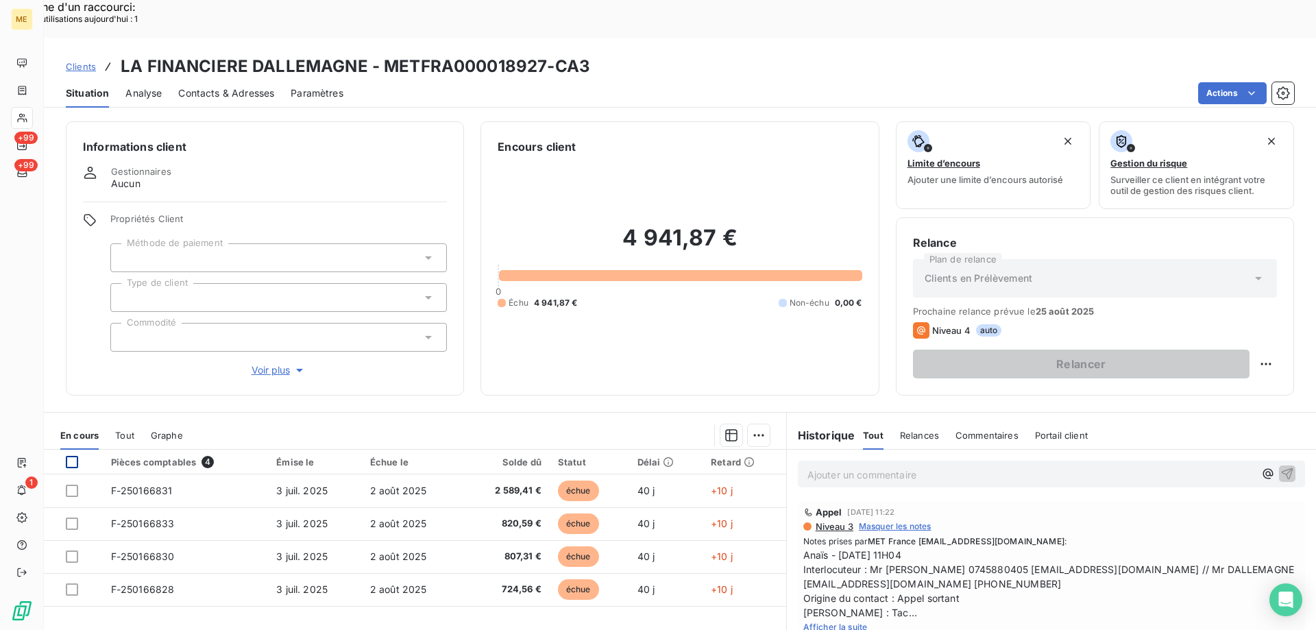
click at [64, 450] on th at bounding box center [73, 462] width 59 height 25
click at [73, 456] on div at bounding box center [72, 462] width 12 height 12
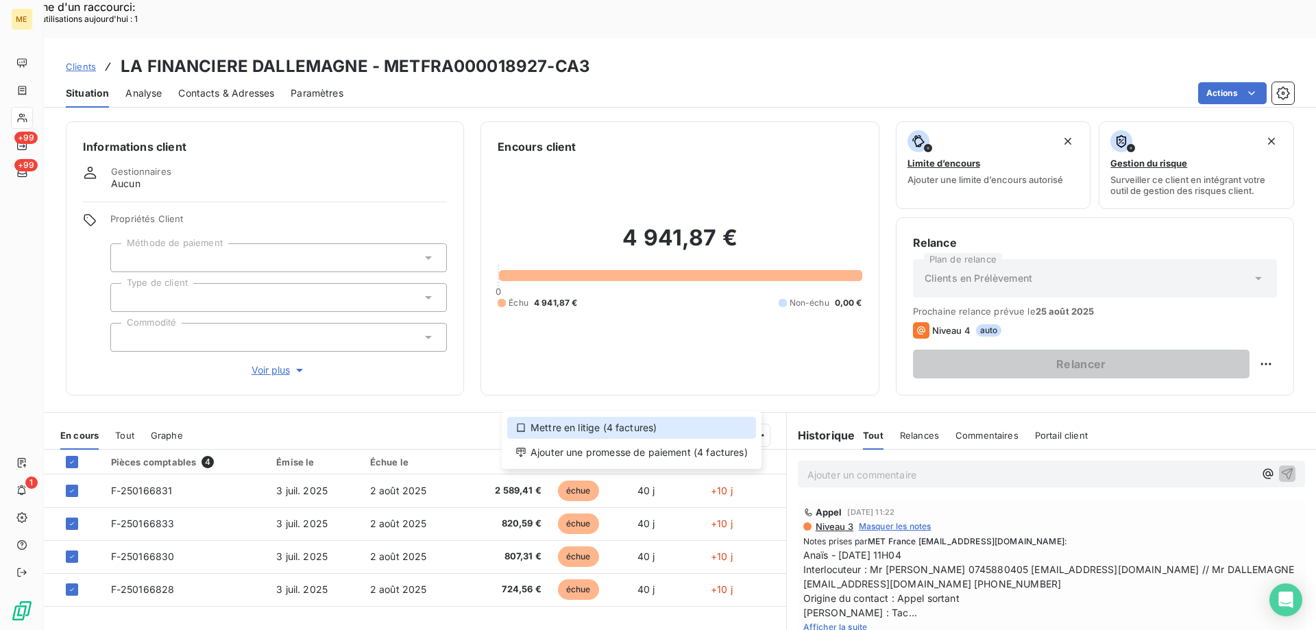
click at [687, 430] on div "Mettre en litige (4 factures)" at bounding box center [631, 428] width 249 height 22
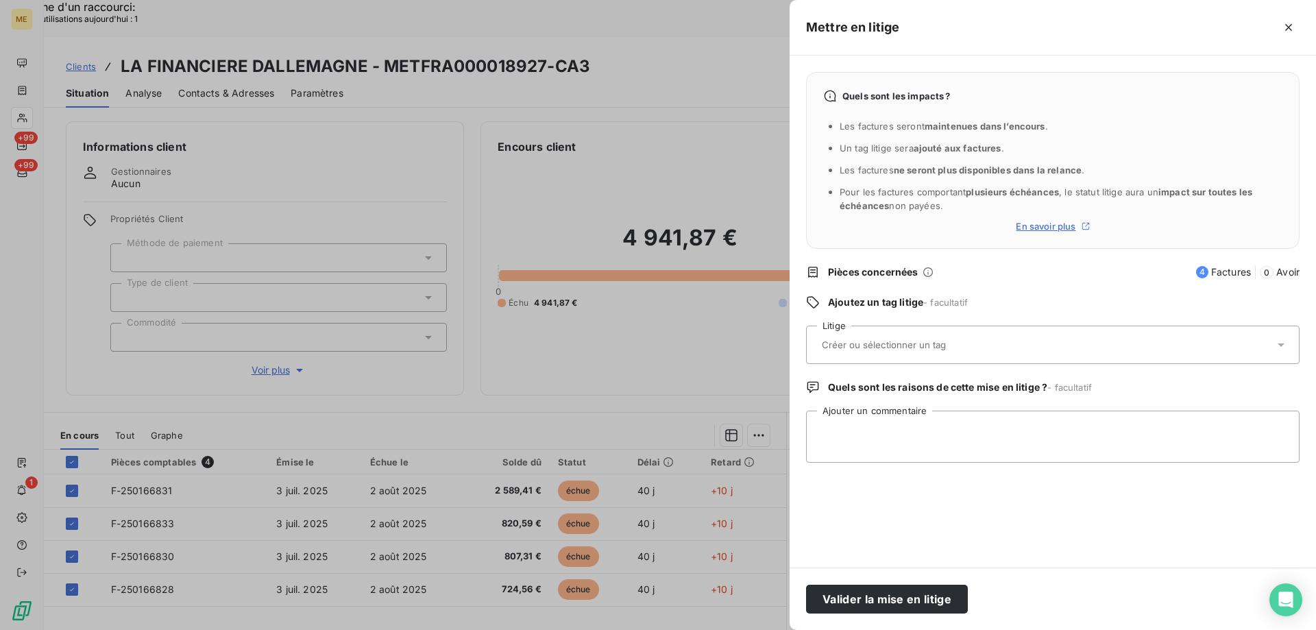
click at [936, 359] on div at bounding box center [1046, 344] width 457 height 29
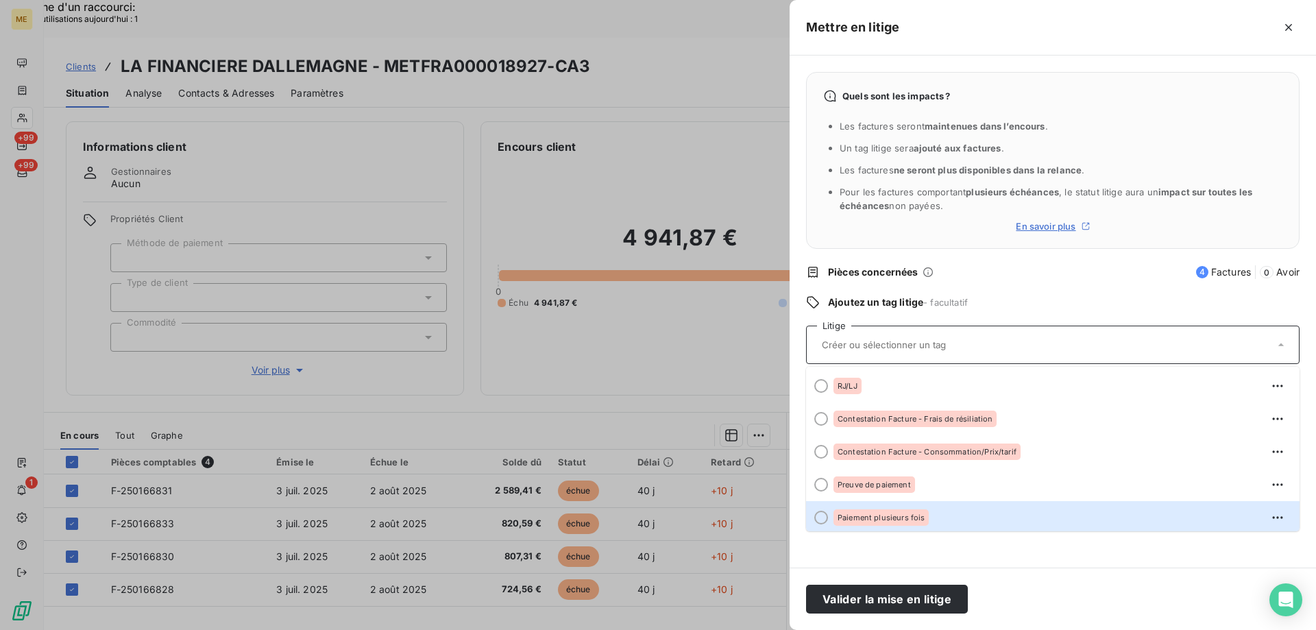
click at [905, 520] on div "Paiement plusieurs fois" at bounding box center [881, 517] width 95 height 16
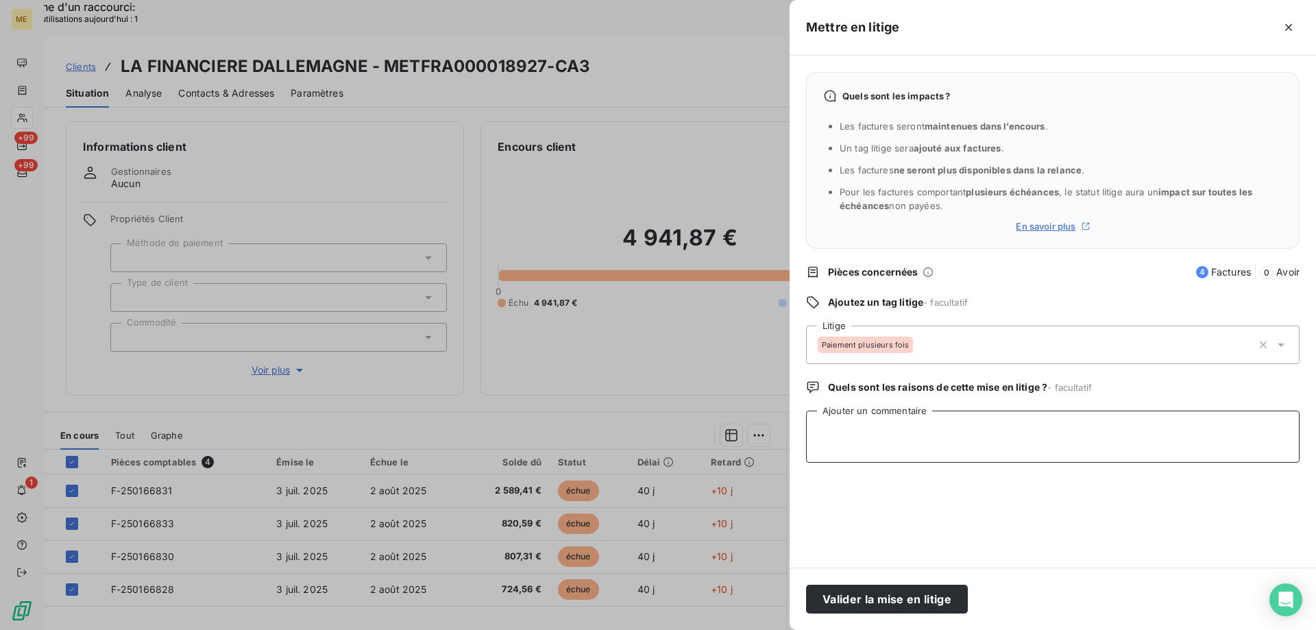
click at [912, 434] on textarea "Ajouter un commentaire" at bounding box center [1053, 437] width 494 height 52
paste textarea "Anaïs - 12/08/2025 - 12H23 Interlocuteur : Mr DALLEMAGNE francois.dallemagne@gm…"
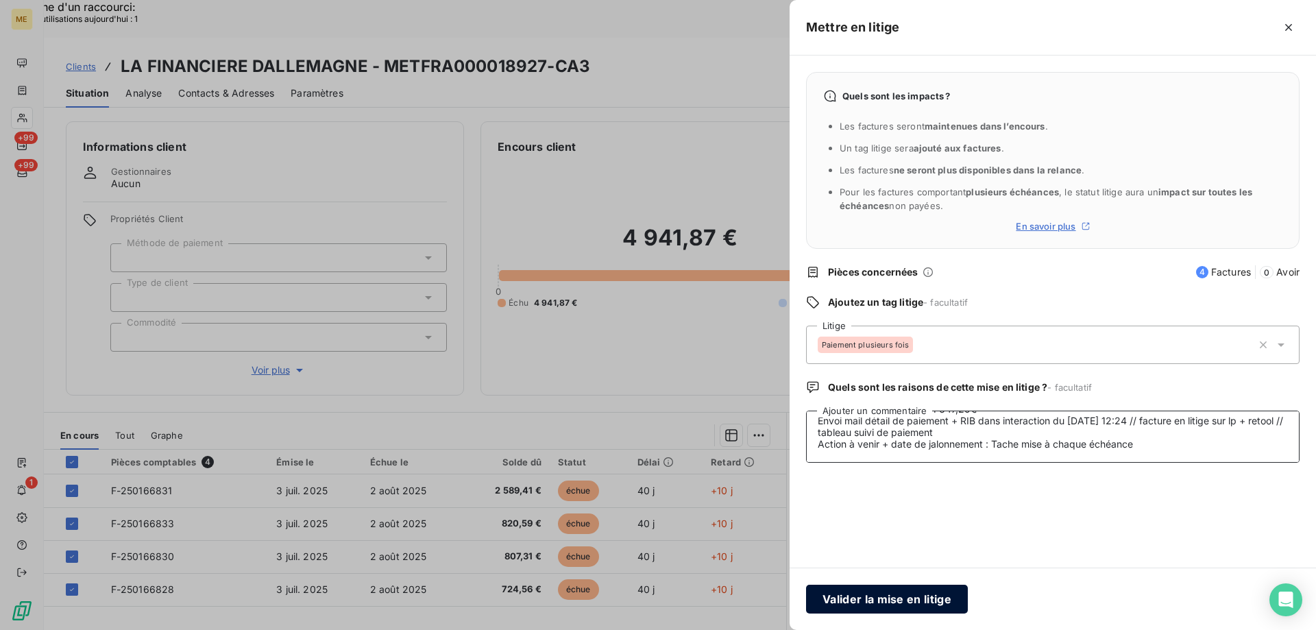
type textarea "Anaïs - 12/08/2025 - 12H23 Interlocuteur : Mr DALLEMAGNE francois.dallemagne@gm…"
click at [912, 607] on button "Valider la mise en litige" at bounding box center [887, 599] width 162 height 29
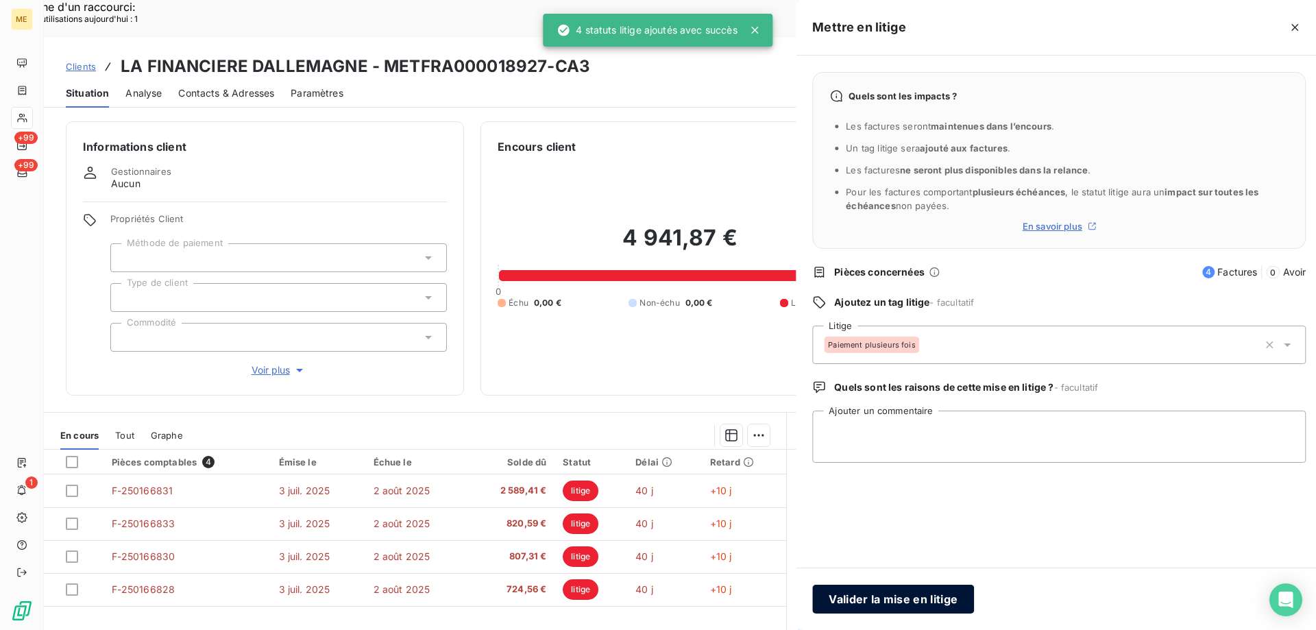
scroll to position [0, 0]
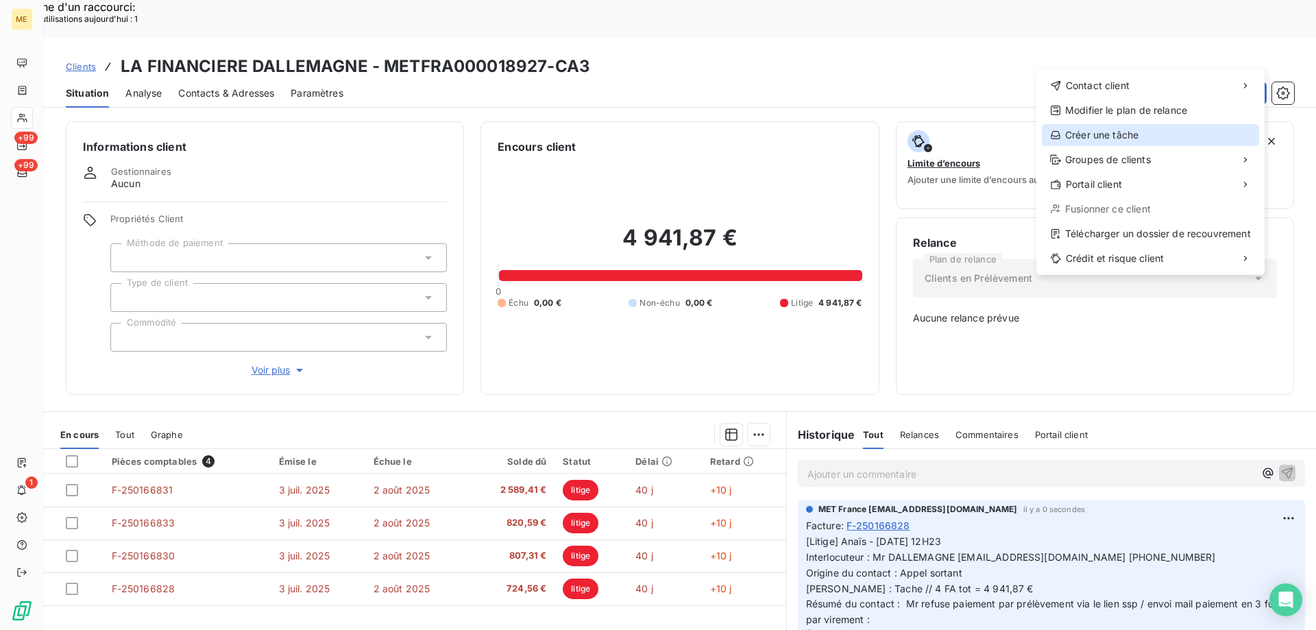
click at [1126, 134] on div "Créer une tâche" at bounding box center [1150, 135] width 217 height 22
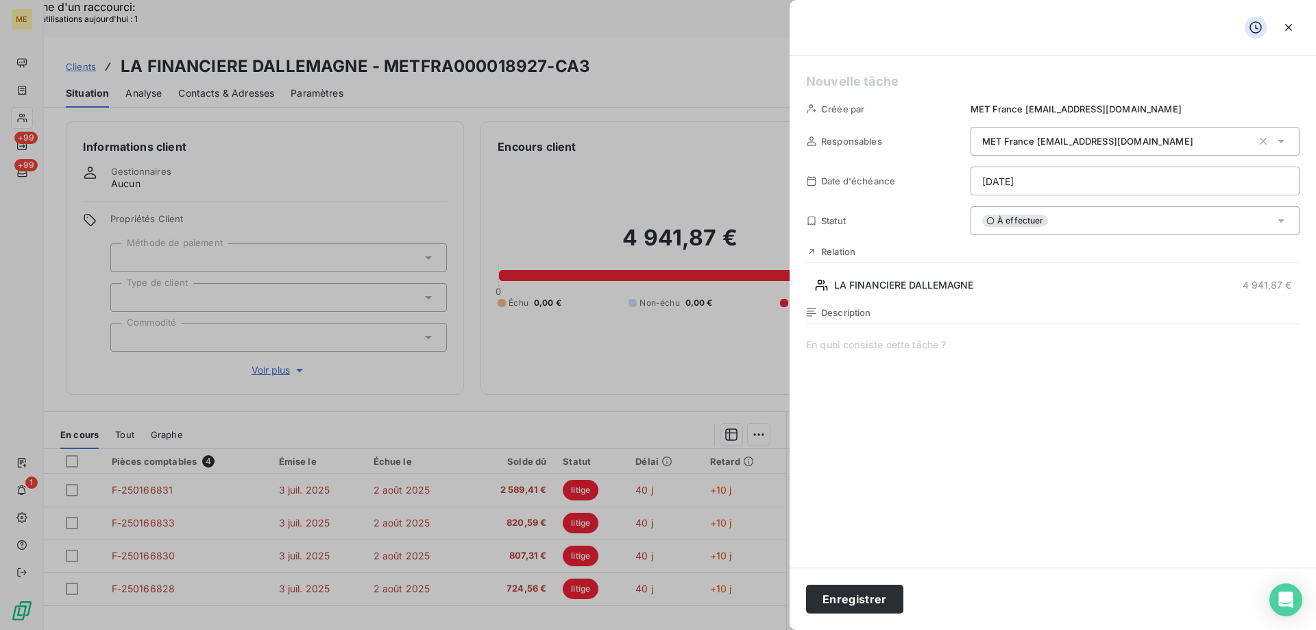
click at [881, 82] on h5 at bounding box center [1053, 81] width 494 height 19
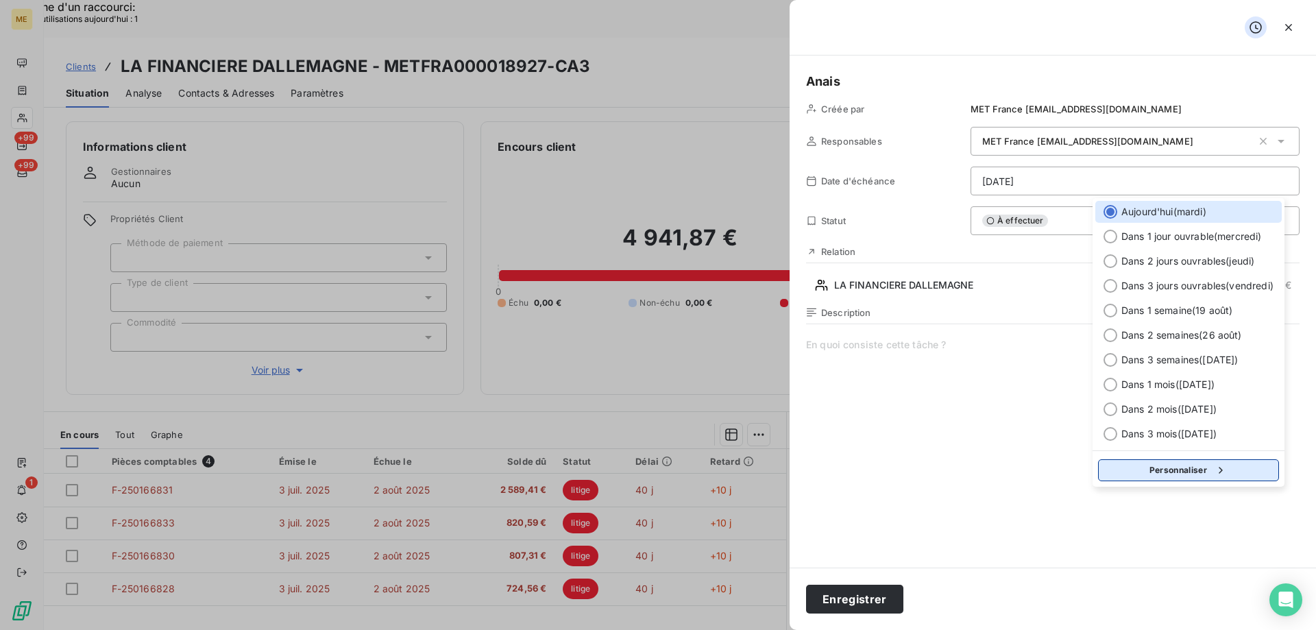
click at [1163, 472] on button "Personnaliser" at bounding box center [1188, 470] width 181 height 22
select select "7"
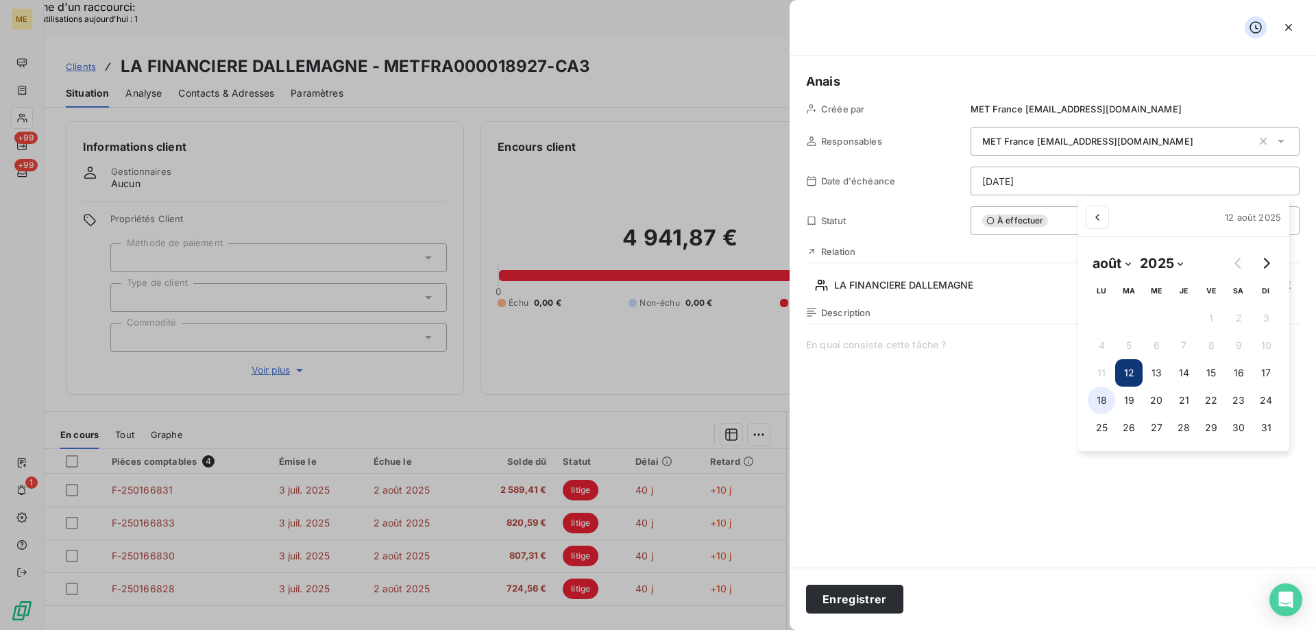
click at [1102, 402] on button "18" at bounding box center [1101, 400] width 27 height 27
type input "[DATE]"
click at [923, 354] on span at bounding box center [1053, 469] width 494 height 263
click at [921, 354] on span "Vérif paiement 1/3 :" at bounding box center [1053, 469] width 494 height 263
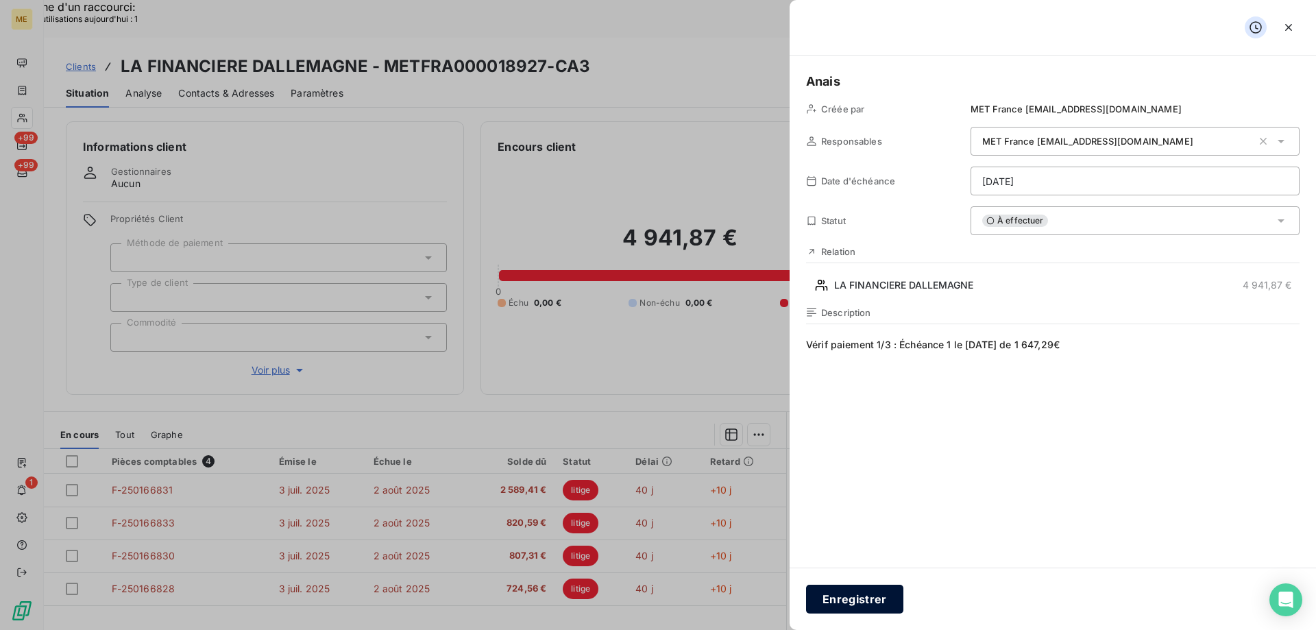
click at [862, 604] on button "Enregistrer" at bounding box center [854, 599] width 97 height 29
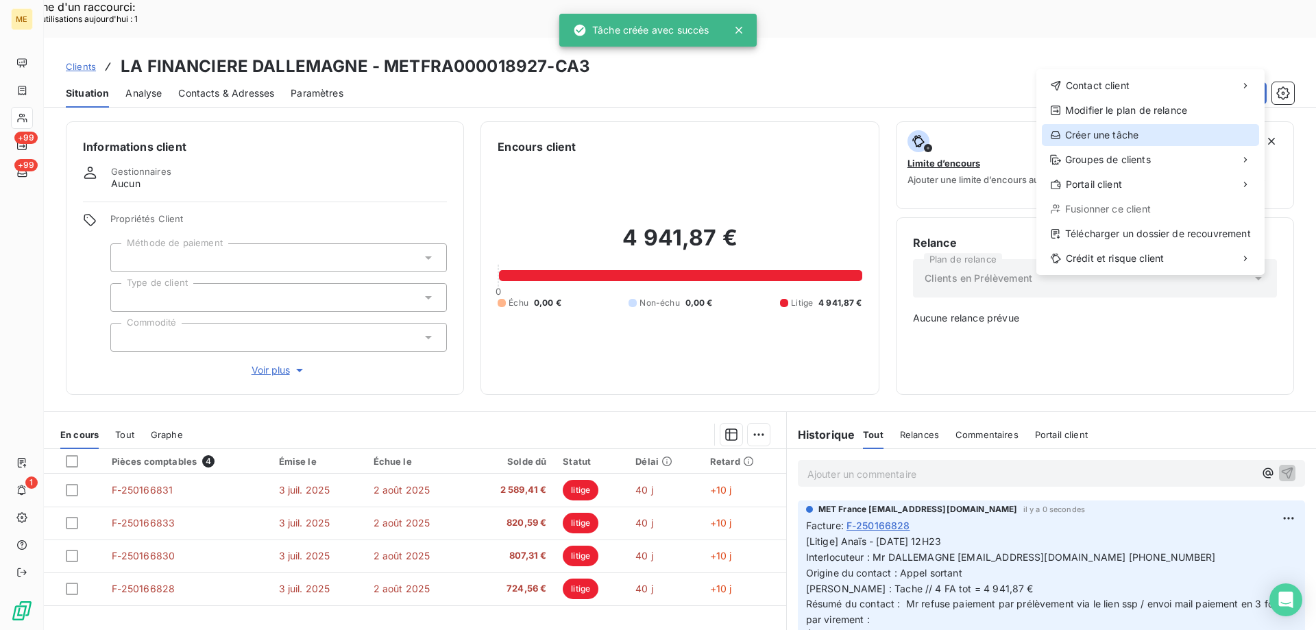
click at [1102, 134] on div "Créer une tâche" at bounding box center [1150, 135] width 217 height 22
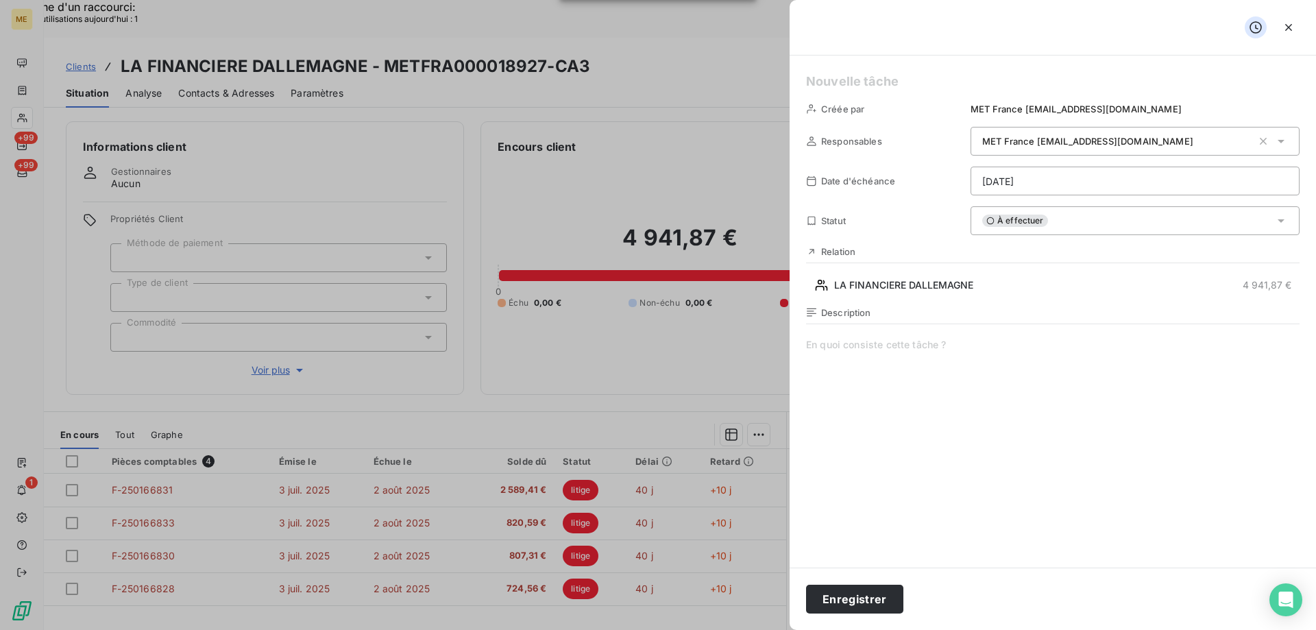
click at [890, 80] on h5 at bounding box center [1053, 81] width 494 height 19
click at [941, 341] on span at bounding box center [1053, 469] width 494 height 263
click at [916, 352] on span "Vérif paiement 2/3 :" at bounding box center [1053, 469] width 494 height 263
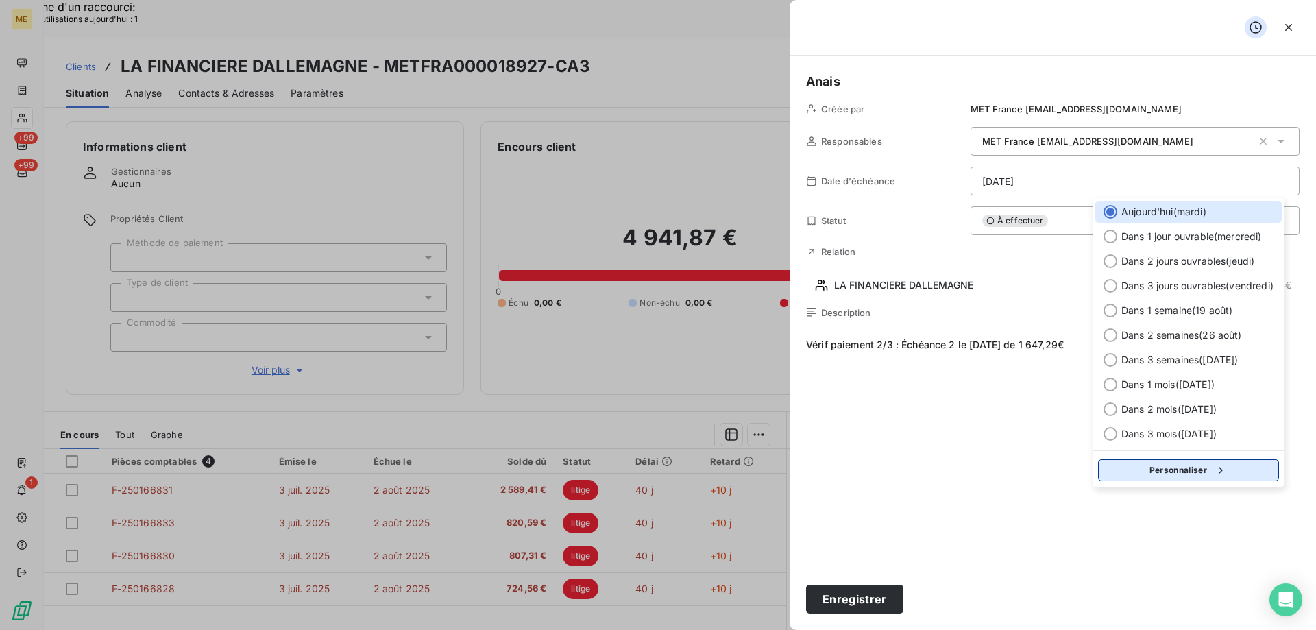
click at [1178, 472] on button "Personnaliser" at bounding box center [1188, 470] width 181 height 22
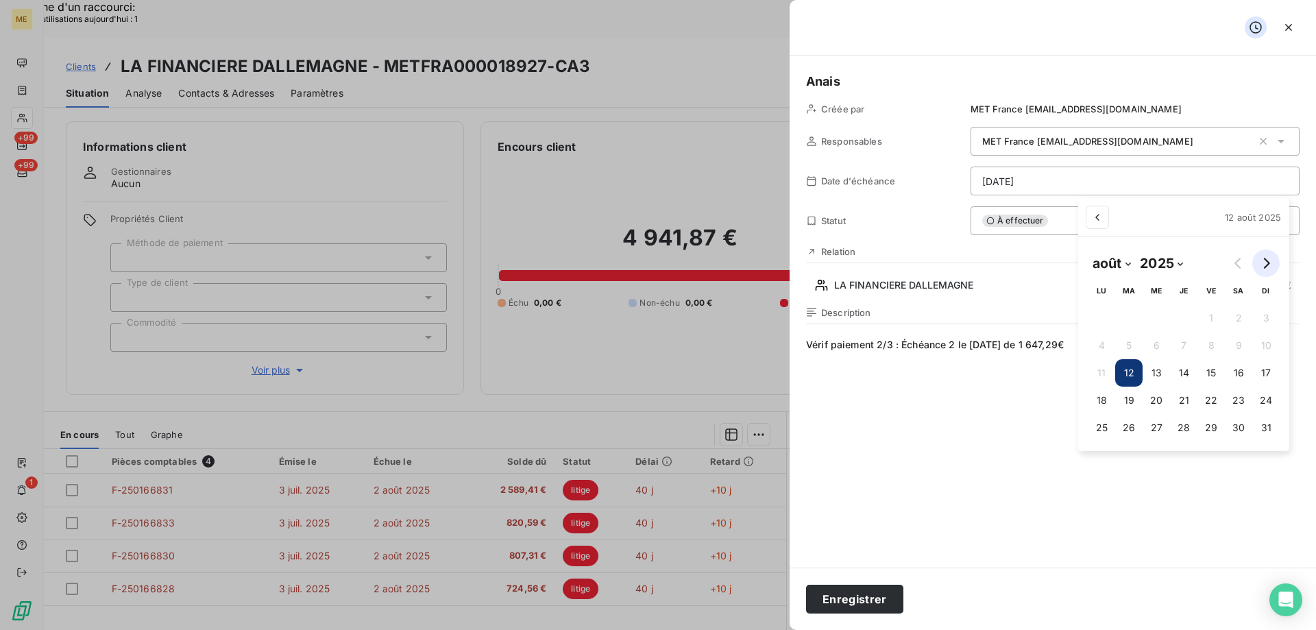
click at [1265, 260] on icon "Go to next month" at bounding box center [1266, 263] width 11 height 11
select select "8"
click at [1091, 373] on button "15" at bounding box center [1095, 372] width 27 height 27
type input "15/09/2025"
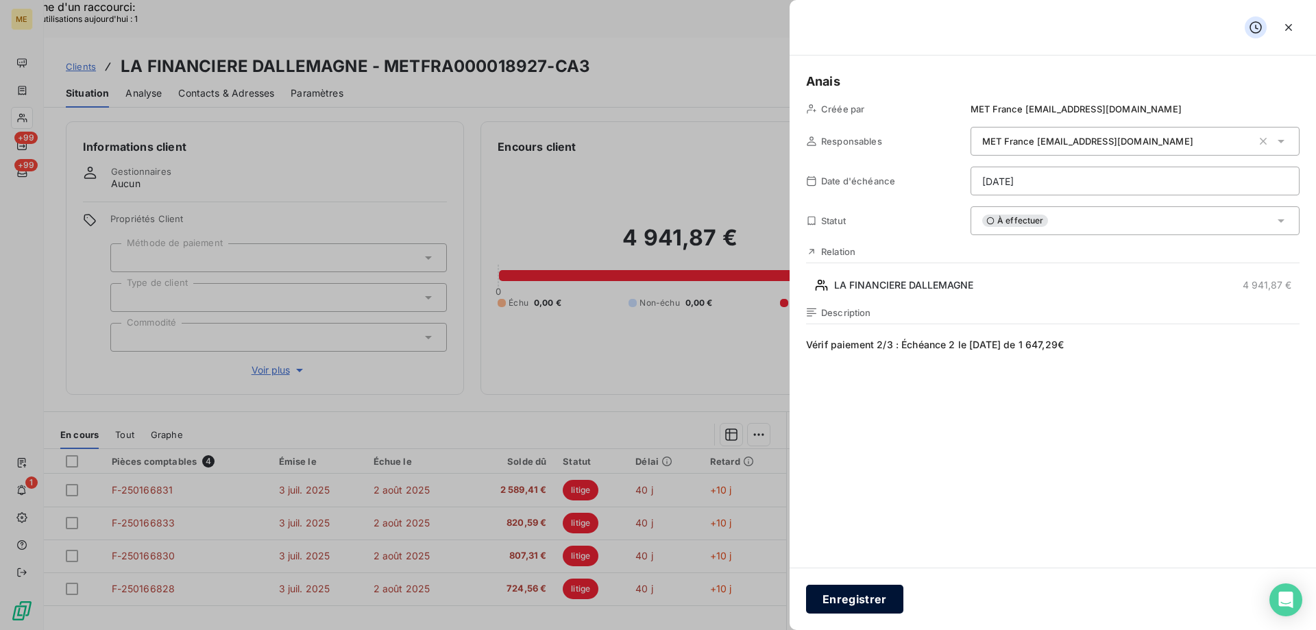
click at [849, 600] on button "Enregistrer" at bounding box center [854, 599] width 97 height 29
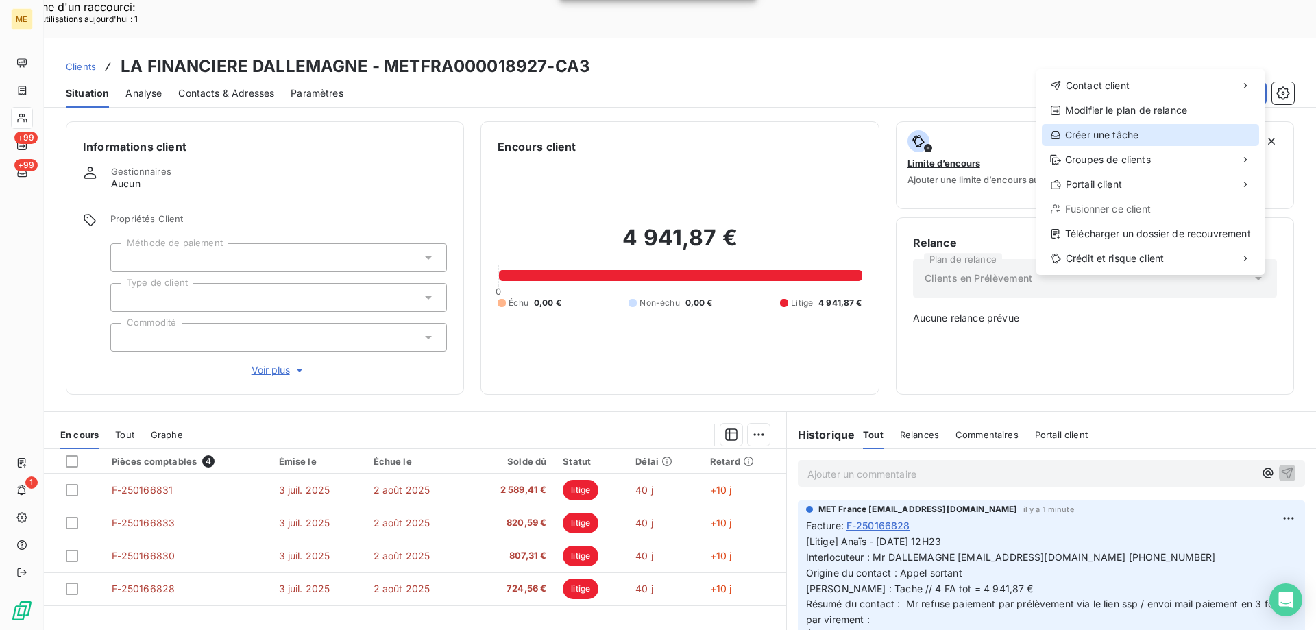
click at [1080, 126] on div "Créer une tâche" at bounding box center [1150, 135] width 217 height 22
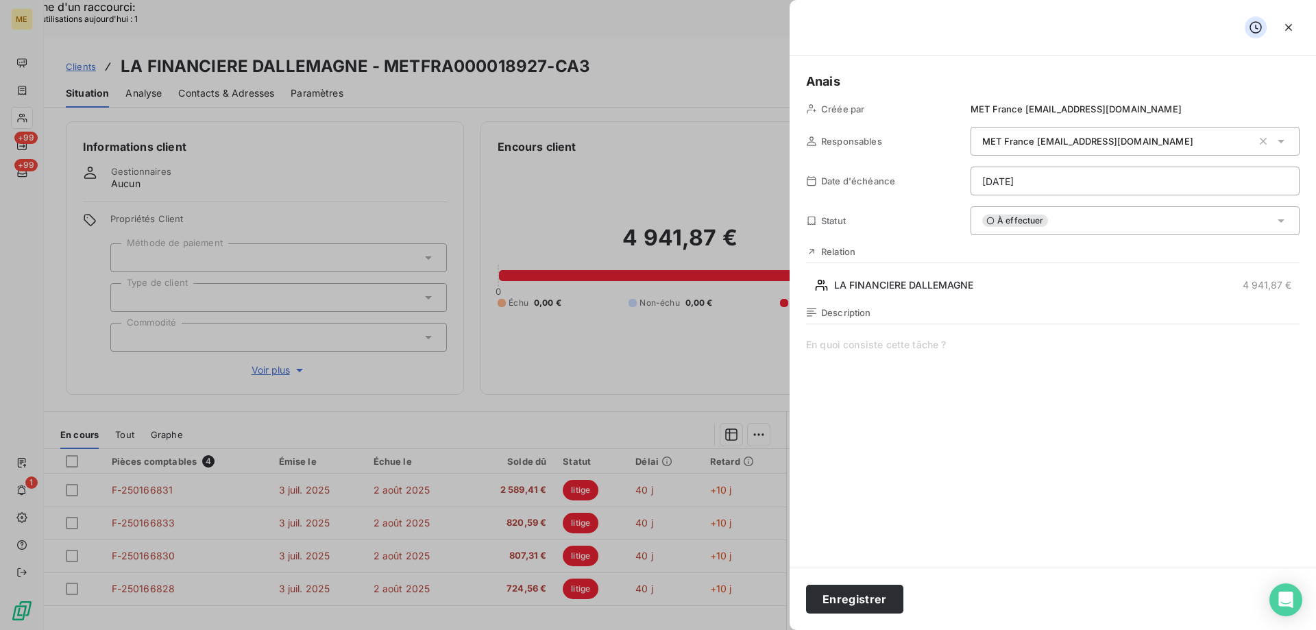
click at [895, 353] on span at bounding box center [1053, 469] width 494 height 263
click at [939, 351] on span "Vérif paiement 3/3 :" at bounding box center [1053, 469] width 494 height 263
click at [848, 598] on button "Enregistrer" at bounding box center [854, 599] width 97 height 29
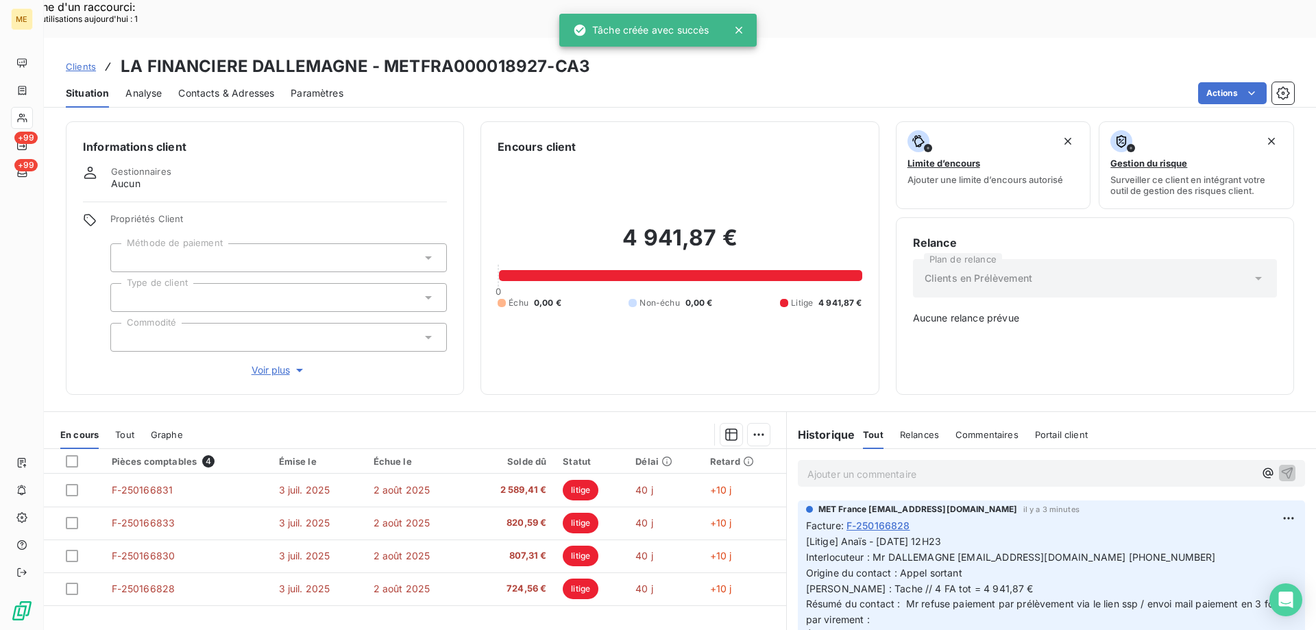
scroll to position [206, 0]
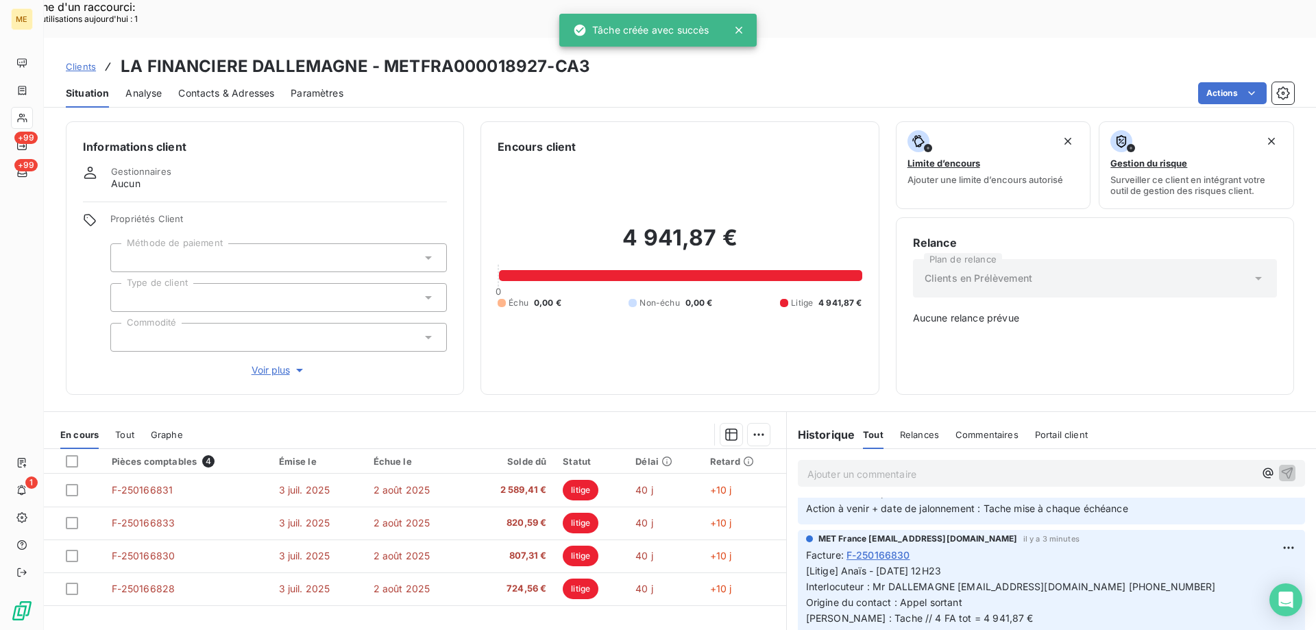
click at [513, 54] on h3 "LA FINANCIERE DALLEMAGNE - METFRA000018927-CA3" at bounding box center [356, 66] width 470 height 25
click at [742, 27] on icon at bounding box center [738, 30] width 7 height 7
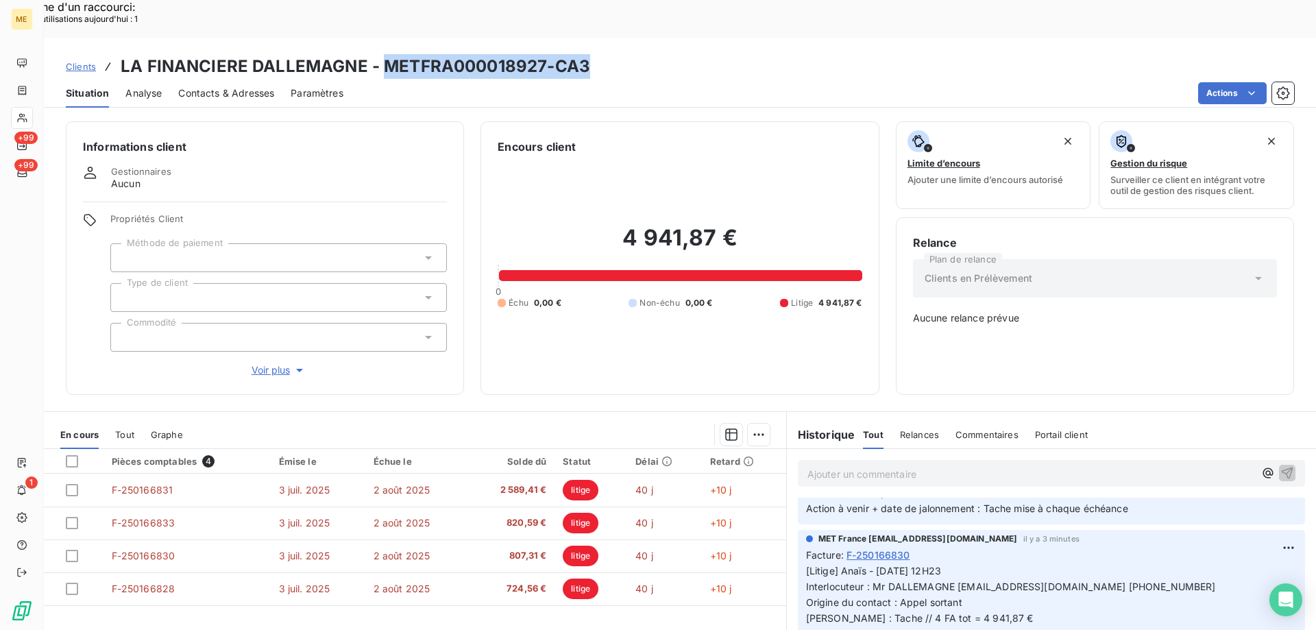
drag, startPoint x: 607, startPoint y: 28, endPoint x: 381, endPoint y: 38, distance: 225.7
click at [381, 54] on div "Clients LA FINANCIERE DALLEMAGNE - METFRA000018927-CA3" at bounding box center [680, 66] width 1272 height 25
copy h3 "METFRA000018927-CA3"
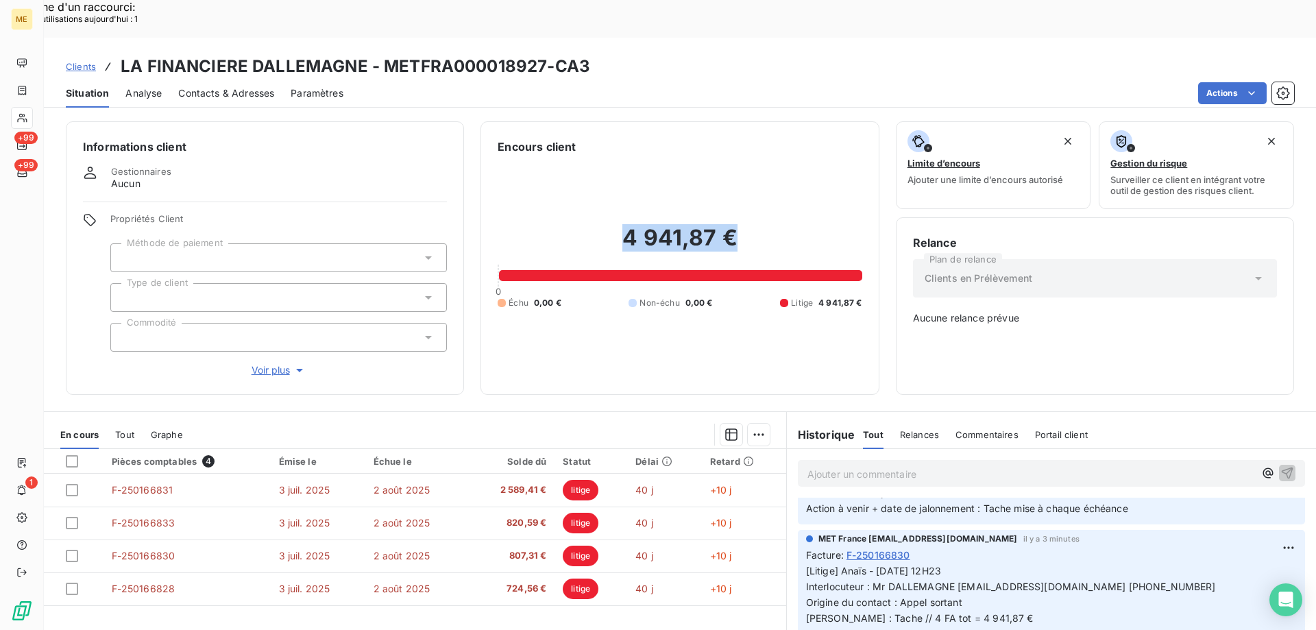
drag, startPoint x: 743, startPoint y: 199, endPoint x: 611, endPoint y: 208, distance: 131.9
click at [611, 224] on h2 "4 941,87 €" at bounding box center [680, 244] width 364 height 41
copy h2 "4 941,87 €"
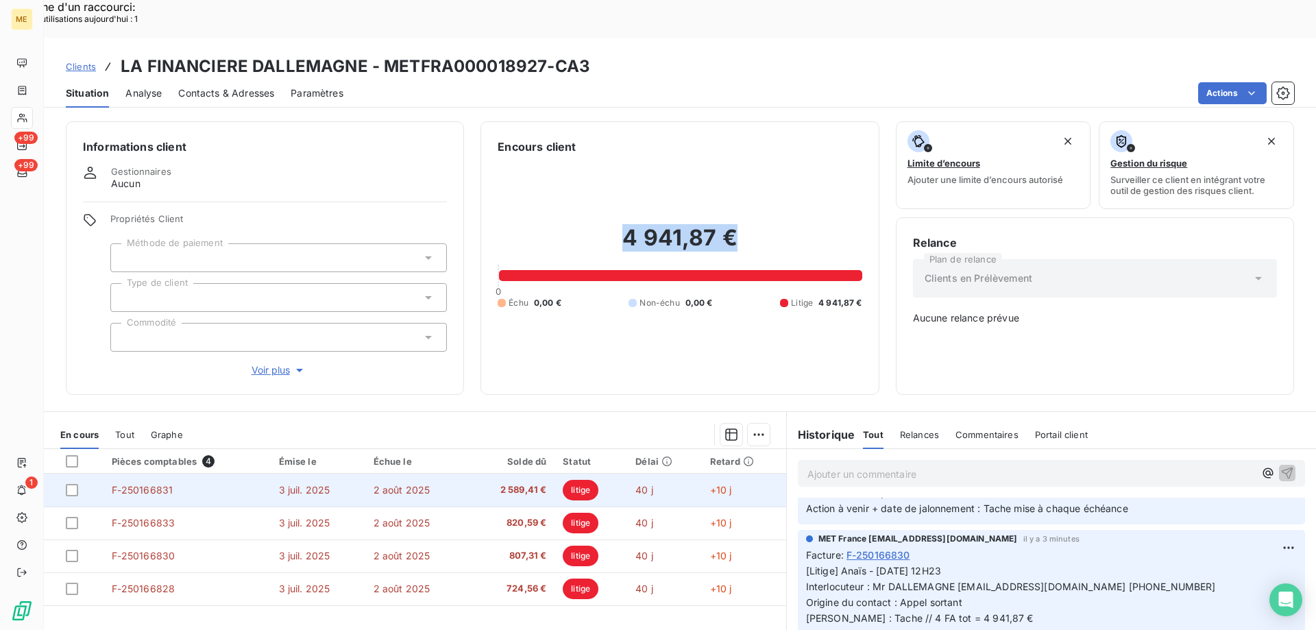
click at [109, 474] on td "F-250166831" at bounding box center [187, 490] width 167 height 33
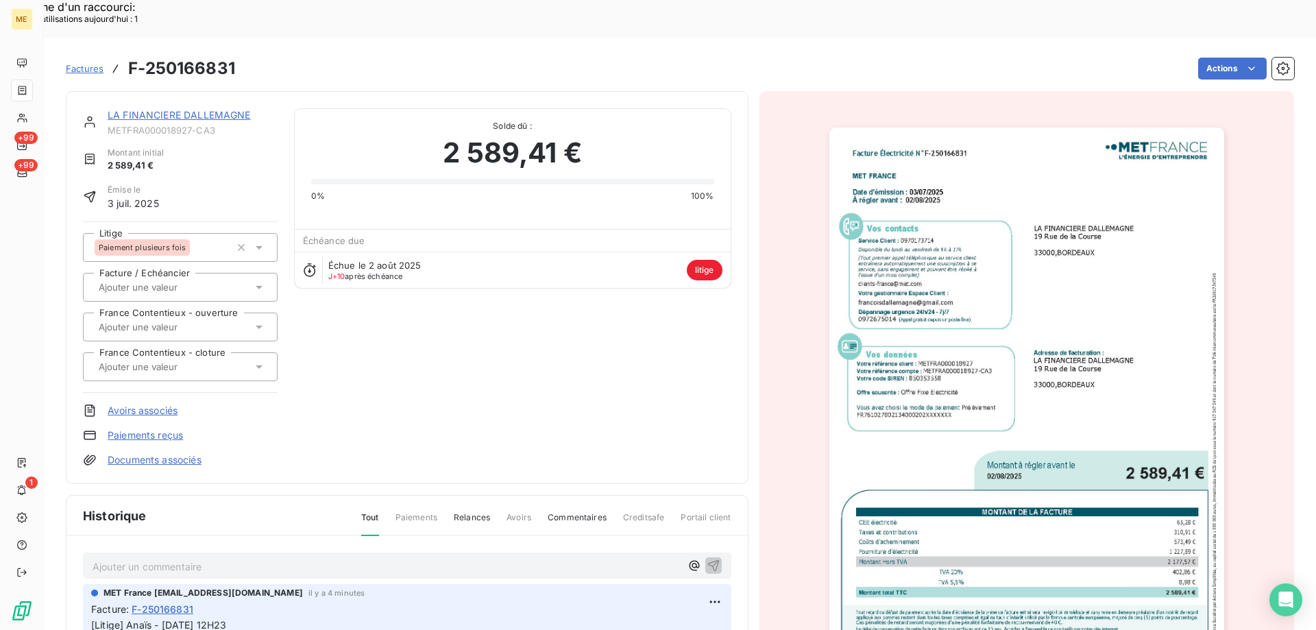
click at [188, 109] on link "LA FINANCIERE DALLEMAGNE" at bounding box center [179, 115] width 143 height 12
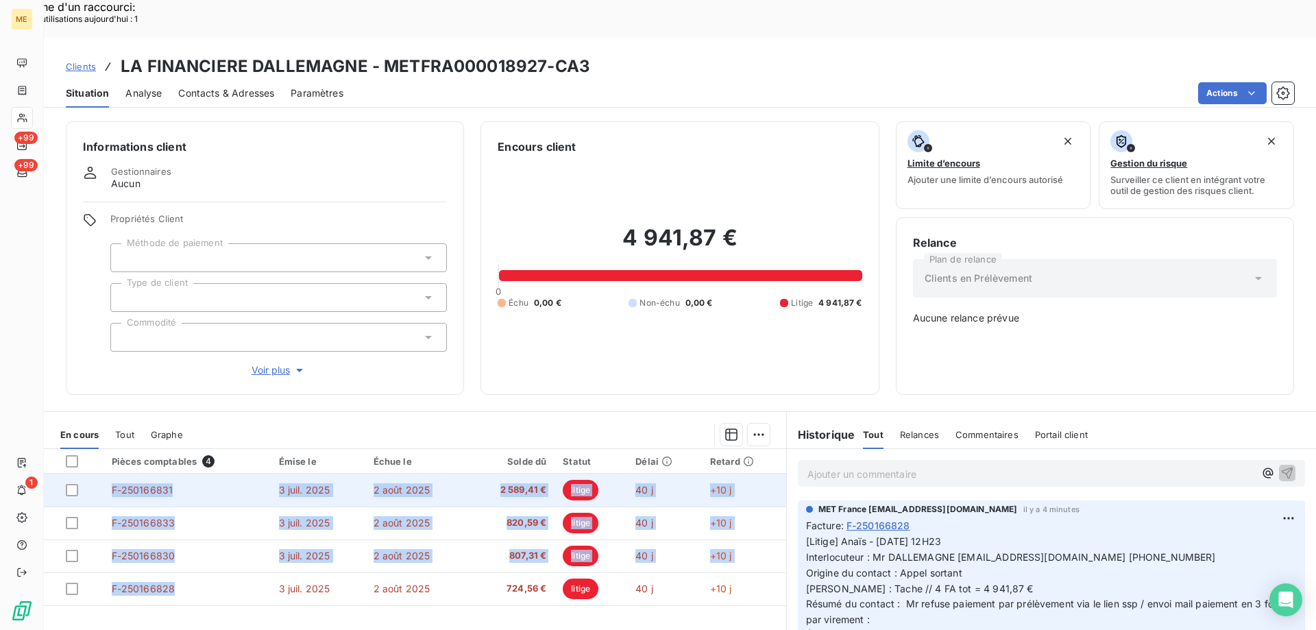
copy tbody "F-250166831 3 juil. 2025 2 août 2025 2 589,41 € litige 40 j +10 j F-250166833 3…"
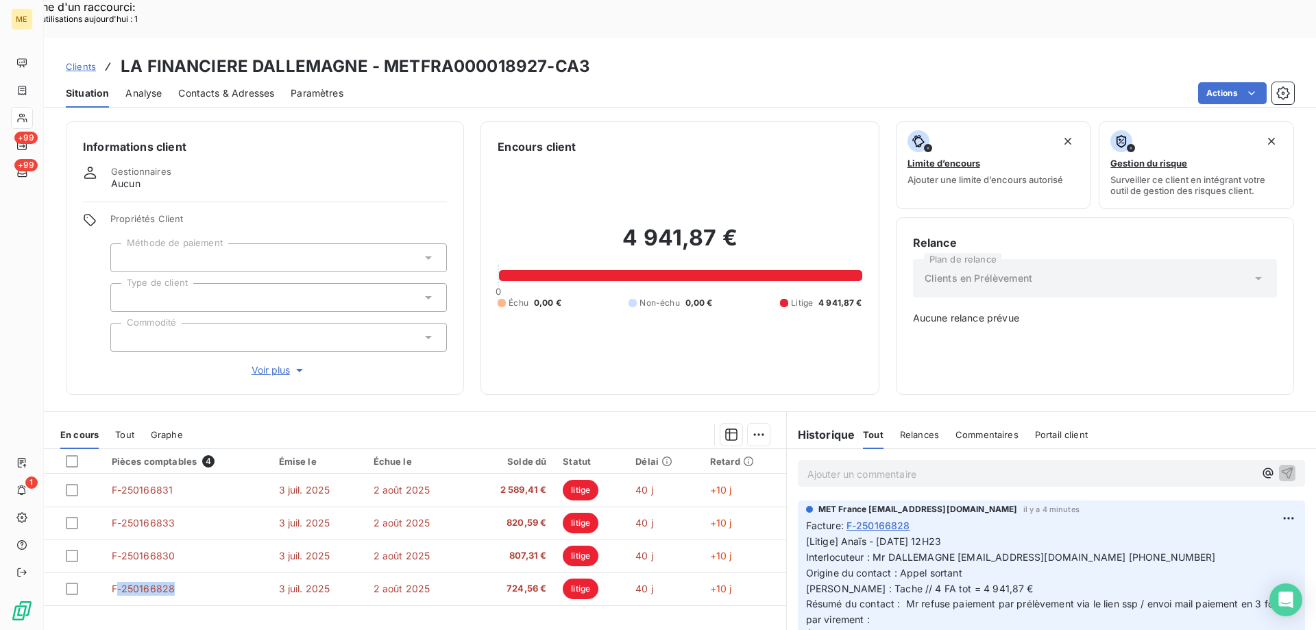
drag, startPoint x: 182, startPoint y: 547, endPoint x: 121, endPoint y: 588, distance: 73.6
click at [121, 588] on div "Pièces comptables 4 Émise le Échue le Solde dû Statut Délai Retard F-250166831 …" at bounding box center [415, 581] width 742 height 264
click at [716, 320] on div "4 941,87 € 0 Échu 0,00 € Non-échu 0,00 € Litige 4 941,87 €" at bounding box center [680, 266] width 364 height 223
click at [82, 61] on span "Clients" at bounding box center [81, 66] width 30 height 11
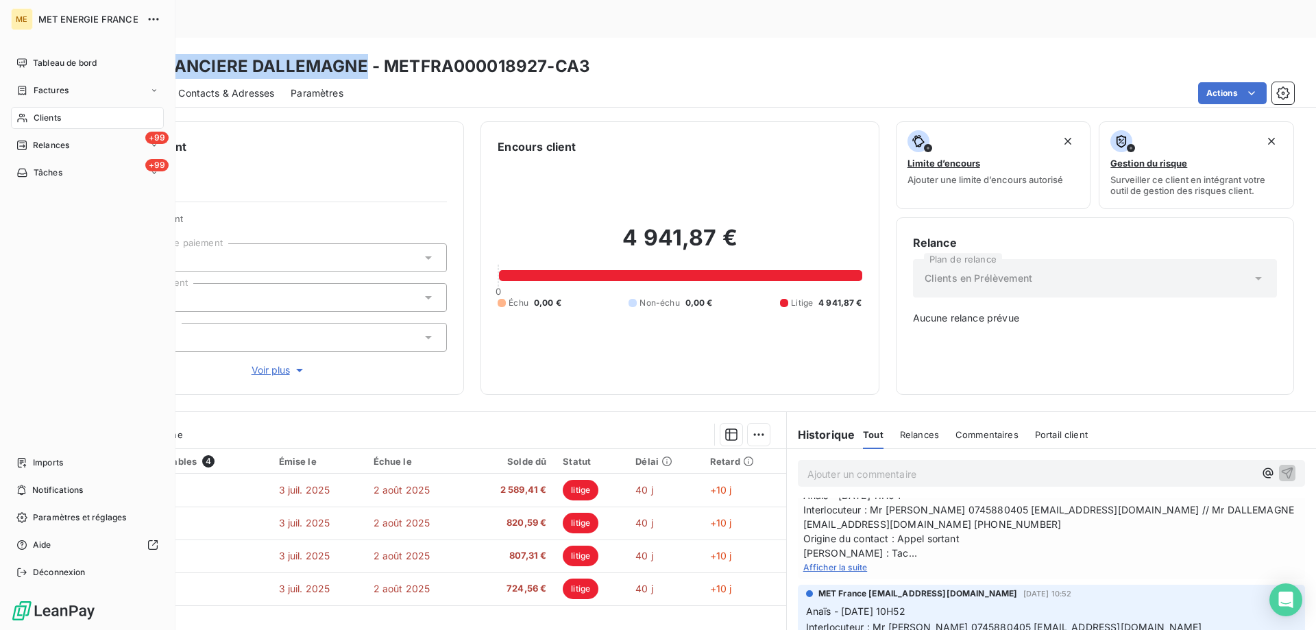
click at [35, 113] on span "Clients" at bounding box center [47, 118] width 27 height 12
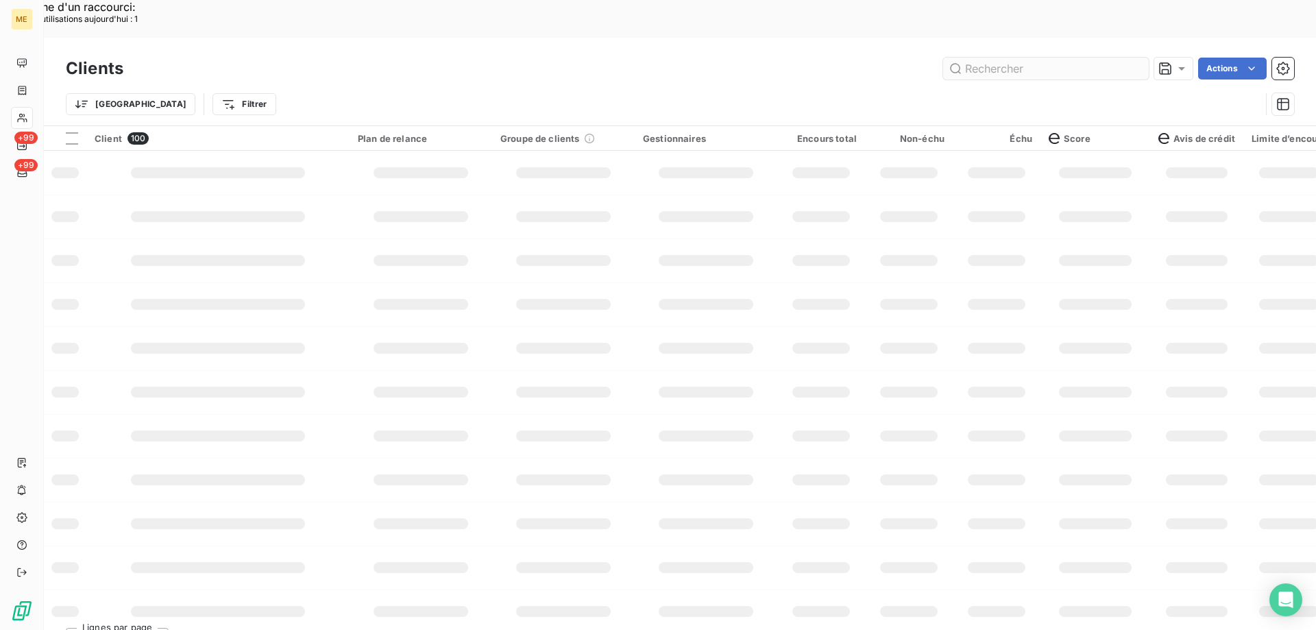
click at [1058, 58] on input "text" at bounding box center [1046, 69] width 206 height 22
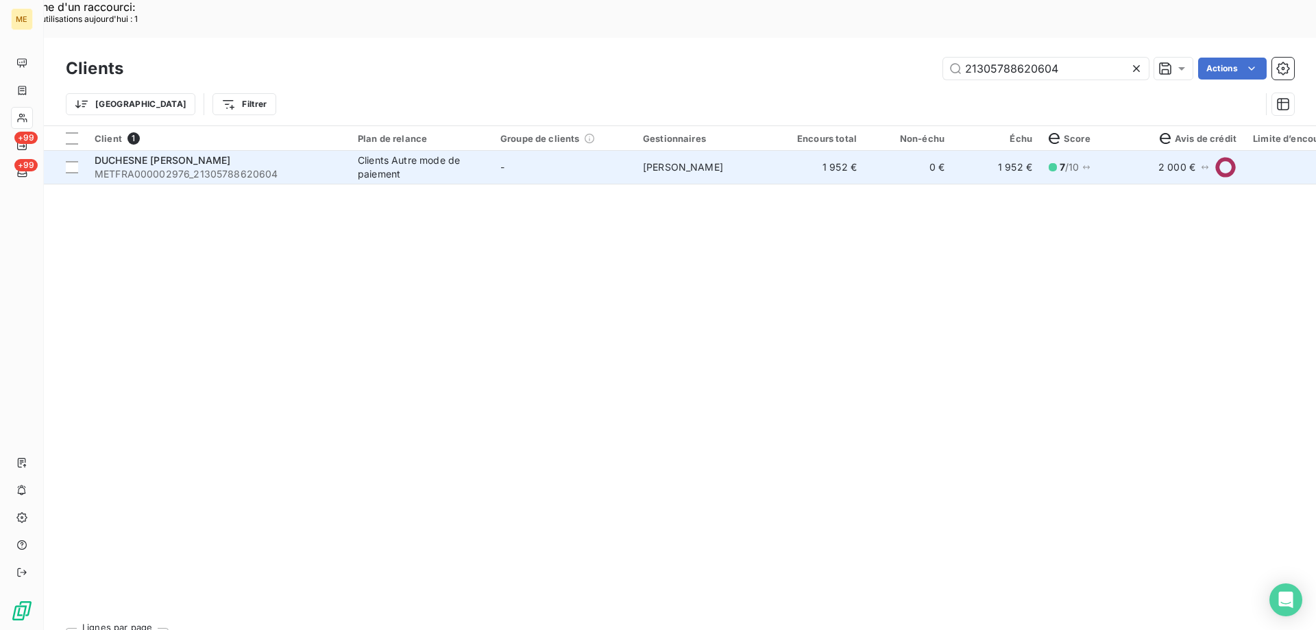
type input "21305788620604"
click at [546, 151] on td "-" at bounding box center [563, 167] width 143 height 33
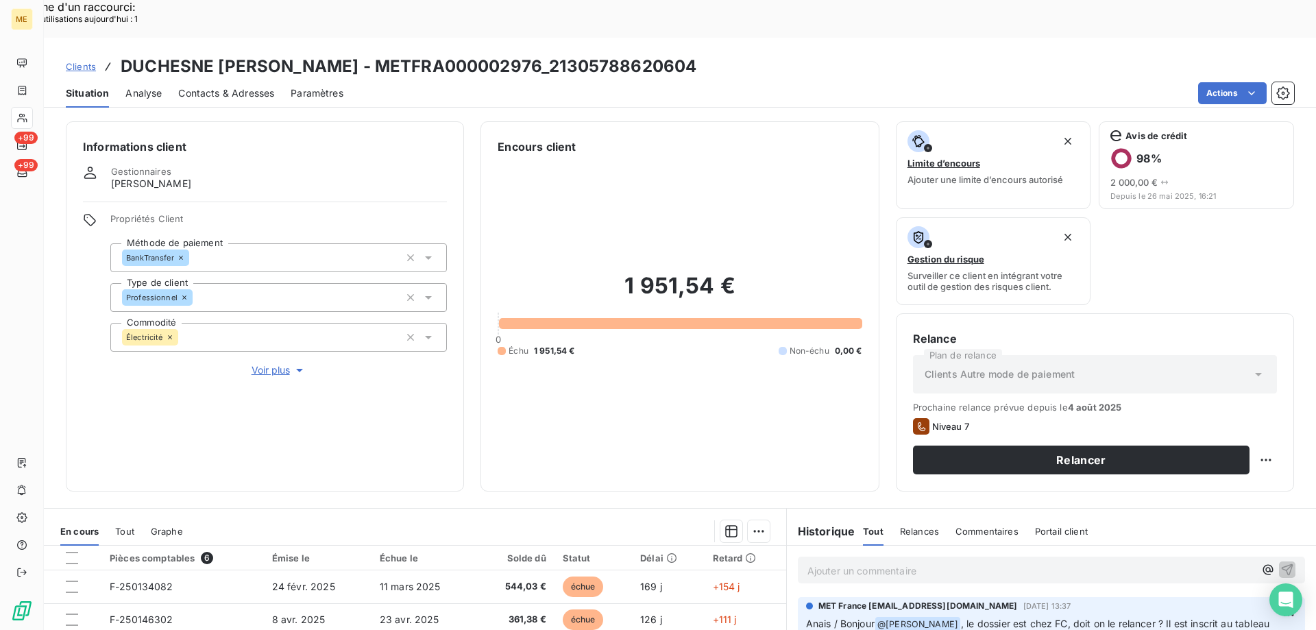
scroll to position [183, 0]
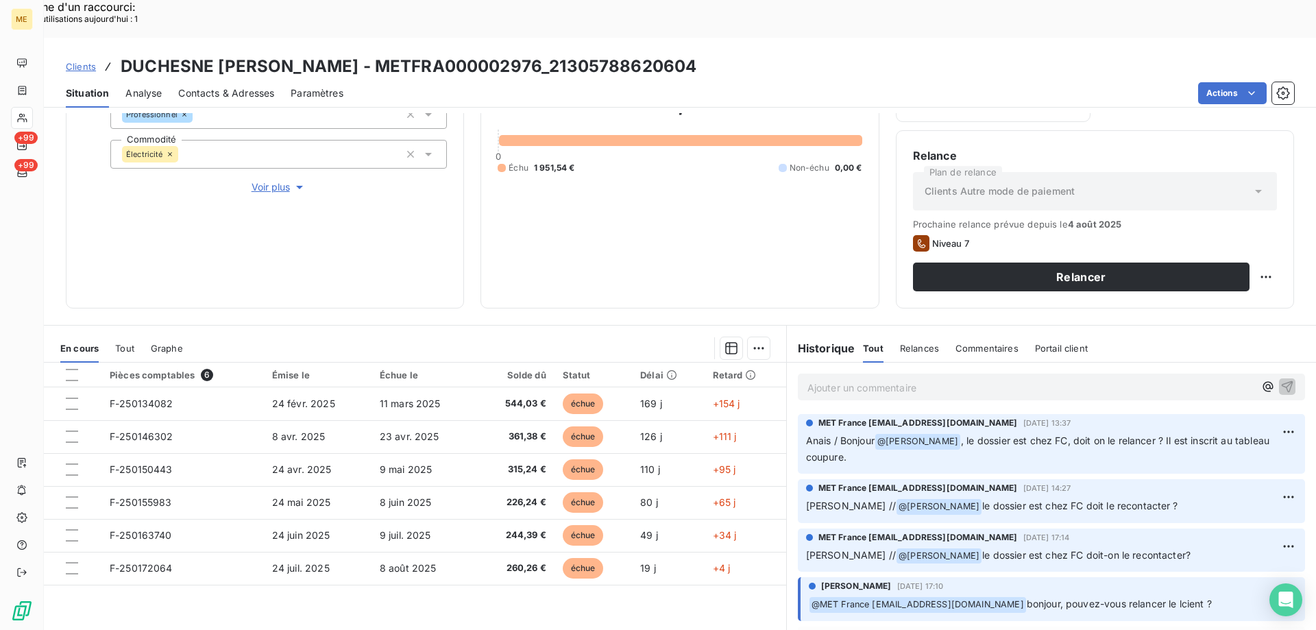
click at [965, 379] on p "Ajouter un commentaire ﻿" at bounding box center [1030, 387] width 447 height 17
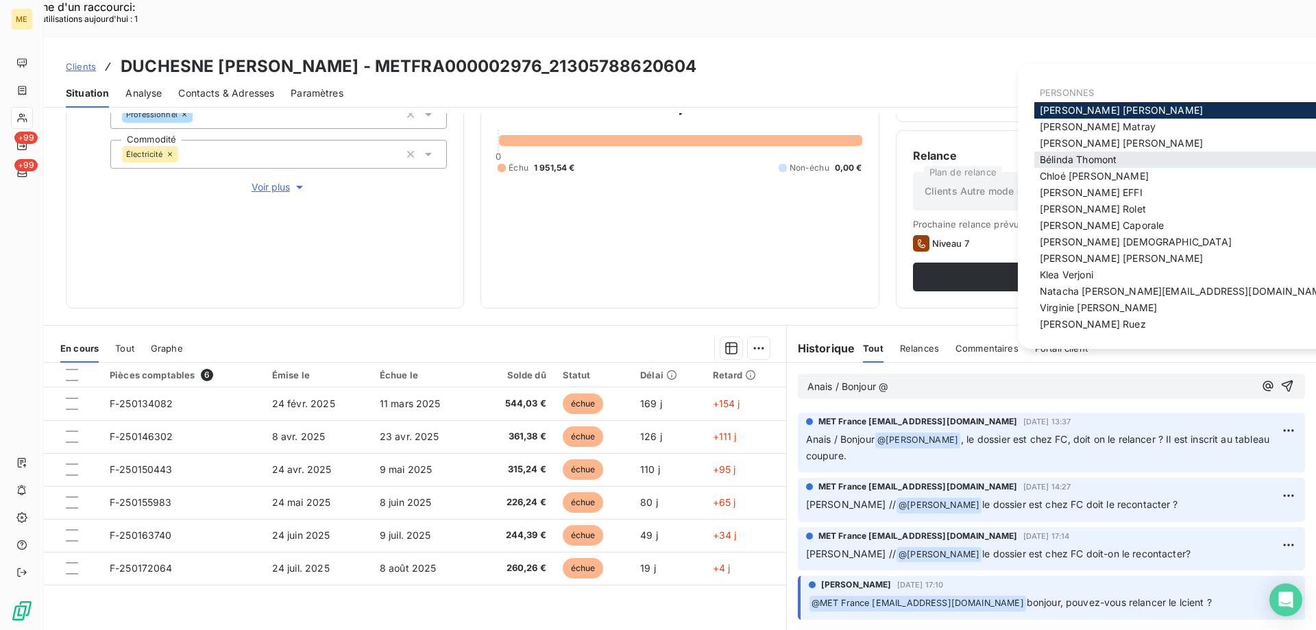
click at [1116, 156] on span "[PERSON_NAME]" at bounding box center [1078, 160] width 77 height 12
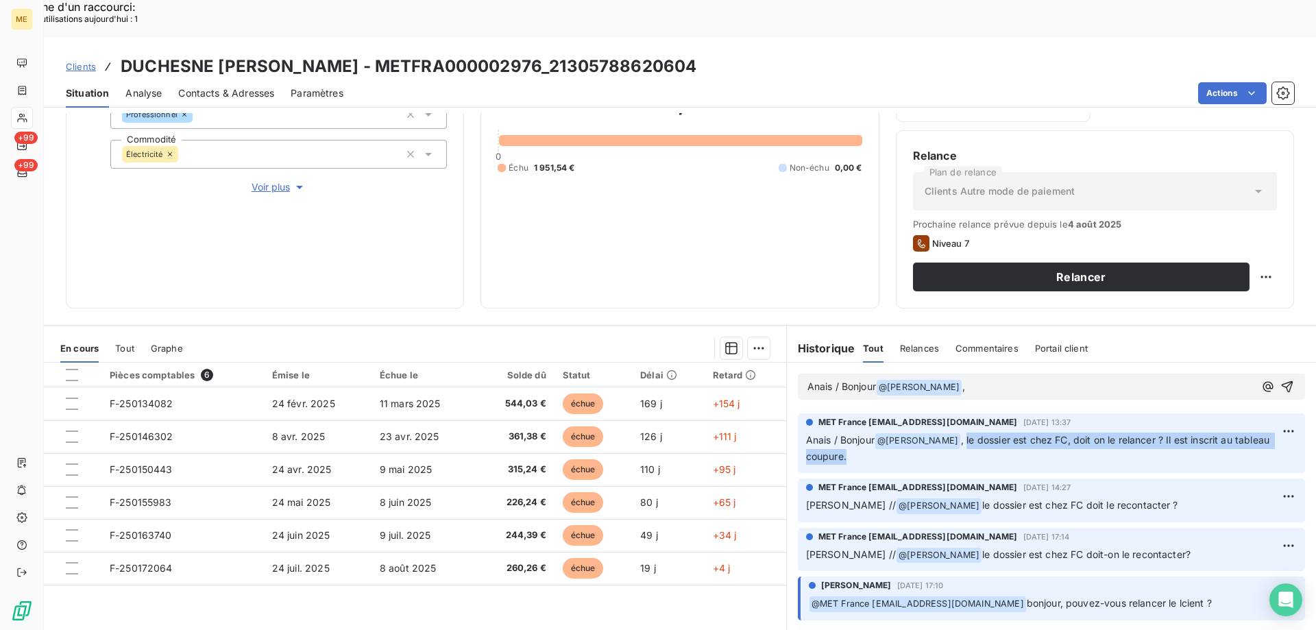
copy span "le dossier est chez FC, doit on le relancer ? Il est inscrit au tableau coupure."
drag, startPoint x: 951, startPoint y: 404, endPoint x: 997, endPoint y: 425, distance: 50.3
click at [997, 433] on p "Anais / Bonjour @ [PERSON_NAME] , le dossier est chez FC, doit on le relancer ?…" at bounding box center [1051, 449] width 491 height 32
click at [986, 379] on p "Anais / Bonjour @ [PERSON_NAME] ﻿ ," at bounding box center [1030, 387] width 447 height 16
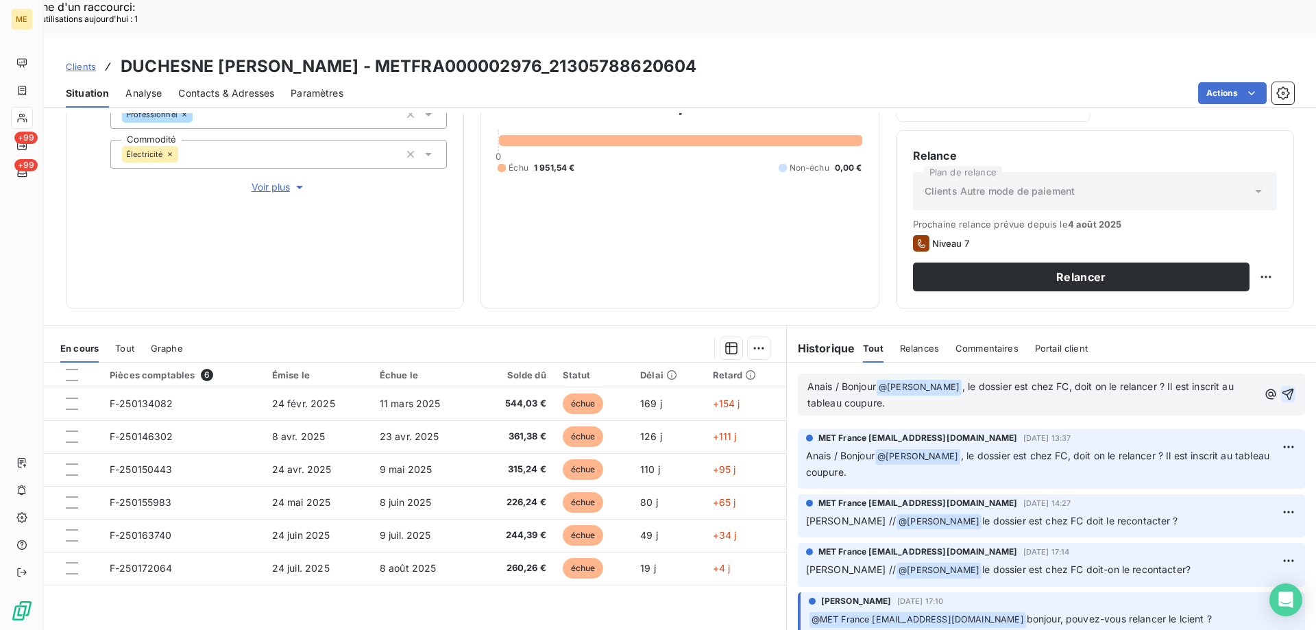
click at [1282, 389] on icon "button" at bounding box center [1288, 395] width 12 height 12
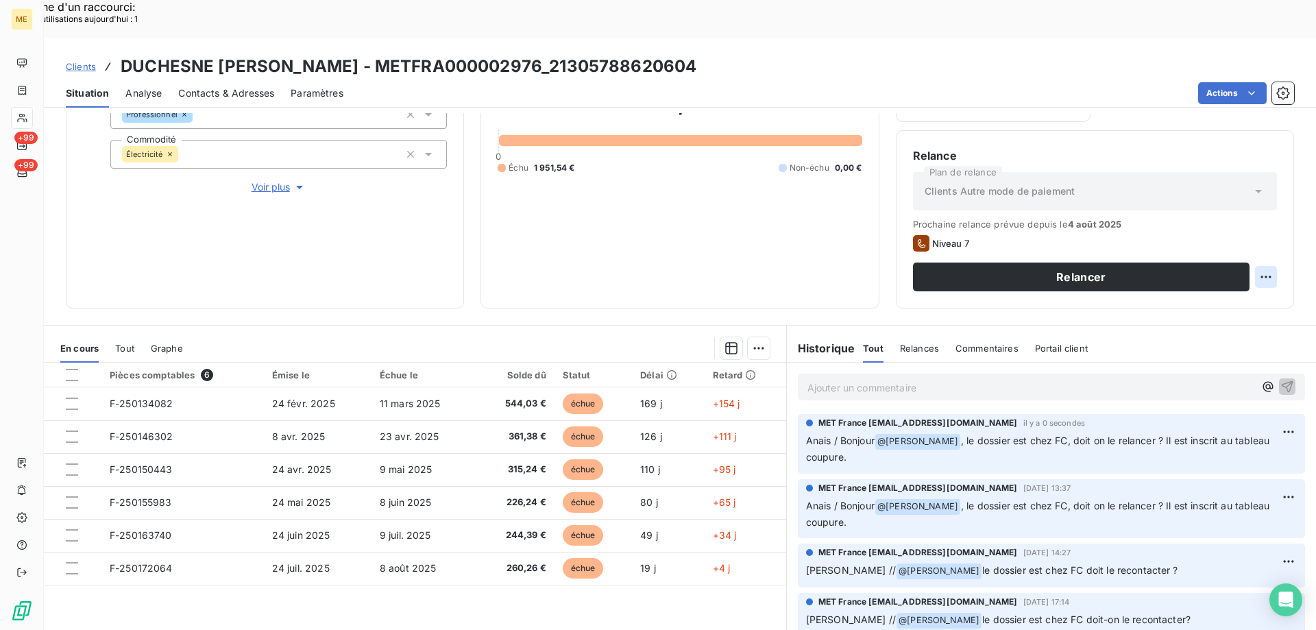
click at [1261, 272] on div "Replanifier cette action" at bounding box center [1199, 269] width 134 height 33
click at [1244, 276] on div "Replanifier cette action" at bounding box center [1199, 269] width 123 height 22
select select "7"
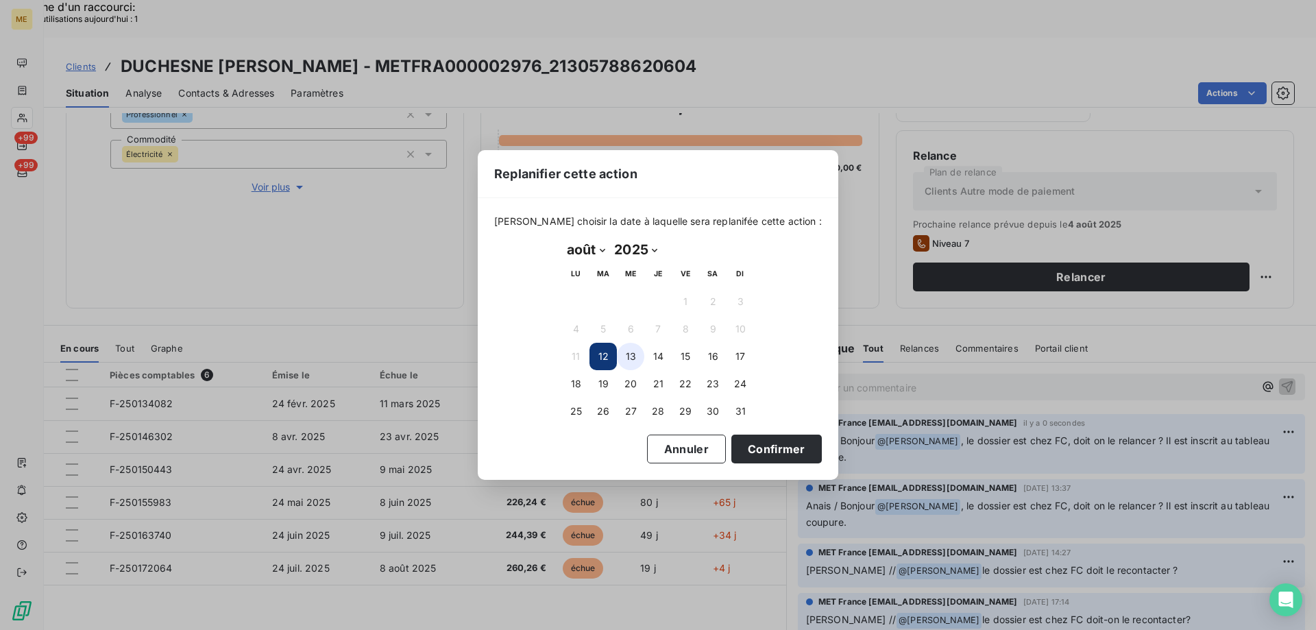
click at [627, 360] on button "13" at bounding box center [630, 356] width 27 height 27
click at [767, 450] on button "Confirmer" at bounding box center [776, 449] width 90 height 29
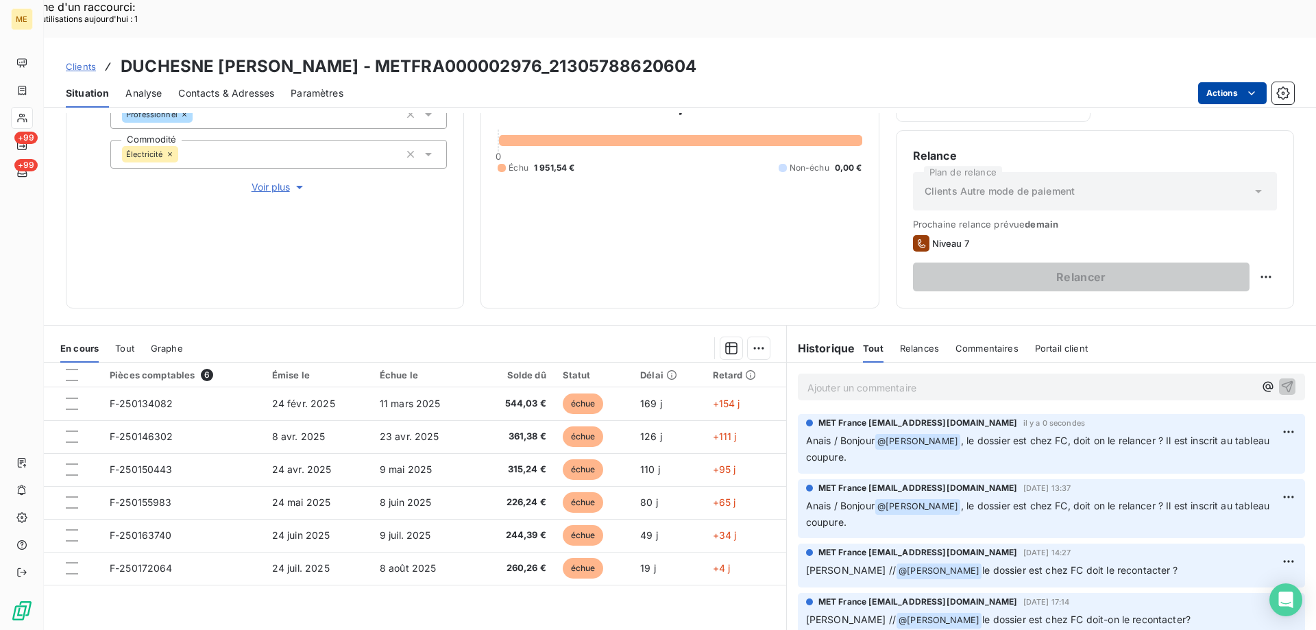
drag, startPoint x: 771, startPoint y: 204, endPoint x: 724, endPoint y: 208, distance: 47.4
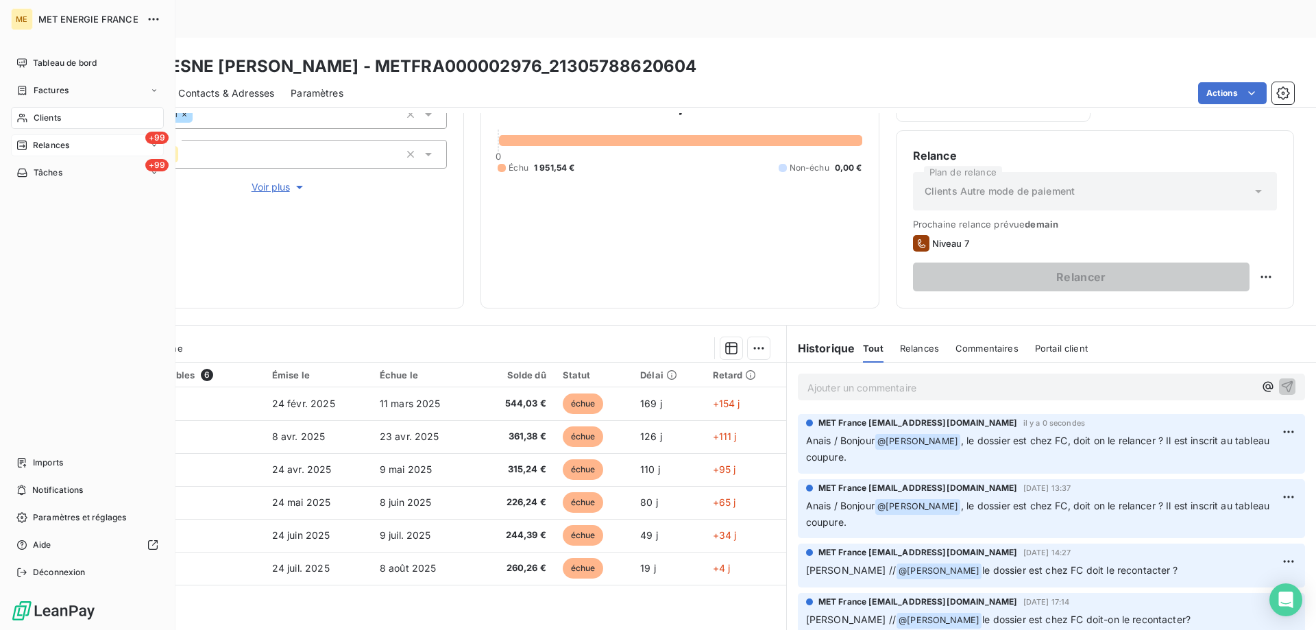
click at [40, 142] on span "Relances" at bounding box center [51, 145] width 36 height 12
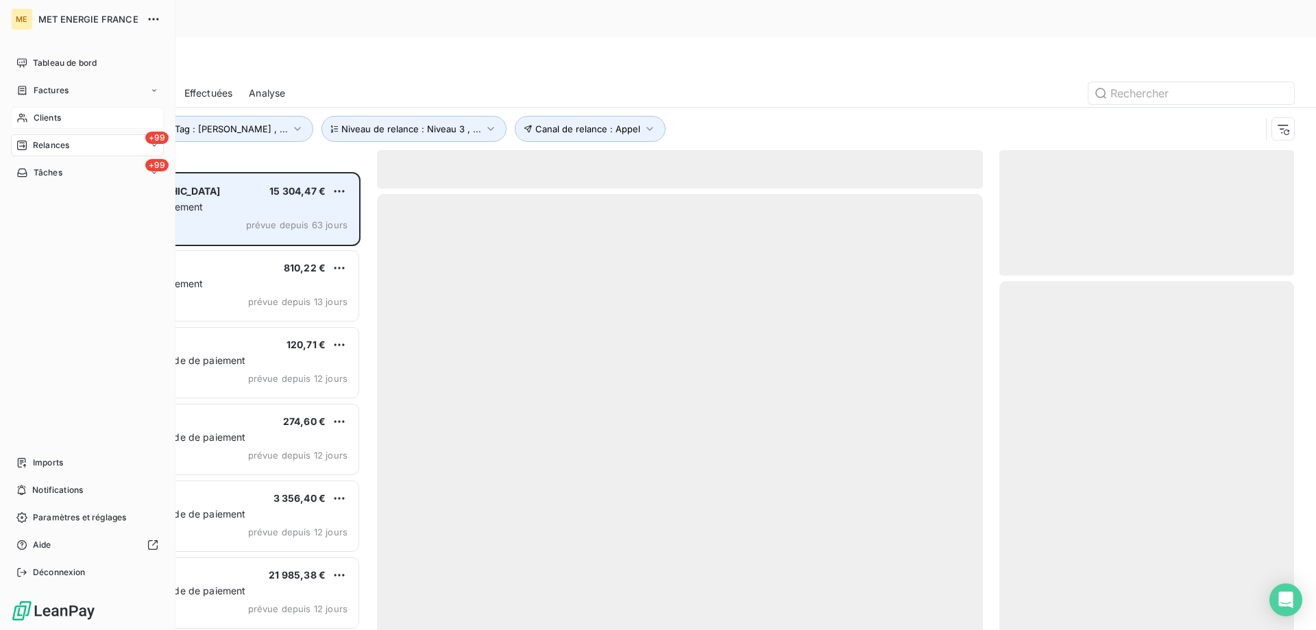
scroll to position [485, 284]
